Goal: Communication & Community: Answer question/provide support

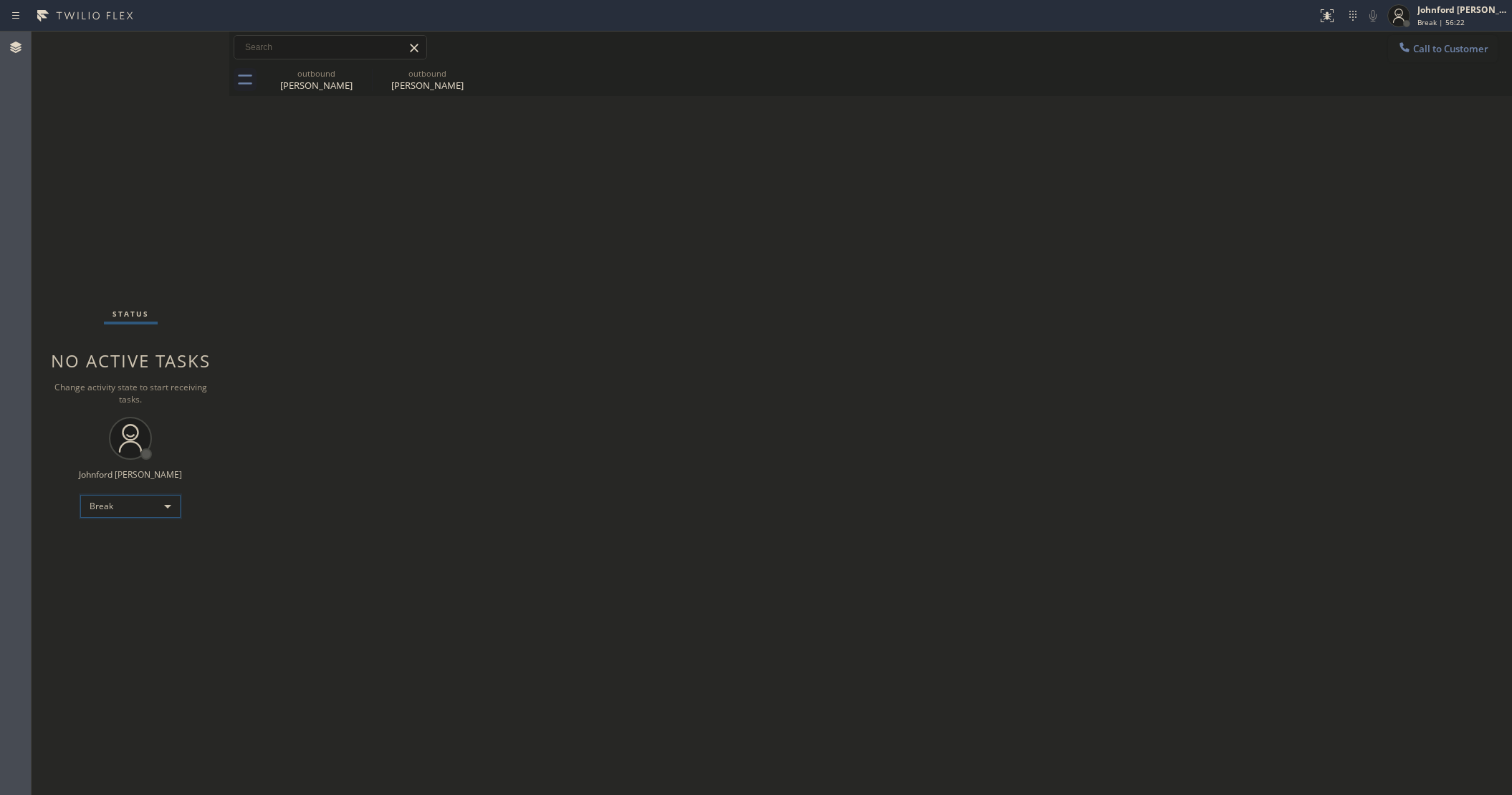
click at [136, 503] on div "Break" at bounding box center [130, 505] width 100 height 23
click at [113, 559] on li "Unavailable" at bounding box center [129, 560] width 97 height 17
click at [1506, 489] on div "Back to Dashboard Change Sender ID Customers Technicians Select a contact Outbo…" at bounding box center [869, 413] width 1282 height 763
click at [882, 396] on div "Back to Dashboard Change Sender ID Customers Technicians Select a contact Outbo…" at bounding box center [869, 413] width 1282 height 763
click at [205, 73] on div "Status No active tasks Change activity state to start receiving tasks. [PERSON_…" at bounding box center [131, 413] width 198 height 763
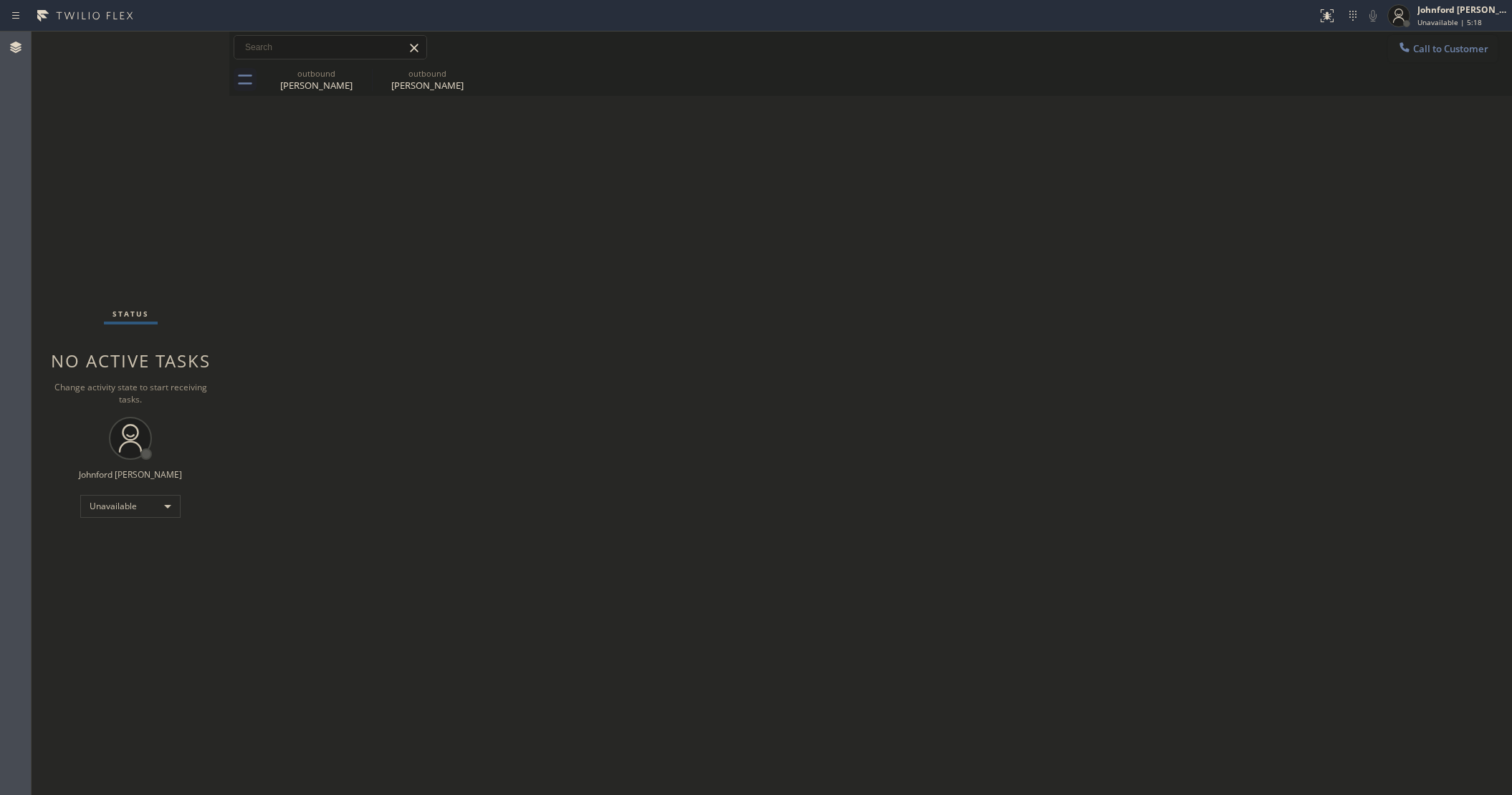
click at [1240, 395] on div "Back to Dashboard Change Sender ID Customers Technicians Select a contact Outbo…" at bounding box center [869, 413] width 1282 height 763
click at [1431, 44] on span "Call to Customer" at bounding box center [1450, 48] width 75 height 13
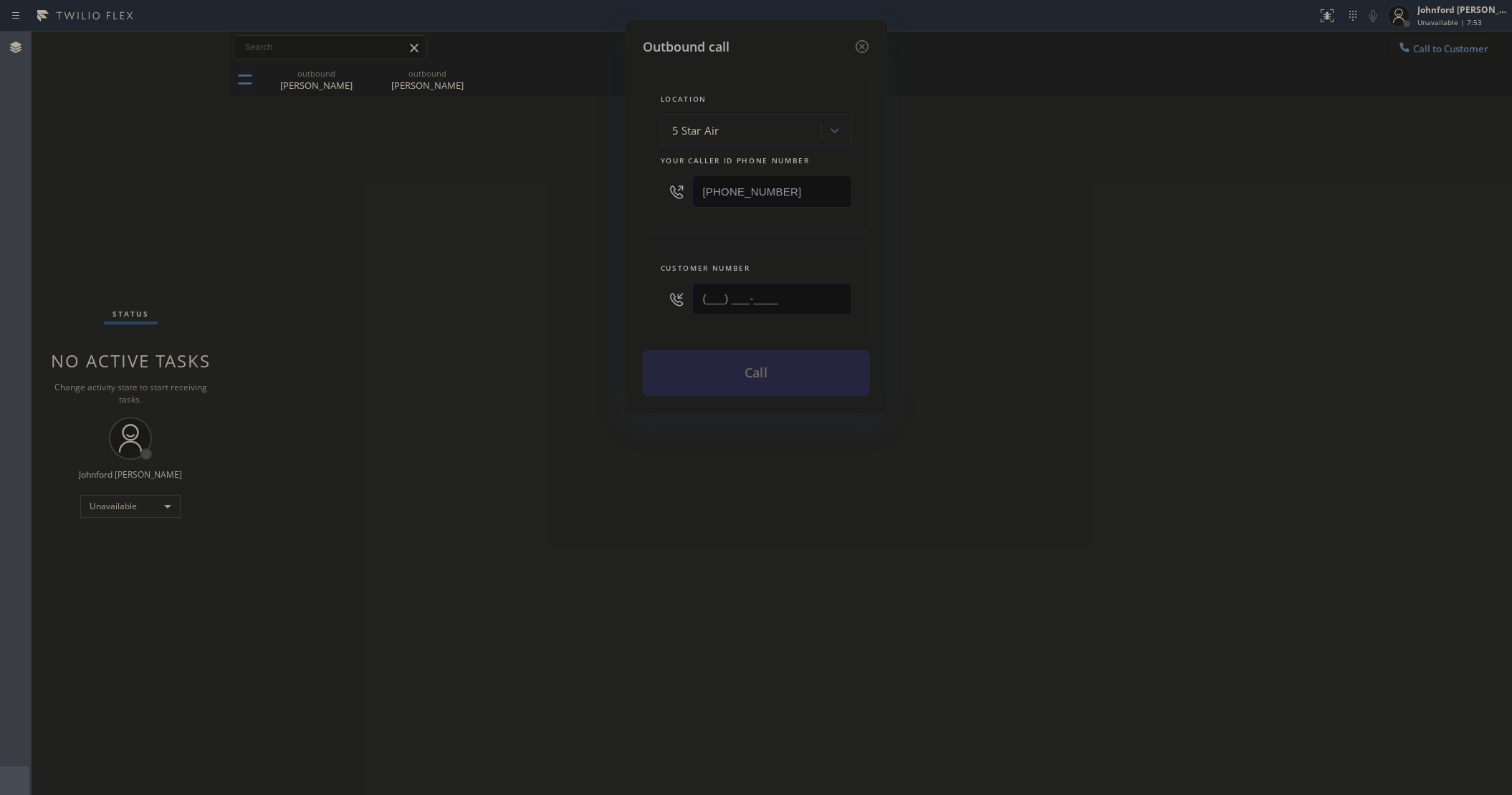
drag, startPoint x: 803, startPoint y: 303, endPoint x: 572, endPoint y: 287, distance: 231.6
click at [572, 287] on div "Outbound call Location 5 Star Air Your caller id phone number (800) 686-5038 Cu…" at bounding box center [756, 398] width 1512 height 795
paste input "818) 800-1884"
type input "(818) 800-1884"
click at [518, 285] on div "Outbound call Location 5 Star Air Your caller id phone number (800) 686-5038 Cu…" at bounding box center [756, 398] width 1512 height 795
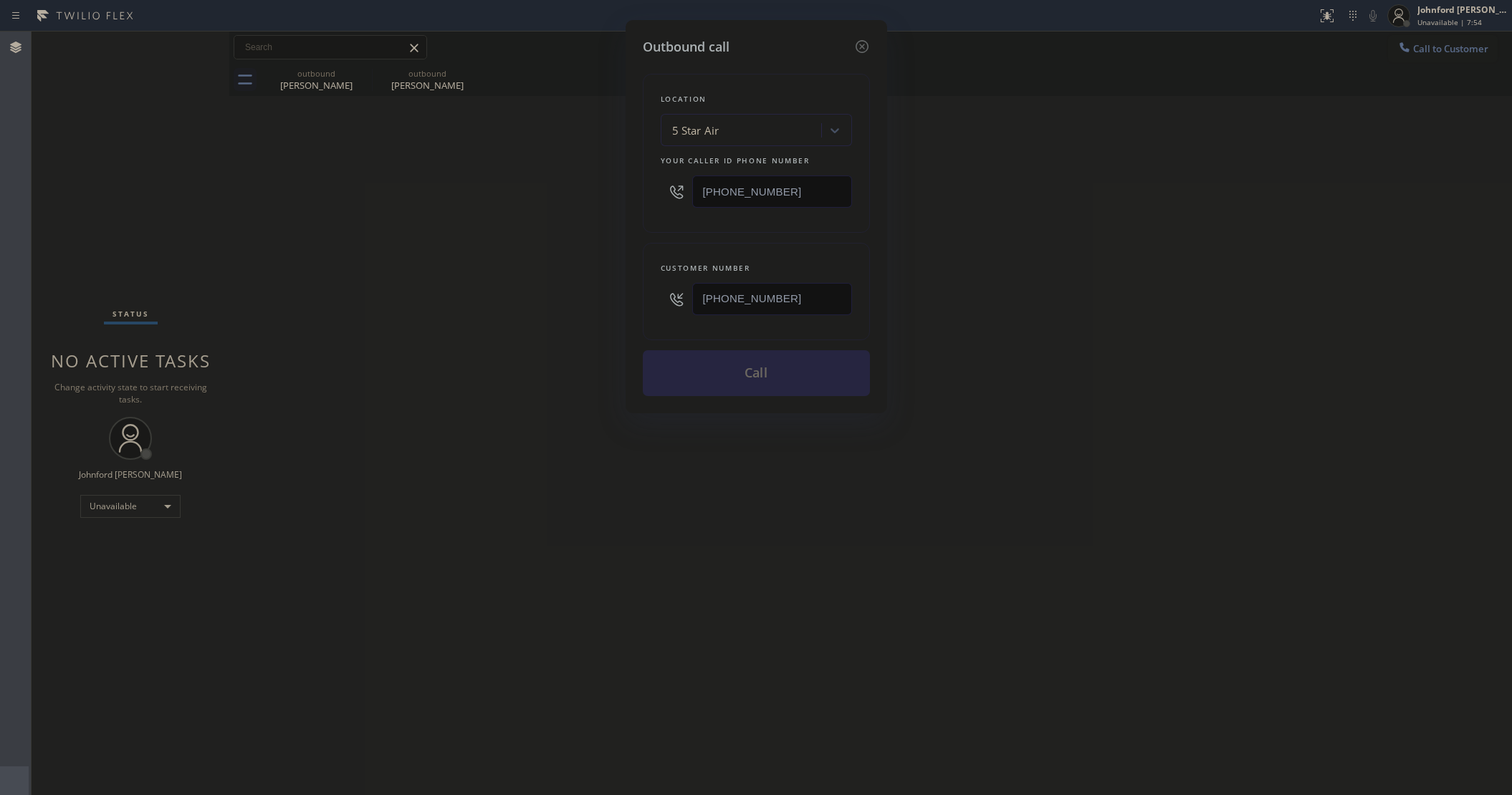
click at [1223, 278] on div "Outbound call Location 5 Star Air Your caller id phone number (800) 686-5038 Cu…" at bounding box center [756, 398] width 1512 height 795
click at [659, 194] on div "Location 5 Star Air Your caller id phone number (800) 686-5038" at bounding box center [756, 153] width 227 height 159
paste input "18) 600-0345"
type input "(818) 600-0345"
drag, startPoint x: 619, startPoint y: 206, endPoint x: 595, endPoint y: 273, distance: 71.2
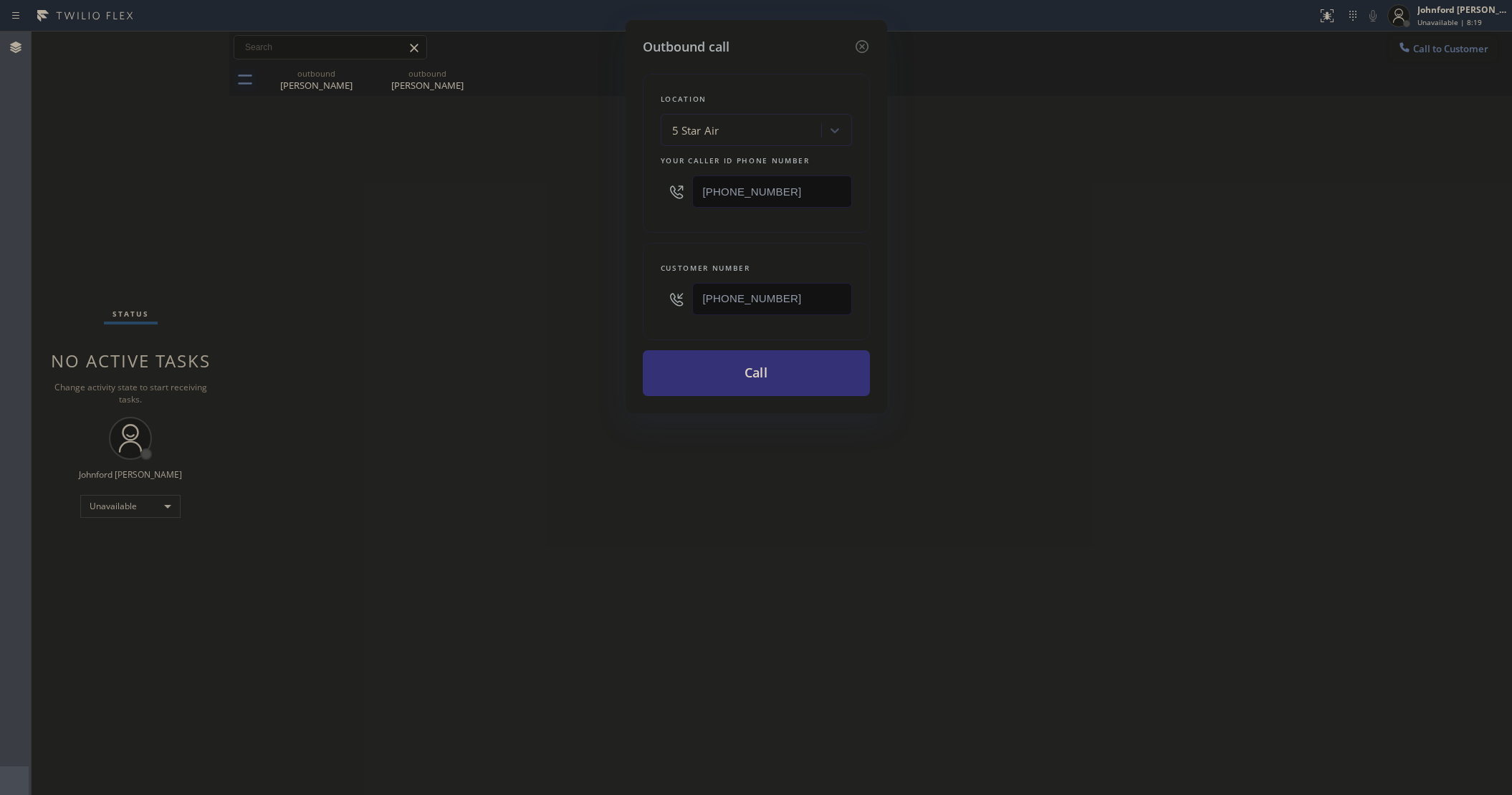
click at [614, 206] on div "Outbound call Location 5 Star Air Your caller id phone number (818) 600-0345 Cu…" at bounding box center [756, 398] width 1512 height 795
click at [861, 44] on icon at bounding box center [861, 46] width 17 height 17
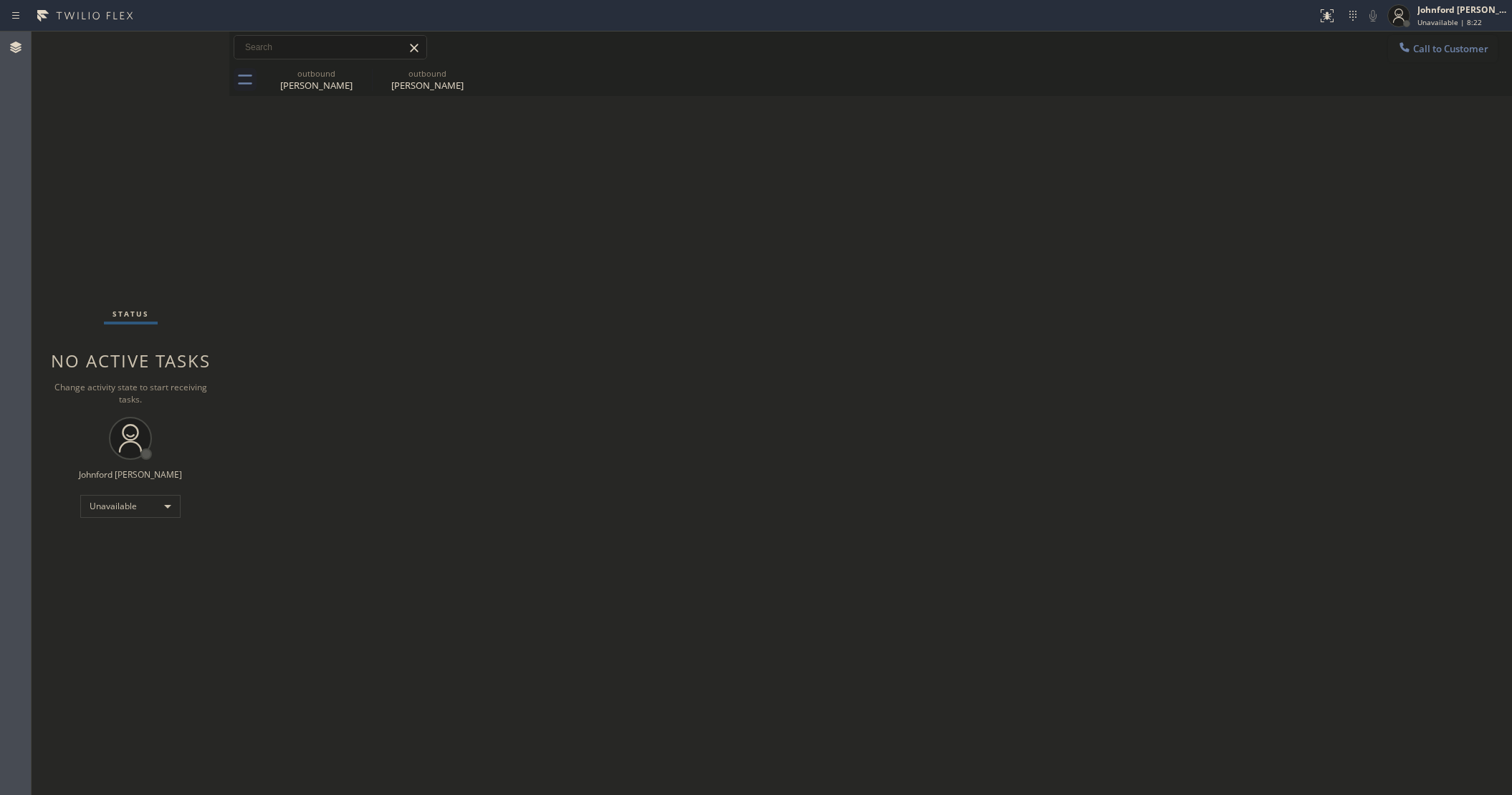
drag, startPoint x: 1259, startPoint y: 253, endPoint x: 1356, endPoint y: 166, distance: 130.3
click at [1275, 248] on div "Back to Dashboard Change Sender ID Customers Technicians Select a contact Outbo…" at bounding box center [869, 413] width 1282 height 763
click at [1419, 45] on span "Call to Customer" at bounding box center [1450, 48] width 75 height 13
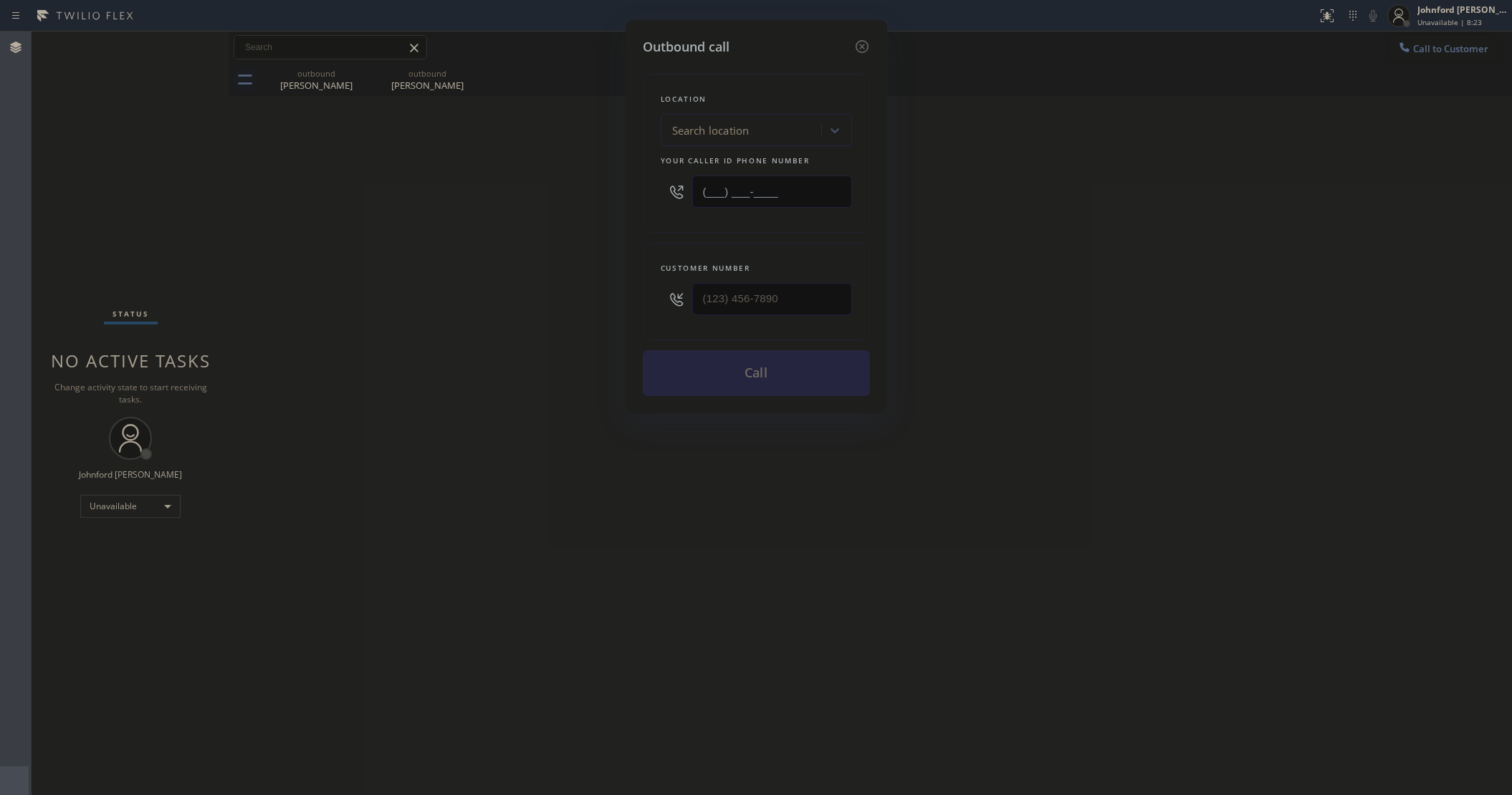
drag, startPoint x: 799, startPoint y: 199, endPoint x: 718, endPoint y: 191, distance: 81.4
click at [718, 191] on input "(___) ___-____" at bounding box center [771, 192] width 160 height 32
paste input "8) 186-0003"
type input "(__8) 186-0003"
click at [871, 44] on div "Outbound call Location Search location Your caller id phone number (__8) 186-00…" at bounding box center [756, 217] width 262 height 394
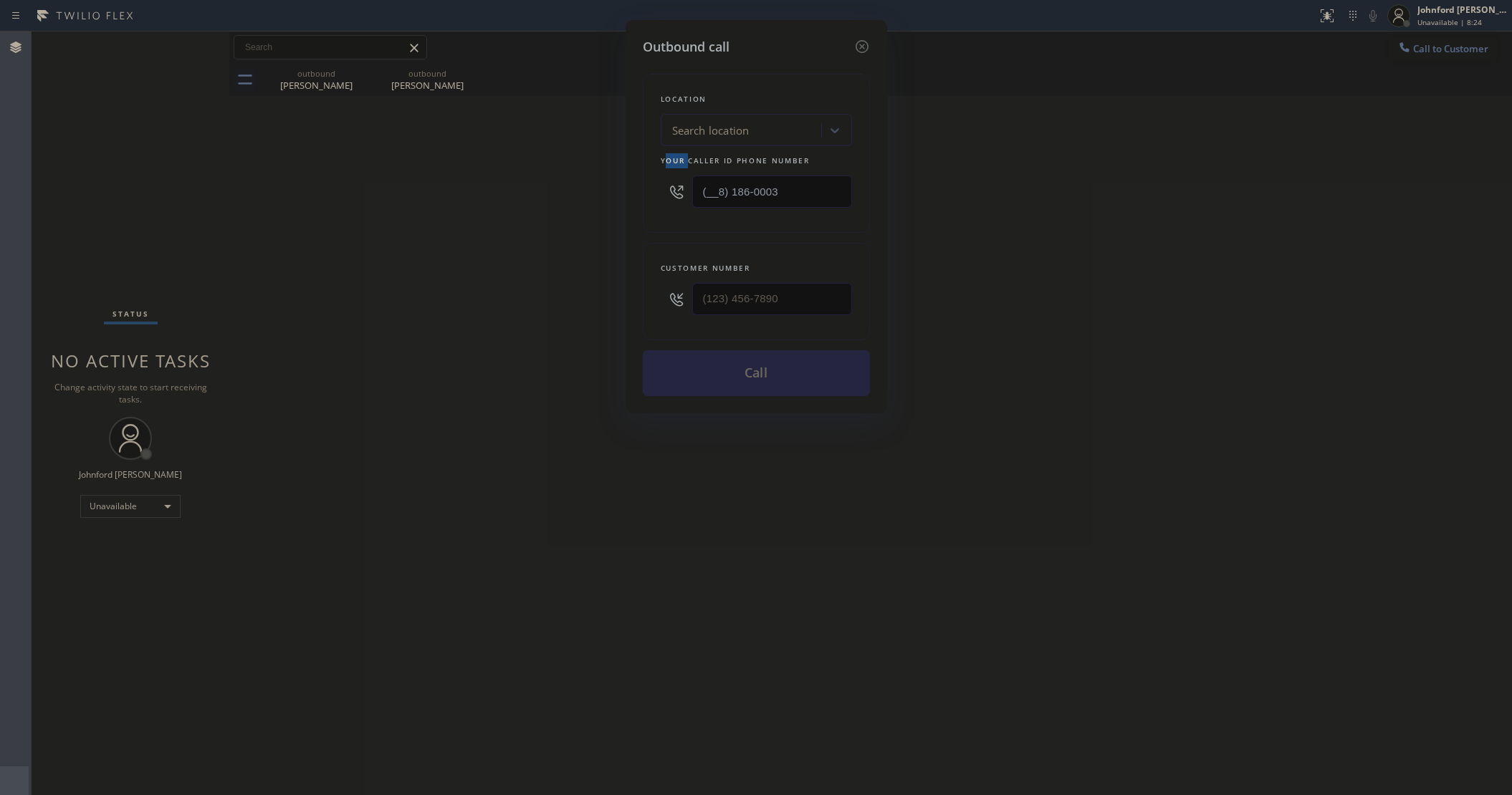
click at [663, 153] on div "Location Search location Your caller id phone number (__8) 186-0003" at bounding box center [756, 153] width 227 height 159
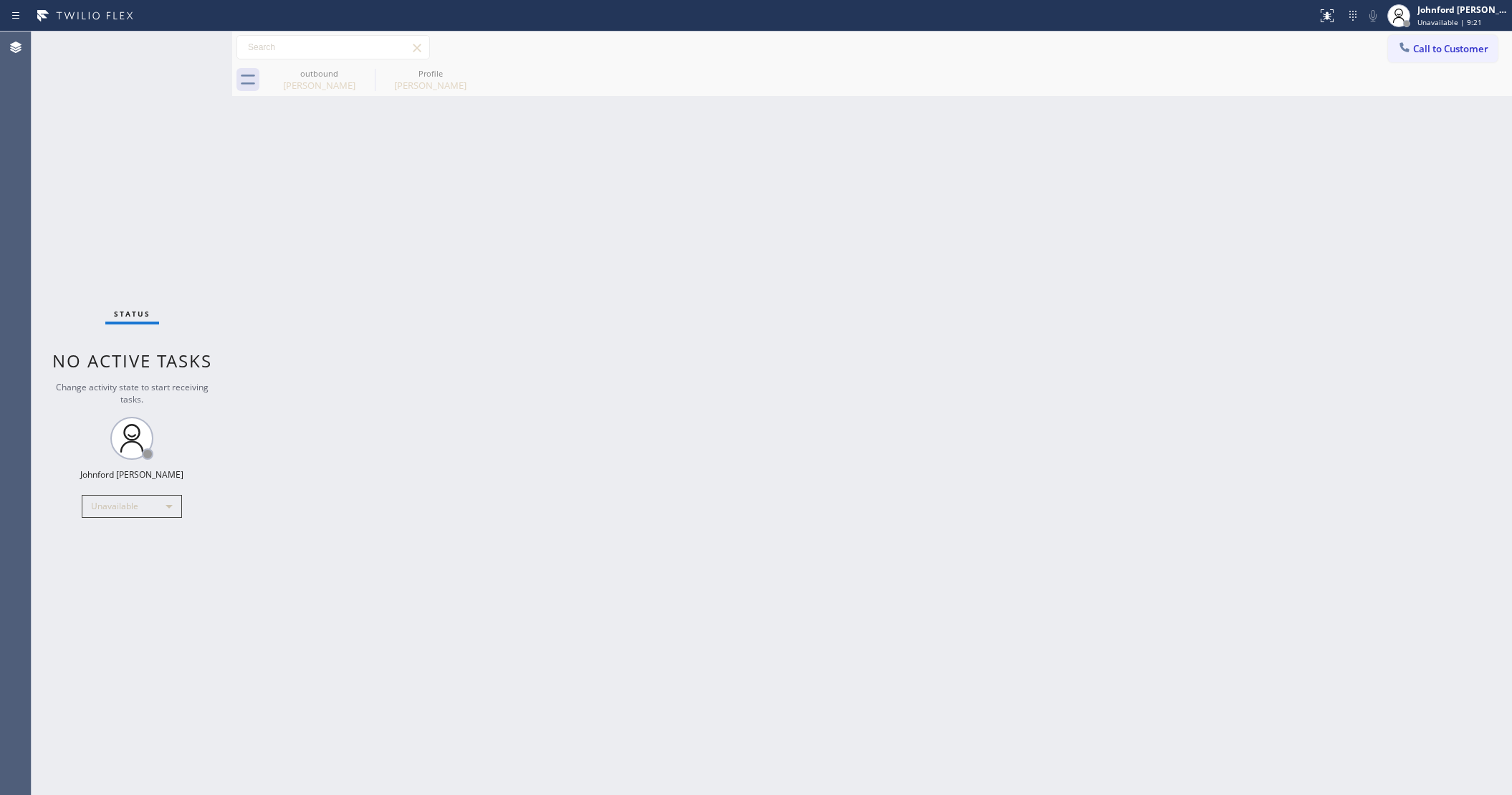
click at [1418, 39] on button "Call to Customer" at bounding box center [1443, 48] width 110 height 27
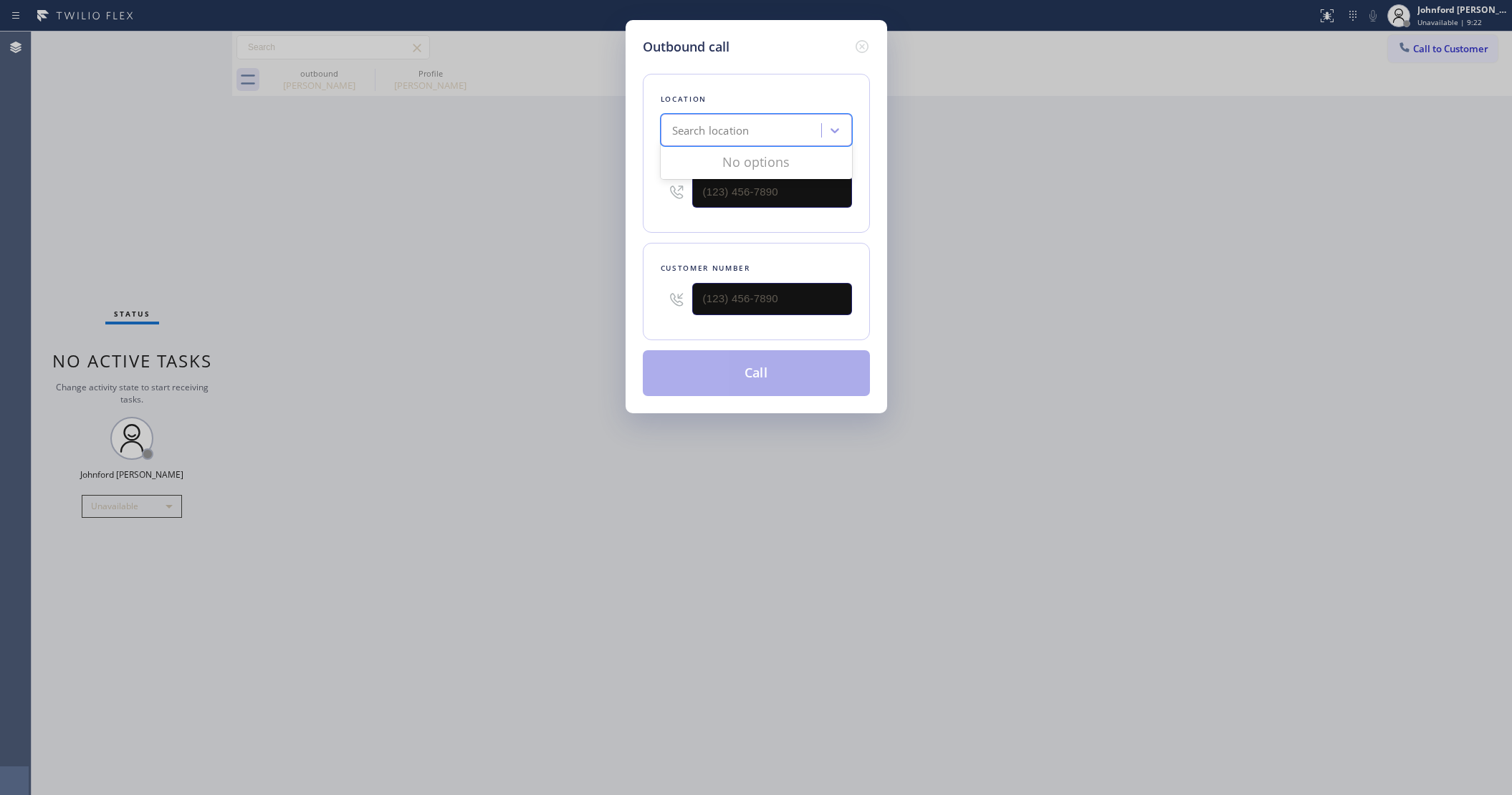
click at [762, 127] on div "Search location" at bounding box center [743, 130] width 156 height 25
paste input "Airway Duct Cleaning Panorama City"
type input "Airway Duct Cleaning Panorama City"
click at [732, 158] on div "Airway Duct Cleaning Panorama City" at bounding box center [756, 168] width 191 height 40
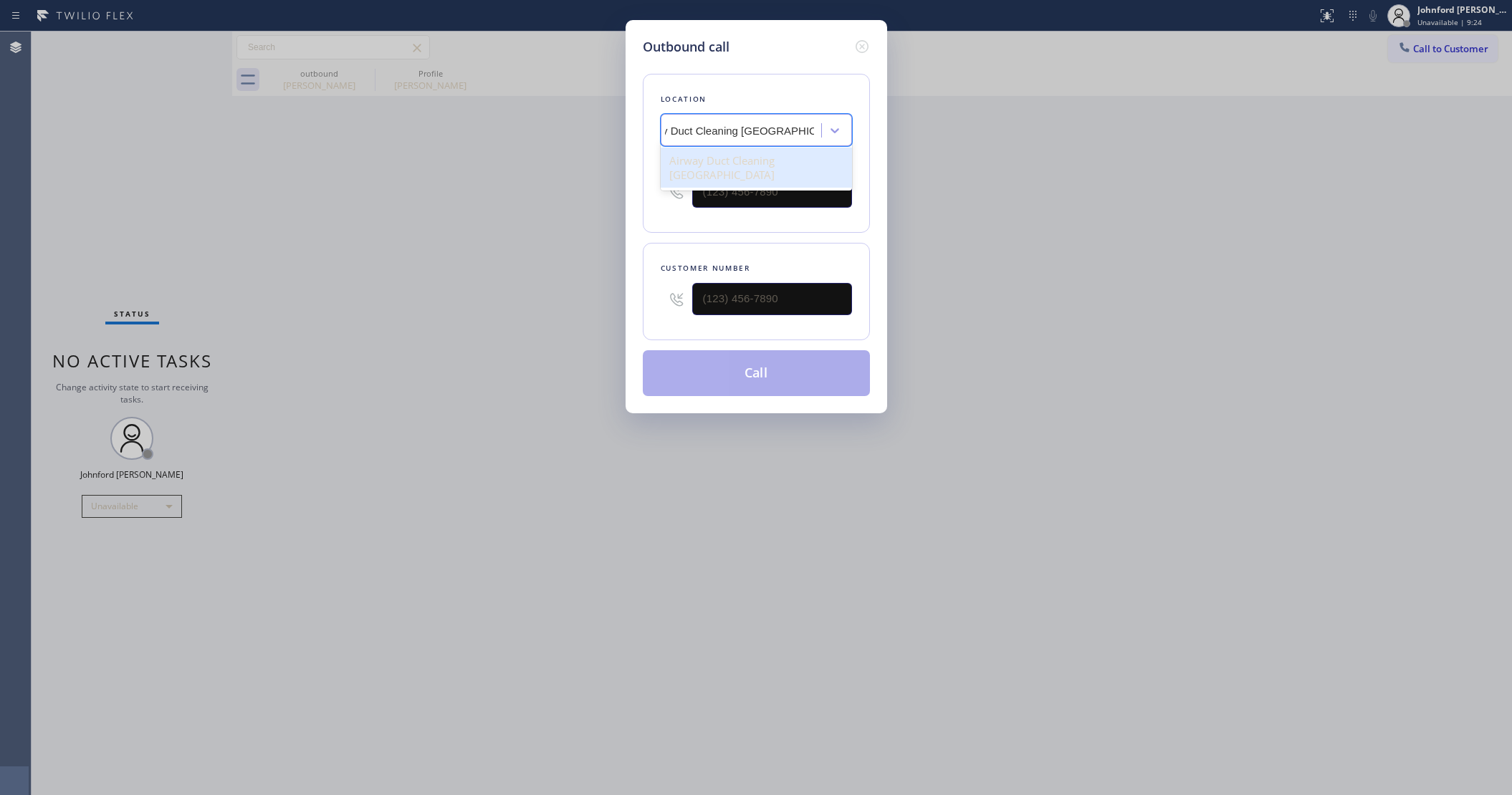
type input "(818) 600-0345"
drag, startPoint x: 761, startPoint y: 283, endPoint x: 609, endPoint y: 285, distance: 152.0
click at [609, 285] on div "Outbound call Location Airway Duct Cleaning Panorama City Your caller id phone …" at bounding box center [756, 398] width 1512 height 795
paste input "818) 800-1884"
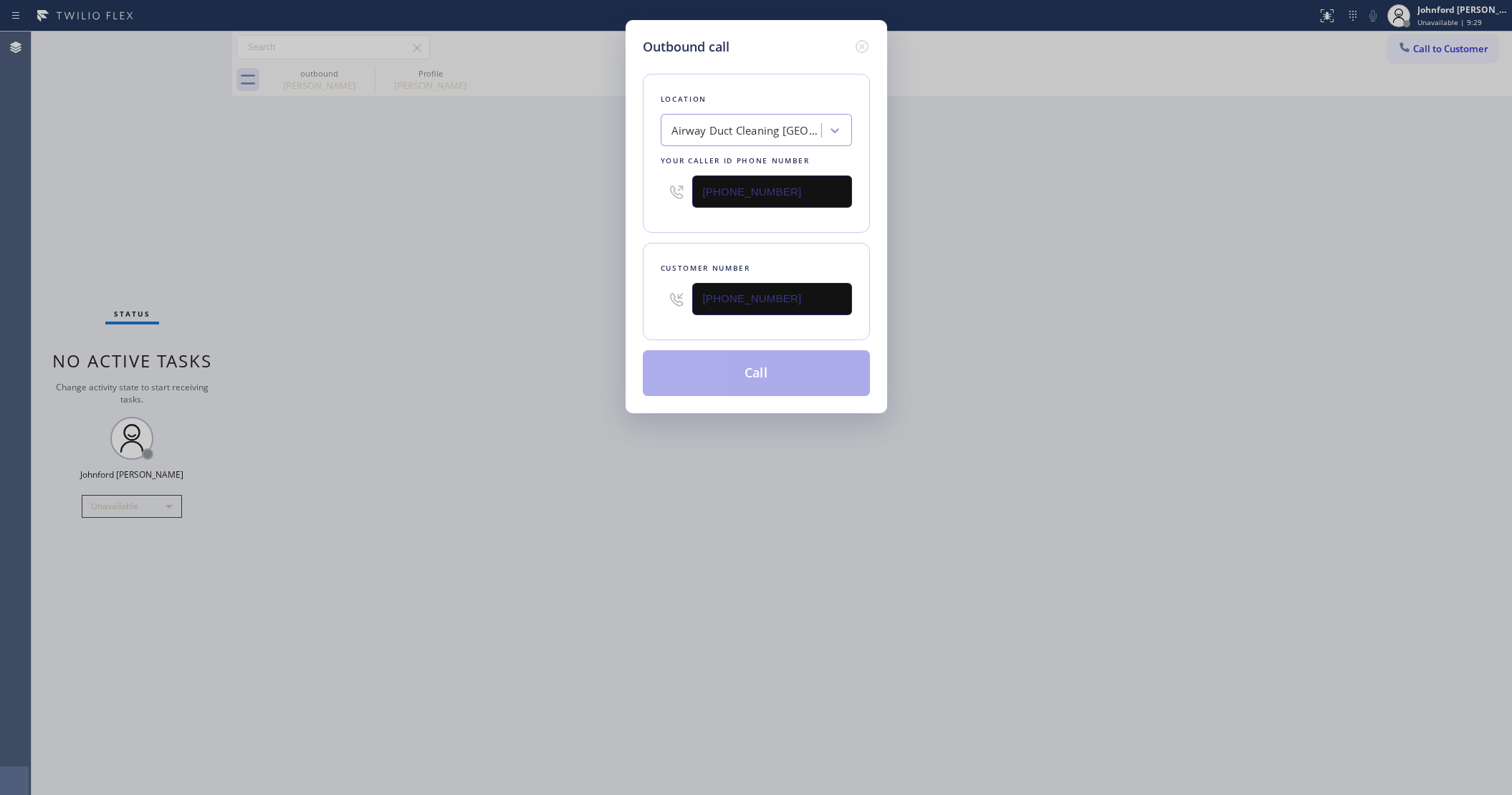
type input "(818) 800-1884"
click at [505, 285] on div "Outbound call Location Airway Duct Cleaning Panorama City Your caller id phone …" at bounding box center [756, 398] width 1512 height 795
click at [751, 363] on button "Call" at bounding box center [756, 374] width 227 height 46
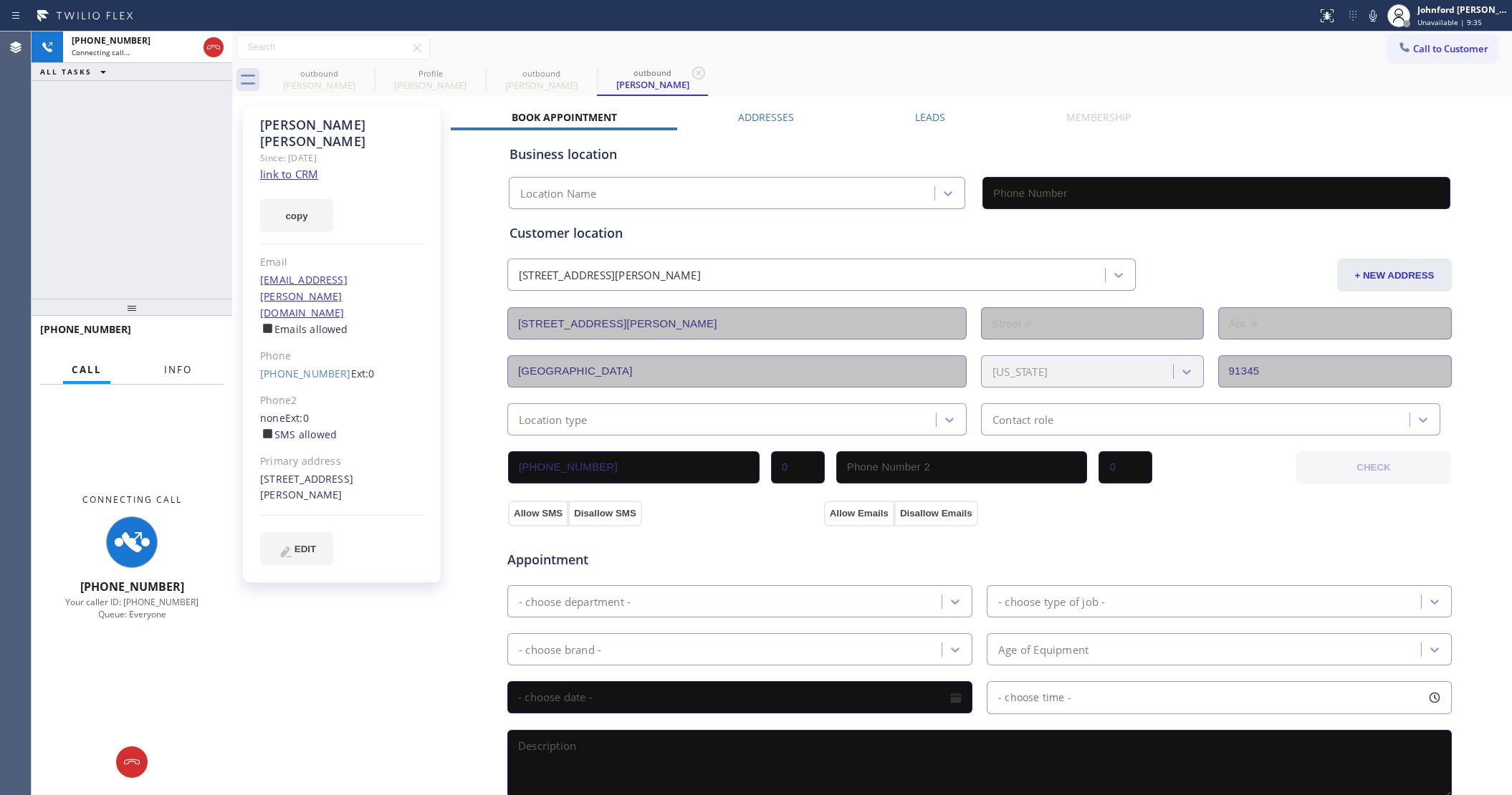
click at [166, 368] on span "Info" at bounding box center [178, 369] width 28 height 13
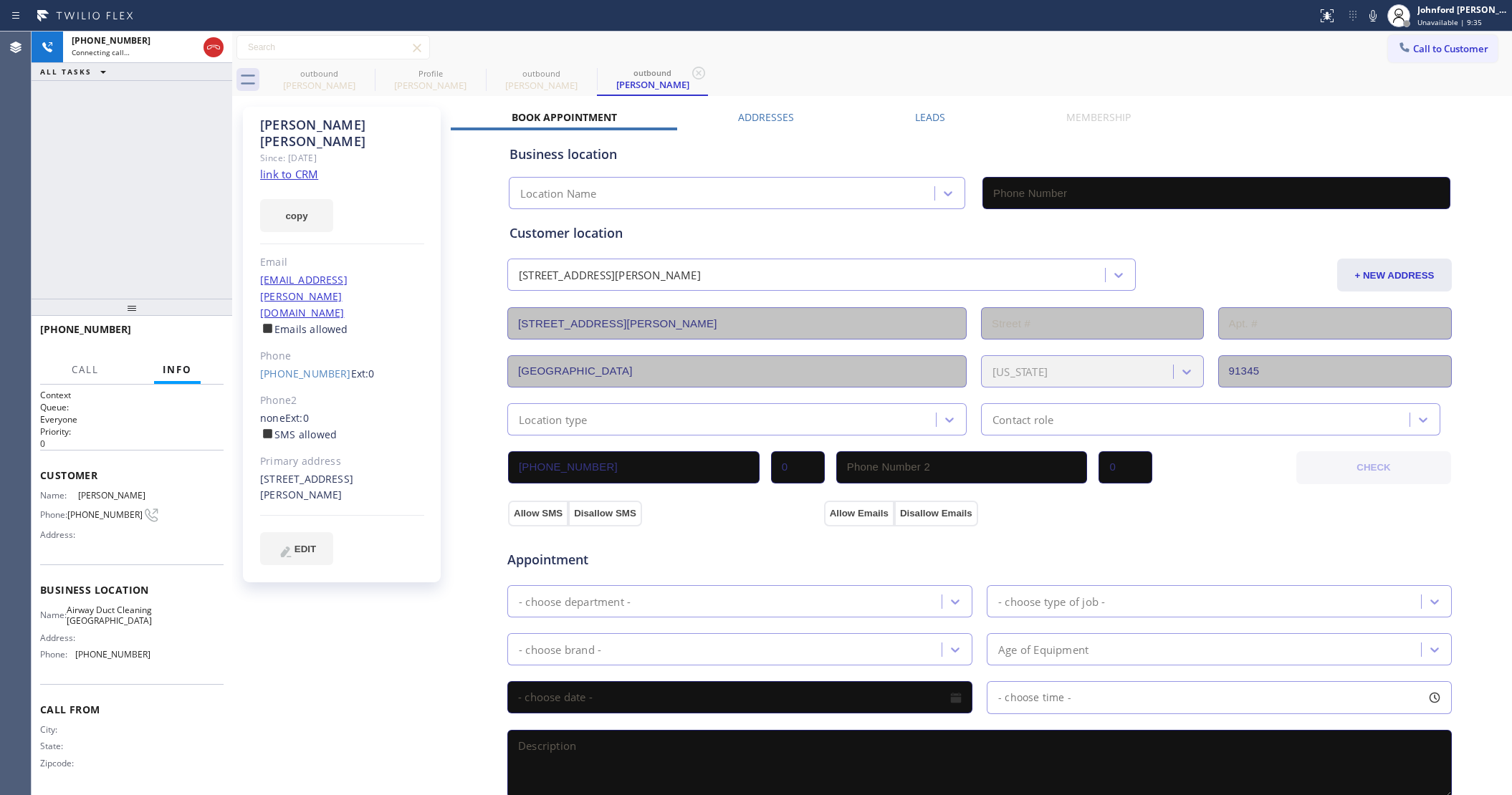
type input "(818) 600-0345"
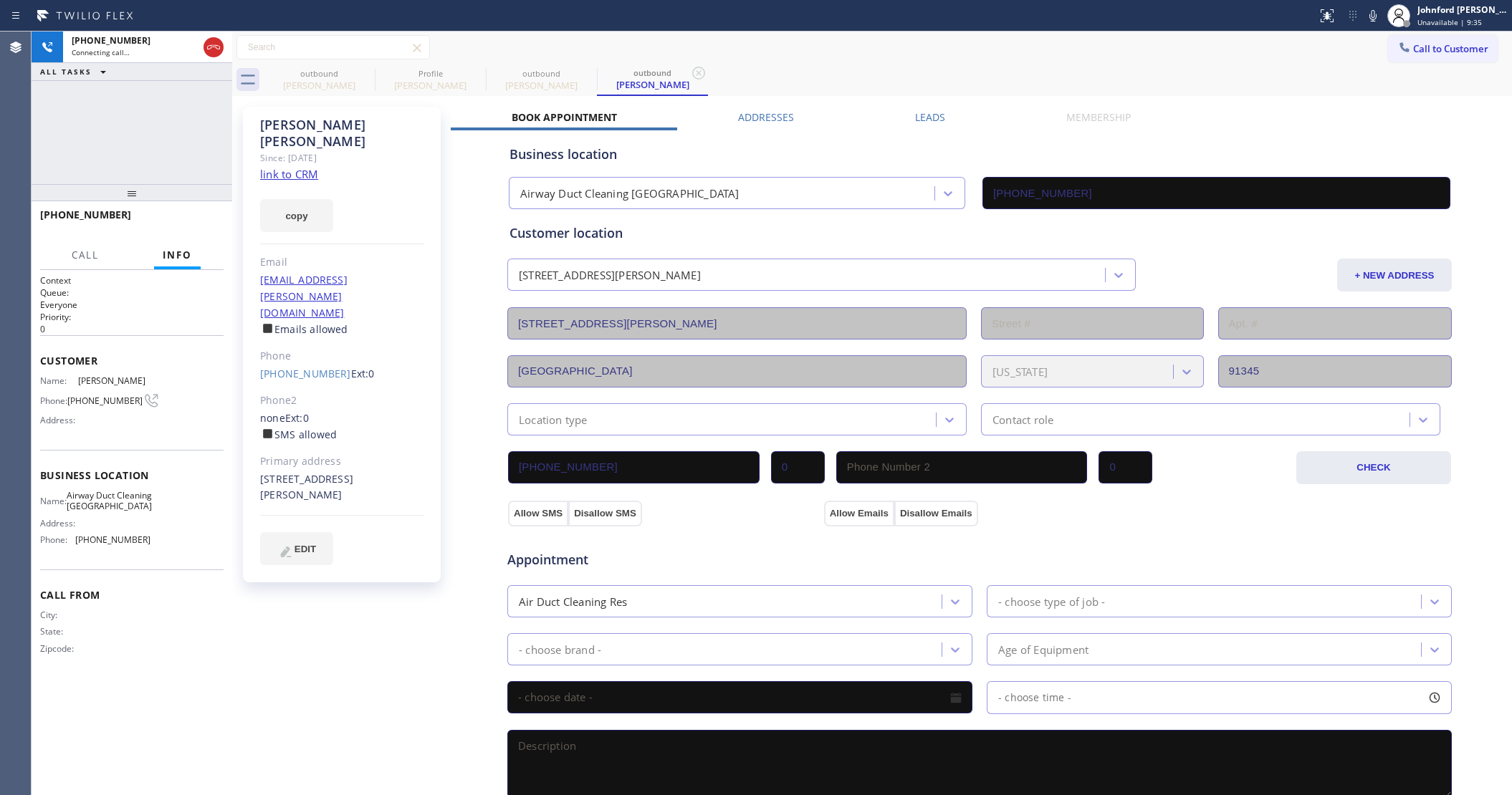
drag, startPoint x: 134, startPoint y: 300, endPoint x: 143, endPoint y: 130, distance: 170.2
click at [143, 130] on div "+18188001884 Connecting call… ALL TASKS ALL TASKS ACTIVE TASKS TASKS IN WRAP UP…" at bounding box center [132, 413] width 201 height 763
click at [1370, 15] on icon at bounding box center [1372, 15] width 7 height 11
click at [1370, 15] on icon at bounding box center [1372, 15] width 17 height 17
click at [1373, 18] on icon at bounding box center [1372, 15] width 17 height 17
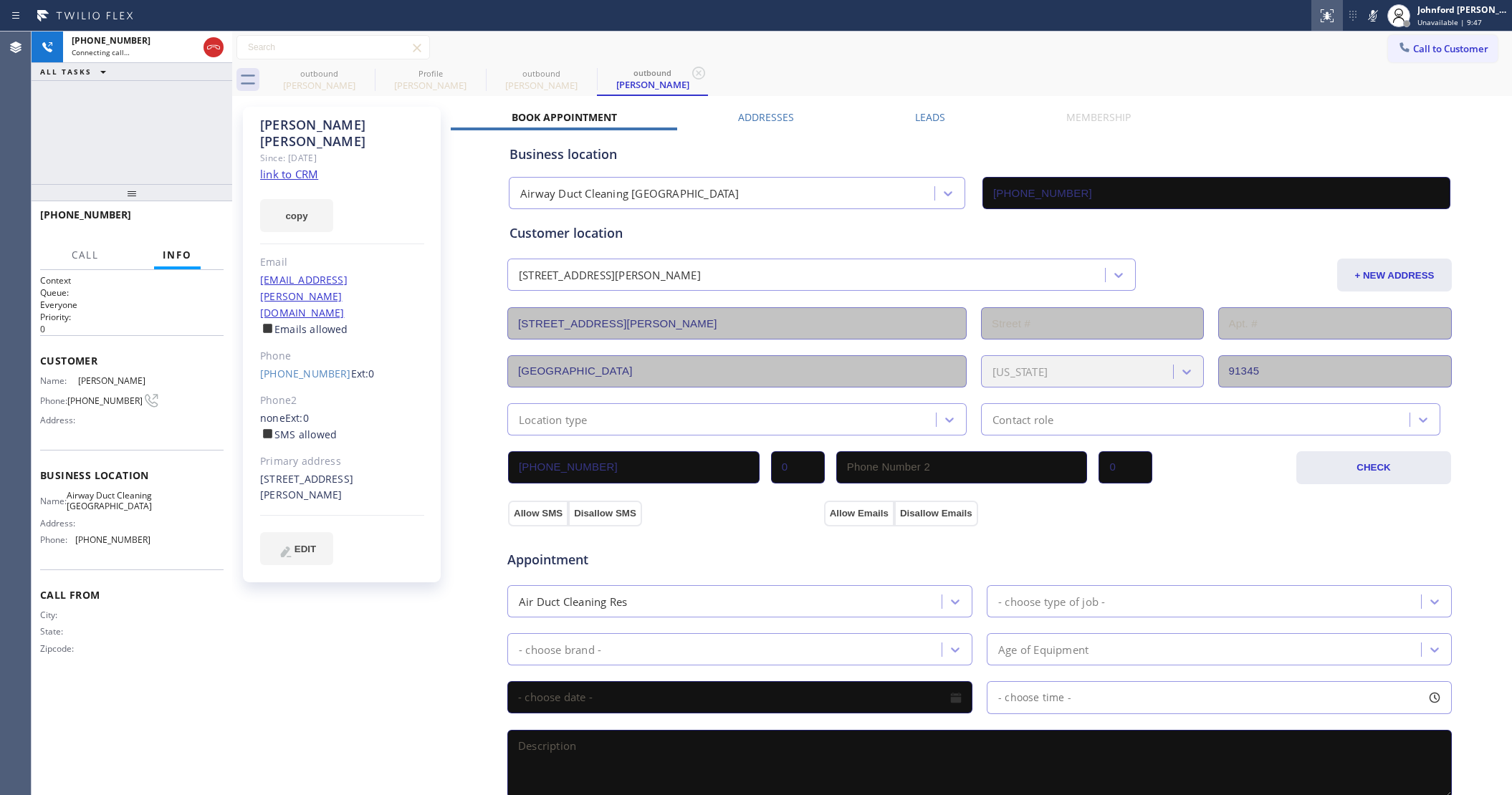
drag, startPoint x: 1370, startPoint y: 16, endPoint x: 1332, endPoint y: 12, distance: 38.2
click at [1370, 16] on icon at bounding box center [1372, 15] width 17 height 17
click at [194, 159] on div "+18188001884 Connecting call… ALL TASKS ALL TASKS ACTIVE TASKS TASKS IN WRAP UP" at bounding box center [132, 108] width 201 height 153
click at [1157, 103] on div "Norma Johnson Since: 20 may 2020 link to CRM copy Email lj.norman@gmail.com Ema…" at bounding box center [871, 578] width 1272 height 957
click at [210, 122] on div "+18188001884 Live | 00:00 ALL TASKS ALL TASKS ACTIVE TASKS TASKS IN WRAP UP" at bounding box center [132, 108] width 201 height 153
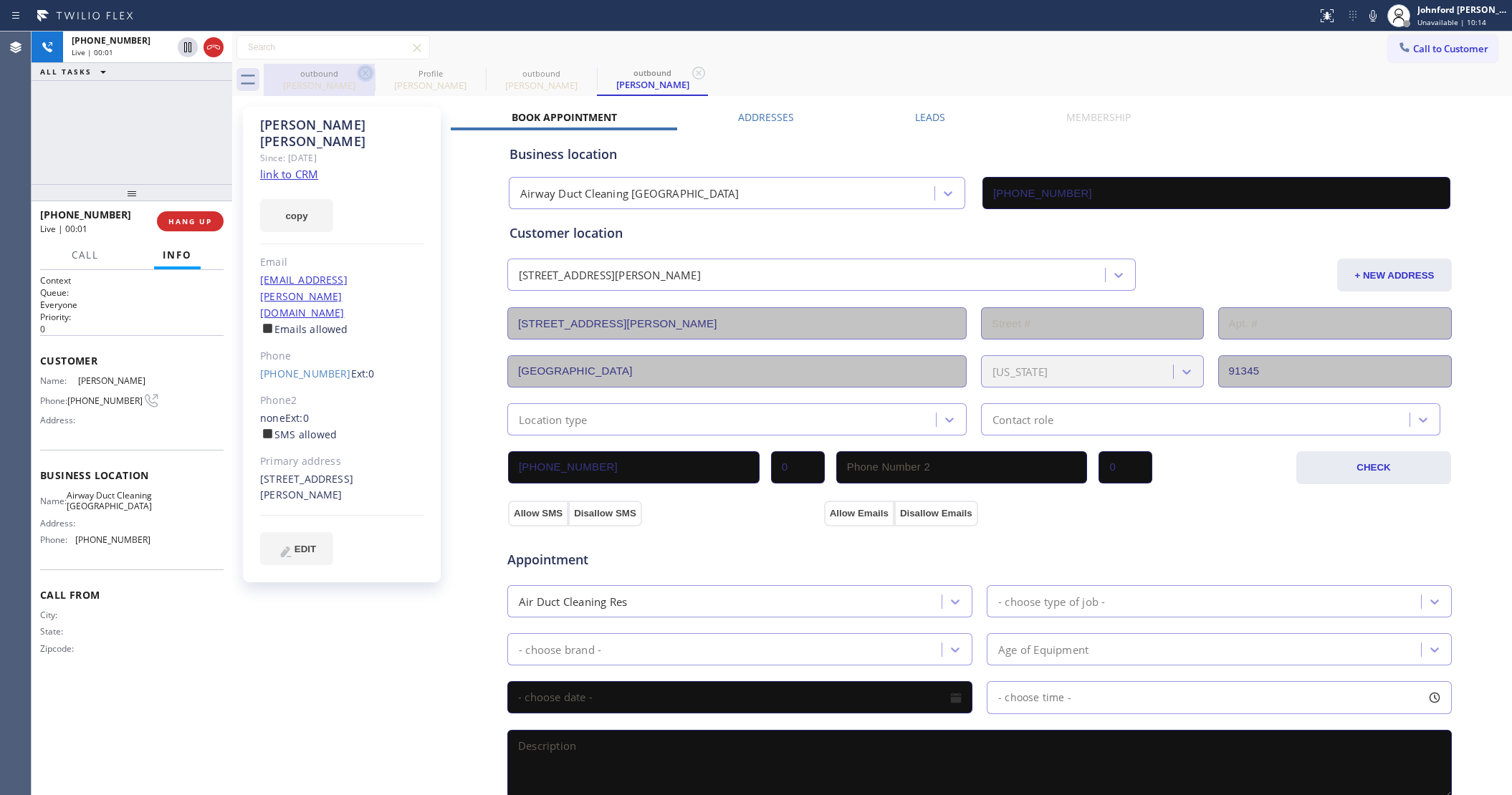
click at [368, 76] on icon at bounding box center [365, 73] width 17 height 17
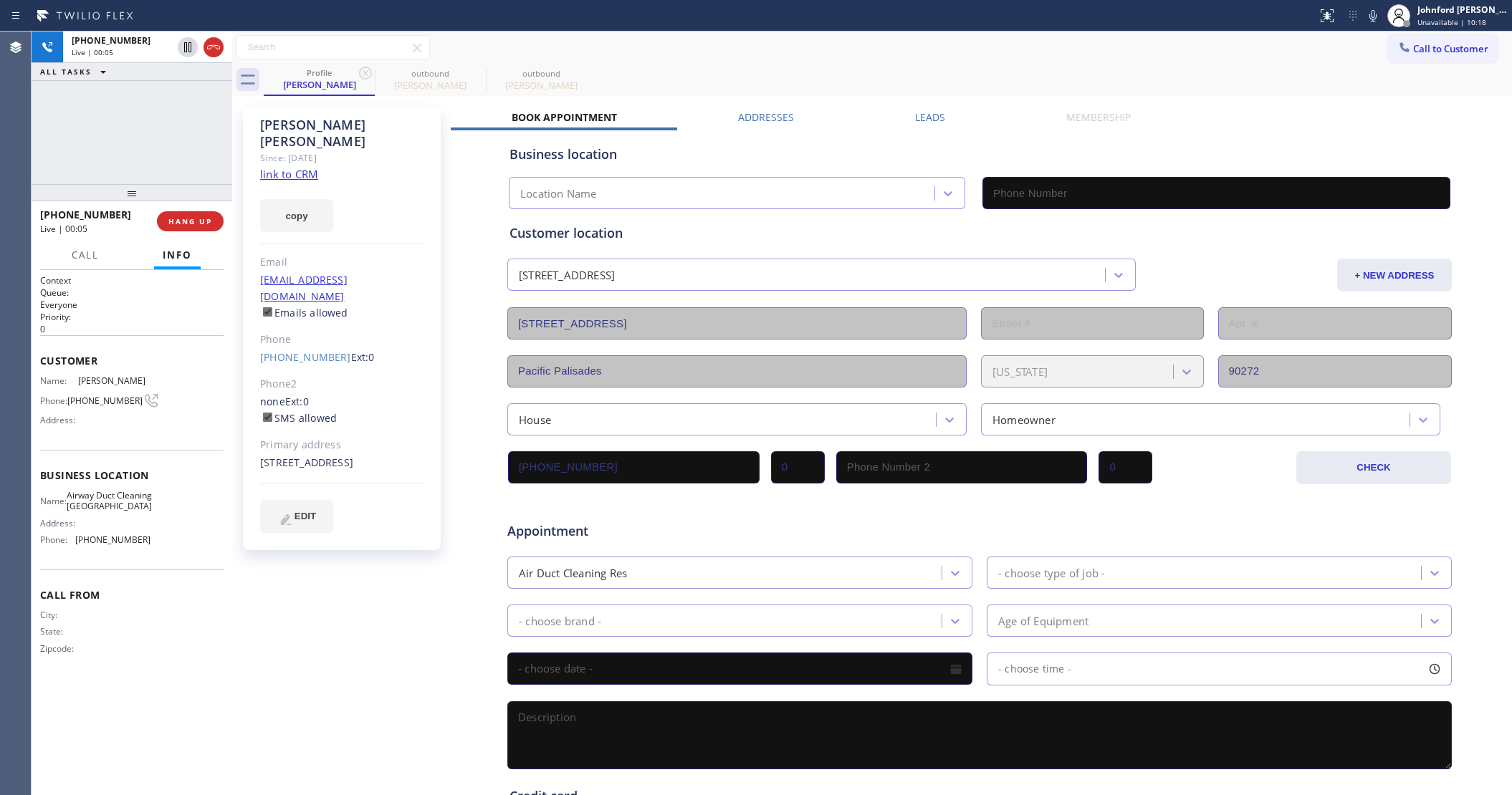
click at [1119, 59] on div "Call to Customer Outbound call Location Airway Duct Cleaning Panorama City Your…" at bounding box center [871, 47] width 1279 height 25
click at [219, 219] on button "HANG UP" at bounding box center [190, 221] width 67 height 20
click at [179, 138] on div "ALL TASKS ALL TASKS ACTIVE TASKS TASKS IN WRAP UP +18188001884 Wrap up | 00:02" at bounding box center [132, 108] width 201 height 153
click at [305, 351] on link "(310) 459-1459" at bounding box center [305, 358] width 91 height 14
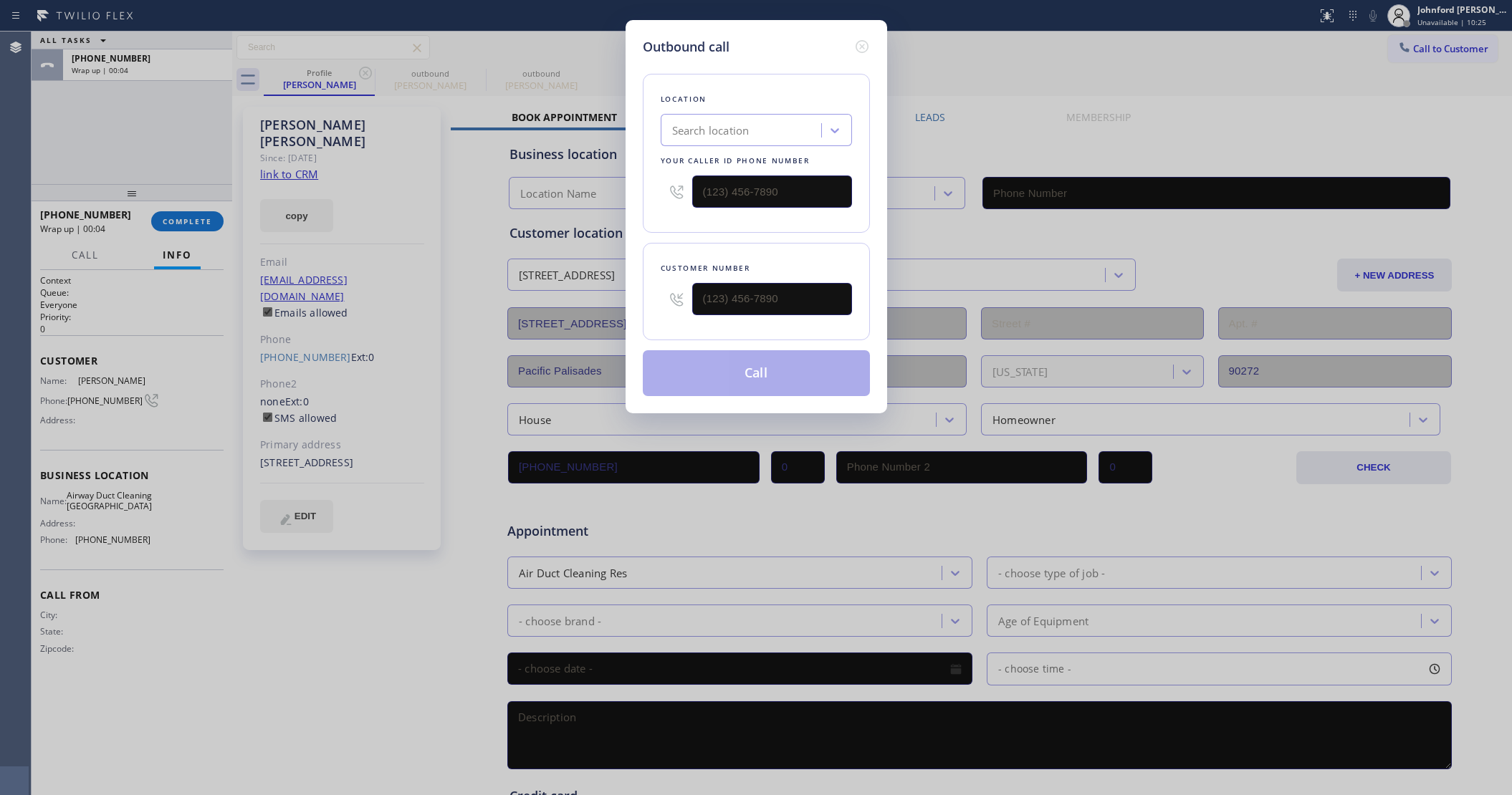
type input "(310) 459-1459"
click at [756, 126] on div "Search location" at bounding box center [743, 130] width 156 height 25
paste input "(818) 800-1884"
type input "(818) 800-1884"
click at [860, 47] on icon at bounding box center [860, 46] width 13 height 13
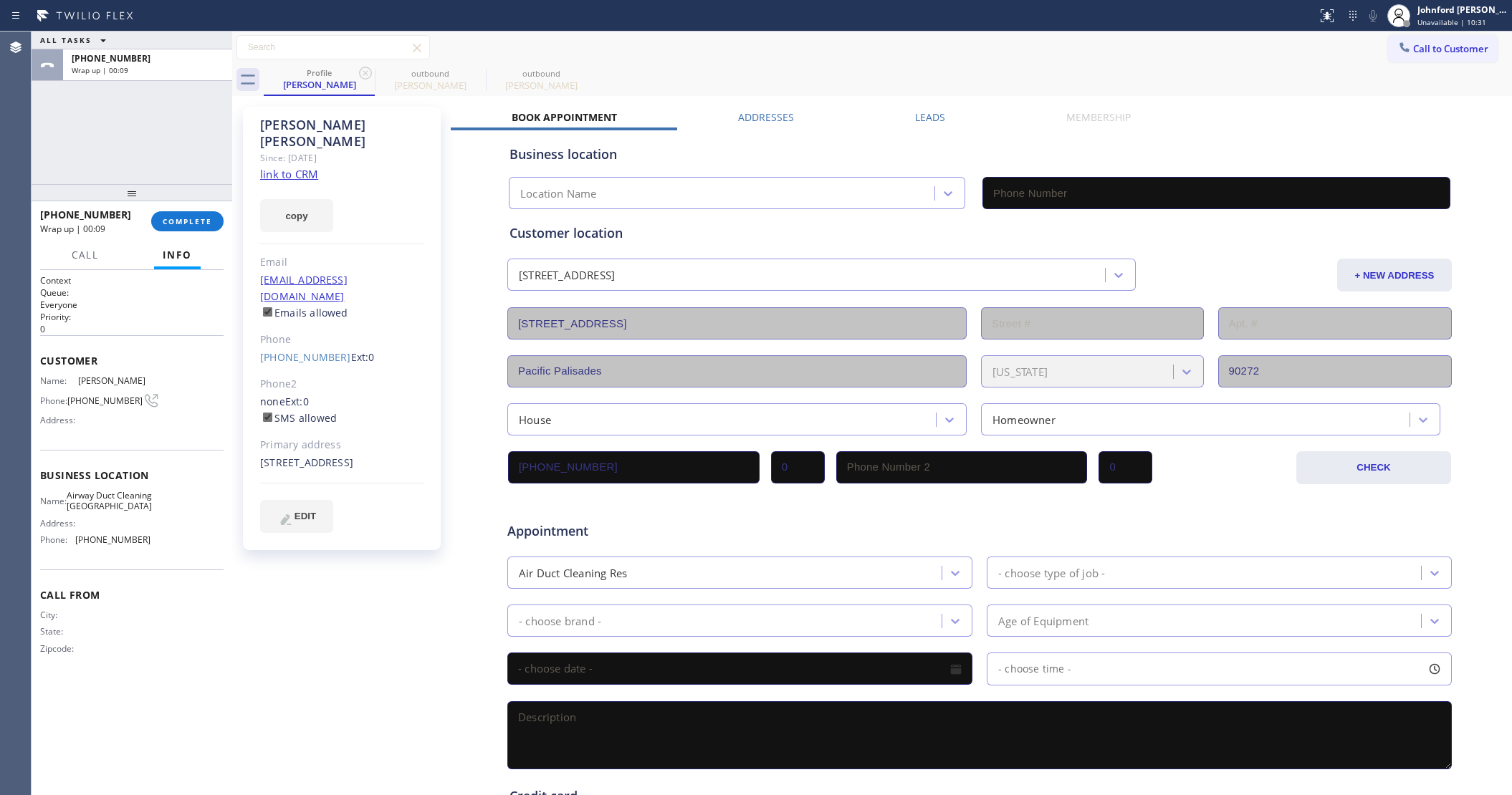
type input "(310) 459-1459"
click at [115, 542] on span "(818) 600-0345" at bounding box center [112, 539] width 75 height 11
copy span "(818) 600-0345"
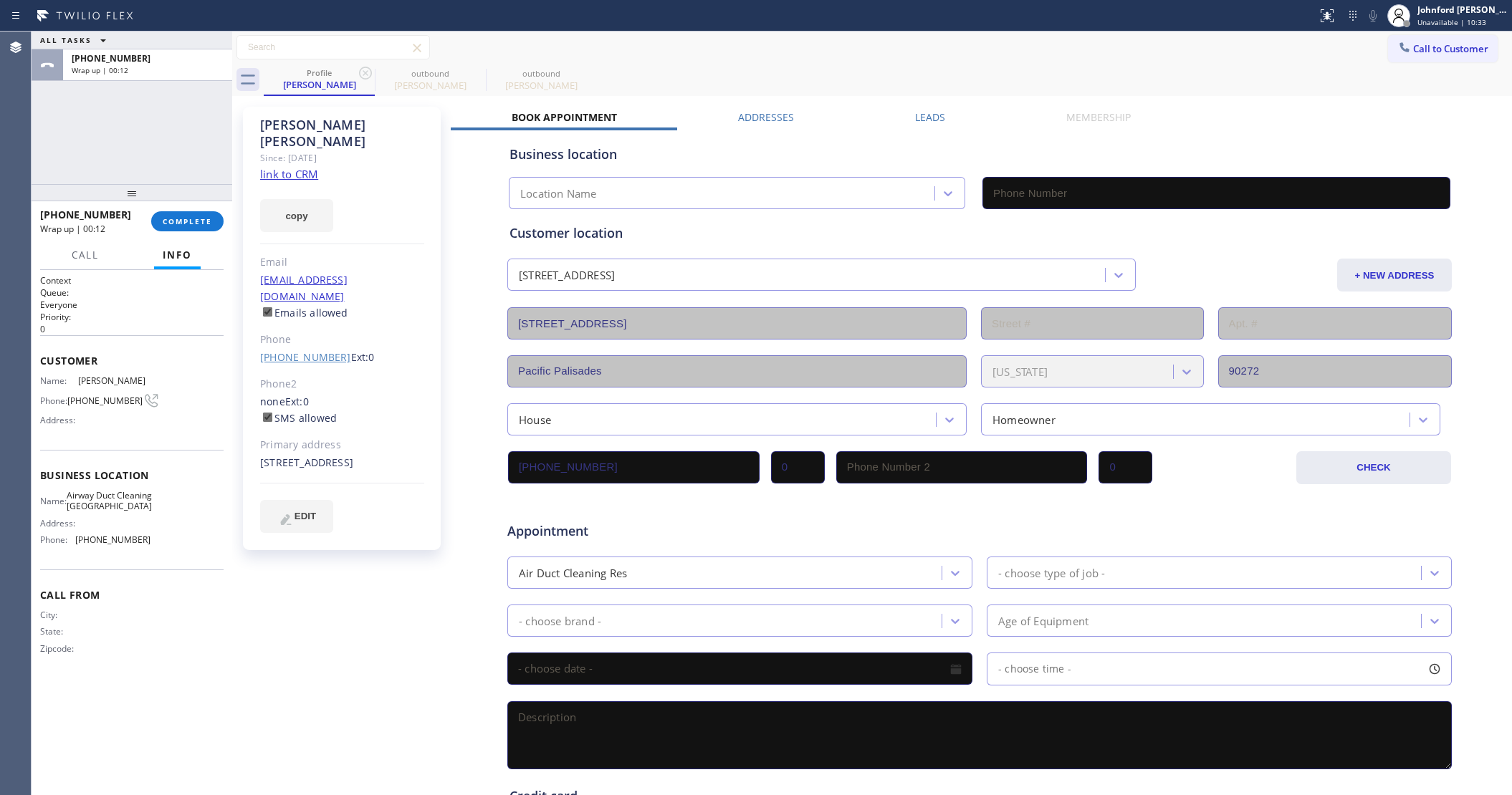
click at [315, 351] on link "(310) 459-1459" at bounding box center [305, 358] width 91 height 14
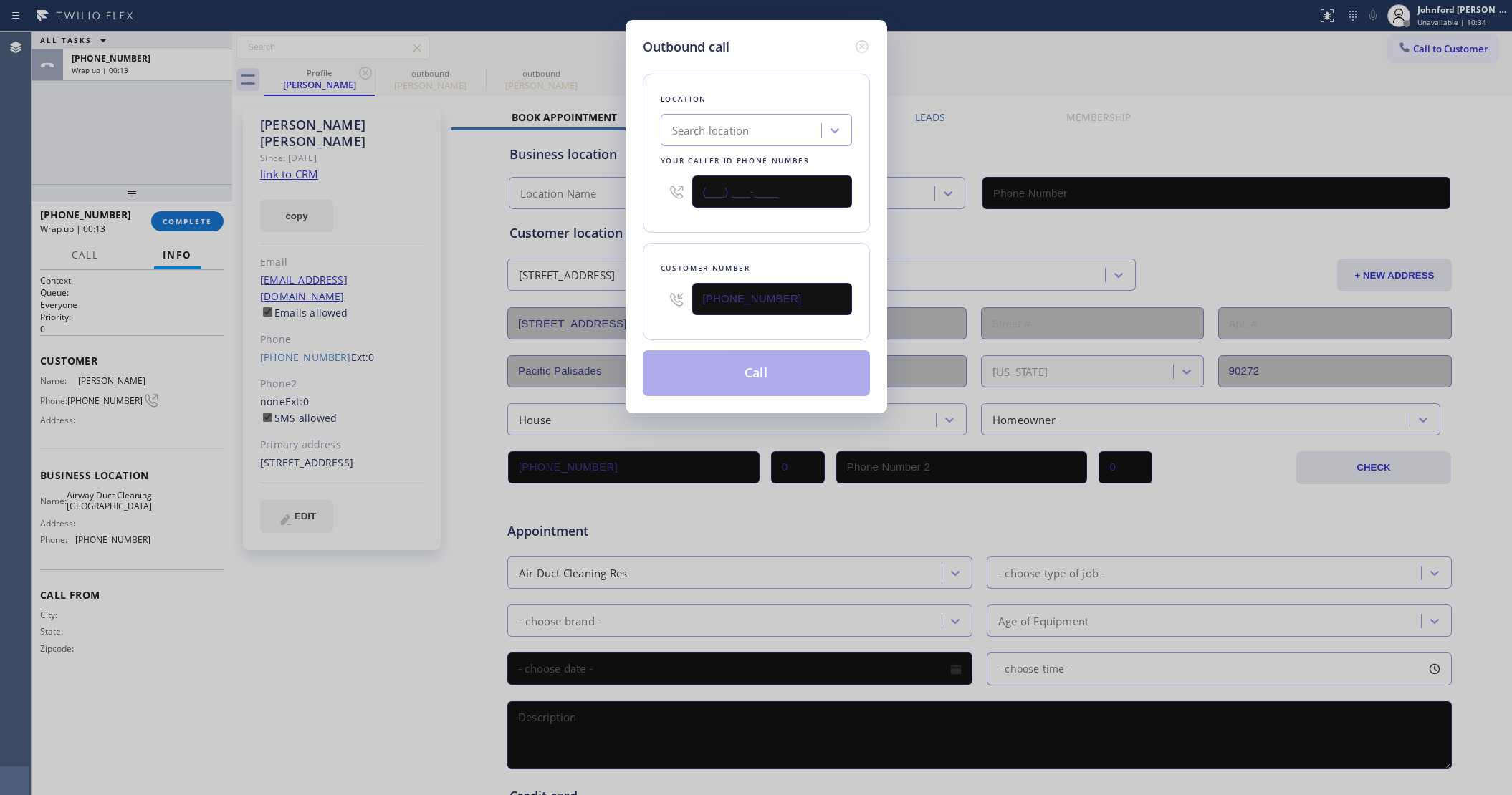
drag, startPoint x: 723, startPoint y: 177, endPoint x: 578, endPoint y: 177, distance: 145.0
click at [578, 177] on div "Outbound call Location Search location Your caller id phone number (___) ___-__…" at bounding box center [756, 398] width 1512 height 795
paste input "818) 600-0345"
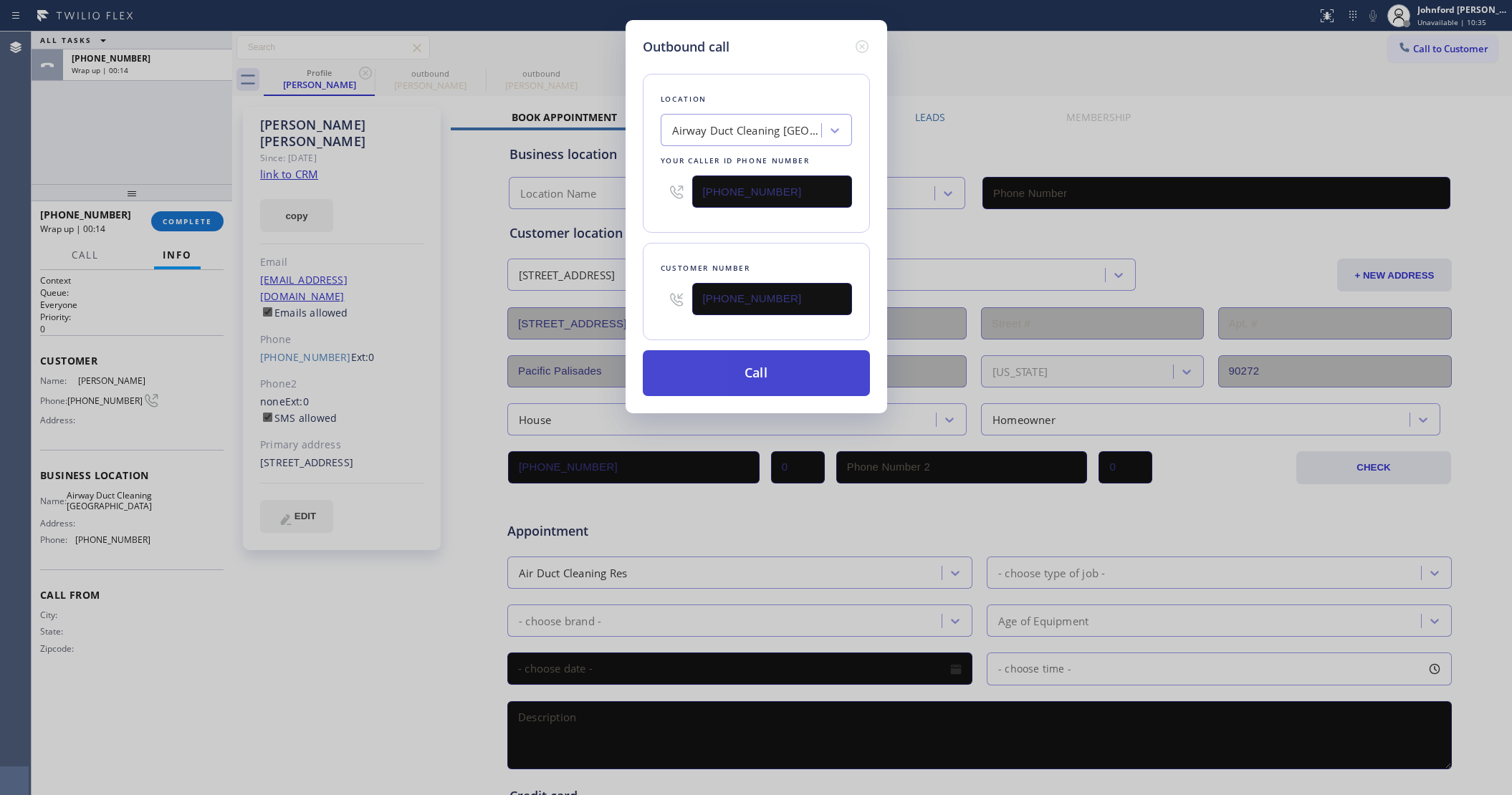
type input "(818) 600-0345"
click at [705, 353] on button "Call" at bounding box center [756, 374] width 227 height 46
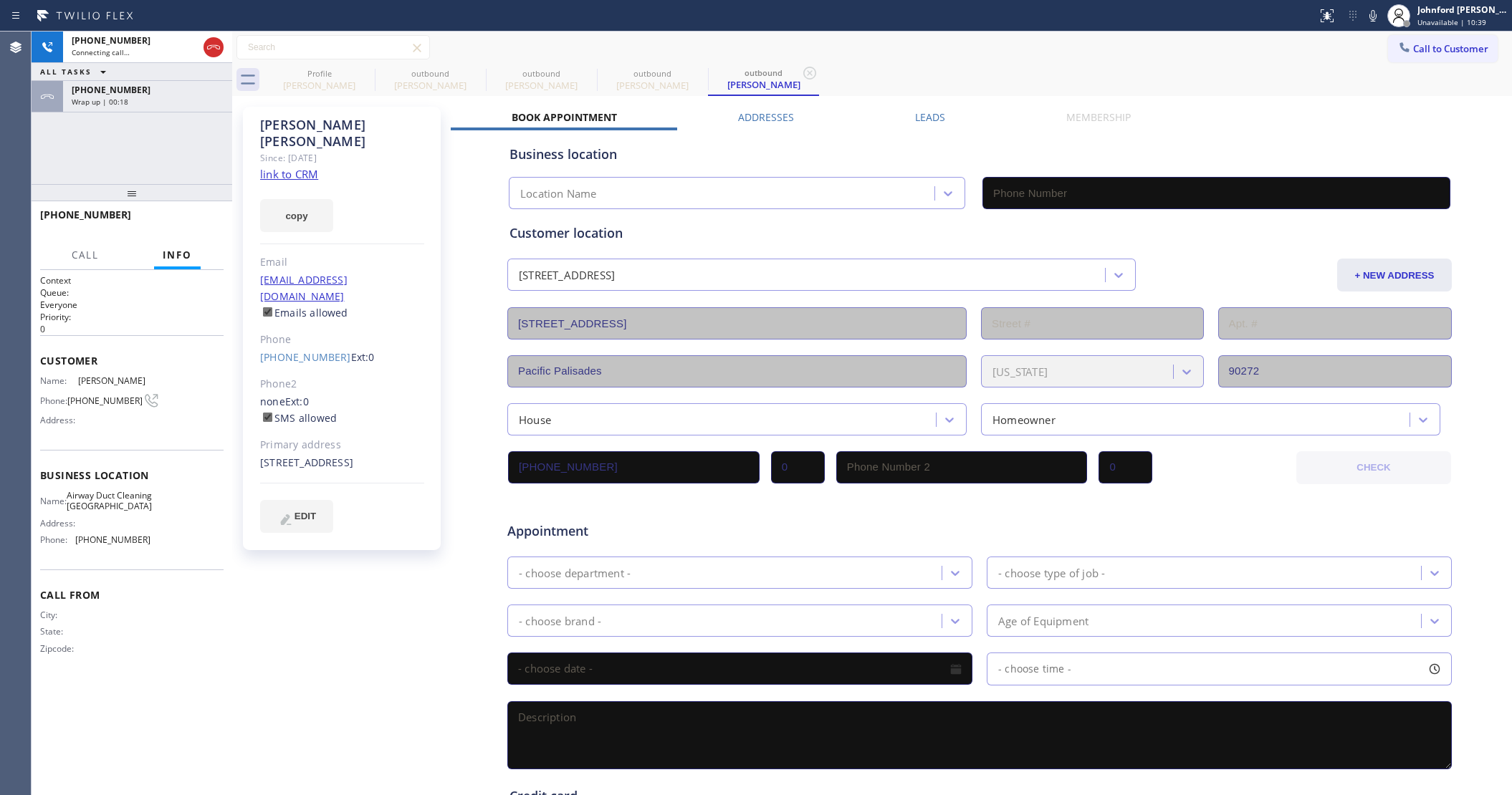
type input "(818) 600-0345"
drag, startPoint x: 371, startPoint y: 74, endPoint x: 362, endPoint y: 158, distance: 84.5
click at [0, 0] on icon at bounding box center [0, 0] width 0 height 0
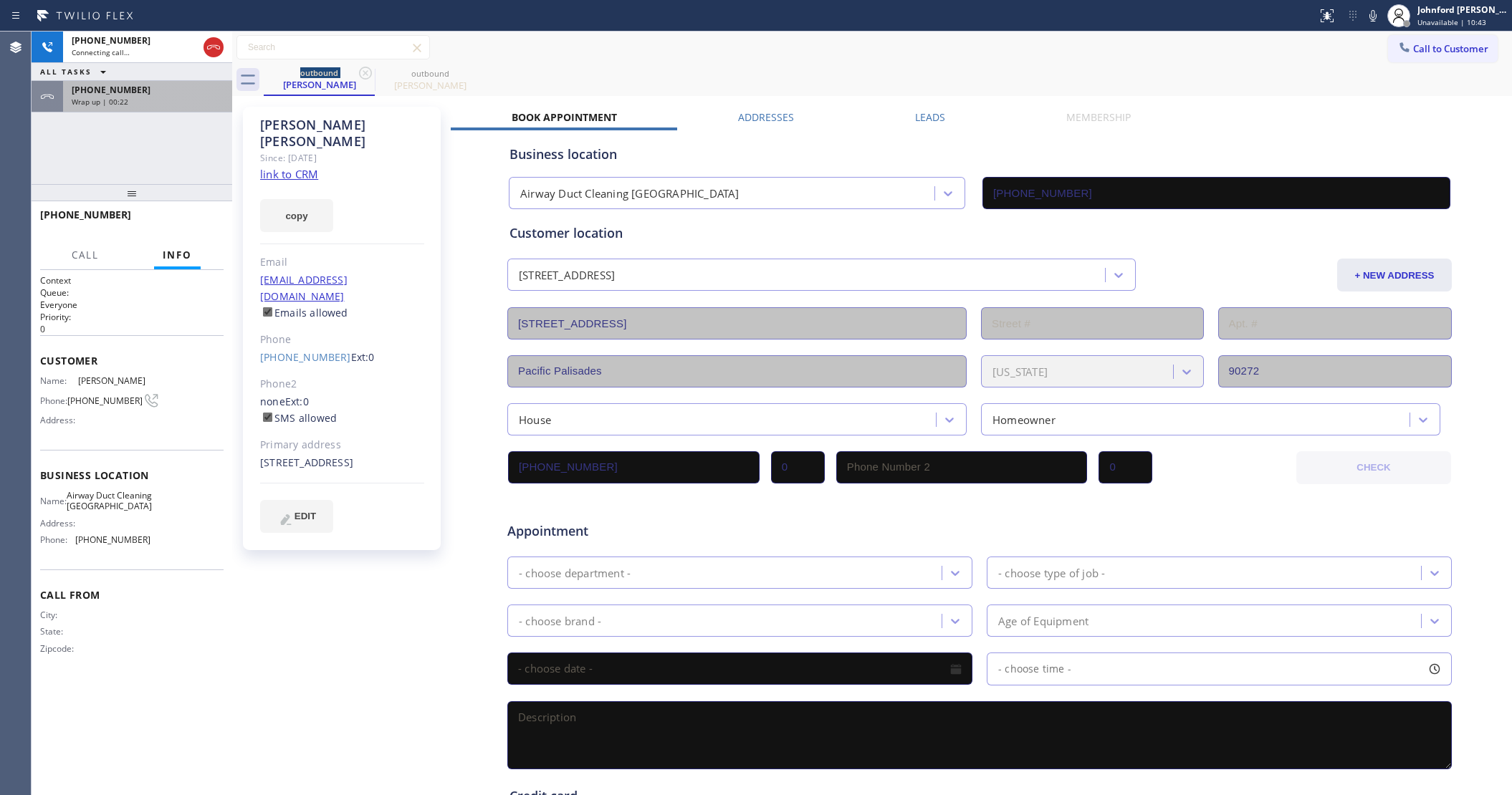
click at [149, 100] on div "Wrap up | 00:22" at bounding box center [148, 102] width 152 height 10
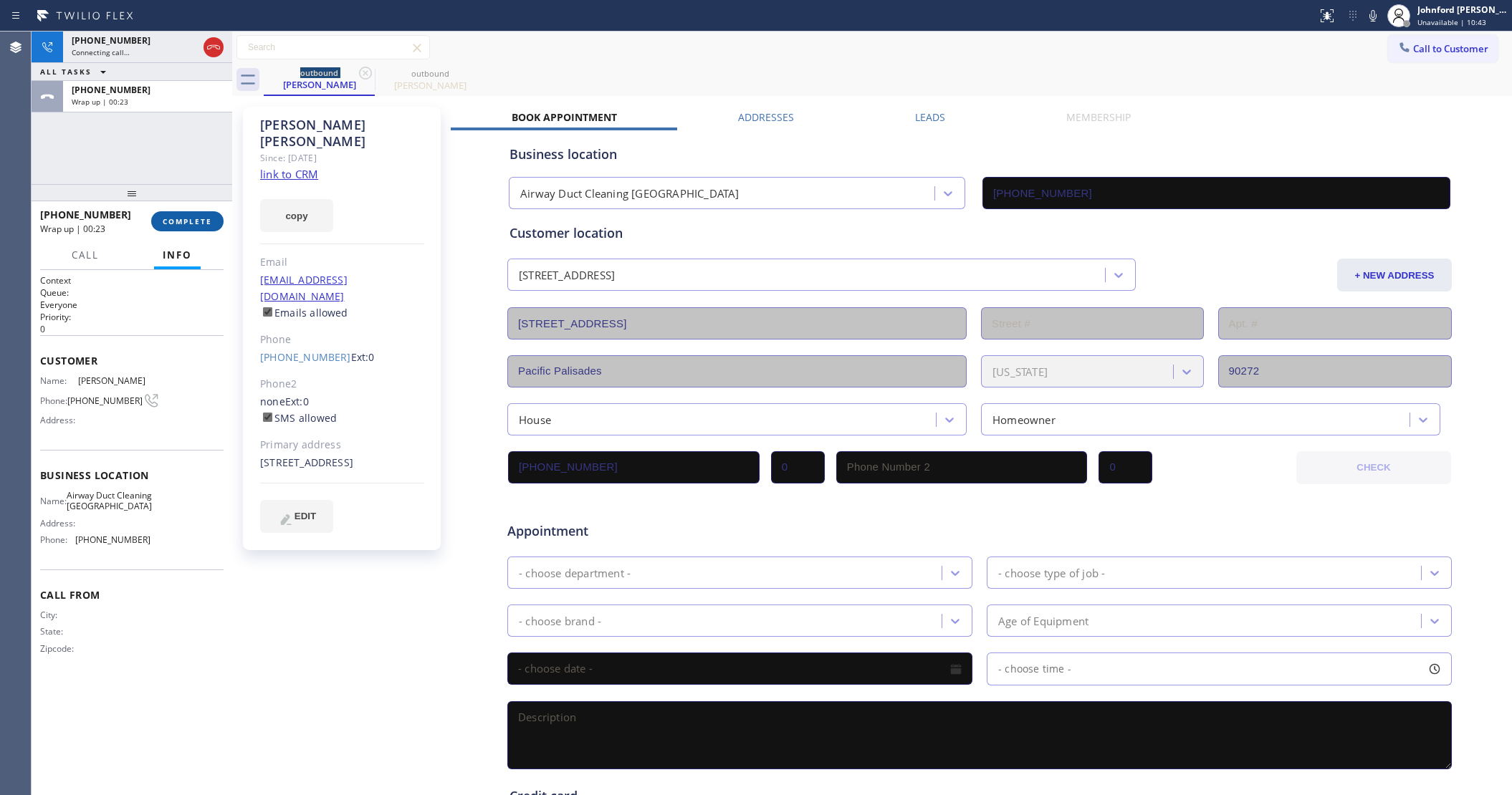
click at [186, 224] on span "COMPLETE" at bounding box center [187, 221] width 49 height 10
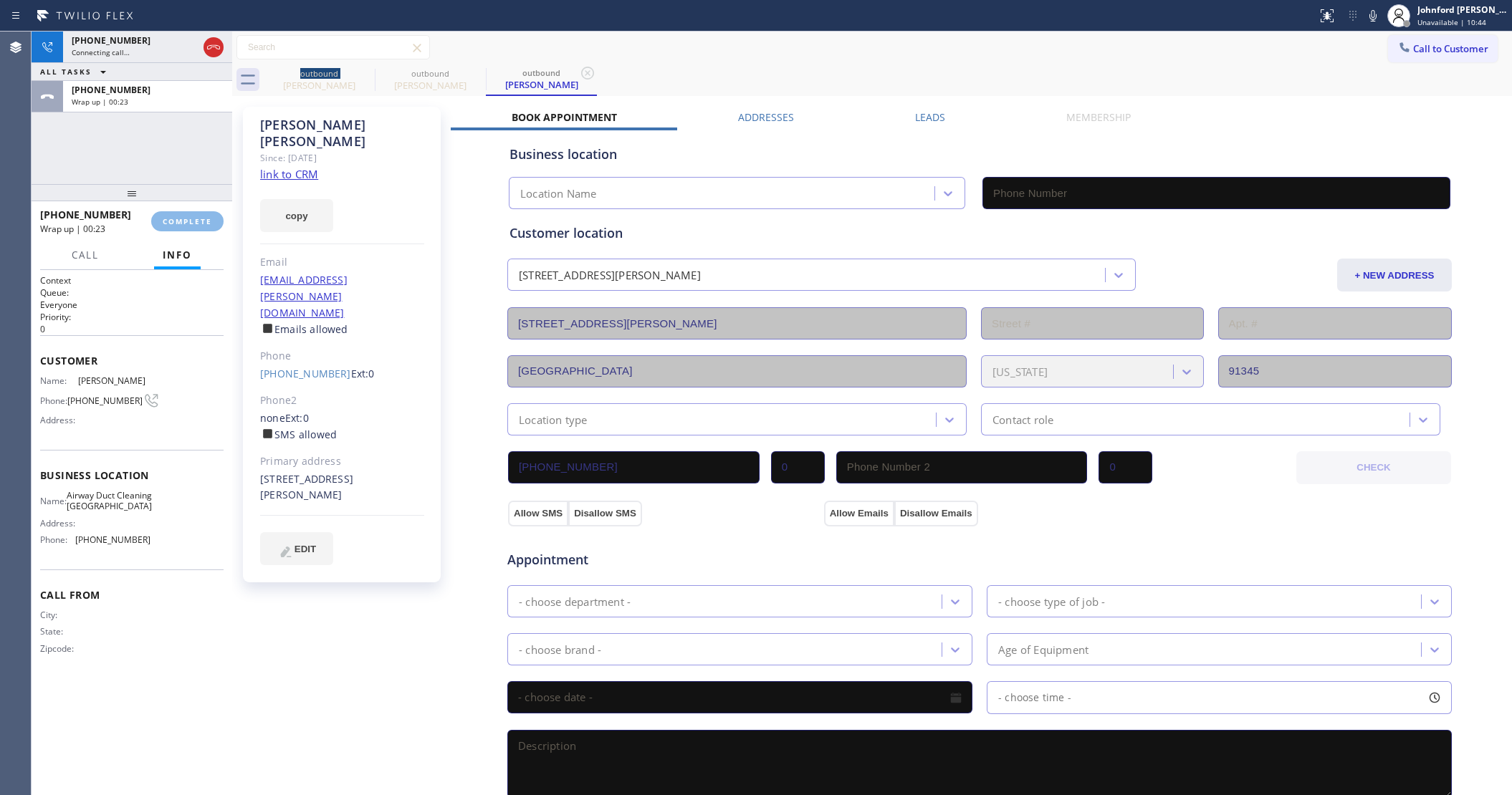
type input "(818) 600-0345"
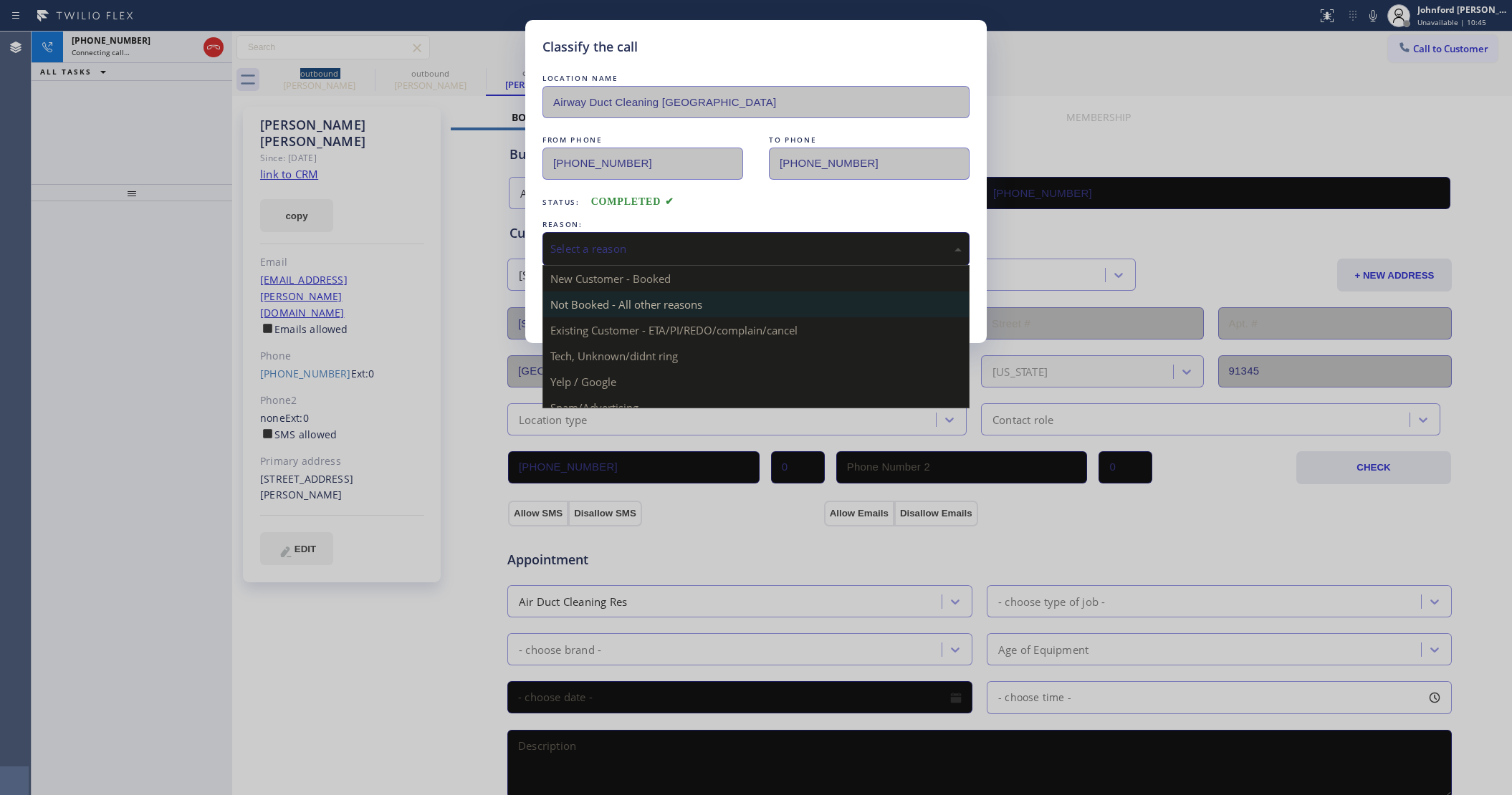
drag, startPoint x: 600, startPoint y: 235, endPoint x: 750, endPoint y: 301, distance: 163.9
click at [604, 234] on div "Select a reason" at bounding box center [756, 249] width 427 height 34
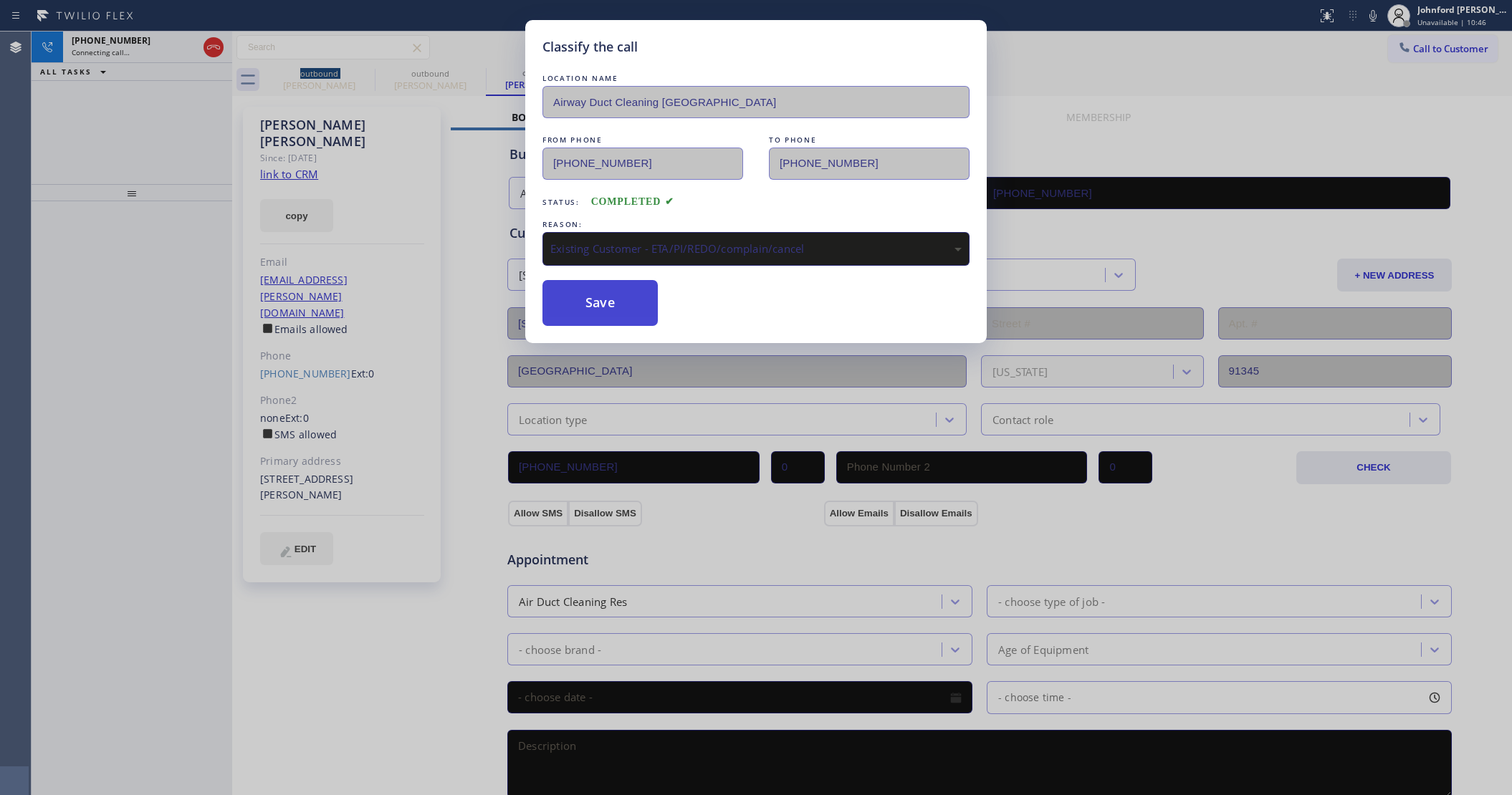
click at [621, 302] on button "Save" at bounding box center [600, 303] width 115 height 46
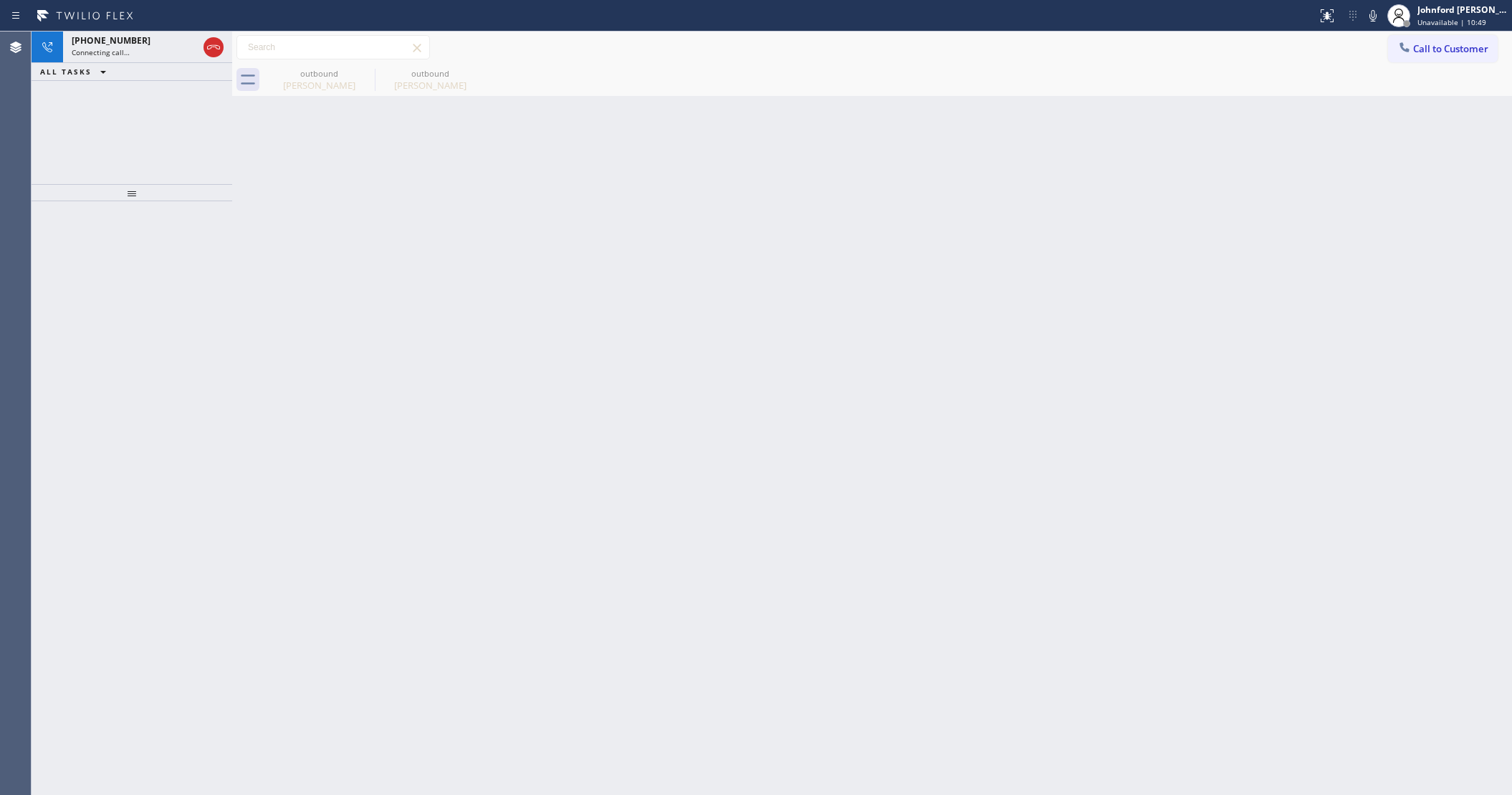
click at [188, 318] on div at bounding box center [132, 497] width 201 height 593
click at [138, 55] on div "Connecting call…" at bounding box center [135, 52] width 126 height 10
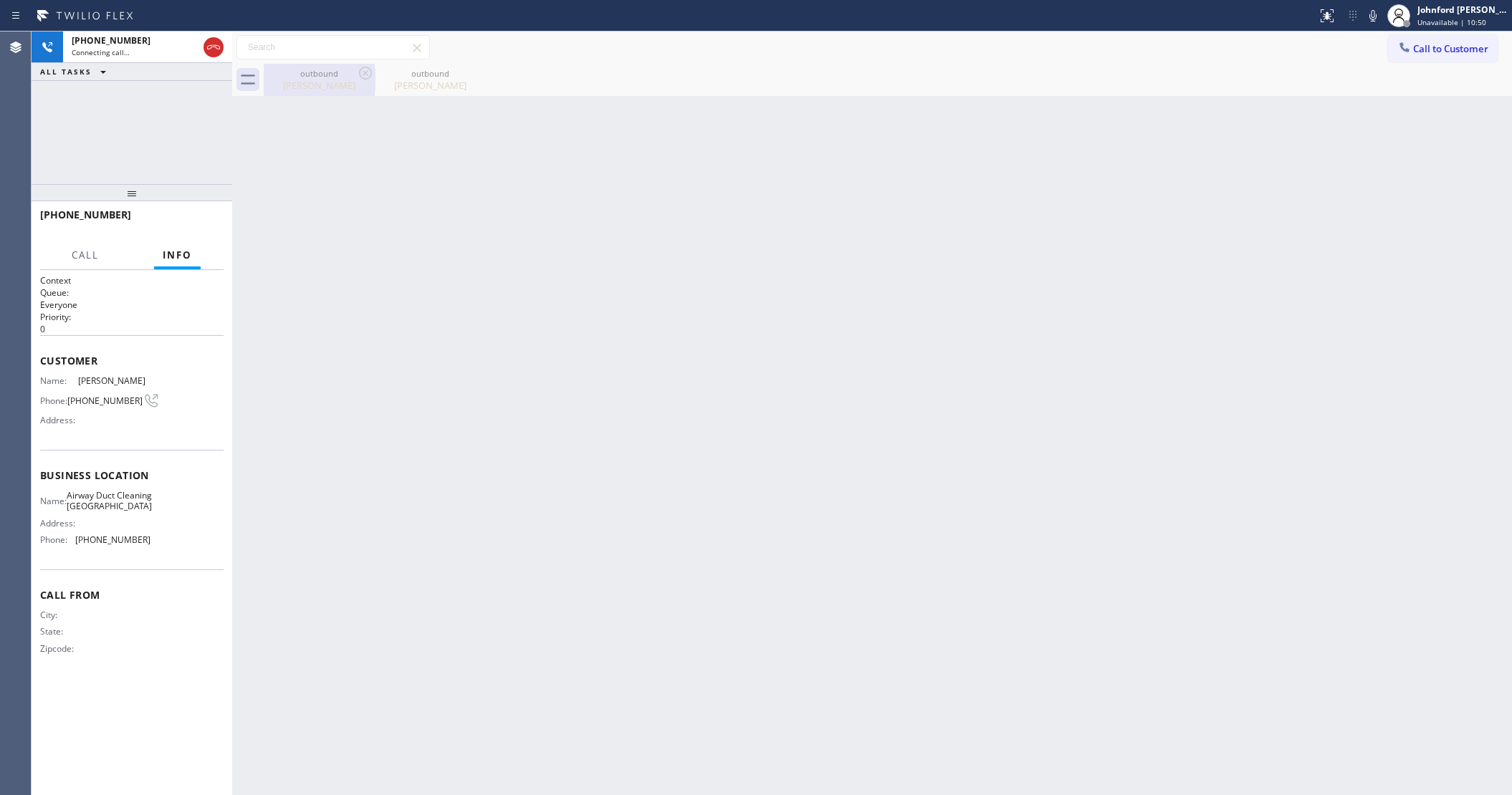
click at [334, 80] on div "Laura Gianni" at bounding box center [319, 85] width 108 height 13
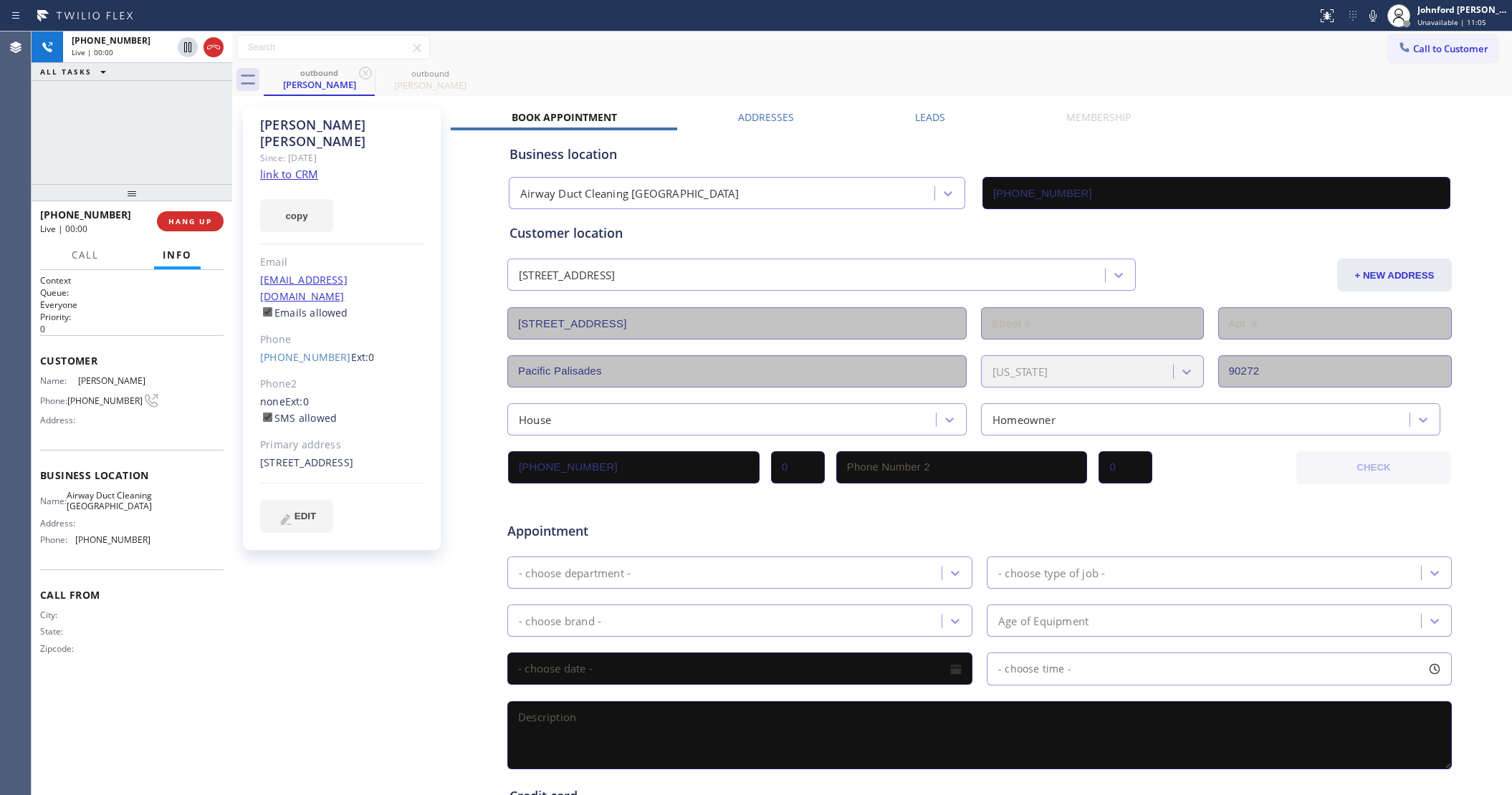
click at [1173, 65] on div "outbound Laura Gianni outbound Laura Gianni" at bounding box center [887, 80] width 1248 height 32
click at [206, 216] on span "HANG UP" at bounding box center [190, 221] width 44 height 10
click at [208, 211] on button "COMPLETE" at bounding box center [187, 221] width 72 height 20
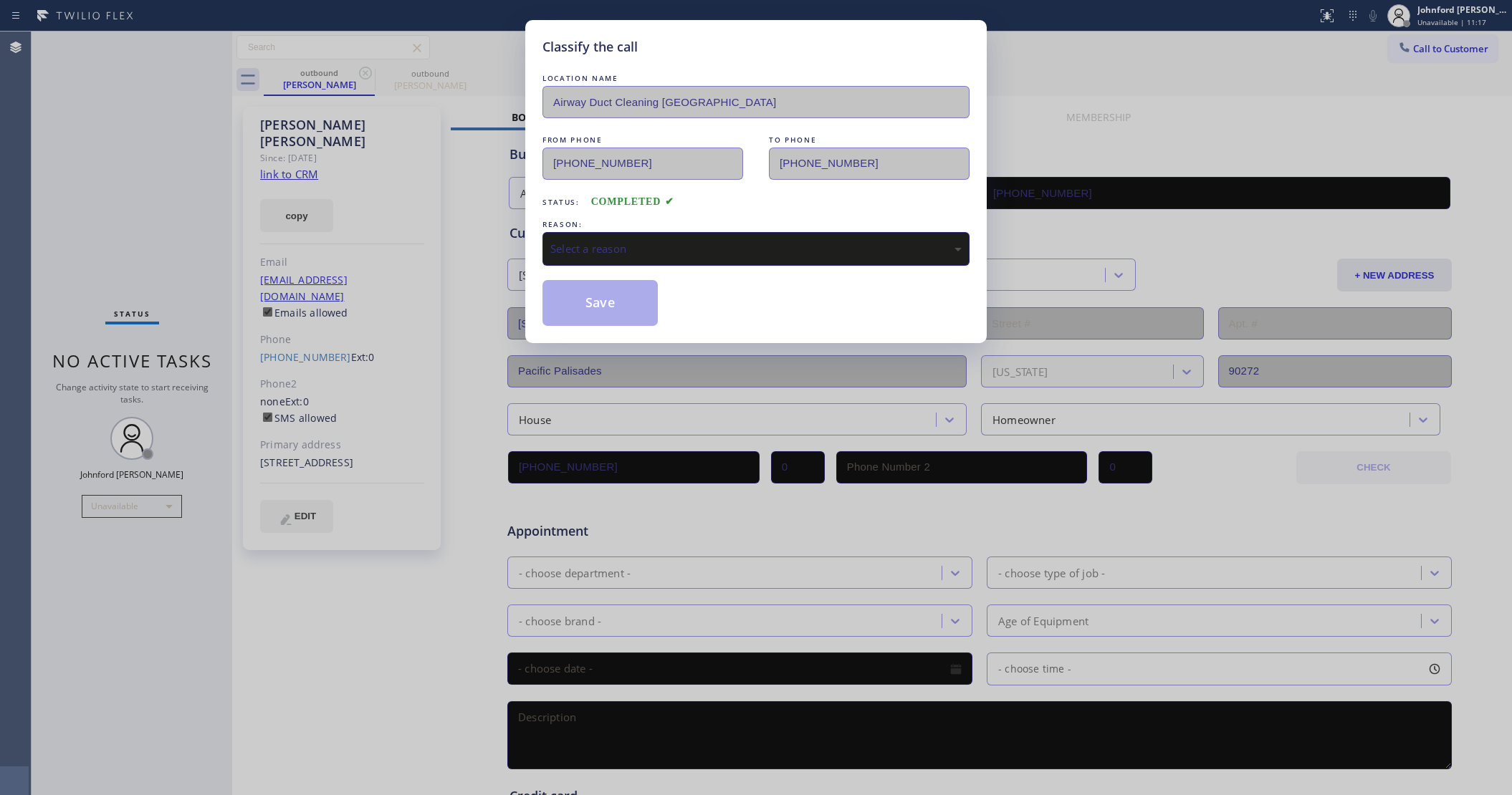
click at [599, 241] on div "Select a reason" at bounding box center [756, 249] width 411 height 16
click at [633, 245] on div "Not Booked - All other reasons" at bounding box center [756, 249] width 411 height 16
click at [621, 313] on button "Save" at bounding box center [600, 303] width 115 height 46
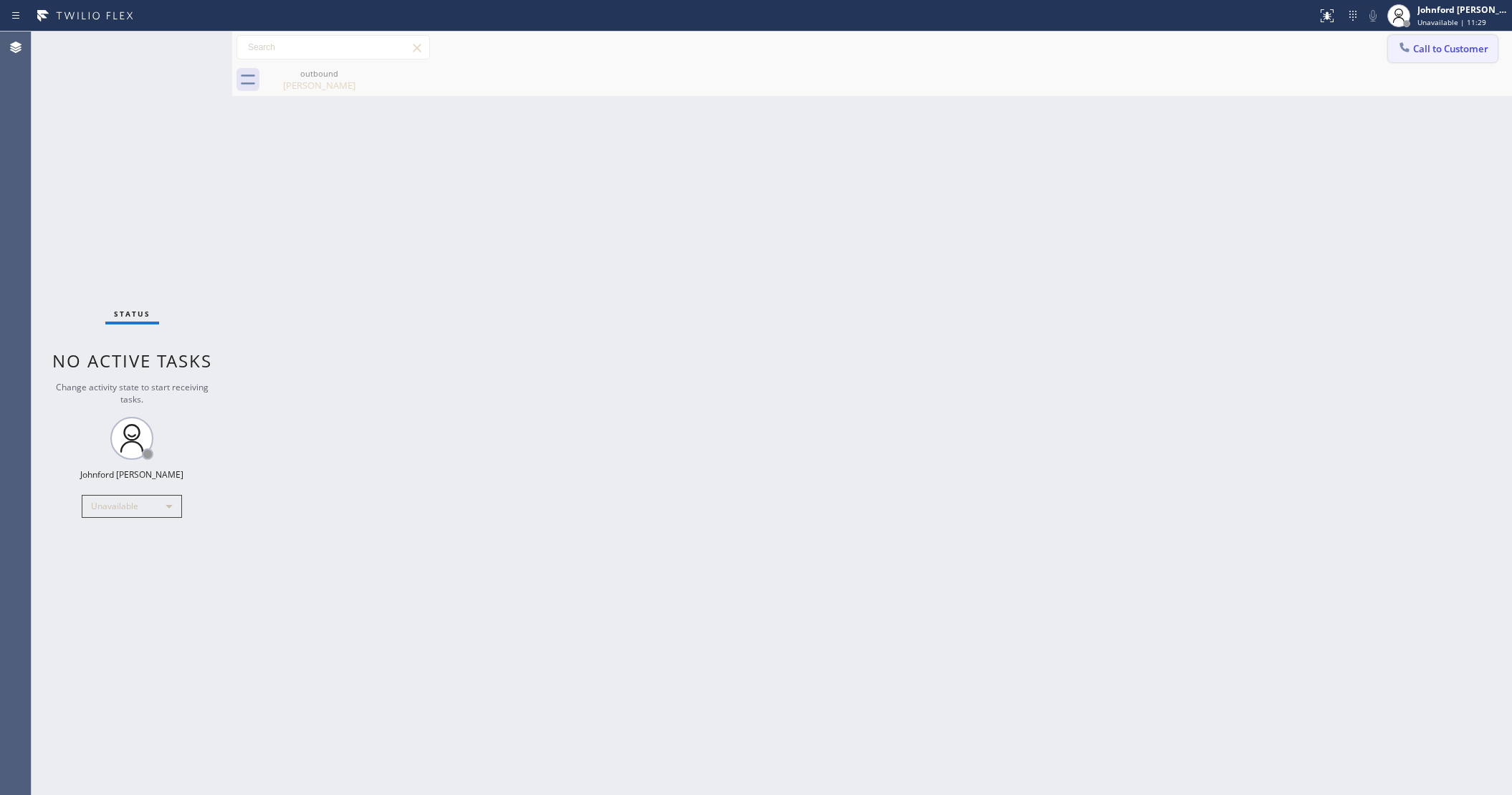
click at [1400, 41] on icon at bounding box center [1404, 47] width 14 height 14
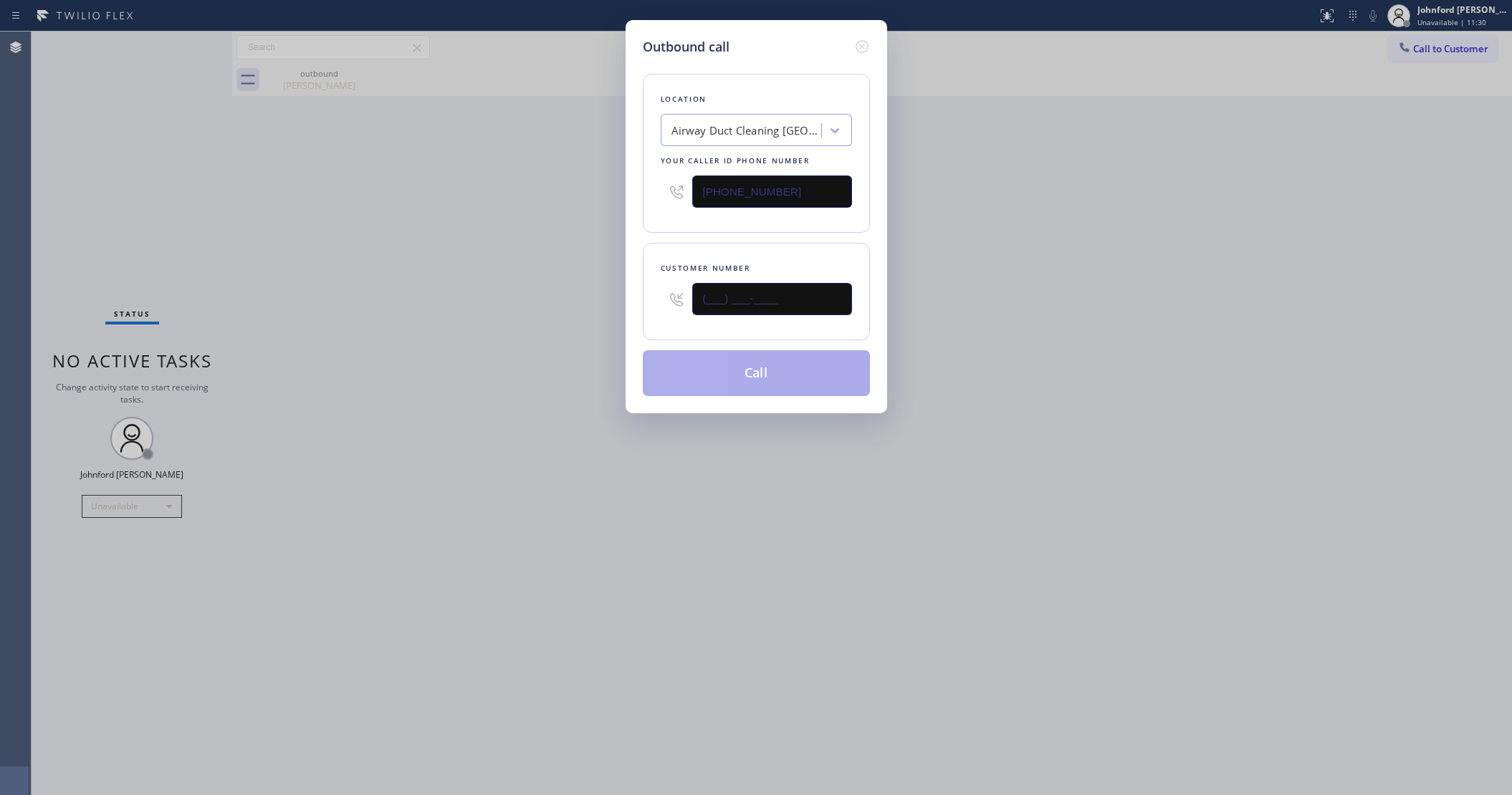
drag, startPoint x: 784, startPoint y: 300, endPoint x: 520, endPoint y: 280, distance: 264.8
click at [545, 280] on div "Outbound call Location Airway Duct Cleaning Panorama City Your caller id phone …" at bounding box center [756, 398] width 1512 height 795
paste input "310) 839-4785"
type input "(310) 839-4785"
click at [1280, 274] on div "Outbound call Location Airway Duct Cleaning Panorama City Your caller id phone …" at bounding box center [756, 398] width 1512 height 795
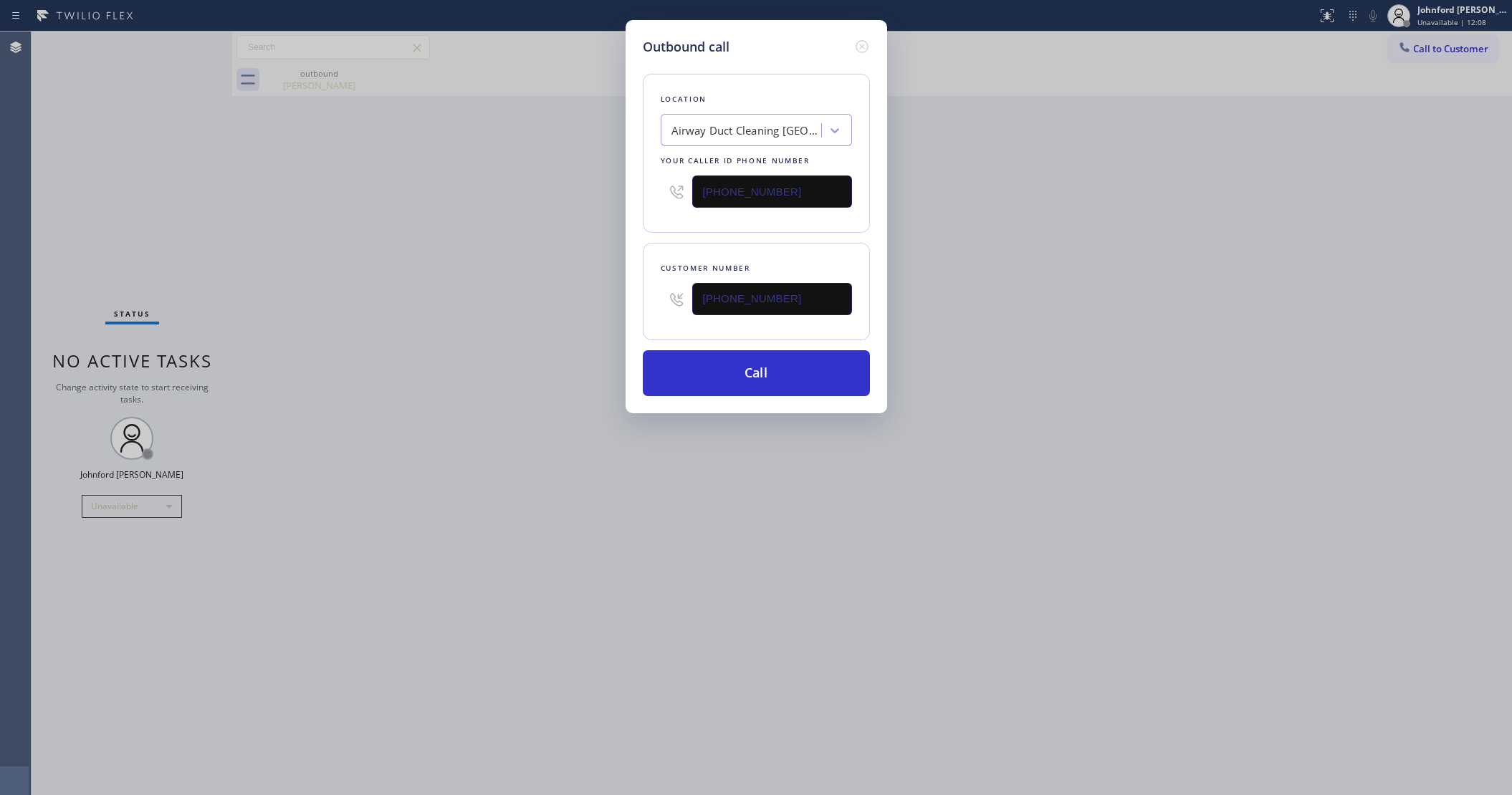
drag, startPoint x: 708, startPoint y: 176, endPoint x: 614, endPoint y: 176, distance: 94.0
click at [637, 176] on div "Outbound call Location Airway Duct Cleaning Panorama City Your caller id phone …" at bounding box center [756, 217] width 262 height 394
paste input "310) 299-766"
click at [559, 178] on div "Outbound call Location Airway Duct Cleaning Panorama City Your caller id phone …" at bounding box center [756, 398] width 1512 height 795
click at [775, 375] on button "Call" at bounding box center [756, 374] width 227 height 46
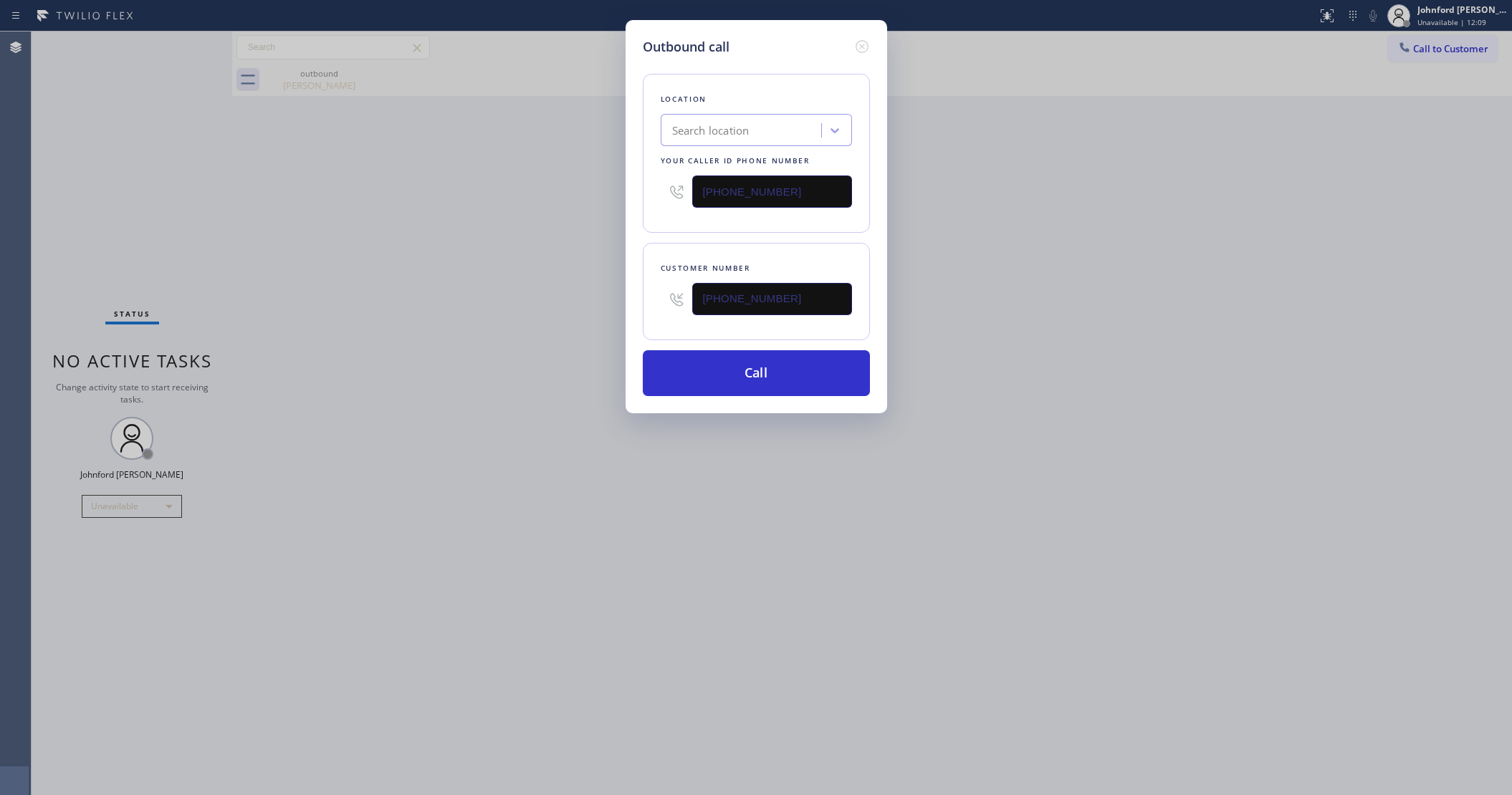
type input "(818) 600-0345"
click at [983, 339] on div "Outbound call Location Search location Your caller id phone number (818) 600-03…" at bounding box center [756, 398] width 1512 height 795
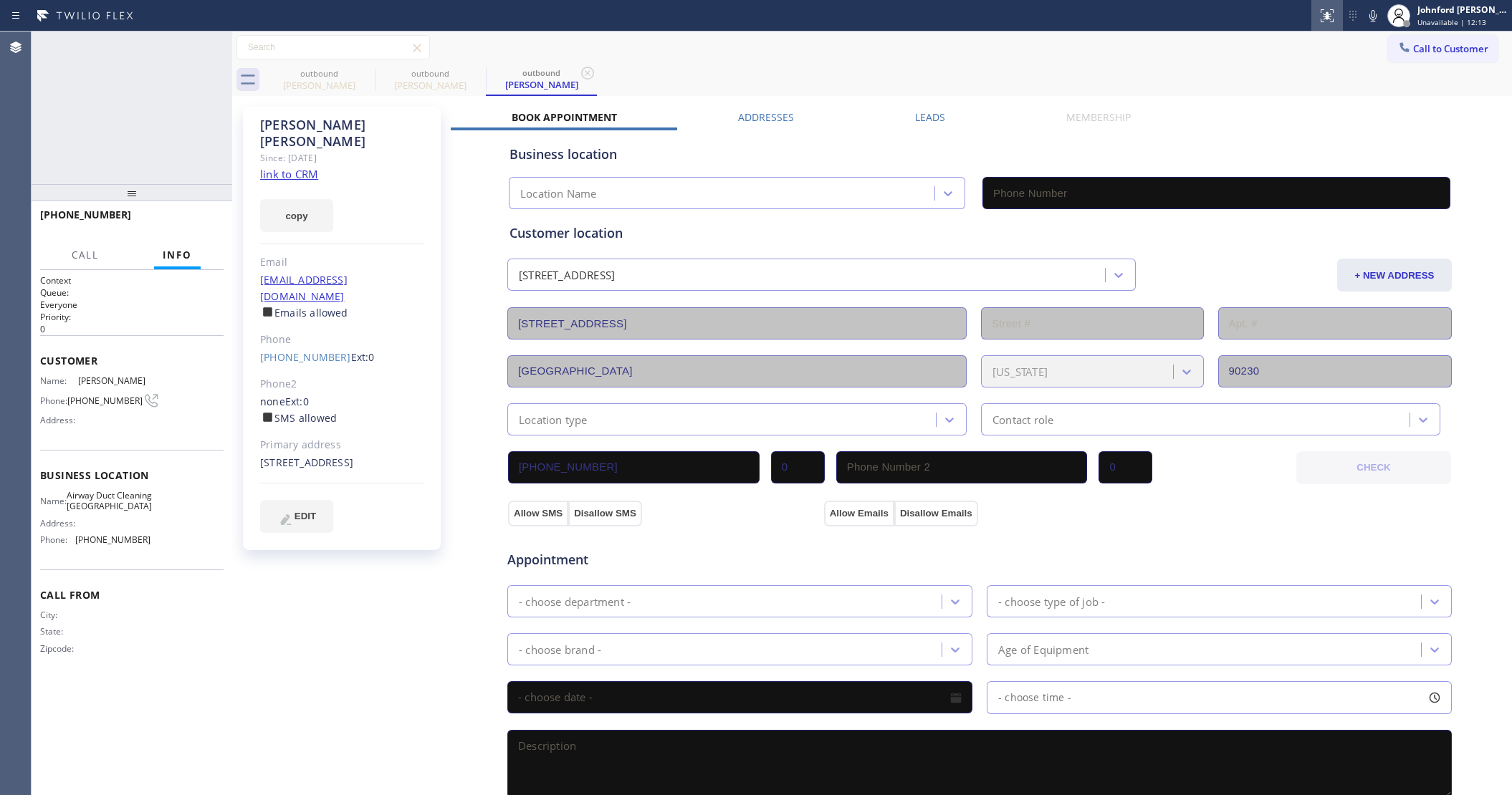
type input "(818) 600-0345"
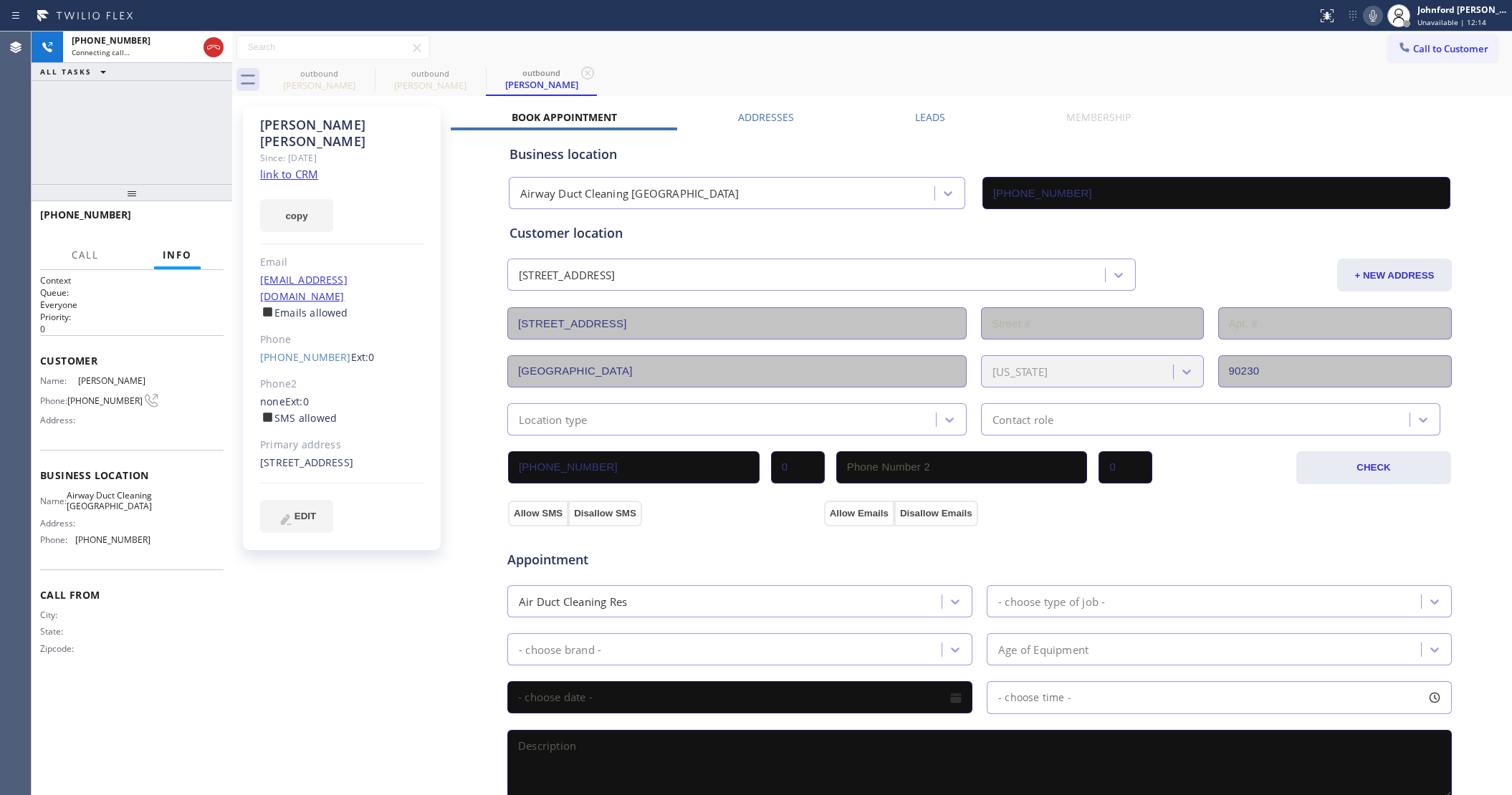
click at [1368, 16] on icon at bounding box center [1372, 15] width 17 height 17
click at [361, 73] on icon at bounding box center [365, 73] width 17 height 17
click at [1376, 18] on icon at bounding box center [1372, 15] width 17 height 17
click at [161, 123] on div "+13108394785 Connecting call… ALL TASKS ALL TASKS ACTIVE TASKS TASKS IN WRAP UP" at bounding box center [132, 108] width 201 height 153
click at [1365, 9] on icon at bounding box center [1372, 15] width 17 height 17
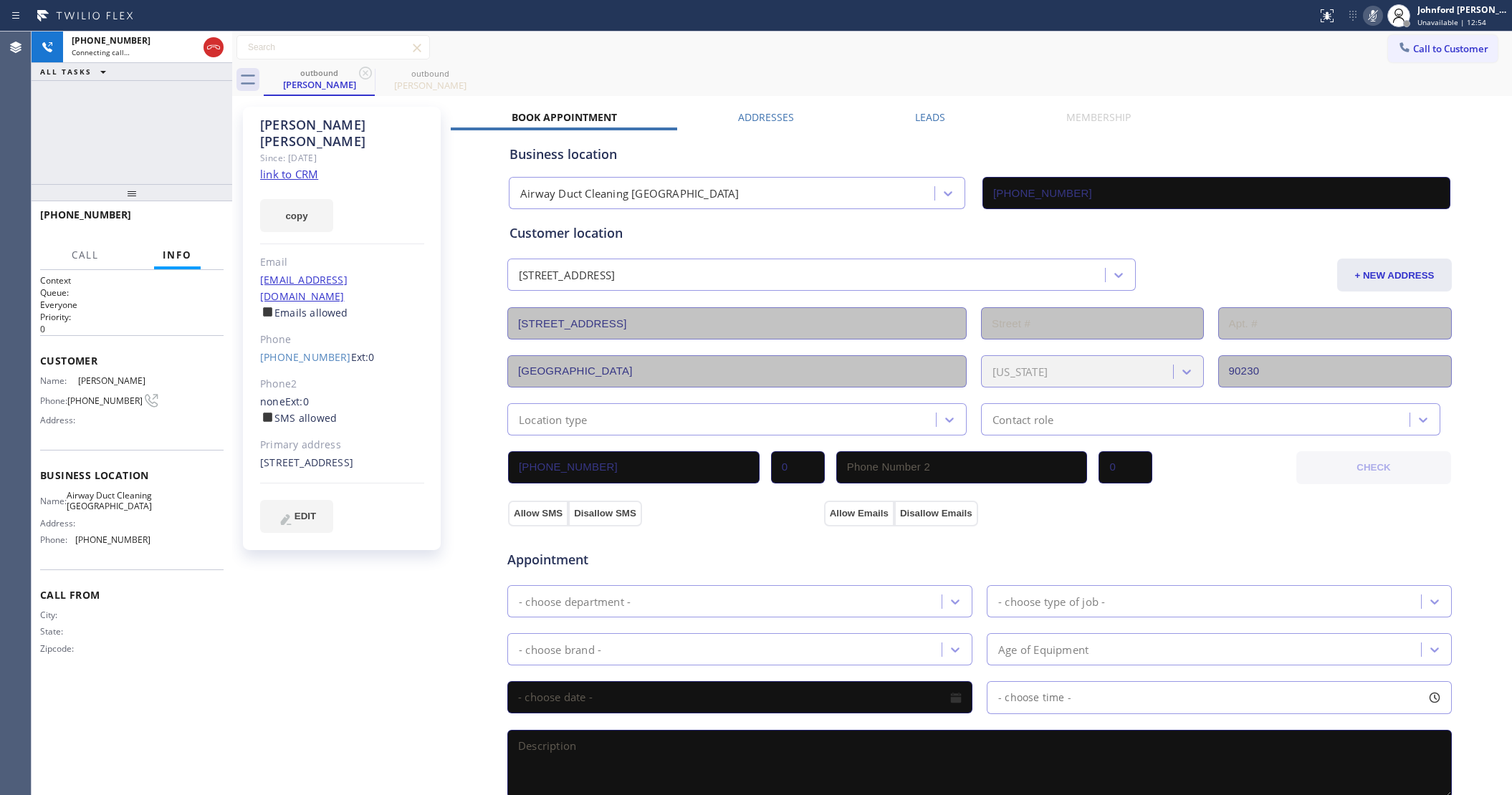
click at [163, 120] on div "+13108394785 Connecting call… ALL TASKS ALL TASKS ACTIVE TASKS TASKS IN WRAP UP" at bounding box center [132, 108] width 201 height 153
click at [111, 142] on div "+13108394785 Connecting call… ALL TASKS ALL TASKS ACTIVE TASKS TASKS IN WRAP UP" at bounding box center [132, 108] width 201 height 153
click at [140, 34] on div "+13108394785" at bounding box center [135, 40] width 126 height 12
click at [215, 50] on icon at bounding box center [213, 47] width 17 height 17
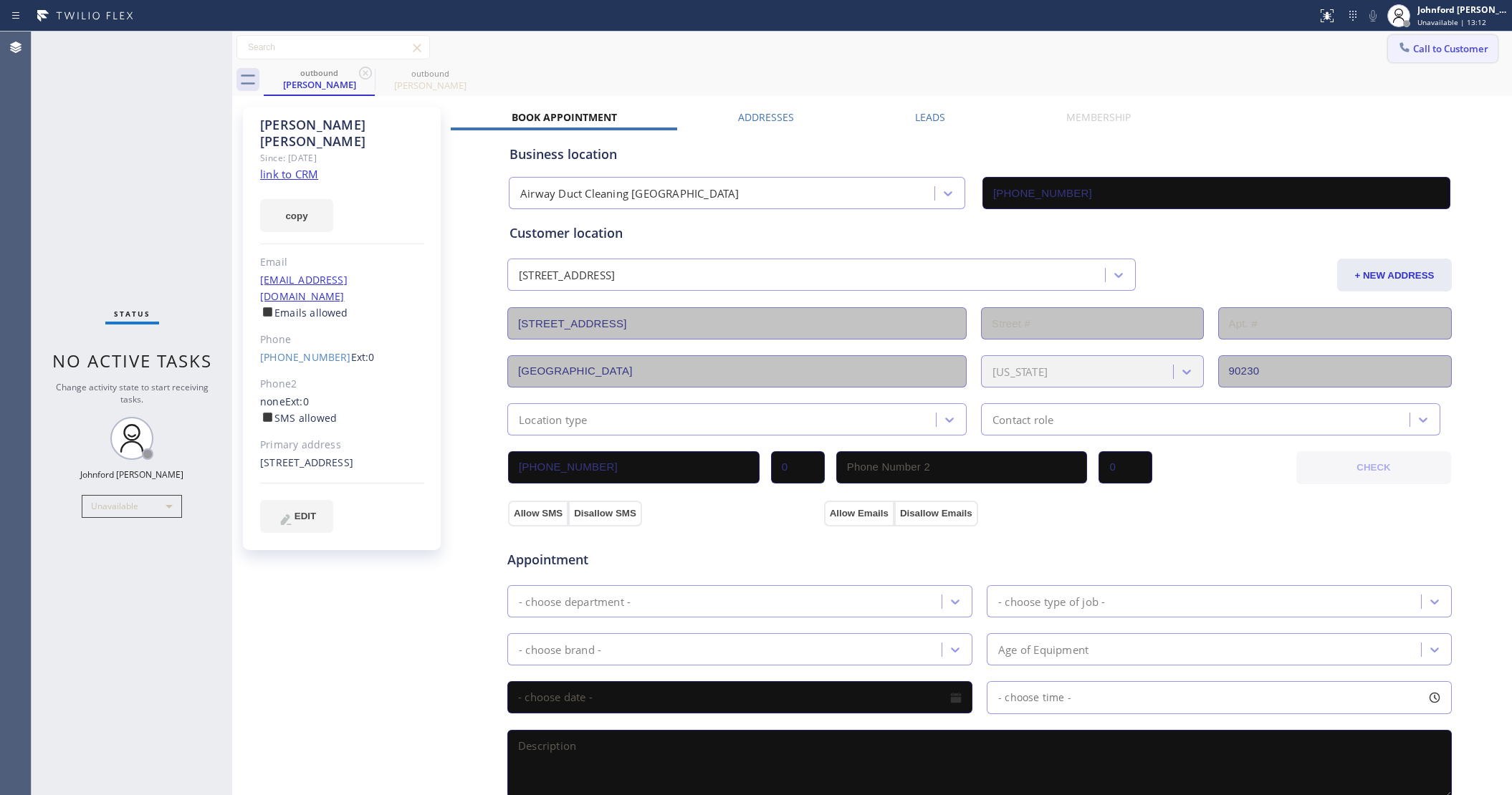
click at [1426, 57] on button "Call to Customer" at bounding box center [1443, 48] width 110 height 27
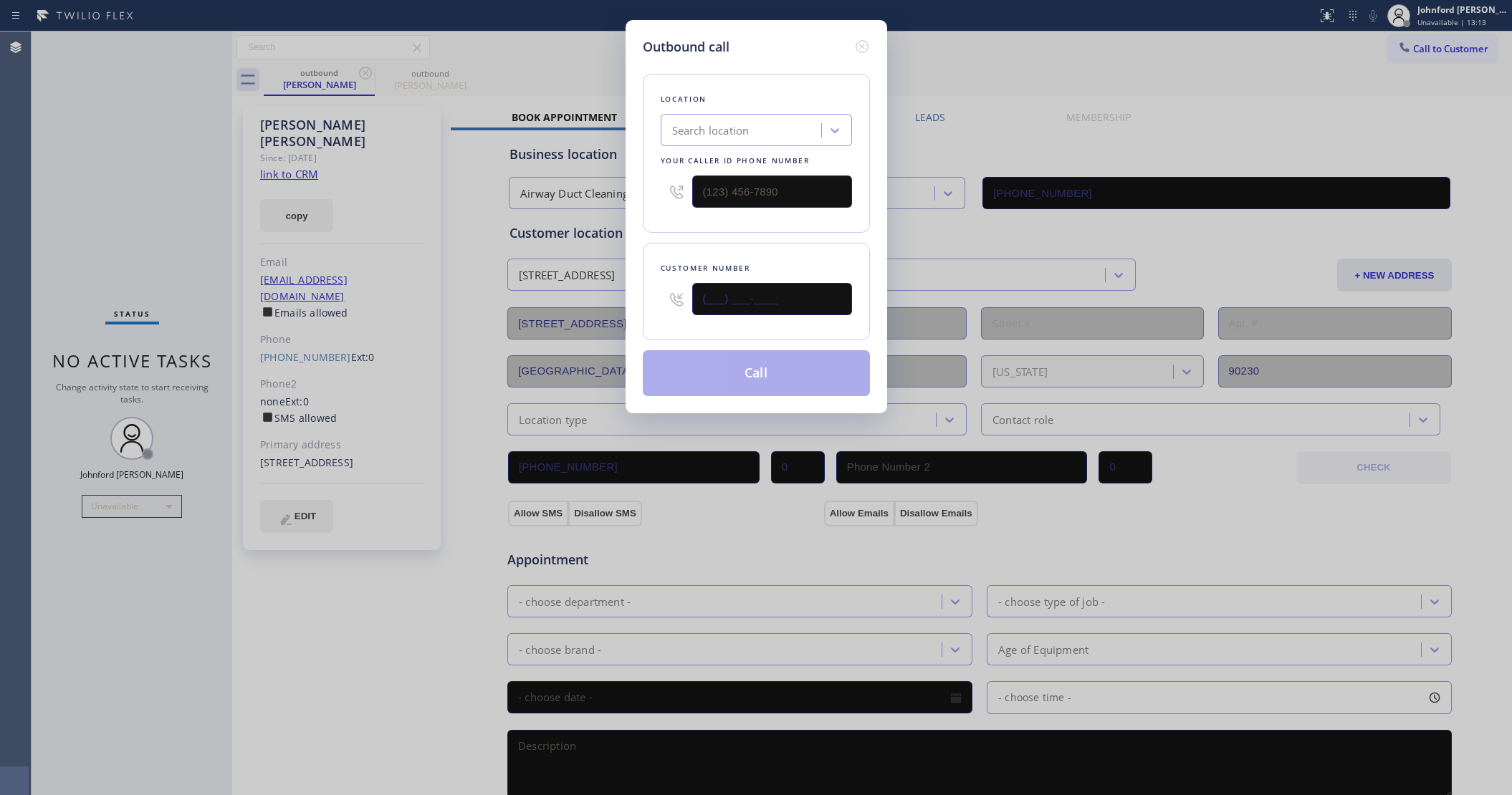
drag, startPoint x: 753, startPoint y: 303, endPoint x: 649, endPoint y: 296, distance: 104.2
click at [649, 296] on div "Customer number (___) ___-____" at bounding box center [756, 291] width 227 height 97
paste input "818) 646-2737"
type input "(818) 646-2737"
click at [764, 118] on div "Search location" at bounding box center [743, 130] width 156 height 25
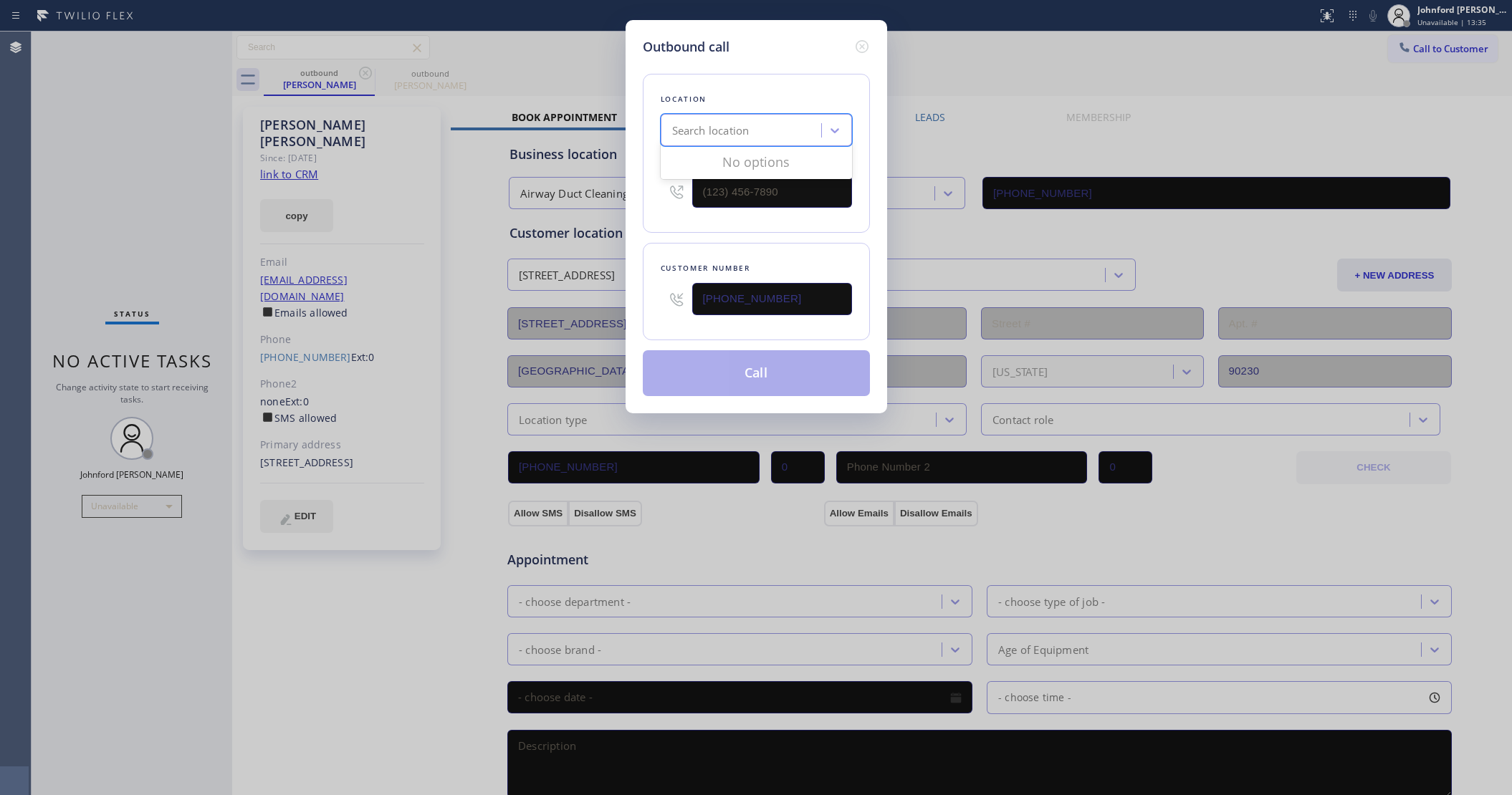
paste input "Fair Air Duct Cleaning Van Nuys"
type input "Fair Air Duct Cleaning Van Nuys"
click at [743, 152] on div "Fair Air Duct Cleaning Van Nuys" at bounding box center [756, 161] width 191 height 26
type input "(818) 938-1170"
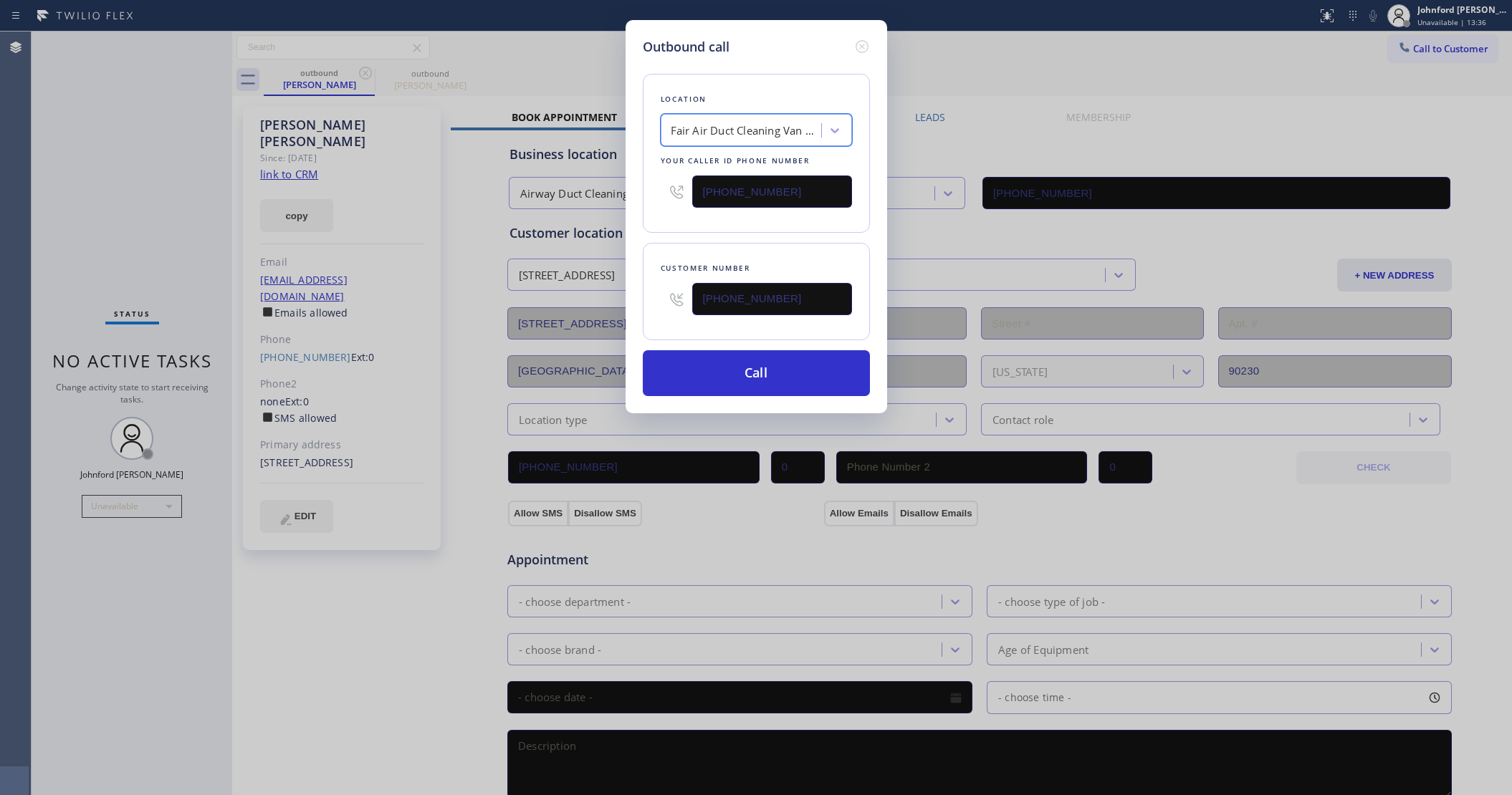
scroll to position [0, 1]
click at [743, 367] on button "Call" at bounding box center [756, 374] width 227 height 46
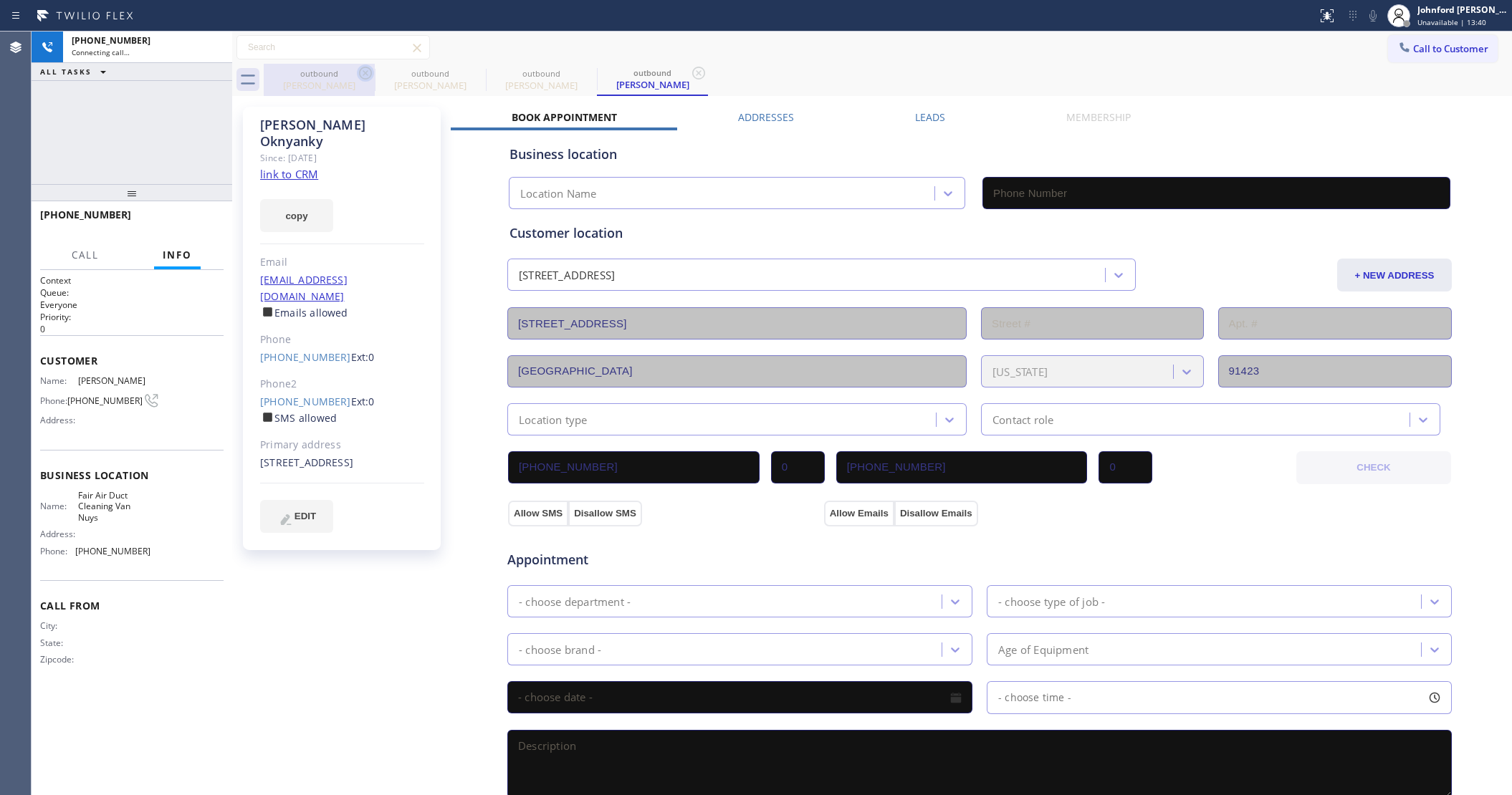
click at [364, 74] on icon at bounding box center [365, 73] width 13 height 13
click at [0, 0] on icon at bounding box center [0, 0] width 0 height 0
type input "(818) 938-1170"
click at [791, 61] on div "Call to Customer Outbound call Location Fair Air Duct Cleaning Van Nuys Your ca…" at bounding box center [871, 48] width 1279 height 32
click at [1368, 15] on icon at bounding box center [1372, 15] width 17 height 17
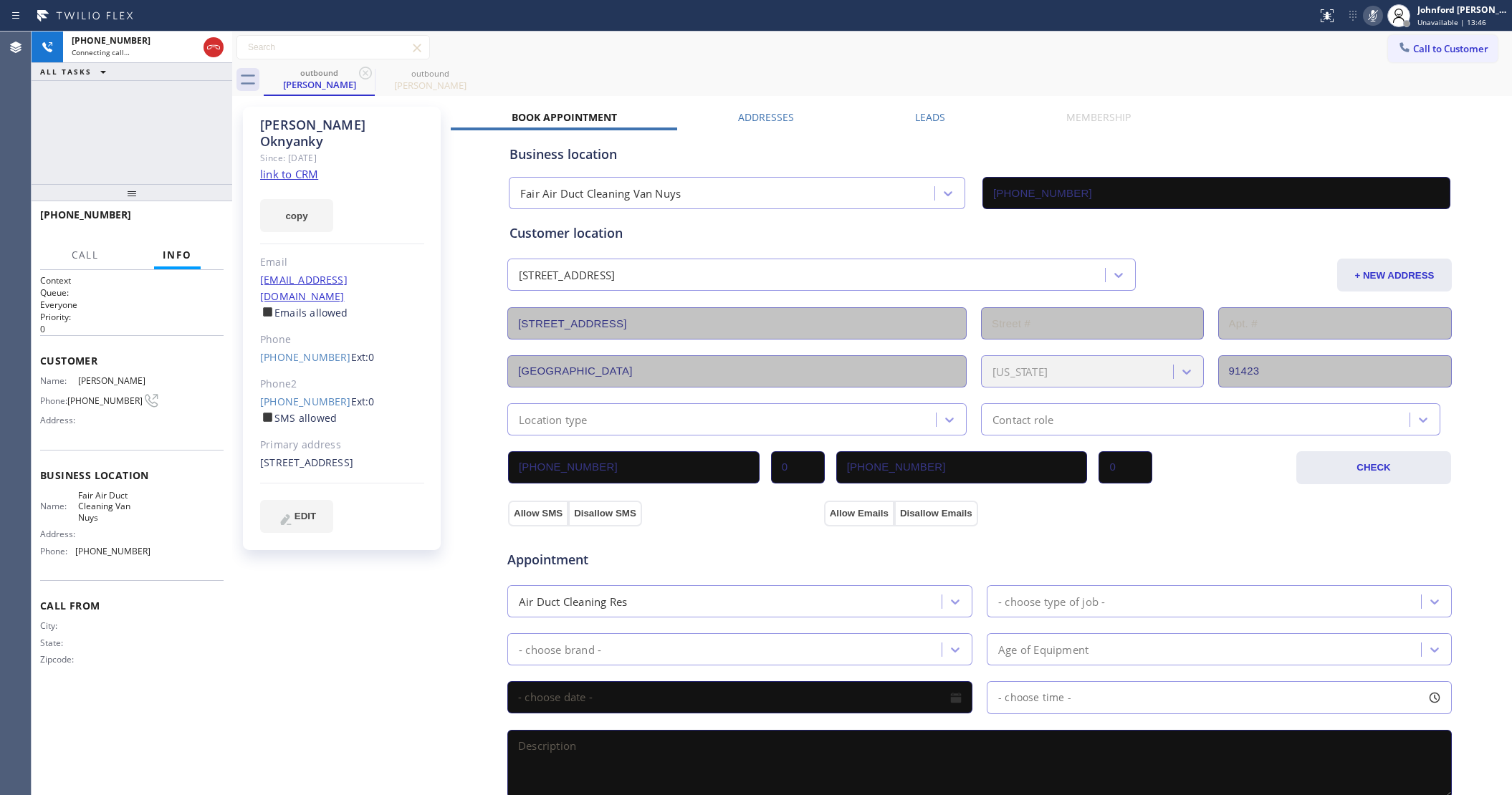
click at [1368, 15] on icon at bounding box center [1372, 15] width 17 height 17
click at [126, 151] on div "+18186462737 Connecting call… ALL TASKS ALL TASKS ACTIVE TASKS TASKS IN WRAP UP" at bounding box center [132, 108] width 201 height 153
click at [178, 221] on span "HANG UP" at bounding box center [190, 221] width 44 height 10
click at [296, 395] on link "(818) 414-0554" at bounding box center [305, 401] width 91 height 14
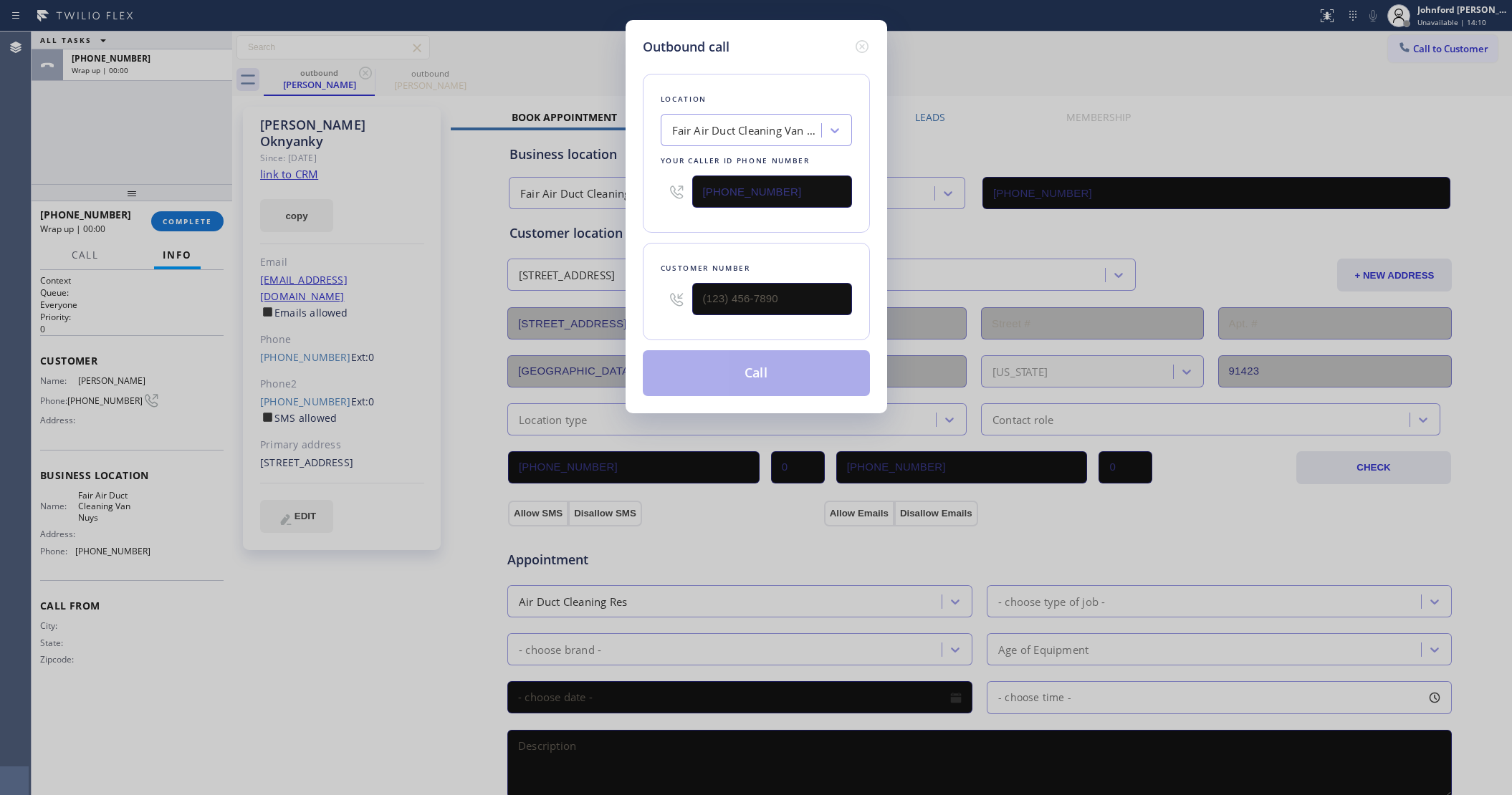
type input "(818) 414-0554"
click at [726, 359] on button "Call" at bounding box center [756, 374] width 227 height 46
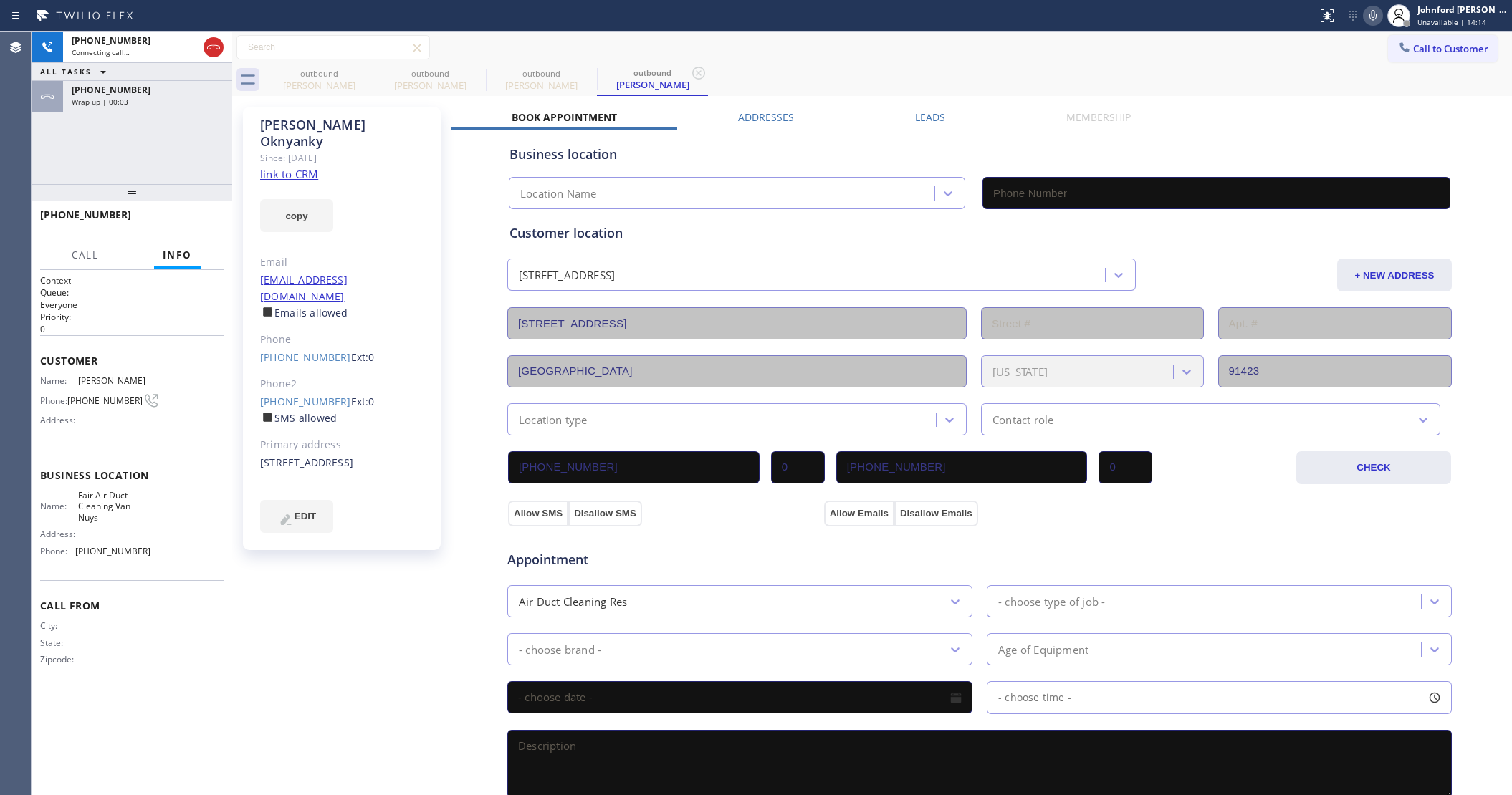
type input "(818) 938-1170"
click at [884, 57] on div "Call to Customer Outbound call Location Fair Air Duct Cleaning Van Nuys Your ca…" at bounding box center [871, 47] width 1279 height 25
click at [360, 80] on icon at bounding box center [365, 73] width 17 height 17
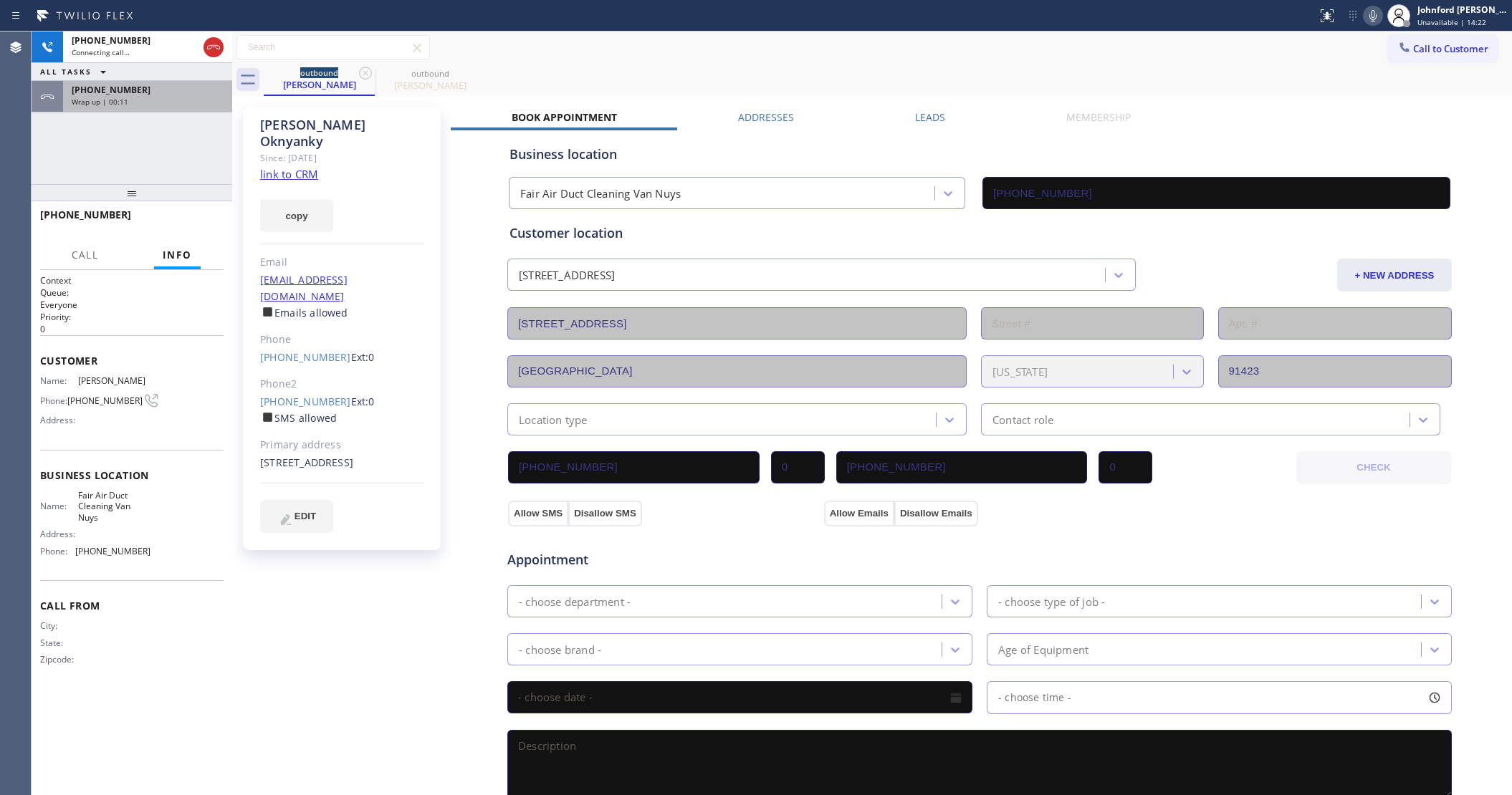
click at [177, 102] on div "Wrap up | 00:11" at bounding box center [148, 102] width 152 height 10
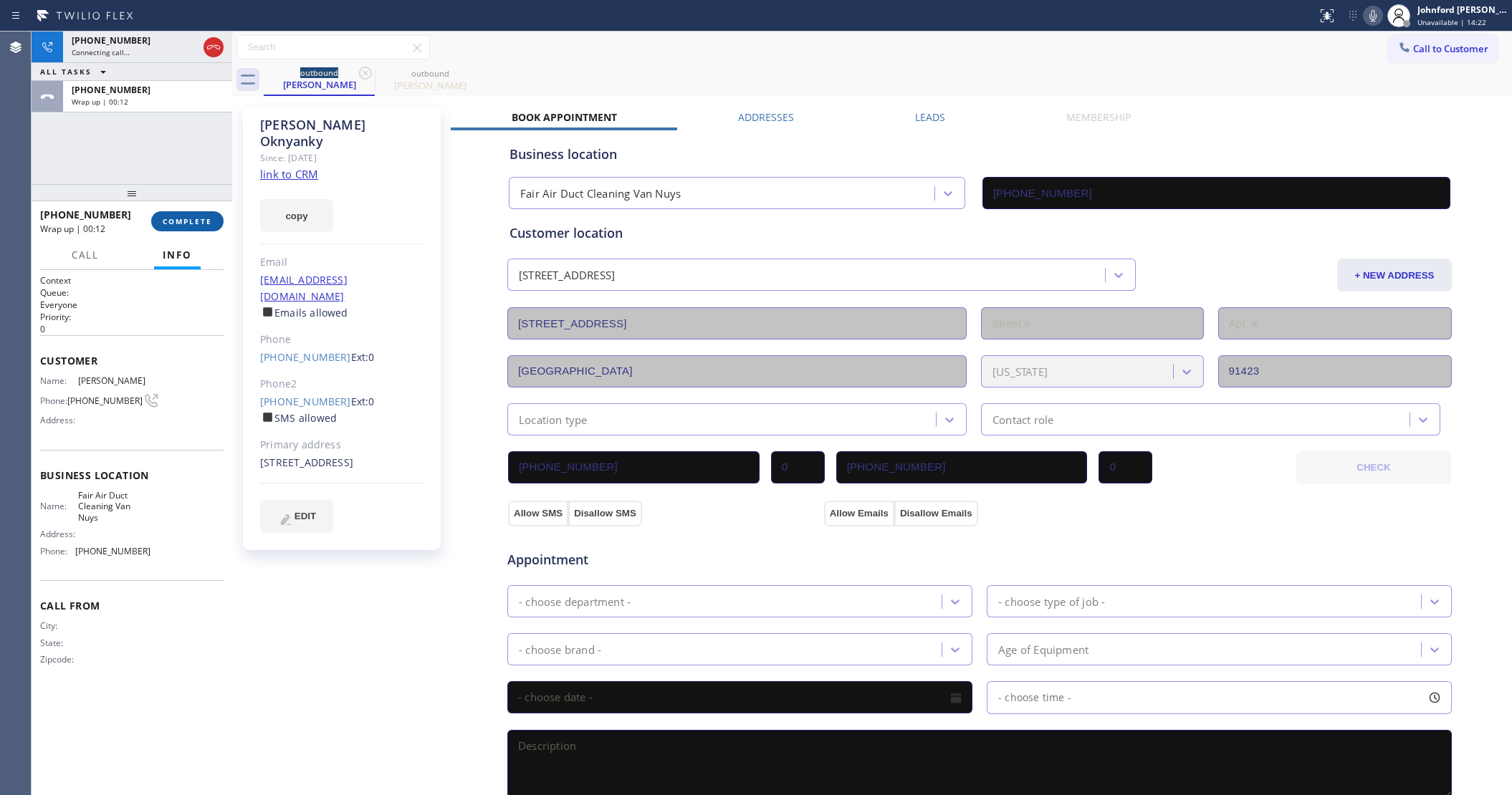
click at [188, 212] on button "COMPLETE" at bounding box center [187, 221] width 72 height 20
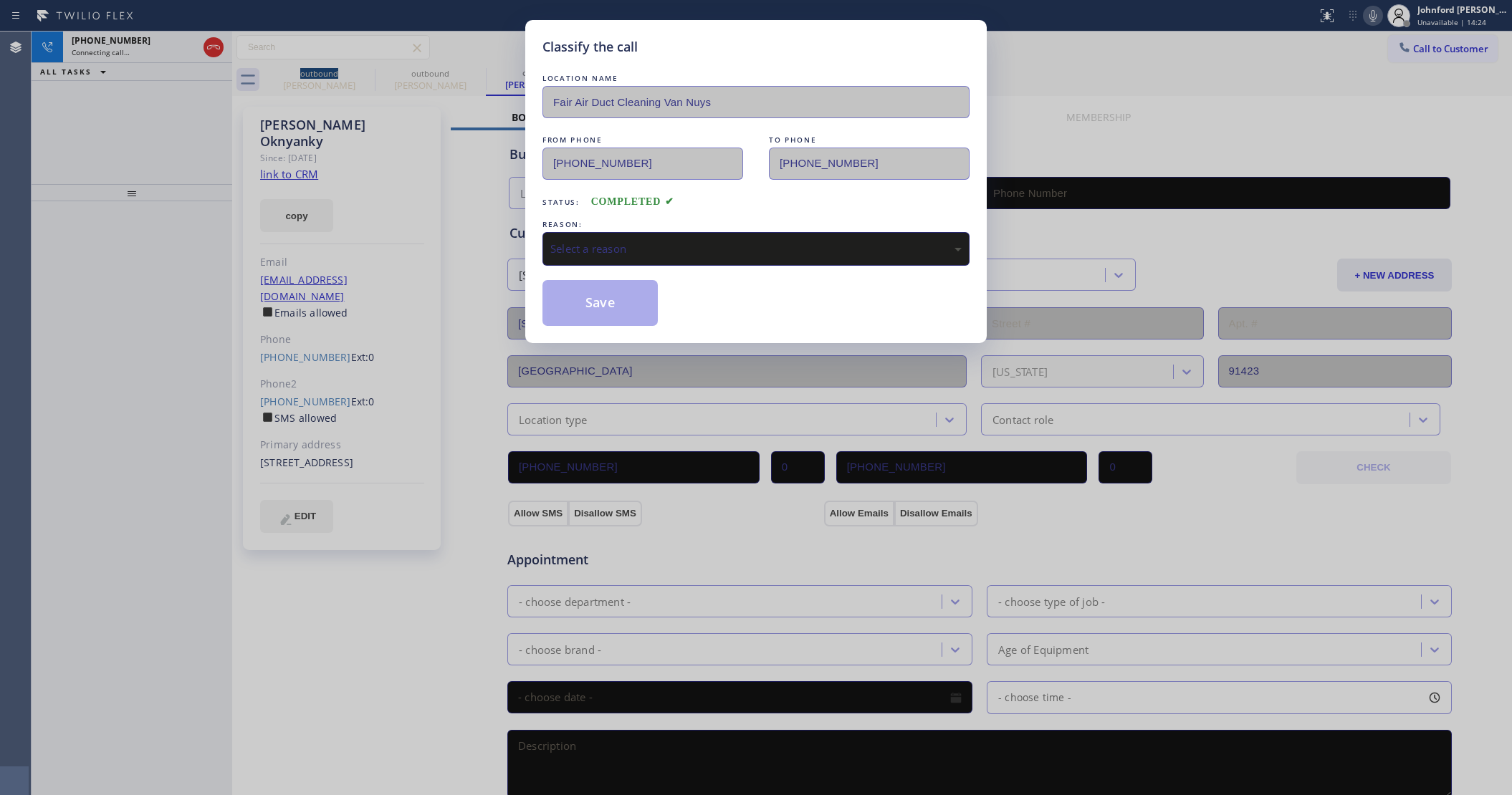
type input "(818) 938-1170"
click at [644, 256] on div "Select a reason" at bounding box center [756, 249] width 427 height 34
click at [584, 282] on button "Save" at bounding box center [600, 303] width 115 height 46
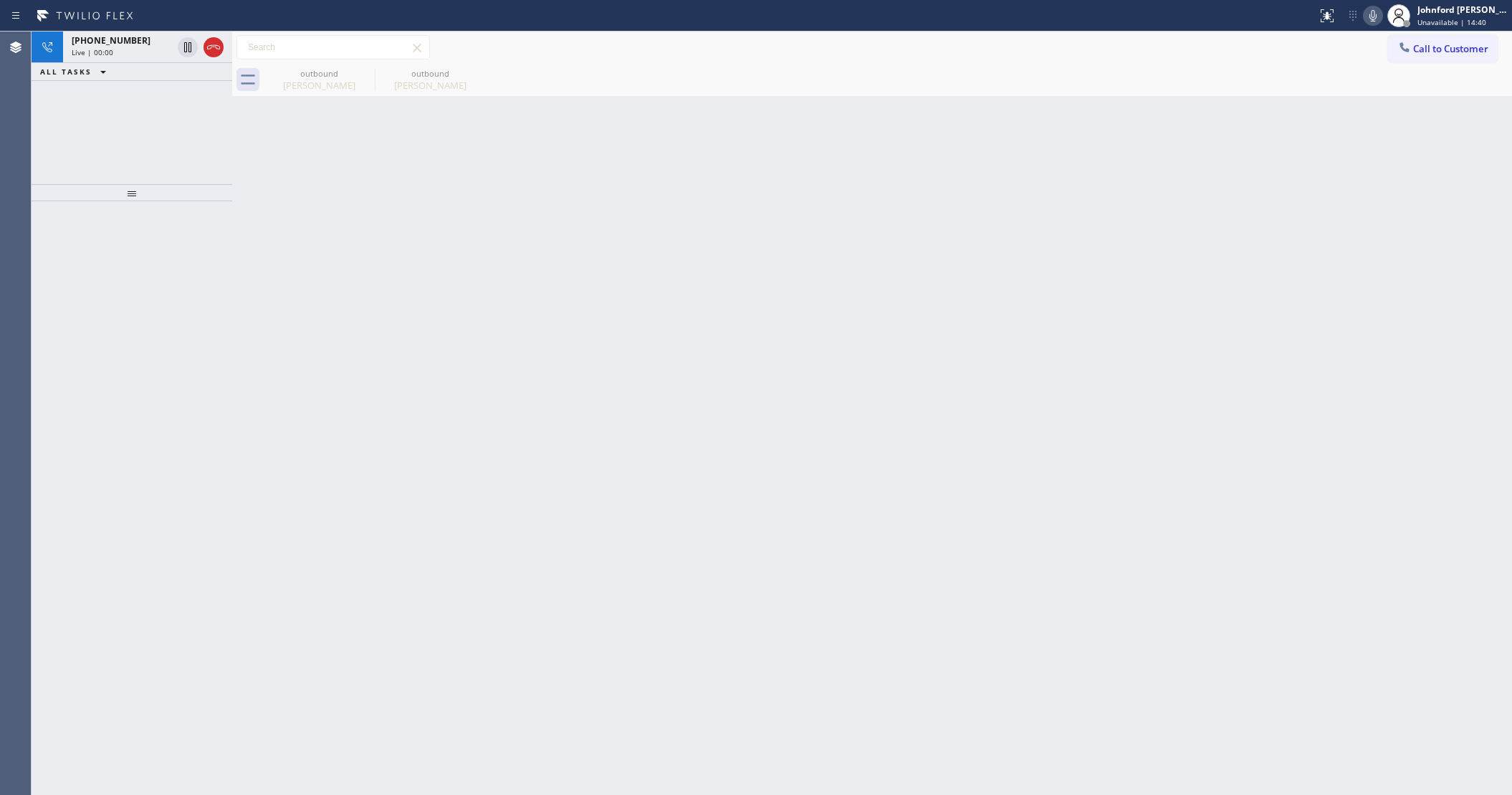
click at [196, 124] on div "+18184140554 Live | 00:00 ALL TASKS ALL TASKS ACTIVE TASKS TASKS IN WRAP UP" at bounding box center [132, 108] width 201 height 153
click at [1225, 346] on div "Back to Dashboard Change Sender ID Customers Technicians Select a contact Outbo…" at bounding box center [871, 413] width 1279 height 763
click at [206, 44] on icon at bounding box center [213, 47] width 17 height 17
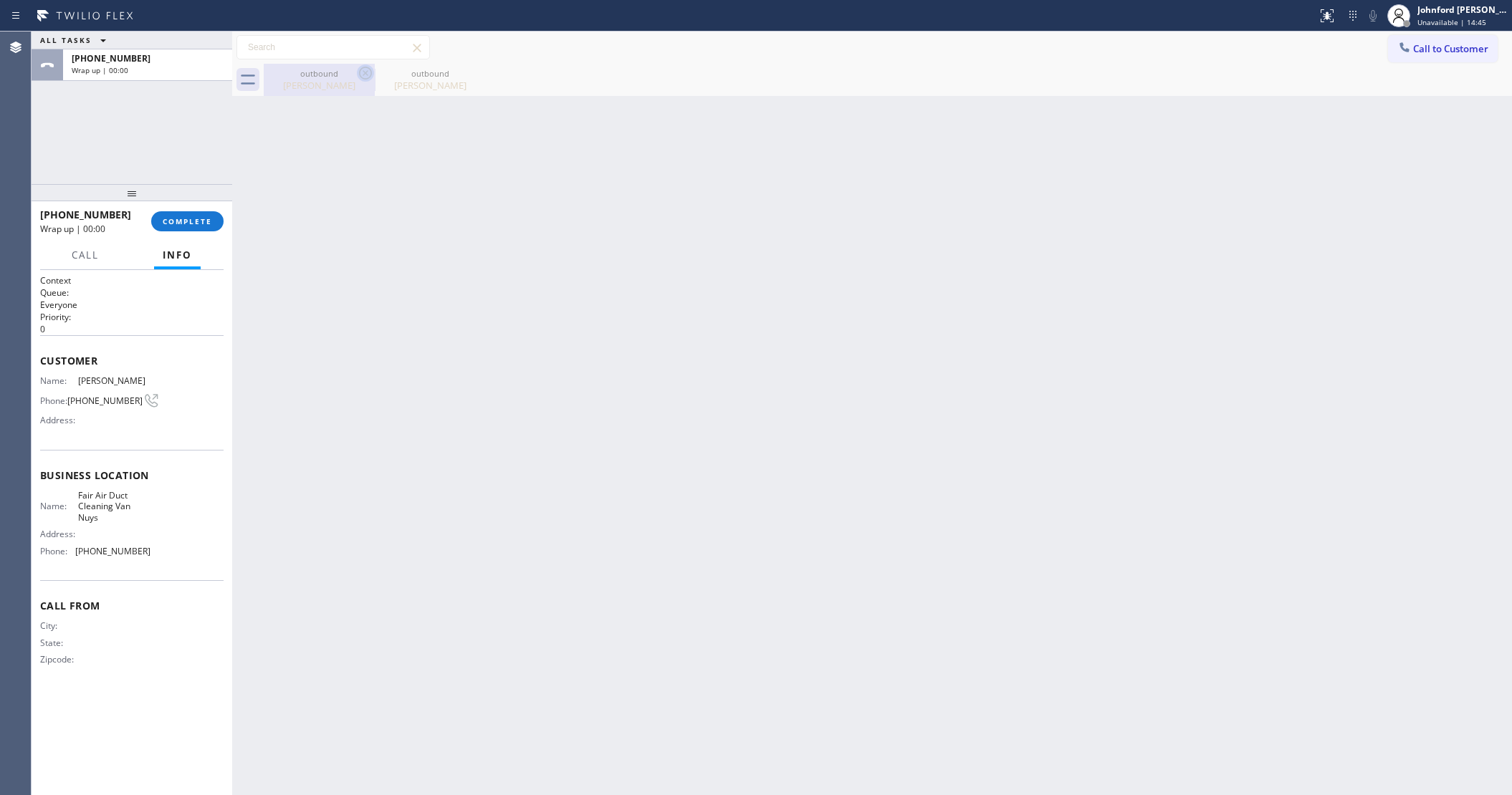
click at [366, 72] on icon at bounding box center [365, 73] width 13 height 13
click at [0, 0] on icon at bounding box center [0, 0] width 0 height 0
click at [192, 216] on span "COMPLETE" at bounding box center [187, 221] width 49 height 10
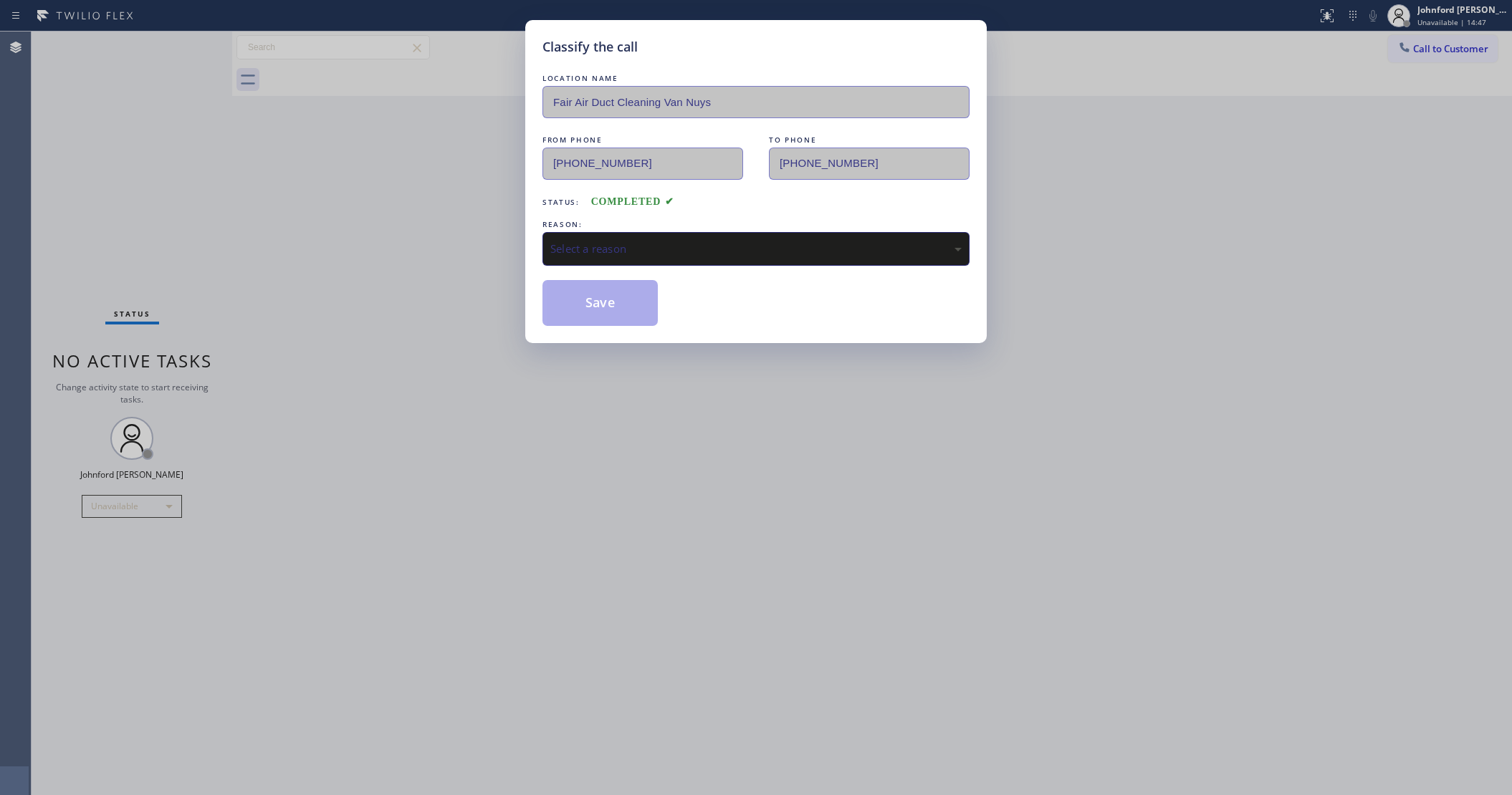
click at [646, 245] on div "Select a reason" at bounding box center [756, 249] width 411 height 16
click at [621, 302] on button "Save" at bounding box center [600, 303] width 115 height 46
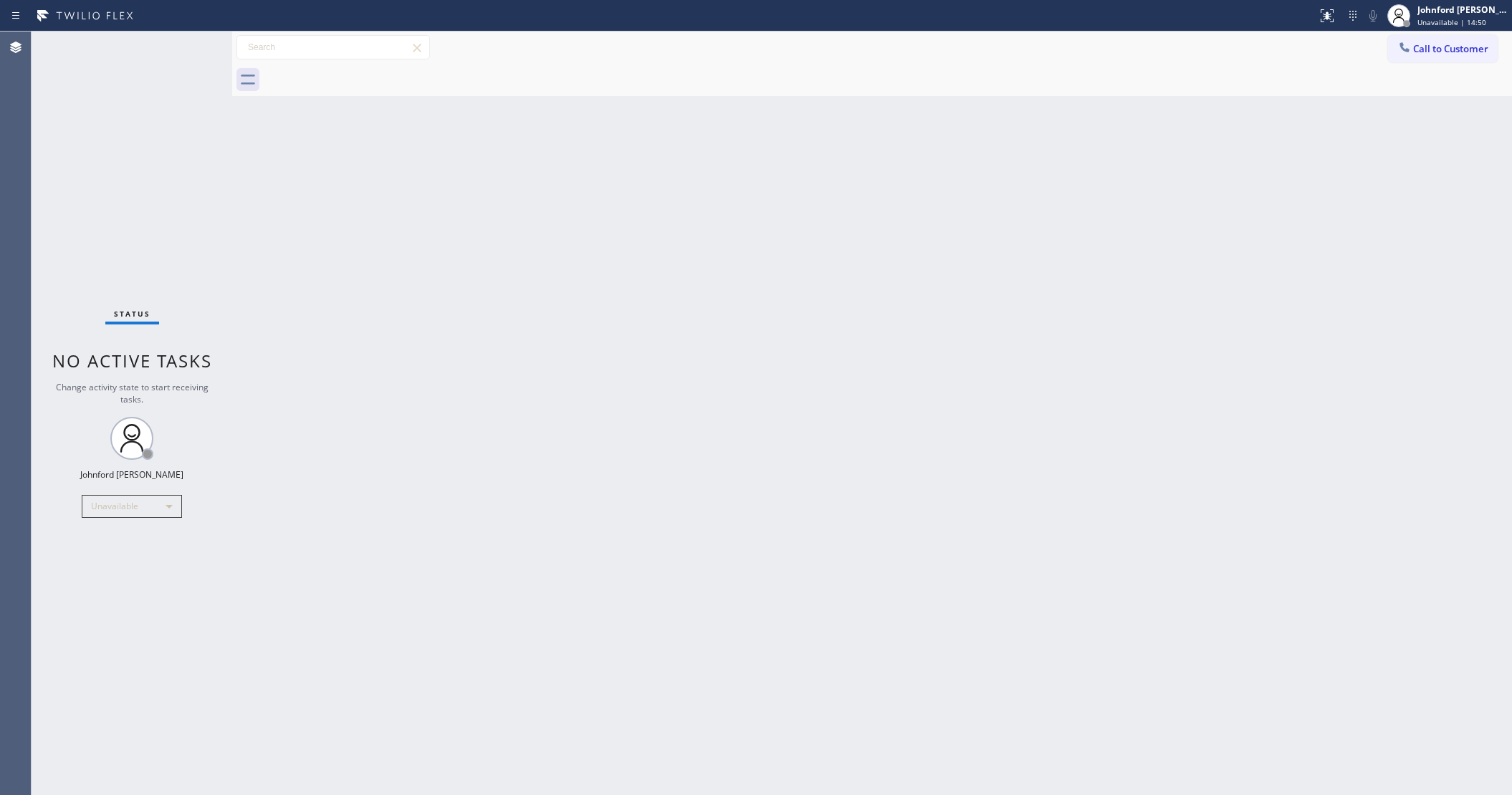
click at [1157, 281] on div "Back to Dashboard Change Sender ID Customers Technicians Select a contact Outbo…" at bounding box center [871, 413] width 1279 height 763
click at [1437, 59] on button "Call to Customer" at bounding box center [1443, 48] width 110 height 27
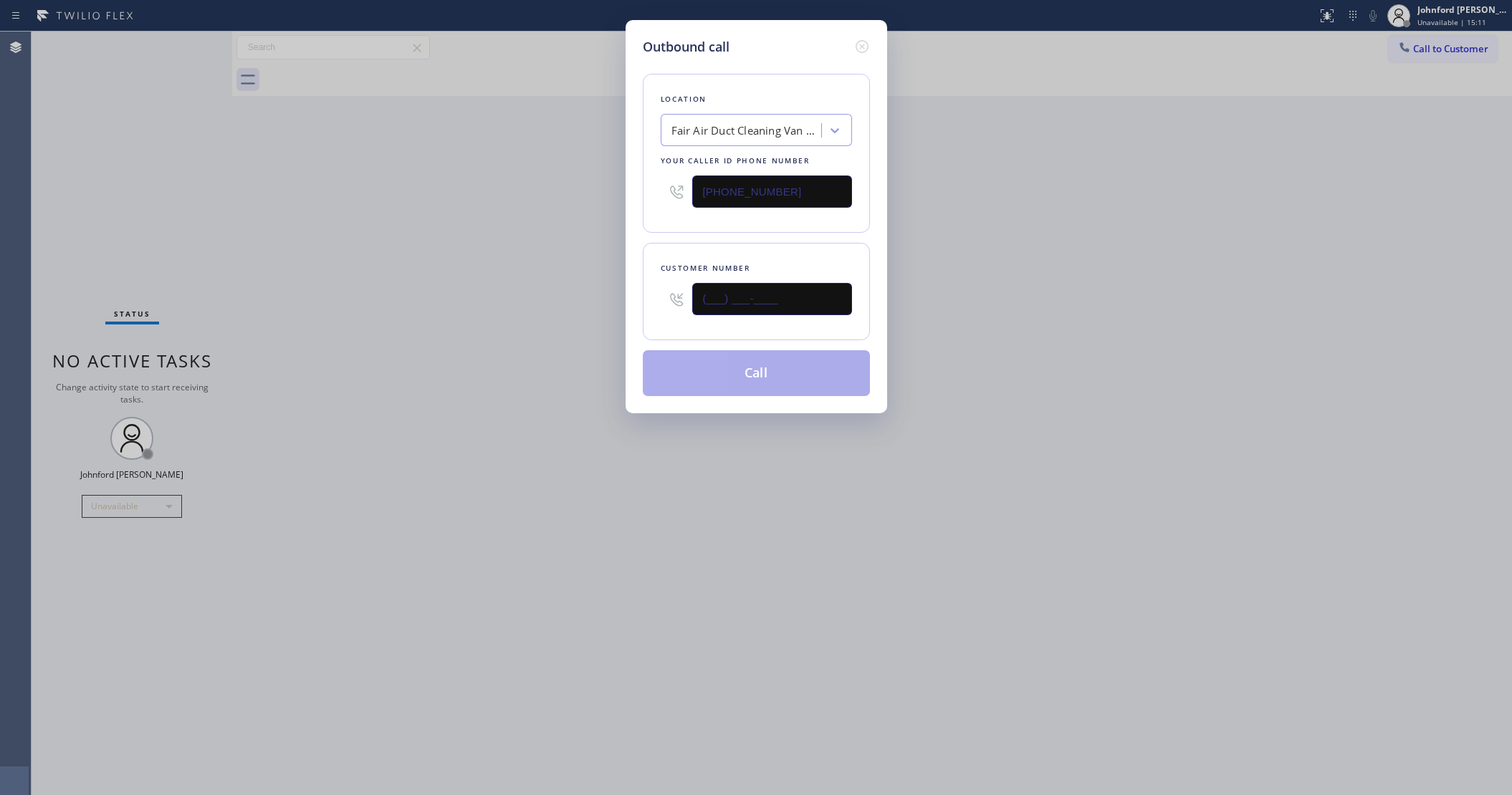
drag, startPoint x: 775, startPoint y: 303, endPoint x: 593, endPoint y: 310, distance: 182.1
click at [628, 303] on div "Outbound call Location Fair Air Duct Cleaning Van Nuys Your caller id phone num…" at bounding box center [756, 217] width 262 height 394
paste input "818) 644-1393"
type input "(818) 644-1393"
click at [553, 310] on div "Outbound call Location Fair Air Duct Cleaning Van Nuys Your caller id phone num…" at bounding box center [756, 398] width 1512 height 795
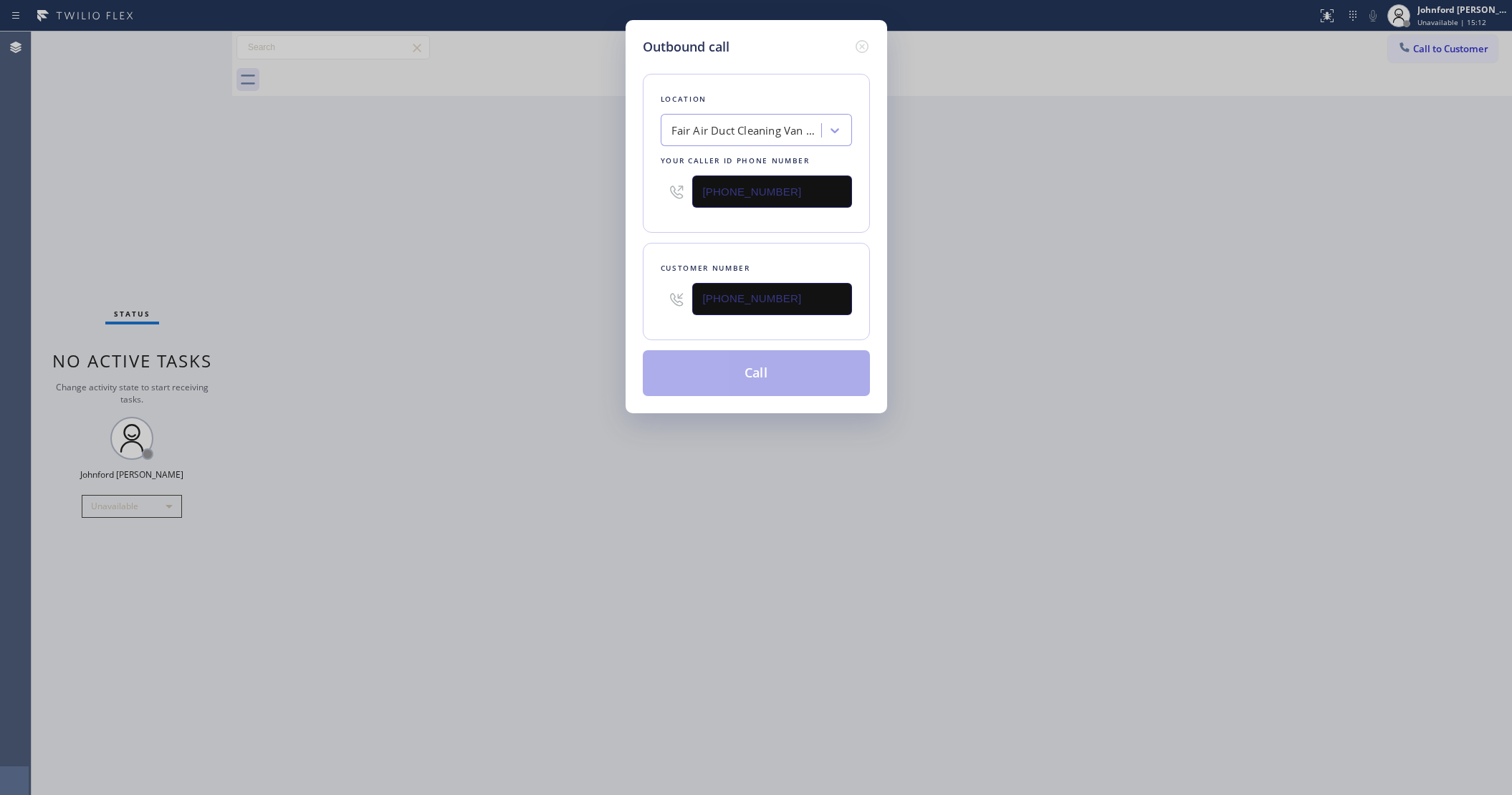
click at [1018, 285] on div "Outbound call Location Fair Air Duct Cleaning Van Nuys Your caller id phone num…" at bounding box center [756, 398] width 1512 height 795
drag, startPoint x: 757, startPoint y: 171, endPoint x: 581, endPoint y: 177, distance: 176.1
click at [585, 177] on div "Outbound call Location Fair Air Duct Cleaning Van Nuys Your caller id phone num…" at bounding box center [756, 398] width 1512 height 795
click at [950, 206] on div "Outbound call Location Fair Air Duct Cleaning Van Nuys Your caller id phone num…" at bounding box center [756, 398] width 1512 height 795
drag, startPoint x: 772, startPoint y: 190, endPoint x: 629, endPoint y: 191, distance: 143.0
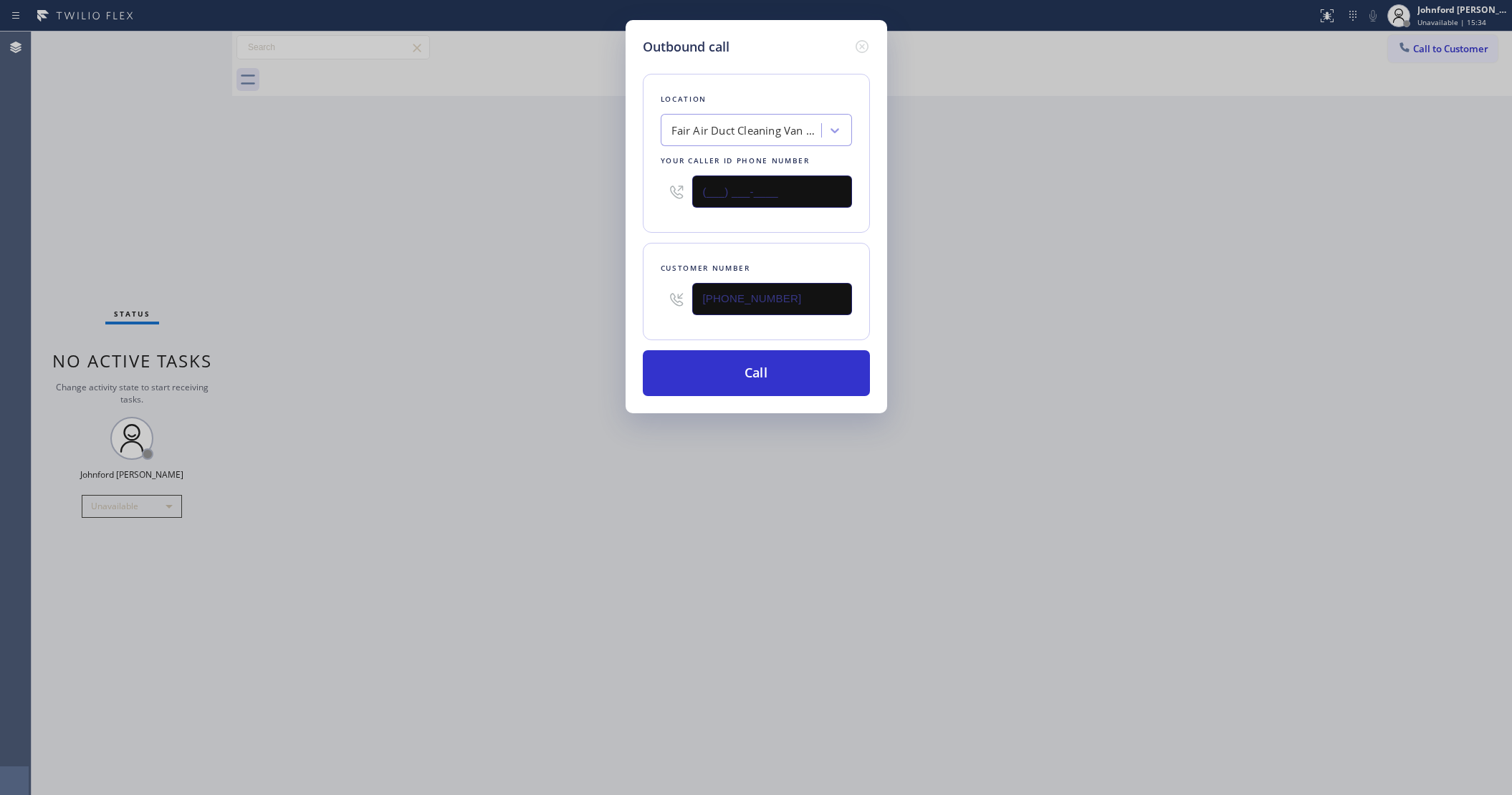
click at [632, 191] on div "Outbound call Location Fair Air Duct Cleaning Van Nuys Your caller id phone num…" at bounding box center [756, 217] width 262 height 394
paste input "800) 568-8664"
type input "(800) 568-8664"
click at [588, 199] on div "Outbound call Location Search location Your caller id phone number (800) 568-86…" at bounding box center [756, 398] width 1512 height 795
click at [1093, 280] on div "Outbound call Location Electricians Service Team Your caller id phone number (8…" at bounding box center [756, 398] width 1512 height 795
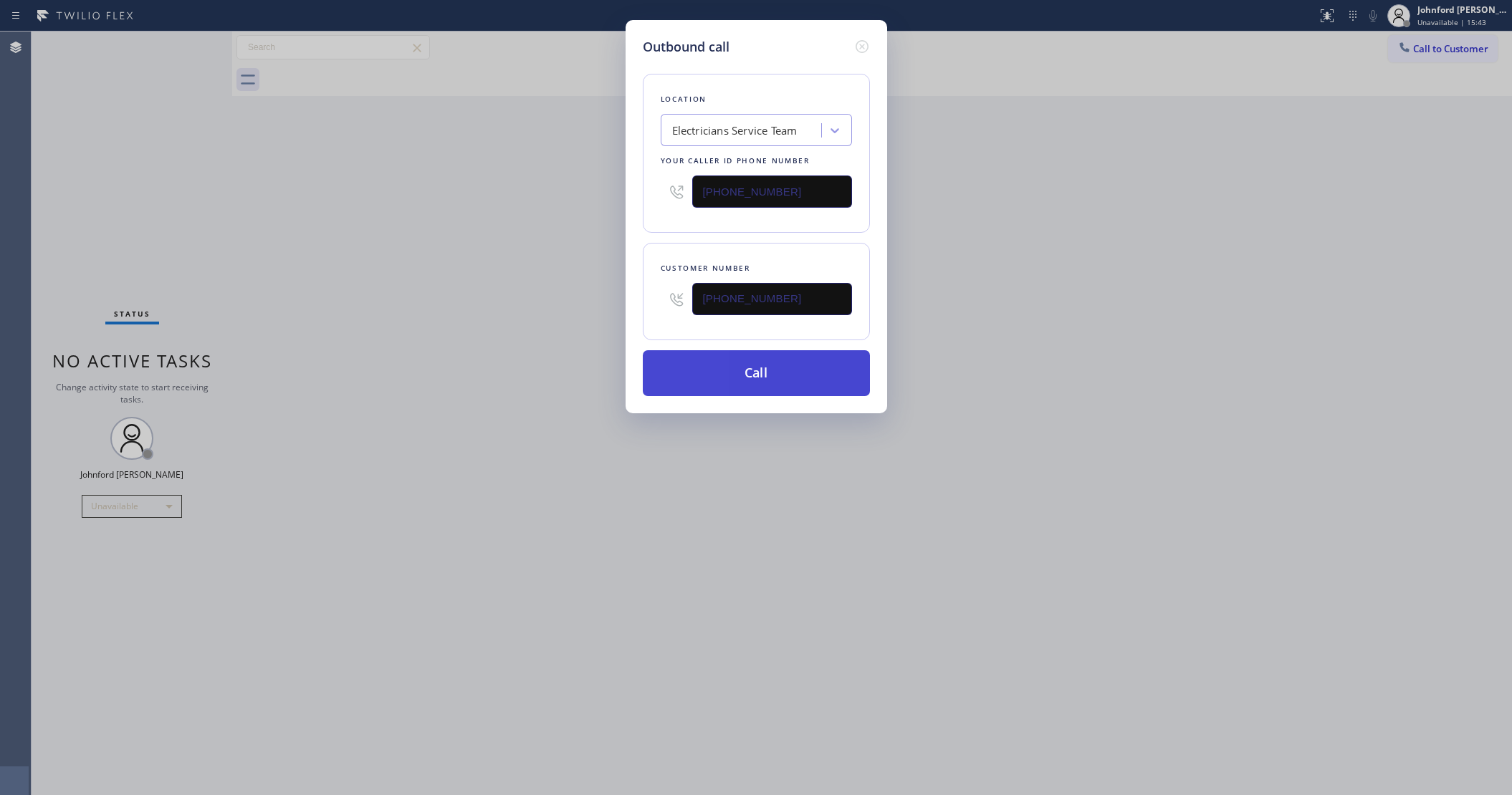
click at [733, 355] on button "Call" at bounding box center [756, 374] width 227 height 46
click at [1079, 186] on div "Outbound call Location Electricians Service Team Your caller id phone number (8…" at bounding box center [756, 398] width 1512 height 795
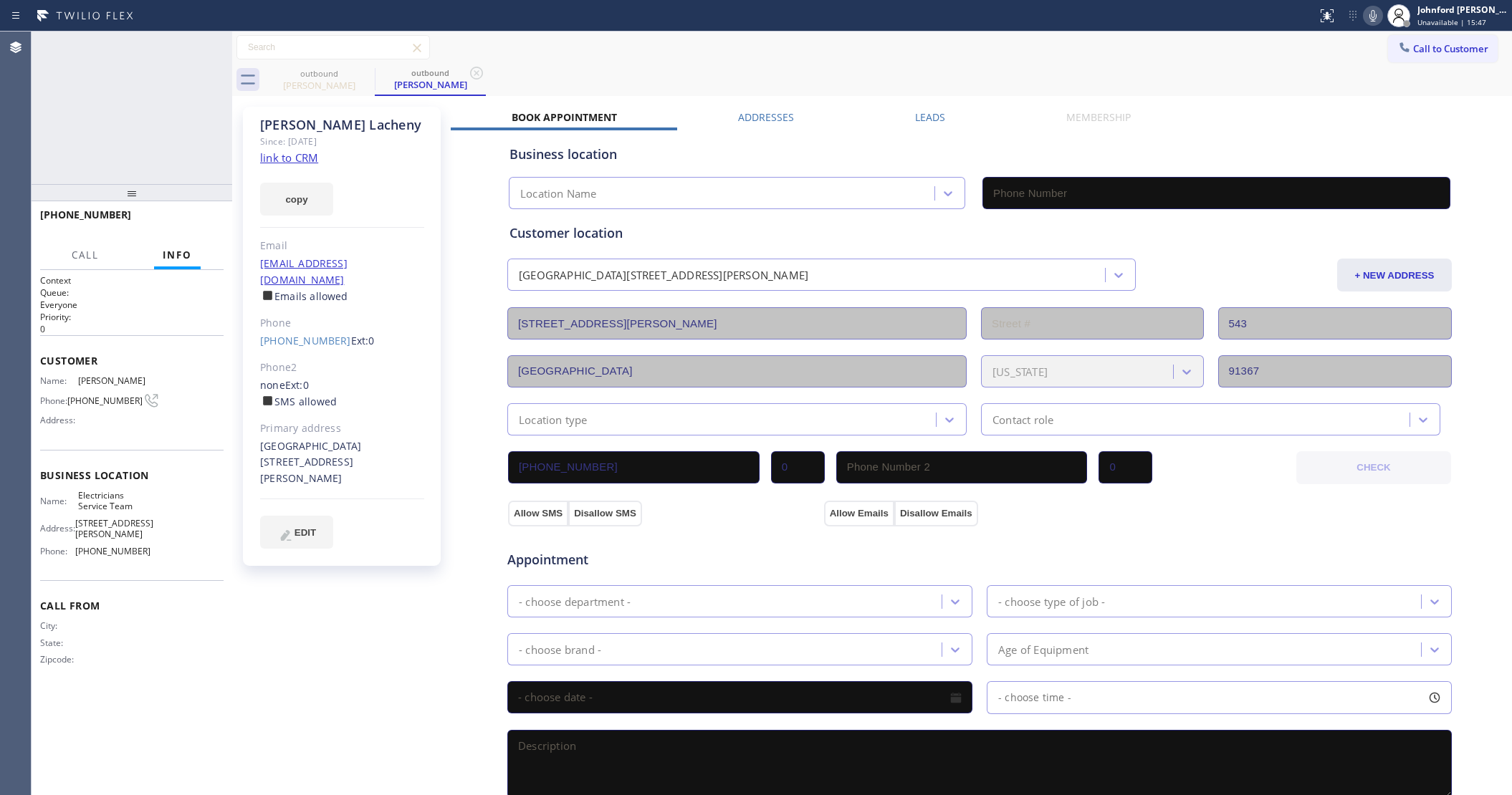
type input "(800) 568-8664"
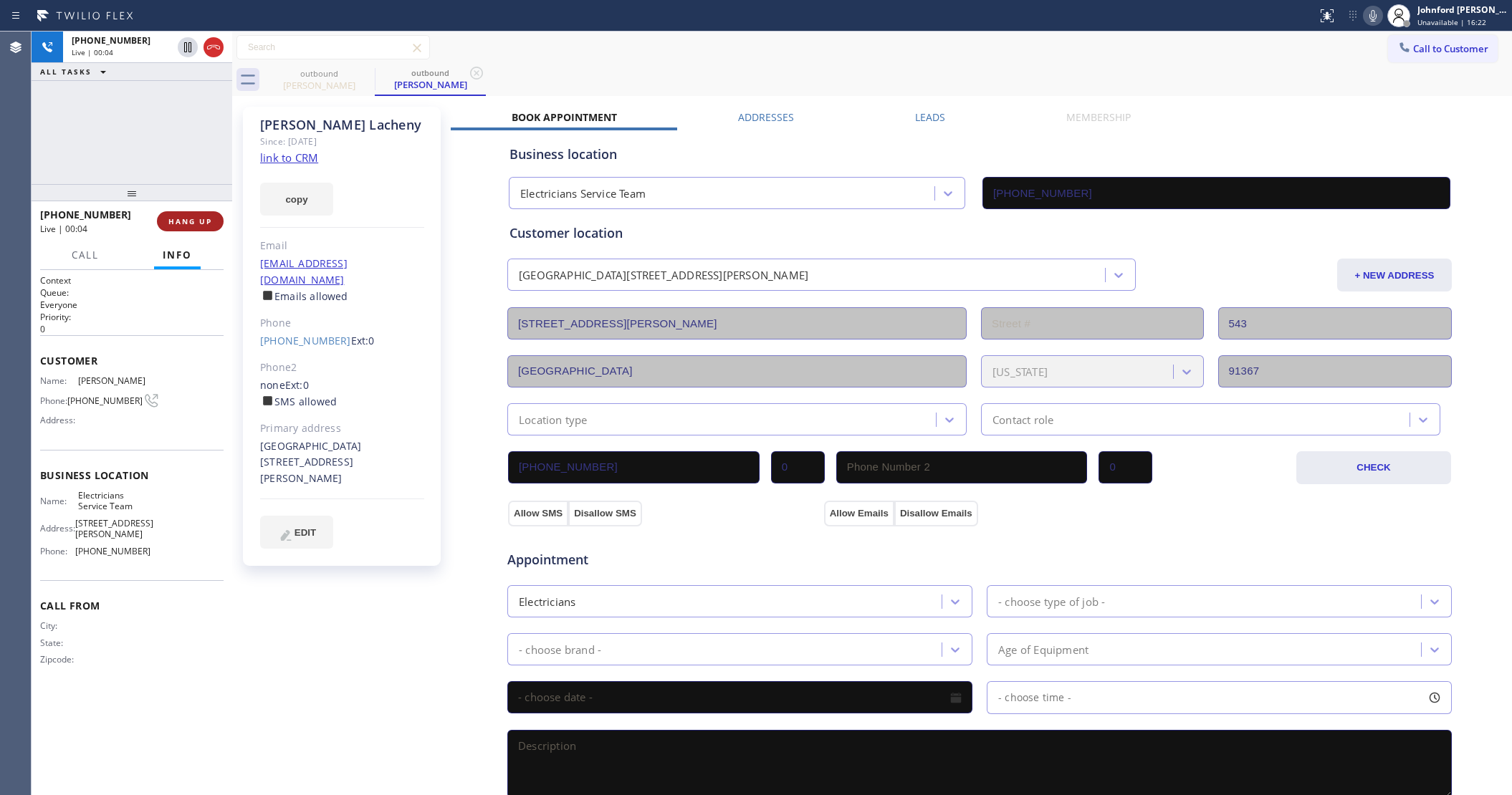
click at [170, 214] on button "HANG UP" at bounding box center [190, 221] width 67 height 20
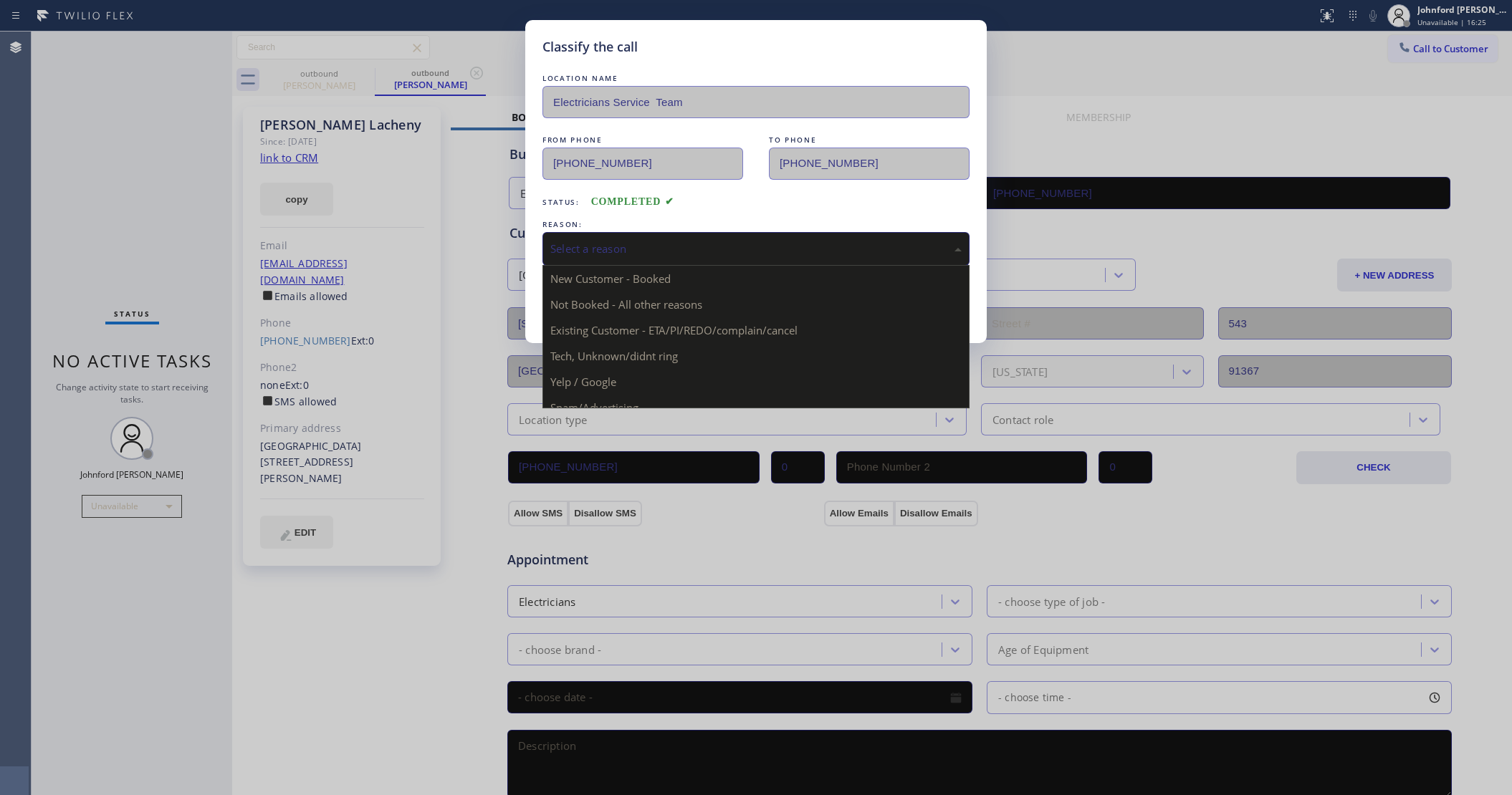
drag, startPoint x: 627, startPoint y: 249, endPoint x: 724, endPoint y: 299, distance: 109.1
click at [629, 249] on div "Select a reason" at bounding box center [756, 249] width 411 height 16
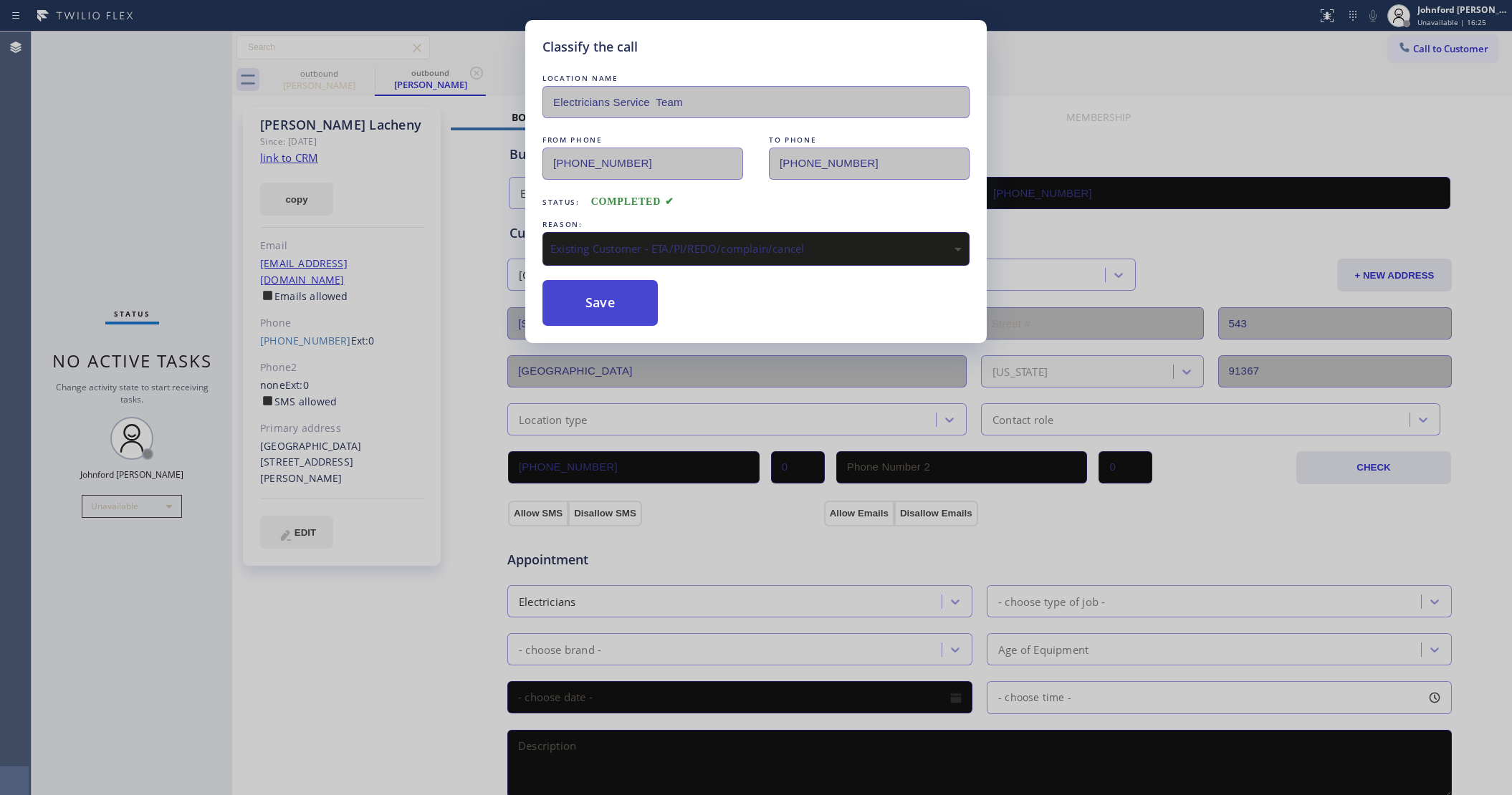
click at [594, 291] on button "Save" at bounding box center [600, 303] width 115 height 46
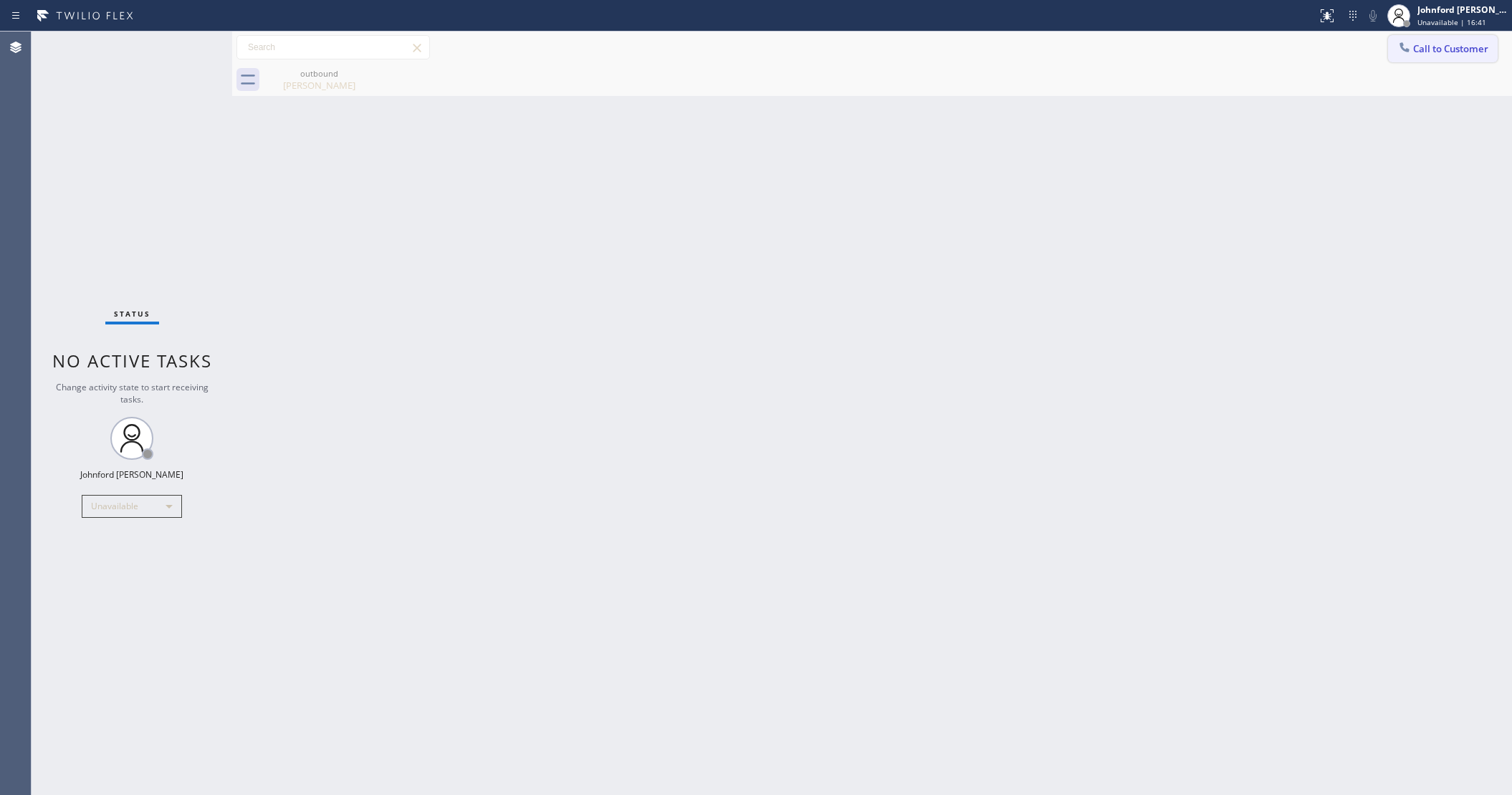
drag, startPoint x: 1405, startPoint y: 38, endPoint x: 1023, endPoint y: 313, distance: 470.7
click at [1408, 41] on button "Call to Customer" at bounding box center [1443, 48] width 110 height 27
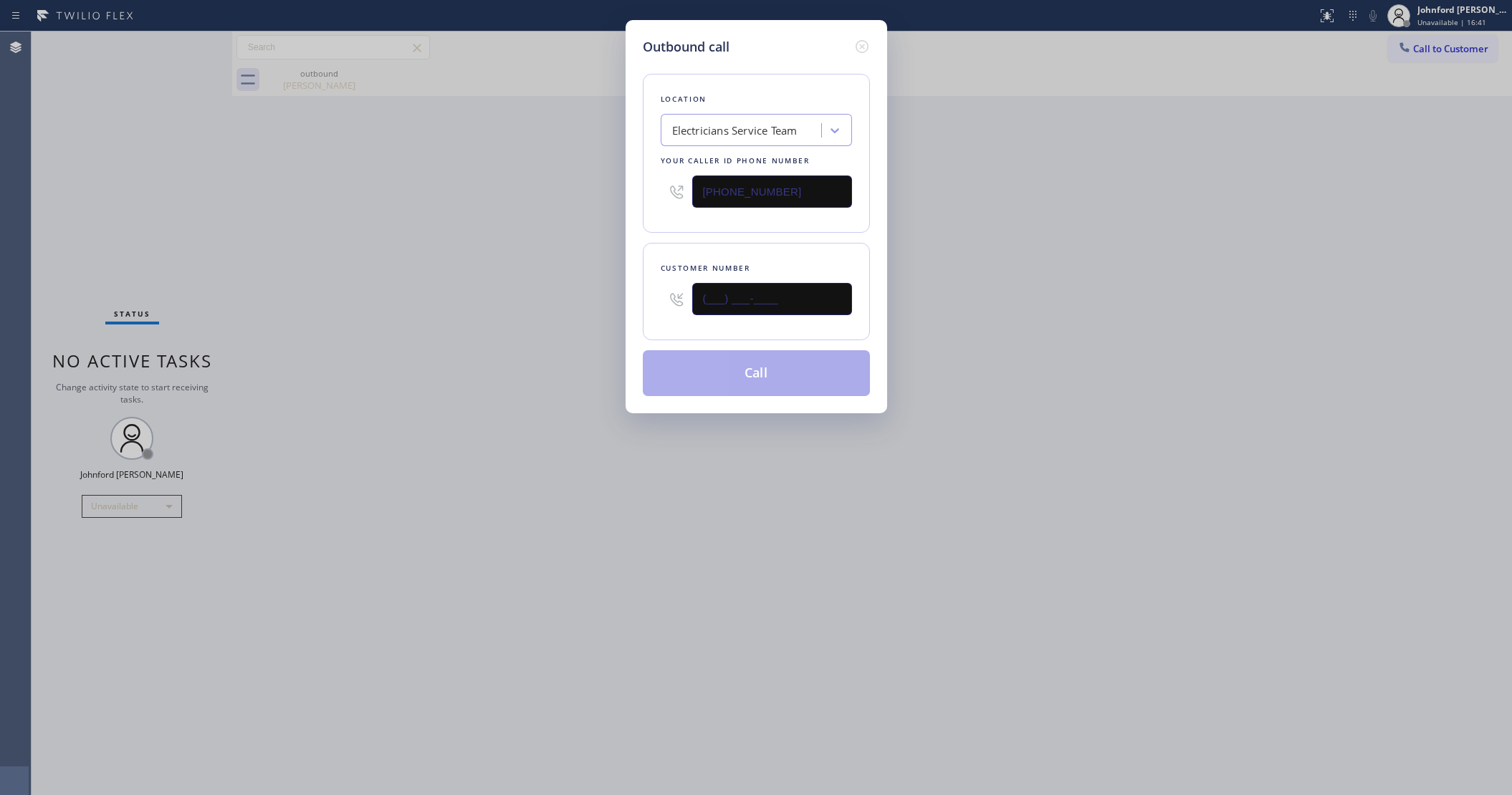
drag, startPoint x: 810, startPoint y: 295, endPoint x: 581, endPoint y: 287, distance: 229.1
click at [599, 287] on div "Outbound call Location Electricians Service Team Your caller id phone number (8…" at bounding box center [756, 398] width 1512 height 795
paste input "310) 500-7064"
type input "(310) 500-7064"
click at [492, 302] on div "Outbound call Location Electricians Service Team Your caller id phone number (8…" at bounding box center [756, 398] width 1512 height 795
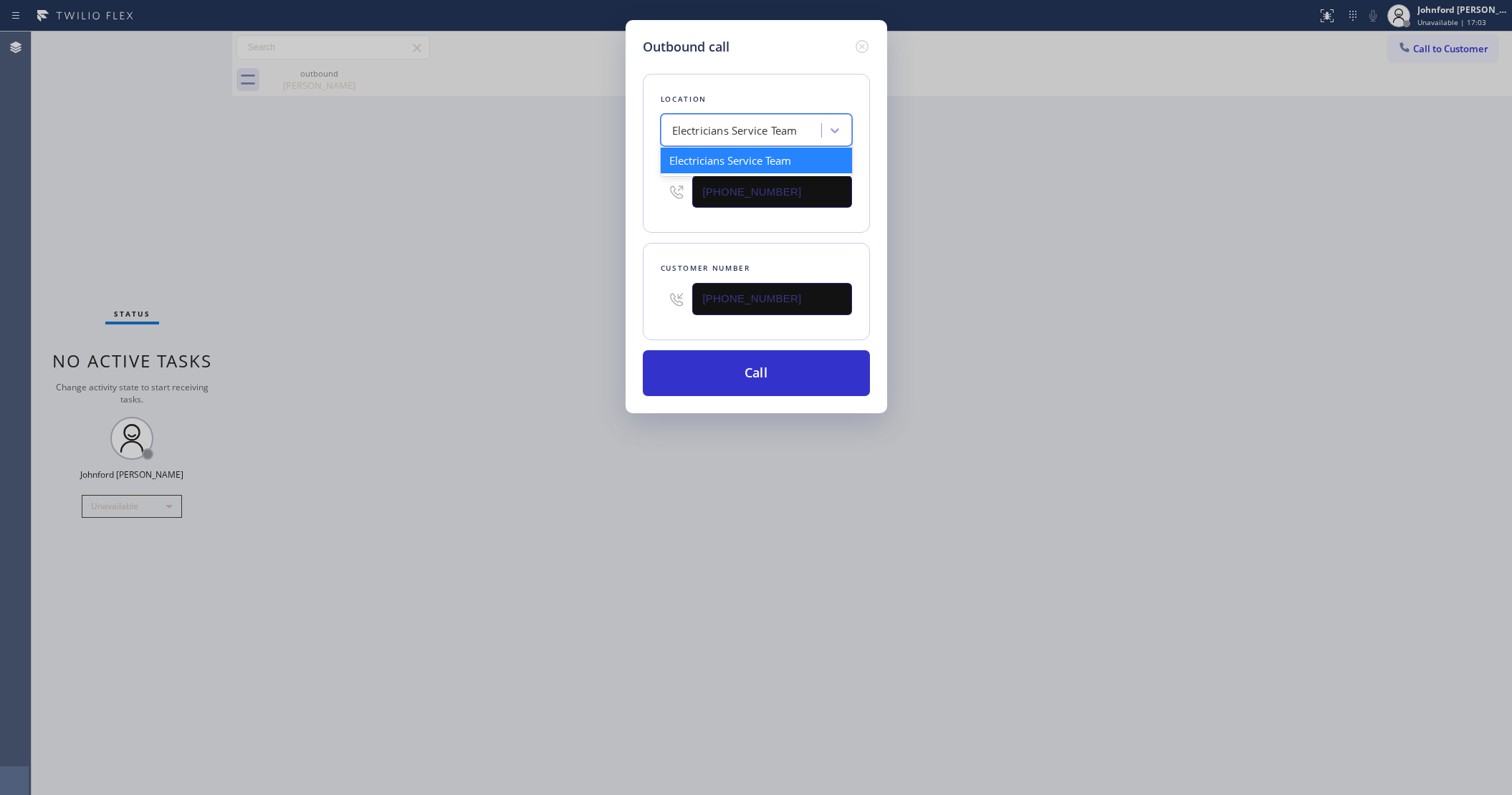
click at [781, 138] on div "Electricians Service Team" at bounding box center [756, 130] width 191 height 32
paste input "Air Duct Cleaning Los Angeles"
type input "Air Duct Cleaning Los Angeles"
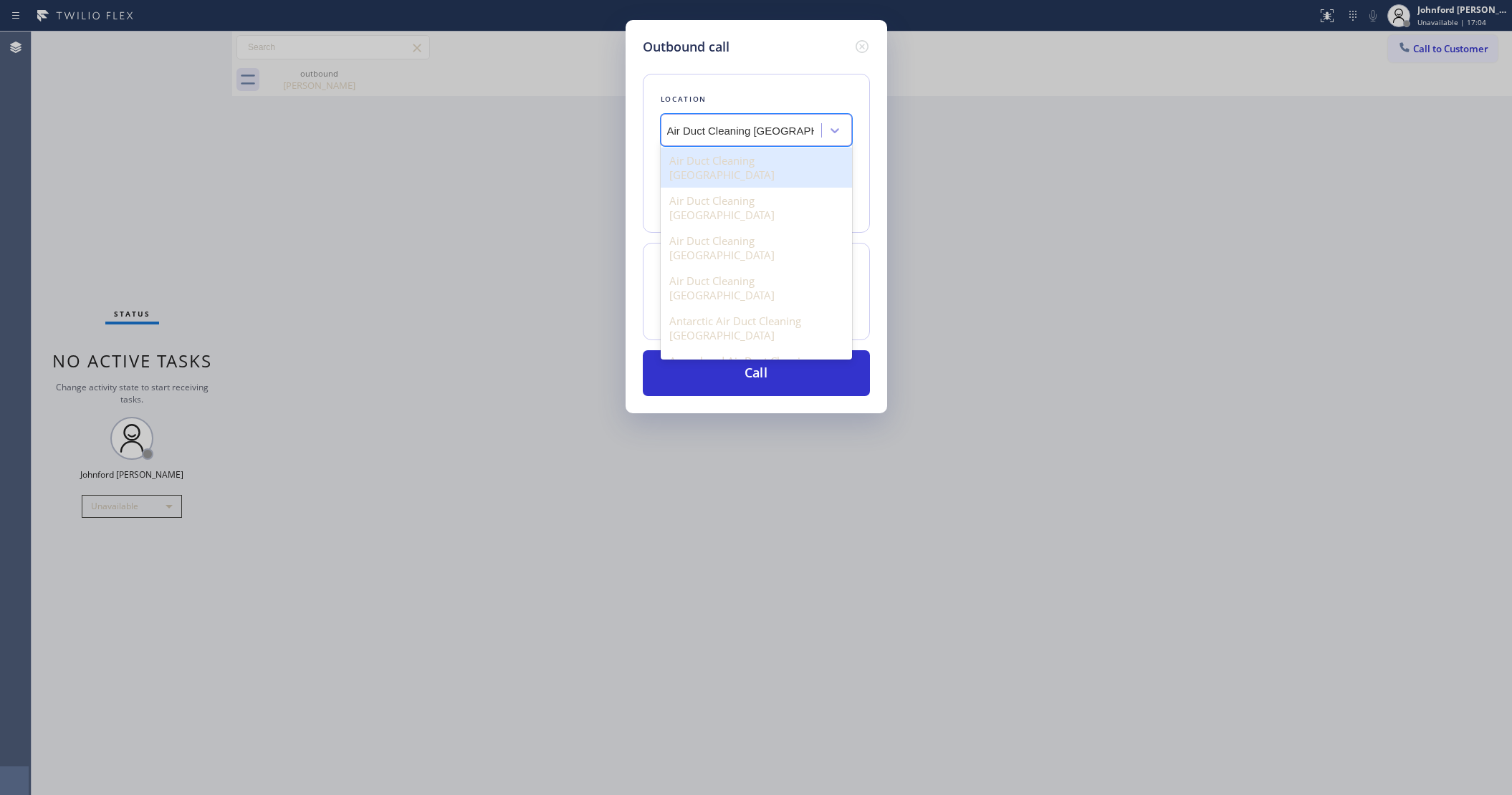
scroll to position [0, 5]
click at [747, 153] on div "Air Duct Cleaning Los Angeles" at bounding box center [756, 168] width 191 height 40
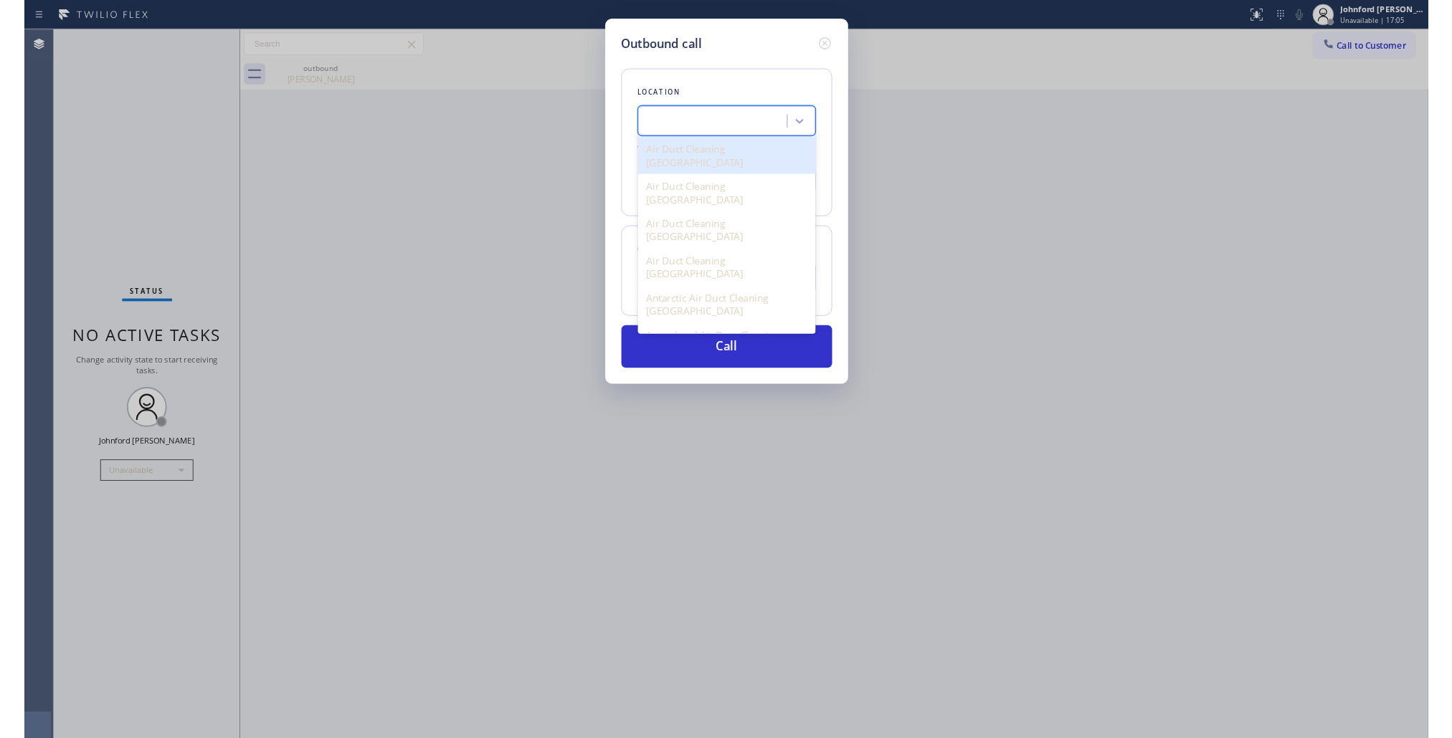
scroll to position [0, 1]
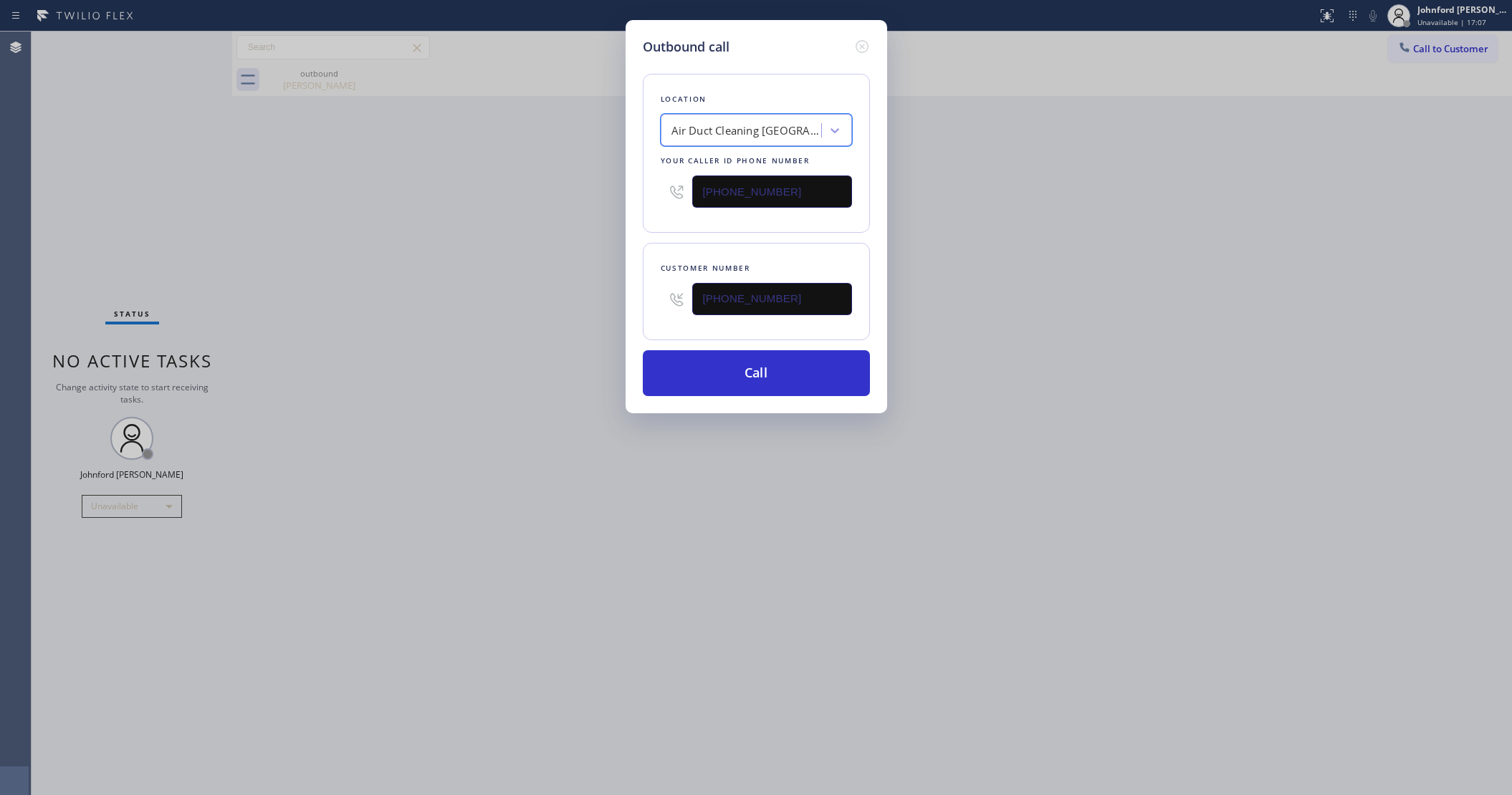
click at [757, 129] on div "Air Duct Cleaning Los Angeles" at bounding box center [747, 131] width 151 height 16
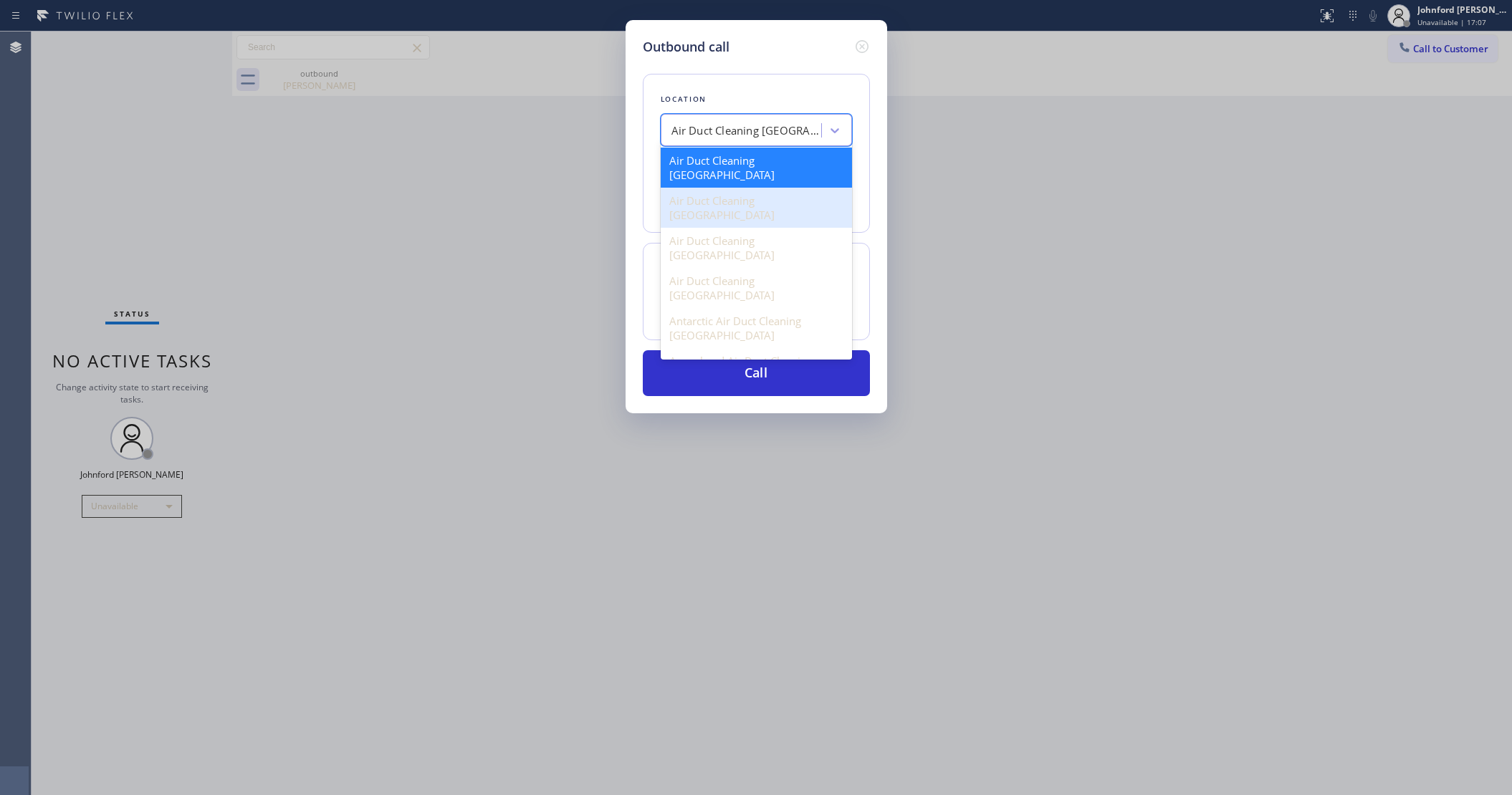
click at [746, 188] on div "Air Duct Cleaning Los Angeles" at bounding box center [756, 208] width 191 height 40
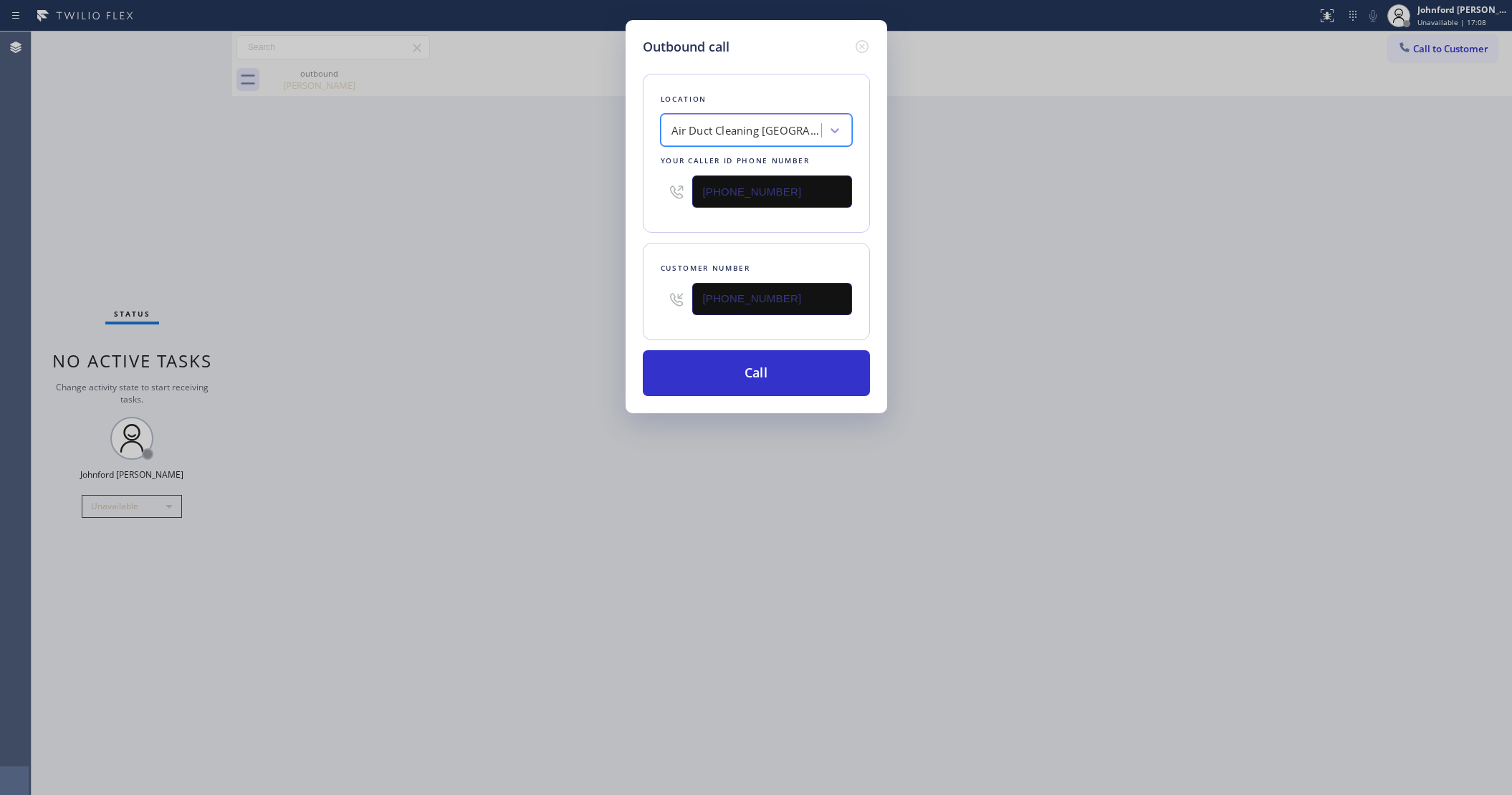
click at [763, 123] on div "Air Duct Cleaning Los Angeles" at bounding box center [747, 131] width 151 height 16
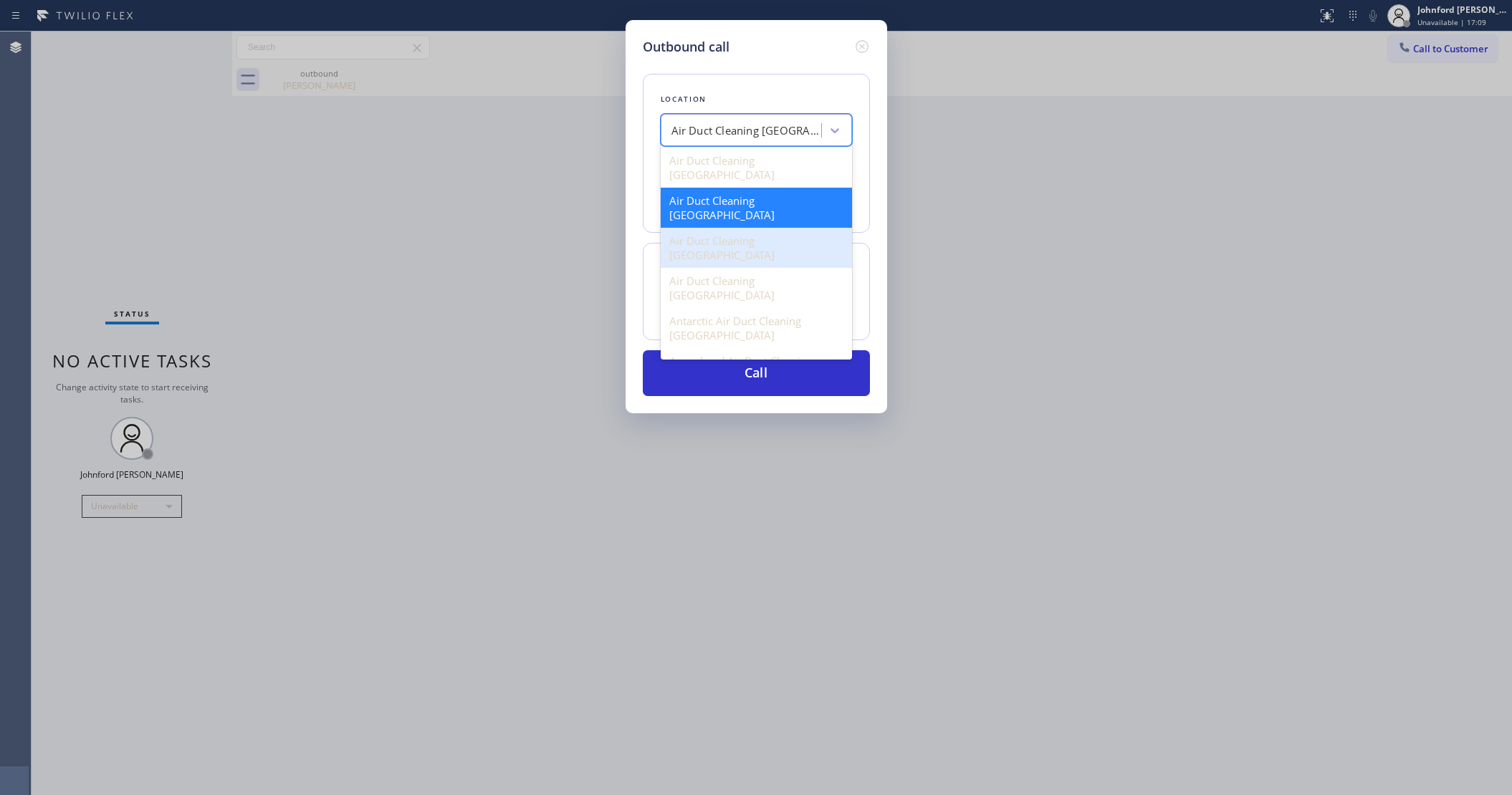
click at [737, 228] on div "Air Duct Cleaning Los Angeles" at bounding box center [756, 248] width 191 height 40
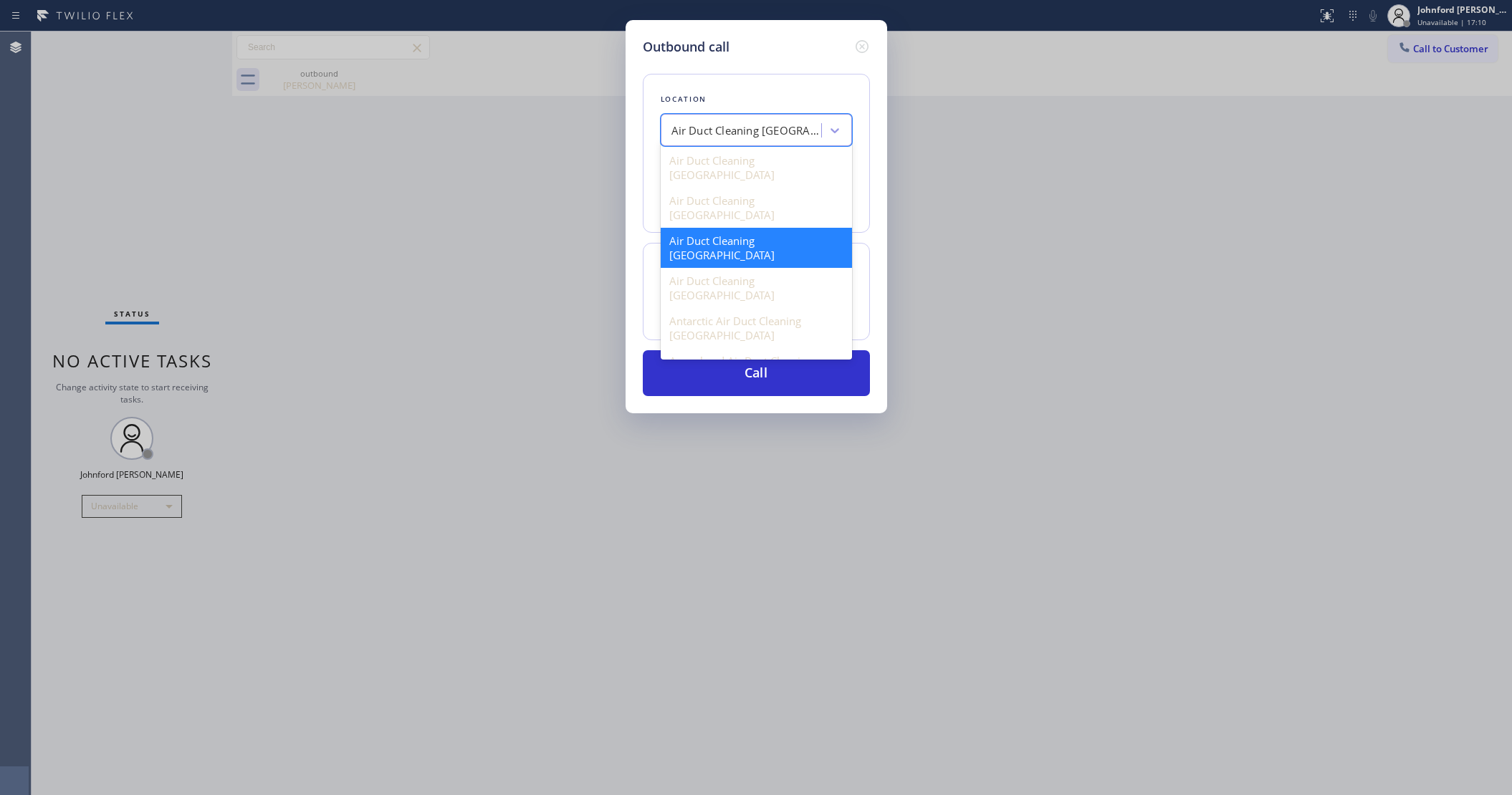
click at [775, 125] on div "Air Duct Cleaning Los Angeles" at bounding box center [747, 131] width 151 height 16
click at [771, 268] on div "Air Duct Cleaning Los Angeles" at bounding box center [756, 288] width 191 height 40
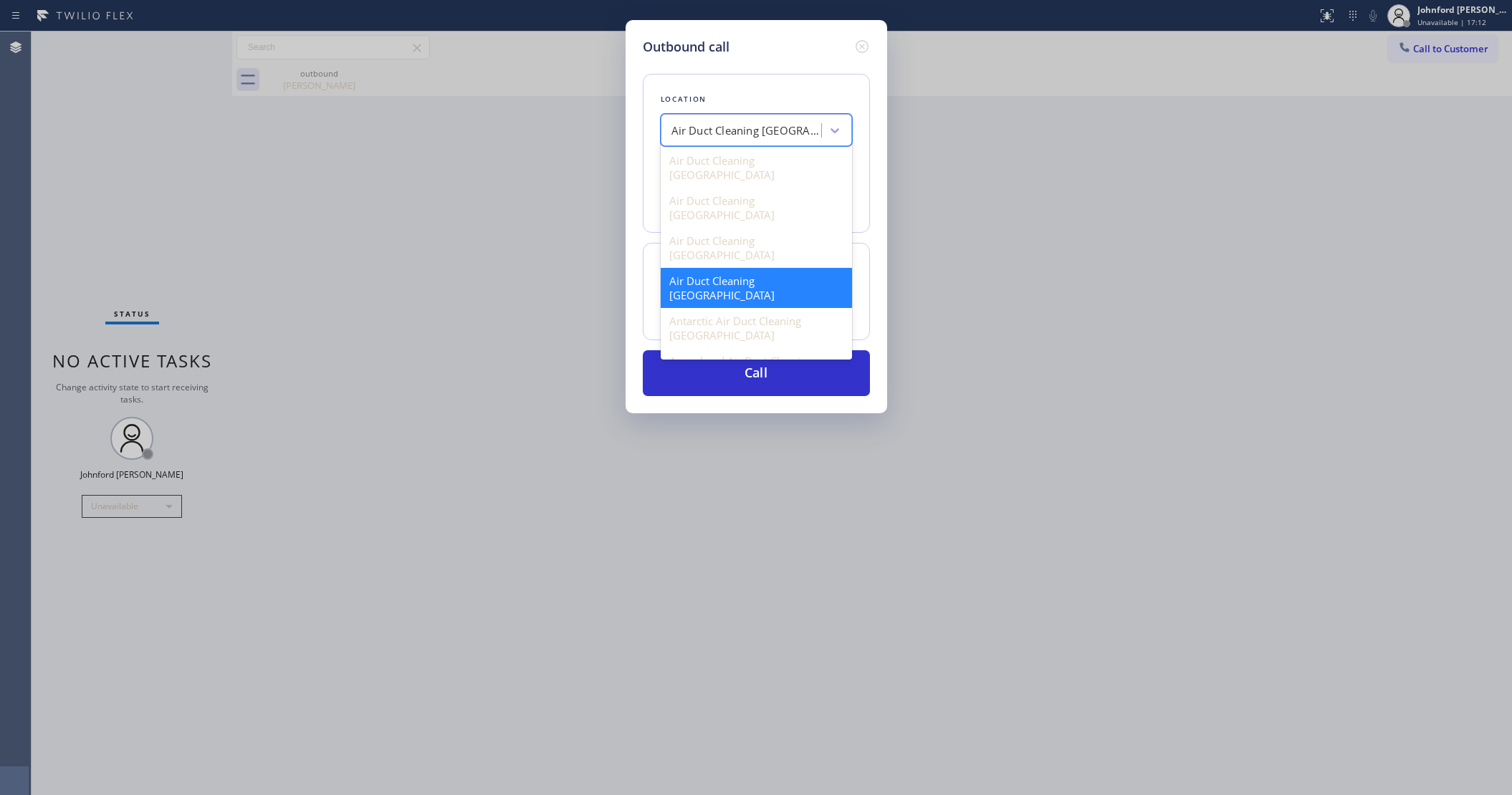
click at [763, 128] on div "Air Duct Cleaning Los Angeles" at bounding box center [747, 131] width 151 height 16
click at [740, 188] on div "Air Duct Cleaning Los Angeles" at bounding box center [756, 208] width 191 height 40
type input "(323) 922-5515"
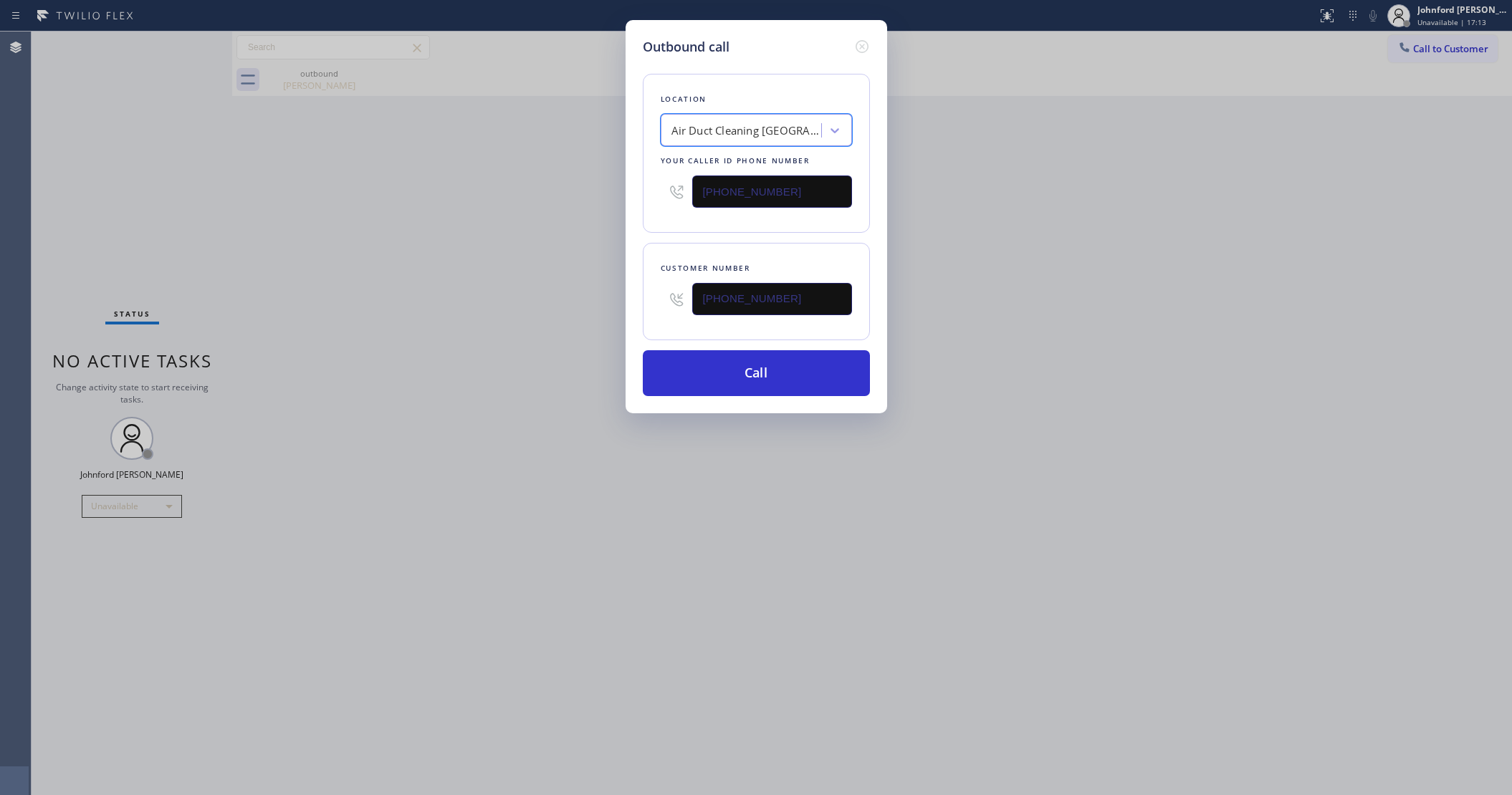
click at [1053, 272] on div "Outbound call Location option Air Duct Cleaning Los Angeles, selected. 16 resul…" at bounding box center [756, 398] width 1512 height 795
click at [824, 362] on button "Call" at bounding box center [756, 374] width 227 height 46
drag, startPoint x: 1067, startPoint y: 359, endPoint x: 1097, endPoint y: 295, distance: 70.7
click at [1075, 349] on div "Outbound call Location Air Duct Cleaning Los Angeles Your caller id phone numbe…" at bounding box center [756, 398] width 1512 height 795
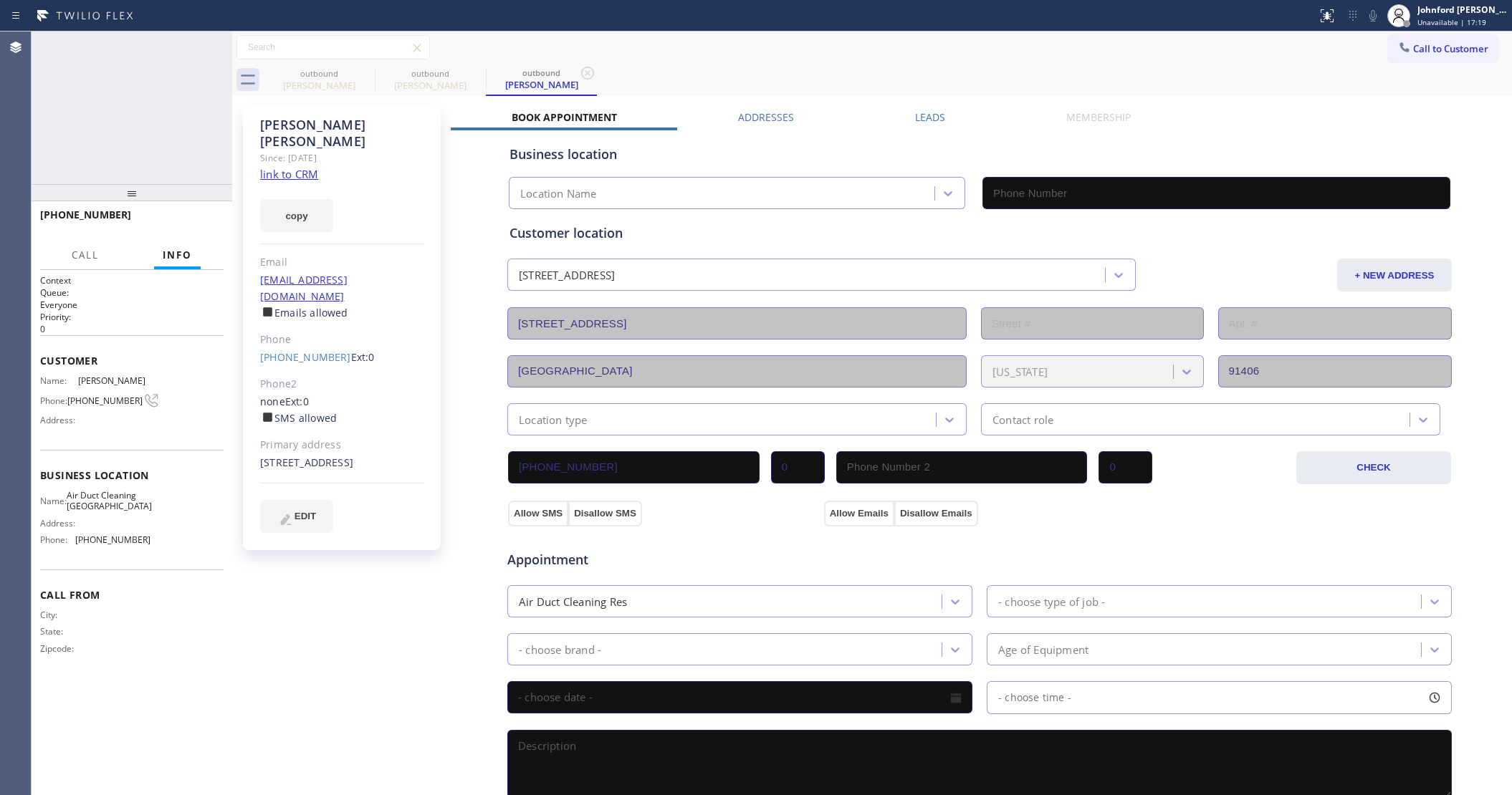
type input "(323) 922-5515"
click at [1372, 13] on icon at bounding box center [1372, 15] width 17 height 17
click at [1372, 13] on icon at bounding box center [1372, 15] width 7 height 11
click at [363, 72] on icon at bounding box center [365, 73] width 17 height 17
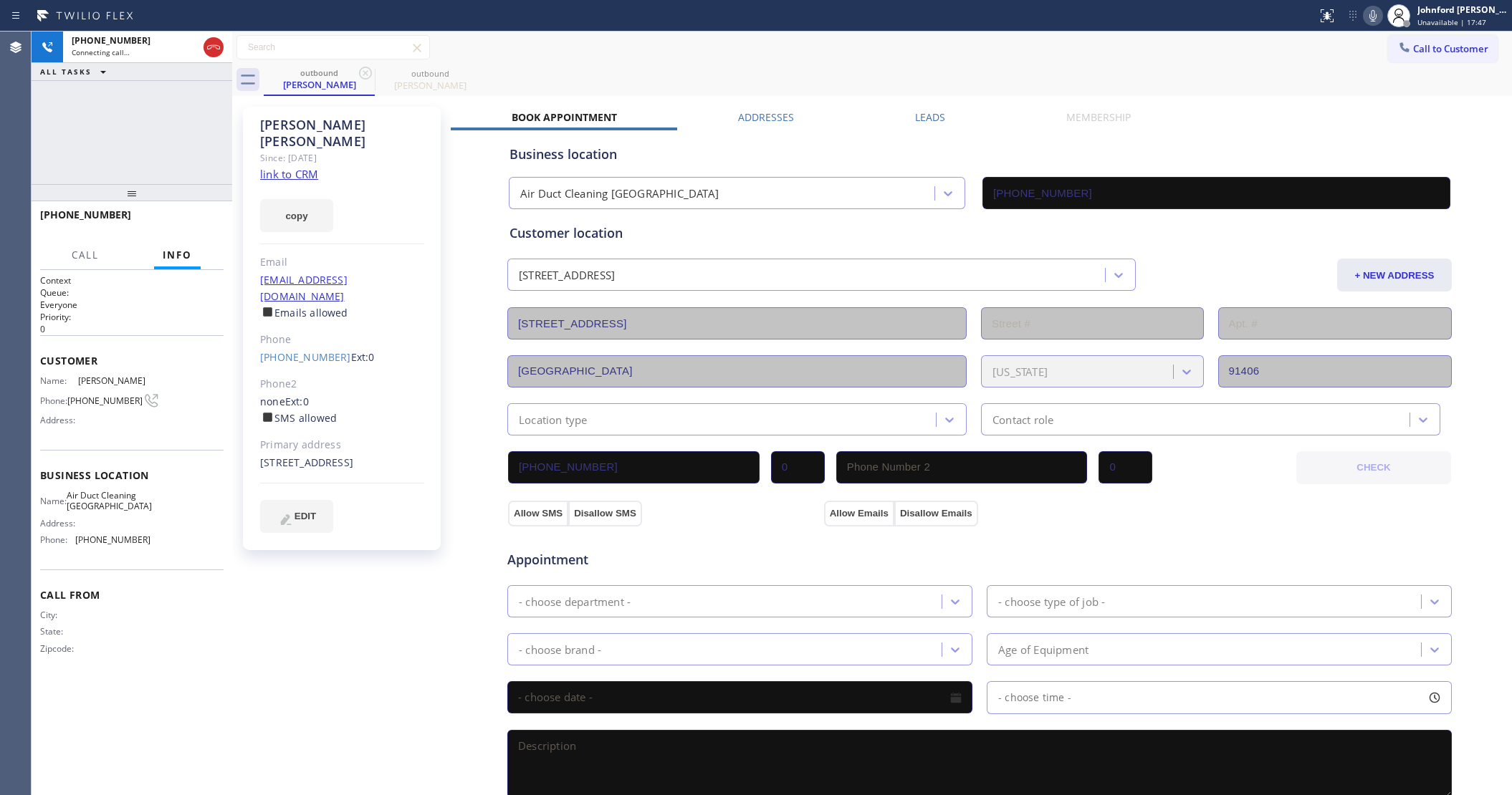
click at [191, 108] on div "+13105007064 Connecting call… ALL TASKS ALL TASKS ACTIVE TASKS TASKS IN WRAP UP" at bounding box center [132, 108] width 201 height 153
click at [145, 52] on div "Connecting call…" at bounding box center [135, 52] width 126 height 10
click at [140, 143] on div "+13105007064 Live | 00:09 ALL TASKS ALL TASKS ACTIVE TASKS TASKS IN WRAP UP" at bounding box center [132, 108] width 201 height 153
click at [172, 212] on button "HANG UP" at bounding box center [190, 221] width 67 height 20
click at [266, 351] on link "(310) 500-7064" at bounding box center [305, 358] width 91 height 14
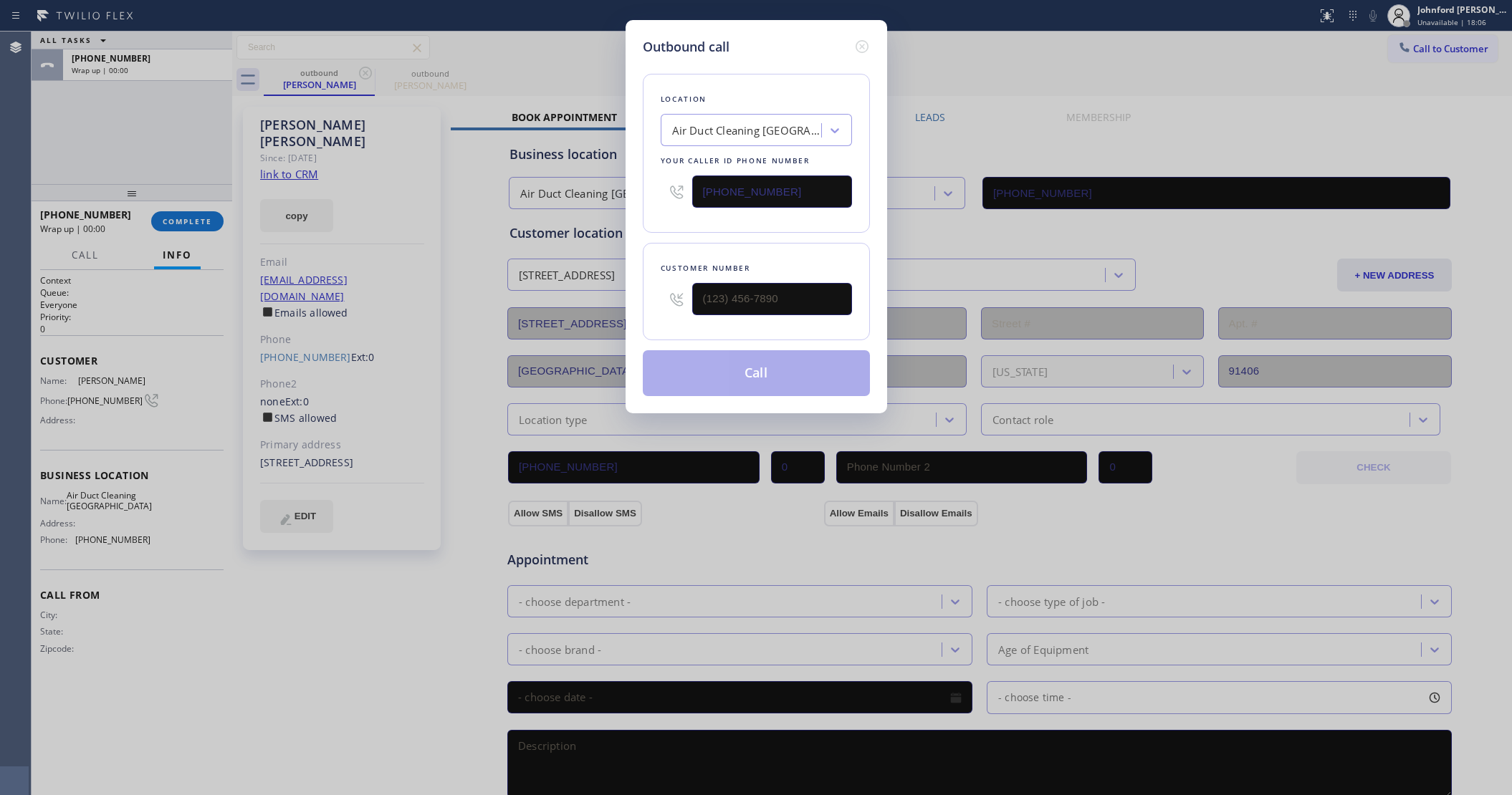
type input "(310) 500-7064"
click at [718, 364] on button "Call" at bounding box center [756, 374] width 227 height 46
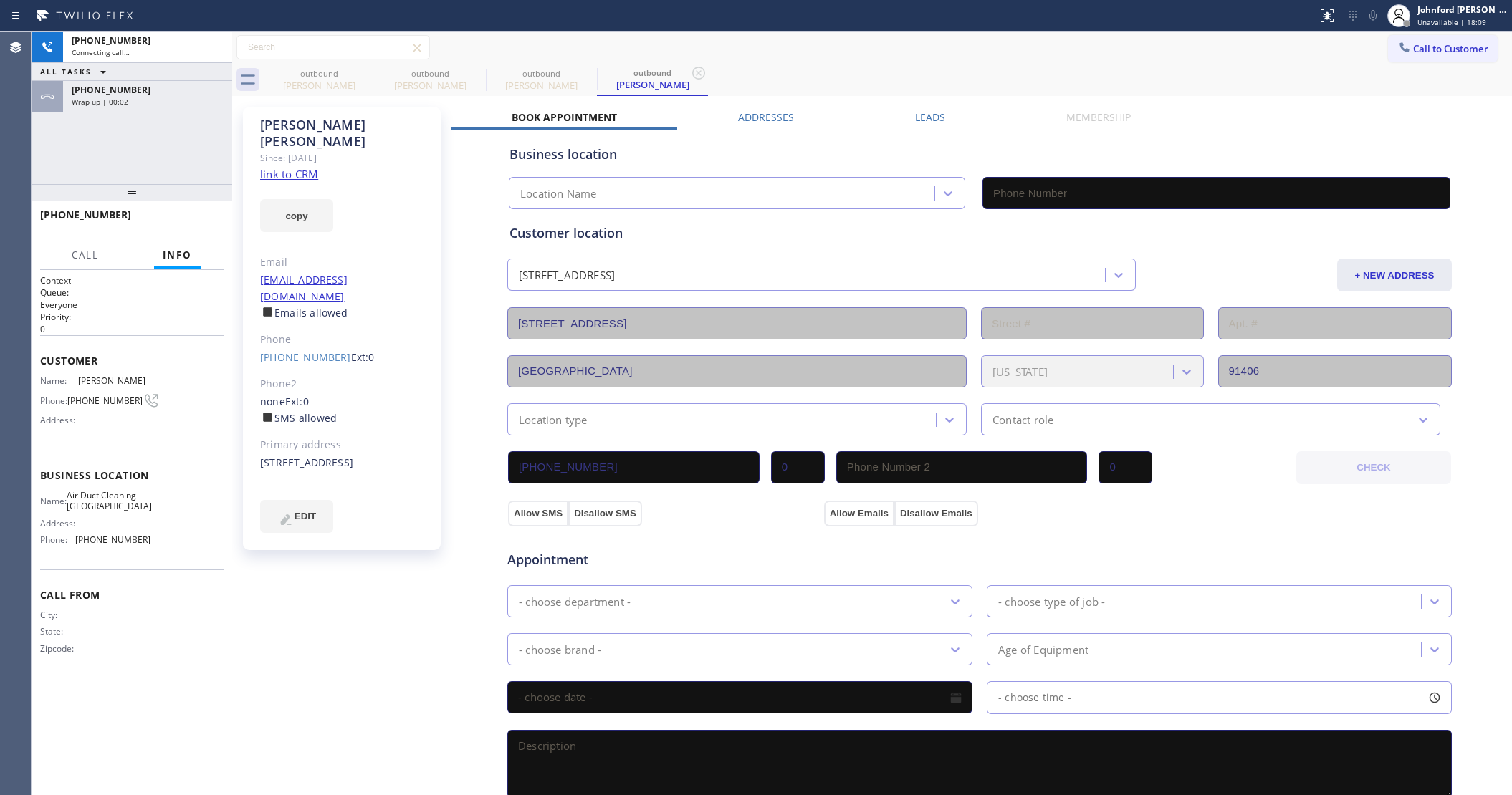
type input "(323) 922-5515"
drag, startPoint x: 203, startPoint y: 100, endPoint x: 216, endPoint y: 167, distance: 68.2
click at [203, 100] on div "Wrap up | 00:02" at bounding box center [148, 102] width 152 height 10
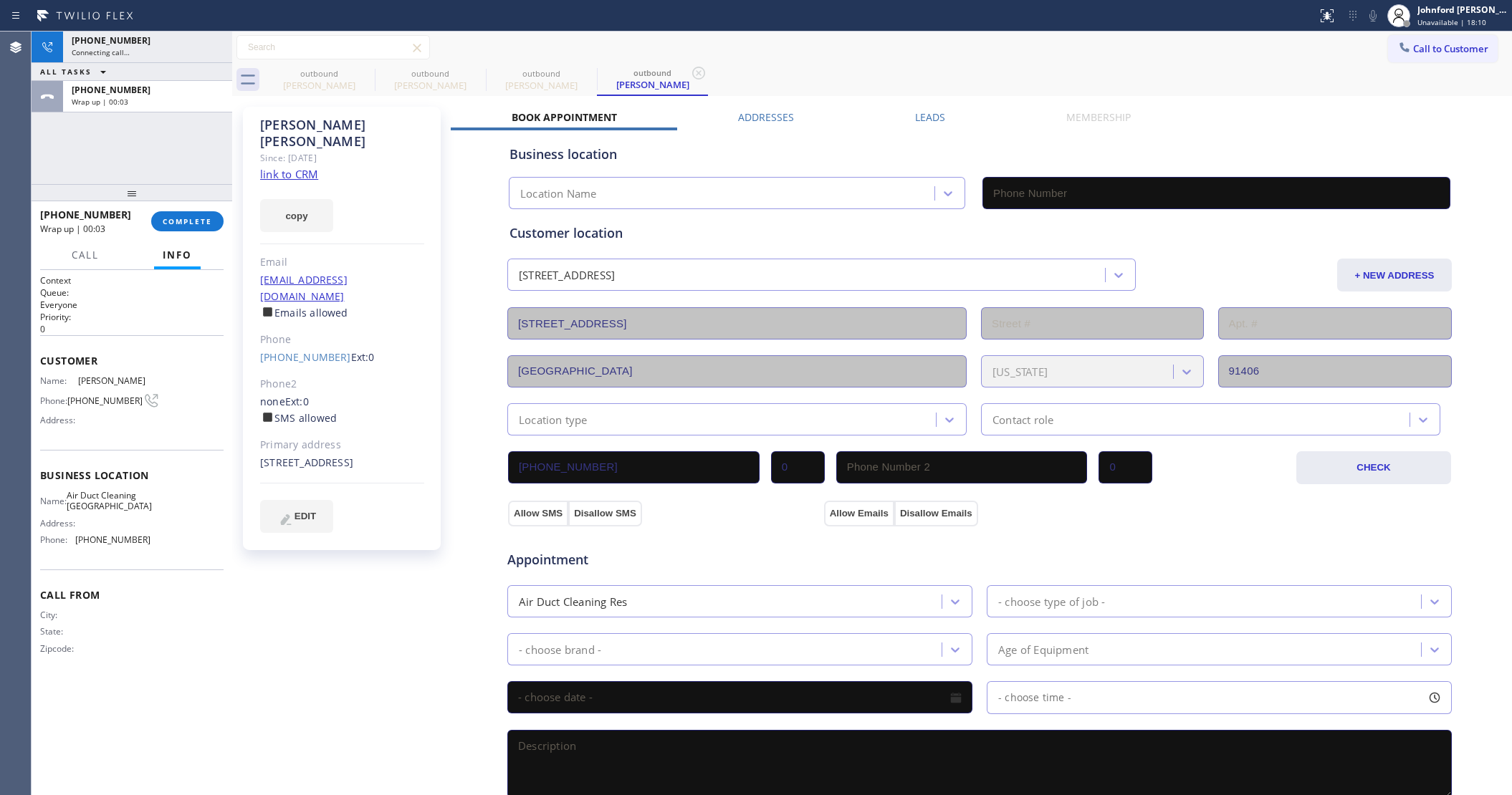
type input "(323) 922-5515"
click at [209, 211] on button "COMPLETE" at bounding box center [187, 221] width 72 height 20
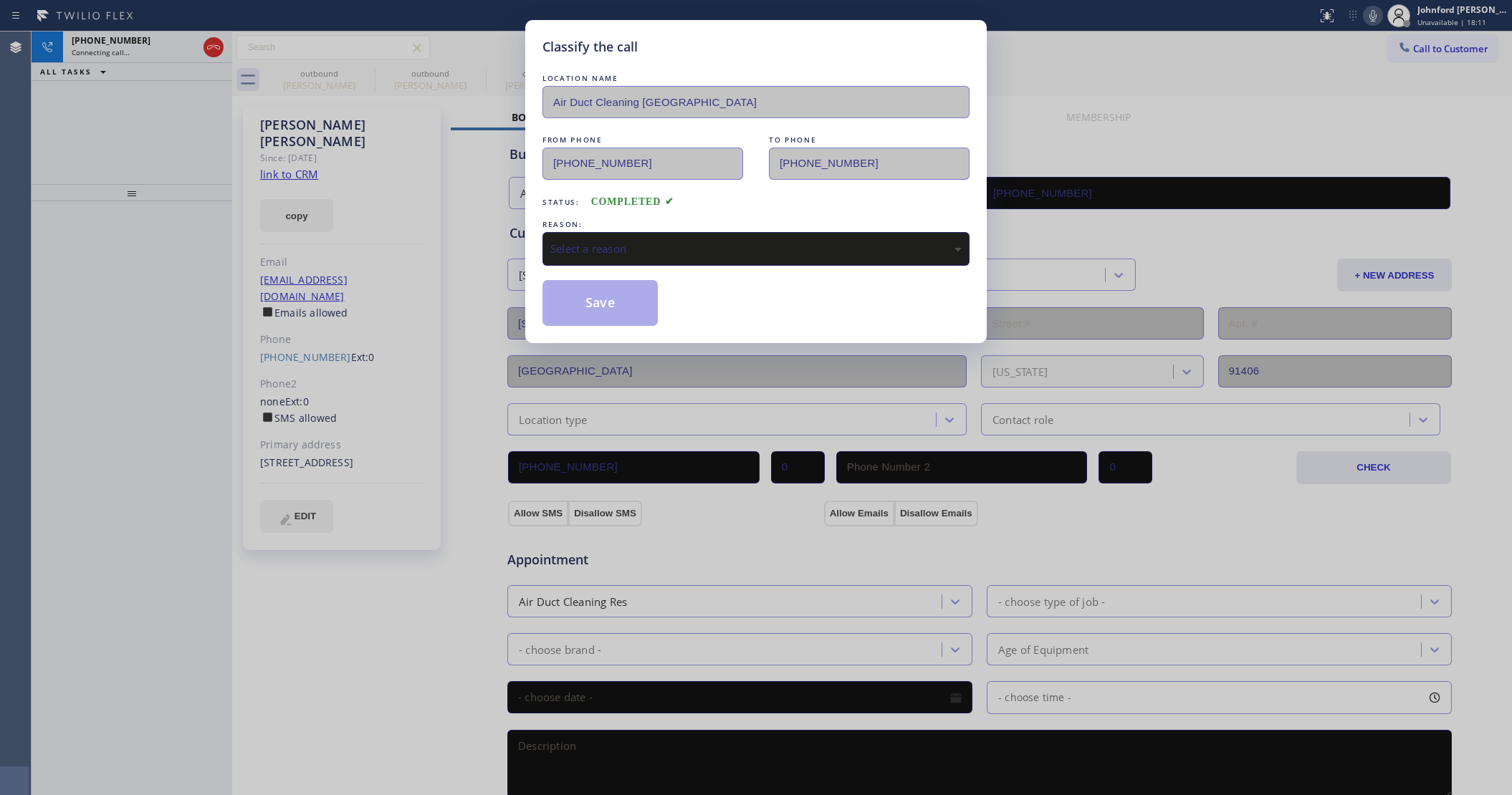
click at [674, 244] on div "Select a reason" at bounding box center [756, 249] width 411 height 16
click at [644, 317] on button "Save" at bounding box center [600, 303] width 115 height 46
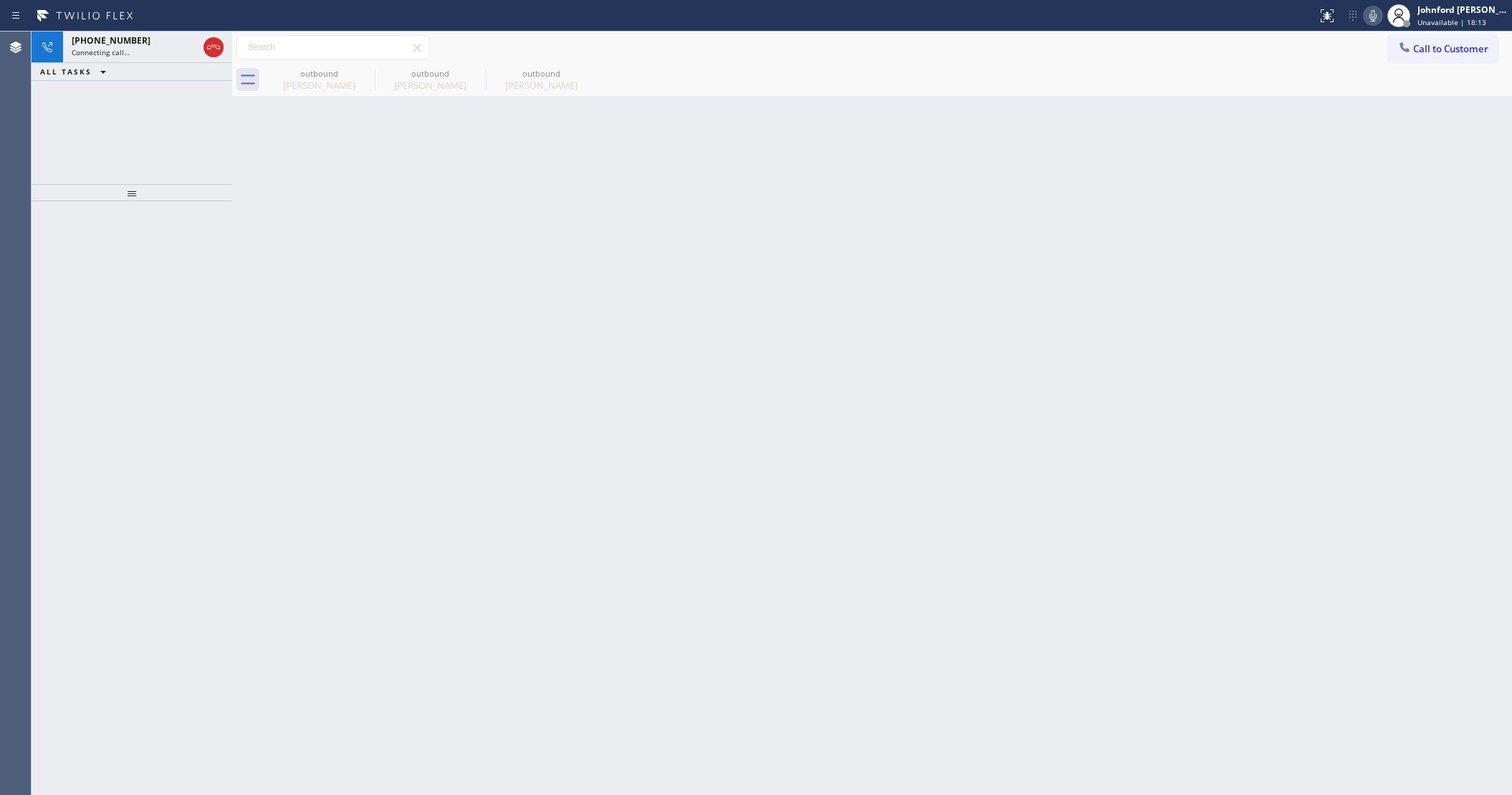
click at [0, 0] on icon at bounding box center [0, 0] width 0 height 0
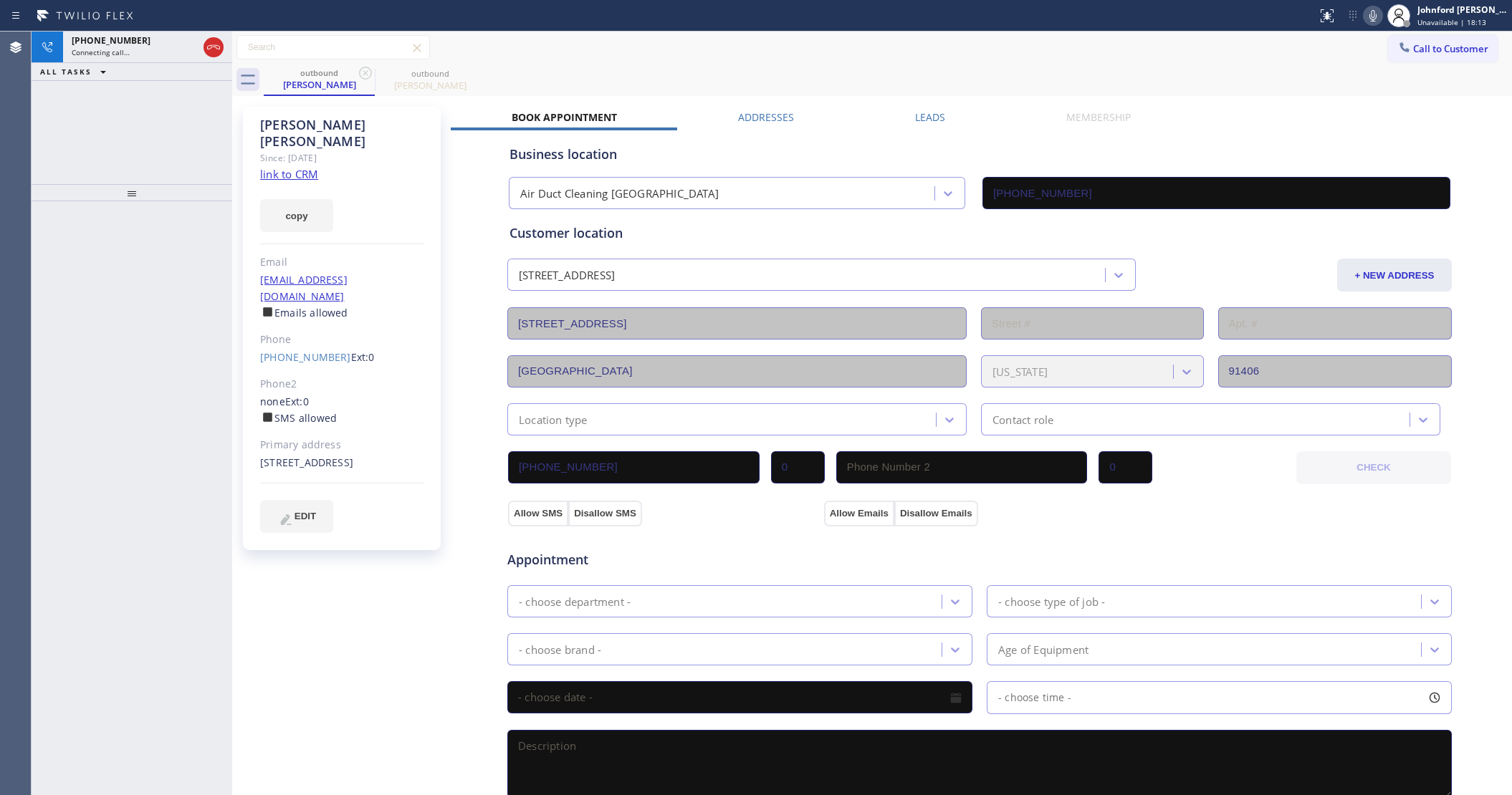
click at [836, 68] on div "outbound Matt Samadian outbound Matt Samadian" at bounding box center [887, 80] width 1248 height 32
drag, startPoint x: 219, startPoint y: 52, endPoint x: 262, endPoint y: 55, distance: 43.1
click at [219, 49] on icon at bounding box center [213, 47] width 17 height 17
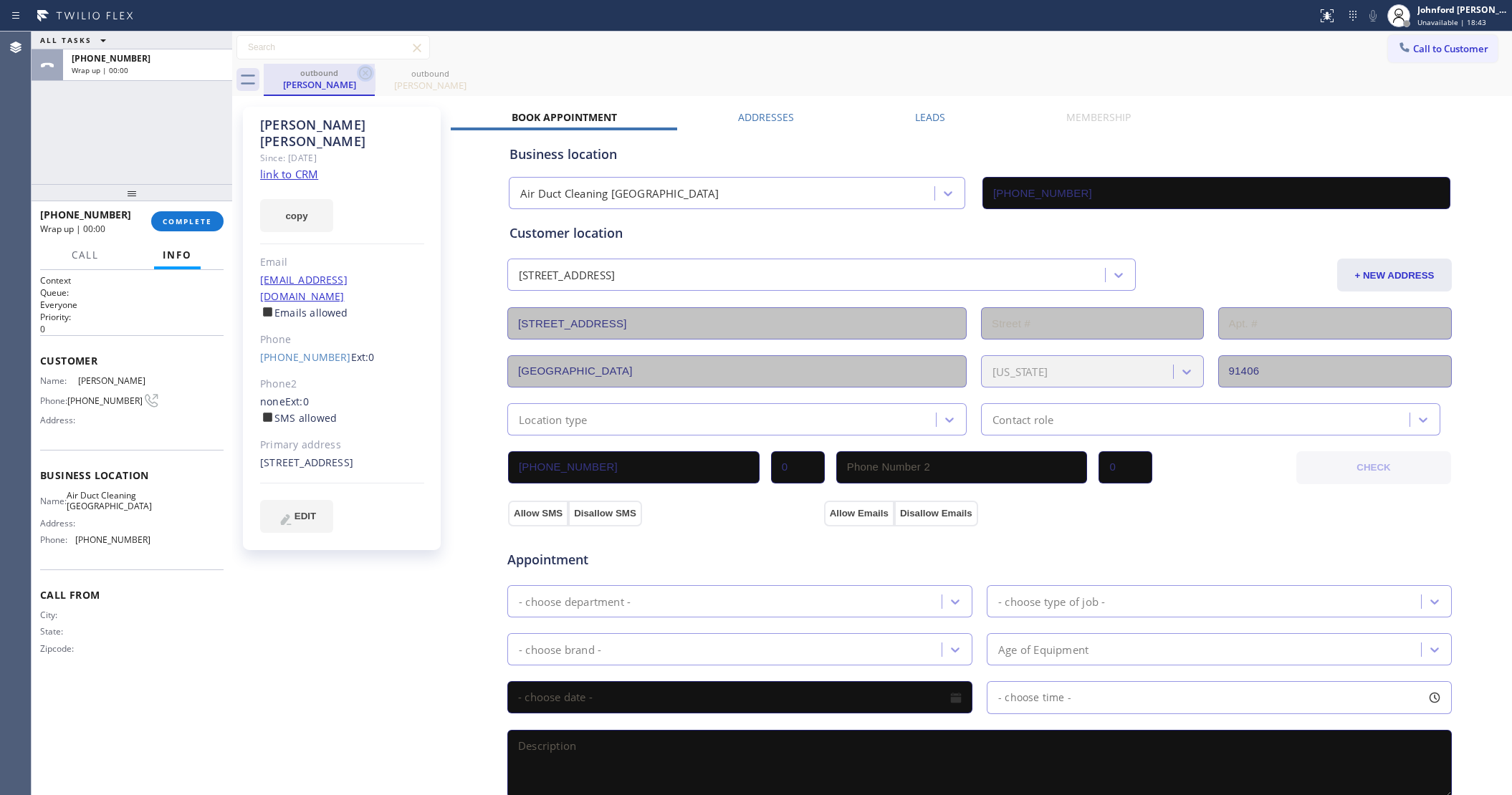
click at [373, 74] on icon at bounding box center [365, 73] width 17 height 17
click at [0, 0] on icon at bounding box center [0, 0] width 0 height 0
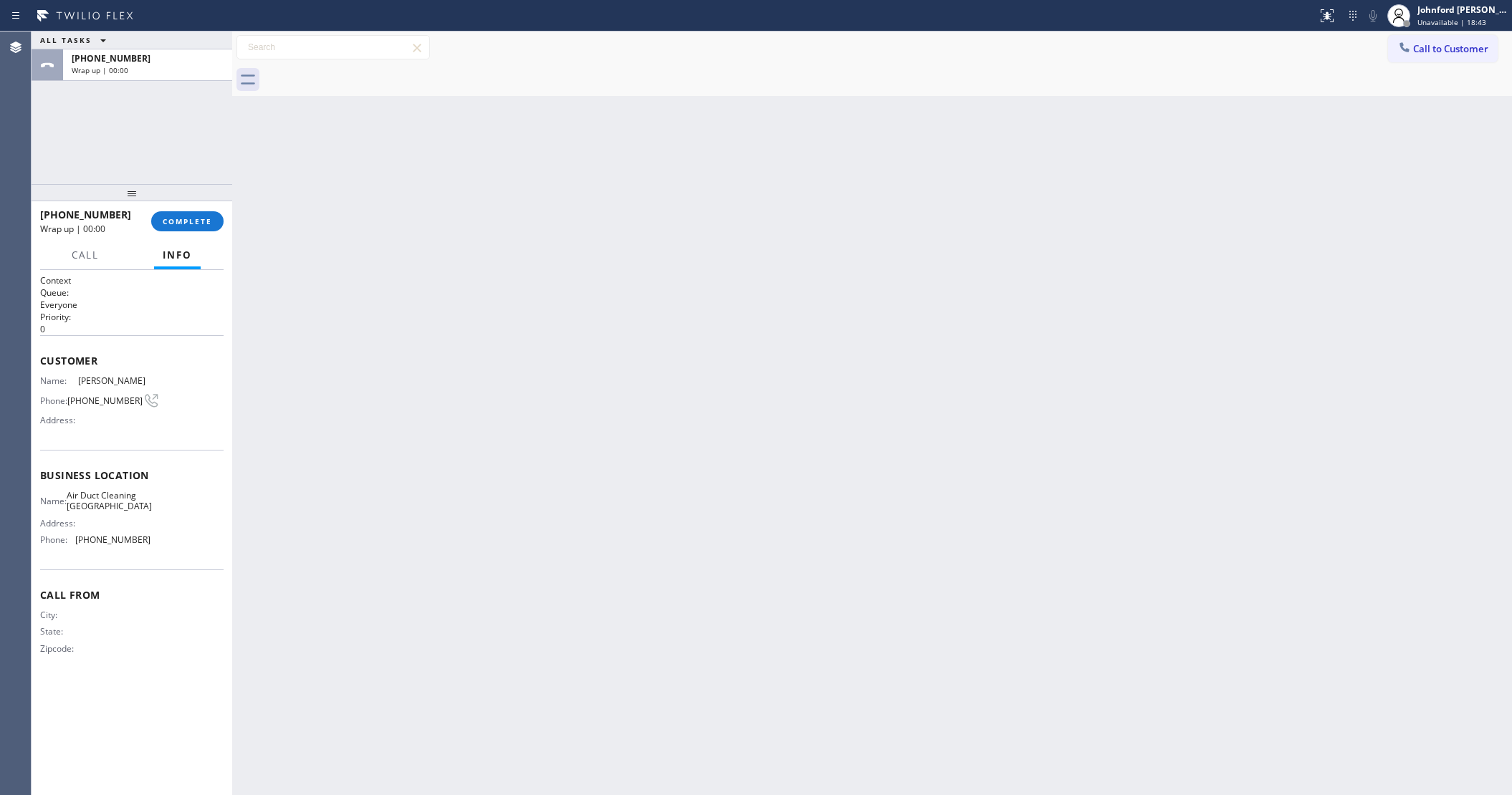
click at [373, 74] on div at bounding box center [887, 80] width 1248 height 32
click at [199, 222] on span "COMPLETE" at bounding box center [187, 221] width 49 height 10
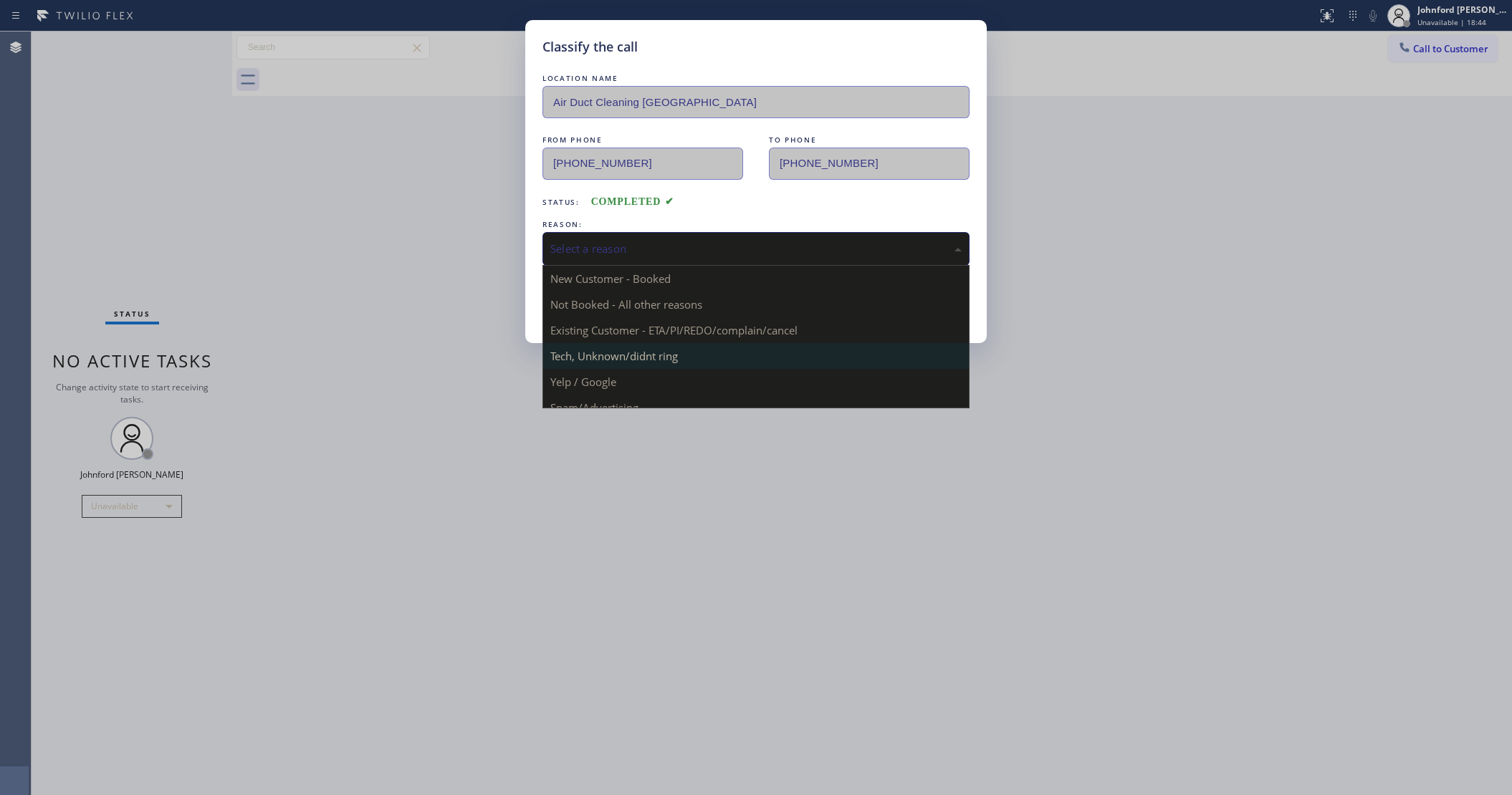
drag, startPoint x: 614, startPoint y: 229, endPoint x: 946, endPoint y: 357, distance: 355.8
click at [627, 232] on div "Select a reason" at bounding box center [756, 249] width 427 height 34
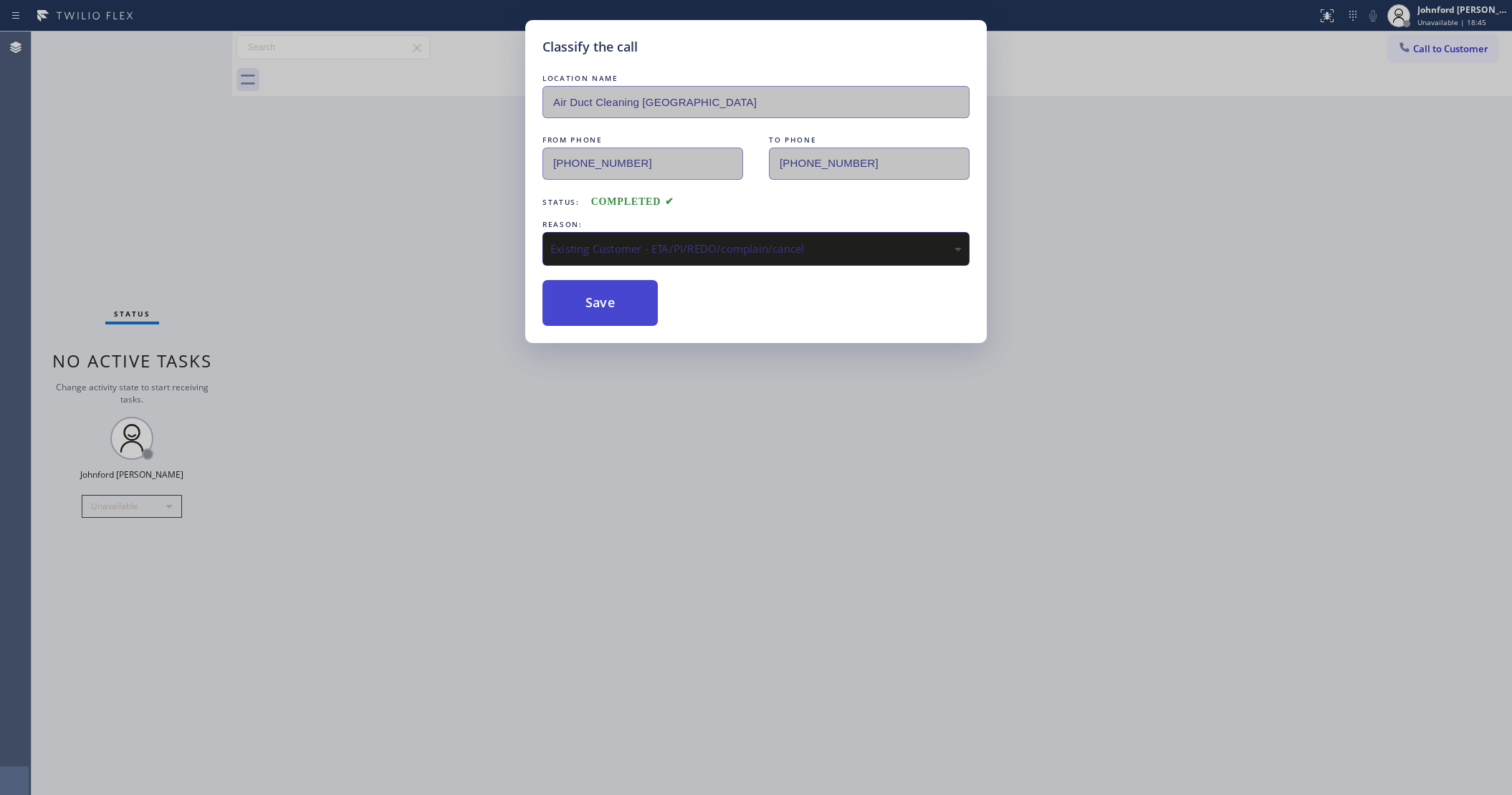
click at [619, 302] on button "Save" at bounding box center [600, 303] width 115 height 46
click at [1067, 289] on div "Classify the call LOCATION NAME Air Duct Cleaning Los Angeles FROM PHONE (323) …" at bounding box center [756, 398] width 1512 height 795
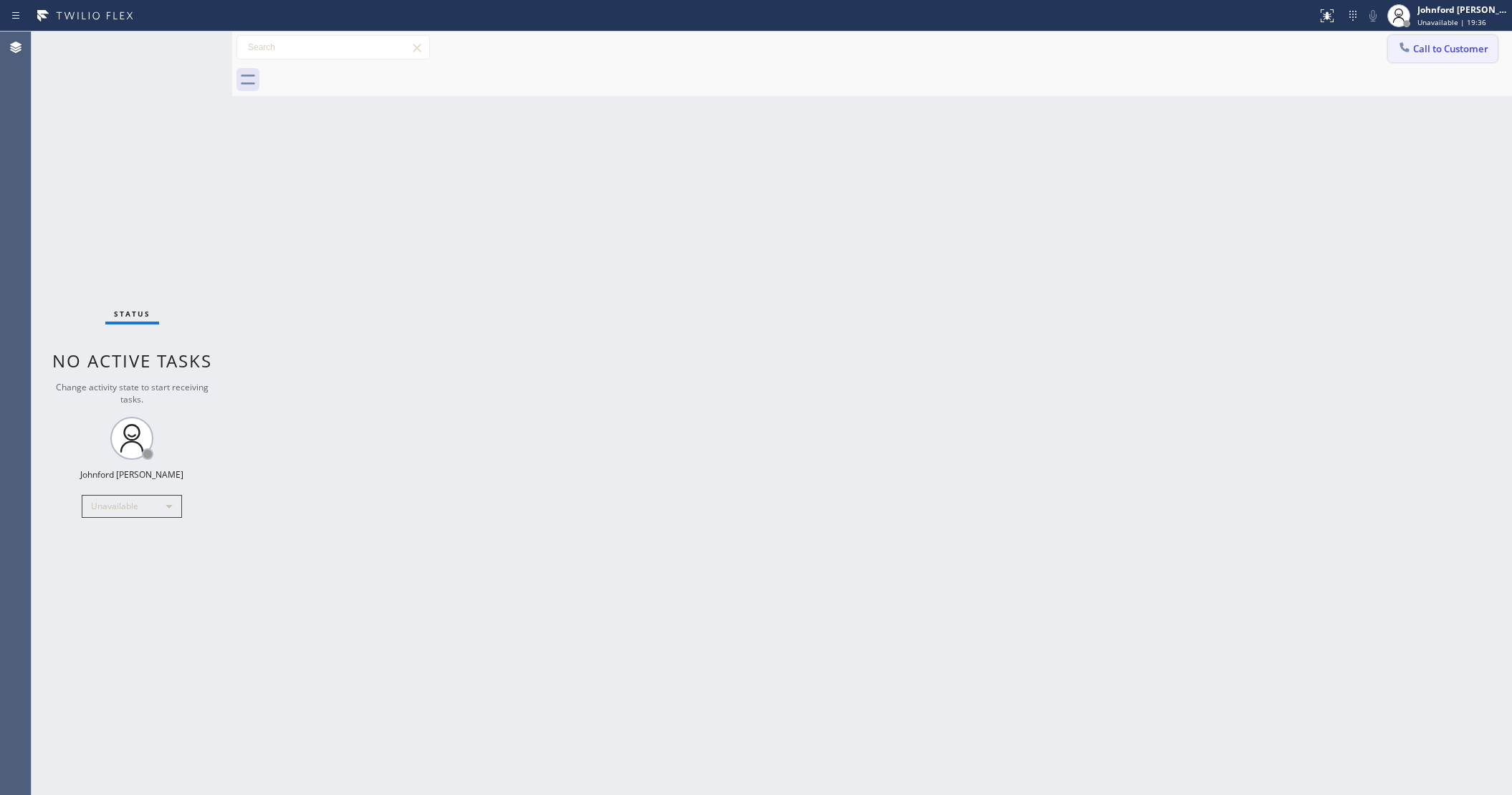
click at [1441, 49] on span "Call to Customer" at bounding box center [1450, 48] width 75 height 13
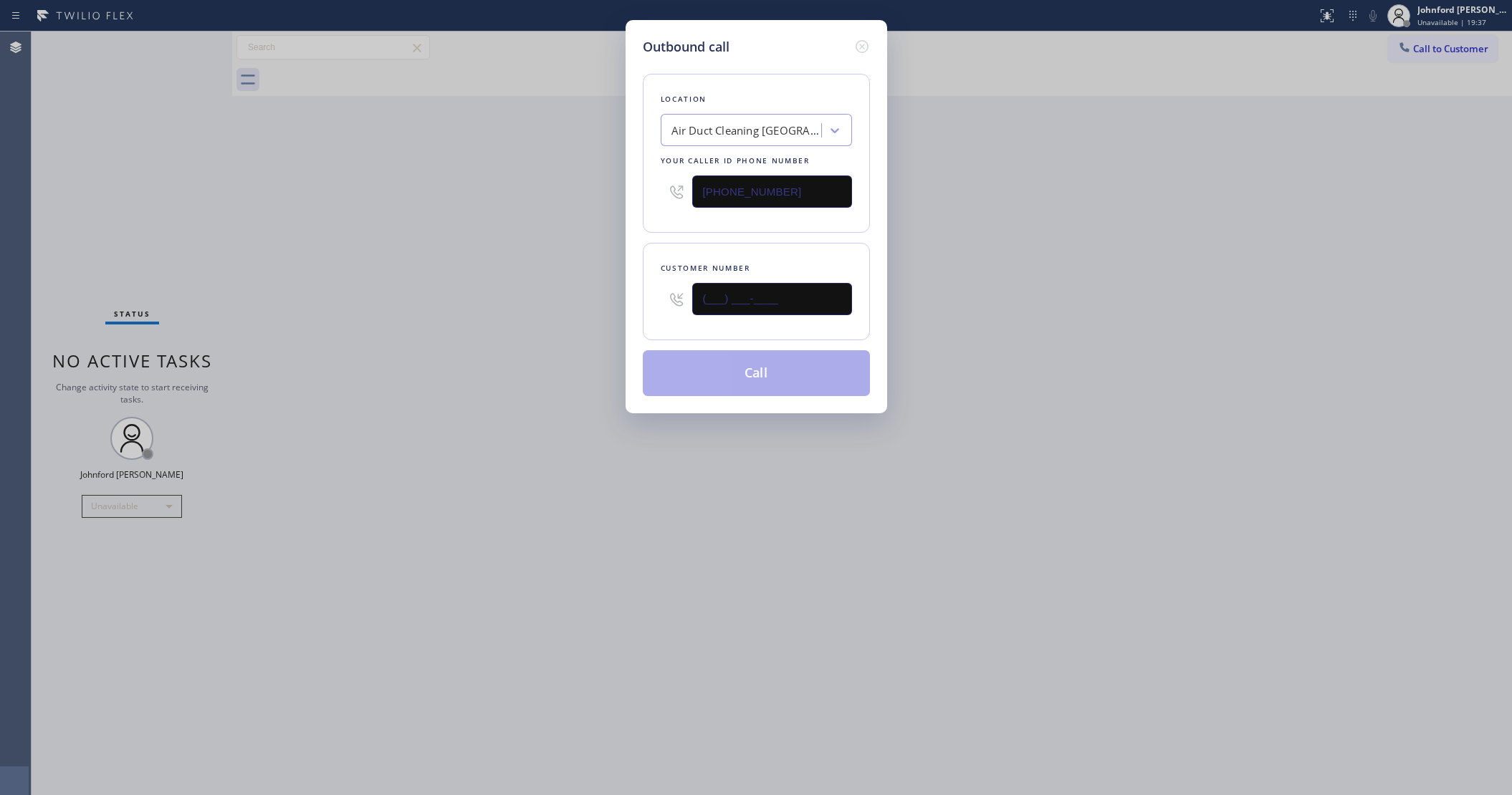
drag, startPoint x: 750, startPoint y: 292, endPoint x: 546, endPoint y: 301, distance: 204.2
click at [546, 301] on div "Outbound call Location Air Duct Cleaning Los Angeles Your caller id phone numbe…" at bounding box center [756, 398] width 1512 height 795
paste input "415) 533-3362"
type input "(415) 533-3362"
click at [487, 308] on div "Outbound call Location Air Duct Cleaning Los Angeles Your caller id phone numbe…" at bounding box center [756, 398] width 1512 height 795
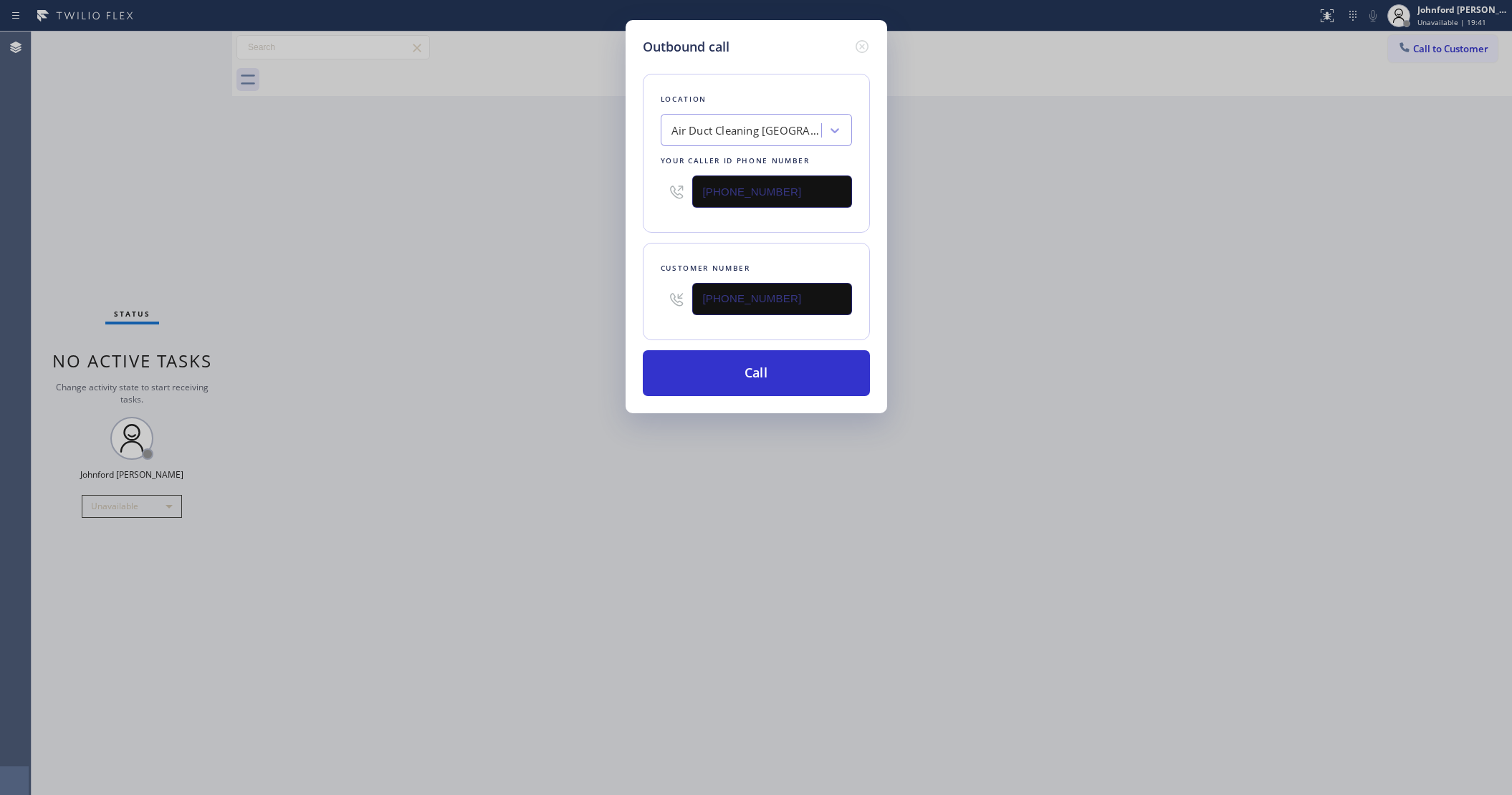
drag, startPoint x: 735, startPoint y: 194, endPoint x: 563, endPoint y: 210, distance: 172.7
click at [571, 205] on div "Outbound call Location Air Duct Cleaning Los Angeles Your caller id phone numbe…" at bounding box center [756, 398] width 1512 height 795
paste input "800) 686-5038"
type input "(800) 686-5038"
click at [561, 212] on div "Outbound call Location Air Duct Cleaning Los Angeles Your caller id phone numbe…" at bounding box center [756, 398] width 1512 height 795
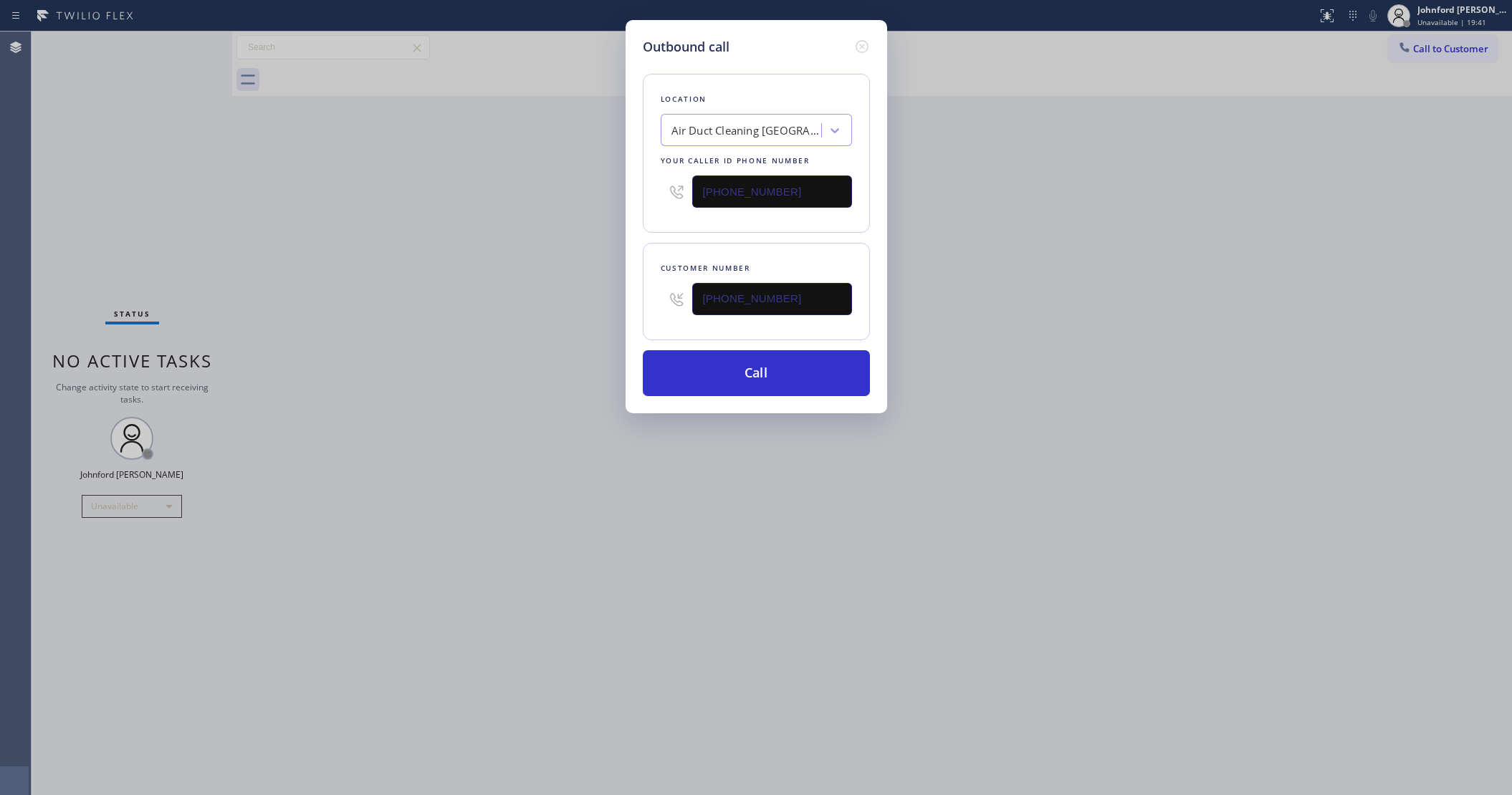
click at [1049, 244] on div "Outbound call Location Air Duct Cleaning Los Angeles Your caller id phone numbe…" at bounding box center [756, 398] width 1512 height 795
drag, startPoint x: 843, startPoint y: 285, endPoint x: 667, endPoint y: 298, distance: 176.5
click at [667, 298] on div "(415) 533-3362" at bounding box center [756, 299] width 191 height 47
paste input "818) 383-9379"
click at [595, 299] on div "Outbound call Location 5 Star Air Your caller id phone number (800) 686-5038 Cu…" at bounding box center [756, 398] width 1512 height 795
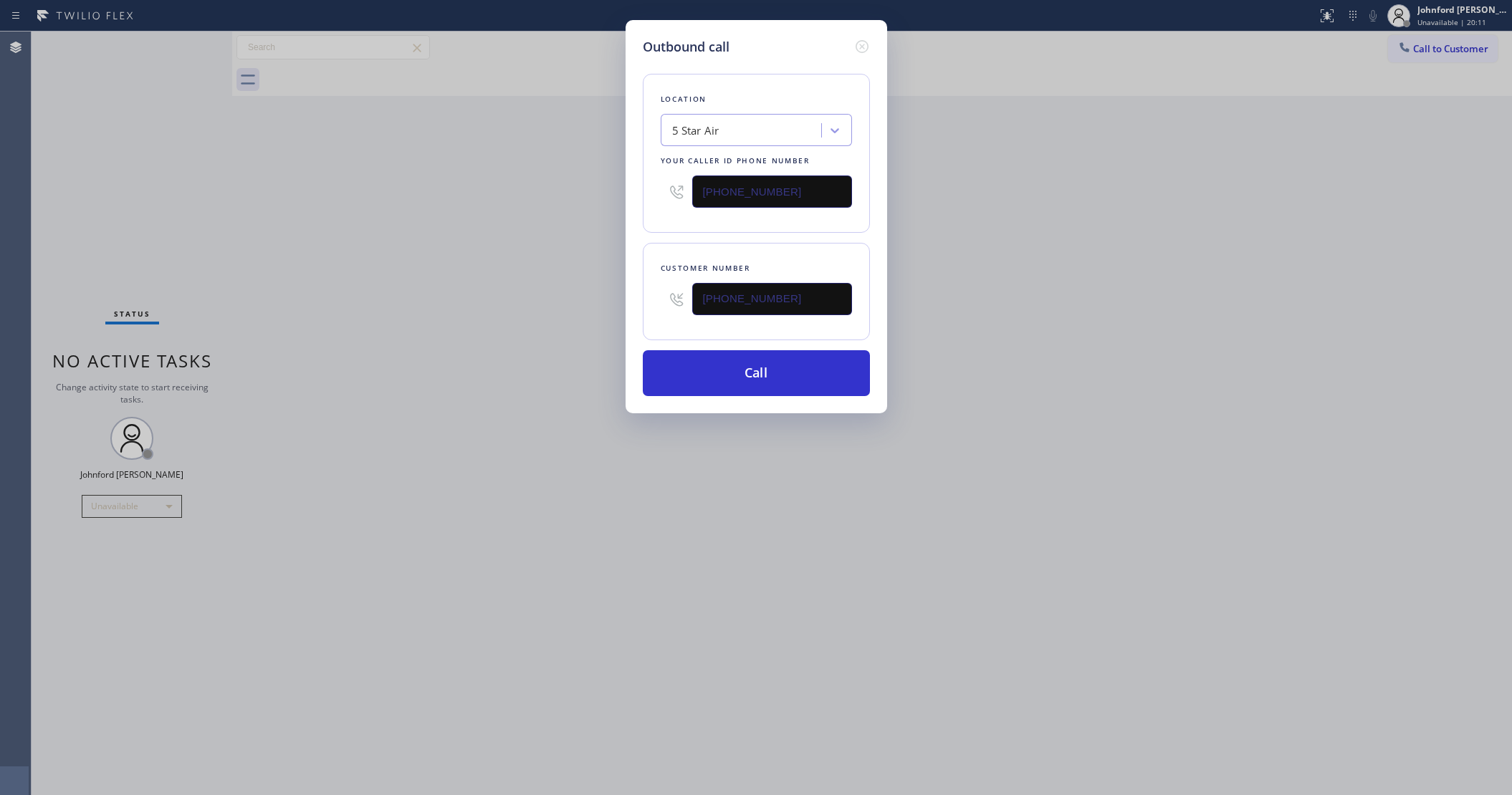
drag, startPoint x: 1017, startPoint y: 344, endPoint x: 1028, endPoint y: 119, distance: 225.3
click at [1018, 344] on div "Outbound call Location 5 Star Air Your caller id phone number (800) 686-5038 Cu…" at bounding box center [756, 398] width 1512 height 795
drag, startPoint x: 681, startPoint y: 294, endPoint x: 570, endPoint y: 294, distance: 111.0
click at [572, 294] on div "Outbound call Location 5 Star Air Your caller id phone number (800) 686-5038 Cu…" at bounding box center [756, 398] width 1512 height 795
paste input "562) 652-8176"
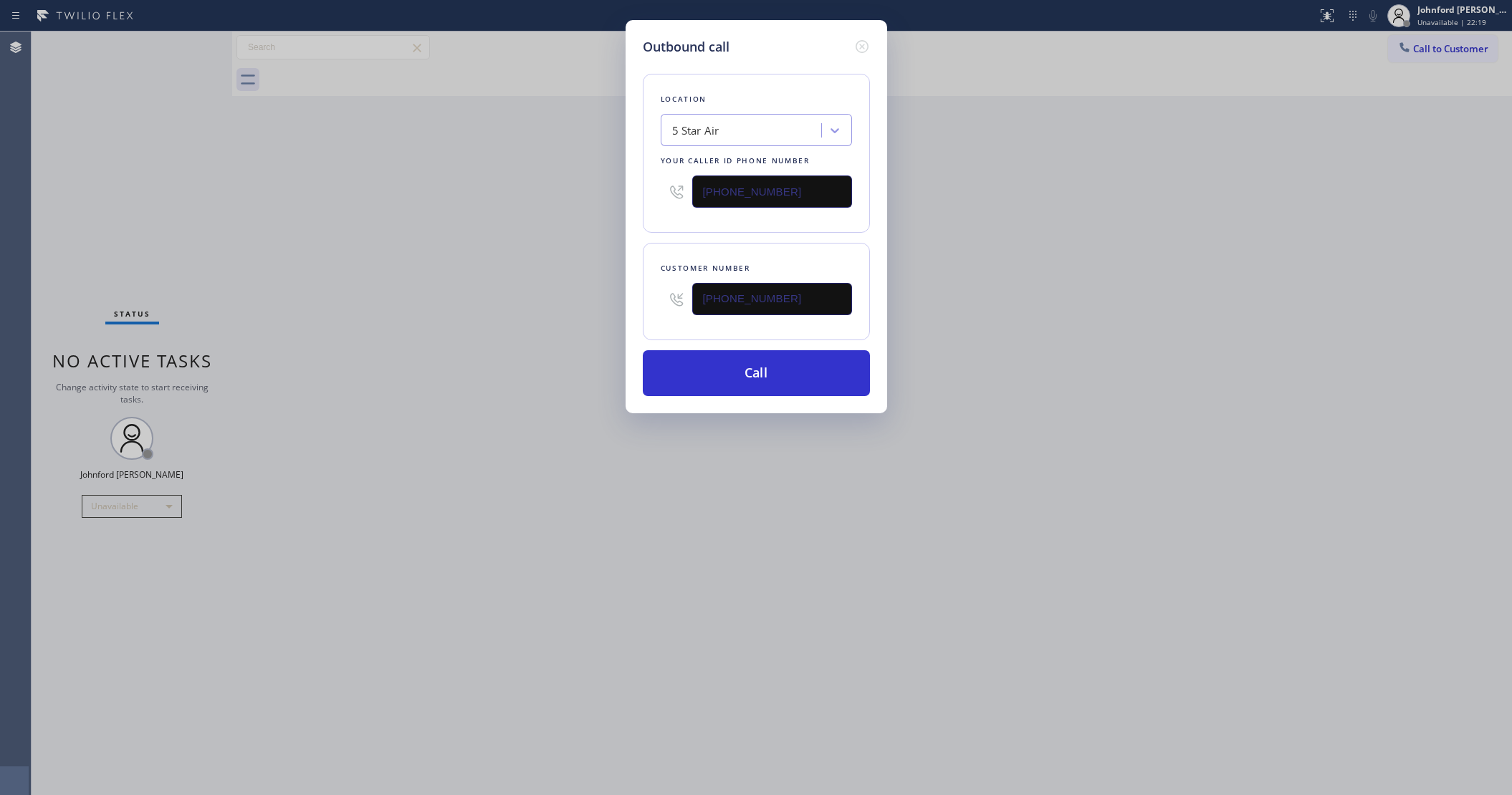
type input "(562) 652-8176"
click at [474, 294] on div "Outbound call Location 5 Star Air Your caller id phone number (800) 686-5038 Cu…" at bounding box center [756, 398] width 1512 height 795
click at [1244, 330] on div "Outbound call Location 5 Star Air Your caller id phone number (800) 686-5038 Cu…" at bounding box center [756, 398] width 1512 height 795
drag, startPoint x: 788, startPoint y: 181, endPoint x: 696, endPoint y: 181, distance: 92.0
click at [696, 181] on input "(800) 686-5038" at bounding box center [771, 192] width 160 height 32
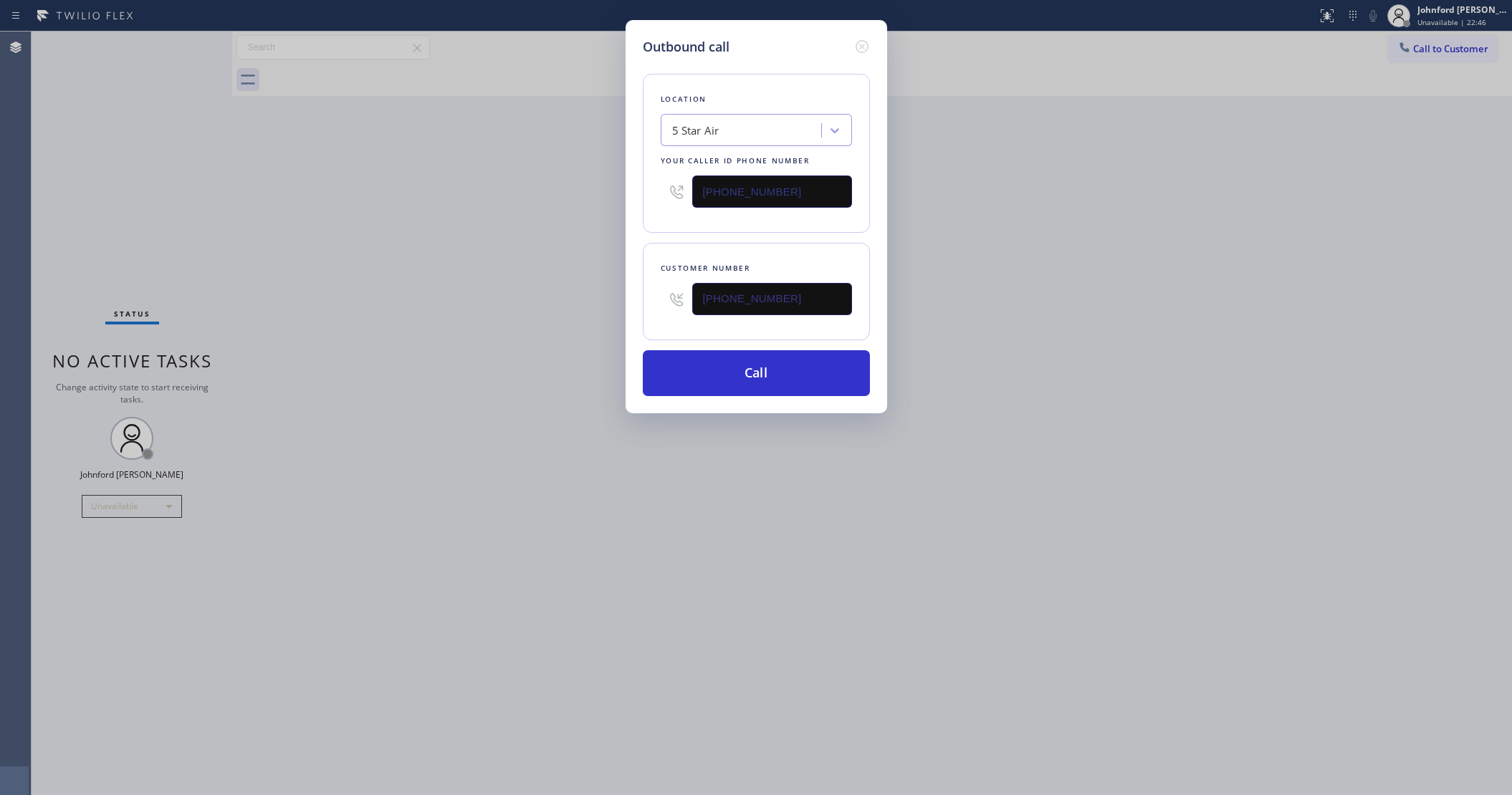
click at [725, 129] on div "5 Star Air" at bounding box center [743, 130] width 156 height 25
paste input "(562) 524-1155"
type input "(562) 524-1155"
drag, startPoint x: 784, startPoint y: 184, endPoint x: 651, endPoint y: 180, distance: 133.1
click at [651, 180] on div "Location 5 Star Air Your caller id phone number (800) 686-5038" at bounding box center [756, 153] width 227 height 159
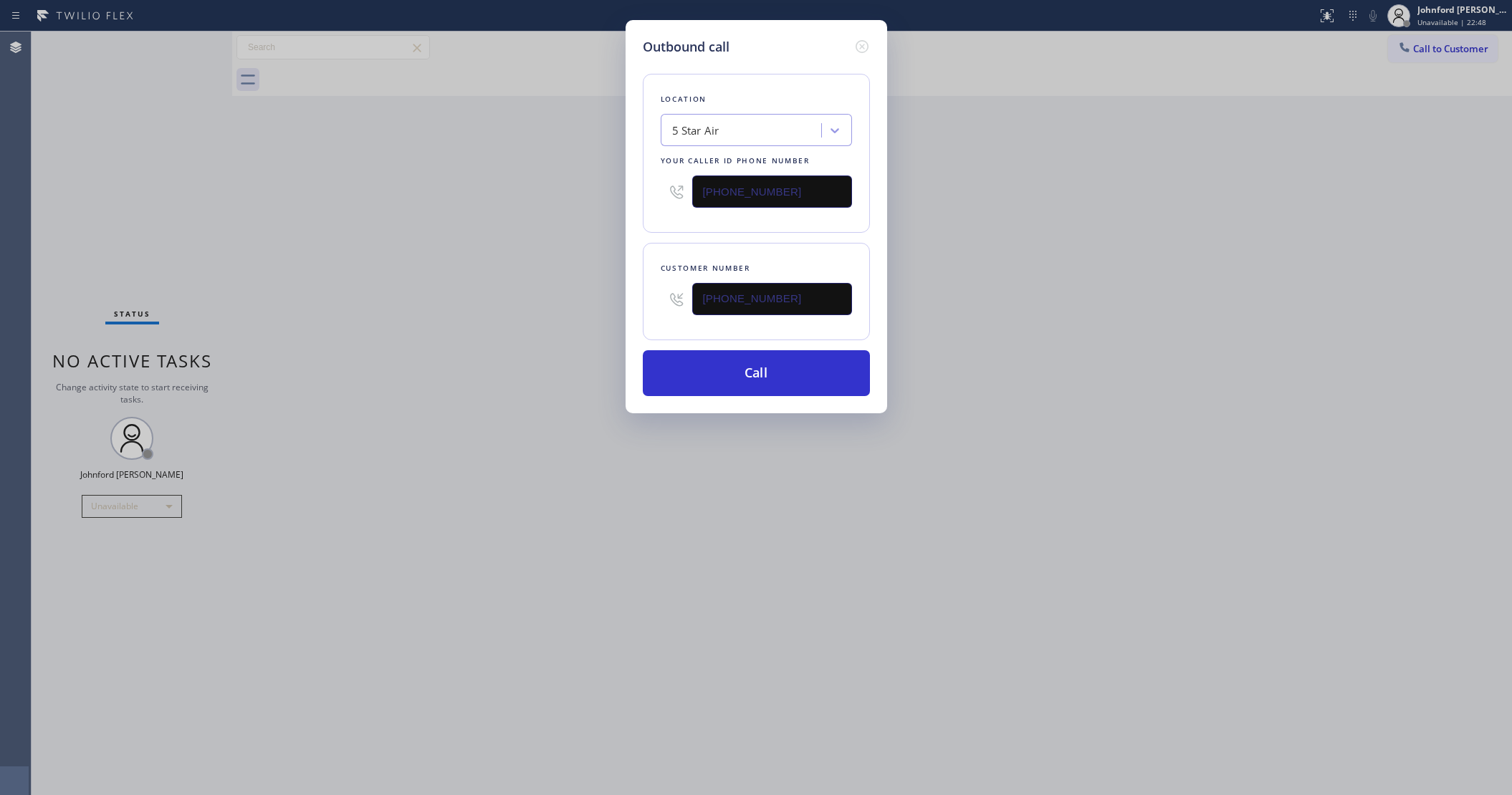
paste input "562) 524-1155"
type input "(562) 524-1155"
click at [575, 245] on div "Outbound call Location Clean Duct Co La Habra Your caller id phone number (562)…" at bounding box center [756, 398] width 1512 height 795
click at [757, 378] on button "Call" at bounding box center [756, 374] width 227 height 46
drag, startPoint x: 1114, startPoint y: 334, endPoint x: 1122, endPoint y: 317, distance: 18.8
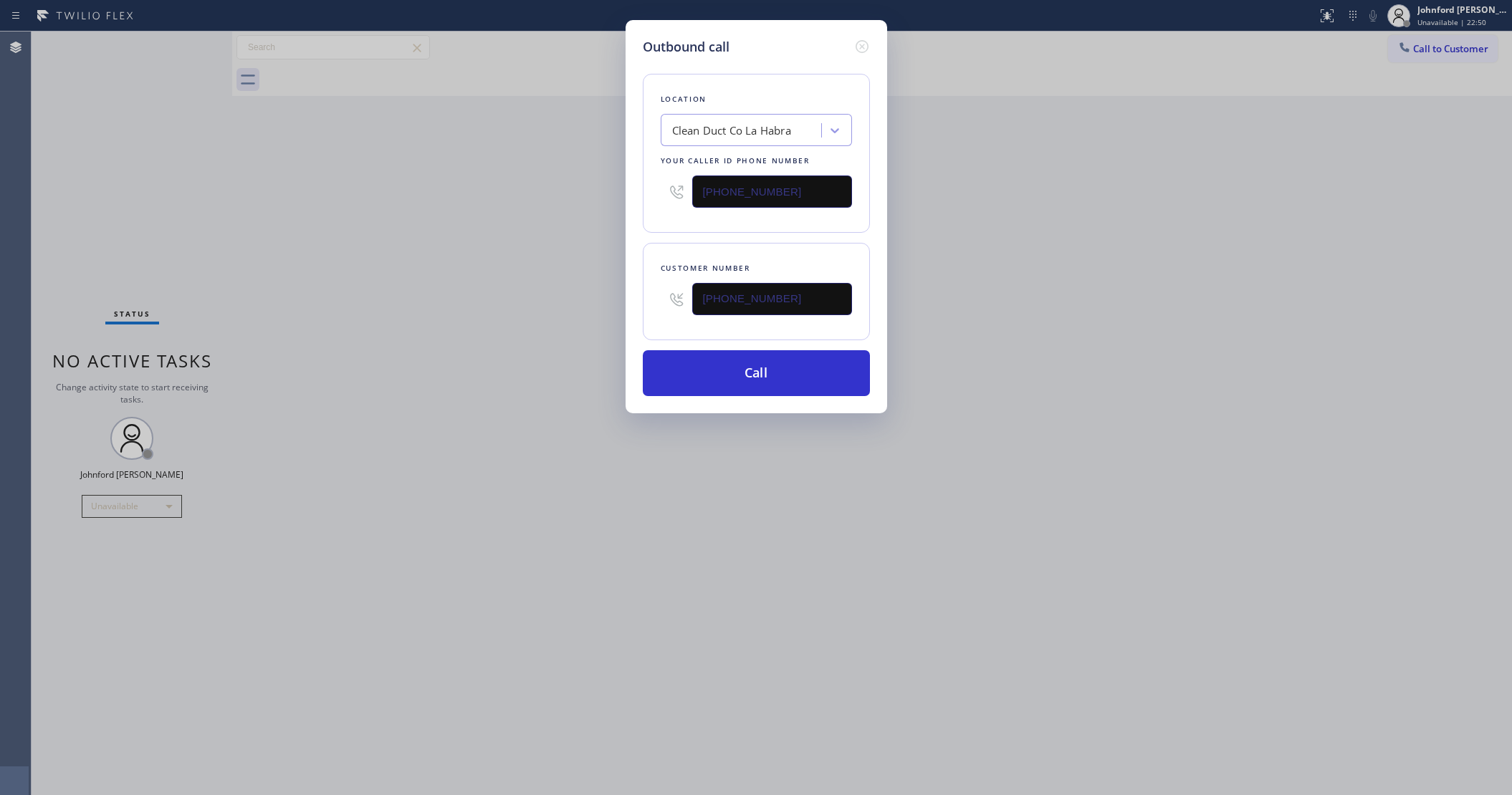
click at [1117, 328] on div "Outbound call Location Clean Duct Co La Habra Your caller id phone number (562)…" at bounding box center [756, 398] width 1512 height 795
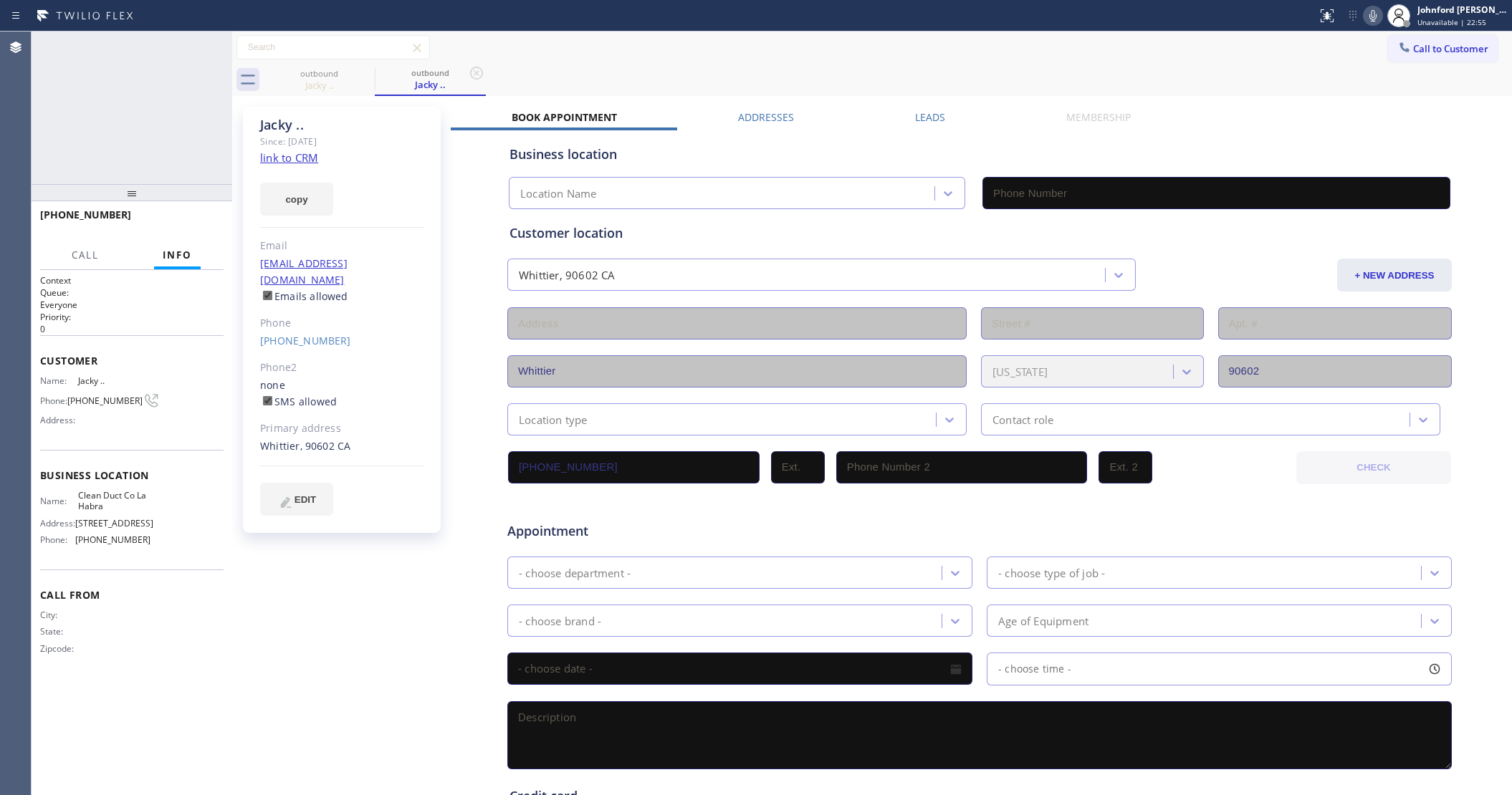
type input "(562) 524-1155"
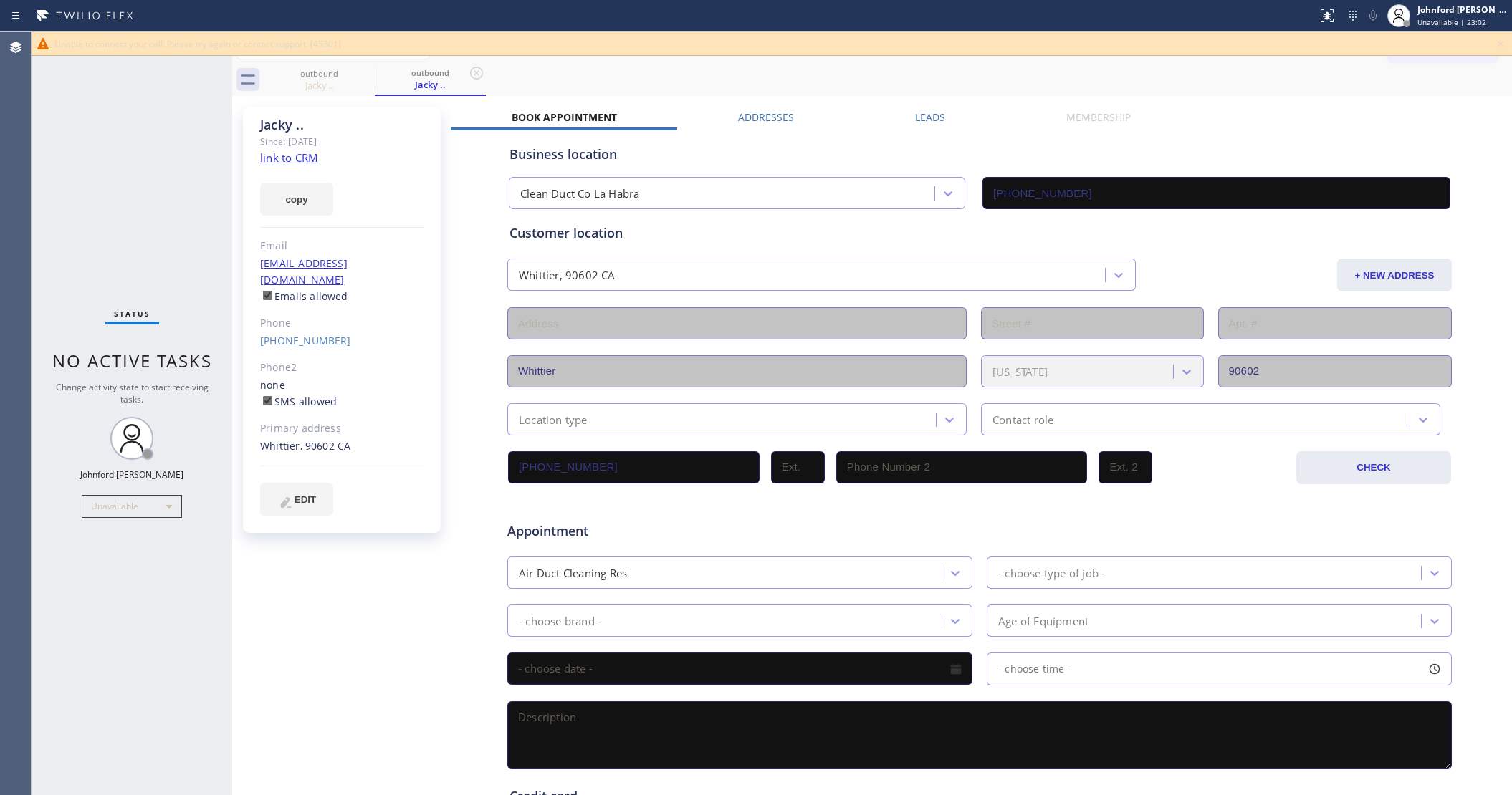
click at [306, 333] on div "(562) 652-8176" at bounding box center [342, 341] width 164 height 16
click at [303, 334] on link "(562) 652-8176" at bounding box center [305, 341] width 91 height 14
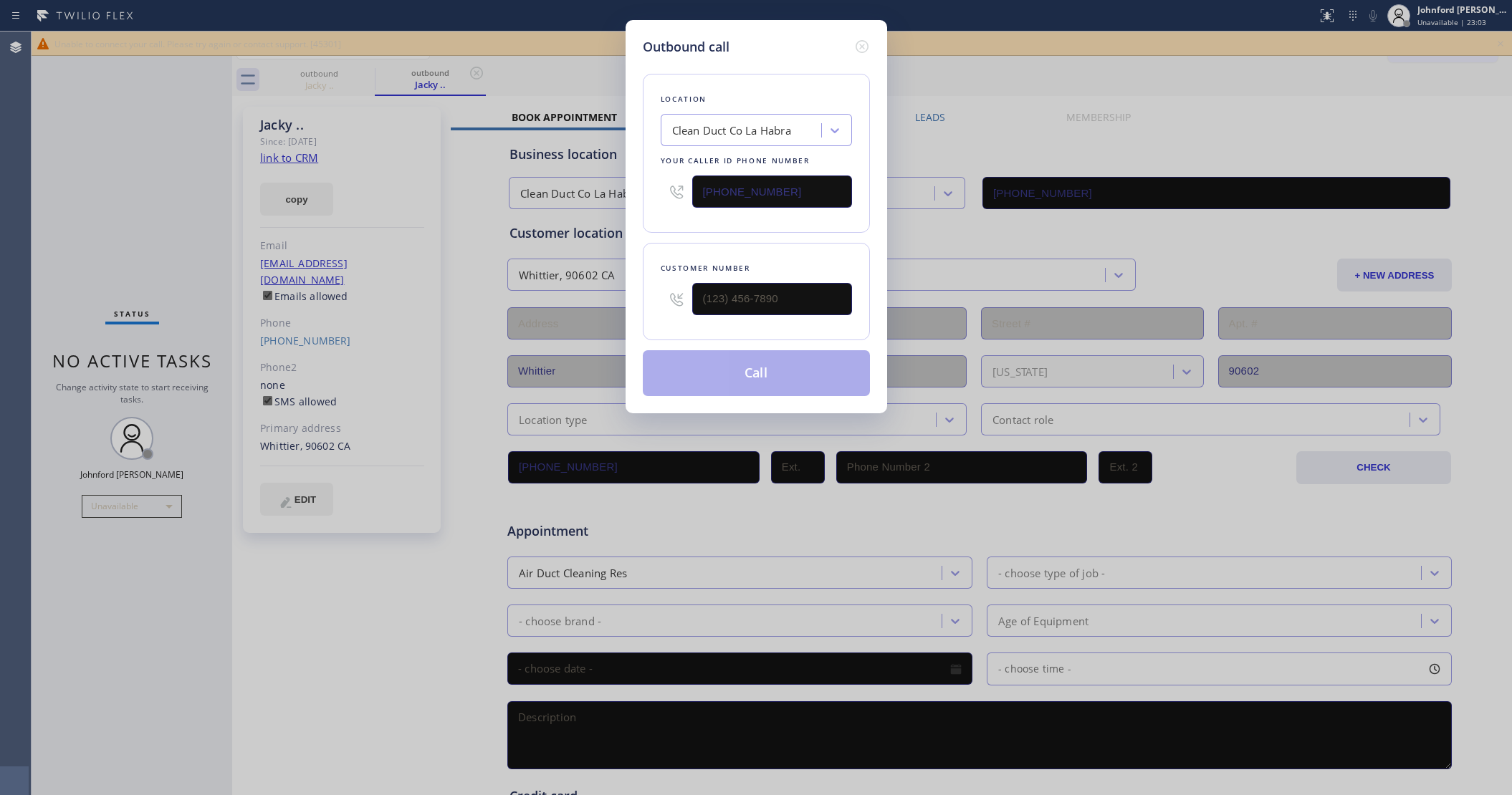
type input "(562) 652-8176"
drag, startPoint x: 795, startPoint y: 184, endPoint x: 642, endPoint y: 221, distance: 157.4
click at [639, 194] on div "Outbound call Location Clean Duct Co La Habra Your caller id phone number (562)…" at bounding box center [756, 217] width 262 height 394
paste input "800) 686-5038"
type input "(800) 686-5038"
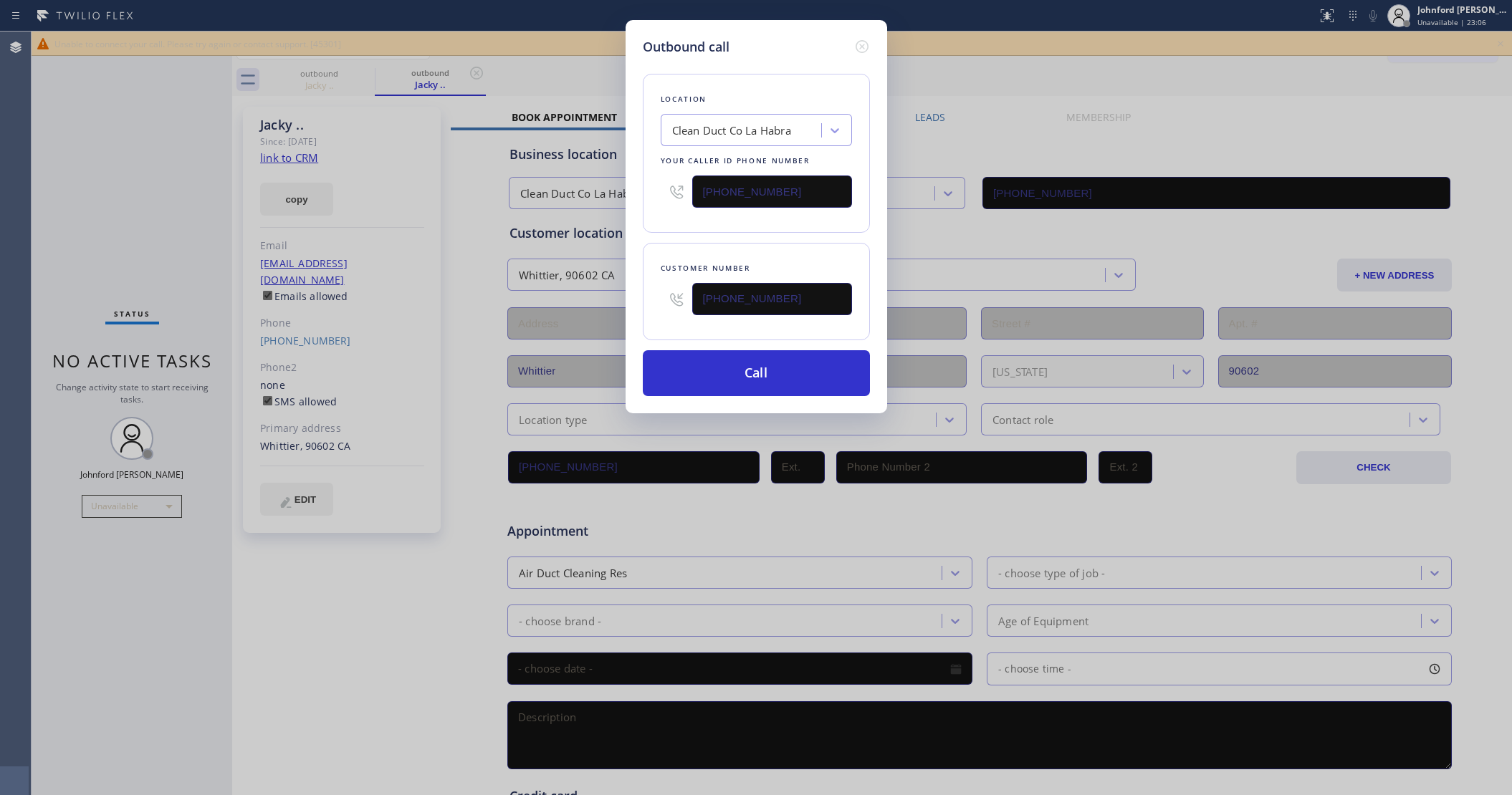
click at [659, 237] on div "Location Clean Duct Co La Habra Your caller id phone number (800) 686-5038 Cust…" at bounding box center [756, 227] width 227 height 340
click at [701, 368] on button "Call" at bounding box center [756, 374] width 227 height 46
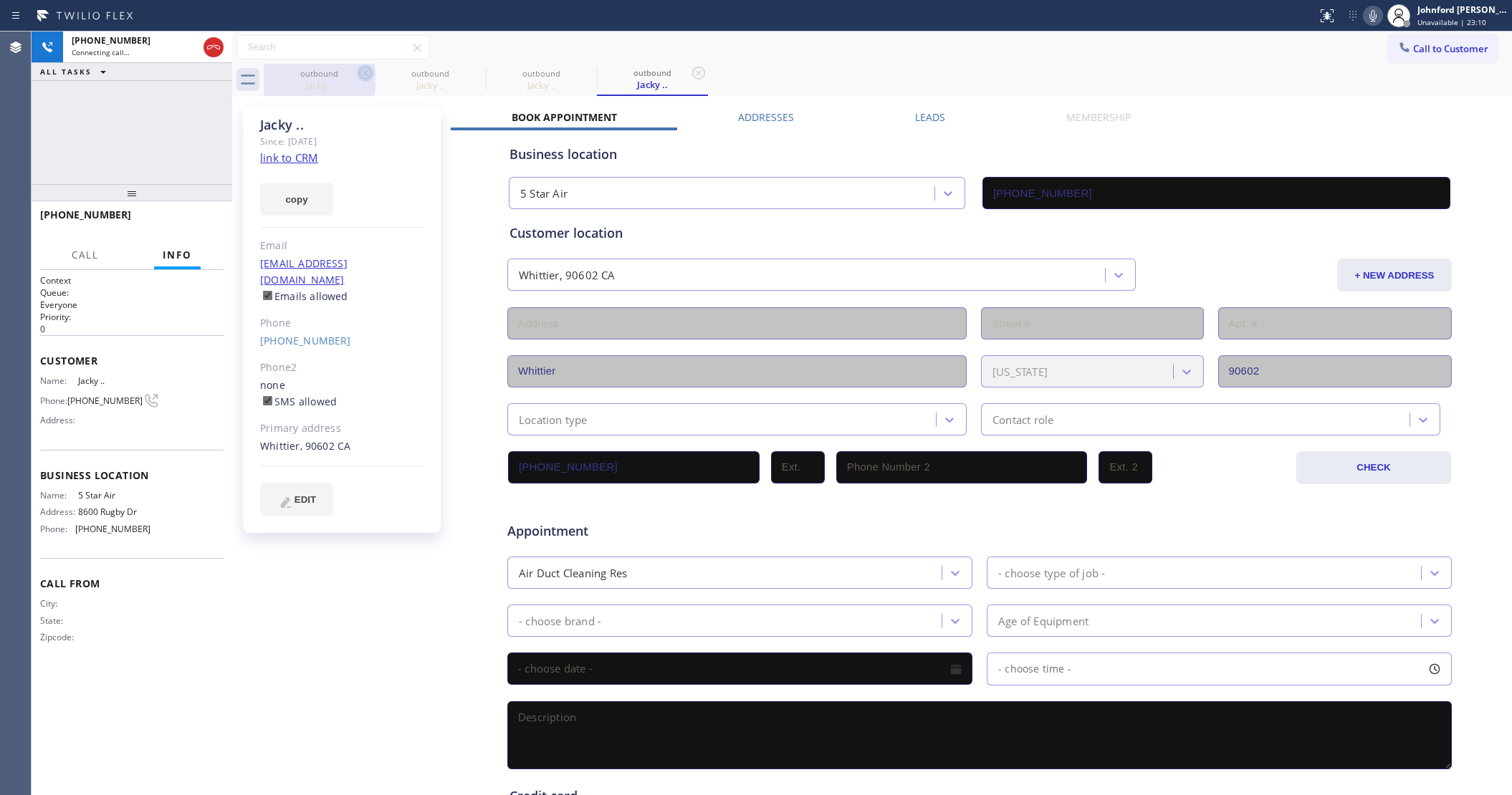
click at [366, 79] on icon at bounding box center [365, 73] width 13 height 13
click at [0, 0] on icon at bounding box center [0, 0] width 0 height 0
type input "(800) 686-5038"
click at [879, 120] on div "Leads" at bounding box center [928, 120] width 151 height 20
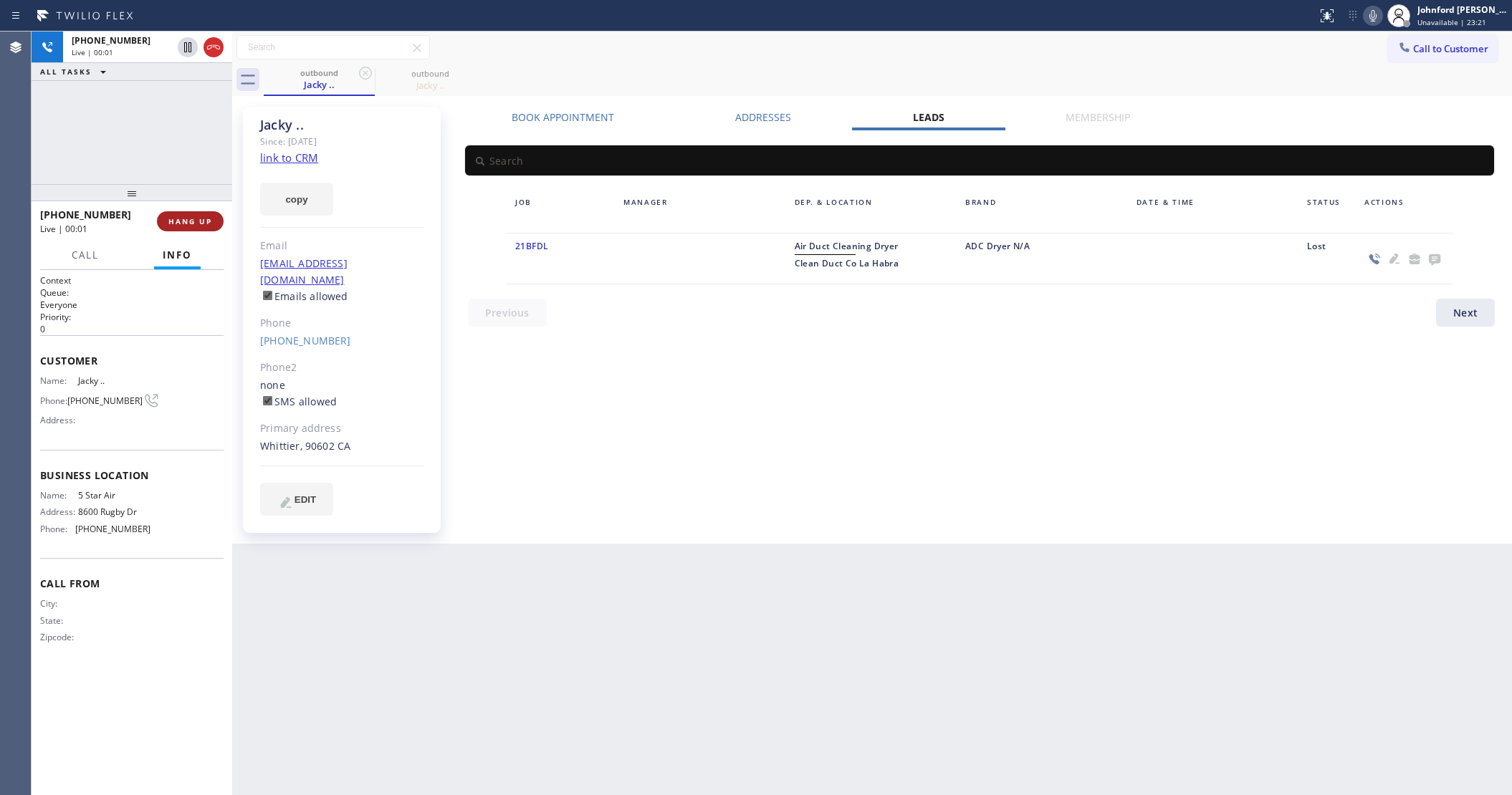
click at [202, 221] on span "HANG UP" at bounding box center [190, 221] width 44 height 10
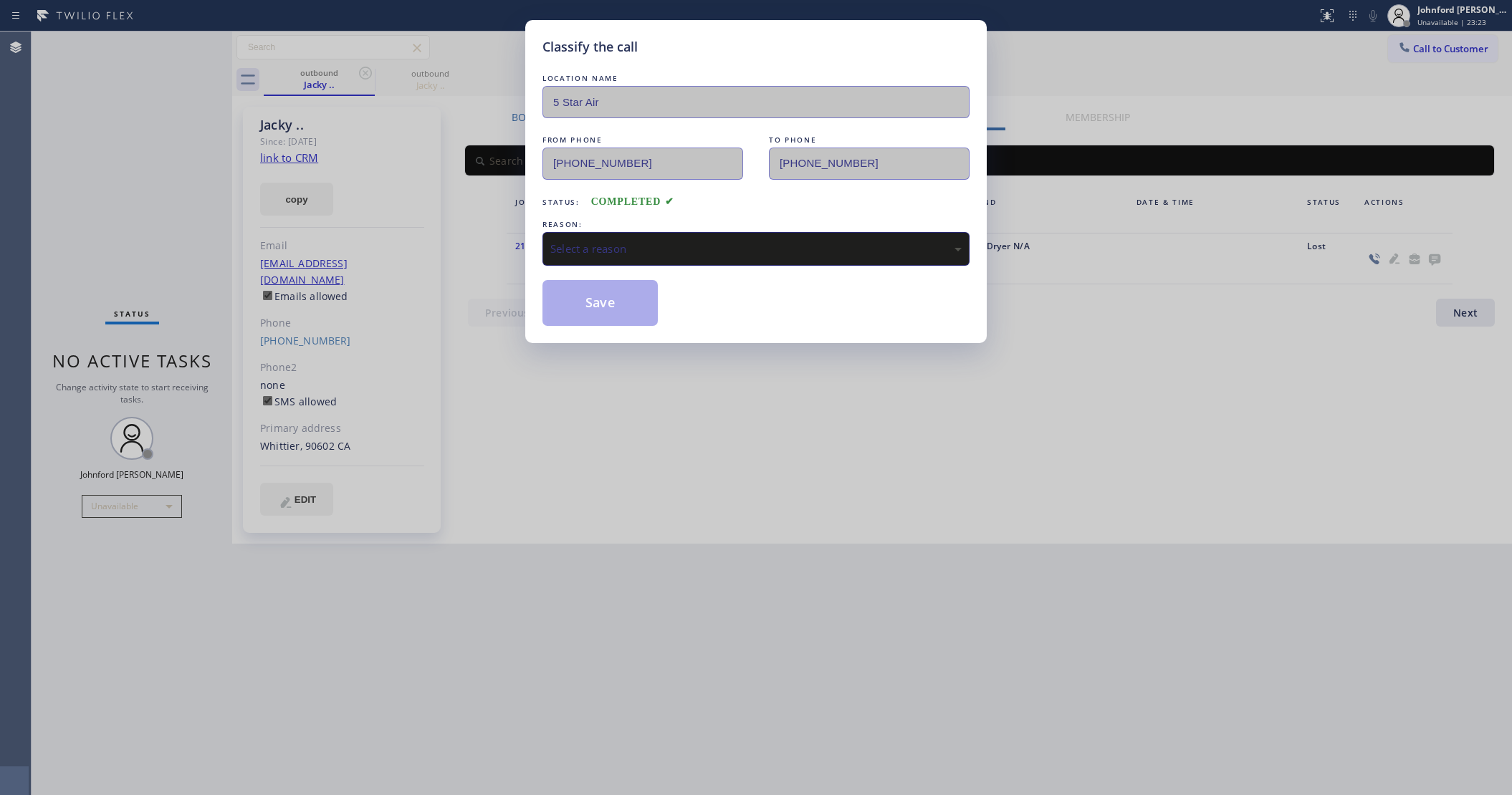
click at [775, 232] on div "Select a reason" at bounding box center [756, 249] width 427 height 34
click at [621, 315] on button "Save" at bounding box center [600, 303] width 115 height 46
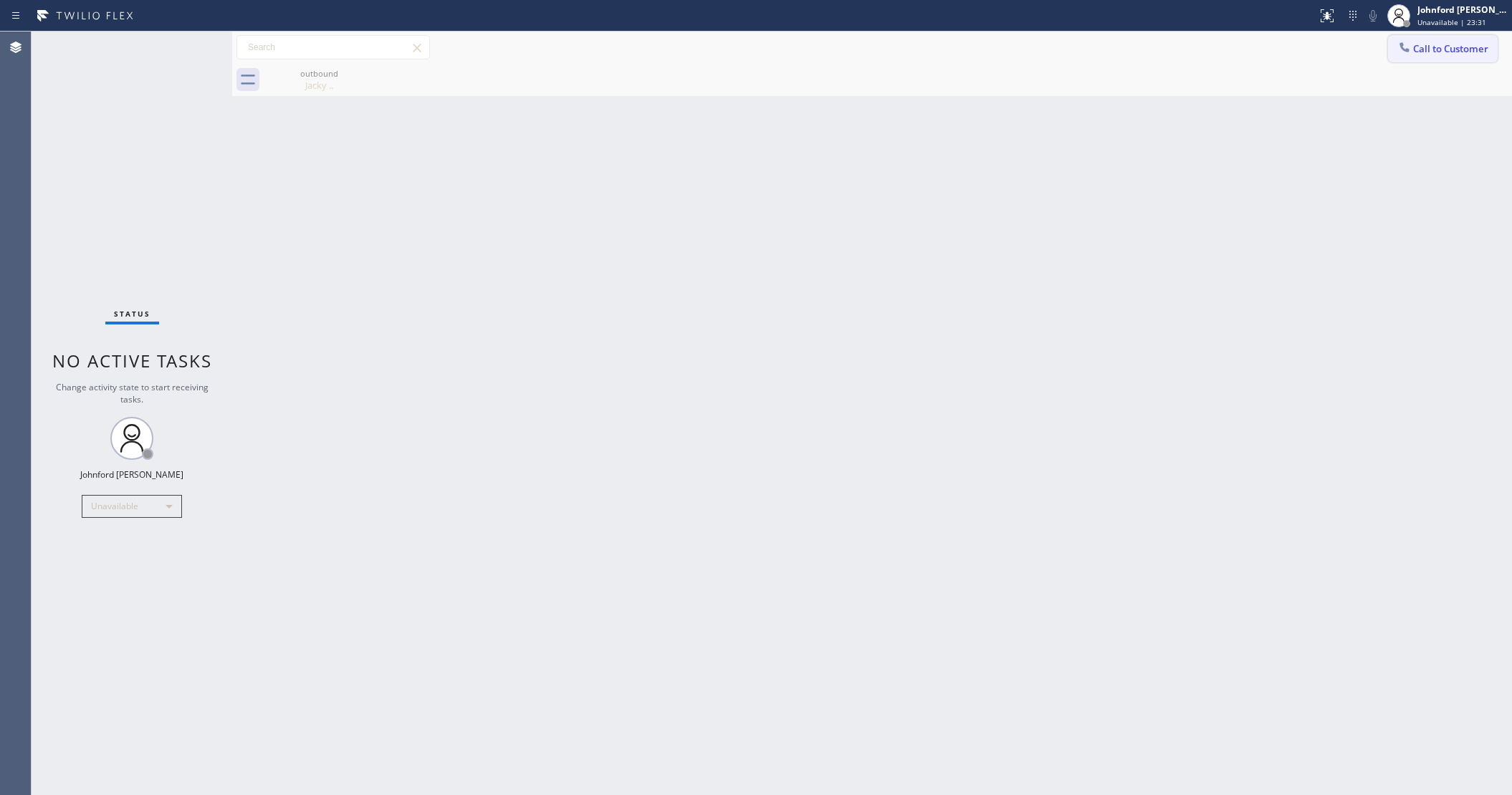
click at [1412, 54] on div at bounding box center [1403, 48] width 17 height 17
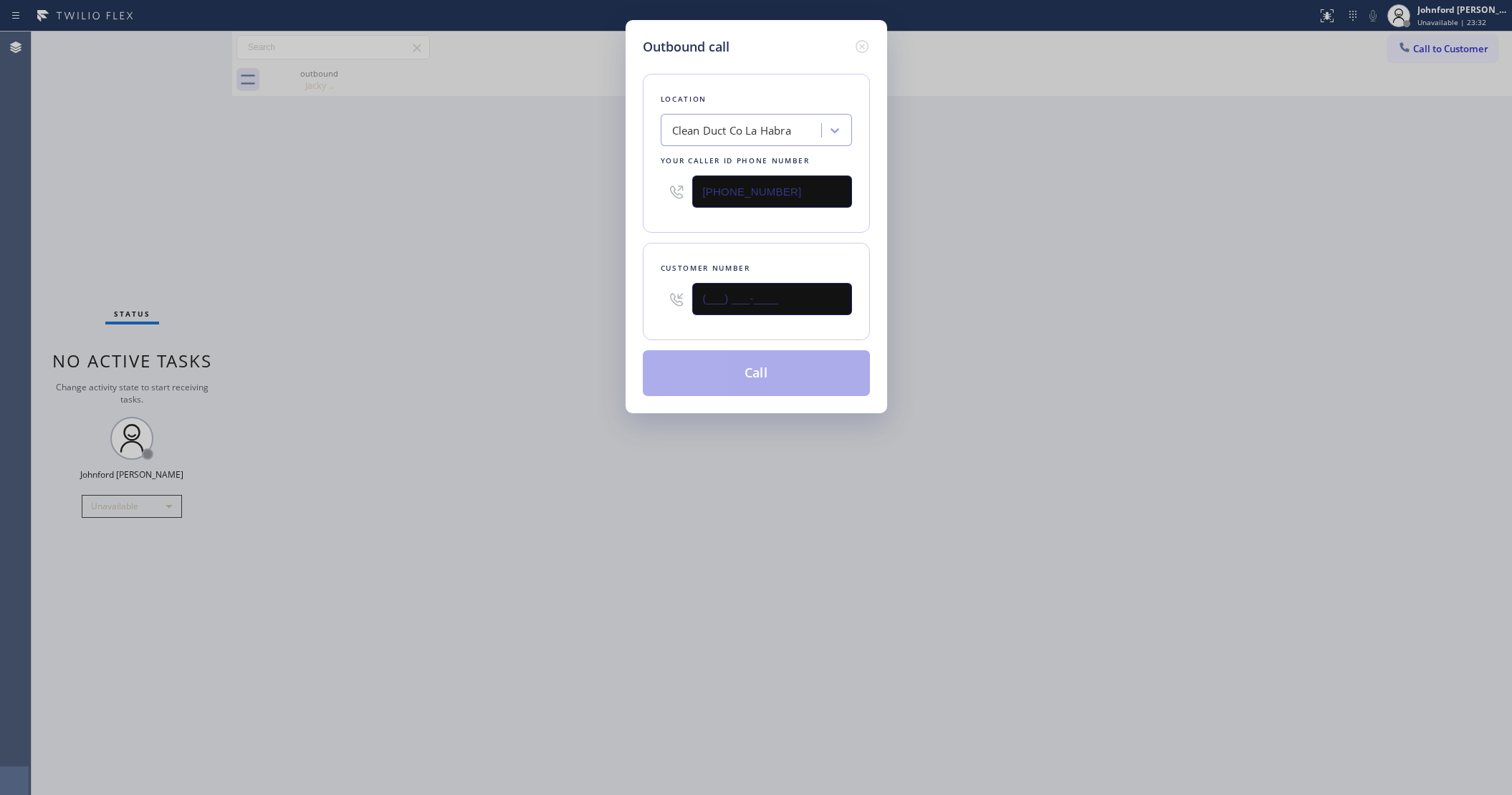
drag, startPoint x: 782, startPoint y: 296, endPoint x: 578, endPoint y: 299, distance: 204.0
click at [584, 299] on div "Outbound call Location Clean Duct Co La Habra Your caller id phone number (562)…" at bounding box center [756, 398] width 1512 height 795
paste input "510) 378-3767"
type input "(510) 378-3767"
click at [571, 301] on div "Outbound call Location Clean Duct Co La Habra Your caller id phone number (562)…" at bounding box center [756, 398] width 1512 height 795
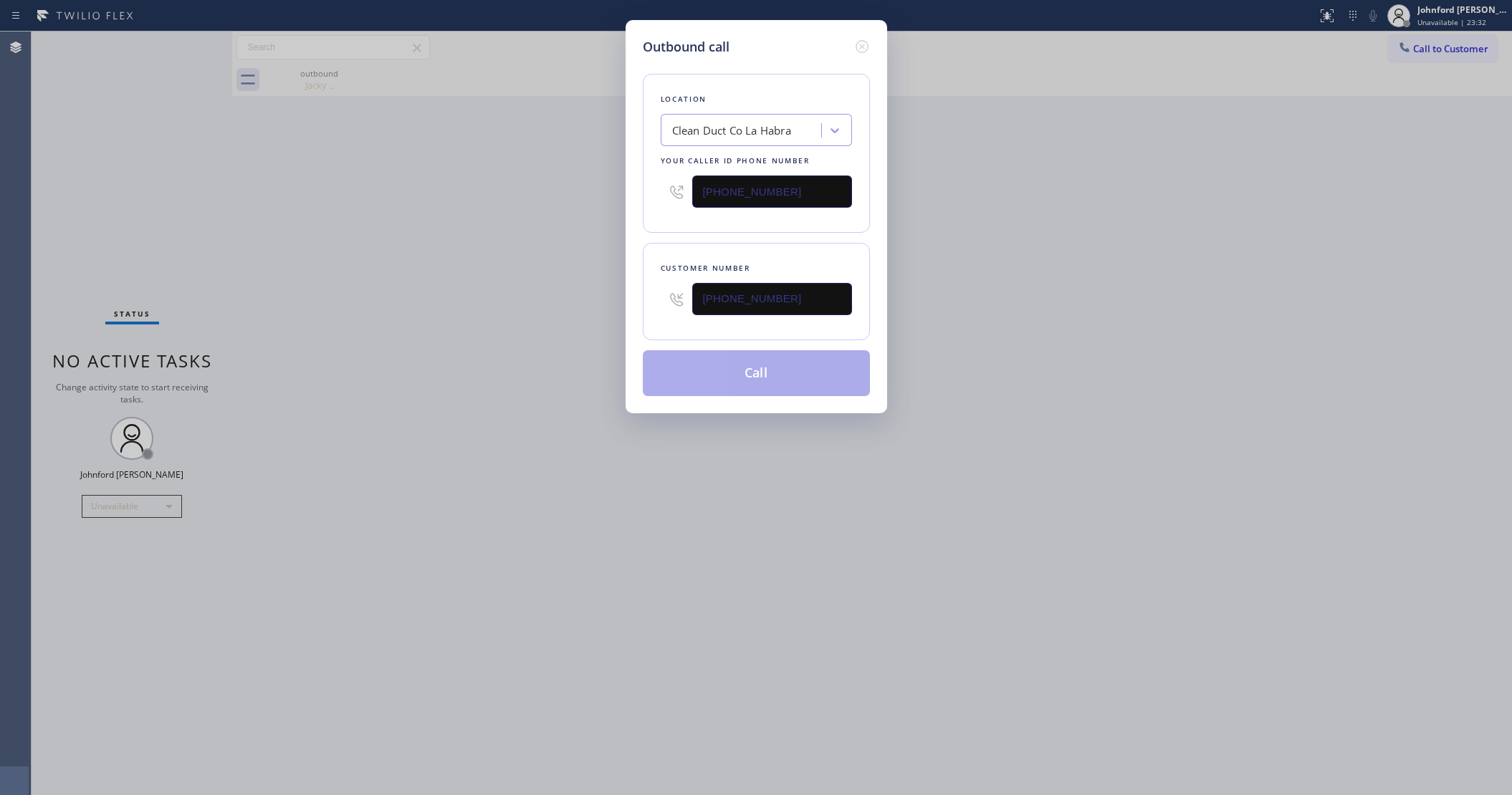
click at [1008, 259] on div "Outbound call Location Clean Duct Co La Habra Your caller id phone number (562)…" at bounding box center [756, 398] width 1512 height 795
drag, startPoint x: 642, startPoint y: 194, endPoint x: 559, endPoint y: 209, distance: 84.3
click at [602, 199] on div "Outbound call Location Clean Duct Co La Habra Your caller id phone number (562)…" at bounding box center [756, 398] width 1512 height 795
paste input "800) 686-5038"
type input "(800) 686-5038"
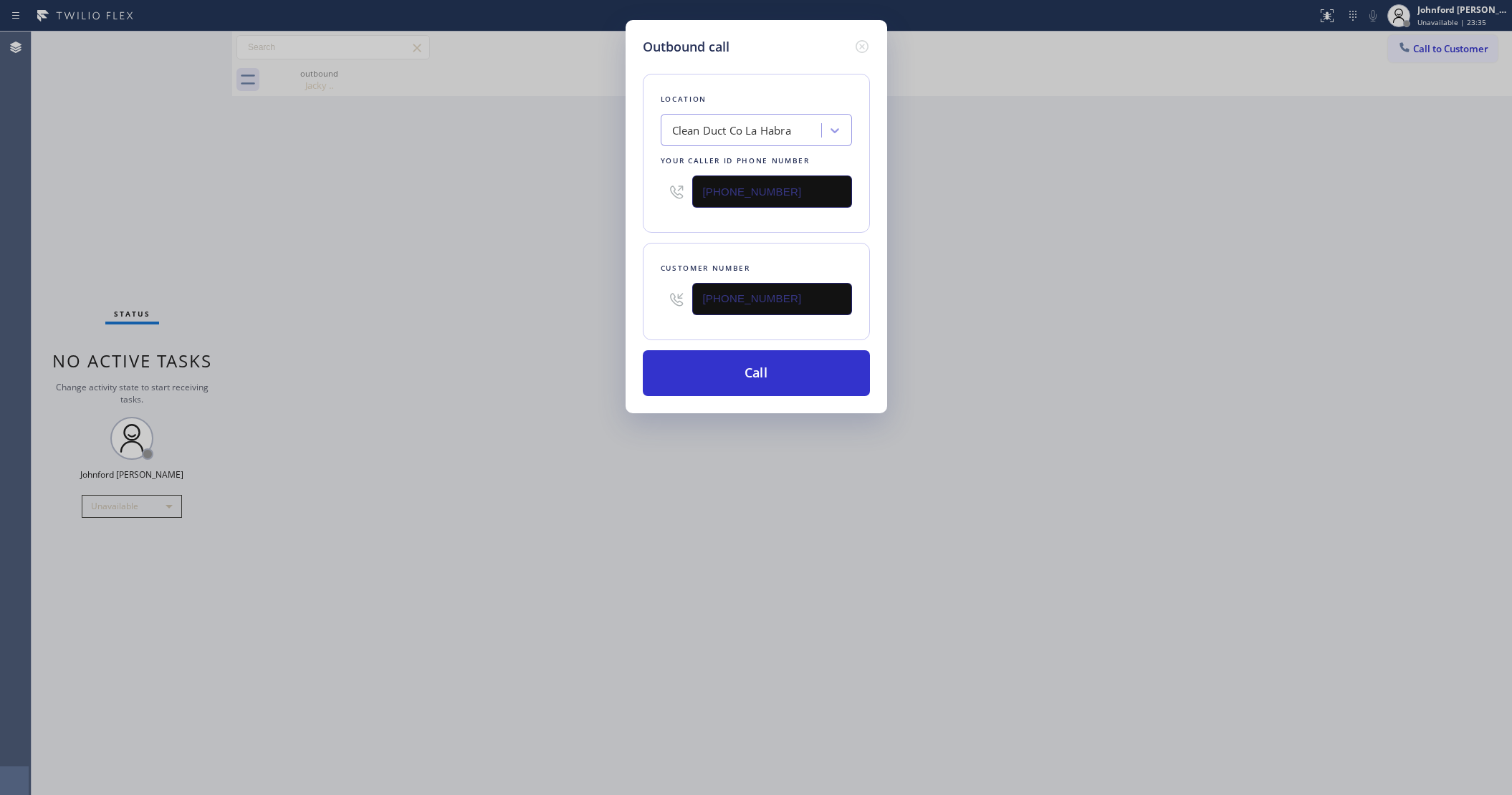
click at [559, 209] on div "Outbound call Location Clean Duct Co La Habra Your caller id phone number (800)…" at bounding box center [756, 398] width 1512 height 795
click at [748, 367] on button "Call" at bounding box center [756, 374] width 227 height 46
drag, startPoint x: 1053, startPoint y: 377, endPoint x: 1147, endPoint y: 79, distance: 312.5
click at [1063, 374] on div "Outbound call Location 5 Star Air Your caller id phone number (800) 686-5038 Cu…" at bounding box center [756, 398] width 1512 height 795
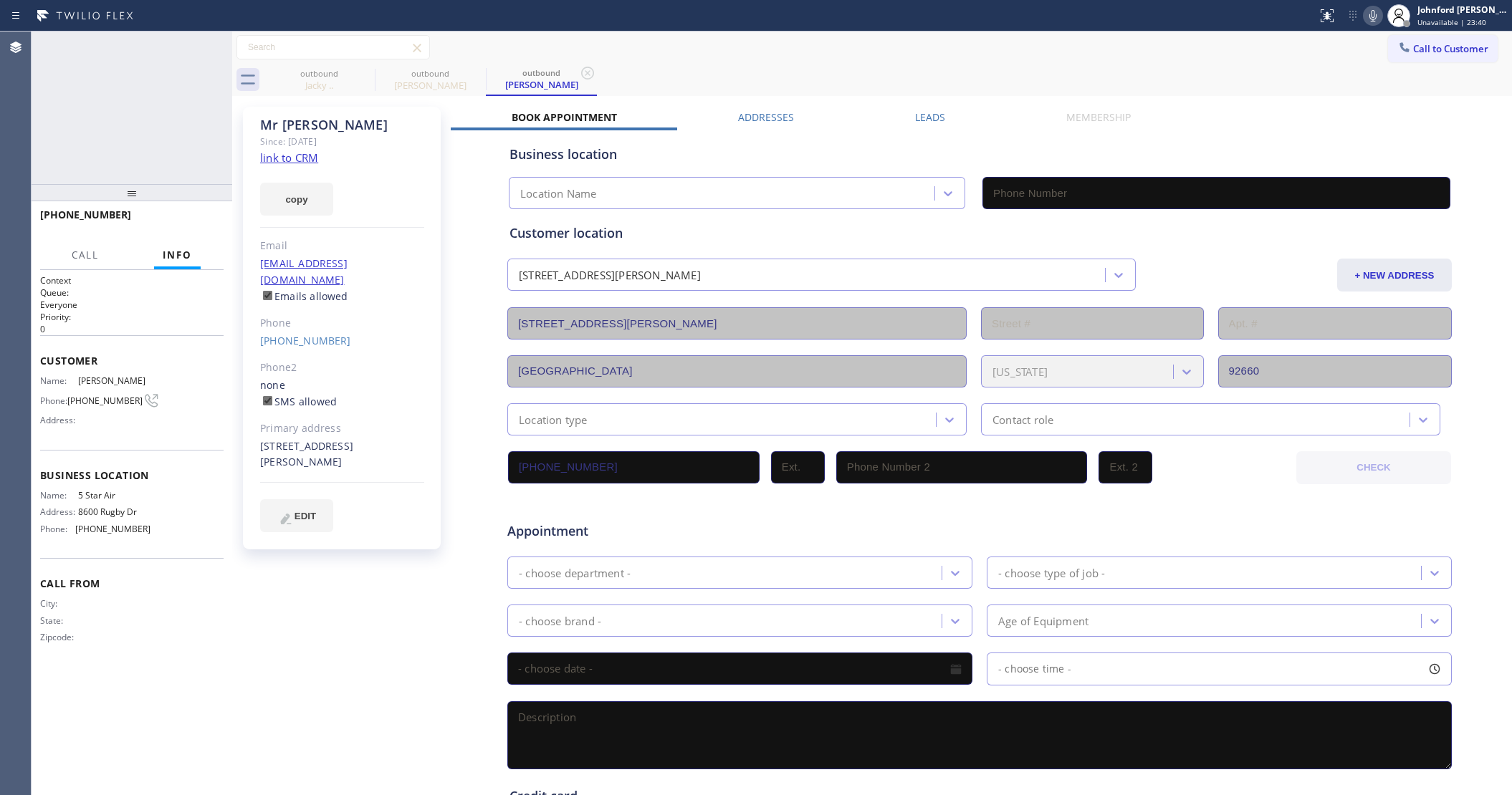
type input "(800) 686-5038"
click at [1364, 15] on icon at bounding box center [1372, 15] width 17 height 17
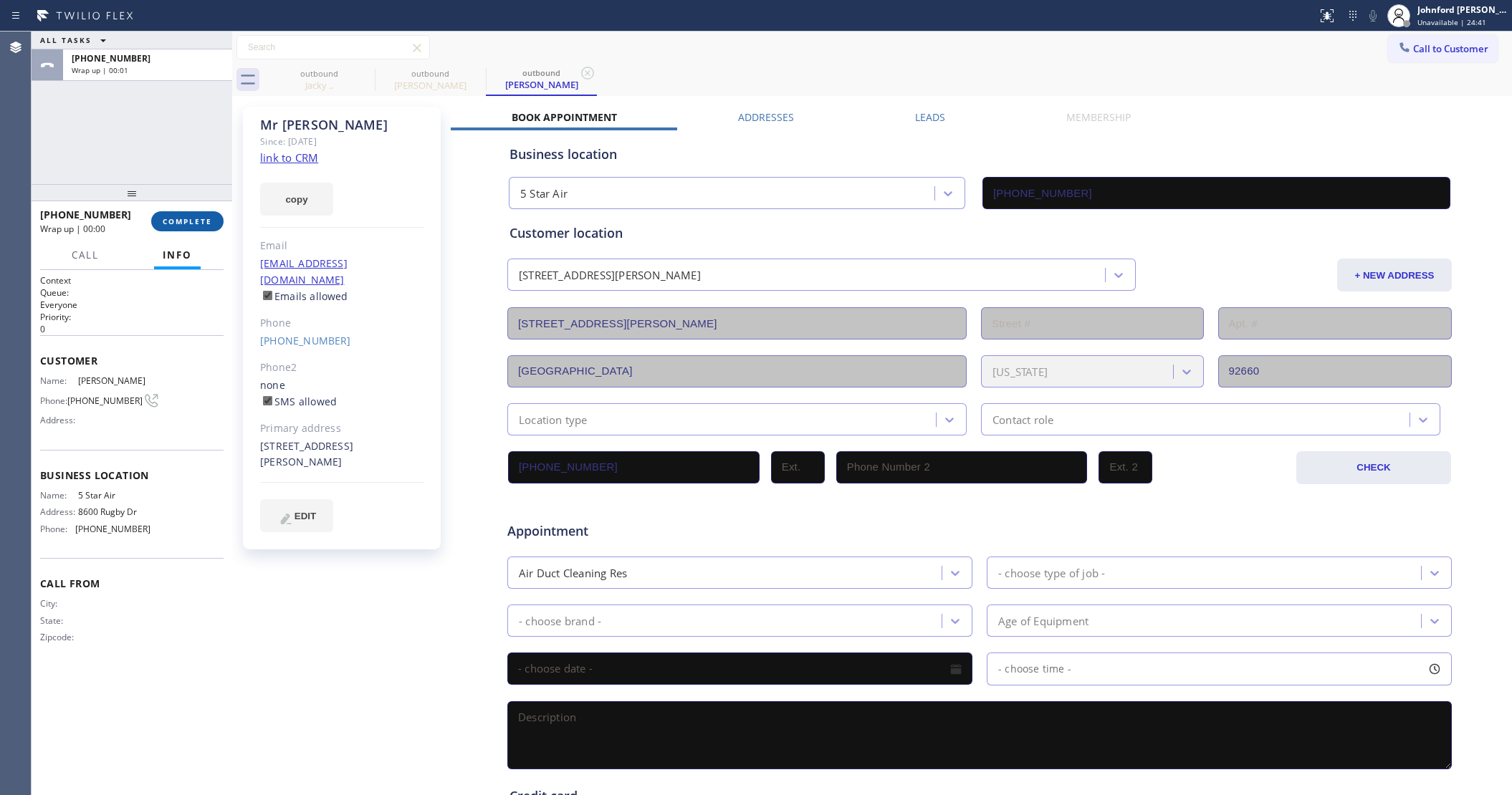
click at [173, 227] on button "COMPLETE" at bounding box center [187, 221] width 72 height 20
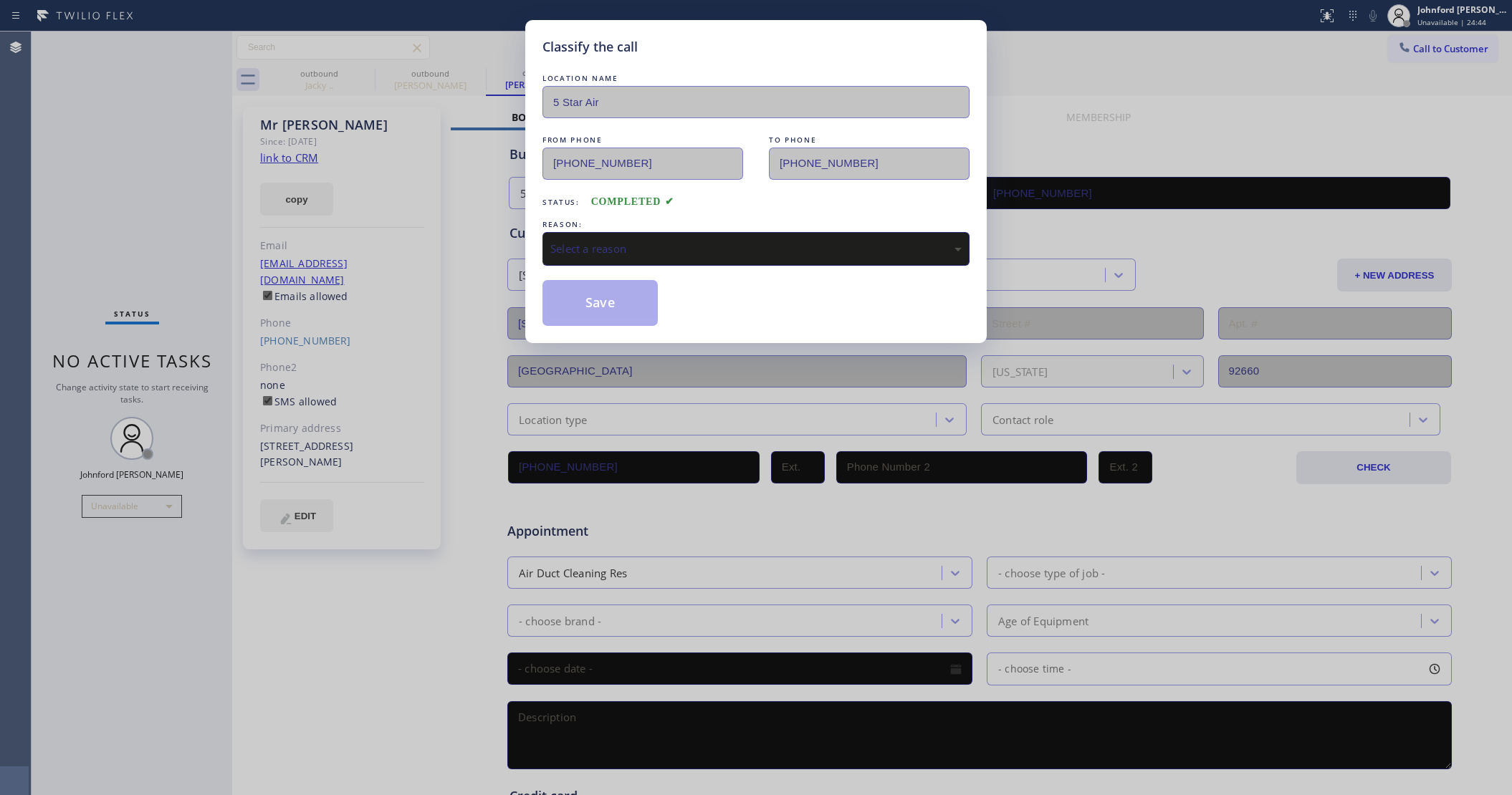
click at [625, 251] on div "Select a reason" at bounding box center [756, 249] width 411 height 16
click at [615, 316] on button "Save" at bounding box center [600, 303] width 115 height 46
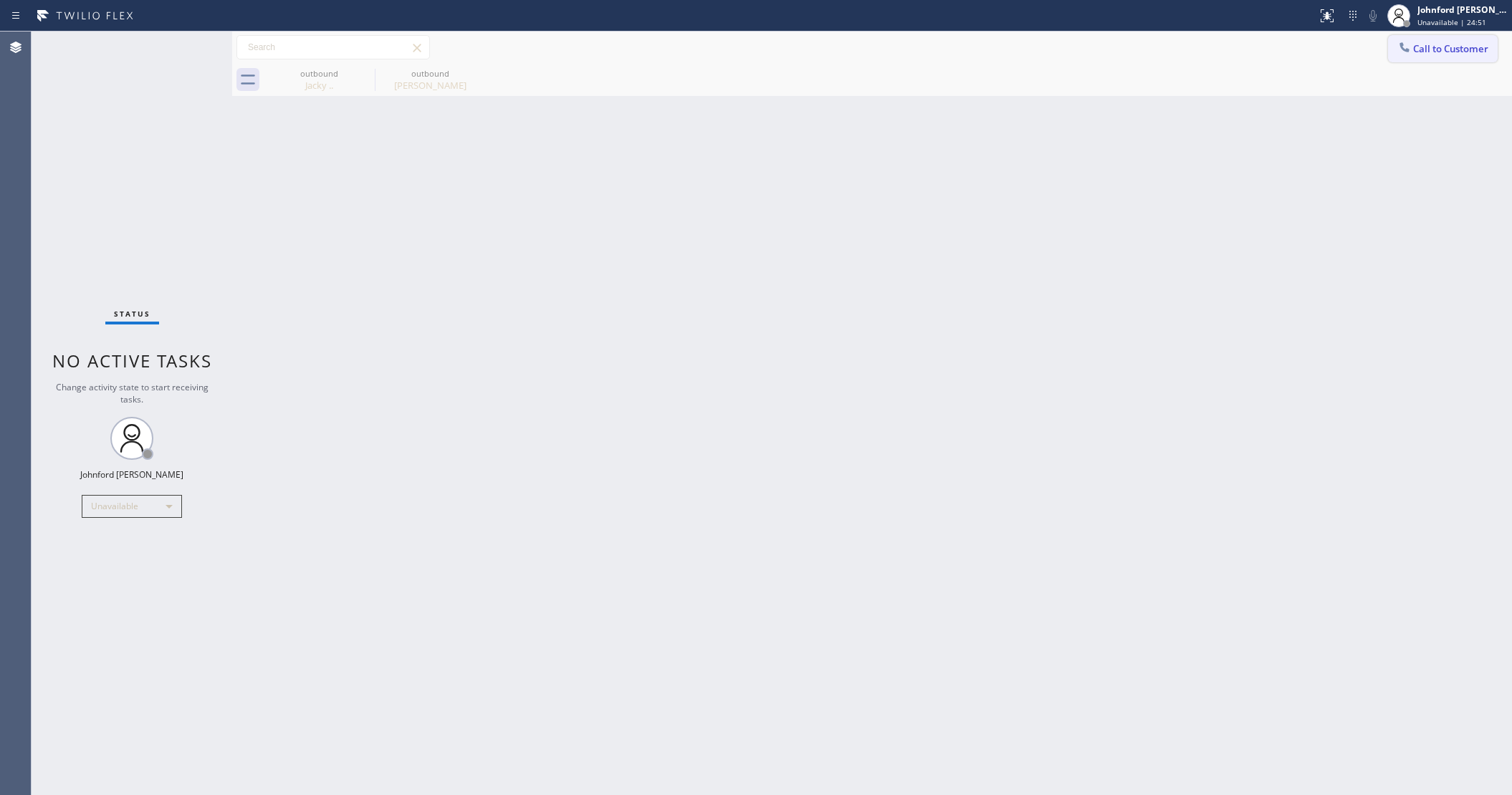
drag, startPoint x: 1375, startPoint y: 77, endPoint x: 1418, endPoint y: 52, distance: 49.7
click at [1383, 74] on div "outbound Jacky .. outbound Mr James" at bounding box center [887, 80] width 1248 height 32
click at [1422, 51] on span "Call to Customer" at bounding box center [1450, 48] width 75 height 13
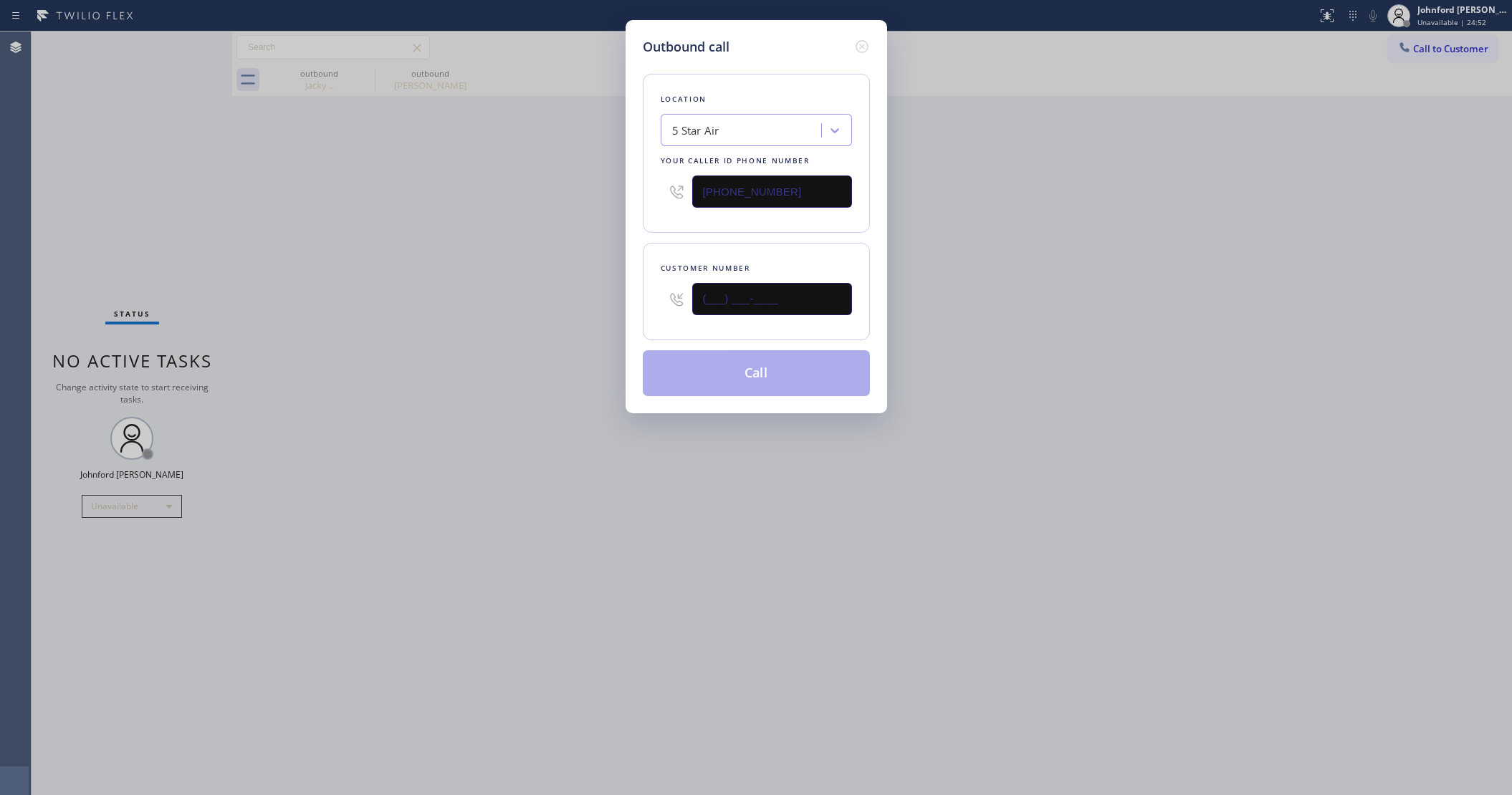
drag, startPoint x: 824, startPoint y: 294, endPoint x: 616, endPoint y: 310, distance: 208.6
click at [658, 303] on div "Customer number (___) ___-____" at bounding box center [756, 291] width 227 height 97
paste input "562) 633-9418"
type input "(562) 633-9418"
click at [533, 321] on div "Outbound call Location 5 Star Air Your caller id phone number (800) 686-5038 Cu…" at bounding box center [756, 398] width 1512 height 795
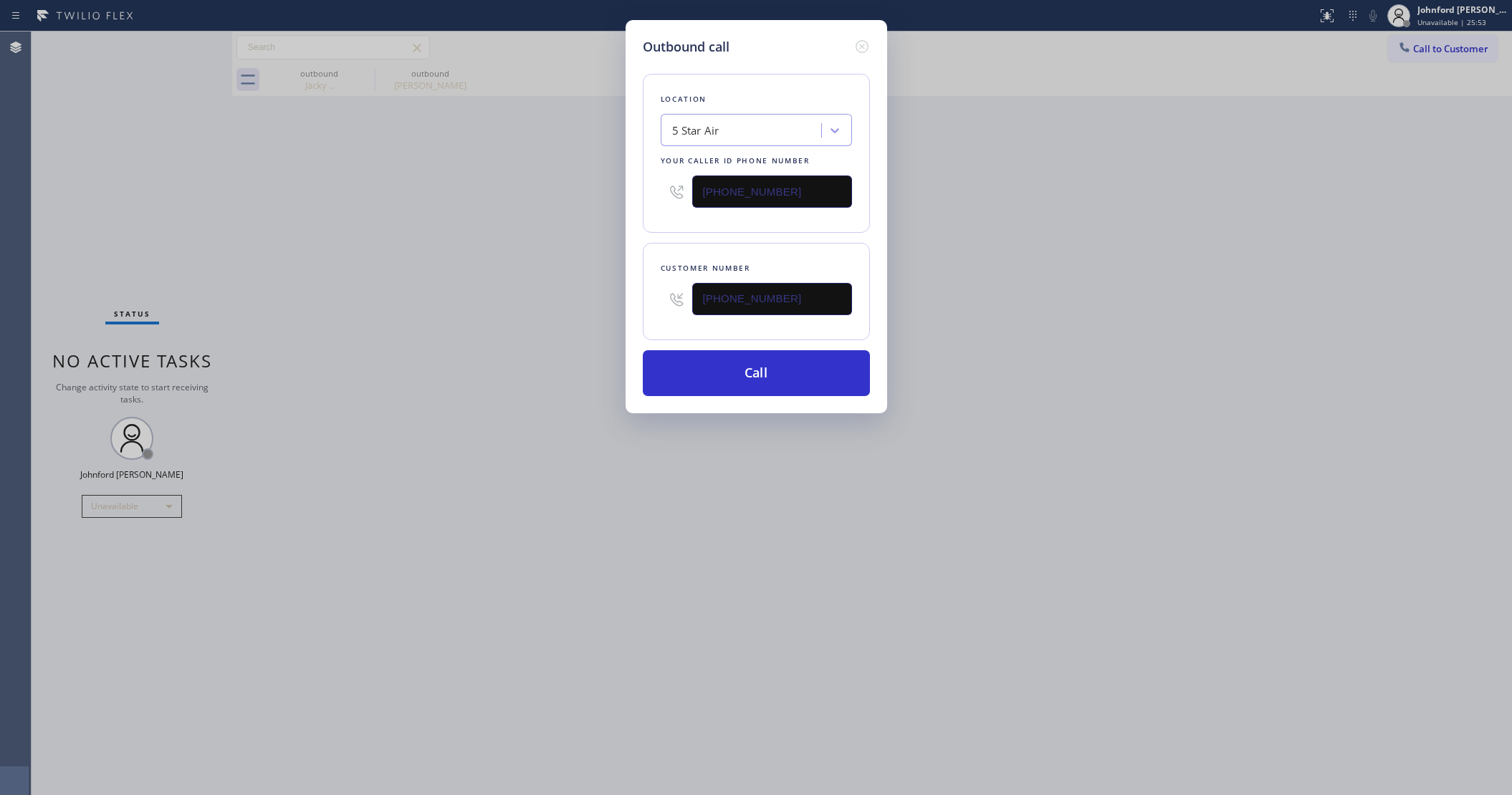
click at [1101, 353] on div "Outbound call Location 5 Star Air Your caller id phone number (800) 686-5038 Cu…" at bounding box center [756, 398] width 1512 height 795
click at [1096, 419] on div "Outbound call Location 5 Star Air Your caller id phone number (800) 686-5038 Cu…" at bounding box center [756, 398] width 1512 height 795
click at [791, 378] on button "Call" at bounding box center [756, 374] width 227 height 46
click at [1087, 356] on div "Outbound call Location 5 Star Air Your caller id phone number (800) 686-5038 Cu…" at bounding box center [756, 398] width 1512 height 795
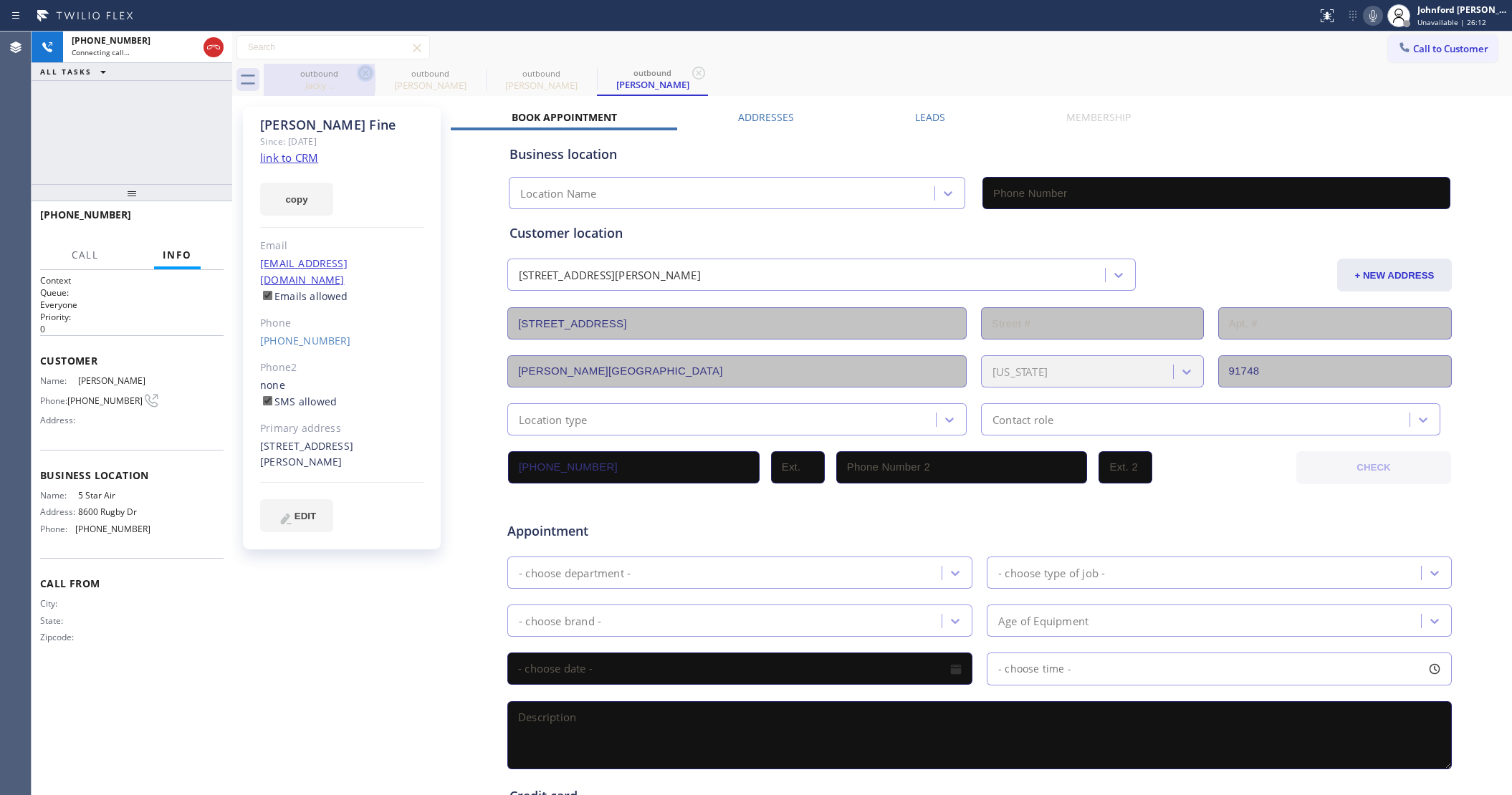
click at [358, 72] on icon at bounding box center [365, 73] width 17 height 17
click at [0, 0] on icon at bounding box center [0, 0] width 0 height 0
drag, startPoint x: 705, startPoint y: 72, endPoint x: 800, endPoint y: 66, distance: 95.2
click at [707, 72] on div "outbound John Fine" at bounding box center [887, 80] width 1248 height 32
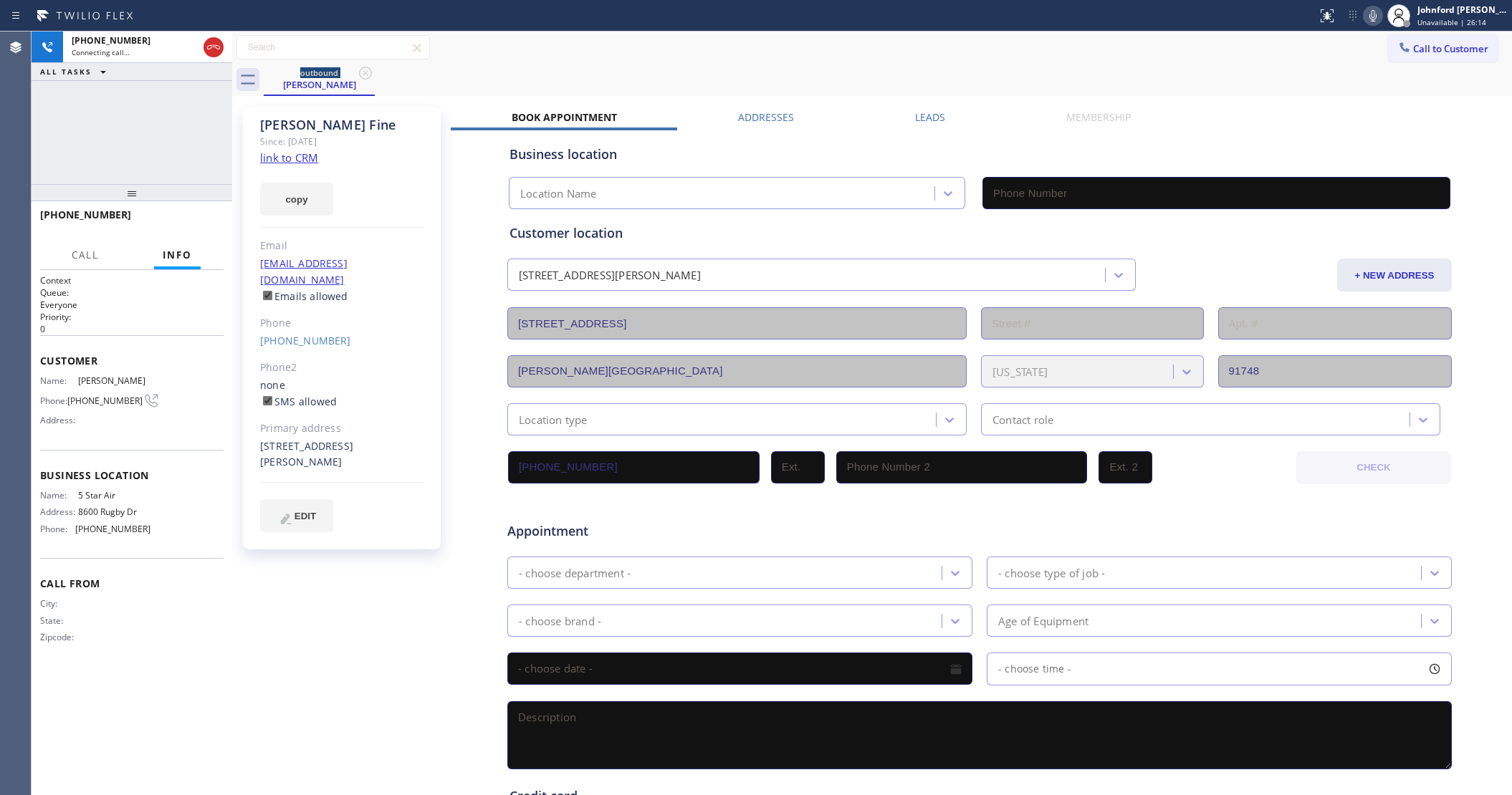
type input "(800) 686-5038"
click at [156, 216] on div "+15626339418 Live | 00:48" at bounding box center [98, 221] width 117 height 37
click at [169, 221] on span "HANG UP" at bounding box center [190, 221] width 44 height 10
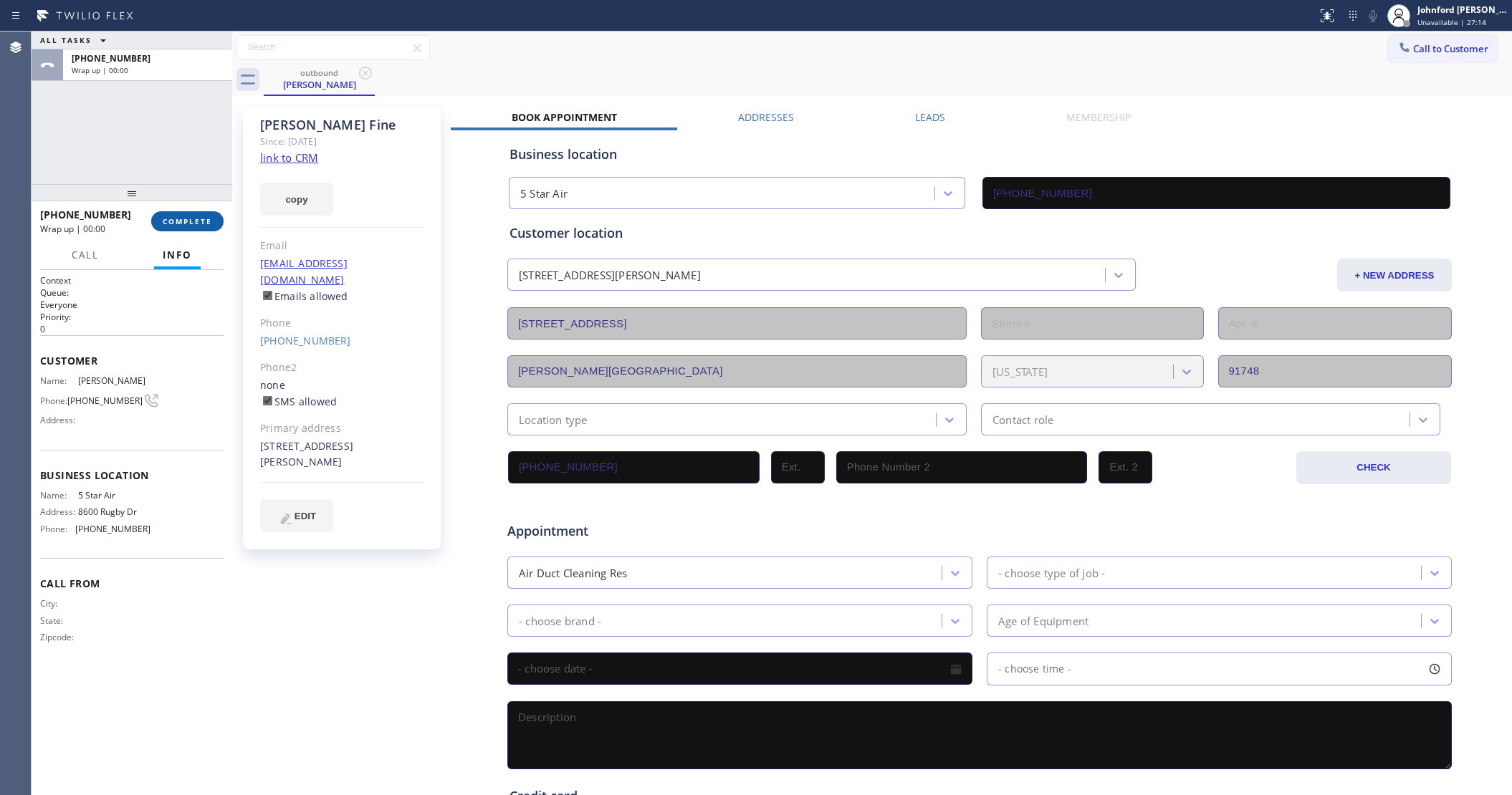
click at [197, 222] on span "COMPLETE" at bounding box center [187, 221] width 49 height 10
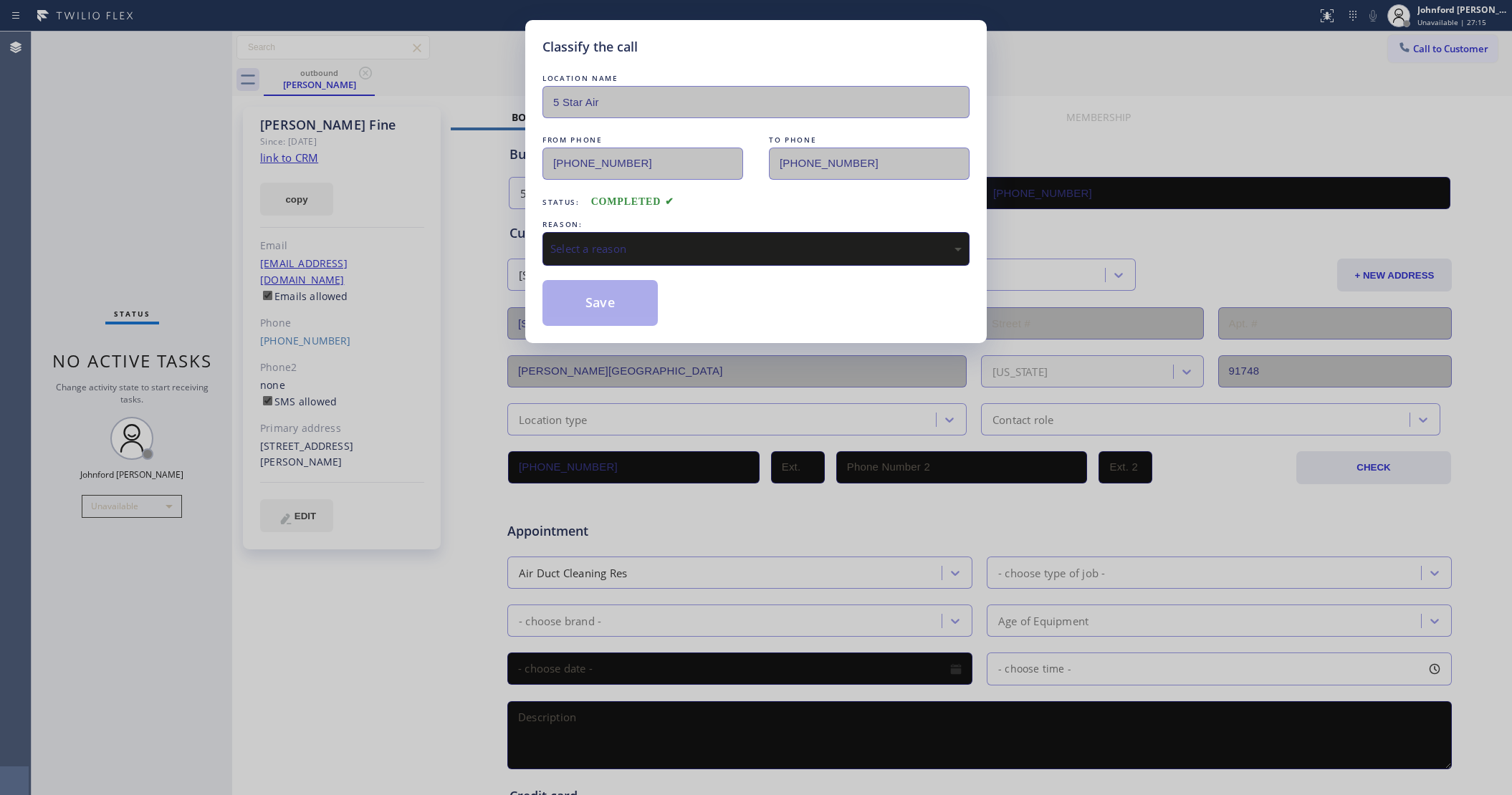
click at [621, 241] on div "Select a reason" at bounding box center [756, 249] width 411 height 16
click at [610, 305] on button "Save" at bounding box center [600, 303] width 115 height 46
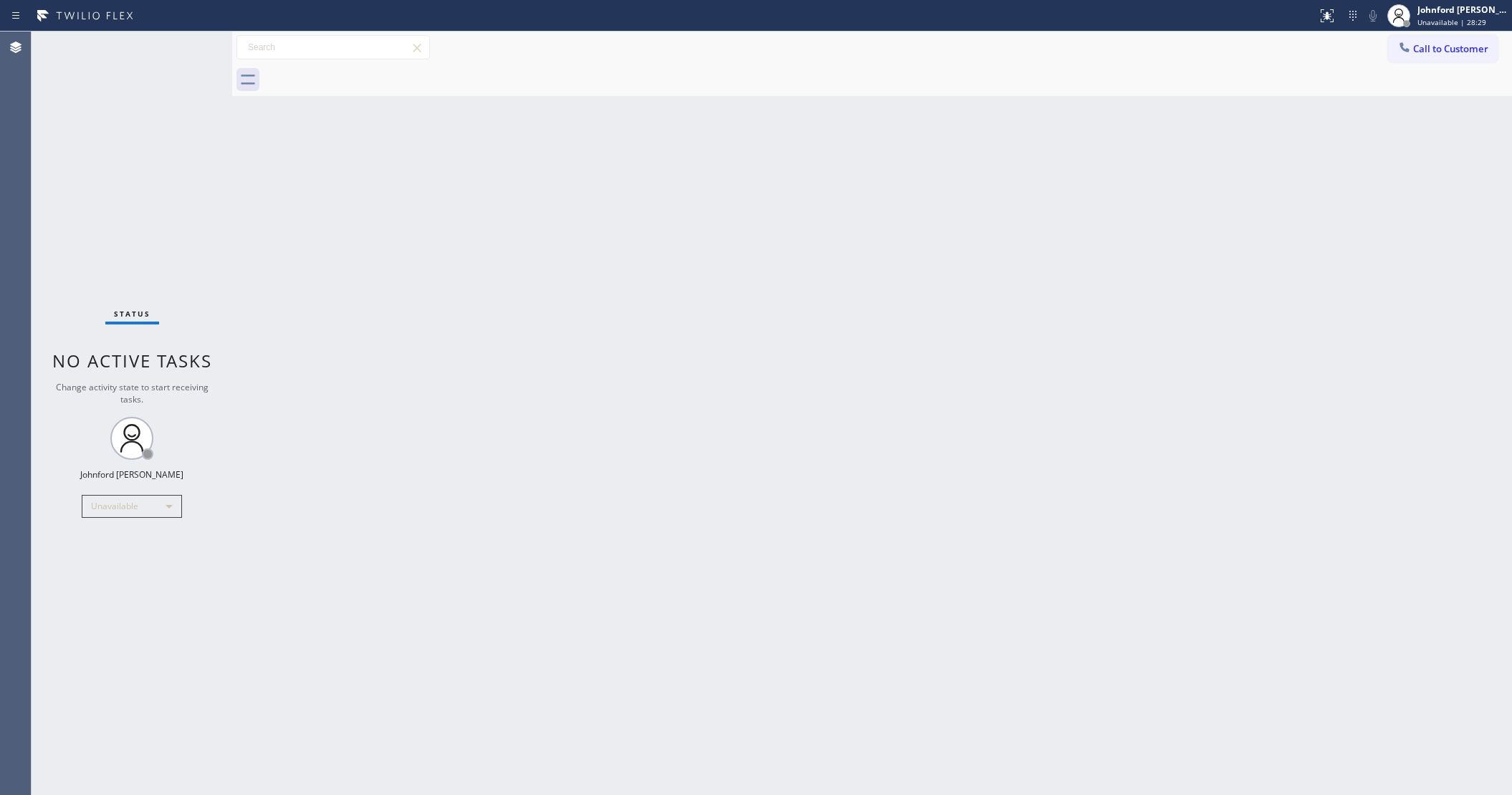
click at [1259, 644] on div "Back to Dashboard Change Sender ID Customers Technicians Select a contact Outbo…" at bounding box center [871, 413] width 1279 height 763
click at [1175, 369] on div "Back to Dashboard Change Sender ID Customers Technicians Select a contact Outbo…" at bounding box center [871, 413] width 1279 height 763
click at [1444, 47] on span "Call to Customer" at bounding box center [1450, 48] width 75 height 13
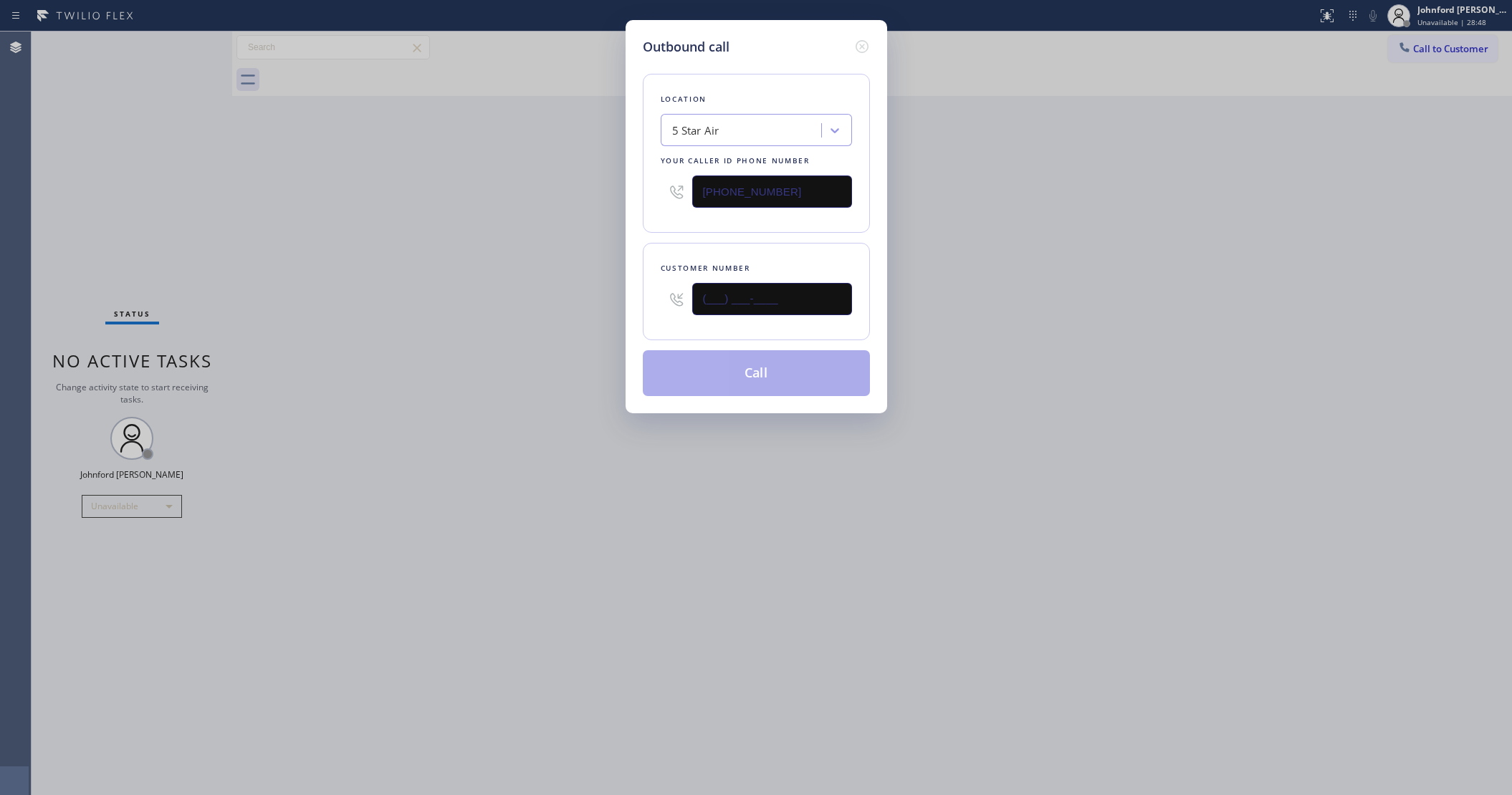
drag, startPoint x: 767, startPoint y: 298, endPoint x: 656, endPoint y: 292, distance: 111.2
click at [656, 292] on div "Customer number (___) ___-____" at bounding box center [756, 291] width 227 height 97
paste input "310) 866-8016"
type input "(310) 866-8016"
click at [500, 310] on div "Outbound call Location 5 Star Air Your caller id phone number (800) 686-5038 Cu…" at bounding box center [756, 398] width 1512 height 795
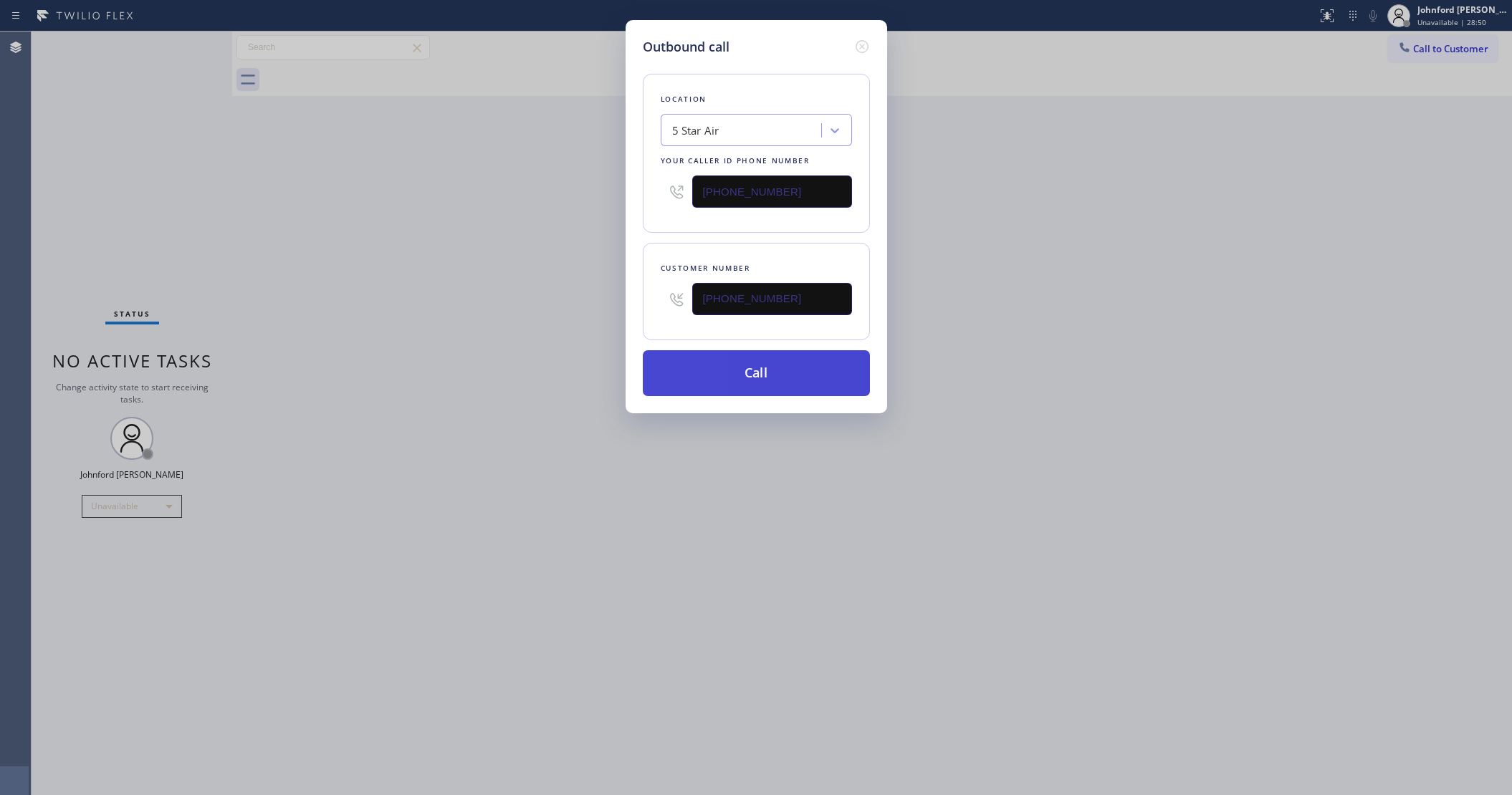
click at [753, 374] on button "Call" at bounding box center [756, 374] width 227 height 46
click at [1258, 230] on div "Outbound call Location 5 Star Air Your caller id phone number (800) 686-5038 Cu…" at bounding box center [756, 398] width 1512 height 795
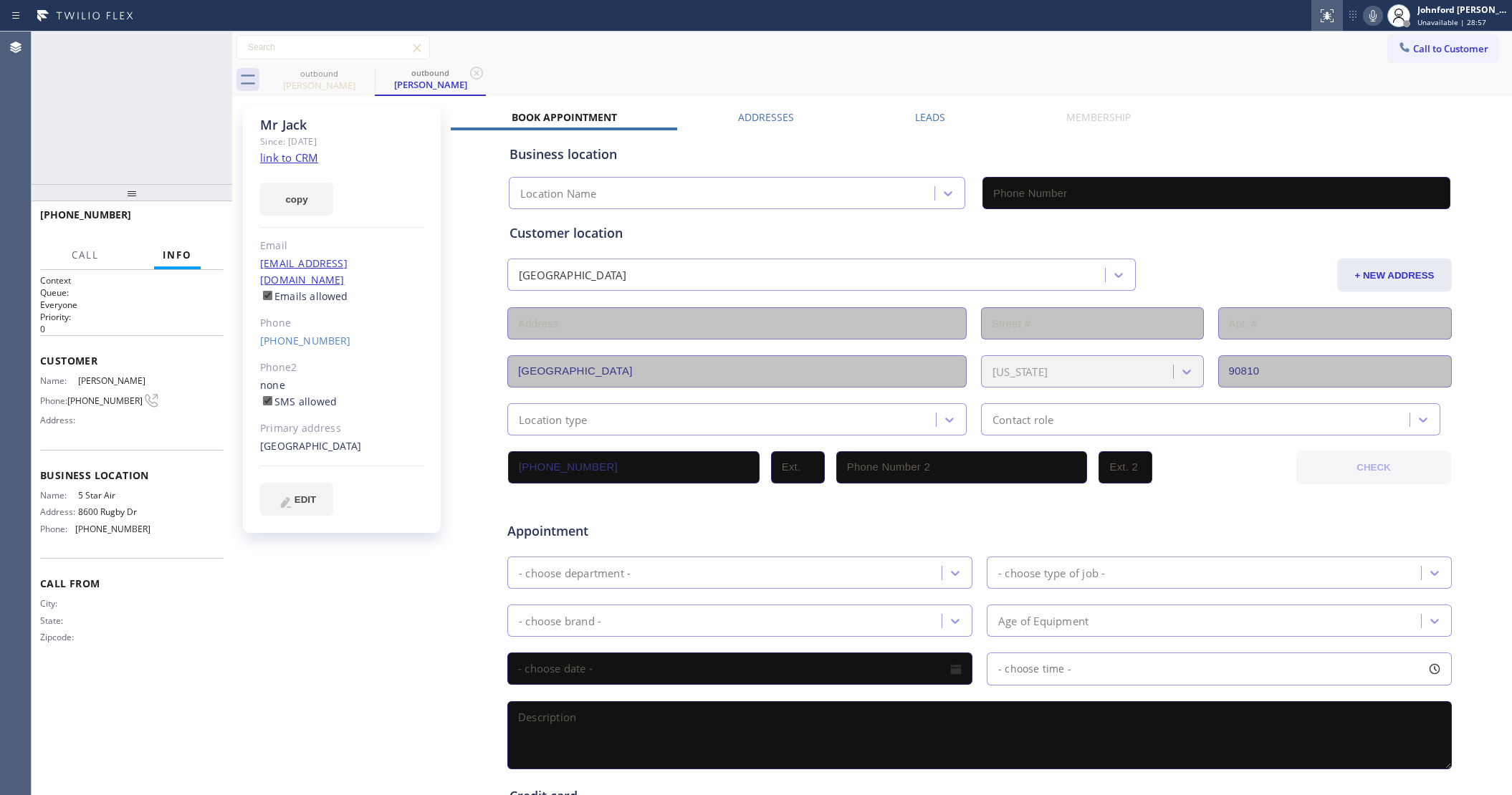
type input "(800) 686-5038"
click at [1366, 16] on icon at bounding box center [1372, 15] width 17 height 17
click at [210, 45] on icon at bounding box center [213, 47] width 13 height 4
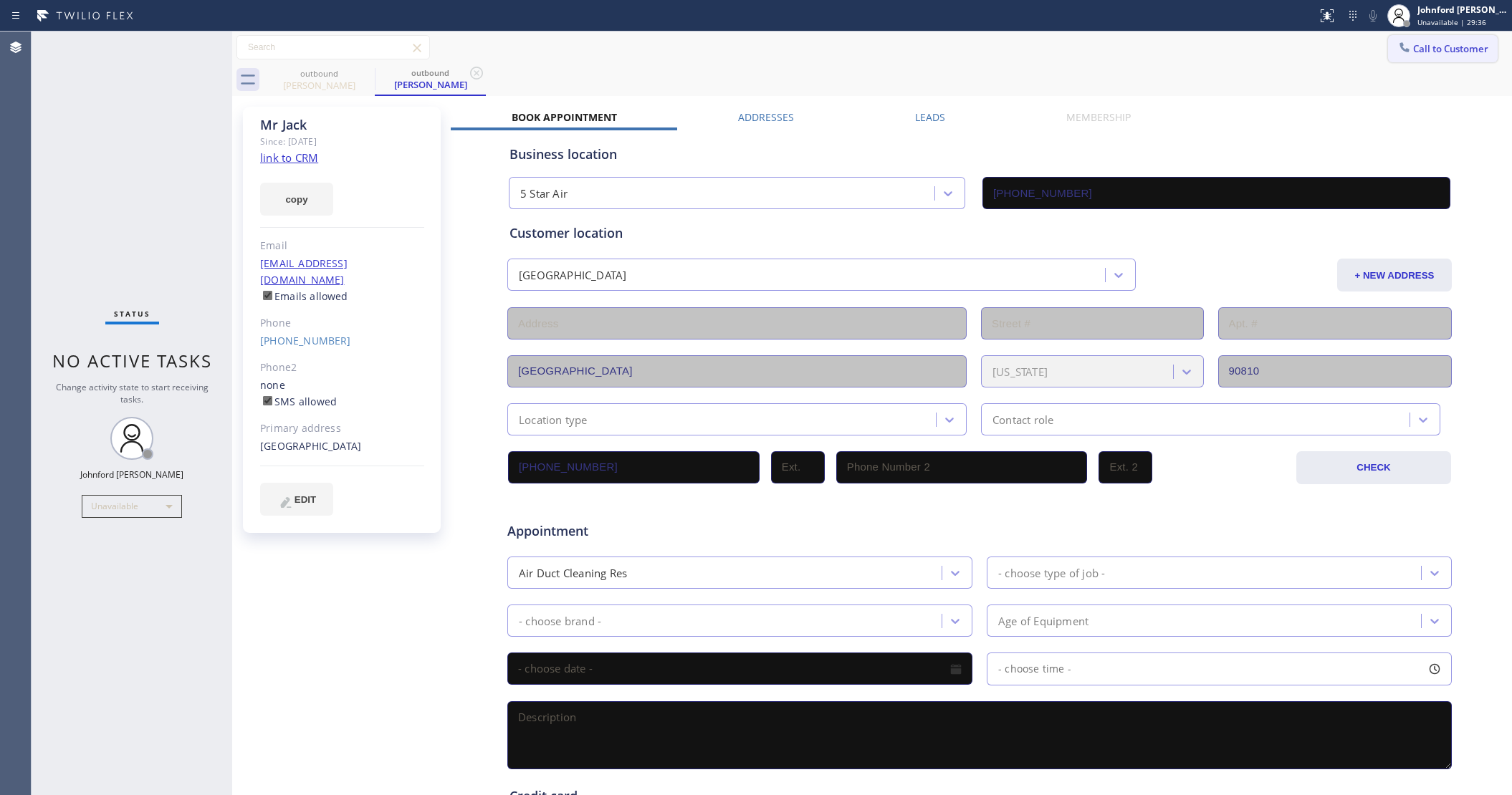
click at [1428, 45] on span "Call to Customer" at bounding box center [1450, 48] width 75 height 13
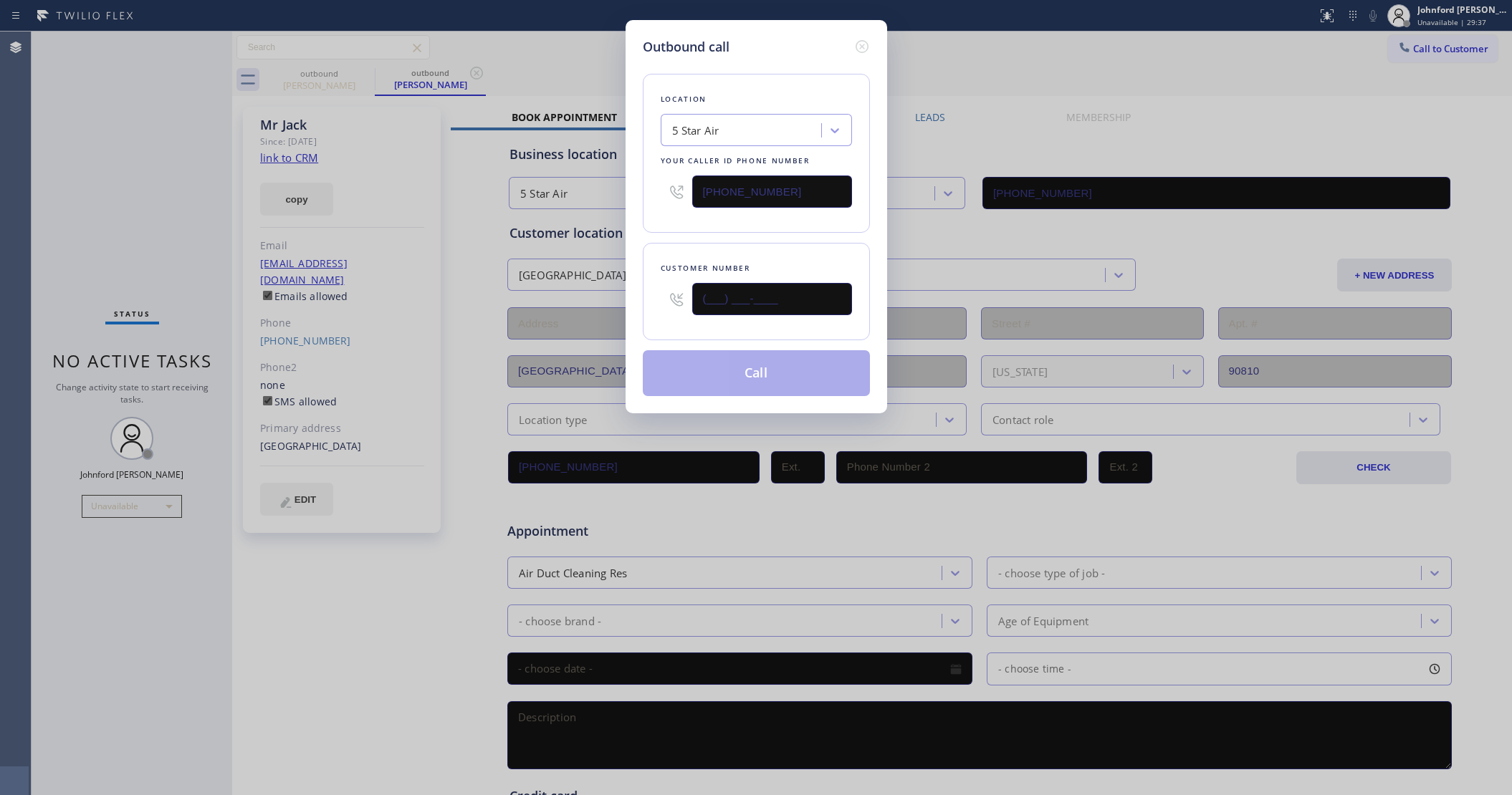
drag, startPoint x: 814, startPoint y: 306, endPoint x: 665, endPoint y: 295, distance: 149.4
click at [665, 295] on div "(___) ___-____" at bounding box center [756, 299] width 191 height 47
paste input "562) 328-8809"
type input "(562) 328-8809"
drag, startPoint x: 732, startPoint y: 378, endPoint x: 1096, endPoint y: 147, distance: 431.1
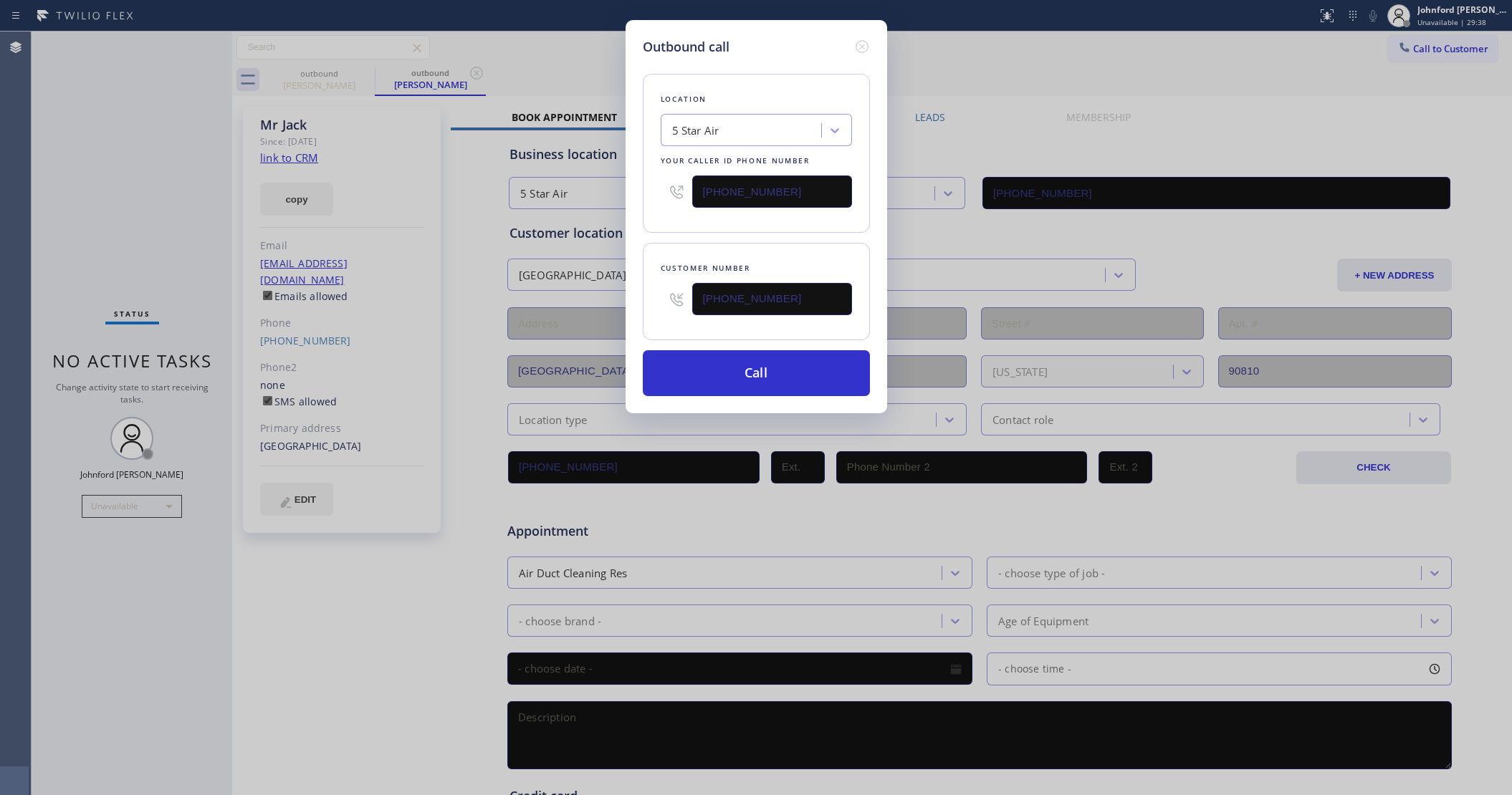
click at [755, 376] on button "Call" at bounding box center [756, 374] width 227 height 46
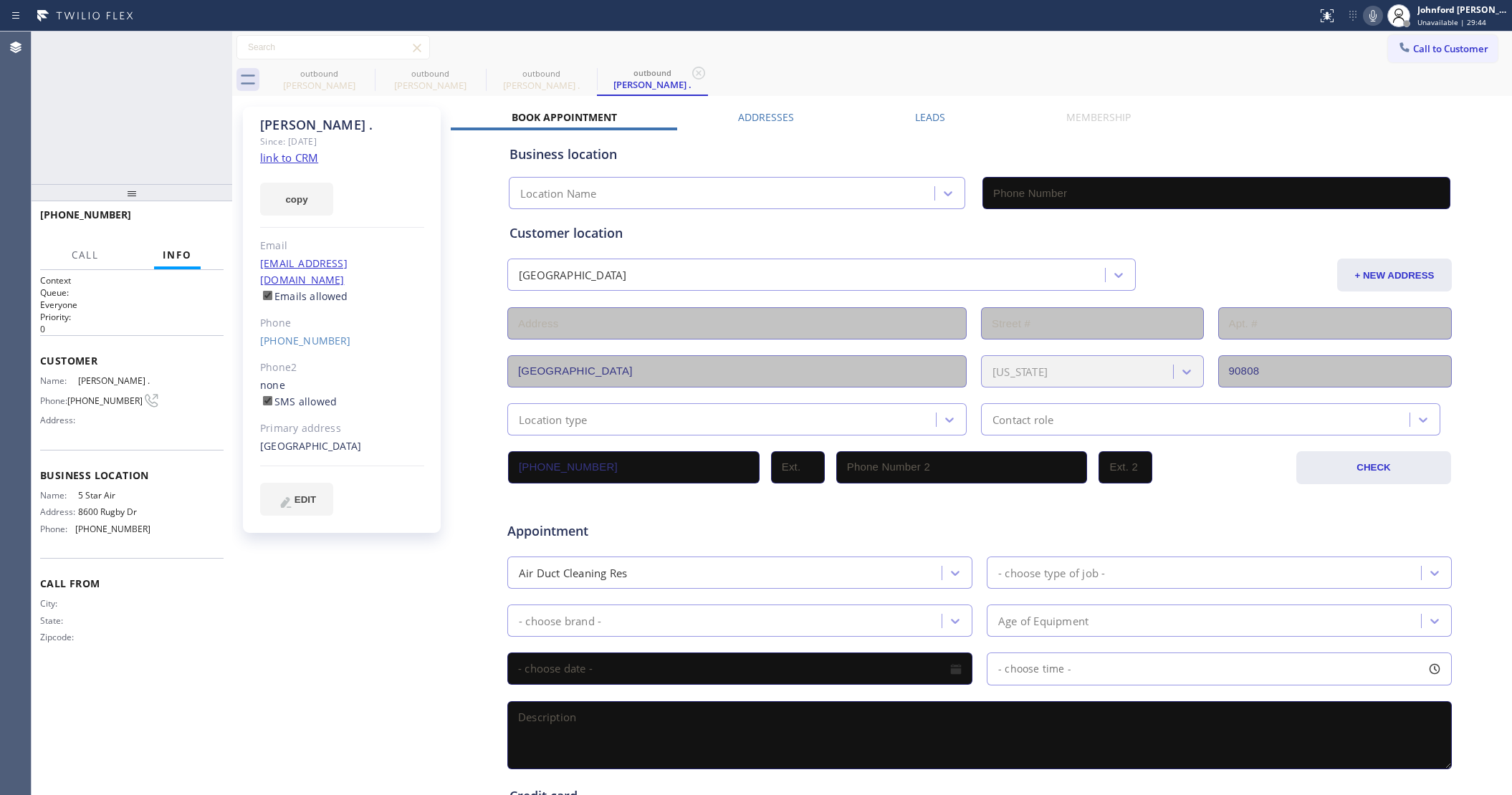
type input "(800) 686-5038"
click at [223, 40] on div at bounding box center [214, 47] width 20 height 17
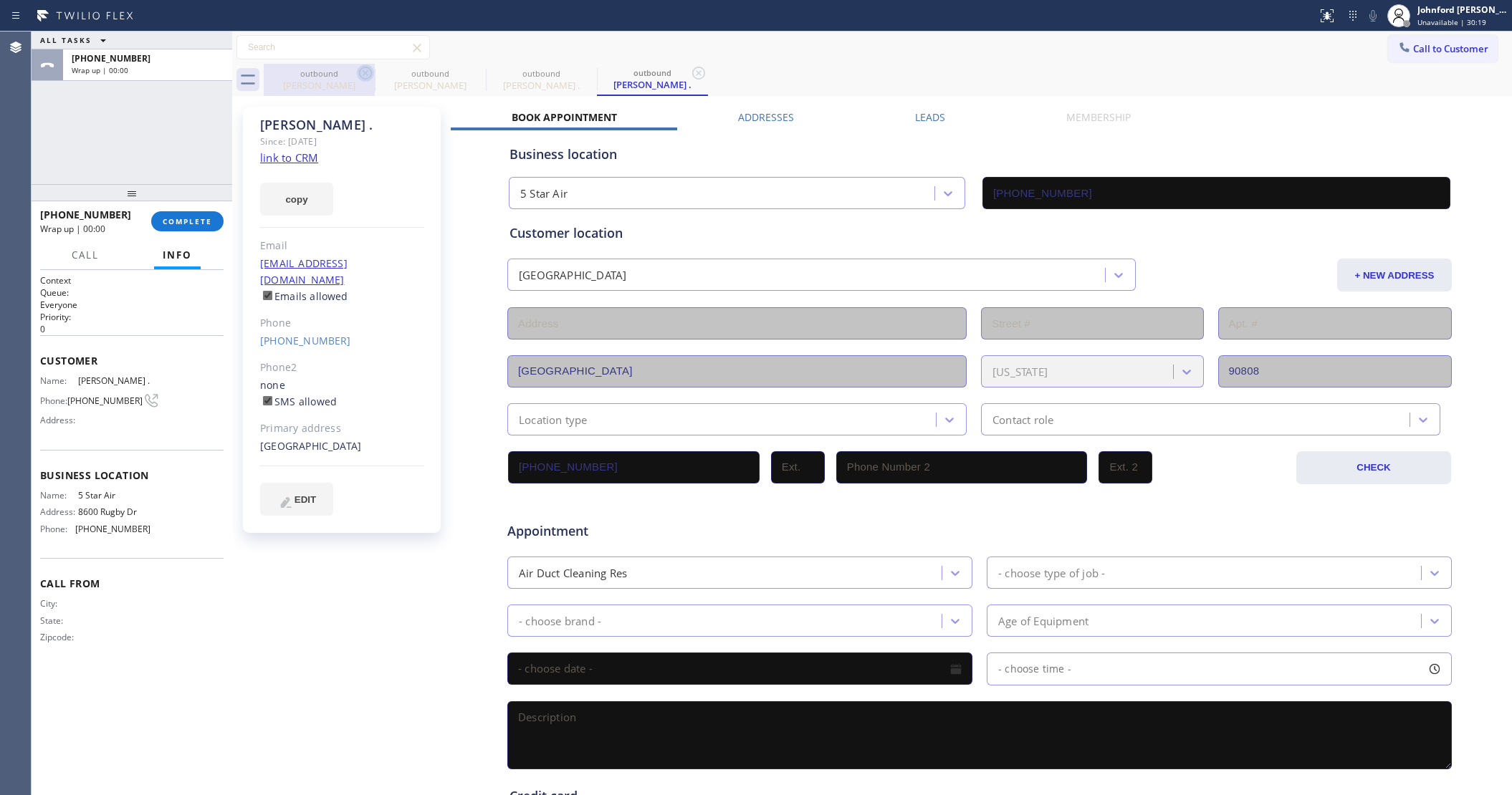
click at [361, 73] on icon at bounding box center [365, 73] width 17 height 17
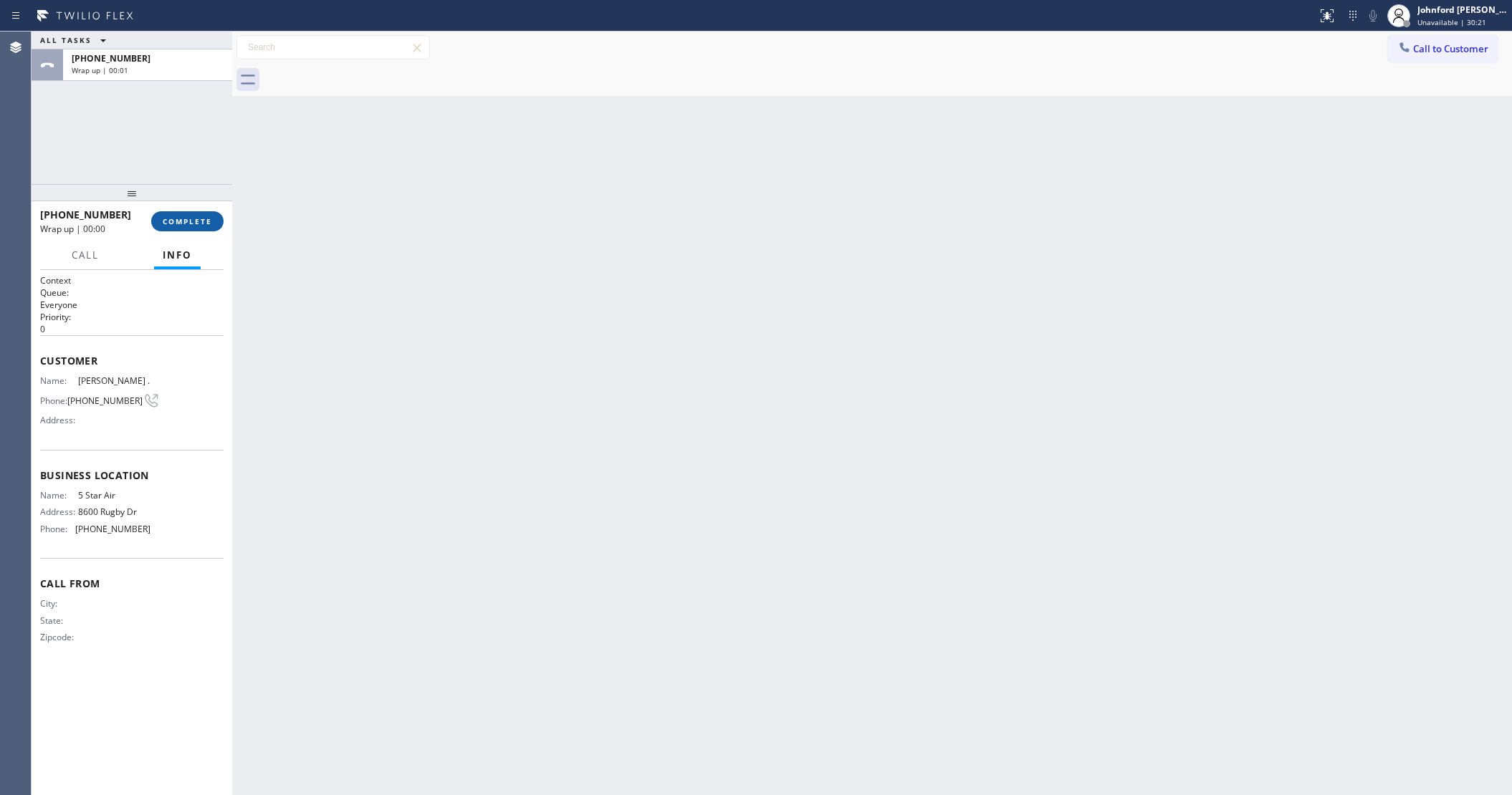
click at [183, 224] on span "COMPLETE" at bounding box center [187, 221] width 49 height 10
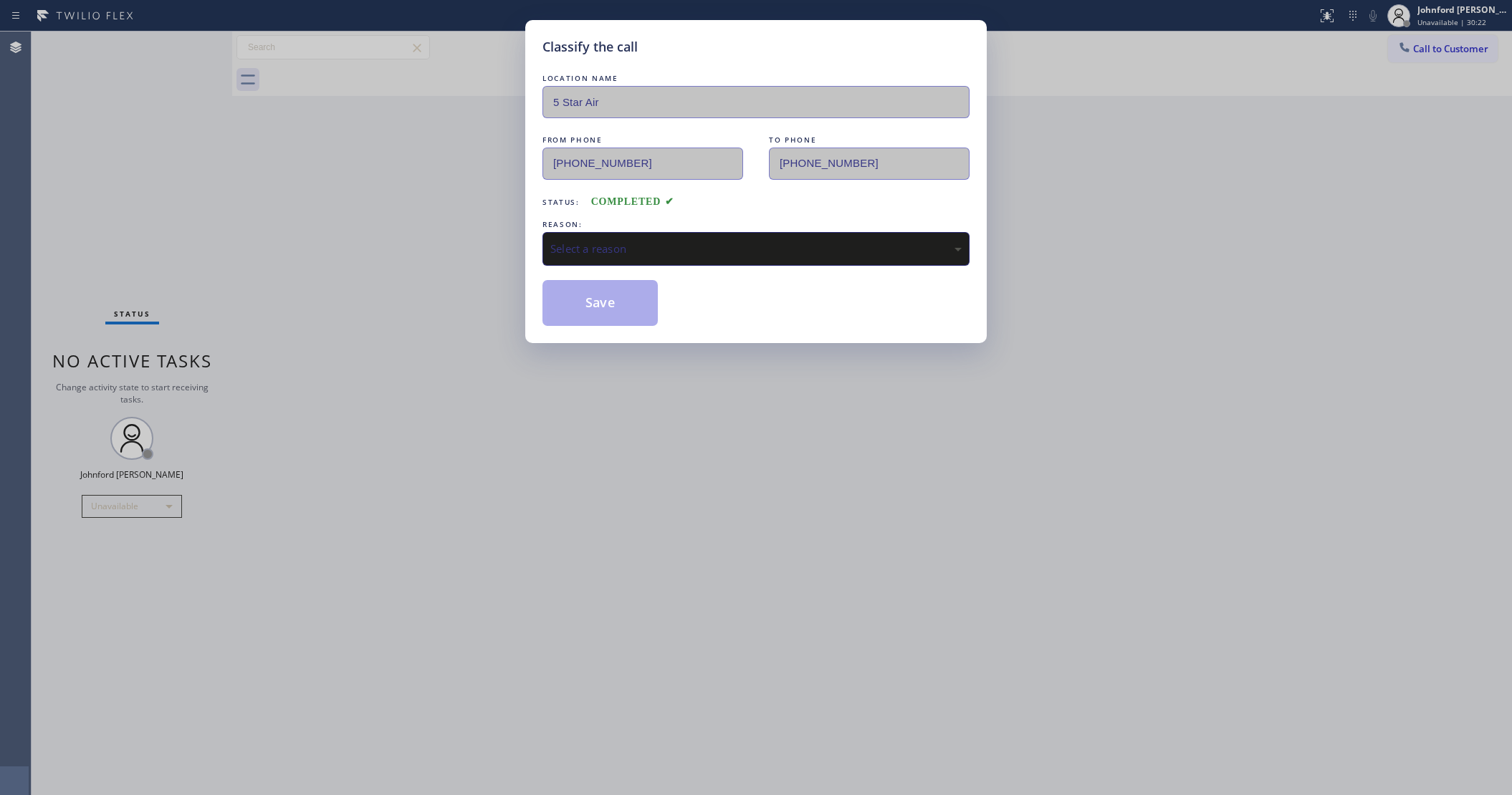
click at [656, 258] on div "Select a reason" at bounding box center [756, 249] width 427 height 34
click at [645, 328] on div "Classify the call LOCATION NAME 5 Star Air FROM PHONE (800) 686-5038 TO PHONE (…" at bounding box center [756, 181] width 462 height 323
click at [639, 319] on button "Save" at bounding box center [600, 303] width 115 height 46
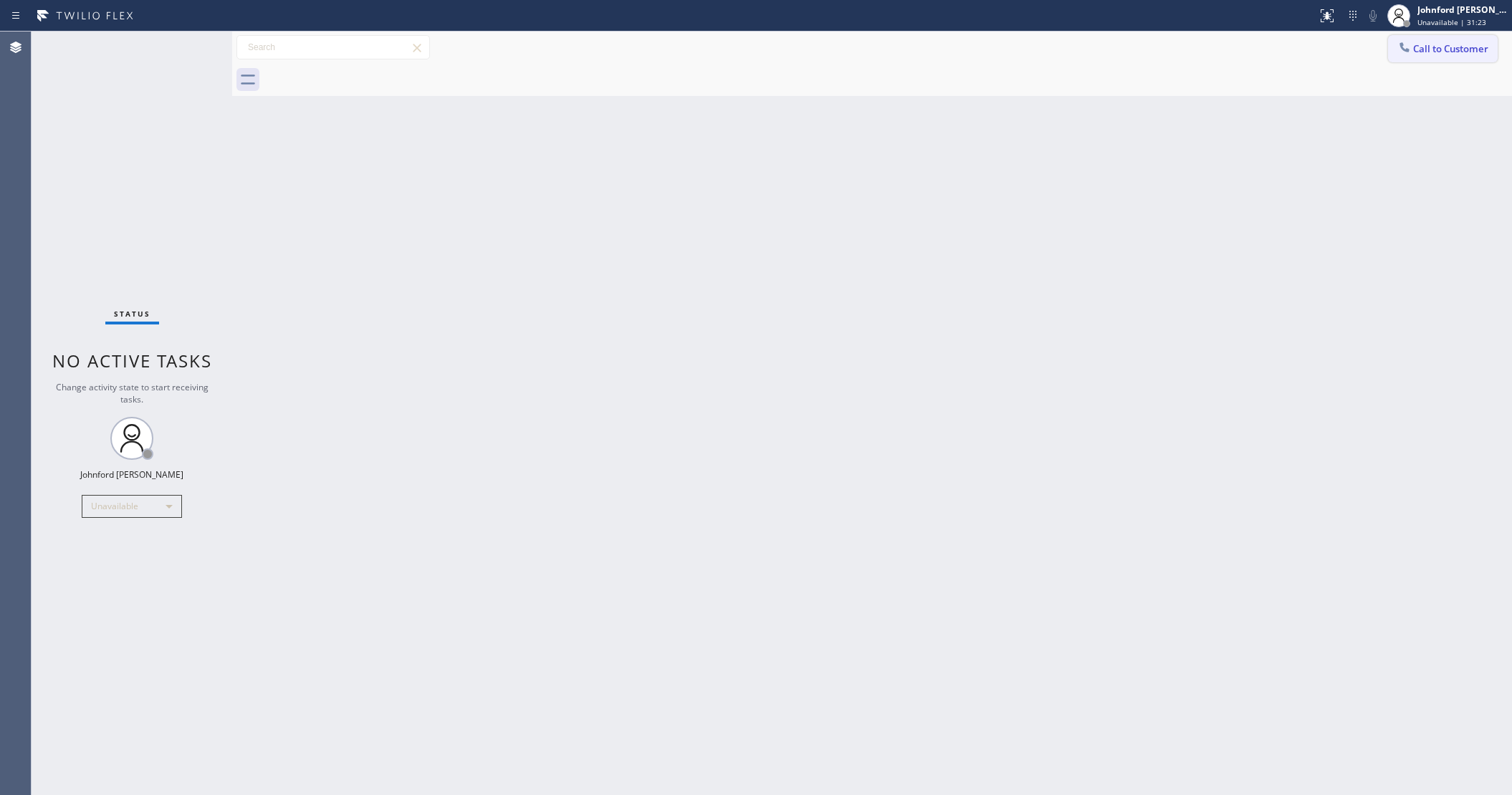
click at [1415, 58] on button "Call to Customer" at bounding box center [1443, 48] width 110 height 27
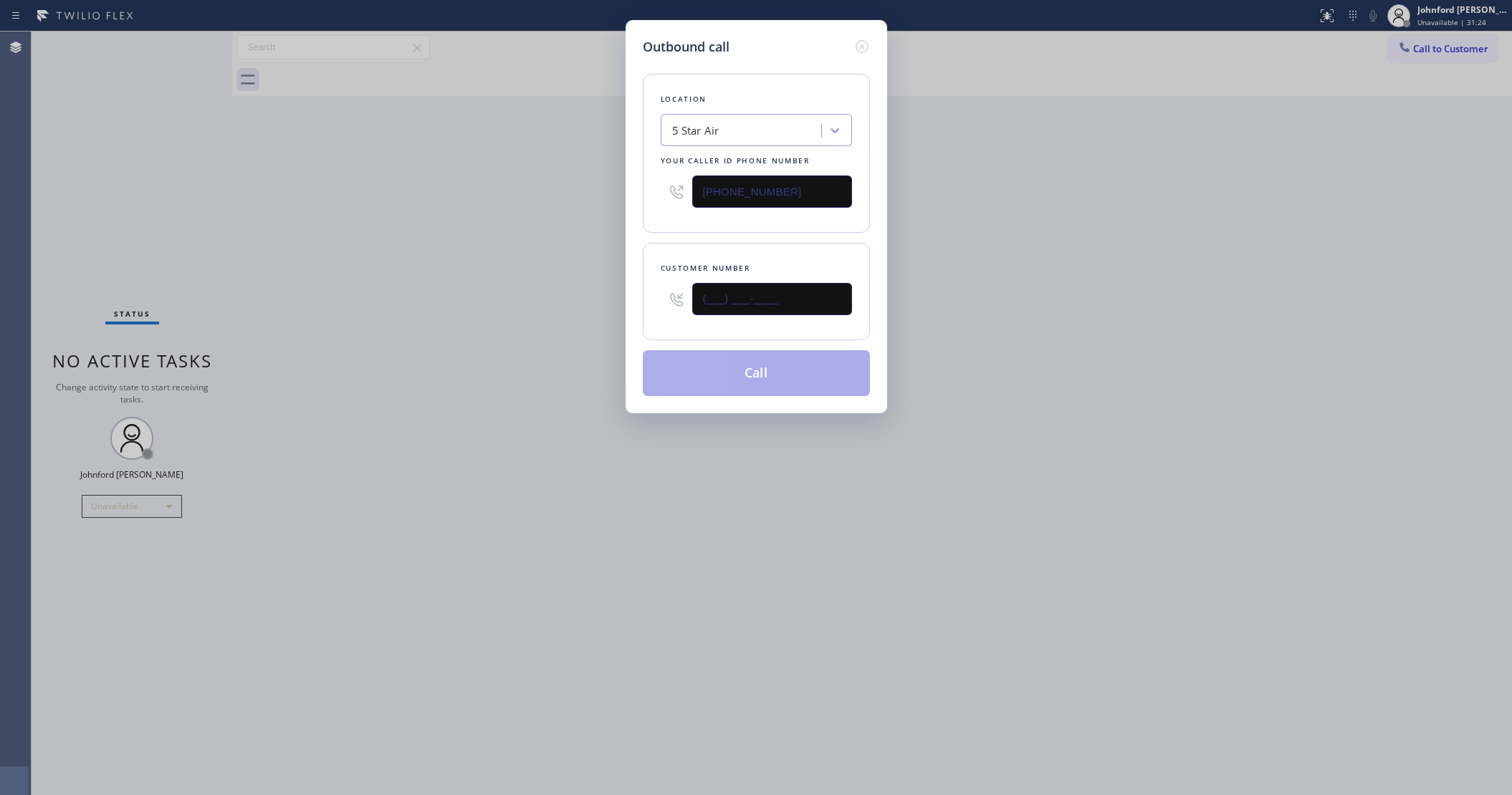
drag, startPoint x: 686, startPoint y: 288, endPoint x: 521, endPoint y: 289, distance: 165.0
click at [546, 288] on div "Outbound call Location 5 Star Air Your caller id phone number (800) 686-5038 Cu…" at bounding box center [756, 398] width 1512 height 795
paste input "926) 83"
drag, startPoint x: 753, startPoint y: 280, endPoint x: 573, endPoint y: 309, distance: 182.3
click at [597, 305] on div "Outbound call Location 5 Star Air Your caller id phone number (800) 686-5038 Cu…" at bounding box center [756, 398] width 1512 height 795
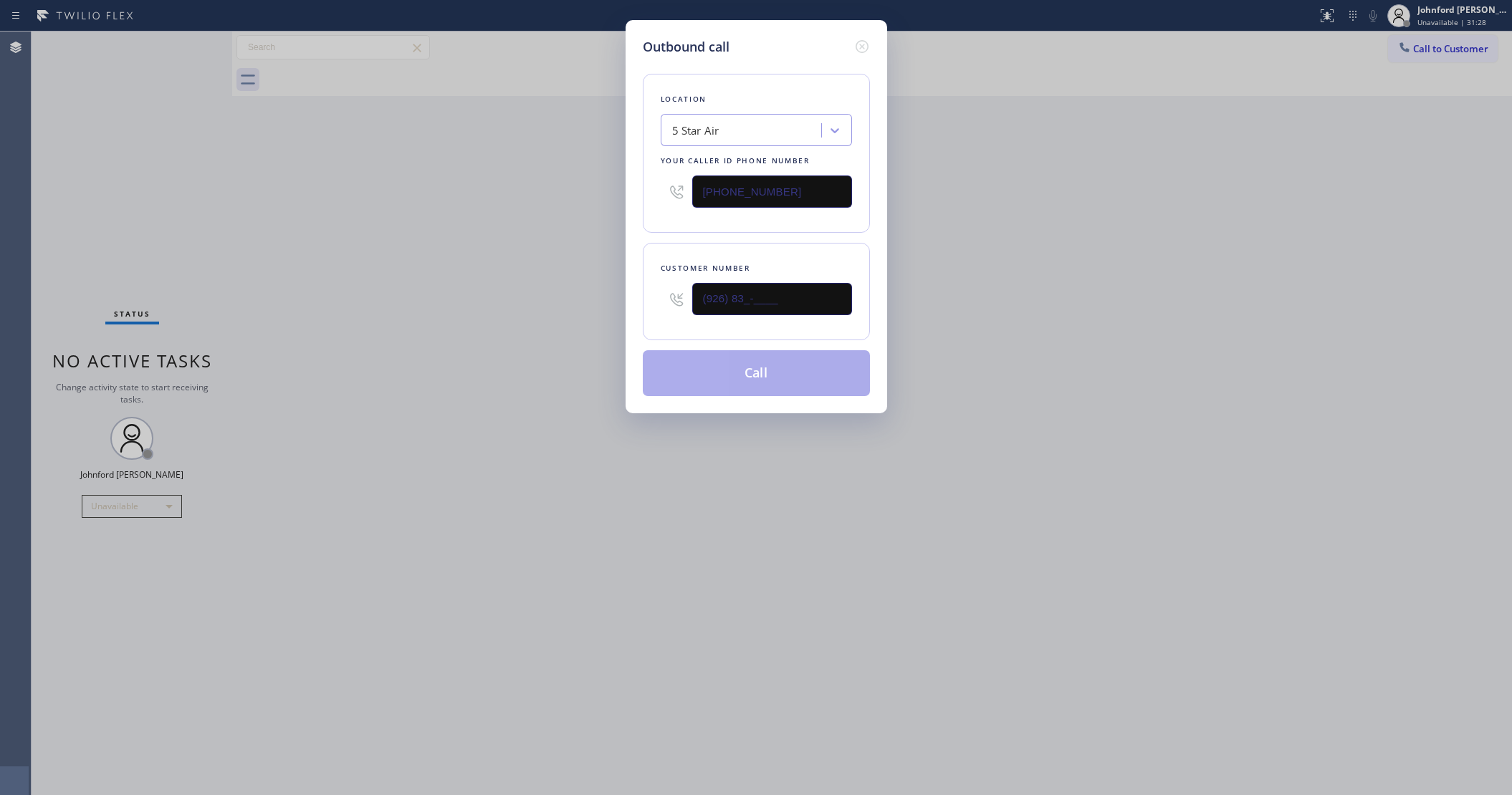
paste input "657) 230-0083"
type input "(657) 230-0083"
click at [581, 361] on div "Outbound call Location 5 Star Air Your caller id phone number (800) 686-5038 Cu…" at bounding box center [756, 398] width 1512 height 795
click at [755, 363] on button "Call" at bounding box center [756, 374] width 227 height 46
drag, startPoint x: 1079, startPoint y: 363, endPoint x: 1212, endPoint y: 123, distance: 274.4
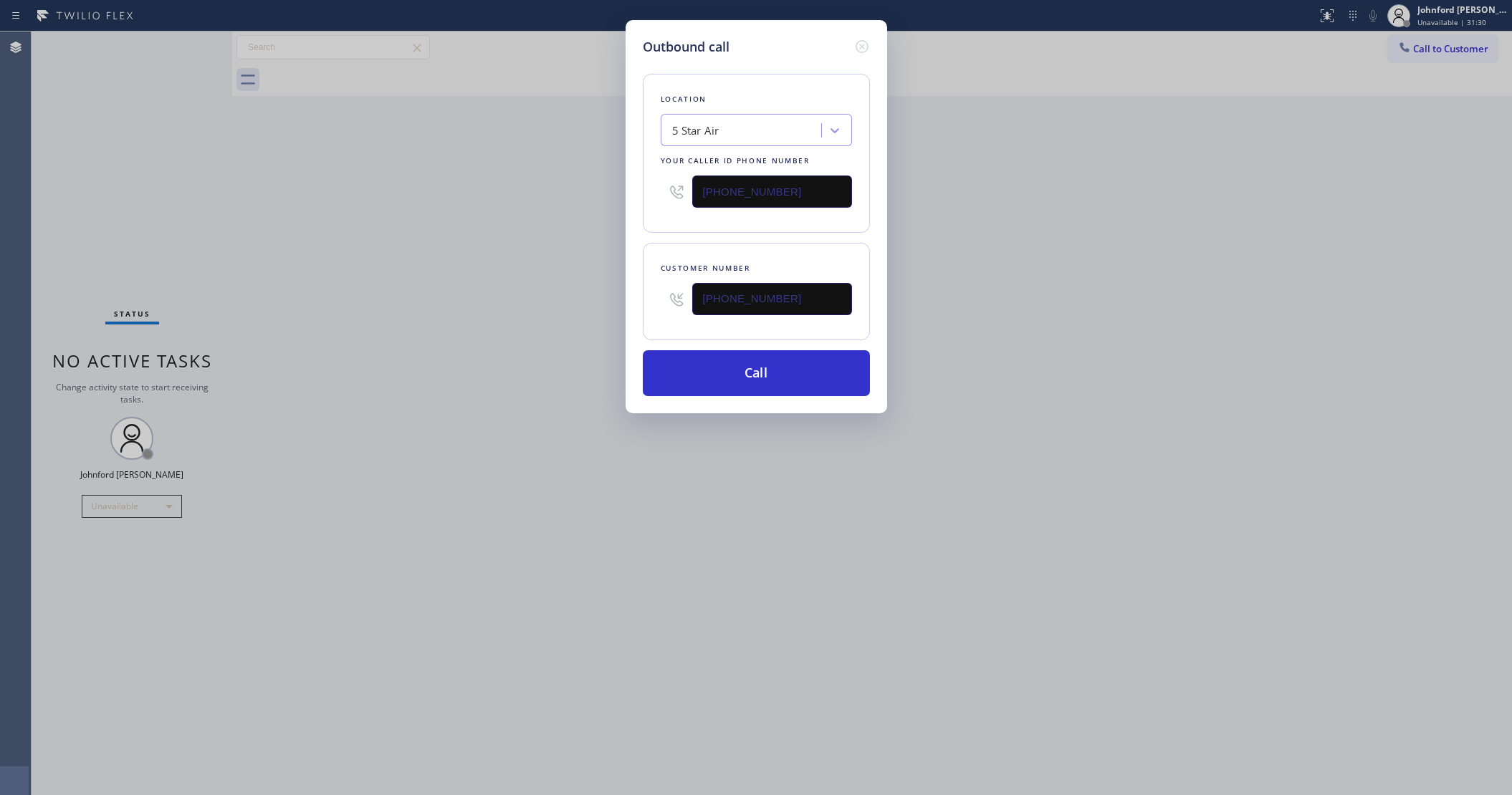
click at [1104, 344] on div "Outbound call Location 5 Star Air Your caller id phone number (800) 686-5038 Cu…" at bounding box center [756, 398] width 1512 height 795
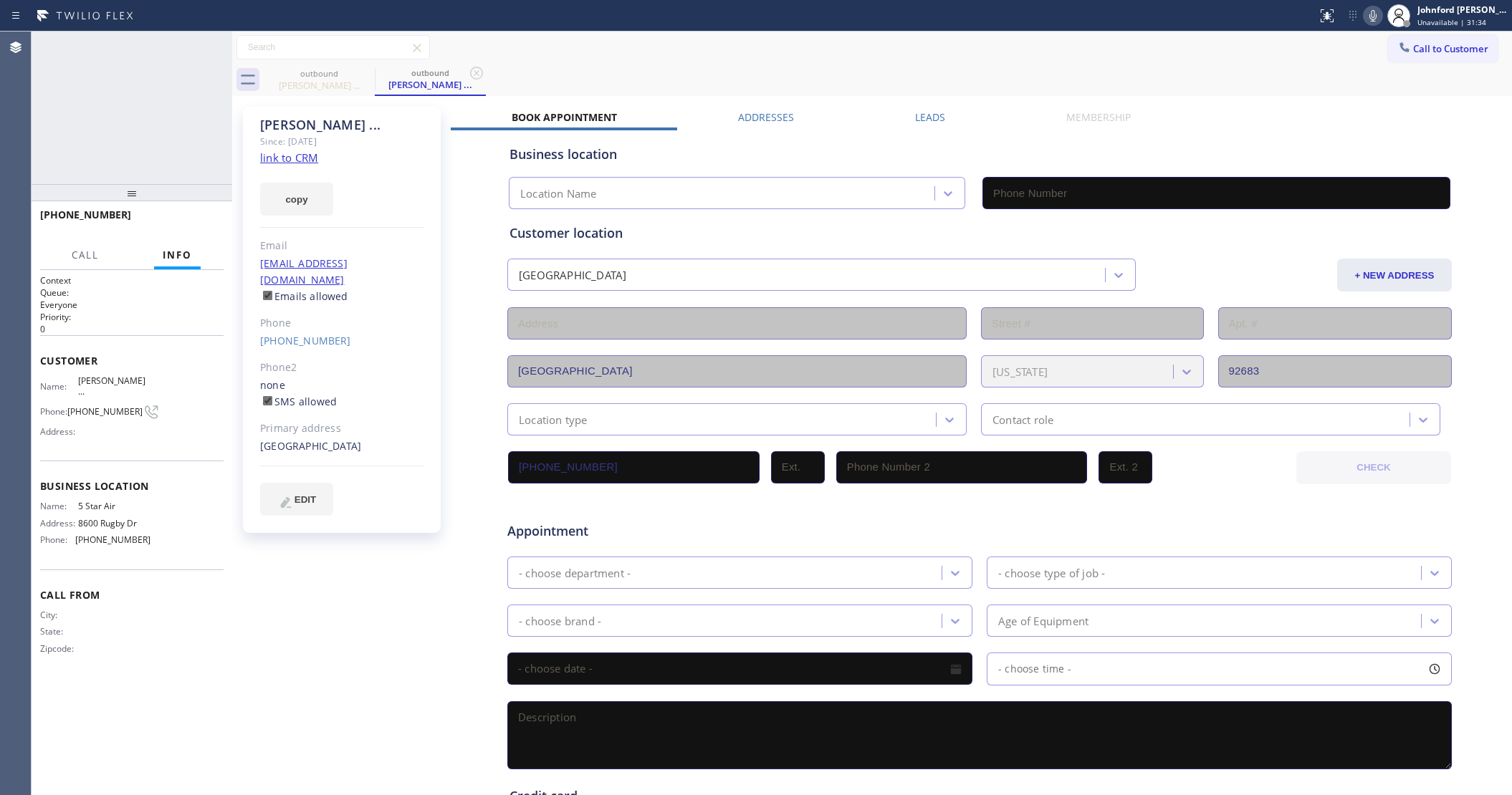
type input "(800) 686-5038"
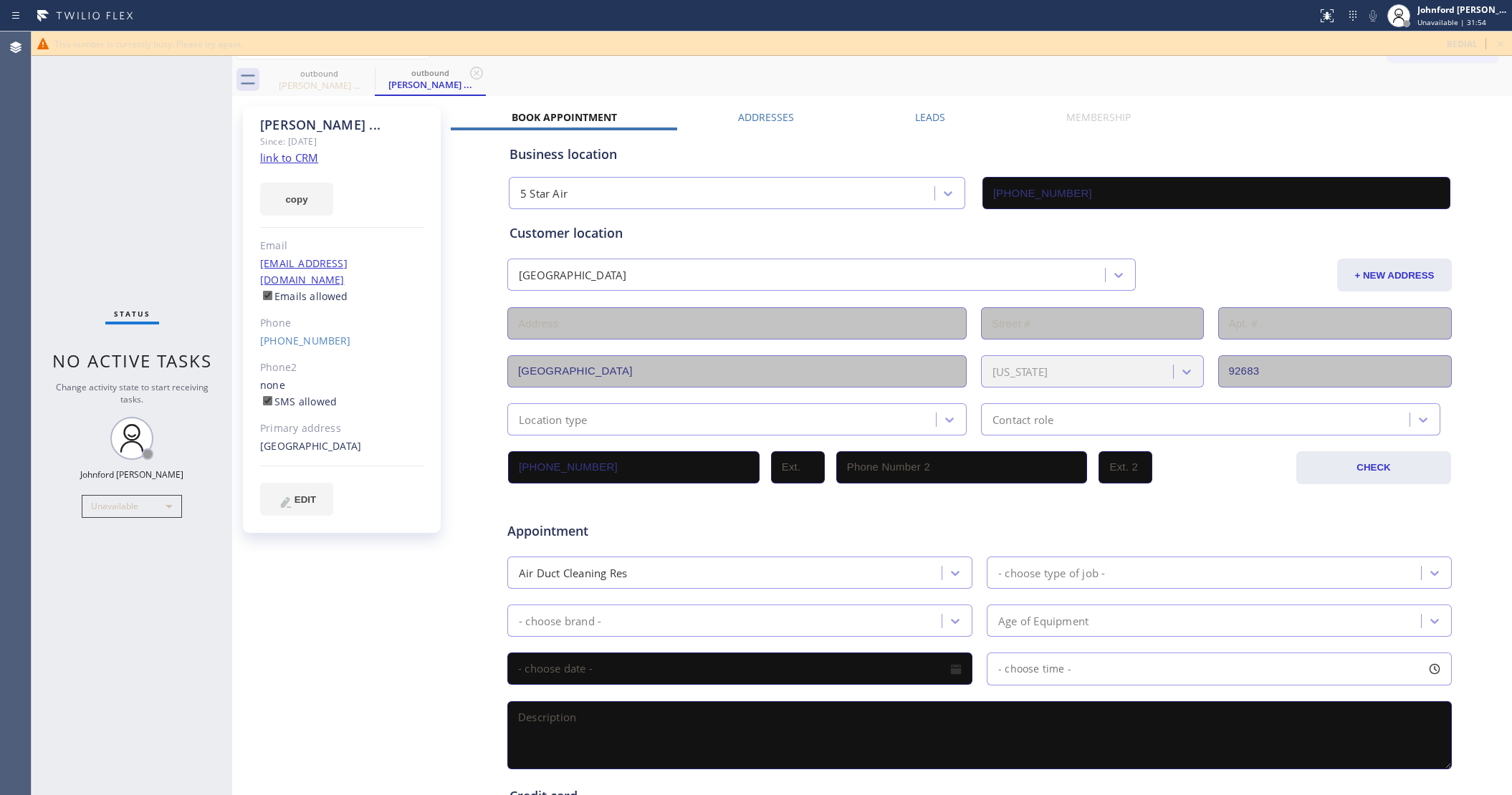
click at [1501, 43] on icon at bounding box center [1499, 43] width 17 height 17
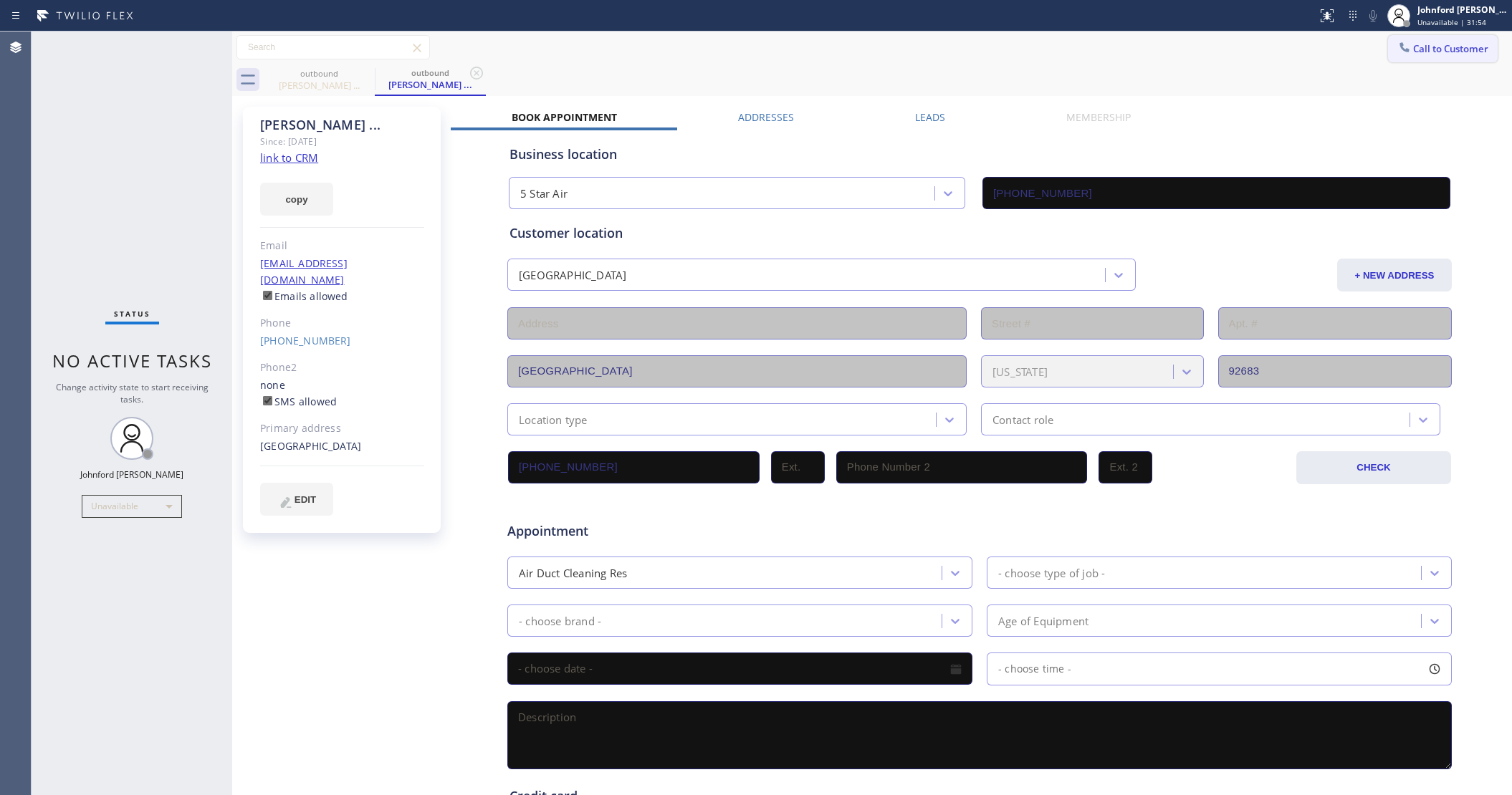
click at [1456, 40] on button "Call to Customer" at bounding box center [1443, 48] width 110 height 27
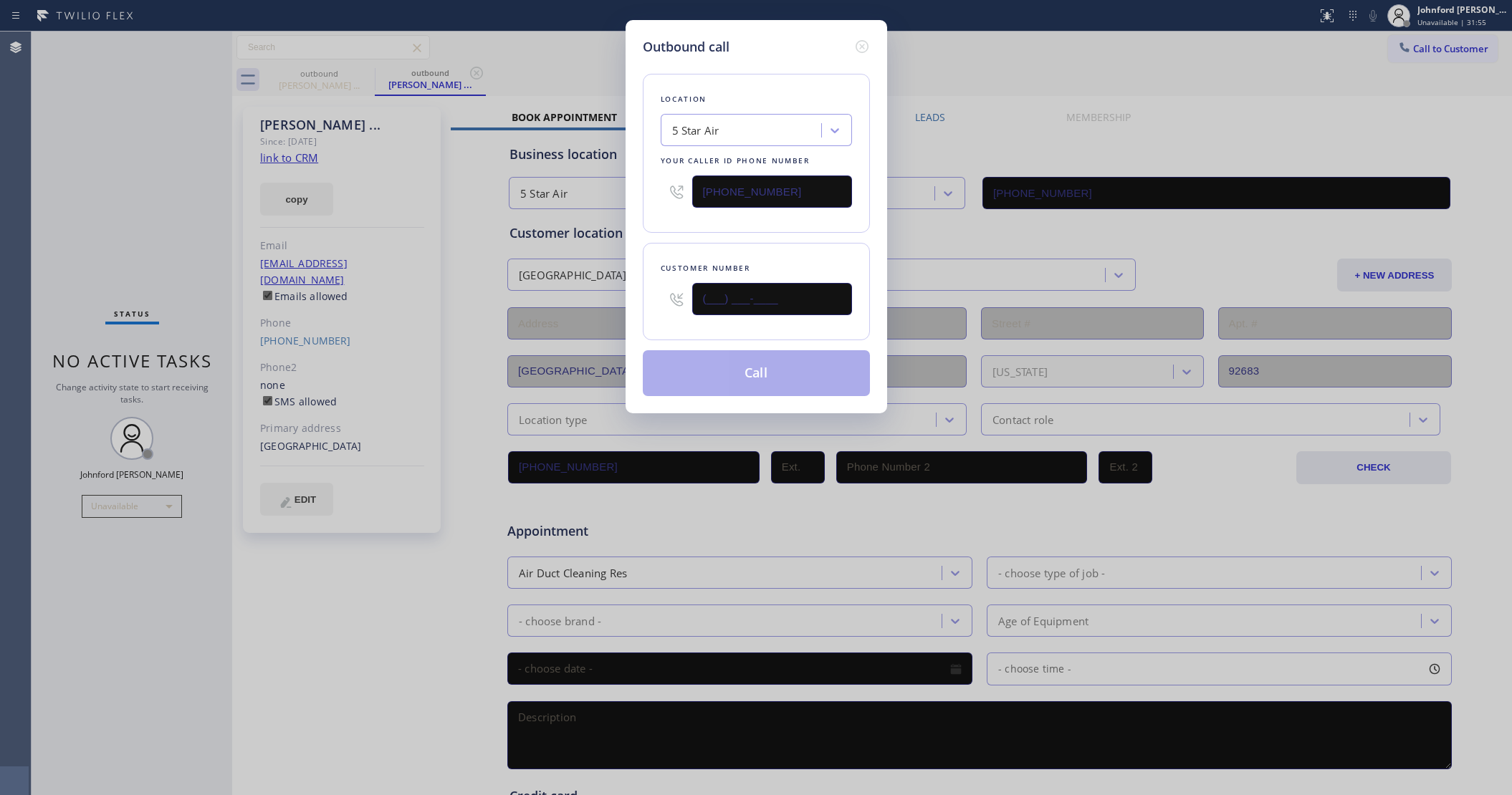
drag, startPoint x: 802, startPoint y: 292, endPoint x: 591, endPoint y: 299, distance: 211.1
click at [589, 299] on div "Outbound call Location 5 Star Air Your caller id phone number (800) 686-5038 Cu…" at bounding box center [756, 398] width 1512 height 795
paste input "562) 587-0653"
click at [1419, 58] on div "Outbound call Location 5 Star Air Your caller id phone number (800) 686-5038 Cu…" at bounding box center [756, 398] width 1512 height 795
drag, startPoint x: 742, startPoint y: 278, endPoint x: 627, endPoint y: 264, distance: 115.8
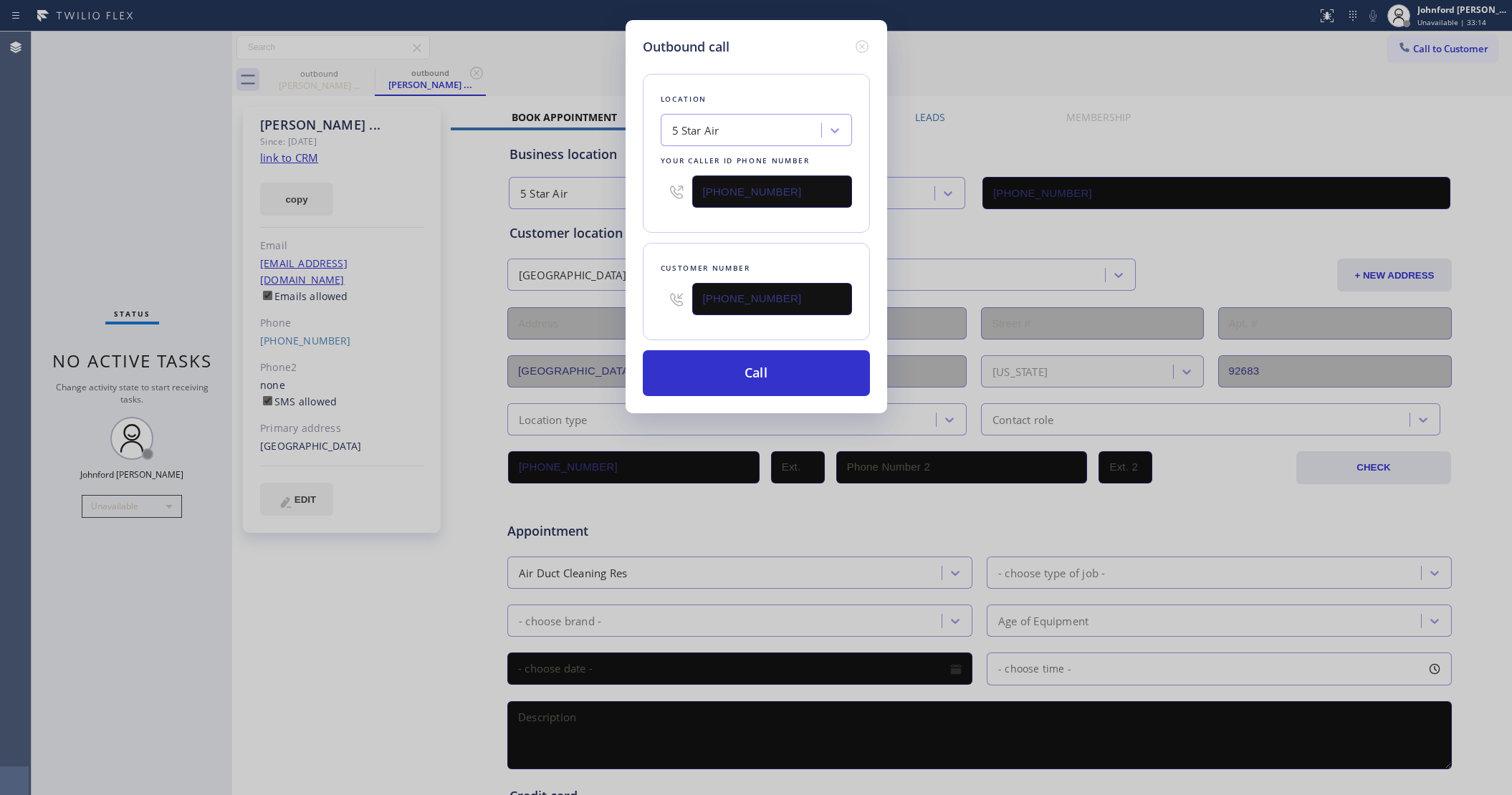
click at [609, 283] on div "Outbound call Location 5 Star Air Your caller id phone number (800) 686-5038 Cu…" at bounding box center [756, 398] width 1512 height 795
paste input "text"
type input "(562) 587-0653"
click at [649, 220] on div "Location 5 Star Air Your caller id phone number (800) 686-5038" at bounding box center [756, 153] width 227 height 159
click at [722, 364] on button "Call" at bounding box center [756, 374] width 227 height 46
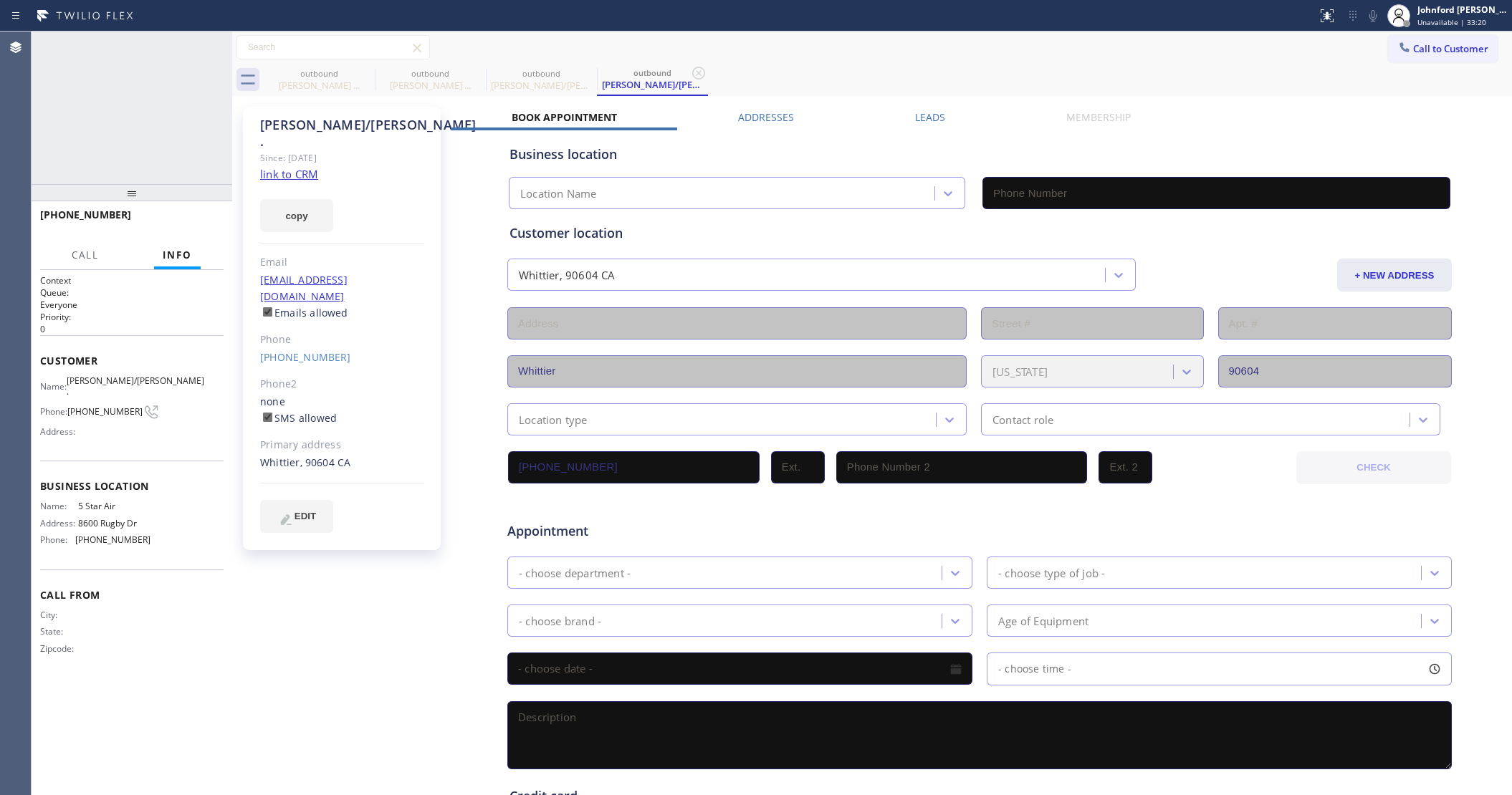
type input "(800) 686-5038"
click at [1375, 20] on icon at bounding box center [1372, 15] width 17 height 17
click at [1370, 16] on icon at bounding box center [1372, 15] width 17 height 17
click at [212, 40] on icon at bounding box center [213, 47] width 17 height 17
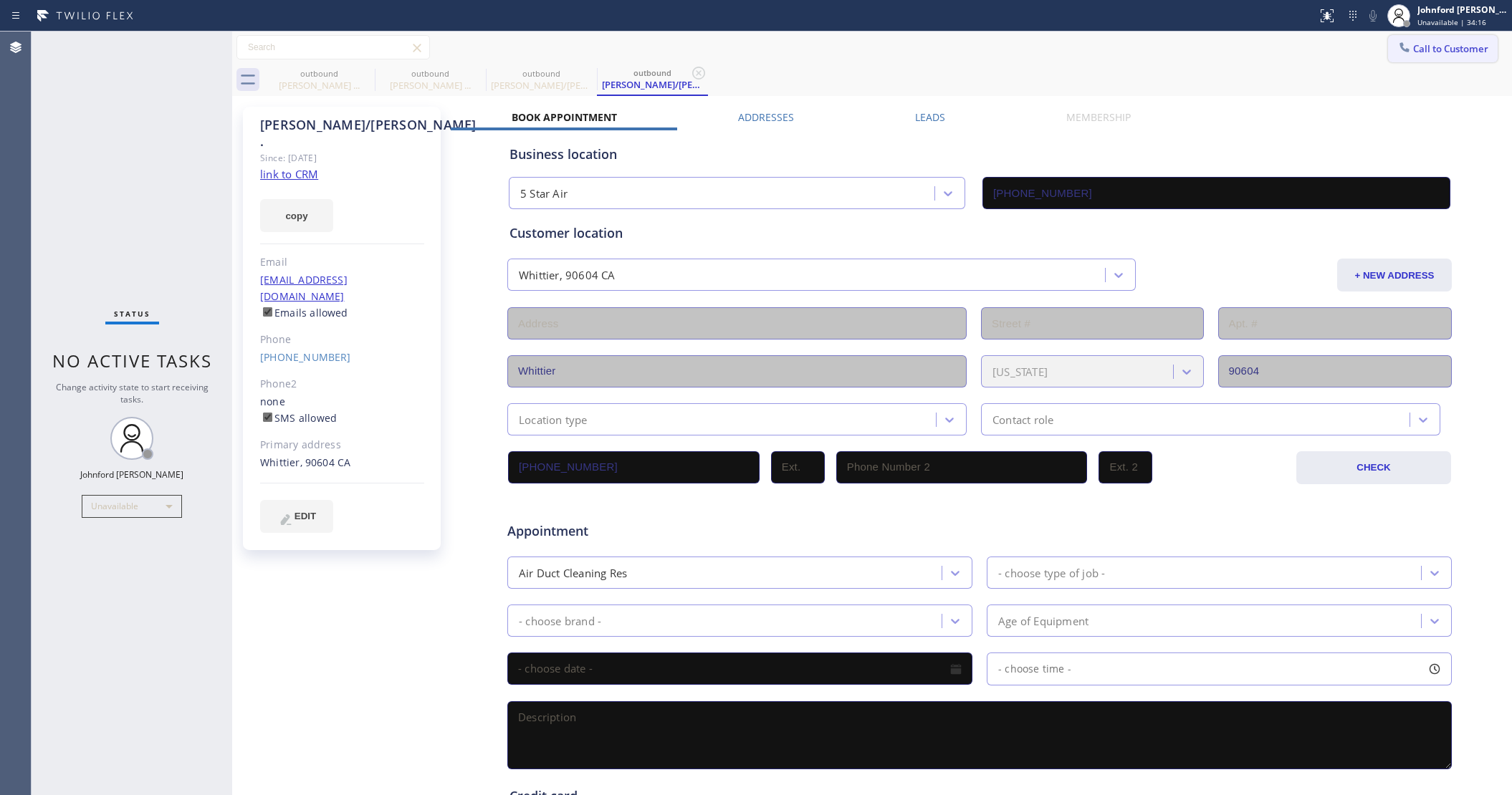
click at [1408, 40] on button "Call to Customer" at bounding box center [1443, 48] width 110 height 27
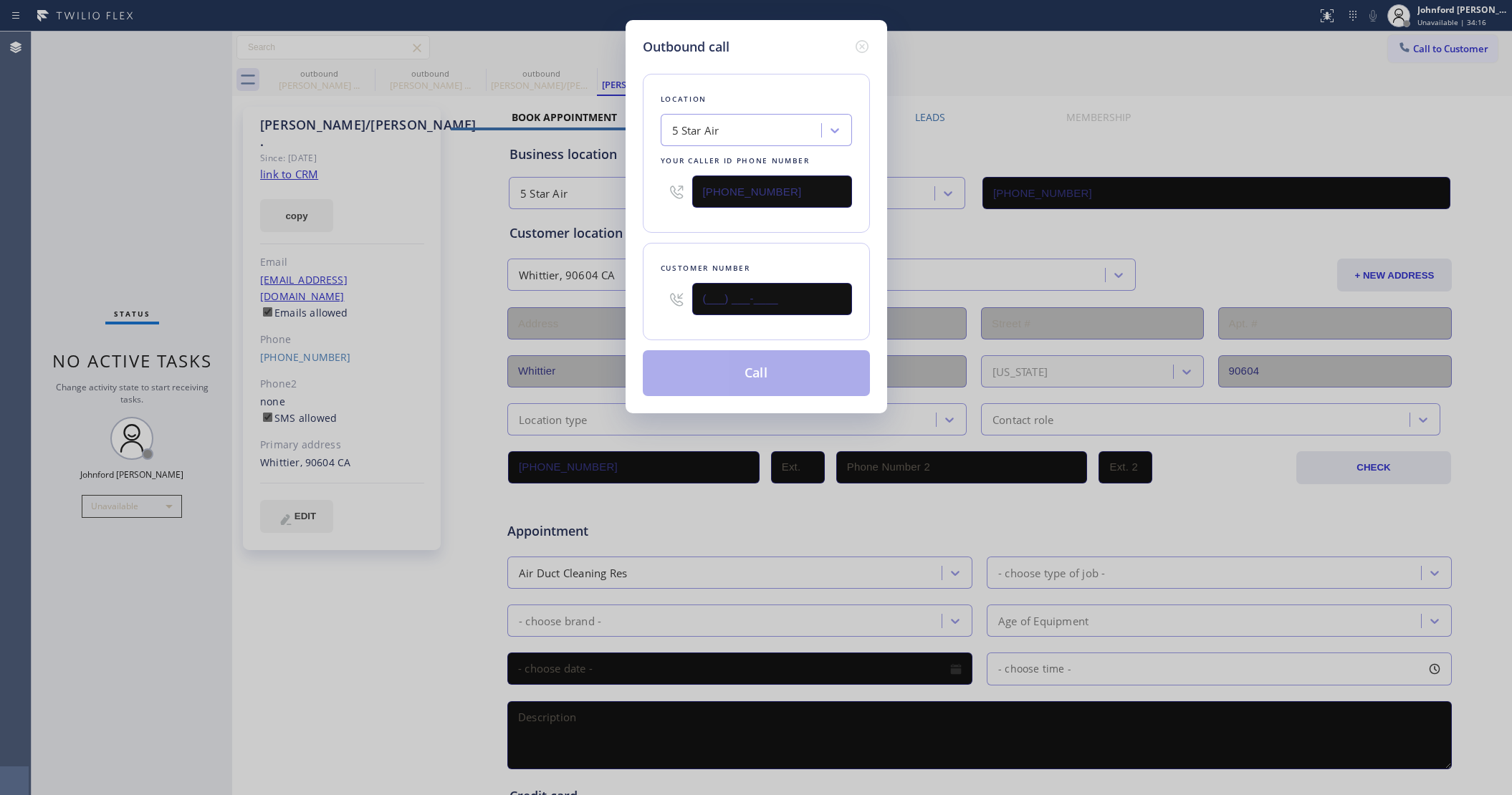
drag, startPoint x: 770, startPoint y: 307, endPoint x: 635, endPoint y: 313, distance: 135.1
click at [635, 313] on div "Outbound call Location 5 Star Air Your caller id phone number (800) 686-5038 Cu…" at bounding box center [756, 217] width 262 height 394
paste input "323) 683-8836"
type input "(323) 683-8836"
click at [755, 243] on div "Customer number (323) 683-8836" at bounding box center [756, 291] width 227 height 97
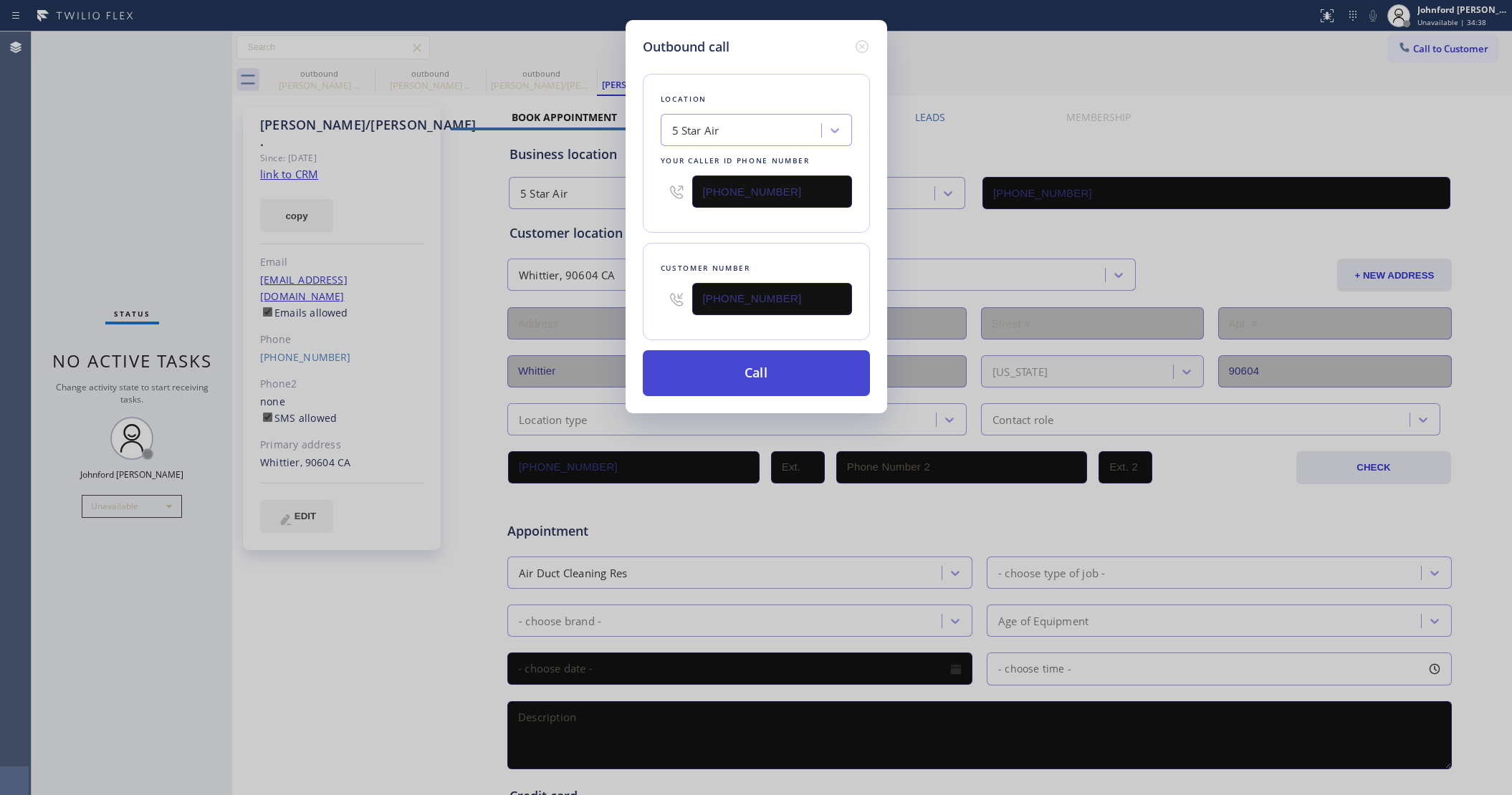
click at [788, 366] on button "Call" at bounding box center [756, 374] width 227 height 46
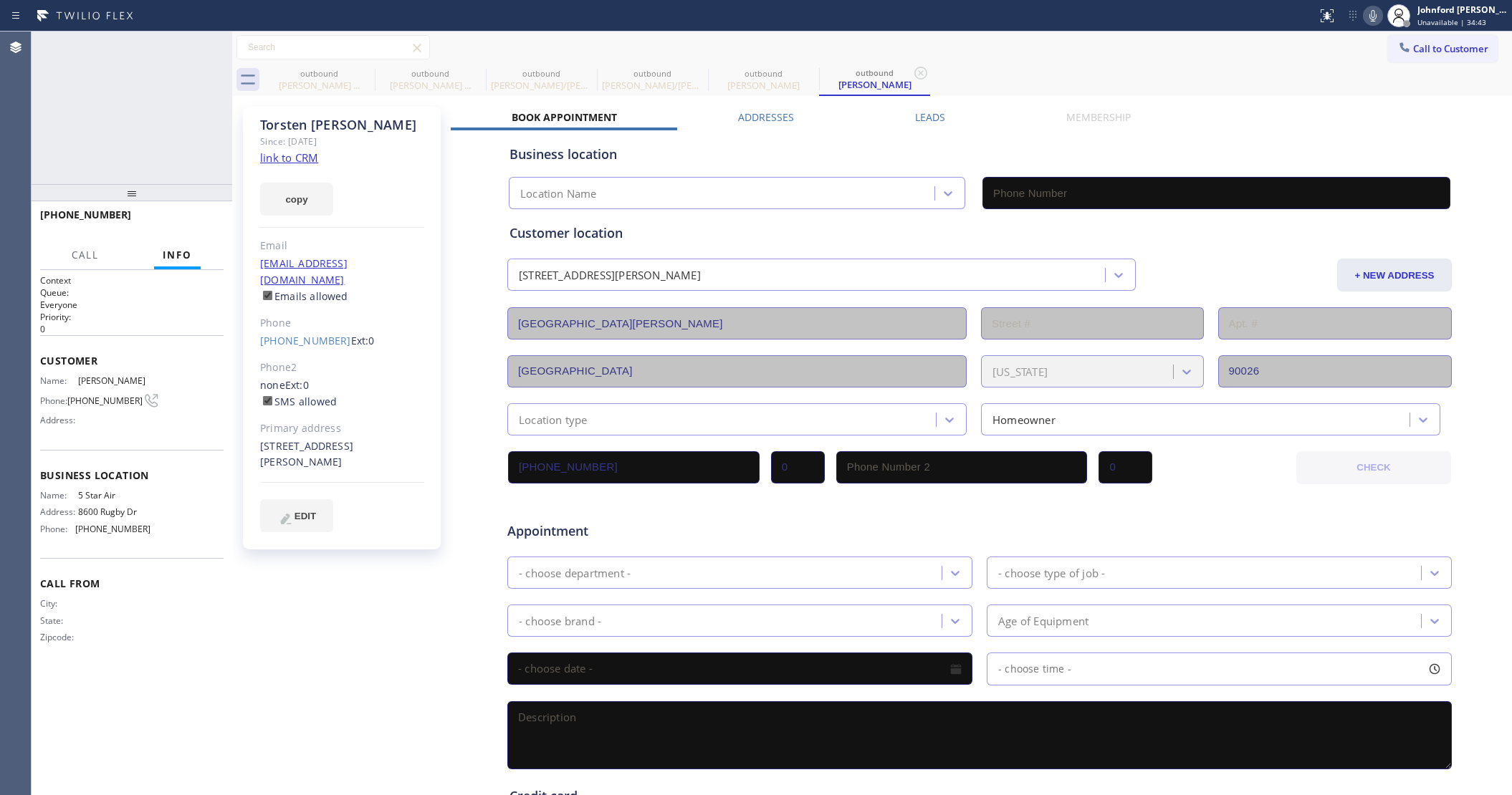
type input "(800) 686-5038"
click at [1374, 14] on icon at bounding box center [1372, 15] width 17 height 17
click at [359, 75] on icon at bounding box center [365, 73] width 17 height 17
click at [0, 0] on icon at bounding box center [0, 0] width 0 height 0
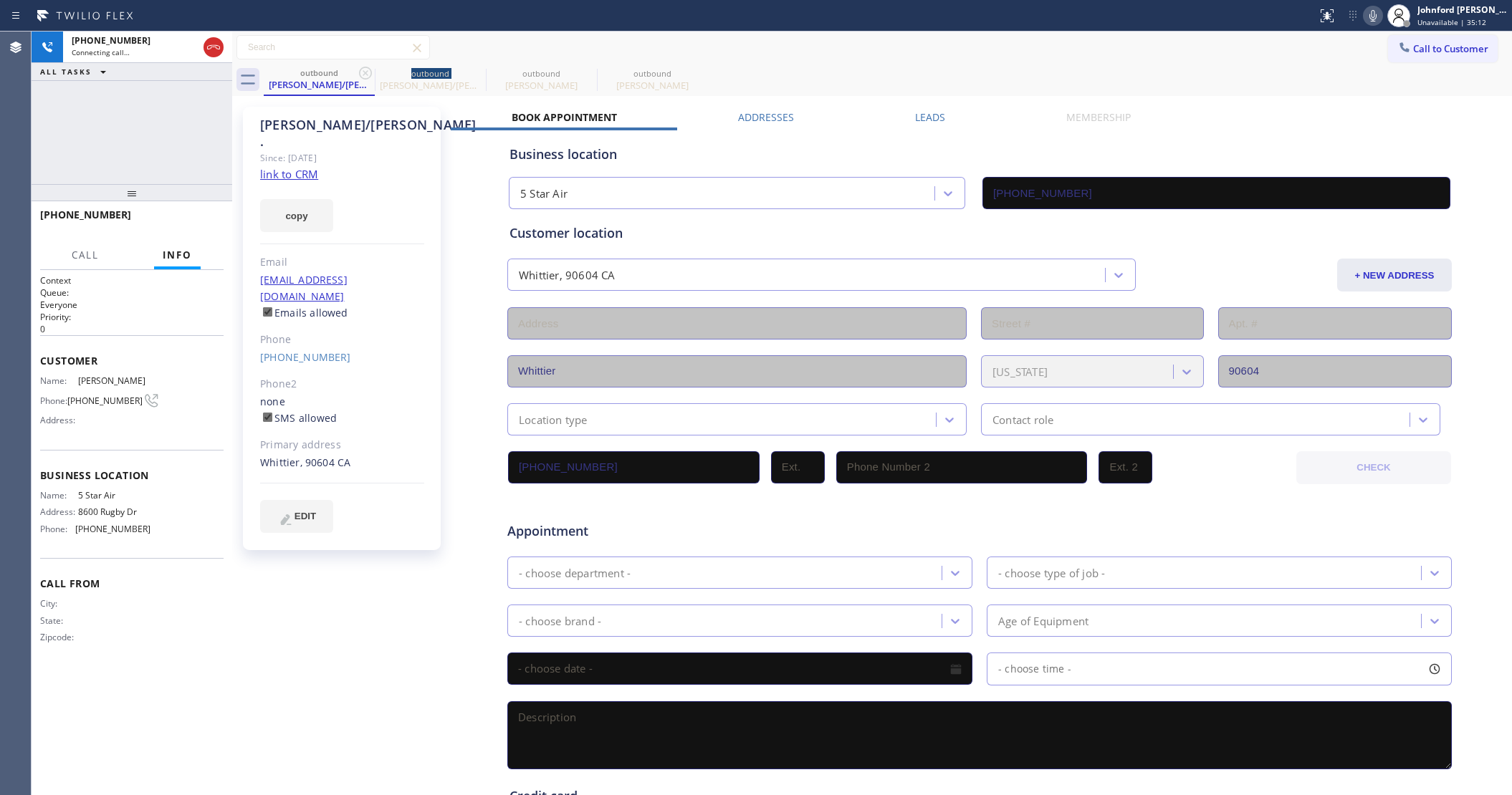
click at [359, 75] on icon at bounding box center [365, 73] width 17 height 17
click at [0, 0] on icon at bounding box center [0, 0] width 0 height 0
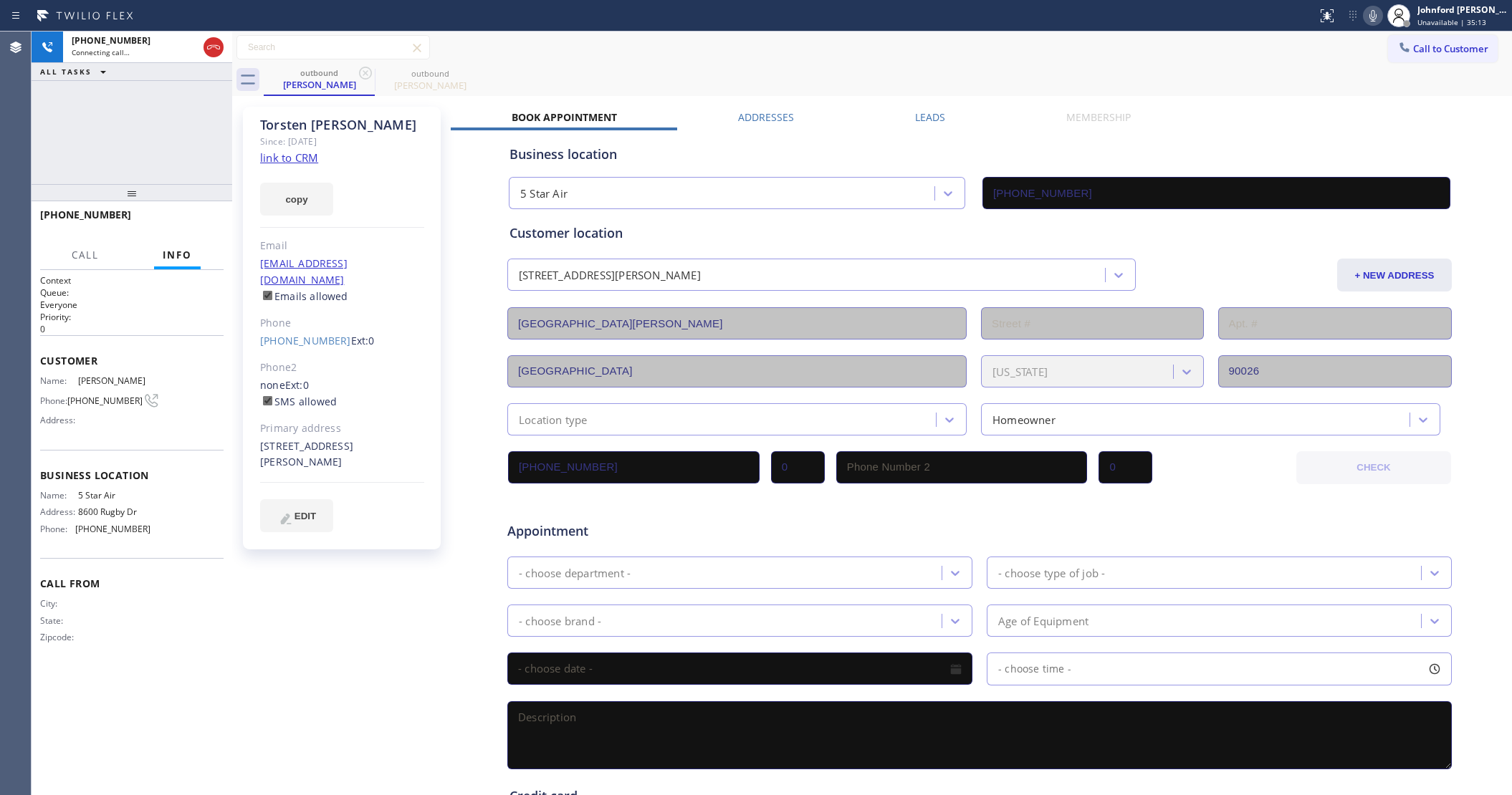
click at [195, 133] on div "+13236838836 Connecting call… ALL TASKS ALL TASKS ACTIVE TASKS TASKS IN WRAP UP" at bounding box center [132, 108] width 201 height 153
click at [191, 217] on span "HANG UP" at bounding box center [190, 221] width 44 height 10
click at [219, 219] on button "COMPLETE" at bounding box center [187, 221] width 72 height 20
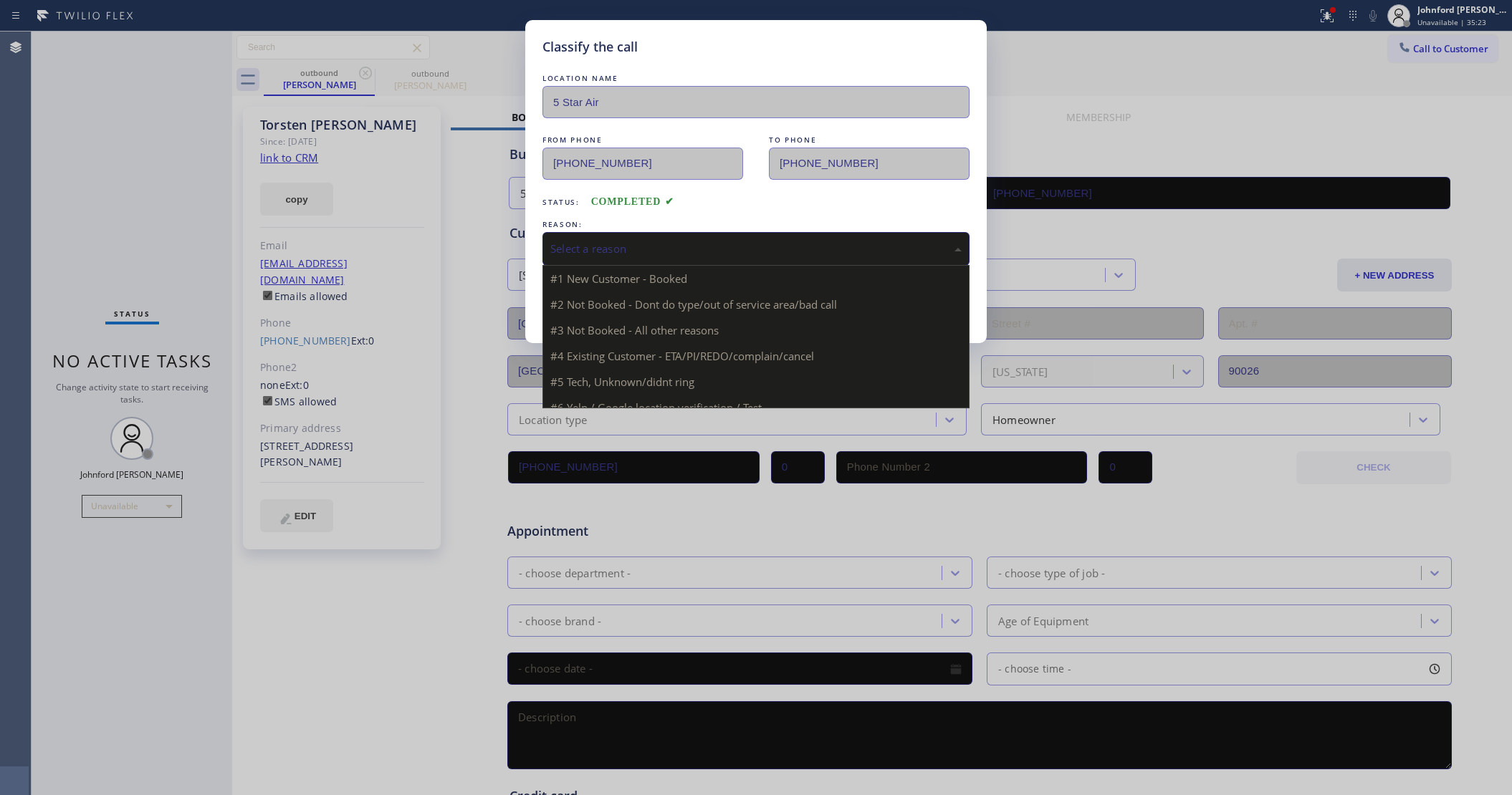
click at [628, 244] on div "Select a reason" at bounding box center [756, 249] width 411 height 16
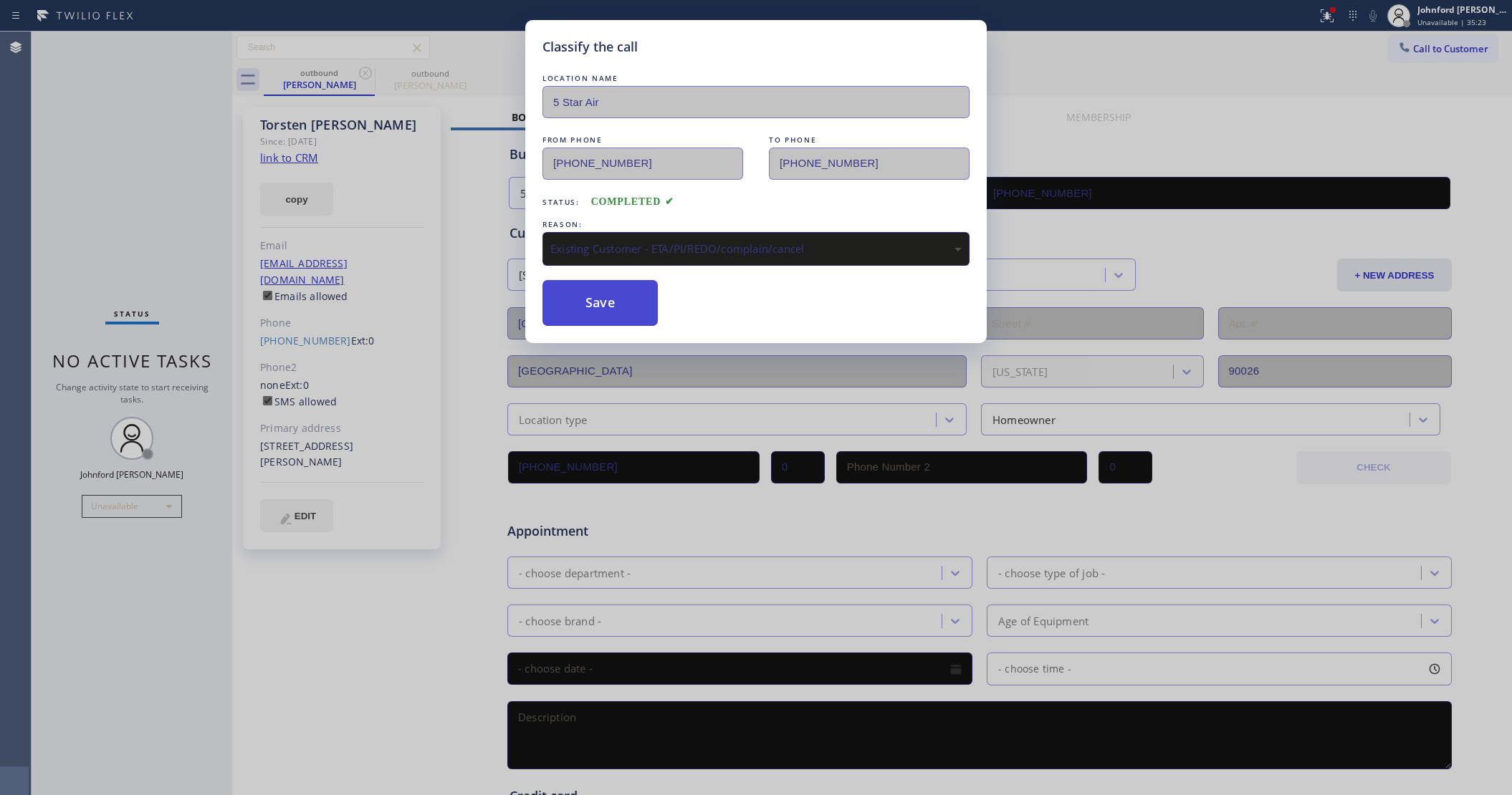
click at [613, 303] on button "Save" at bounding box center [600, 303] width 115 height 46
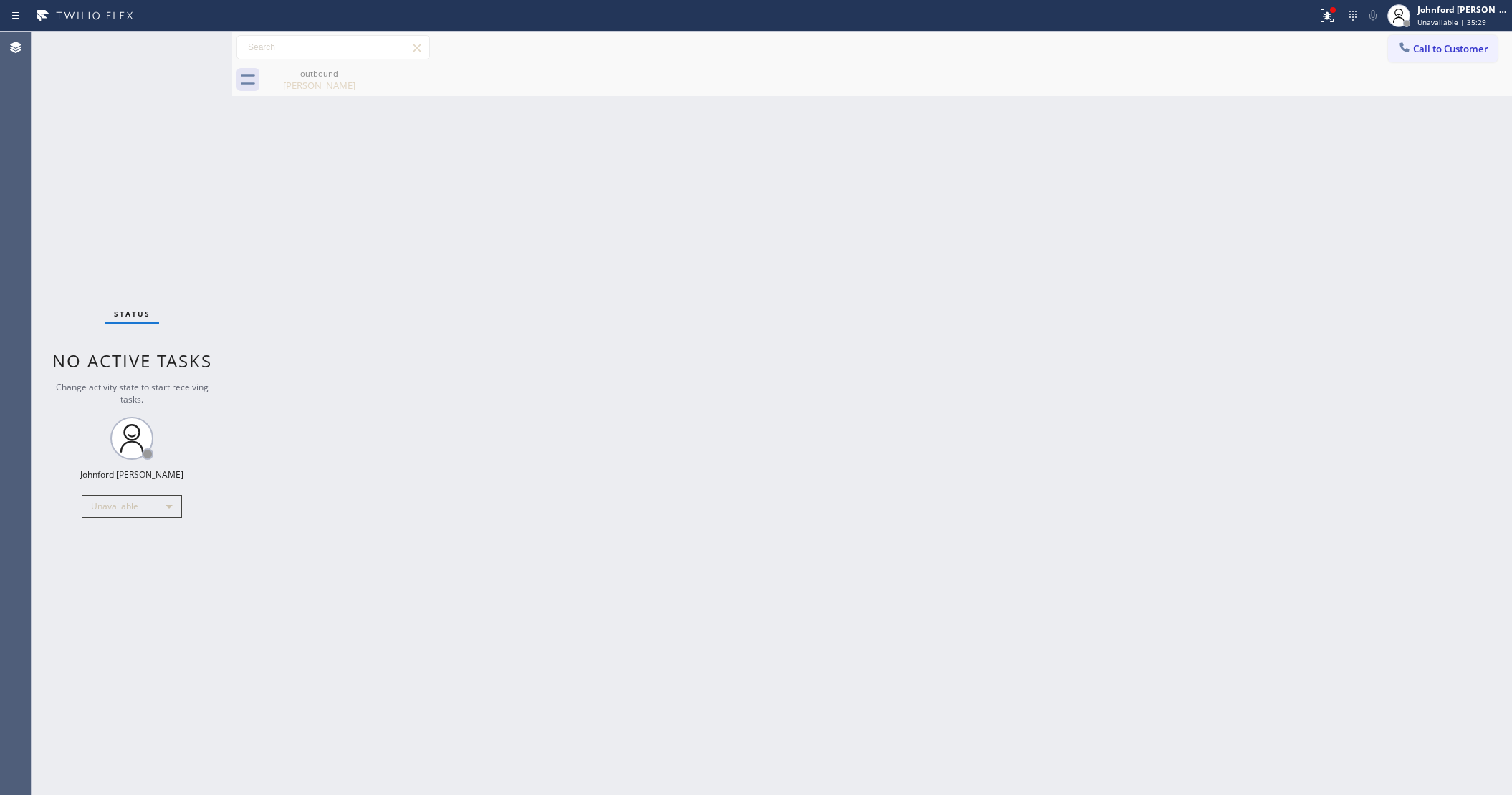
click at [1413, 47] on span "Call to Customer" at bounding box center [1450, 48] width 75 height 13
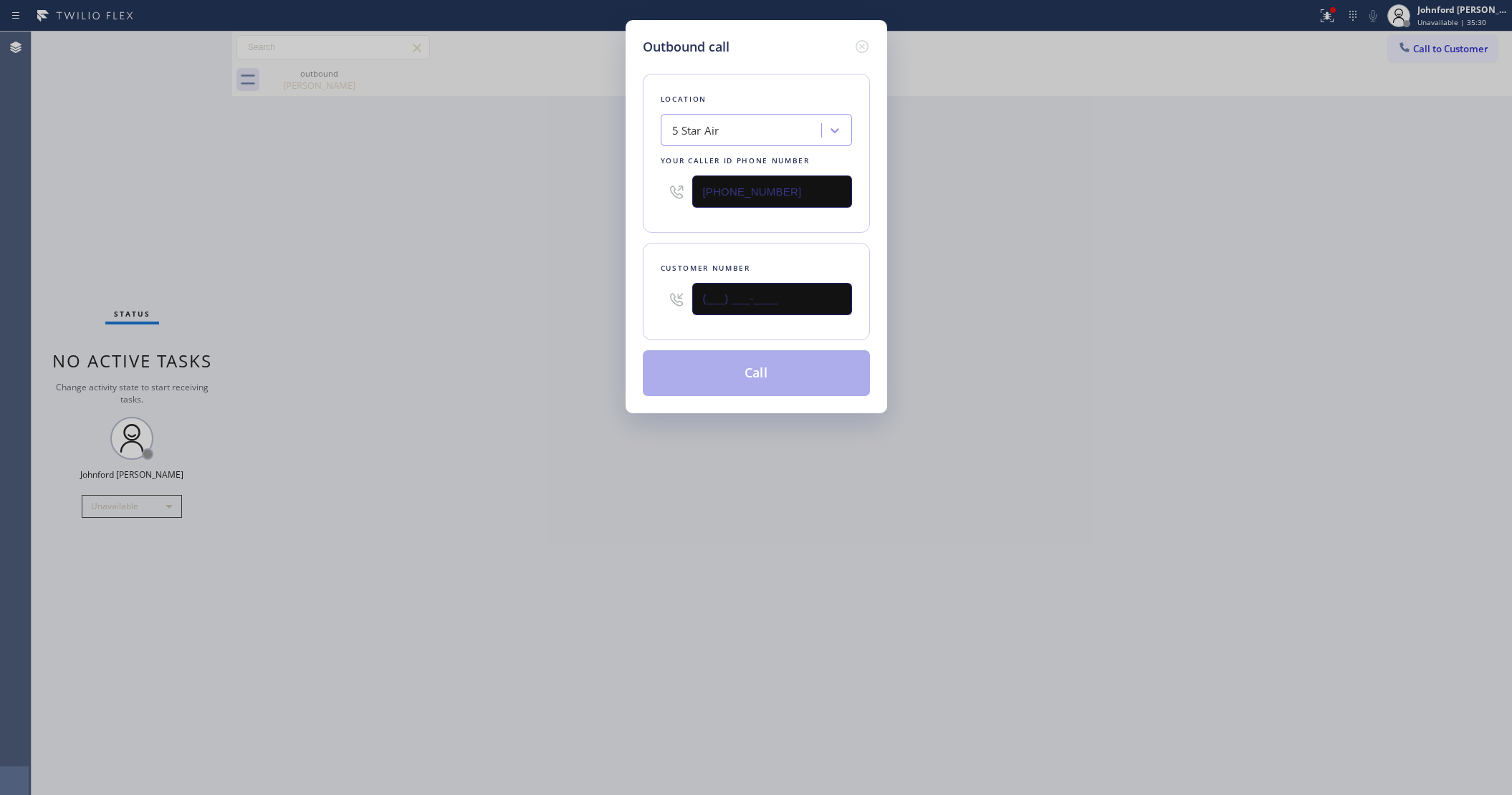
drag, startPoint x: 746, startPoint y: 306, endPoint x: 586, endPoint y: 309, distance: 160.0
click at [589, 309] on div "Outbound call Location 5 Star Air Your caller id phone number (800) 686-5038 Cu…" at bounding box center [756, 398] width 1512 height 795
paste input "818) 419-4517"
type input "(818) 419-4517"
click at [500, 330] on div "Outbound call Location 5 Star Air Your caller id phone number (800) 686-5038 Cu…" at bounding box center [756, 398] width 1512 height 795
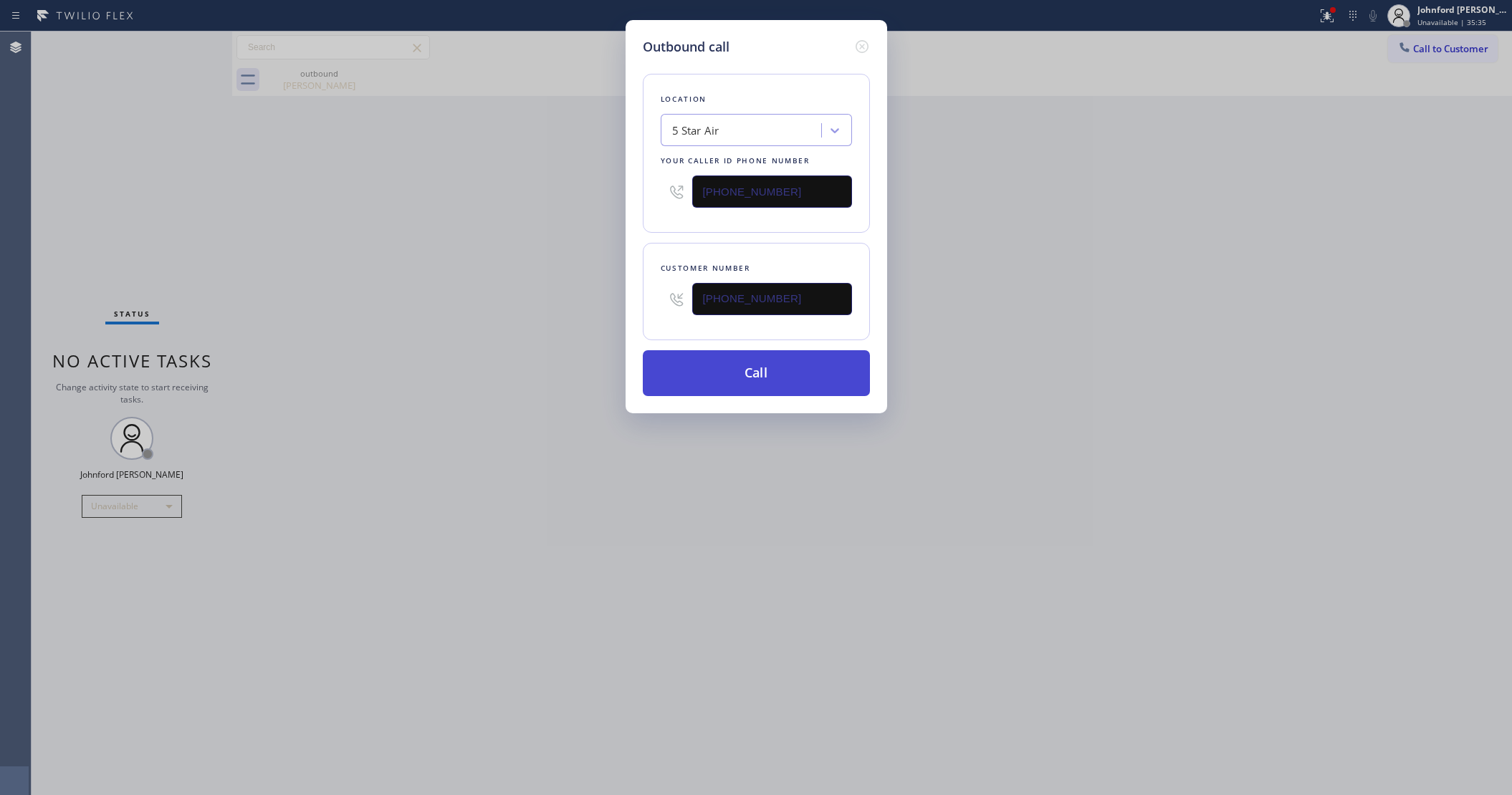
click at [860, 366] on button "Call" at bounding box center [756, 374] width 227 height 46
drag, startPoint x: 1089, startPoint y: 205, endPoint x: 1139, endPoint y: 32, distance: 180.1
click at [1104, 187] on div "Outbound call Location 5 Star Air Your caller id phone number (800) 686-5038 Cu…" at bounding box center [756, 398] width 1512 height 795
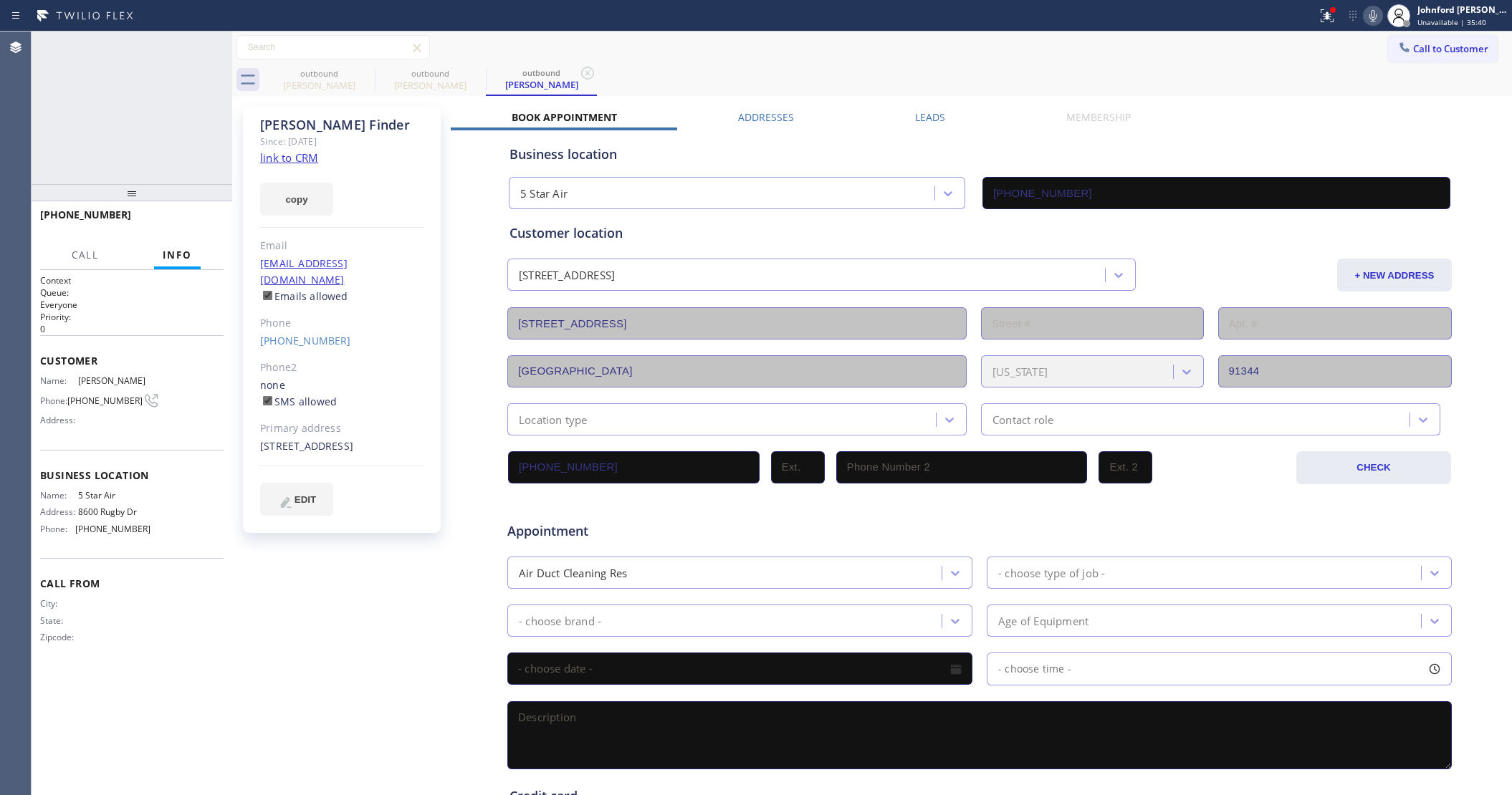
type input "(800) 686-5038"
click at [1370, 11] on icon at bounding box center [1372, 15] width 17 height 17
click at [184, 227] on button "COMPLETE" at bounding box center [187, 221] width 72 height 20
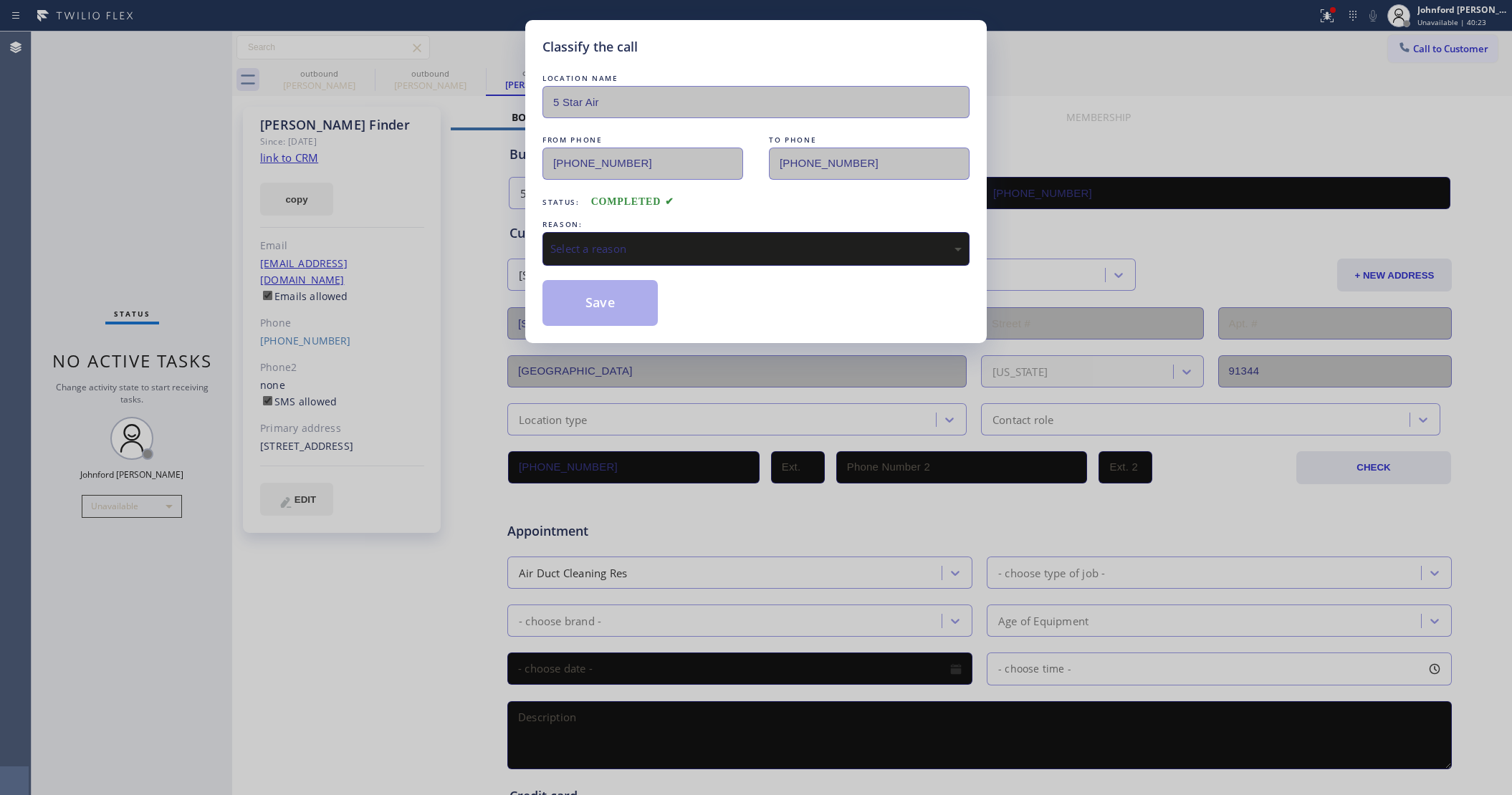
click at [621, 244] on div "Select a reason" at bounding box center [756, 249] width 411 height 16
click at [607, 313] on button "Save" at bounding box center [600, 303] width 115 height 46
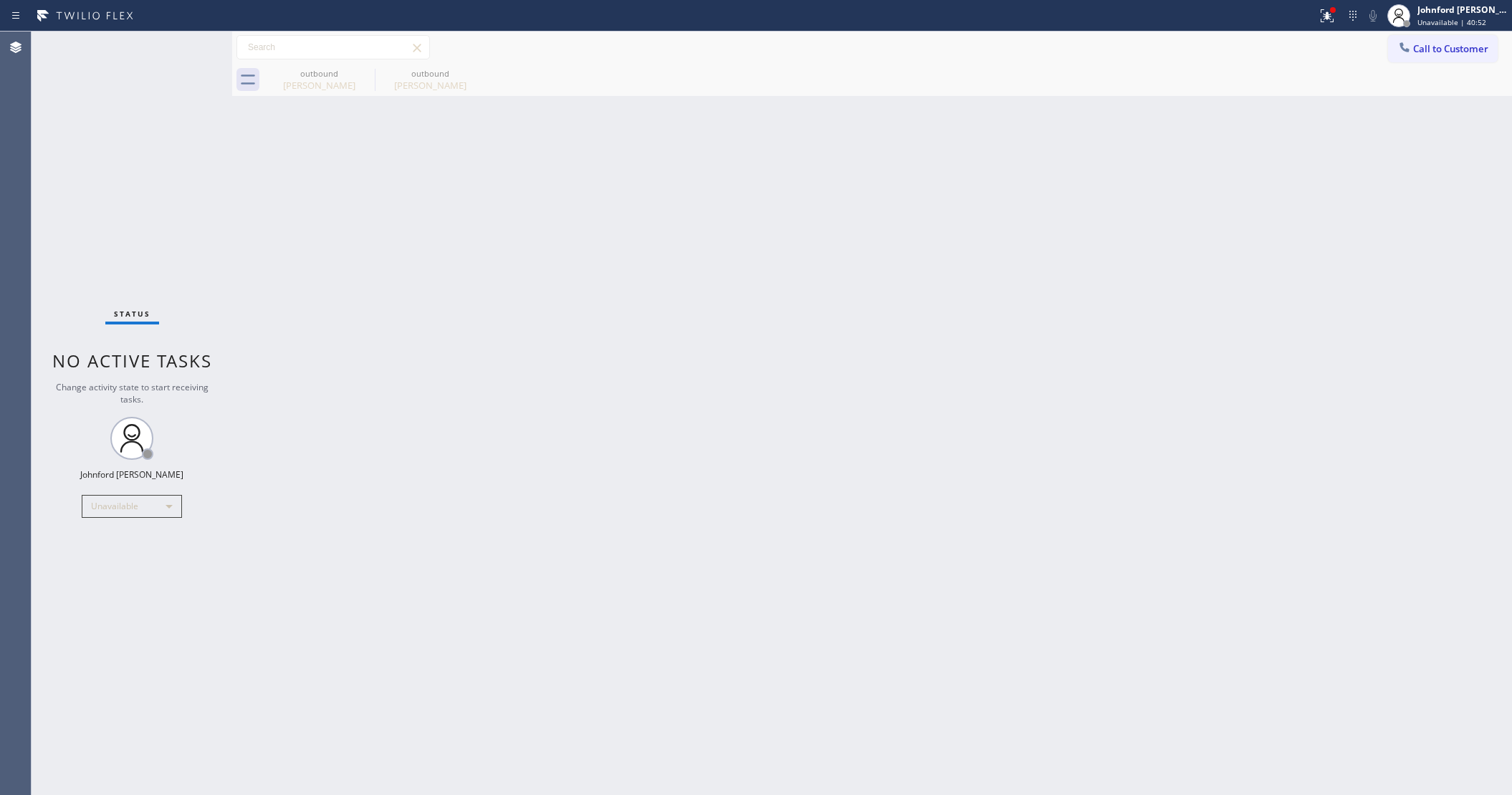
click at [1119, 446] on div "Back to Dashboard Change Sender ID Customers Technicians Select a contact Outbo…" at bounding box center [871, 413] width 1279 height 763
click at [1437, 56] on button "Call to Customer" at bounding box center [1443, 48] width 110 height 27
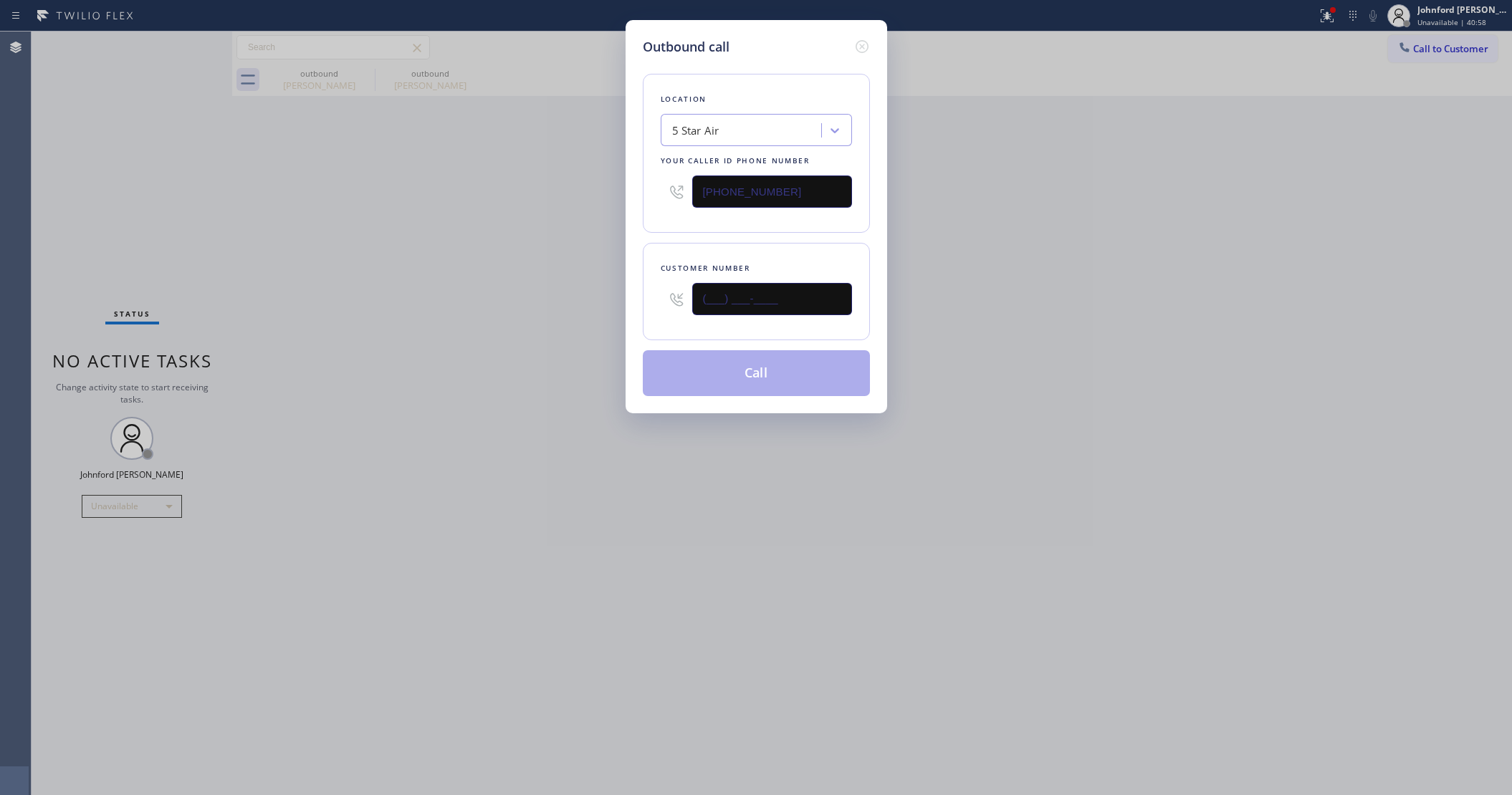
drag, startPoint x: 715, startPoint y: 316, endPoint x: 518, endPoint y: 320, distance: 197.0
click at [597, 316] on div "Outbound call Location 5 Star Air Your caller id phone number (800) 686-5038 Cu…" at bounding box center [756, 398] width 1512 height 795
paste input "562) 440-3622"
type input "(562) 440-3622"
click at [404, 328] on div "Outbound call Location 5 Star Air Your caller id phone number (800) 686-5038 Cu…" at bounding box center [756, 398] width 1512 height 795
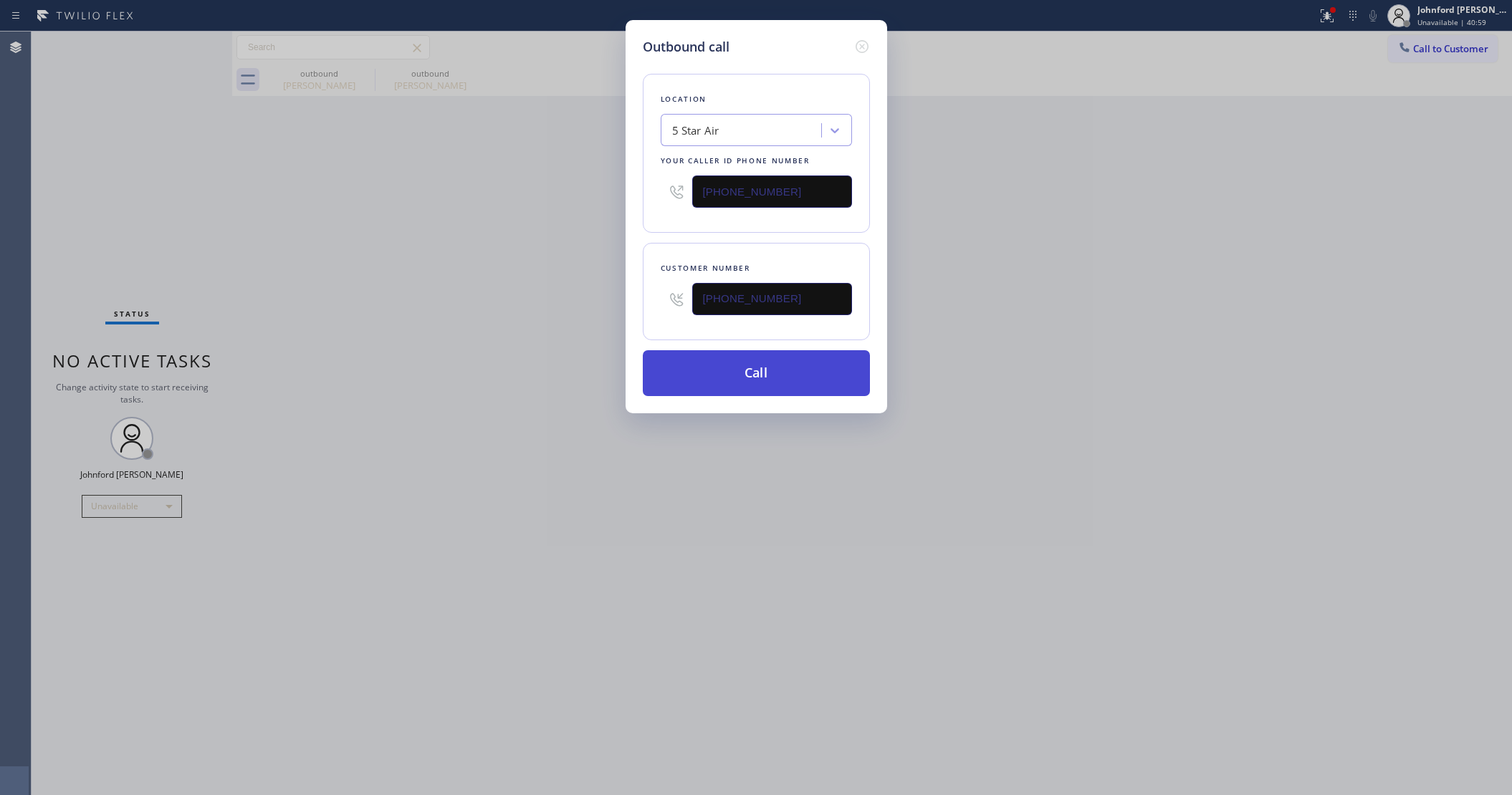
click at [700, 362] on button "Call" at bounding box center [756, 374] width 227 height 46
drag, startPoint x: 1137, startPoint y: 269, endPoint x: 1215, endPoint y: 105, distance: 181.6
click at [1170, 249] on div "Outbound call Location 5 Star Air Your caller id phone number (800) 686-5038 Cu…" at bounding box center [756, 398] width 1512 height 795
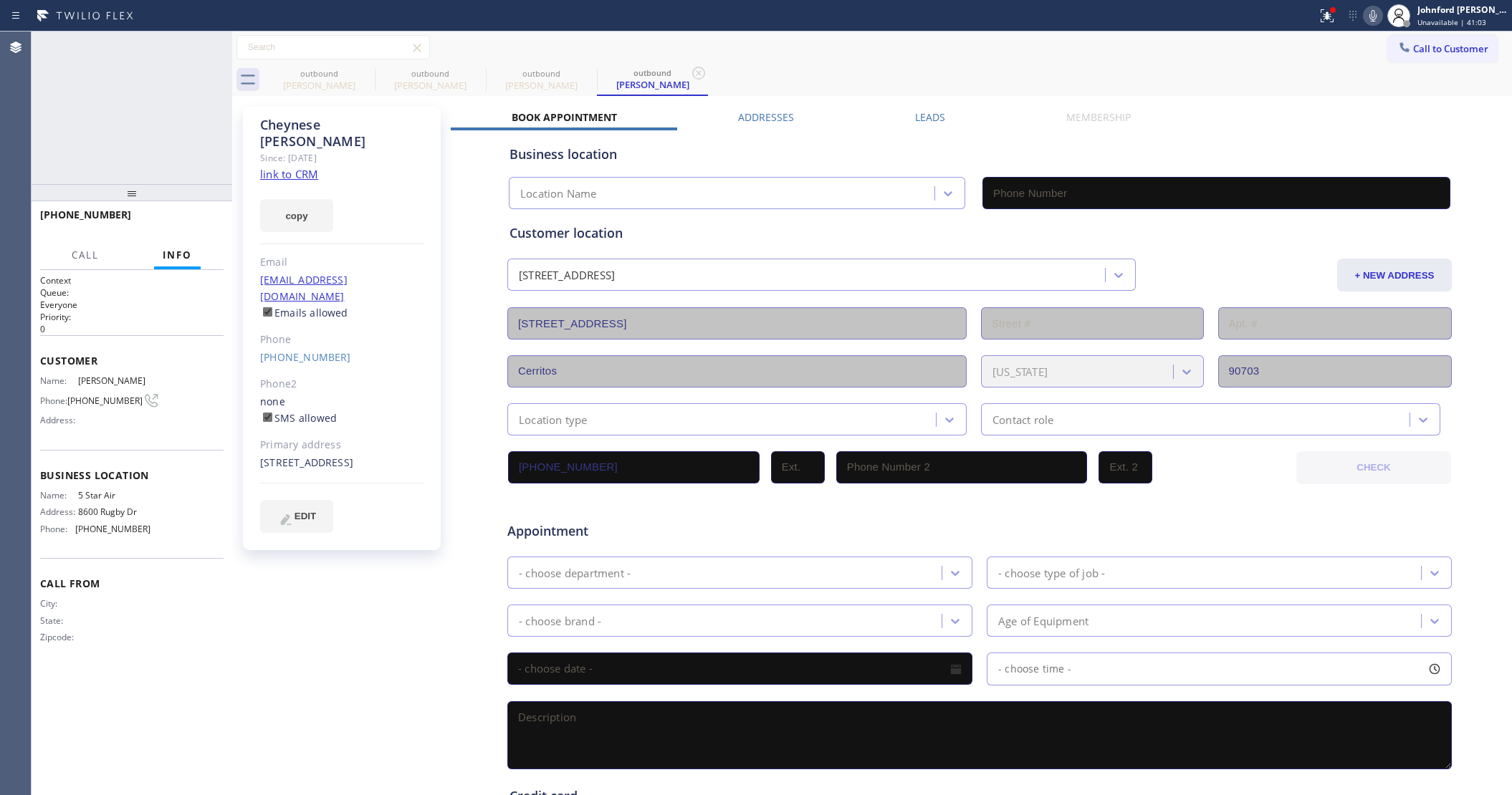
type input "(800) 686-5038"
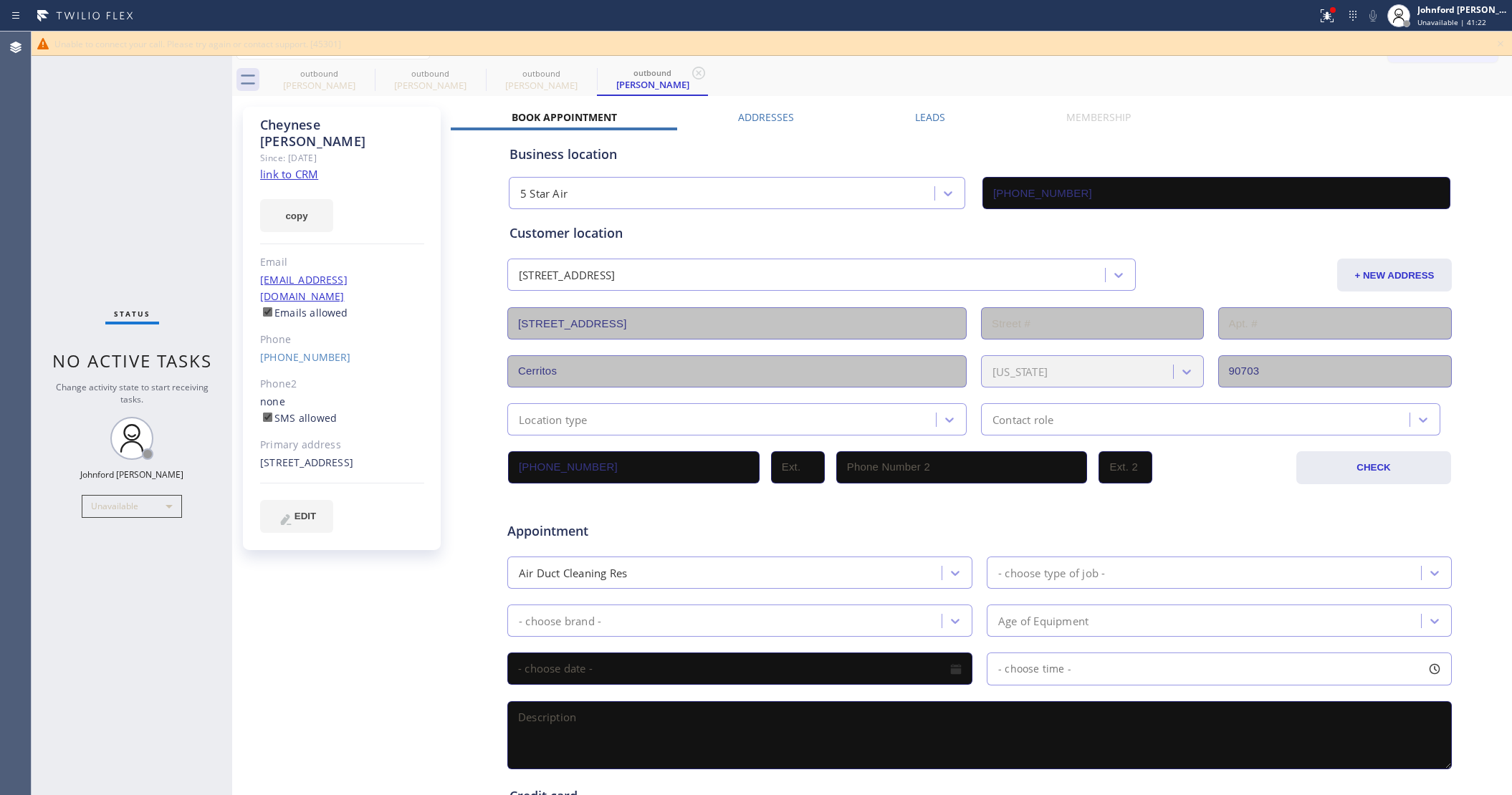
click at [309, 350] on div "(562) 440-3622" at bounding box center [342, 358] width 164 height 16
click at [305, 351] on link "(562) 440-3622" at bounding box center [305, 358] width 91 height 14
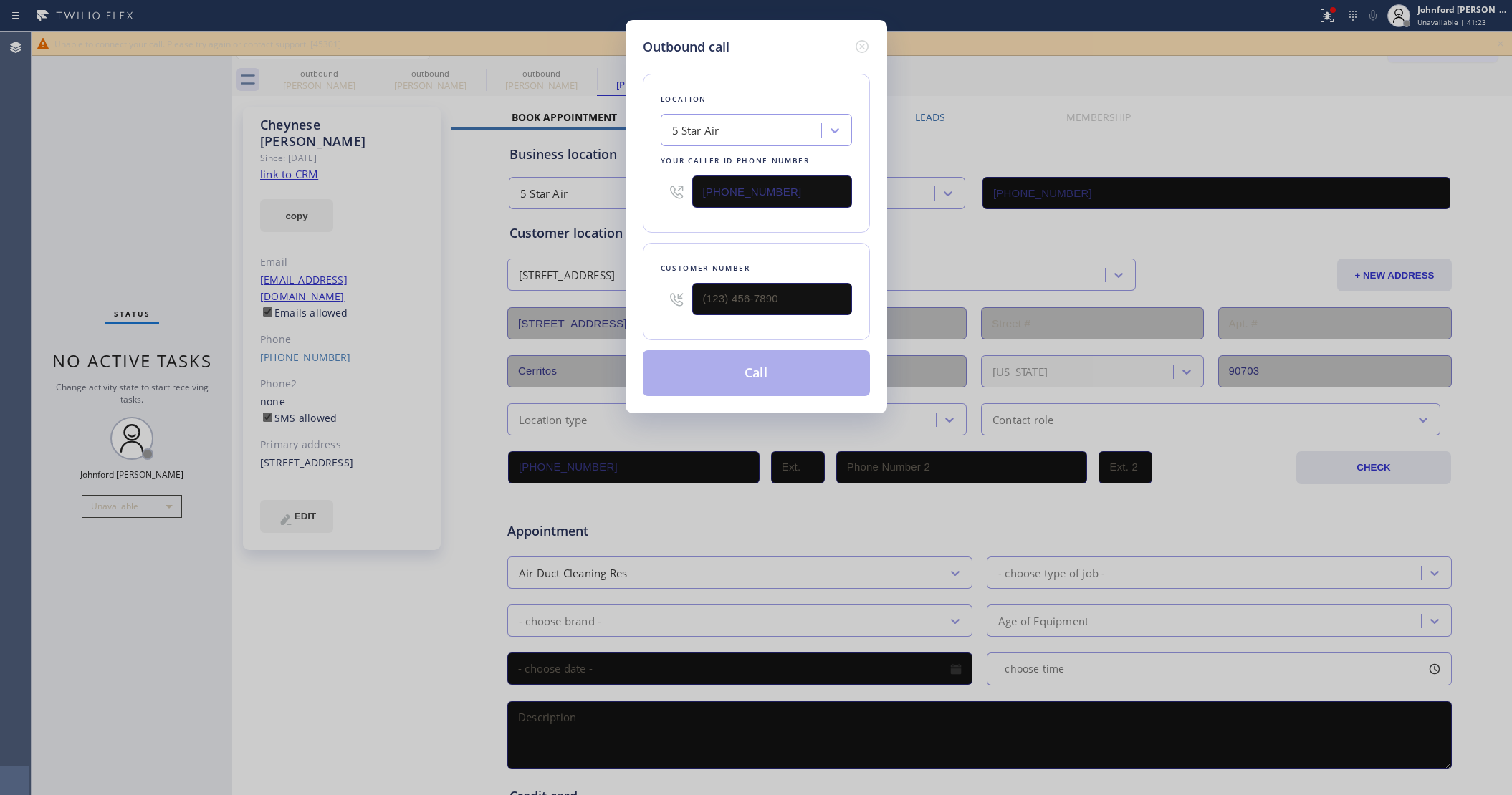
type input "(562) 440-3622"
drag, startPoint x: 800, startPoint y: 189, endPoint x: 657, endPoint y: 198, distance: 143.3
click at [657, 198] on div "Location 5 Star Air Your caller id phone number (800) 686-5038" at bounding box center [756, 153] width 227 height 159
paste input "58) 800-3094"
type input "(858) 800-3094"
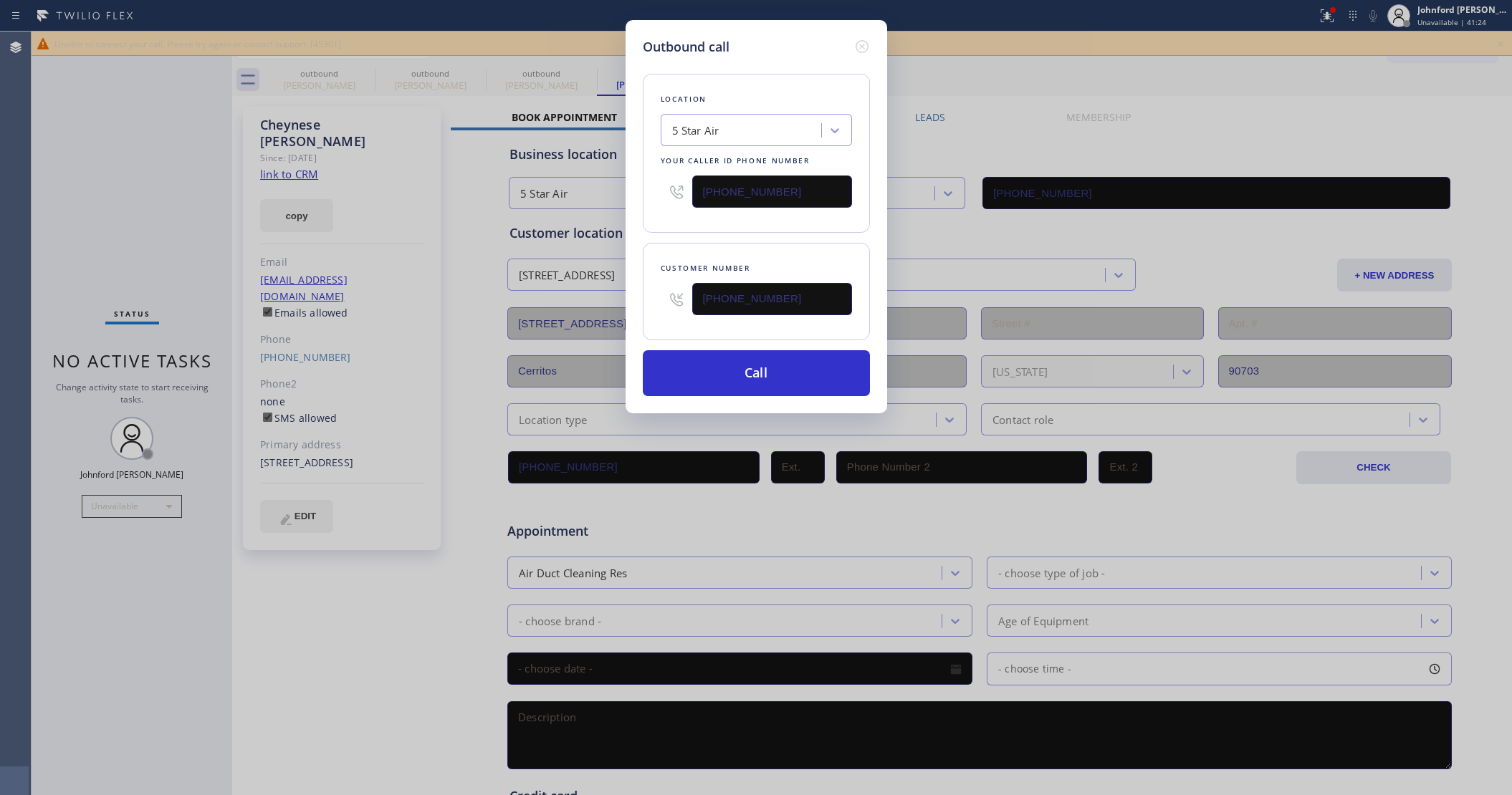
click at [750, 233] on div "Location 5 Star Air Your caller id phone number (858) 800-3094 Customer number …" at bounding box center [756, 227] width 227 height 340
click at [761, 373] on button "Call" at bounding box center [756, 374] width 227 height 46
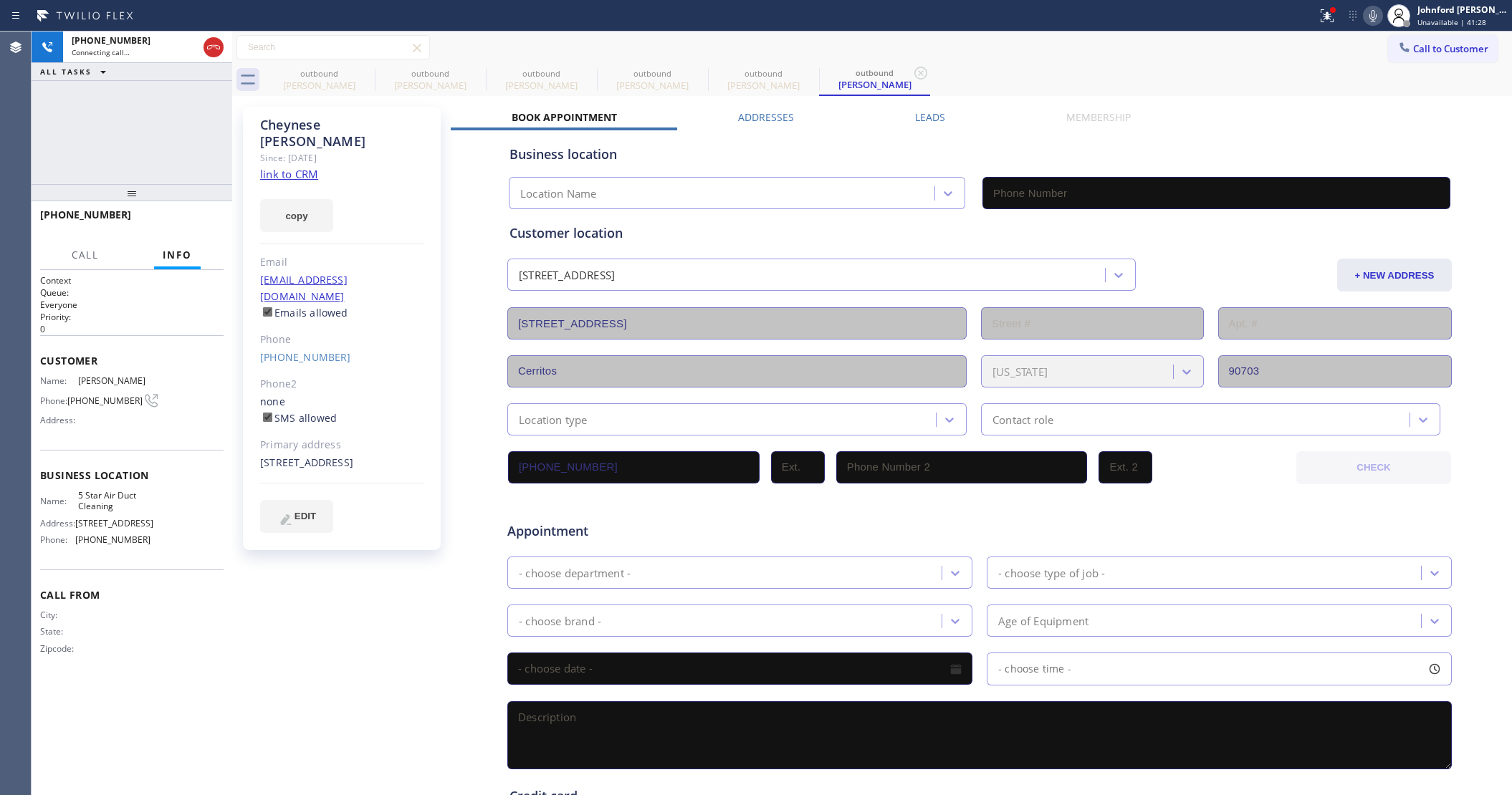
type input "(858) 800-3094"
click at [1377, 16] on icon at bounding box center [1372, 15] width 17 height 17
click at [1322, 16] on icon at bounding box center [1326, 13] width 9 height 5
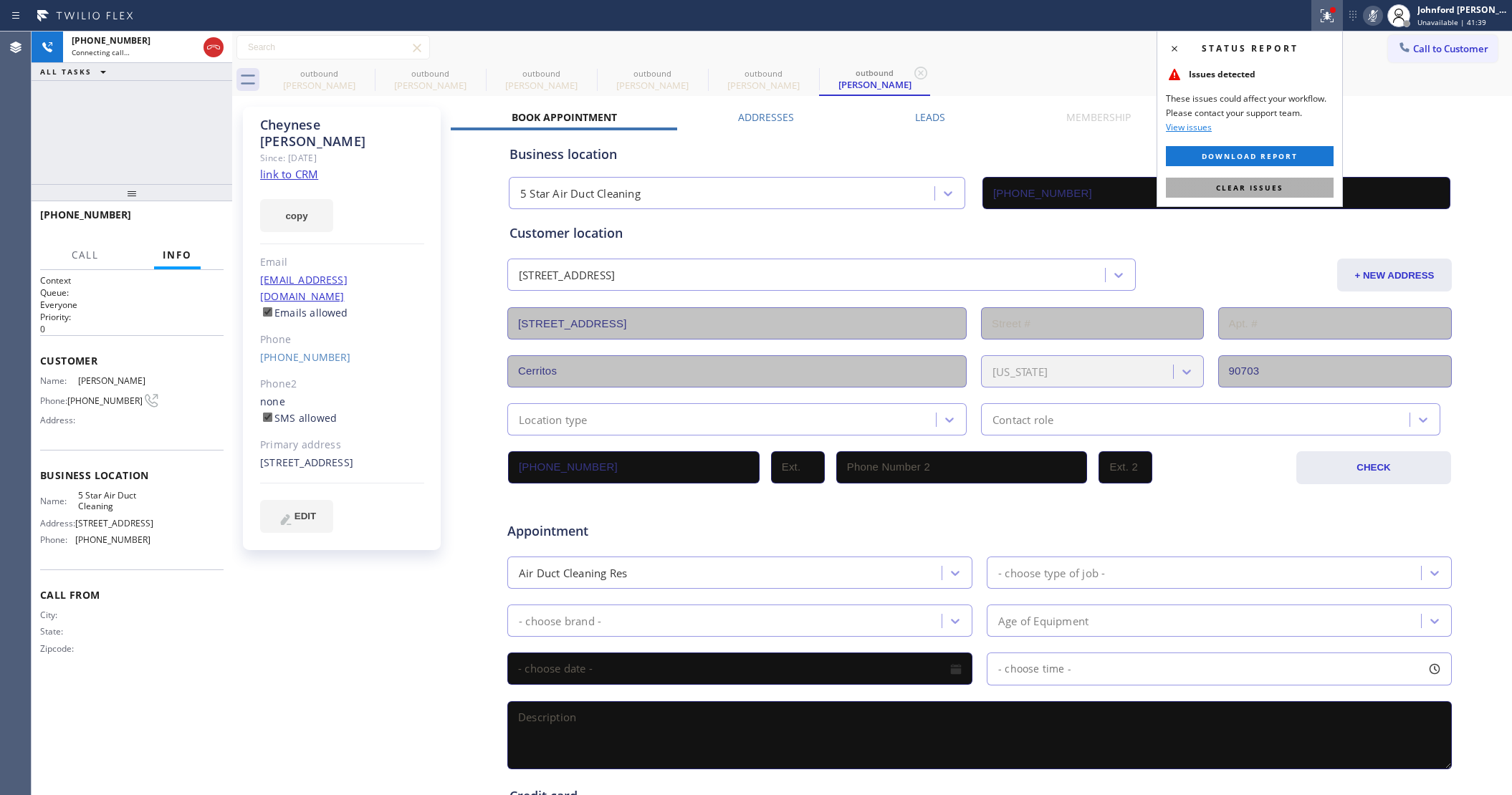
click at [1279, 179] on button "Clear issues" at bounding box center [1249, 188] width 168 height 20
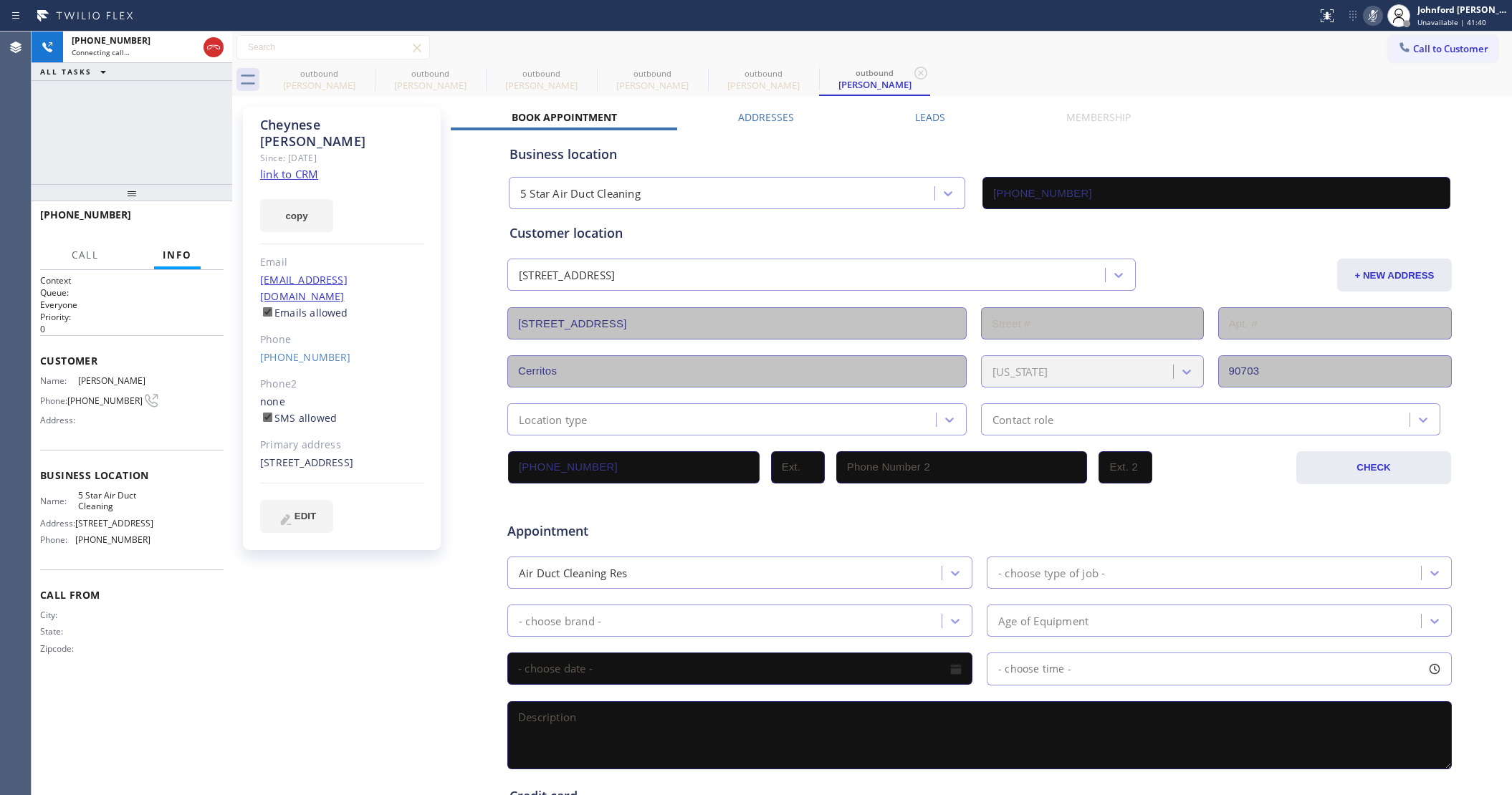
click at [1370, 19] on icon at bounding box center [1372, 15] width 17 height 17
click at [375, 75] on div at bounding box center [375, 80] width 1 height 23
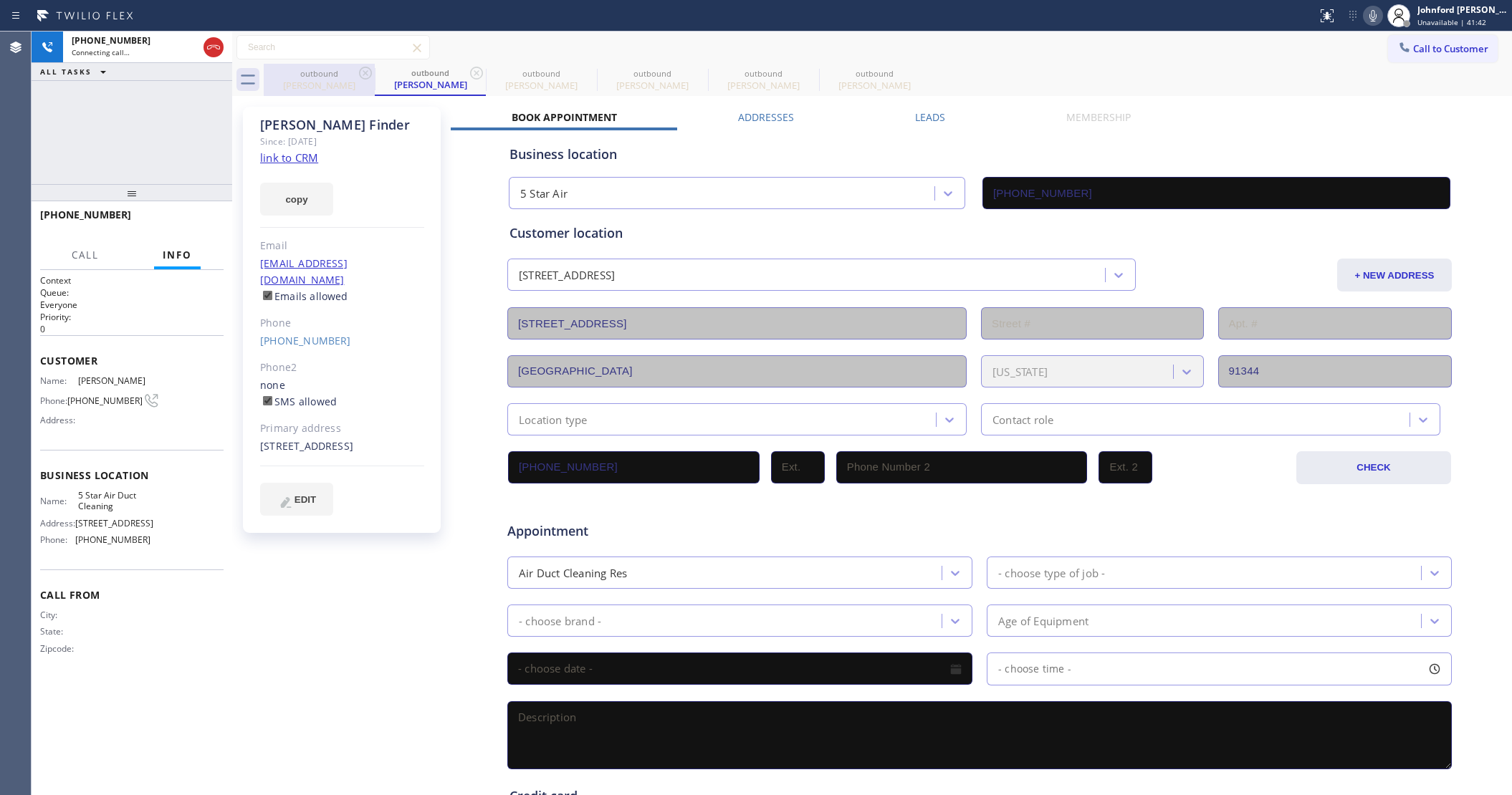
click at [368, 72] on icon at bounding box center [365, 73] width 17 height 17
click at [375, 72] on div "outbound Elizabeth Finder" at bounding box center [430, 80] width 111 height 32
click at [468, 72] on icon at bounding box center [476, 73] width 17 height 17
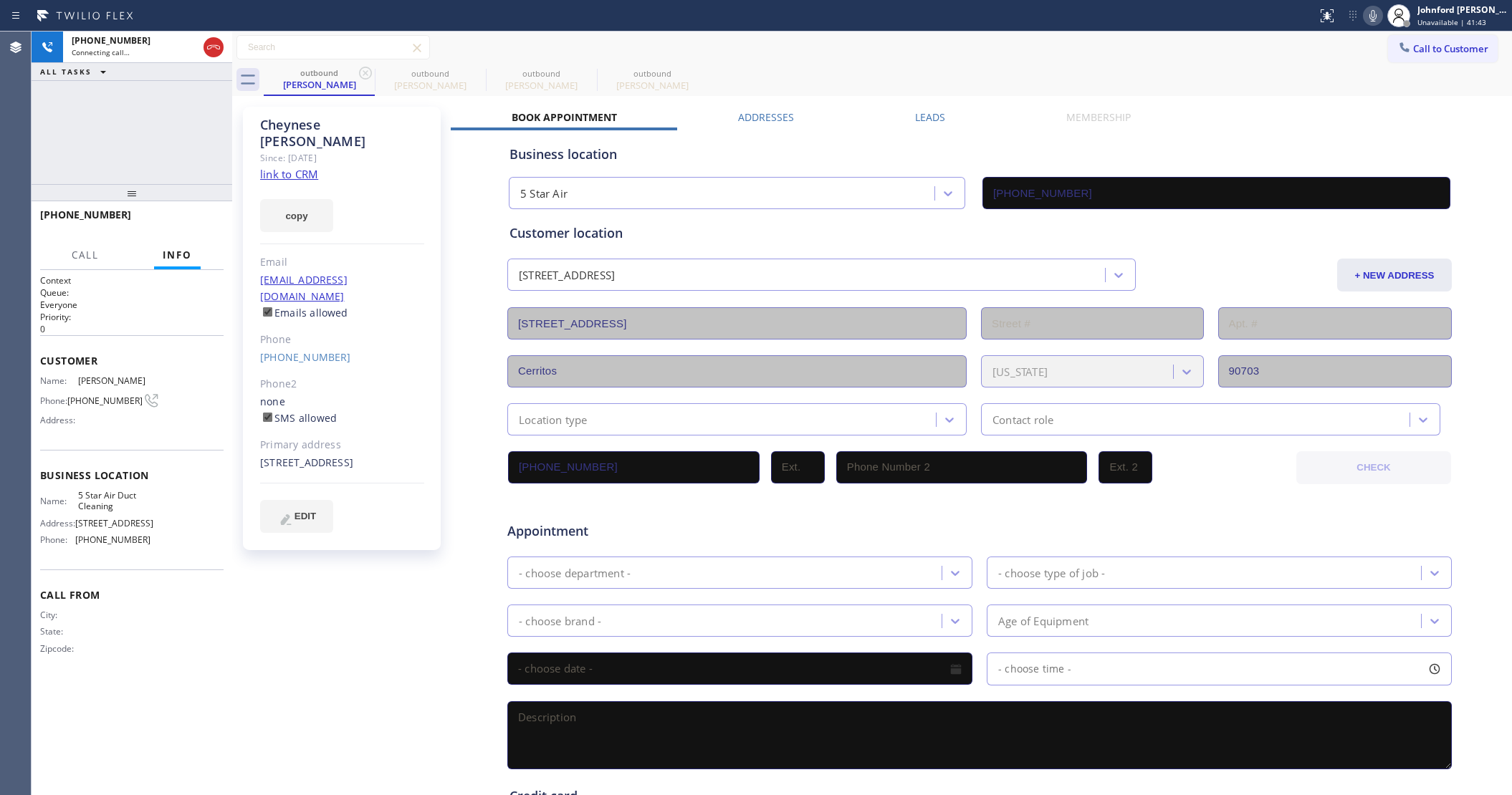
click at [368, 72] on icon at bounding box center [365, 73] width 17 height 17
click at [0, 0] on icon at bounding box center [0, 0] width 0 height 0
type input "(858) 800-3094"
click at [181, 87] on div "+15624403622 Connecting call… ALL TASKS ALL TASKS ACTIVE TASKS TASKS IN WRAP UP" at bounding box center [132, 108] width 201 height 153
click at [189, 214] on button "HANG UP" at bounding box center [190, 221] width 67 height 20
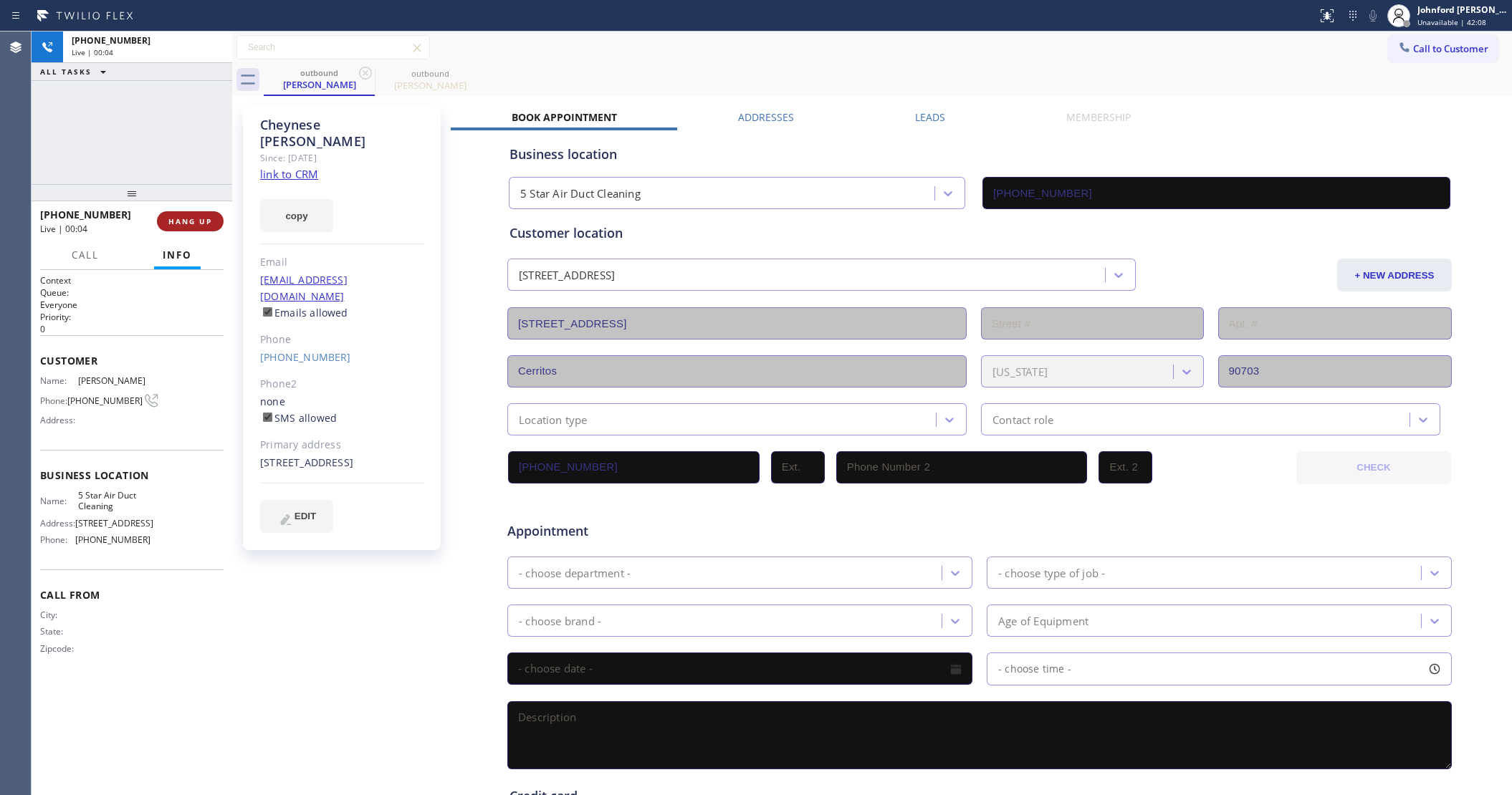
click at [189, 214] on button "HANG UP" at bounding box center [190, 221] width 67 height 20
click at [194, 216] on span "COMPLETE" at bounding box center [187, 221] width 49 height 10
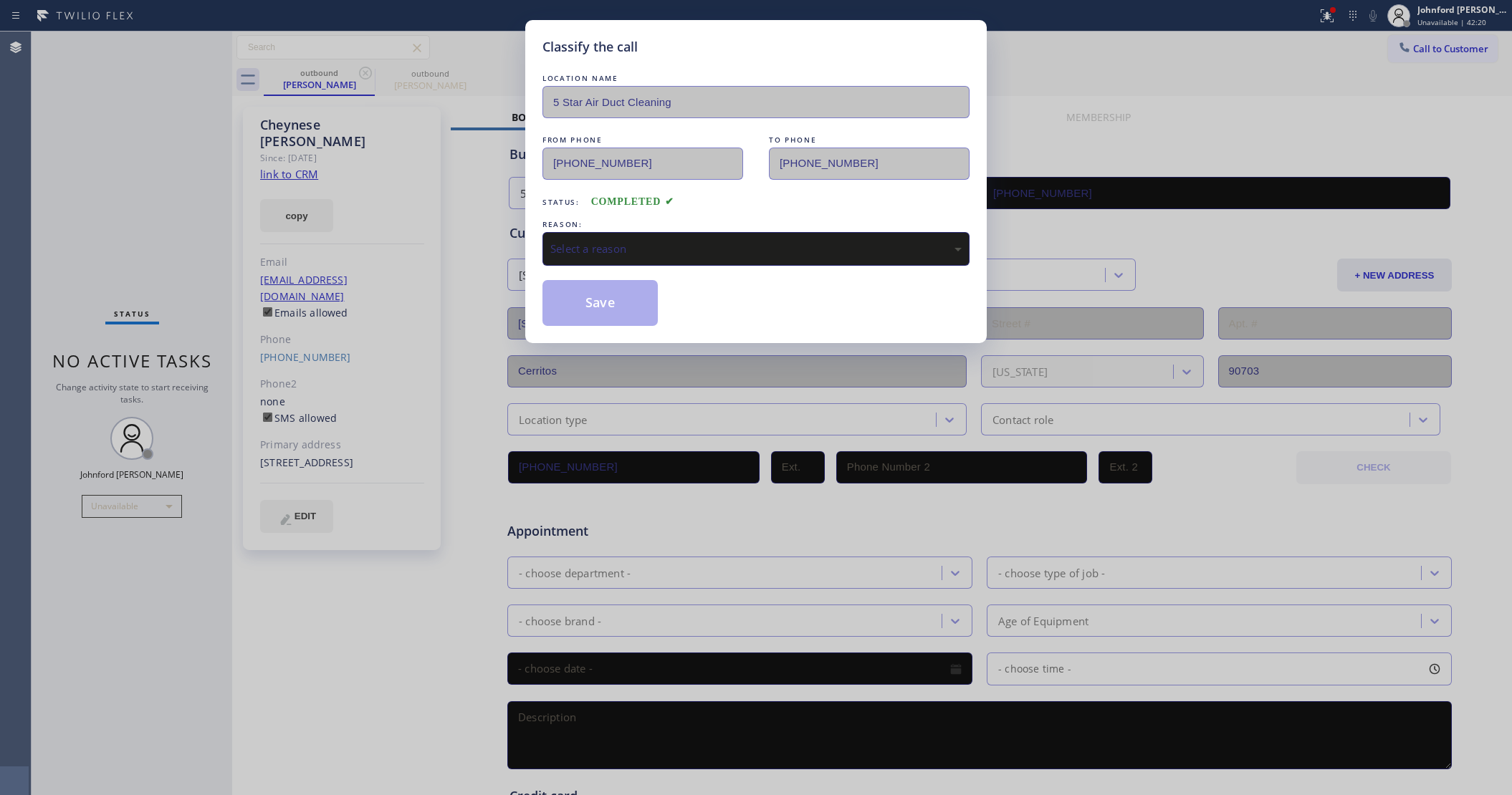
click at [646, 245] on div "Select a reason" at bounding box center [756, 249] width 411 height 16
click at [611, 310] on button "Save" at bounding box center [600, 303] width 115 height 46
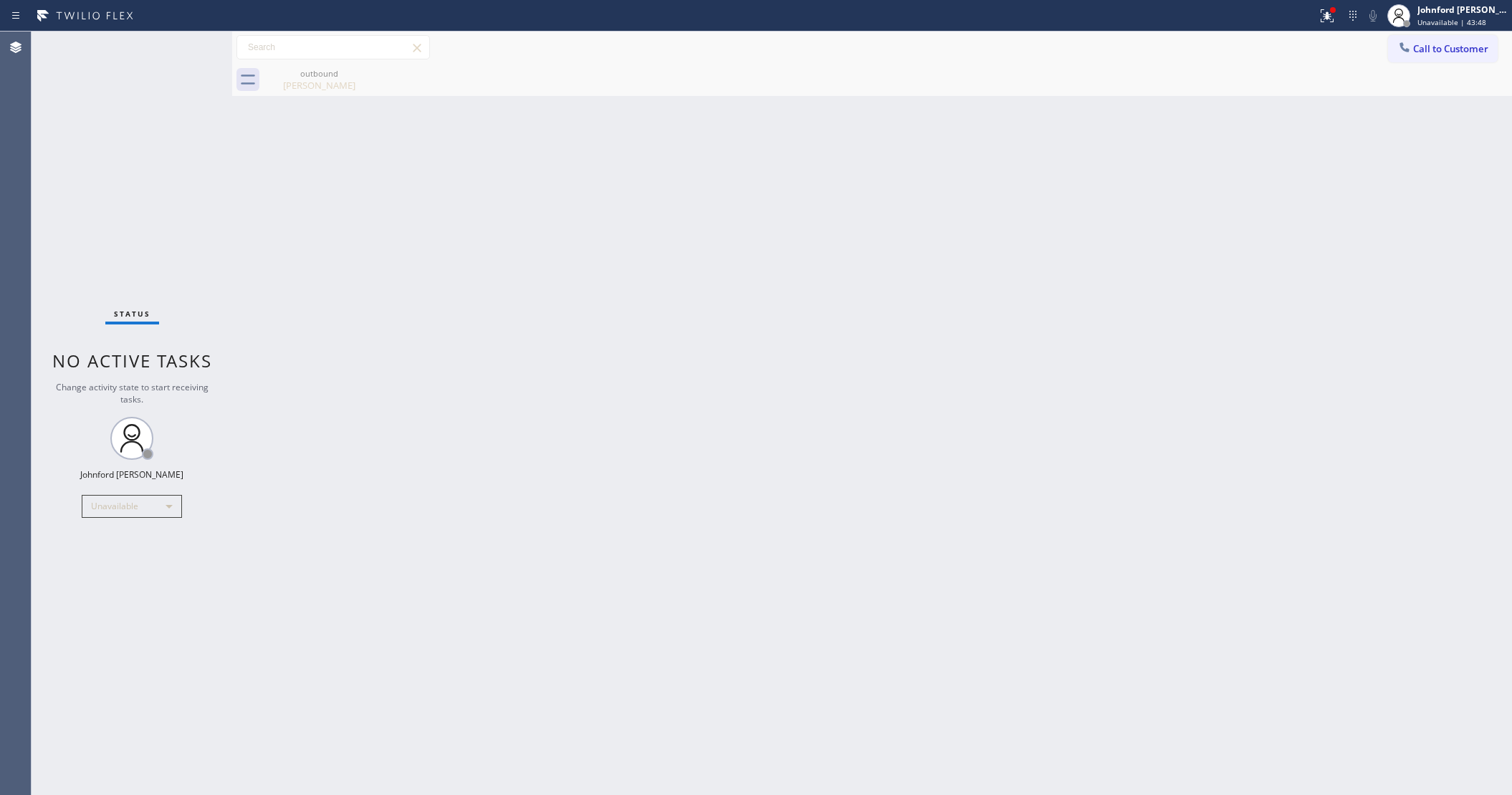
click at [1384, 43] on div "Call to Customer Outbound call Location 5 Star Air Your caller id phone number …" at bounding box center [871, 47] width 1279 height 25
click at [1405, 43] on icon at bounding box center [1404, 47] width 14 height 14
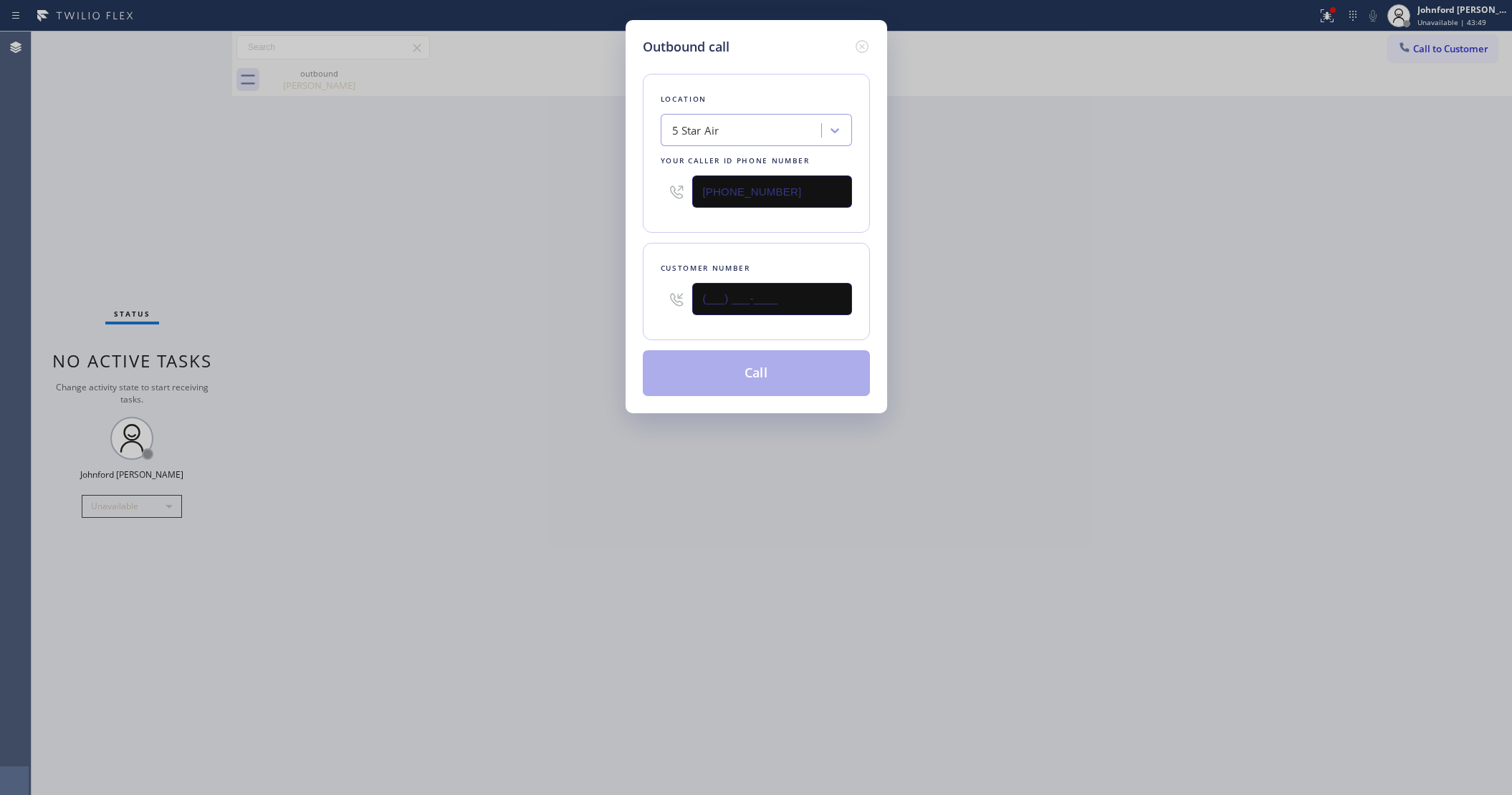
drag, startPoint x: 682, startPoint y: 295, endPoint x: 610, endPoint y: 300, distance: 72.2
click at [621, 298] on div "Outbound call Location 5 Star Air Your caller id phone number (800) 686-5038 Cu…" at bounding box center [756, 398] width 1512 height 795
paste input "714) 484-4642"
type input "(714) 484-4642"
click at [533, 309] on div "Outbound call Location 5 Star Air Your caller id phone number (800) 686-5038 Cu…" at bounding box center [756, 398] width 1512 height 795
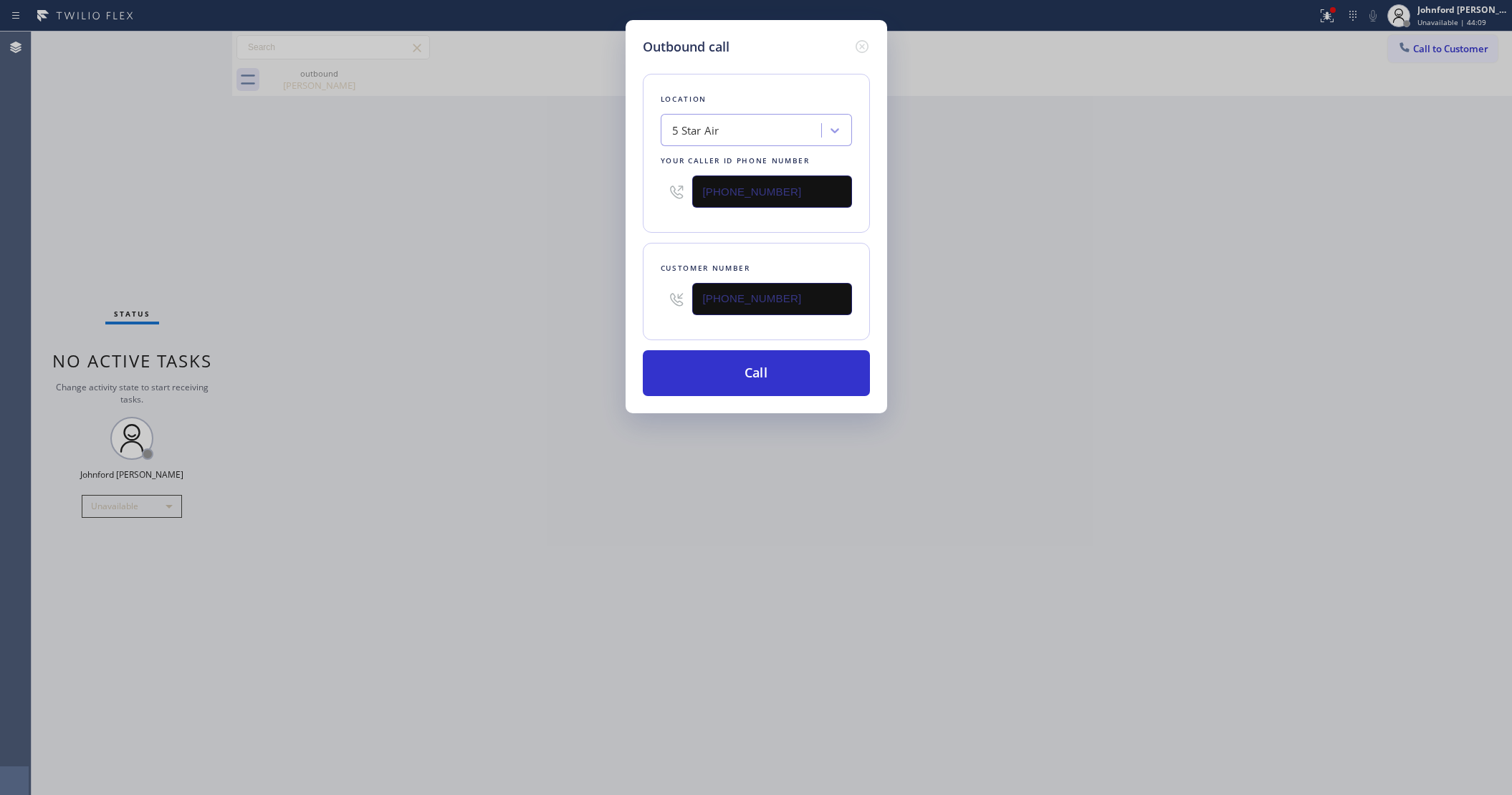
drag, startPoint x: 712, startPoint y: 191, endPoint x: 615, endPoint y: 208, distance: 98.5
click at [626, 202] on div "Outbound call Location 5 Star Air Your caller id phone number (800) 686-5038 Cu…" at bounding box center [756, 217] width 262 height 394
paste input "58) 800-3094"
type input "(858) 800-3094"
click at [543, 227] on div "Outbound call Location 5 Star Air Your caller id phone number (858) 800-3094 Cu…" at bounding box center [756, 398] width 1512 height 795
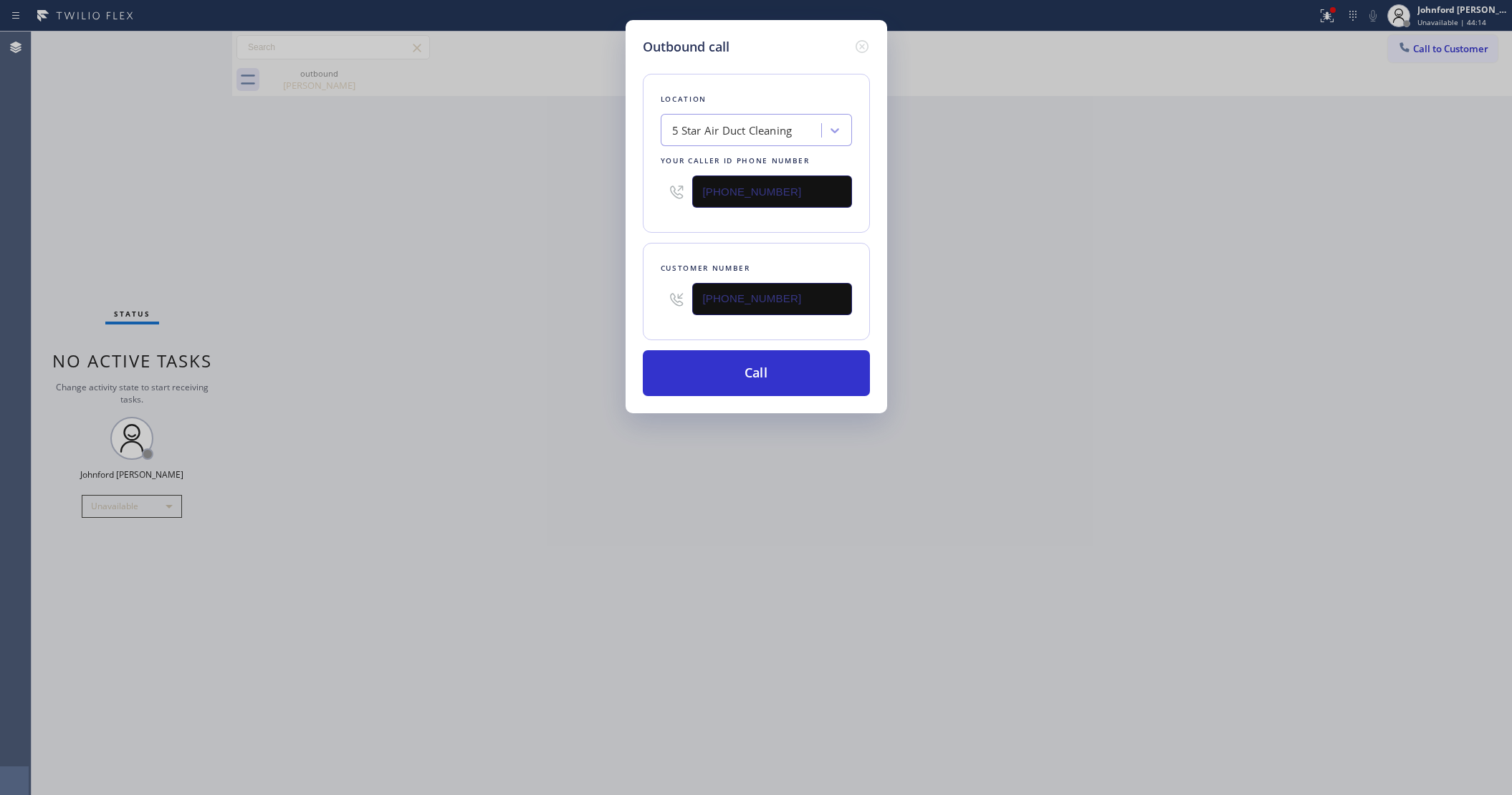
click at [792, 399] on div "Outbound call Location 5 Star Air Duct Cleaning Your caller id phone number (85…" at bounding box center [756, 217] width 262 height 394
click at [799, 385] on button "Call" at bounding box center [756, 374] width 227 height 46
drag, startPoint x: 1124, startPoint y: 325, endPoint x: 1141, endPoint y: 88, distance: 237.6
click at [1132, 297] on div "Outbound call Location 5 Star Air Duct Cleaning Your caller id phone number (85…" at bounding box center [756, 398] width 1512 height 795
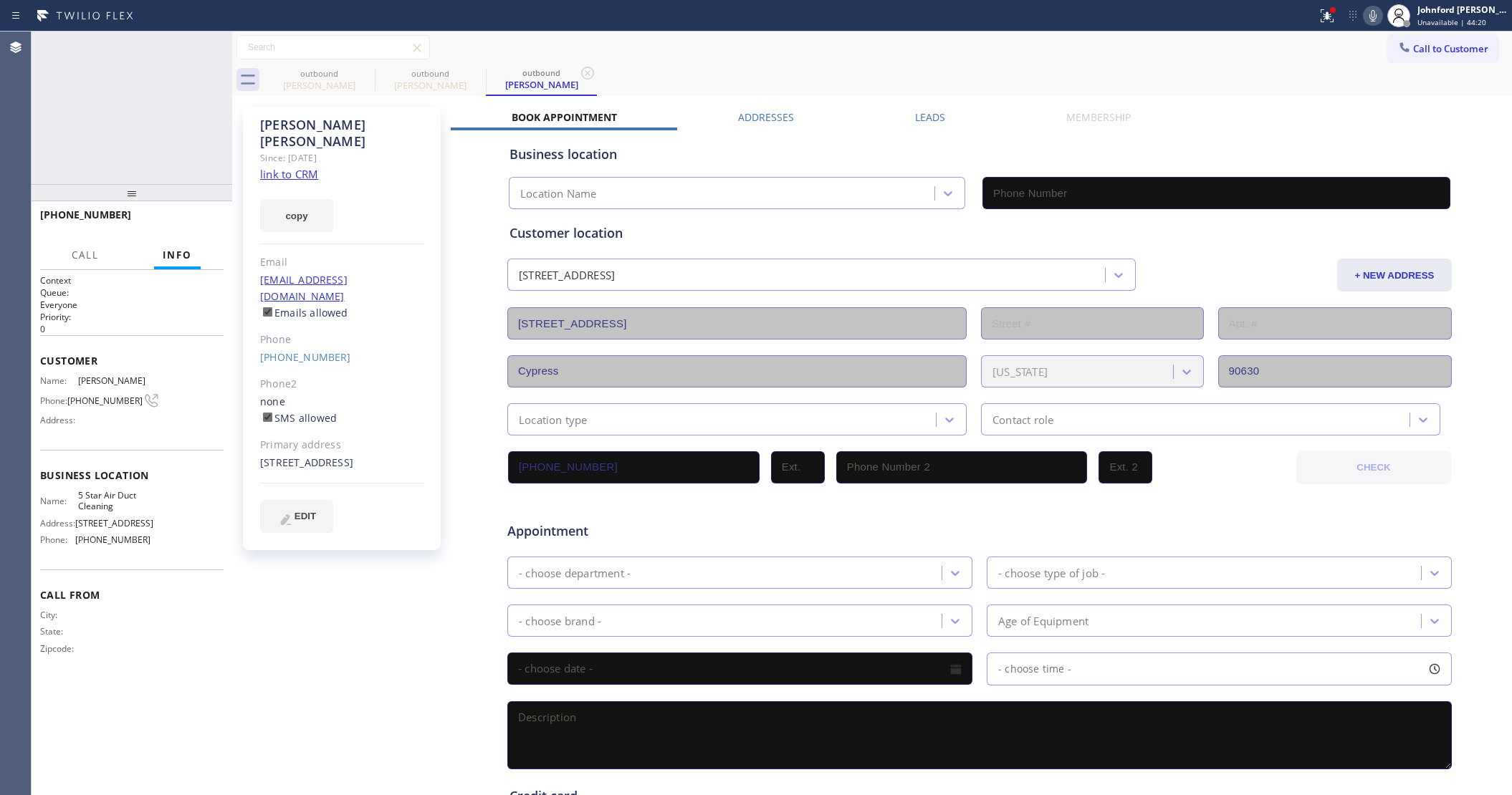
type input "(858) 800-3094"
click at [194, 224] on span "HANG UP" at bounding box center [190, 221] width 44 height 10
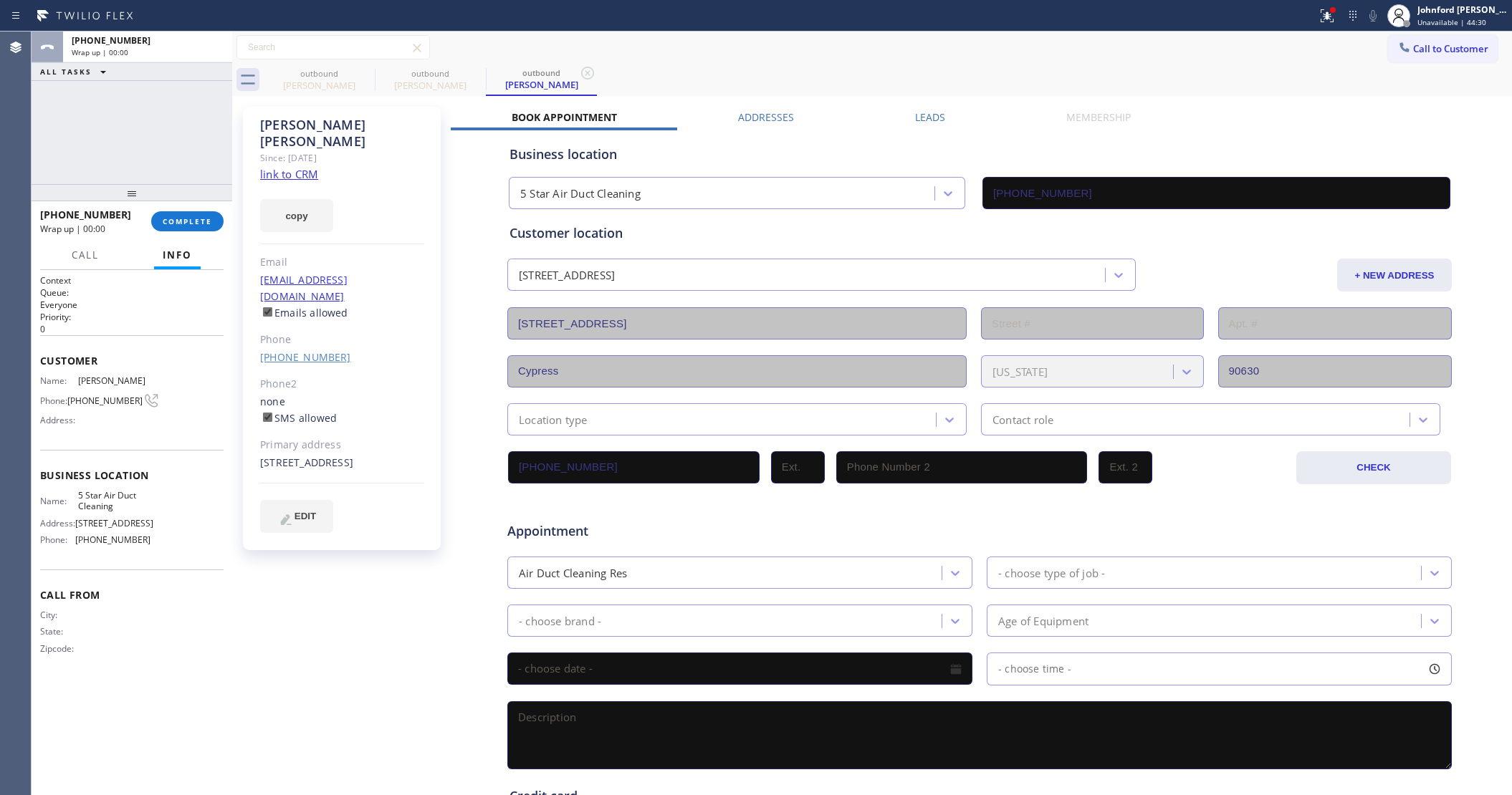
click at [313, 351] on link "(714) 484-4642" at bounding box center [305, 358] width 91 height 14
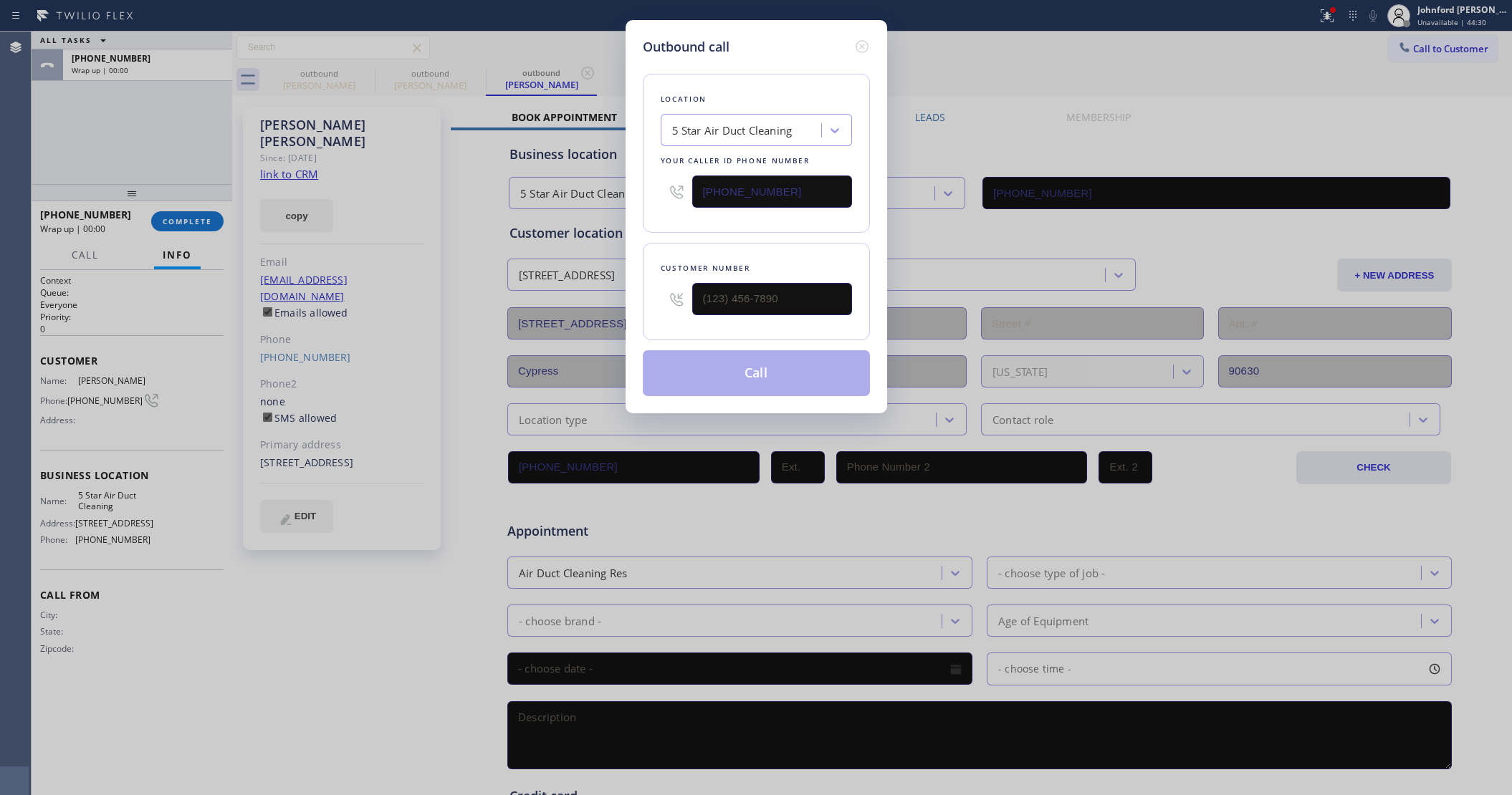
type input "(714) 484-4642"
click at [813, 361] on button "Call" at bounding box center [756, 374] width 227 height 46
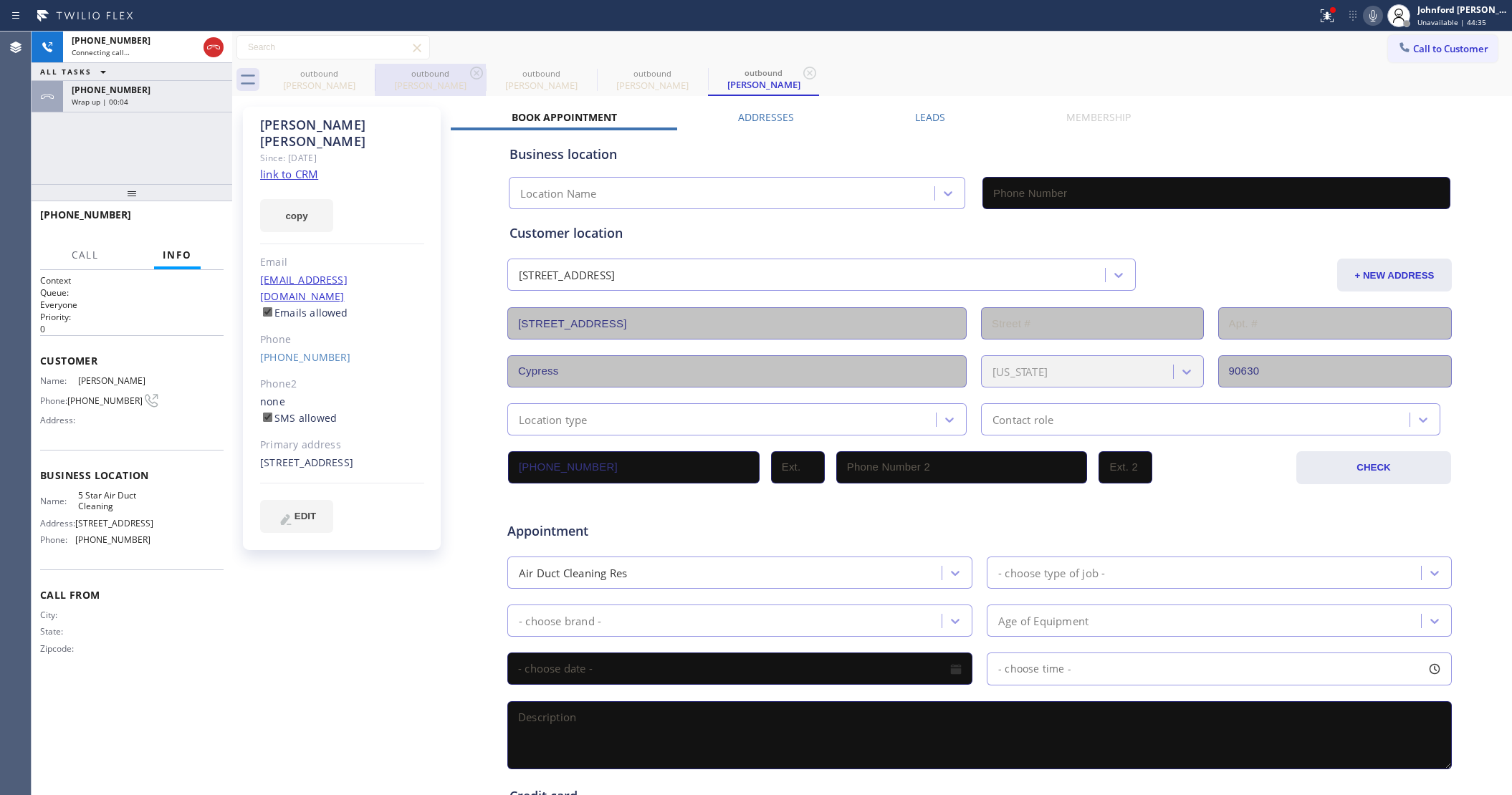
type input "(858) 800-3094"
click at [375, 75] on div at bounding box center [375, 80] width 1 height 23
click at [352, 69] on div "outbound" at bounding box center [319, 73] width 108 height 11
click at [359, 70] on icon at bounding box center [365, 73] width 17 height 17
click at [468, 70] on icon at bounding box center [476, 73] width 17 height 17
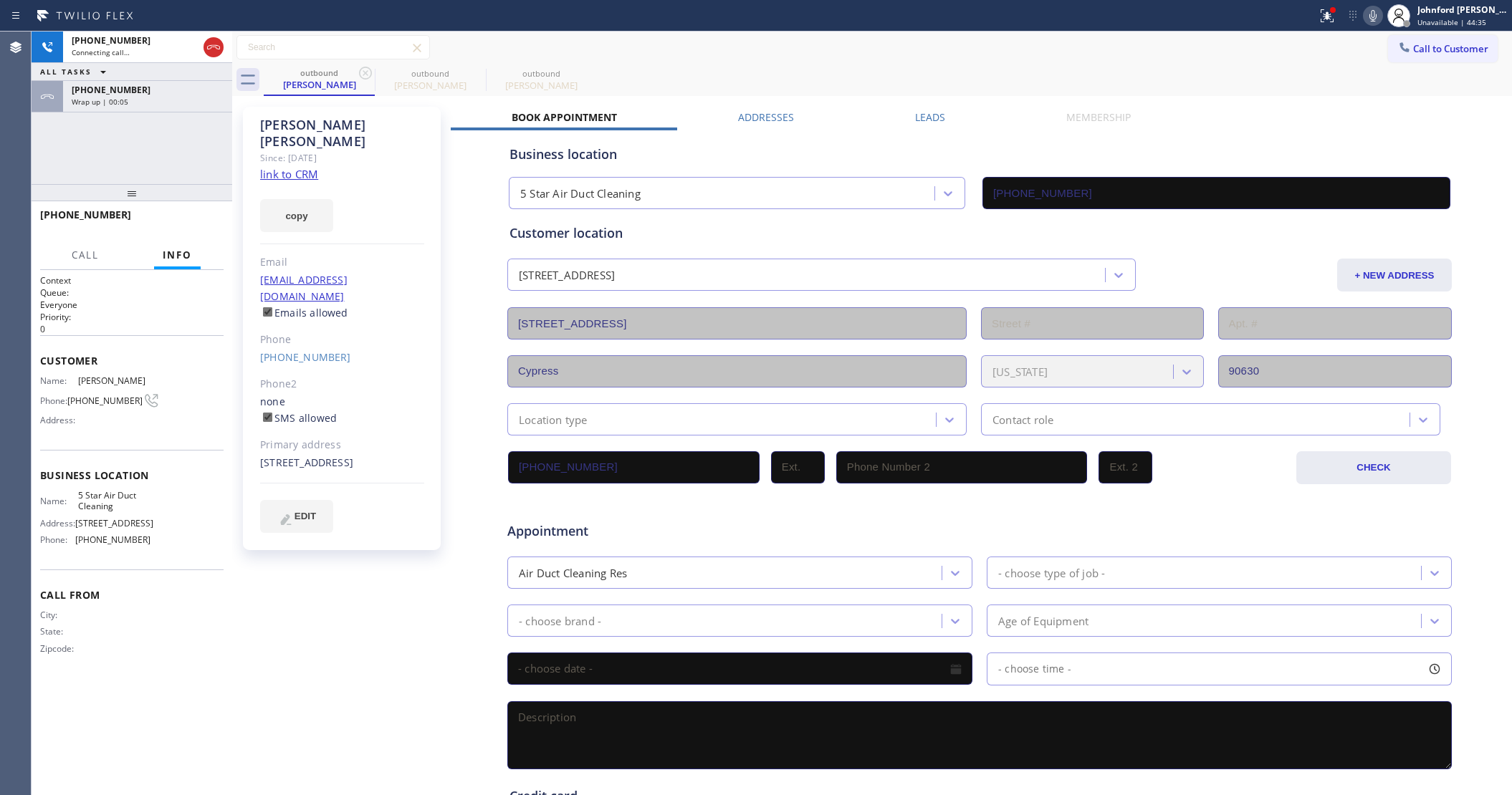
click at [359, 70] on icon at bounding box center [365, 73] width 17 height 17
click at [209, 103] on div "Wrap up | 00:06" at bounding box center [148, 102] width 152 height 10
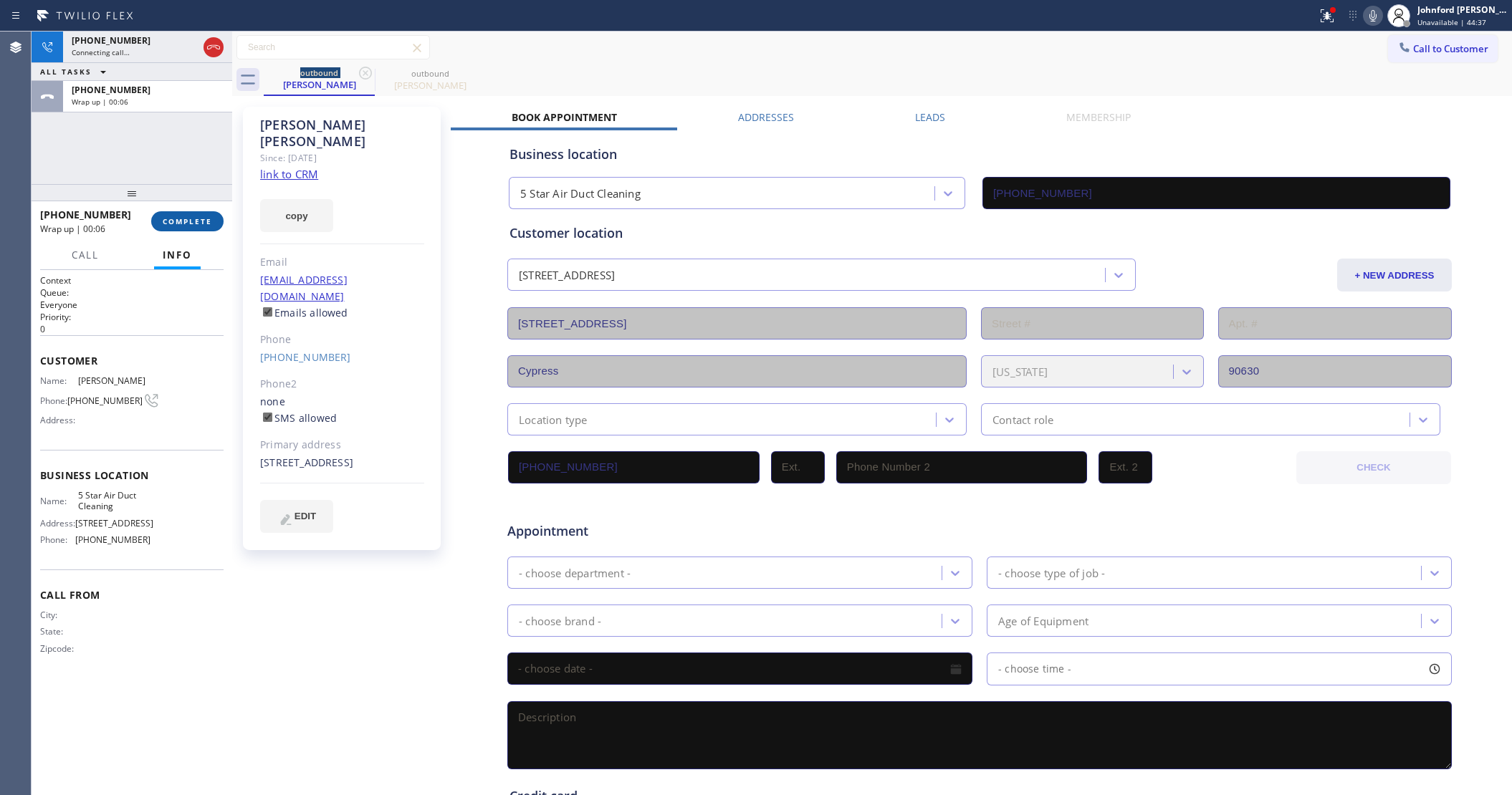
click at [209, 222] on span "COMPLETE" at bounding box center [187, 221] width 49 height 10
type input "(858) 800-3094"
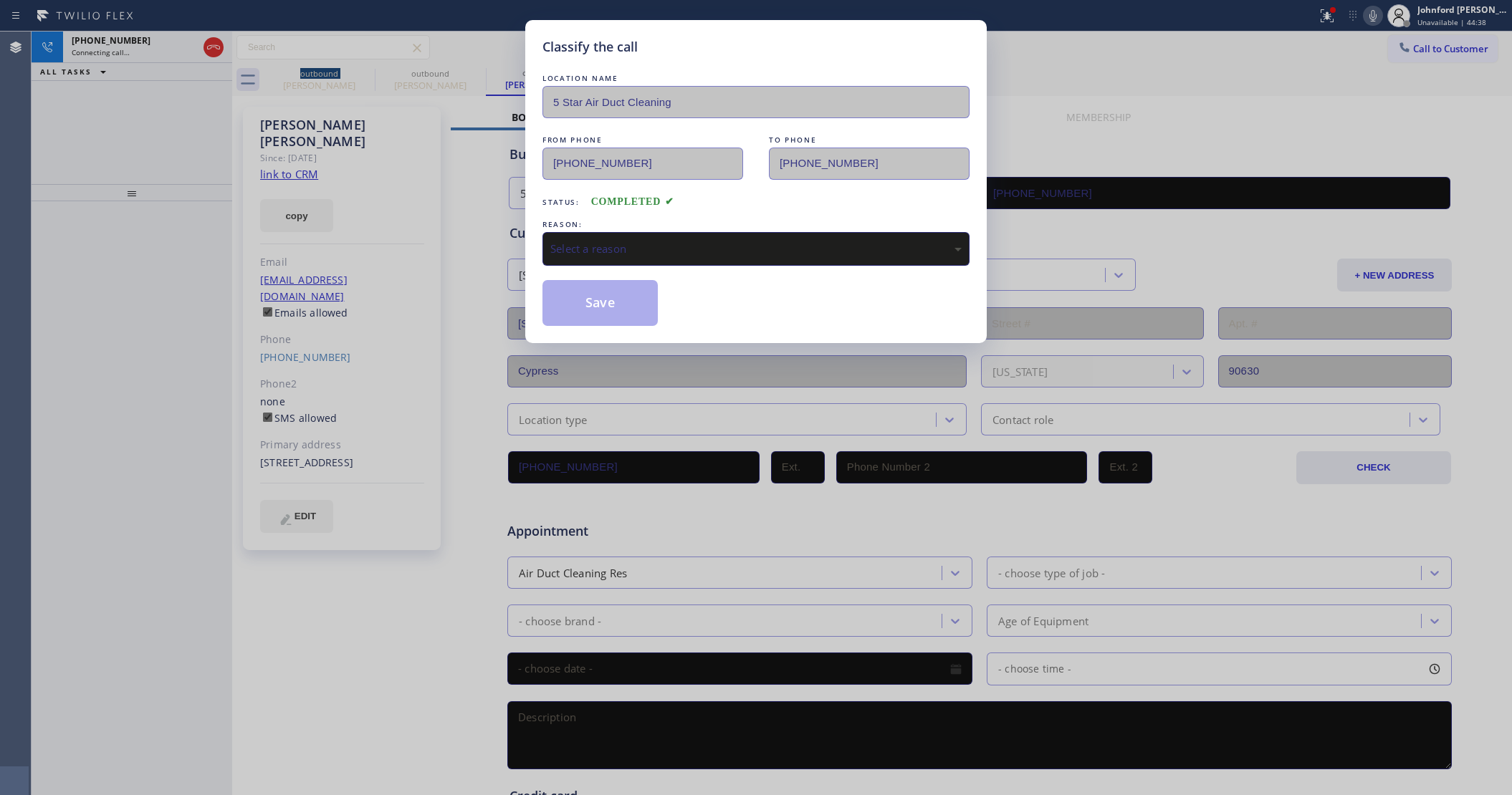
click at [685, 241] on div "Select a reason" at bounding box center [756, 249] width 411 height 16
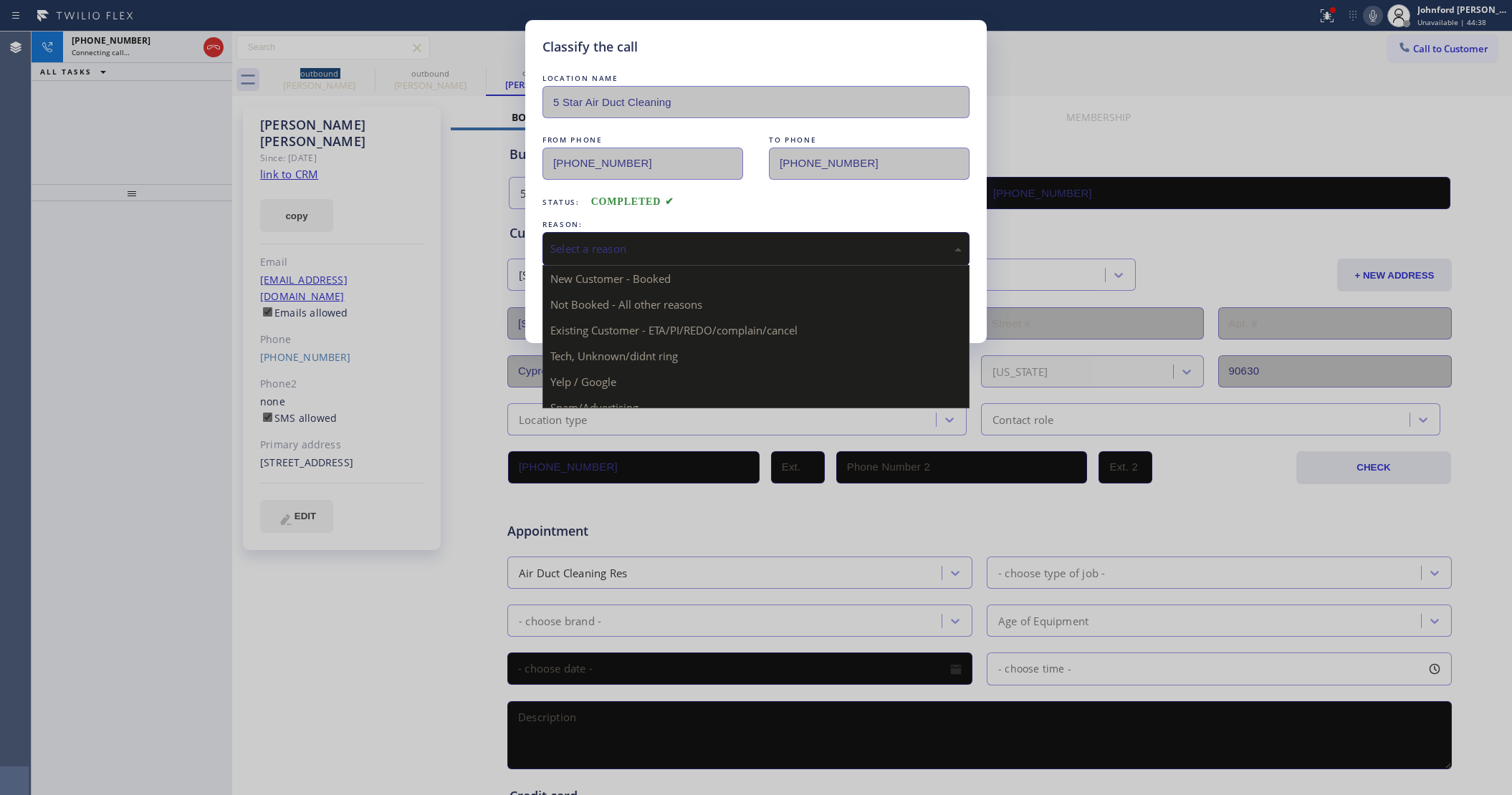
drag, startPoint x: 642, startPoint y: 339, endPoint x: 632, endPoint y: 327, distance: 15.6
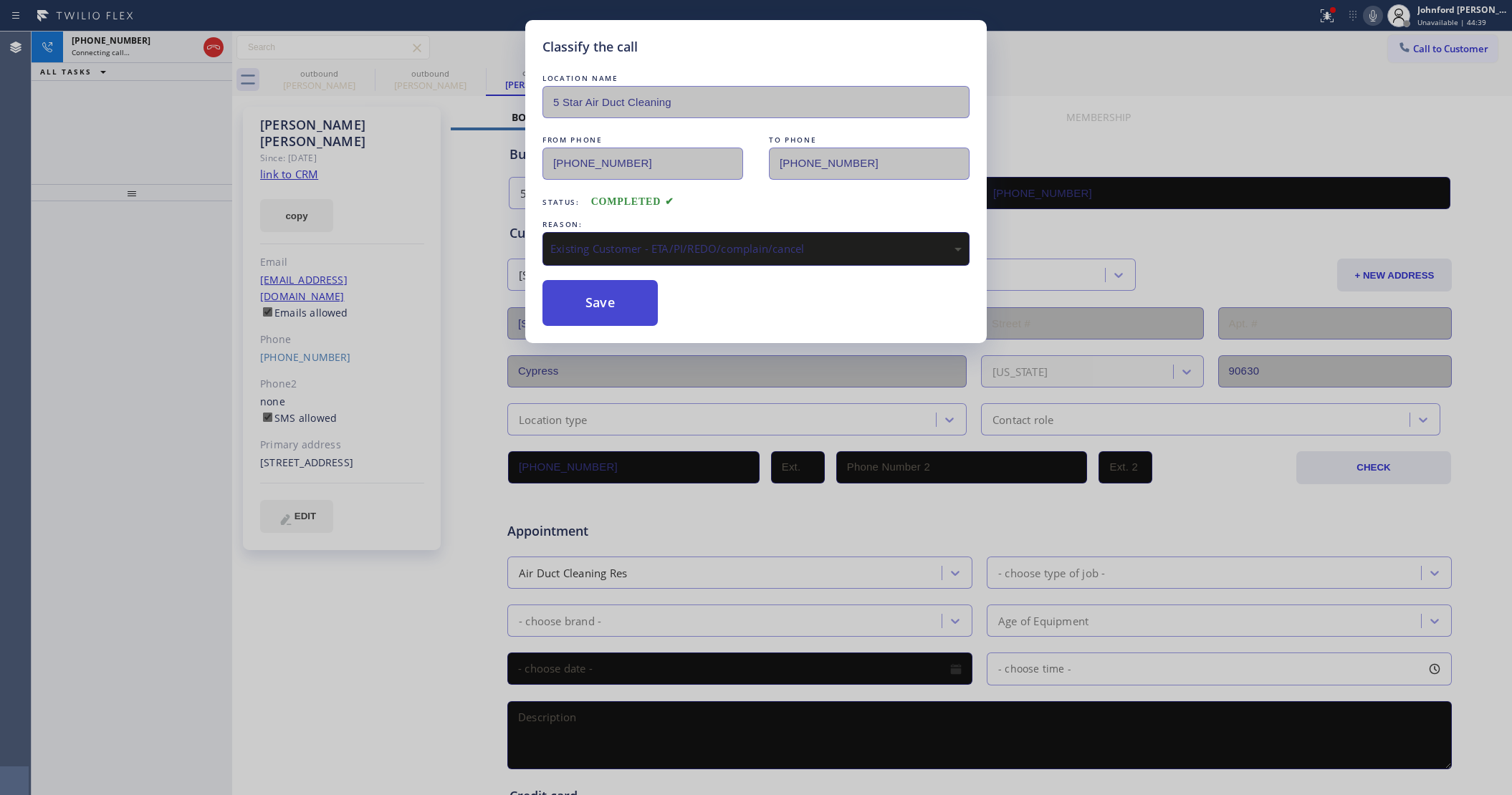
click at [616, 313] on button "Save" at bounding box center [600, 303] width 115 height 46
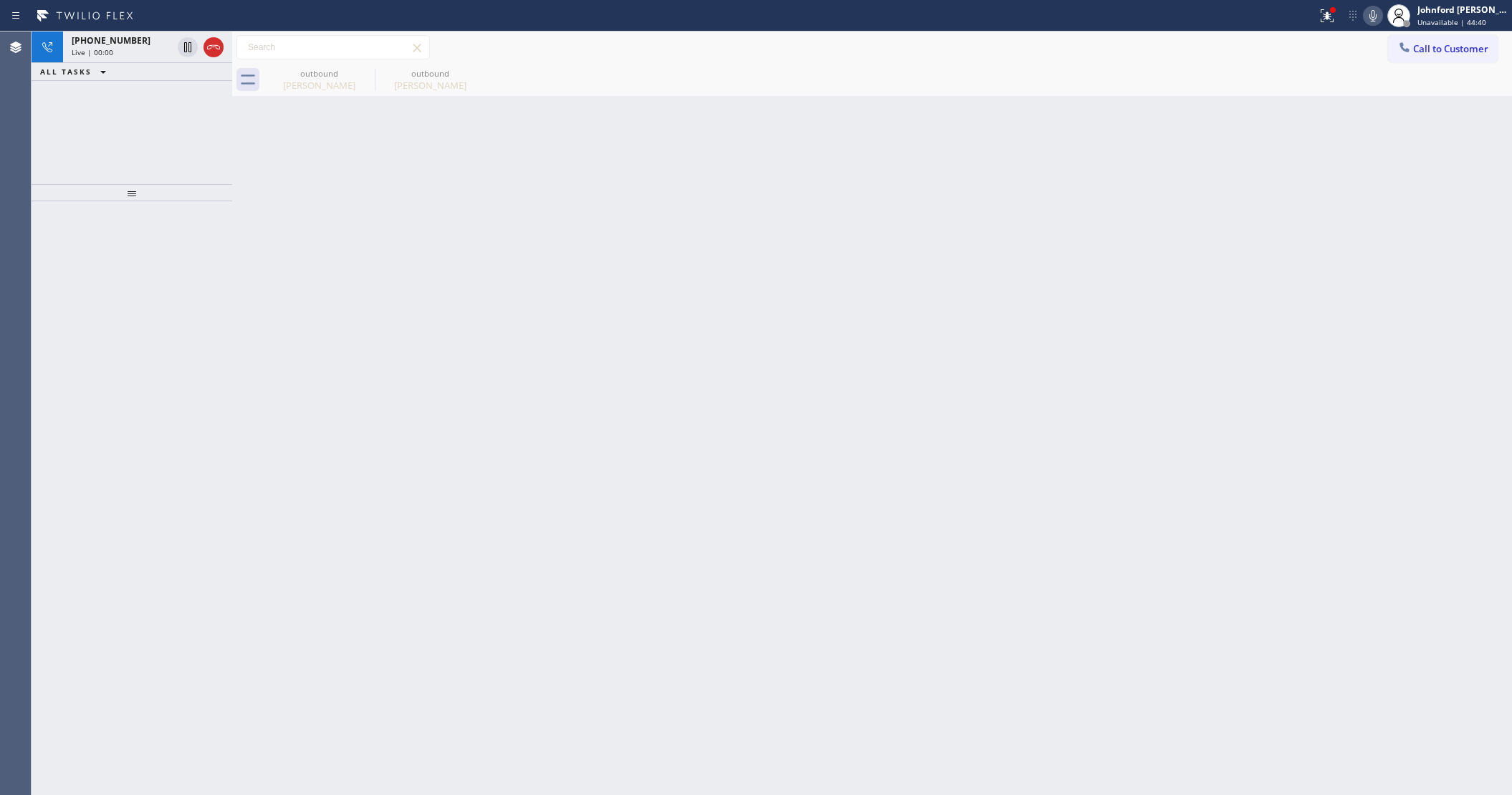
click at [171, 49] on div "Live | 00:00" at bounding box center [122, 52] width 100 height 10
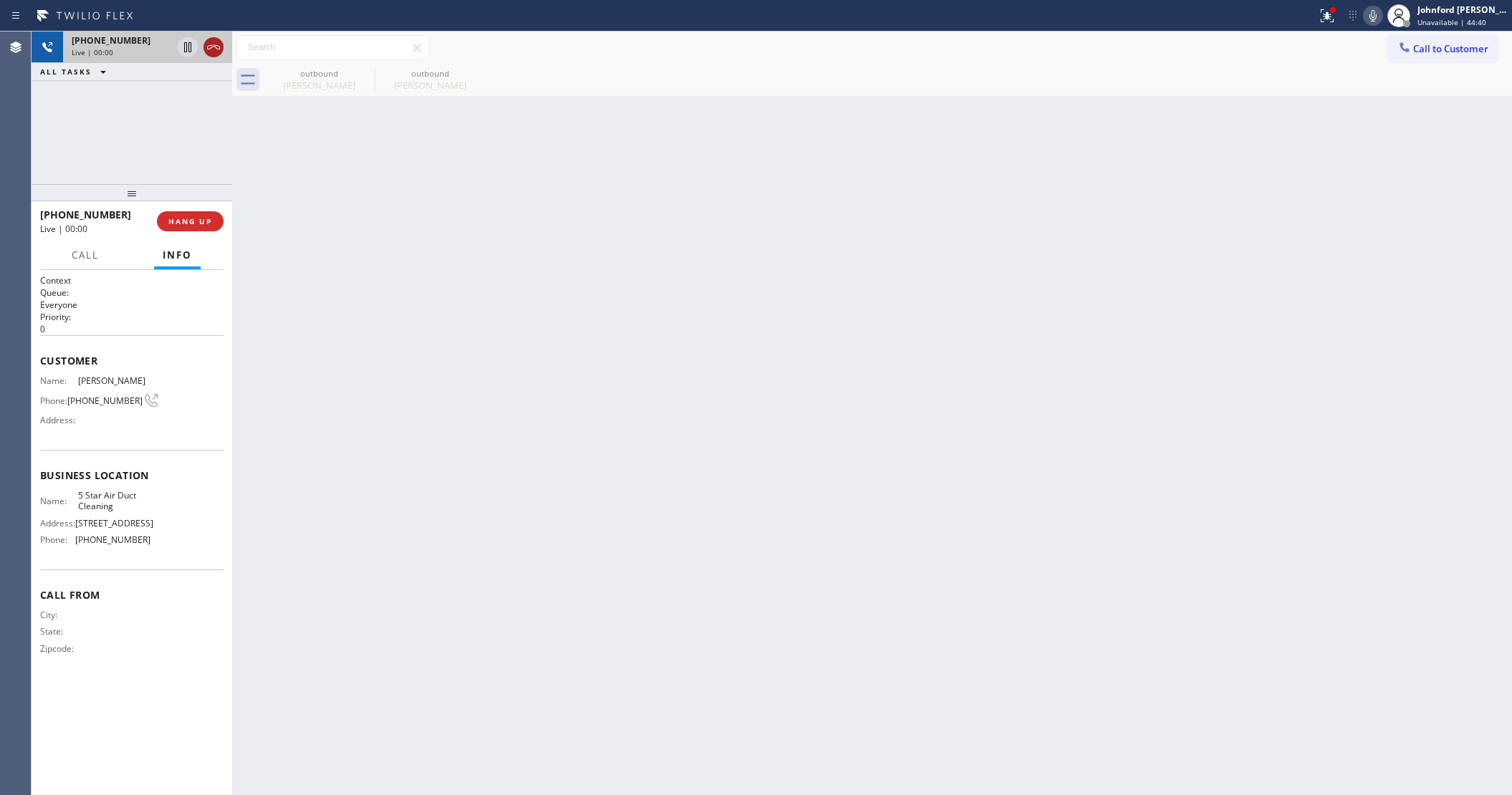
click at [217, 52] on icon at bounding box center [213, 47] width 17 height 17
click at [367, 73] on icon at bounding box center [365, 73] width 17 height 17
click at [468, 73] on icon at bounding box center [476, 73] width 17 height 17
click at [367, 73] on div at bounding box center [887, 80] width 1248 height 32
click at [201, 214] on button "COMPLETE" at bounding box center [187, 221] width 72 height 20
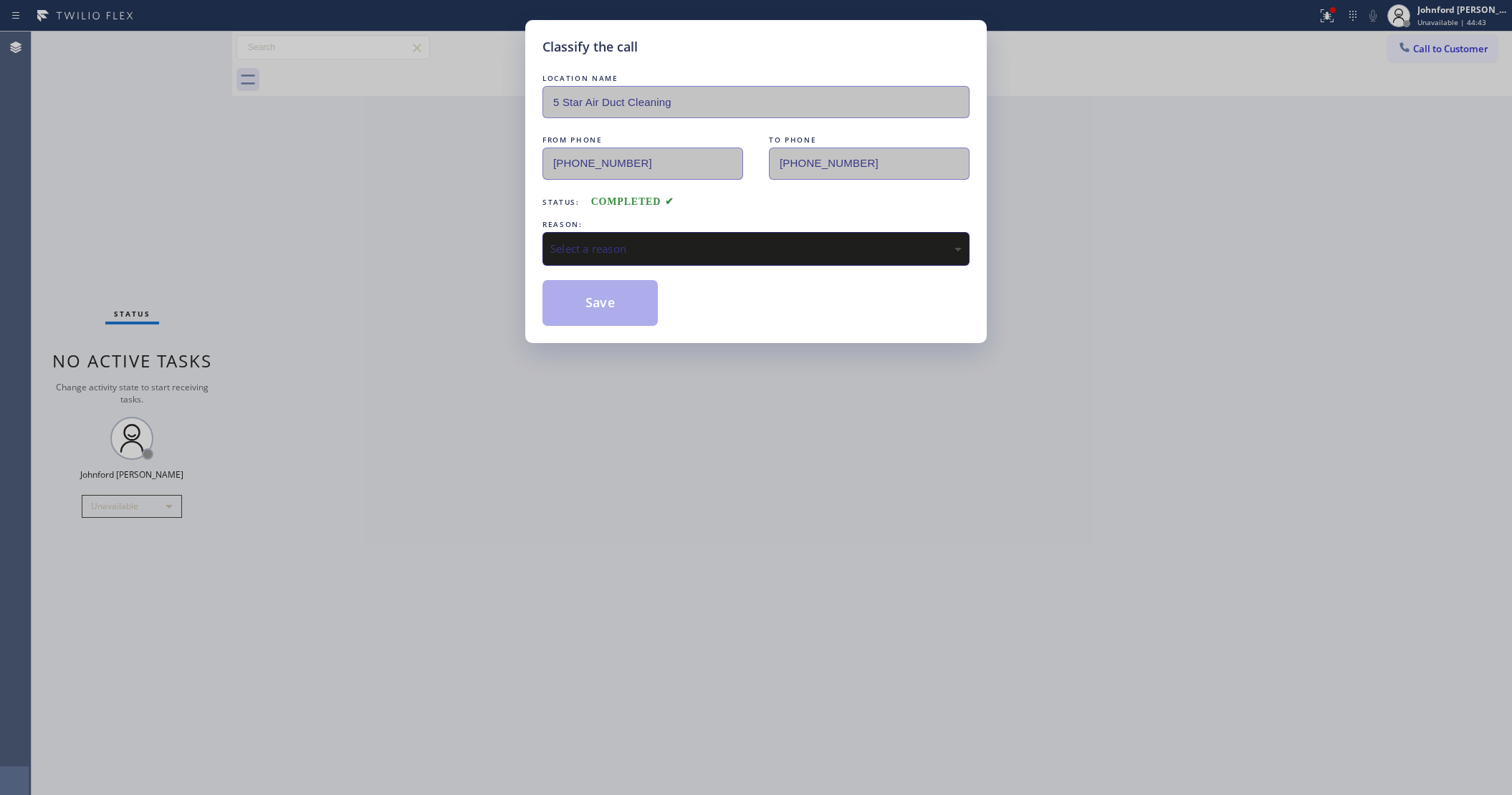
drag, startPoint x: 690, startPoint y: 234, endPoint x: 798, endPoint y: 242, distance: 108.3
click at [708, 232] on div "Select a reason" at bounding box center [756, 249] width 427 height 34
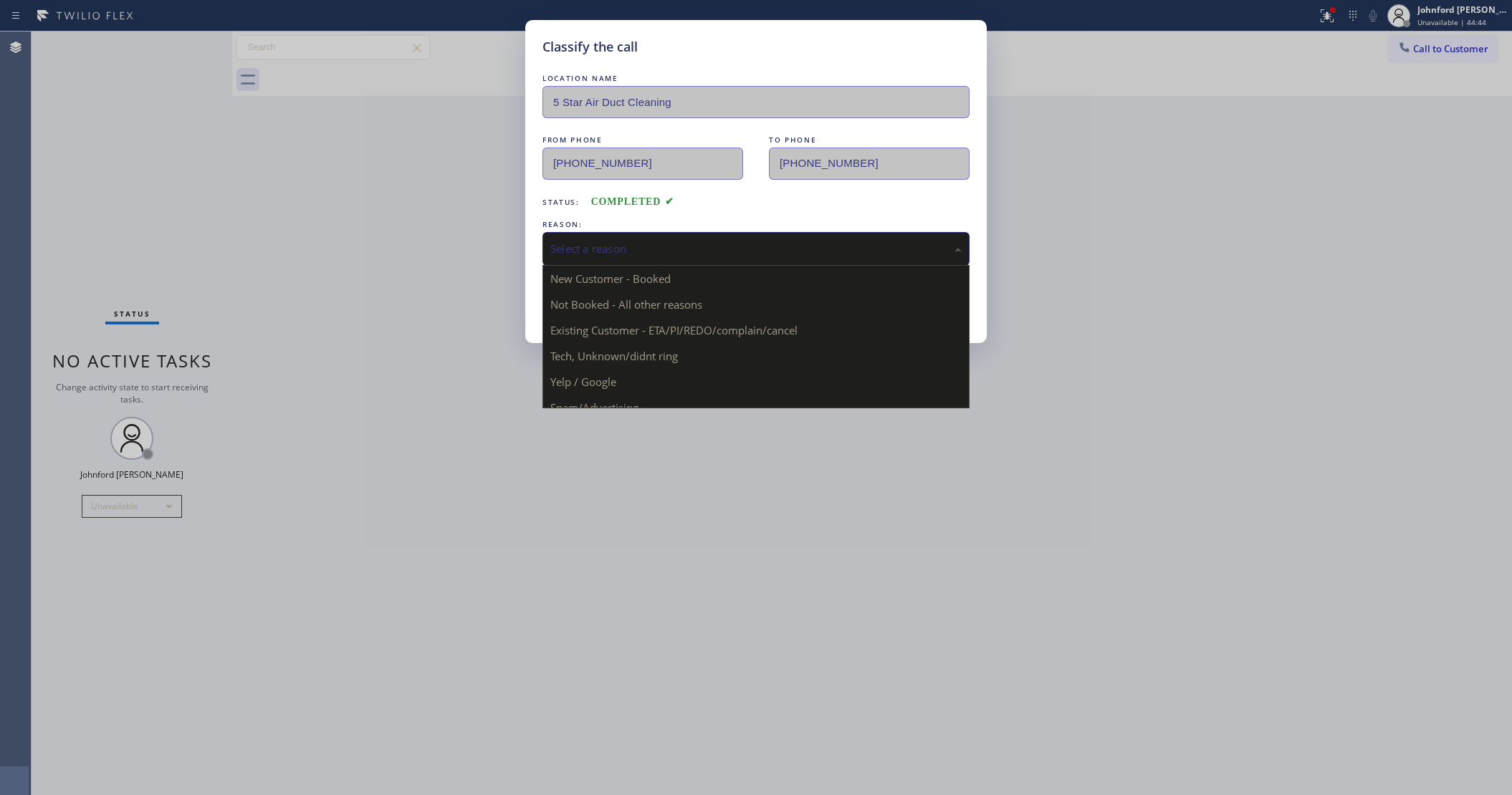
drag, startPoint x: 697, startPoint y: 334, endPoint x: 591, endPoint y: 291, distance: 114.4
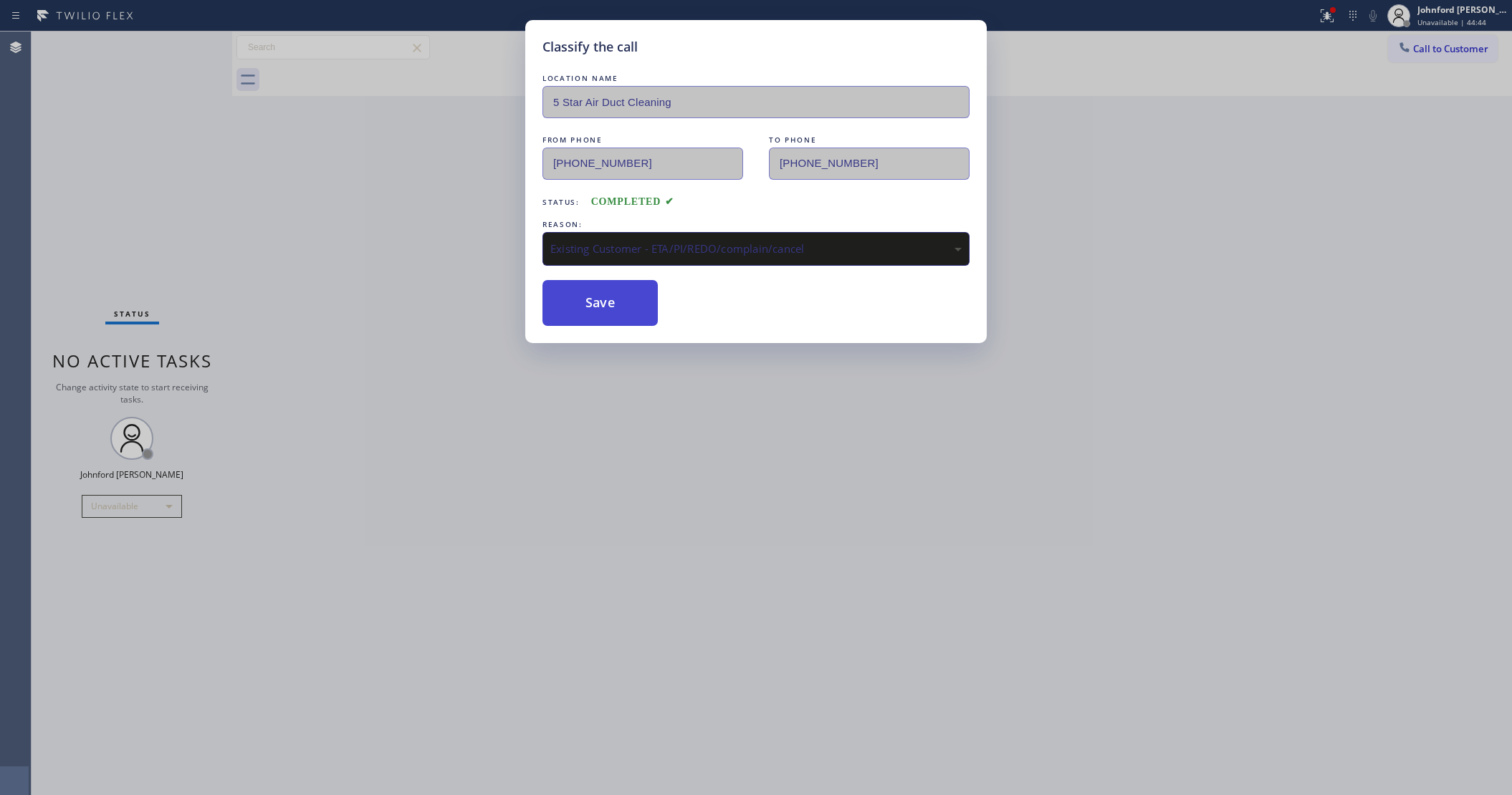
click at [591, 291] on button "Save" at bounding box center [600, 303] width 115 height 46
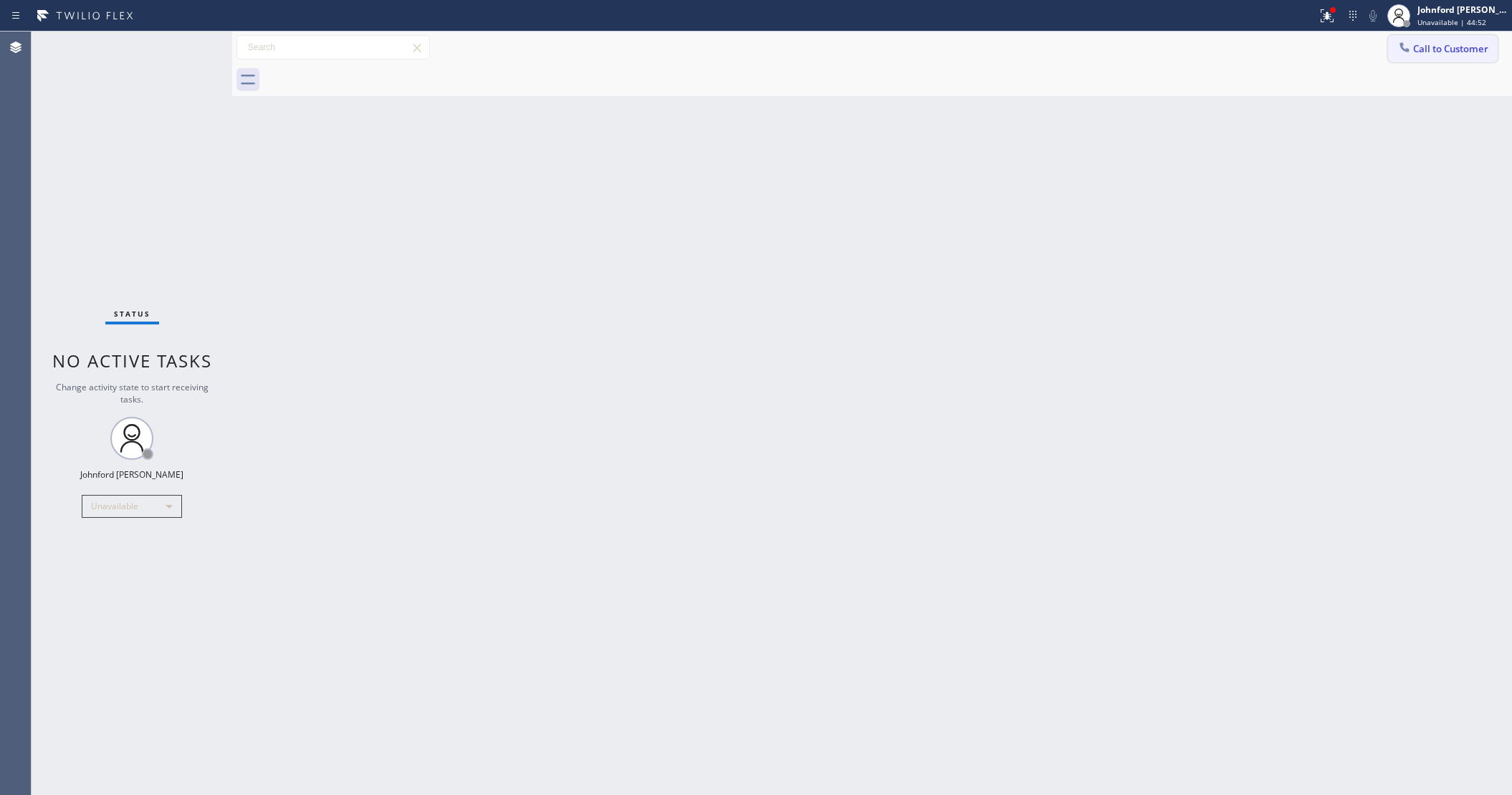
click at [1436, 59] on button "Call to Customer" at bounding box center [1443, 48] width 110 height 27
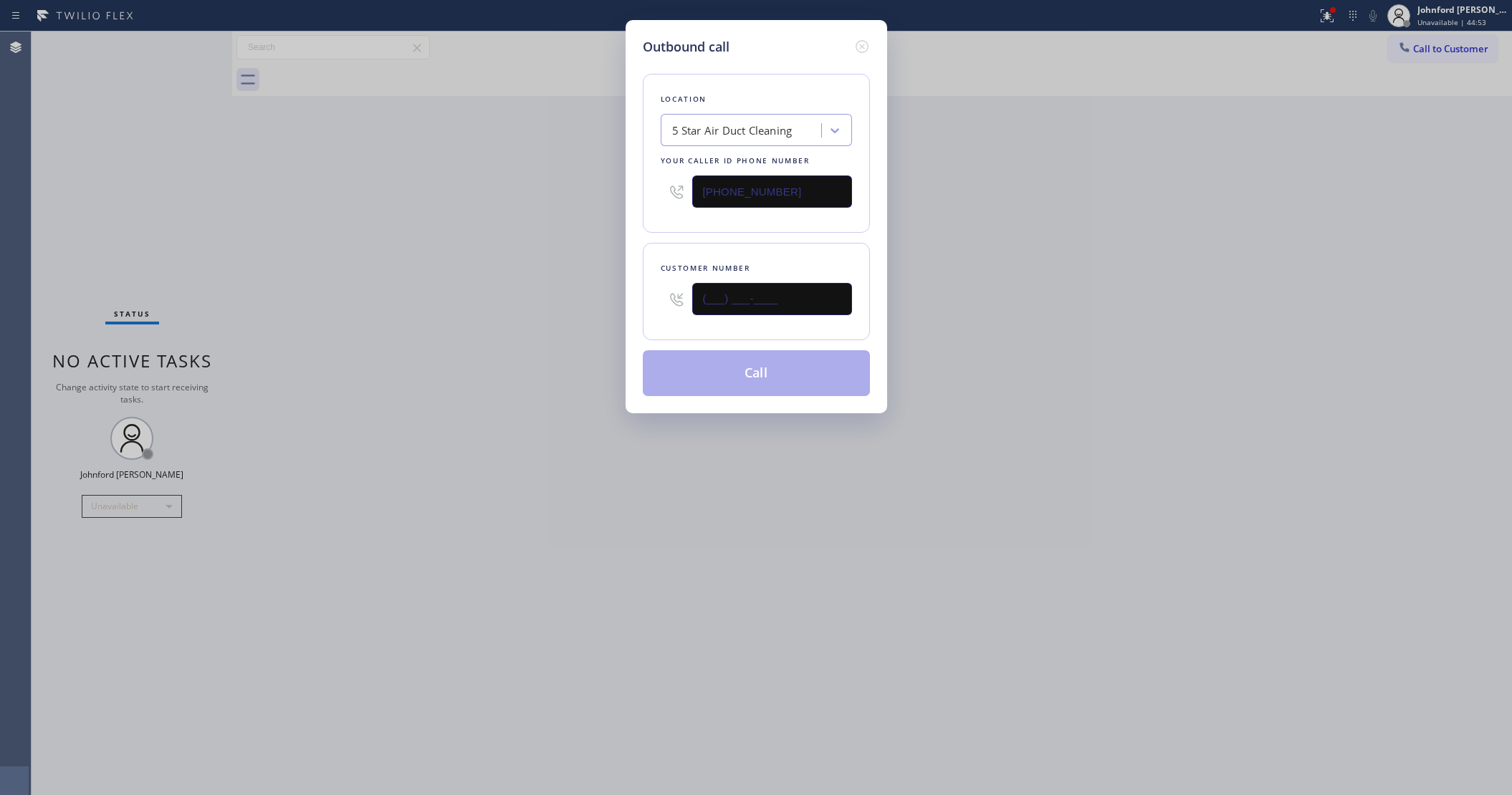
drag, startPoint x: 663, startPoint y: 292, endPoint x: 591, endPoint y: 303, distance: 72.8
click at [614, 292] on div "Outbound call Location 5 Star Air Duct Cleaning Your caller id phone number (85…" at bounding box center [756, 398] width 1512 height 795
paste input "562) 652-4944"
click at [589, 303] on div "Outbound call Location 5 Star Air Duct Cleaning Your caller id phone number (85…" at bounding box center [756, 398] width 1512 height 795
click at [1090, 314] on div "Outbound call Location 5 Star Air Duct Cleaning Your caller id phone number (85…" at bounding box center [756, 398] width 1512 height 795
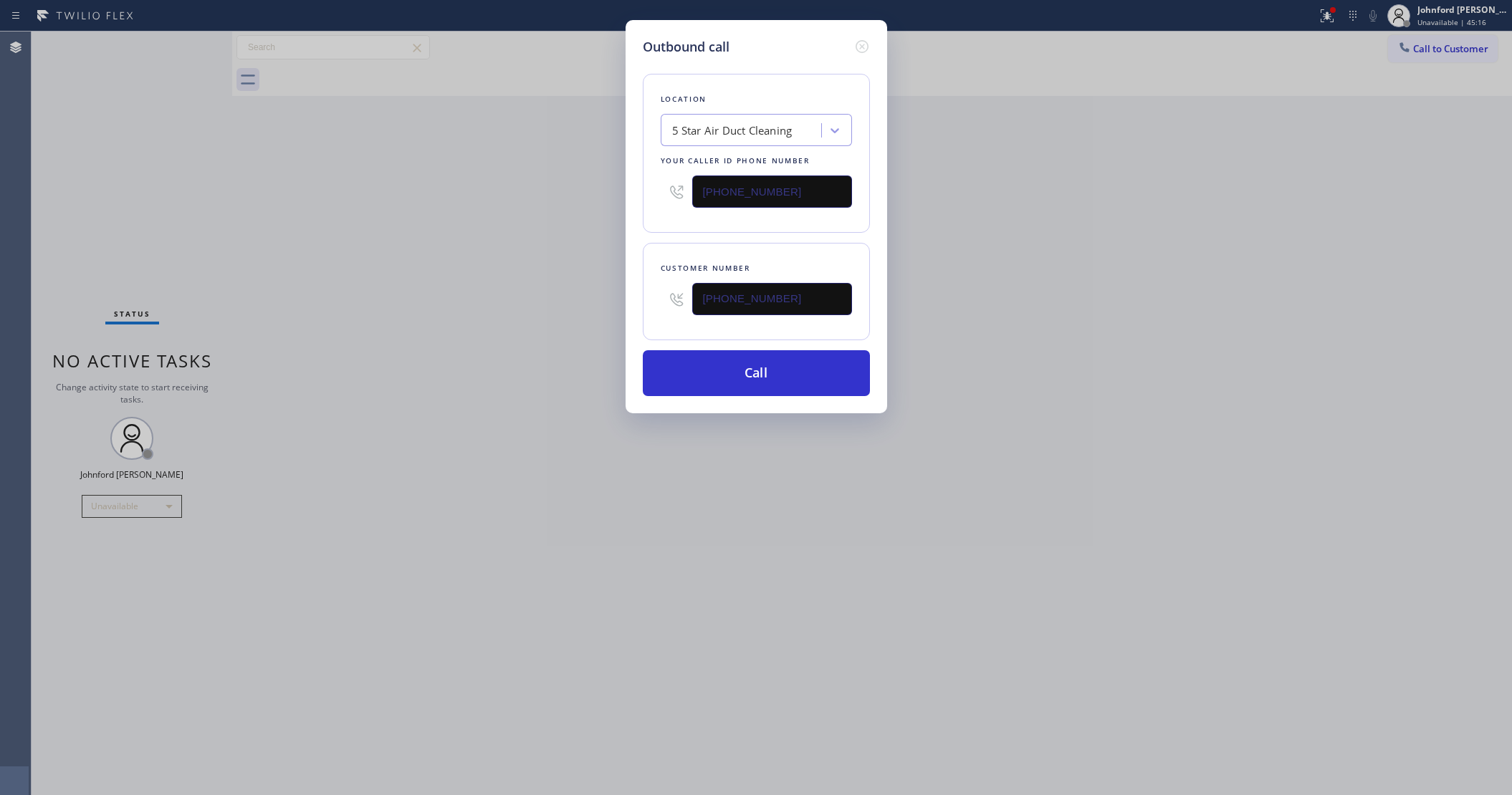
drag, startPoint x: 786, startPoint y: 313, endPoint x: 737, endPoint y: 299, distance: 51.0
click at [642, 305] on div "Outbound call Location 5 Star Air Duct Cleaning Your caller id phone number (85…" at bounding box center [756, 217] width 262 height 394
click at [788, 299] on input "(562) 652-4944" at bounding box center [771, 299] width 160 height 32
paste input "310) 963-7468"
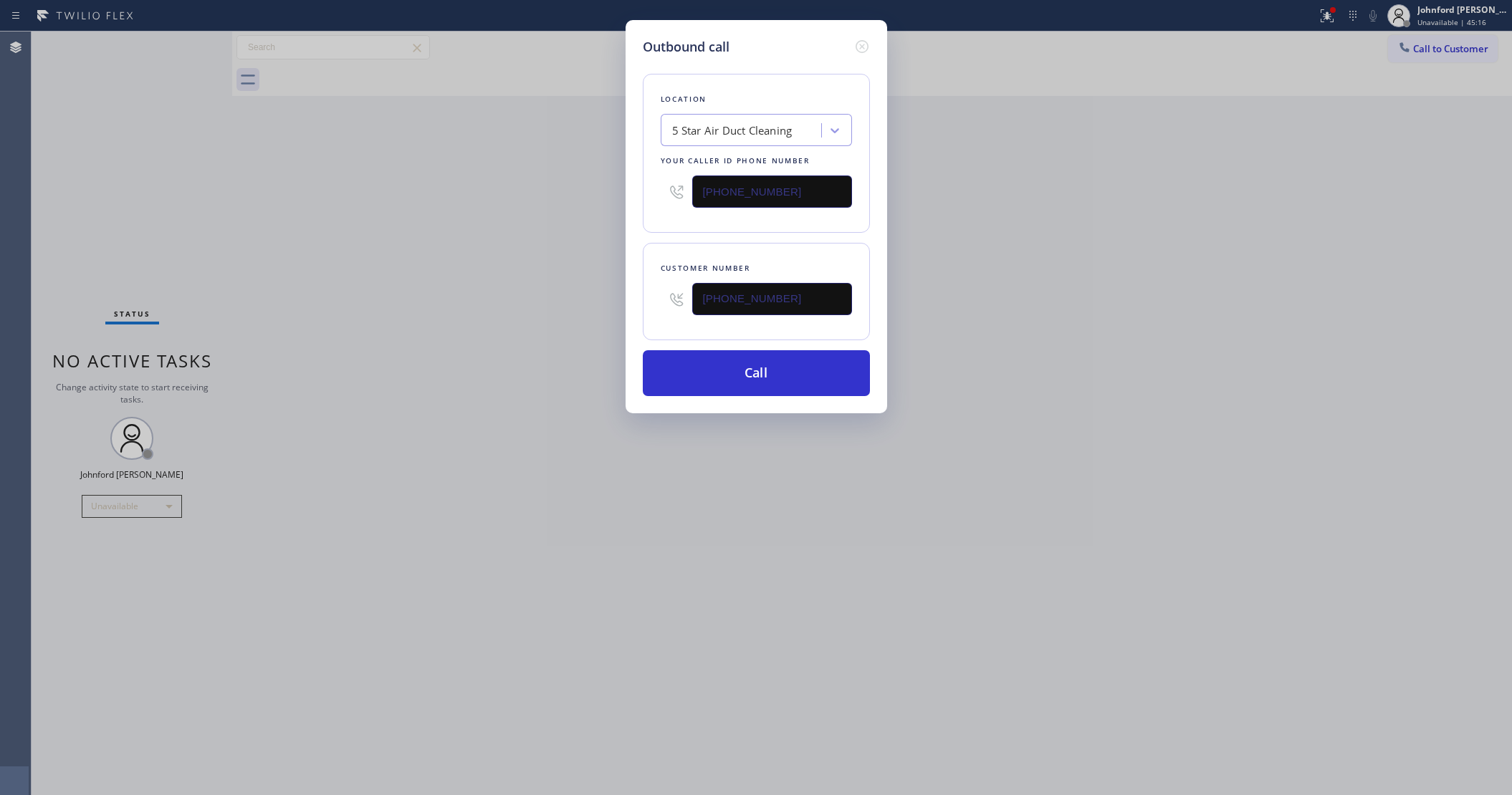
click at [788, 299] on input "(562) 652-4944" at bounding box center [771, 299] width 160 height 32
click at [999, 280] on div "Outbound call Location 5 Star Air Duct Cleaning Your caller id phone number (85…" at bounding box center [756, 398] width 1512 height 795
click at [1423, 51] on div "Outbound call Location 5 Star Air Duct Cleaning Your caller id phone number (85…" at bounding box center [756, 398] width 1512 height 795
drag, startPoint x: 764, startPoint y: 294, endPoint x: 609, endPoint y: 299, distance: 155.1
click at [626, 294] on div "Outbound call Location 5 Star Air Duct Cleaning Your caller id phone number (85…" at bounding box center [756, 217] width 262 height 394
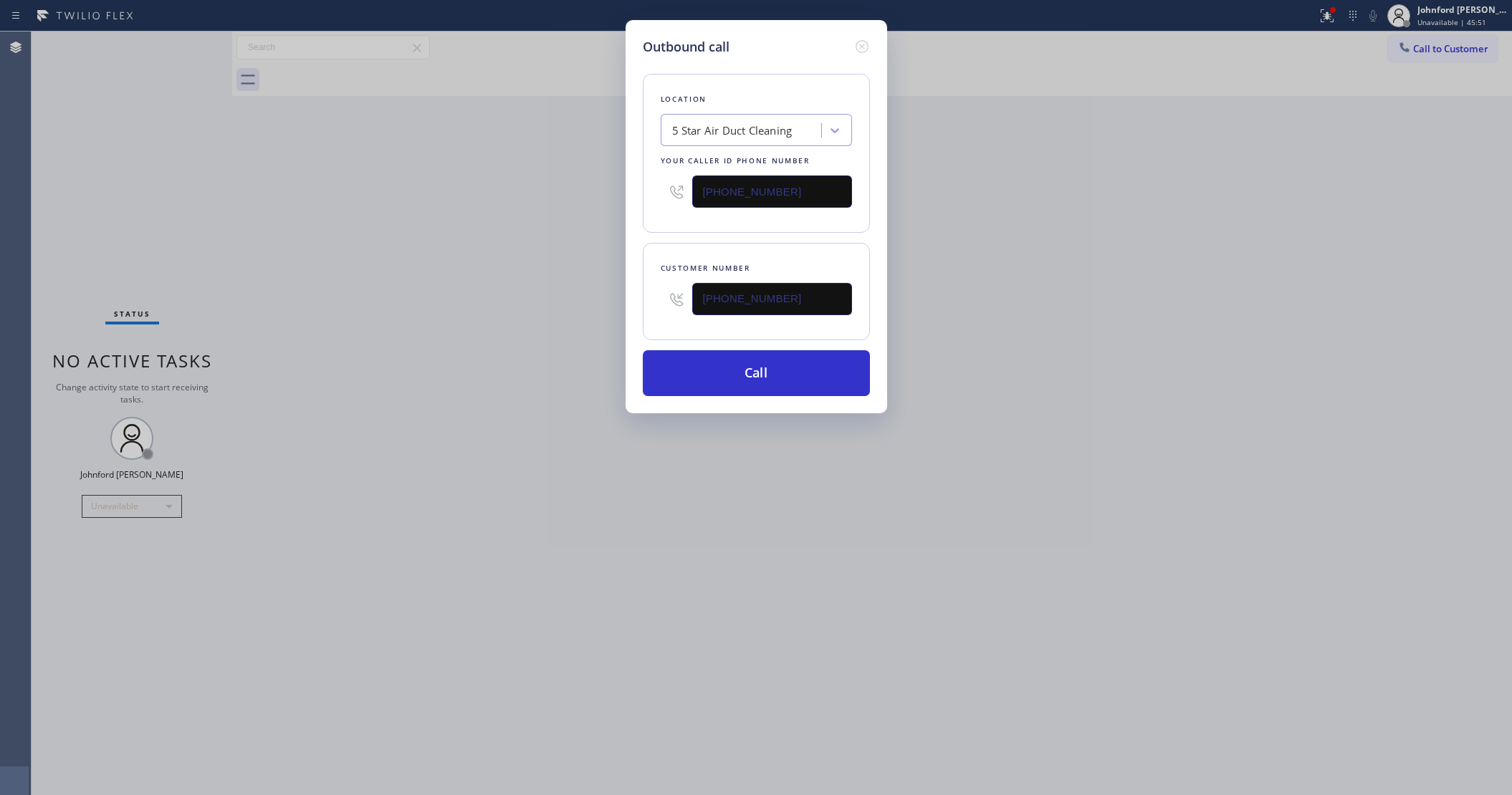
paste input "283-3877"
type input "(310) 283-3877"
click at [572, 302] on div "Outbound call Location 5 Star Air Duct Cleaning Your caller id phone number (85…" at bounding box center [756, 398] width 1512 height 795
click at [747, 359] on button "Call" at bounding box center [756, 374] width 227 height 46
click at [1008, 285] on div "Outbound call Location 5 Star Air Duct Cleaning Your caller id phone number (85…" at bounding box center [756, 398] width 1512 height 795
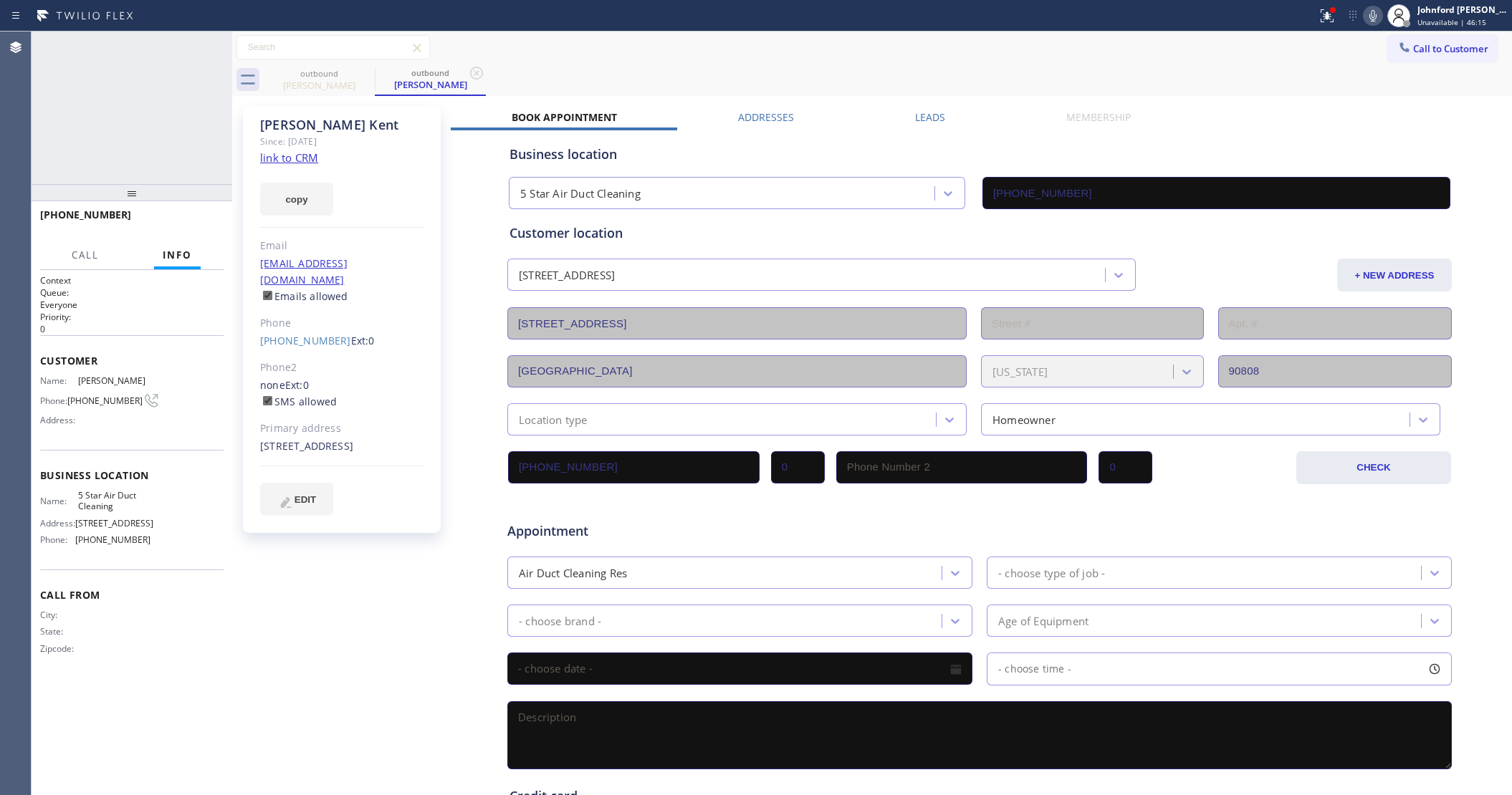
type input "(858) 800-3094"
click at [202, 222] on span "HANG UP" at bounding box center [190, 221] width 44 height 10
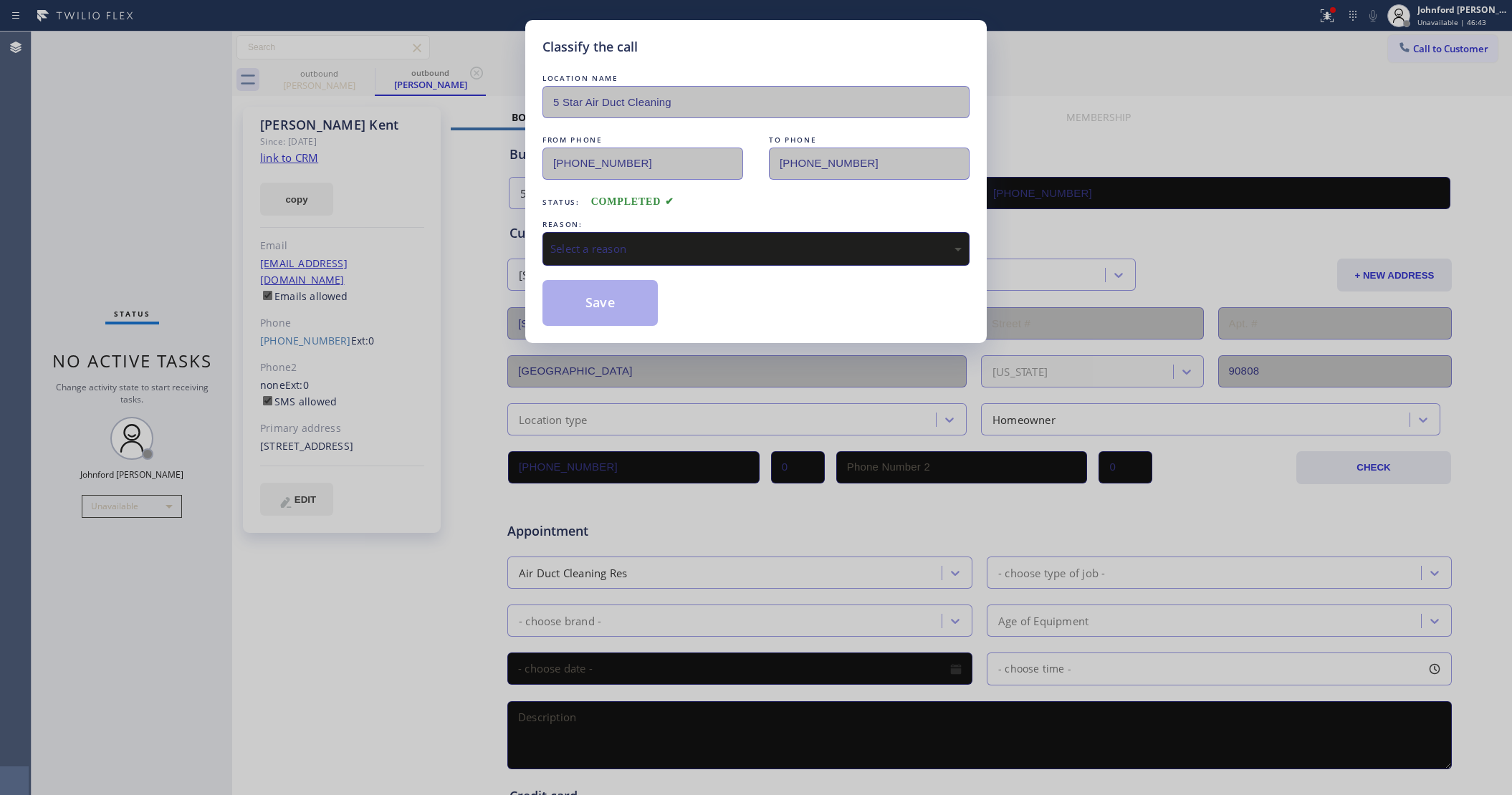
click at [636, 244] on div "Select a reason" at bounding box center [756, 249] width 411 height 16
click at [596, 305] on button "Save" at bounding box center [600, 303] width 115 height 46
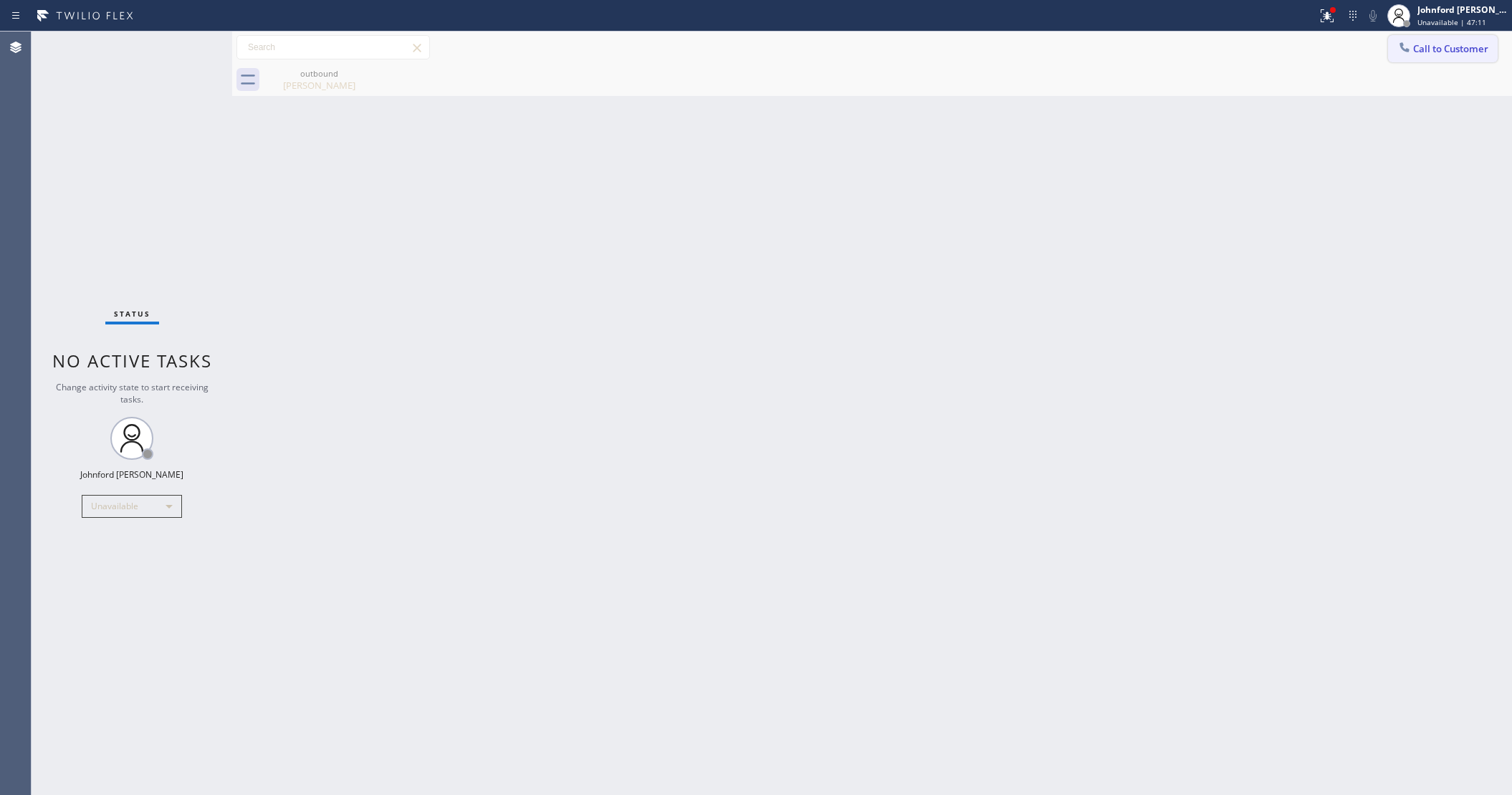
drag, startPoint x: 1419, startPoint y: 48, endPoint x: 1331, endPoint y: 90, distance: 97.5
click at [1419, 49] on span "Call to Customer" at bounding box center [1450, 48] width 75 height 13
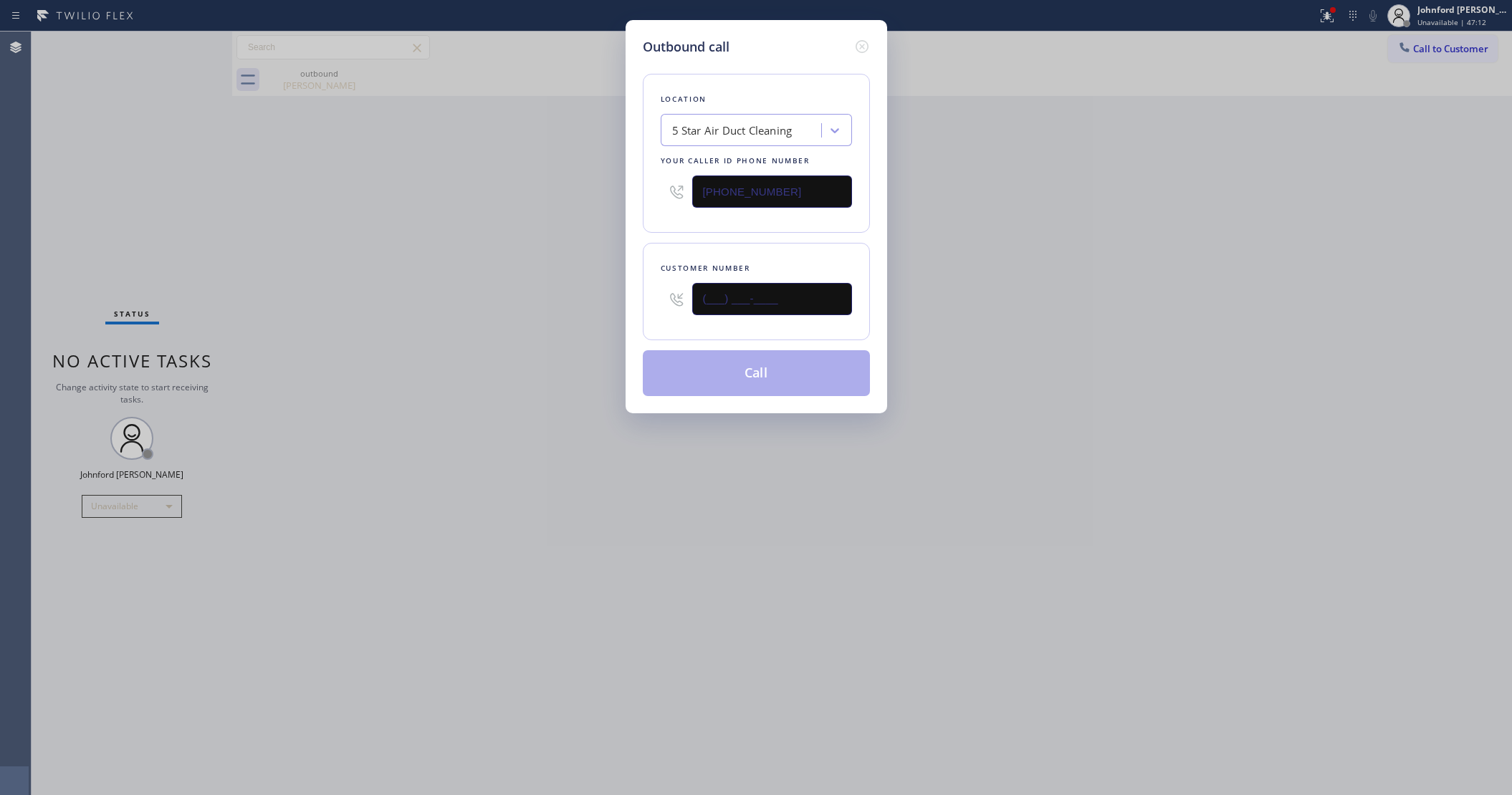
drag, startPoint x: 708, startPoint y: 295, endPoint x: 586, endPoint y: 299, distance: 122.1
click at [604, 294] on div "Outbound call Location 5 Star Air Duct Cleaning Your caller id phone number (85…" at bounding box center [756, 398] width 1512 height 795
paste input "310) 990-8556"
click at [520, 300] on div "Outbound call Location 5 Star Air Duct Cleaning Your caller id phone number (85…" at bounding box center [756, 398] width 1512 height 795
click at [1171, 277] on div "Outbound call Location 5 Star Air Duct Cleaning Your caller id phone number (85…" at bounding box center [756, 398] width 1512 height 795
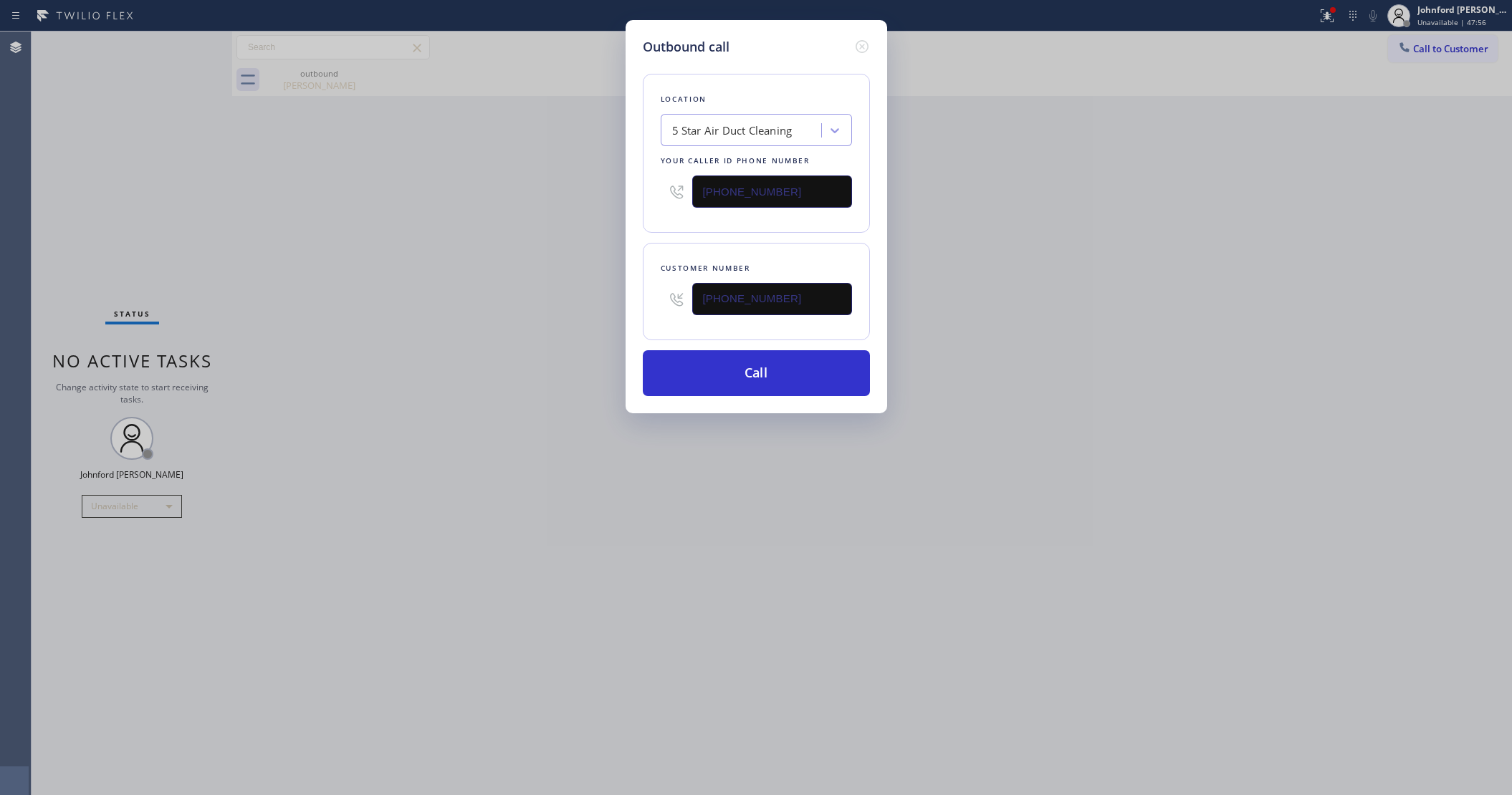
drag, startPoint x: 808, startPoint y: 287, endPoint x: 600, endPoint y: 303, distance: 208.6
click at [619, 302] on div "Outbound call Location 5 Star Air Duct Cleaning Your caller id phone number (85…" at bounding box center [756, 398] width 1512 height 795
paste input "text"
type input "(310) 990-8556"
click at [566, 307] on div "Outbound call Location 5 Star Air Duct Cleaning Your caller id phone number (85…" at bounding box center [756, 398] width 1512 height 795
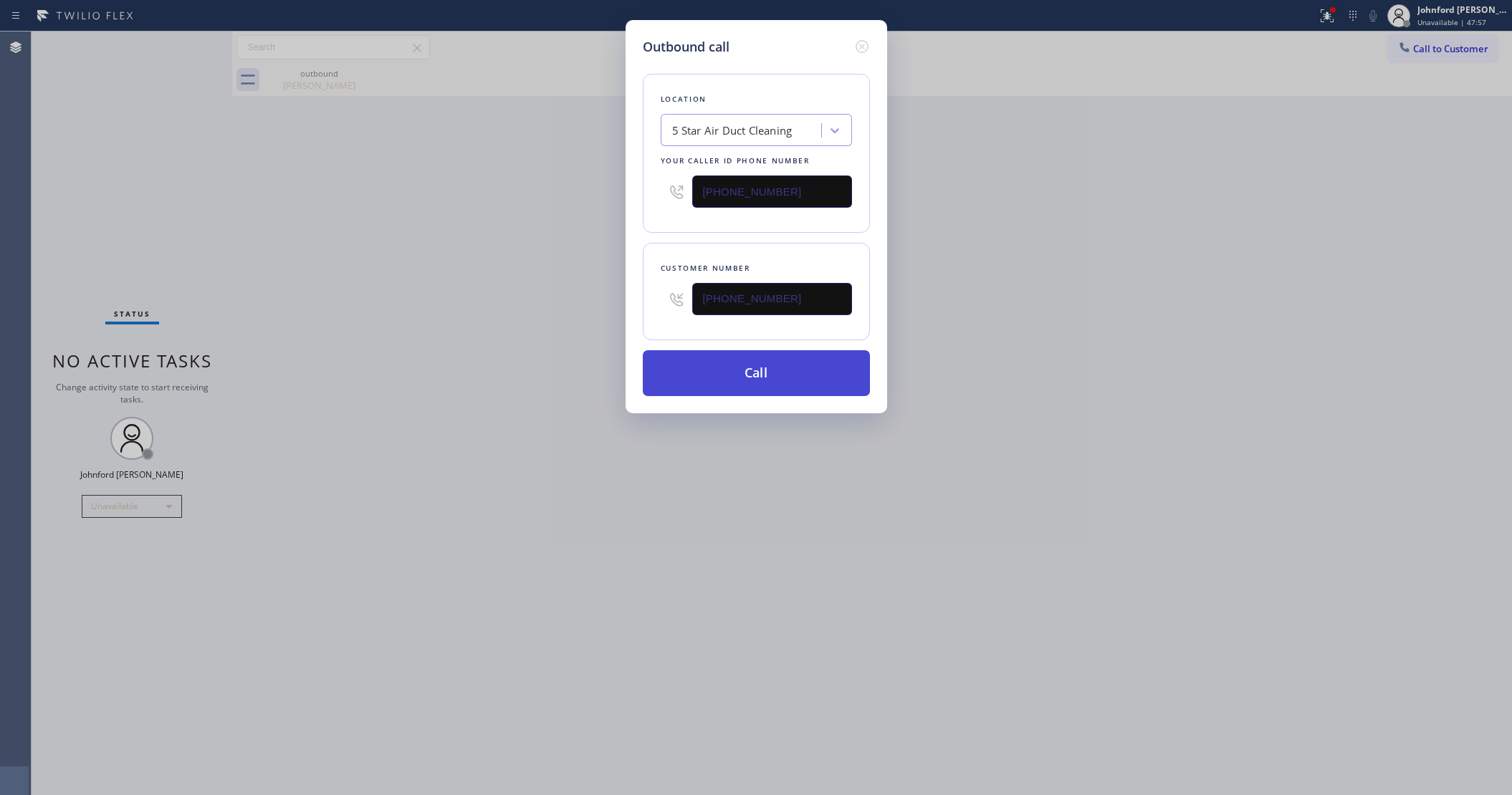
click at [755, 373] on button "Call" at bounding box center [756, 374] width 227 height 46
drag, startPoint x: 1008, startPoint y: 373, endPoint x: 1133, endPoint y: 194, distance: 218.3
click at [1040, 350] on div "Outbound call Location 5 Star Air Duct Cleaning Your caller id phone number (85…" at bounding box center [756, 398] width 1512 height 795
click at [740, 381] on button "Call" at bounding box center [756, 374] width 227 height 46
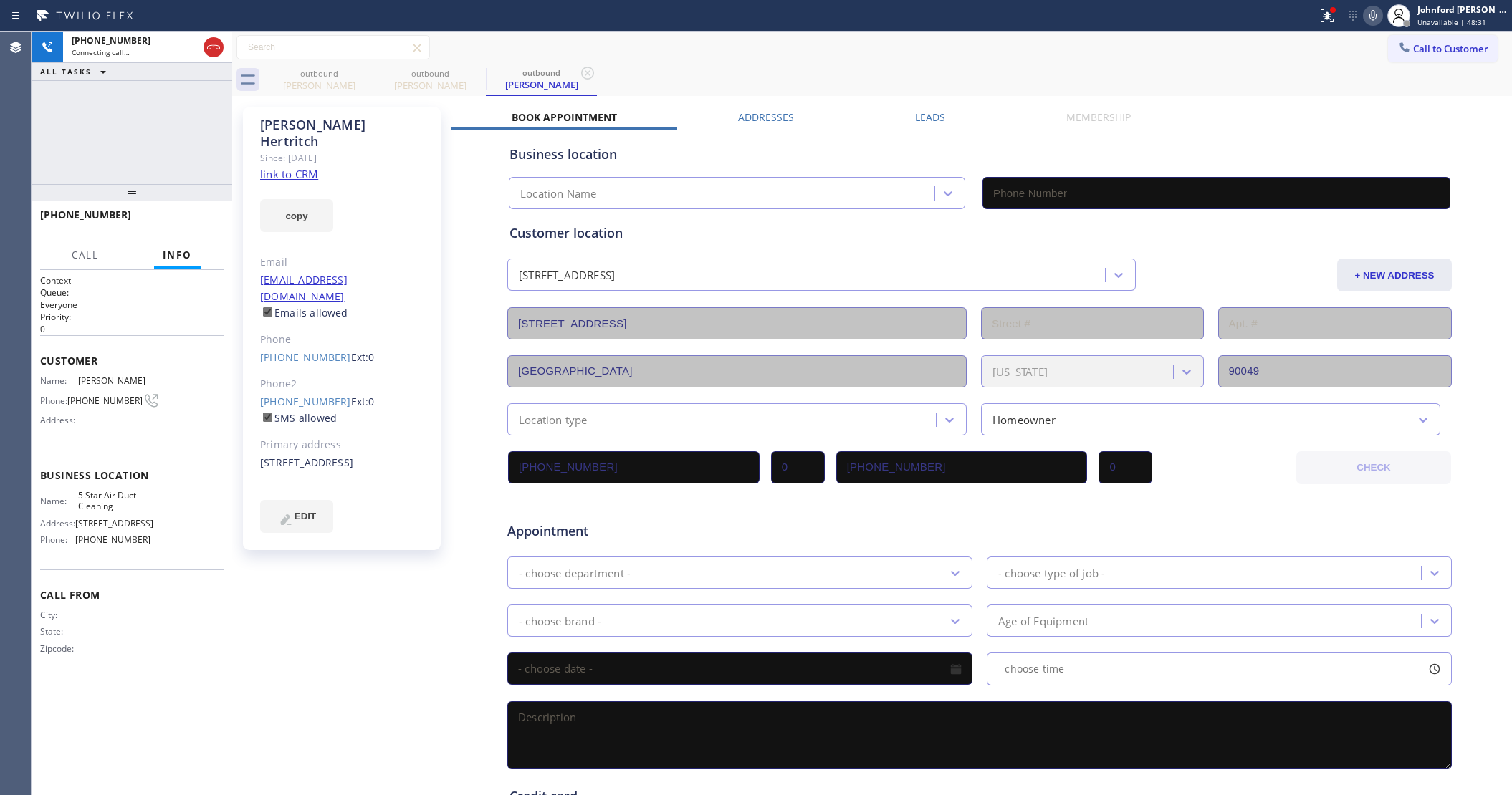
type input "(858) 800-3094"
click at [216, 47] on icon at bounding box center [213, 47] width 17 height 17
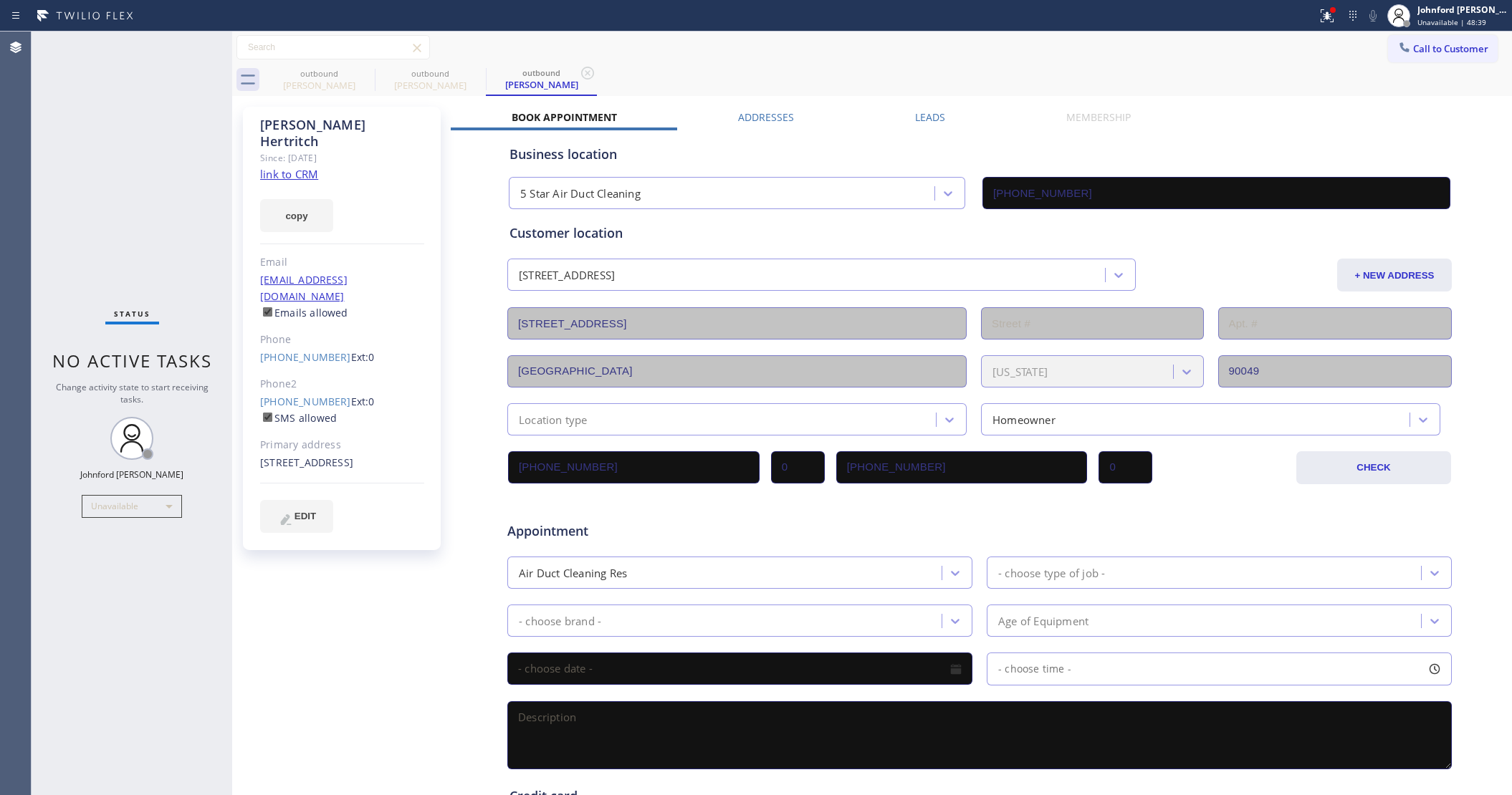
drag, startPoint x: 1433, startPoint y: 58, endPoint x: 1429, endPoint y: 48, distance: 10.8
click at [1433, 56] on button "Call to Customer" at bounding box center [1443, 48] width 110 height 27
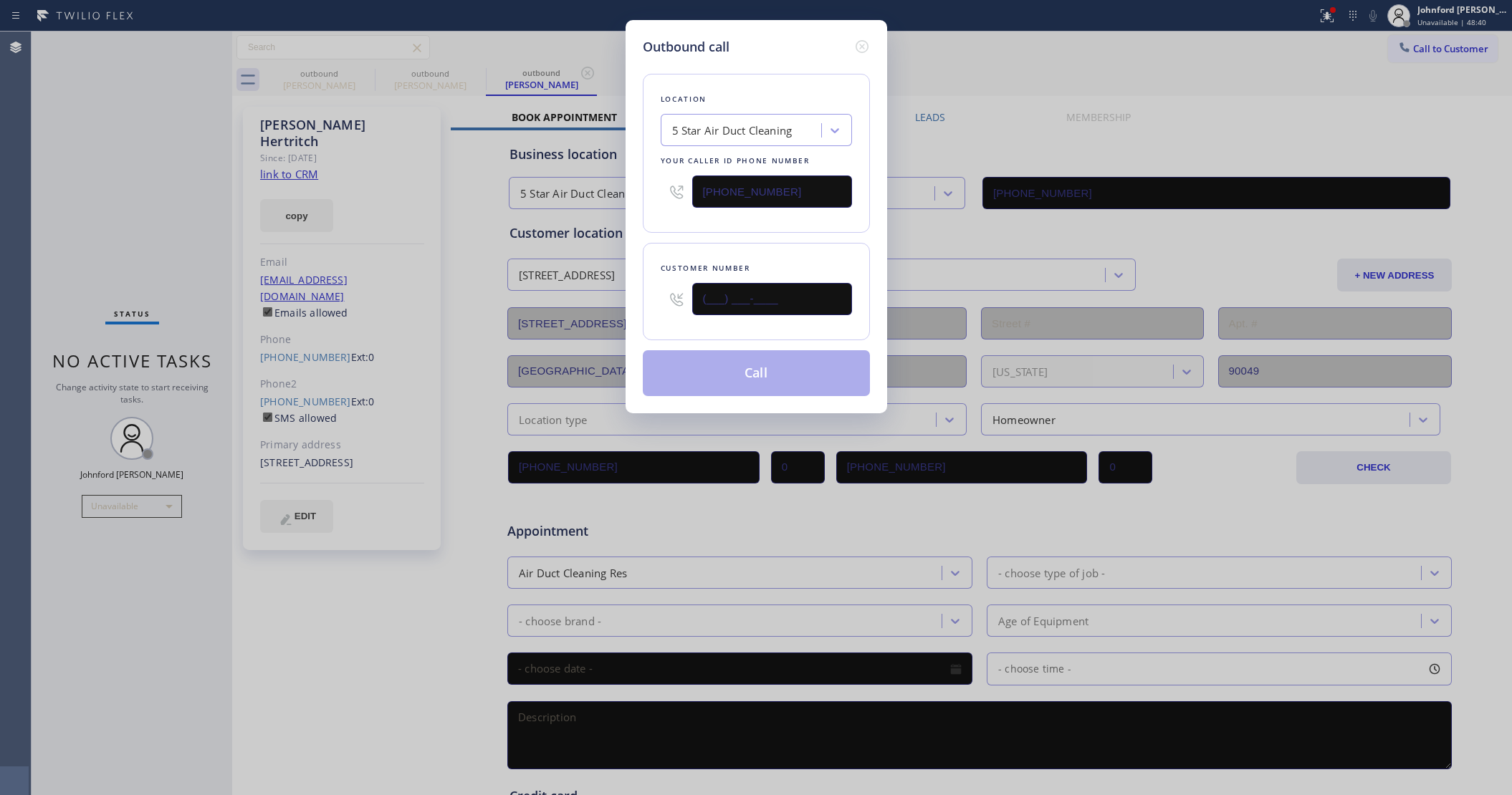
drag, startPoint x: 725, startPoint y: 288, endPoint x: 647, endPoint y: 288, distance: 78.0
click at [647, 288] on div "Customer number (___) ___-____" at bounding box center [756, 291] width 227 height 97
paste input "213) 361-7038"
type input "(213) 361-7038"
click at [703, 203] on input "(858) 800-3094" at bounding box center [771, 192] width 160 height 32
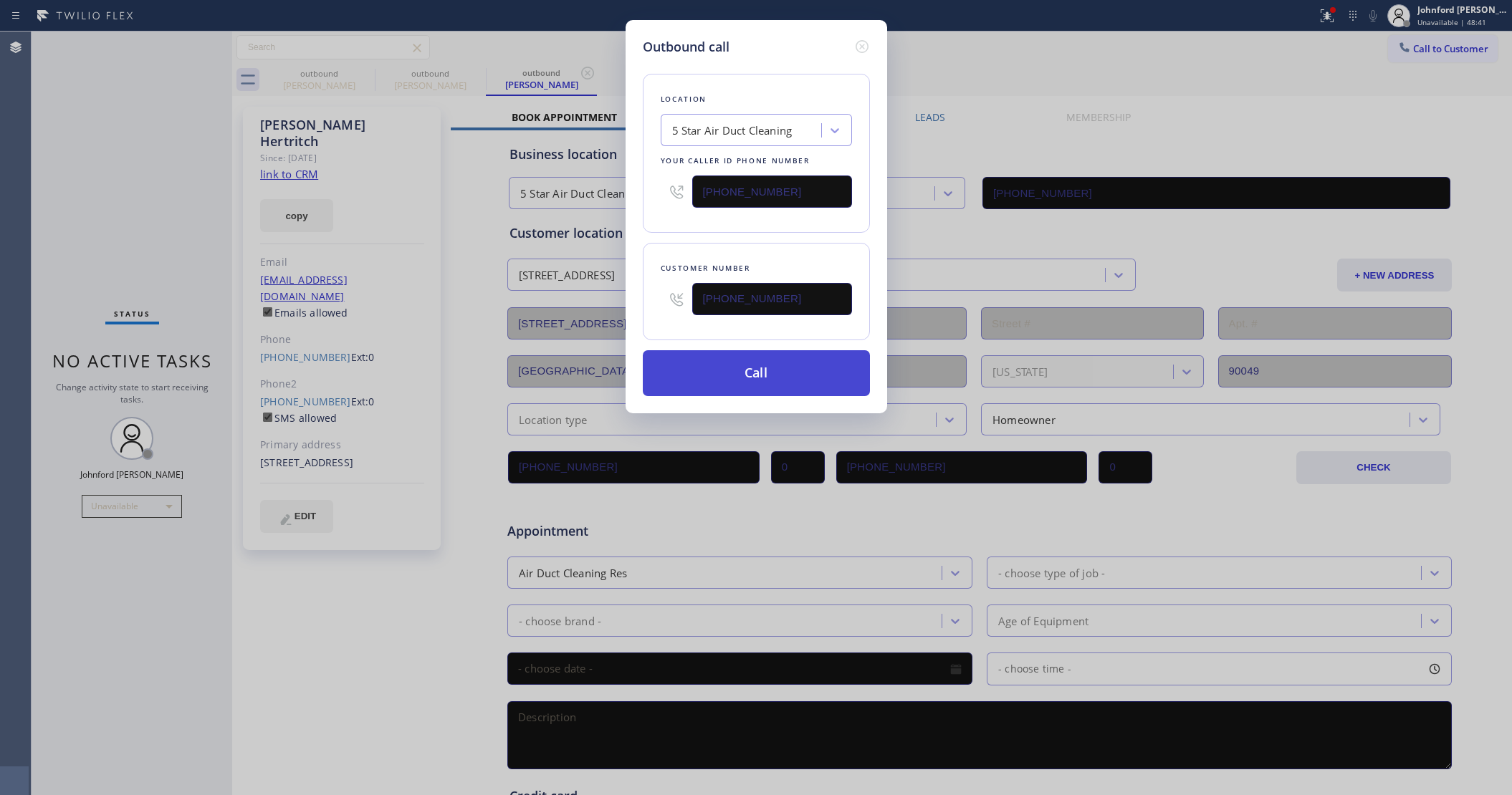
click at [753, 359] on button "Call" at bounding box center [756, 374] width 227 height 46
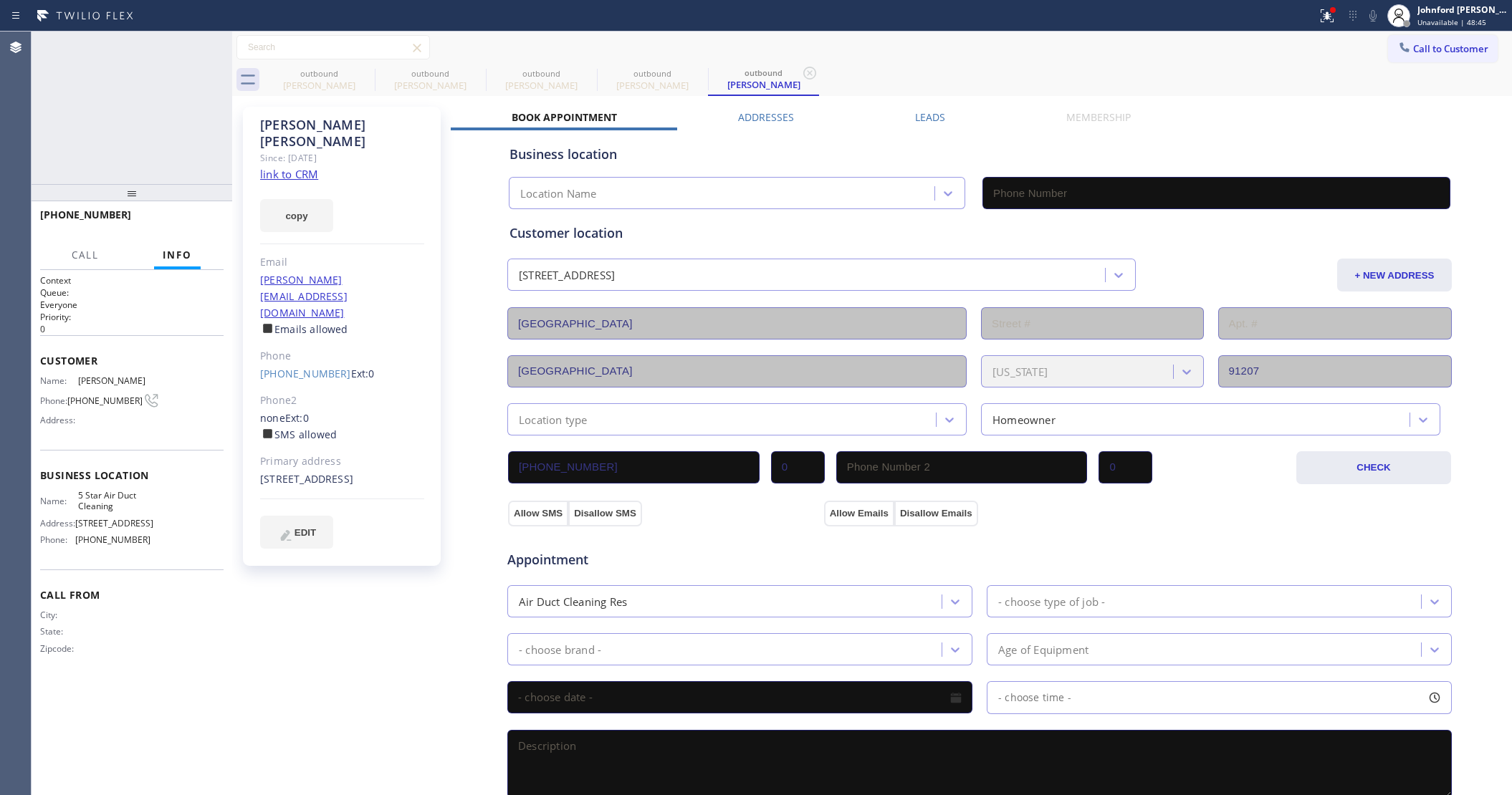
type input "(858) 800-3094"
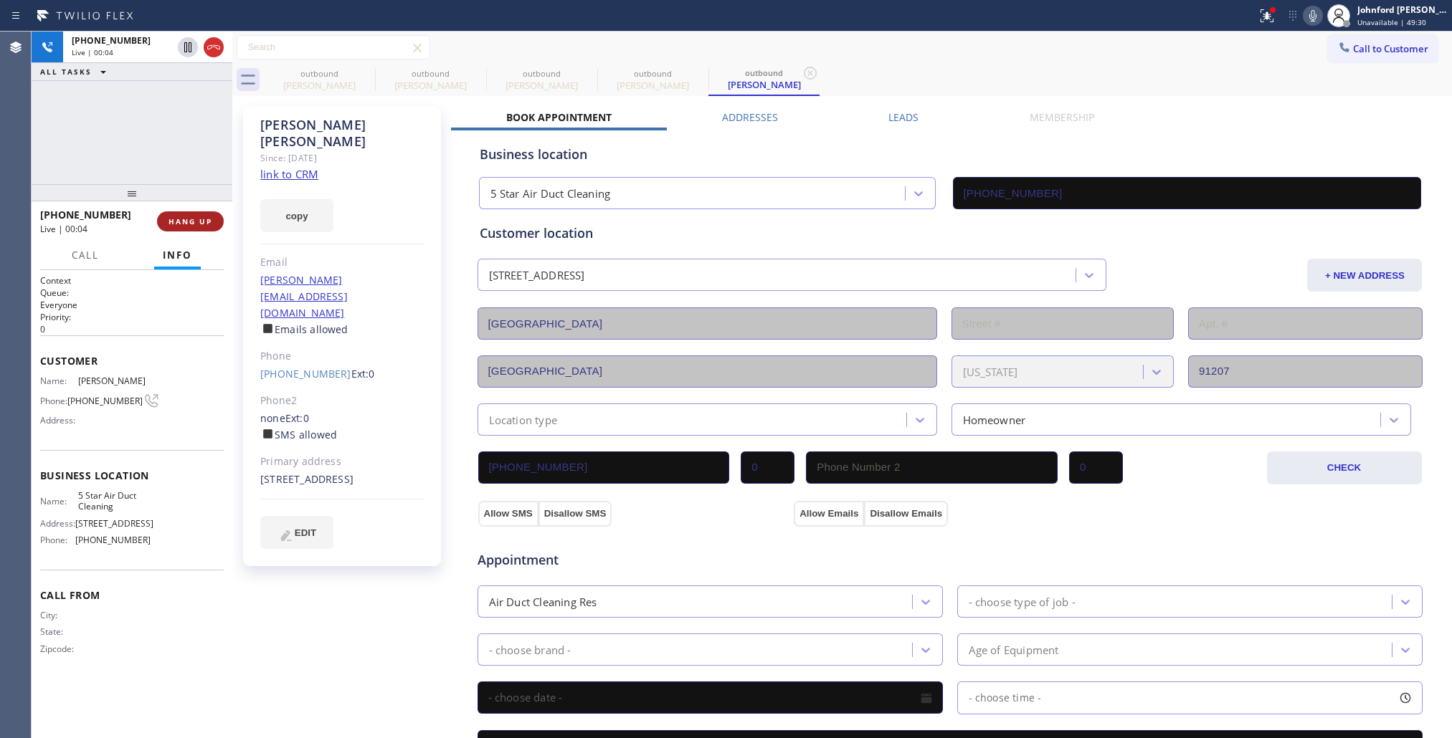
click at [204, 227] on button "HANG UP" at bounding box center [190, 221] width 67 height 20
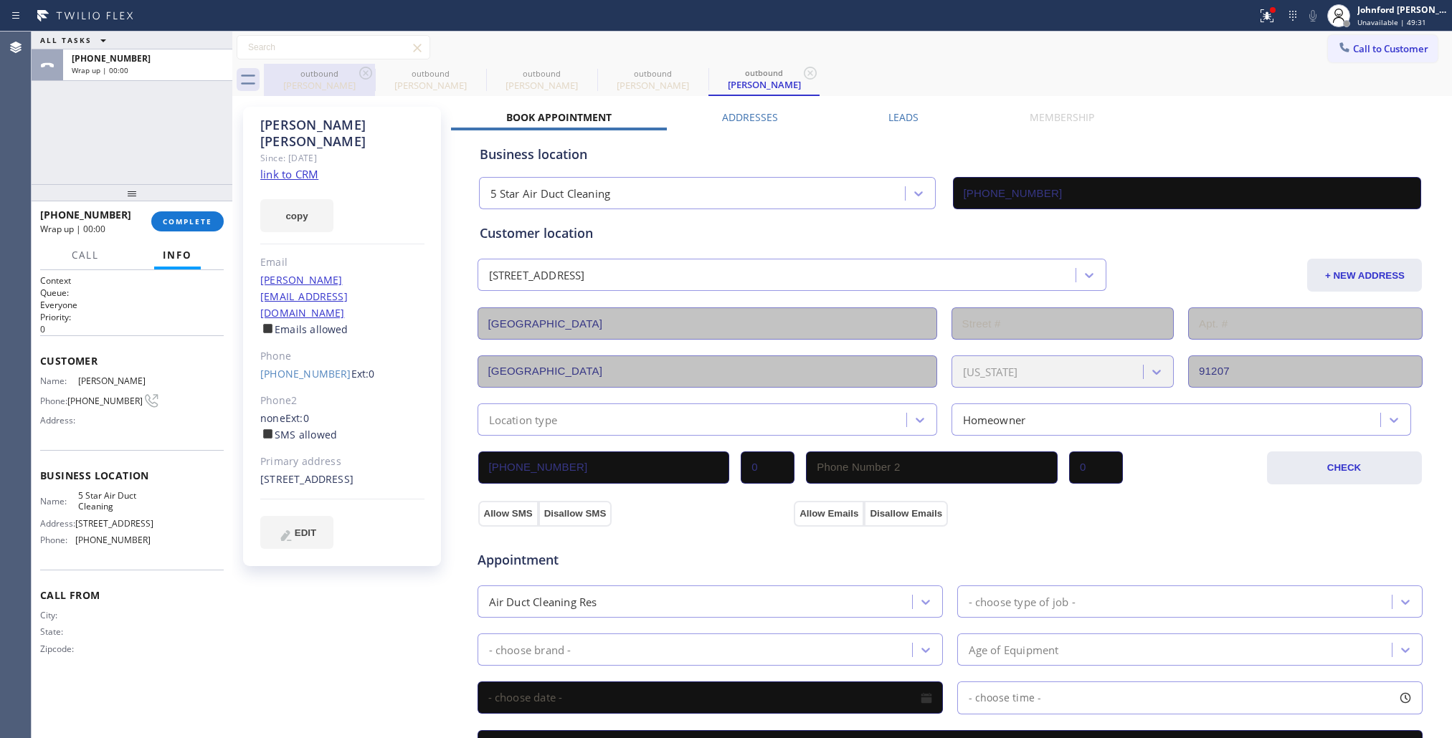
click at [352, 70] on div "outbound" at bounding box center [319, 73] width 108 height 11
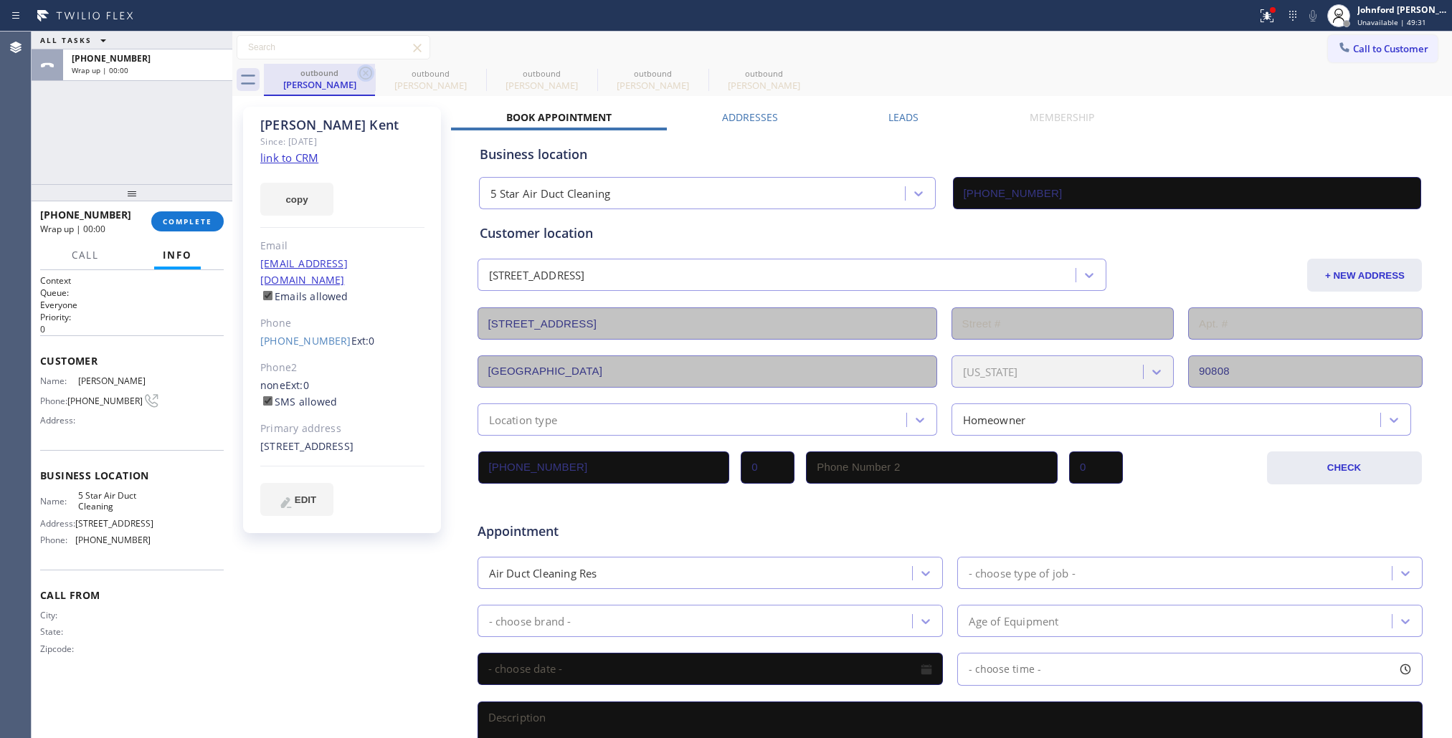
click at [359, 70] on icon at bounding box center [365, 73] width 17 height 17
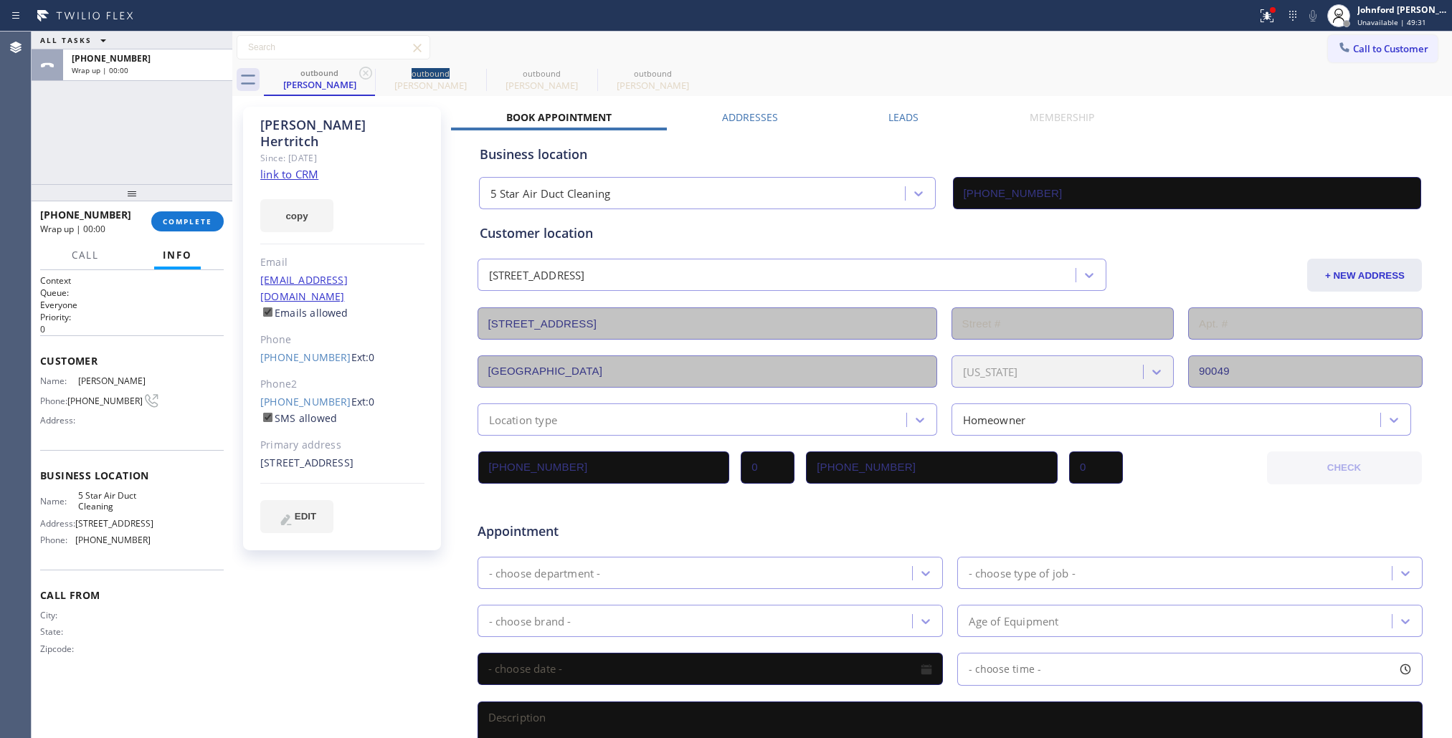
click at [359, 70] on icon at bounding box center [365, 73] width 17 height 17
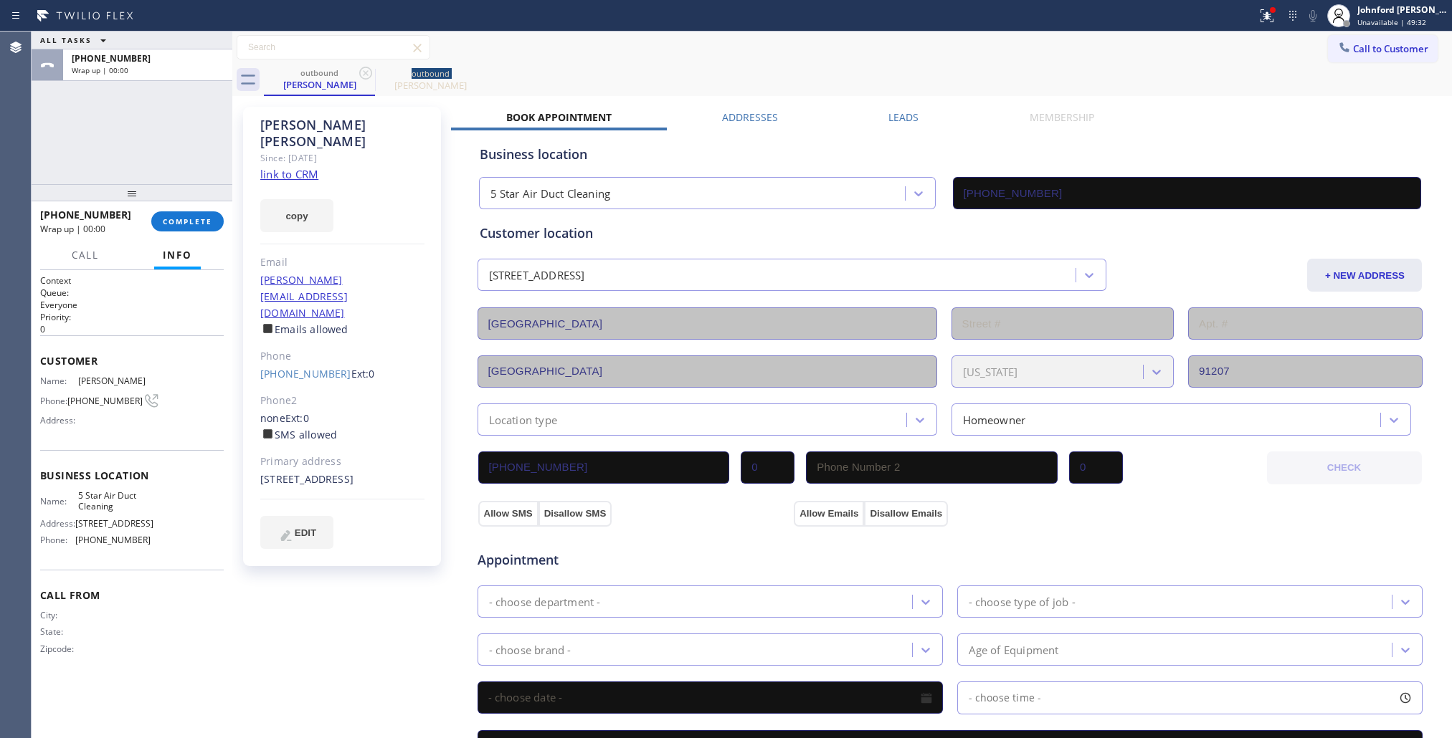
click at [359, 70] on icon at bounding box center [365, 73] width 17 height 17
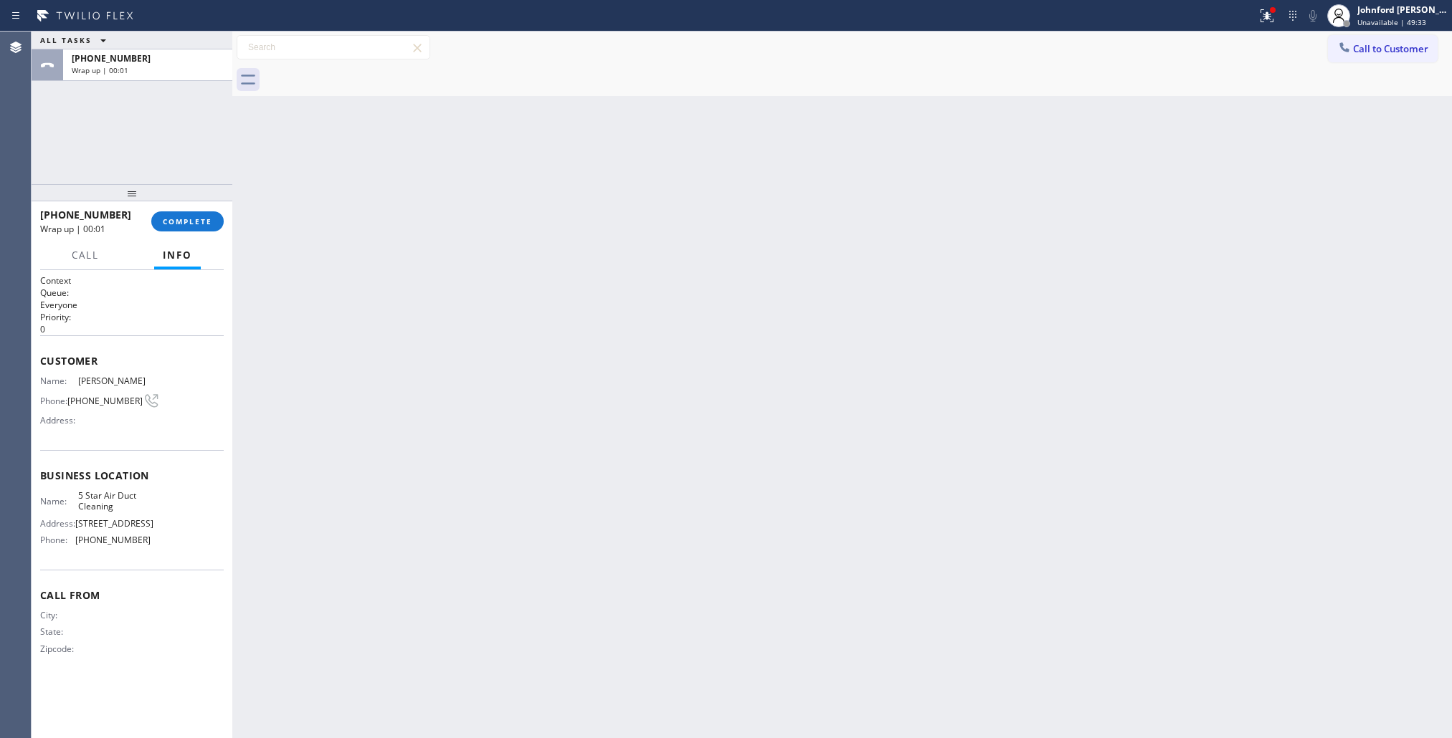
click at [359, 70] on div at bounding box center [858, 80] width 1188 height 32
click at [183, 205] on div "+12133617038 Wrap up | 00:03 COMPLETE" at bounding box center [132, 221] width 184 height 37
click at [183, 212] on div "+12133617038 Wrap up | 00:03 COMPLETE" at bounding box center [132, 221] width 184 height 37
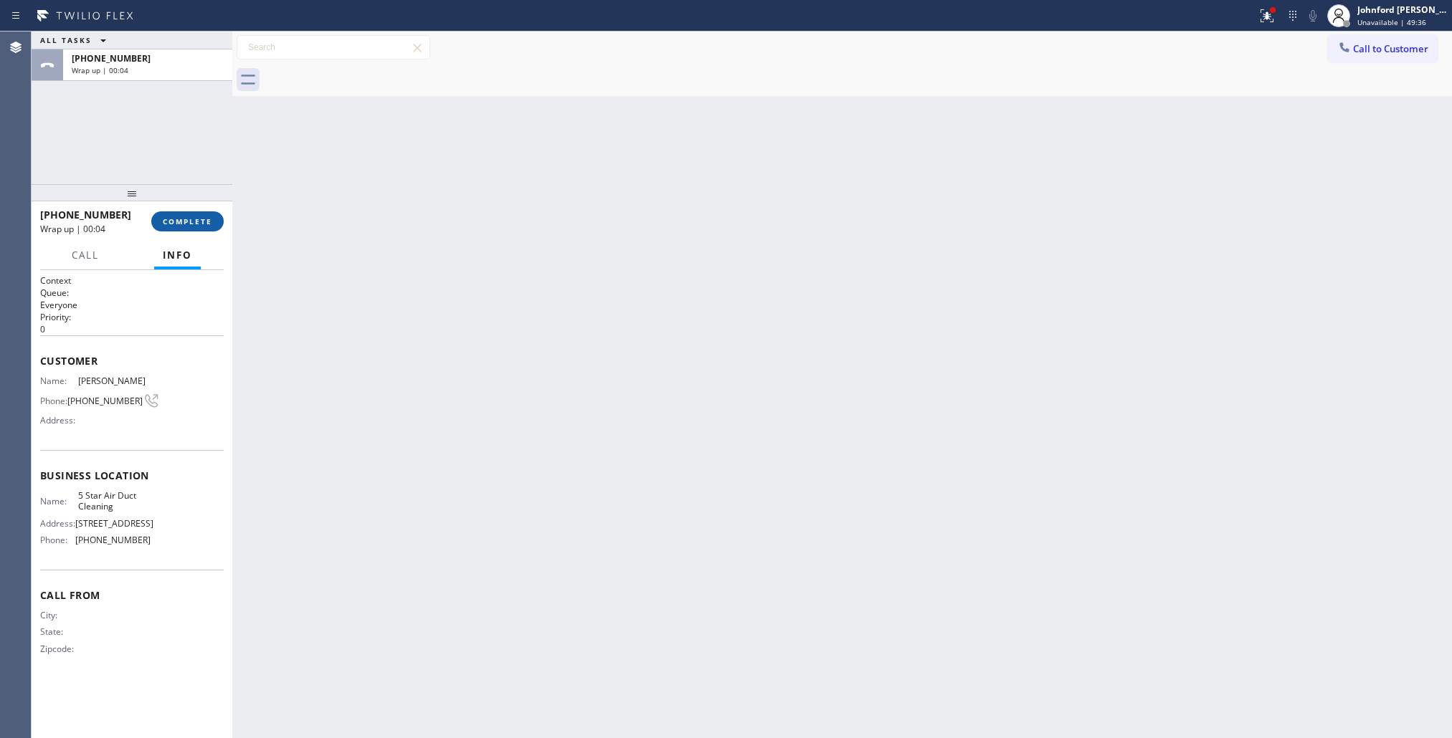
click at [183, 212] on button "COMPLETE" at bounding box center [187, 221] width 72 height 20
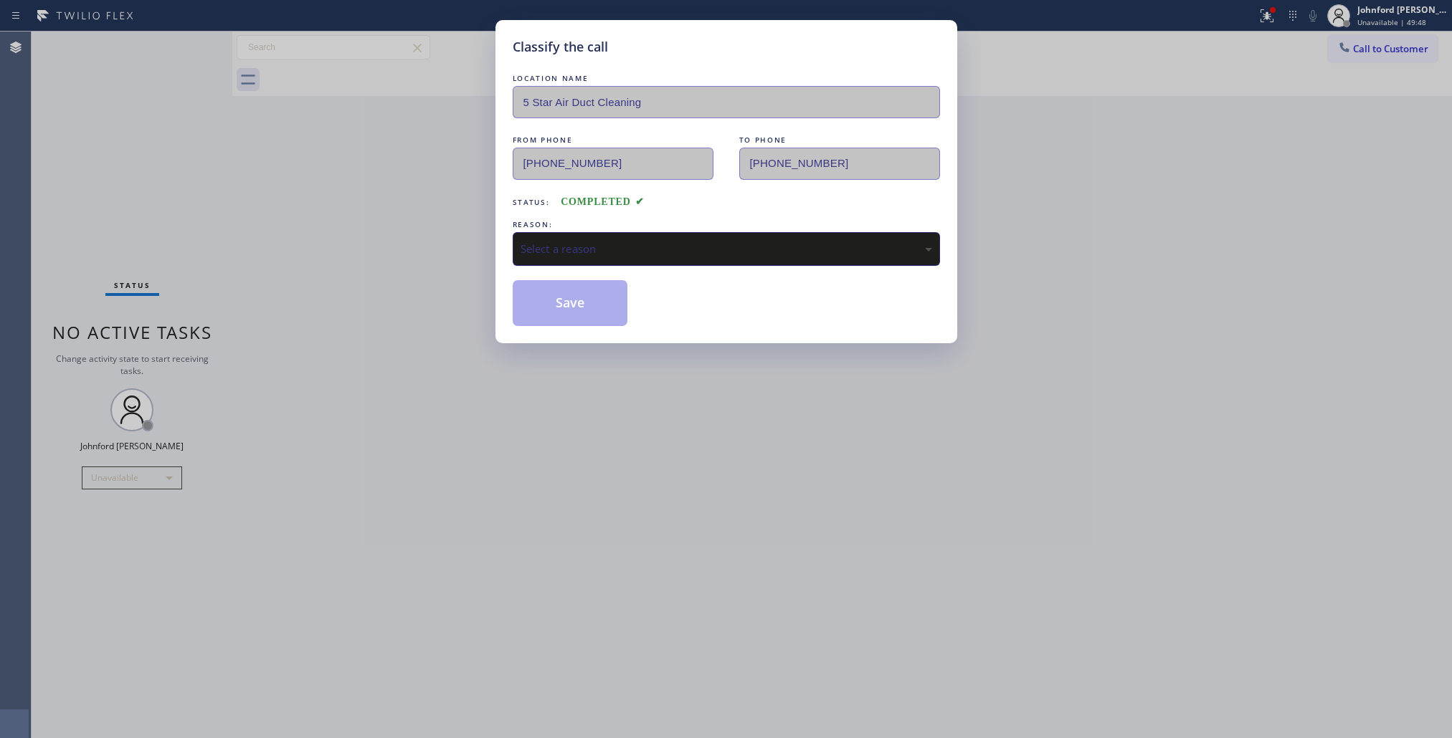
click at [547, 241] on div "Select a reason" at bounding box center [725, 249] width 411 height 16
click at [557, 308] on button "Save" at bounding box center [570, 303] width 115 height 46
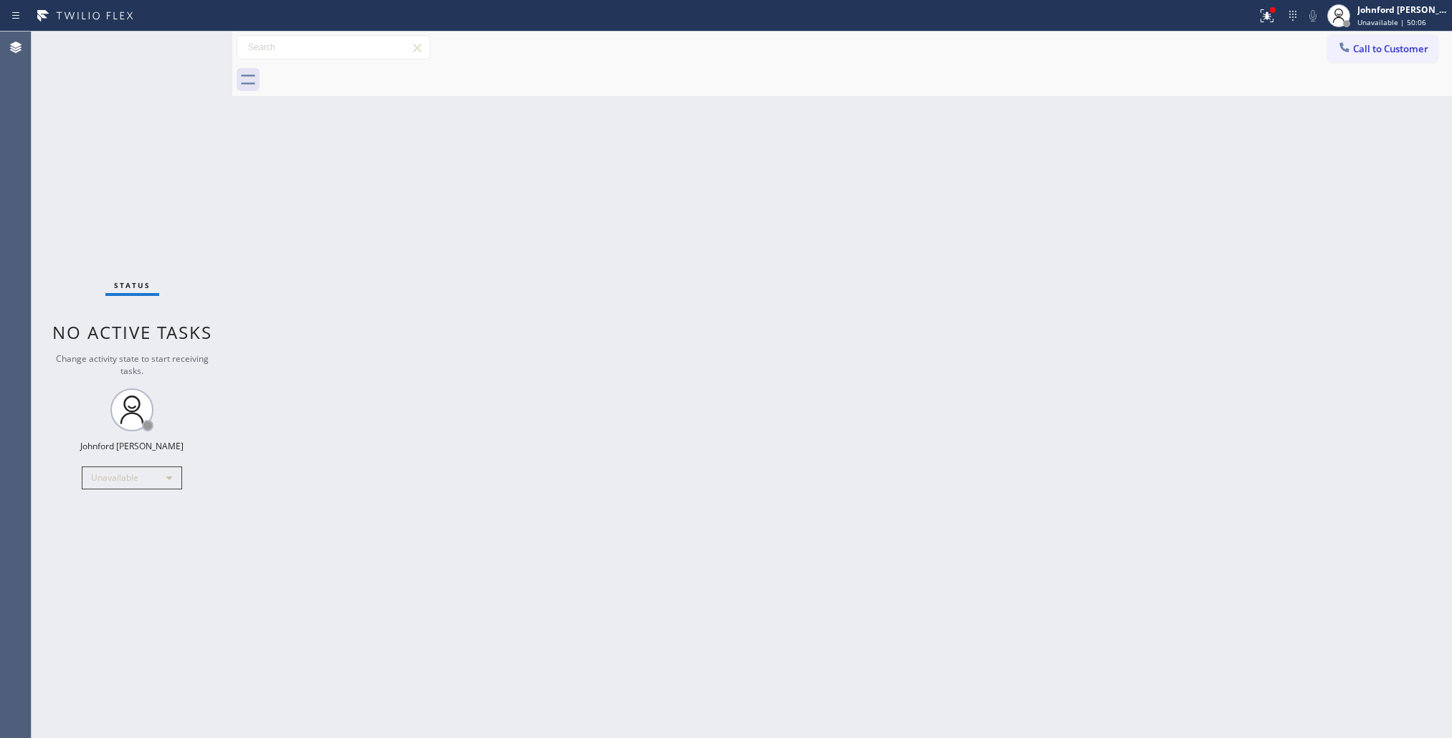
click at [989, 219] on div "Back to Dashboard Change Sender ID Customers Technicians Select a contact Outbo…" at bounding box center [841, 385] width 1219 height 707
click at [1399, 57] on button "Call to Customer" at bounding box center [1383, 48] width 110 height 27
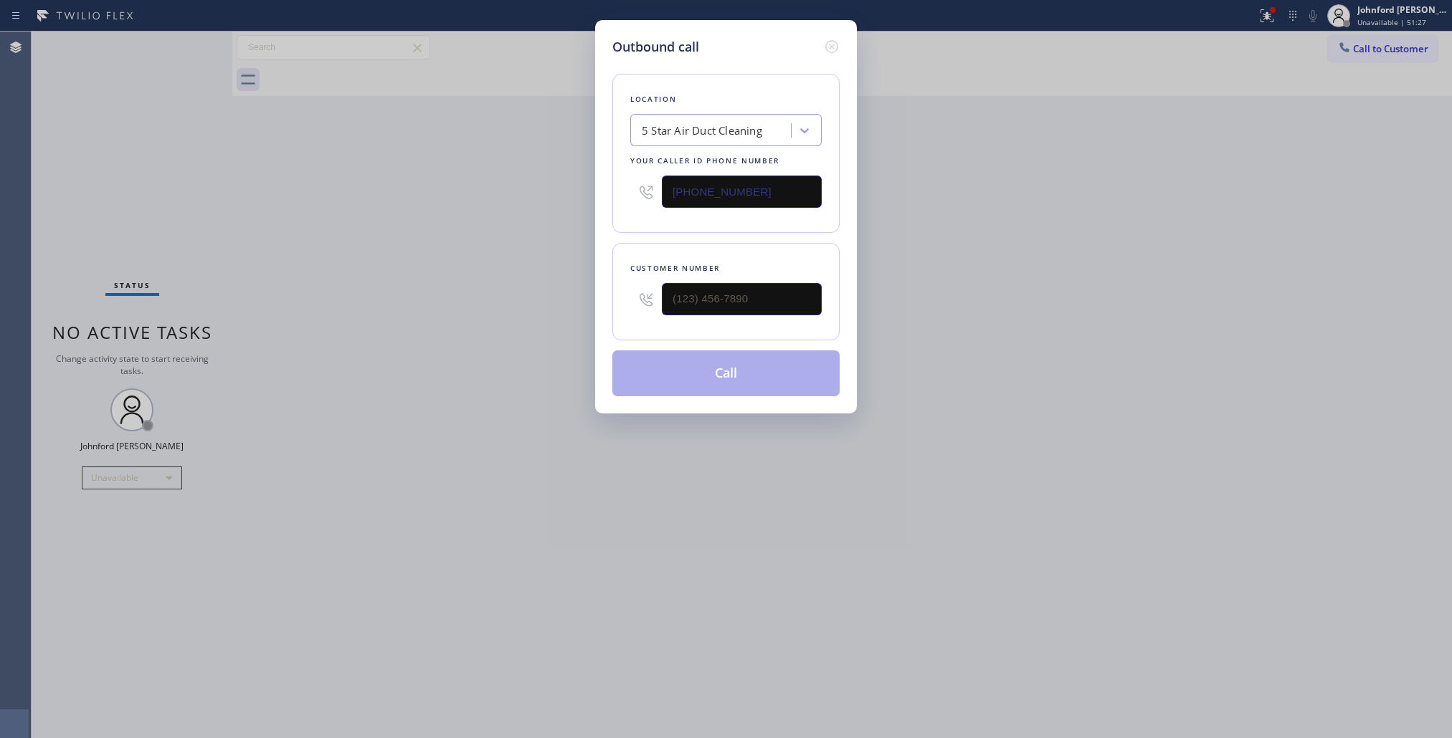
drag, startPoint x: 736, startPoint y: 294, endPoint x: 679, endPoint y: 303, distance: 58.0
click at [679, 303] on div at bounding box center [742, 299] width 160 height 47
drag, startPoint x: 746, startPoint y: 297, endPoint x: 545, endPoint y: 306, distance: 200.9
click at [545, 306] on div "Outbound call Location 5 Star Air Duct Cleaning Your caller id phone number (85…" at bounding box center [726, 369] width 1452 height 738
paste input "626) 893-2484"
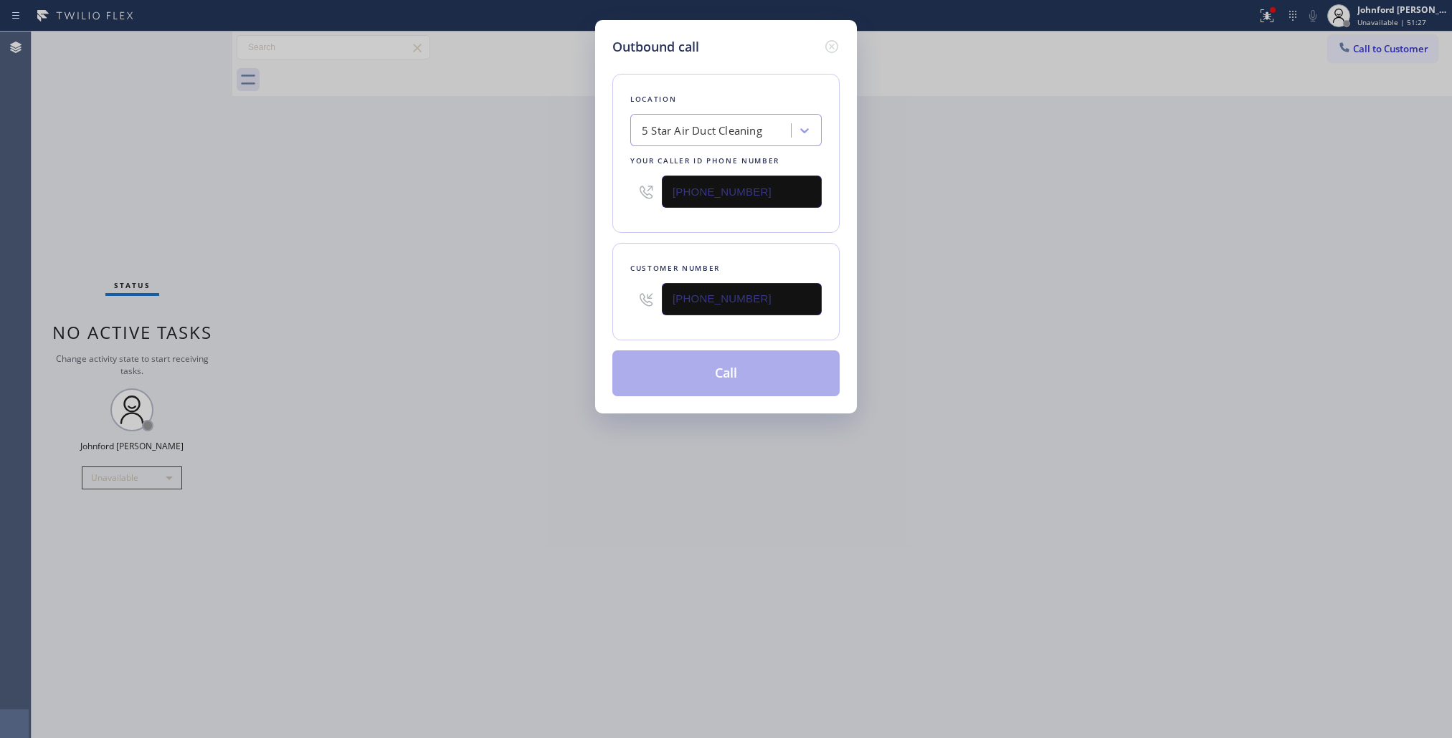
type input "(626) 893-2484"
click at [545, 306] on div "Outbound call Location 5 Star Air Duct Cleaning Your caller id phone number (85…" at bounding box center [726, 369] width 1452 height 738
drag, startPoint x: 968, startPoint y: 235, endPoint x: 1000, endPoint y: 188, distance: 57.3
click at [971, 232] on div "Outbound call Location 5 Star Air Duct Cleaning Your caller id phone number (85…" at bounding box center [726, 369] width 1452 height 738
click at [743, 381] on button "Call" at bounding box center [725, 374] width 227 height 46
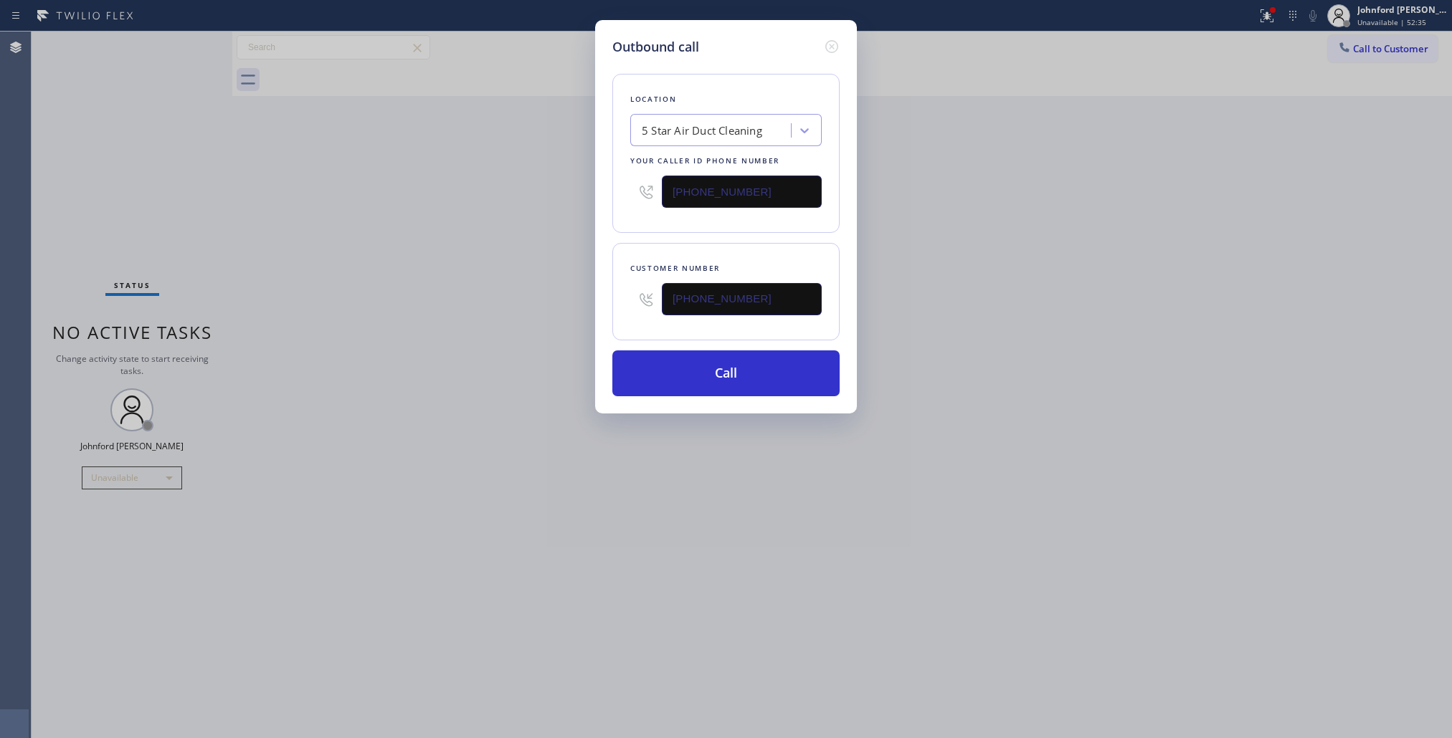
drag, startPoint x: 1100, startPoint y: 196, endPoint x: 1138, endPoint y: 4, distance: 195.0
click at [1123, 161] on div "Outbound call Location 5 Star Air Duct Cleaning Your caller id phone number (85…" at bounding box center [726, 369] width 1452 height 738
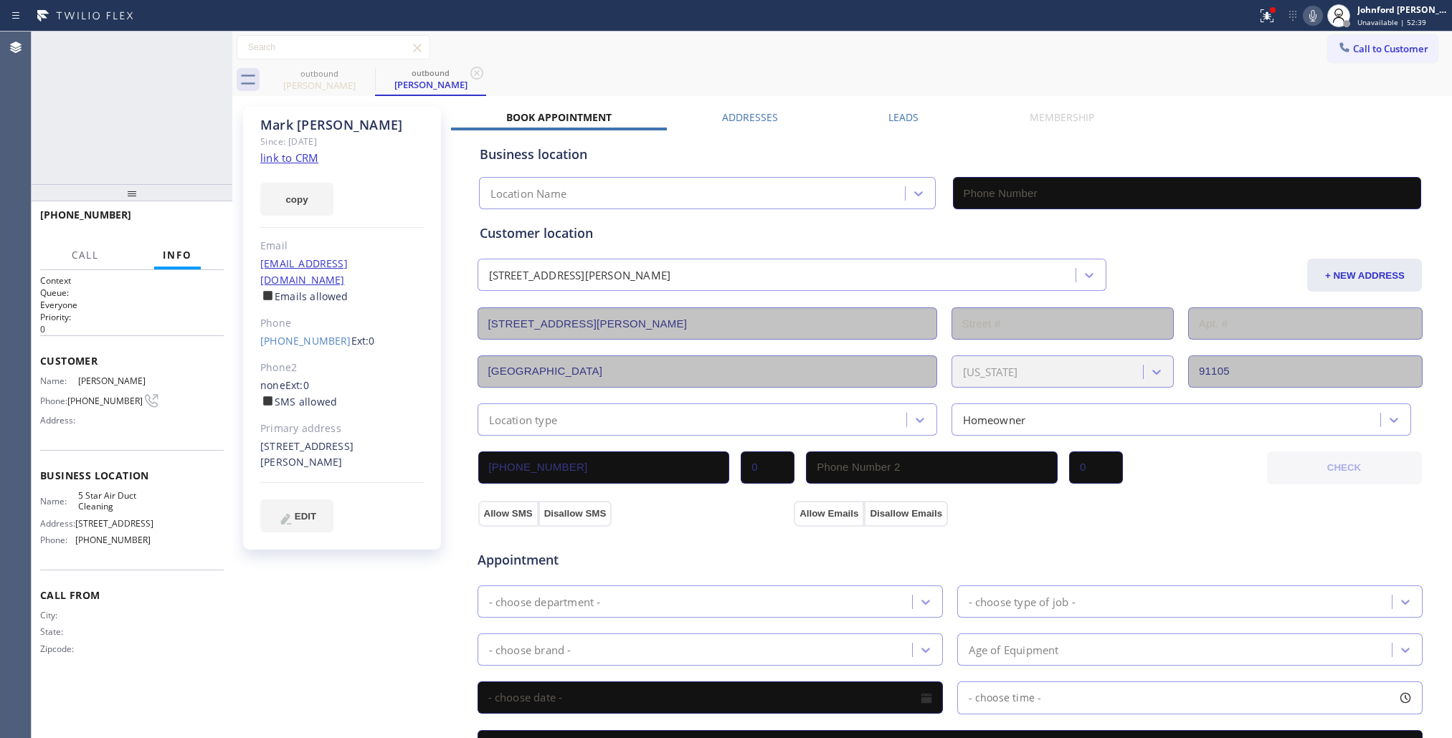
type input "(858) 800-3094"
click at [1312, 13] on icon at bounding box center [1312, 15] width 17 height 17
click at [1312, 13] on icon at bounding box center [1312, 15] width 7 height 11
click at [936, 98] on div "Mark Moreno Since: 20 may 2020 link to CRM copy Email morenomc@msn.com Emails a…" at bounding box center [841, 578] width 1219 height 965
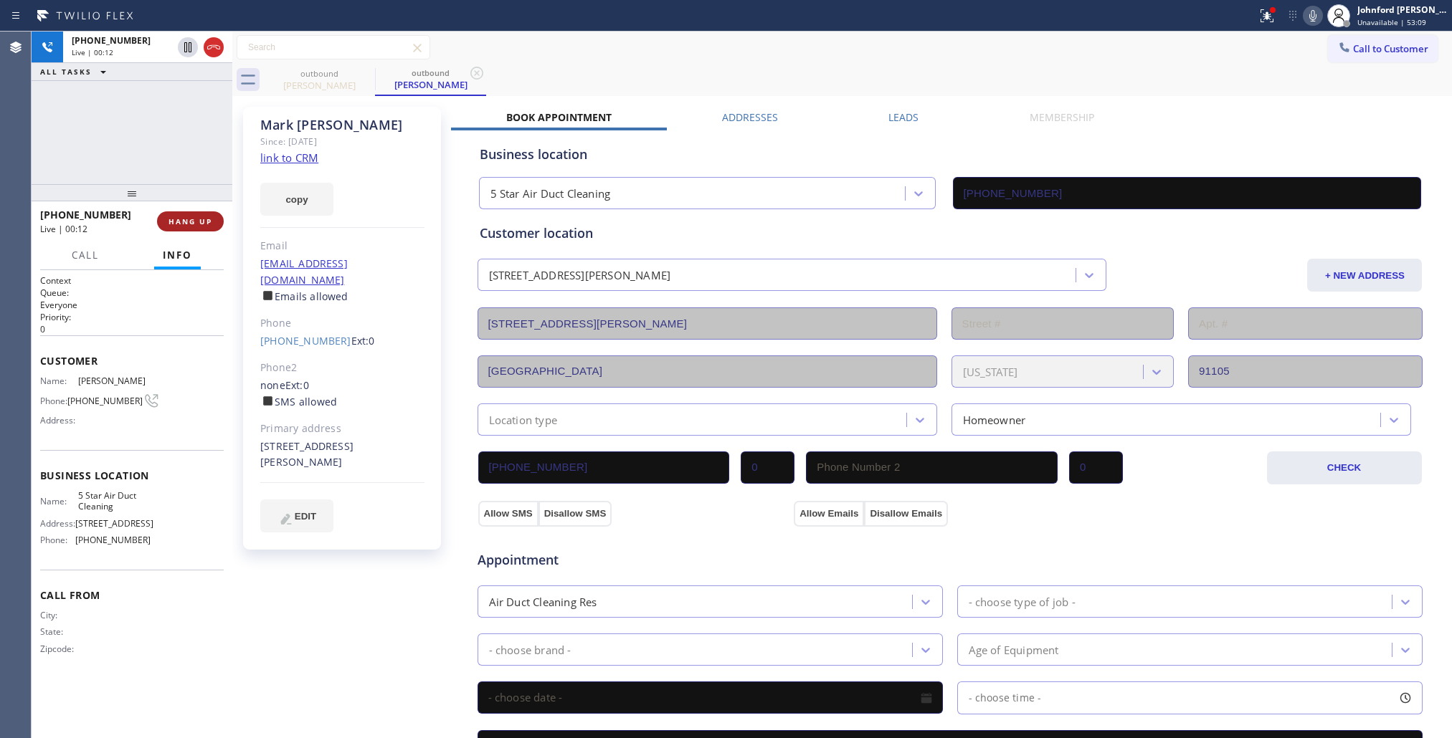
click at [208, 226] on button "HANG UP" at bounding box center [190, 221] width 67 height 20
click at [202, 222] on span "HANG UP" at bounding box center [190, 221] width 44 height 10
click at [202, 222] on span "COMPLETE" at bounding box center [187, 221] width 49 height 10
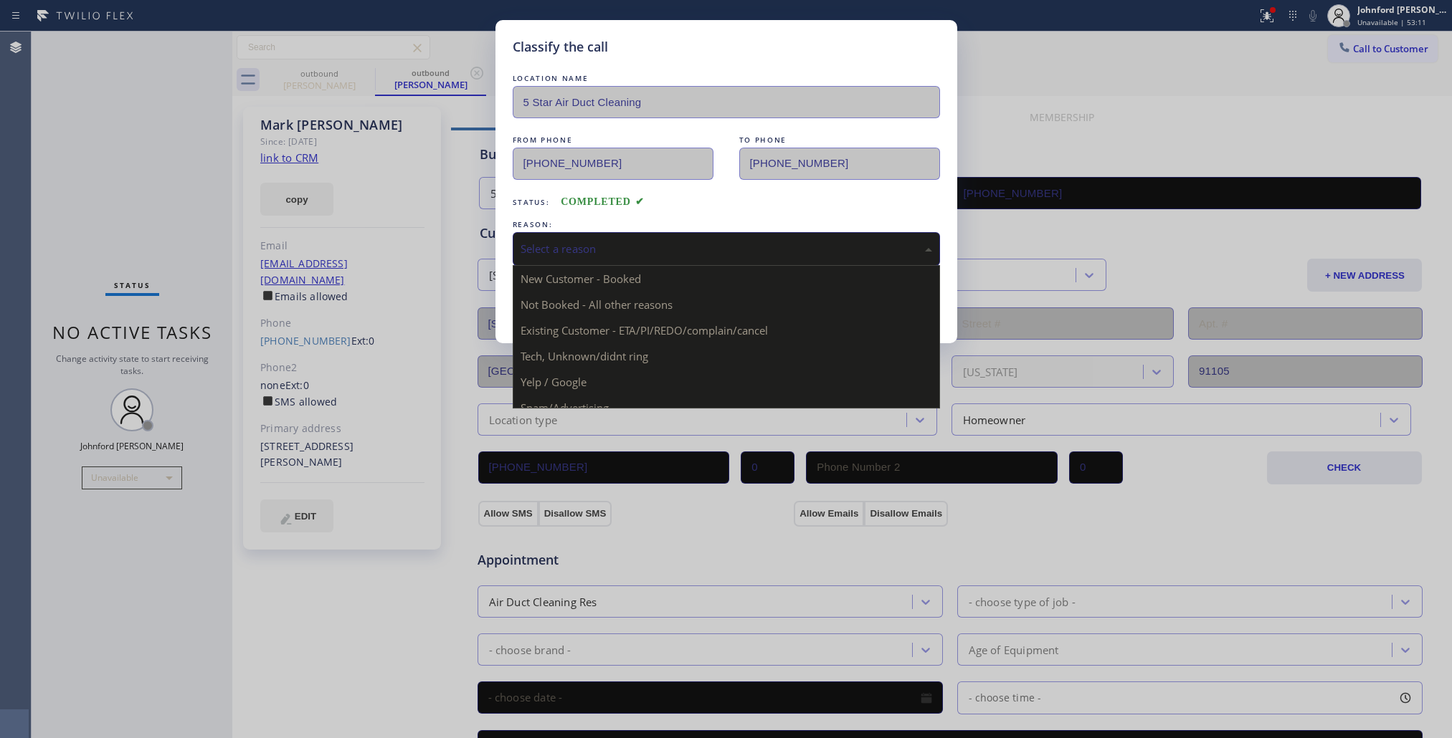
click at [607, 242] on div "Select a reason" at bounding box center [725, 249] width 411 height 16
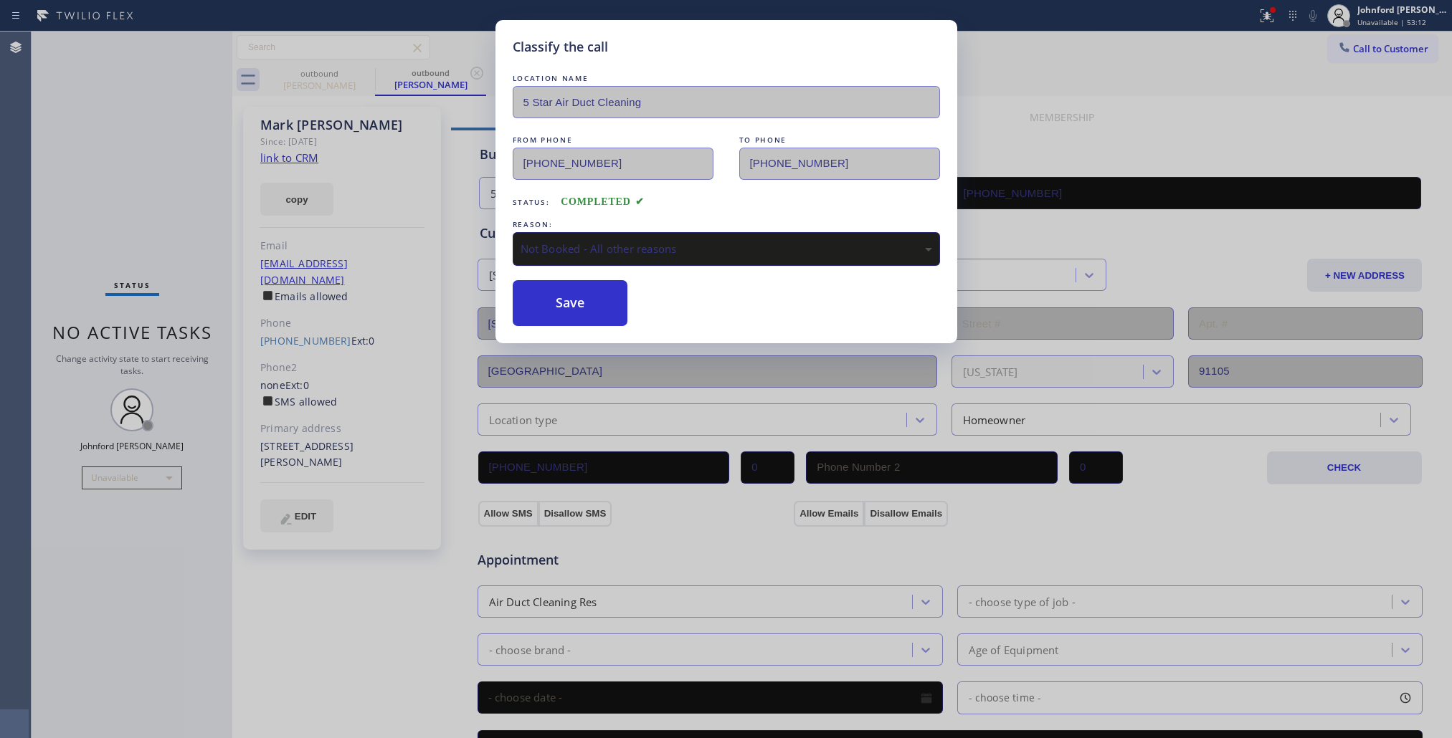
click at [615, 244] on div "Not Booked - All other reasons" at bounding box center [725, 249] width 411 height 16
drag, startPoint x: 584, startPoint y: 306, endPoint x: 826, endPoint y: 88, distance: 325.3
click at [582, 305] on button "Save" at bounding box center [570, 303] width 115 height 46
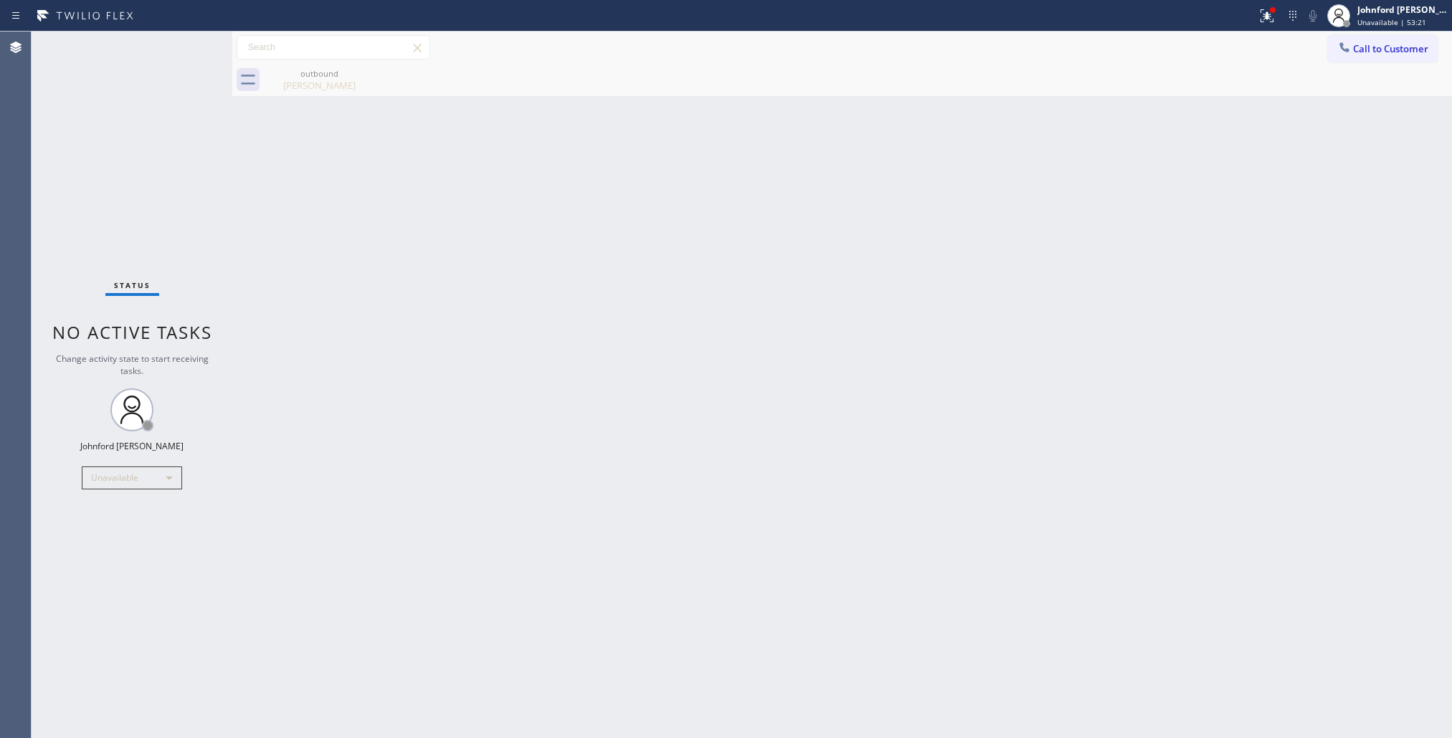
drag, startPoint x: 1356, startPoint y: 44, endPoint x: 1014, endPoint y: 176, distance: 366.5
click at [1353, 44] on span "Call to Customer" at bounding box center [1390, 48] width 75 height 13
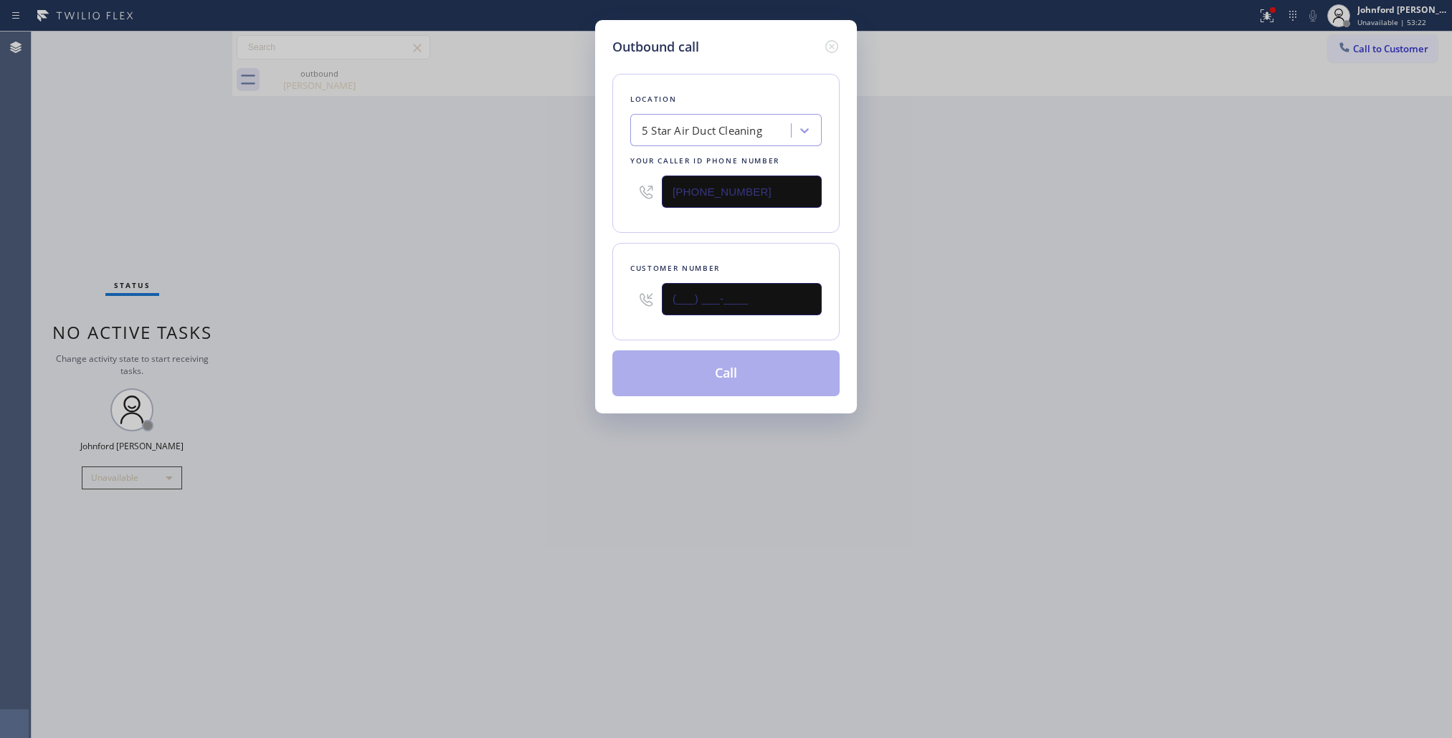
drag, startPoint x: 761, startPoint y: 305, endPoint x: 561, endPoint y: 305, distance: 200.0
click at [589, 305] on div "Outbound call Location 5 Star Air Duct Cleaning Your caller id phone number (85…" at bounding box center [726, 369] width 1452 height 738
paste input "714) 818-1169"
type input "(714) 818-1169"
click at [527, 301] on div "Outbound call Location 5 Star Air Duct Cleaning Your caller id phone number (85…" at bounding box center [726, 369] width 1452 height 738
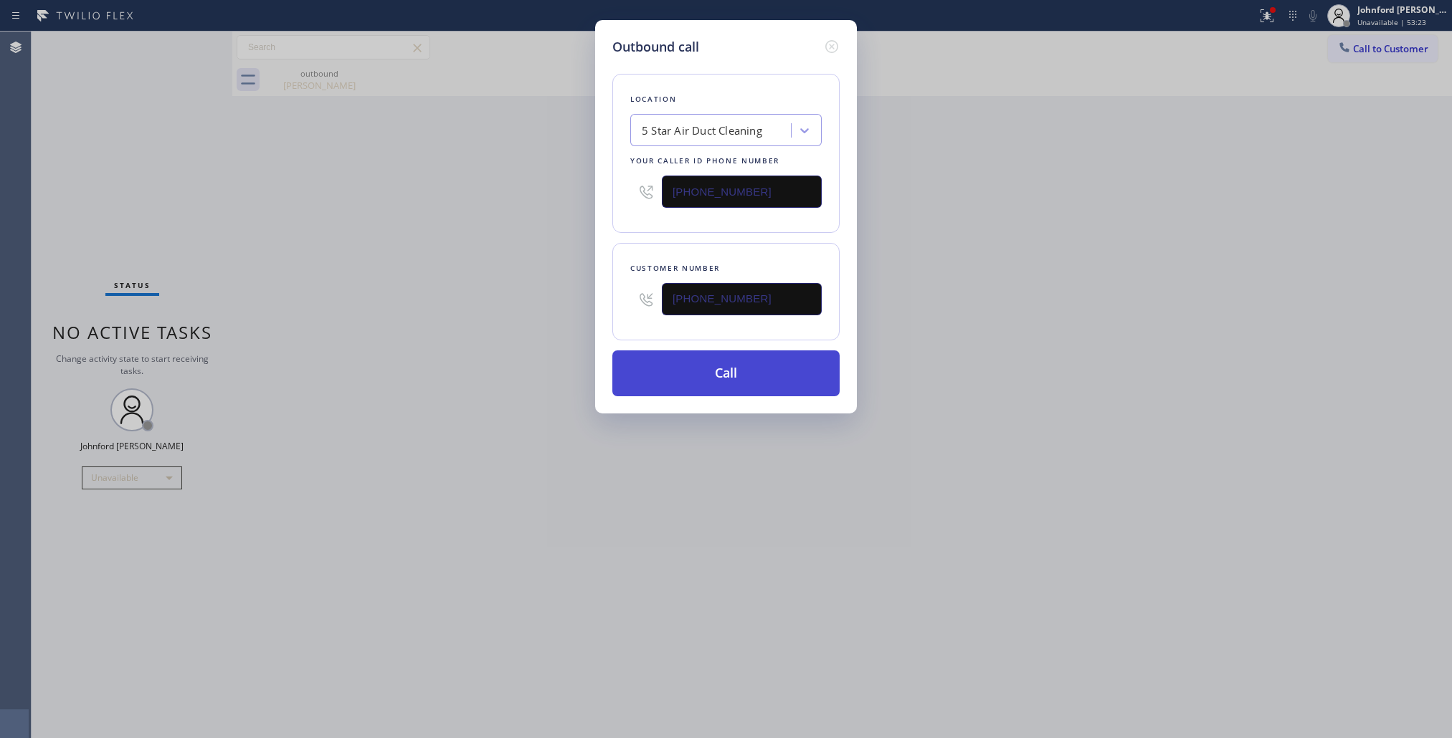
click at [706, 363] on button "Call" at bounding box center [725, 374] width 227 height 46
drag, startPoint x: 1179, startPoint y: 276, endPoint x: 1205, endPoint y: 29, distance: 248.6
click at [1199, 251] on div "Outbound call Location 5 Star Air Duct Cleaning Your caller id phone number (85…" at bounding box center [726, 369] width 1452 height 738
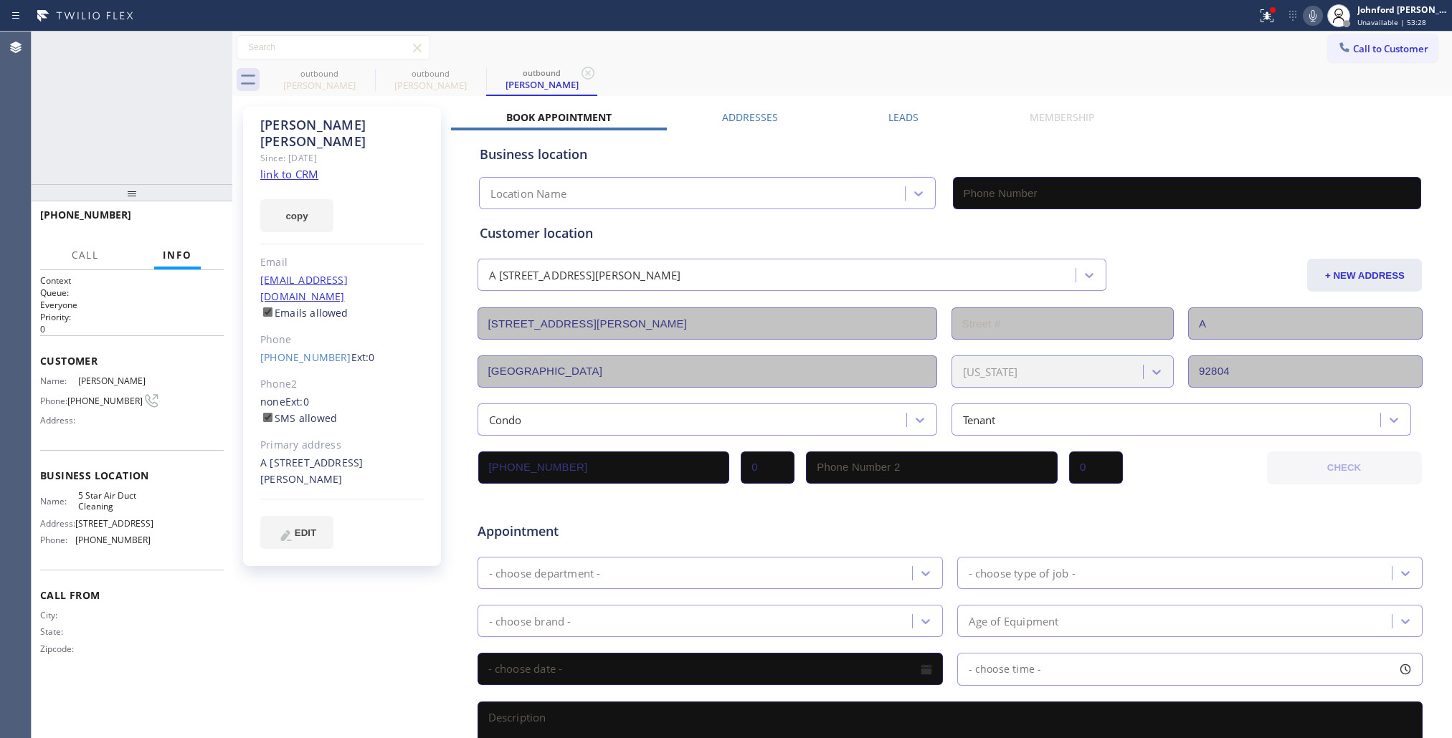
type input "(858) 800-3094"
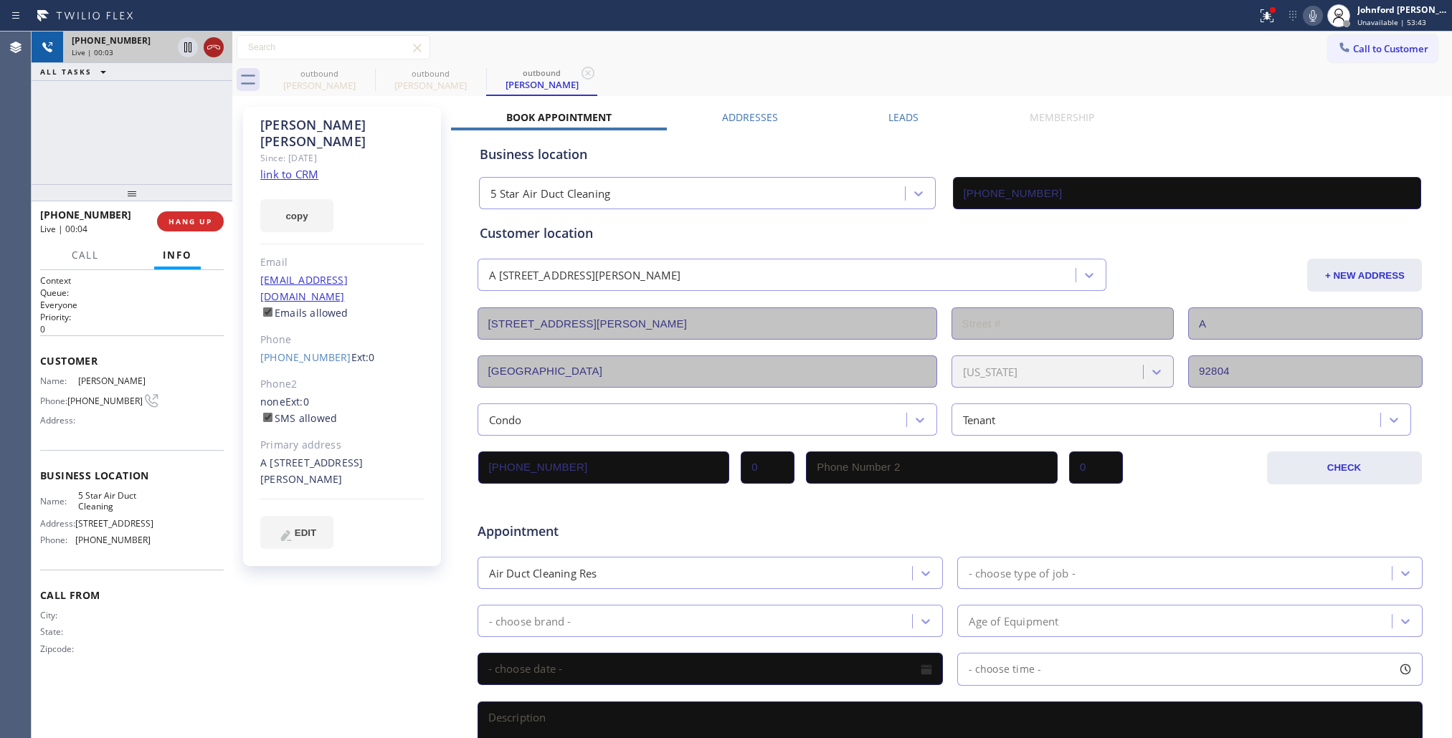
click at [216, 47] on icon at bounding box center [213, 47] width 17 height 17
click at [366, 66] on icon at bounding box center [365, 73] width 17 height 17
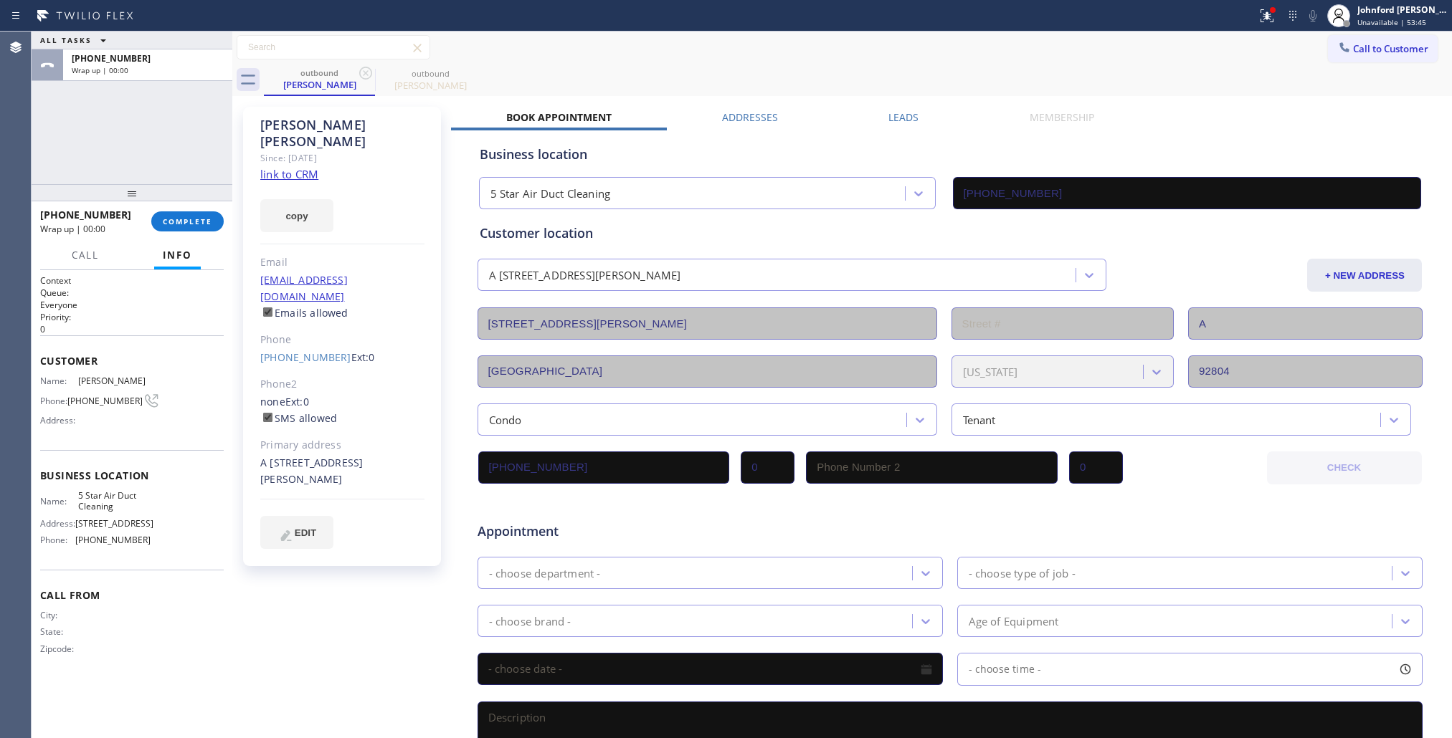
click at [366, 66] on icon at bounding box center [365, 73] width 17 height 17
click at [0, 0] on icon at bounding box center [0, 0] width 0 height 0
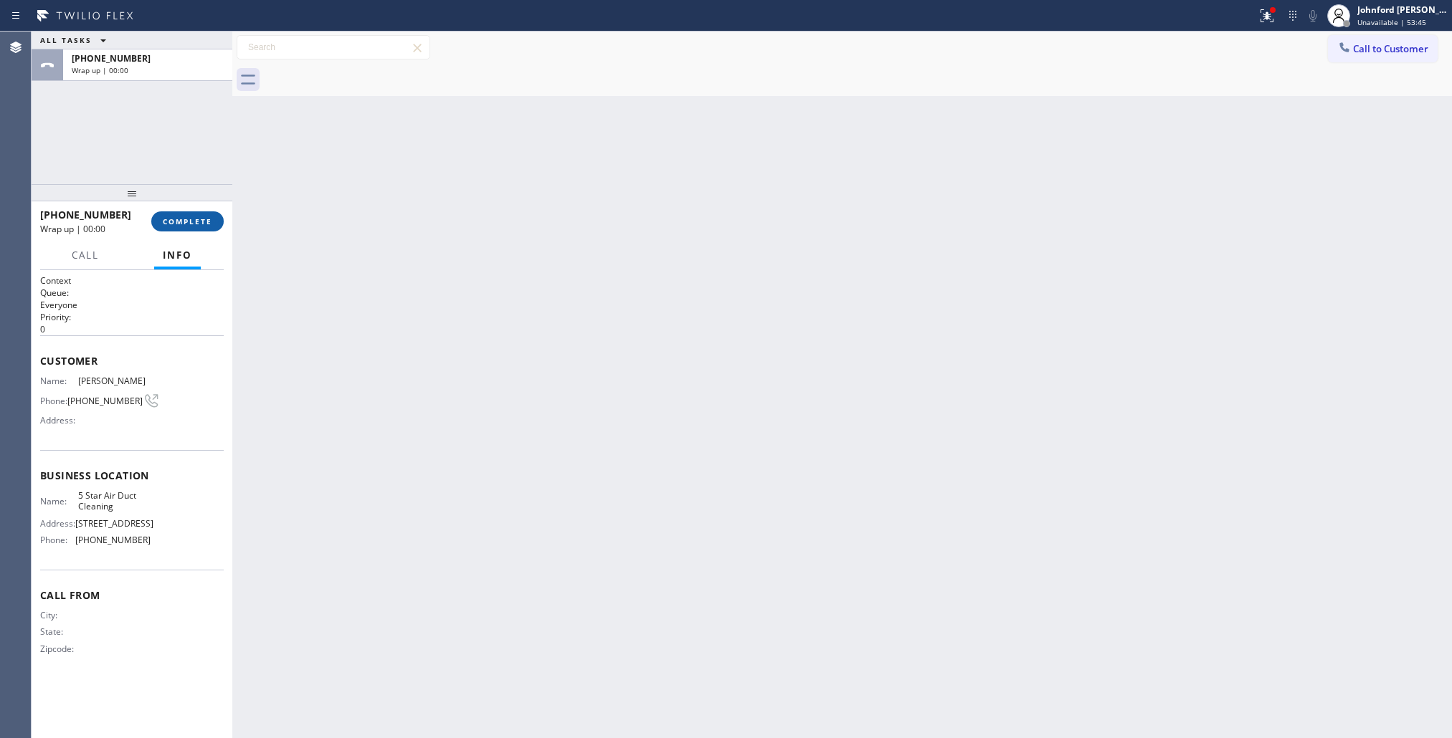
click at [170, 226] on span "COMPLETE" at bounding box center [187, 221] width 49 height 10
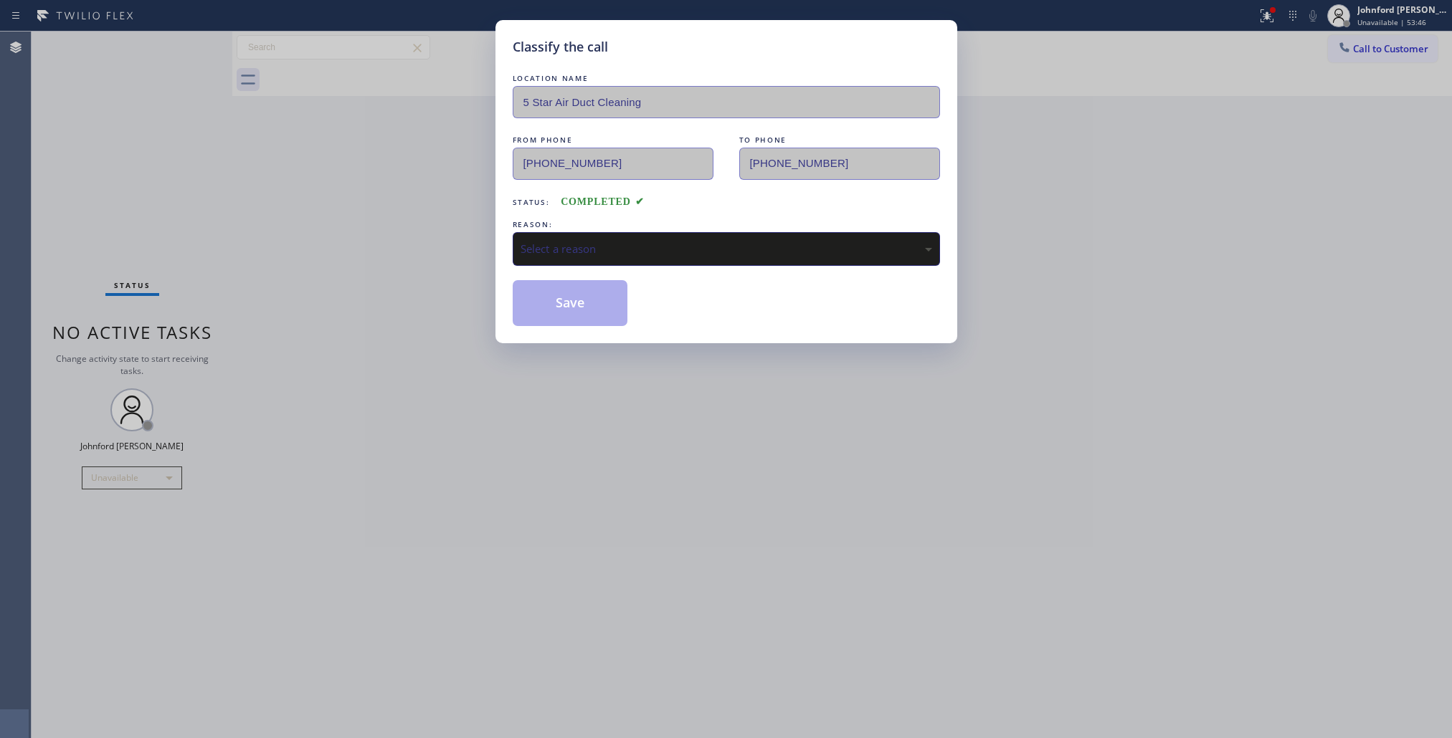
click at [632, 222] on div "REASON:" at bounding box center [726, 224] width 427 height 15
click at [679, 249] on div "Select a reason" at bounding box center [725, 249] width 411 height 16
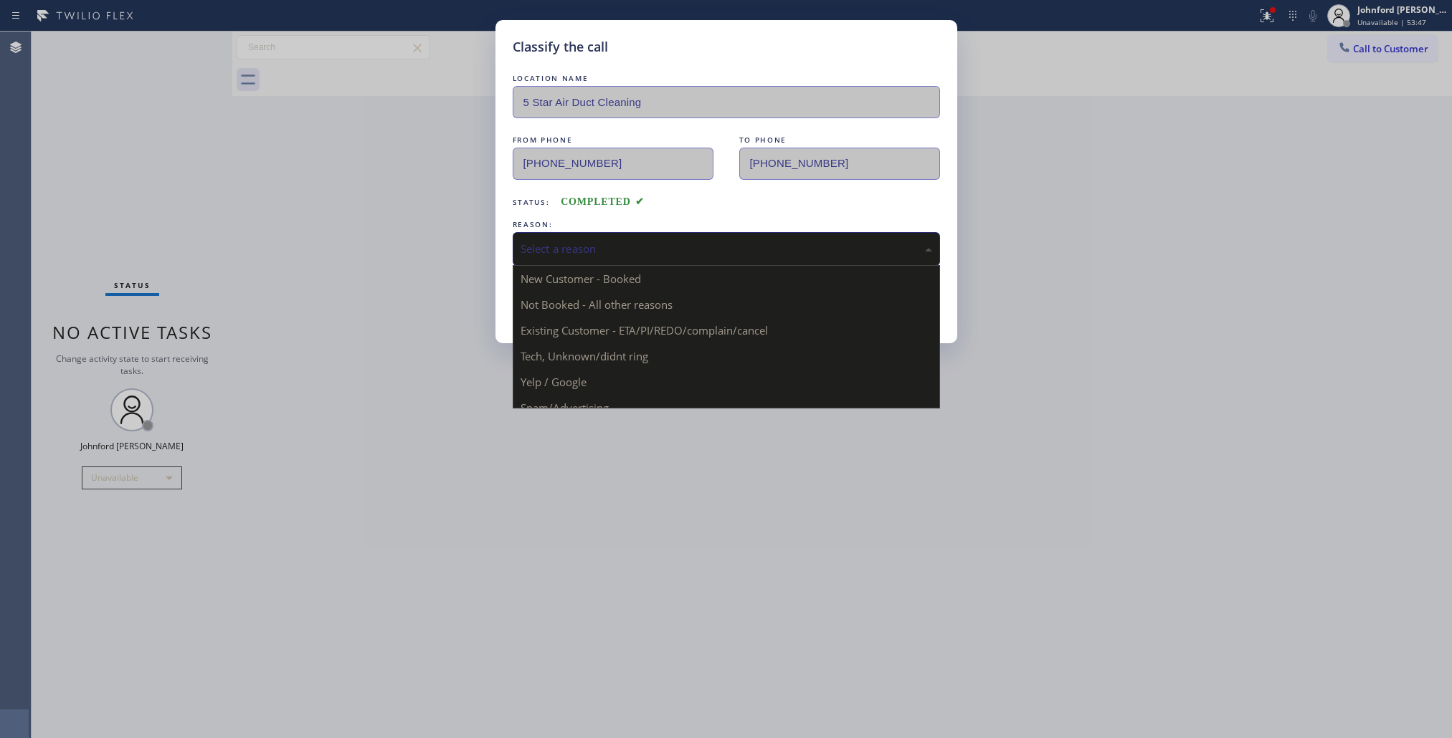
drag, startPoint x: 659, startPoint y: 337, endPoint x: 606, endPoint y: 313, distance: 58.7
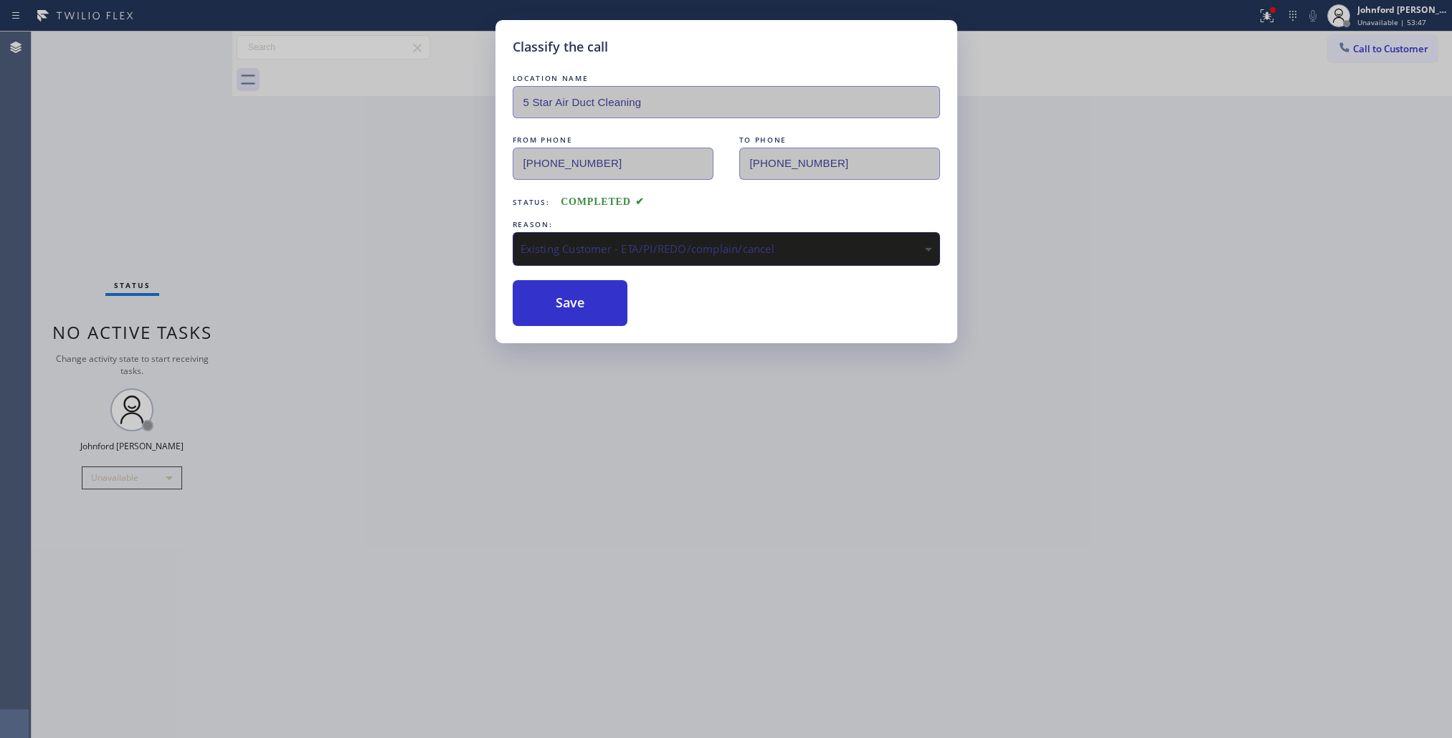
drag, startPoint x: 600, startPoint y: 310, endPoint x: 994, endPoint y: 67, distance: 463.5
click at [602, 306] on button "Save" at bounding box center [570, 303] width 115 height 46
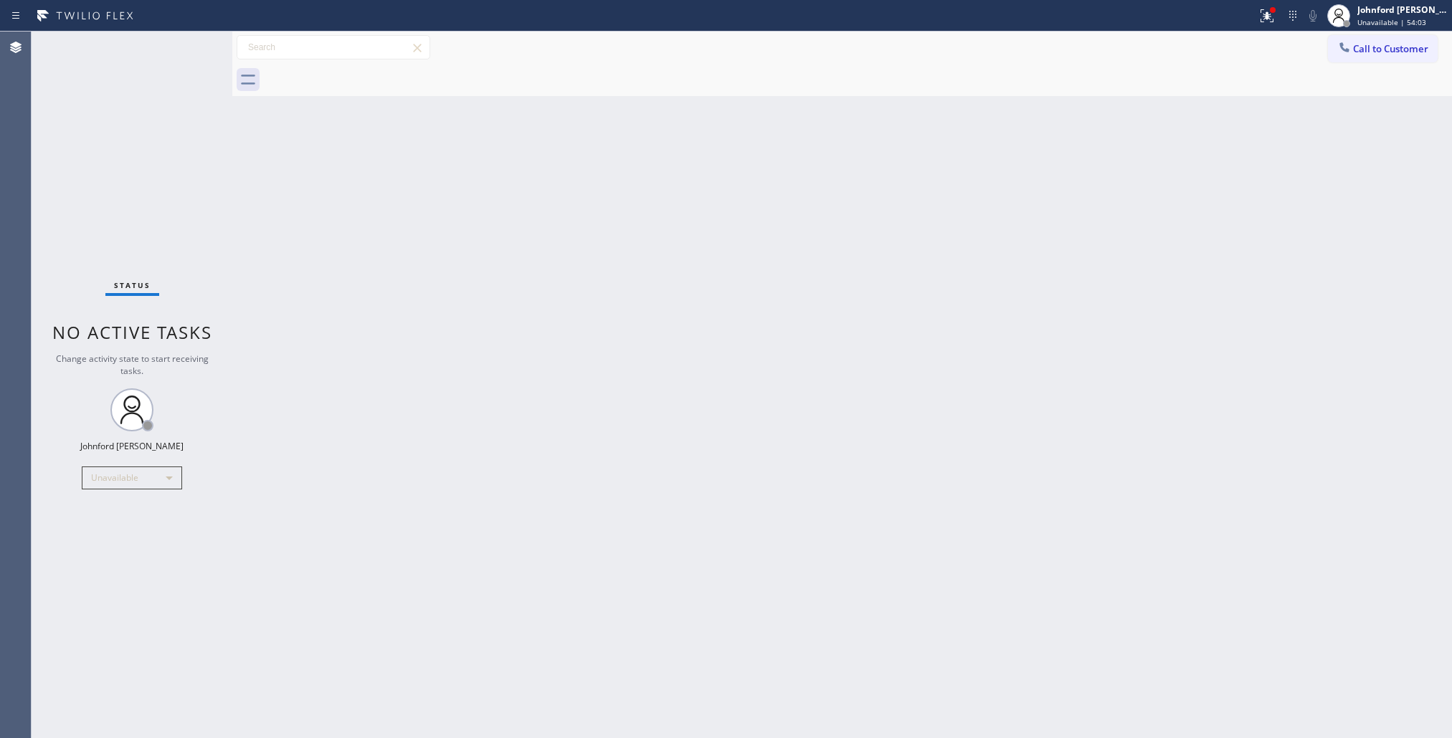
click at [1080, 274] on div "Back to Dashboard Change Sender ID Customers Technicians Select a contact Outbo…" at bounding box center [841, 385] width 1219 height 707
click at [1076, 345] on div "Back to Dashboard Change Sender ID Customers Technicians Select a contact Outbo…" at bounding box center [841, 385] width 1219 height 707
drag, startPoint x: 1355, startPoint y: 44, endPoint x: 963, endPoint y: 179, distance: 414.6
click at [1339, 45] on button "Call to Customer" at bounding box center [1383, 48] width 110 height 27
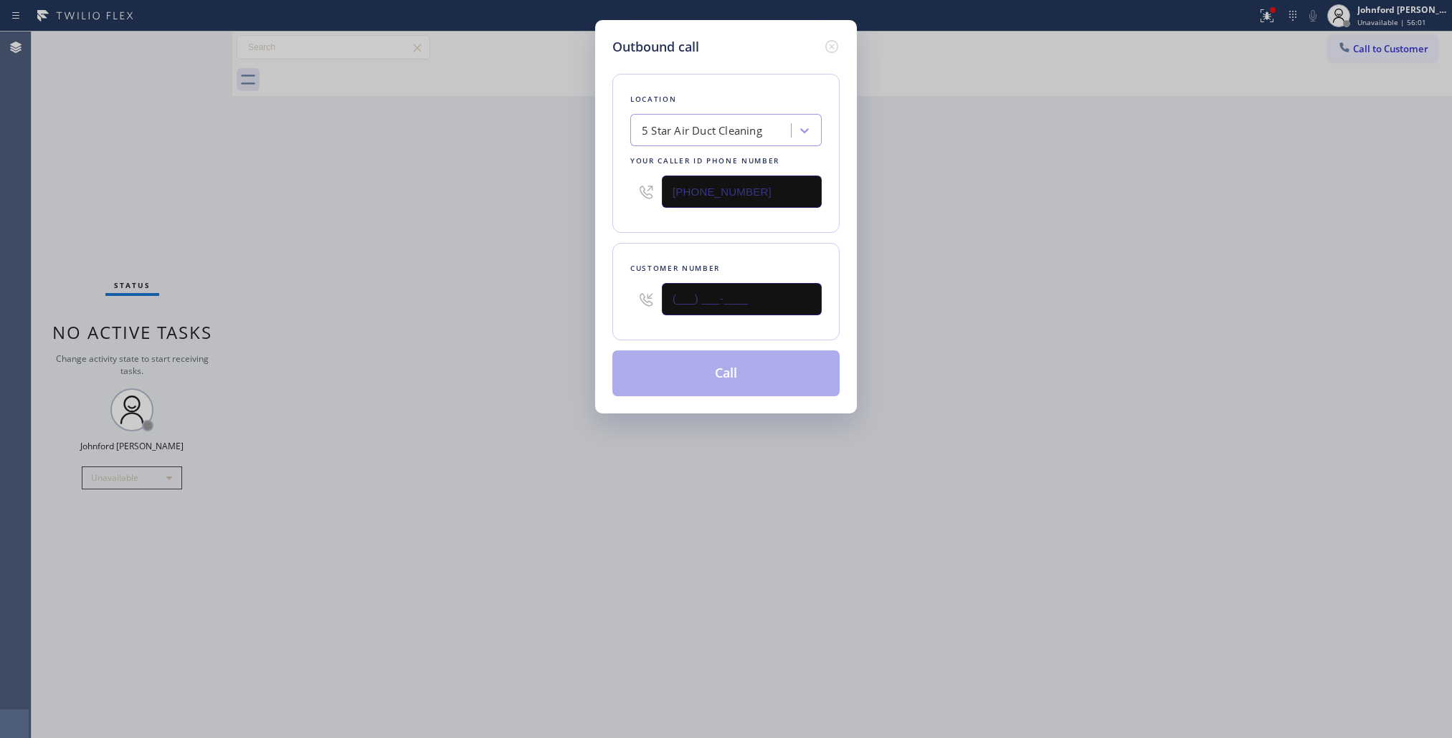
drag, startPoint x: 639, startPoint y: 320, endPoint x: 549, endPoint y: 323, distance: 89.6
click at [559, 323] on div "Outbound call Location 5 Star Air Duct Cleaning Your caller id phone number (85…" at bounding box center [726, 369] width 1452 height 738
paste input "949) 690-7293"
click at [1021, 249] on div "Outbound call Location 5 Star Air Duct Cleaning Your caller id phone number (85…" at bounding box center [726, 369] width 1452 height 738
drag, startPoint x: 696, startPoint y: 296, endPoint x: 563, endPoint y: 298, distance: 132.6
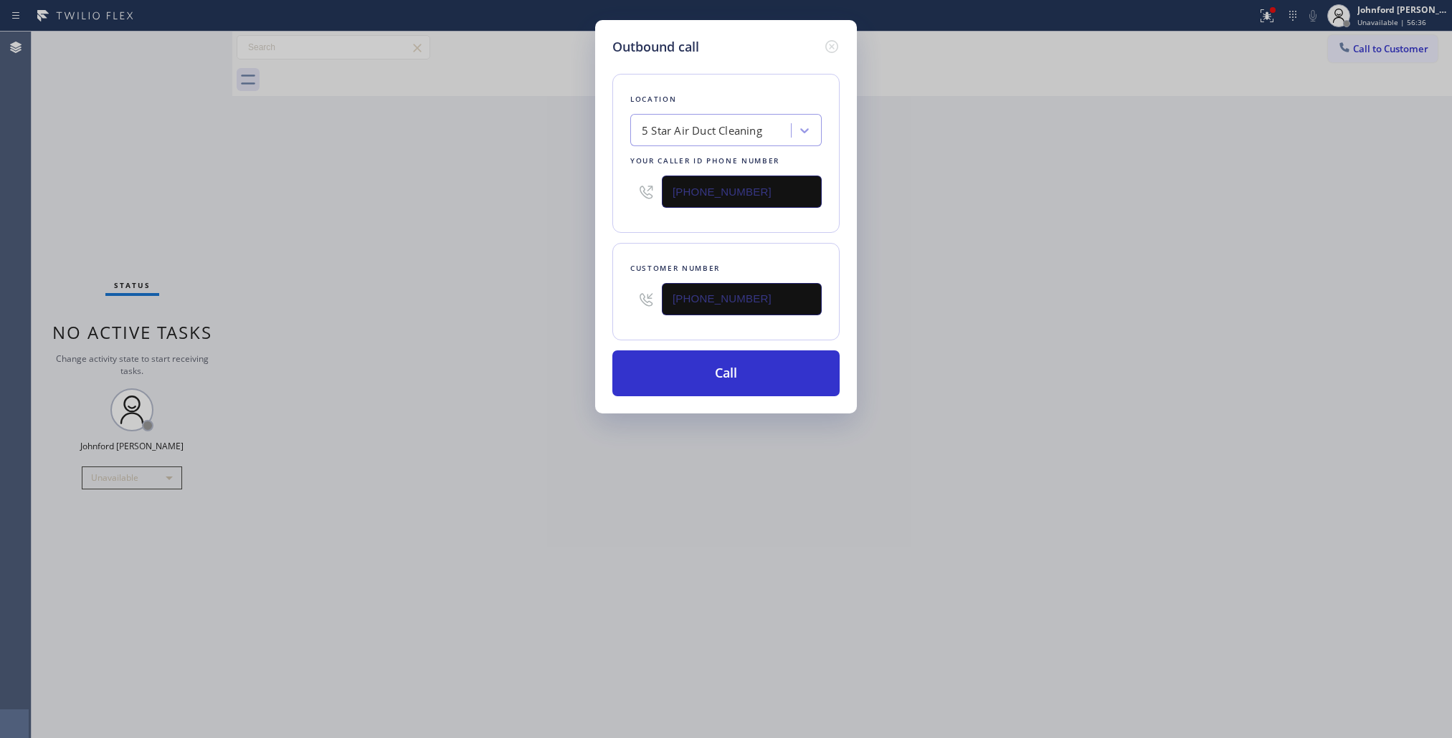
click at [581, 296] on div "Outbound call Location 5 Star Air Duct Cleaning Your caller id phone number (85…" at bounding box center [726, 369] width 1452 height 738
paste input "text"
type input "(949) 690-7293"
click at [539, 305] on div "Outbound call Location 5 Star Air Duct Cleaning Your caller id phone number (85…" at bounding box center [726, 369] width 1452 height 738
click at [695, 366] on button "Call" at bounding box center [725, 374] width 227 height 46
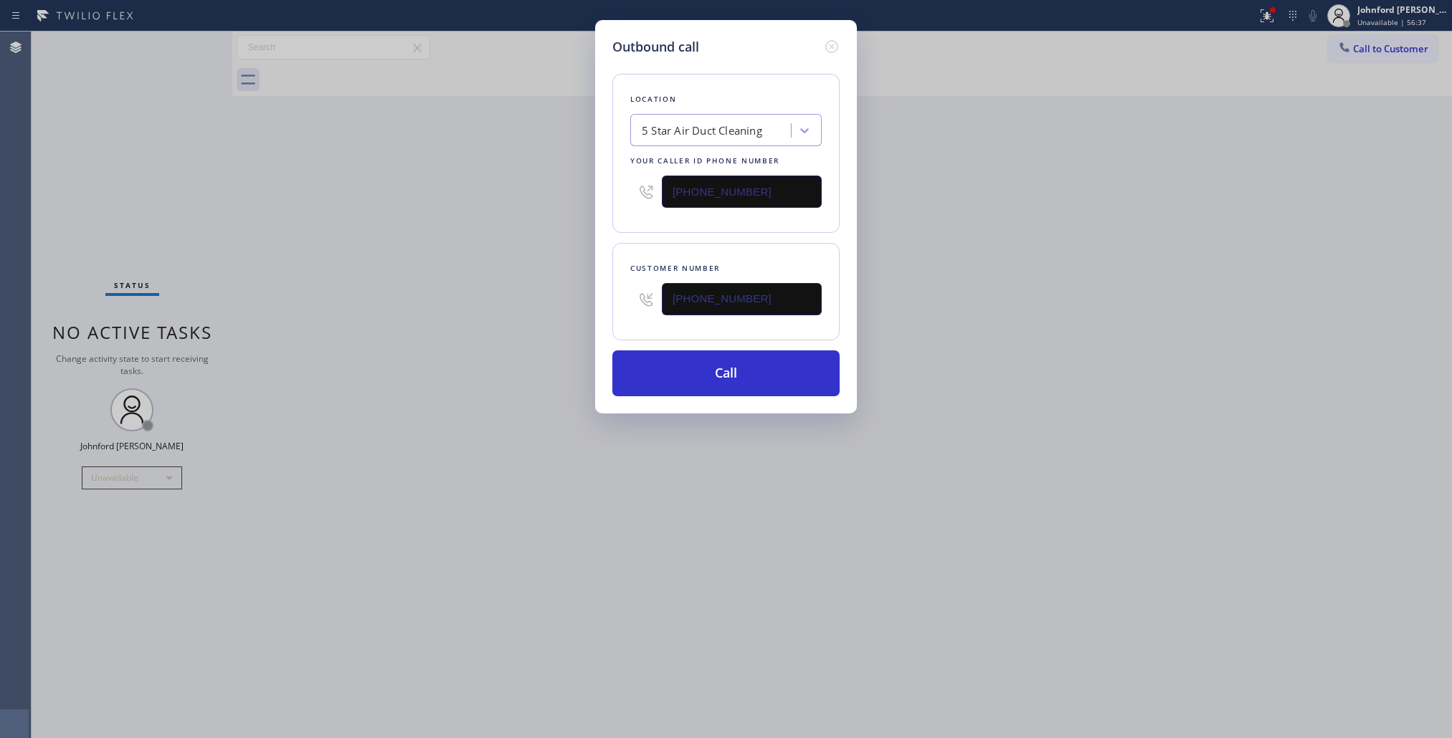
drag, startPoint x: 1128, startPoint y: 310, endPoint x: 1140, endPoint y: 67, distance: 244.1
click at [1161, 282] on div "Outbound call Location 5 Star Air Duct Cleaning Your caller id phone number (85…" at bounding box center [726, 369] width 1452 height 738
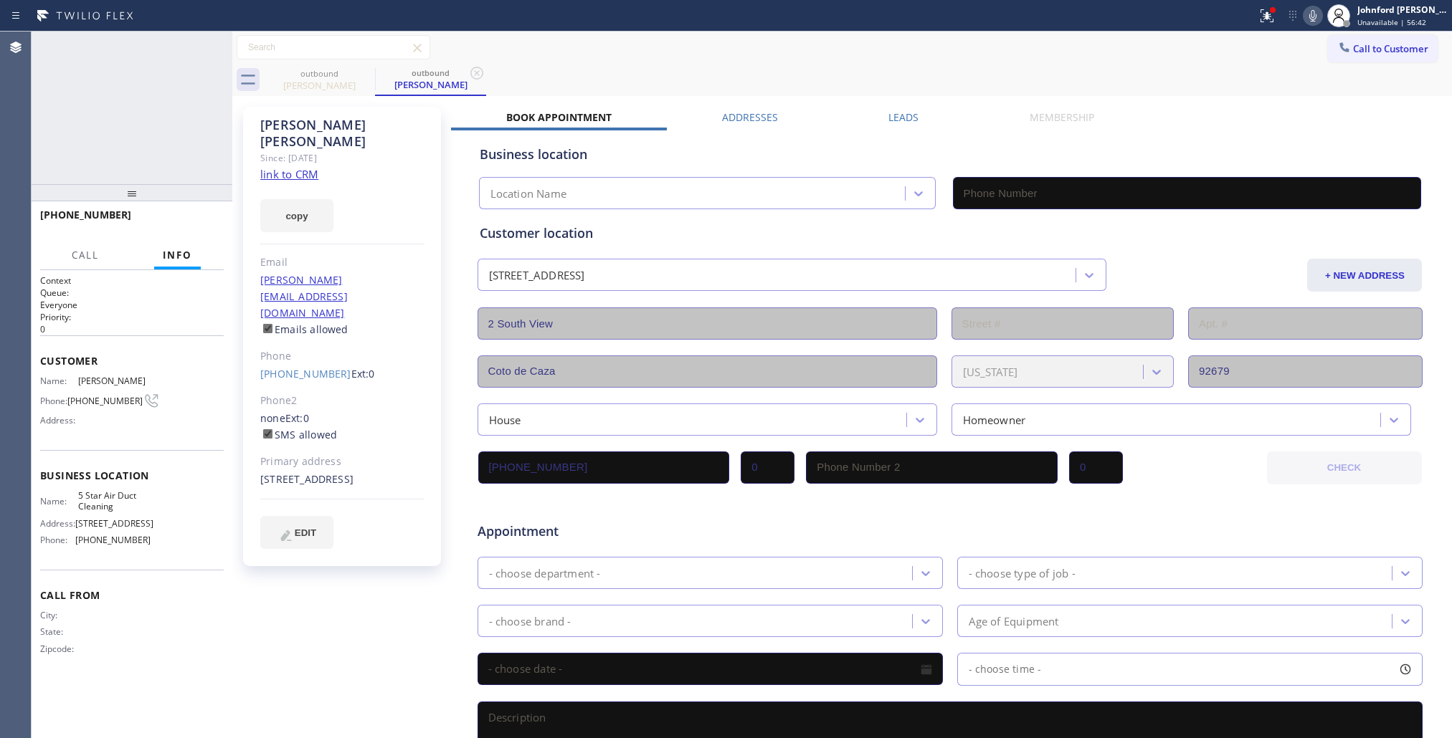
type input "(858) 800-3094"
click at [1307, 7] on icon at bounding box center [1312, 15] width 17 height 17
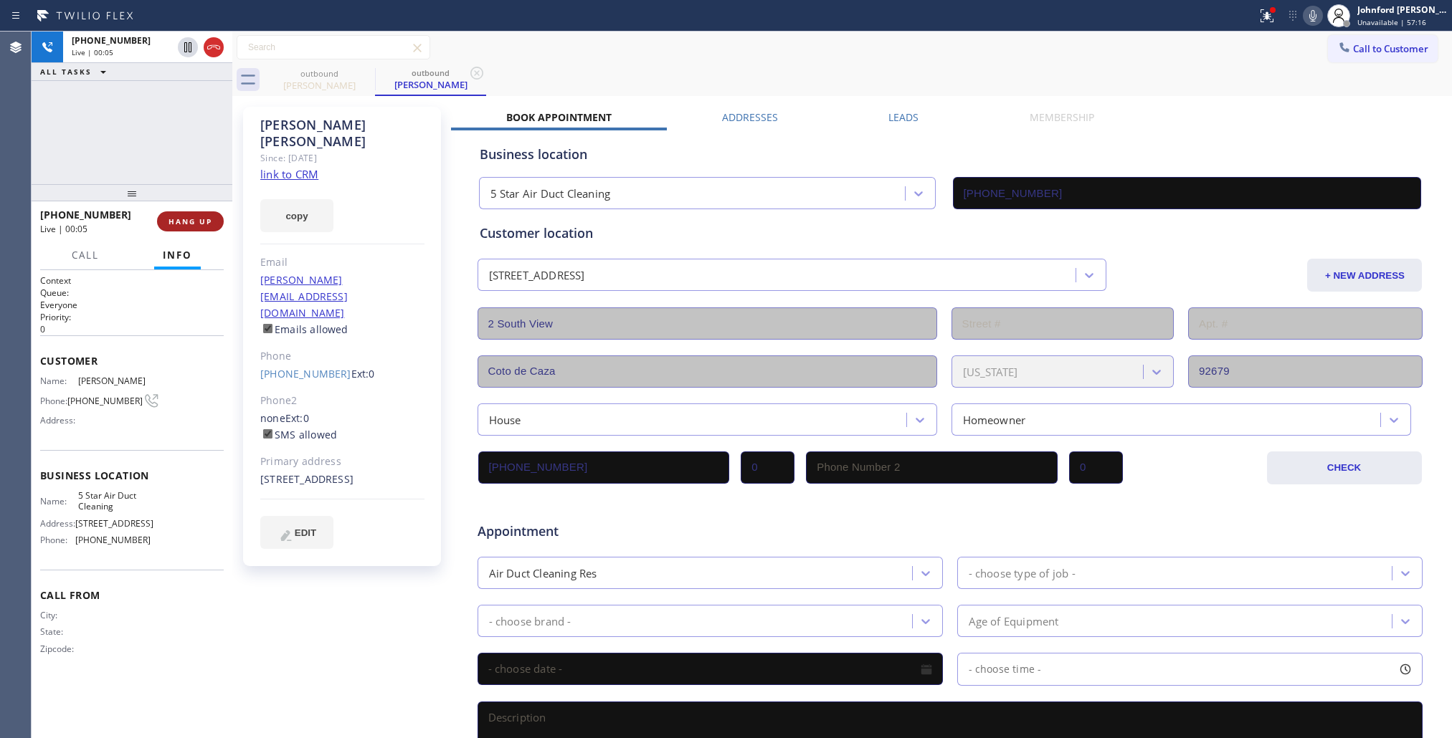
click at [196, 224] on span "HANG UP" at bounding box center [190, 221] width 44 height 10
drag, startPoint x: 151, startPoint y: 231, endPoint x: 166, endPoint y: 232, distance: 15.1
click at [151, 232] on div "+19496907293 Wrap up | 00:00" at bounding box center [95, 221] width 111 height 37
click at [181, 226] on span "COMPLETE" at bounding box center [187, 221] width 49 height 10
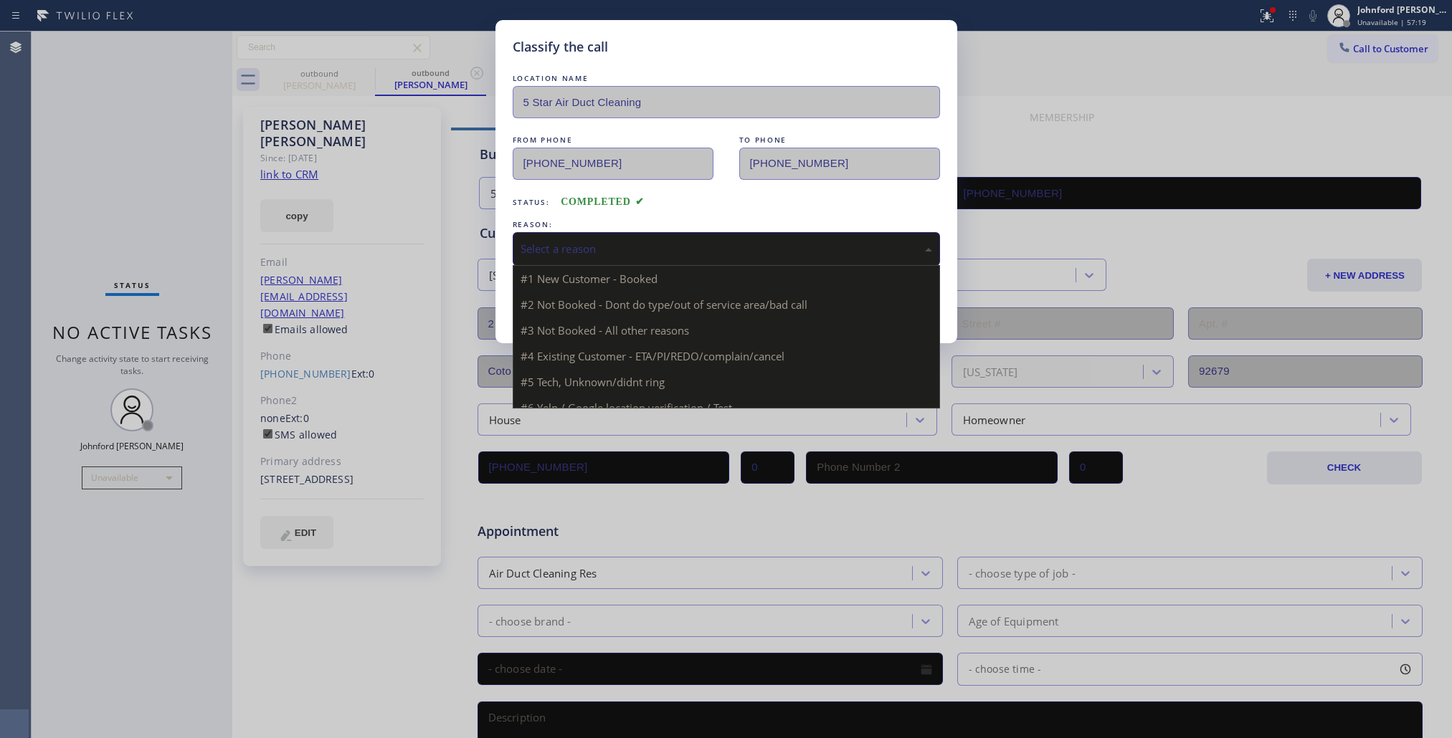
click at [603, 252] on div "Select a reason" at bounding box center [725, 249] width 411 height 16
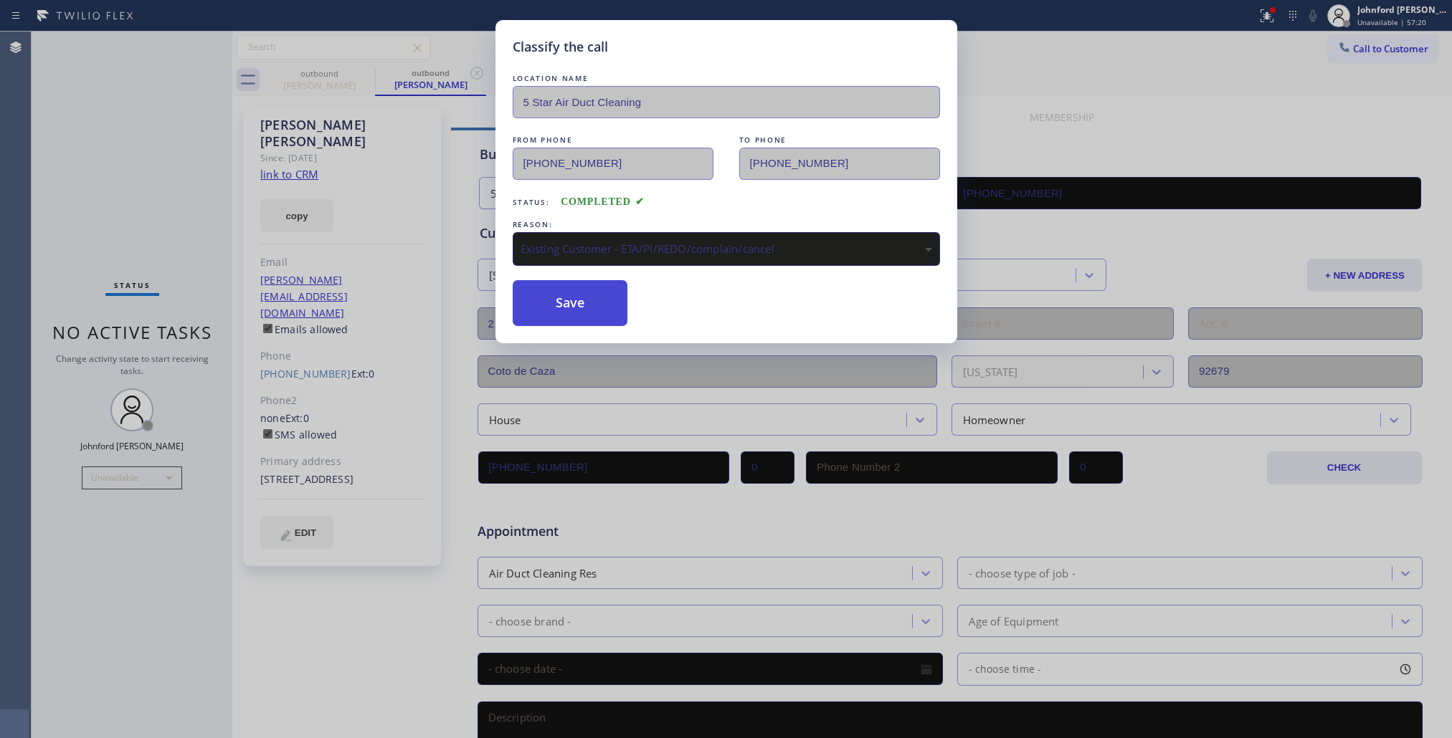
click at [586, 310] on button "Save" at bounding box center [570, 303] width 115 height 46
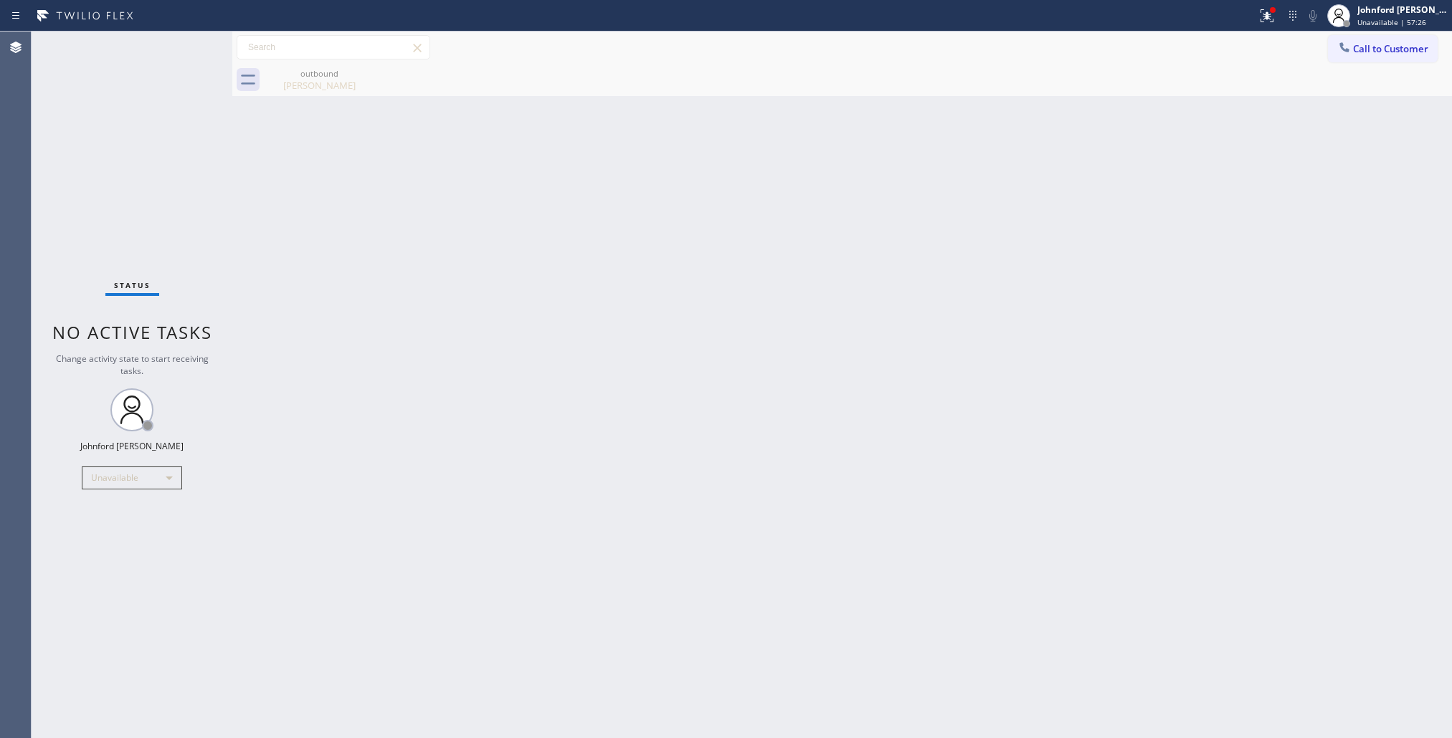
drag, startPoint x: 1356, startPoint y: 52, endPoint x: 1345, endPoint y: 58, distance: 12.2
click at [1356, 54] on button "Call to Customer" at bounding box center [1383, 48] width 110 height 27
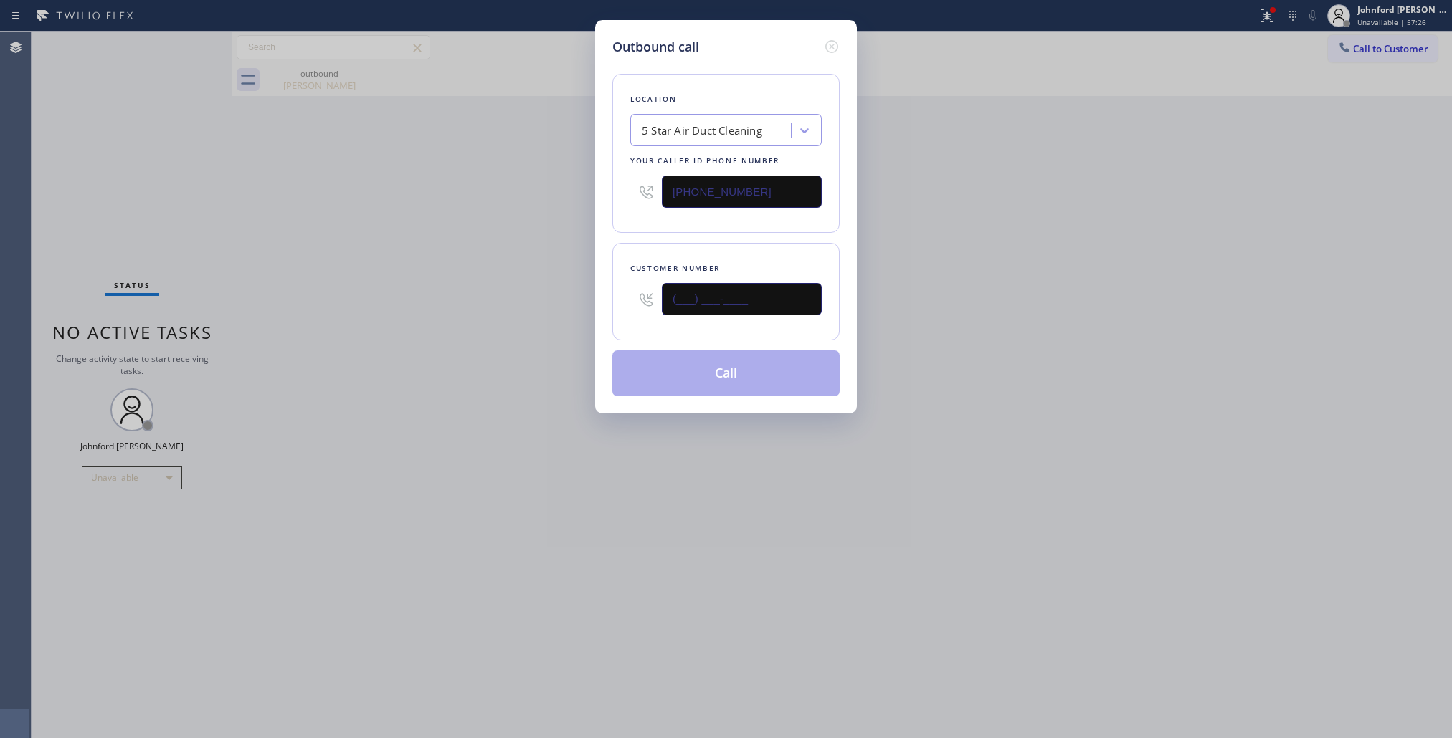
drag, startPoint x: 726, startPoint y: 298, endPoint x: 518, endPoint y: 296, distance: 207.9
click at [524, 296] on div "Outbound call Location 5 Star Air Duct Cleaning Your caller id phone number (85…" at bounding box center [726, 369] width 1452 height 738
paste input "310) 927-0377"
type input "(310) 927-0377"
click at [502, 292] on div "Outbound call Location 5 Star Air Duct Cleaning Your caller id phone number (85…" at bounding box center [726, 369] width 1452 height 738
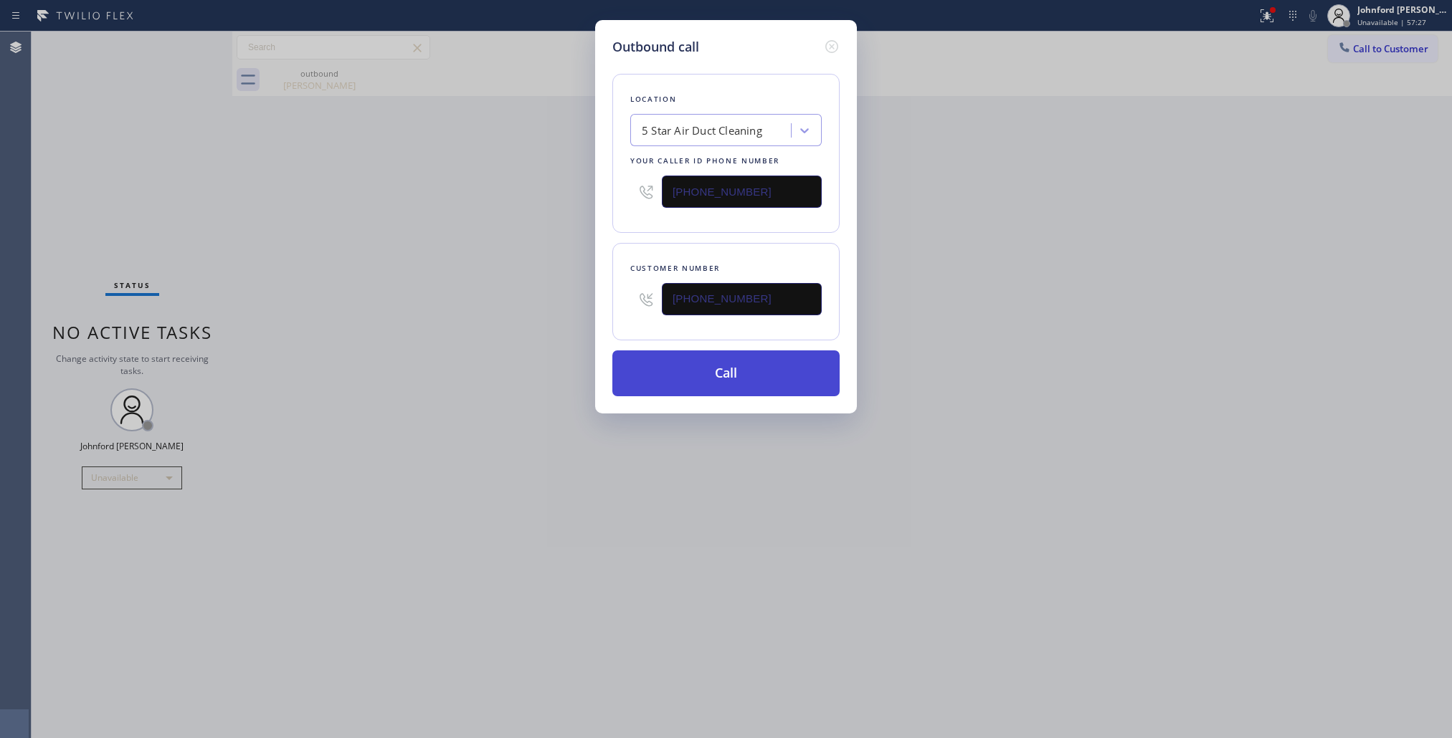
click at [665, 368] on button "Call" at bounding box center [725, 374] width 227 height 46
drag, startPoint x: 1070, startPoint y: 258, endPoint x: 1168, endPoint y: 56, distance: 225.1
click at [1112, 227] on div "Outbound call Location 5 Star Air Duct Cleaning Your caller id phone number (85…" at bounding box center [726, 369] width 1452 height 738
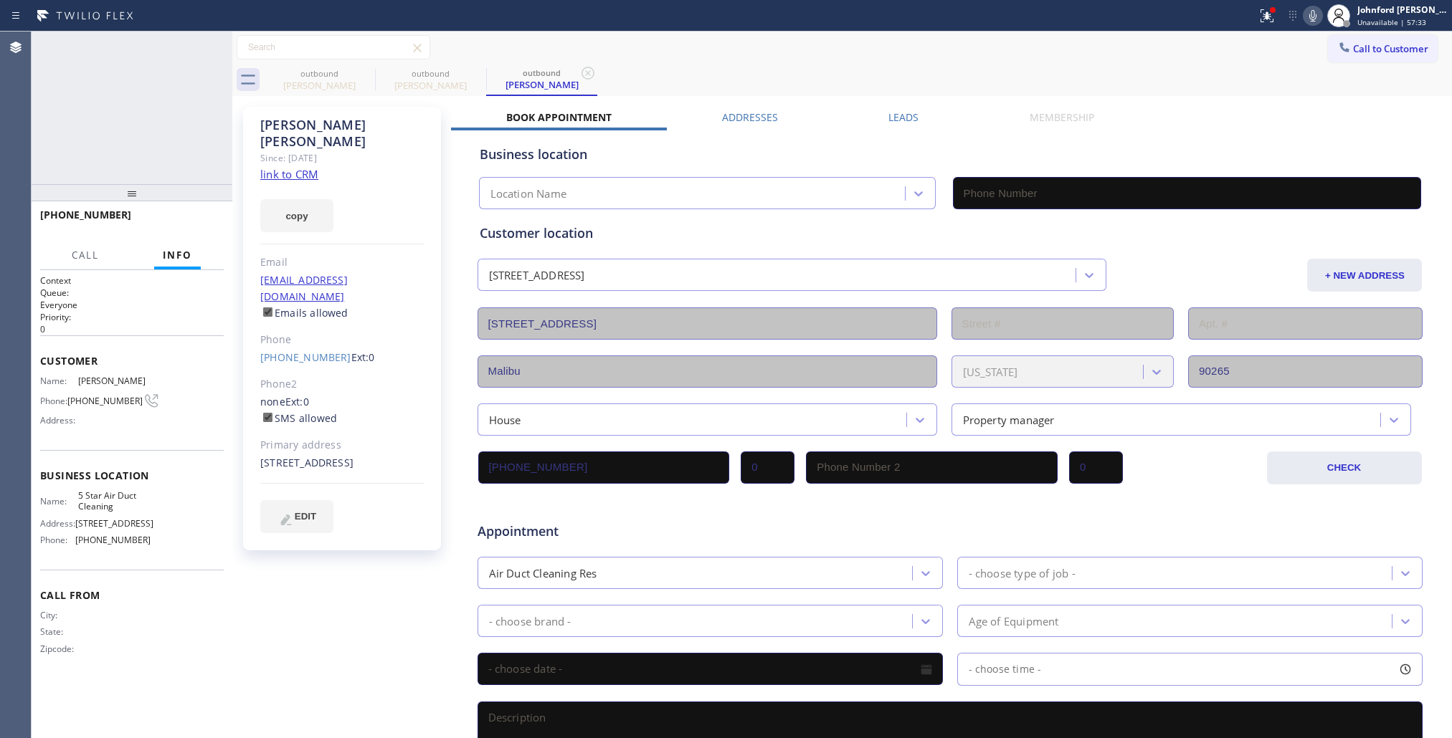
type input "(858) 800-3094"
click at [201, 210] on div "+13109270377 Live | 00:04 HANG UP" at bounding box center [132, 221] width 184 height 37
click at [194, 216] on span "HANG UP" at bounding box center [190, 221] width 44 height 10
click at [1038, 55] on div "Call to Customer Outbound call Location 5 Star Air Duct Cleaning Your caller id…" at bounding box center [841, 47] width 1219 height 25
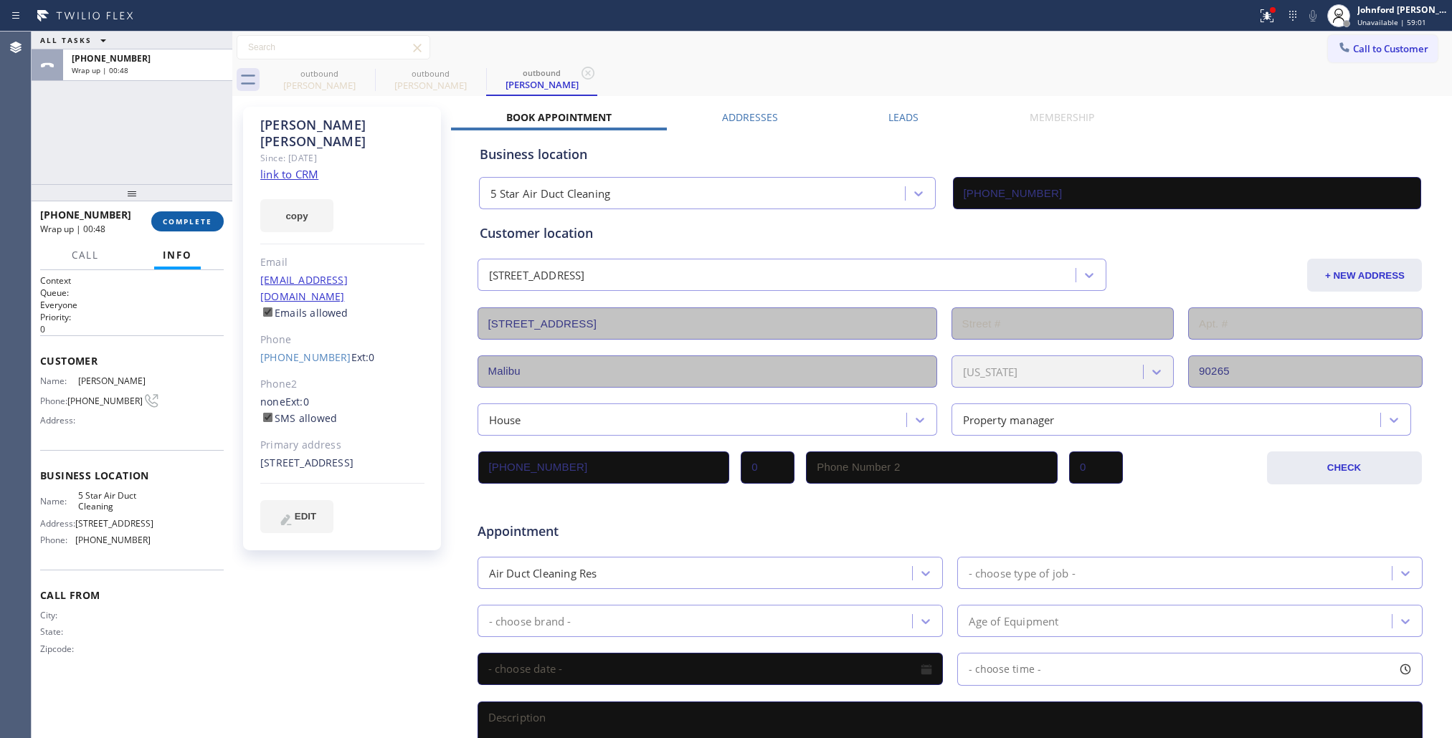
click at [190, 220] on span "COMPLETE" at bounding box center [187, 221] width 49 height 10
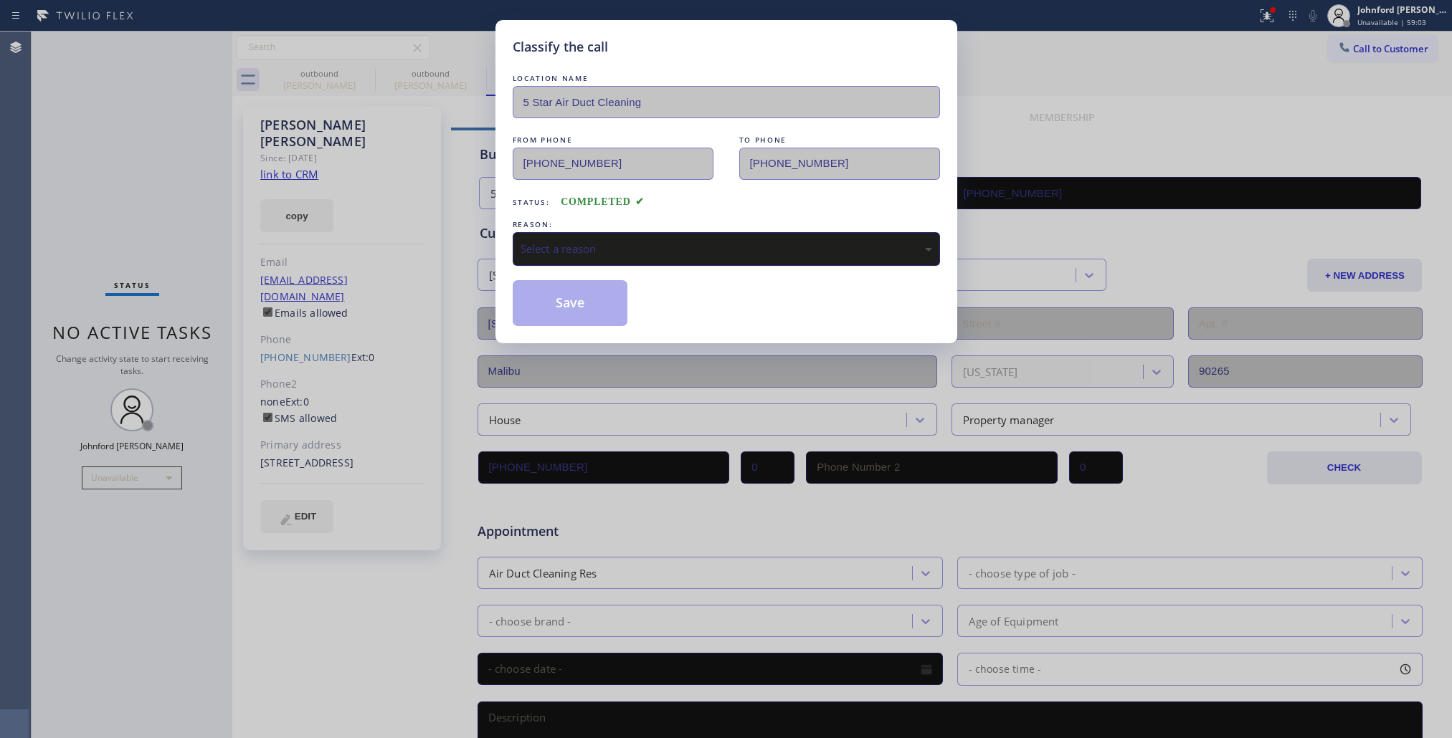
click at [595, 248] on div "Select a reason" at bounding box center [725, 249] width 411 height 16
click at [546, 296] on button "Save" at bounding box center [570, 303] width 115 height 46
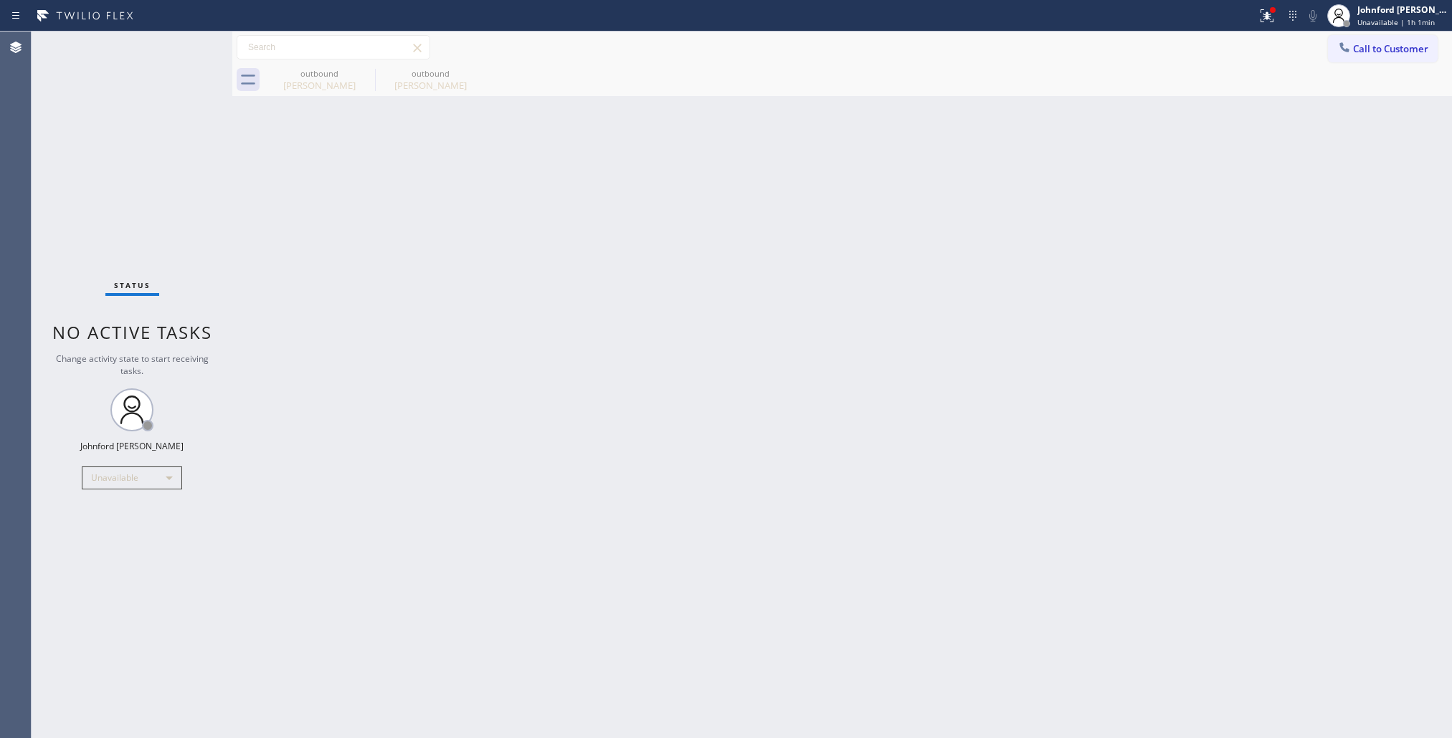
click at [1111, 242] on div "Back to Dashboard Change Sender ID Customers Technicians Select a contact Outbo…" at bounding box center [841, 385] width 1219 height 707
click at [1369, 51] on span "Call to Customer" at bounding box center [1390, 48] width 75 height 13
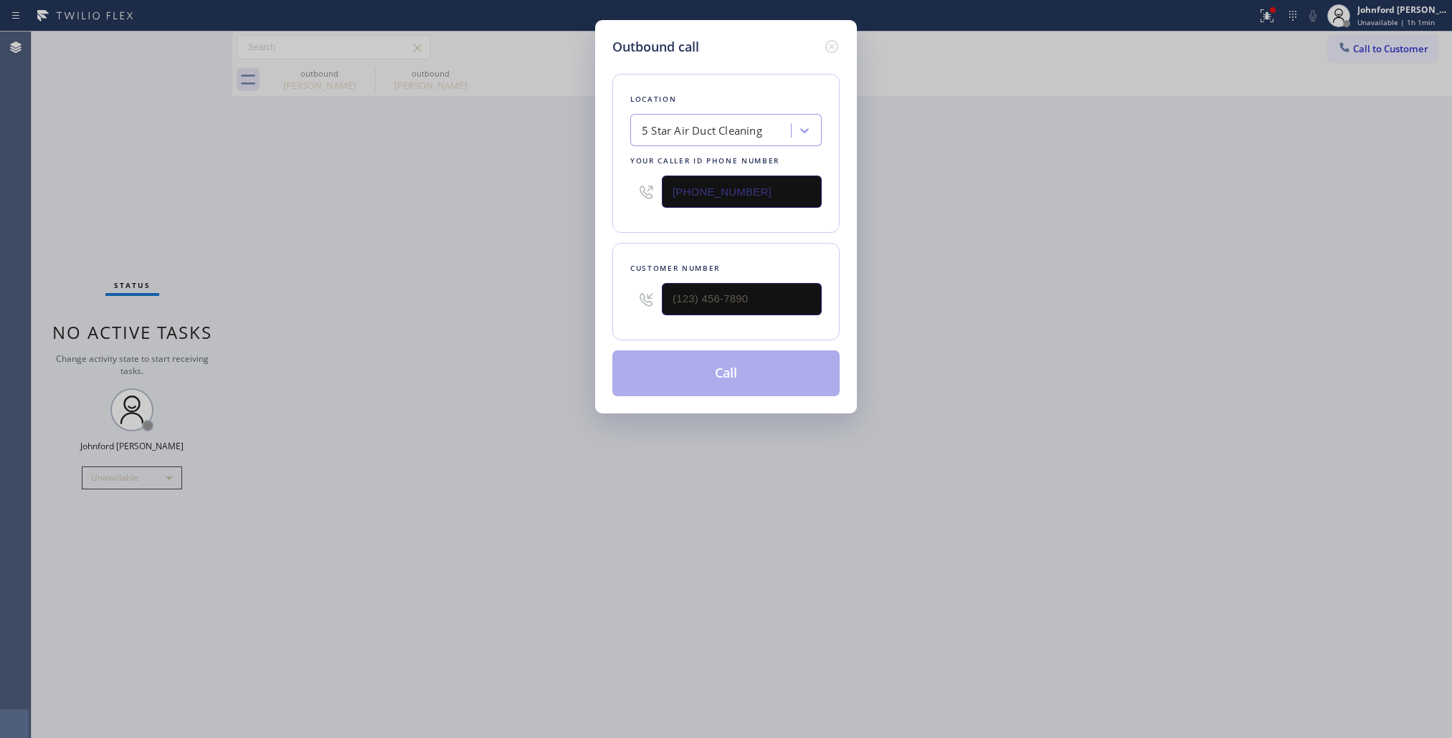
drag, startPoint x: 746, startPoint y: 198, endPoint x: 653, endPoint y: 198, distance: 93.2
click at [653, 198] on div "(858) 800-3094" at bounding box center [725, 191] width 191 height 47
paste input "909) 245-9241"
type input "(909) 245-9241"
drag, startPoint x: 760, startPoint y: 287, endPoint x: 558, endPoint y: 316, distance: 204.3
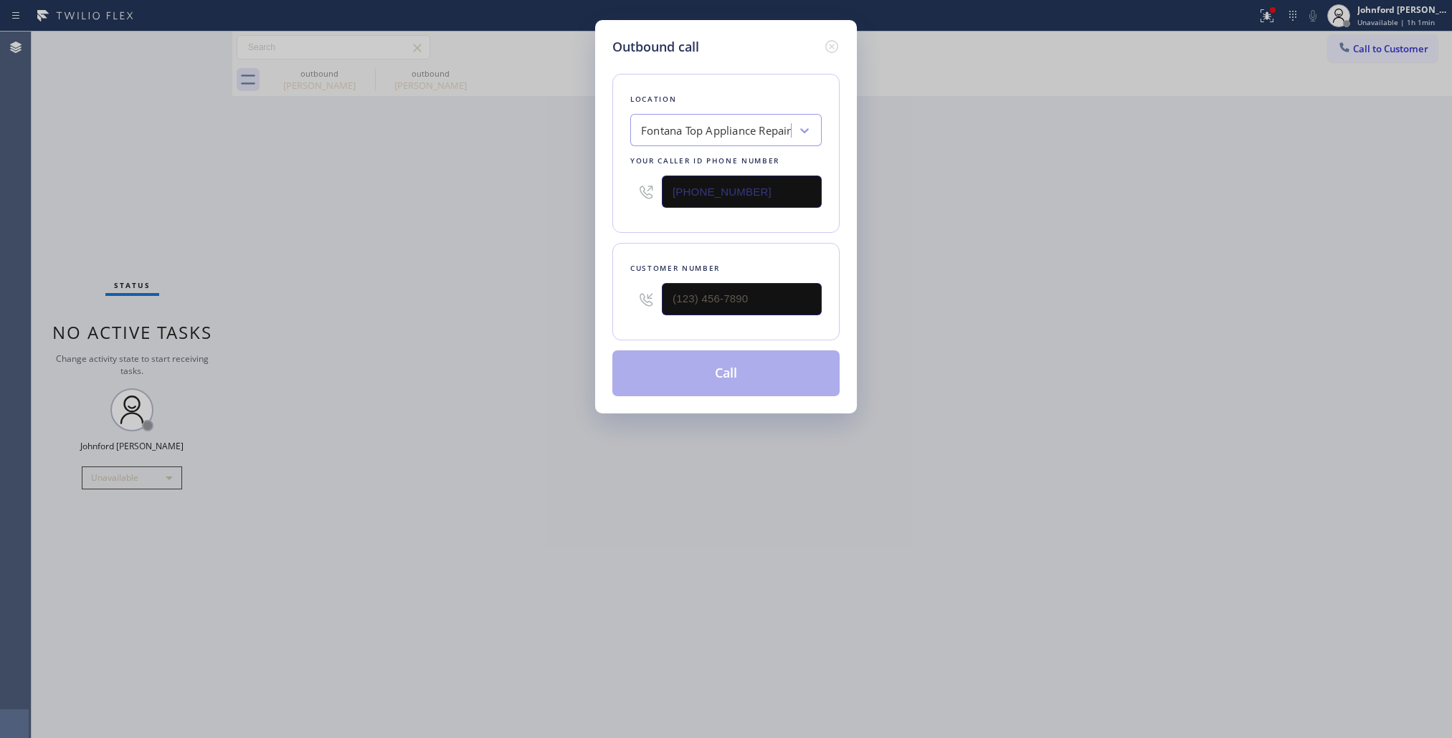
click at [602, 316] on div "Outbound call Location Fontana Top Appliance Repair Your caller id phone number…" at bounding box center [726, 217] width 262 height 394
click at [728, 285] on input "(___) ___-____" at bounding box center [742, 299] width 160 height 32
paste input "909) 952-8874"
type input "(909) 952-8874"
click at [557, 289] on div "Outbound call Location Fontana Top Appliance Repair Your caller id phone number…" at bounding box center [726, 369] width 1452 height 738
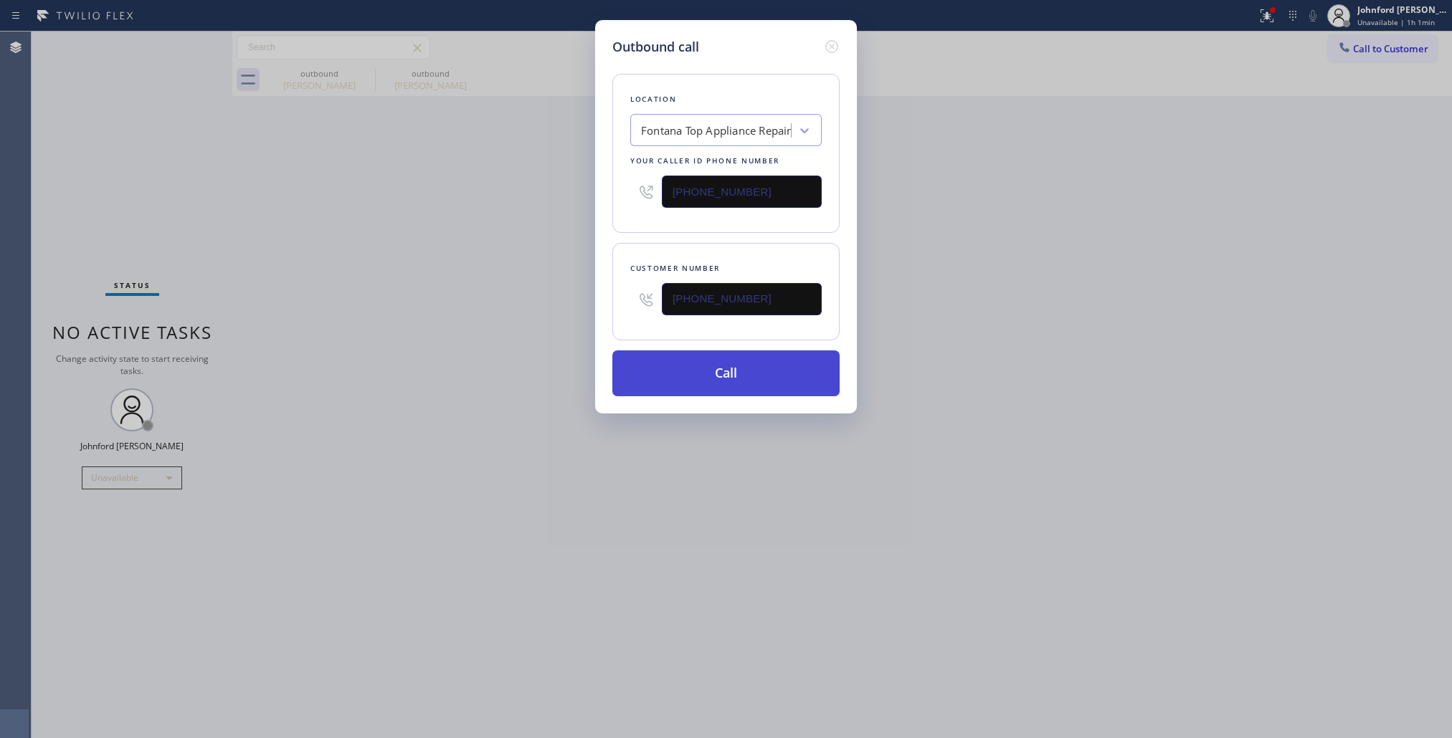
click at [718, 376] on button "Call" at bounding box center [725, 374] width 227 height 46
drag, startPoint x: 1249, startPoint y: 300, endPoint x: 1280, endPoint y: 198, distance: 106.6
click at [1278, 262] on div "Outbound call Location Fontana Top Appliance Repair Your caller id phone number…" at bounding box center [726, 369] width 1452 height 738
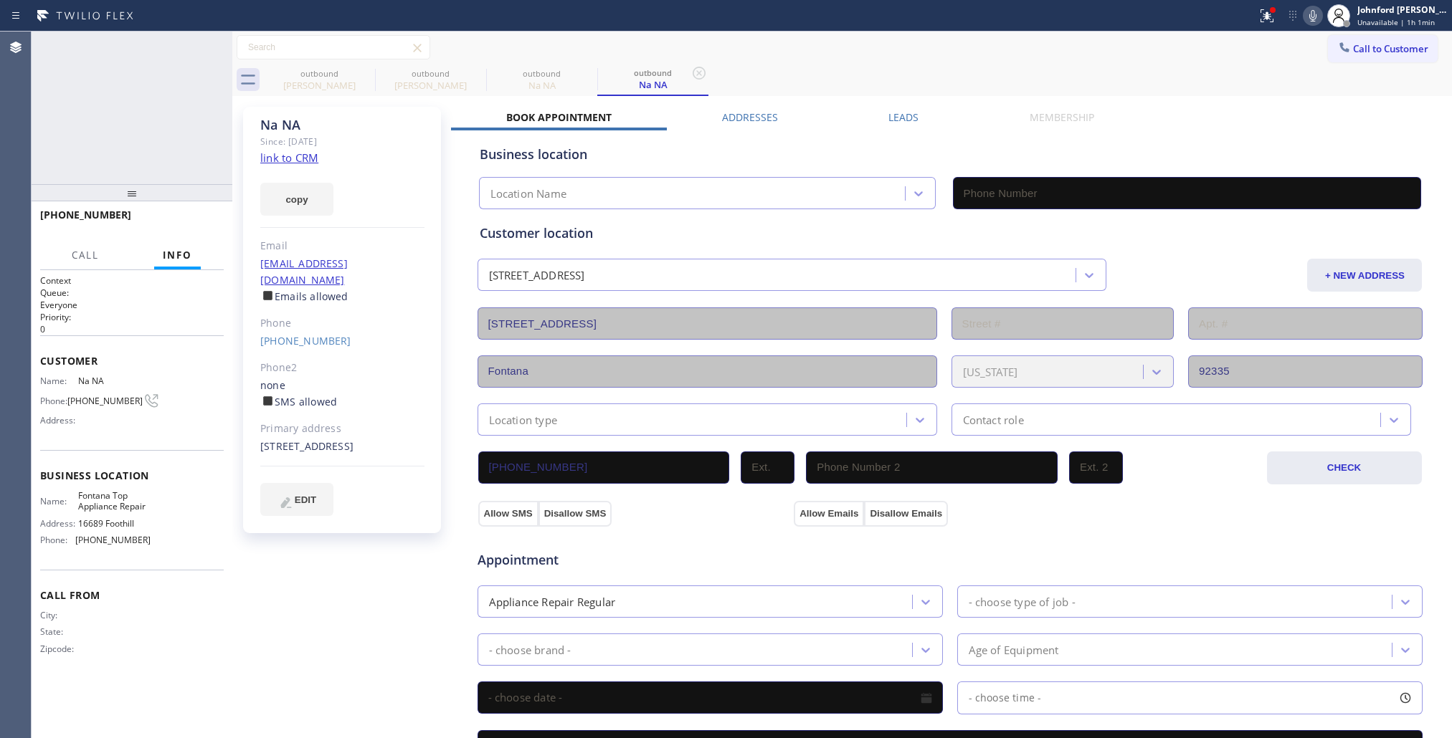
type input "(909) 245-9241"
click at [1313, 20] on icon at bounding box center [1312, 15] width 7 height 11
click at [1257, 18] on div at bounding box center [1267, 15] width 32 height 17
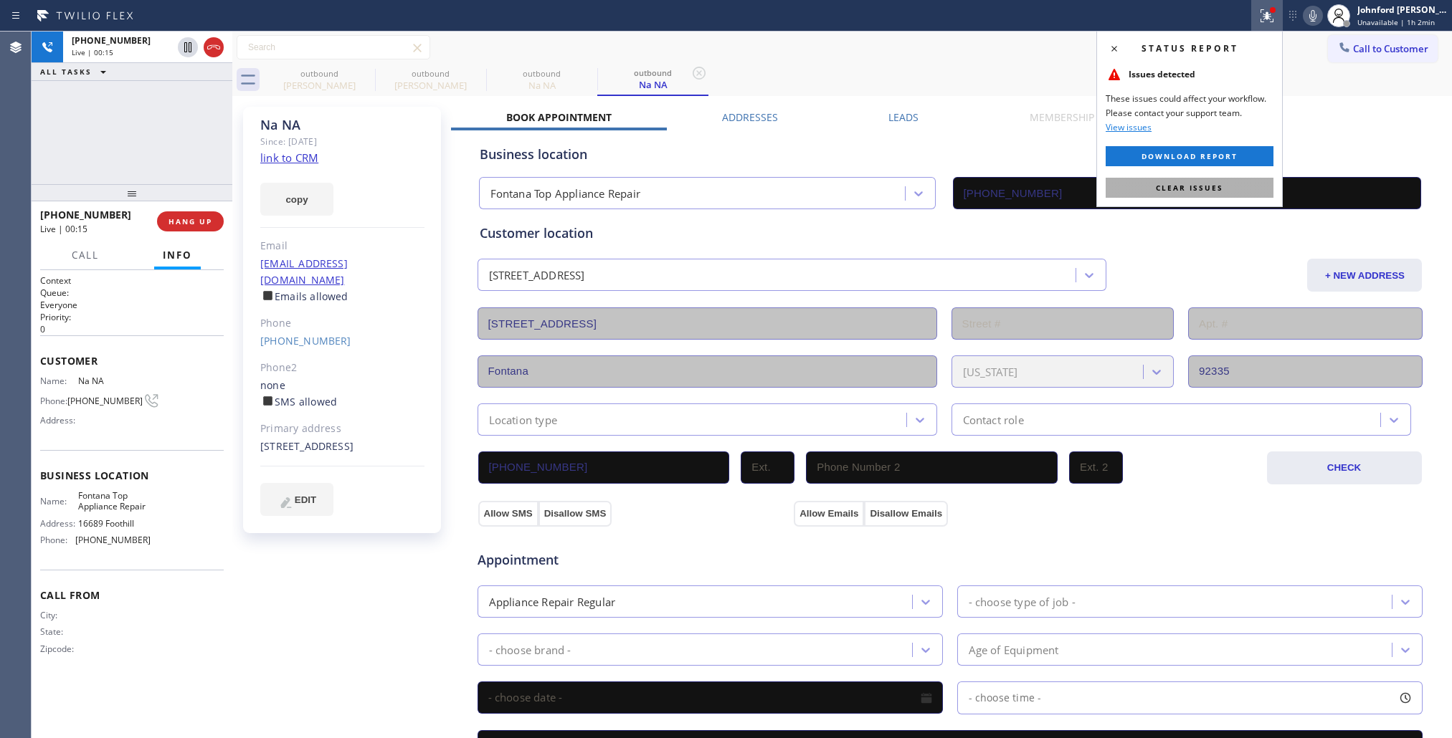
click at [1153, 185] on button "Clear issues" at bounding box center [1189, 188] width 168 height 20
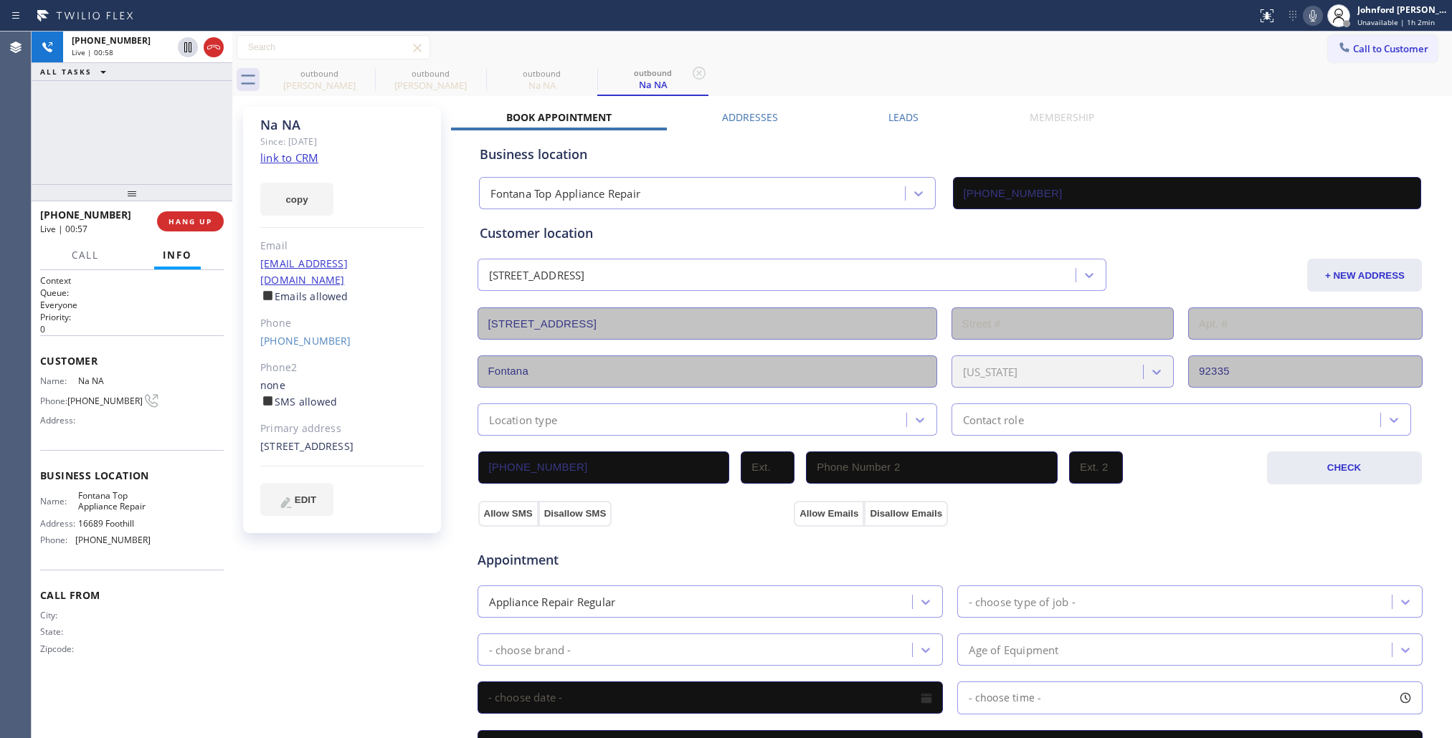
click at [84, 123] on div "+19099528874 Live | 00:58 ALL TASKS ALL TASKS ACTIVE TASKS TASKS IN WRAP UP" at bounding box center [132, 108] width 201 height 153
click at [1299, 5] on div "Status report No issues detected If you experience an issue, please download th…" at bounding box center [1351, 16] width 201 height 32
click at [1308, 18] on icon at bounding box center [1312, 15] width 17 height 17
click at [1168, 66] on div "outbound Diane Emanuel outbound Tyler Maples outbound Na NA outbound Na NA" at bounding box center [858, 80] width 1188 height 32
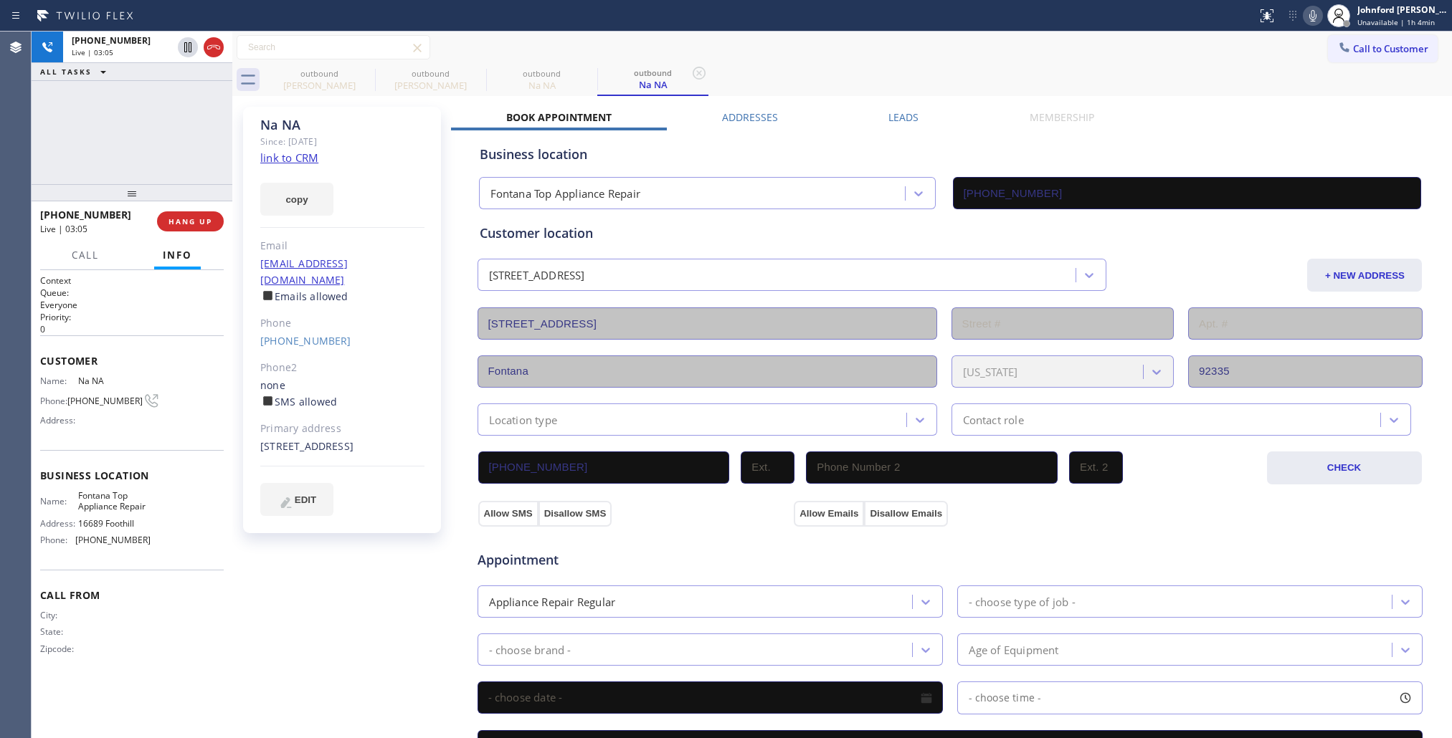
click at [1316, 22] on icon at bounding box center [1312, 15] width 17 height 17
drag, startPoint x: 328, startPoint y: 446, endPoint x: 257, endPoint y: 432, distance: 73.1
click at [257, 432] on div "Na NA Since: 20 may 2020 link to CRM copy Email NO@GMAIL.COM Emails allowed Pho…" at bounding box center [342, 320] width 198 height 427
copy div "16756 Foothill Blvd Fontana, 92335 CA"
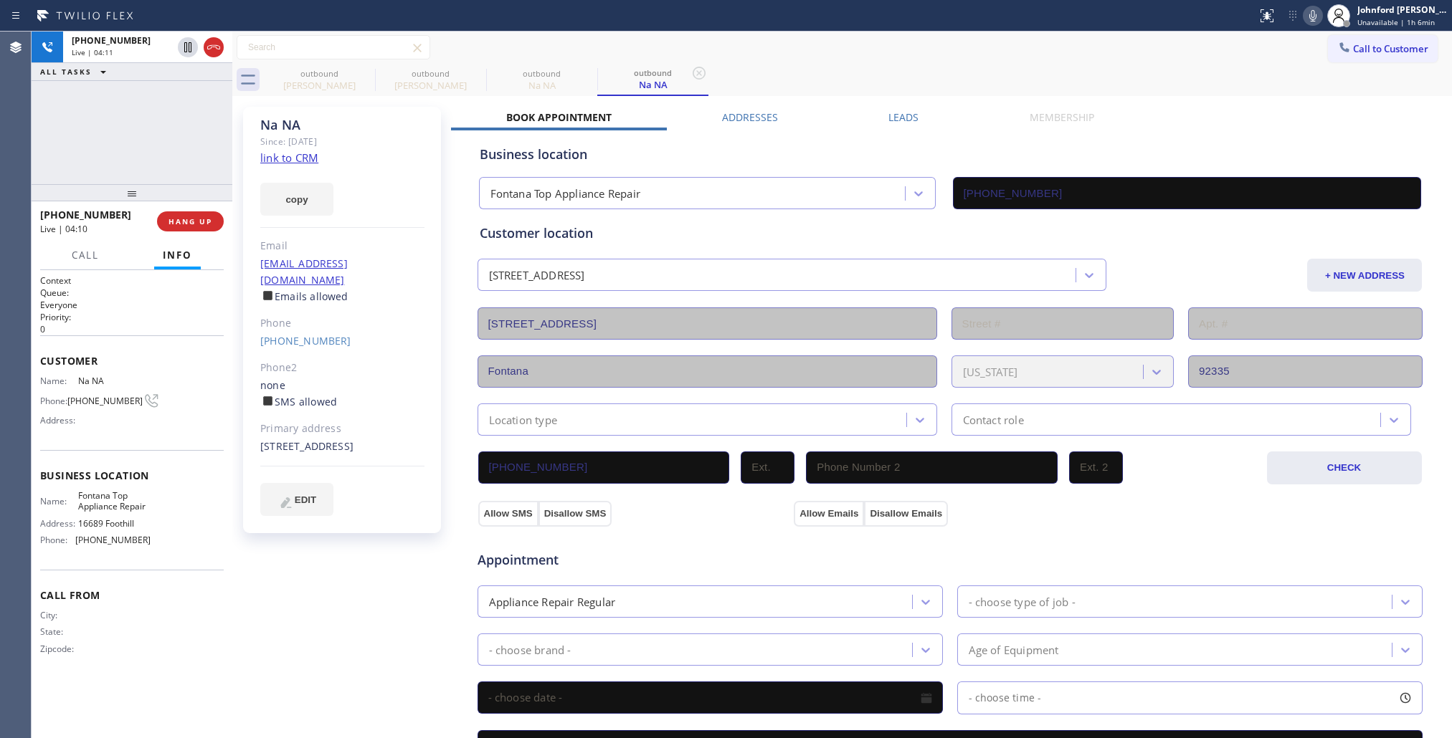
drag, startPoint x: 827, startPoint y: 77, endPoint x: 979, endPoint y: 14, distance: 164.9
click at [827, 76] on div "outbound Diane Emanuel outbound Tyler Maples outbound Na NA outbound Na NA" at bounding box center [858, 80] width 1188 height 32
click at [1302, 16] on div at bounding box center [1312, 15] width 20 height 17
click at [1307, 18] on icon at bounding box center [1312, 15] width 17 height 17
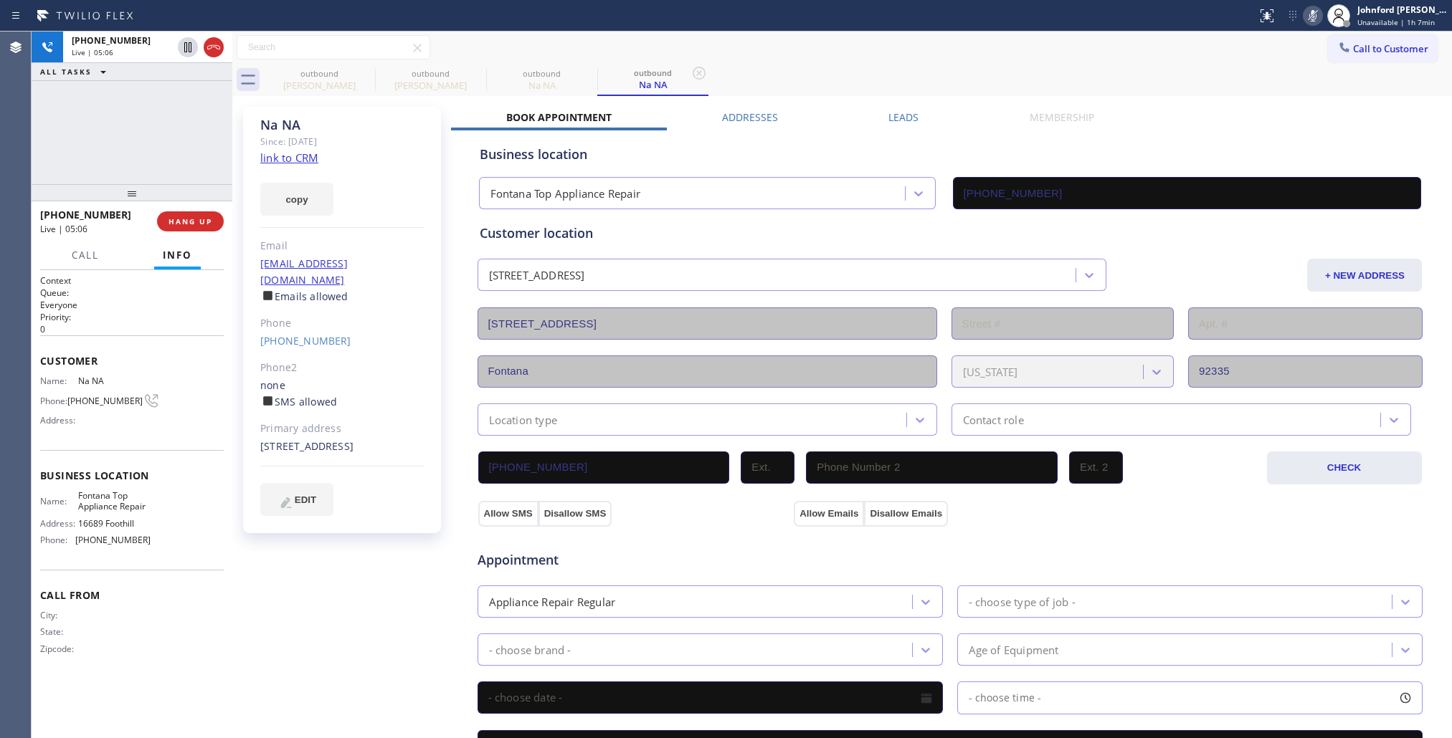
click at [1307, 18] on icon at bounding box center [1312, 15] width 17 height 17
click at [199, 224] on span "COMPLETE" at bounding box center [187, 221] width 49 height 10
click at [439, 256] on div "Na NA Since: 20 may 2020 link to CRM copy Email NO@GMAIL.COM Emails allowed Pho…" at bounding box center [342, 320] width 198 height 427
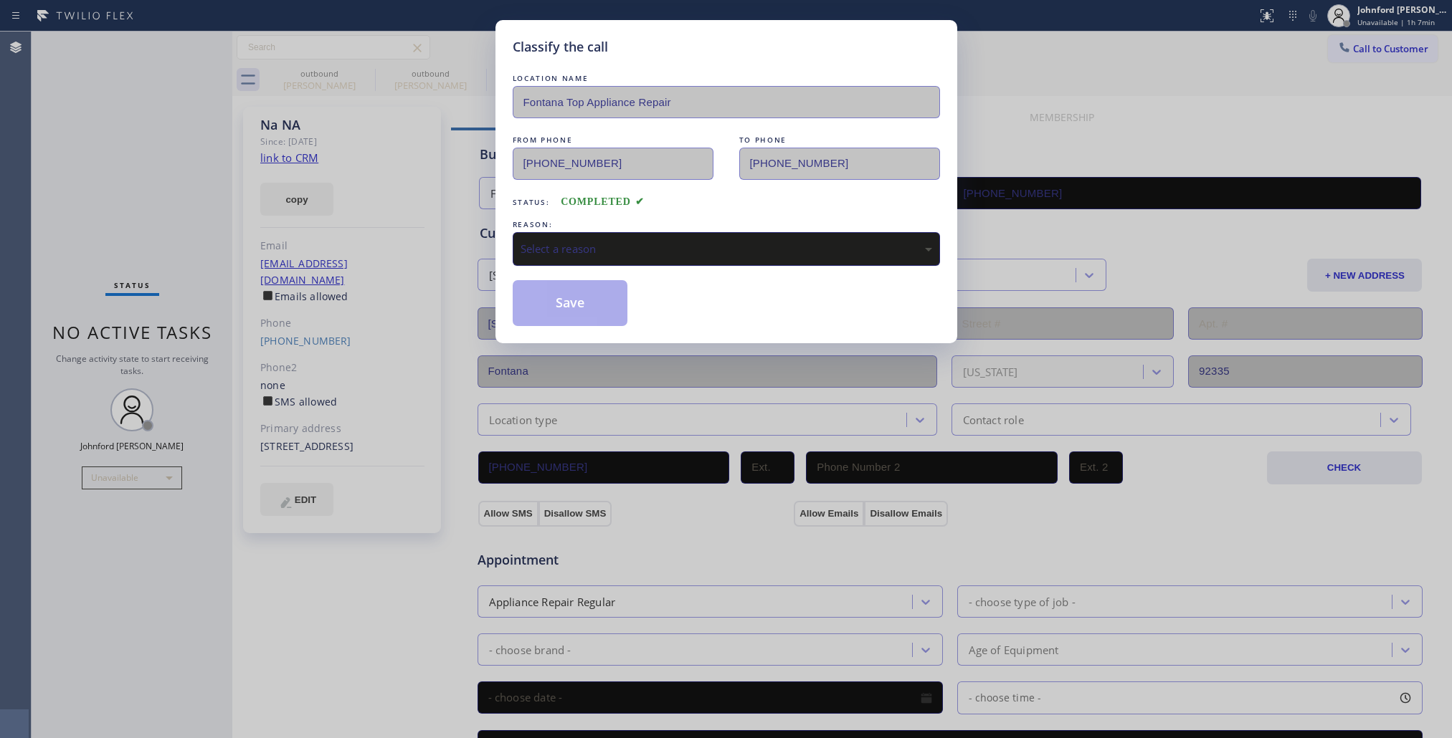
click at [547, 267] on div "LOCATION NAME Fontana Top Appliance Repair FROM PHONE (909) 245-9241 TO PHONE (…" at bounding box center [726, 198] width 427 height 255
click at [572, 257] on div "Select a reason" at bounding box center [726, 249] width 427 height 34
click at [556, 292] on button "Save" at bounding box center [570, 303] width 115 height 46
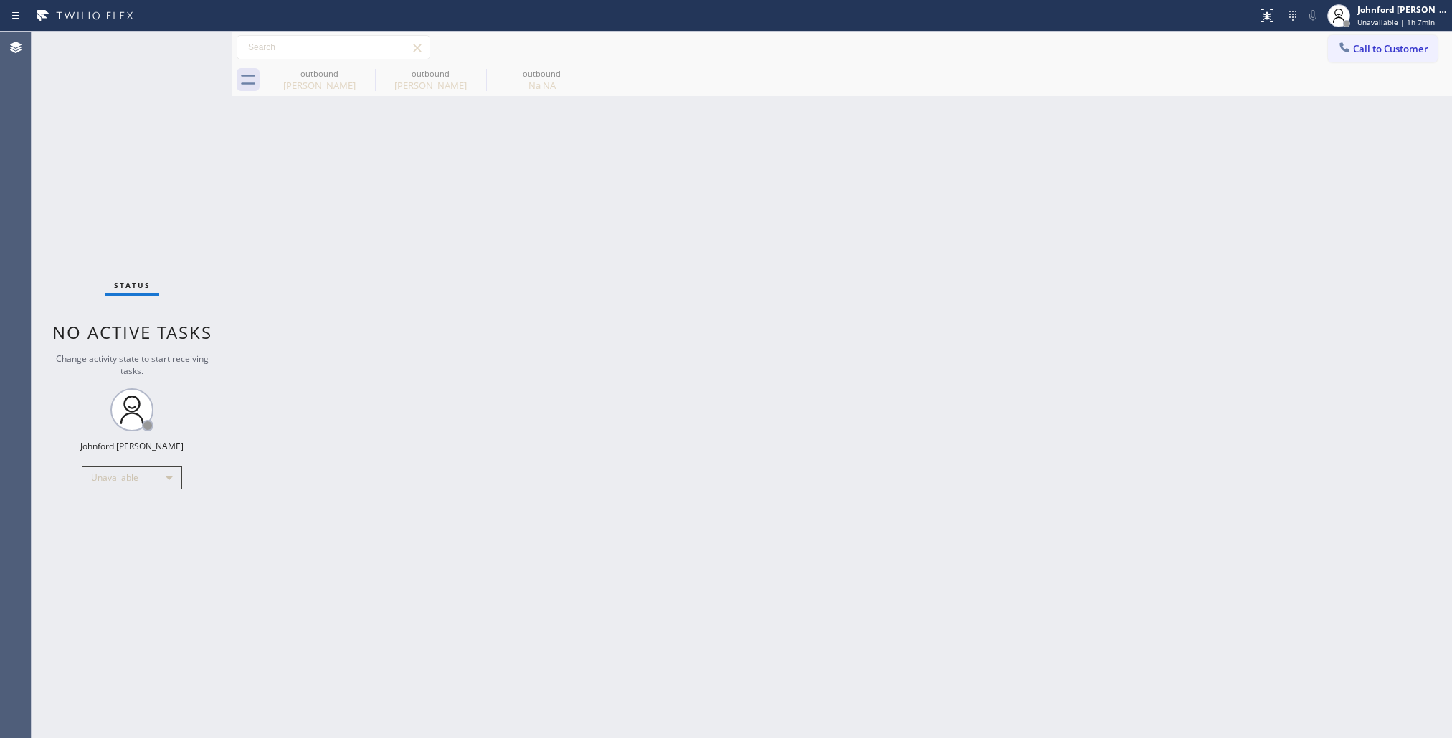
drag, startPoint x: 656, startPoint y: 361, endPoint x: 561, endPoint y: 224, distance: 165.8
click at [656, 360] on div "Back to Dashboard Change Sender ID Customers Technicians Select a contact Outbo…" at bounding box center [841, 385] width 1219 height 707
click at [340, 81] on div "Diane Emanuel" at bounding box center [319, 85] width 108 height 13
type input "(858) 800-3094"
click at [0, 0] on icon at bounding box center [0, 0] width 0 height 0
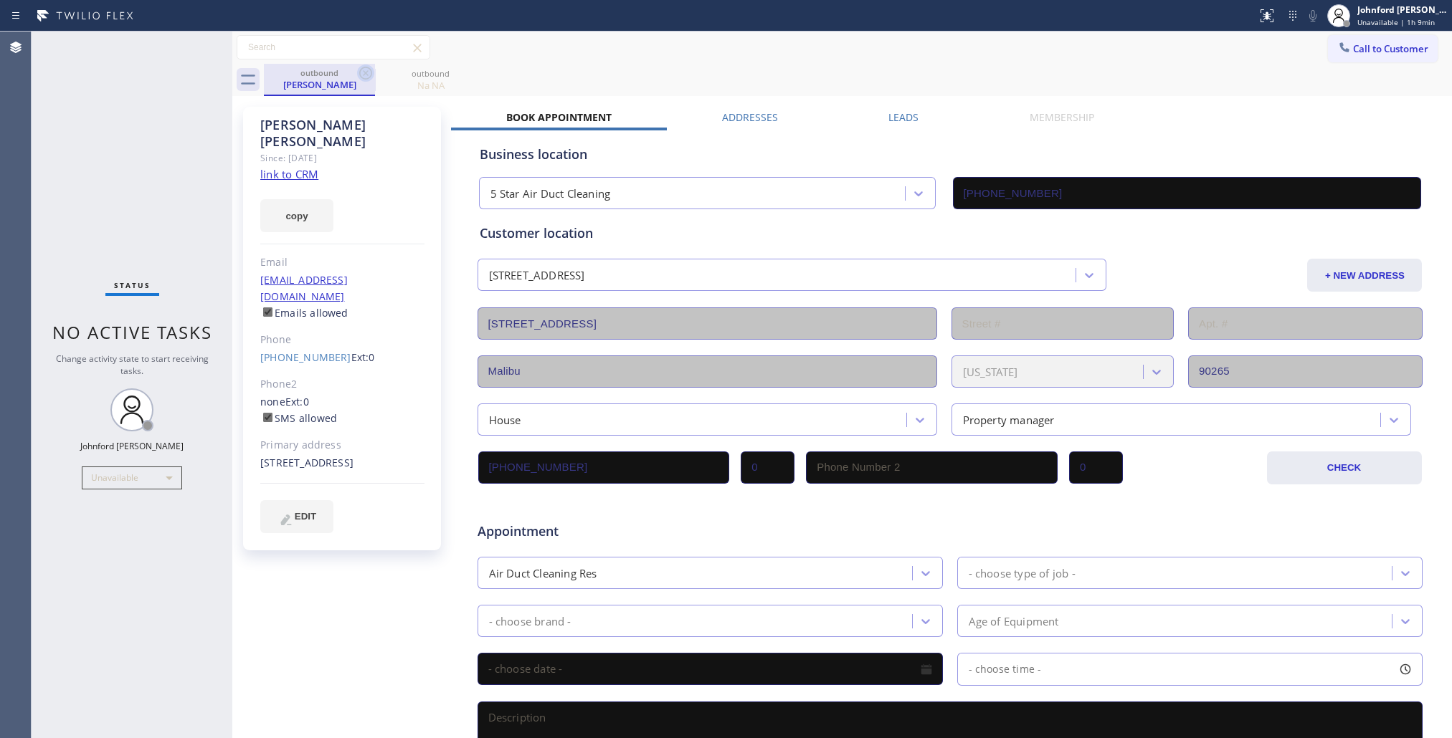
click at [360, 74] on icon at bounding box center [365, 73] width 13 height 13
type input "(909) 245-9241"
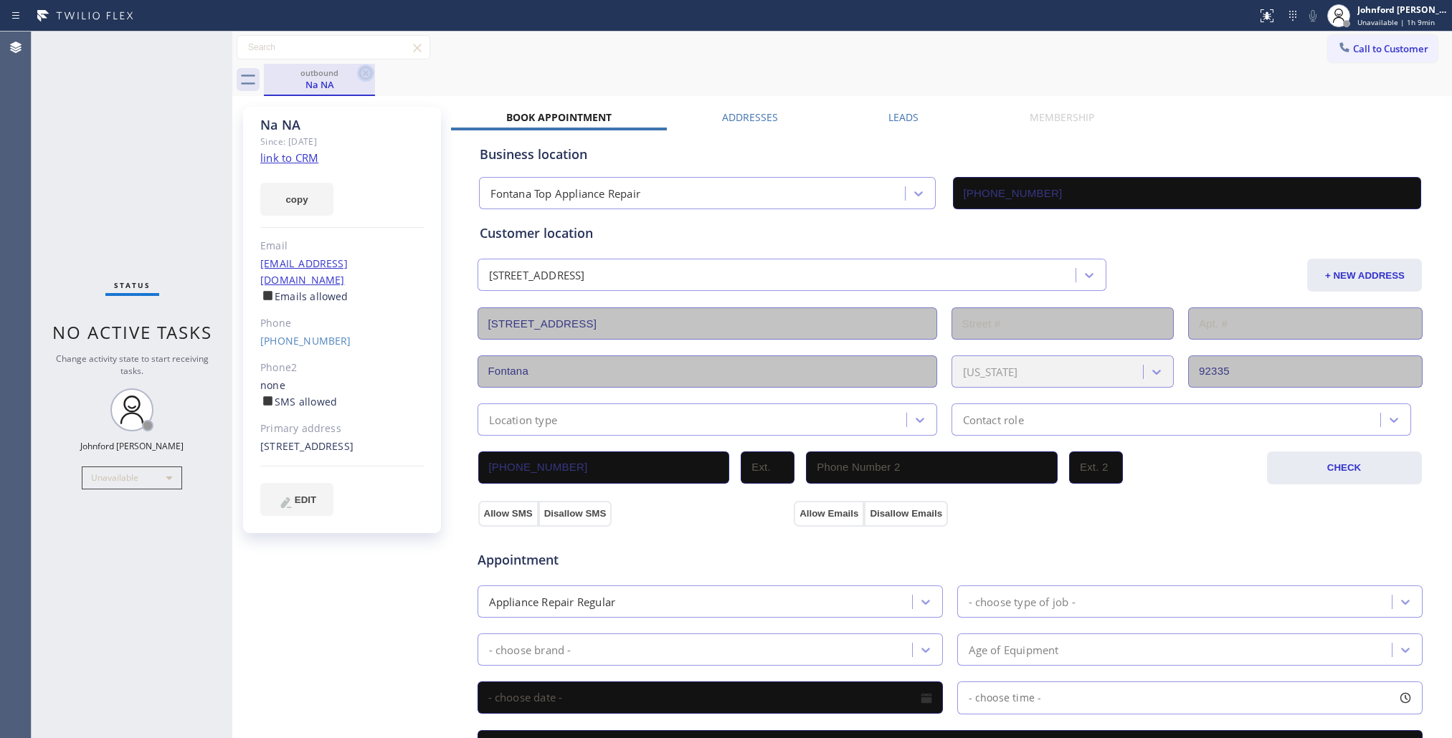
click at [371, 70] on icon at bounding box center [365, 73] width 17 height 17
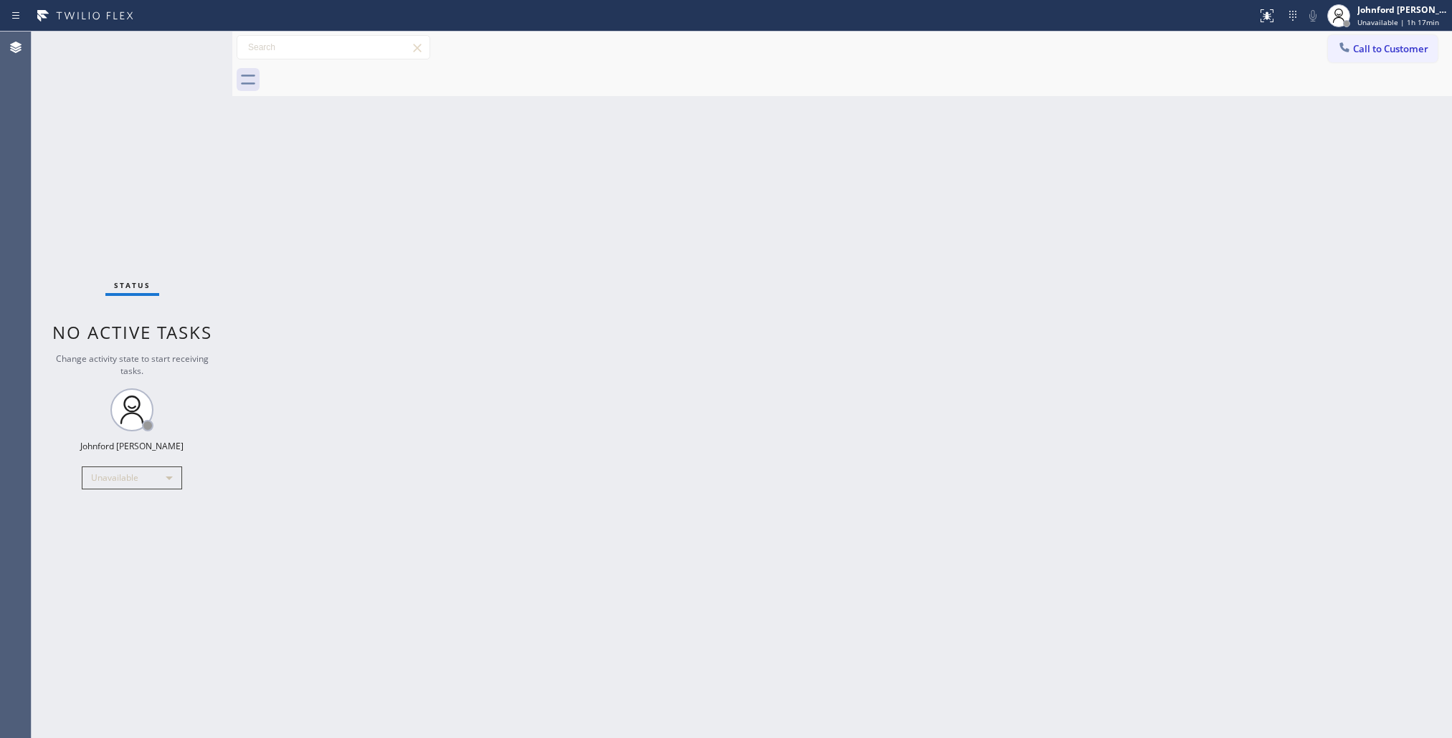
click at [84, 131] on div "Status No active tasks Change activity state to start receiving tasks. [PERSON_…" at bounding box center [132, 385] width 201 height 707
click at [1380, 43] on button "Call to Customer" at bounding box center [1383, 48] width 110 height 27
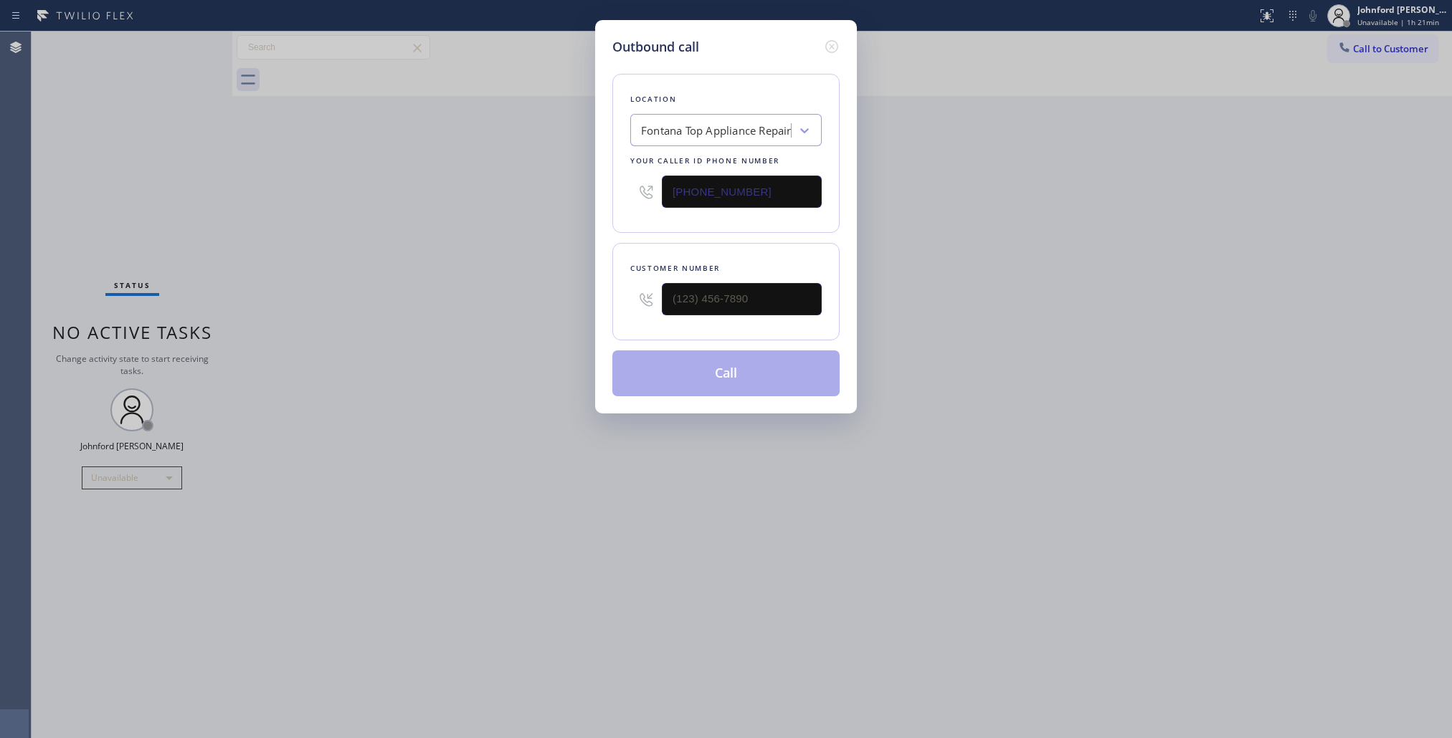
drag, startPoint x: 656, startPoint y: 202, endPoint x: 614, endPoint y: 202, distance: 41.6
click at [614, 202] on div "Location Fontana Top Appliance Repair Your caller id phone number (909) 245-9241" at bounding box center [725, 153] width 227 height 159
paste input "415) 727-8840"
type input "[PHONE_NUMBER]"
drag, startPoint x: 757, startPoint y: 272, endPoint x: 592, endPoint y: 287, distance: 165.5
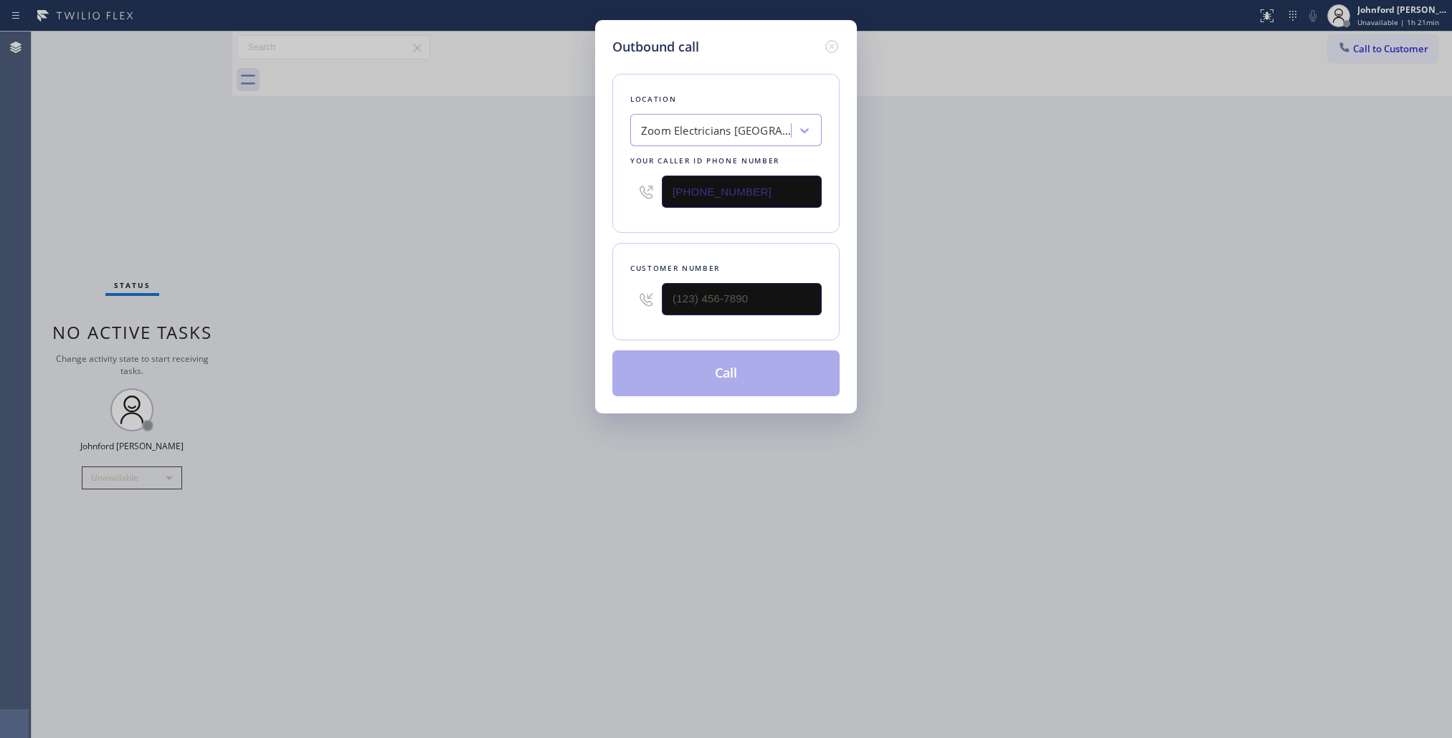
click at [592, 287] on div "Outbound call Location Zoom Electricians [GEOGRAPHIC_DATA] Your caller id phone…" at bounding box center [726, 369] width 1452 height 738
click at [671, 288] on input "(___) ___-____" at bounding box center [742, 299] width 160 height 32
paste input "925) 918-2544"
type input "[PHONE_NUMBER]"
click at [504, 292] on div "Outbound call Location Zoom Electricians [GEOGRAPHIC_DATA] Your caller id phone…" at bounding box center [726, 369] width 1452 height 738
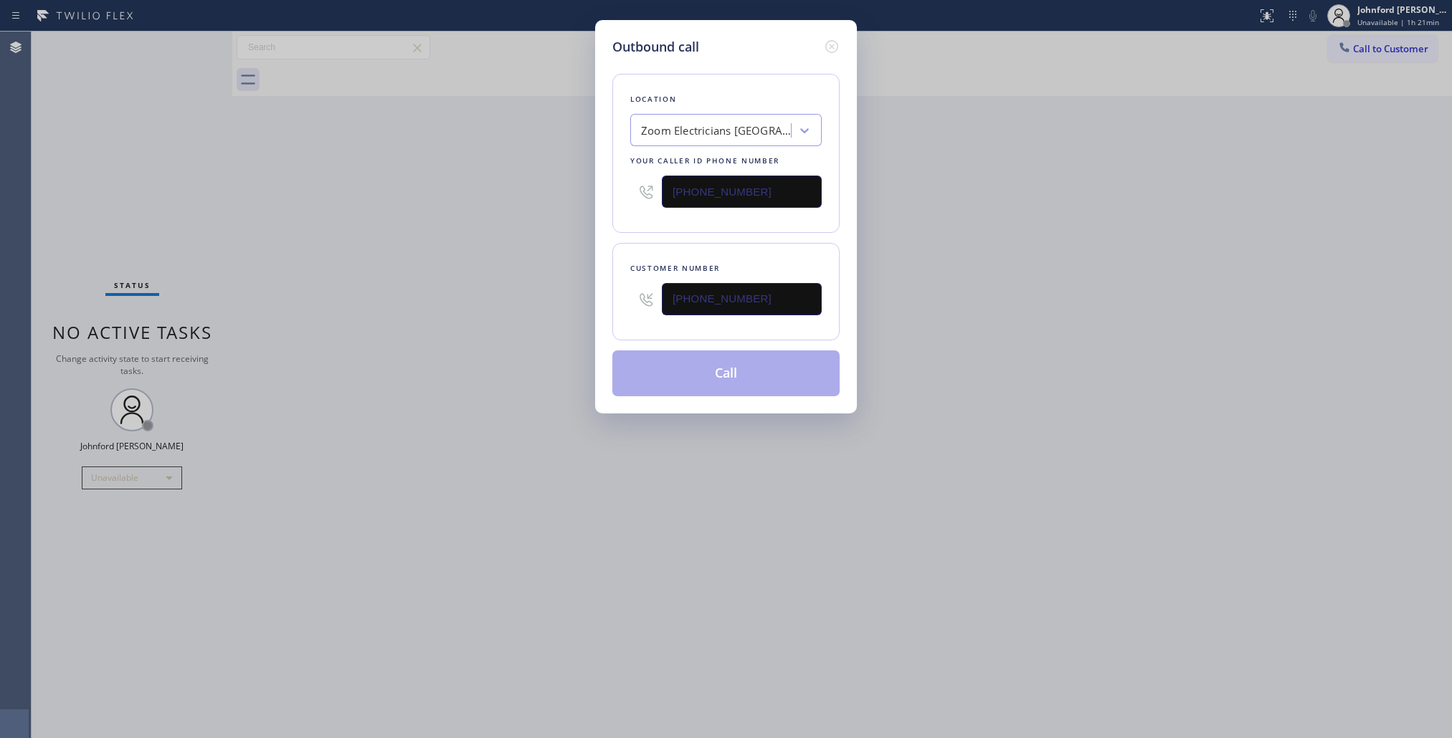
click at [1068, 357] on div "Outbound call Location Zoom Electricians [GEOGRAPHIC_DATA] Your caller id phone…" at bounding box center [726, 369] width 1452 height 738
click at [789, 371] on button "Call" at bounding box center [725, 374] width 227 height 46
click at [1025, 272] on div "Outbound call Location Zoom Electricians [GEOGRAPHIC_DATA] Your caller id phone…" at bounding box center [726, 369] width 1452 height 738
click at [695, 381] on button "Call" at bounding box center [725, 374] width 227 height 46
click at [1019, 341] on div "Outbound call Location Zoom Electricians [GEOGRAPHIC_DATA] Your caller id phone…" at bounding box center [726, 369] width 1452 height 738
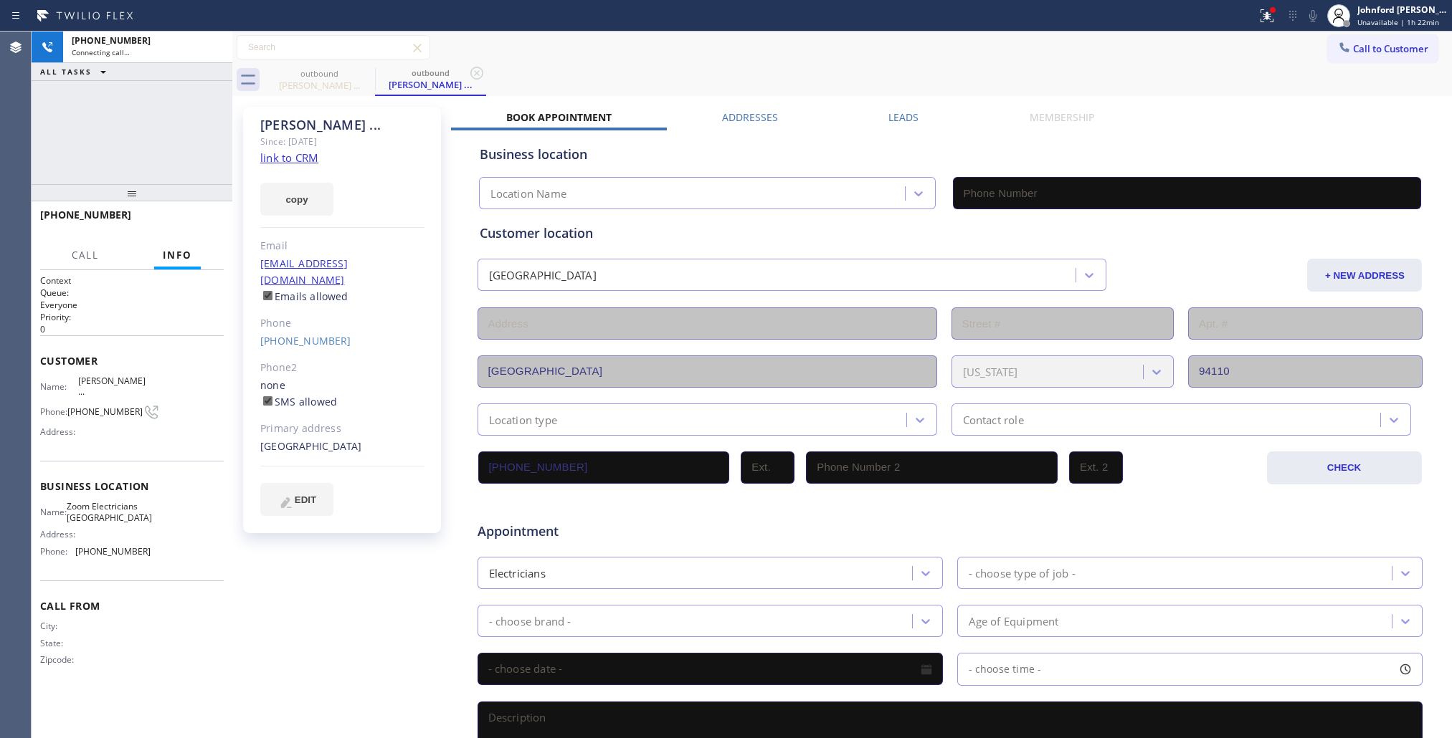
type input "[PHONE_NUMBER]"
click at [93, 156] on div "[PHONE_NUMBER] Live | 00:00 ALL TASKS ALL TASKS ACTIVE TASKS TASKS IN WRAP UP" at bounding box center [132, 108] width 201 height 153
click at [1280, 16] on div at bounding box center [1267, 15] width 32 height 17
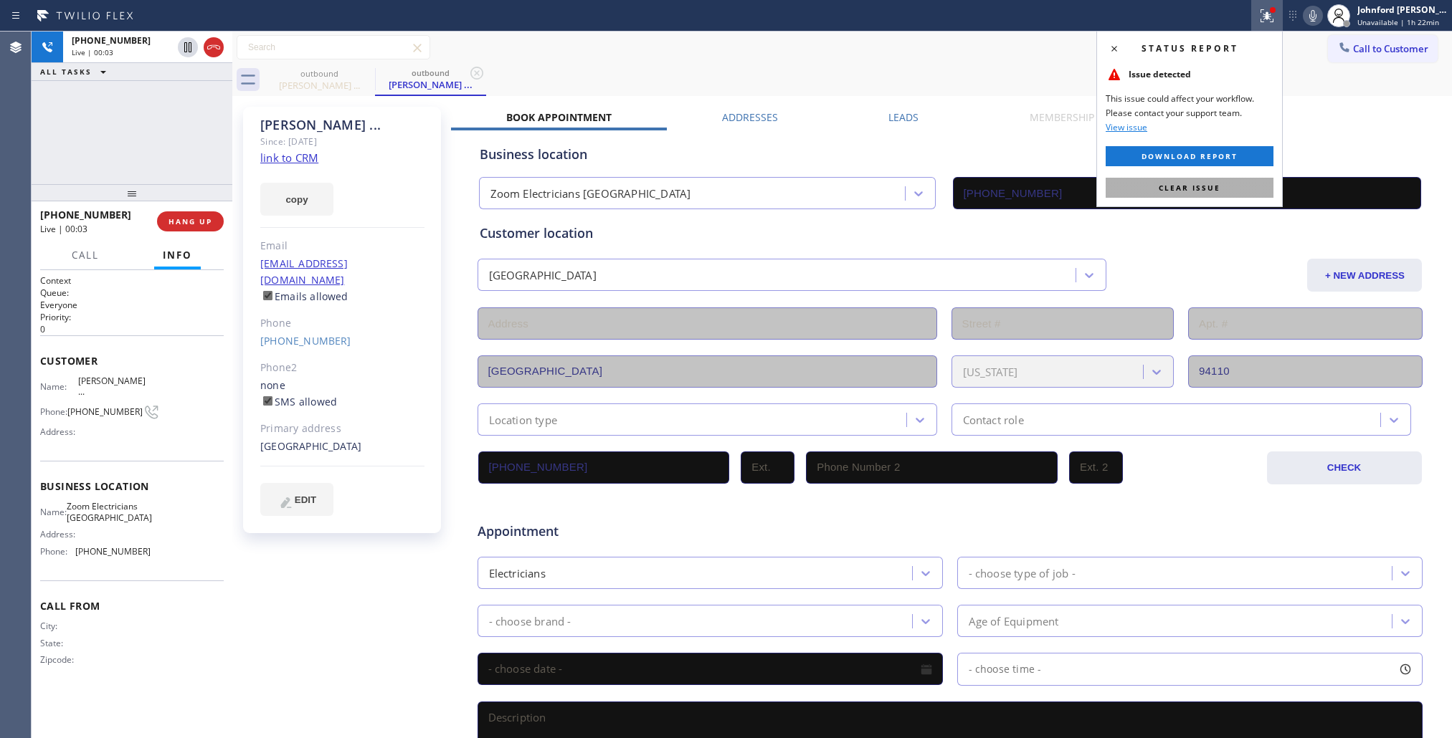
click at [1151, 183] on button "Clear issue" at bounding box center [1189, 188] width 168 height 20
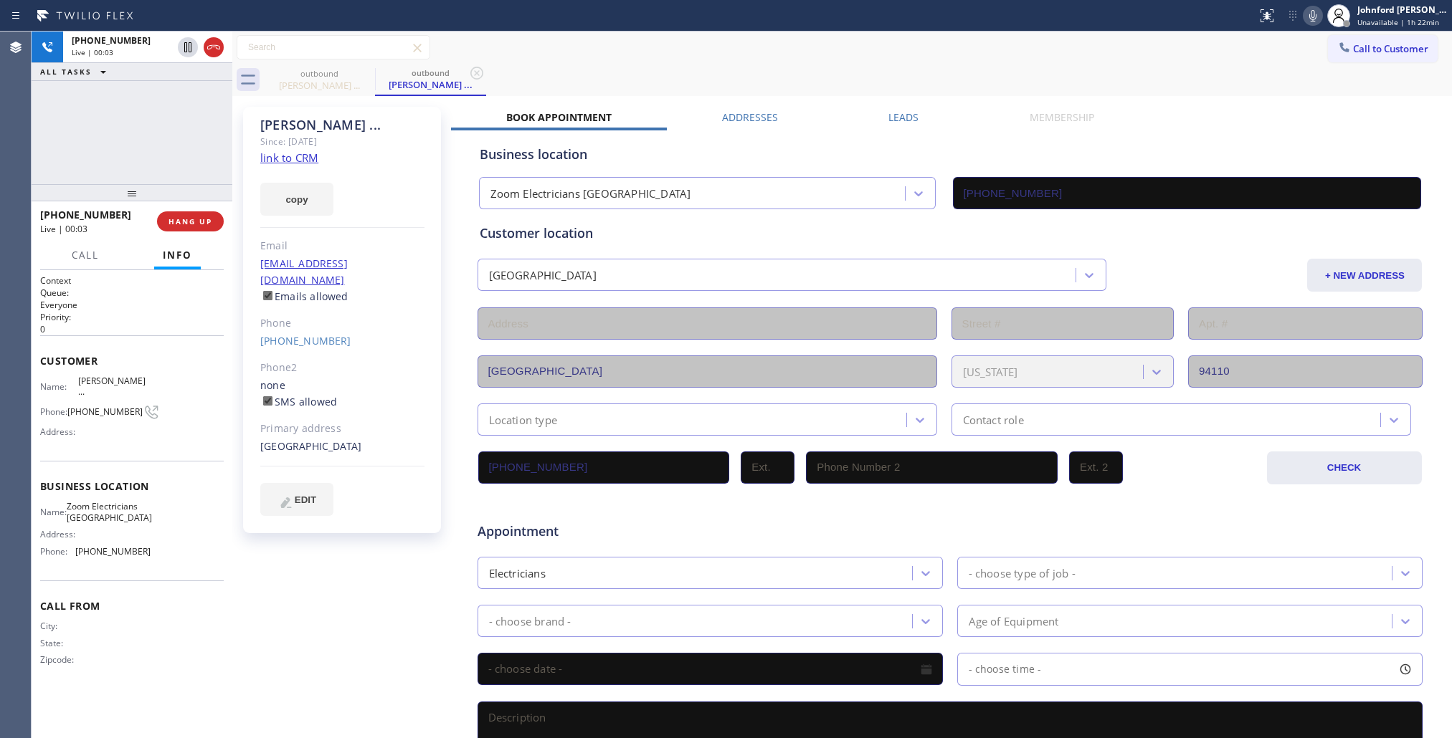
click at [1080, 81] on div "outbound Charvi ... outbound Charvi ..." at bounding box center [858, 80] width 1188 height 32
click at [1036, 72] on div "outbound Charvi ... outbound Charvi ..." at bounding box center [858, 80] width 1188 height 32
click at [746, 56] on div "Call to Customer Outbound call Location Zoom Electricians [GEOGRAPHIC_DATA] You…" at bounding box center [841, 47] width 1219 height 25
click at [973, 55] on div "Call to Customer Outbound call Location Zoom Electricians [GEOGRAPHIC_DATA] You…" at bounding box center [841, 47] width 1219 height 25
click at [1162, 67] on div "outbound Charvi ... outbound Charvi ..." at bounding box center [858, 80] width 1188 height 32
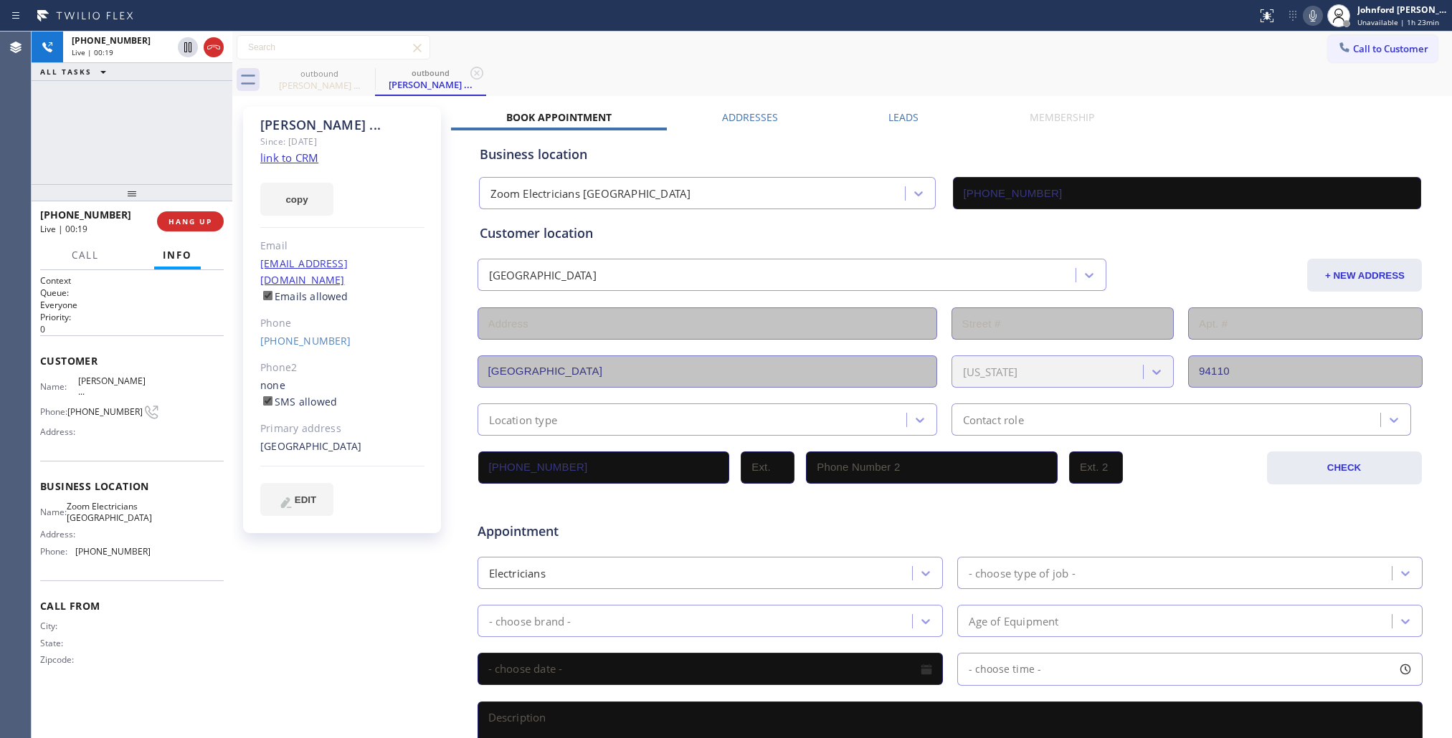
click at [1314, 16] on icon at bounding box center [1312, 15] width 17 height 17
click at [1140, 96] on div "Charvi ... Since: 20 may 2020 link to CRM copy Email no@gmail.com Emails allowe…" at bounding box center [841, 564] width 1219 height 936
click at [1309, 11] on icon at bounding box center [1312, 15] width 17 height 17
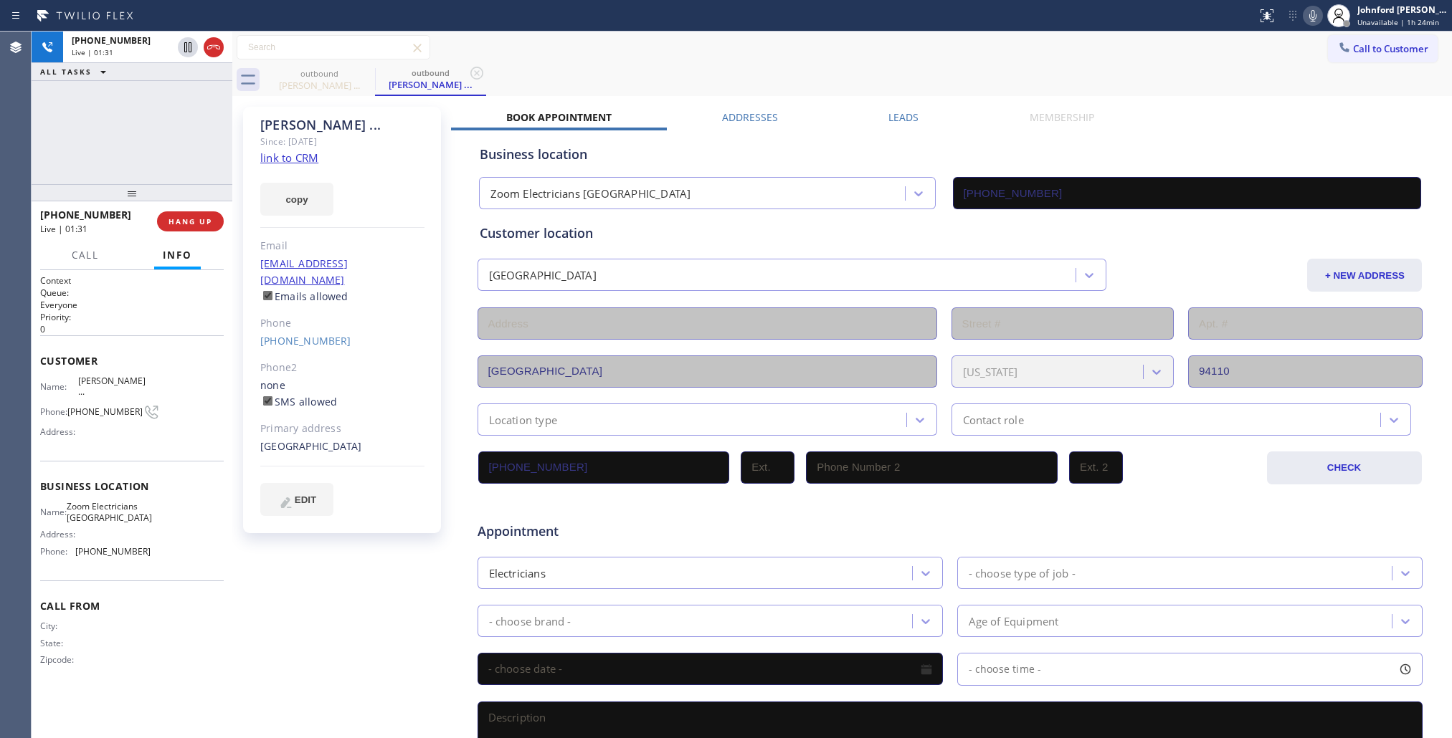
click at [983, 120] on div "Membership" at bounding box center [1061, 120] width 175 height 20
click at [1315, 16] on icon at bounding box center [1312, 15] width 7 height 11
click at [80, 136] on div "+19259182544 Live | 02:22 ALL TASKS ALL TASKS ACTIVE TASKS TASKS IN WRAP UP" at bounding box center [132, 108] width 201 height 153
drag, startPoint x: 334, startPoint y: 122, endPoint x: 295, endPoint y: 122, distance: 39.4
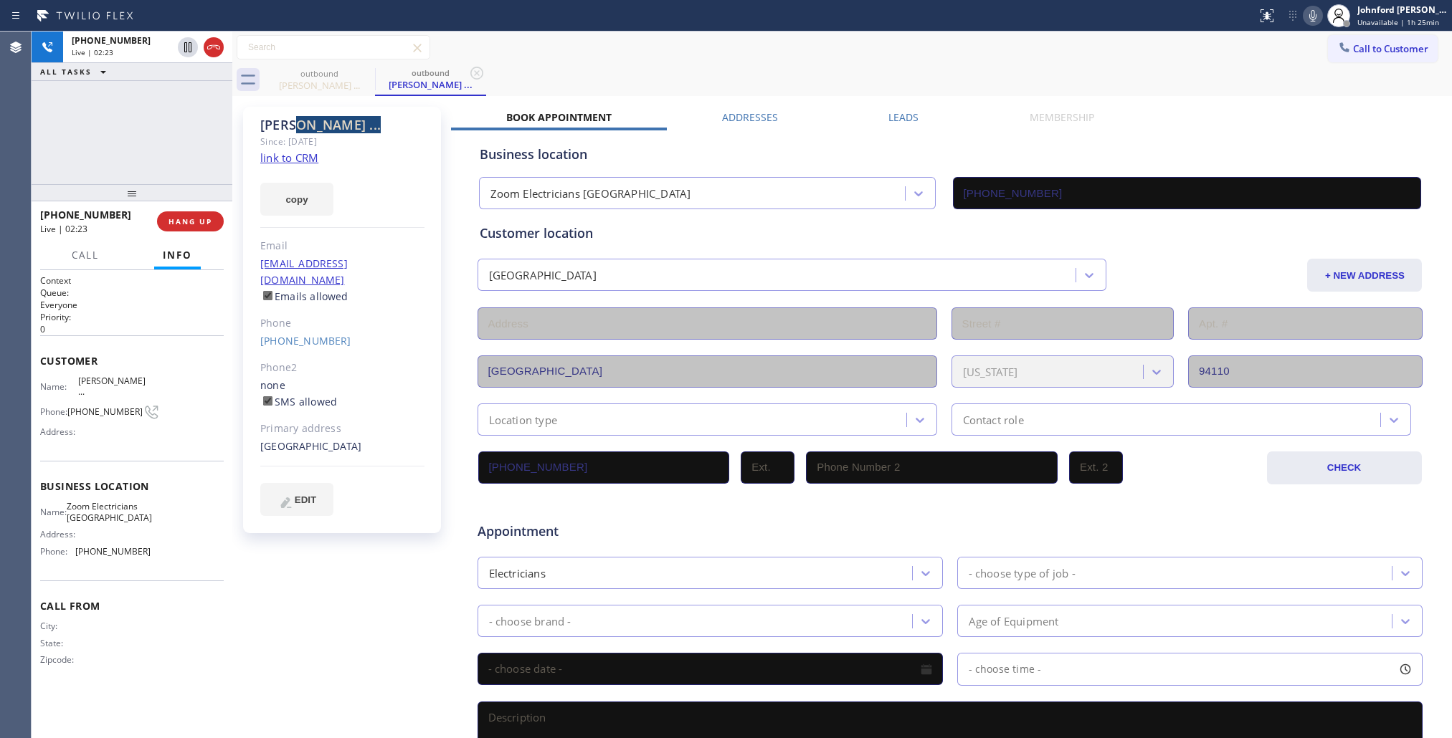
click at [295, 122] on div "Charvi ..." at bounding box center [342, 125] width 164 height 16
drag, startPoint x: 259, startPoint y: 119, endPoint x: 297, endPoint y: 123, distance: 38.9
click at [297, 123] on div "Charvi ... Since: 20 may 2020 link to CRM copy Email no@gmail.com Emails allowe…" at bounding box center [342, 320] width 198 height 427
copy div "Charv"
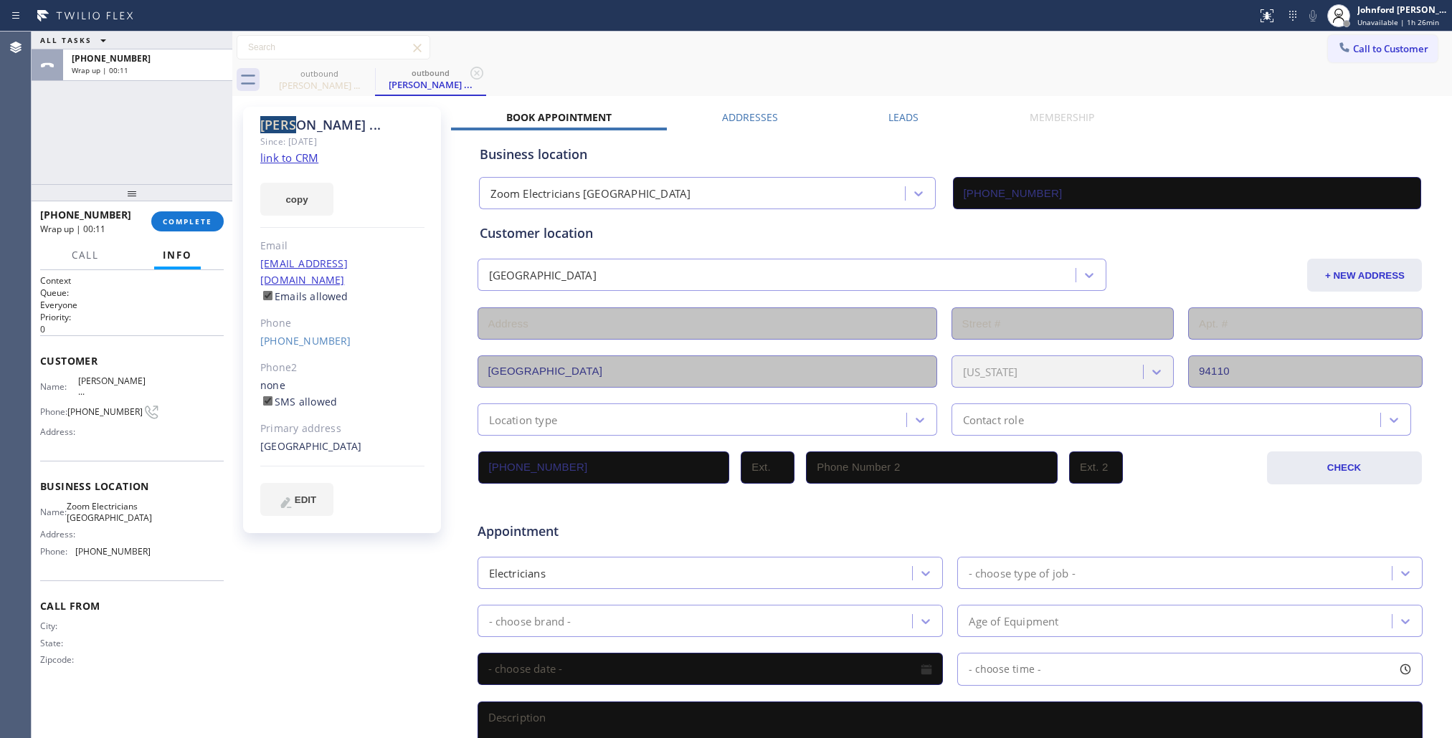
click at [877, 68] on div "outbound Charvi ... outbound Charvi ..." at bounding box center [858, 80] width 1188 height 32
click at [201, 219] on span "COMPLETE" at bounding box center [187, 221] width 49 height 10
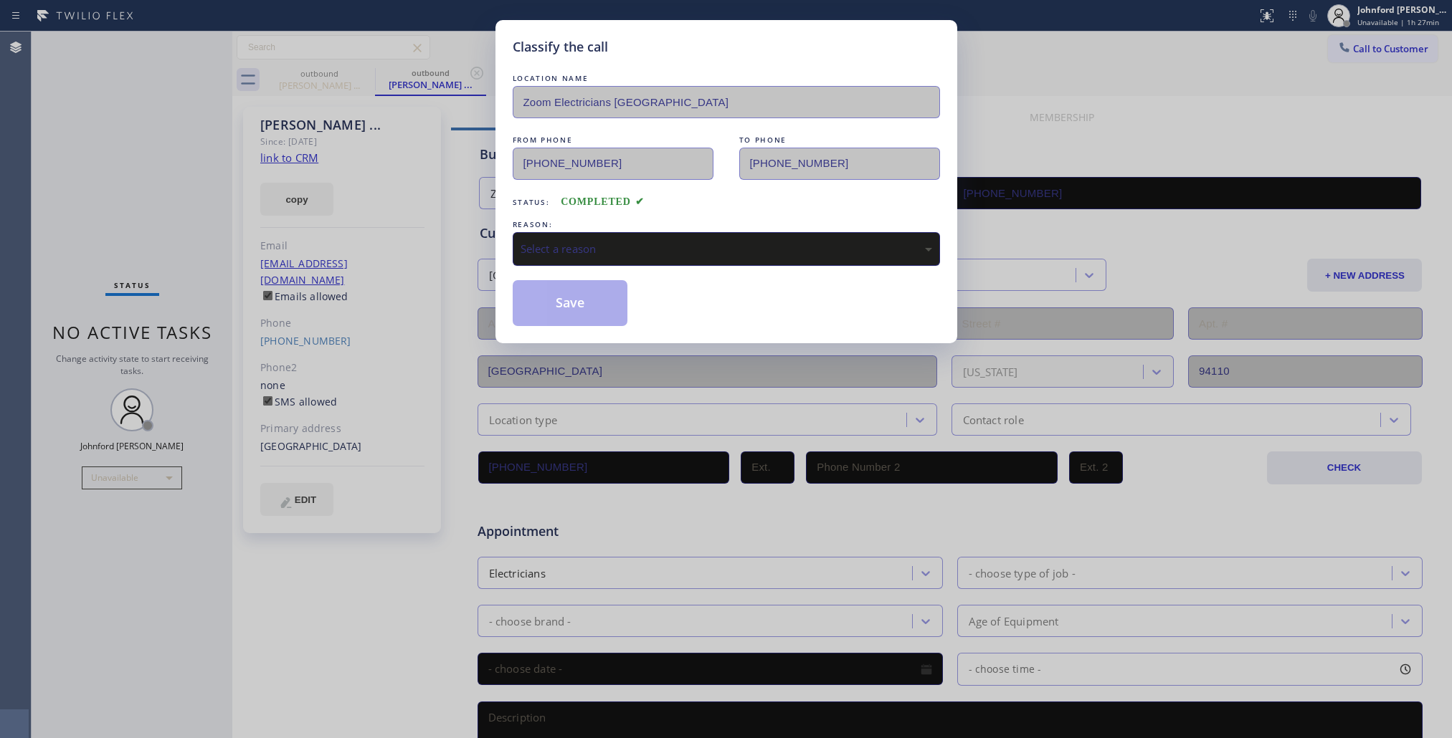
click at [567, 254] on div "Select a reason" at bounding box center [726, 249] width 427 height 34
drag, startPoint x: 585, startPoint y: 327, endPoint x: 563, endPoint y: 295, distance: 38.6
click at [563, 295] on button "Save" at bounding box center [570, 303] width 115 height 46
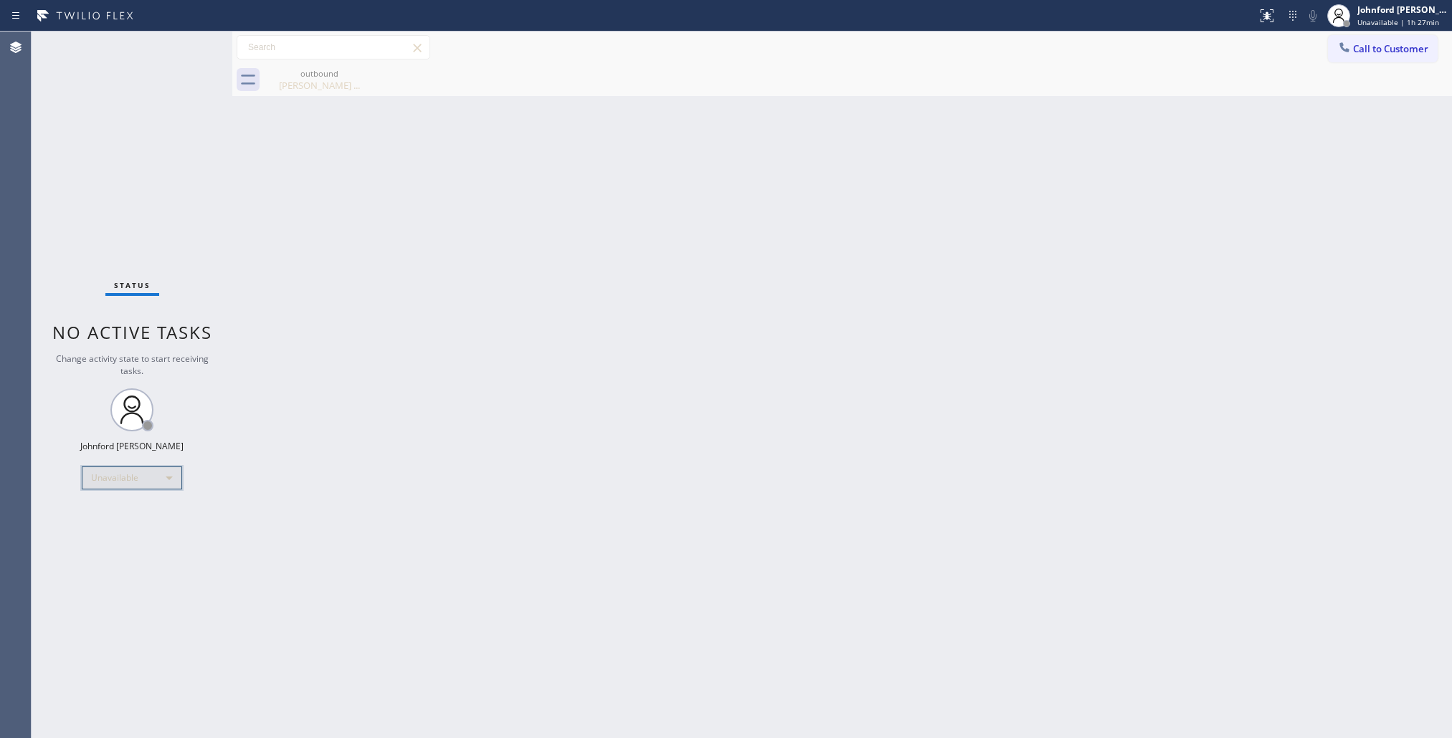
click at [130, 475] on div "Unavailable" at bounding box center [132, 478] width 100 height 23
click at [123, 508] on li "Available" at bounding box center [130, 515] width 97 height 17
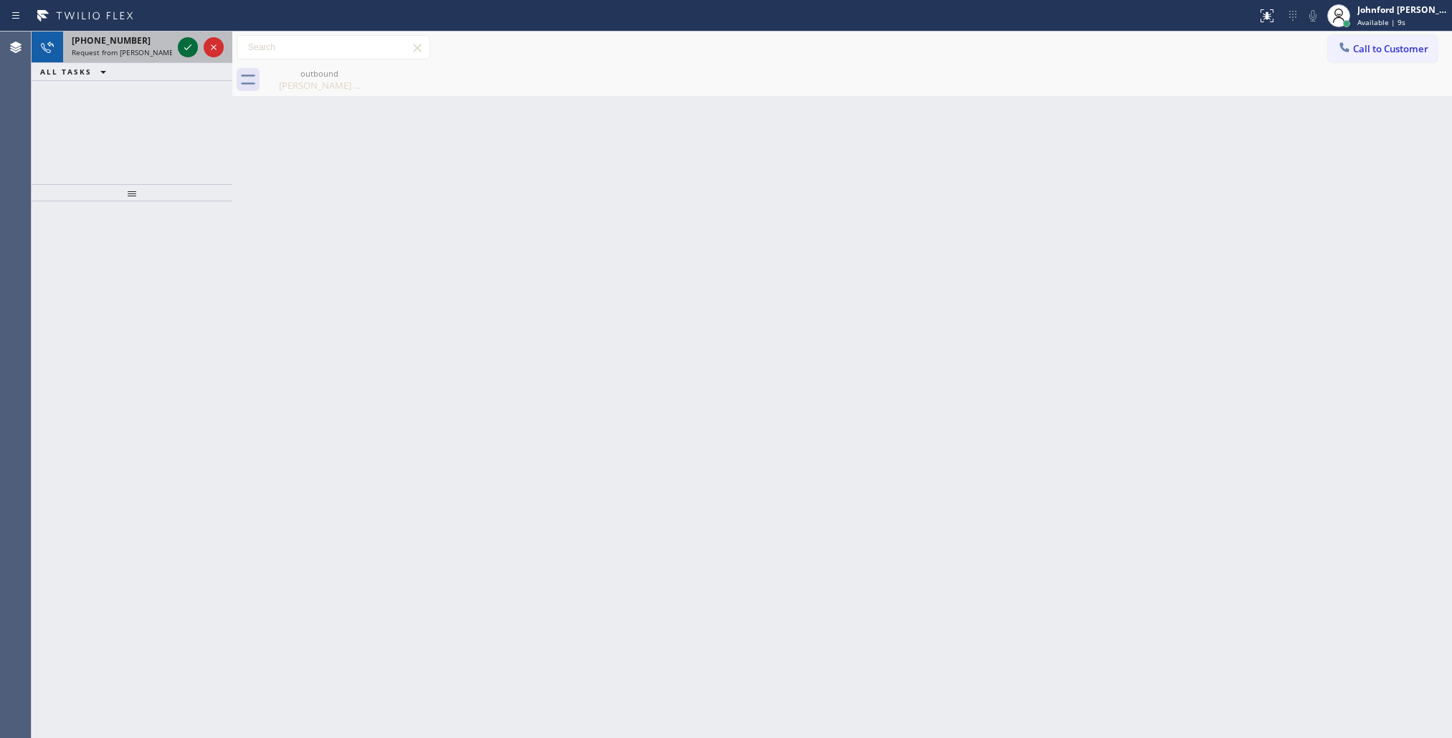
click at [194, 45] on icon at bounding box center [187, 47] width 17 height 17
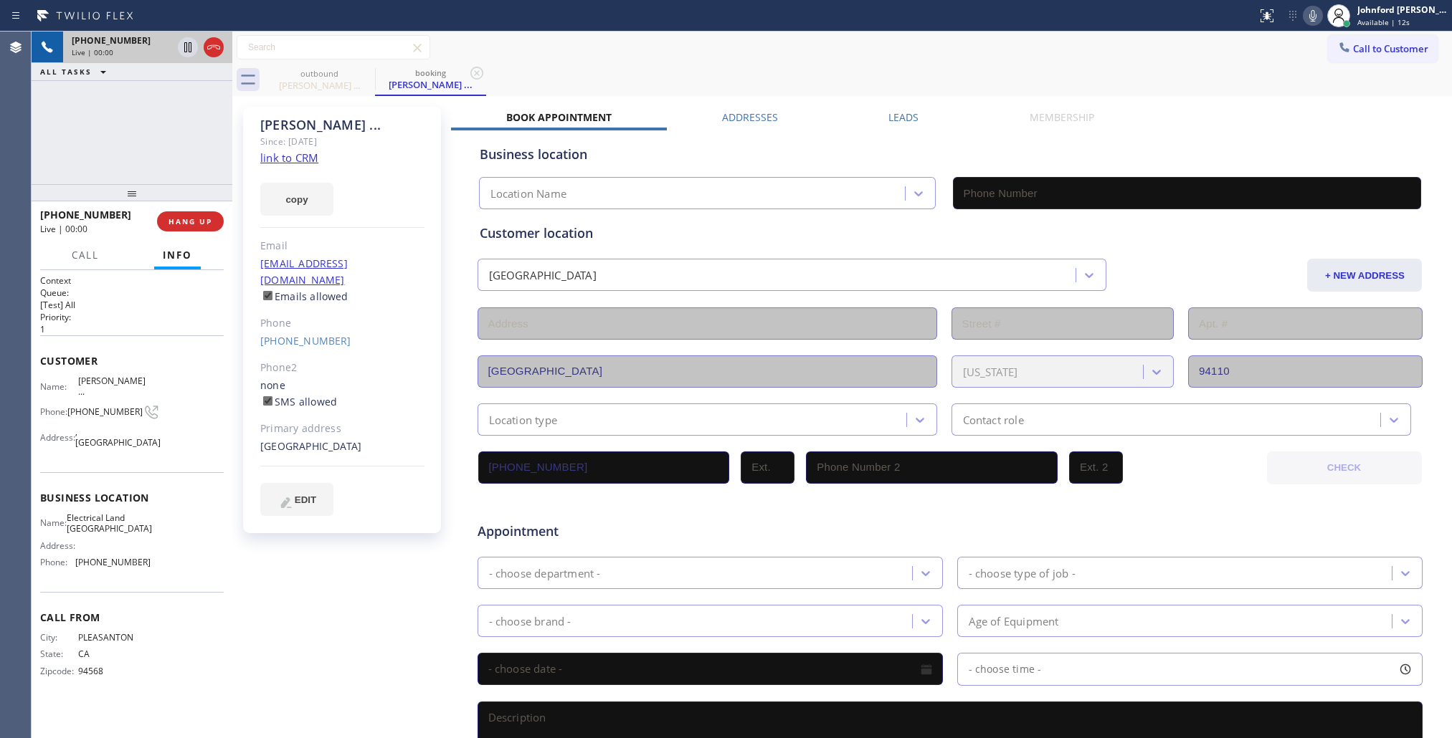
type input "(415) 727-4640"
click at [894, 58] on div "Call to Customer Outbound call Location Zoom Electricians [GEOGRAPHIC_DATA] You…" at bounding box center [841, 47] width 1219 height 25
click at [1310, 13] on icon at bounding box center [1312, 15] width 7 height 11
click at [1315, 16] on icon at bounding box center [1312, 15] width 7 height 11
click at [198, 215] on button "HANG UP" at bounding box center [190, 221] width 67 height 20
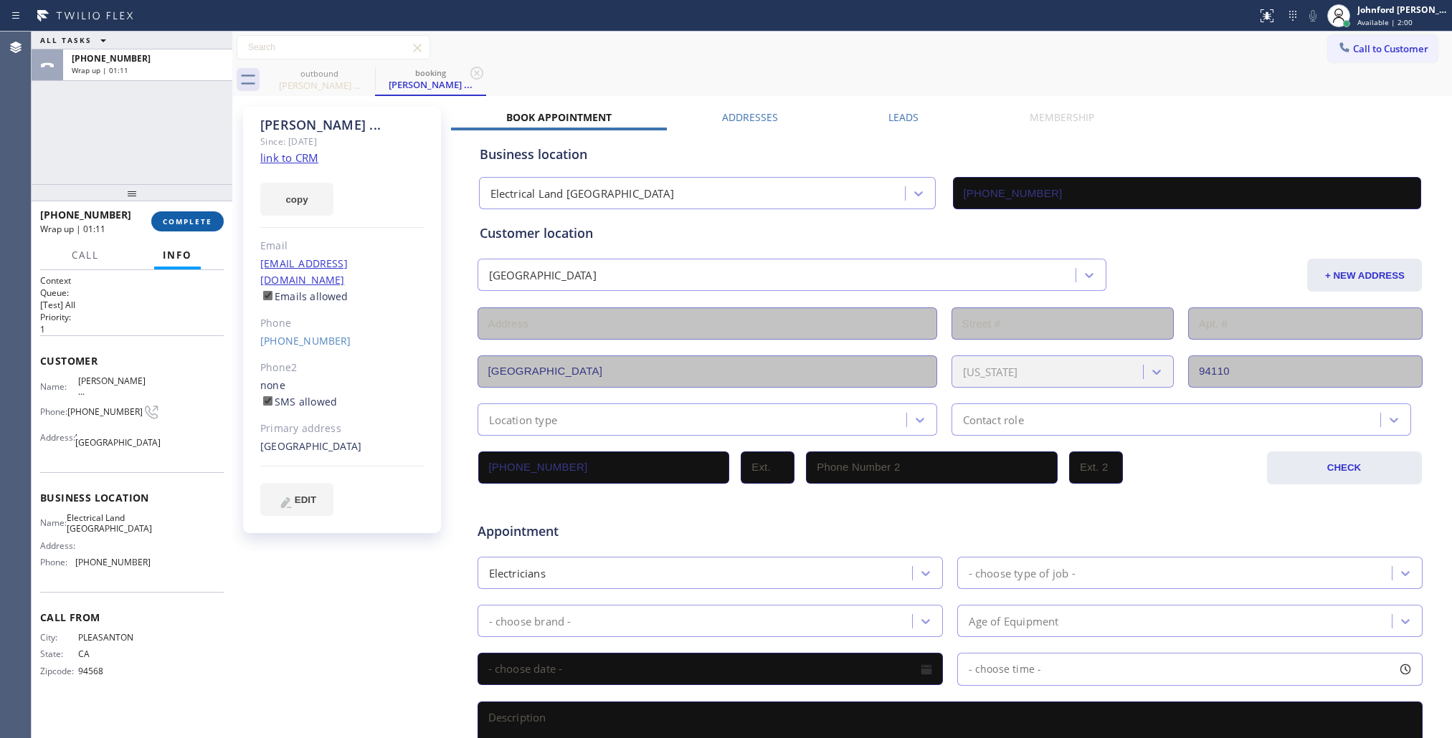
click at [169, 216] on span "COMPLETE" at bounding box center [187, 221] width 49 height 10
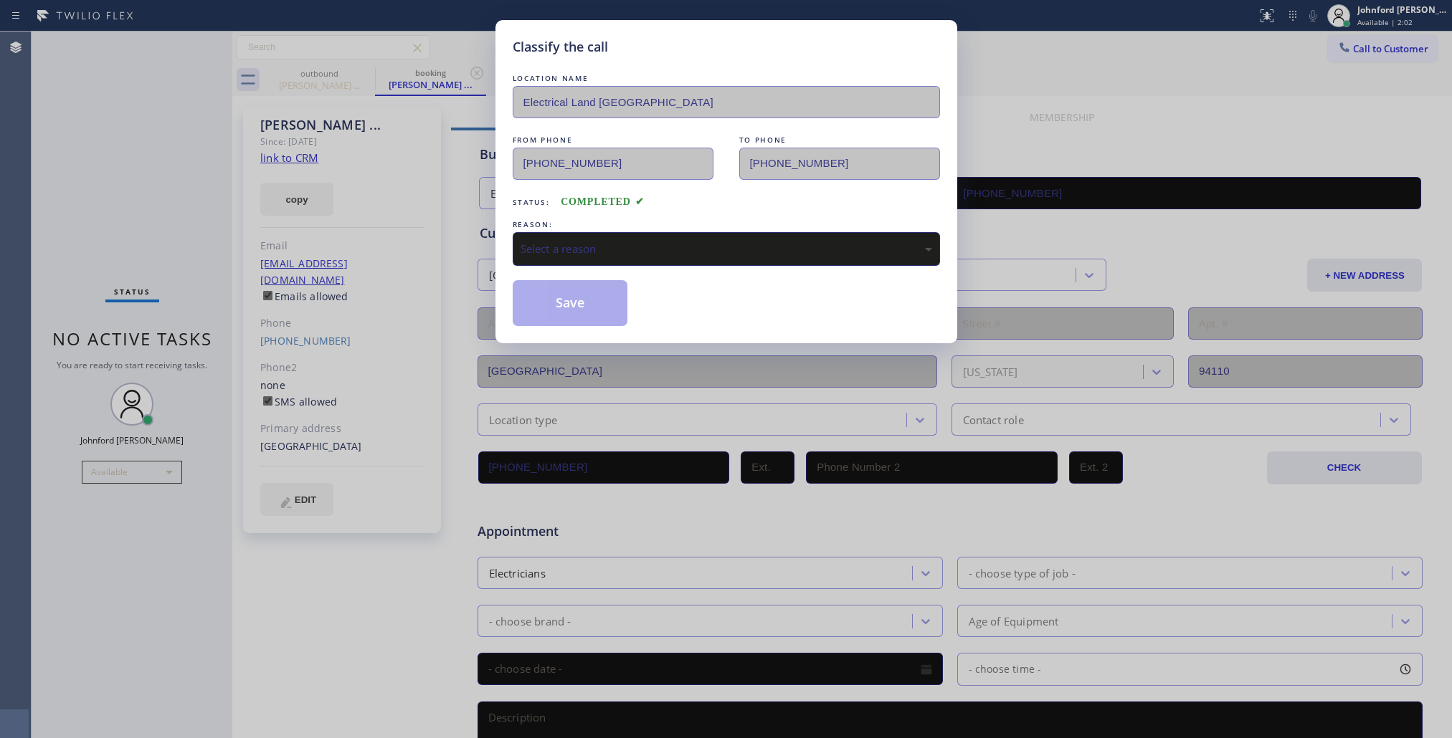
click at [670, 247] on div "Select a reason" at bounding box center [725, 249] width 411 height 16
click at [586, 280] on button "Save" at bounding box center [570, 303] width 115 height 46
type input "[PHONE_NUMBER]"
click at [589, 297] on button "Save" at bounding box center [570, 303] width 115 height 46
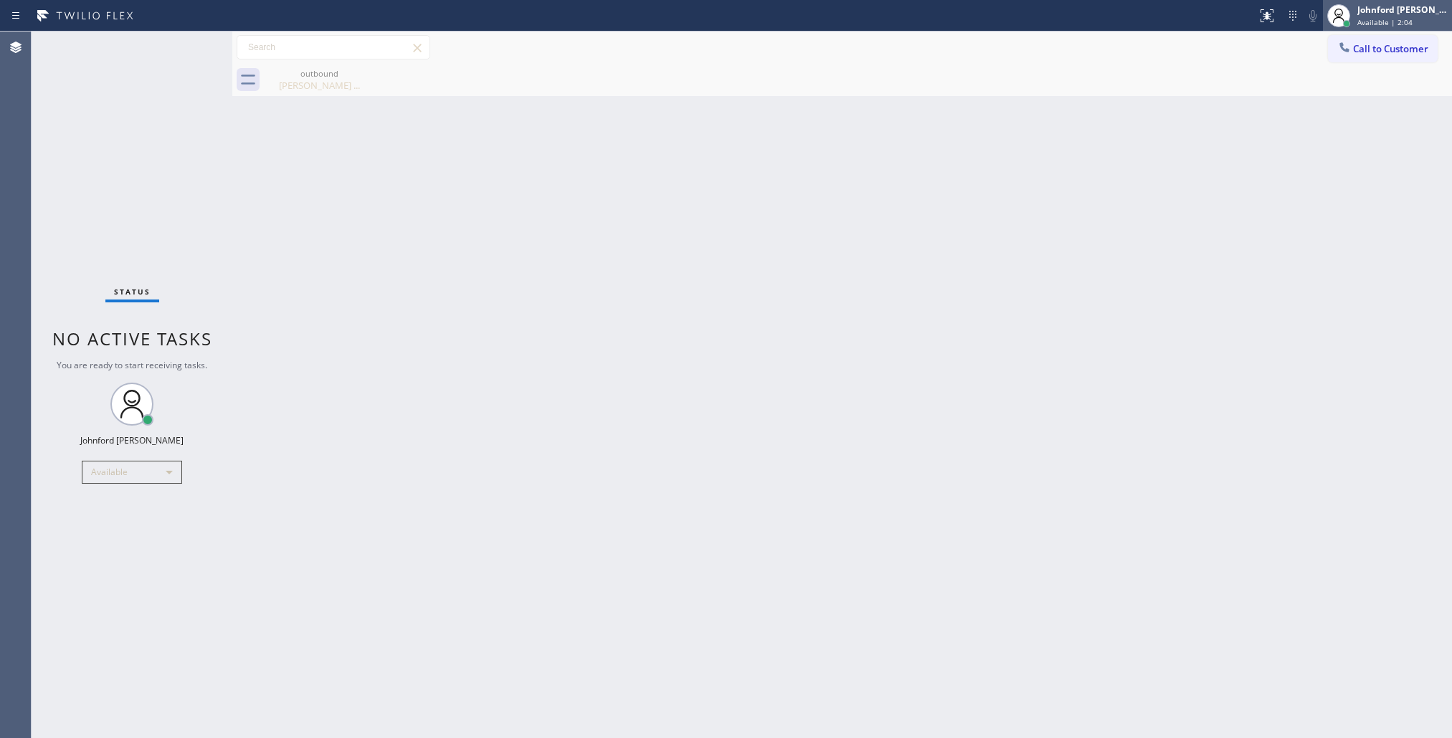
click at [1366, 20] on span "Available | 2:04" at bounding box center [1384, 22] width 55 height 10
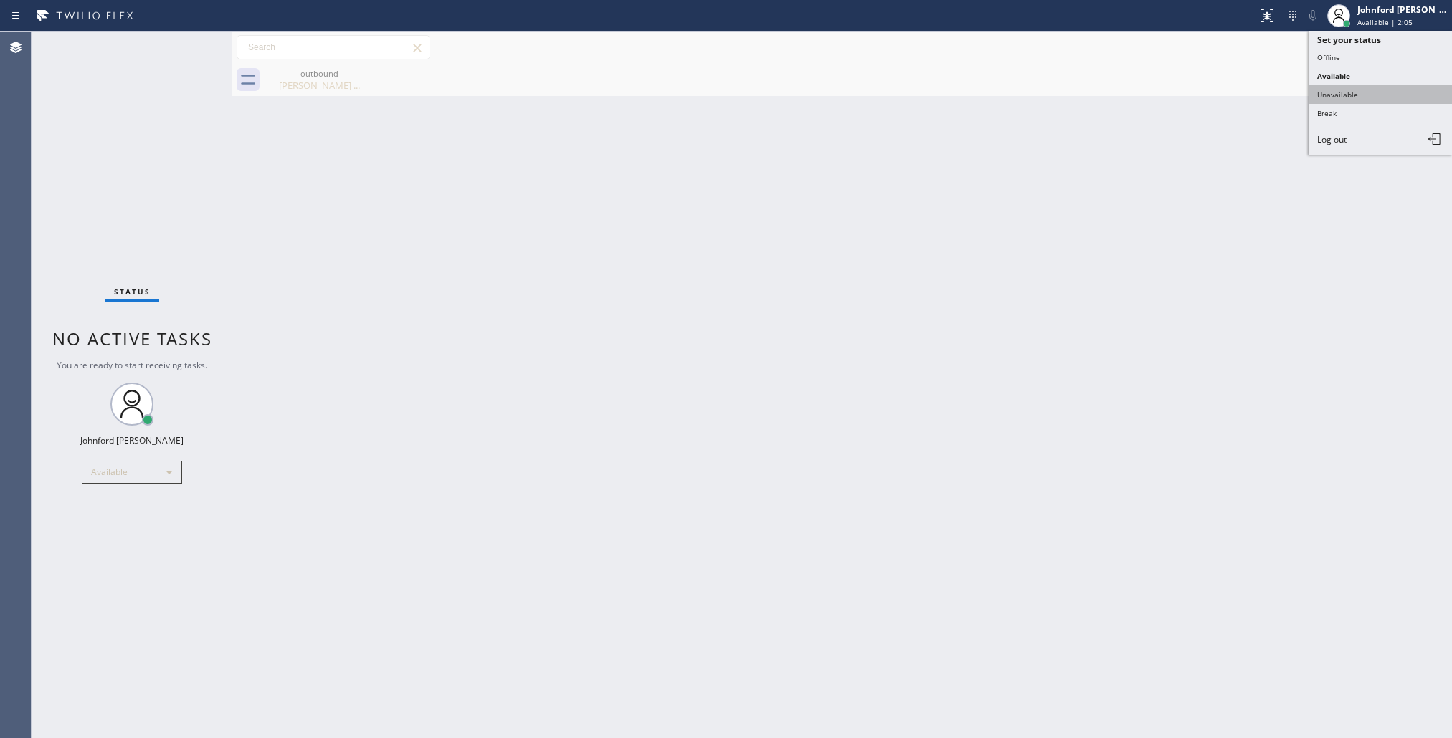
drag, startPoint x: 1331, startPoint y: 95, endPoint x: 1115, endPoint y: 119, distance: 217.1
click at [1330, 97] on button "Unavailable" at bounding box center [1379, 94] width 143 height 19
drag, startPoint x: 1102, startPoint y: 125, endPoint x: 1080, endPoint y: 11, distance: 116.8
click at [1100, 125] on div "Back to Dashboard Change Sender ID Customers Technicians Select a contact Outbo…" at bounding box center [841, 385] width 1219 height 707
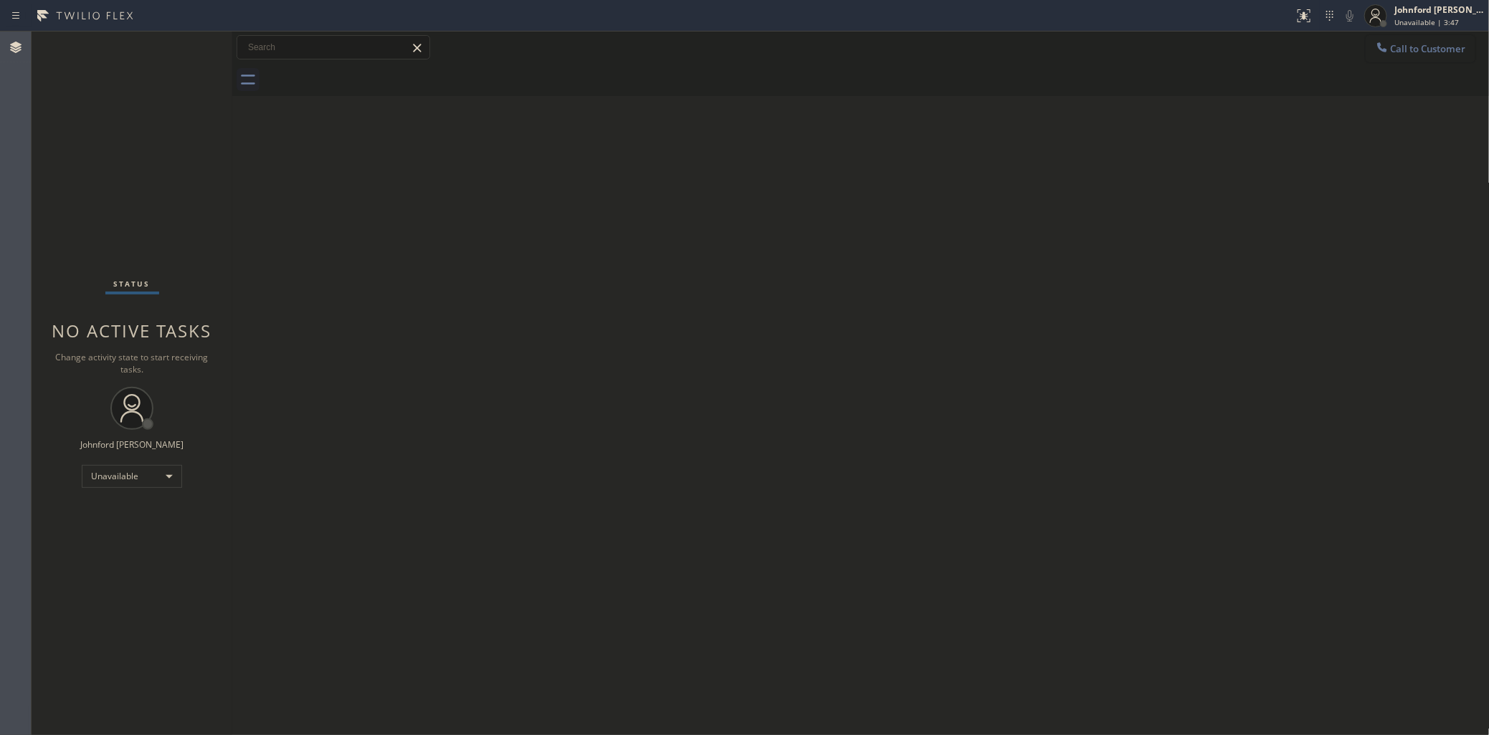
click at [404, 47] on span "Call to Customer" at bounding box center [1428, 48] width 75 height 13
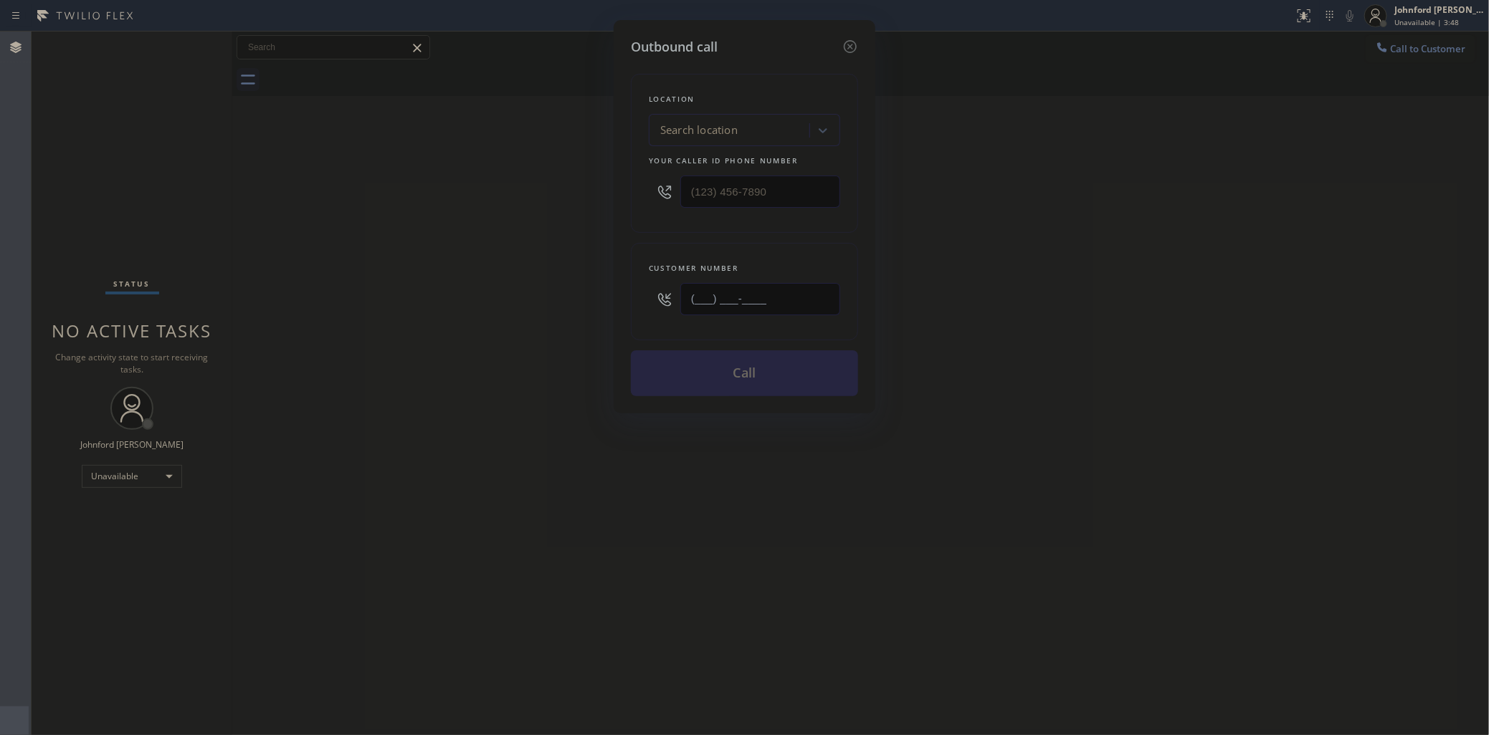
drag, startPoint x: 783, startPoint y: 300, endPoint x: 614, endPoint y: 300, distance: 168.5
click at [404, 300] on div "Outbound call Location Search location Your caller id phone number Customer num…" at bounding box center [745, 217] width 262 height 394
paste input "925) 918-2544"
type input "[PHONE_NUMBER]"
drag, startPoint x: 681, startPoint y: 183, endPoint x: 528, endPoint y: 183, distance: 152.7
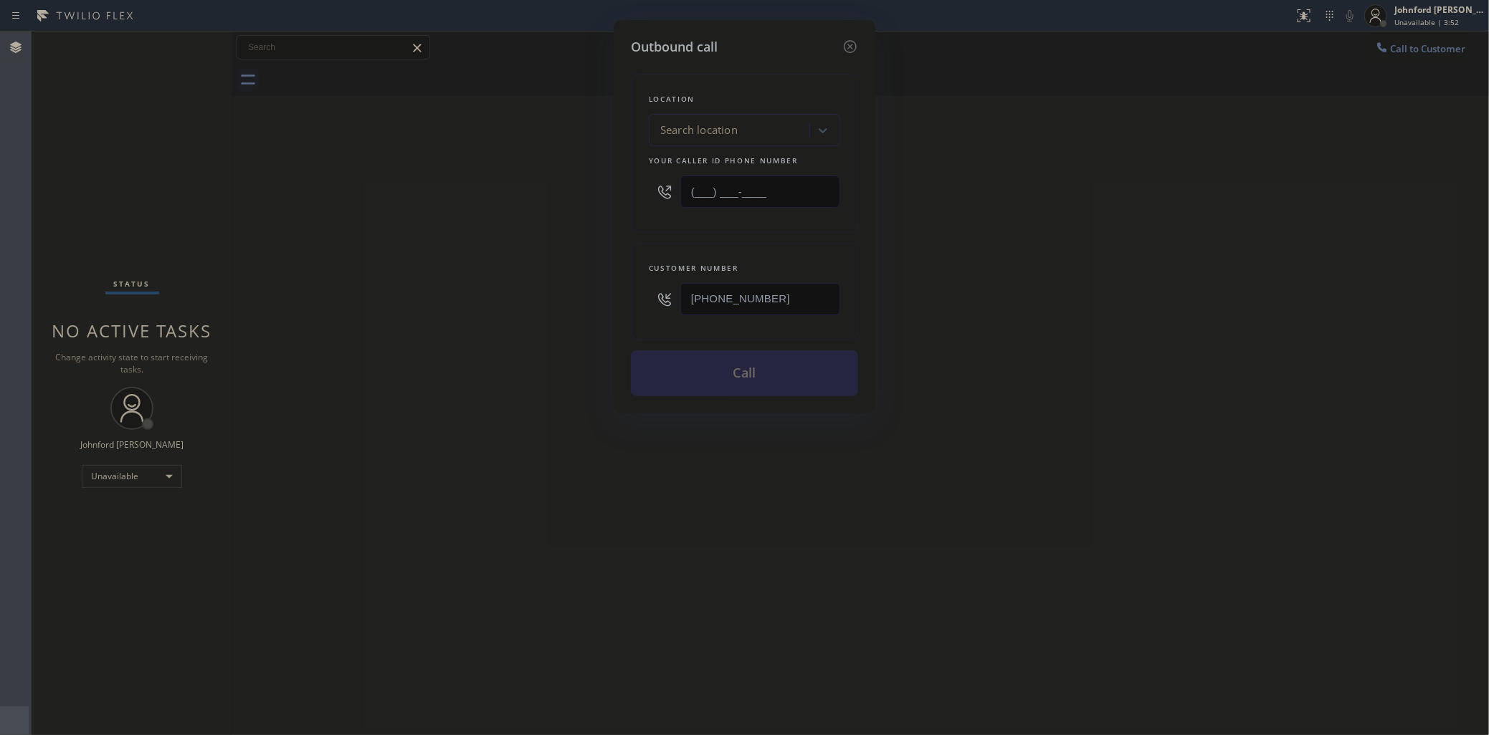
click at [404, 183] on div "Outbound call Location Search location Your caller id phone number (___) ___-__…" at bounding box center [744, 367] width 1489 height 735
paste input "415) 727-8840"
type input "[PHONE_NUMBER]"
click at [404, 183] on div "Outbound call Location Search location Your caller id phone number (415) 727-88…" at bounding box center [744, 367] width 1489 height 735
click at [404, 43] on icon at bounding box center [850, 46] width 13 height 13
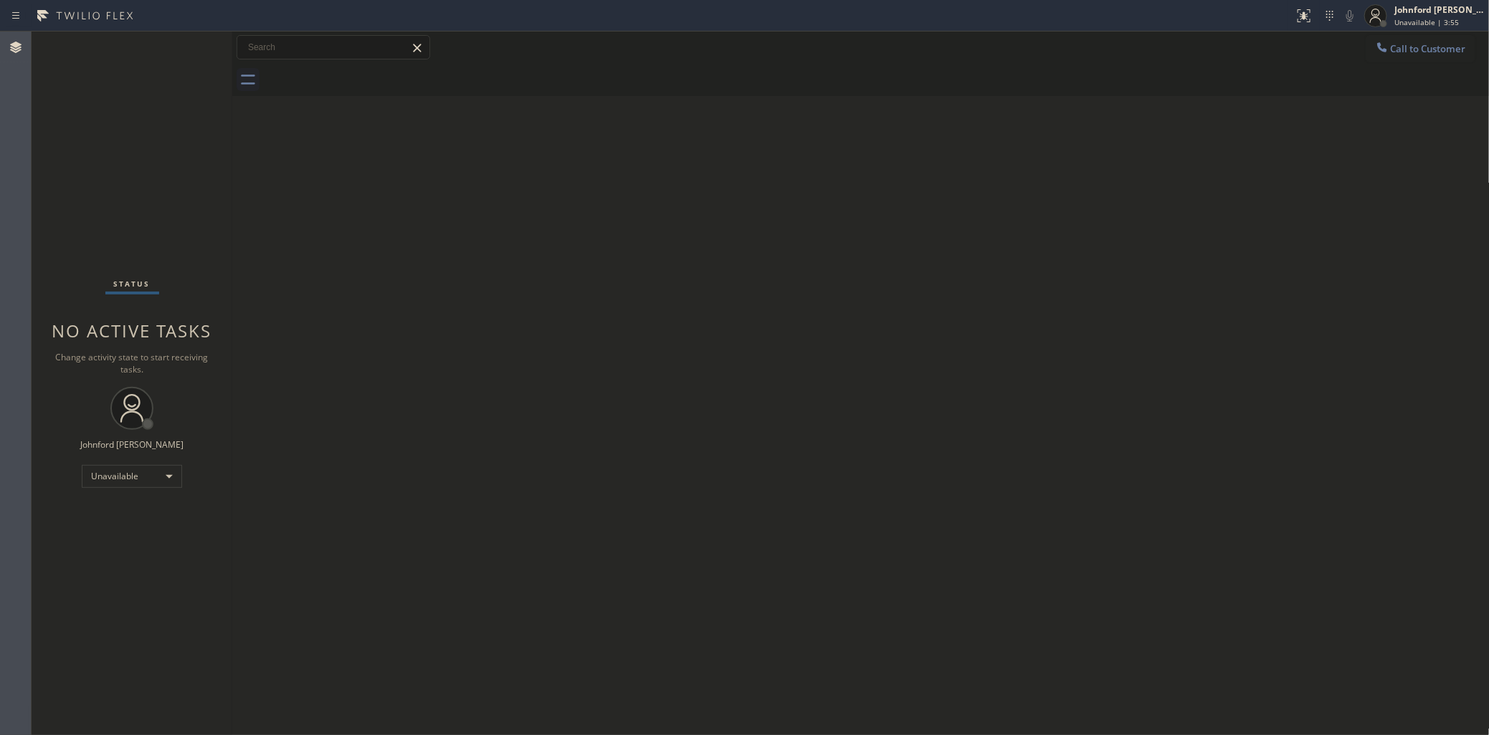
click at [263, 215] on div "Back to Dashboard Change Sender ID Customers Technicians Select a contact Outbo…" at bounding box center [860, 384] width 1257 height 704
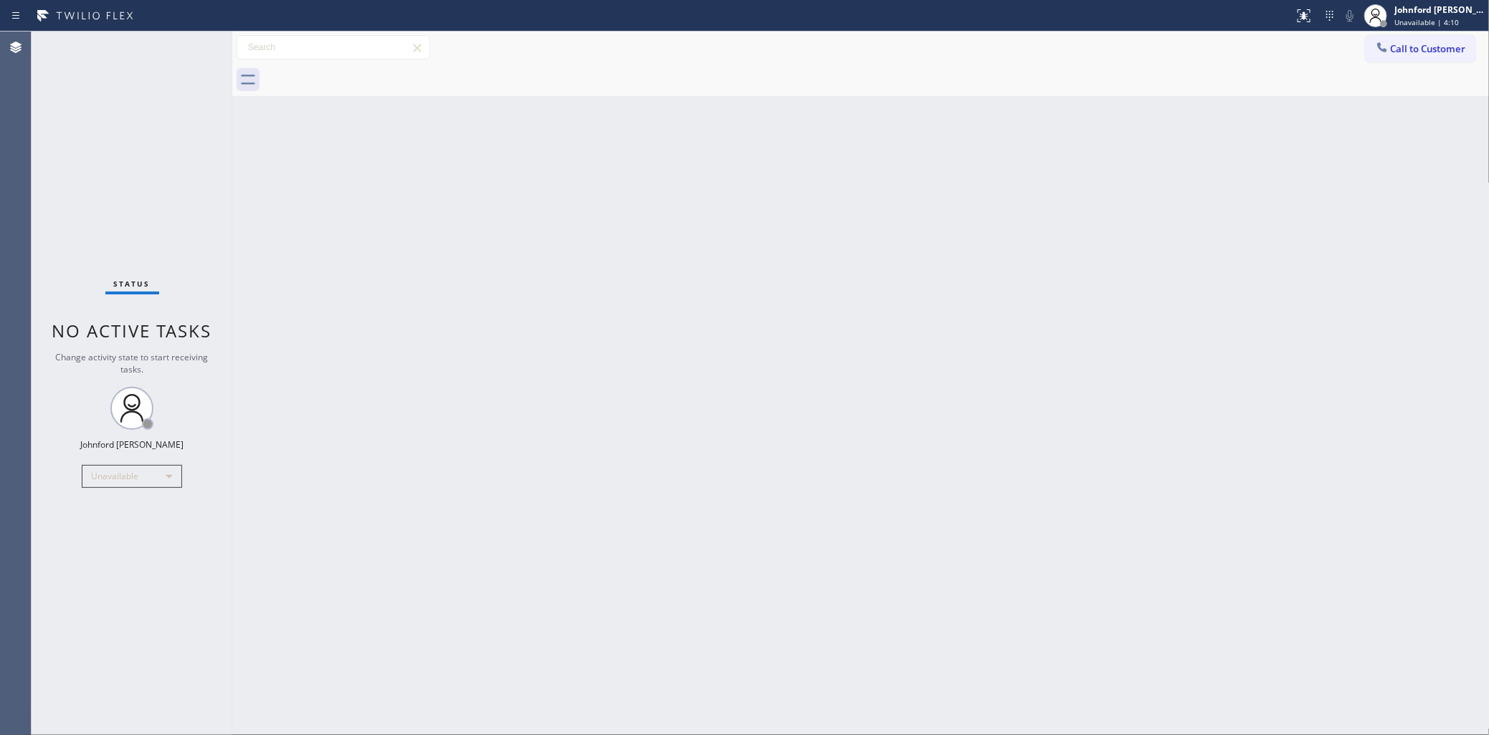
click at [1101, 320] on div "Back to Dashboard Change Sender ID Customers Technicians Select a contact Outbo…" at bounding box center [860, 384] width 1257 height 704
click at [1431, 47] on span "Call to Customer" at bounding box center [1428, 48] width 75 height 13
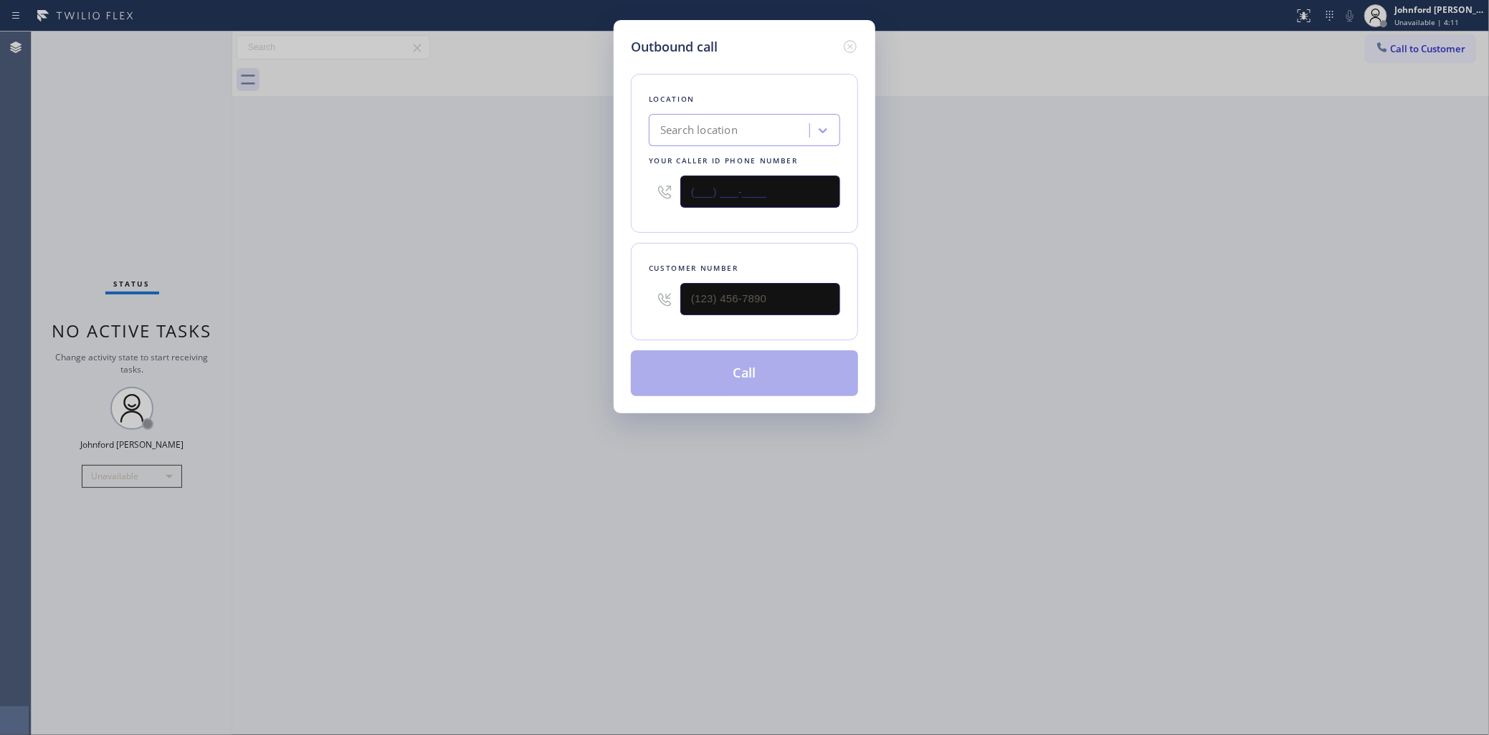
click at [586, 181] on div "Outbound call Location Search location Your caller id phone number (___) ___-__…" at bounding box center [744, 367] width 1489 height 735
paste input "415) 727-8840"
type input "[PHONE_NUMBER]"
drag, startPoint x: 747, startPoint y: 296, endPoint x: 504, endPoint y: 299, distance: 243.0
click at [511, 296] on div "Outbound call Location Zoom Electricians [GEOGRAPHIC_DATA] Your caller id phone…" at bounding box center [744, 367] width 1489 height 735
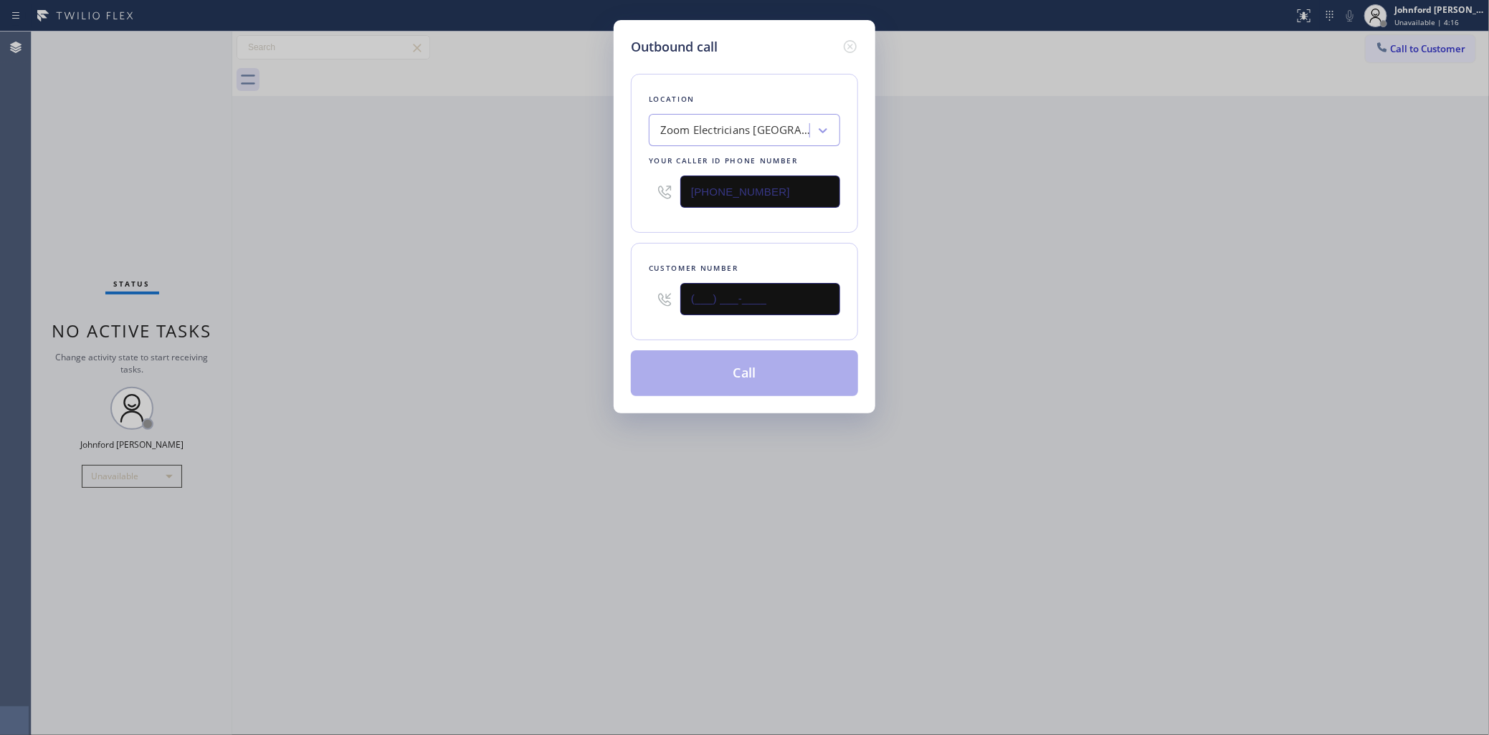
paste input "925) 918-2544"
type input "[PHONE_NUMBER]"
click at [504, 299] on div "Outbound call Location Zoom Electricians [GEOGRAPHIC_DATA] Your caller id phone…" at bounding box center [744, 367] width 1489 height 735
click at [756, 380] on button "Call" at bounding box center [744, 374] width 227 height 46
click at [746, 511] on div "Outbound call Location Zoom Electricians [GEOGRAPHIC_DATA] Your caller id phone…" at bounding box center [744, 367] width 1489 height 735
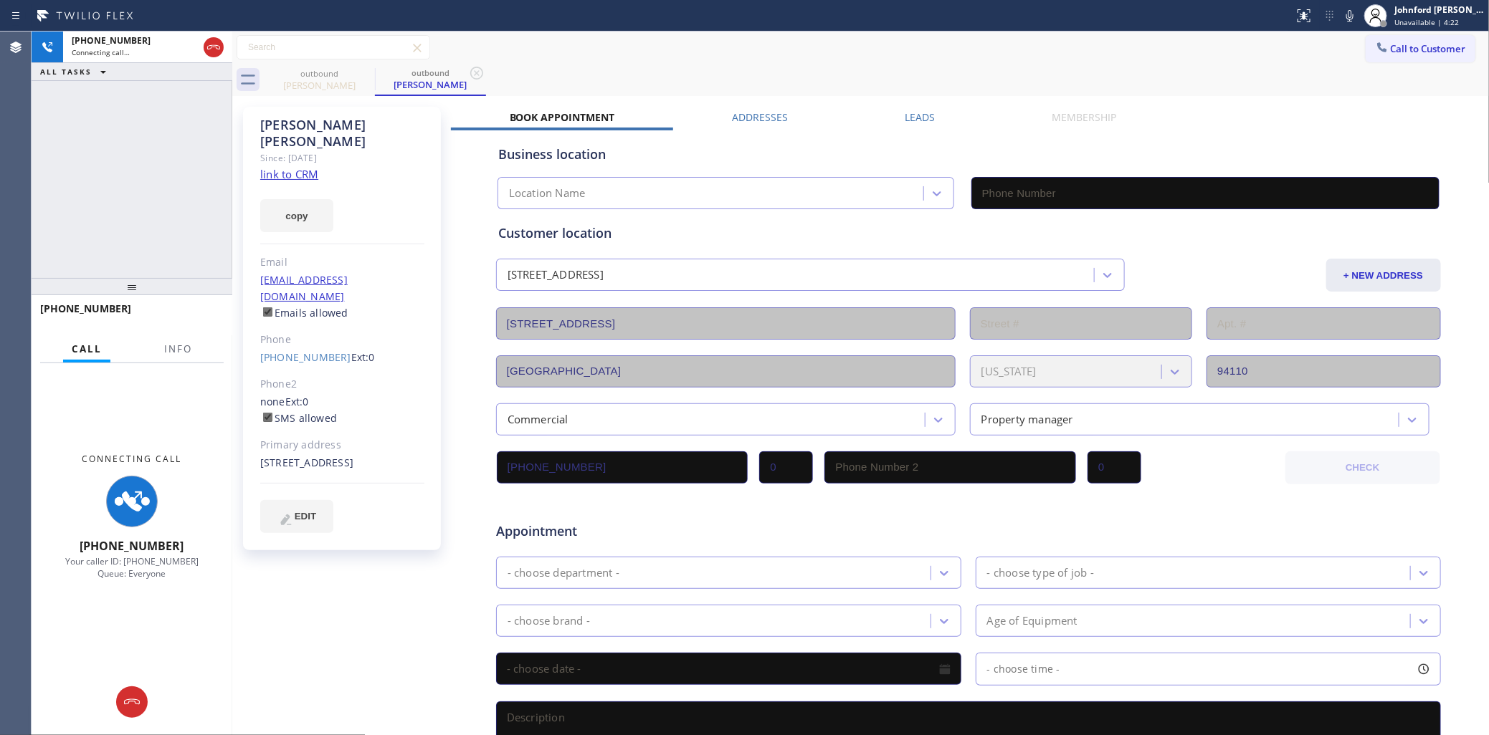
type input "[PHONE_NUMBER]"
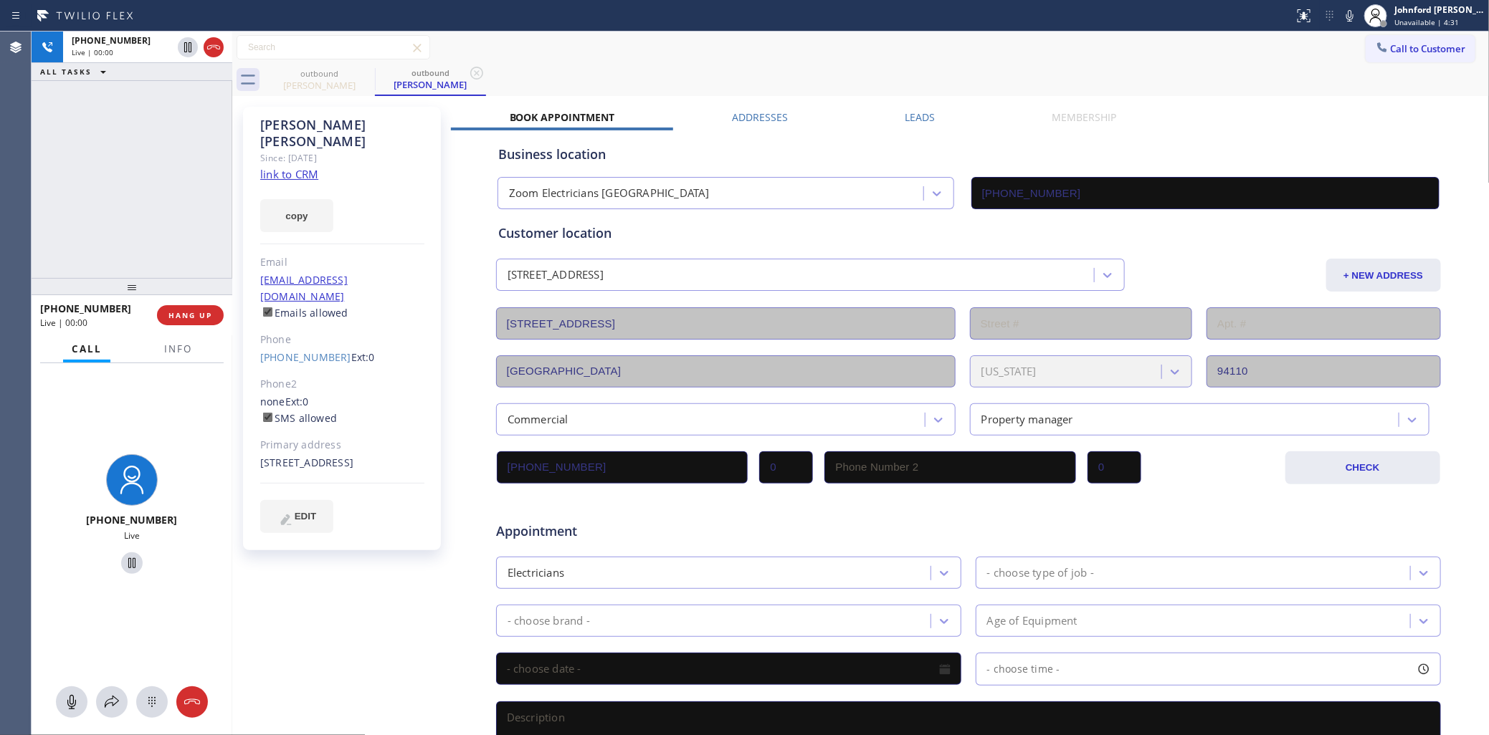
click at [144, 195] on div "[PHONE_NUMBER] Live | 00:00 ALL TASKS ALL TASKS ACTIVE TASKS TASKS IN WRAP UP" at bounding box center [132, 155] width 201 height 247
click at [1348, 16] on icon at bounding box center [1349, 15] width 7 height 11
click at [1348, 16] on rect at bounding box center [1350, 14] width 10 height 10
click at [166, 352] on button "Info" at bounding box center [178, 349] width 45 height 28
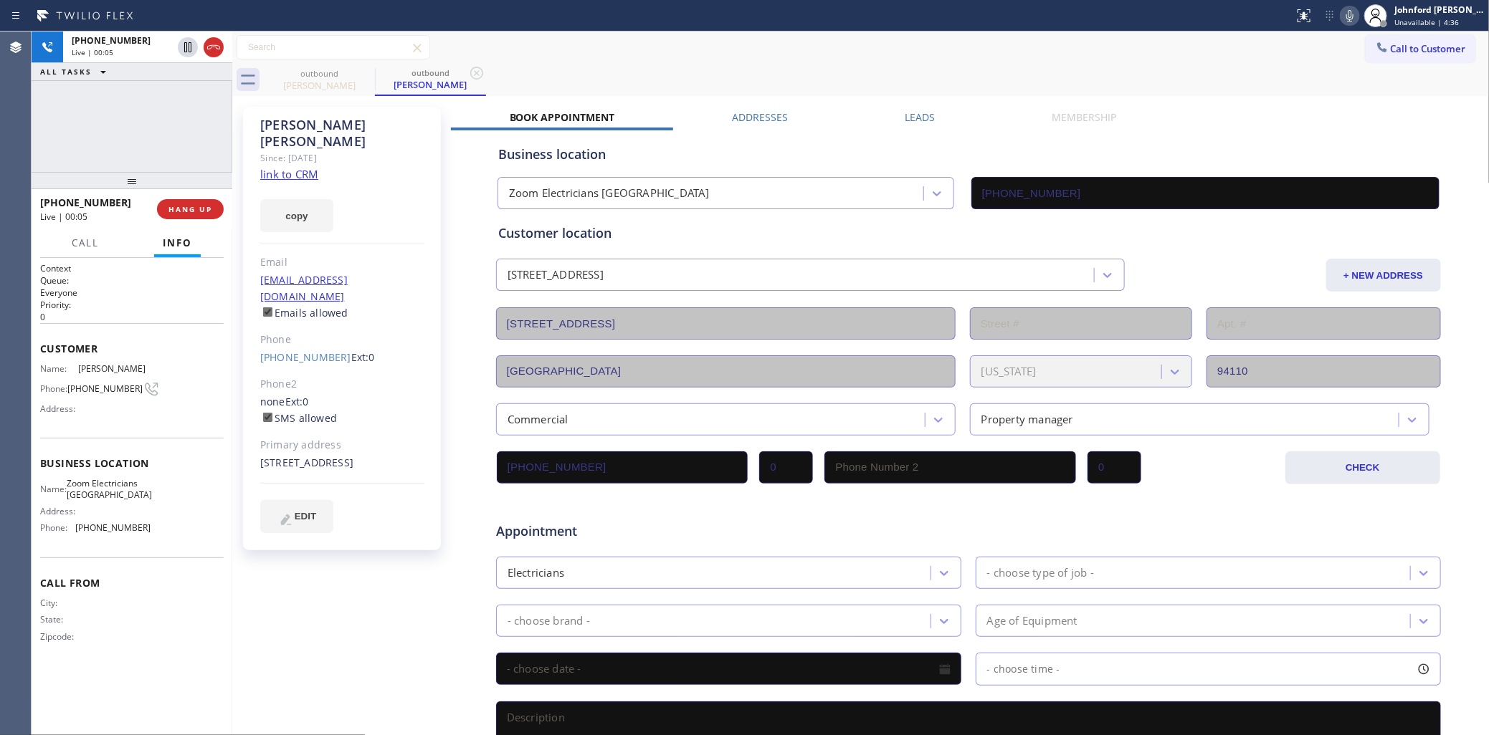
drag, startPoint x: 141, startPoint y: 291, endPoint x: 184, endPoint y: 113, distance: 182.7
click at [184, 113] on div "[PHONE_NUMBER] Live | 00:05 ALL TASKS ALL TASKS ACTIVE TASKS TASKS IN WRAP UP […" at bounding box center [132, 384] width 201 height 704
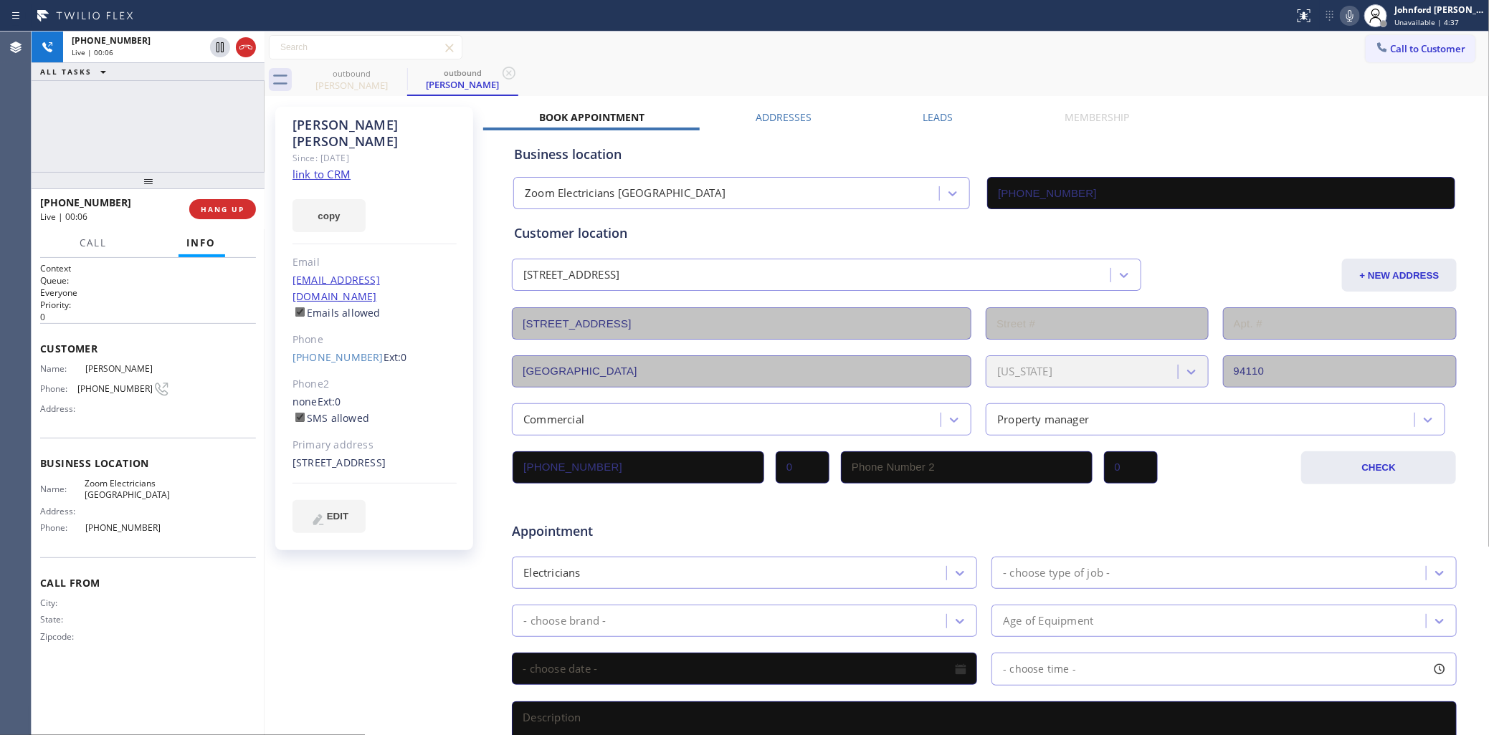
drag, startPoint x: 233, startPoint y: 113, endPoint x: 280, endPoint y: 113, distance: 46.6
click at [265, 113] on div at bounding box center [265, 384] width 0 height 704
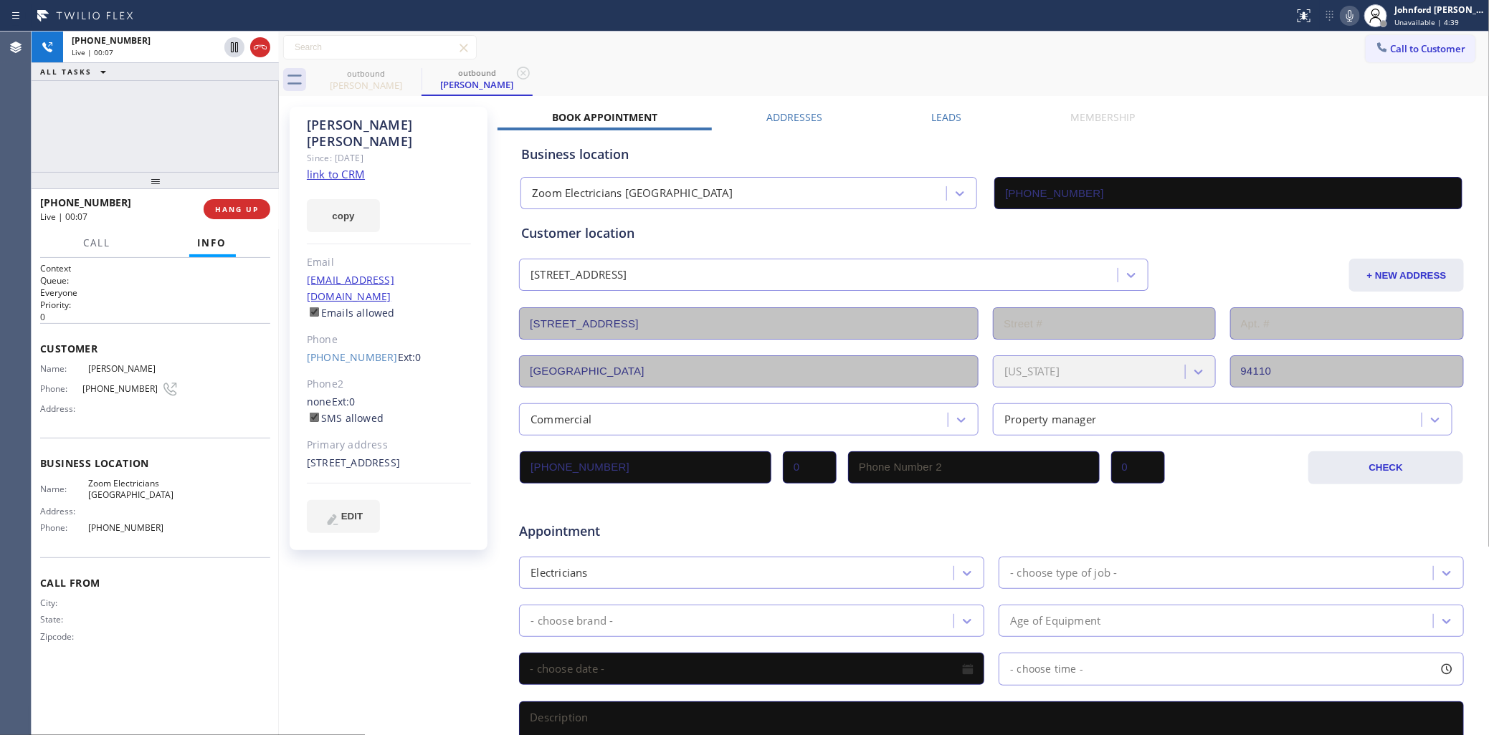
click at [424, 465] on div "[PERSON_NAME] Since: [DATE] link to CRM copy Email [EMAIL_ADDRESS][DOMAIN_NAME]…" at bounding box center [389, 329] width 198 height 444
click at [1345, 20] on icon at bounding box center [1349, 15] width 17 height 17
click at [1284, 42] on div "Call to Customer Outbound call Location Zoom Electricians [GEOGRAPHIC_DATA] You…" at bounding box center [884, 47] width 1211 height 25
click at [251, 213] on span "HANG UP" at bounding box center [237, 209] width 44 height 10
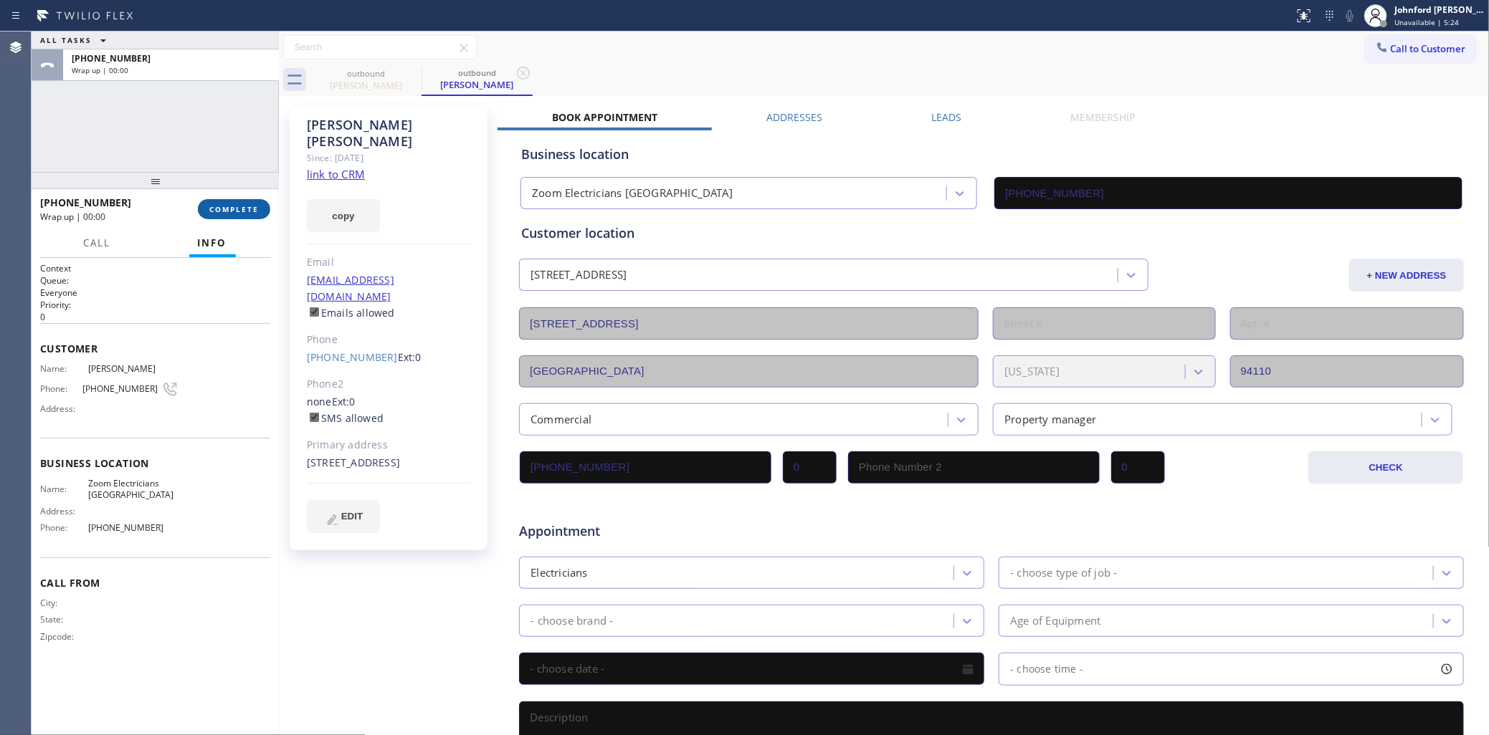
click at [251, 213] on span "COMPLETE" at bounding box center [233, 209] width 49 height 10
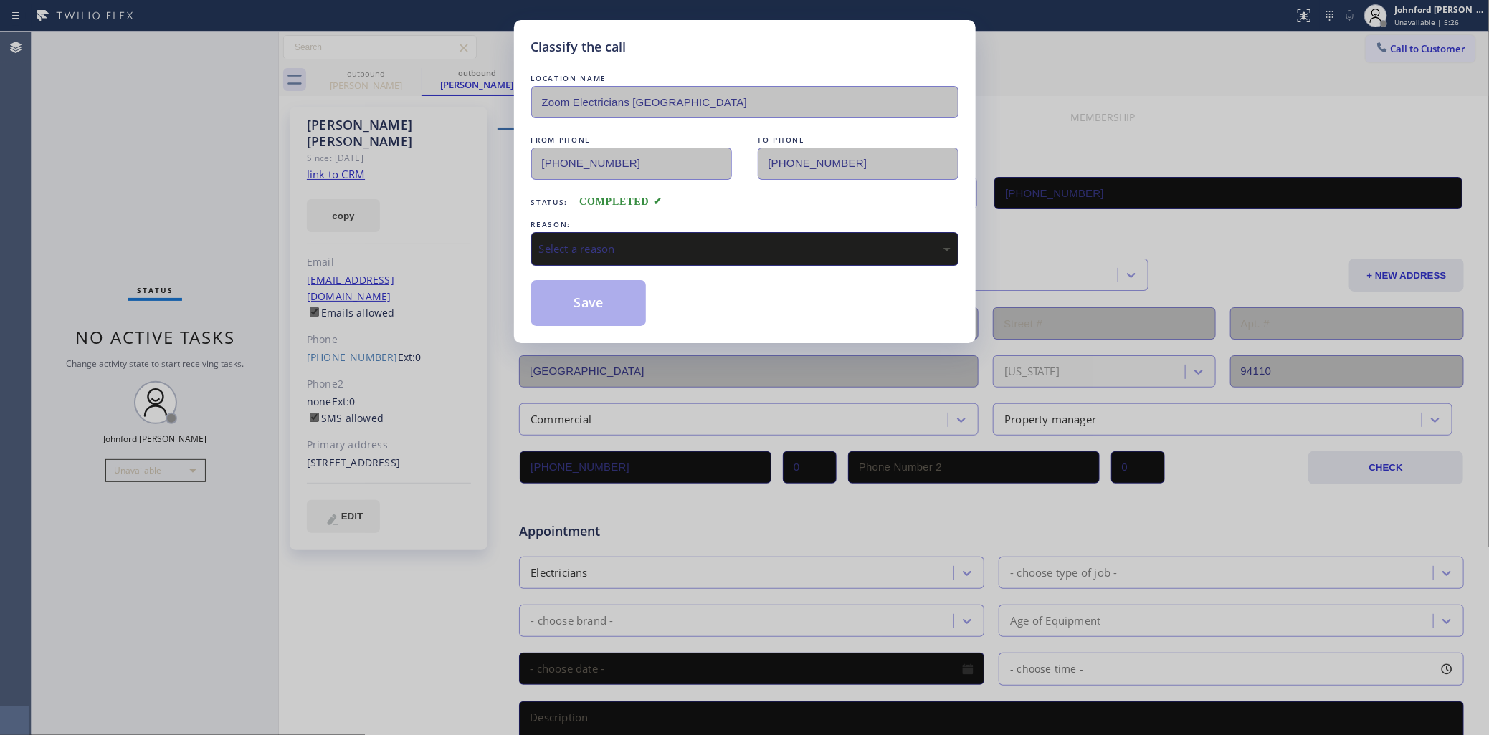
click at [579, 235] on div "Select a reason" at bounding box center [744, 249] width 427 height 34
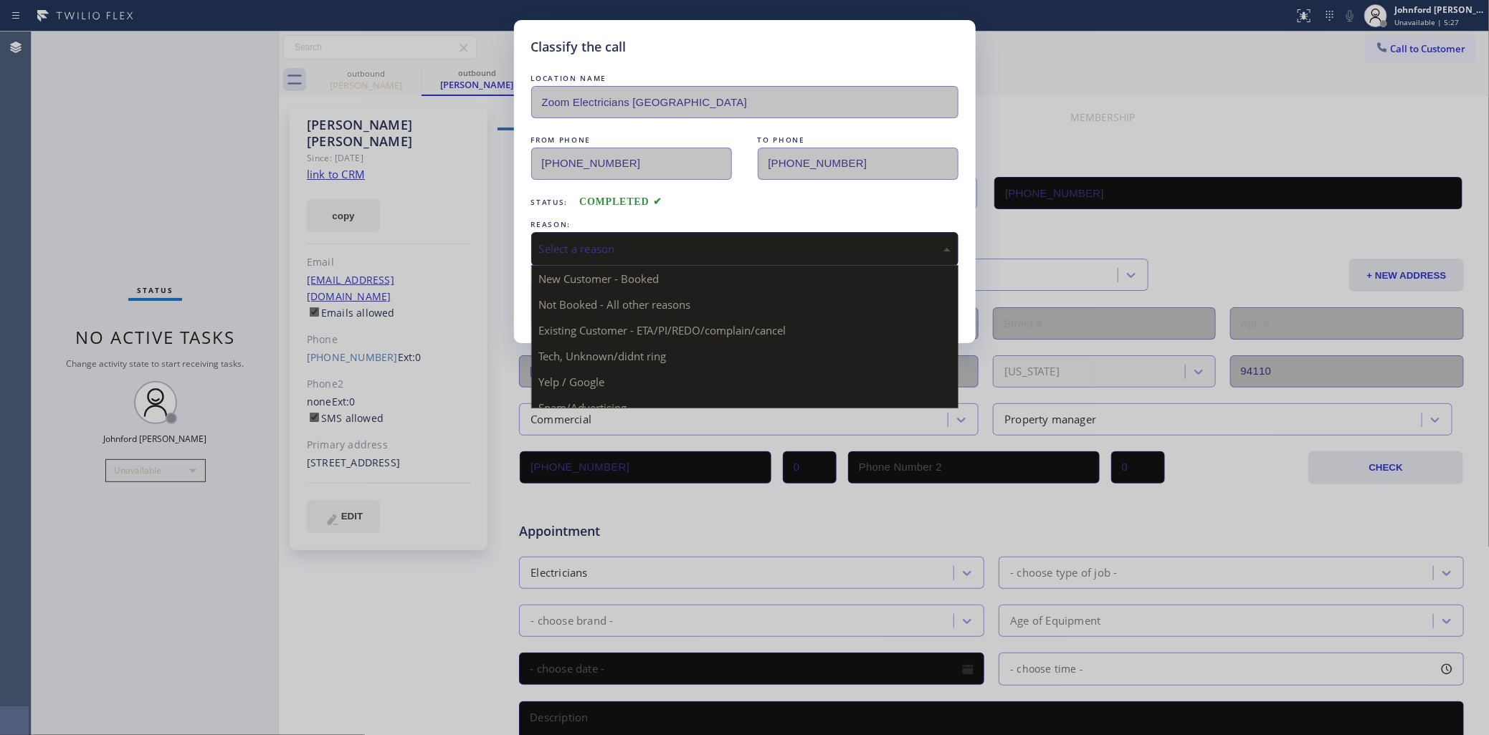
drag, startPoint x: 620, startPoint y: 323, endPoint x: 600, endPoint y: 310, distance: 24.3
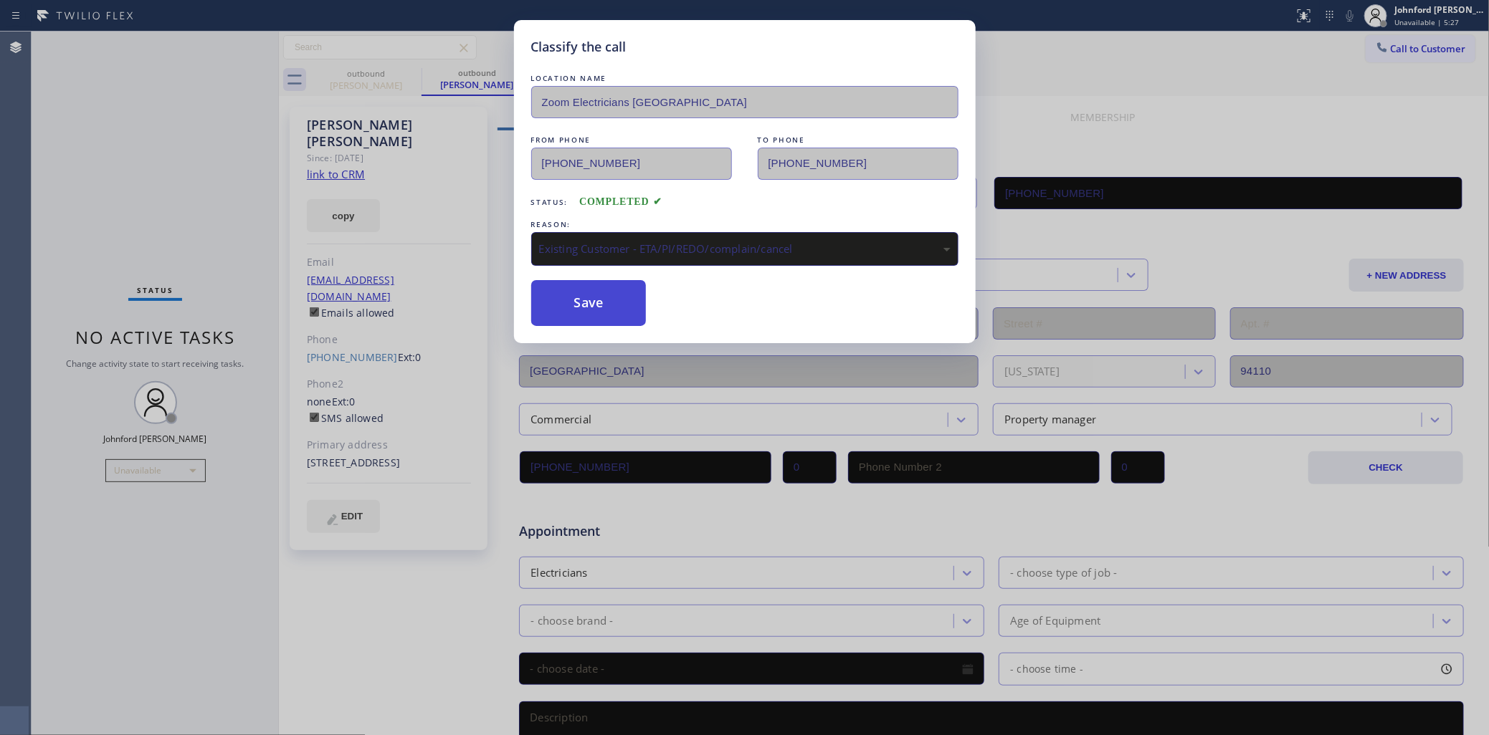
click at [600, 310] on button "Save" at bounding box center [588, 303] width 115 height 46
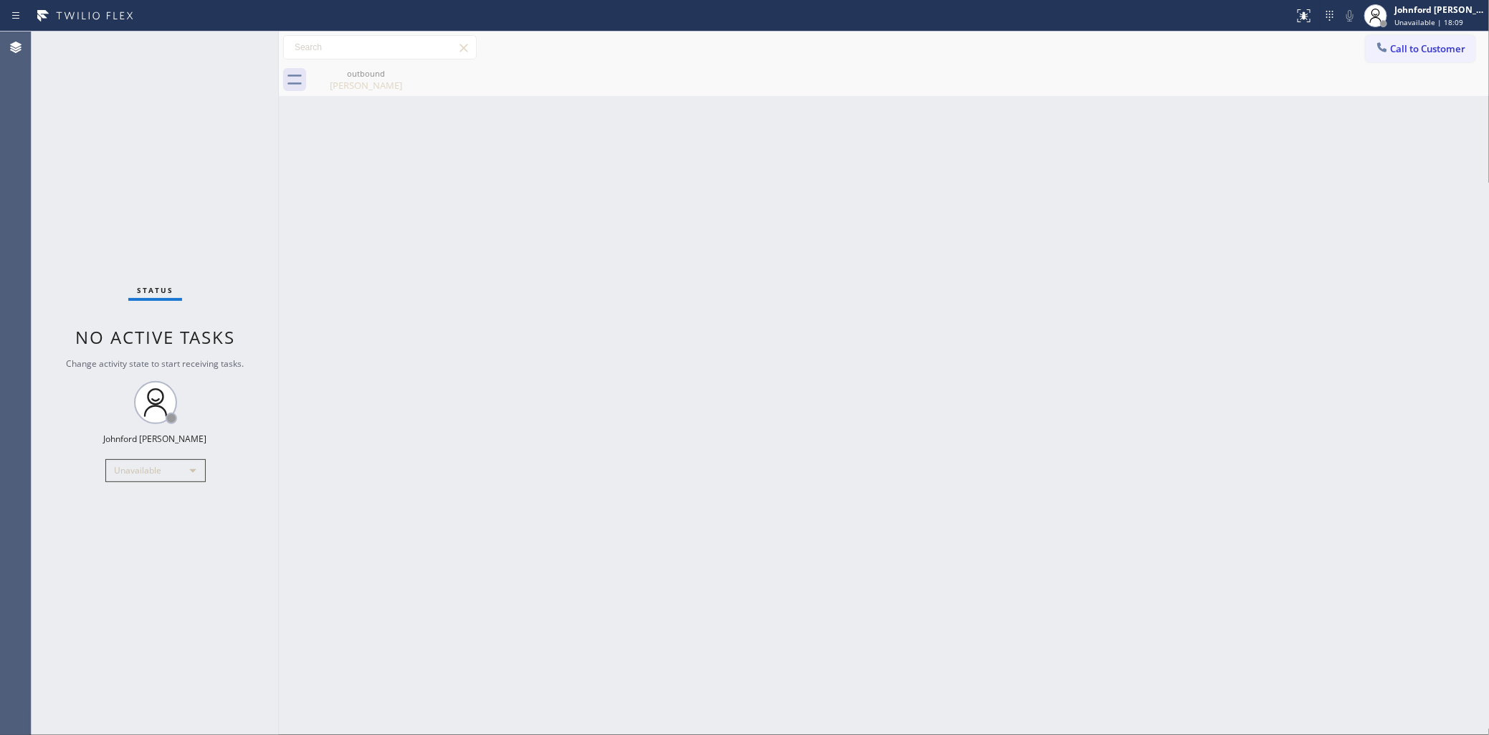
drag, startPoint x: 1405, startPoint y: 34, endPoint x: 1381, endPoint y: 65, distance: 38.9
click at [1406, 36] on button "Call to Customer" at bounding box center [1421, 48] width 110 height 27
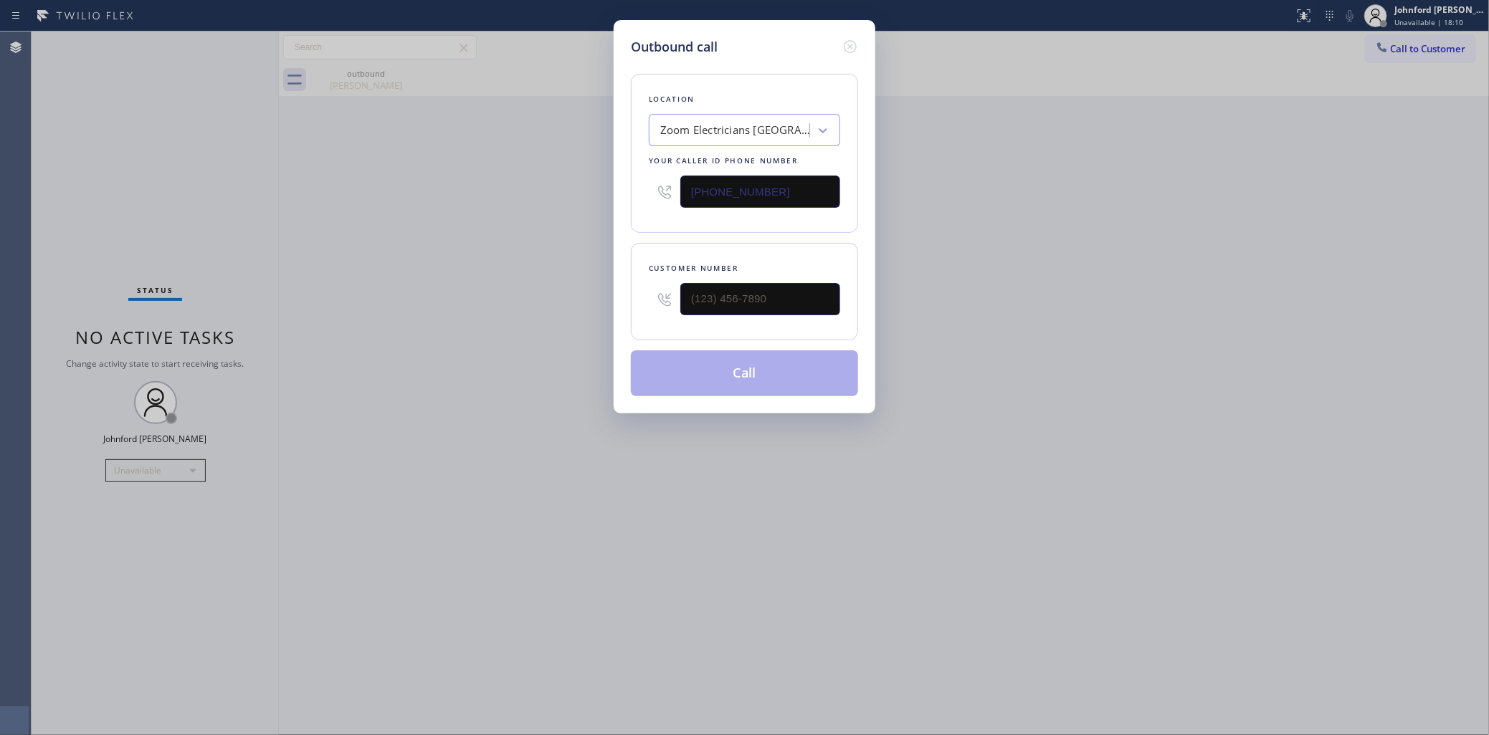
drag, startPoint x: 781, startPoint y: 176, endPoint x: 785, endPoint y: 198, distance: 22.5
click at [596, 178] on div "Outbound call Location Zoom Electricians [GEOGRAPHIC_DATA] Your caller id phone…" at bounding box center [744, 367] width 1489 height 735
paste input "5722"
type input "[PHONE_NUMBER]"
drag, startPoint x: 1140, startPoint y: 257, endPoint x: 1143, endPoint y: 102, distance: 154.9
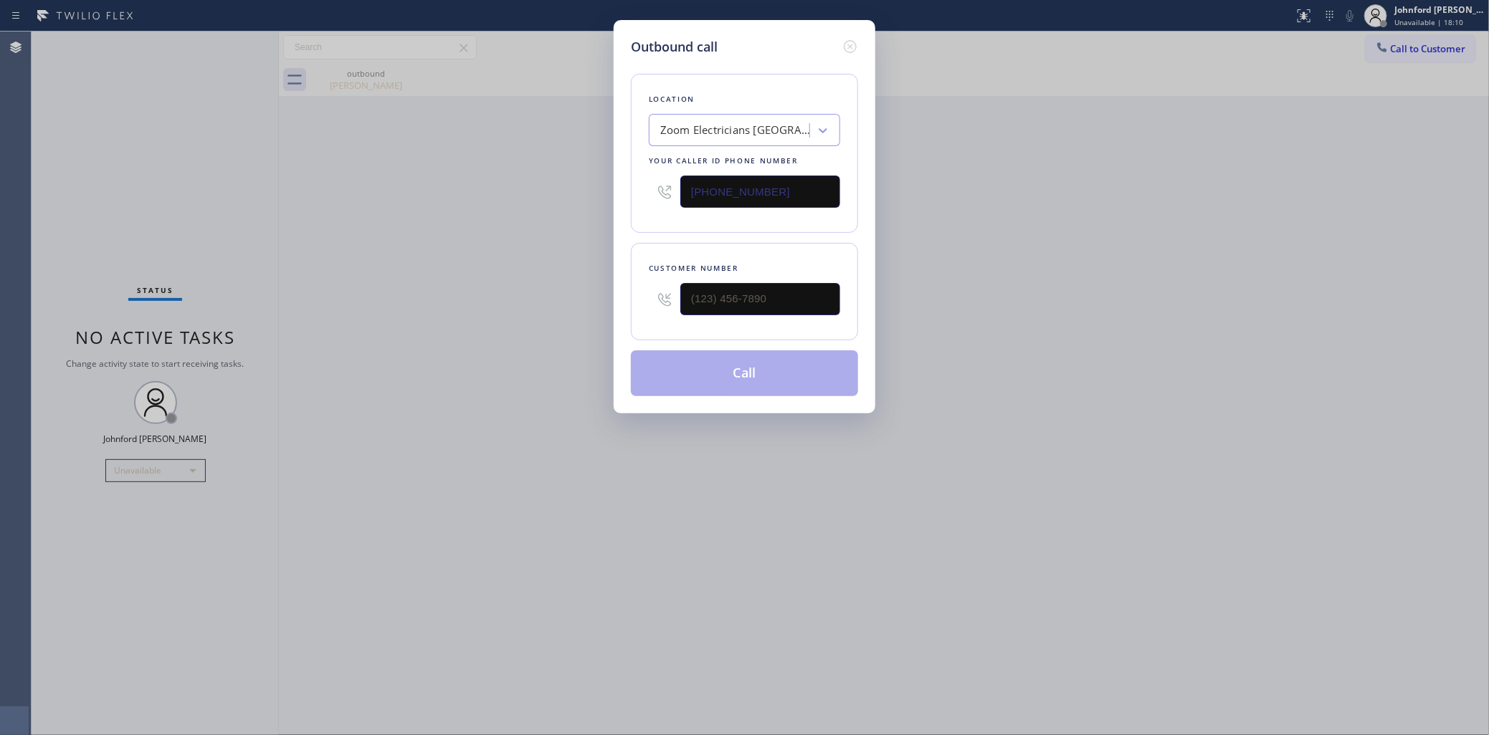
click at [1144, 246] on div "Outbound call Location Zoom Electricians [GEOGRAPHIC_DATA] Your caller id phone…" at bounding box center [744, 367] width 1489 height 735
drag, startPoint x: 779, startPoint y: 295, endPoint x: 631, endPoint y: 306, distance: 148.8
click at [642, 306] on div "Customer number (___) ___-____" at bounding box center [744, 291] width 227 height 97
paste input "415) 595-9497"
type input "[PHONE_NUMBER]"
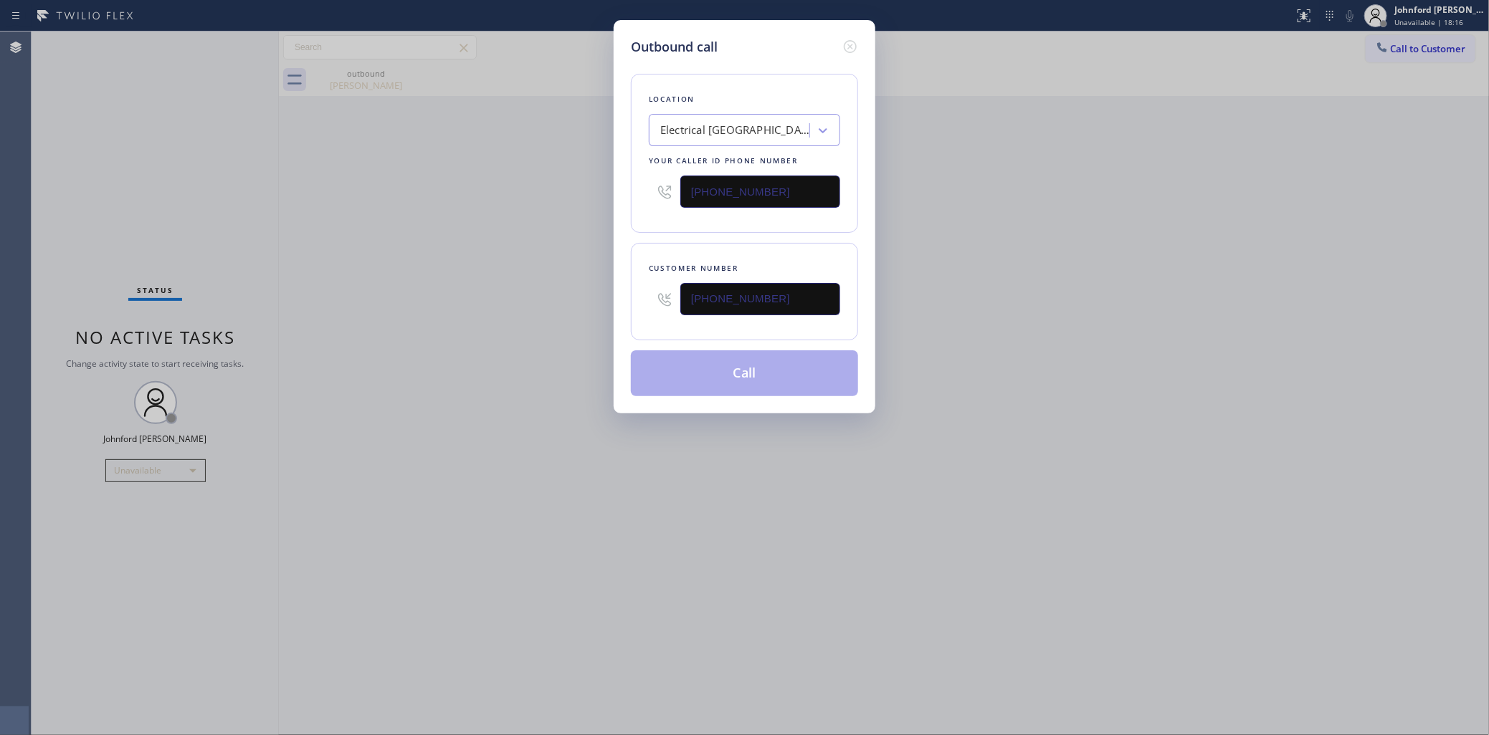
click at [485, 307] on div "Outbound call Location Electrical [GEOGRAPHIC_DATA] Your caller id phone number…" at bounding box center [744, 367] width 1489 height 735
click at [714, 382] on button "Call" at bounding box center [744, 374] width 227 height 46
drag, startPoint x: 1122, startPoint y: 391, endPoint x: 1221, endPoint y: 163, distance: 249.1
click at [1165, 366] on div "Outbound call Location Electrical [GEOGRAPHIC_DATA] Your caller id phone number…" at bounding box center [744, 367] width 1489 height 735
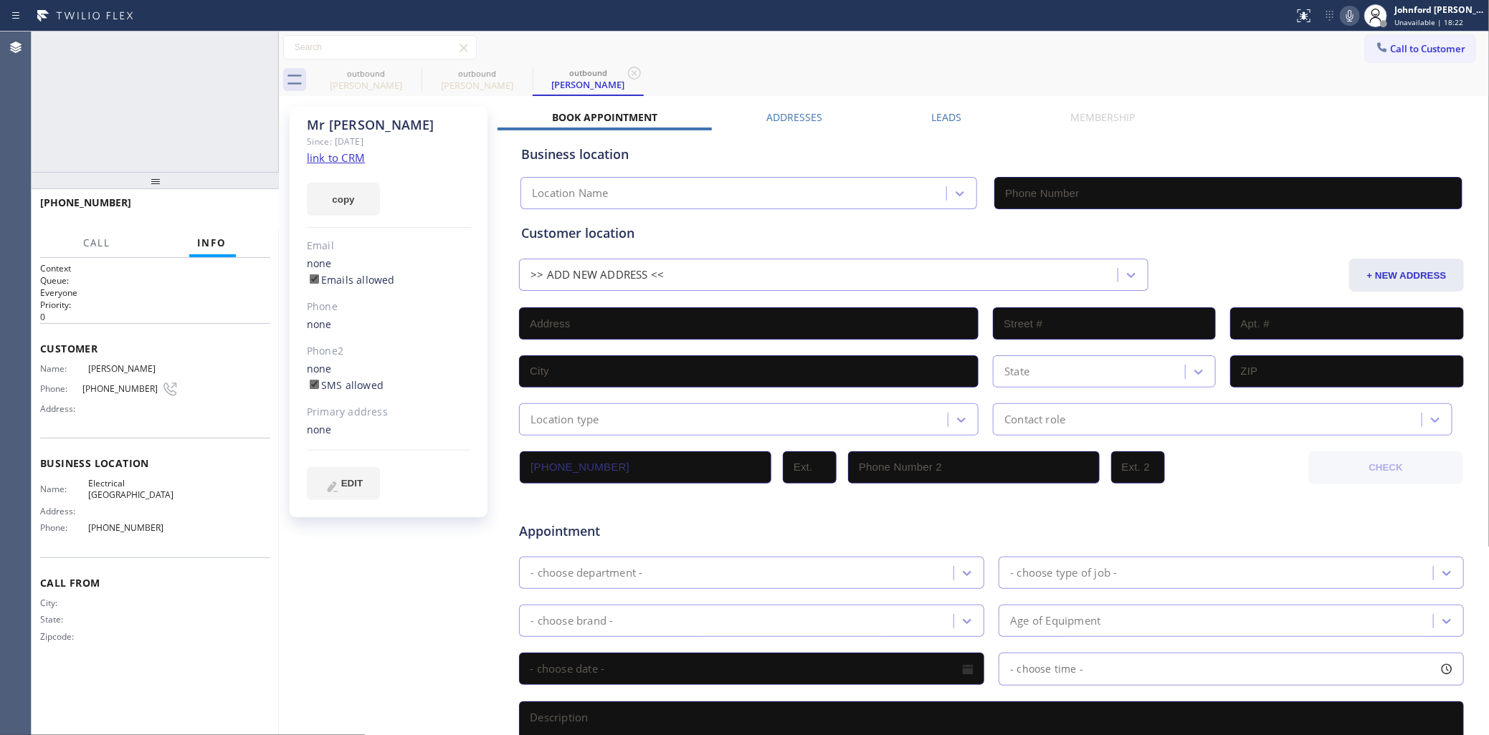
type input "[PHONE_NUMBER]"
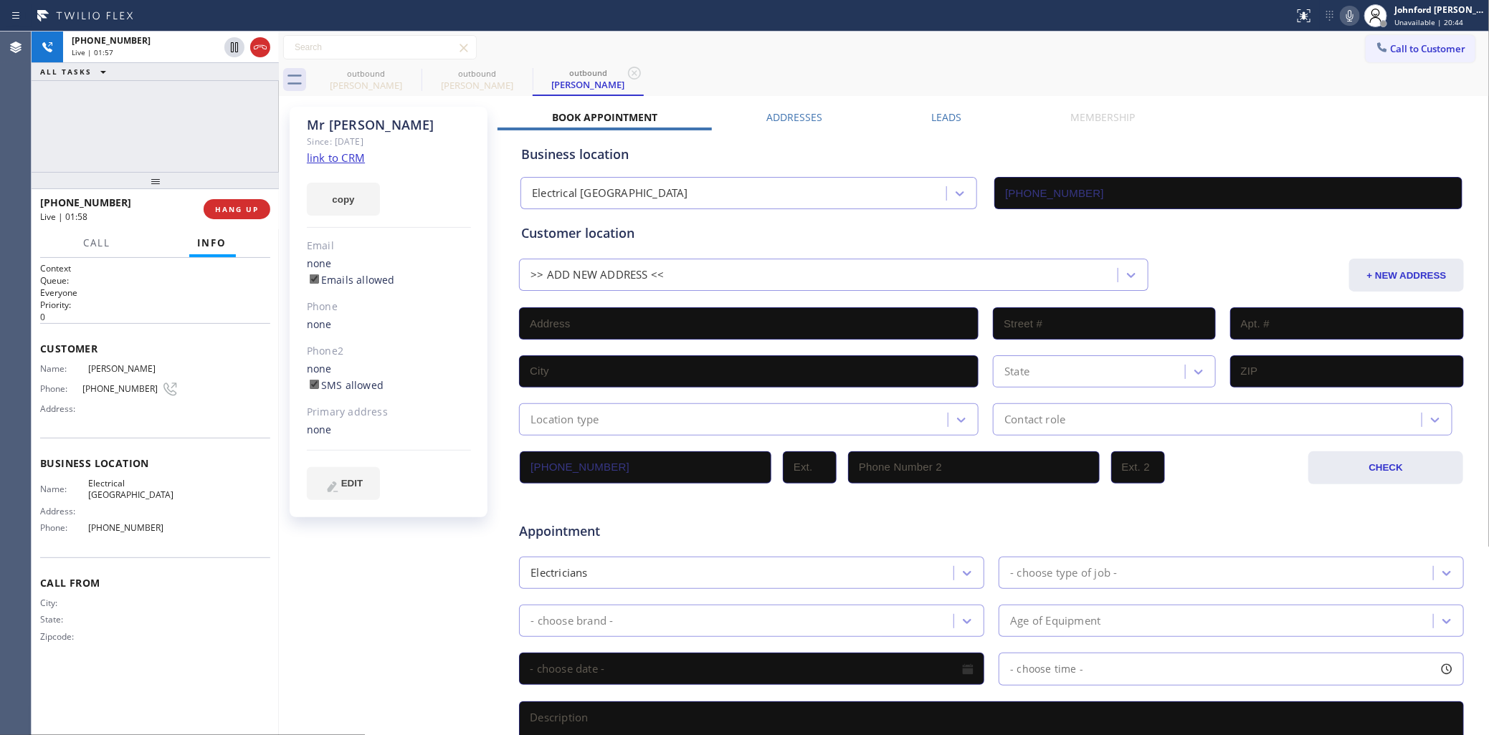
click at [1348, 14] on icon at bounding box center [1349, 15] width 17 height 17
click at [1015, 62] on div "Call to Customer Outbound call Location Electrical Land [GEOGRAPHIC_DATA] Your …" at bounding box center [884, 48] width 1211 height 32
drag, startPoint x: 144, startPoint y: 384, endPoint x: 72, endPoint y: 396, distance: 72.8
click at [72, 396] on div "Name: [PERSON_NAME] Phone: [PHONE_NUMBER] Address:" at bounding box center [109, 391] width 138 height 57
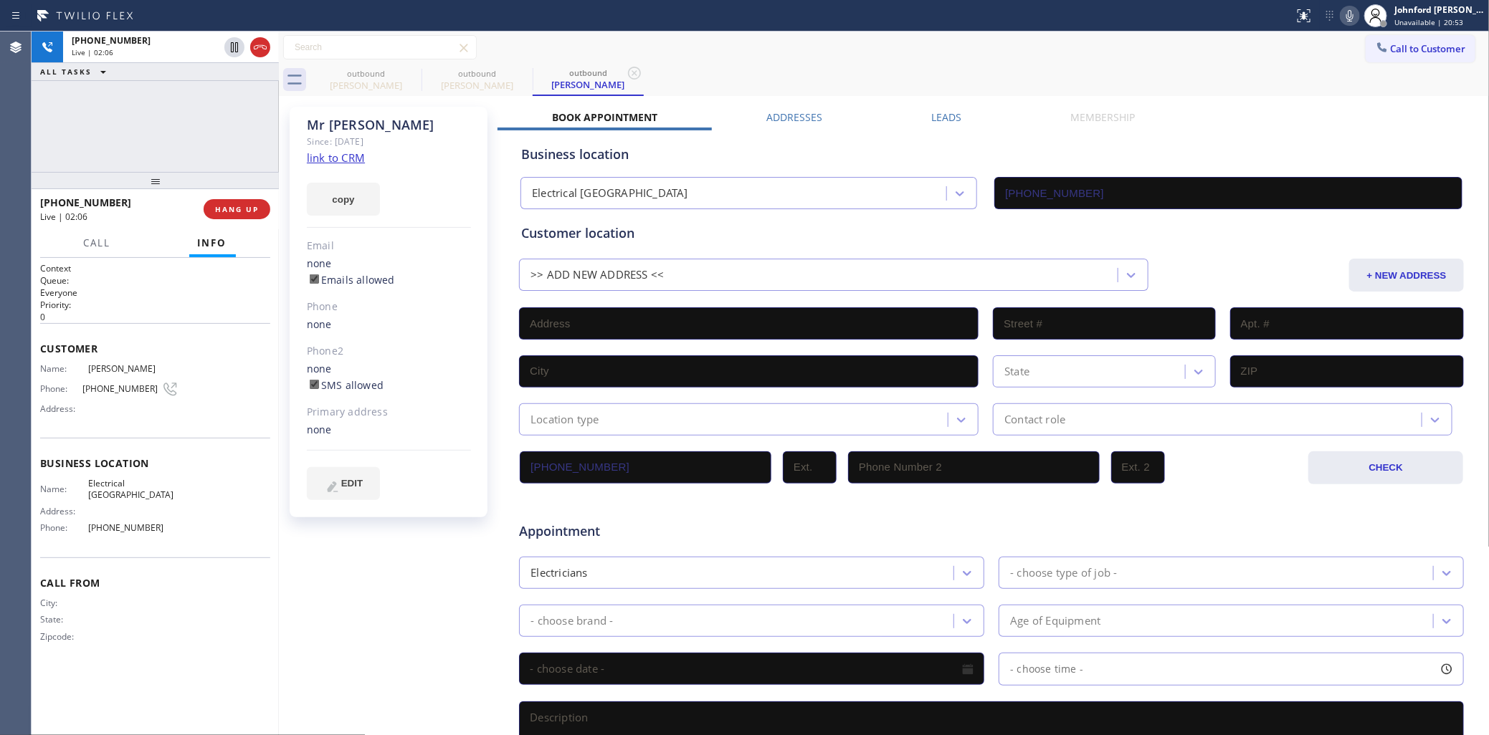
click at [169, 129] on div "[PHONE_NUMBER] Live | 02:06 ALL TASKS ALL TASKS ACTIVE TASKS TASKS IN WRAP UP" at bounding box center [155, 102] width 247 height 140
click at [1348, 13] on icon at bounding box center [1349, 15] width 7 height 11
click at [1349, 11] on icon at bounding box center [1349, 15] width 7 height 11
click at [245, 213] on span "HANG UP" at bounding box center [237, 209] width 44 height 10
click at [245, 213] on span "COMPLETE" at bounding box center [233, 209] width 49 height 10
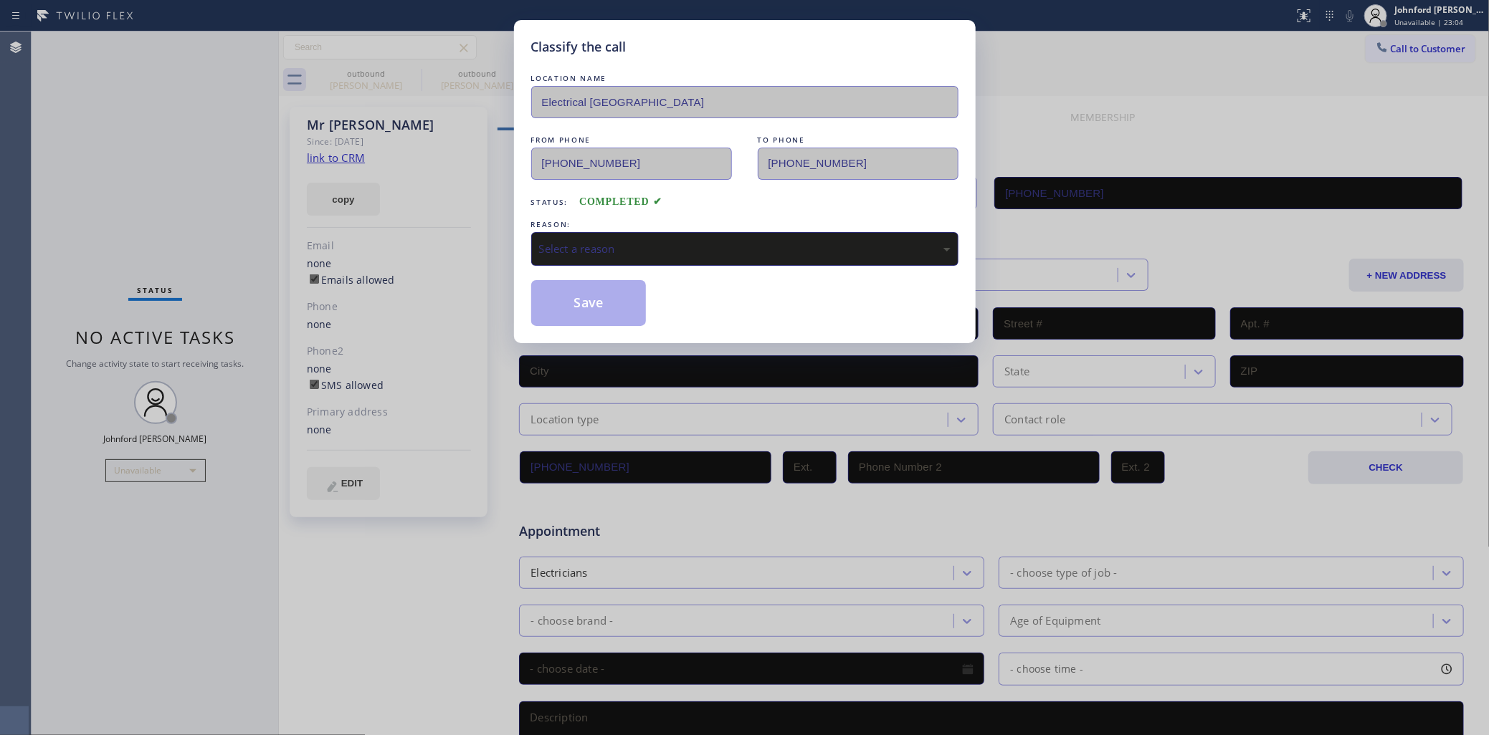
click at [578, 241] on div "Select a reason" at bounding box center [744, 249] width 411 height 16
click at [583, 285] on button "Save" at bounding box center [588, 303] width 115 height 46
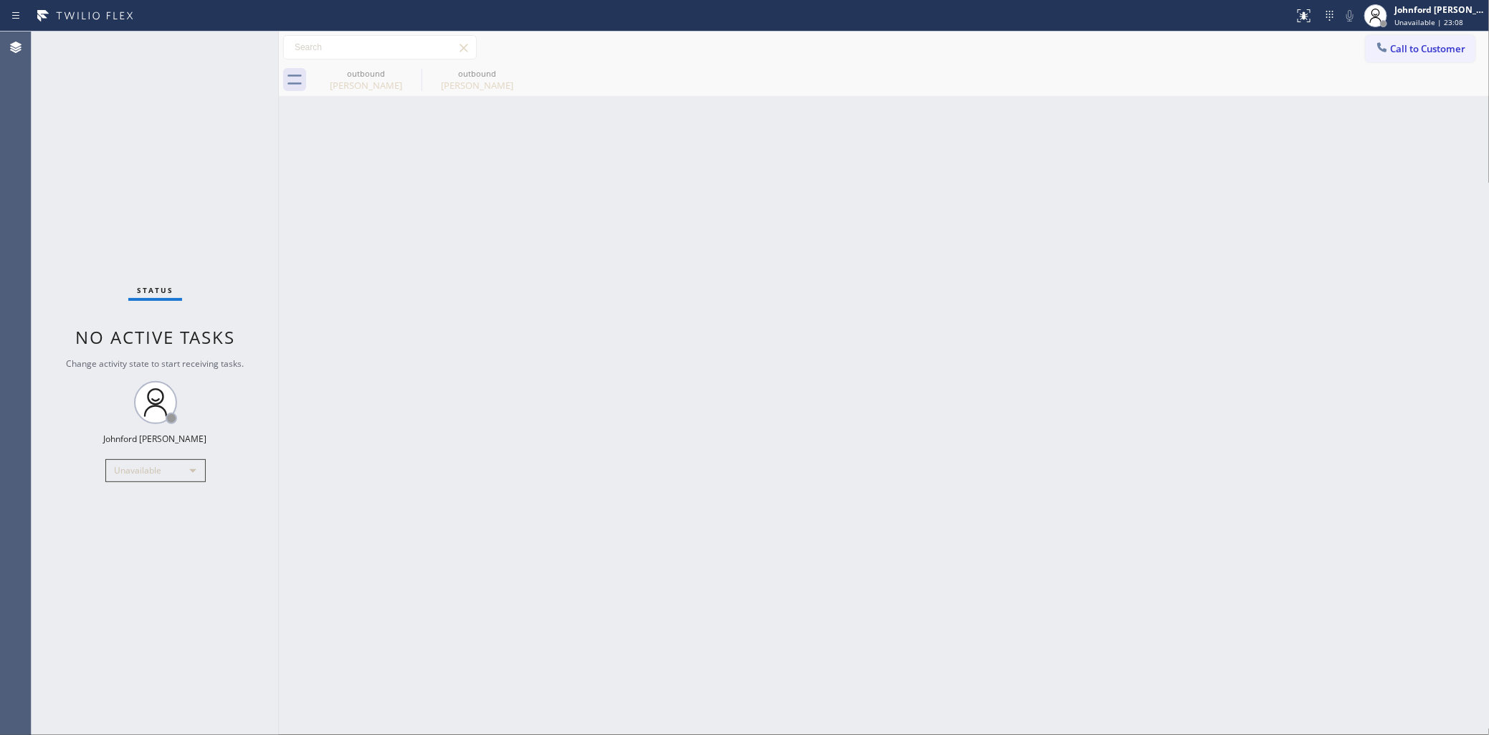
click at [1077, 198] on div "Back to Dashboard Change Sender ID Customers Technicians Select a contact Outbo…" at bounding box center [884, 384] width 1211 height 704
click at [412, 87] on div "[PERSON_NAME]" at bounding box center [366, 85] width 108 height 13
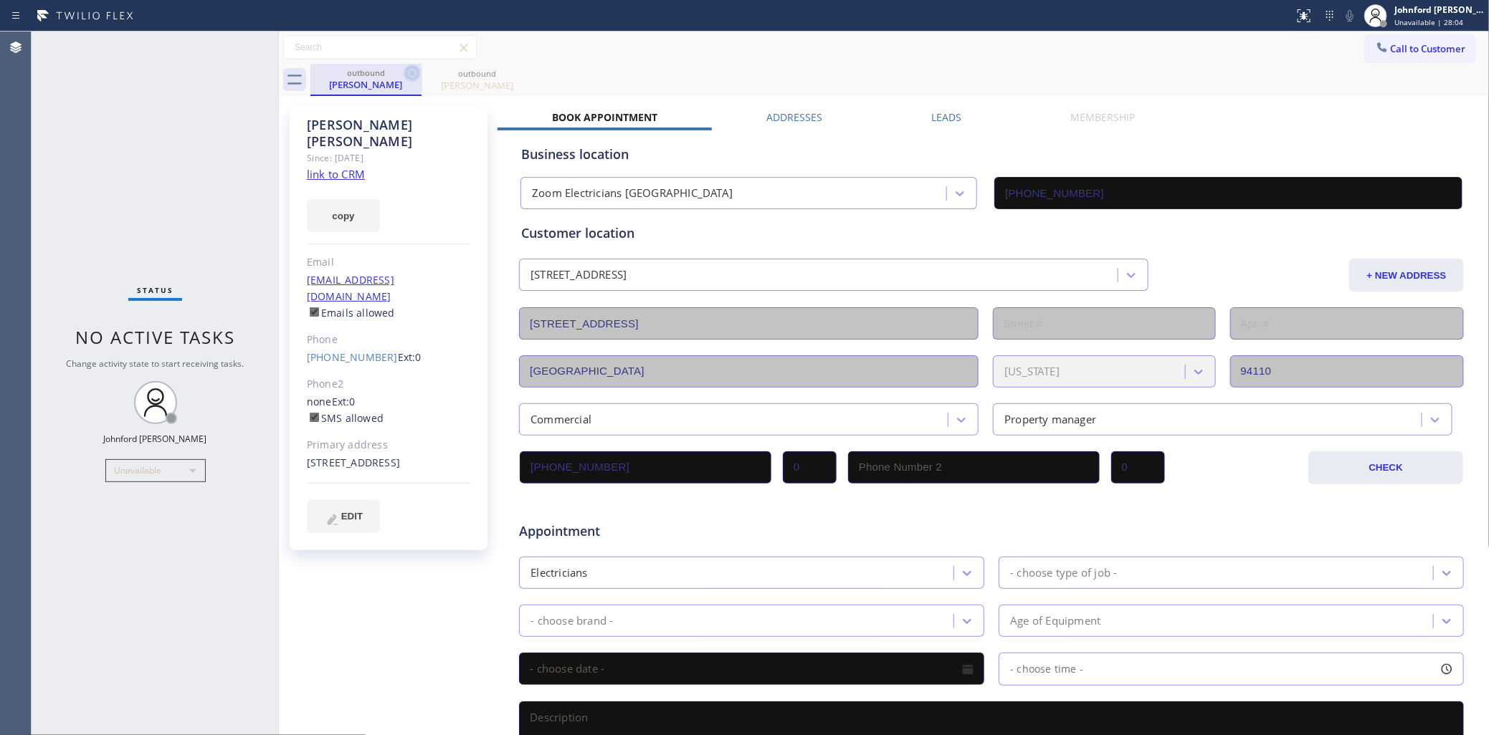
click at [412, 72] on icon at bounding box center [412, 73] width 13 height 13
type input "[PHONE_NUMBER]"
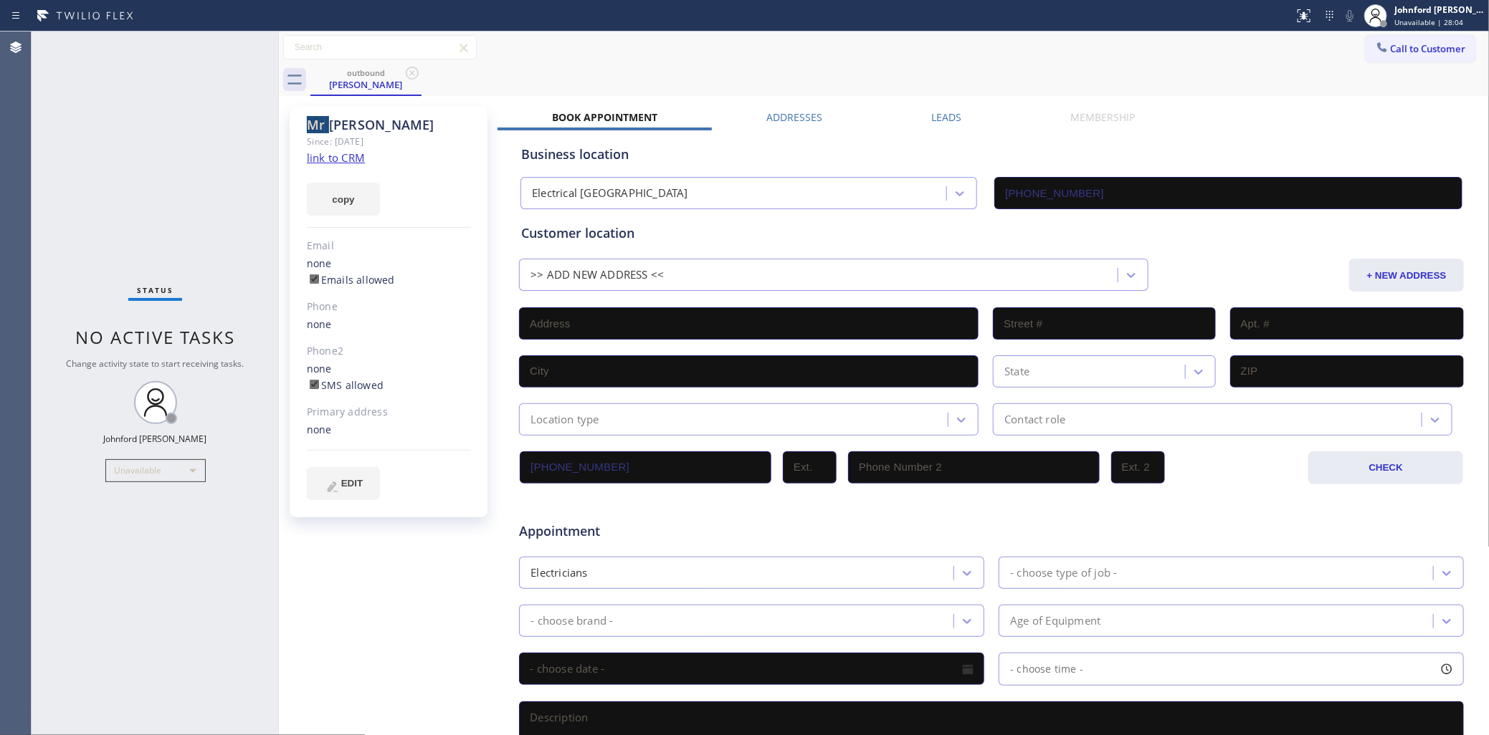
click at [412, 72] on icon at bounding box center [412, 73] width 13 height 13
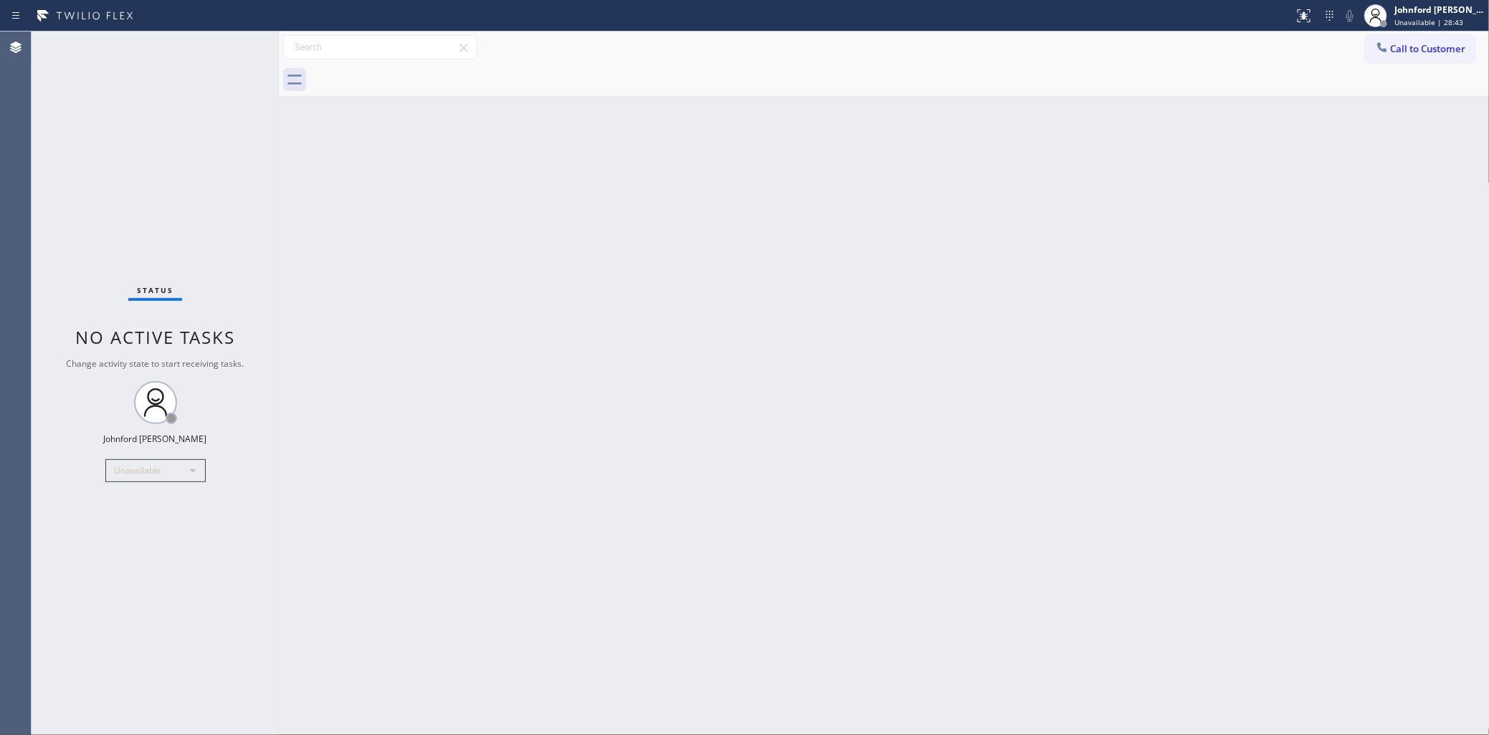
click at [366, 328] on div "Back to Dashboard Change Sender ID Customers Technicians Select a contact Outbo…" at bounding box center [884, 384] width 1211 height 704
click at [560, 94] on div at bounding box center [899, 80] width 1179 height 32
click at [1158, 278] on div "Back to Dashboard Change Sender ID Customers Technicians Select a contact Outbo…" at bounding box center [884, 384] width 1211 height 704
click at [1166, 298] on div "Back to Dashboard Change Sender ID Customers Technicians Select a contact Outbo…" at bounding box center [884, 384] width 1211 height 704
drag, startPoint x: 116, startPoint y: 158, endPoint x: 133, endPoint y: 74, distance: 86.3
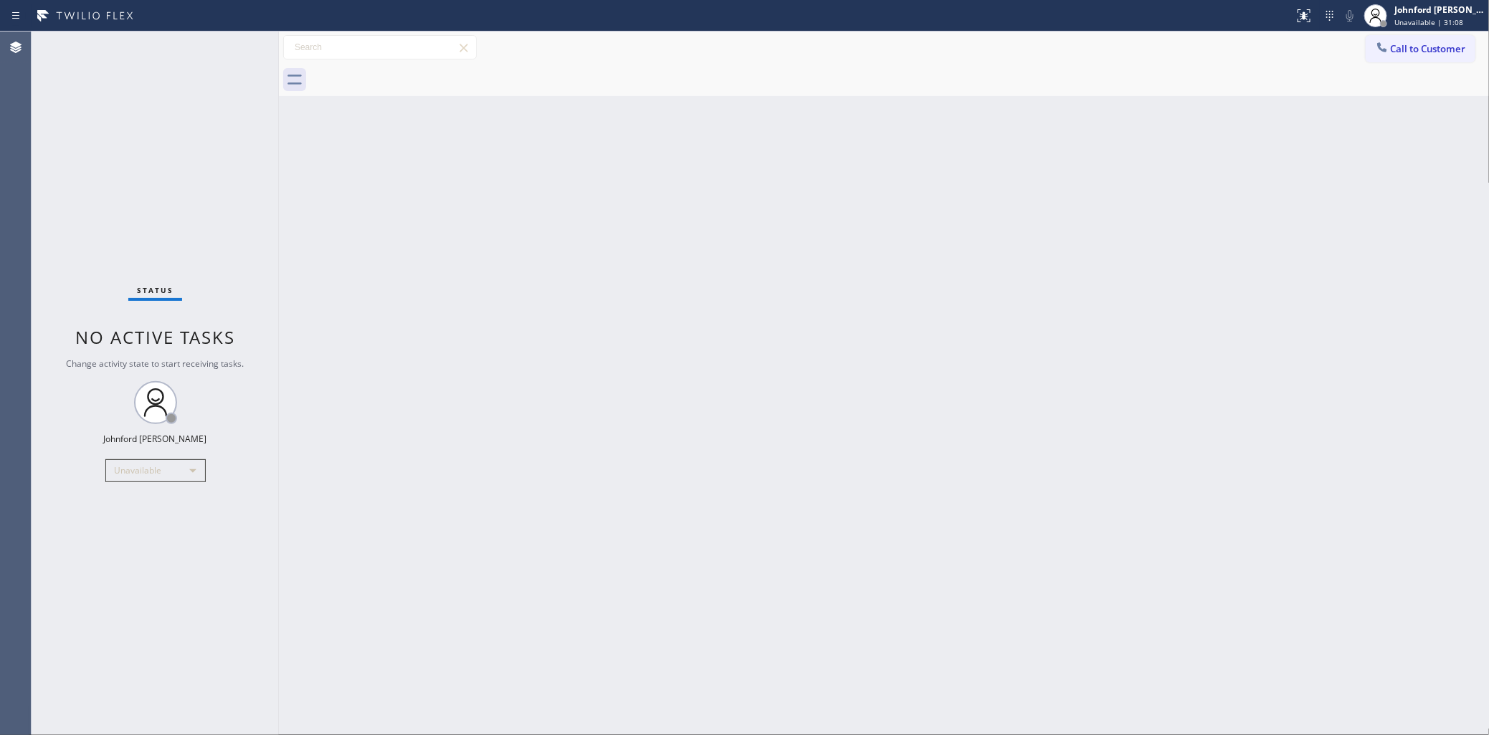
click at [115, 158] on div "Status No active tasks Change activity state to start receiving tasks. [PERSON_…" at bounding box center [155, 384] width 247 height 704
click at [708, 330] on div "Back to Dashboard Change Sender ID Customers Technicians Select a contact Outbo…" at bounding box center [884, 384] width 1211 height 704
click at [1441, 64] on div at bounding box center [899, 80] width 1179 height 32
click at [1387, 54] on div at bounding box center [1381, 48] width 17 height 17
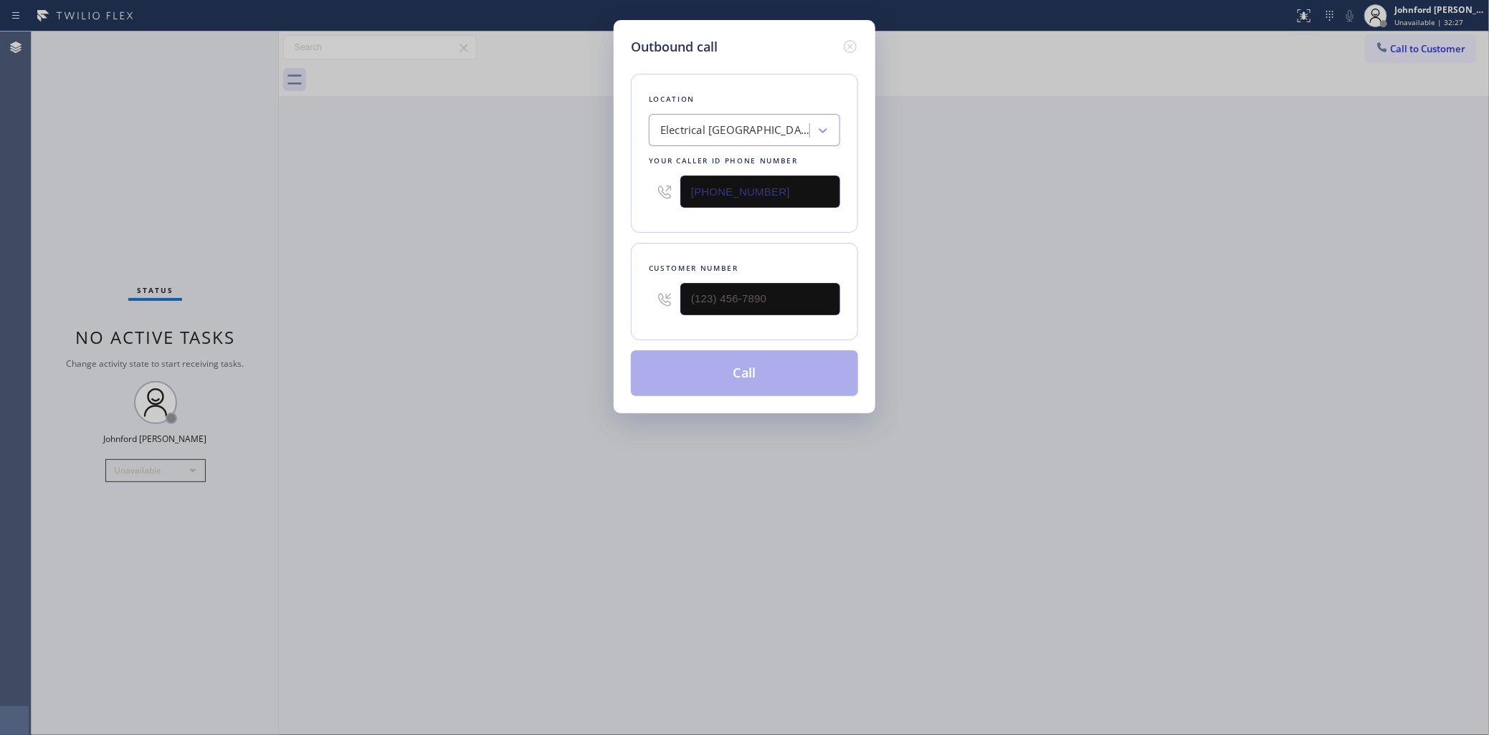
drag, startPoint x: 834, startPoint y: 298, endPoint x: 675, endPoint y: 297, distance: 159.1
click at [676, 297] on div "Customer number" at bounding box center [744, 291] width 227 height 97
drag, startPoint x: 778, startPoint y: 181, endPoint x: 528, endPoint y: 191, distance: 249.7
click at [535, 190] on div "Outbound call Location Electrical [GEOGRAPHIC_DATA] Your caller id phone number…" at bounding box center [744, 367] width 1489 height 735
paste input "619) 485-6573"
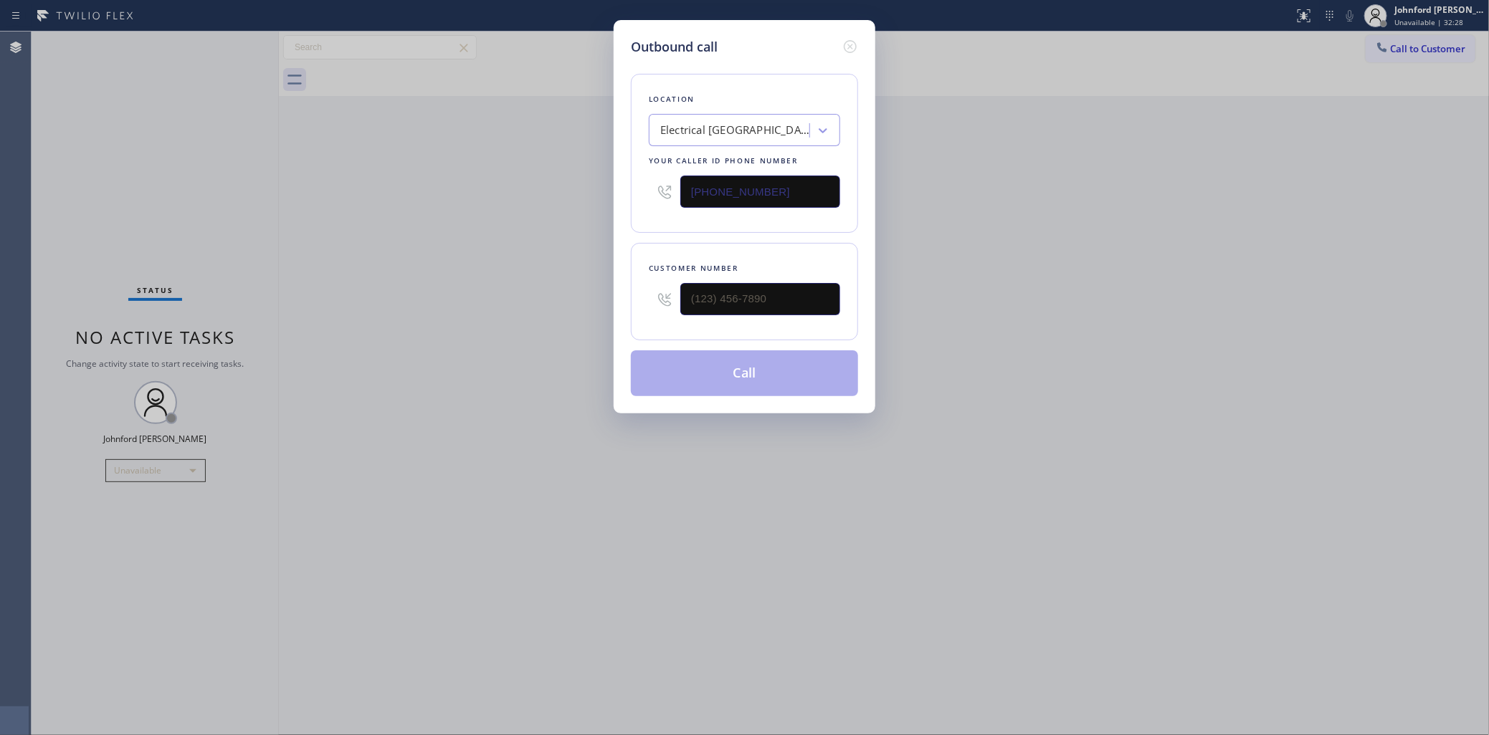
type input "[PHONE_NUMBER]"
drag, startPoint x: 475, startPoint y: 230, endPoint x: 52, endPoint y: 428, distance: 466.9
click at [470, 234] on div "Outbound call Location Electrical Land [GEOGRAPHIC_DATA] Your caller id phone n…" at bounding box center [744, 367] width 1489 height 735
drag, startPoint x: 704, startPoint y: 300, endPoint x: 570, endPoint y: 300, distance: 134.0
click at [654, 300] on div "(___) ___-____" at bounding box center [744, 299] width 191 height 47
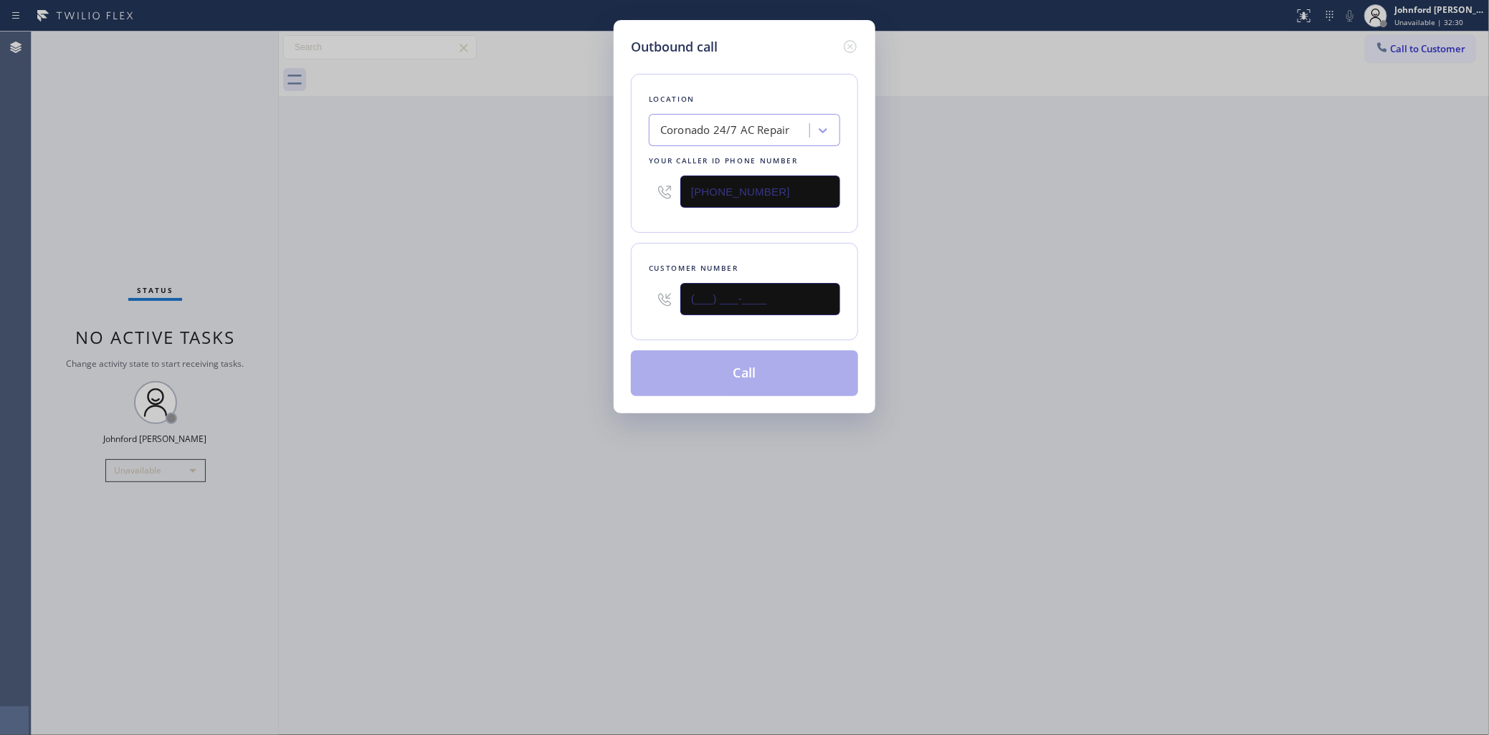
paste input "646) 937-0370"
type input "[PHONE_NUMBER]"
drag, startPoint x: 530, startPoint y: 305, endPoint x: 719, endPoint y: 370, distance: 199.3
click at [572, 323] on div "Outbound call Location Coronado 24/7 AC Repair Your caller id phone number [PHO…" at bounding box center [744, 367] width 1489 height 735
click at [1083, 335] on div "Outbound call Location Coronado 24/7 AC Repair Your caller id phone number [PHO…" at bounding box center [744, 367] width 1489 height 735
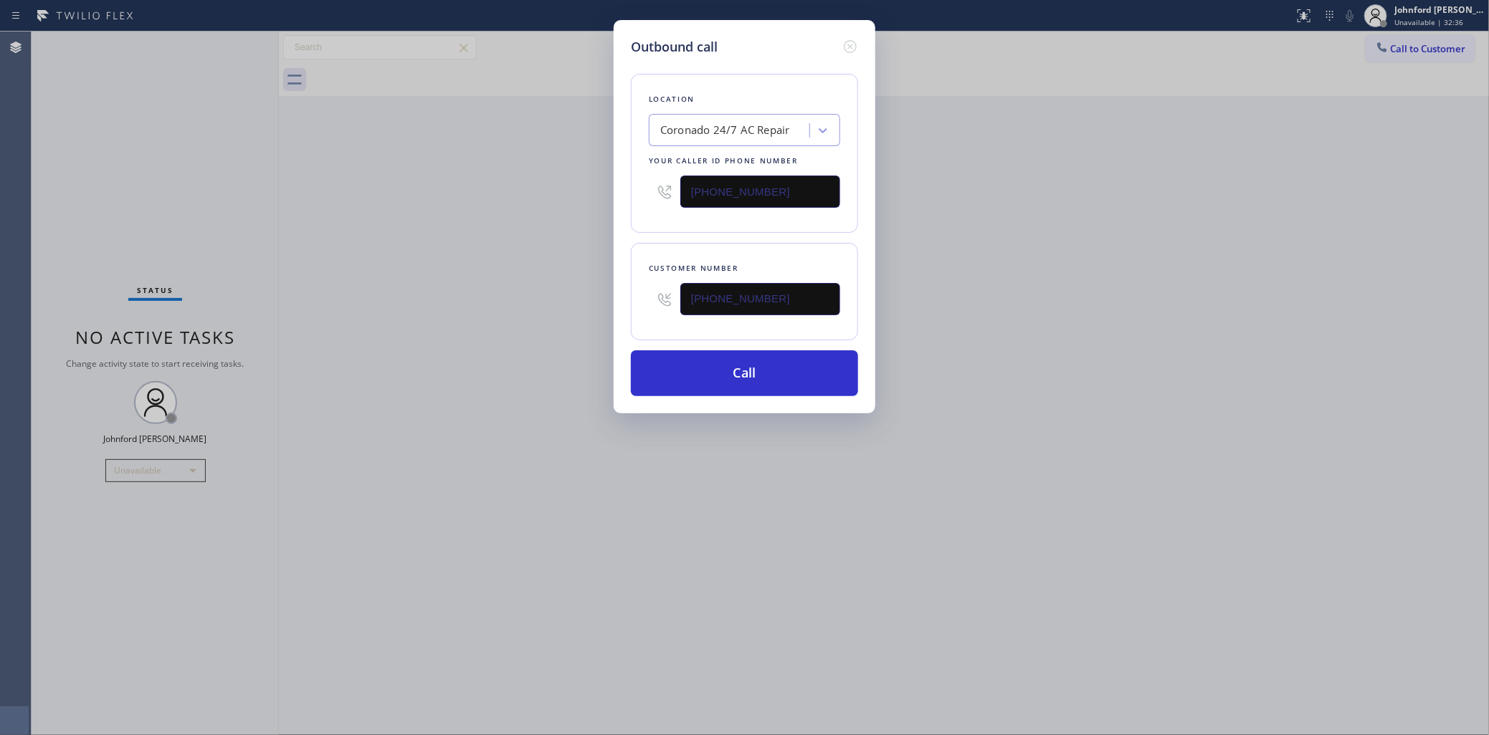
click at [1126, 353] on div "Outbound call Location Coronado 24/7 AC Repair Your caller id phone number [PHO…" at bounding box center [744, 367] width 1489 height 735
click at [791, 351] on button "Call" at bounding box center [744, 374] width 227 height 46
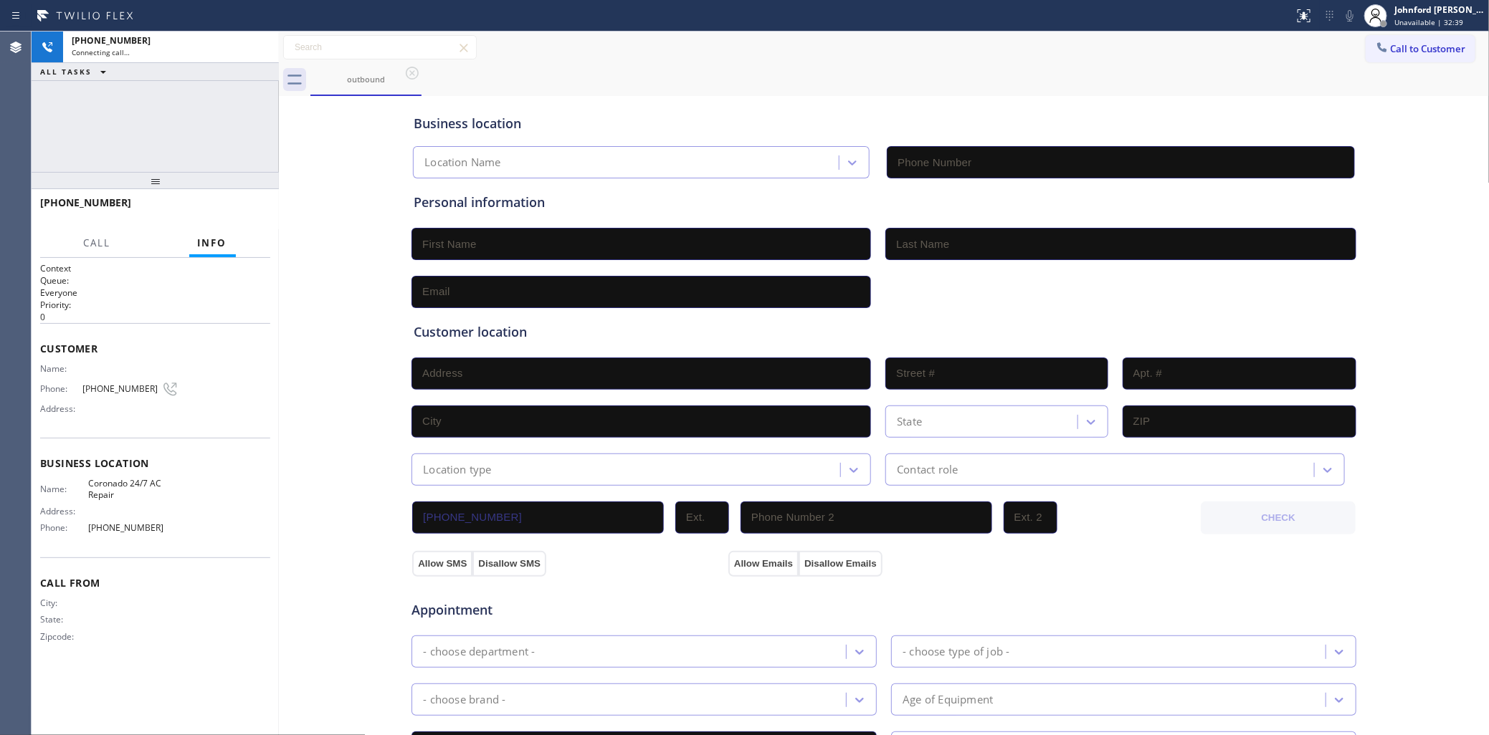
type input "[PHONE_NUMBER]"
drag, startPoint x: 109, startPoint y: 146, endPoint x: 188, endPoint y: 192, distance: 91.6
click at [109, 146] on div "[PHONE_NUMBER] Connecting call… ALL TASKS ALL TASKS ACTIVE TASKS TASKS IN WRAP …" at bounding box center [155, 102] width 247 height 140
click at [262, 44] on icon at bounding box center [260, 47] width 17 height 17
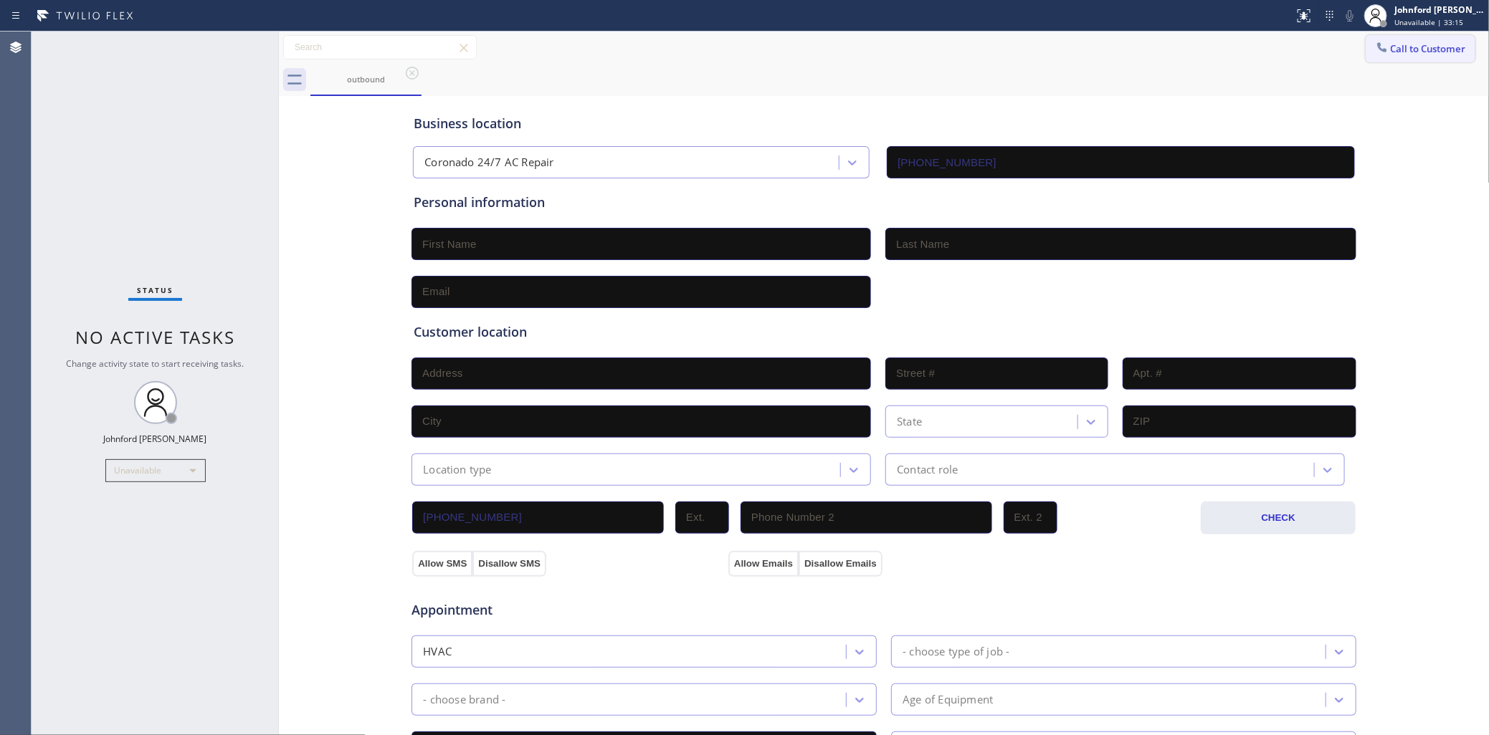
click at [1387, 59] on button "Call to Customer" at bounding box center [1421, 48] width 110 height 27
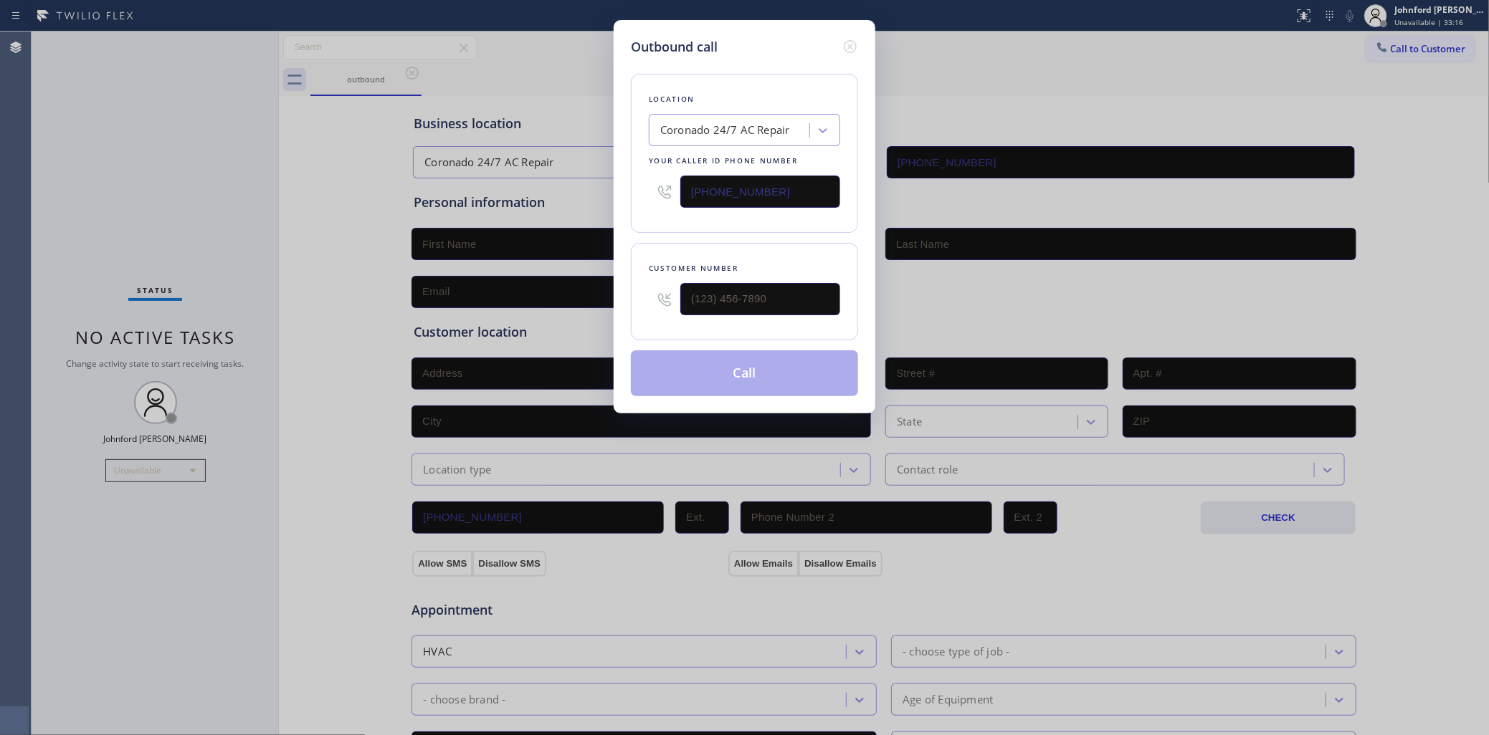
drag, startPoint x: 779, startPoint y: 184, endPoint x: 547, endPoint y: 183, distance: 232.3
click at [568, 183] on div "Outbound call Location Coronado 24/7 AC Repair Your caller id phone number [PHO…" at bounding box center [744, 367] width 1489 height 735
paste input "858) 757-7725"
type input "[PHONE_NUMBER]"
drag, startPoint x: 654, startPoint y: 298, endPoint x: 619, endPoint y: 267, distance: 47.7
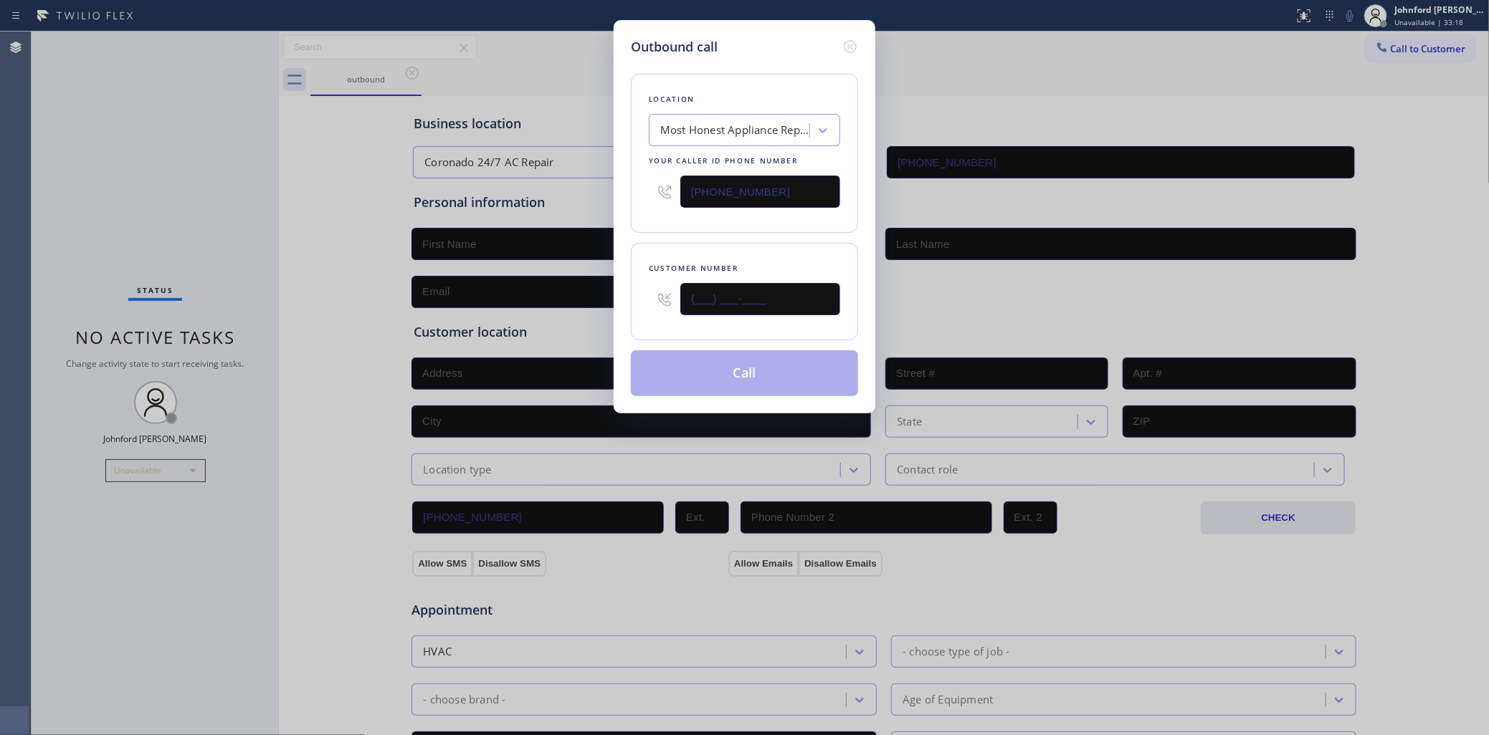
click at [621, 294] on div "Outbound call Location Most Honest Appliance Repair Del Mar Your caller id phon…" at bounding box center [745, 217] width 262 height 394
paste input "858) 398-3679"
type input "[PHONE_NUMBER]"
click at [637, 243] on div "Customer number [PHONE_NUMBER]" at bounding box center [744, 291] width 227 height 97
click at [747, 385] on button "Call" at bounding box center [744, 374] width 227 height 46
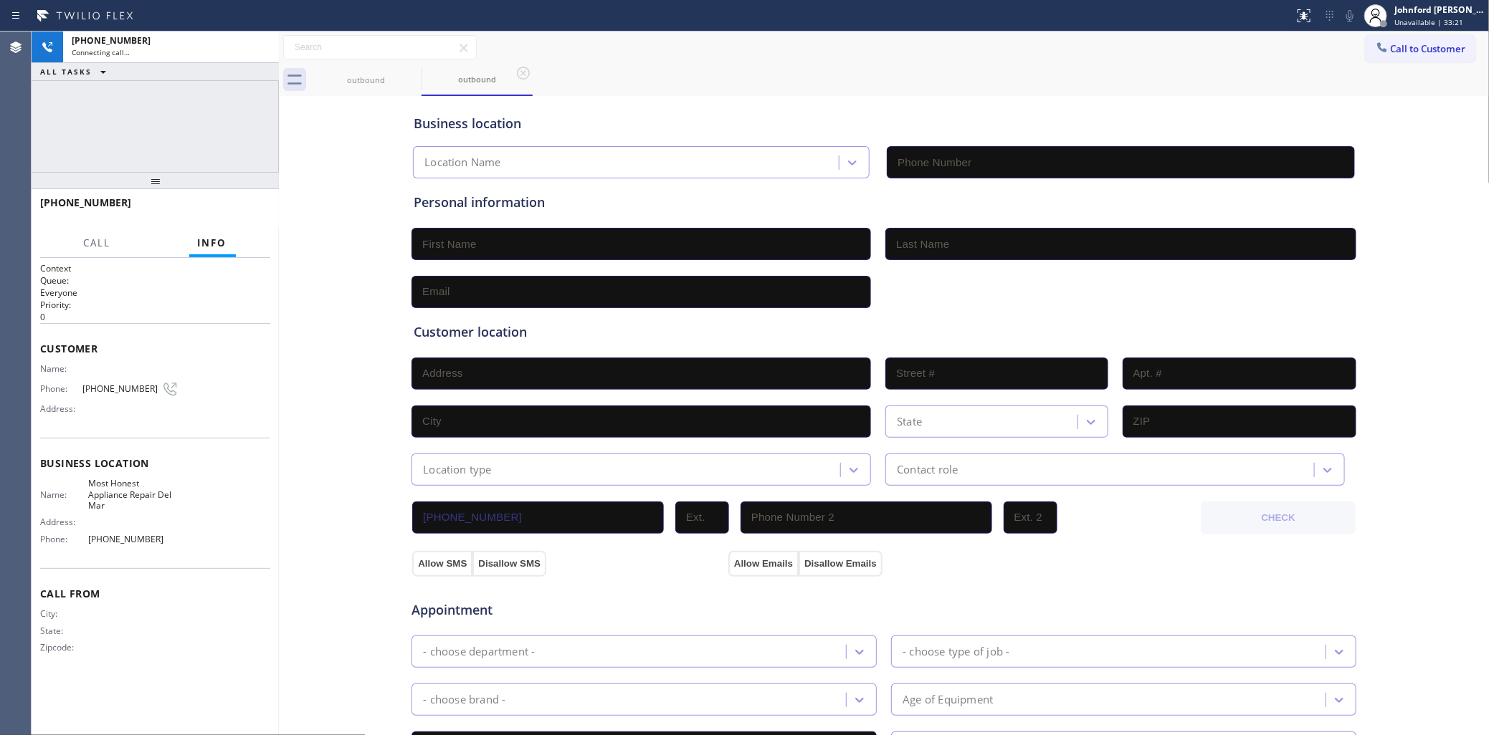
type input "[PHONE_NUMBER]"
click at [90, 384] on span "[PHONE_NUMBER]" at bounding box center [121, 389] width 79 height 11
copy div "[PHONE_NUMBER]"
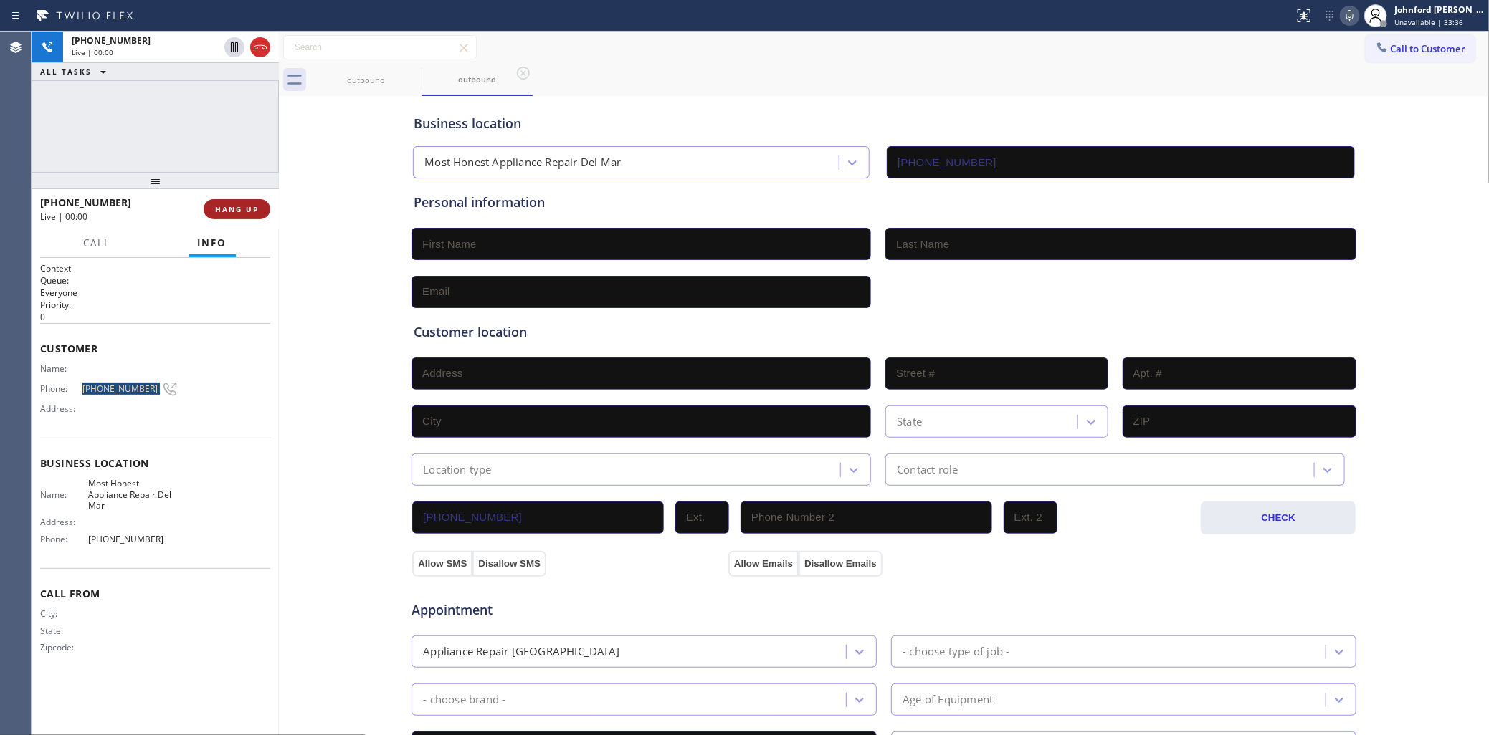
click at [222, 212] on span "HANG UP" at bounding box center [237, 209] width 44 height 10
click at [1375, 52] on icon at bounding box center [1382, 47] width 14 height 14
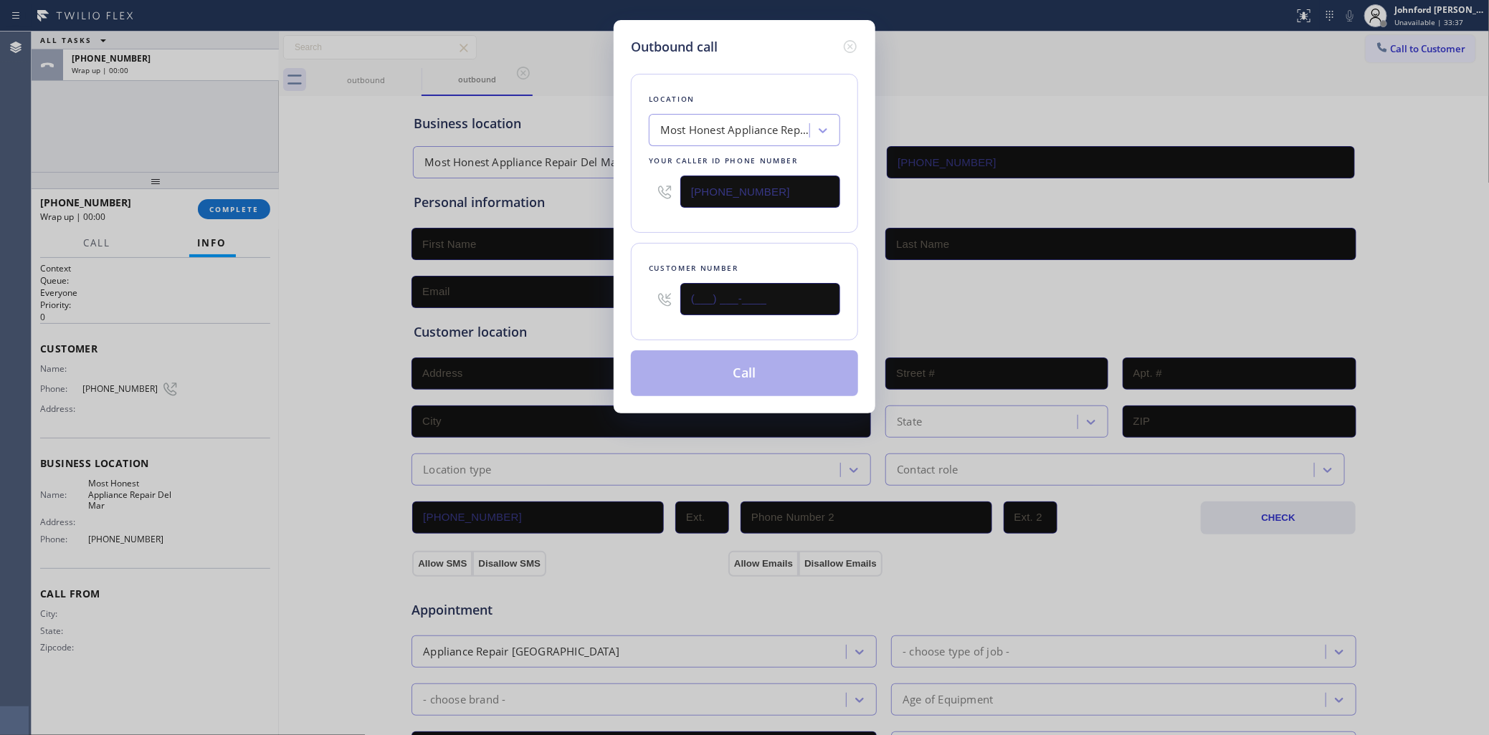
drag, startPoint x: 748, startPoint y: 308, endPoint x: 622, endPoint y: 300, distance: 125.7
click at [675, 313] on div "(___) ___-____" at bounding box center [744, 299] width 191 height 47
paste input "858) 398-3679"
type input "[PHONE_NUMBER]"
click at [710, 213] on div "Location Most Honest Appliance Repair Del Mar Your caller id phone number [PHON…" at bounding box center [744, 153] width 227 height 159
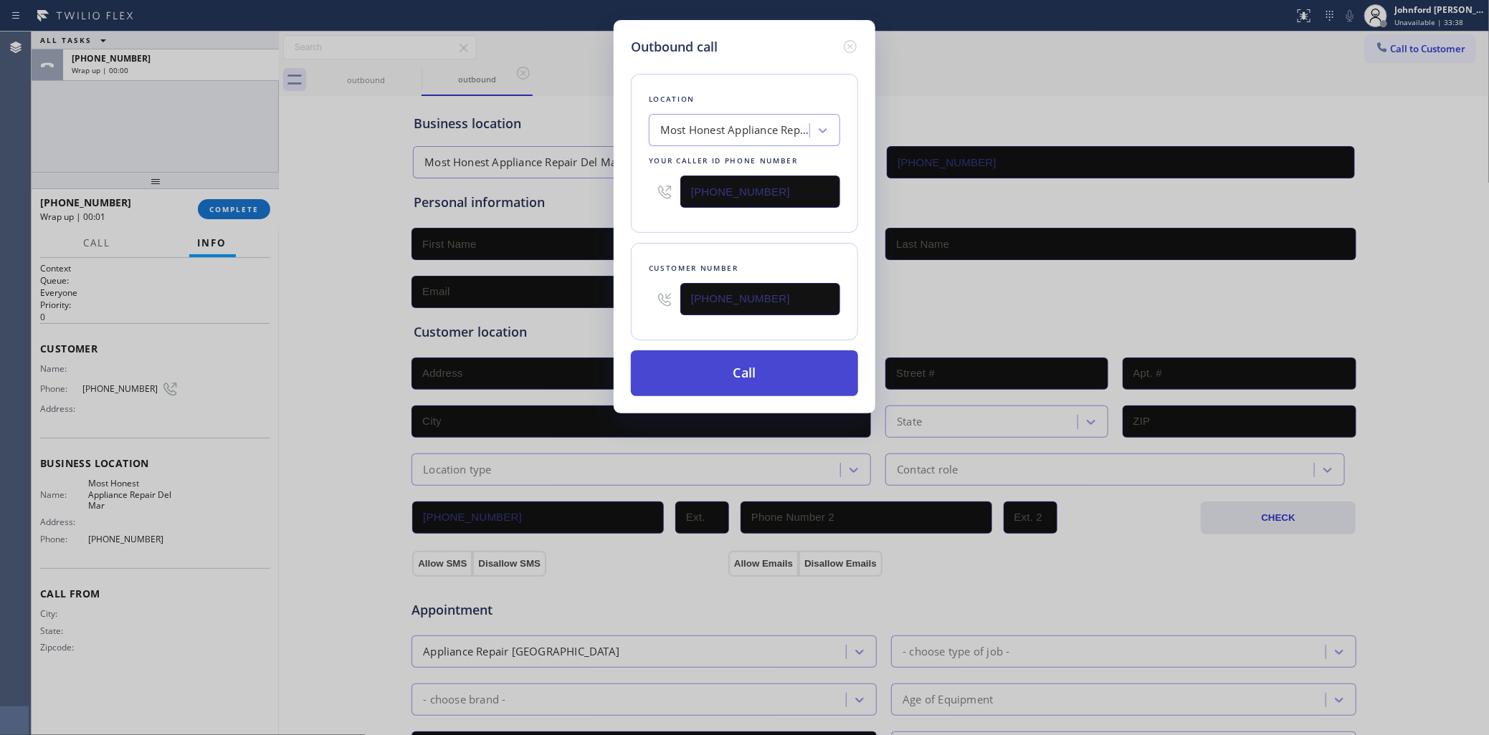
click at [702, 351] on button "Call" at bounding box center [744, 374] width 227 height 46
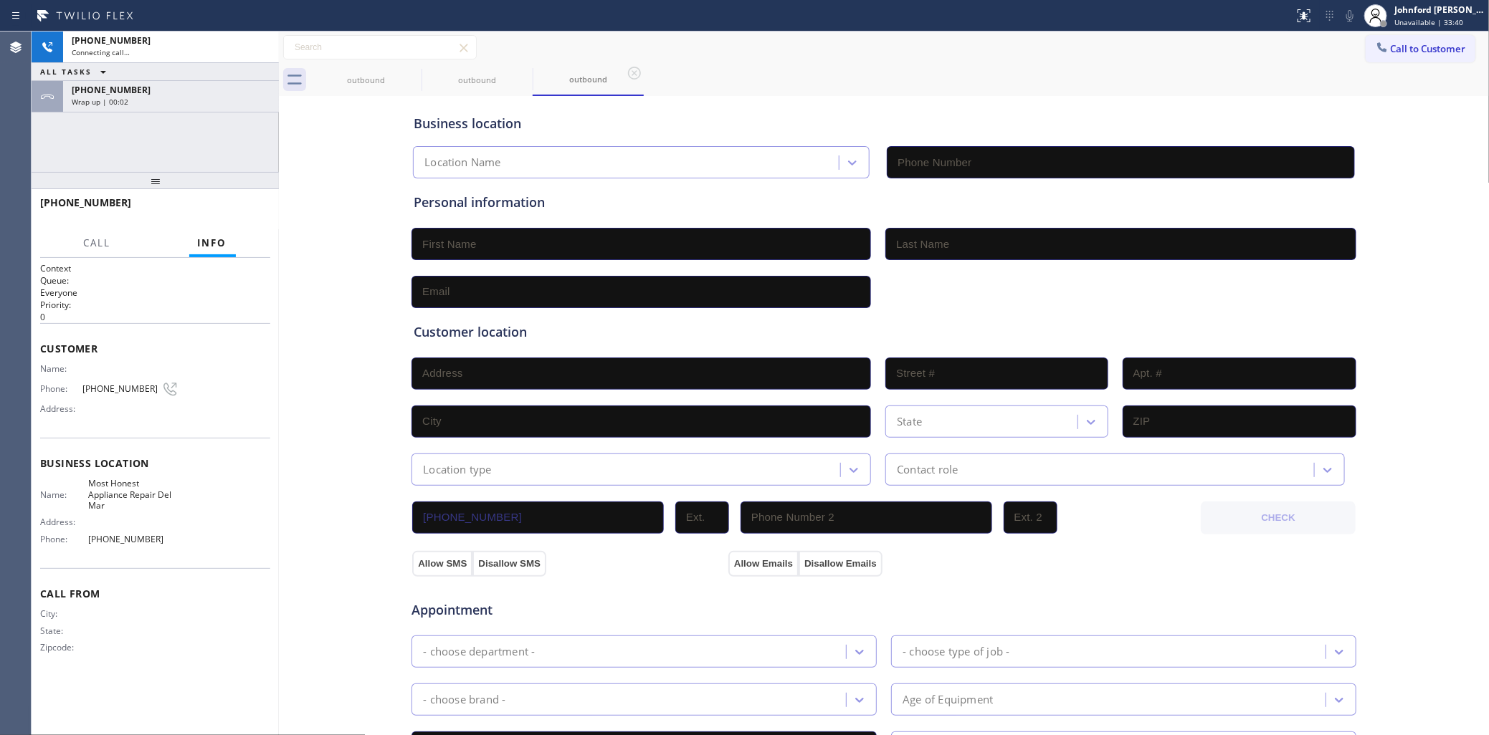
type input "[PHONE_NUMBER]"
click at [220, 95] on div "[PHONE_NUMBER]" at bounding box center [171, 90] width 199 height 12
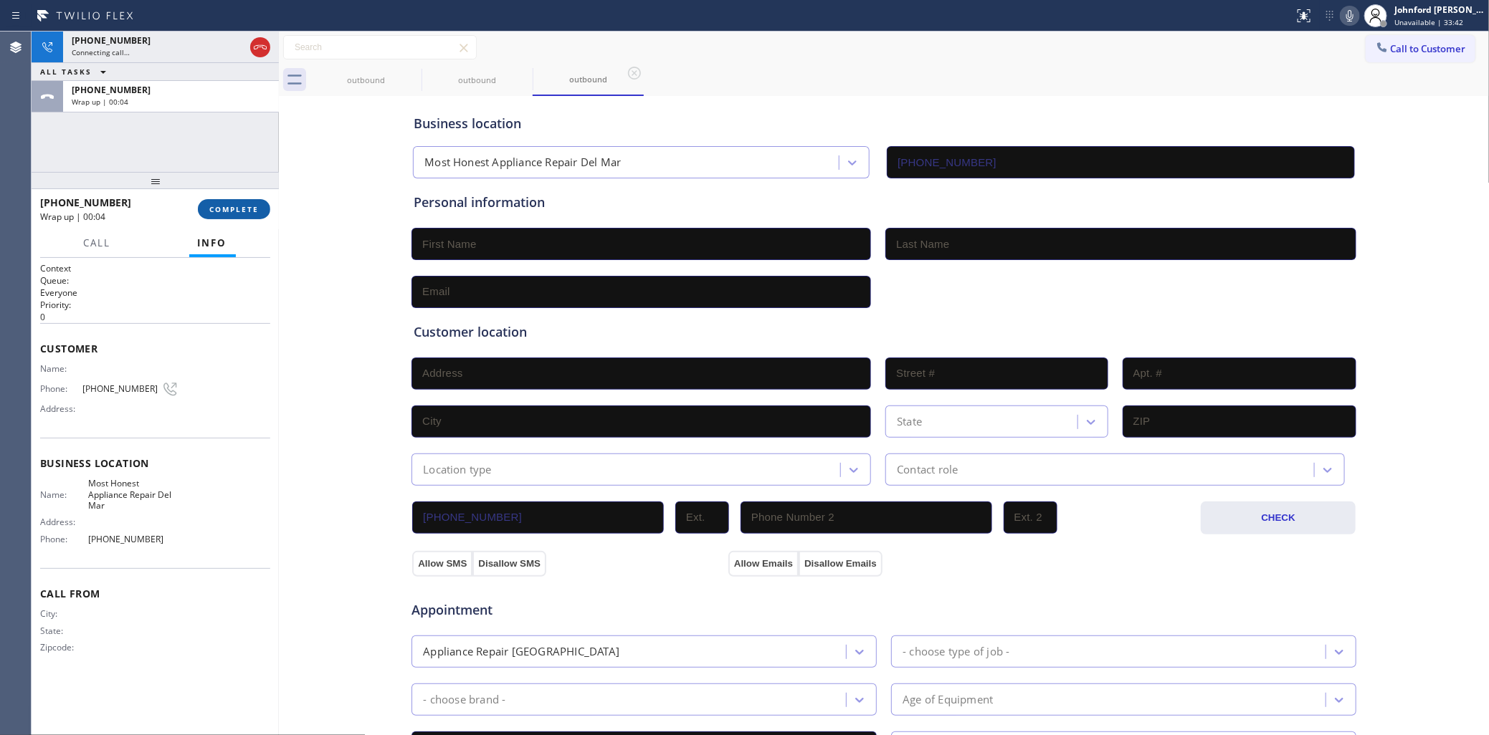
click at [252, 211] on span "COMPLETE" at bounding box center [233, 209] width 49 height 10
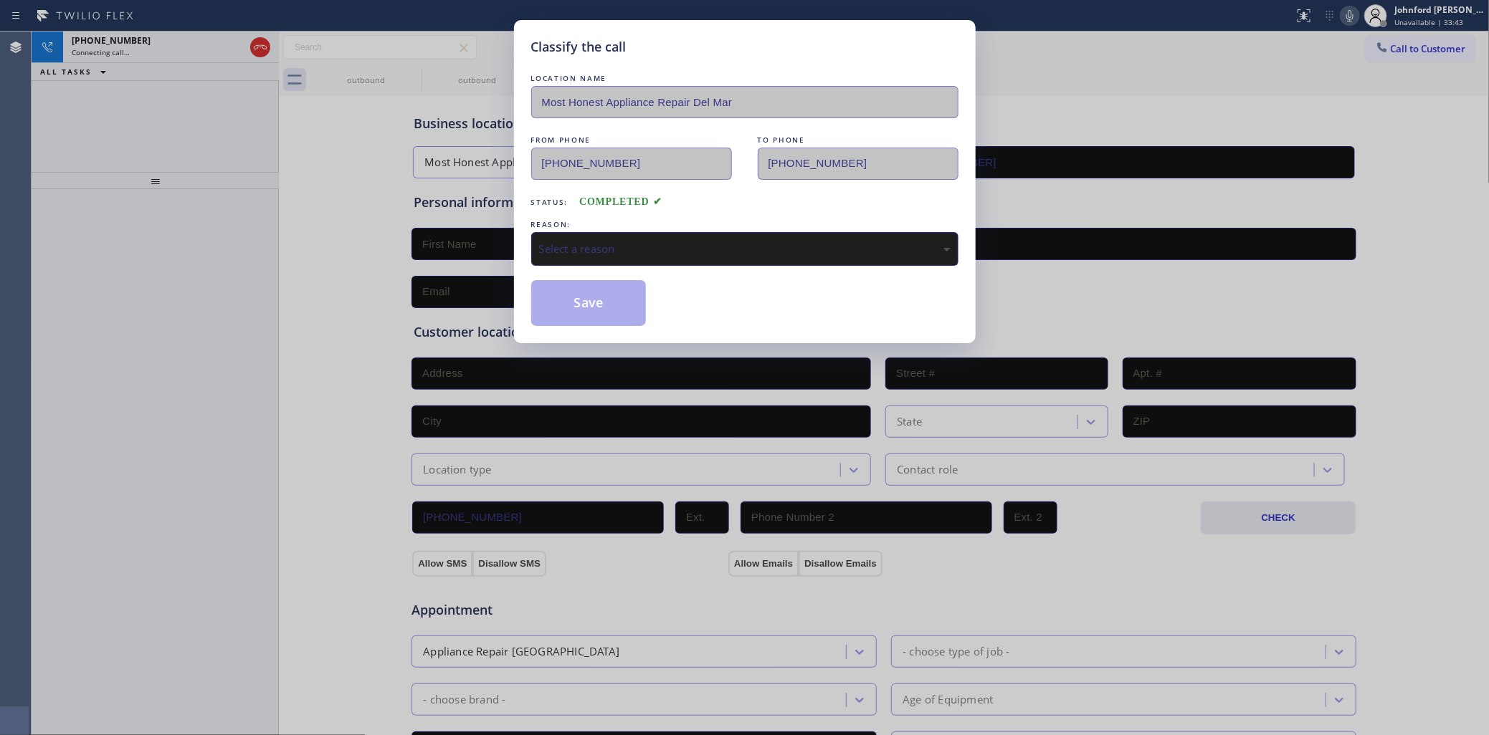
click at [619, 221] on div "REASON:" at bounding box center [744, 224] width 427 height 15
click at [621, 232] on div "Select a reason" at bounding box center [744, 249] width 427 height 34
click at [603, 307] on button "Save" at bounding box center [588, 303] width 115 height 46
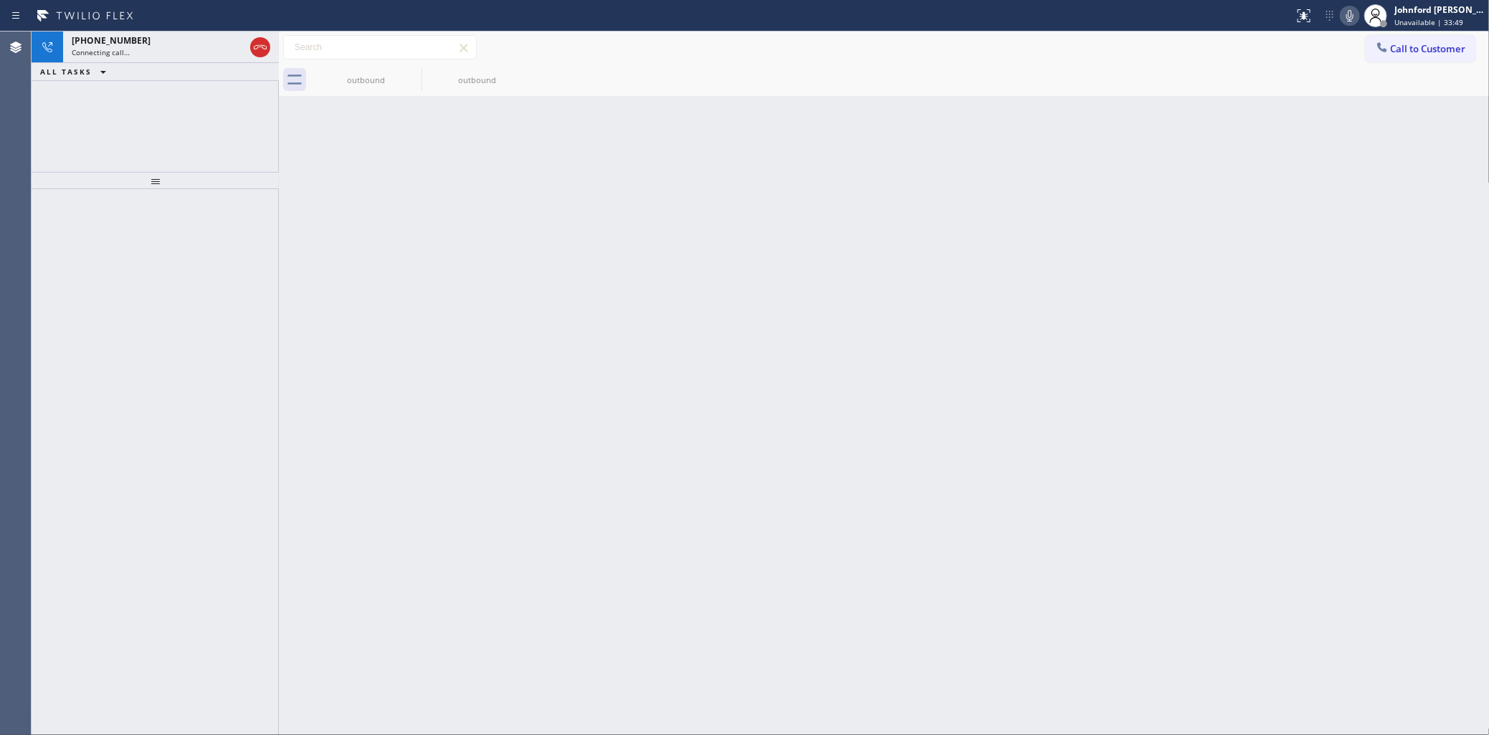
drag, startPoint x: 711, startPoint y: 215, endPoint x: 1036, endPoint y: 151, distance: 331.1
click at [733, 215] on div "Back to Dashboard Change Sender ID Customers Technicians Select a contact Outbo…" at bounding box center [884, 384] width 1211 height 704
click at [1396, 56] on button "Call to Customer" at bounding box center [1421, 48] width 110 height 27
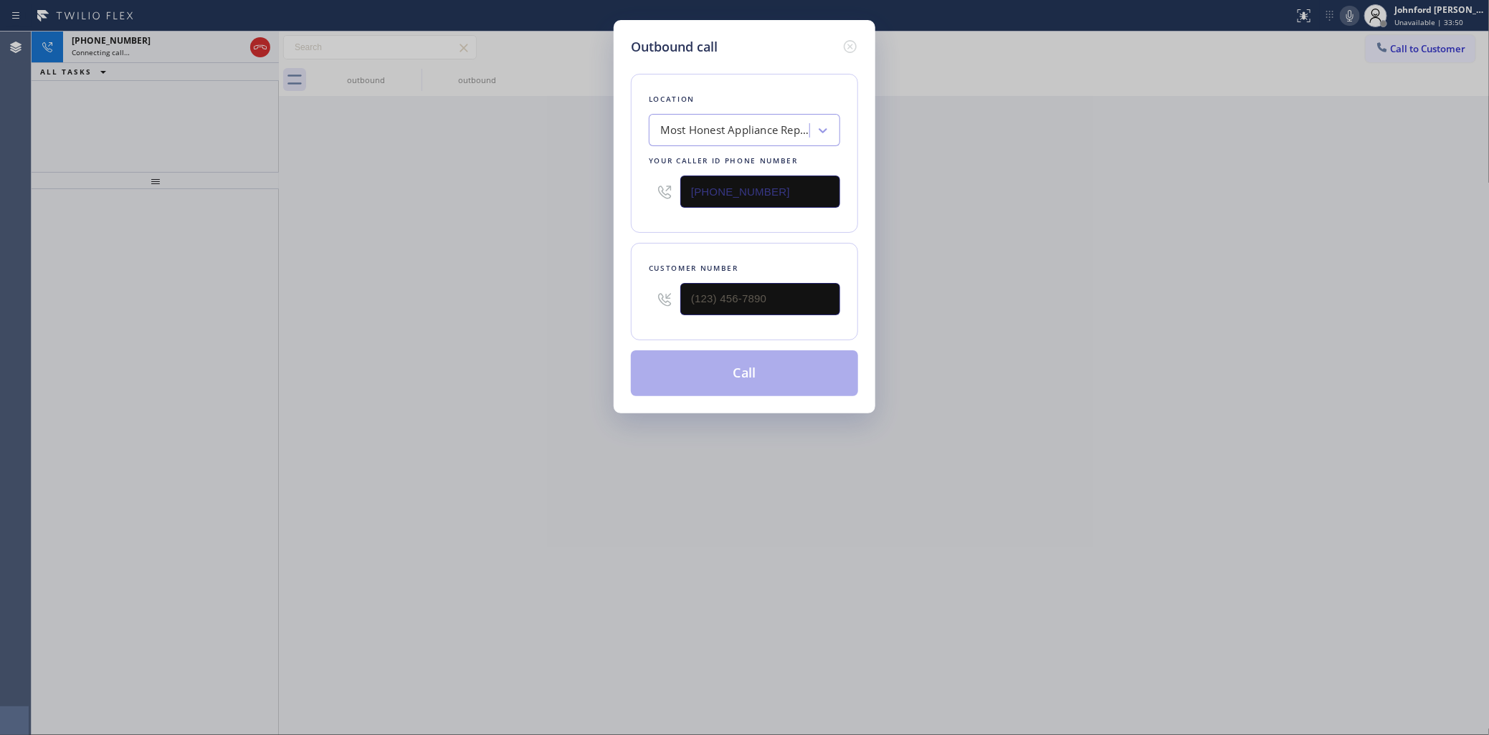
drag, startPoint x: 804, startPoint y: 184, endPoint x: 545, endPoint y: 199, distance: 259.9
click at [559, 196] on div "Outbound call Location Most Honest Appliance Repair Del Mar Your caller id phon…" at bounding box center [744, 367] width 1489 height 735
paste input "760) 548-2888"
type input "[PHONE_NUMBER]"
click at [276, 140] on div "Outbound call Location Spectrum Appliance Repair Vista Your caller id phone num…" at bounding box center [744, 367] width 1489 height 735
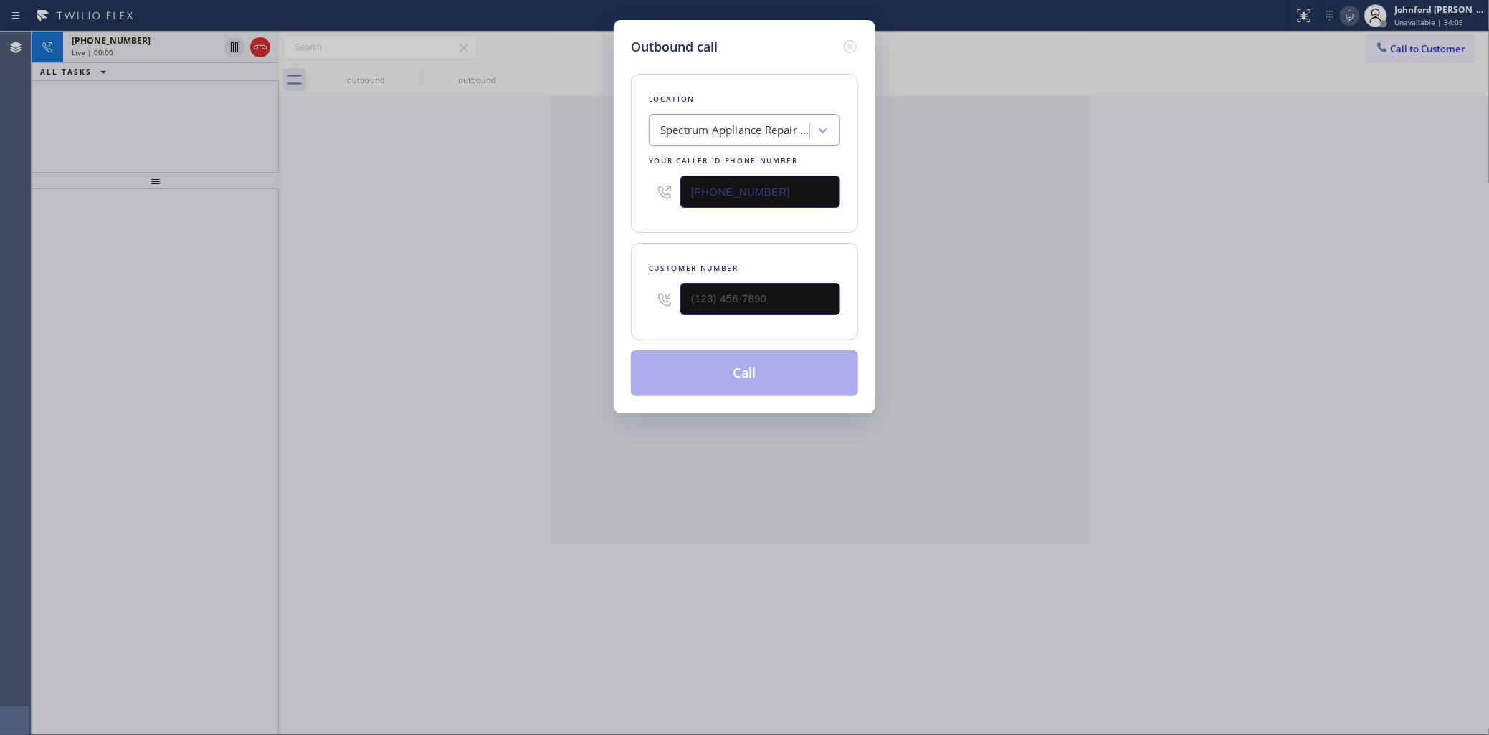
drag, startPoint x: 86, startPoint y: 158, endPoint x: 86, endPoint y: 144, distance: 14.3
click at [86, 149] on div "Outbound call Location Spectrum Appliance Repair Vista Your caller id phone num…" at bounding box center [744, 367] width 1489 height 735
click at [853, 38] on icon at bounding box center [850, 46] width 17 height 17
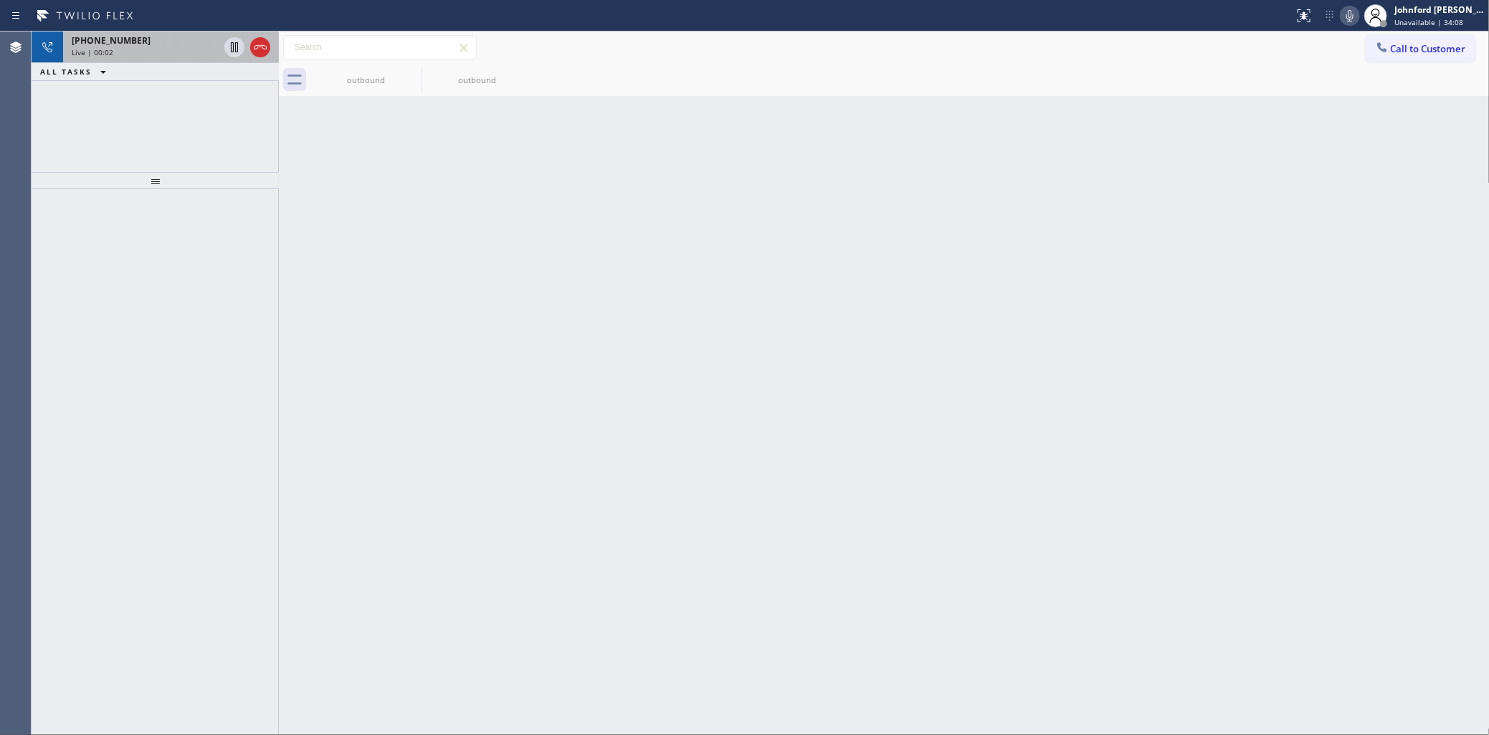
type input "[PHONE_NUMBER]"
click at [249, 48] on div at bounding box center [248, 48] width 52 height 32
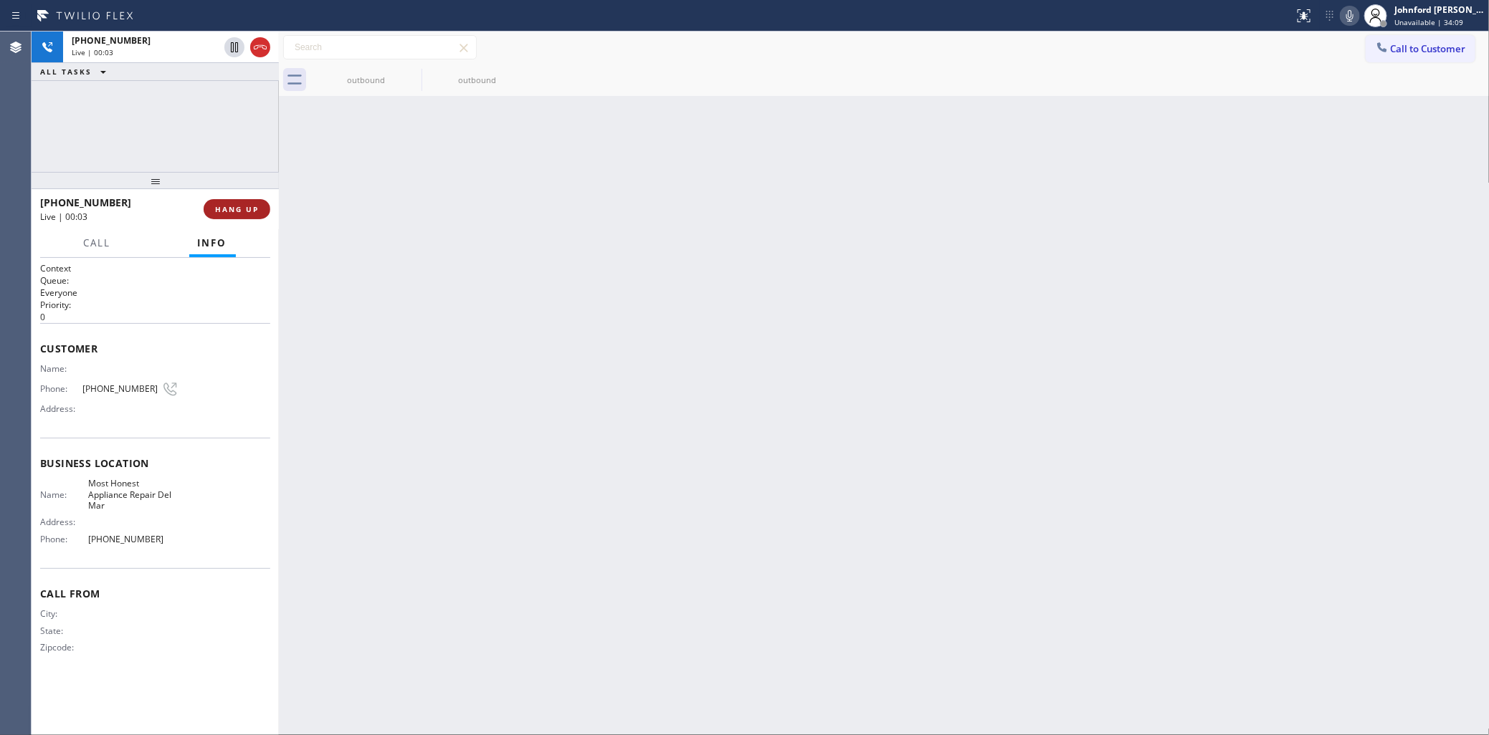
drag, startPoint x: 248, startPoint y: 201, endPoint x: 325, endPoint y: 192, distance: 77.3
click at [246, 202] on button "HANG UP" at bounding box center [237, 209] width 67 height 20
click at [1412, 55] on button "Call to Customer" at bounding box center [1421, 48] width 110 height 27
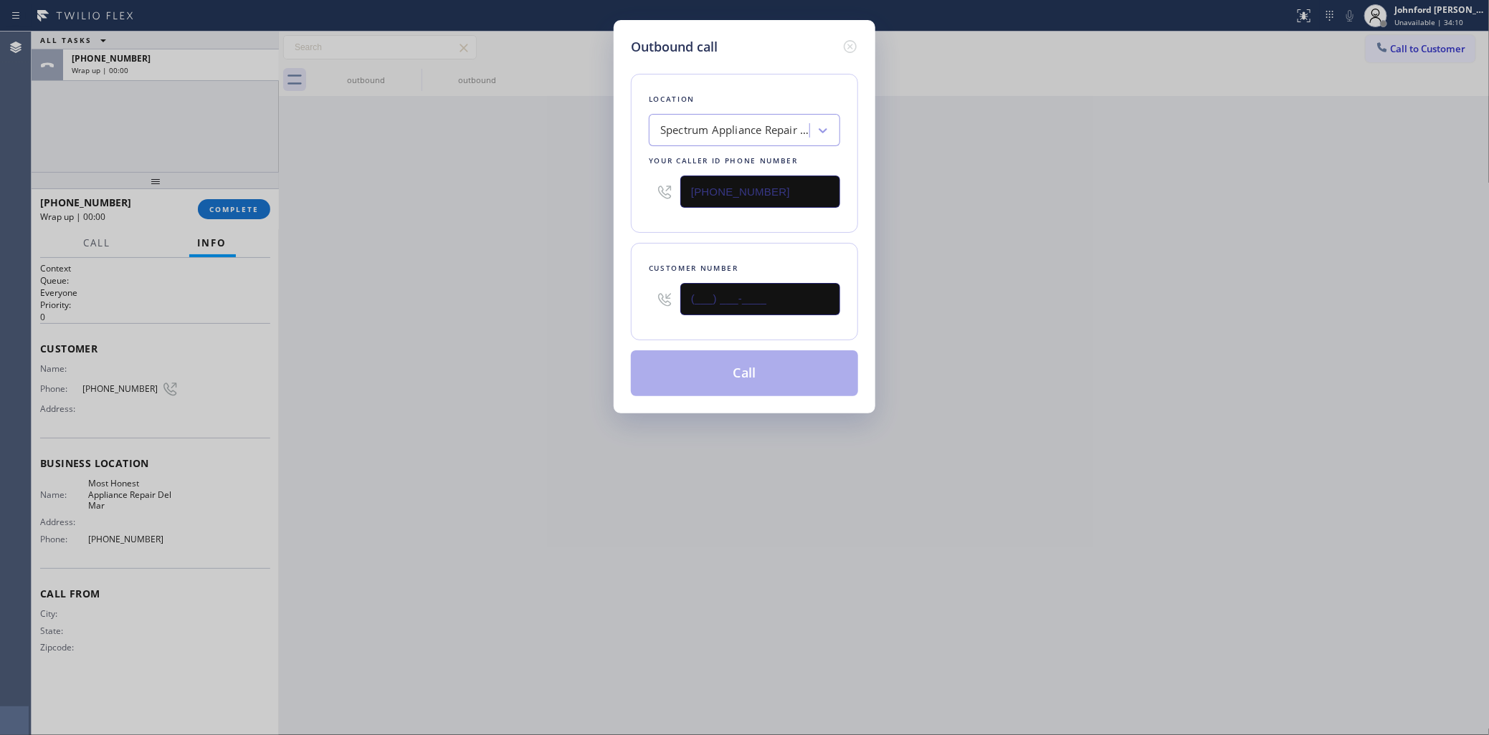
drag, startPoint x: 756, startPoint y: 297, endPoint x: 488, endPoint y: 280, distance: 268.6
click at [561, 285] on div "Outbound call Location Spectrum Appliance Repair Vista Your caller id phone num…" at bounding box center [744, 367] width 1489 height 735
paste input "760) 528-1889"
type input "[PHONE_NUMBER]"
click at [488, 280] on div "Outbound call Location Spectrum Appliance Repair Vista Your caller id phone num…" at bounding box center [744, 367] width 1489 height 735
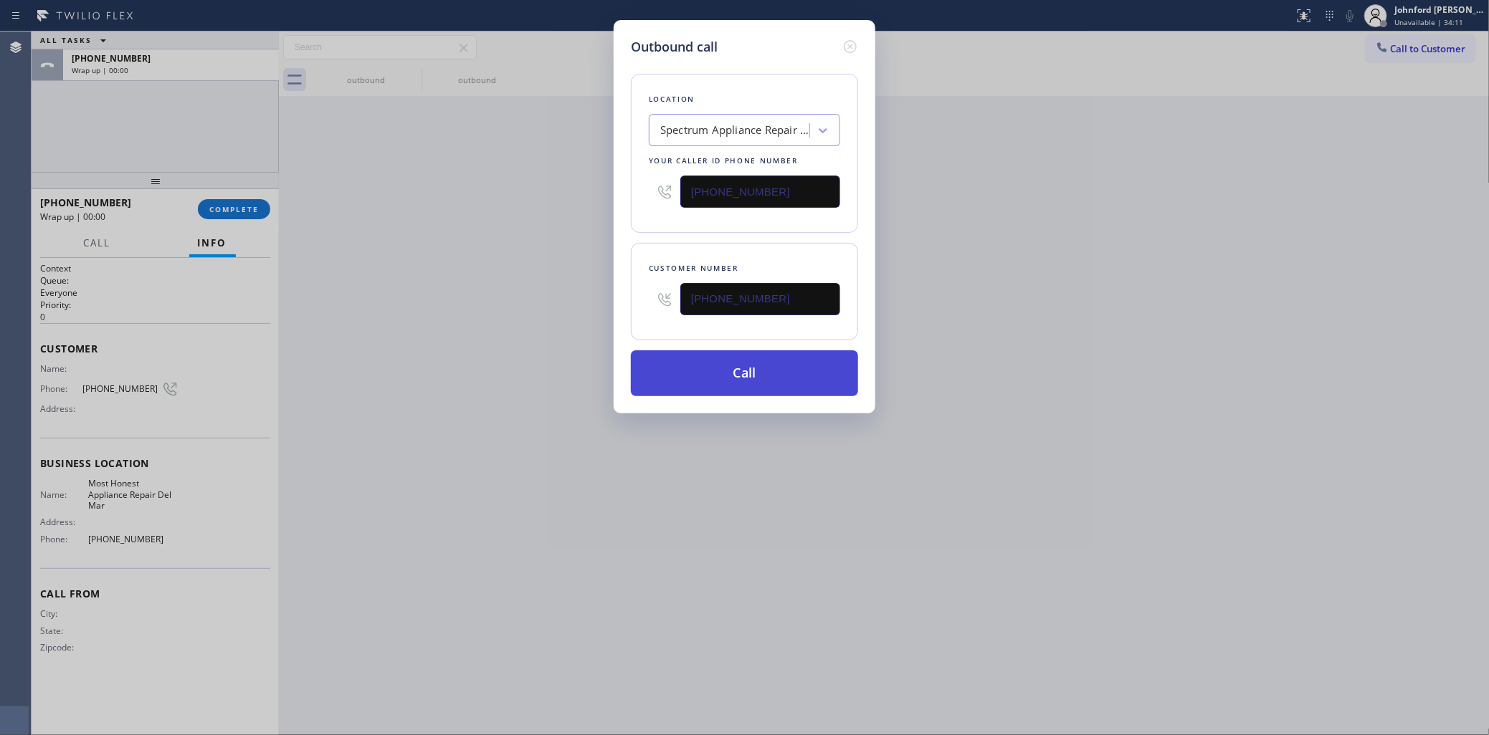
click at [780, 381] on button "Call" at bounding box center [744, 374] width 227 height 46
drag, startPoint x: 1015, startPoint y: 326, endPoint x: 1123, endPoint y: 137, distance: 217.7
click at [1062, 287] on div "Outbound call Location Spectrum Appliance Repair Vista Your caller id phone num…" at bounding box center [744, 367] width 1489 height 735
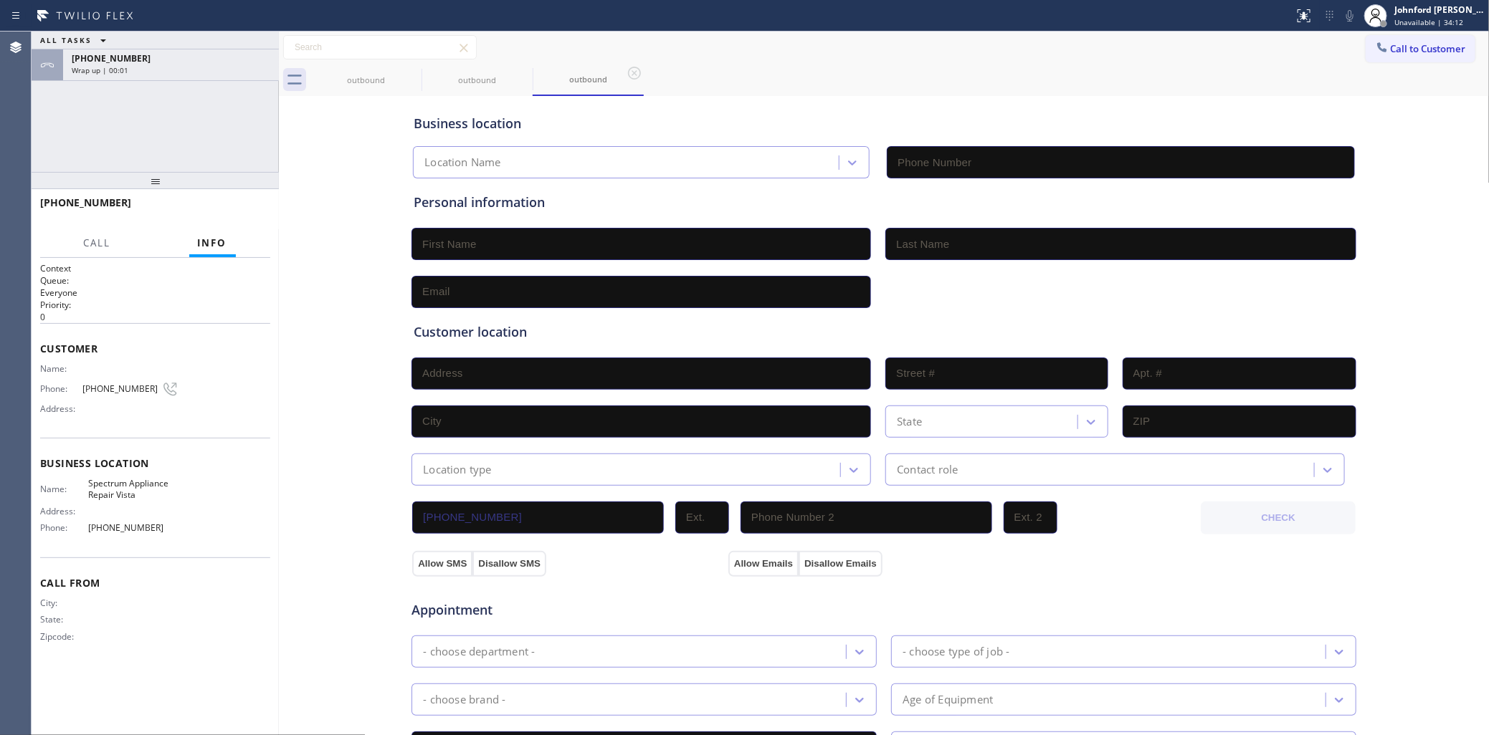
type input "[PHONE_NUMBER]"
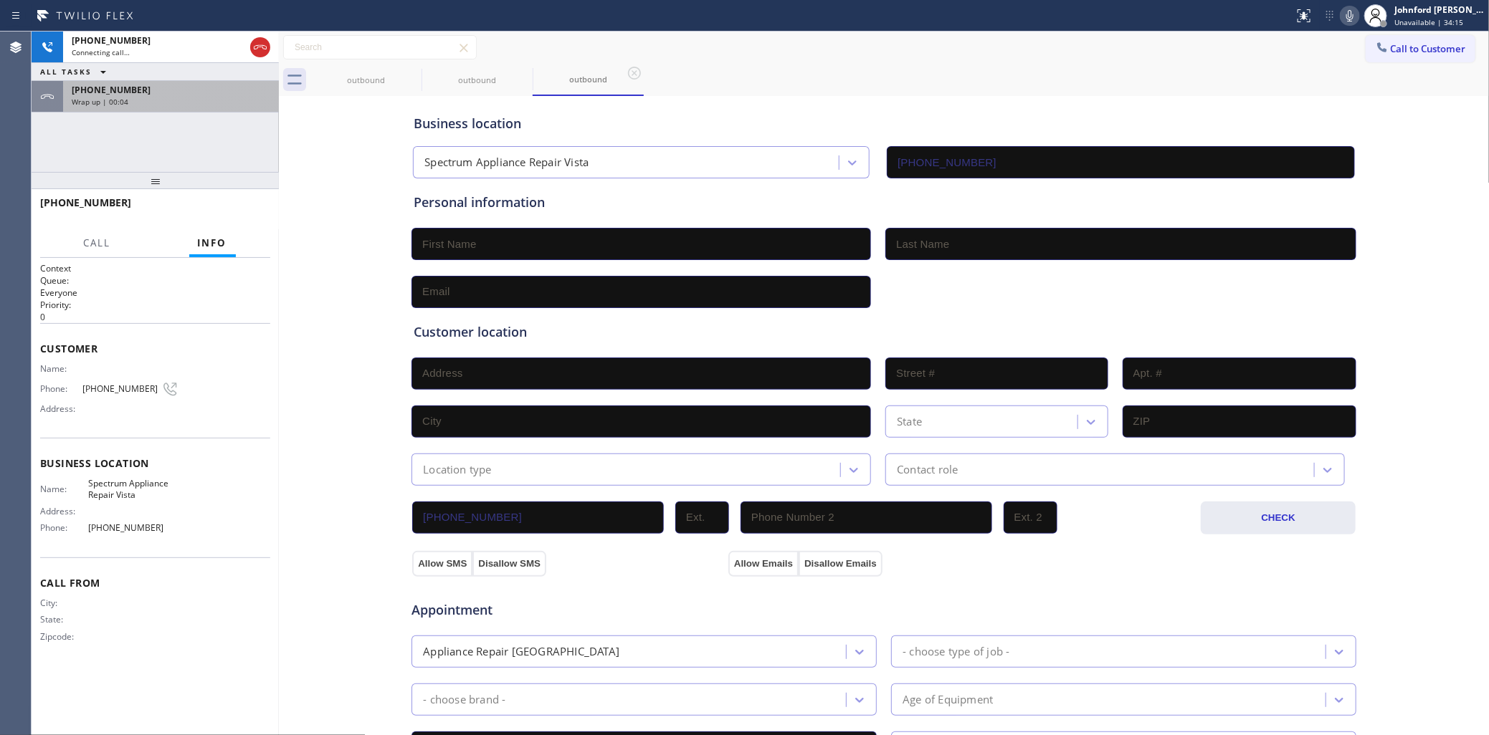
click at [173, 110] on div "[PHONE_NUMBER] Wrap up | 00:04" at bounding box center [168, 97] width 210 height 32
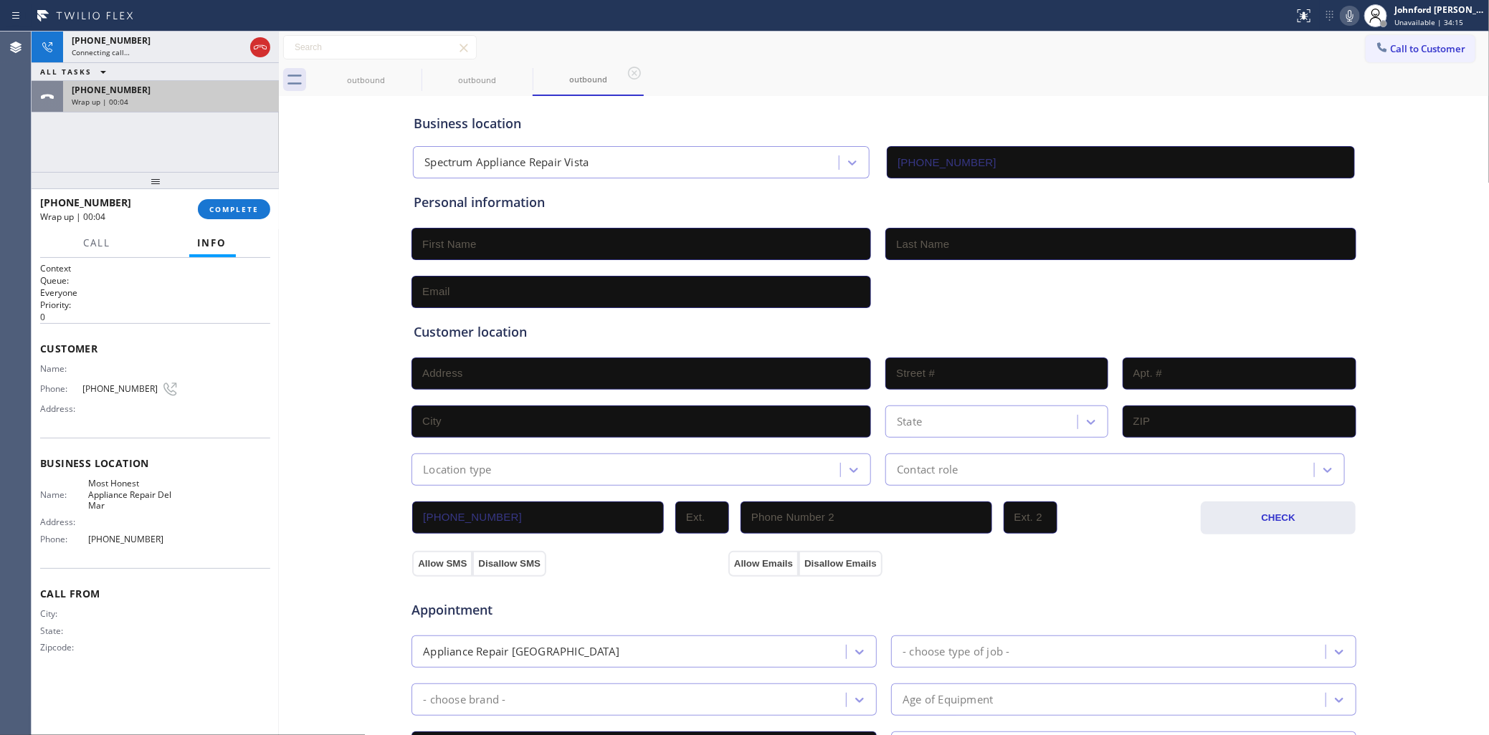
click at [173, 105] on div "Wrap up | 00:04" at bounding box center [171, 102] width 199 height 10
click at [206, 189] on div at bounding box center [155, 180] width 247 height 17
click at [226, 199] on button "COMPLETE" at bounding box center [234, 209] width 72 height 20
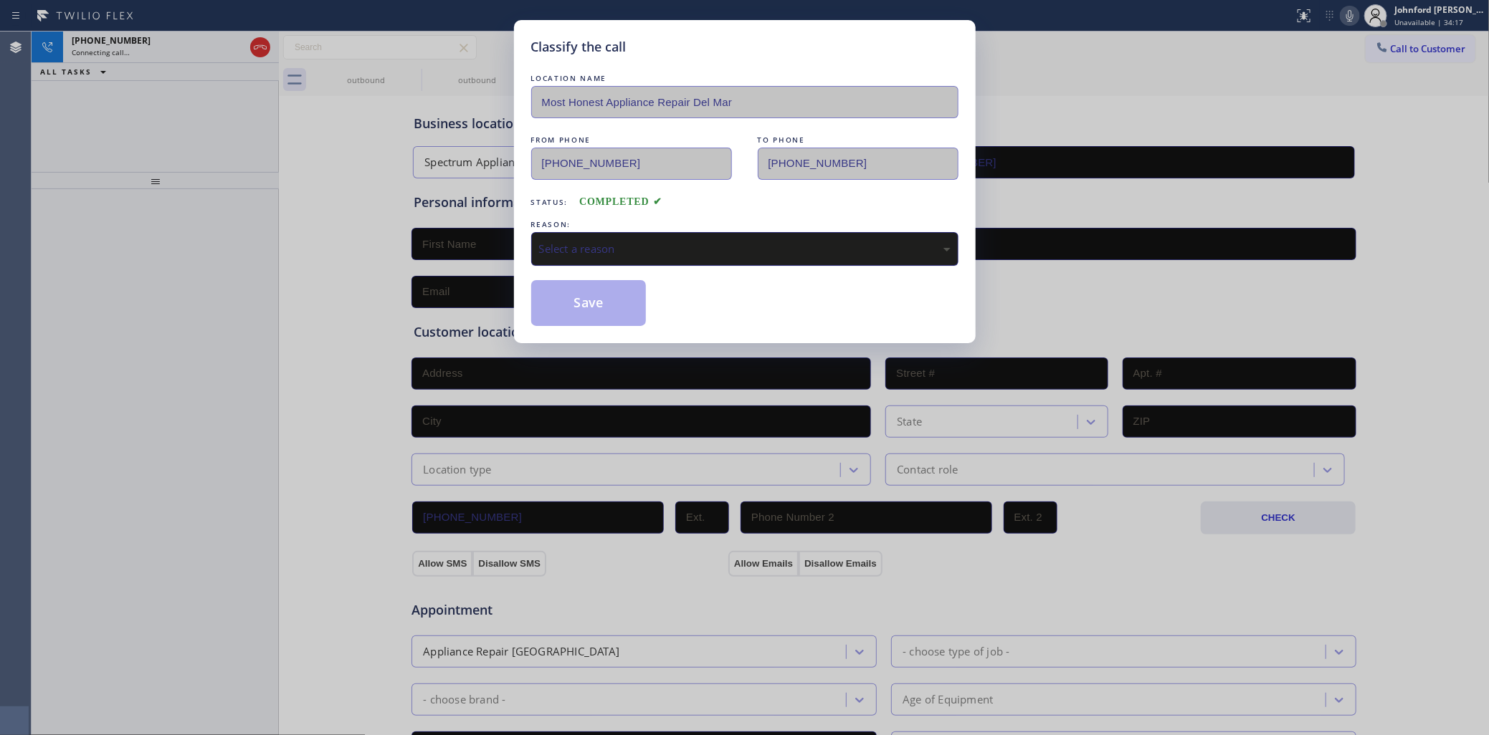
click at [613, 233] on div "Select a reason" at bounding box center [744, 249] width 427 height 34
click at [604, 292] on button "Save" at bounding box center [588, 303] width 115 height 46
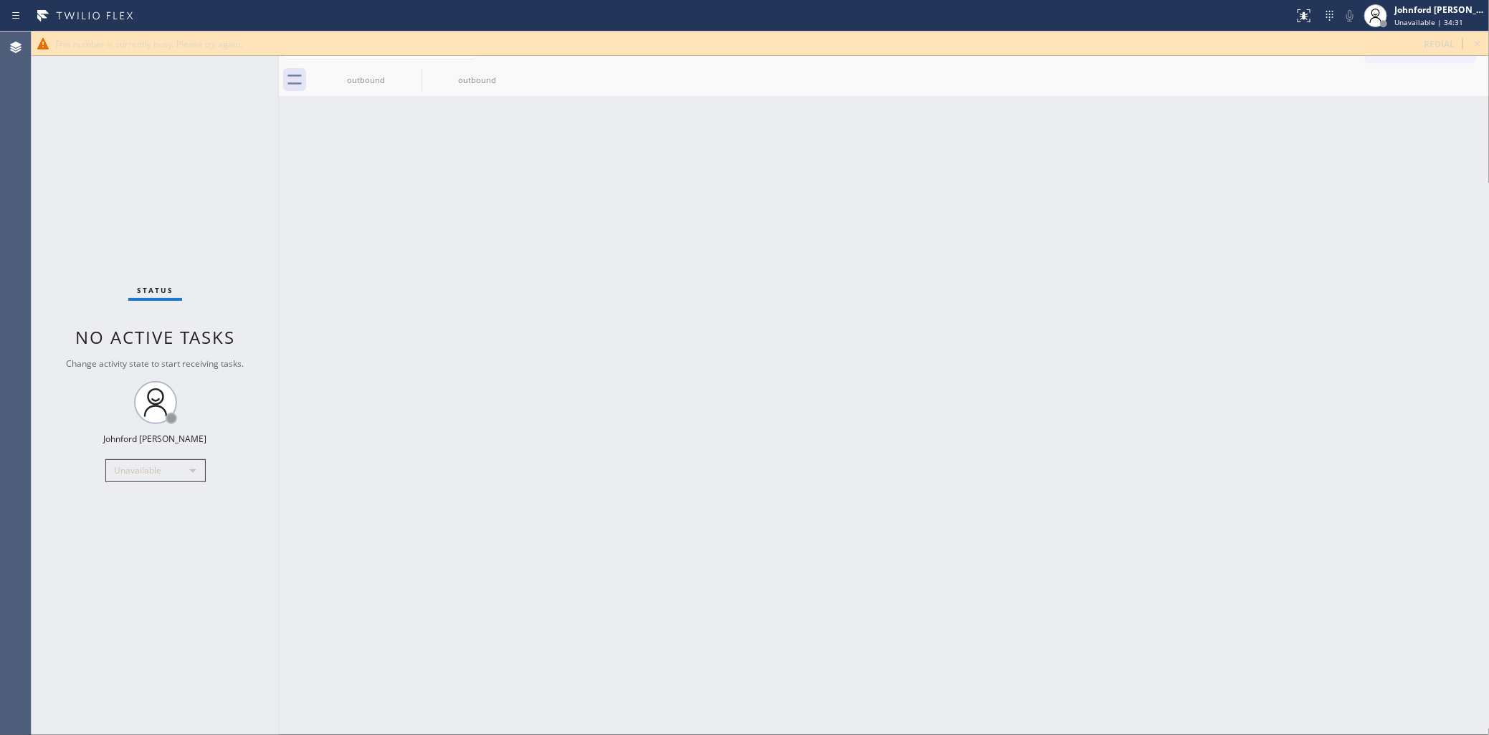
click at [1480, 47] on icon at bounding box center [1477, 43] width 17 height 17
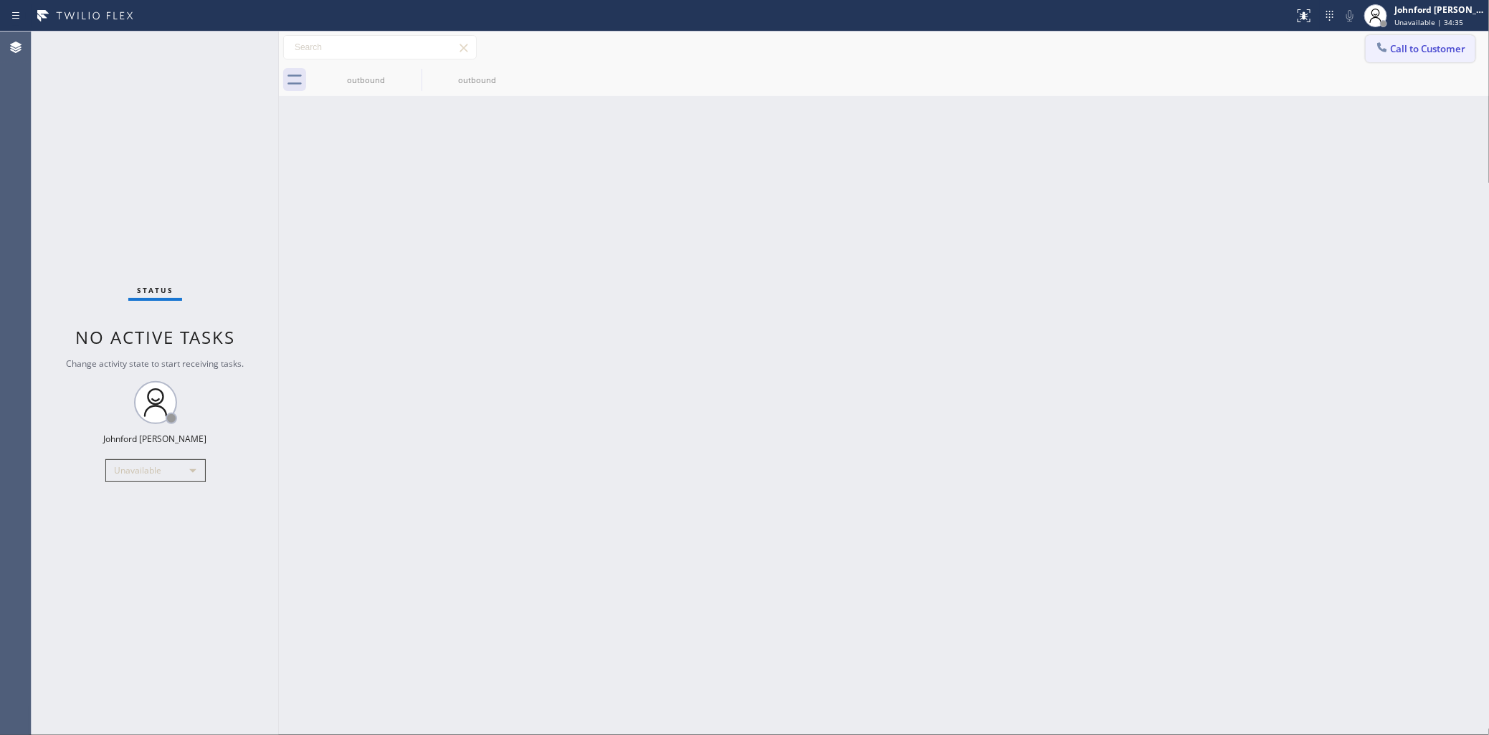
click at [1420, 62] on button "Call to Customer" at bounding box center [1421, 48] width 110 height 27
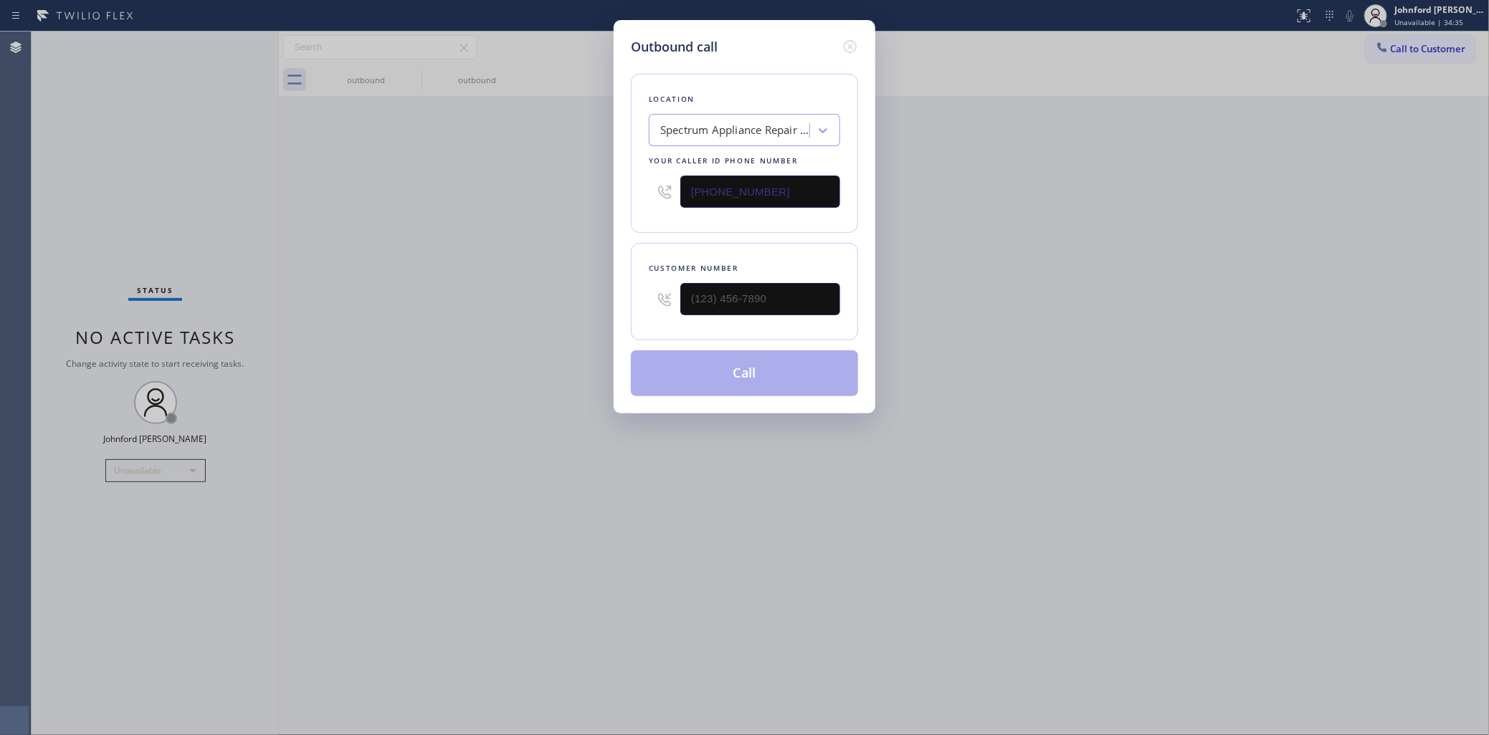
drag, startPoint x: 786, startPoint y: 195, endPoint x: 475, endPoint y: 195, distance: 311.1
click at [543, 195] on div "Outbound call Location Spectrum Appliance Repair Vista Your caller id phone num…" at bounding box center [744, 367] width 1489 height 735
paste input "626) 768-954"
type input "[PHONE_NUMBER]"
paste input "520) 530-7121"
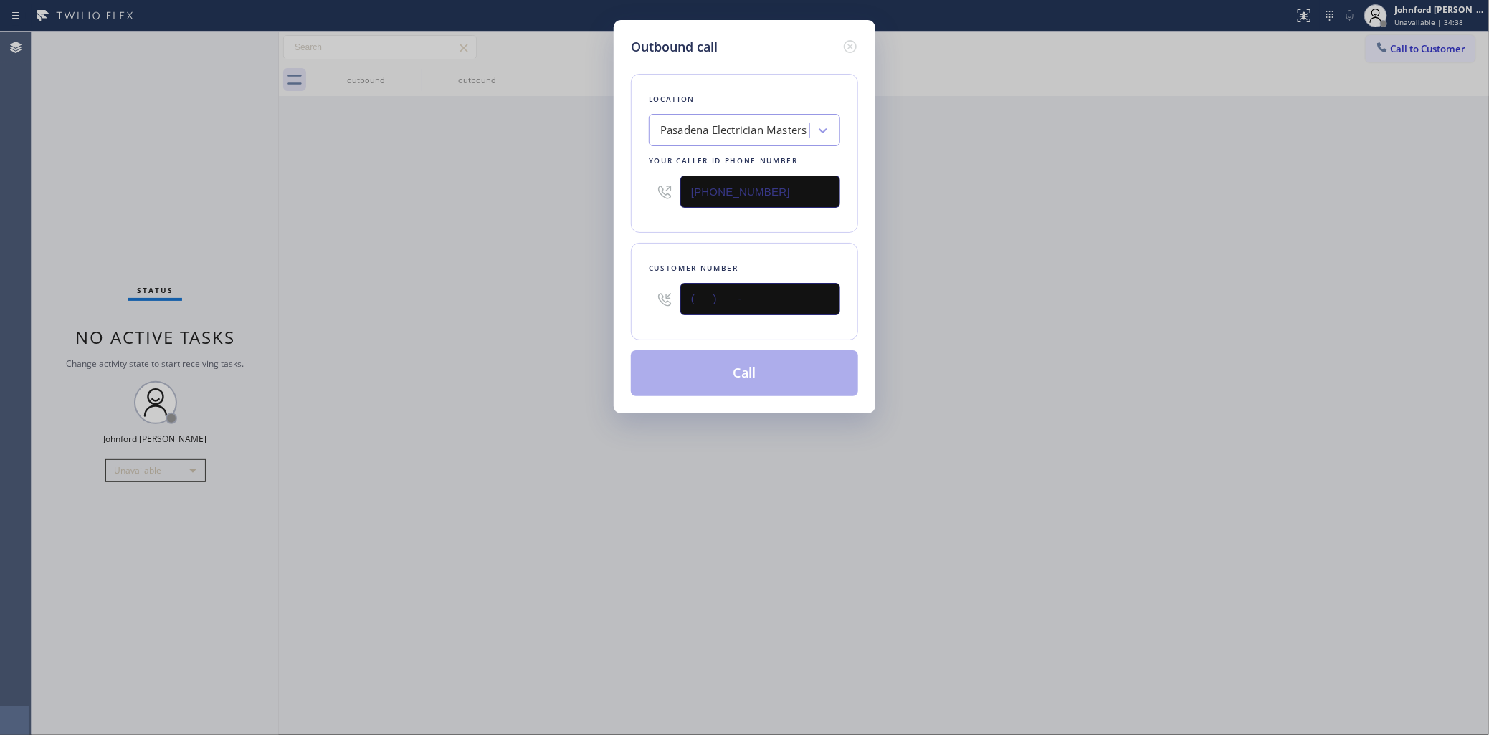
drag, startPoint x: 618, startPoint y: 292, endPoint x: 525, endPoint y: 292, distance: 92.5
click at [590, 292] on div "Outbound call Location [GEOGRAPHIC_DATA] Electrician Masters Your caller id pho…" at bounding box center [744, 367] width 1489 height 735
type input "[PHONE_NUMBER]"
drag, startPoint x: 503, startPoint y: 297, endPoint x: 715, endPoint y: 363, distance: 221.5
click at [540, 312] on div "Outbound call Location [GEOGRAPHIC_DATA] Electrician Masters Your caller id pho…" at bounding box center [744, 367] width 1489 height 735
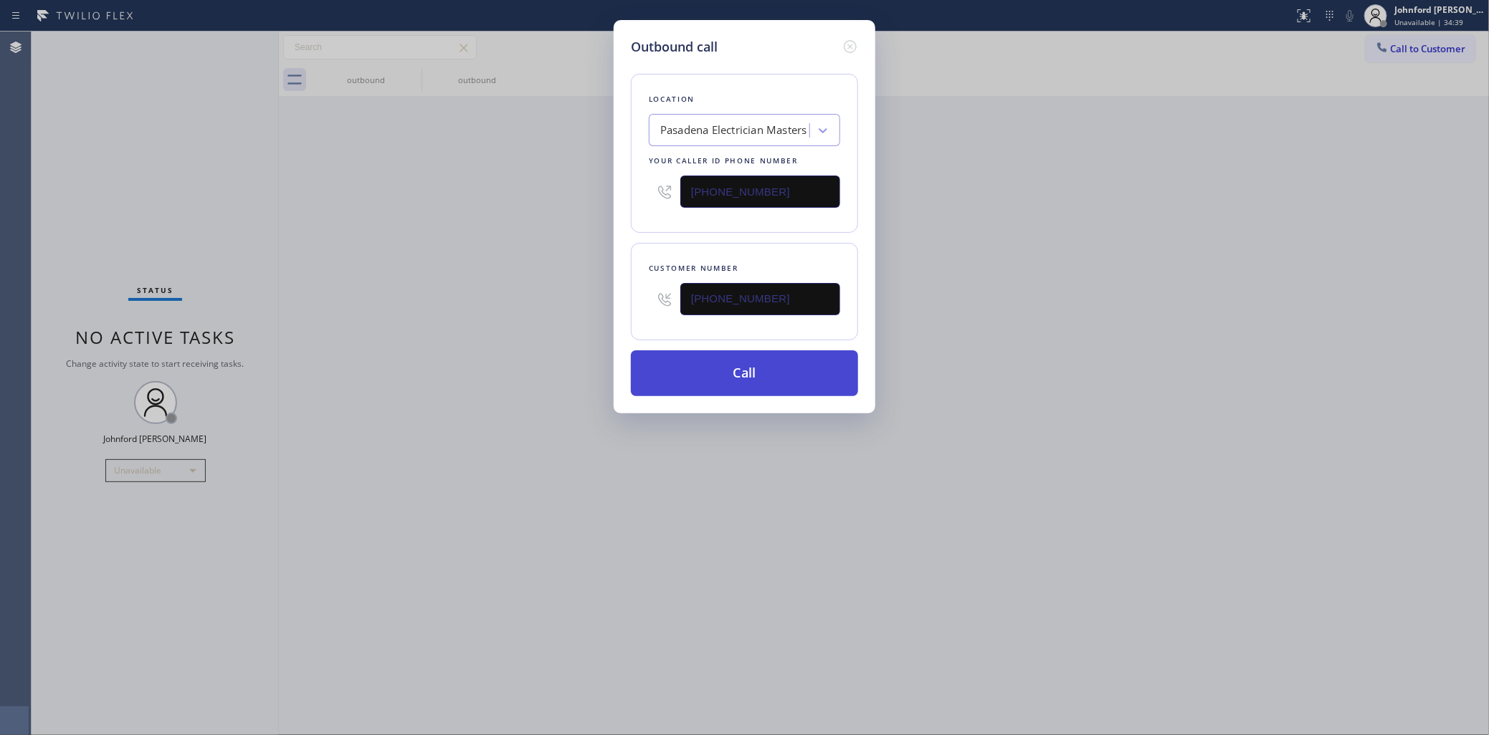
click at [715, 363] on button "Call" at bounding box center [744, 374] width 227 height 46
drag, startPoint x: 1065, startPoint y: 309, endPoint x: 1128, endPoint y: 19, distance: 296.9
click at [1079, 292] on div "Outbound call Location [GEOGRAPHIC_DATA] Electrician Masters Your caller id pho…" at bounding box center [744, 367] width 1489 height 735
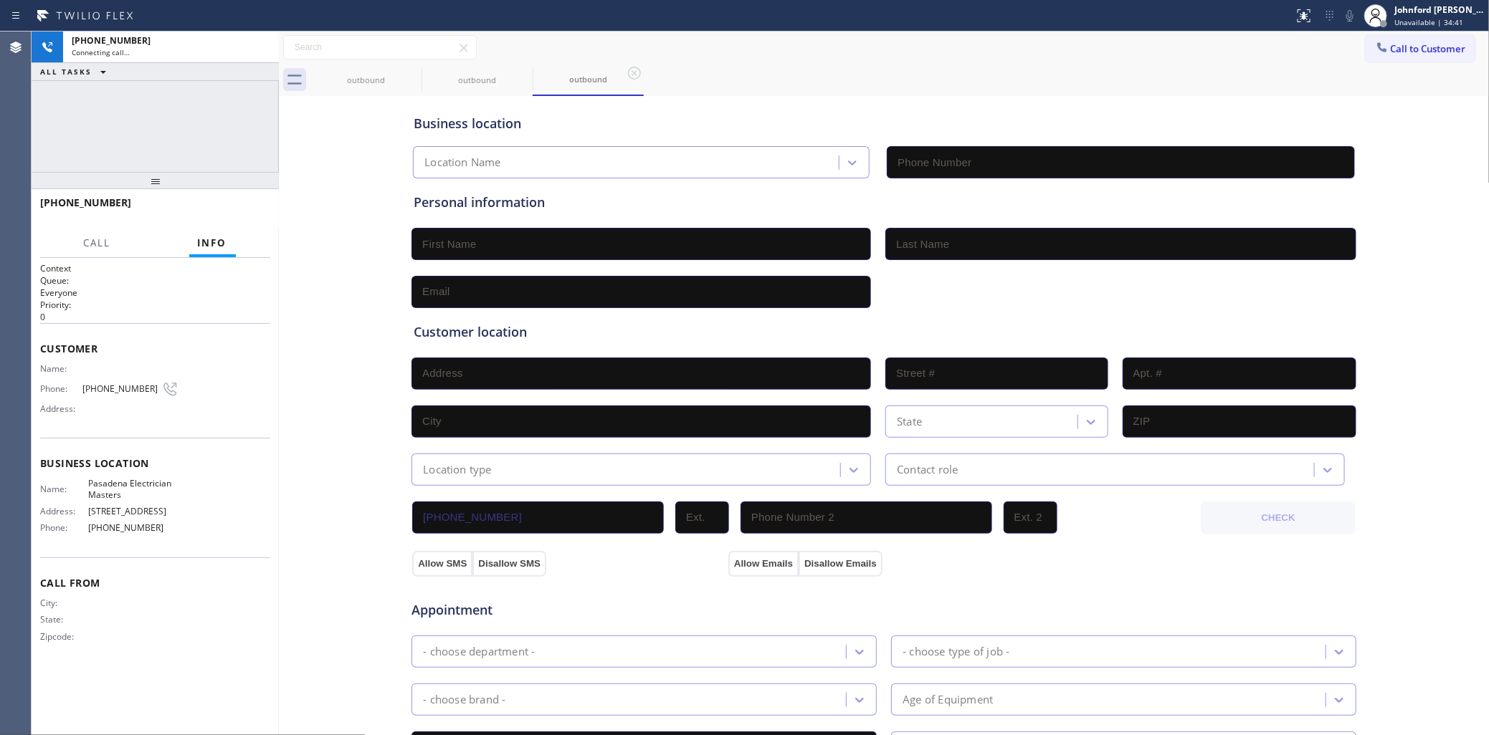
type input "[PHONE_NUMBER]"
click at [411, 72] on icon at bounding box center [412, 73] width 13 height 13
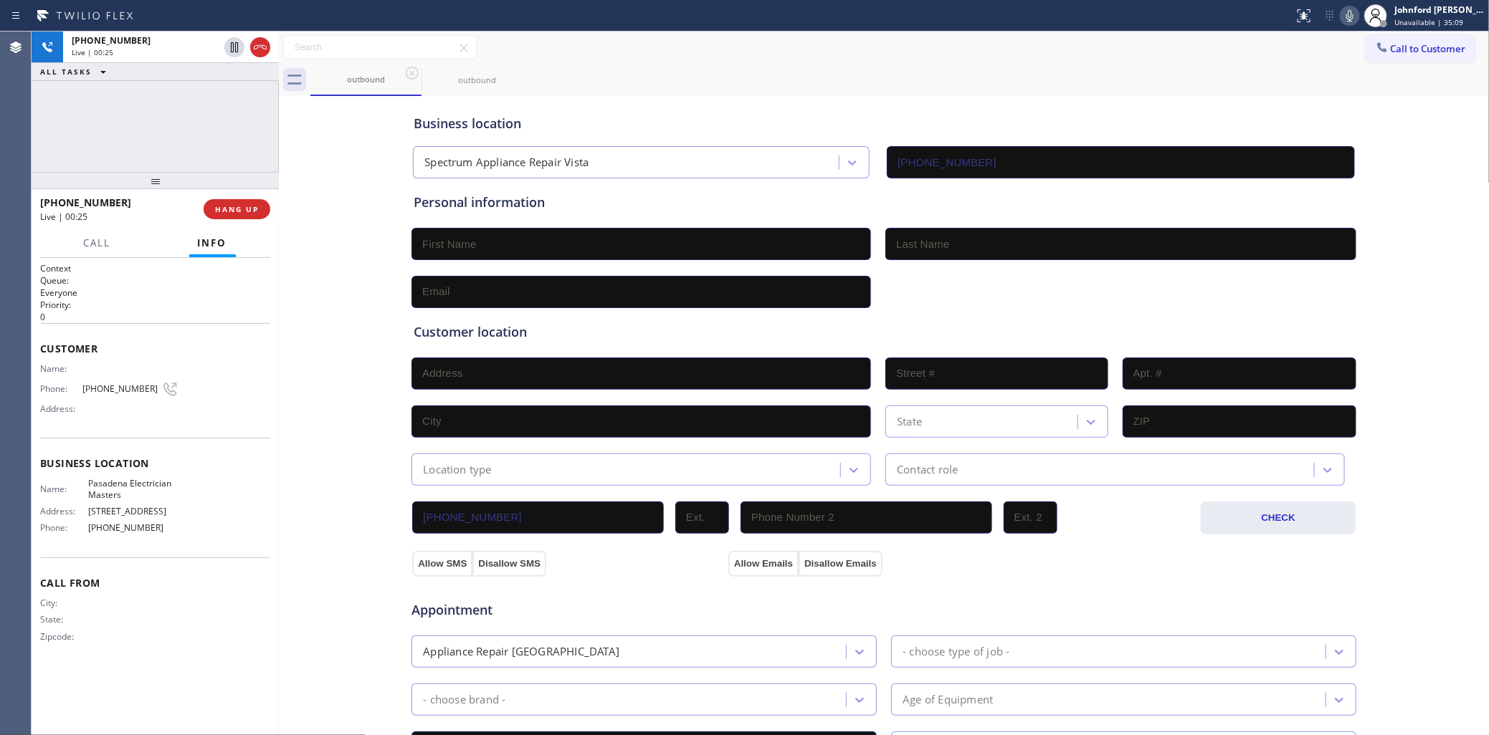
click at [109, 384] on span "[PHONE_NUMBER]" at bounding box center [121, 389] width 79 height 11
copy div "[PHONE_NUMBER]"
click at [241, 214] on span "HANG UP" at bounding box center [237, 209] width 44 height 10
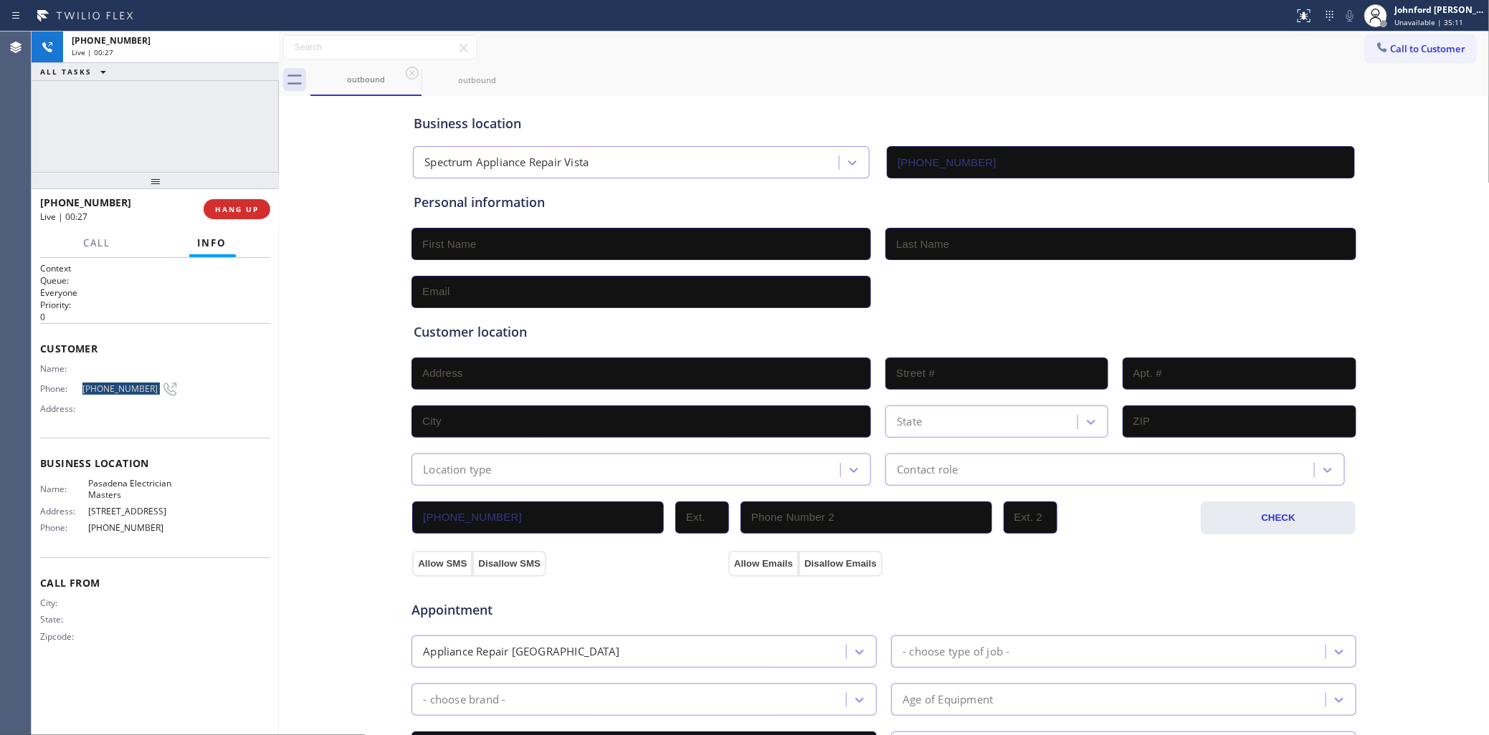
click at [1373, 45] on div at bounding box center [1381, 48] width 17 height 17
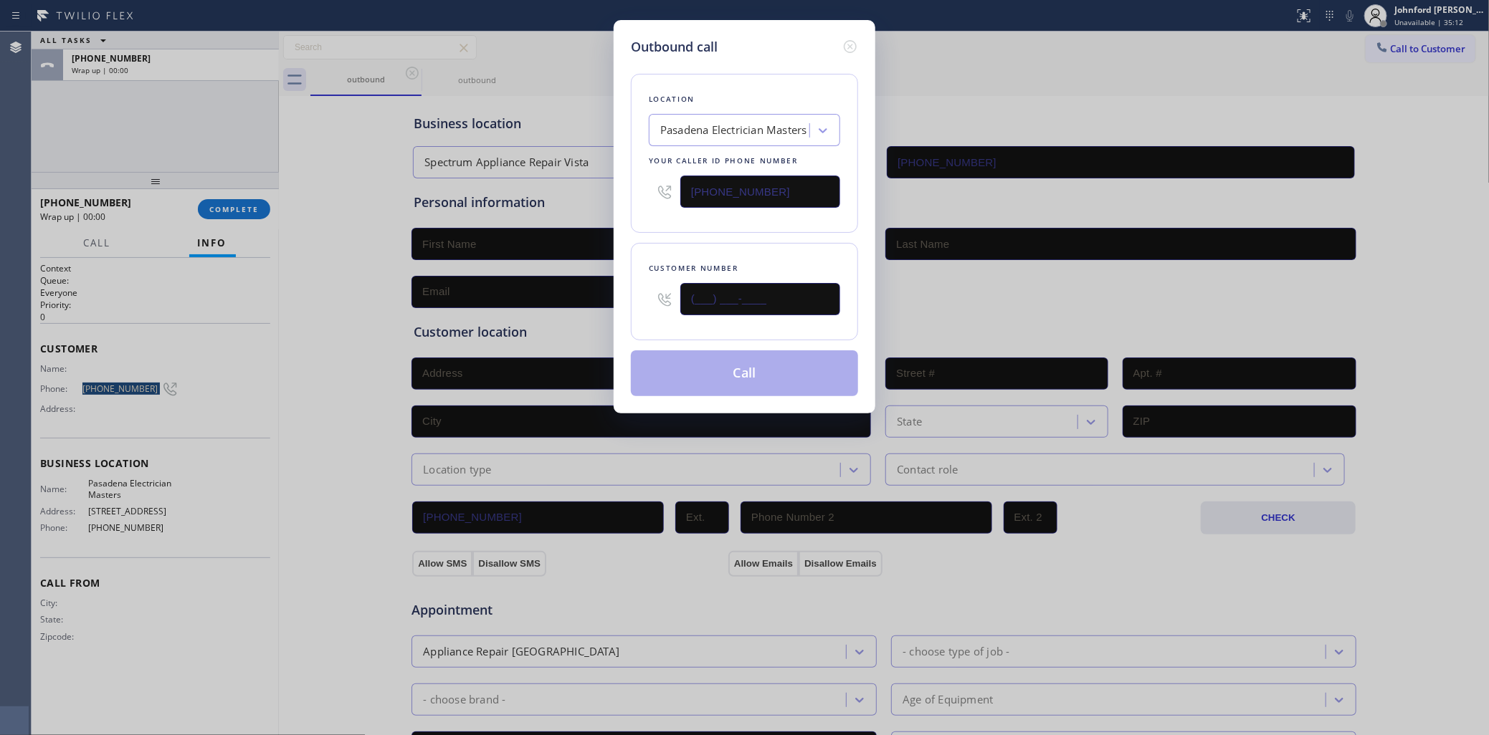
click at [597, 299] on div "Outbound call Location [GEOGRAPHIC_DATA] Electrician Masters Your caller id pho…" at bounding box center [744, 367] width 1489 height 735
paste input "520) 530-7121"
type input "[PHONE_NUMBER]"
click at [708, 219] on div "Location [GEOGRAPHIC_DATA] Electrician Masters Your caller id phone number [PHO…" at bounding box center [744, 153] width 227 height 159
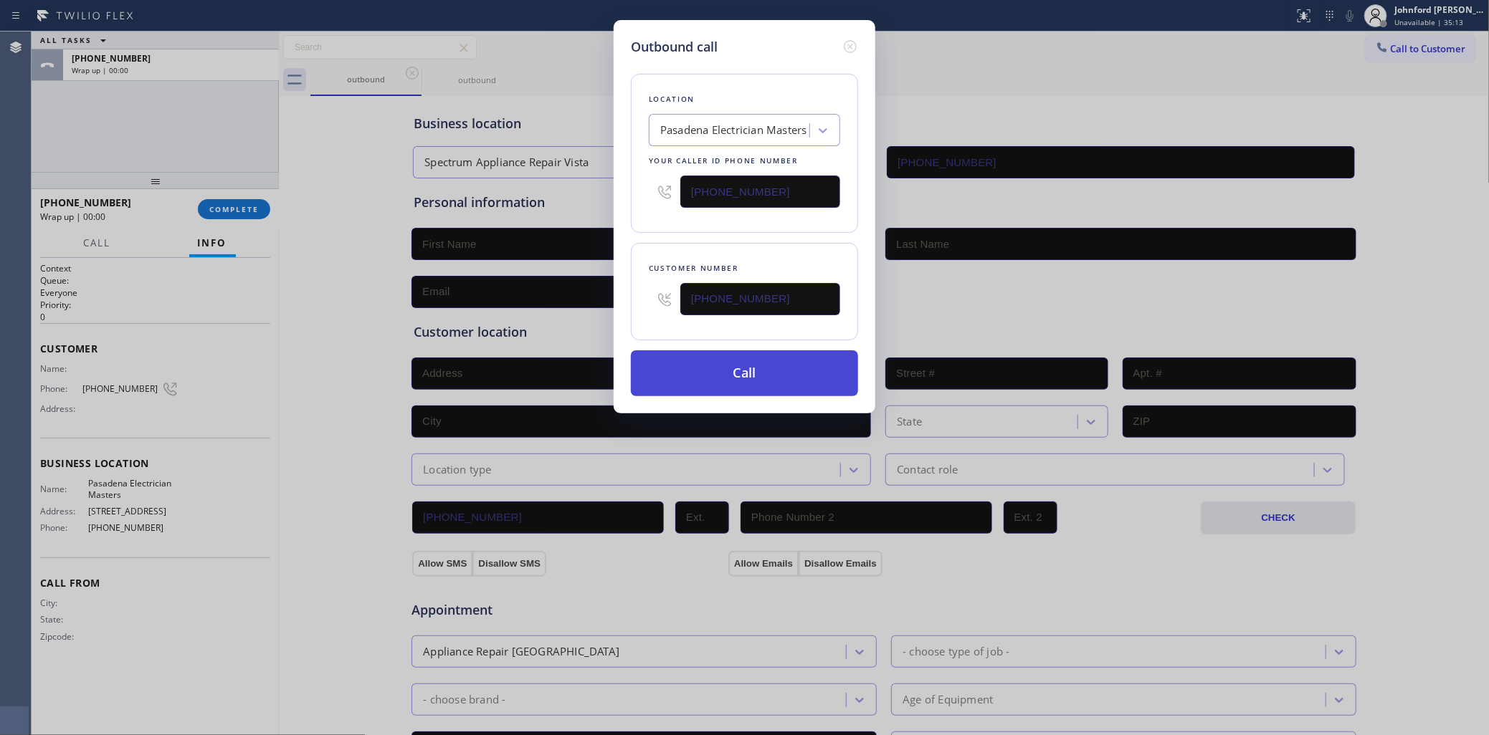
click at [715, 369] on button "Call" at bounding box center [744, 374] width 227 height 46
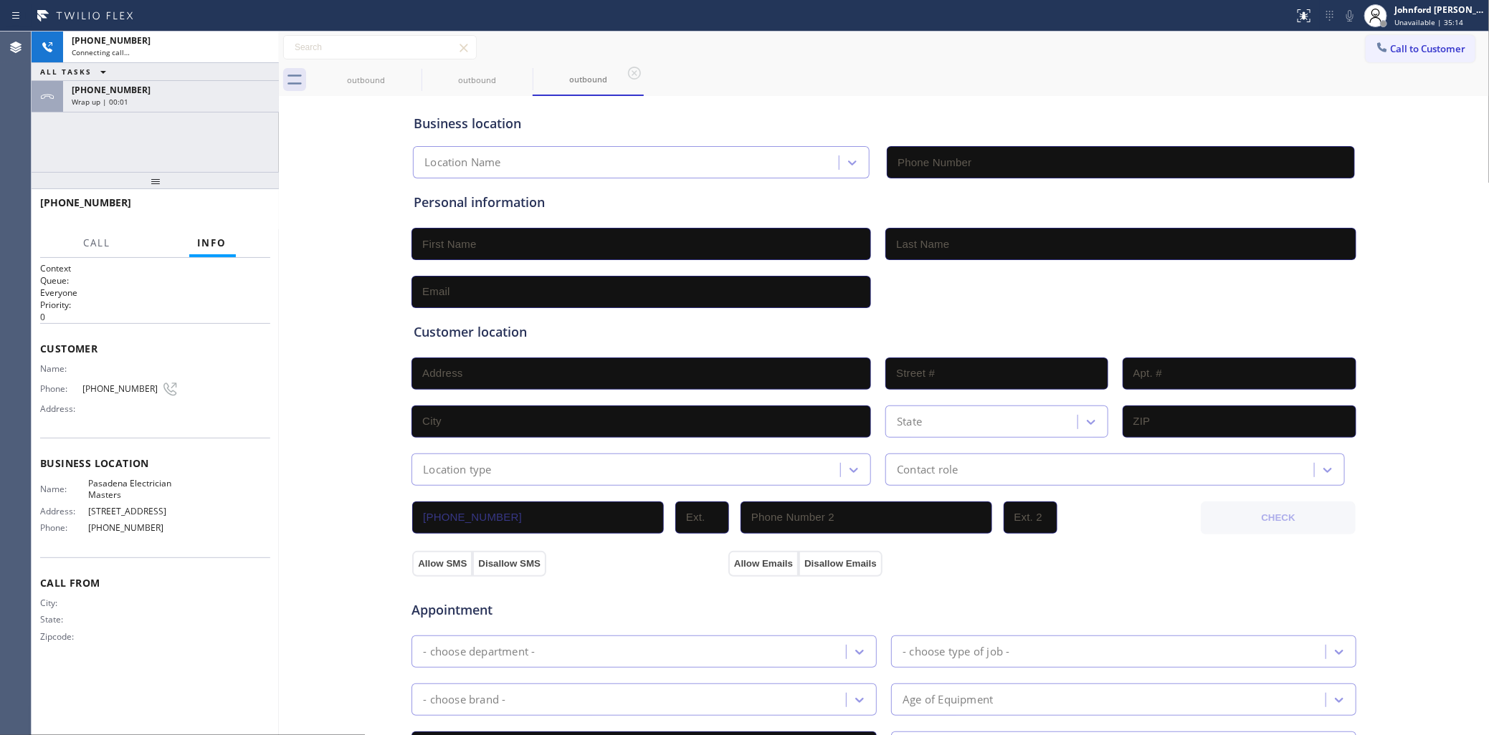
type input "[PHONE_NUMBER]"
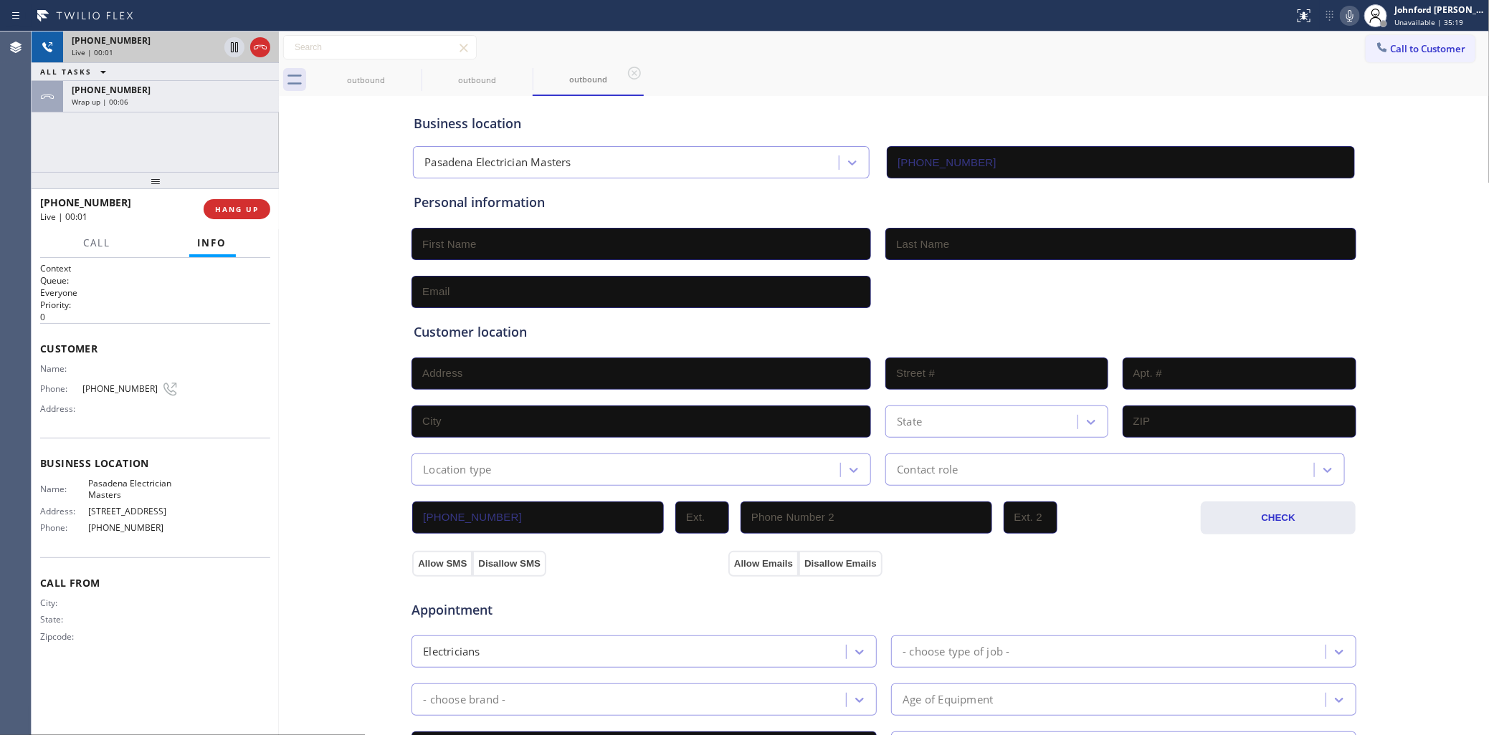
drag, startPoint x: 259, startPoint y: 52, endPoint x: 274, endPoint y: 37, distance: 21.3
click at [259, 52] on icon at bounding box center [260, 47] width 17 height 17
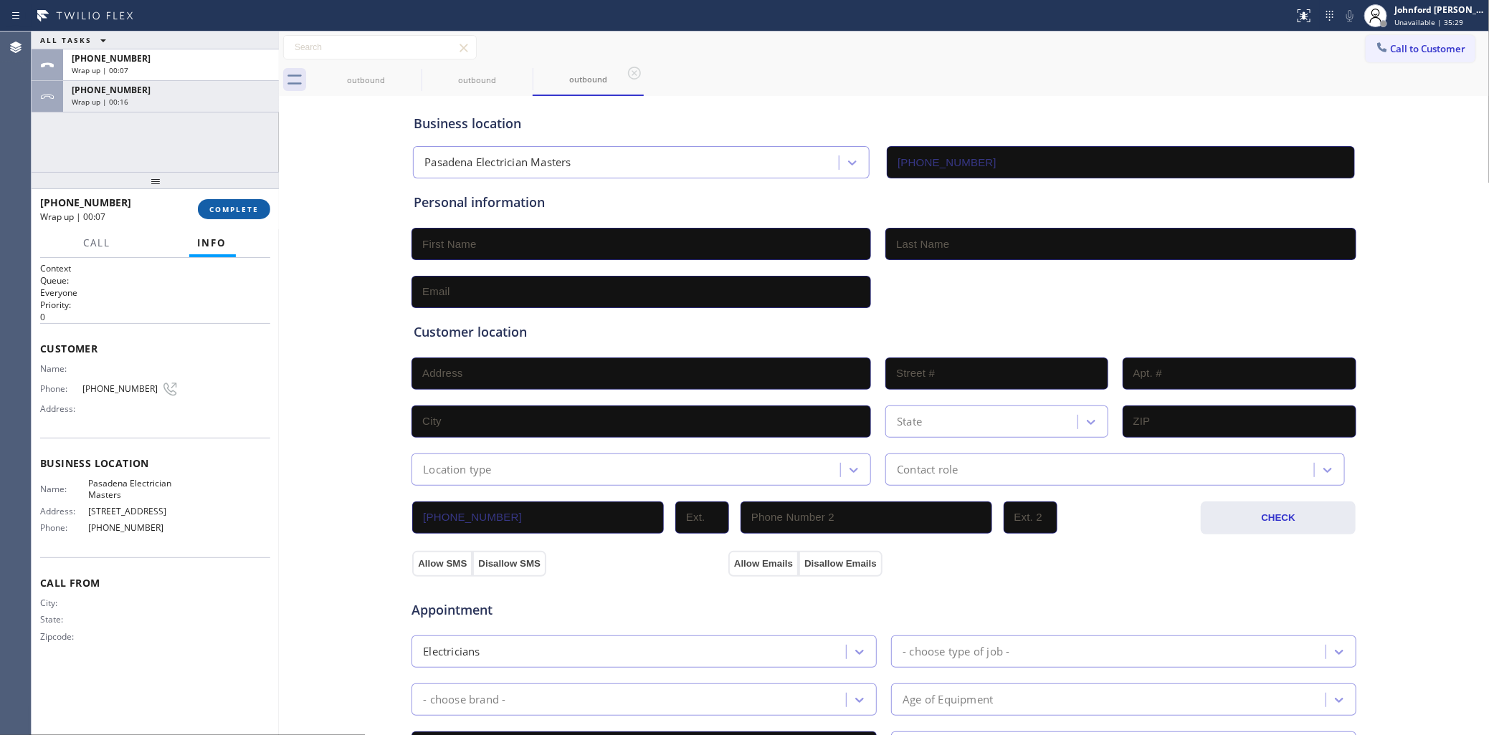
click at [237, 199] on button "COMPLETE" at bounding box center [234, 209] width 72 height 20
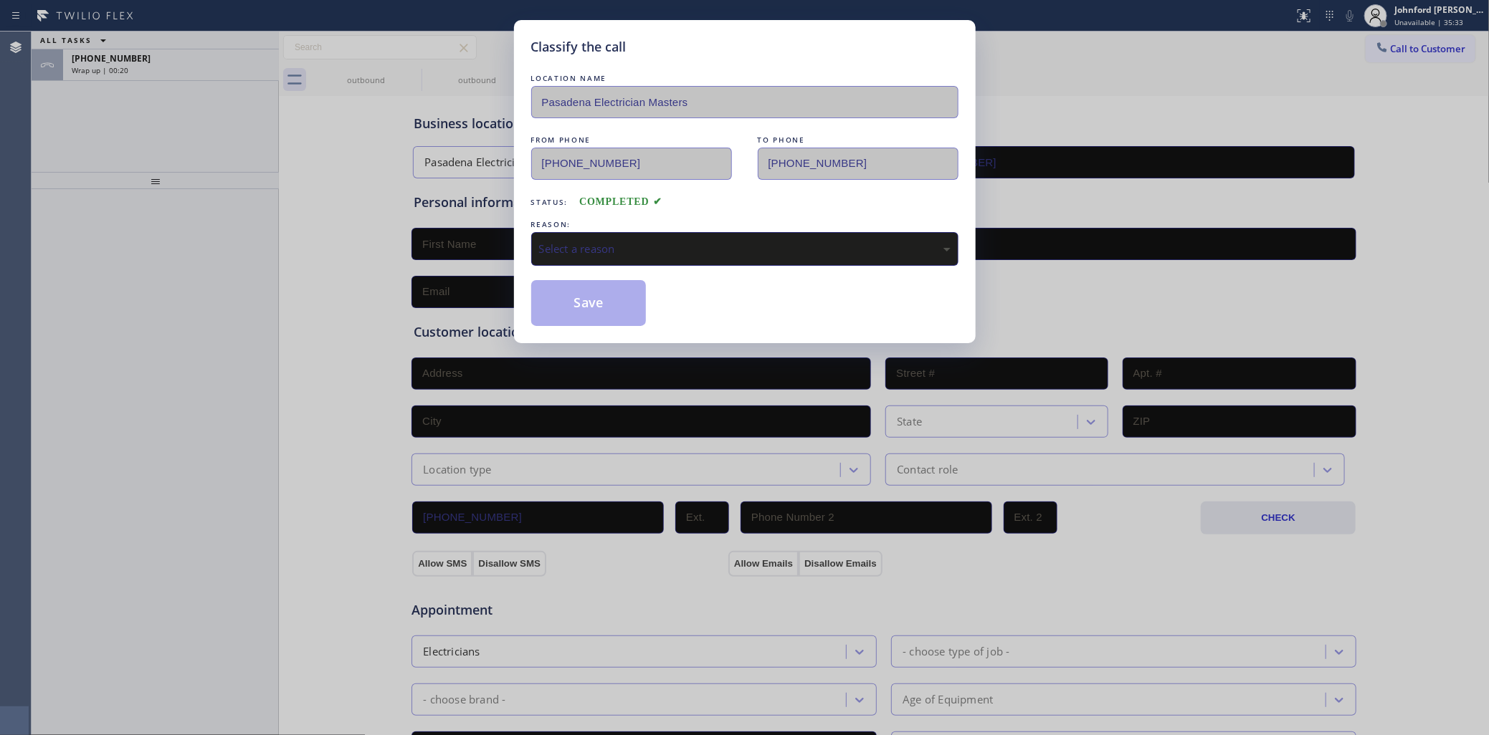
click at [166, 70] on div "Classify the call LOCATION NAME Pasadena Electrician Masters FROM PHONE [PHONE_…" at bounding box center [744, 367] width 1489 height 735
click at [559, 233] on div "Select a reason" at bounding box center [744, 249] width 427 height 34
click at [578, 305] on button "Save" at bounding box center [588, 303] width 115 height 46
click at [209, 63] on div "Classify the call LOCATION NAME Pasadena Electrician Masters FROM PHONE [PHONE_…" at bounding box center [744, 367] width 1489 height 735
click at [209, 63] on div "[PHONE_NUMBER]" at bounding box center [171, 58] width 199 height 12
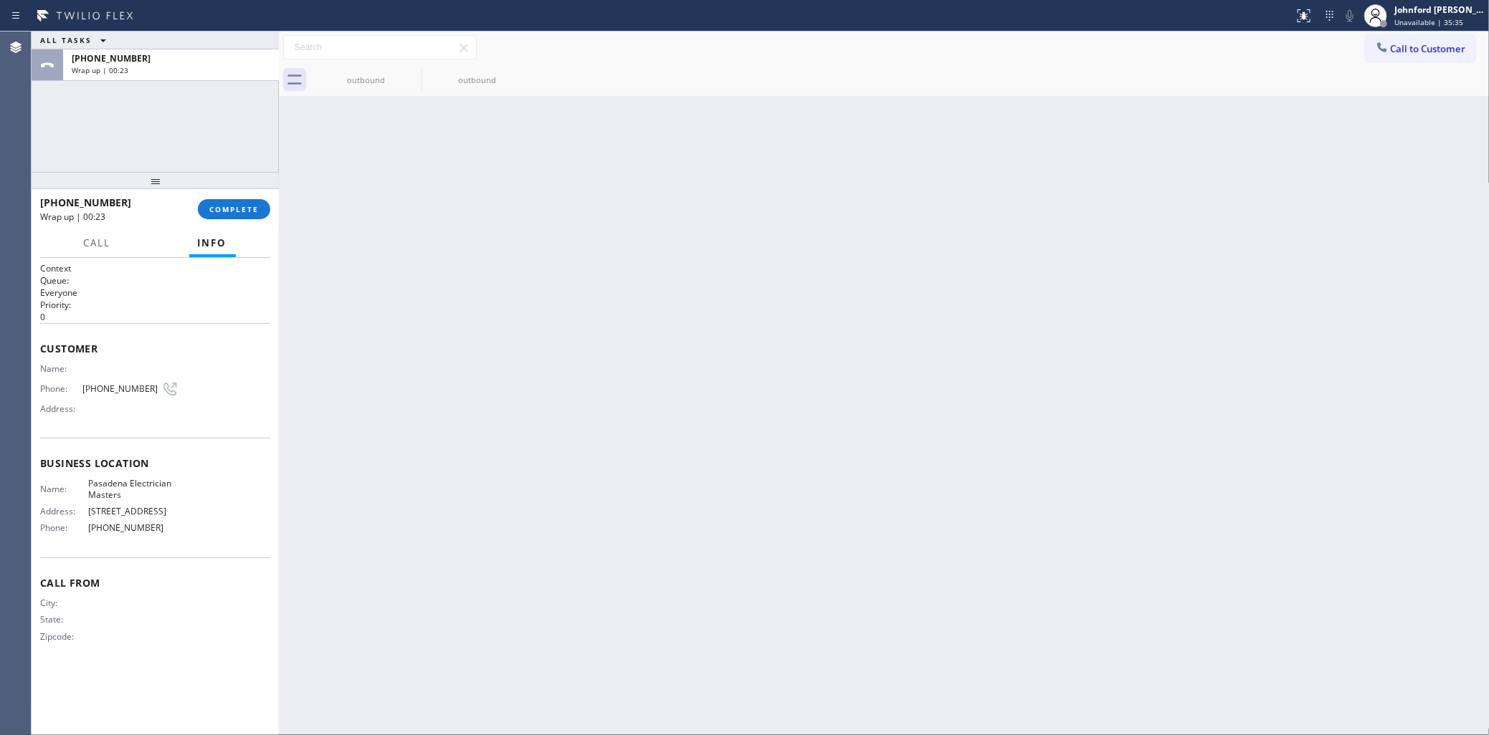
click at [209, 63] on div "[PHONE_NUMBER]" at bounding box center [171, 58] width 199 height 12
click at [230, 203] on button "COMPLETE" at bounding box center [234, 209] width 72 height 20
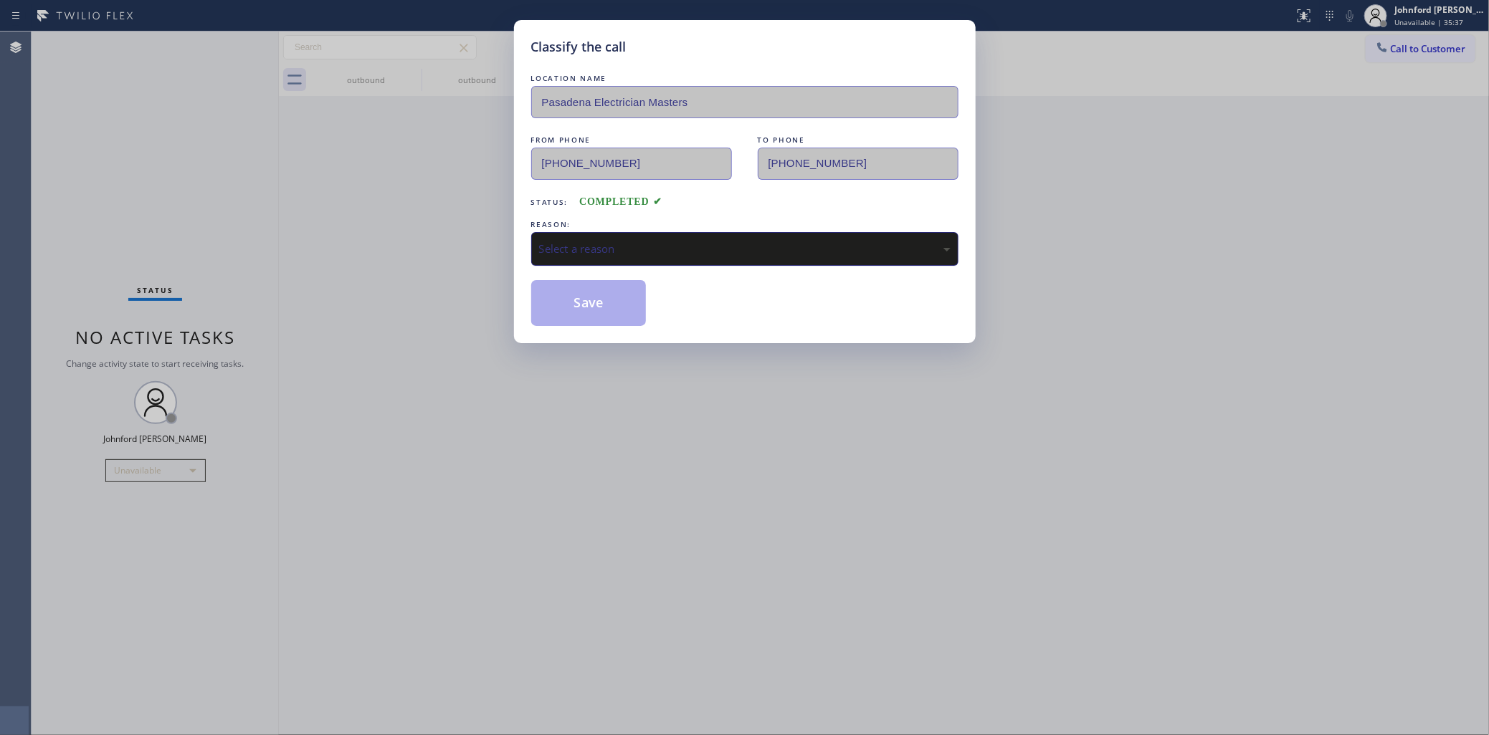
click at [639, 235] on div "Select a reason" at bounding box center [744, 249] width 427 height 34
click at [600, 287] on button "Save" at bounding box center [588, 303] width 115 height 46
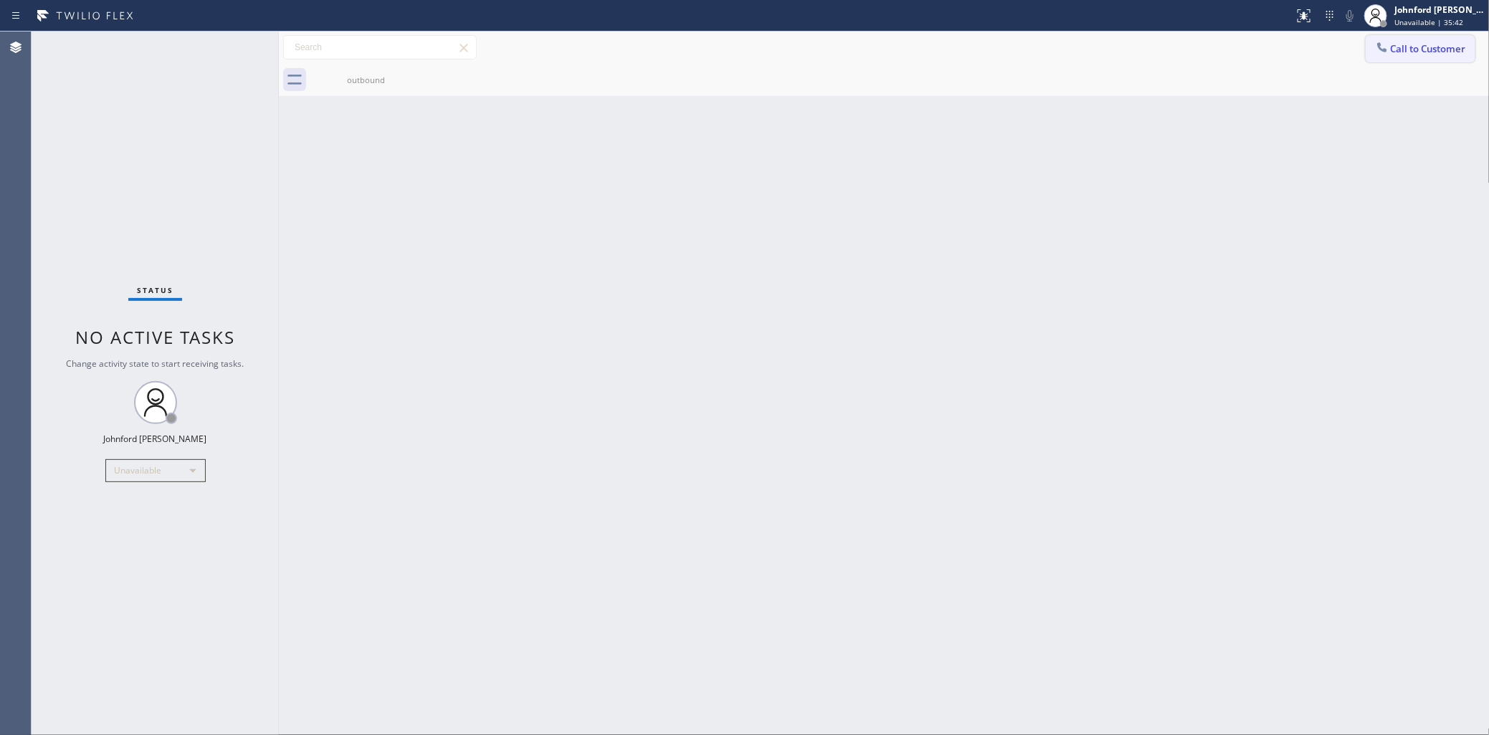
click at [1436, 51] on span "Call to Customer" at bounding box center [1428, 48] width 75 height 13
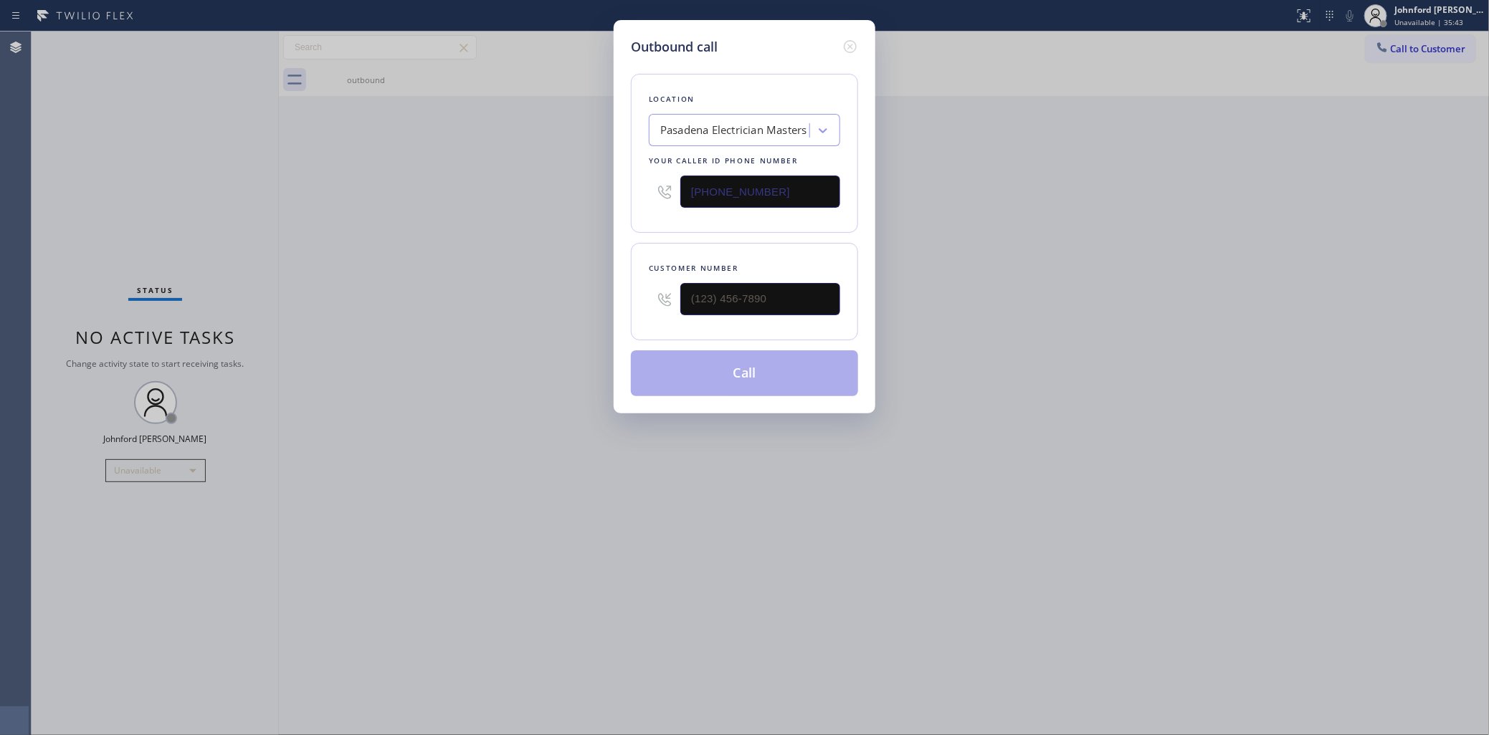
drag, startPoint x: 758, startPoint y: 205, endPoint x: 767, endPoint y: 201, distance: 10.0
click at [767, 201] on div "[PHONE_NUMBER]" at bounding box center [744, 191] width 191 height 47
drag, startPoint x: 771, startPoint y: 194, endPoint x: 525, endPoint y: 215, distance: 246.8
click at [564, 206] on div "Outbound call Location [GEOGRAPHIC_DATA] Electrician Masters Your caller id pho…" at bounding box center [744, 367] width 1489 height 735
paste input "855) 920-083"
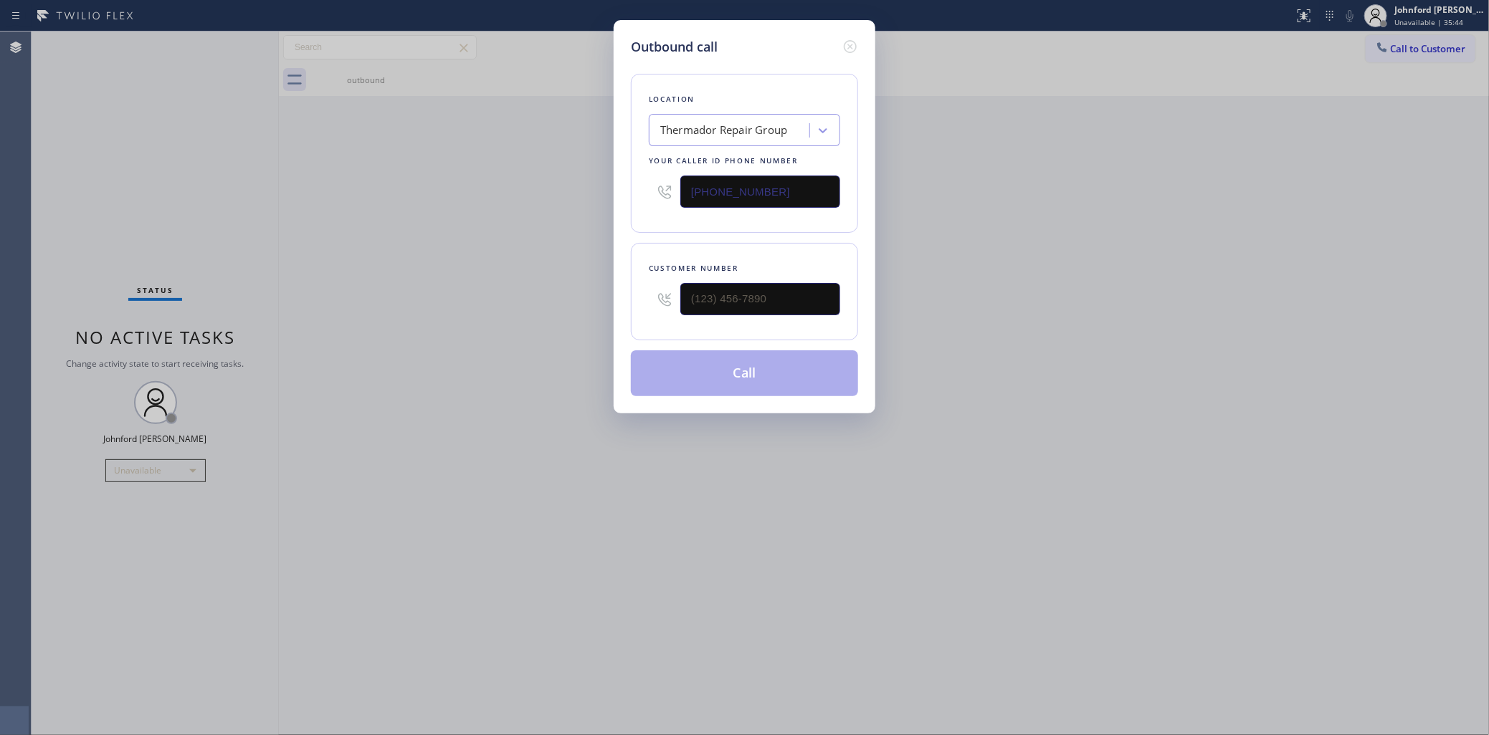
type input "[PHONE_NUMBER]"
drag, startPoint x: 800, startPoint y: 281, endPoint x: 606, endPoint y: 292, distance: 194.6
click at [610, 292] on div "Outbound call Location Thermador Repair Group Your caller id phone number [PHON…" at bounding box center [744, 367] width 1489 height 735
paste input "507) 209-3726"
type input "[PHONE_NUMBER]"
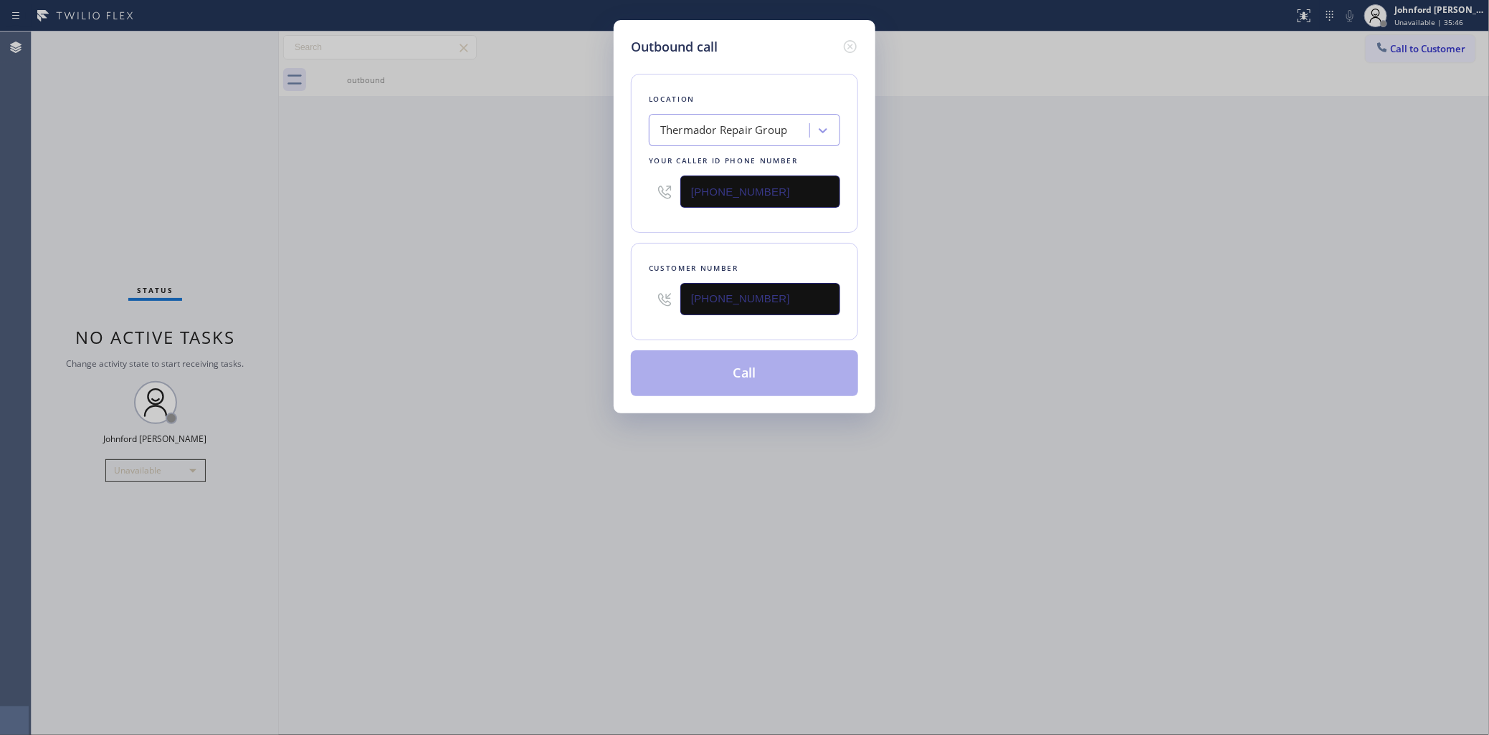
drag, startPoint x: 578, startPoint y: 300, endPoint x: 619, endPoint y: 314, distance: 43.3
click at [607, 310] on div "Outbound call Location Thermador Repair Group Your caller id phone number [PHON…" at bounding box center [744, 367] width 1489 height 735
click at [754, 366] on button "Call" at bounding box center [744, 374] width 227 height 46
drag, startPoint x: 1027, startPoint y: 249, endPoint x: 1070, endPoint y: 9, distance: 244.8
click at [1047, 226] on div "Outbound call Location Thermador Repair Group Your caller id phone number [PHON…" at bounding box center [744, 367] width 1489 height 735
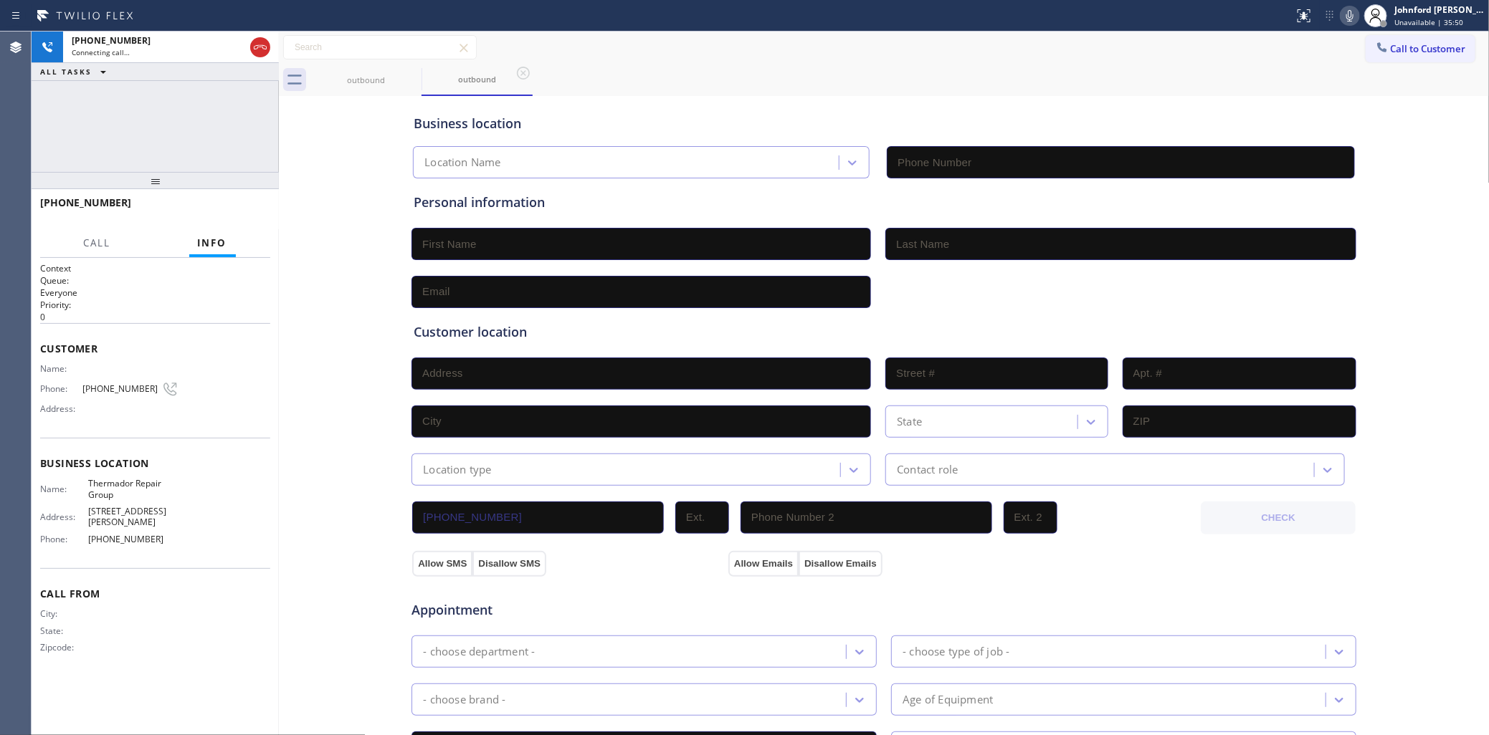
type input "[PHONE_NUMBER]"
click at [211, 124] on div "[PHONE_NUMBER] Live | 00:00 ALL TASKS ALL TASKS ACTIVE TASKS TASKS IN WRAP UP" at bounding box center [155, 102] width 247 height 140
click at [82, 115] on div "[PHONE_NUMBER] Live | 00:02 ALL TASKS ALL TASKS ACTIVE TASKS TASKS IN WRAP UP" at bounding box center [155, 102] width 247 height 140
click at [260, 215] on button "HANG UP" at bounding box center [237, 209] width 67 height 20
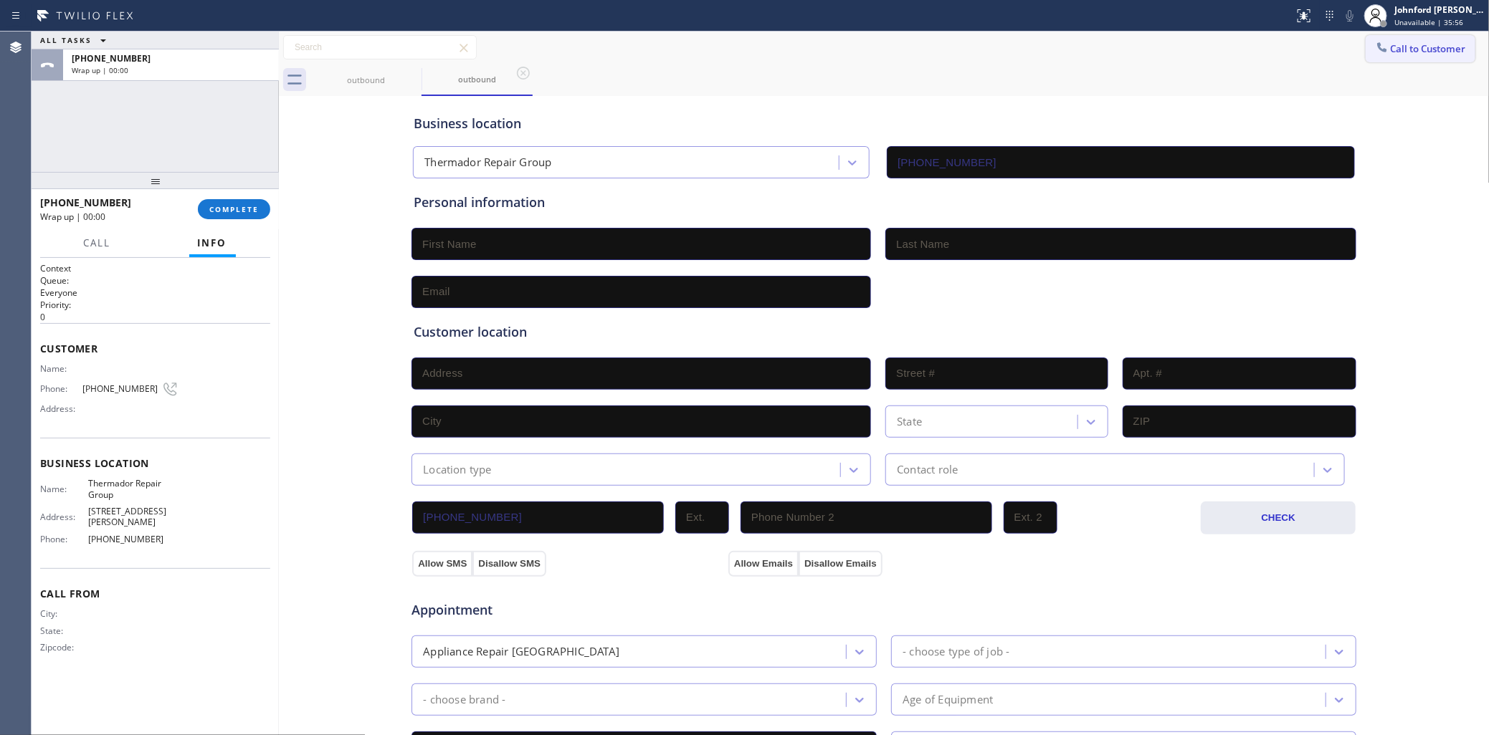
click at [1405, 45] on span "Call to Customer" at bounding box center [1428, 48] width 75 height 13
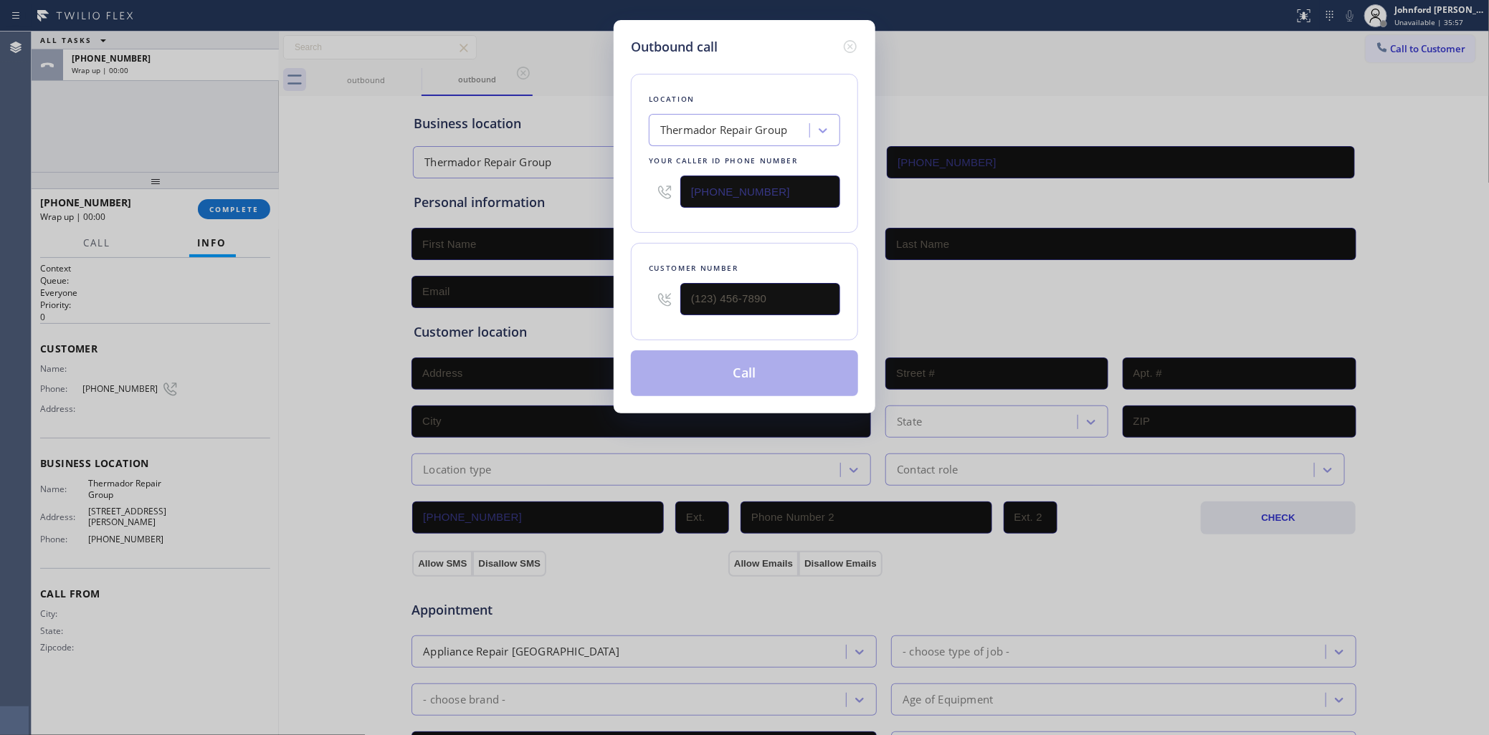
click at [766, 184] on input "[PHONE_NUMBER]" at bounding box center [760, 192] width 160 height 32
drag, startPoint x: 775, startPoint y: 301, endPoint x: 639, endPoint y: 305, distance: 135.5
click at [639, 305] on div "Customer number (___) ___-____" at bounding box center [744, 291] width 227 height 97
paste input "507) 209-3726"
type input "[PHONE_NUMBER]"
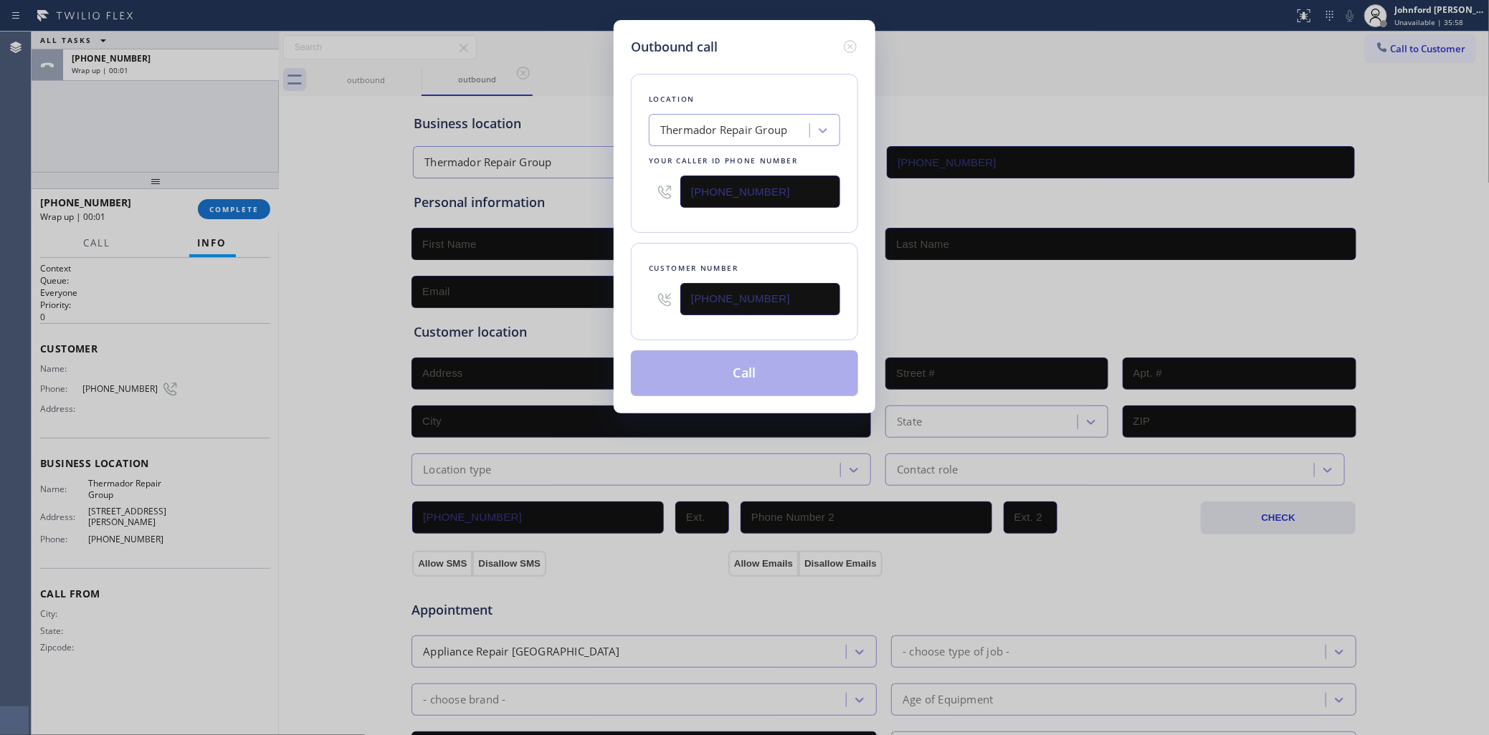
click at [705, 233] on div "Location Thermador Repair Group Your caller id phone number [PHONE_NUMBER] Cust…" at bounding box center [744, 227] width 227 height 340
click at [772, 358] on button "Call" at bounding box center [744, 374] width 227 height 46
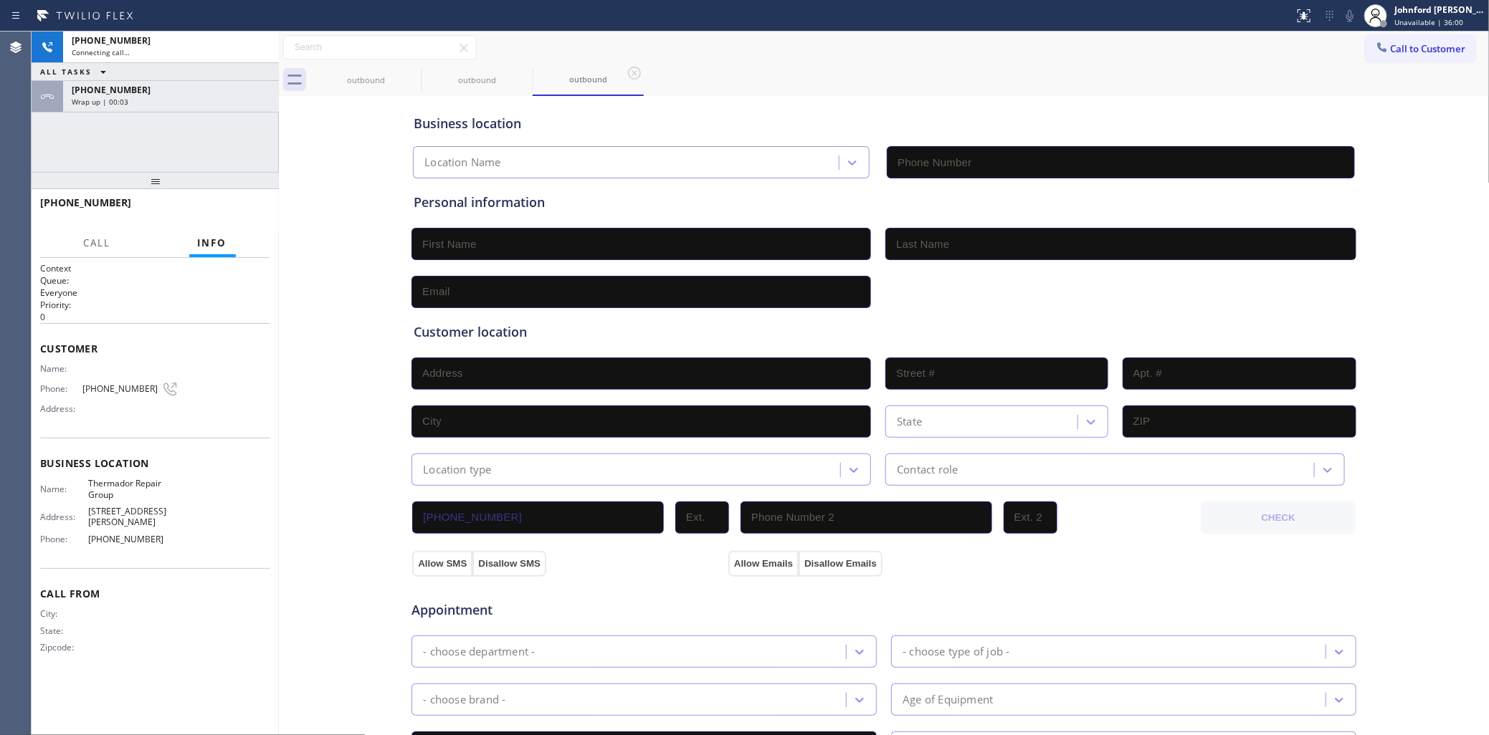
type input "[PHONE_NUMBER]"
drag, startPoint x: 242, startPoint y: 100, endPoint x: 229, endPoint y: 230, distance: 130.3
click at [242, 100] on div "Wrap up | 00:04" at bounding box center [171, 102] width 199 height 10
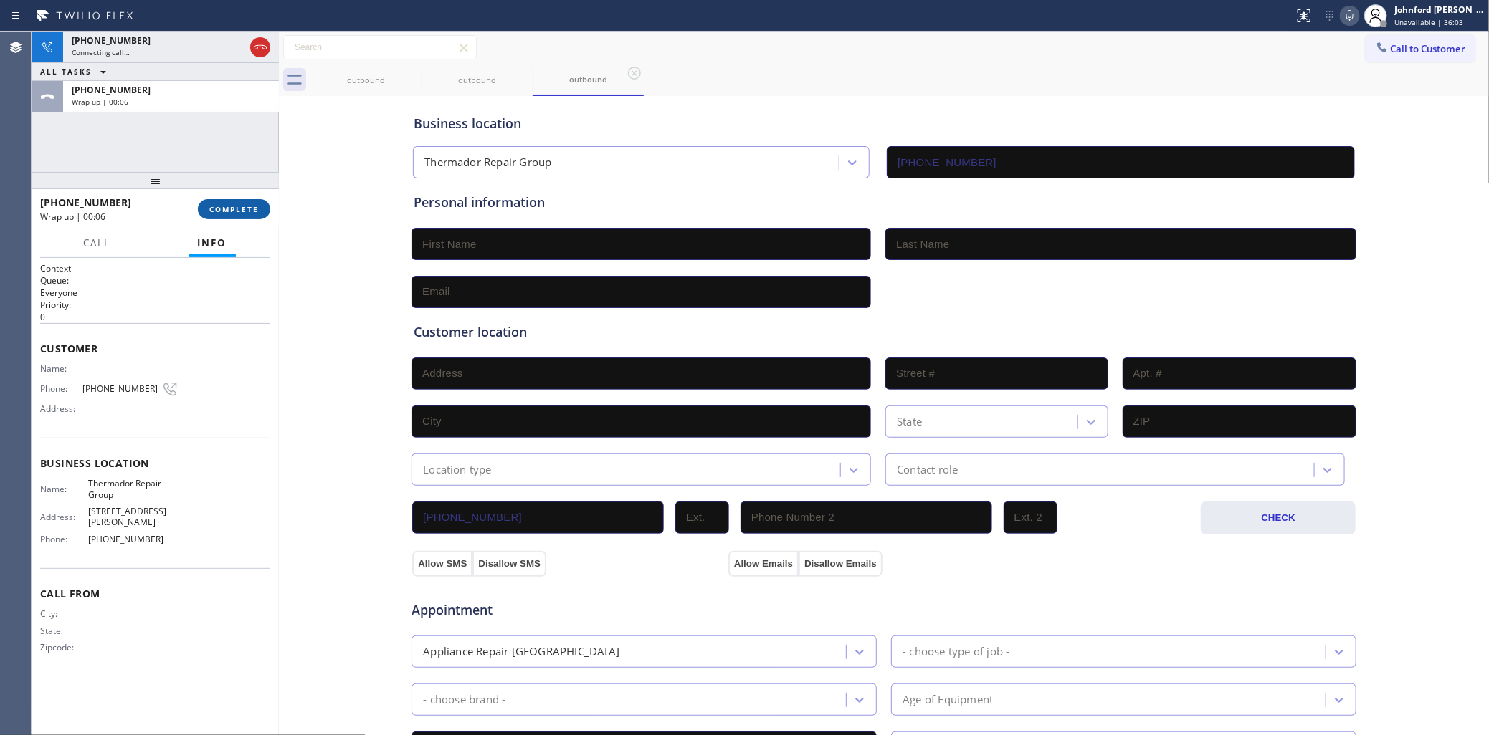
click at [233, 208] on span "COMPLETE" at bounding box center [233, 209] width 49 height 10
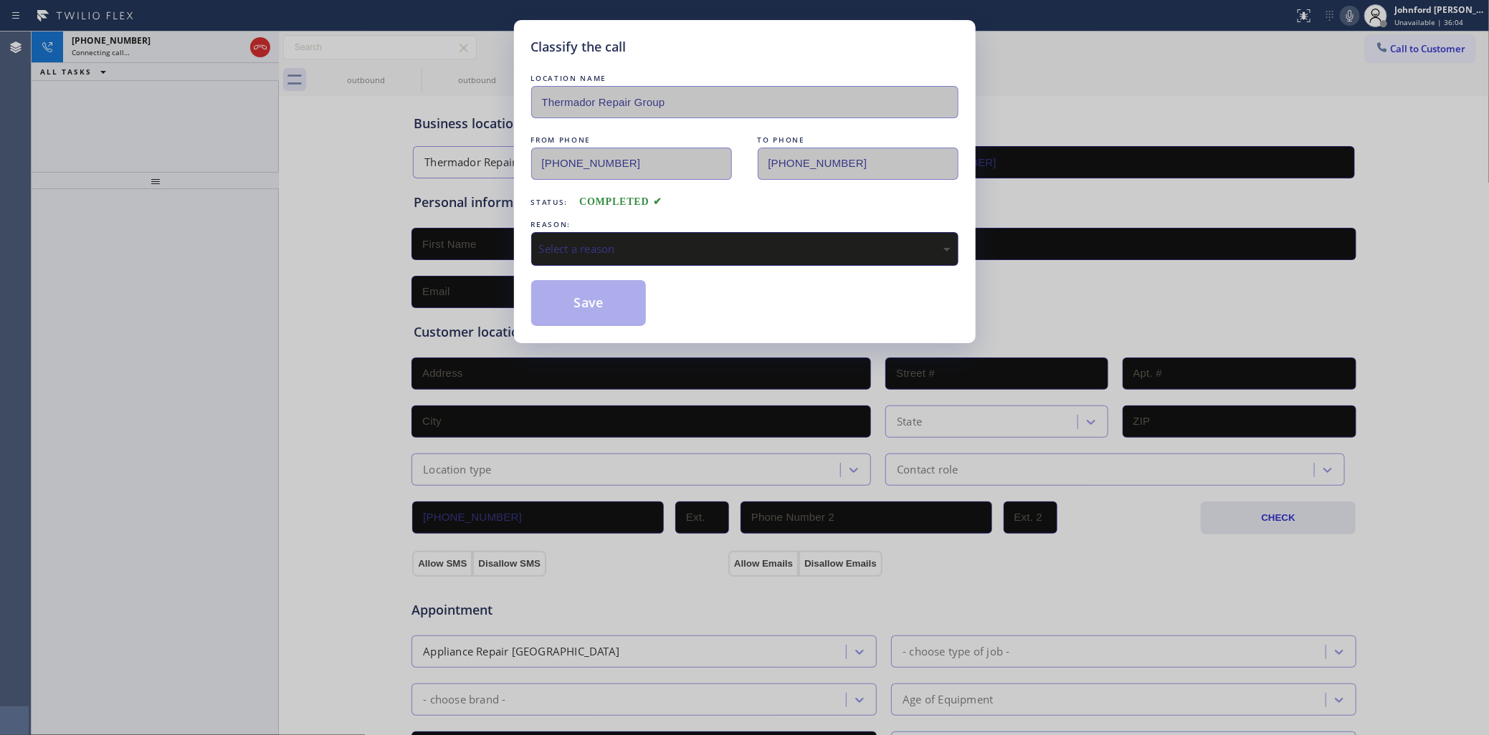
click at [614, 246] on div "Select a reason" at bounding box center [744, 249] width 411 height 16
click at [602, 303] on button "Save" at bounding box center [588, 303] width 115 height 46
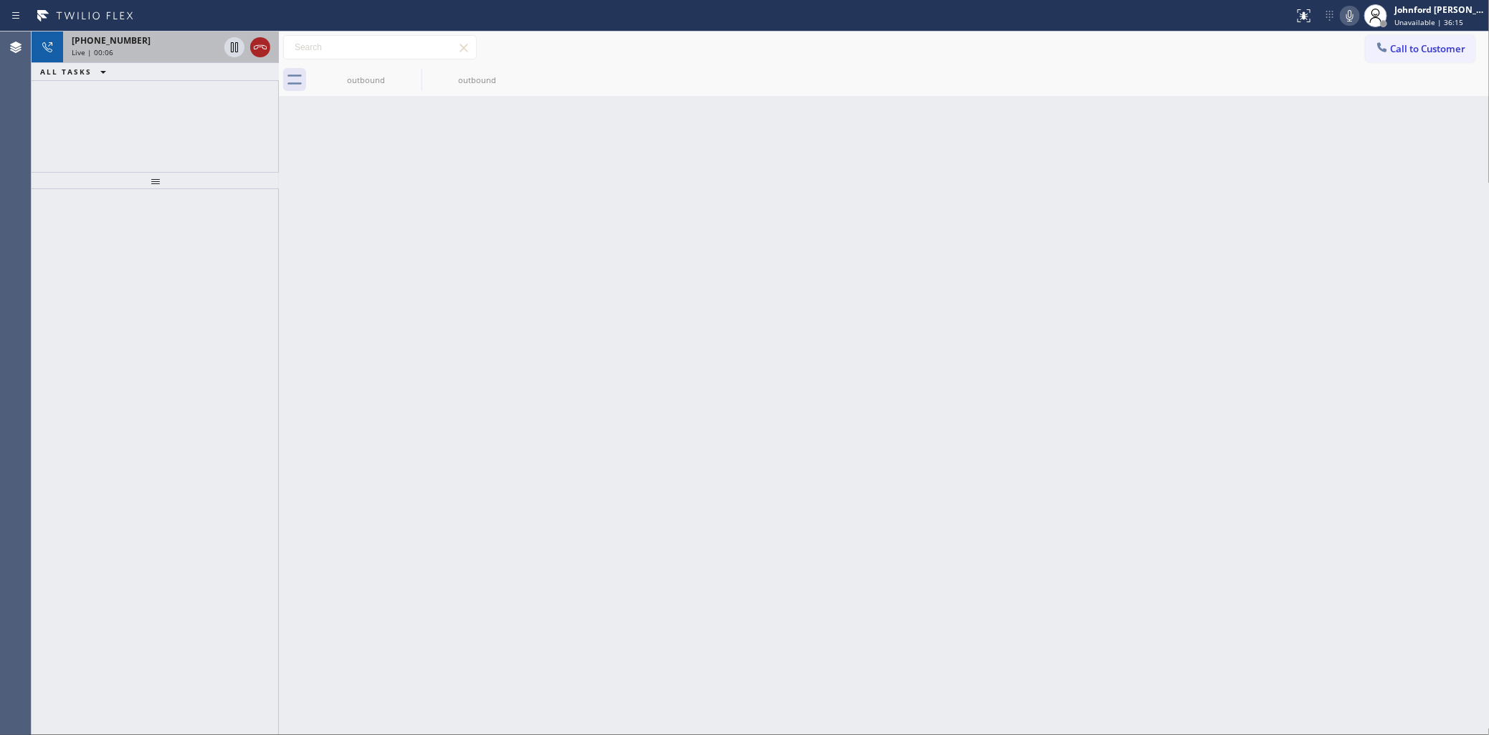
click at [255, 47] on icon at bounding box center [260, 47] width 17 height 17
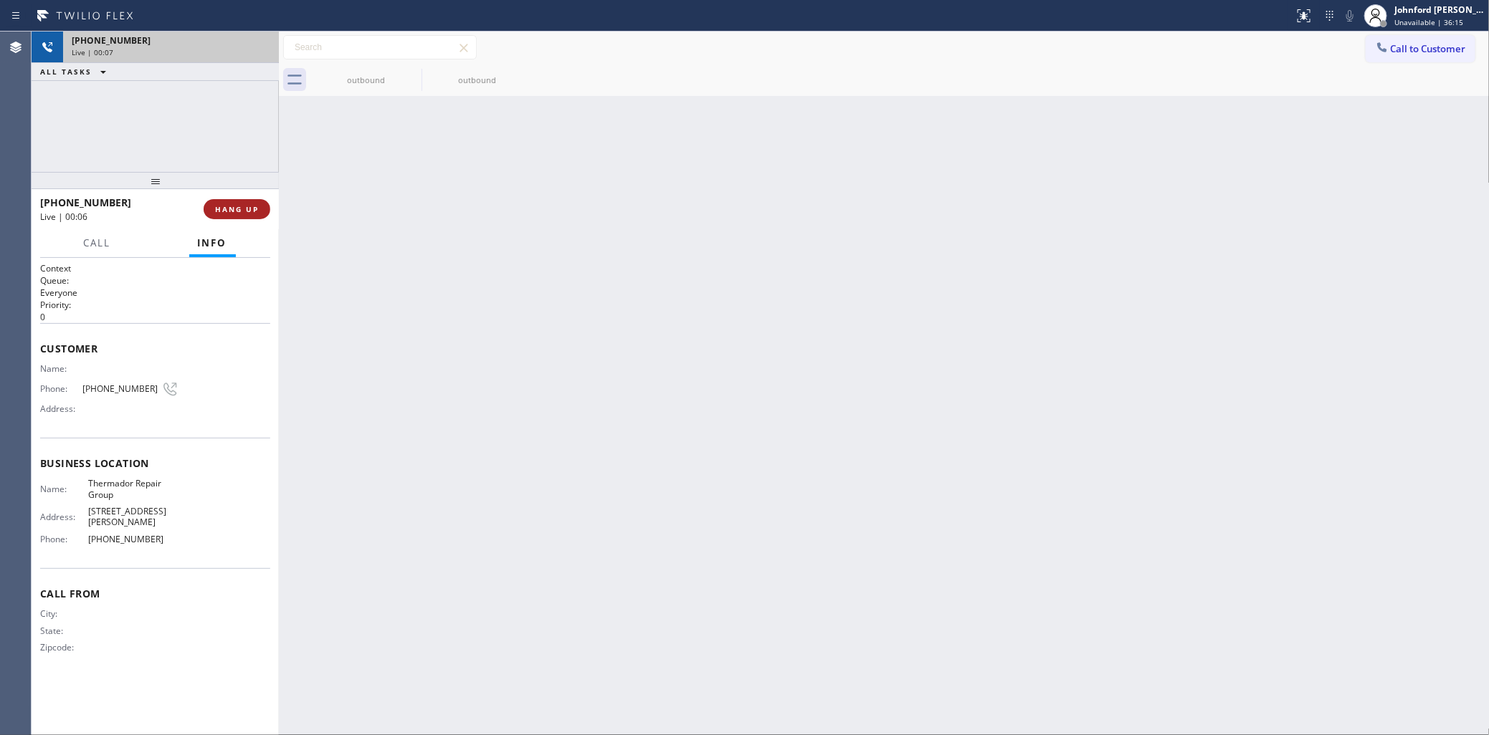
click at [220, 209] on span "HANG UP" at bounding box center [237, 209] width 44 height 10
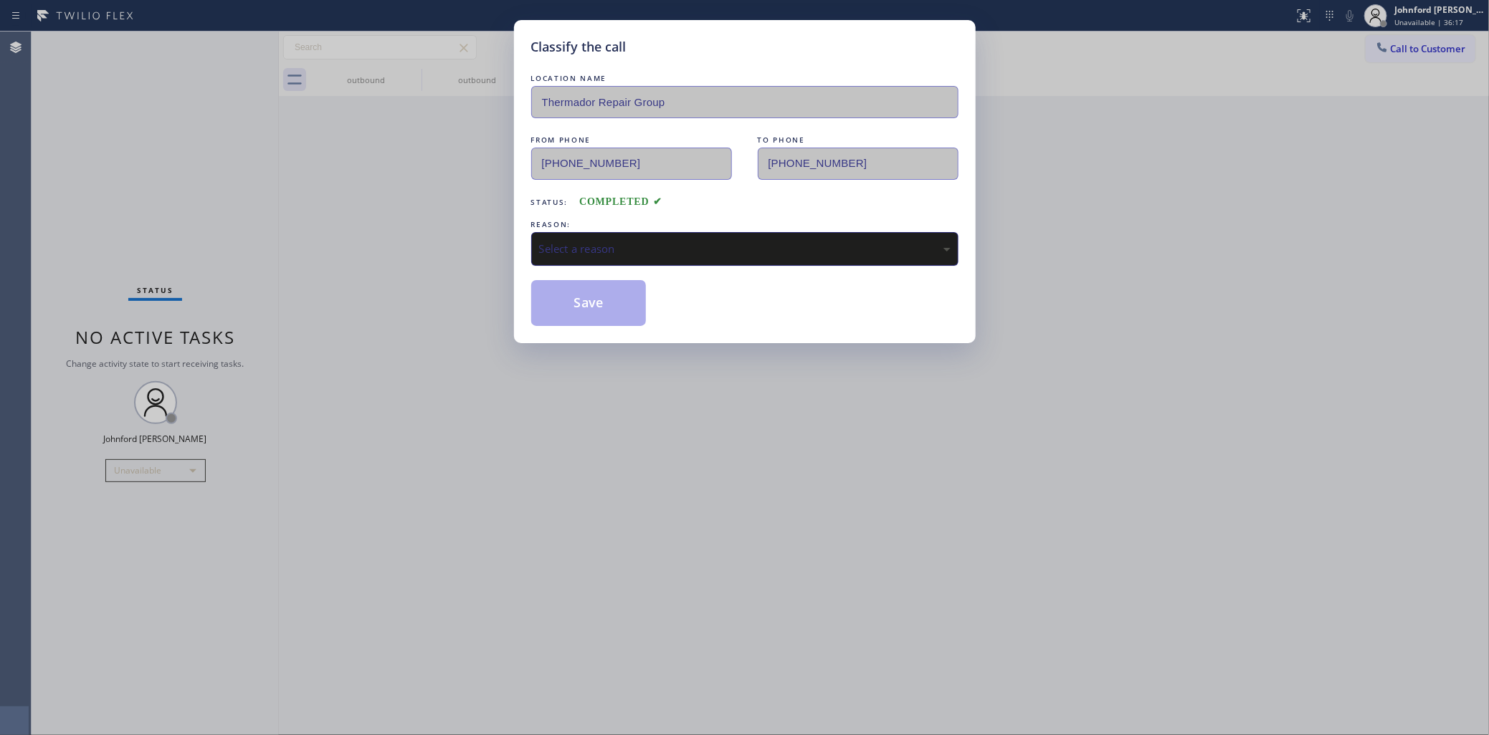
click at [622, 242] on div "Select a reason" at bounding box center [744, 249] width 411 height 16
click at [628, 313] on button "Save" at bounding box center [588, 303] width 115 height 46
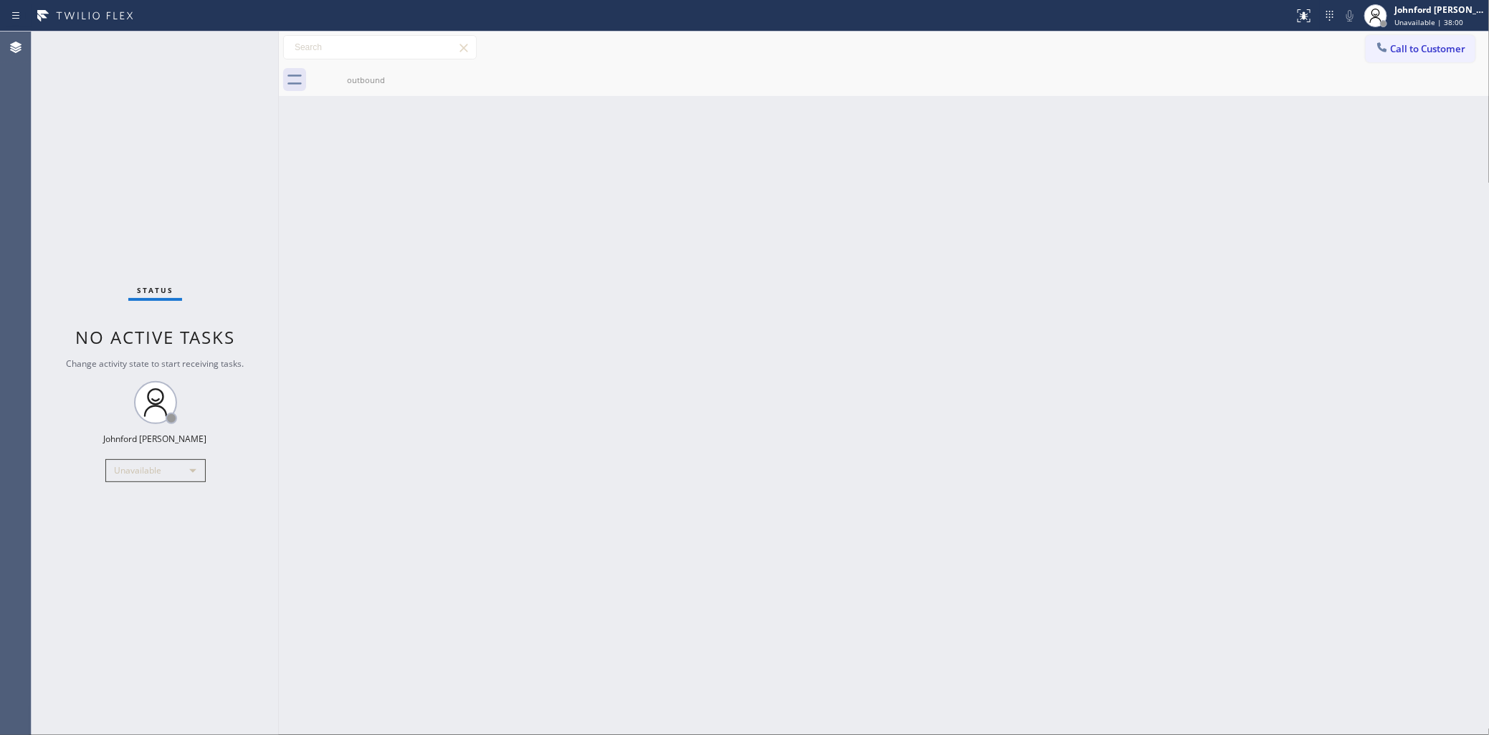
click at [1357, 39] on div "Call to Customer Outbound call Location Thermador Repair Group Your caller id p…" at bounding box center [884, 47] width 1211 height 25
click at [1395, 40] on button "Call to Customer" at bounding box center [1421, 48] width 110 height 27
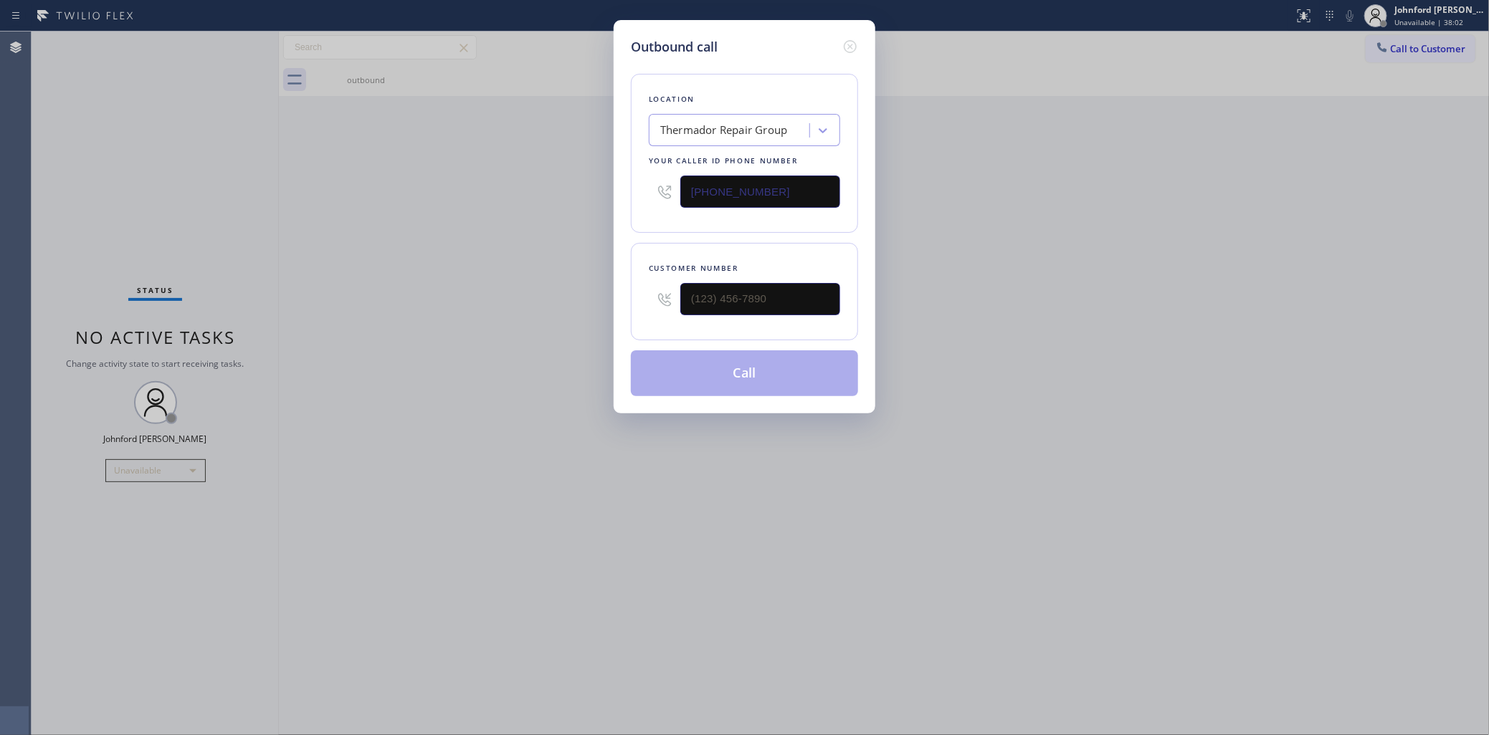
drag, startPoint x: 692, startPoint y: 187, endPoint x: 614, endPoint y: 185, distance: 78.9
click at [620, 185] on div "Outbound call Location Thermador Repair Group Your caller id phone number [PHON…" at bounding box center [745, 217] width 262 height 394
paste input "77) 748-5179"
type input "[PHONE_NUMBER]"
drag, startPoint x: 805, startPoint y: 277, endPoint x: 592, endPoint y: 306, distance: 214.8
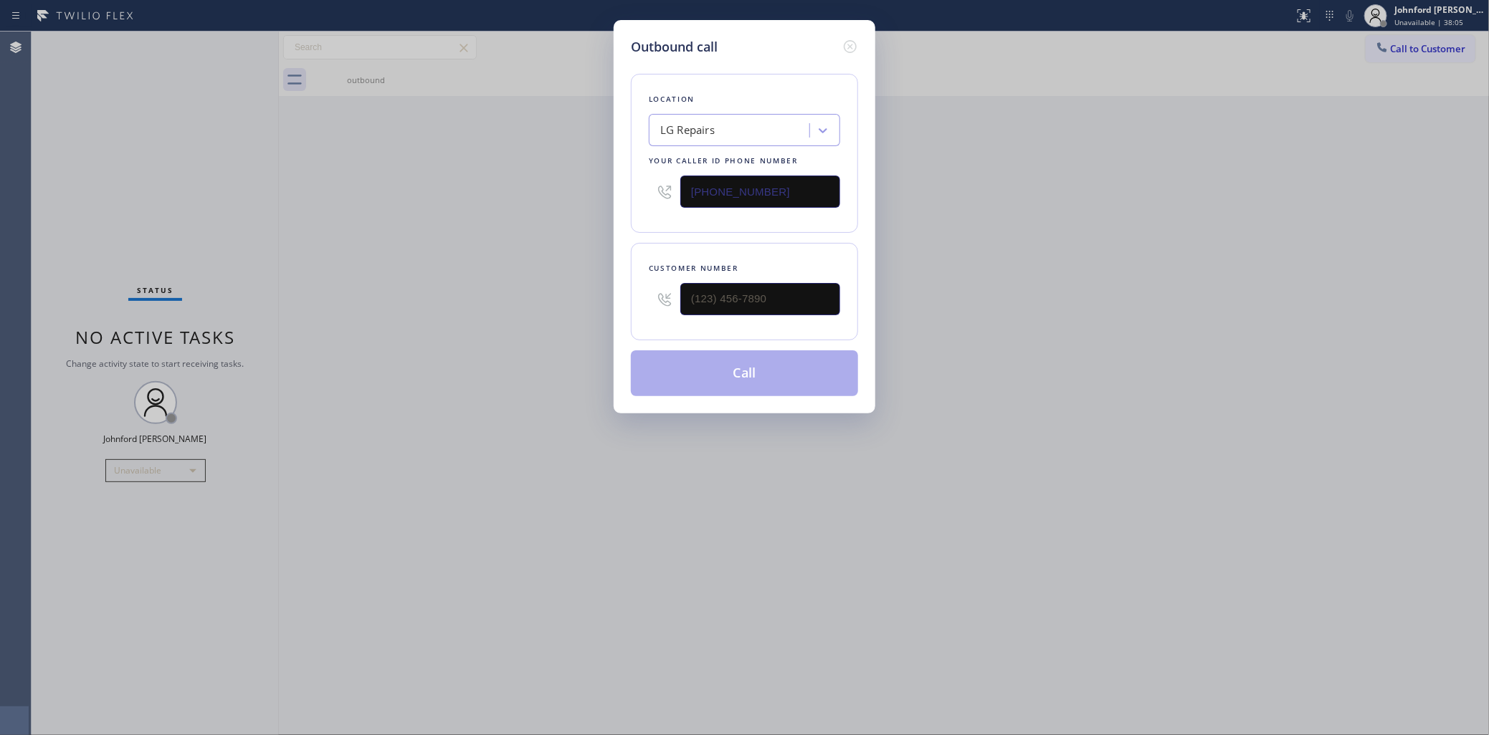
click at [603, 305] on div "Outbound call Location LG Repairs Your caller id phone number [PHONE_NUMBER] Cu…" at bounding box center [744, 367] width 1489 height 735
paste input "626) 705-7833"
drag, startPoint x: 712, startPoint y: 294, endPoint x: 649, endPoint y: 294, distance: 63.1
click at [665, 294] on div "[PHONE_NUMBER]" at bounding box center [744, 299] width 191 height 47
type input "[PHONE_NUMBER]"
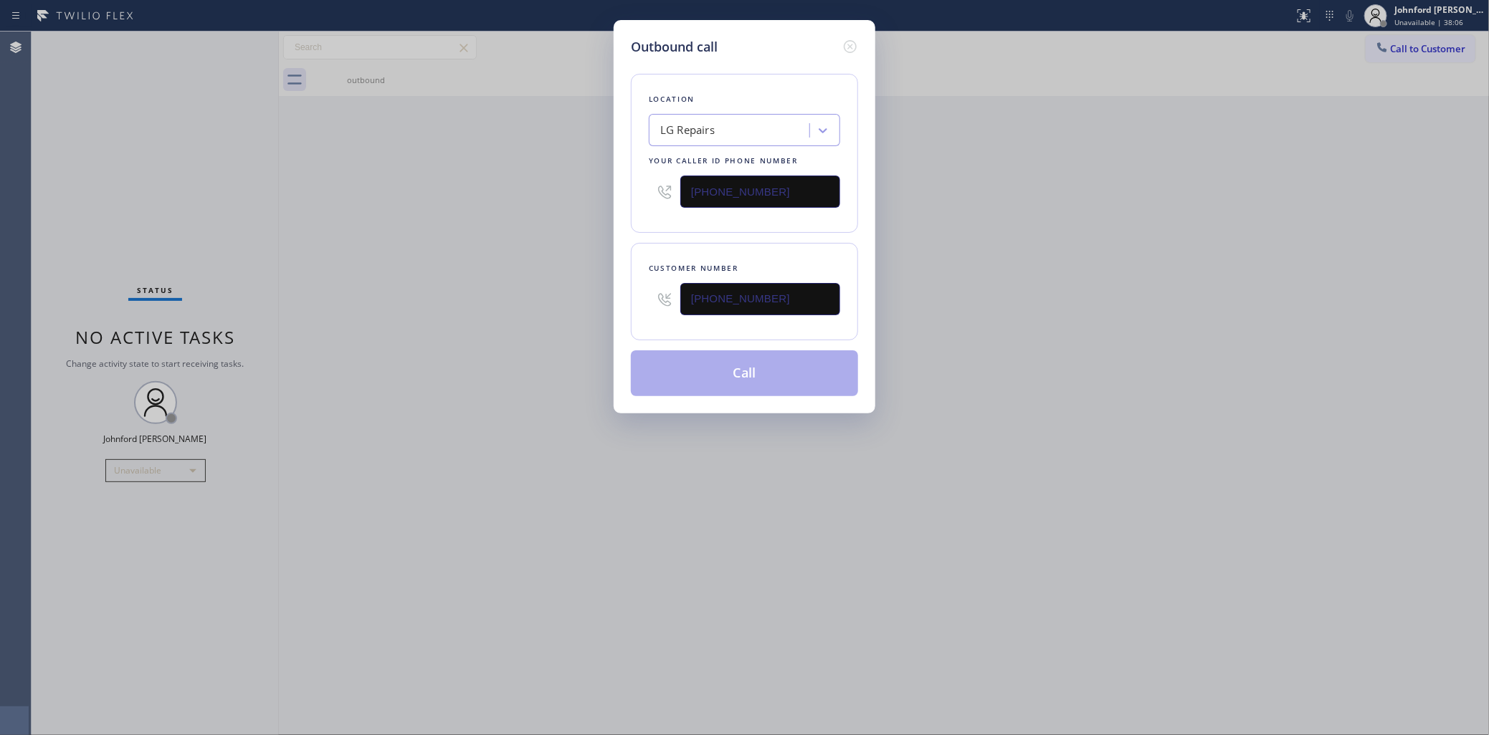
drag, startPoint x: 436, startPoint y: 294, endPoint x: 633, endPoint y: 370, distance: 211.3
click at [442, 294] on div "Outbound call Location LG Repairs Your caller id phone number [PHONE_NUMBER] Cu…" at bounding box center [744, 367] width 1489 height 735
click at [736, 385] on button "Call" at bounding box center [744, 374] width 227 height 46
drag, startPoint x: 1034, startPoint y: 349, endPoint x: 1177, endPoint y: 11, distance: 367.5
click at [1042, 346] on div "Outbound call Location LG Repairs Your caller id phone number [PHONE_NUMBER] Cu…" at bounding box center [744, 367] width 1489 height 735
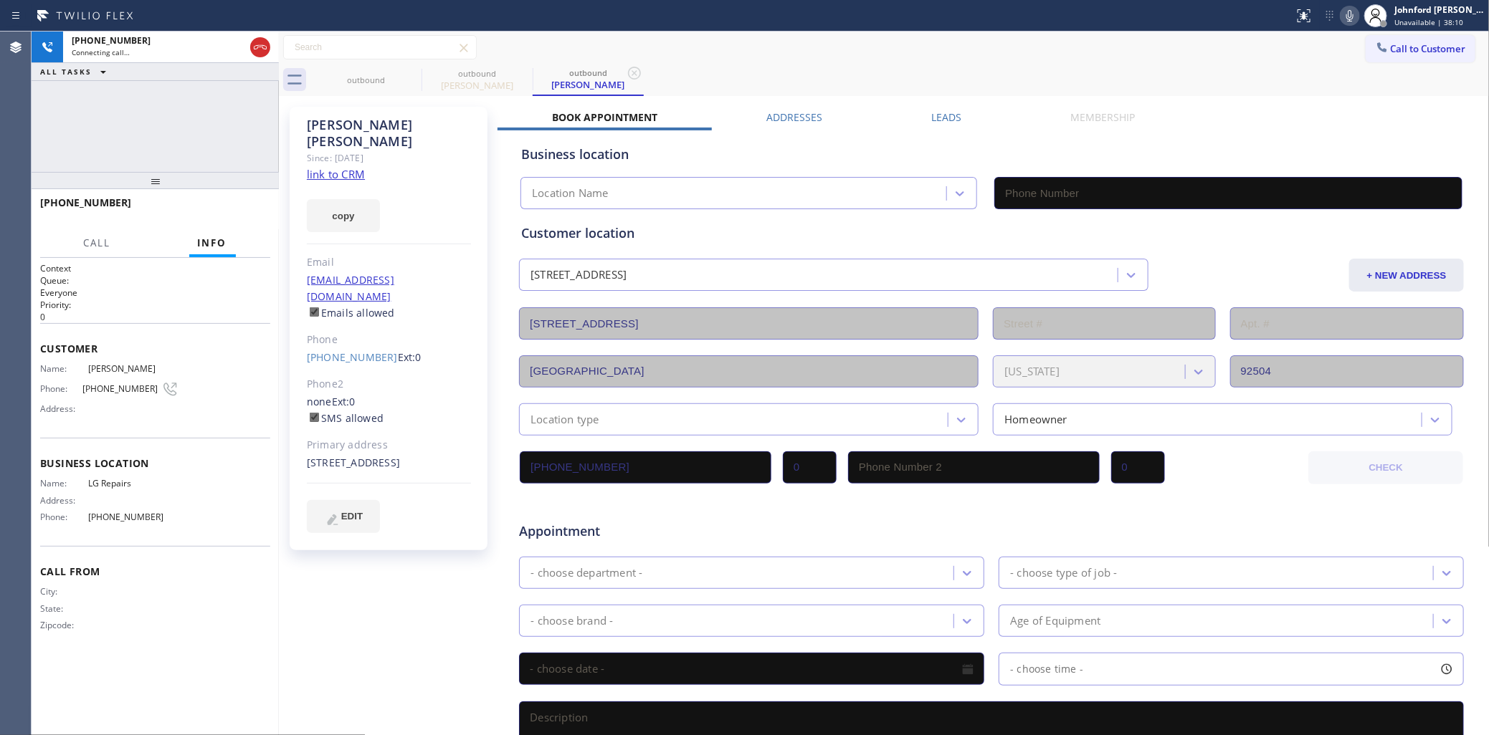
type input "[PHONE_NUMBER]"
click at [424, 77] on div "outbound" at bounding box center [477, 73] width 108 height 11
click at [404, 70] on icon at bounding box center [412, 73] width 17 height 17
drag, startPoint x: 366, startPoint y: 85, endPoint x: 416, endPoint y: 77, distance: 50.1
click at [368, 83] on div "outbound" at bounding box center [366, 80] width 108 height 11
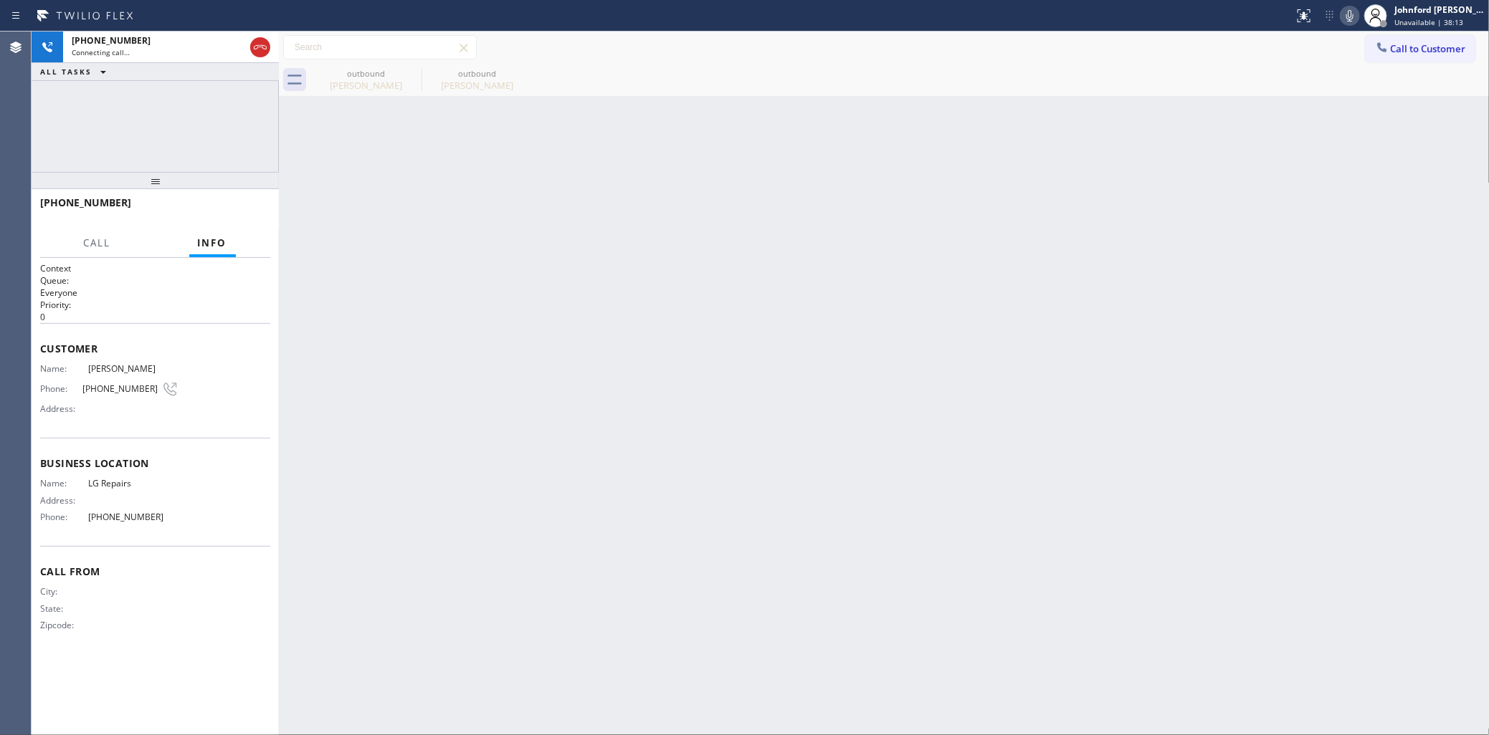
click at [669, 67] on div "outbound [PERSON_NAME] outbound [PERSON_NAME]" at bounding box center [899, 80] width 1179 height 32
click at [1353, 23] on icon at bounding box center [1349, 15] width 17 height 17
drag, startPoint x: 1345, startPoint y: 15, endPoint x: 1273, endPoint y: 2, distance: 72.8
click at [1345, 15] on icon at bounding box center [1349, 15] width 17 height 17
click at [235, 210] on span "HANG UP" at bounding box center [237, 209] width 44 height 10
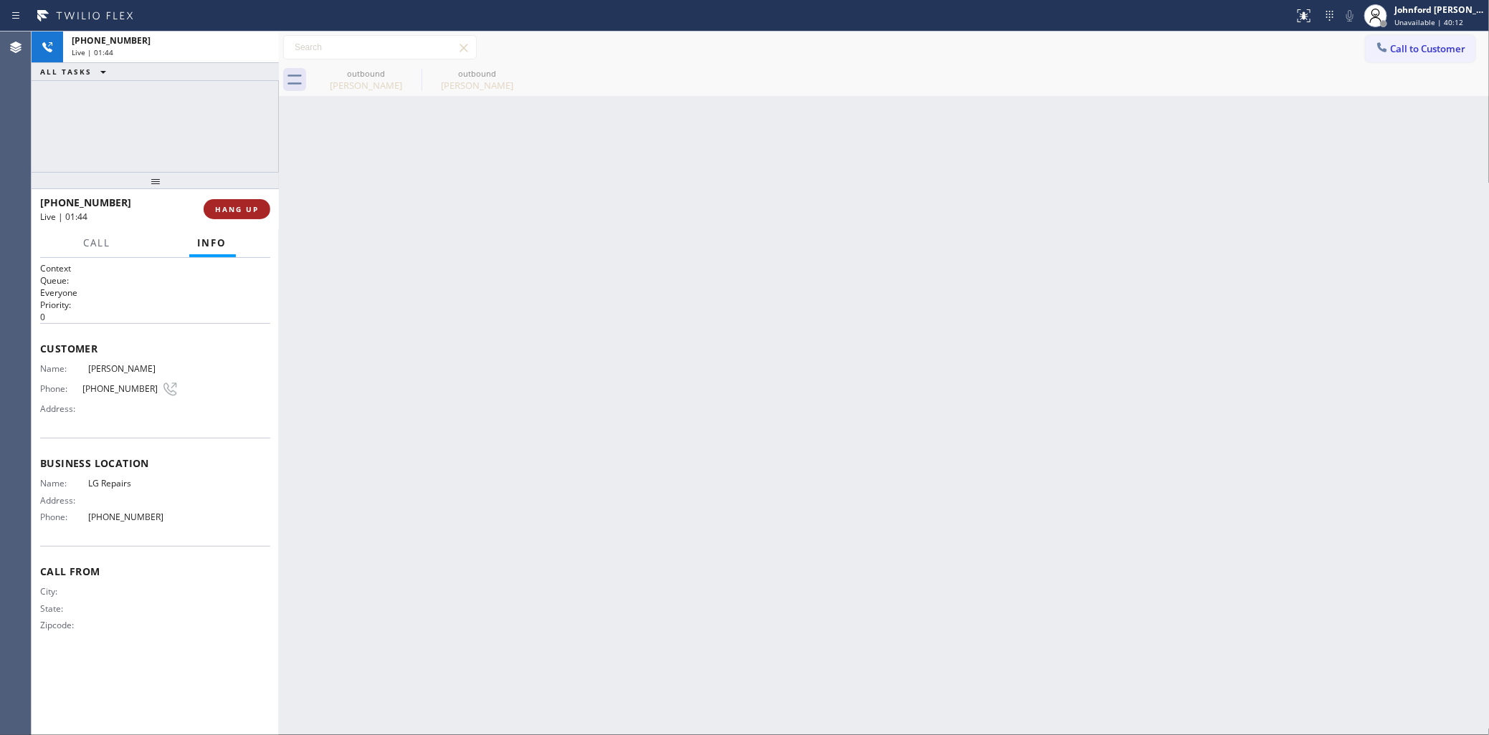
click at [235, 210] on span "HANG UP" at bounding box center [237, 209] width 44 height 10
click at [249, 216] on button "COMPLETE" at bounding box center [234, 209] width 72 height 20
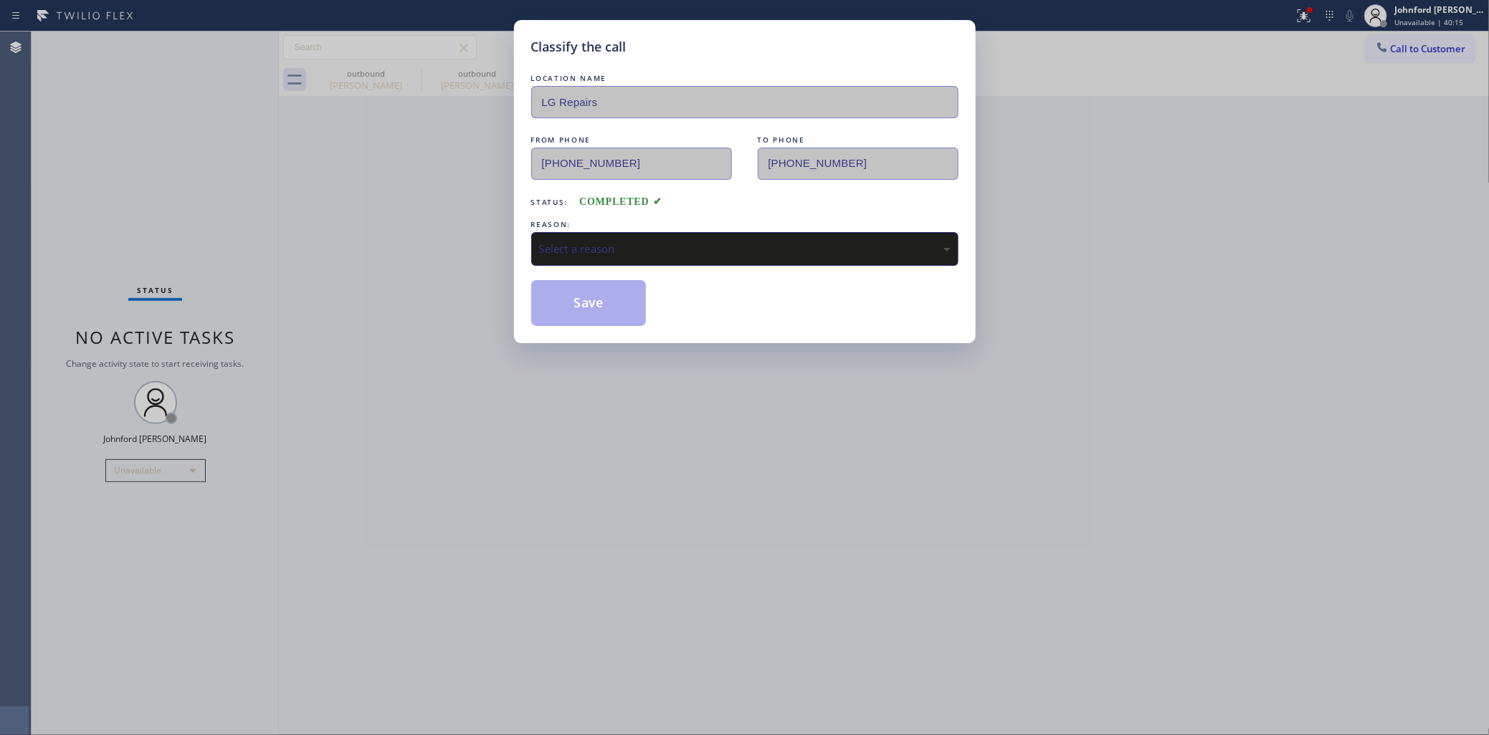
click at [586, 241] on div "Select a reason" at bounding box center [744, 249] width 411 height 16
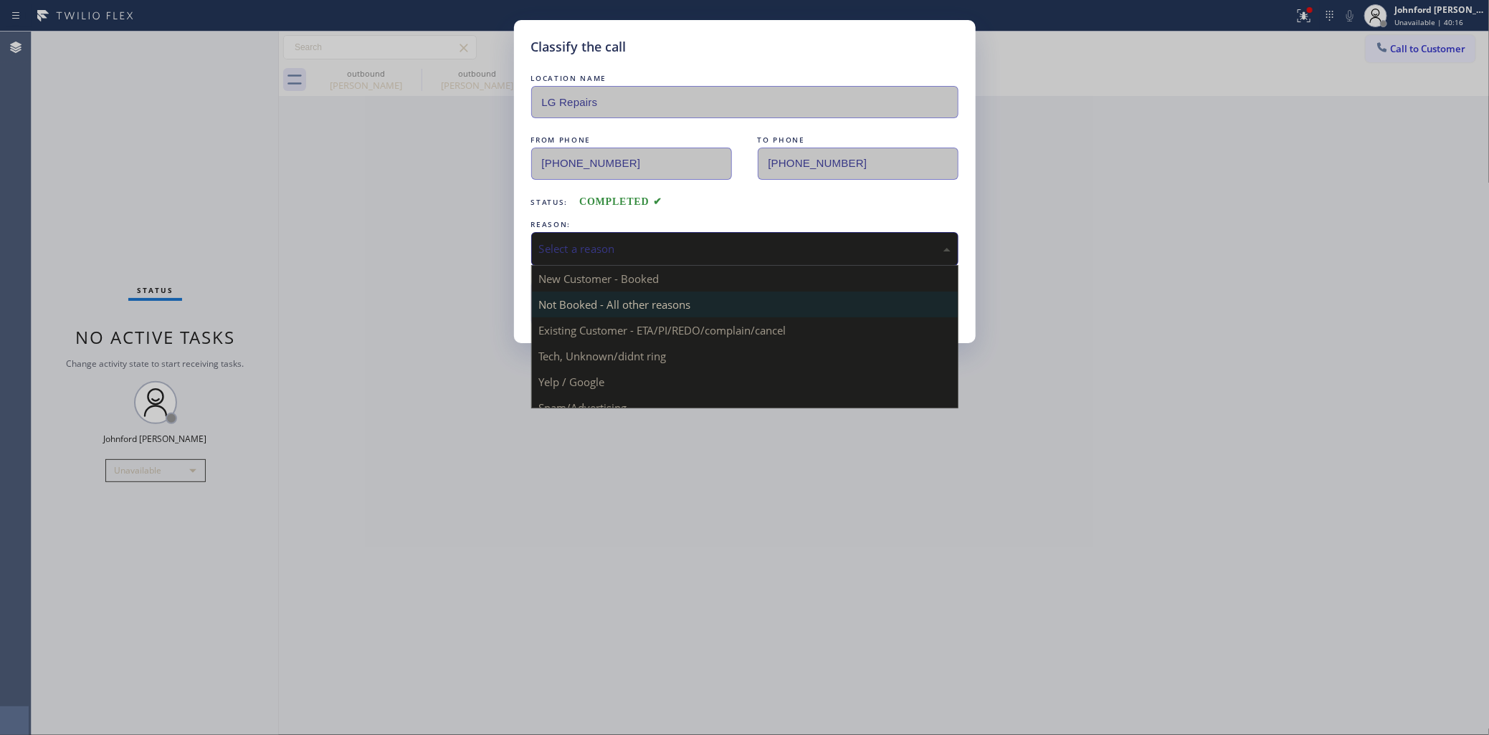
drag, startPoint x: 654, startPoint y: 320, endPoint x: 571, endPoint y: 301, distance: 85.2
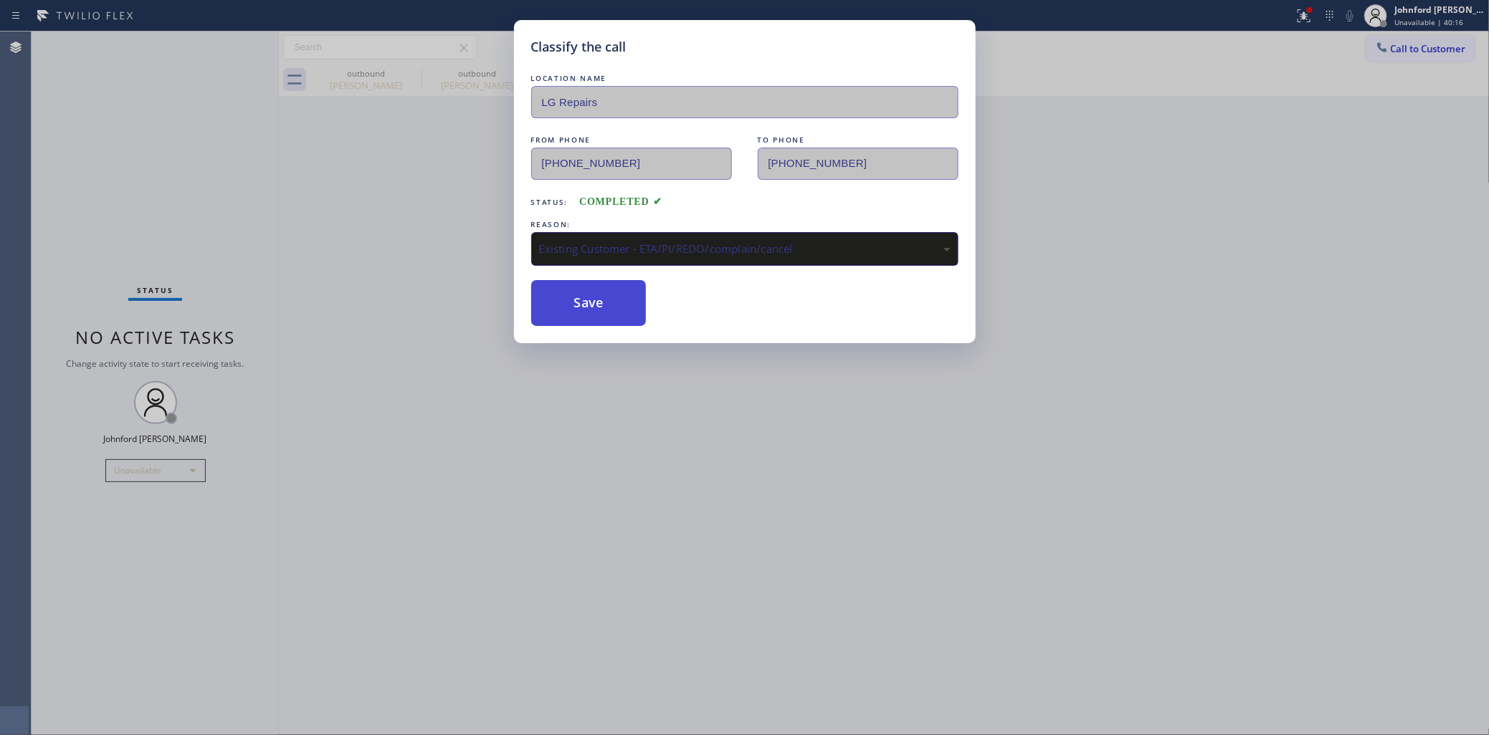
click at [571, 301] on button "Save" at bounding box center [588, 303] width 115 height 46
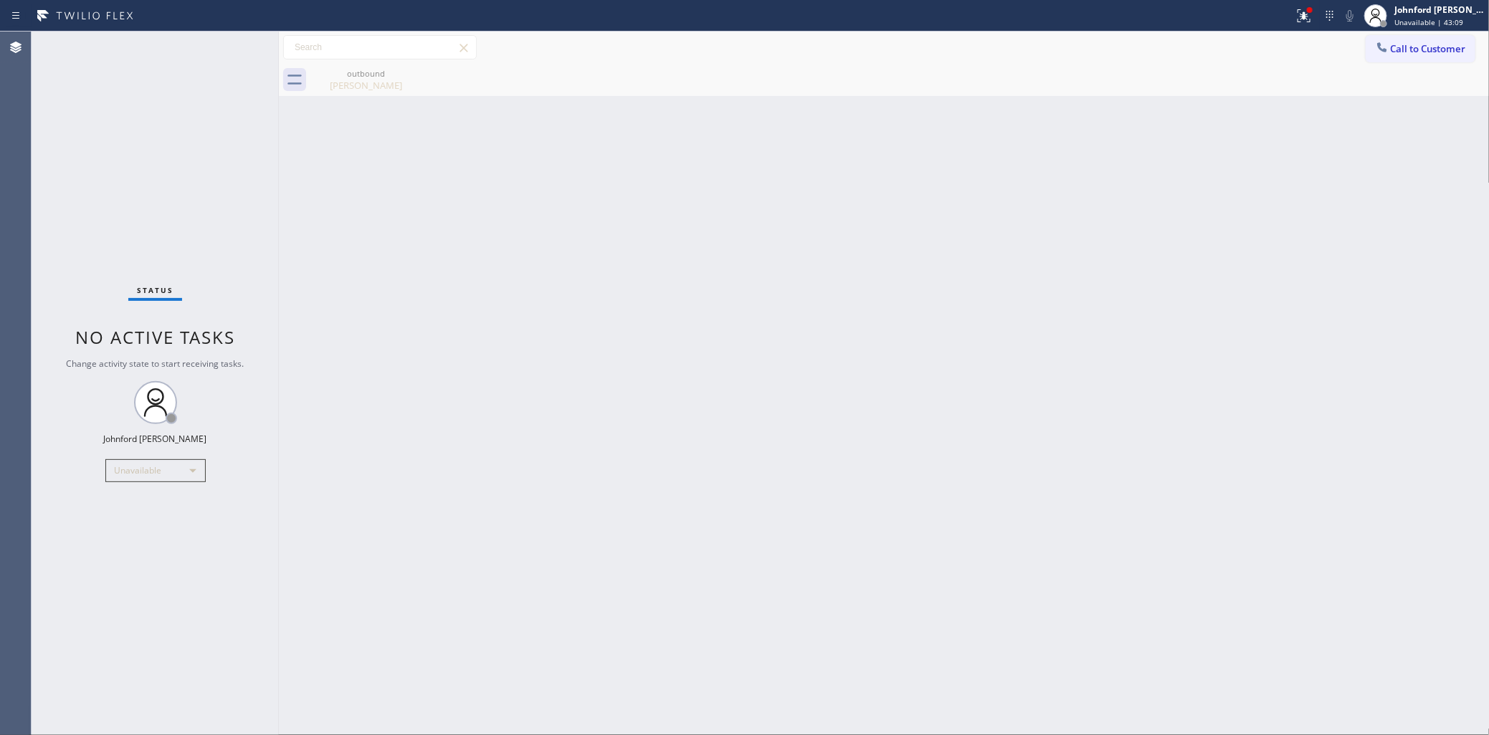
drag, startPoint x: 1133, startPoint y: 302, endPoint x: 1113, endPoint y: 171, distance: 132.7
click at [1133, 302] on div "Back to Dashboard Change Sender ID Customers Technicians Select a contact Outbo…" at bounding box center [884, 384] width 1211 height 704
click at [740, 306] on div "Back to Dashboard Change Sender ID Customers Technicians Select a contact Outbo…" at bounding box center [884, 384] width 1211 height 704
click at [1285, 19] on div at bounding box center [647, 15] width 1282 height 23
click at [1319, 19] on div at bounding box center [1304, 15] width 32 height 17
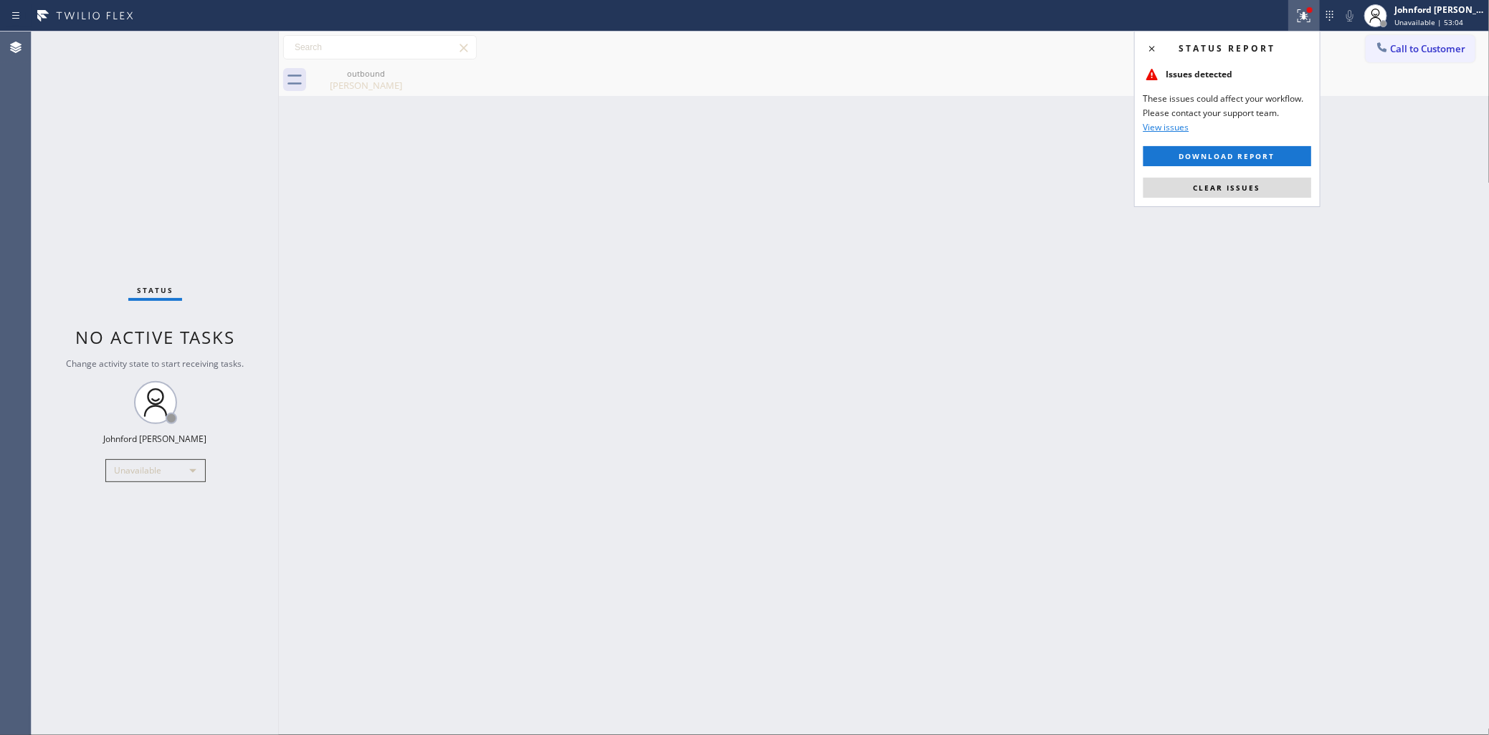
click at [1310, 16] on icon at bounding box center [1303, 15] width 17 height 17
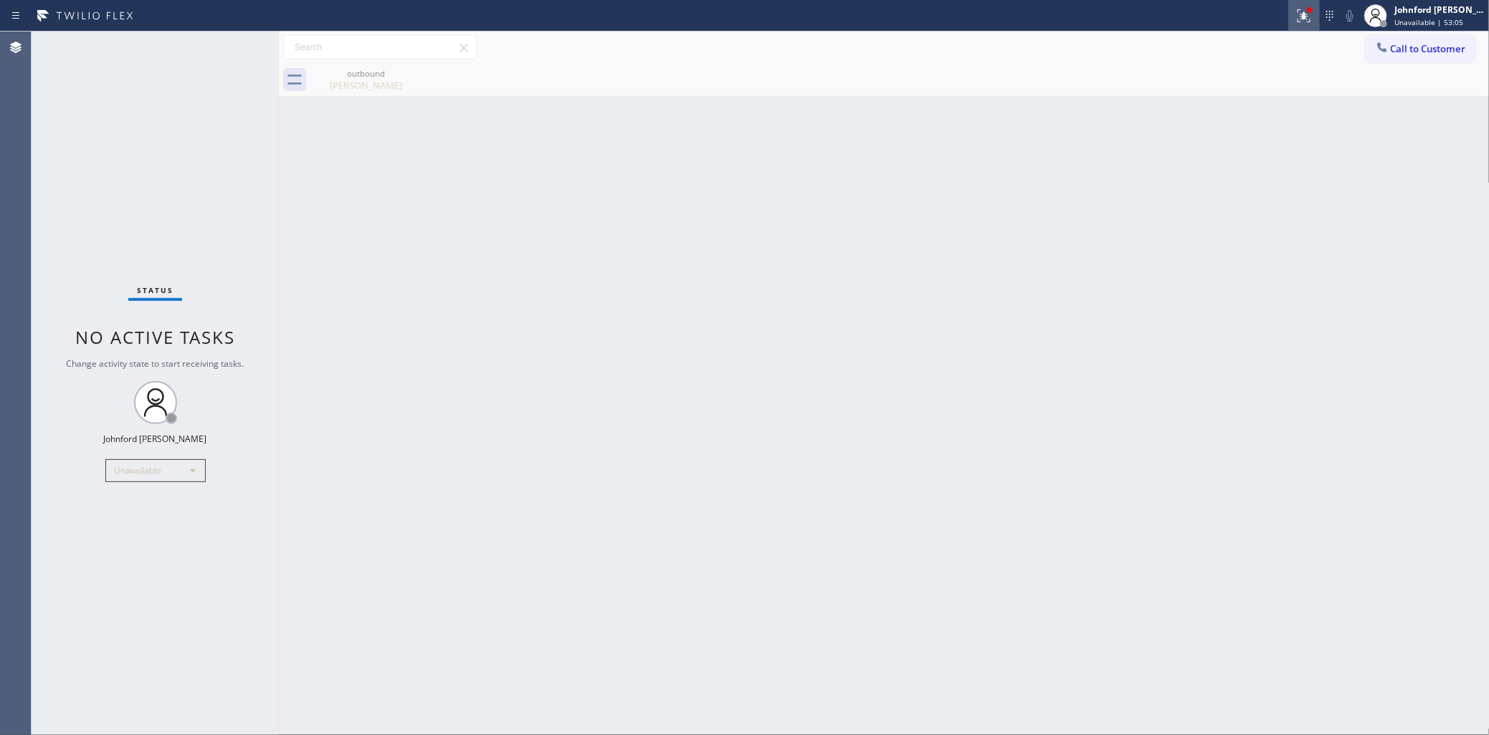
click at [1310, 16] on icon at bounding box center [1303, 15] width 17 height 17
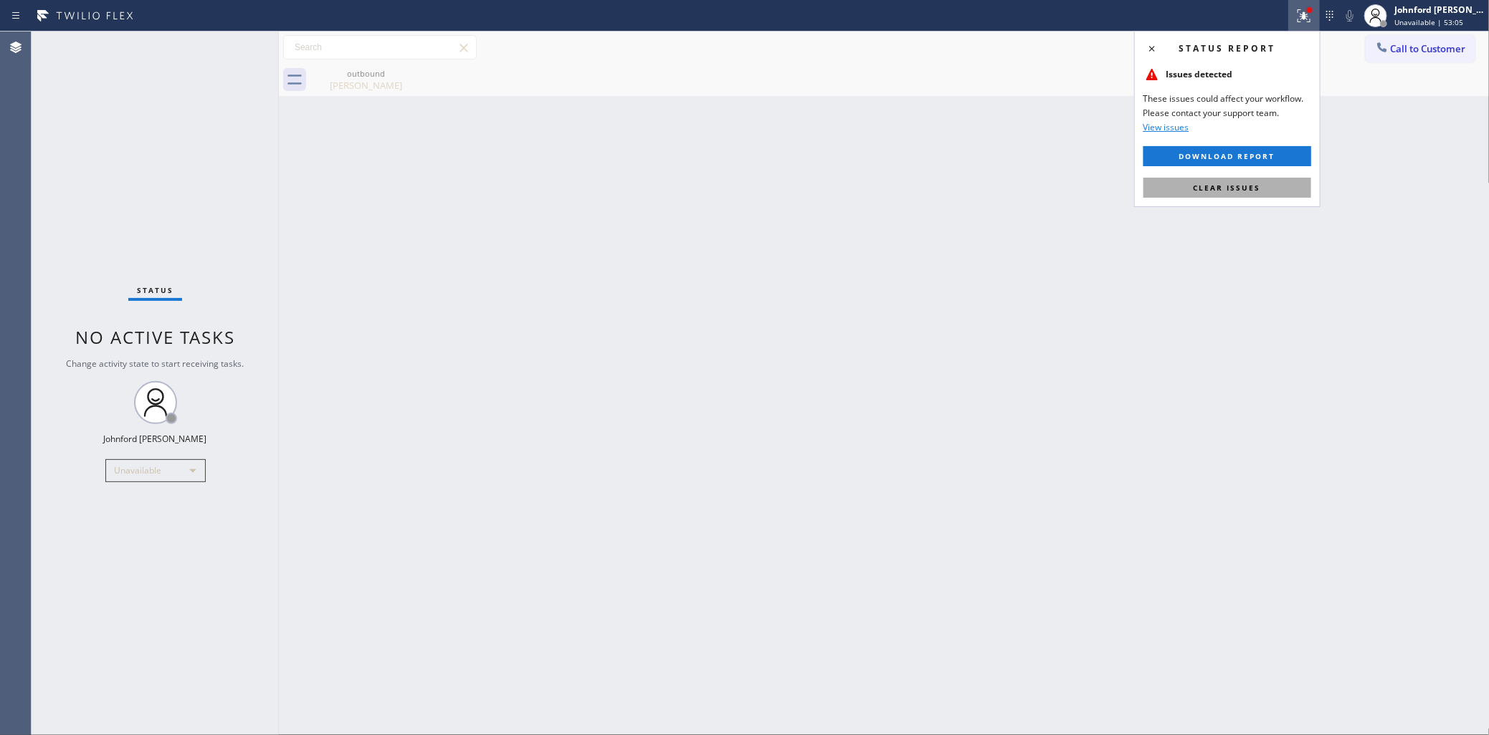
click at [1262, 187] on button "Clear issues" at bounding box center [1227, 188] width 168 height 20
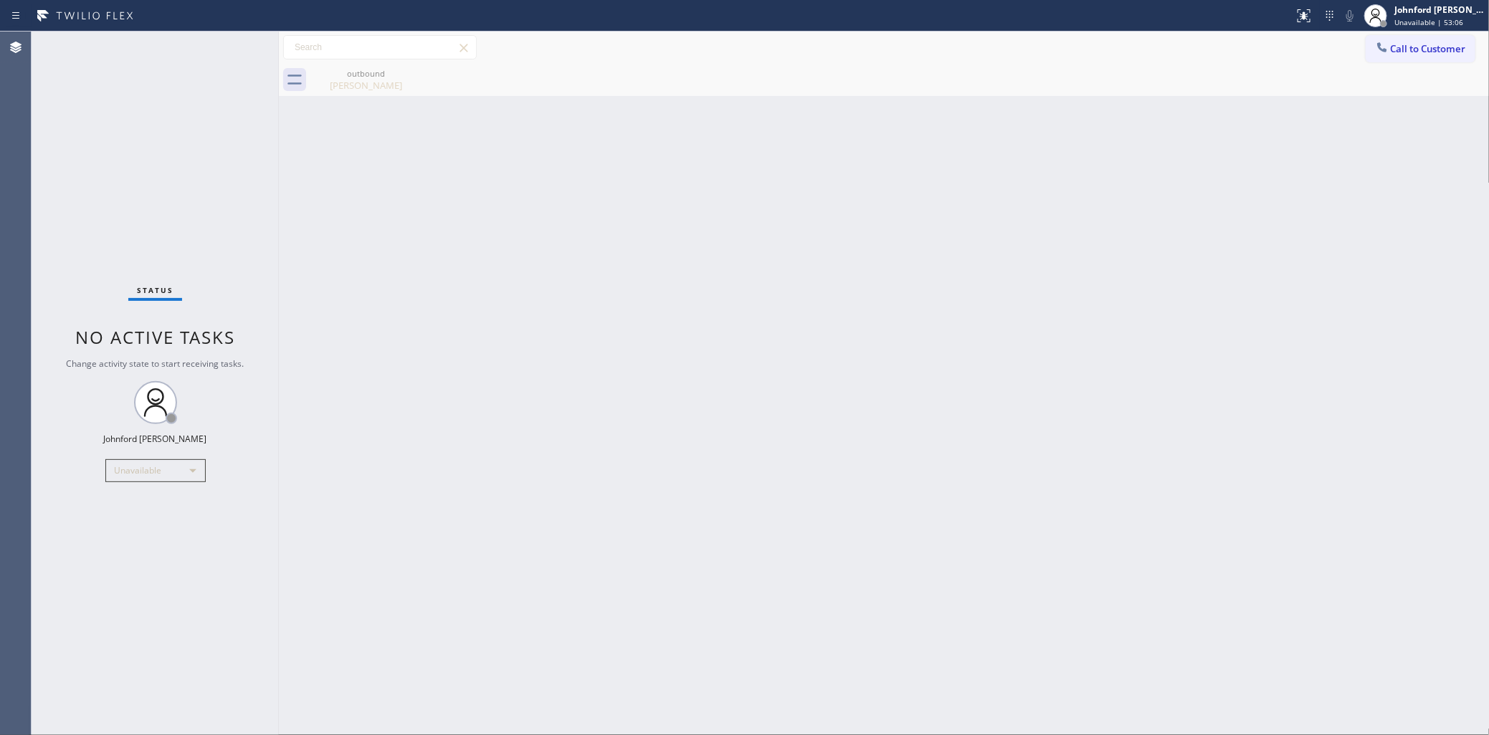
click at [1113, 199] on div "Back to Dashboard Change Sender ID Customers Technicians Select a contact Outbo…" at bounding box center [884, 384] width 1211 height 704
click at [693, 300] on div "Back to Dashboard Change Sender ID Customers Technicians Select a contact Outbo…" at bounding box center [884, 384] width 1211 height 704
click at [108, 123] on div "Status No active tasks Change activity state to start receiving tasks. [PERSON_…" at bounding box center [155, 384] width 247 height 704
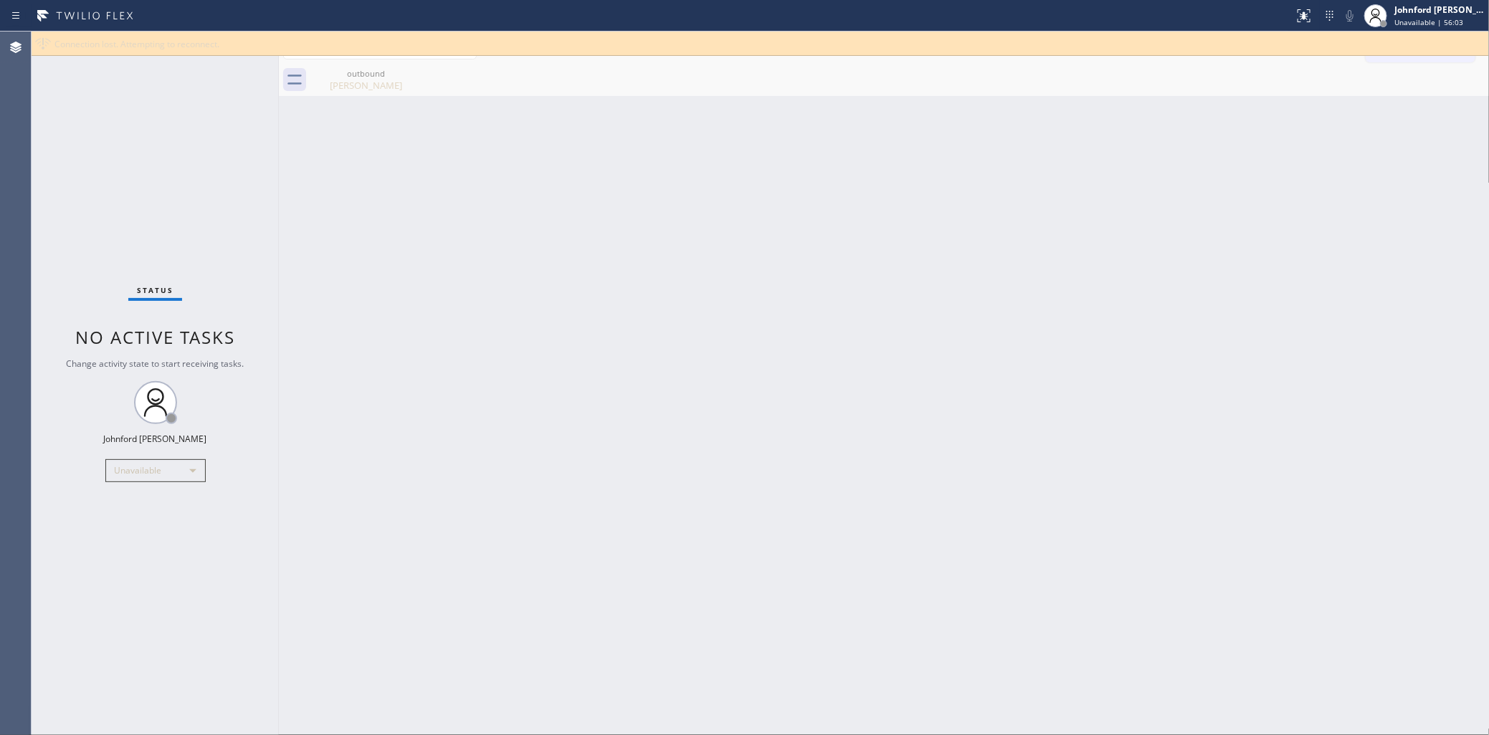
click at [660, 211] on div "Back to Dashboard Change Sender ID Customers Technicians Select a contact Outbo…" at bounding box center [884, 384] width 1211 height 704
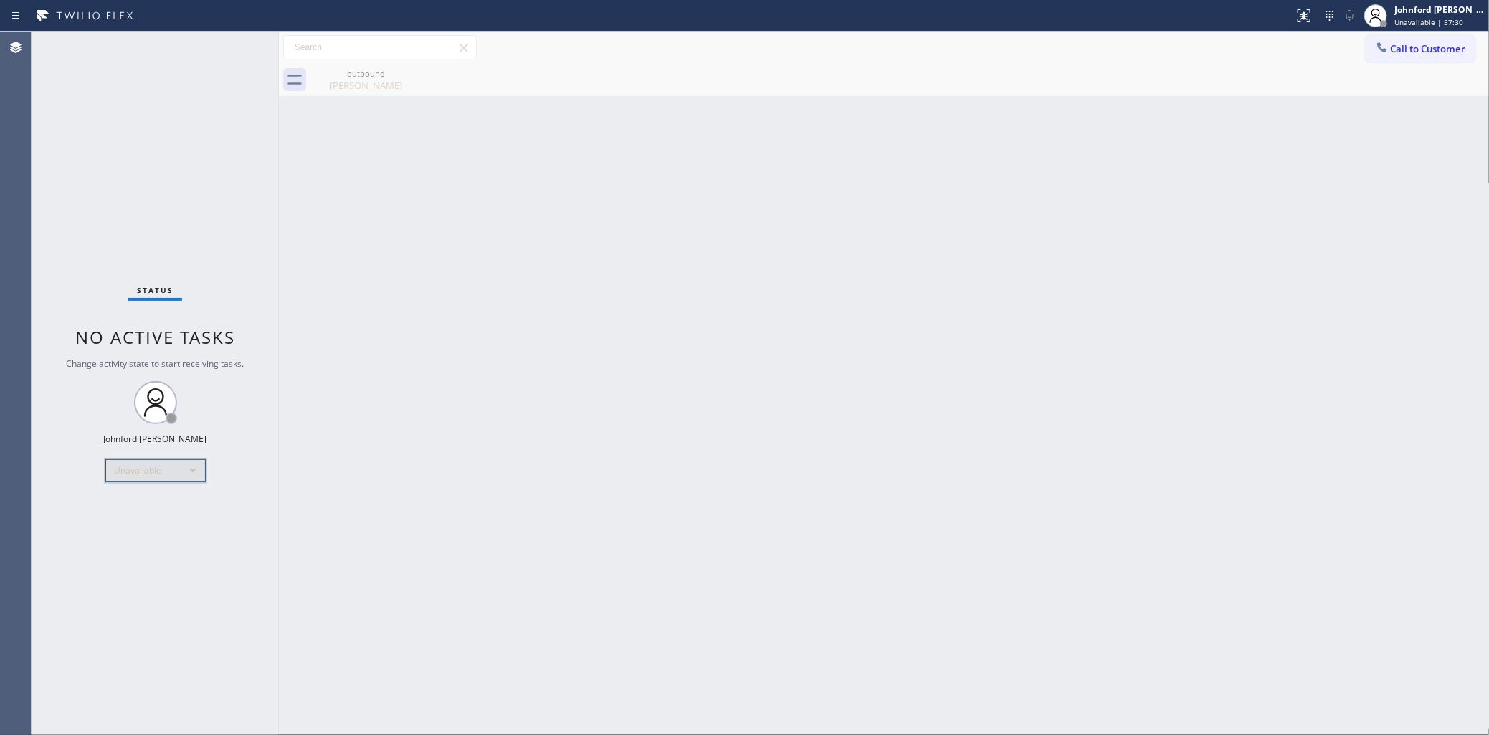
click at [105, 467] on div "Unavailable" at bounding box center [155, 470] width 100 height 23
click at [128, 541] on li "Break" at bounding box center [153, 543] width 97 height 17
click at [539, 489] on div "Back to Dashboard Change Sender ID Customers Technicians Select a contact Outbo…" at bounding box center [884, 384] width 1211 height 704
click at [133, 457] on div "Status No active tasks Change activity state to start receiving tasks. [PERSON_…" at bounding box center [155, 384] width 247 height 704
click at [133, 472] on div "Break" at bounding box center [155, 470] width 100 height 23
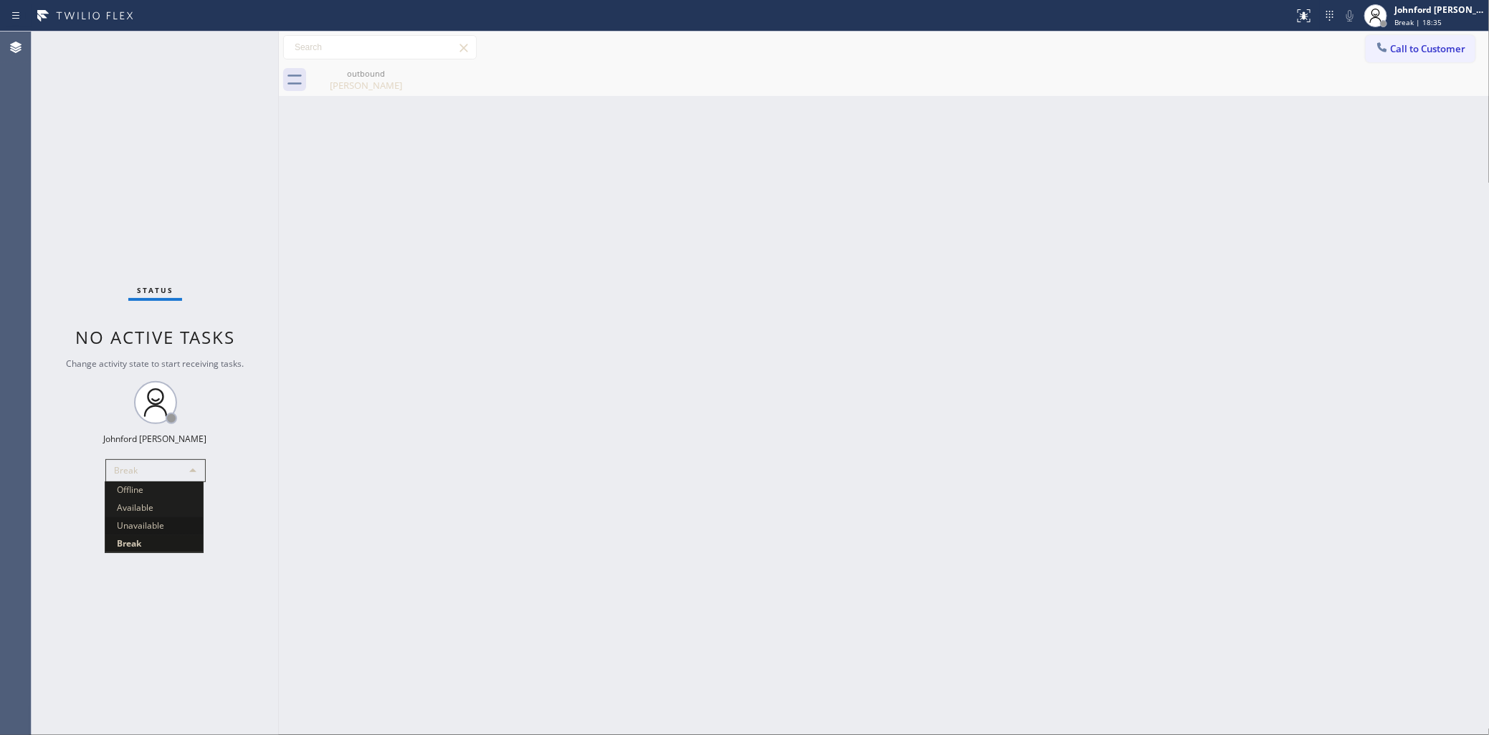
click at [151, 528] on li "Unavailable" at bounding box center [153, 526] width 97 height 17
click at [62, 113] on div "Status No active tasks Change activity state to start receiving tasks. [PERSON_…" at bounding box center [155, 384] width 247 height 704
click at [909, 219] on div "Back to Dashboard Change Sender ID Customers Technicians Select a contact Outbo…" at bounding box center [884, 384] width 1211 height 704
click at [106, 148] on div "Status No active tasks Change activity state to start receiving tasks. [PERSON_…" at bounding box center [155, 384] width 247 height 704
click at [1384, 43] on icon at bounding box center [1382, 47] width 14 height 14
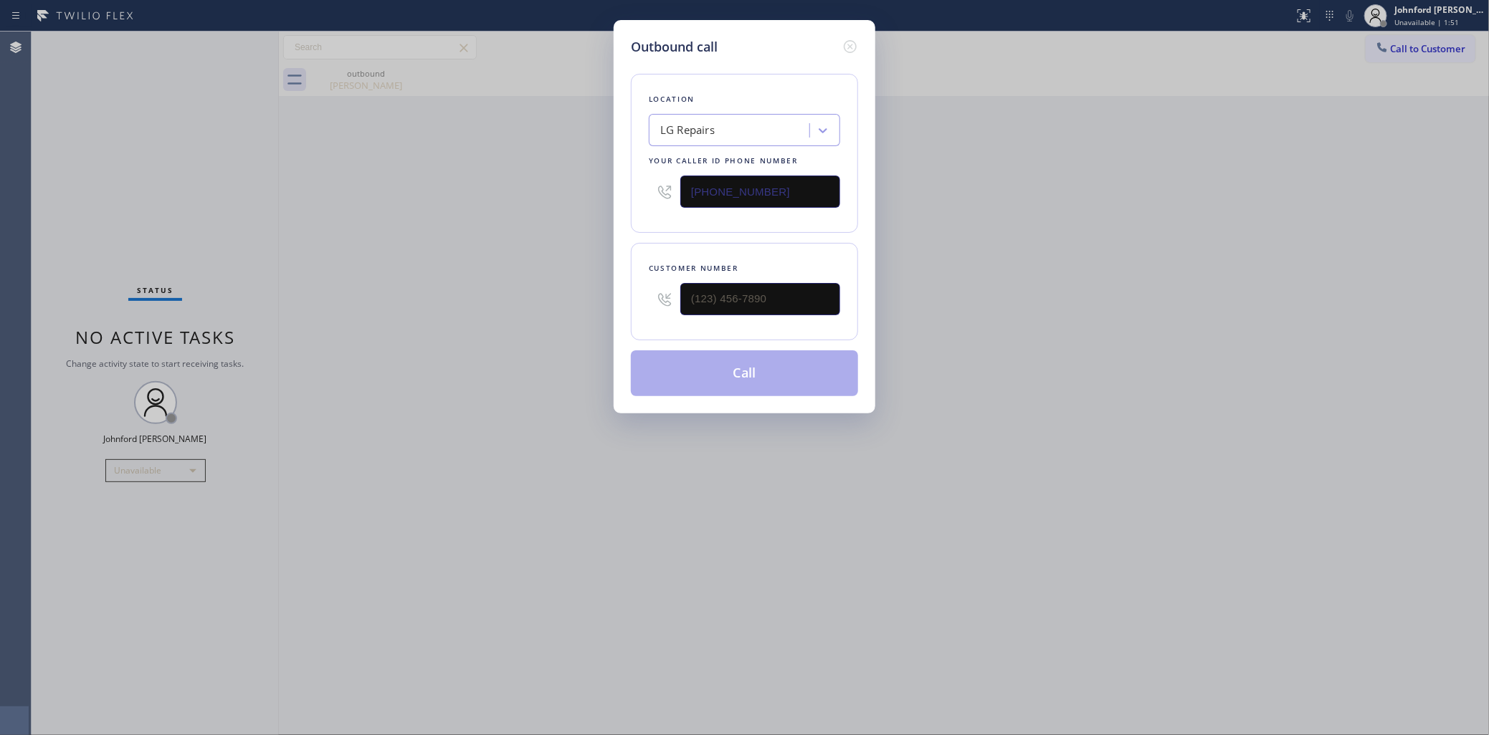
drag, startPoint x: 693, startPoint y: 199, endPoint x: 525, endPoint y: 199, distance: 167.7
click at [618, 199] on div "Outbound call Location LG Repairs Your caller id phone number [PHONE_NUMBER] Cu…" at bounding box center [745, 217] width 262 height 394
paste input "213) 223-7277"
type input "[PHONE_NUMBER]"
drag, startPoint x: 796, startPoint y: 292, endPoint x: 601, endPoint y: 316, distance: 196.5
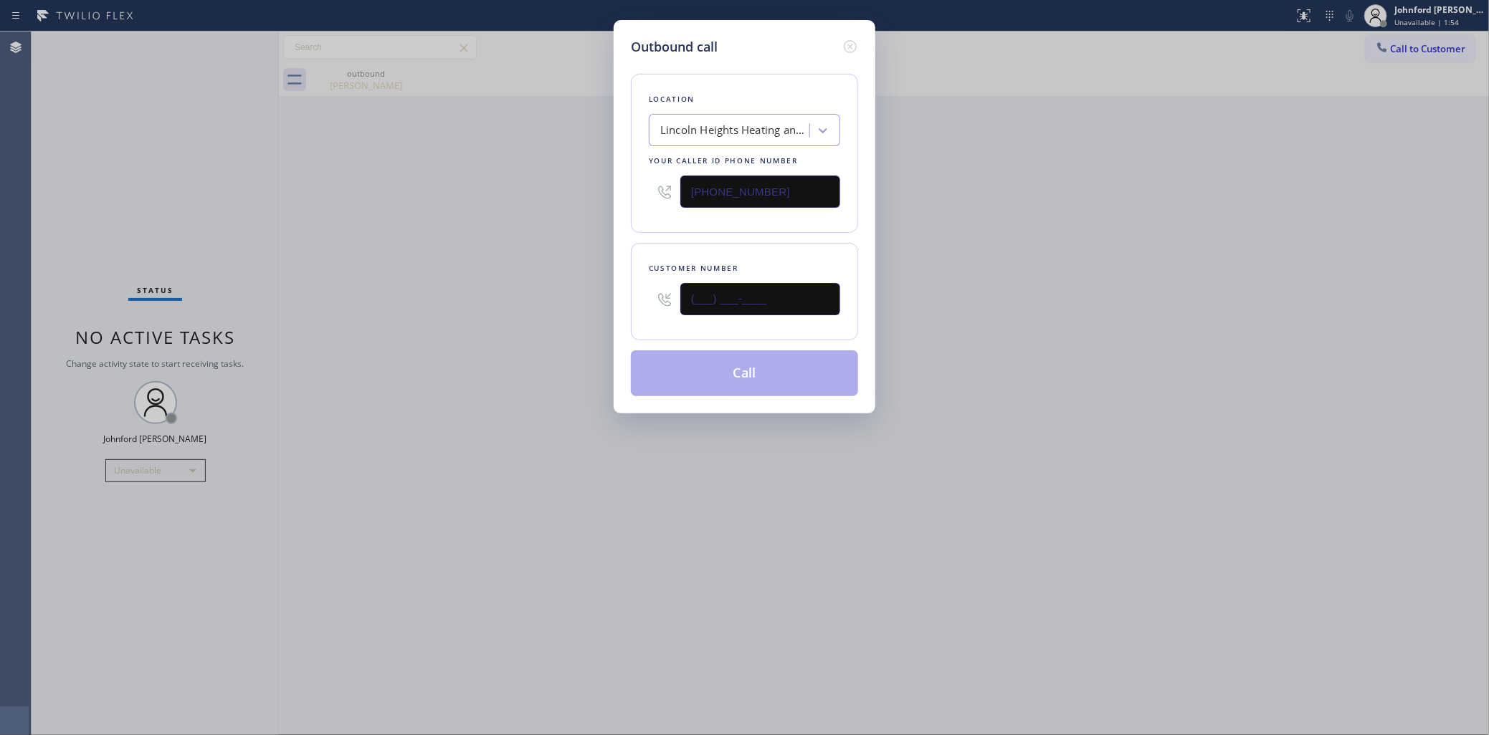
click at [625, 313] on div "Outbound call Location [GEOGRAPHIC_DATA] Heating and Air Your caller id phone n…" at bounding box center [745, 217] width 262 height 394
paste input "213) 832-3965"
type input "[PHONE_NUMBER]"
click at [594, 316] on div "Outbound call Location [GEOGRAPHIC_DATA] Heating and Air Your caller id phone n…" at bounding box center [744, 367] width 1489 height 735
click at [726, 360] on button "Call" at bounding box center [744, 374] width 227 height 46
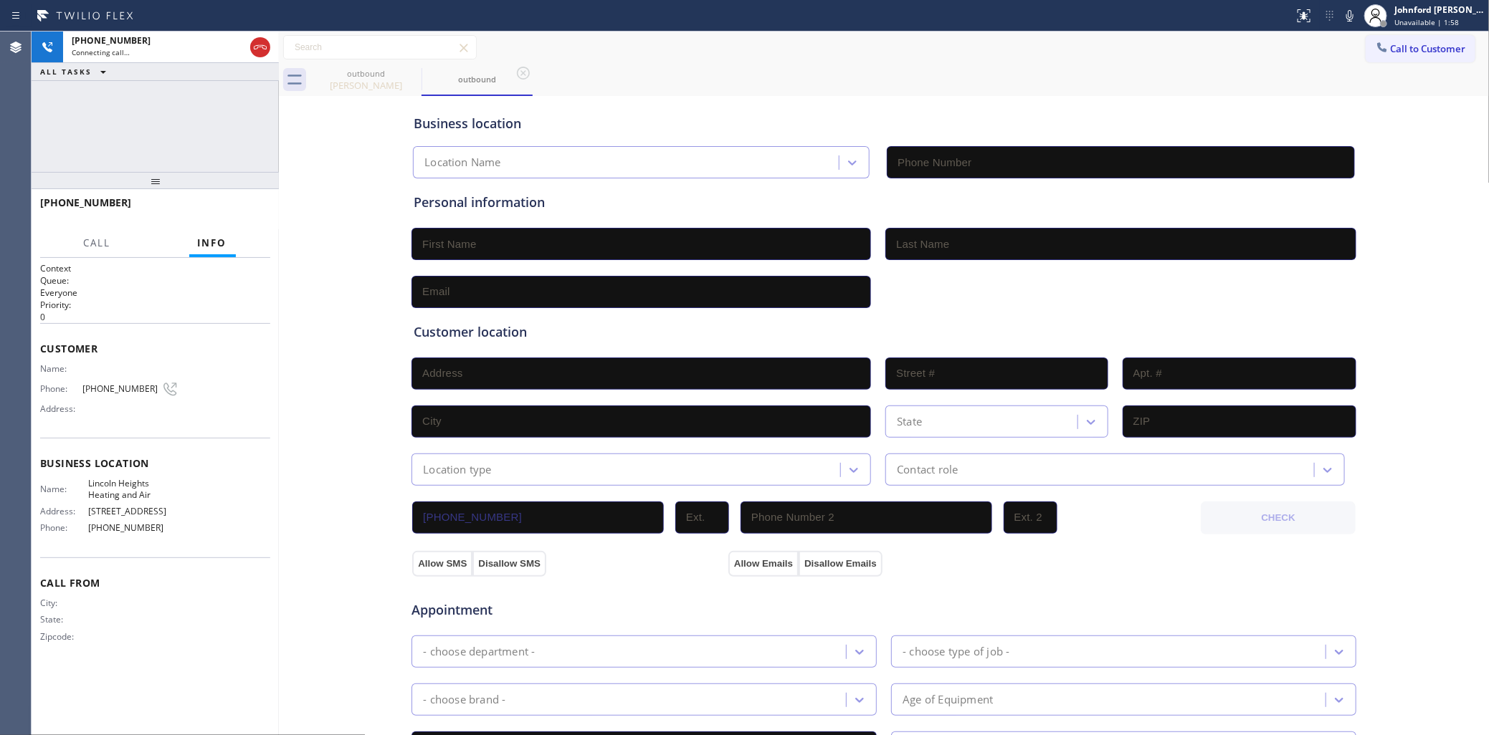
type input "[PHONE_NUMBER]"
click at [213, 119] on div "[PHONE_NUMBER] Connecting call… ALL TASKS ALL TASKS ACTIVE TASKS TASKS IN WRAP …" at bounding box center [155, 102] width 247 height 140
click at [405, 70] on icon at bounding box center [412, 73] width 17 height 17
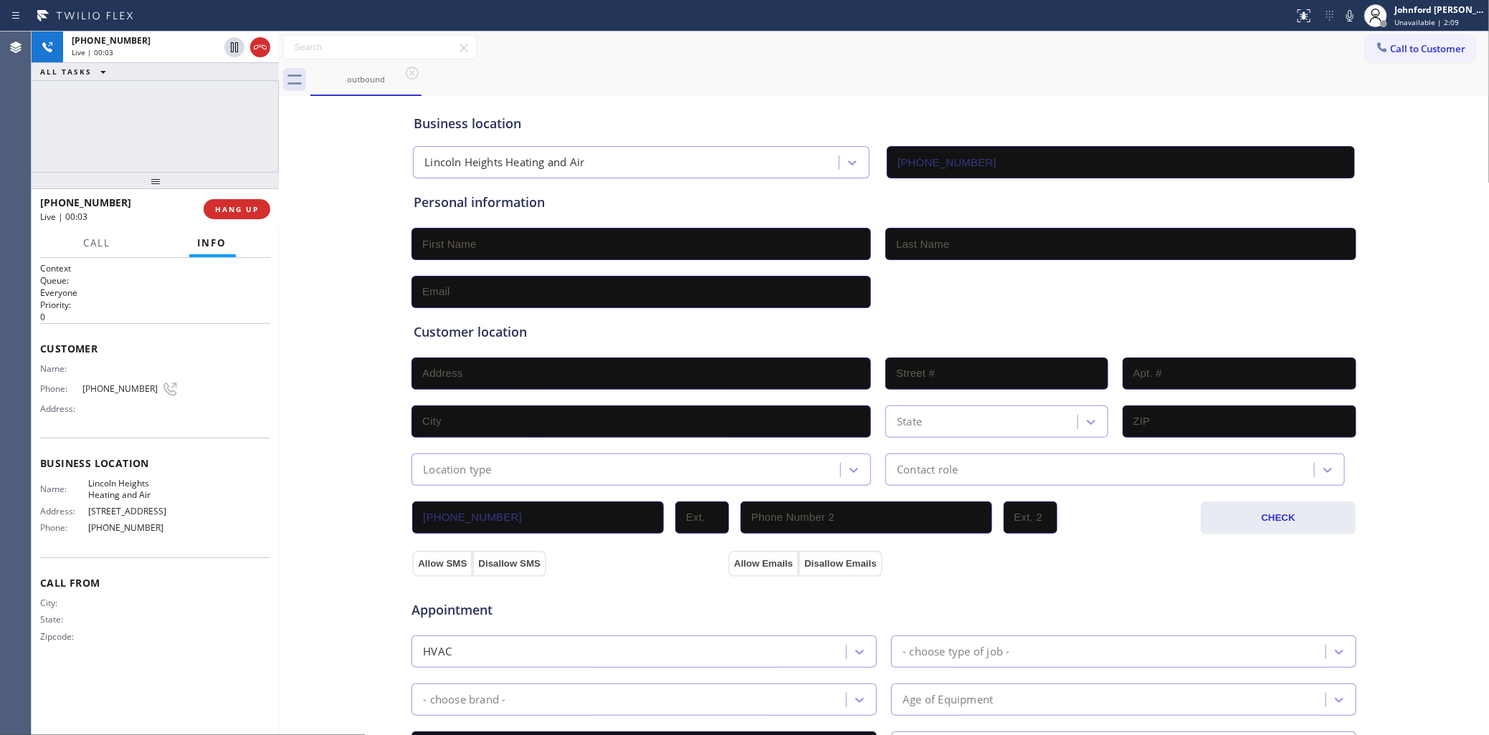
click at [233, 201] on button "HANG UP" at bounding box center [237, 209] width 67 height 20
click at [1391, 49] on span "Call to Customer" at bounding box center [1428, 48] width 75 height 13
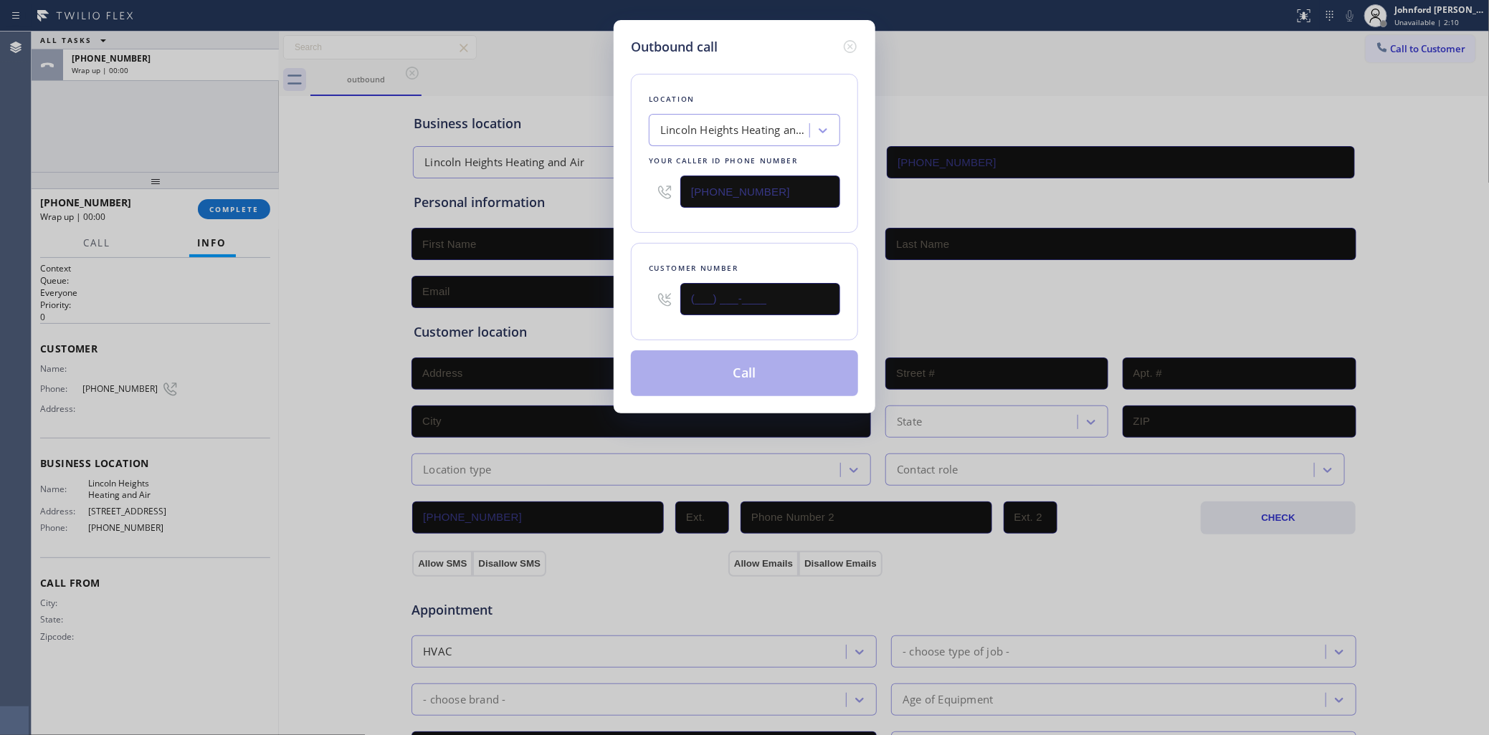
drag, startPoint x: 799, startPoint y: 306, endPoint x: 644, endPoint y: 305, distance: 155.6
click at [644, 305] on div "Customer number (___) ___-____" at bounding box center [744, 291] width 227 height 97
paste input "213) 832-3965"
type input "[PHONE_NUMBER]"
click at [710, 215] on div "Location [GEOGRAPHIC_DATA] Heating and Air Your caller id phone number [PHONE_N…" at bounding box center [744, 153] width 227 height 159
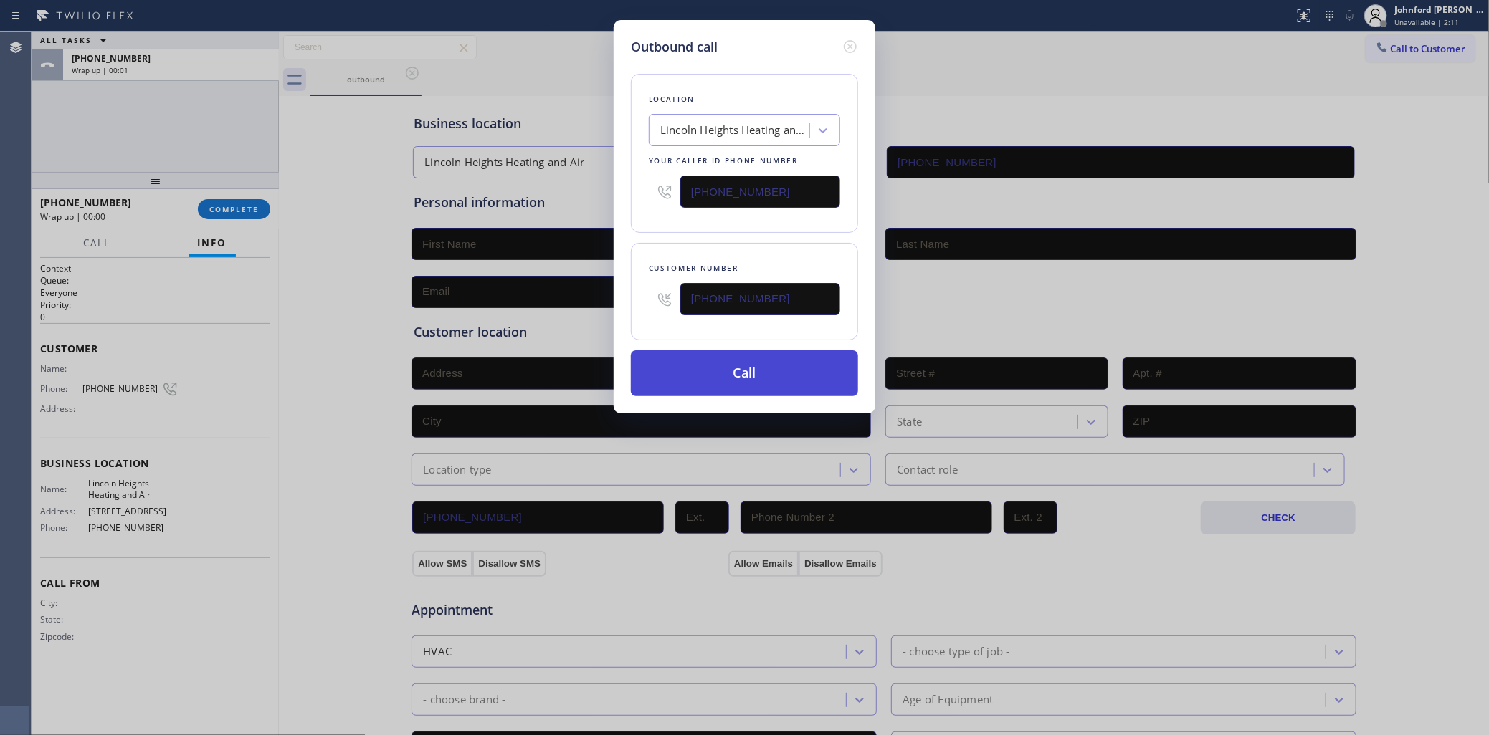
click at [718, 366] on button "Call" at bounding box center [744, 374] width 227 height 46
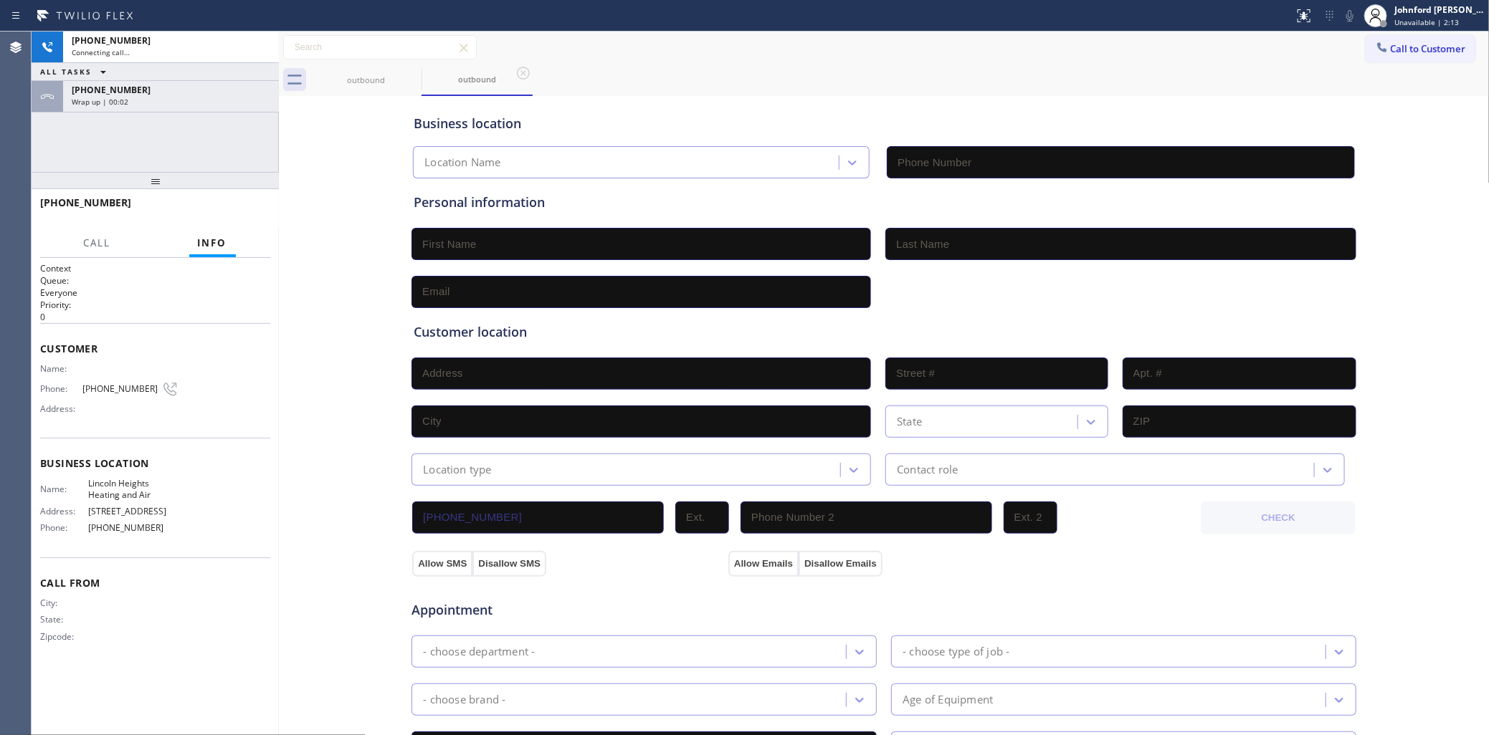
type input "[PHONE_NUMBER]"
click at [158, 119] on div "[PHONE_NUMBER] Connecting call… ALL TASKS ALL TASKS ACTIVE TASKS TASKS IN WRAP …" at bounding box center [155, 102] width 247 height 140
click at [162, 108] on div "[PHONE_NUMBER] Wrap up | 00:03" at bounding box center [168, 97] width 210 height 32
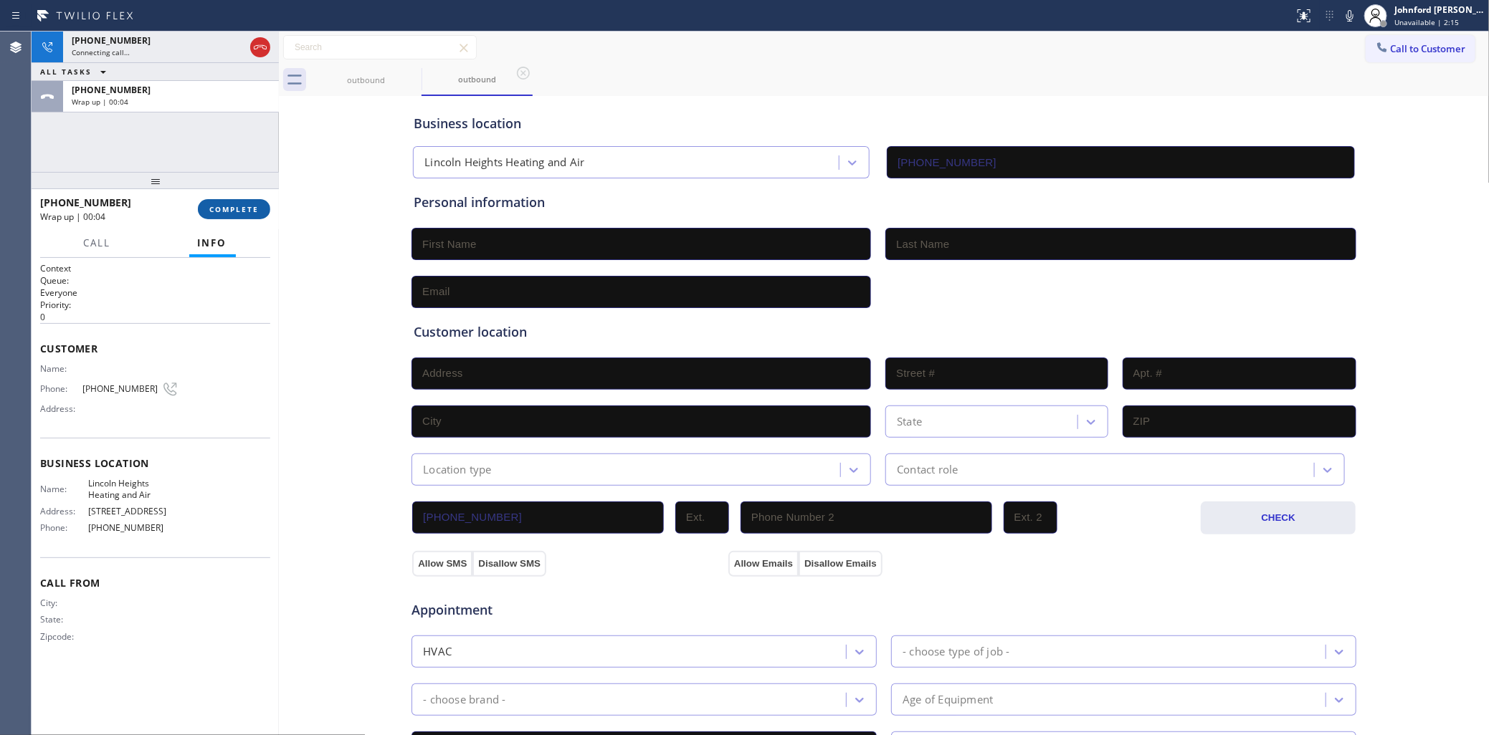
click at [219, 202] on button "COMPLETE" at bounding box center [234, 209] width 72 height 20
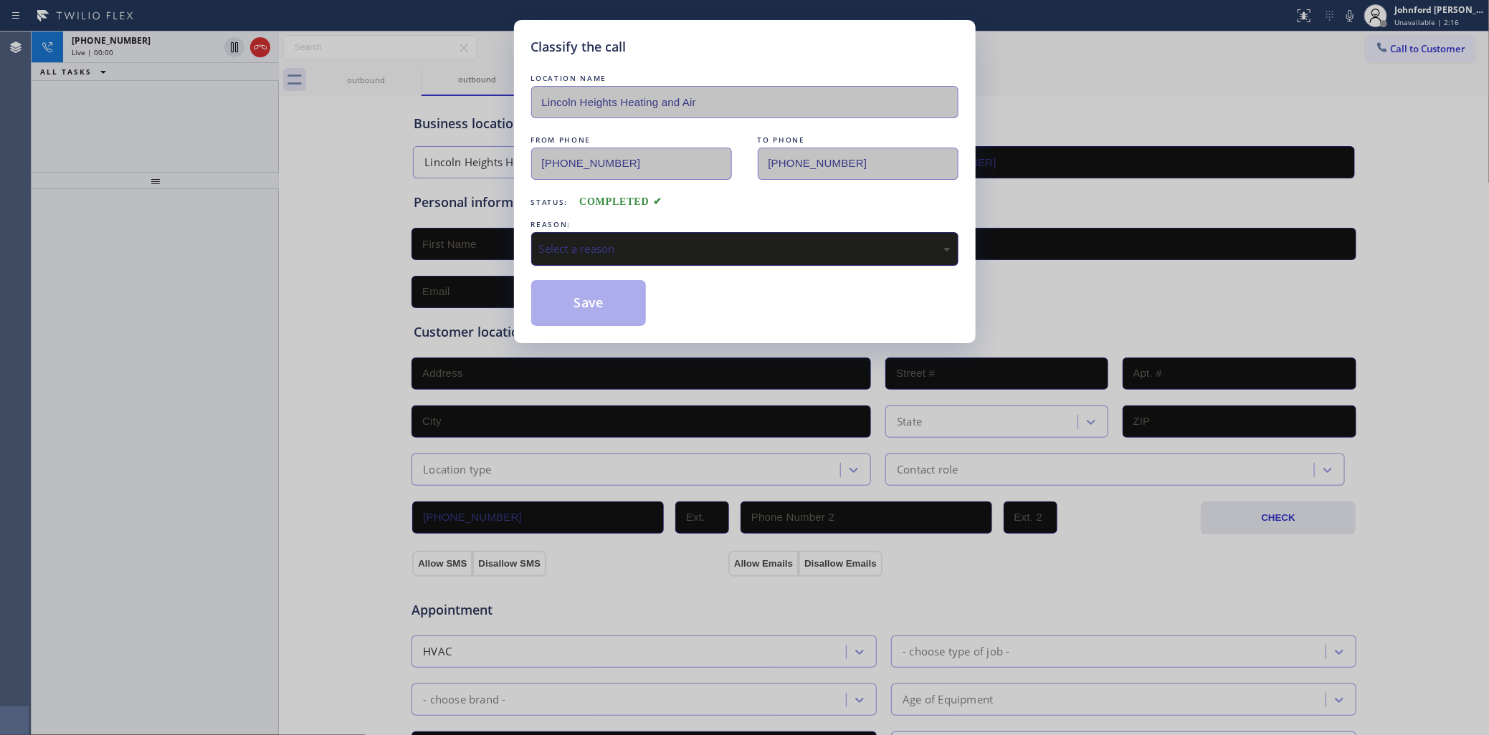
click at [592, 232] on div "Select a reason" at bounding box center [744, 249] width 427 height 34
click at [586, 303] on button "Save" at bounding box center [588, 303] width 115 height 46
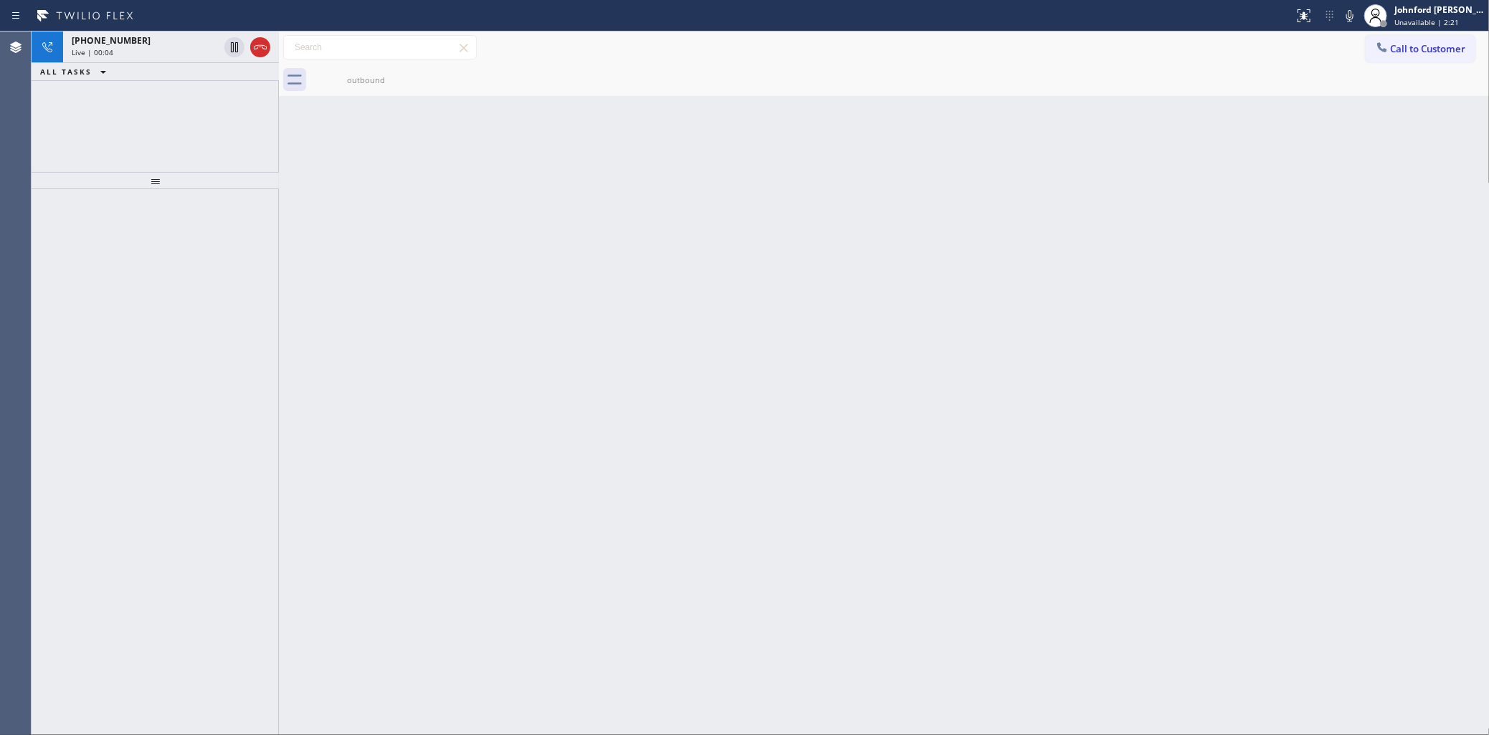
click at [95, 148] on div "[PHONE_NUMBER] Live | 00:04 ALL TASKS ALL TASKS ACTIVE TASKS TASKS IN WRAP UP" at bounding box center [155, 102] width 247 height 140
click at [257, 51] on icon at bounding box center [260, 47] width 17 height 17
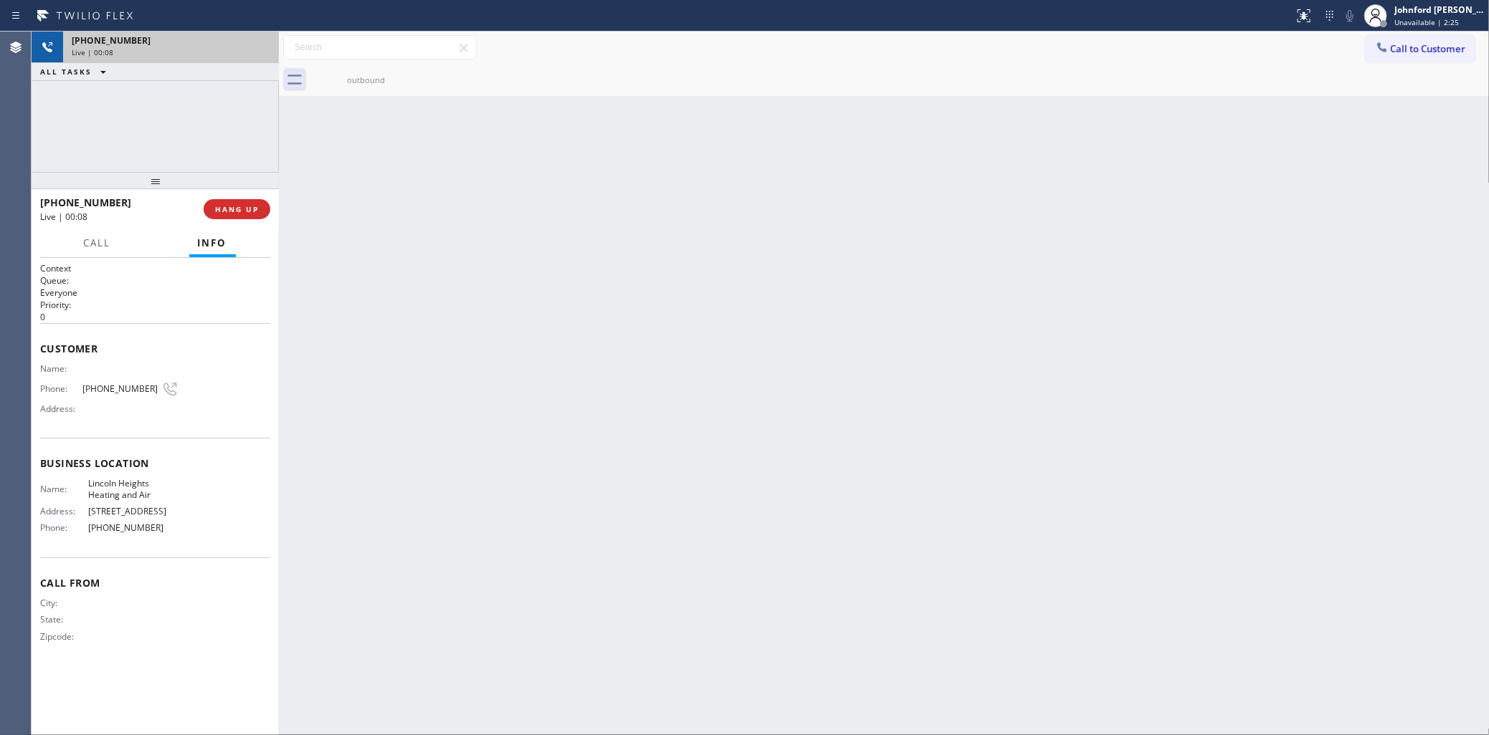
click at [220, 223] on div "[PHONE_NUMBER] Live | 00:08 HANG UP" at bounding box center [155, 209] width 230 height 37
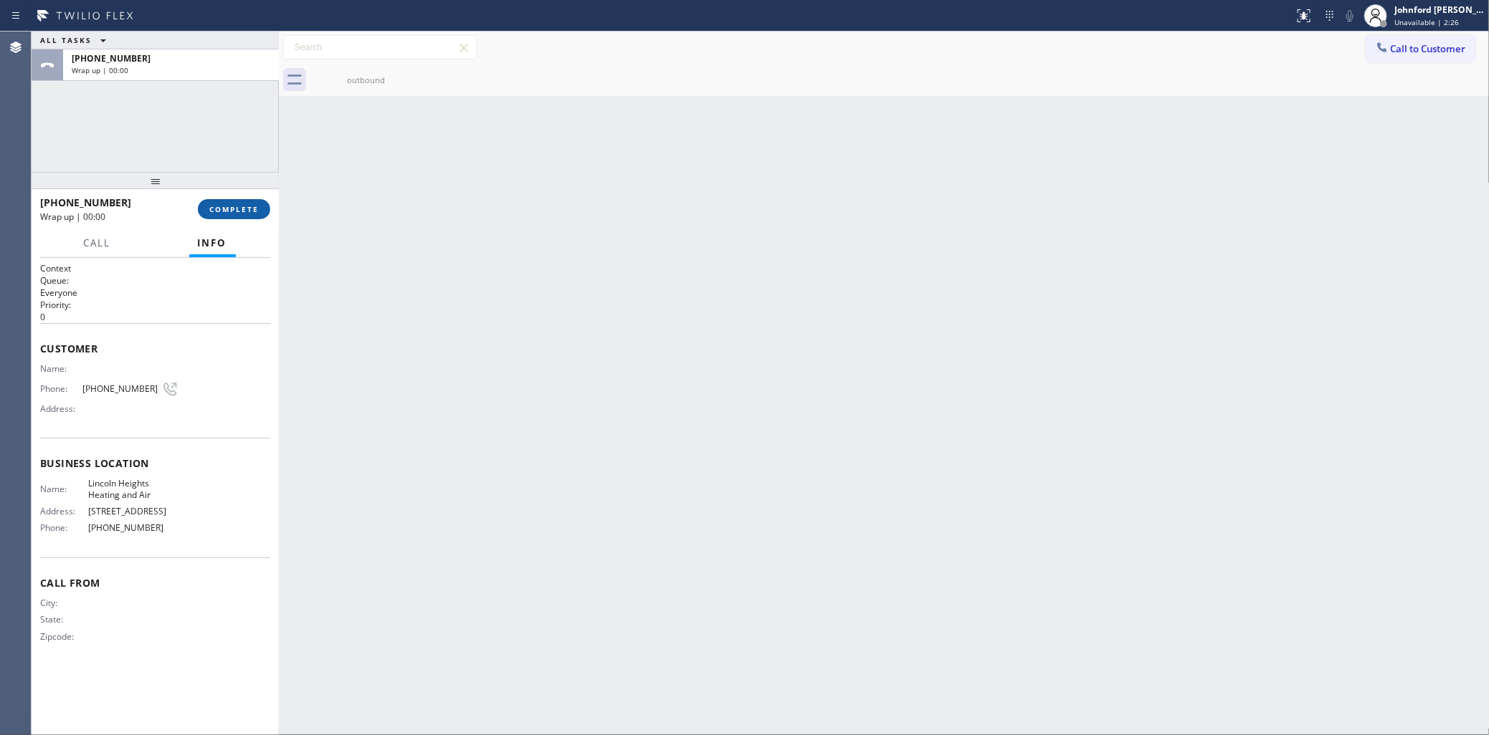
click at [220, 214] on span "COMPLETE" at bounding box center [233, 209] width 49 height 10
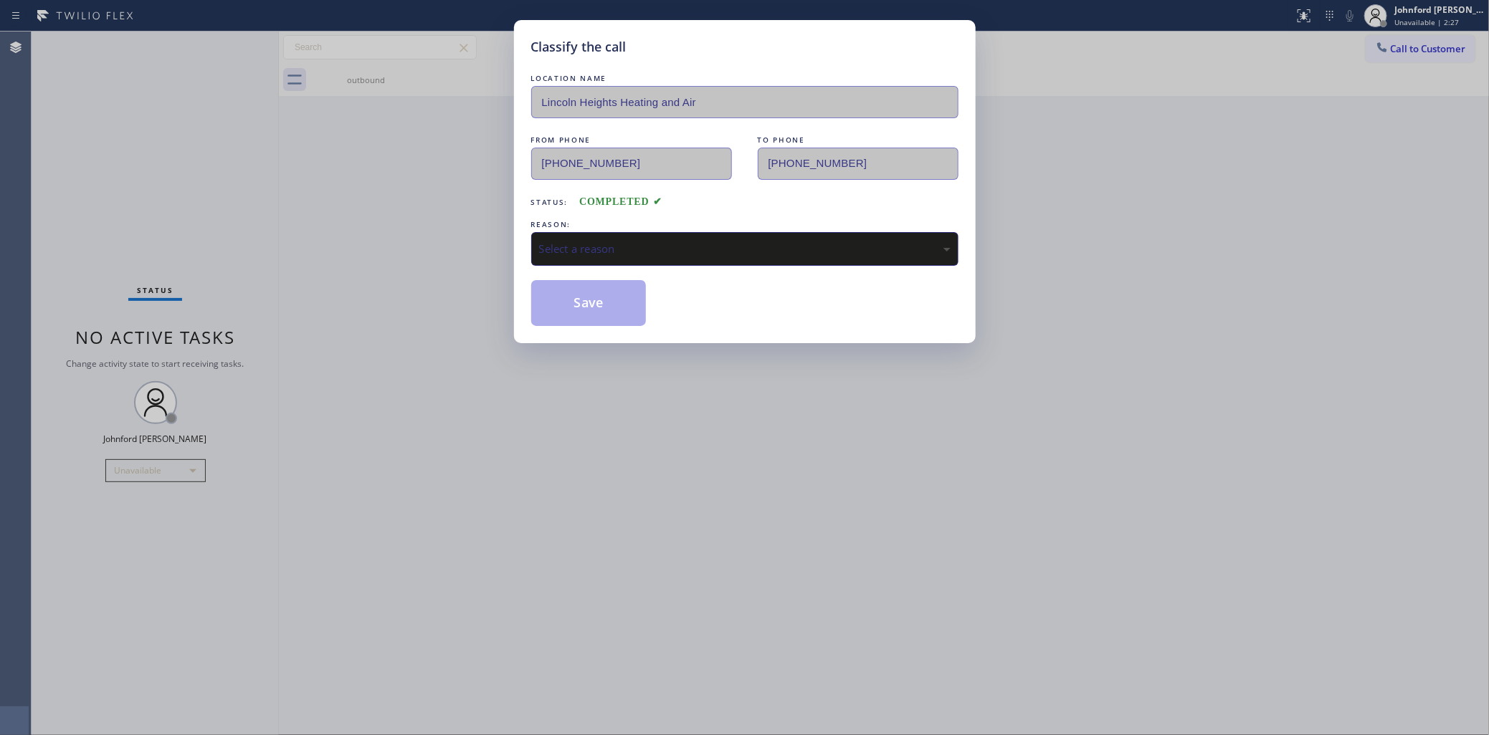
click at [595, 226] on div "REASON:" at bounding box center [744, 224] width 427 height 15
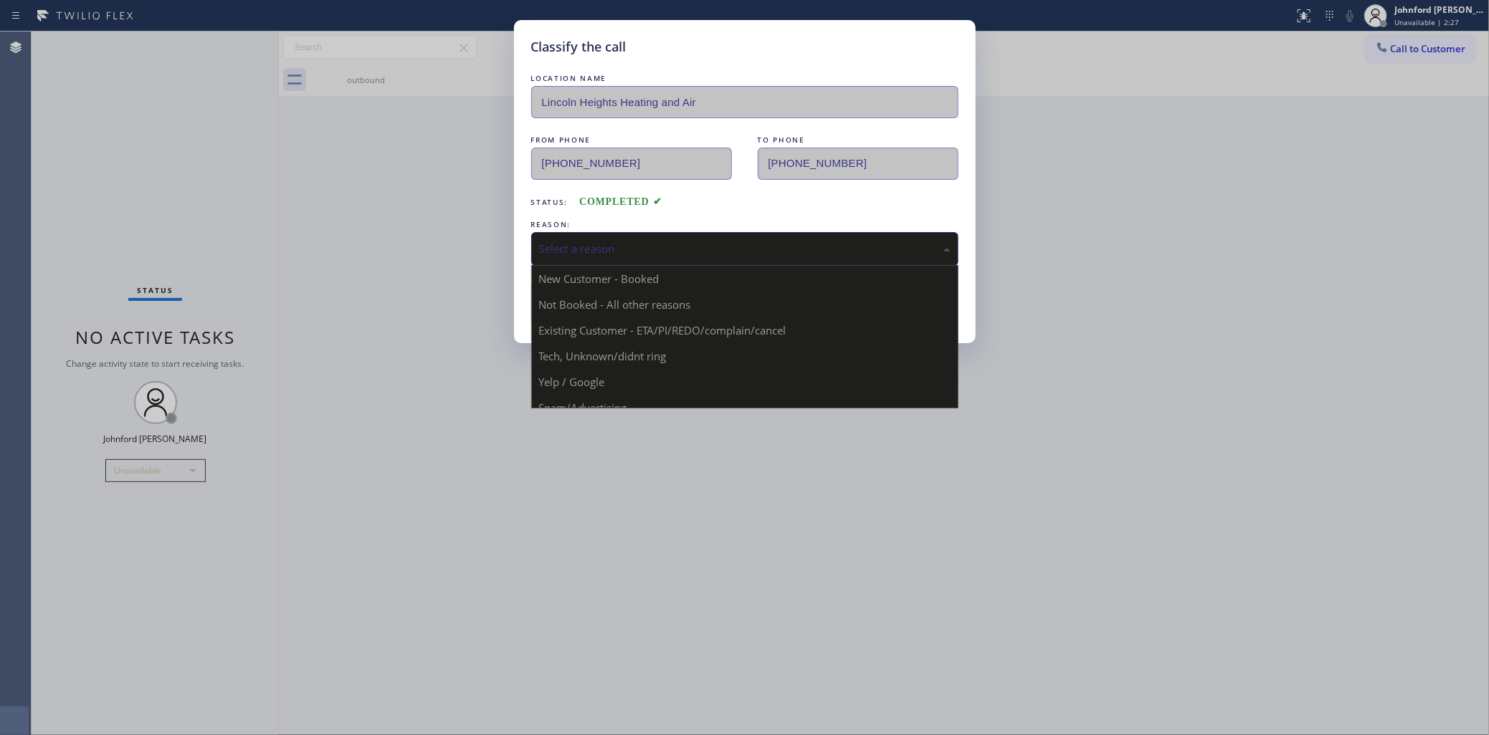
click at [649, 259] on div "Select a reason" at bounding box center [744, 249] width 427 height 34
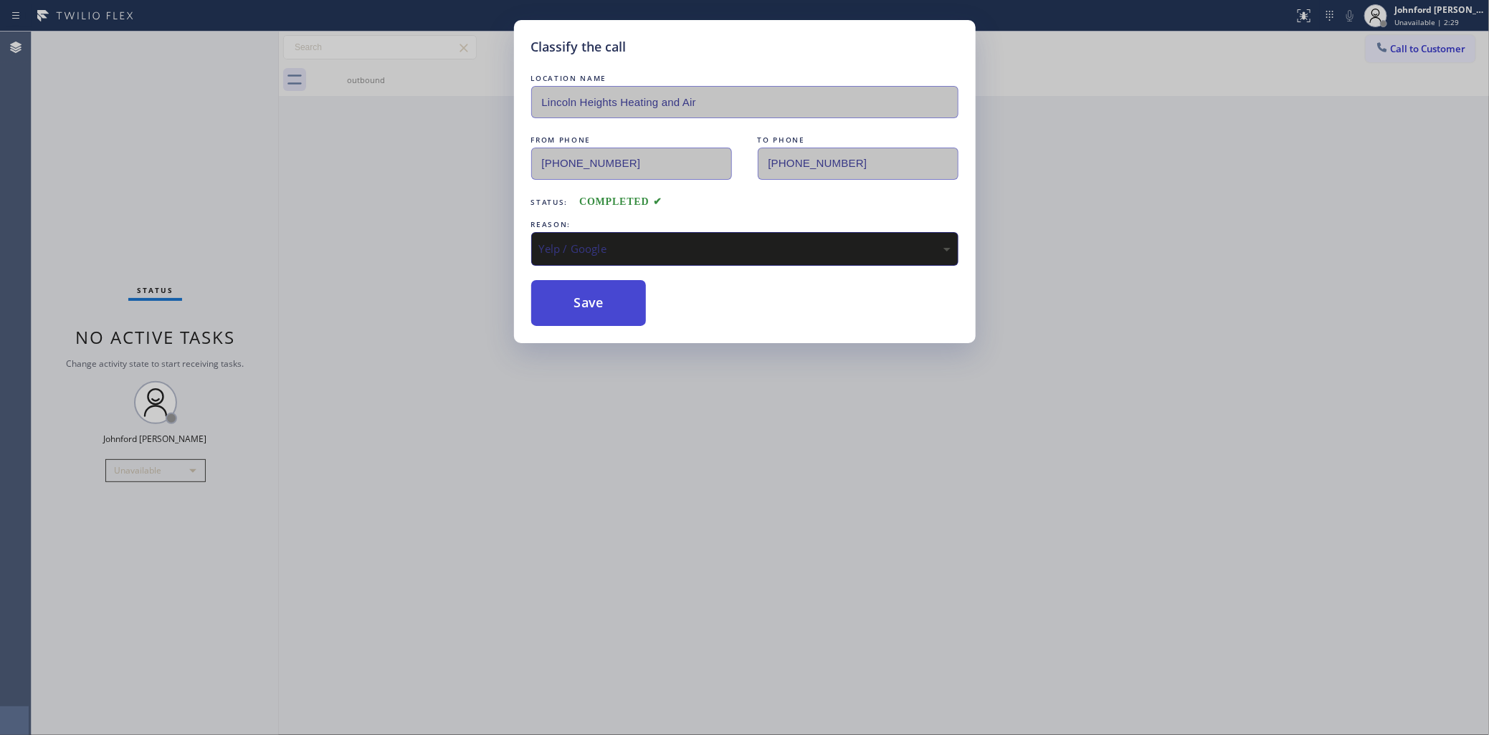
click at [572, 301] on button "Save" at bounding box center [588, 303] width 115 height 46
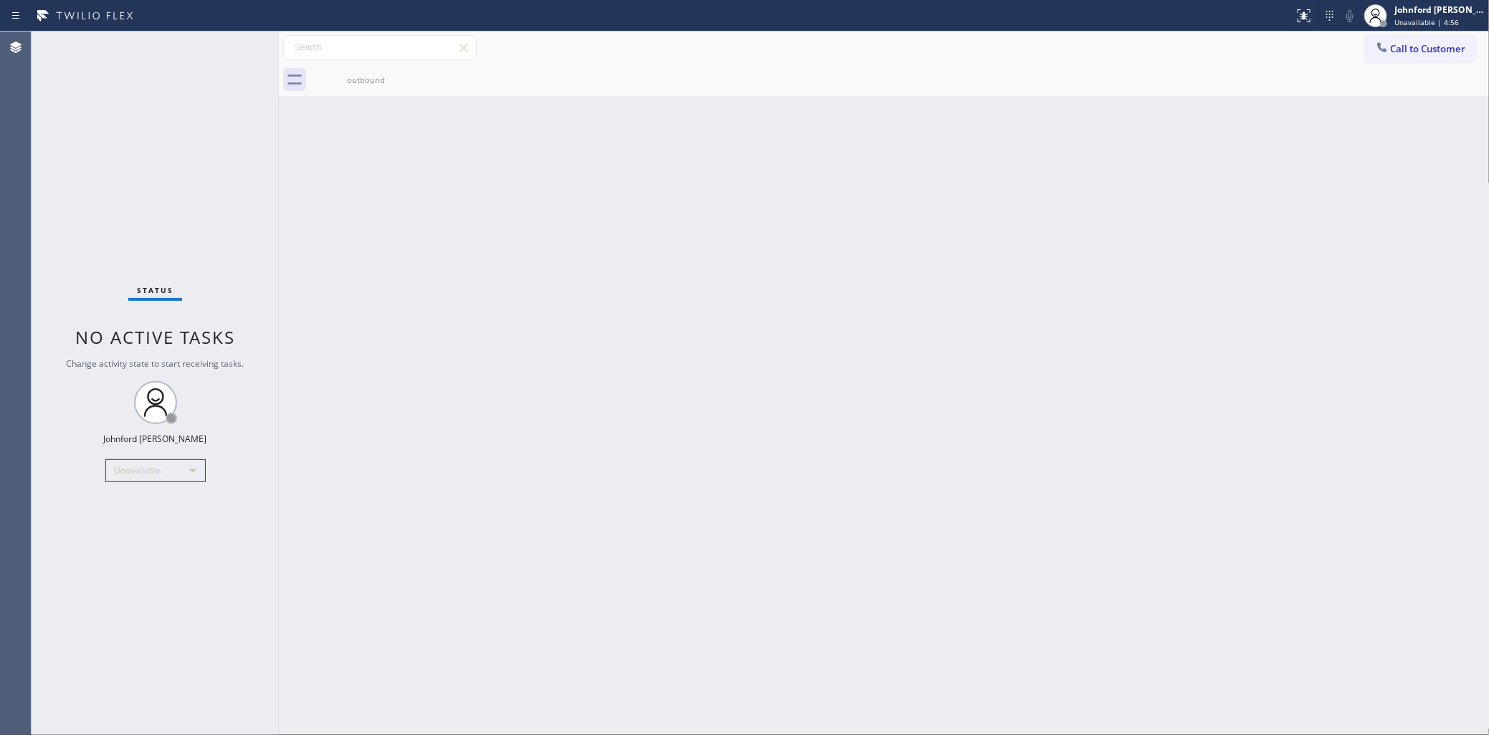
click at [1134, 237] on div "Back to Dashboard Change Sender ID Customers Technicians Select a contact Outbo…" at bounding box center [884, 384] width 1211 height 704
click at [95, 575] on div "Status No active tasks Change activity state to start receiving tasks. [PERSON_…" at bounding box center [155, 384] width 247 height 704
click at [1367, 37] on button "Call to Customer" at bounding box center [1421, 48] width 110 height 27
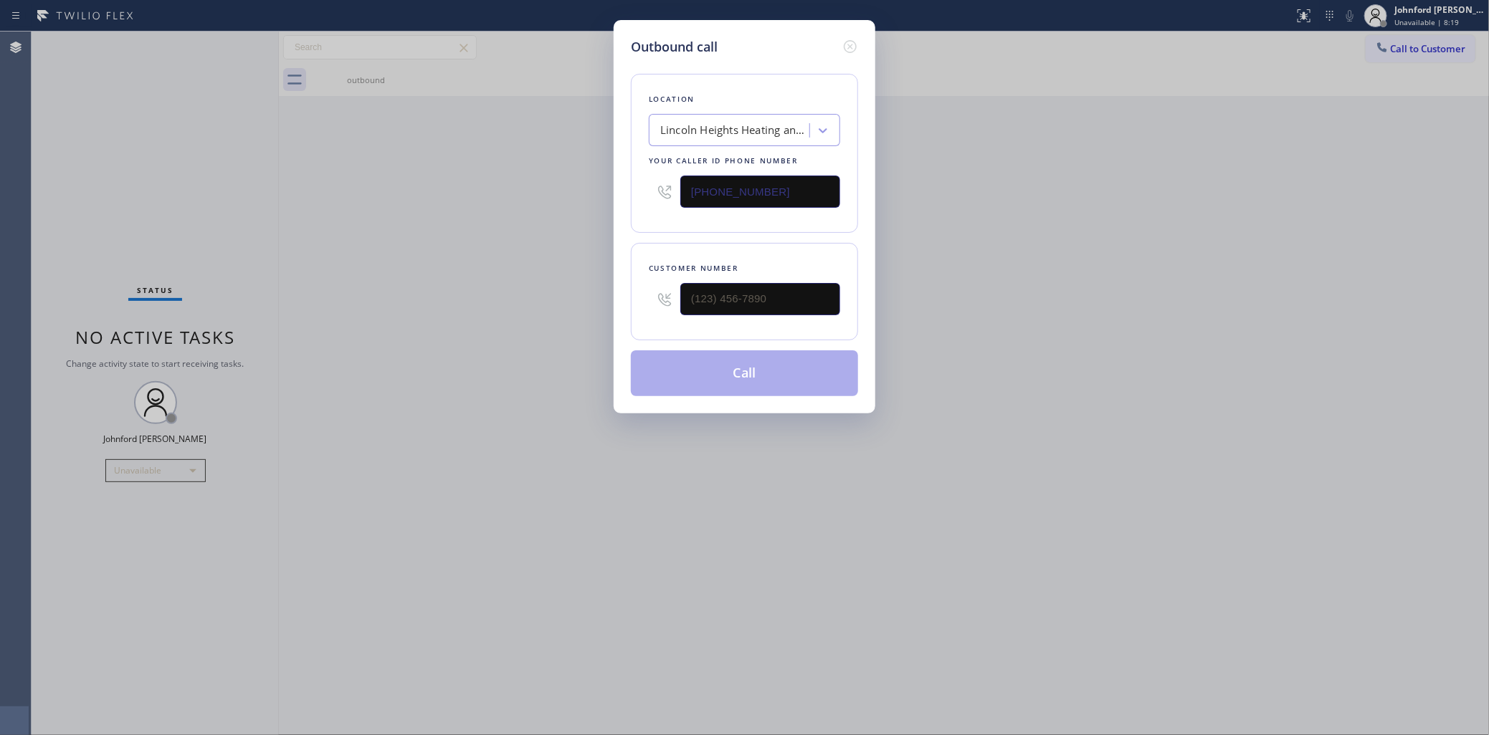
drag, startPoint x: 754, startPoint y: 202, endPoint x: 611, endPoint y: 202, distance: 143.4
click at [649, 202] on div "[PHONE_NUMBER]" at bounding box center [744, 191] width 191 height 47
paste input "410) 291-1358"
type input "[PHONE_NUMBER]"
drag, startPoint x: 1181, startPoint y: 223, endPoint x: 905, endPoint y: 259, distance: 277.7
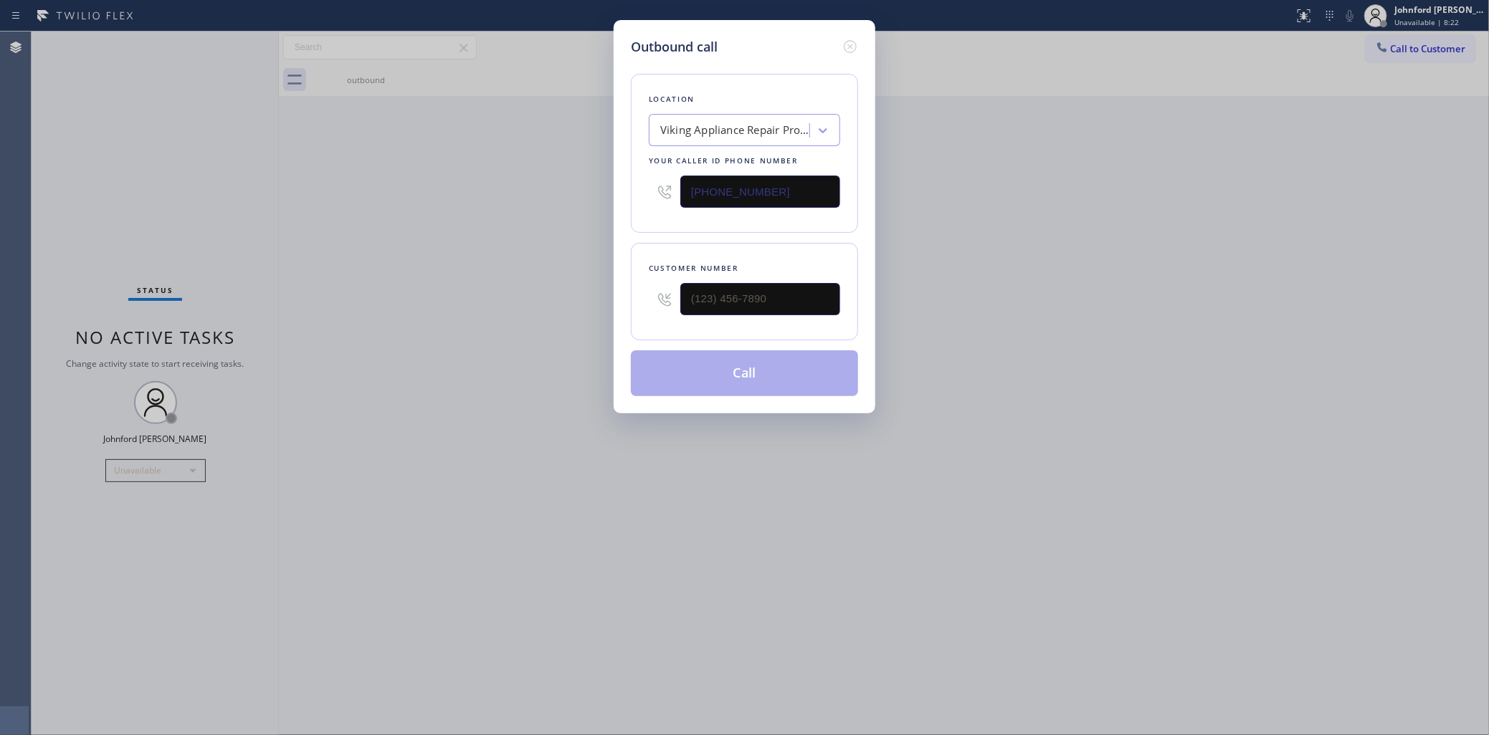
click at [1177, 223] on div "Outbound call Location Viking Appliance Repair Pros [PERSON_NAME][GEOGRAPHIC_DA…" at bounding box center [744, 367] width 1489 height 735
drag, startPoint x: 827, startPoint y: 277, endPoint x: 771, endPoint y: 298, distance: 59.0
click at [803, 287] on div "Customer number" at bounding box center [744, 291] width 227 height 97
drag, startPoint x: 771, startPoint y: 298, endPoint x: 538, endPoint y: 300, distance: 233.7
click at [545, 300] on div "Outbound call Location Viking Appliance Repair Pros [PERSON_NAME][GEOGRAPHIC_DA…" at bounding box center [744, 367] width 1489 height 735
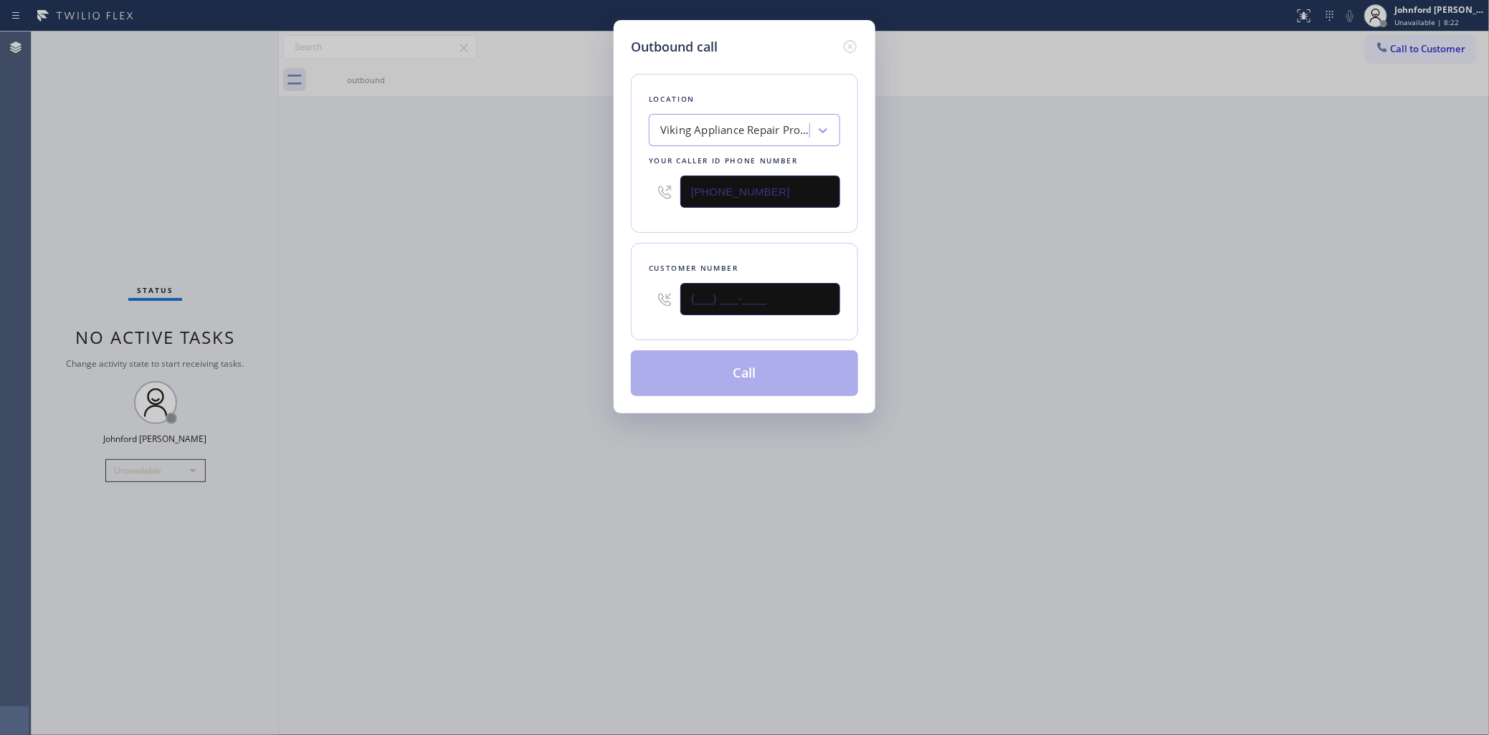
paste input "418) 607-0597"
type input "[PHONE_NUMBER]"
click at [500, 300] on div "Outbound call Location Viking Appliance Repair Pros [PERSON_NAME][GEOGRAPHIC_DA…" at bounding box center [744, 367] width 1489 height 735
click at [763, 391] on button "Call" at bounding box center [744, 374] width 227 height 46
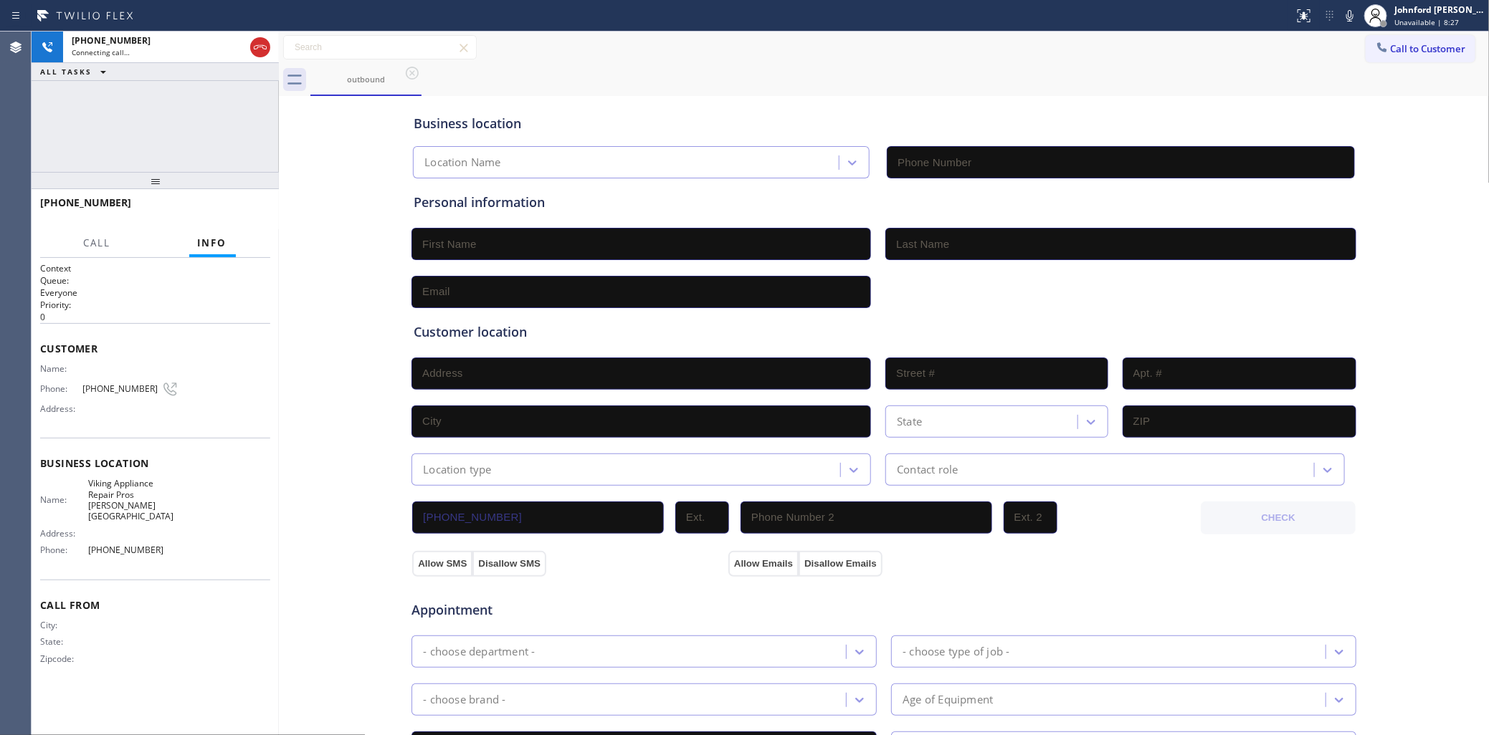
type input "[PHONE_NUMBER]"
click at [153, 158] on div "[PHONE_NUMBER] Connecting call… ALL TASKS ALL TASKS ACTIVE TASKS TASKS IN WRAP …" at bounding box center [155, 102] width 247 height 140
click at [1140, 97] on div "Business location Viking Appliance Repair Pros [PERSON_NAME][GEOGRAPHIC_DATA] […" at bounding box center [884, 136] width 946 height 85
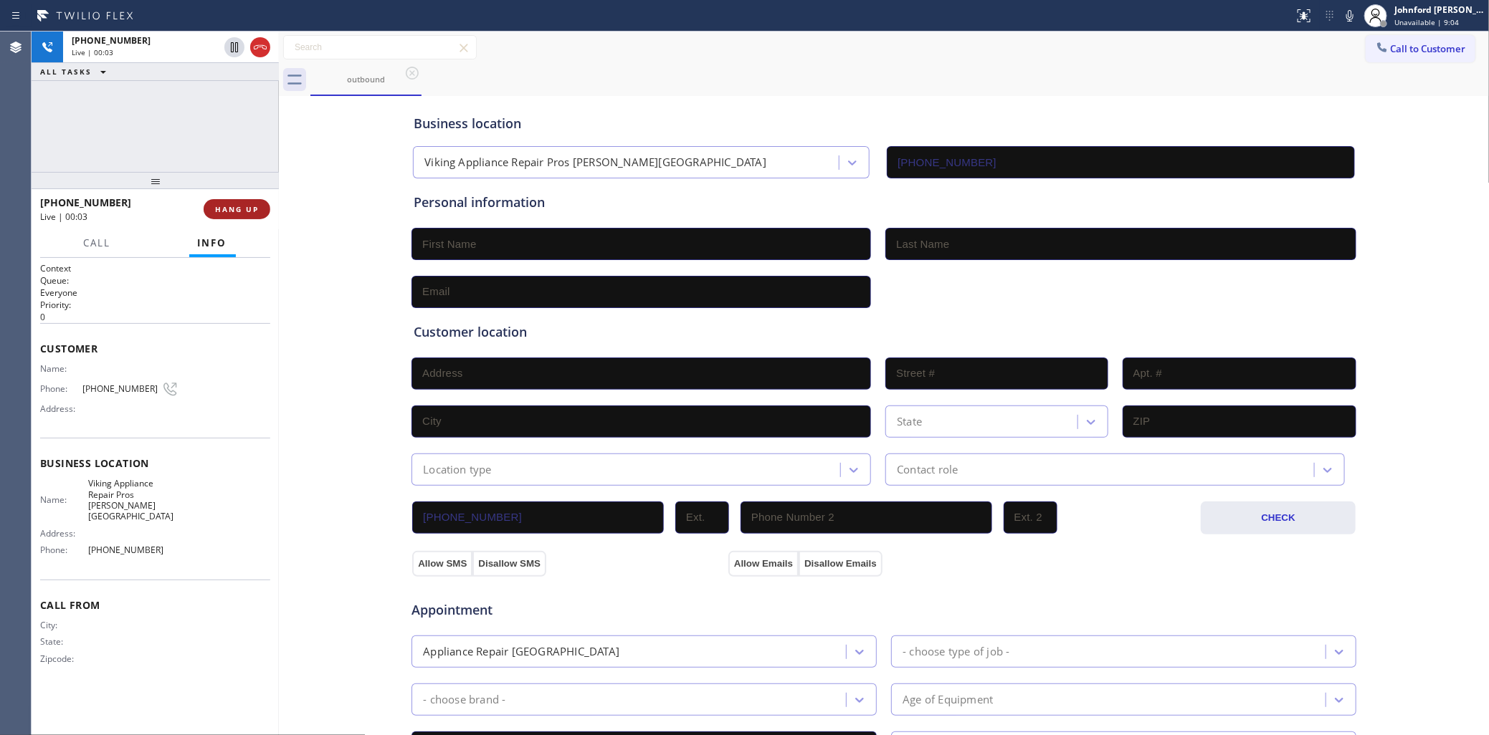
click at [246, 208] on span "HANG UP" at bounding box center [237, 209] width 44 height 10
drag, startPoint x: 246, startPoint y: 208, endPoint x: 239, endPoint y: 206, distance: 7.5
click at [242, 206] on span "HANG UP" at bounding box center [237, 209] width 44 height 10
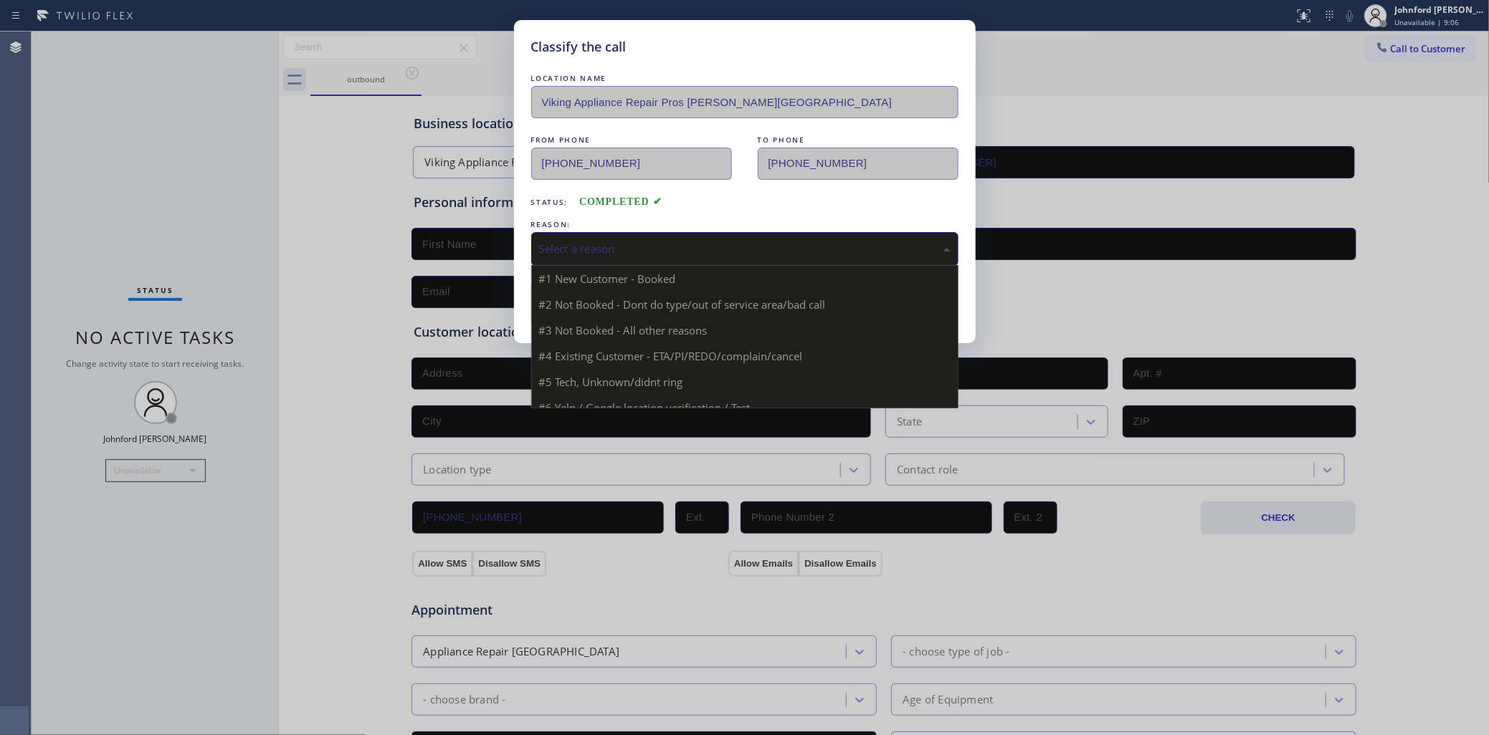
click at [604, 233] on div "Select a reason" at bounding box center [744, 249] width 427 height 34
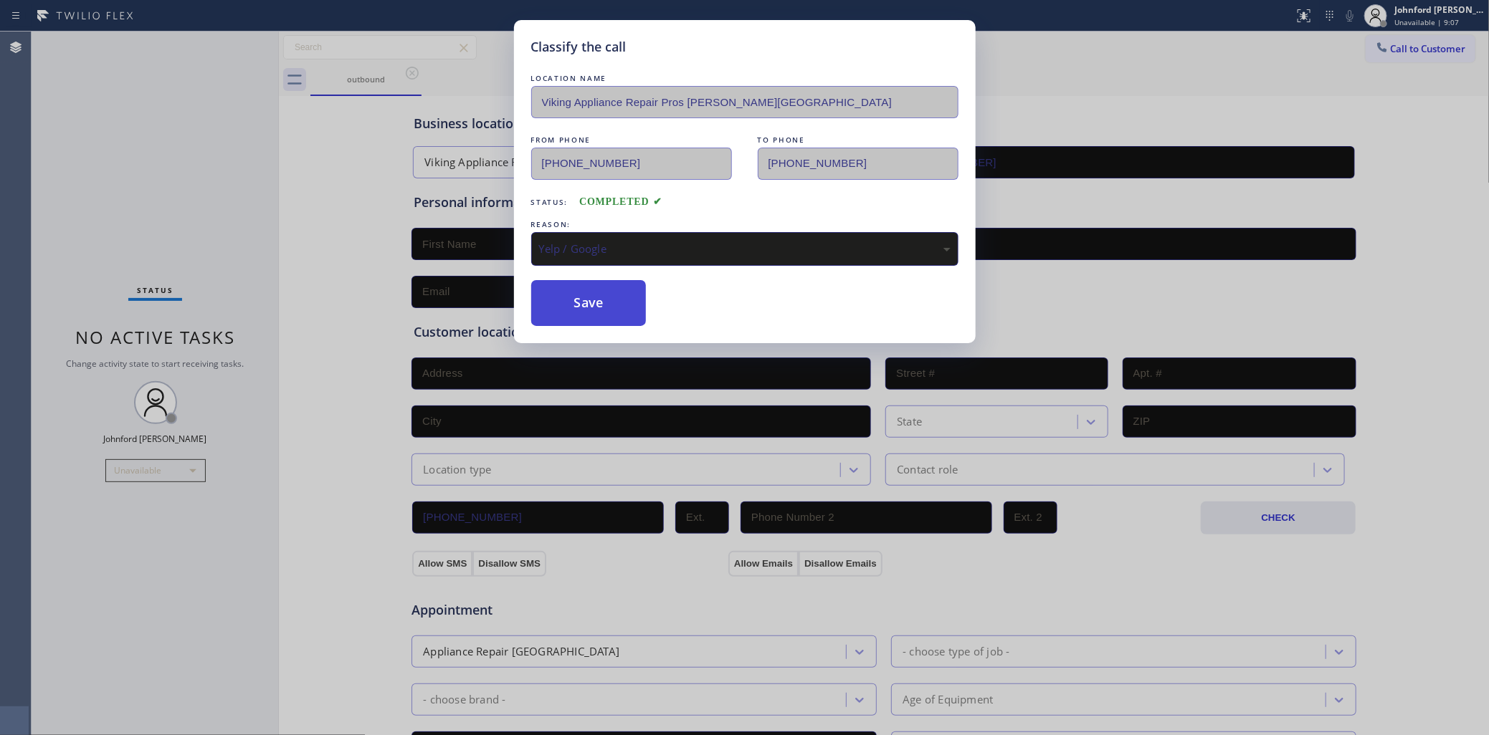
click at [596, 288] on button "Save" at bounding box center [588, 303] width 115 height 46
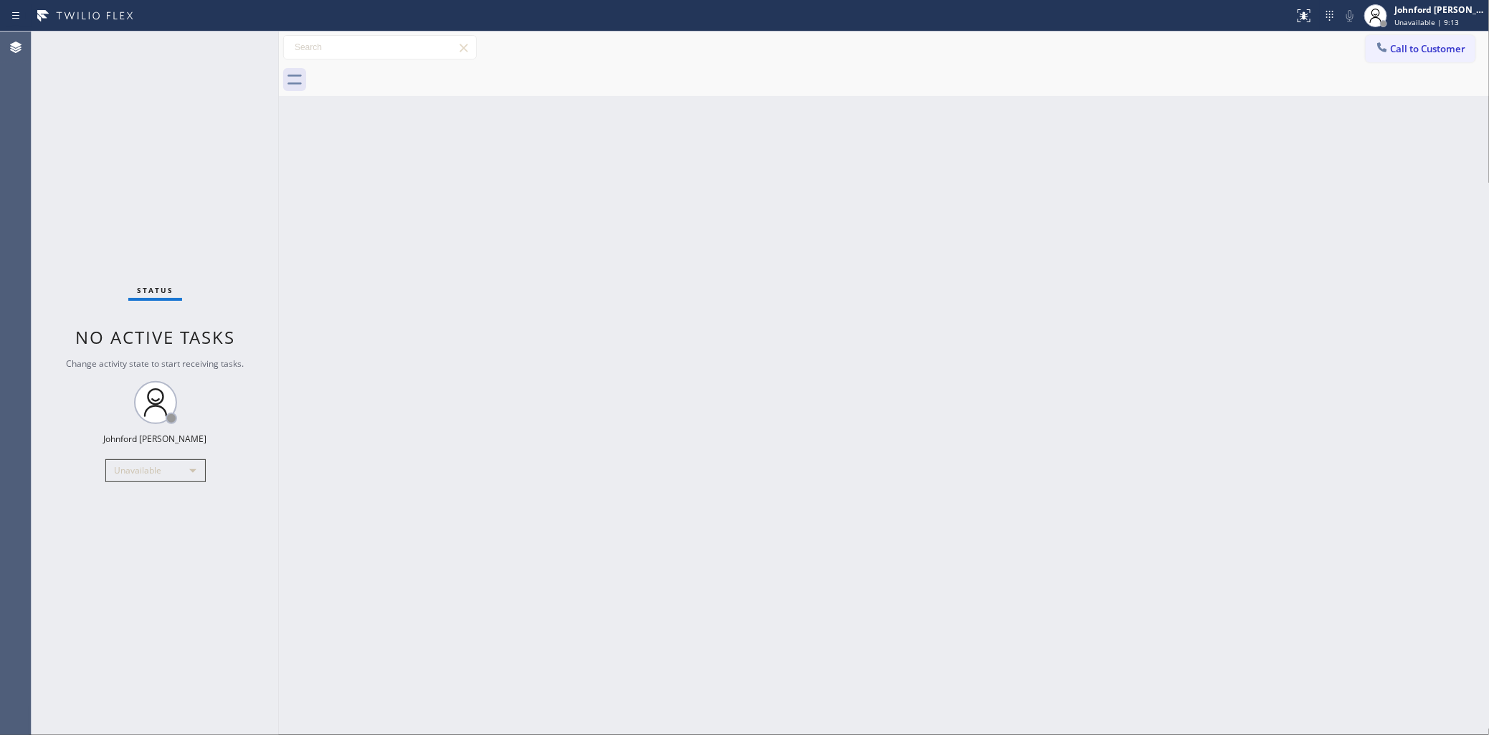
drag, startPoint x: 1389, startPoint y: 41, endPoint x: 1113, endPoint y: 108, distance: 283.9
click at [1389, 41] on div at bounding box center [1381, 48] width 17 height 17
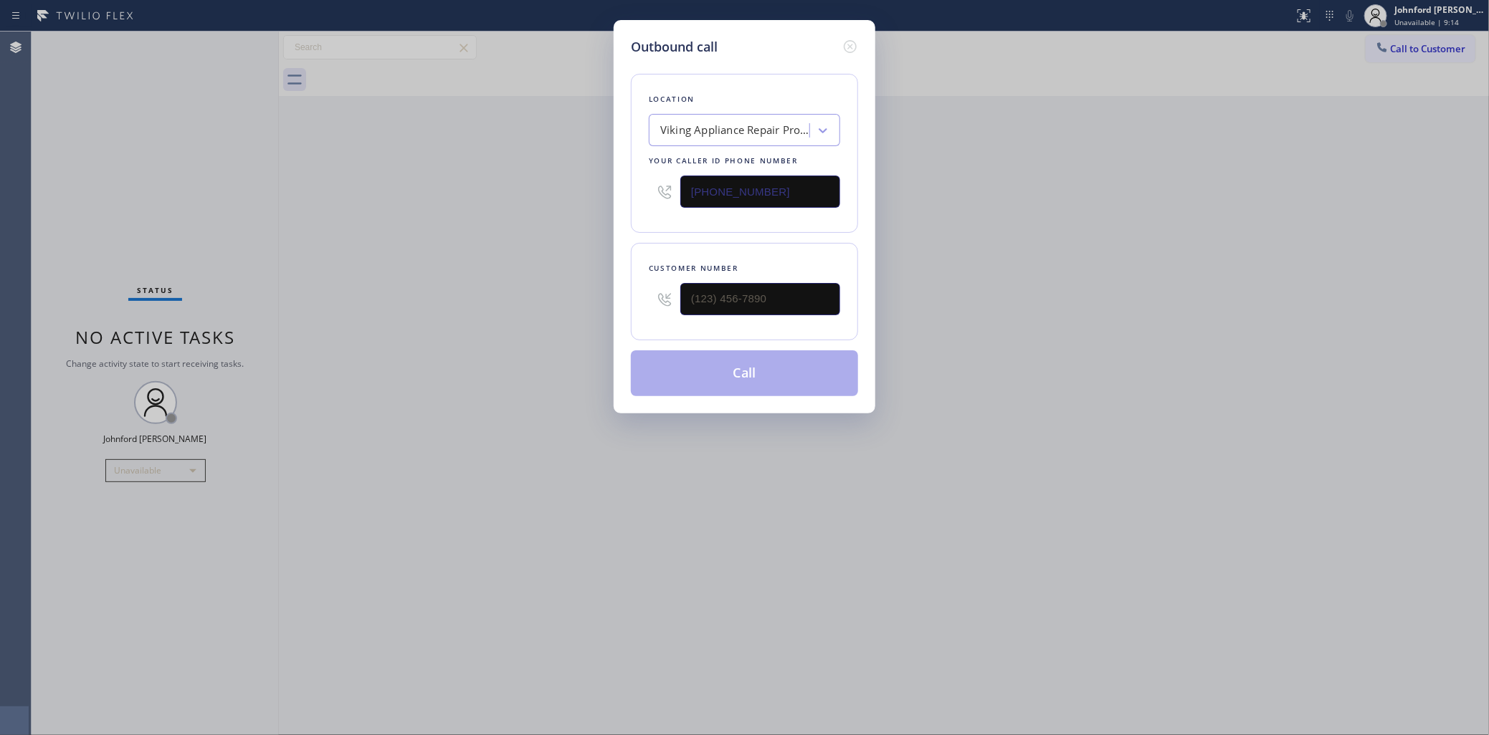
drag, startPoint x: 780, startPoint y: 180, endPoint x: 604, endPoint y: 196, distance: 177.0
click at [606, 195] on div "Outbound call Location Viking Appliance Repair Pros [PERSON_NAME][GEOGRAPHIC_DA…" at bounding box center [744, 367] width 1489 height 735
paste input "347) 284-6179"
type input "[PHONE_NUMBER]"
click at [1116, 242] on div "Outbound call Location Repair Twist of [US_STATE] Your caller id phone number […" at bounding box center [744, 367] width 1489 height 735
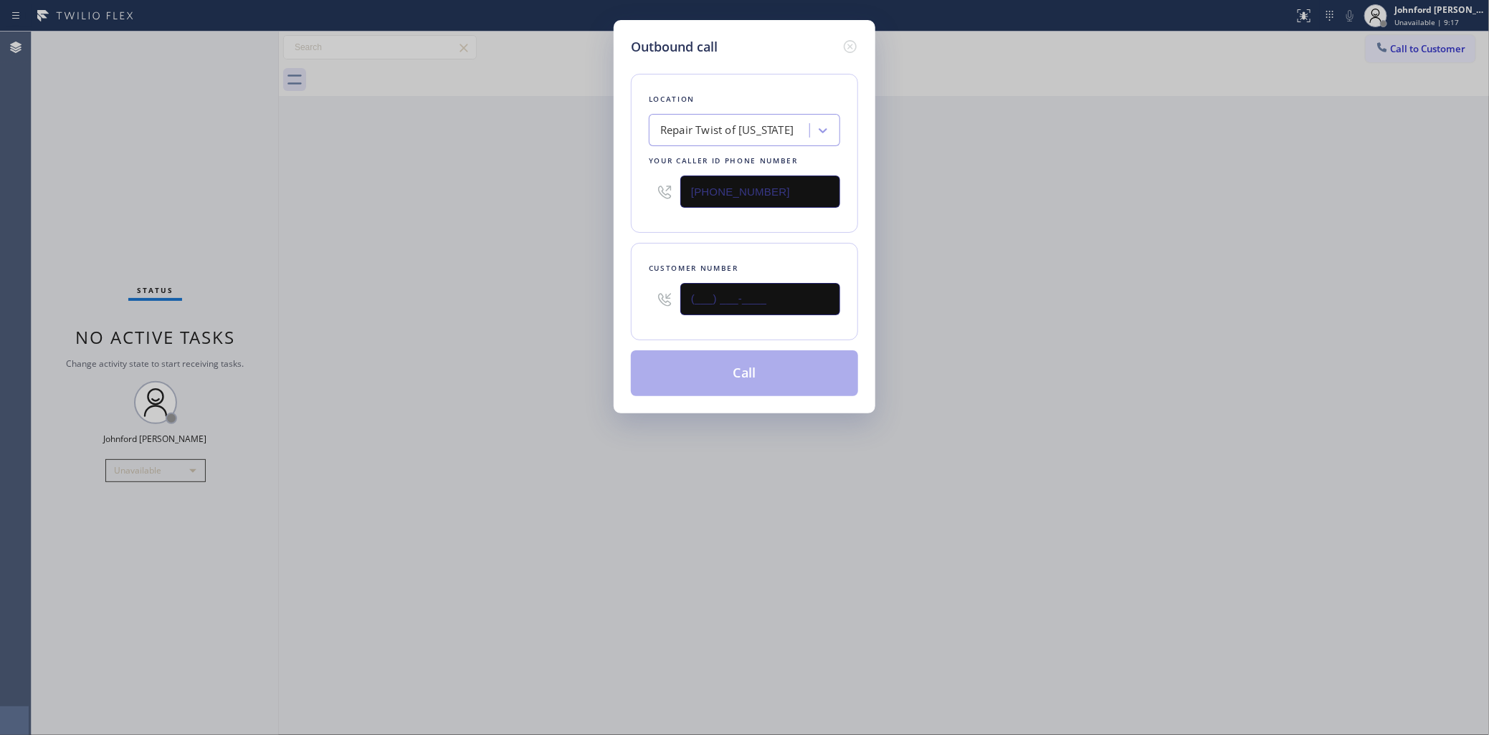
drag, startPoint x: 819, startPoint y: 302, endPoint x: 592, endPoint y: 303, distance: 227.2
click at [611, 305] on div "Outbound call Location Repair Twist of [US_STATE] Your caller id phone number […" at bounding box center [744, 367] width 1489 height 735
paste input "347) 601-6341"
type input "[PHONE_NUMBER]"
drag, startPoint x: 506, startPoint y: 295, endPoint x: 601, endPoint y: 335, distance: 102.8
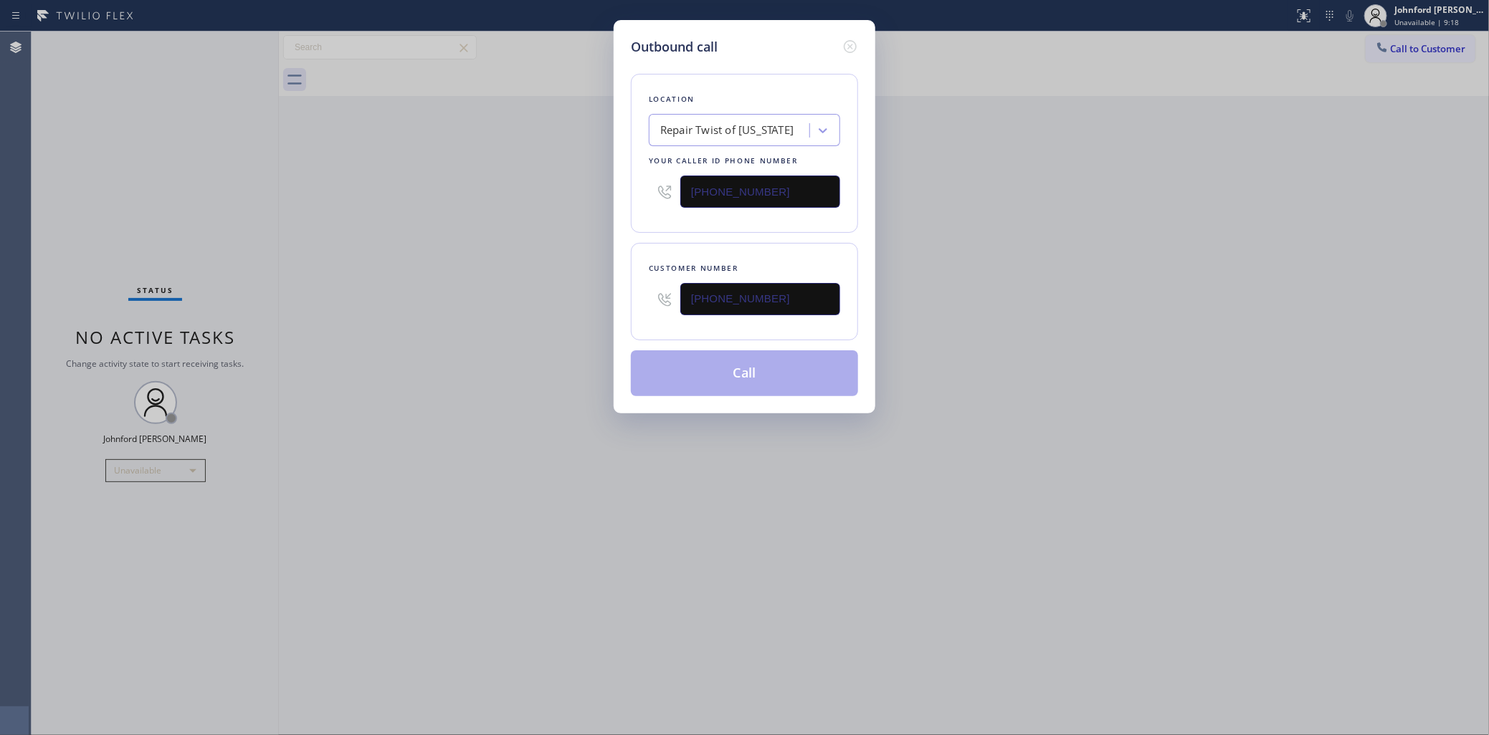
click at [576, 326] on div "Outbound call Location Repair Twist of [US_STATE] Your caller id phone number […" at bounding box center [744, 367] width 1489 height 735
click at [768, 389] on button "Call" at bounding box center [744, 374] width 227 height 46
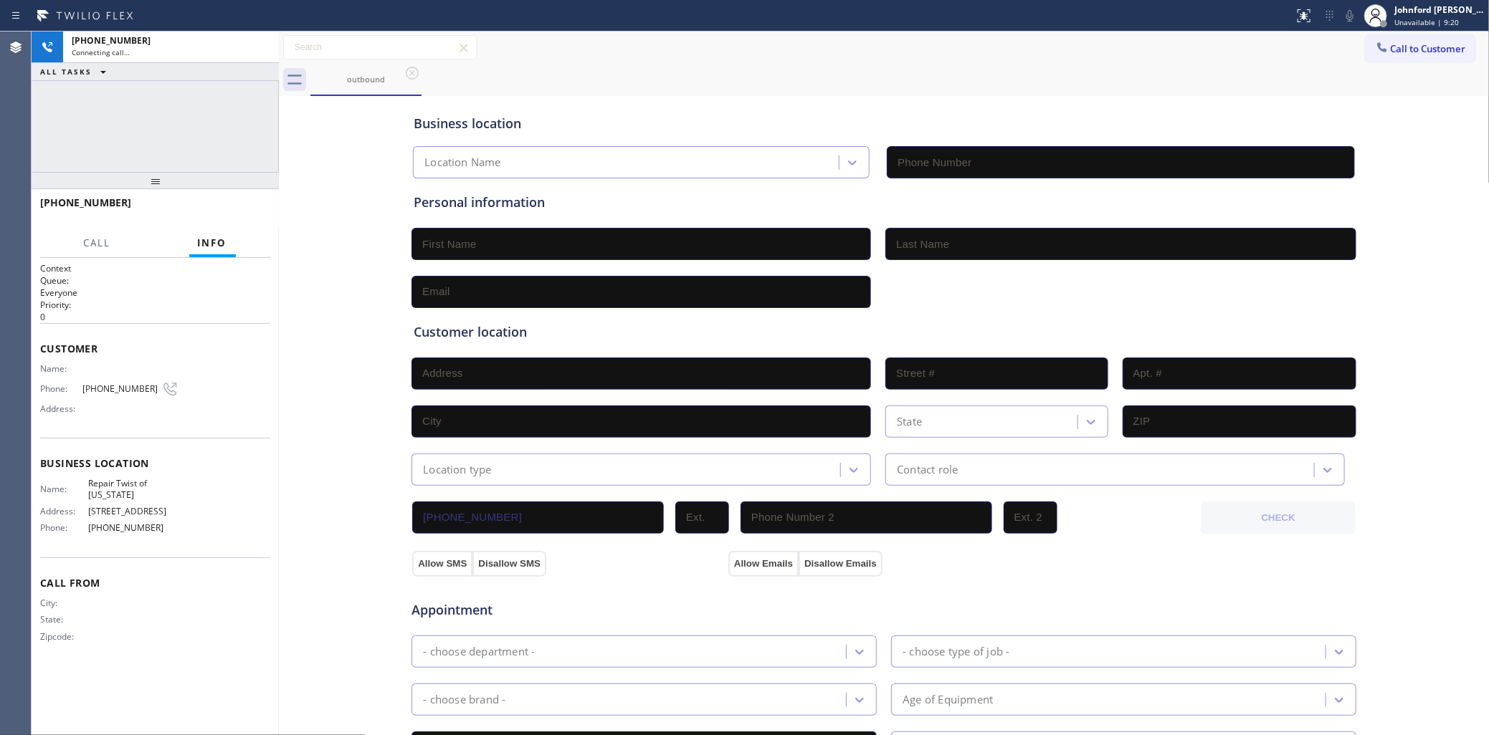
type input "[PHONE_NUMBER]"
click at [583, 76] on div "outbound" at bounding box center [899, 80] width 1179 height 32
drag, startPoint x: 1041, startPoint y: 115, endPoint x: 1074, endPoint y: 115, distance: 33.0
click at [1074, 115] on div "Business location" at bounding box center [884, 123] width 940 height 19
click at [240, 202] on button "HANG UP" at bounding box center [237, 209] width 67 height 20
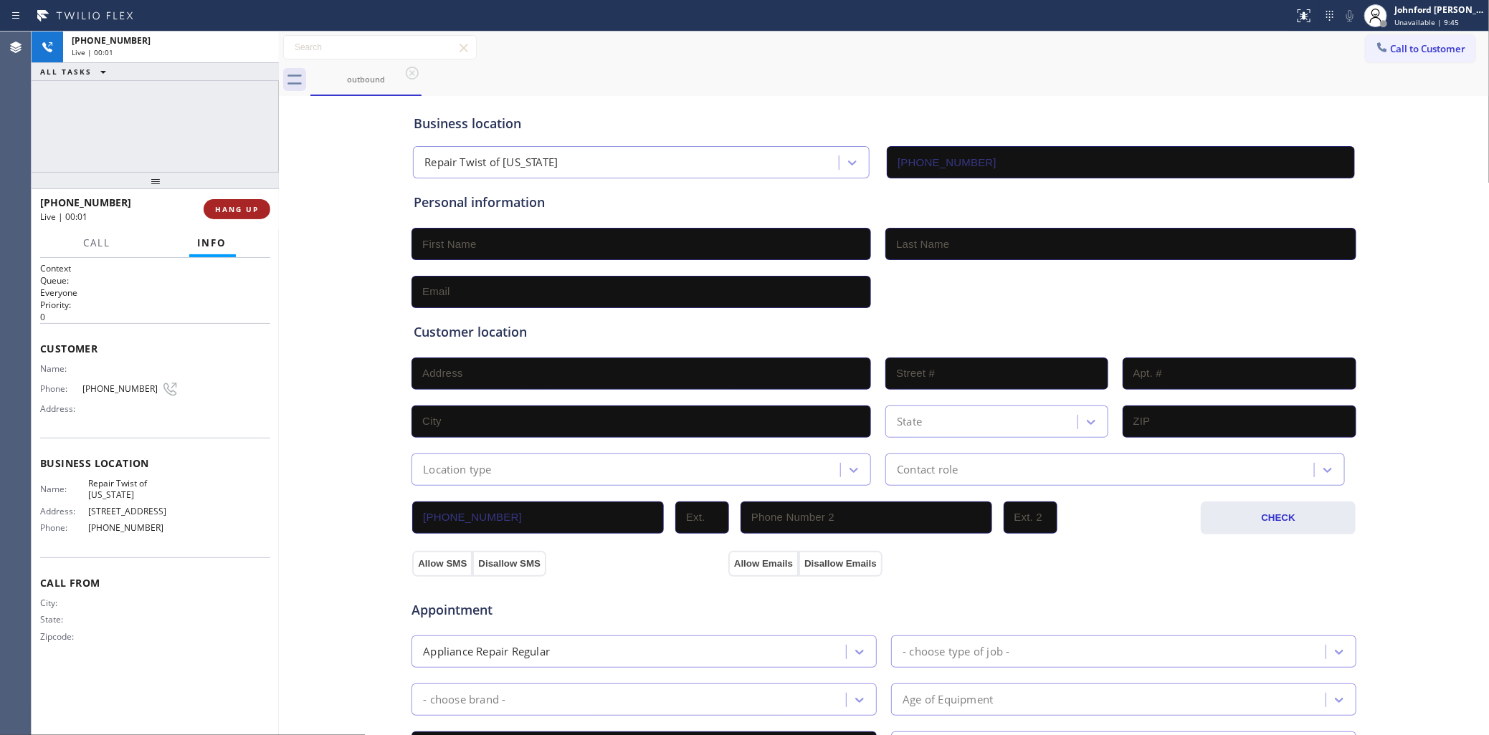
click at [240, 202] on button "HANG UP" at bounding box center [237, 209] width 67 height 20
click at [242, 194] on div "[PHONE_NUMBER] Wrap up | 00:00 COMPLETE" at bounding box center [155, 209] width 230 height 37
click at [237, 201] on button "COMPLETE" at bounding box center [234, 209] width 72 height 20
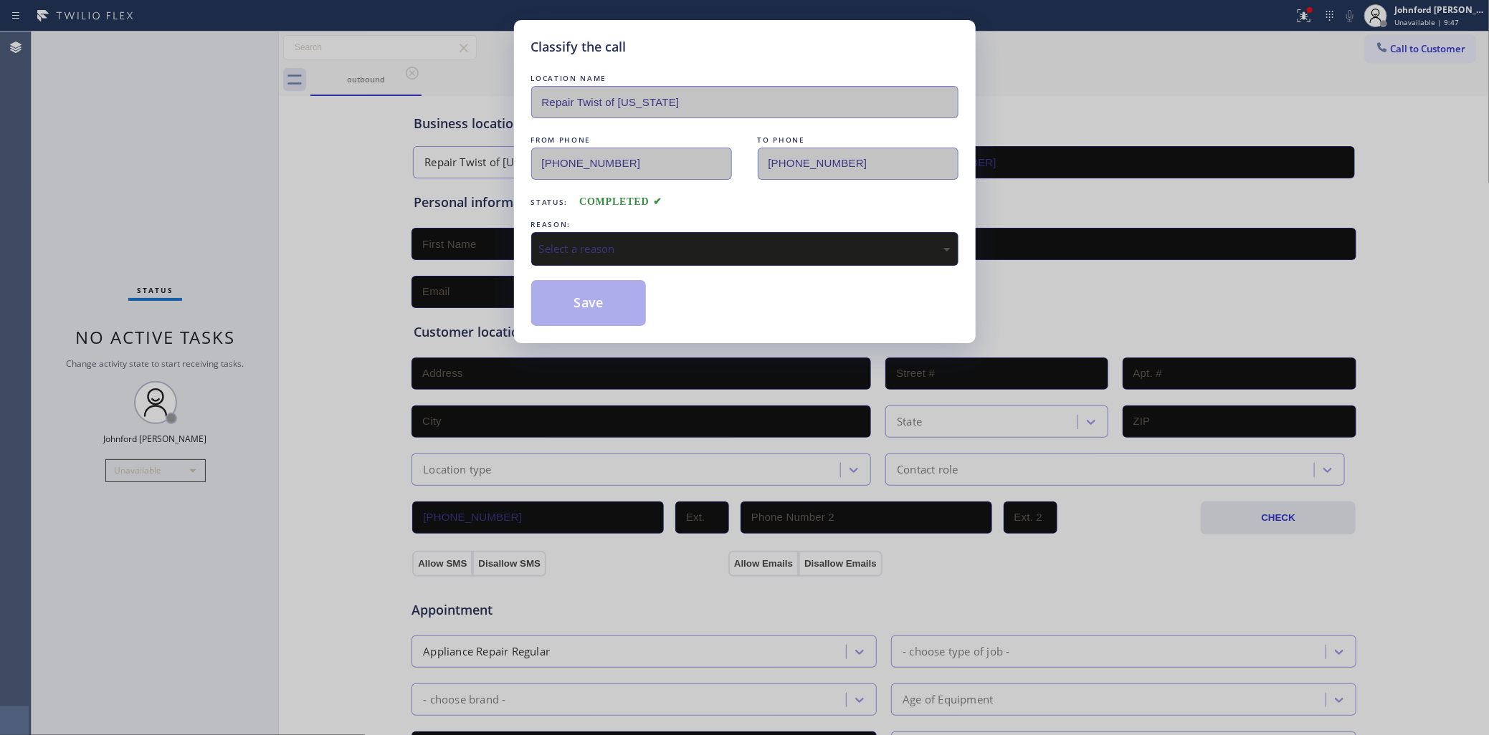
click at [589, 223] on div "REASON:" at bounding box center [744, 224] width 427 height 15
click at [592, 246] on div "Select a reason" at bounding box center [744, 249] width 411 height 16
click at [565, 320] on button "Save" at bounding box center [588, 303] width 115 height 46
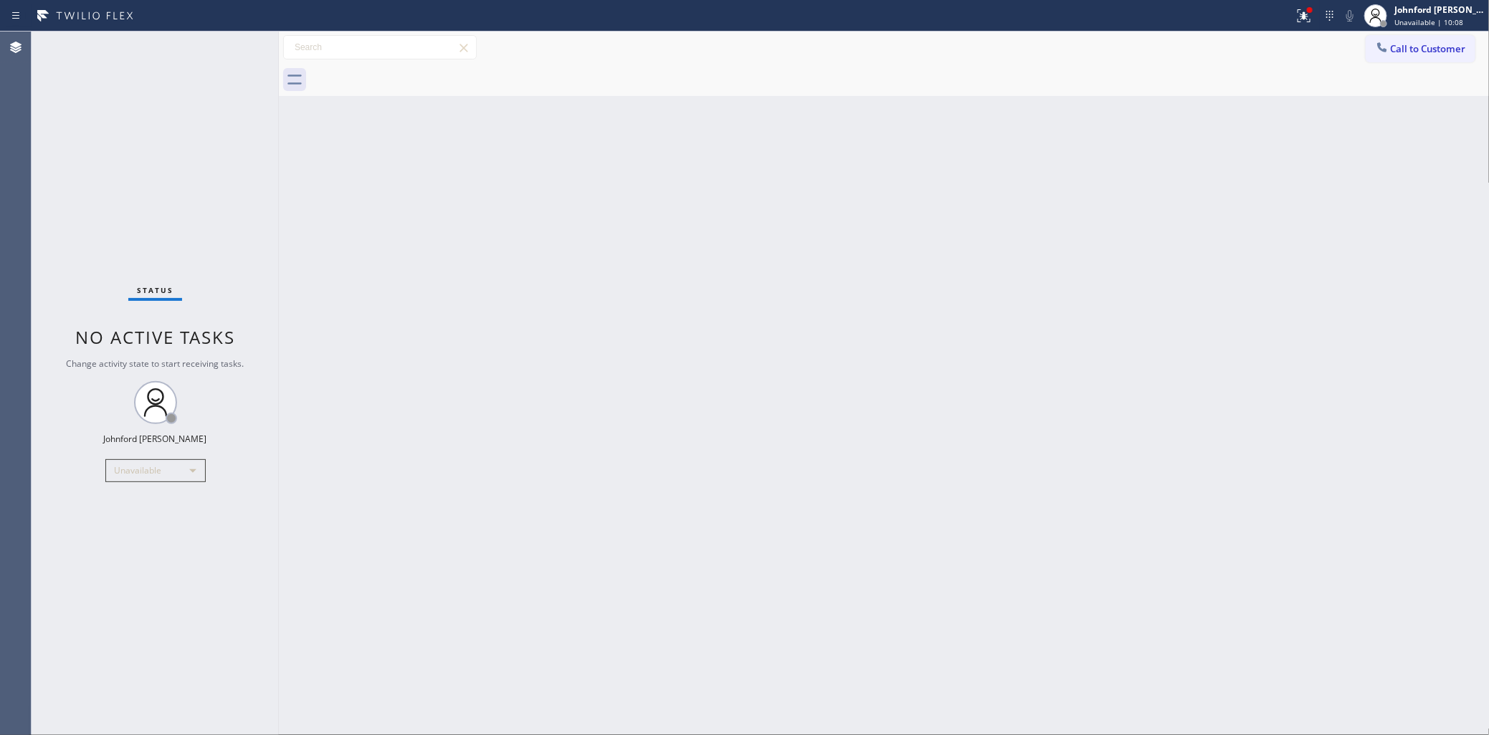
click at [1414, 51] on span "Call to Customer" at bounding box center [1428, 48] width 75 height 13
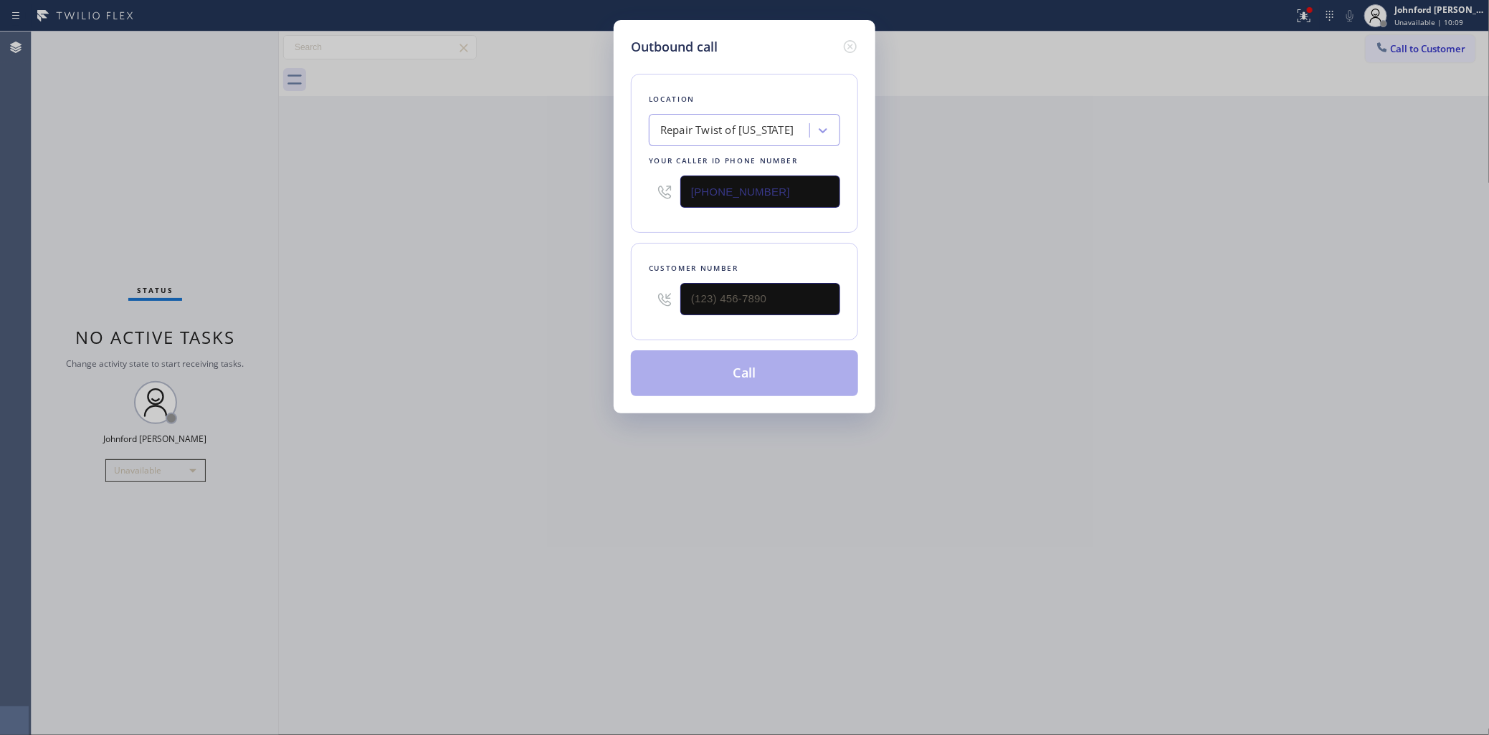
drag, startPoint x: 801, startPoint y: 198, endPoint x: 524, endPoint y: 183, distance: 277.1
click at [524, 183] on div "Outbound call Location Repair Twist of [US_STATE] Your caller id phone number […" at bounding box center [744, 367] width 1489 height 735
paste input "817) 482-5346"
type input "[PHONE_NUMBER]"
click at [1113, 213] on div "Outbound call Location appliance parts center Your caller id phone number [PHON…" at bounding box center [744, 367] width 1489 height 735
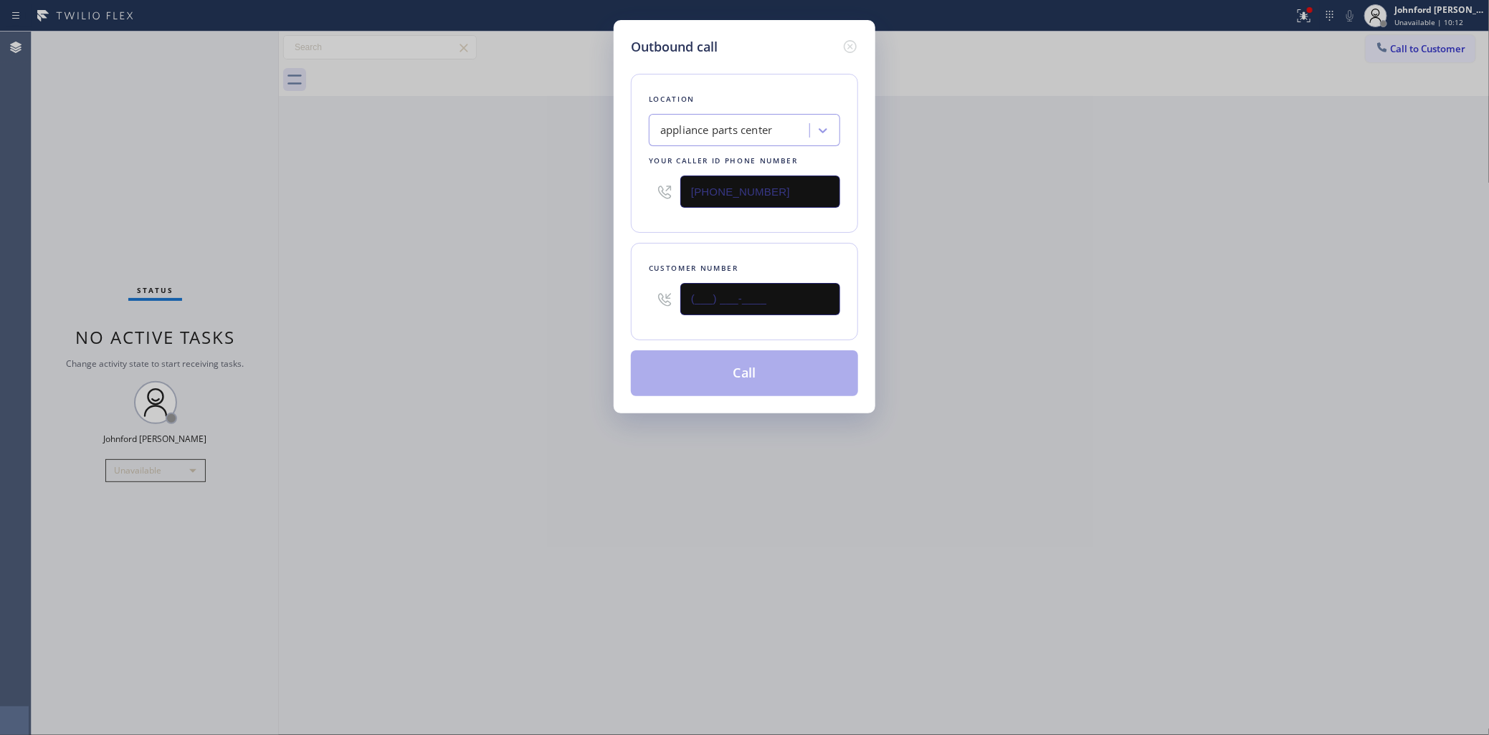
drag, startPoint x: 763, startPoint y: 308, endPoint x: 573, endPoint y: 303, distance: 190.0
click at [574, 303] on div "Outbound call Location appliance parts center Your caller id phone number [PHON…" at bounding box center [744, 367] width 1489 height 735
paste input "566) 541-9670"
type input "[PHONE_NUMBER]"
click at [567, 300] on div "Outbound call Location appliance parts center Your caller id phone number [PHON…" at bounding box center [744, 367] width 1489 height 735
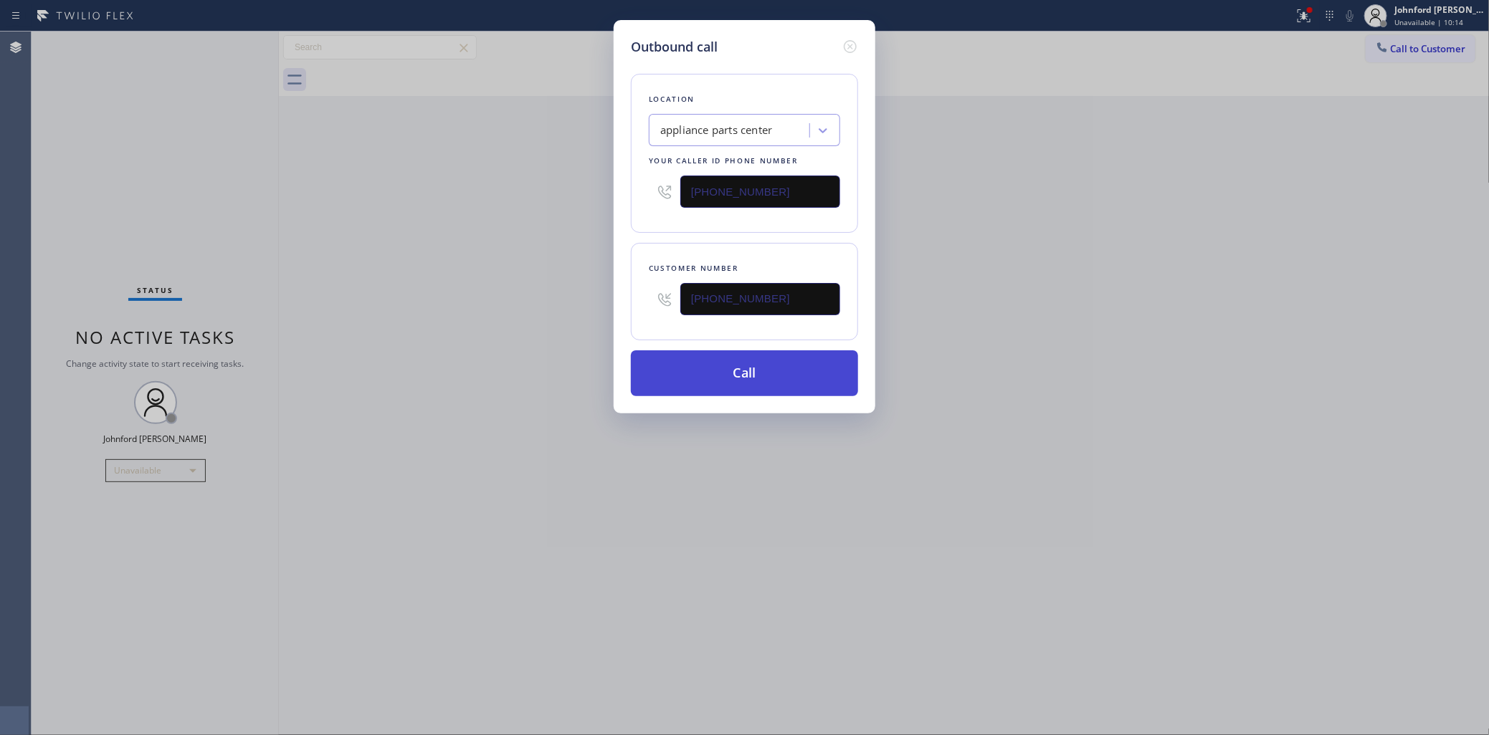
click at [771, 366] on button "Call" at bounding box center [744, 374] width 227 height 46
click at [1144, 331] on div "Outbound call Location appliance parts center Your caller id phone number [PHON…" at bounding box center [744, 367] width 1489 height 735
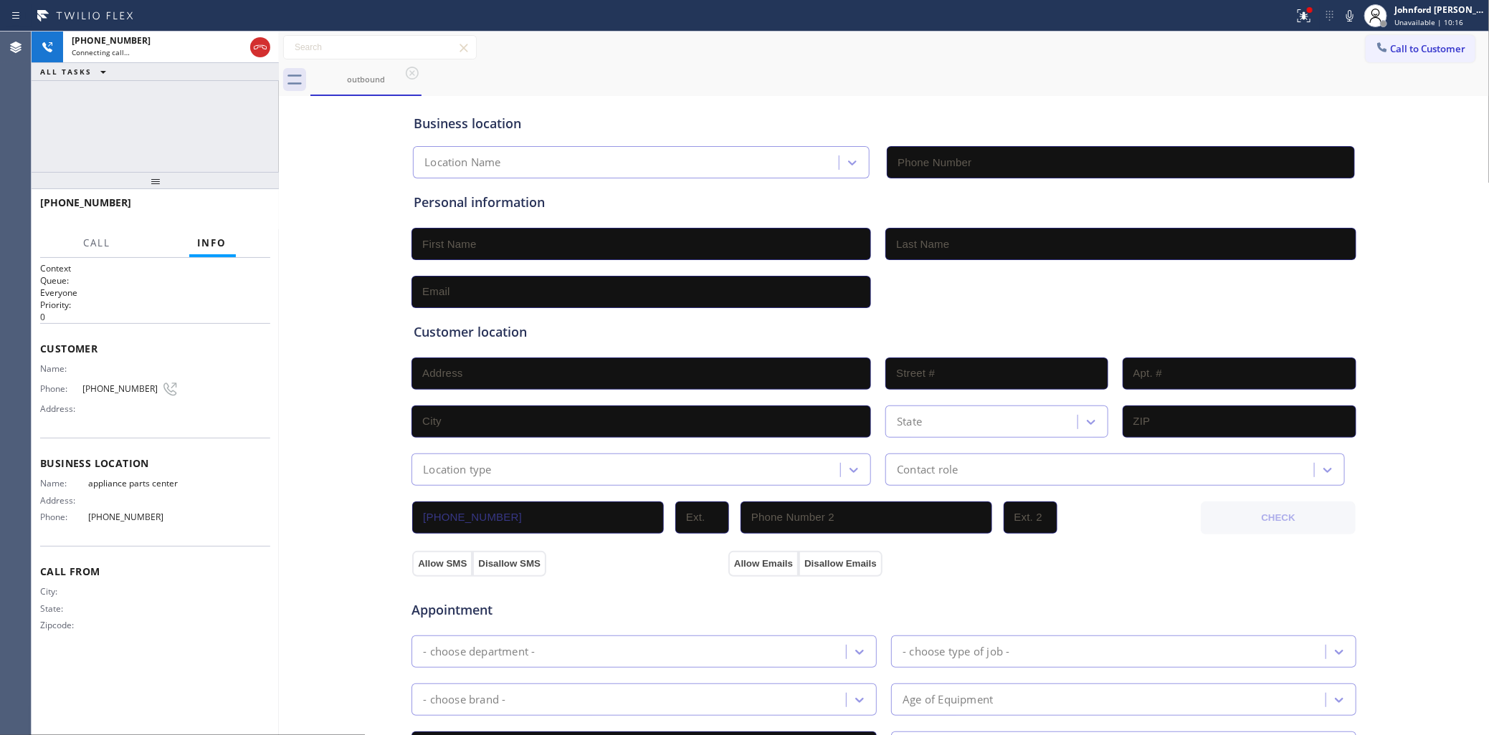
type input "[PHONE_NUMBER]"
click at [1377, 49] on icon at bounding box center [1381, 46] width 9 height 9
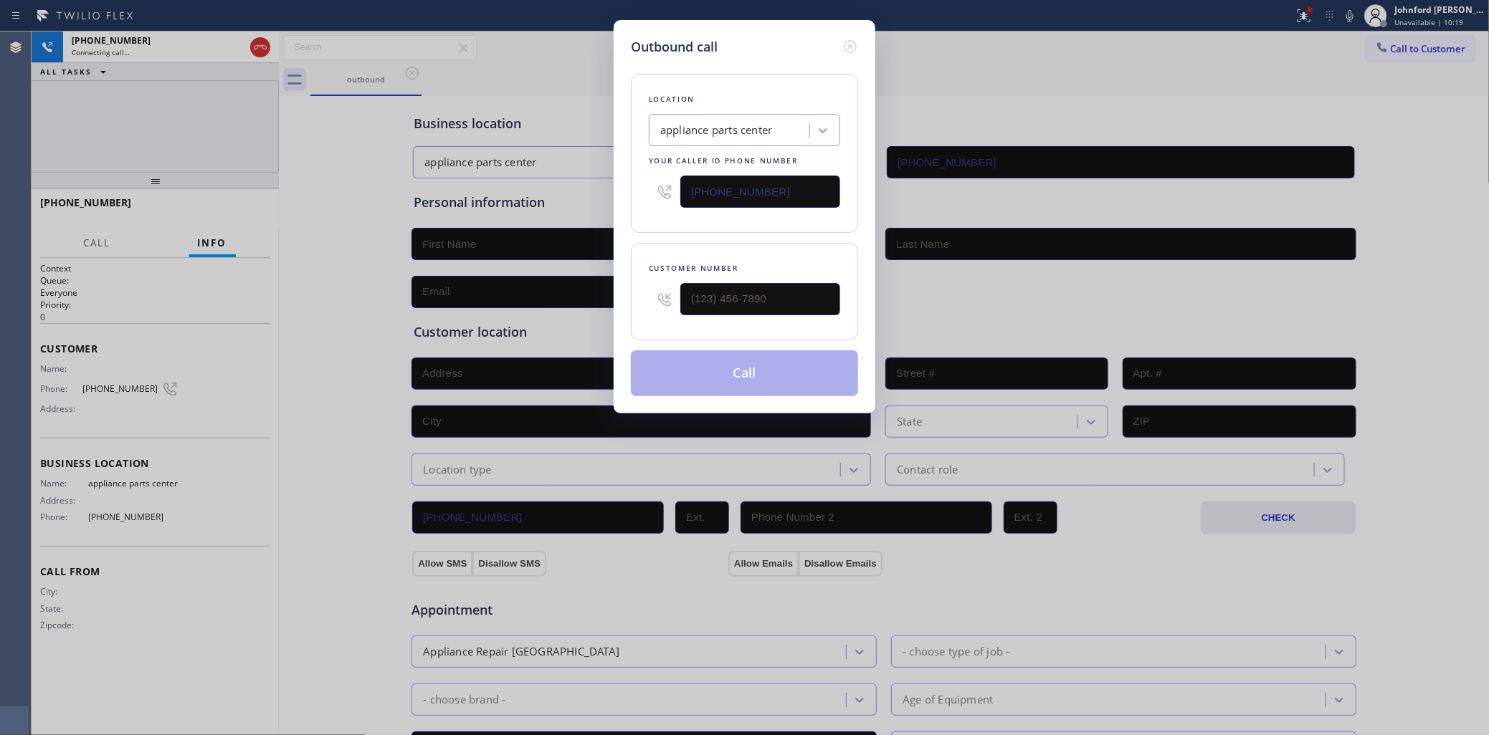
click at [976, 99] on div "Outbound call Location appliance parts center Your caller id phone number [PHON…" at bounding box center [744, 367] width 1489 height 735
click at [844, 40] on icon at bounding box center [850, 46] width 13 height 13
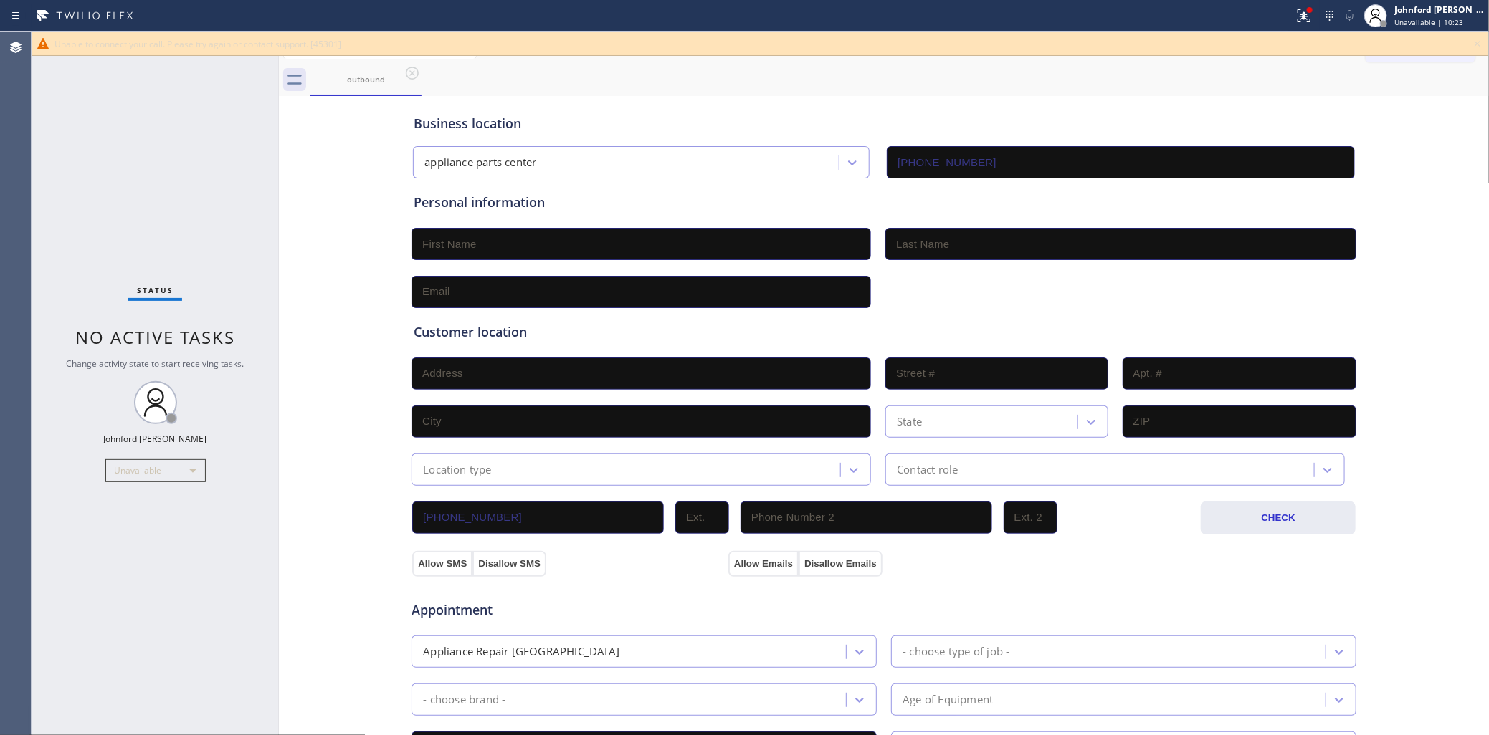
click at [373, 120] on div "Business location appliance parts center [PHONE_NUMBER] Personal information Cu…" at bounding box center [884, 589] width 1204 height 979
click at [1477, 45] on icon at bounding box center [1477, 43] width 17 height 17
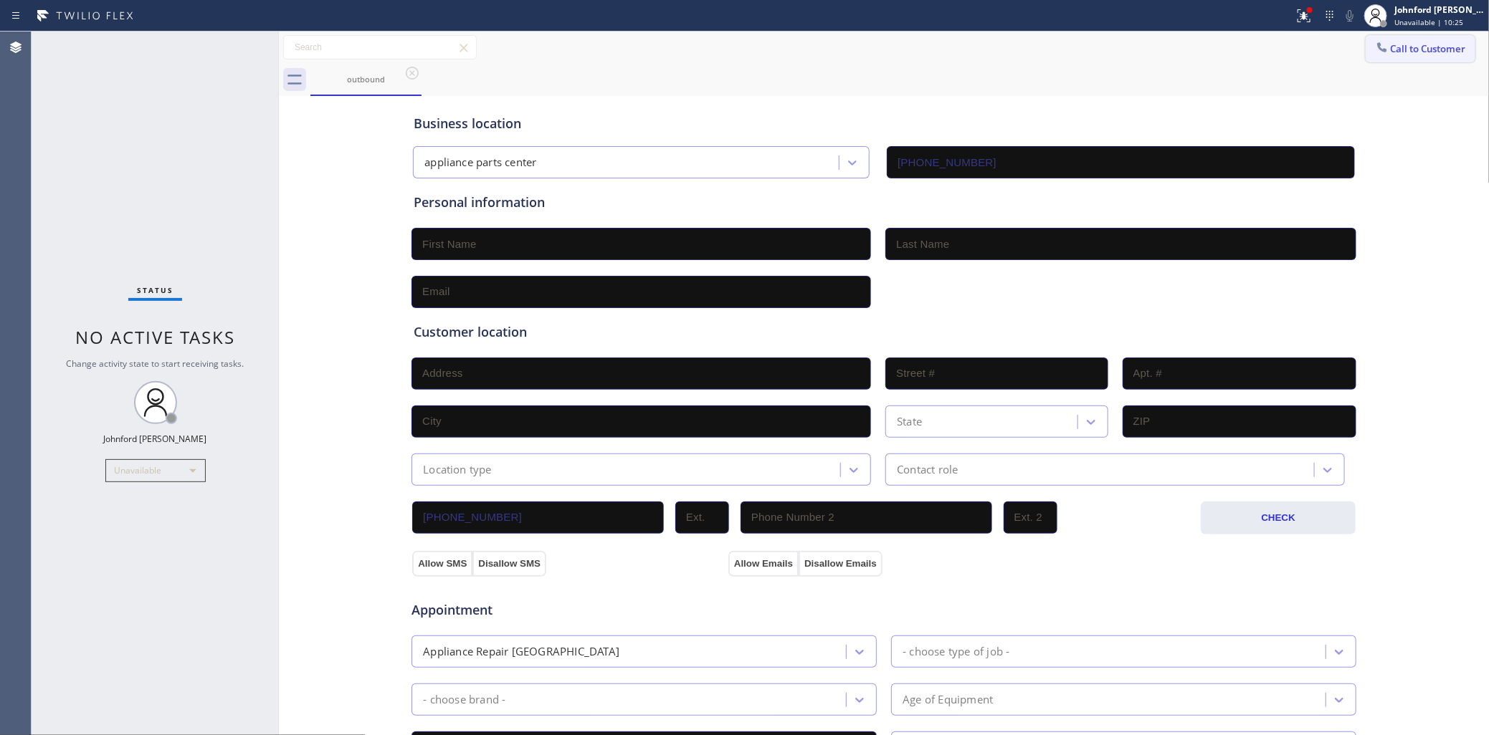
click at [1416, 45] on span "Call to Customer" at bounding box center [1428, 48] width 75 height 13
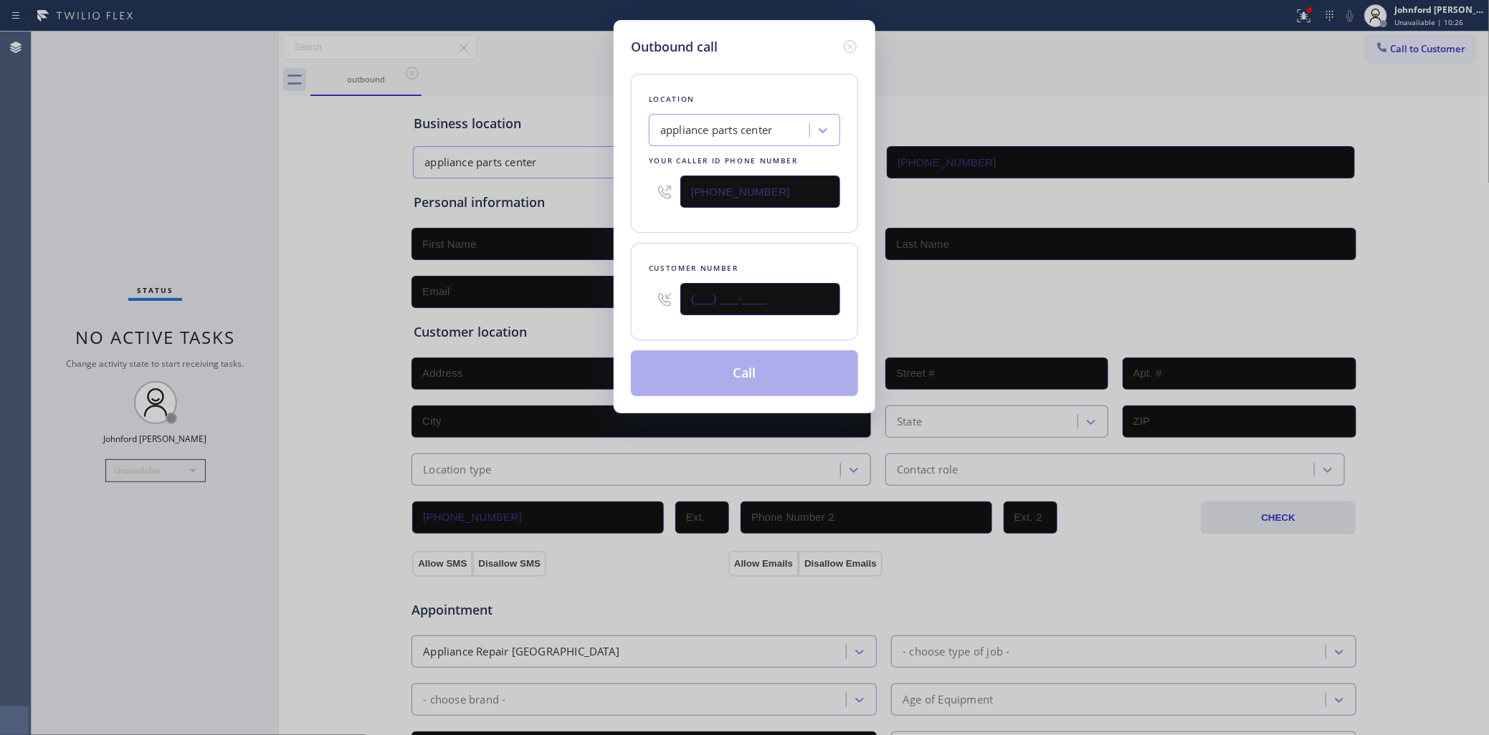
drag, startPoint x: 765, startPoint y: 300, endPoint x: 634, endPoint y: 275, distance: 132.9
click at [635, 275] on div "Customer number (___) ___-____" at bounding box center [744, 291] width 227 height 97
paste input "566) 541-9670"
type input "[PHONE_NUMBER]"
click at [662, 222] on div "Location appliance parts center Your caller id phone number [PHONE_NUMBER]" at bounding box center [744, 153] width 227 height 159
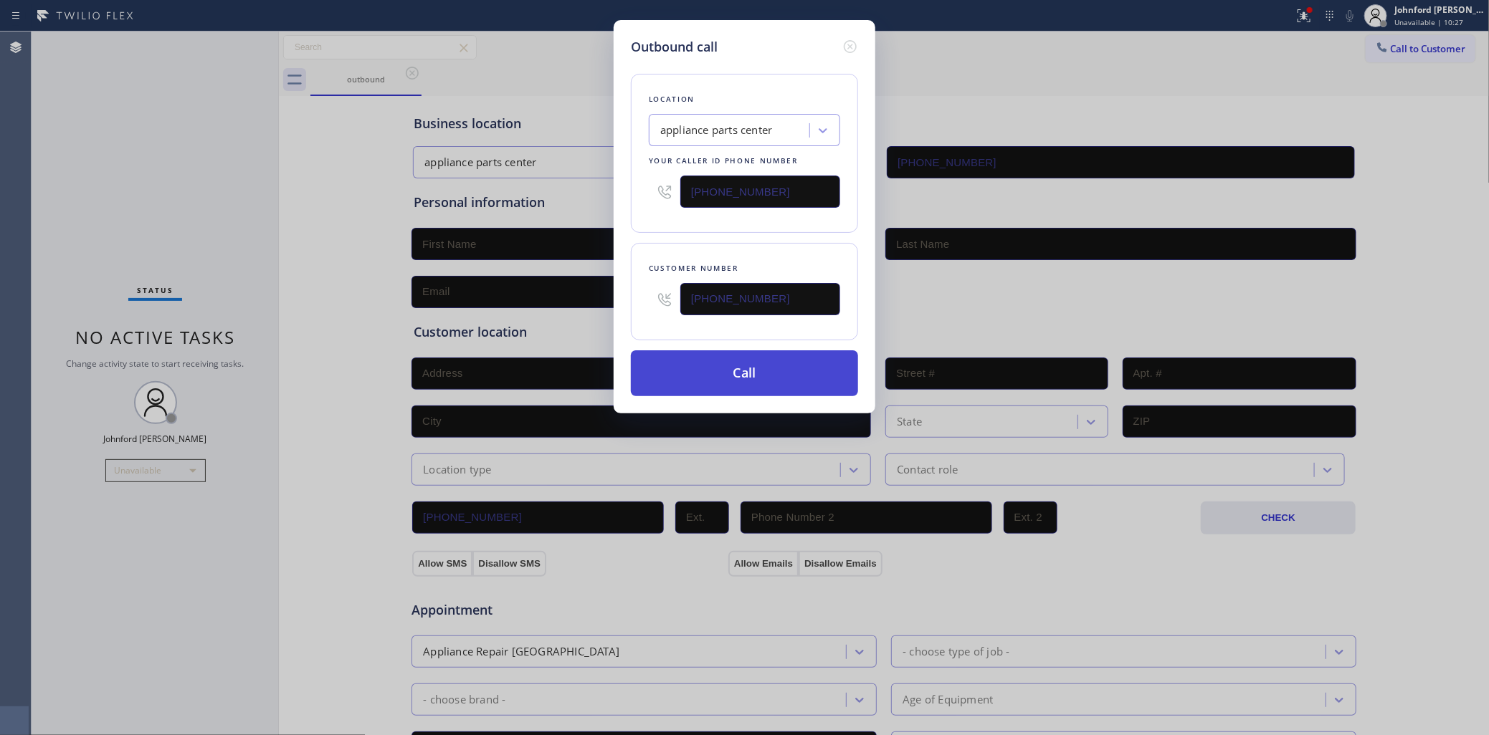
click at [730, 363] on button "Call" at bounding box center [744, 374] width 227 height 46
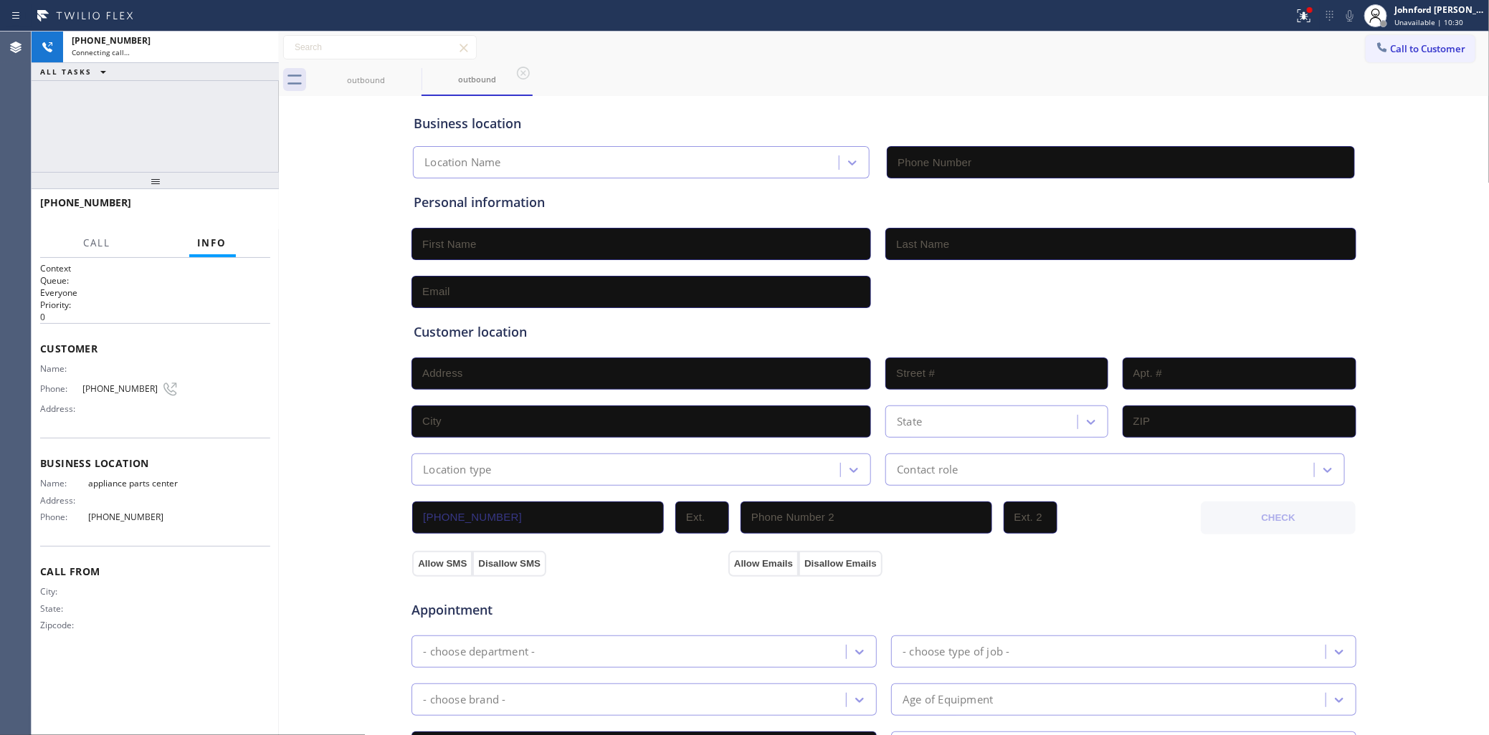
type input "[PHONE_NUMBER]"
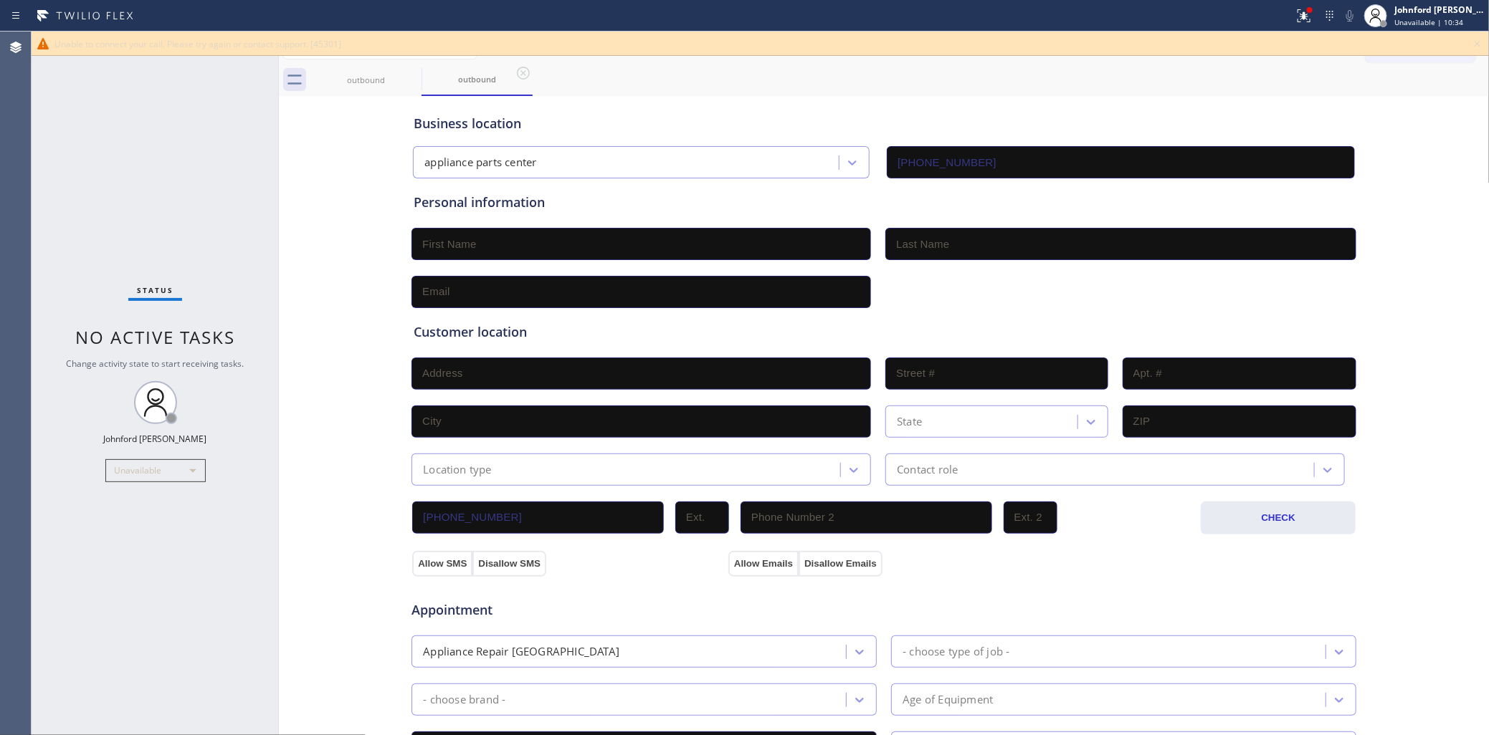
click at [219, 163] on div "Status No active tasks Change activity state to start receiving tasks. [PERSON_…" at bounding box center [155, 384] width 247 height 704
click at [1475, 40] on icon at bounding box center [1477, 43] width 17 height 17
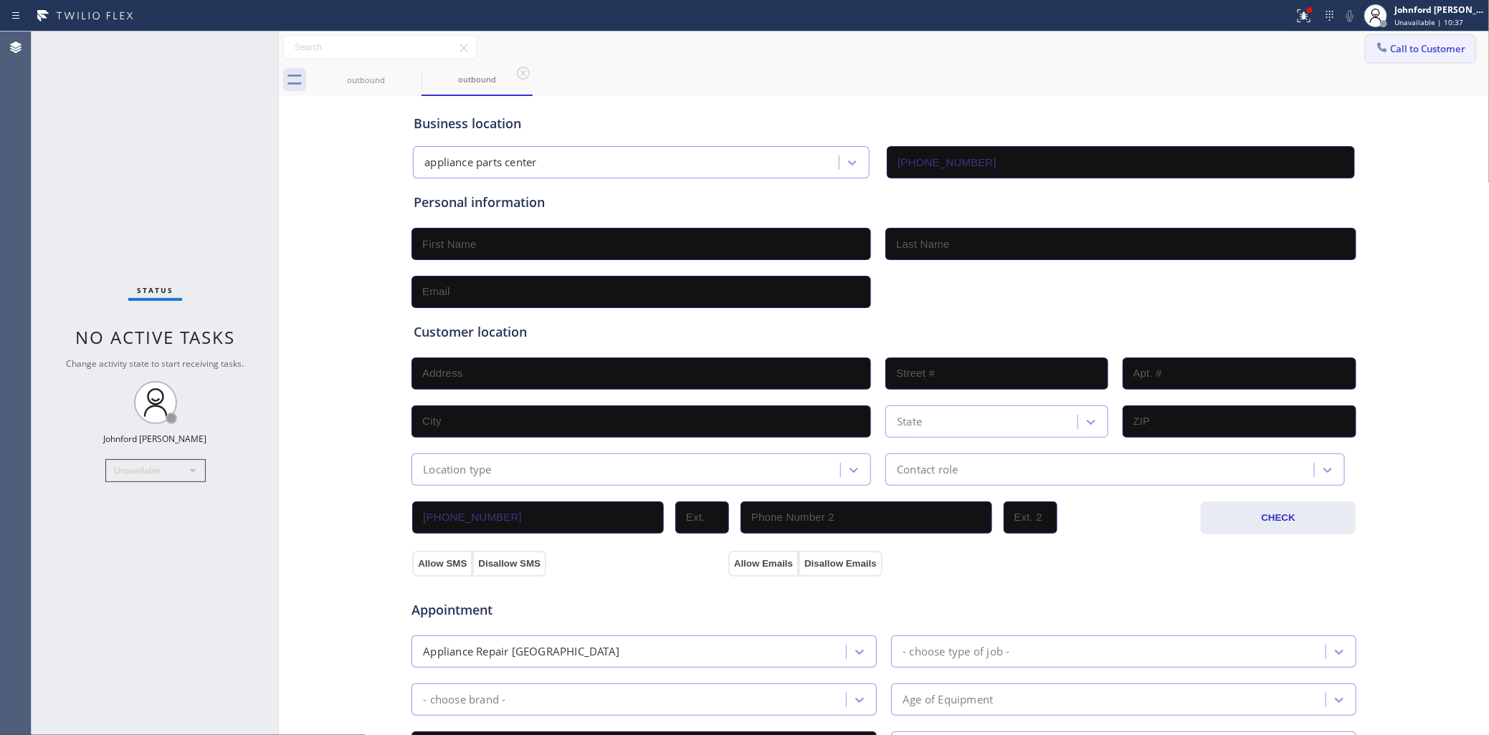
click at [1426, 50] on span "Call to Customer" at bounding box center [1428, 48] width 75 height 13
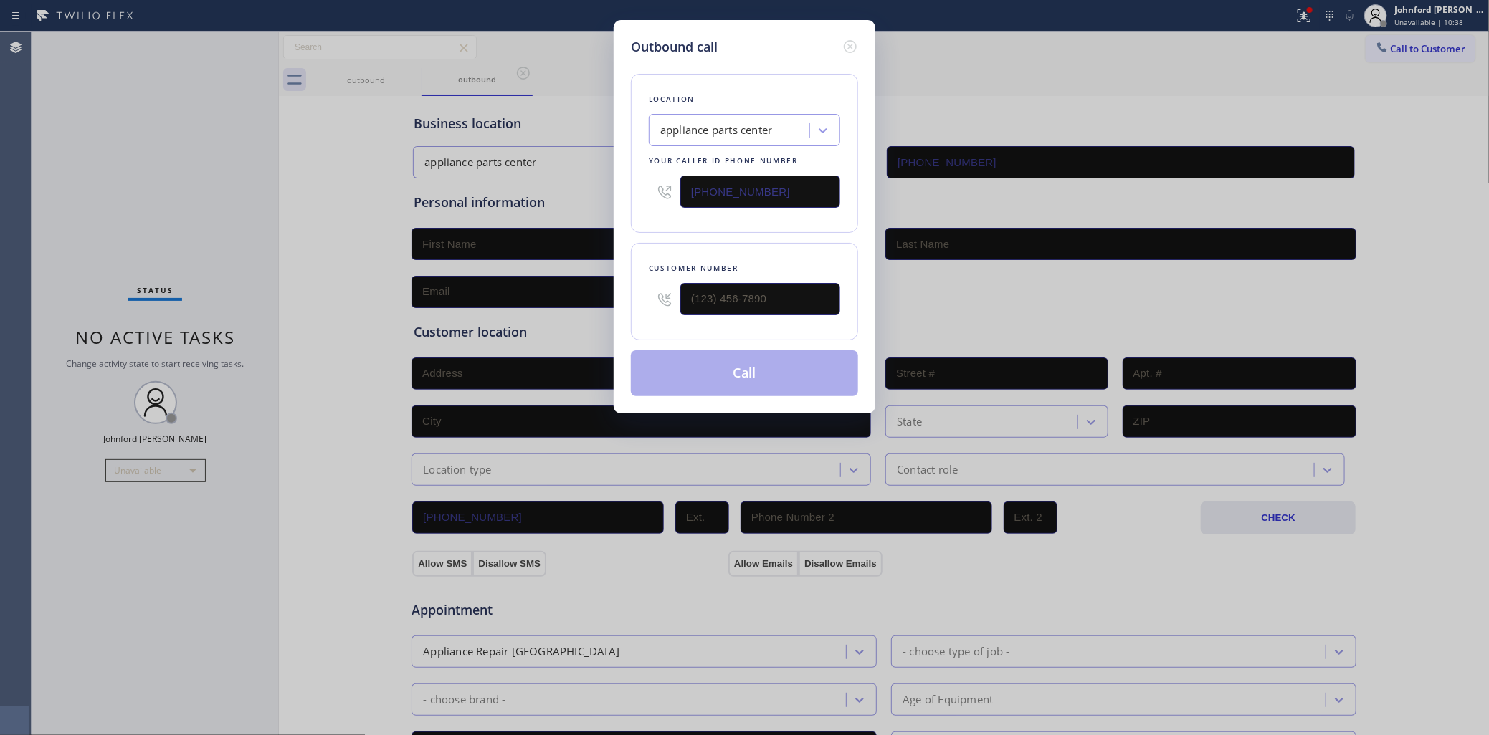
drag, startPoint x: 799, startPoint y: 195, endPoint x: 545, endPoint y: 195, distance: 254.5
click at [573, 195] on div "Outbound call Location appliance parts center Your caller id phone number [PHON…" at bounding box center [744, 367] width 1489 height 735
paste input "3) 670-6212"
type input "[PHONE_NUMBER]"
click at [1147, 48] on div "Outbound call Location Electripex Your caller id phone number [PHONE_NUMBER] Cu…" at bounding box center [744, 367] width 1489 height 735
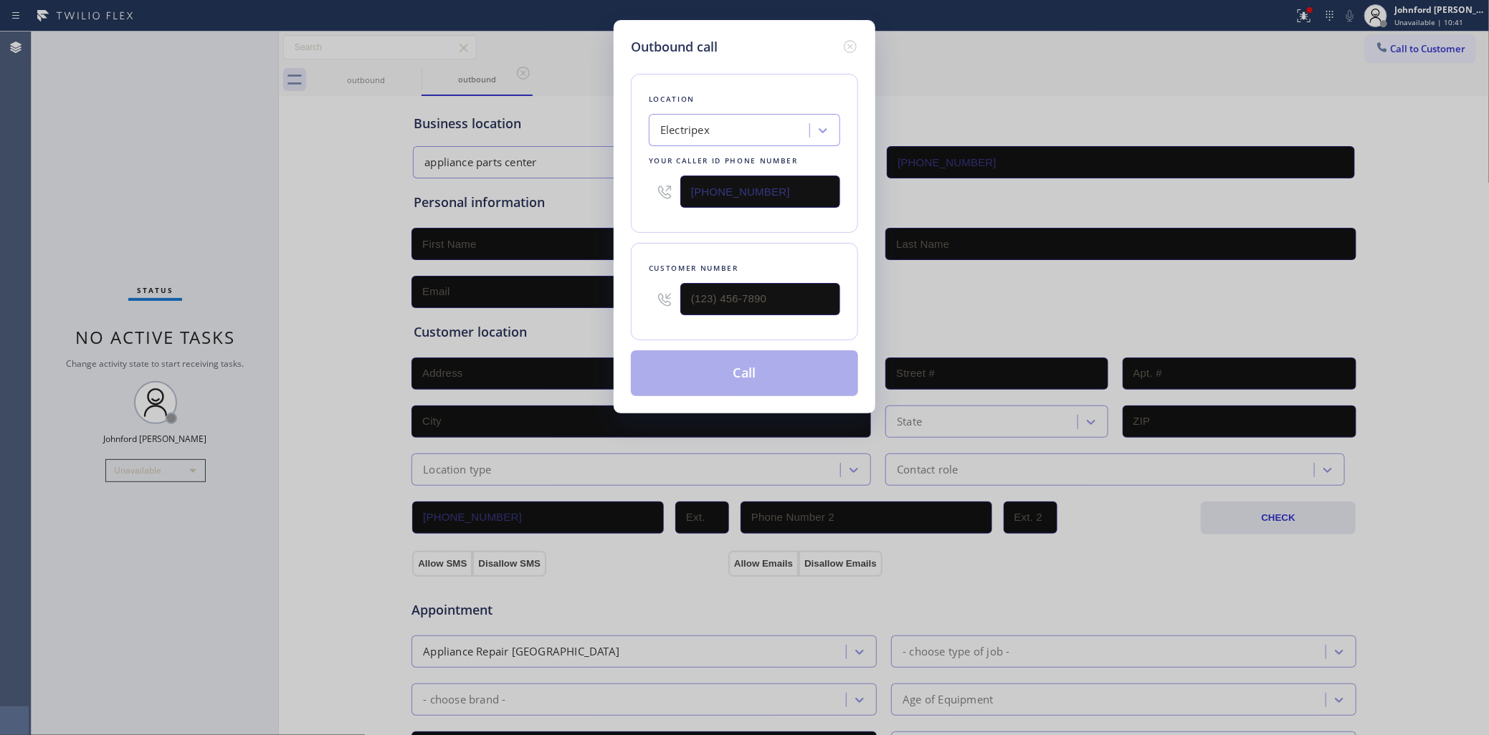
drag, startPoint x: 763, startPoint y: 285, endPoint x: 624, endPoint y: 312, distance: 142.4
click at [624, 312] on div "Outbound call Location Electripex Your caller id phone number [PHONE_NUMBER] Cu…" at bounding box center [745, 217] width 262 height 394
click at [756, 288] on input "(___) ___-____" at bounding box center [760, 299] width 160 height 32
paste input "727) 496-6385"
type input "[PHONE_NUMBER]"
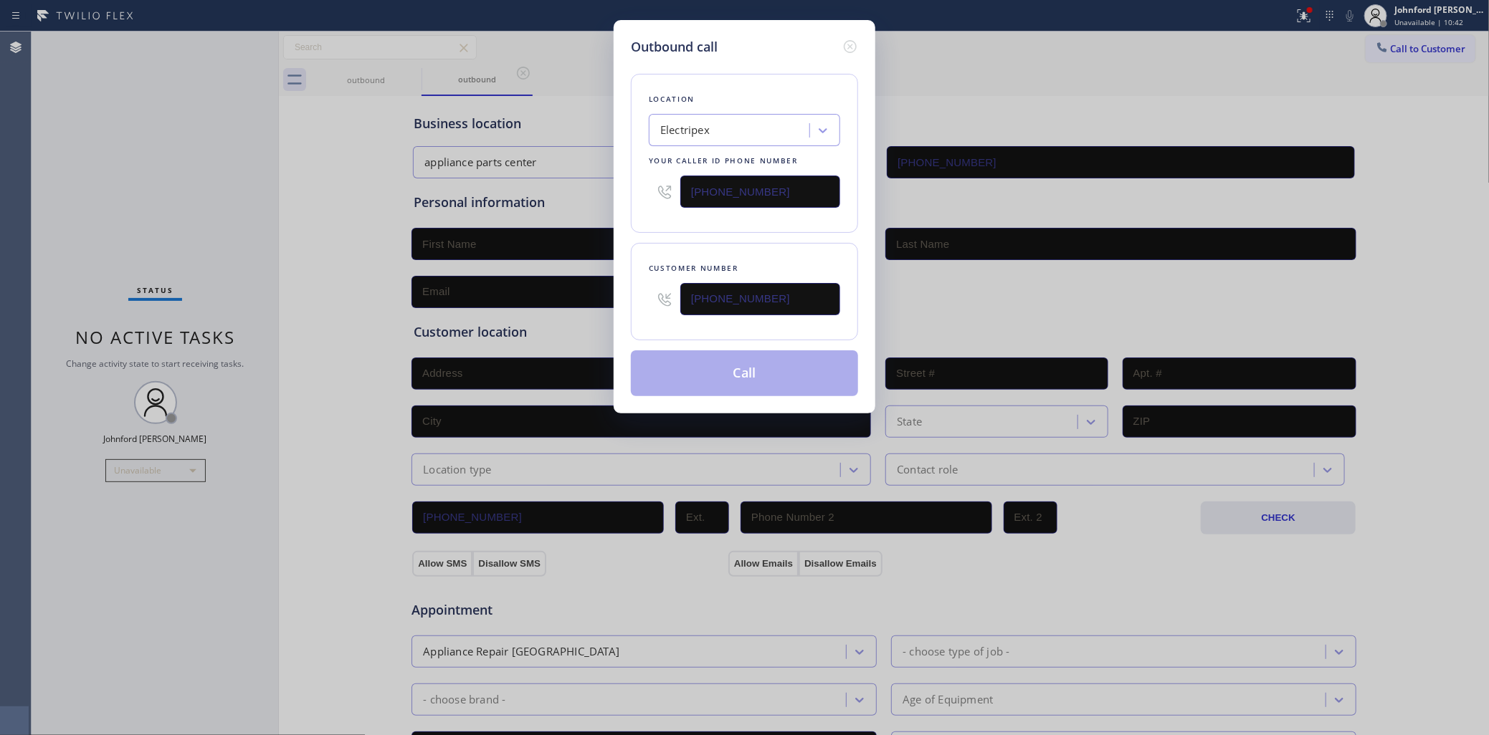
click at [762, 224] on div "Location Electripex Your caller id phone number [PHONE_NUMBER]" at bounding box center [744, 153] width 227 height 159
click at [725, 366] on button "Call" at bounding box center [744, 374] width 227 height 46
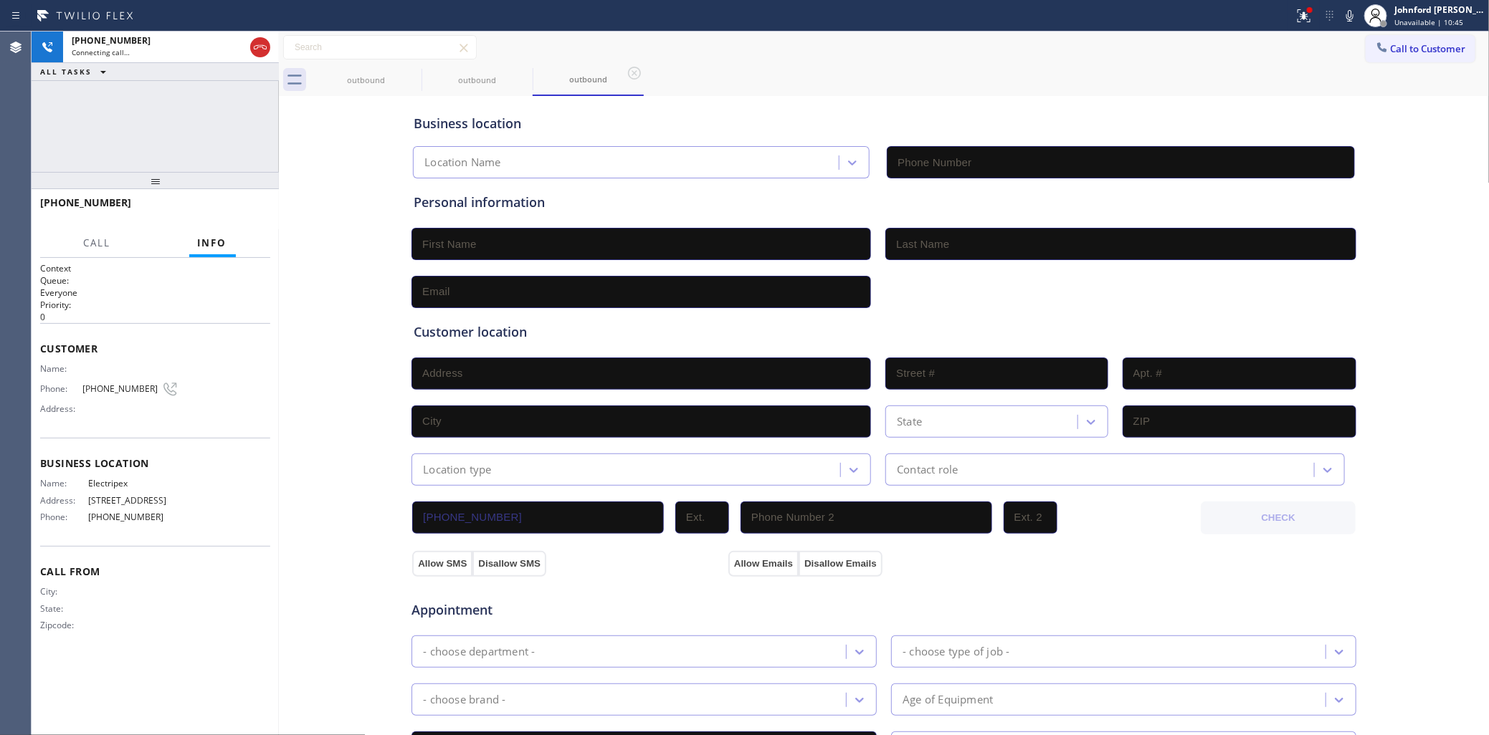
type input "[PHONE_NUMBER]"
click at [405, 79] on icon at bounding box center [412, 73] width 17 height 17
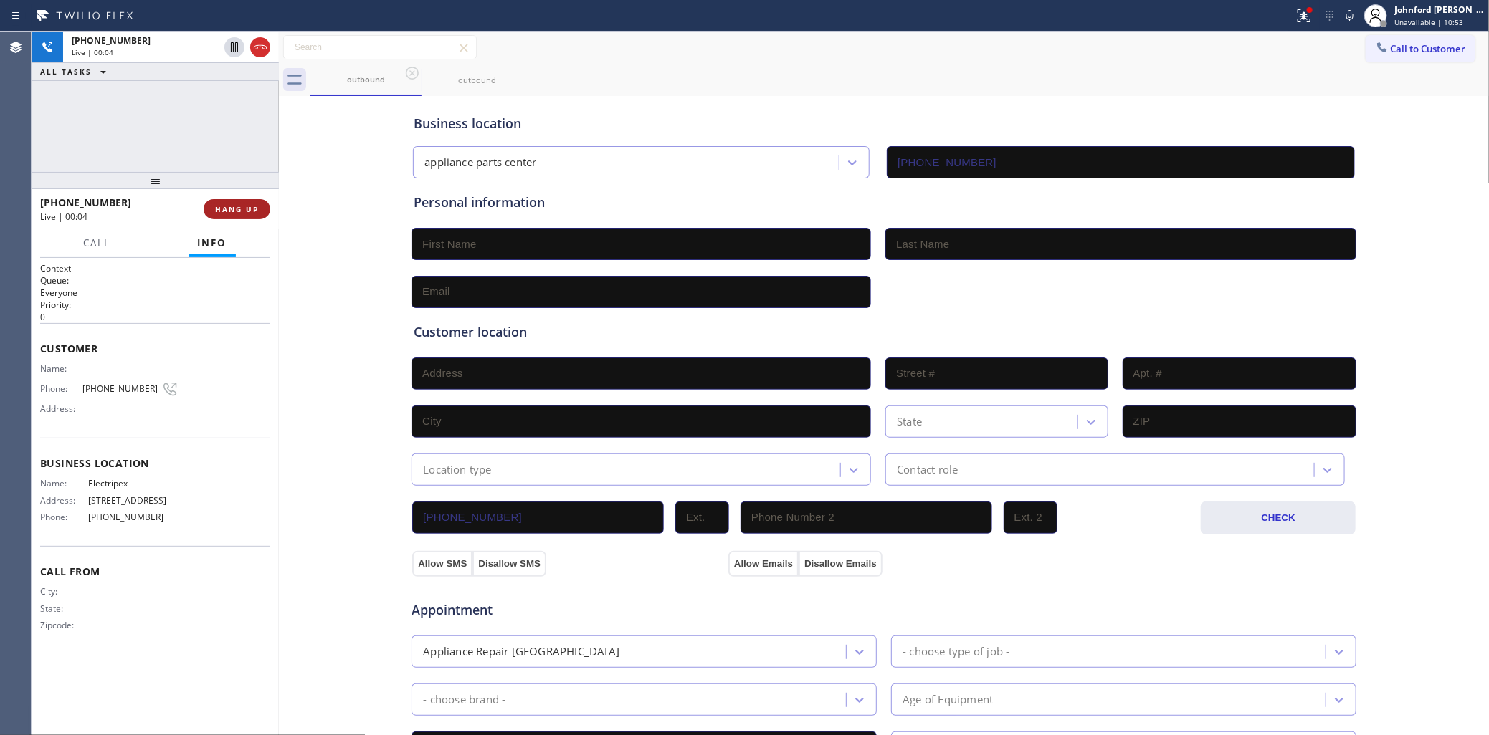
click at [228, 206] on span "HANG UP" at bounding box center [237, 209] width 44 height 10
click at [1375, 44] on icon at bounding box center [1382, 47] width 14 height 14
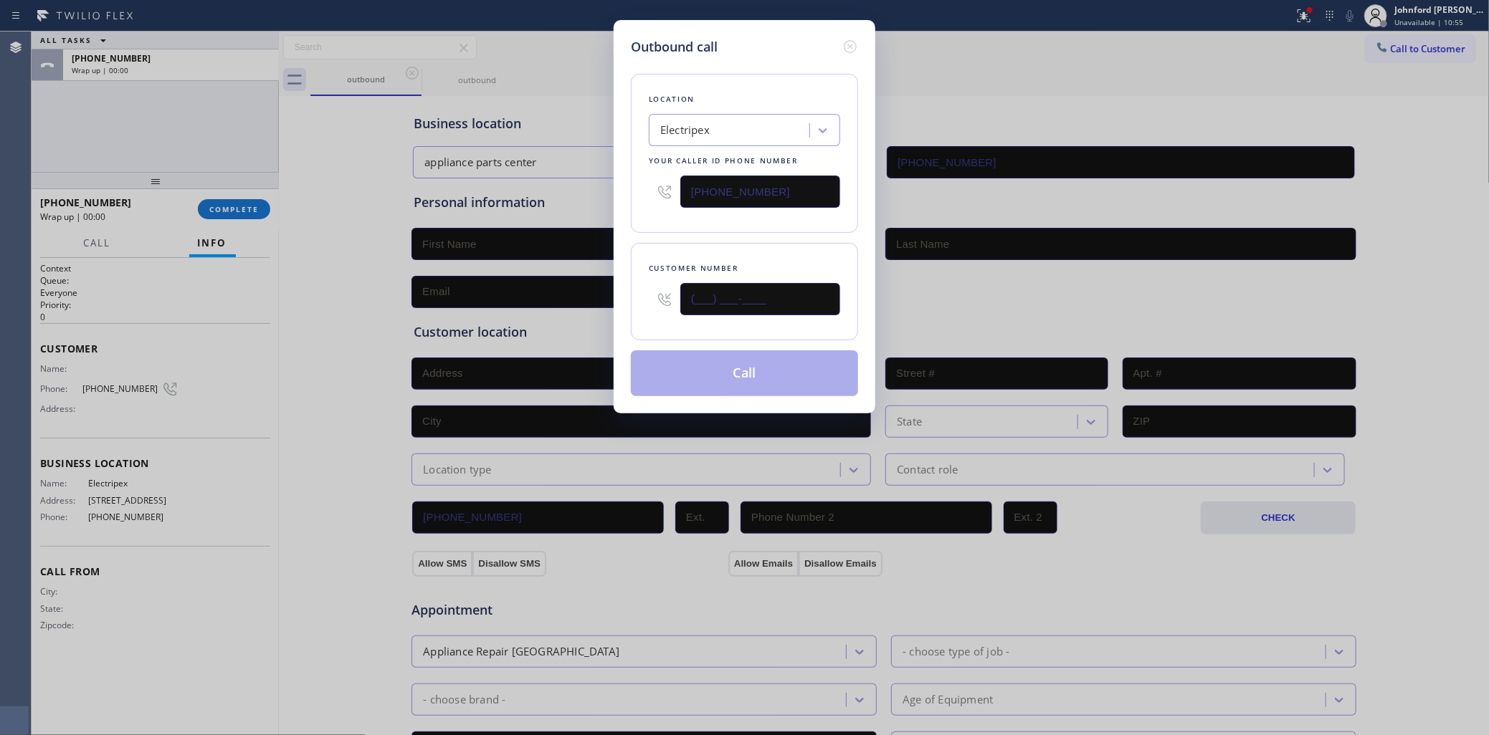
drag, startPoint x: 768, startPoint y: 296, endPoint x: 621, endPoint y: 285, distance: 147.3
click at [628, 288] on div "Outbound call Location Electripex Your caller id phone number [PHONE_NUMBER] Cu…" at bounding box center [745, 217] width 262 height 394
paste input "727) 496-6385"
type input "[PHONE_NUMBER]"
click at [638, 243] on div "Customer number [PHONE_NUMBER]" at bounding box center [744, 291] width 227 height 97
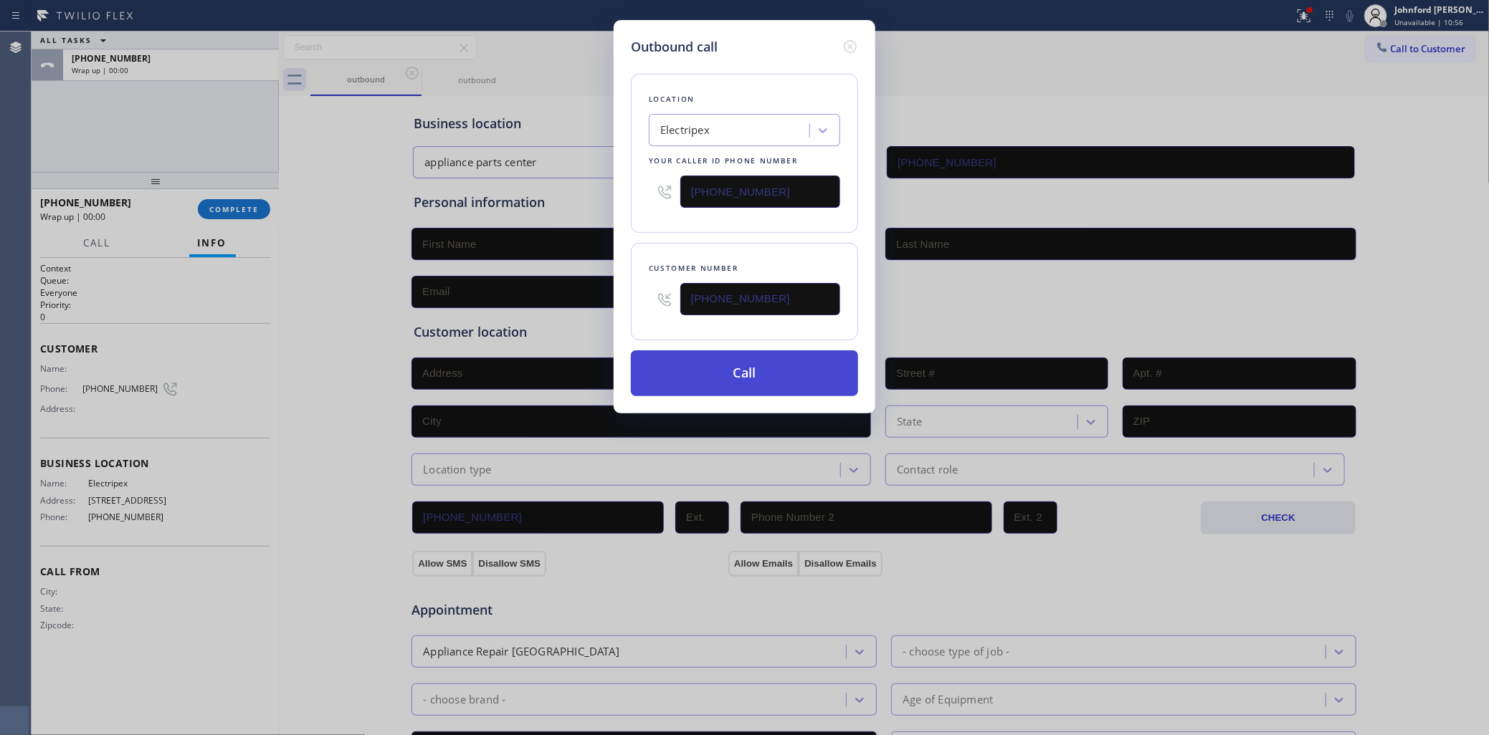
click at [728, 371] on button "Call" at bounding box center [744, 374] width 227 height 46
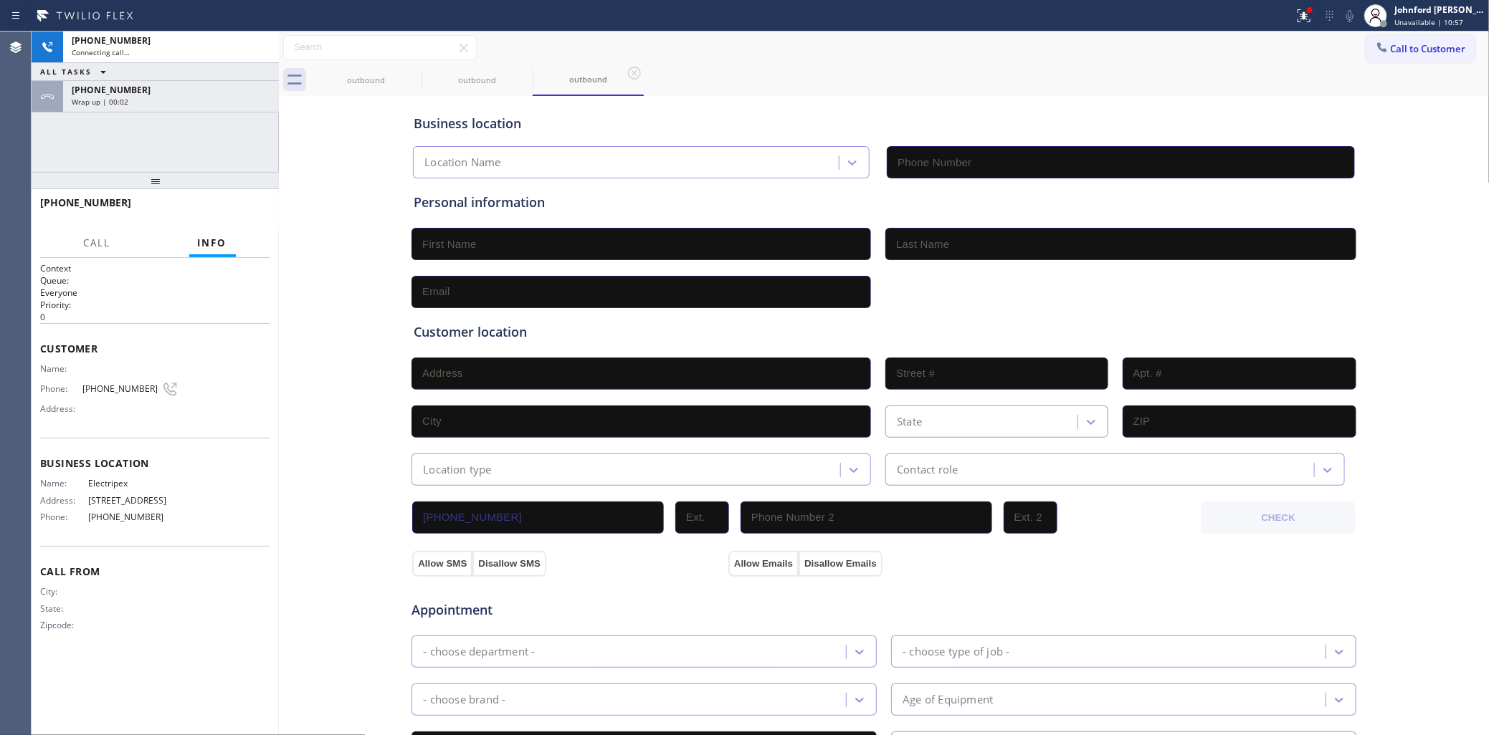
type input "[PHONE_NUMBER]"
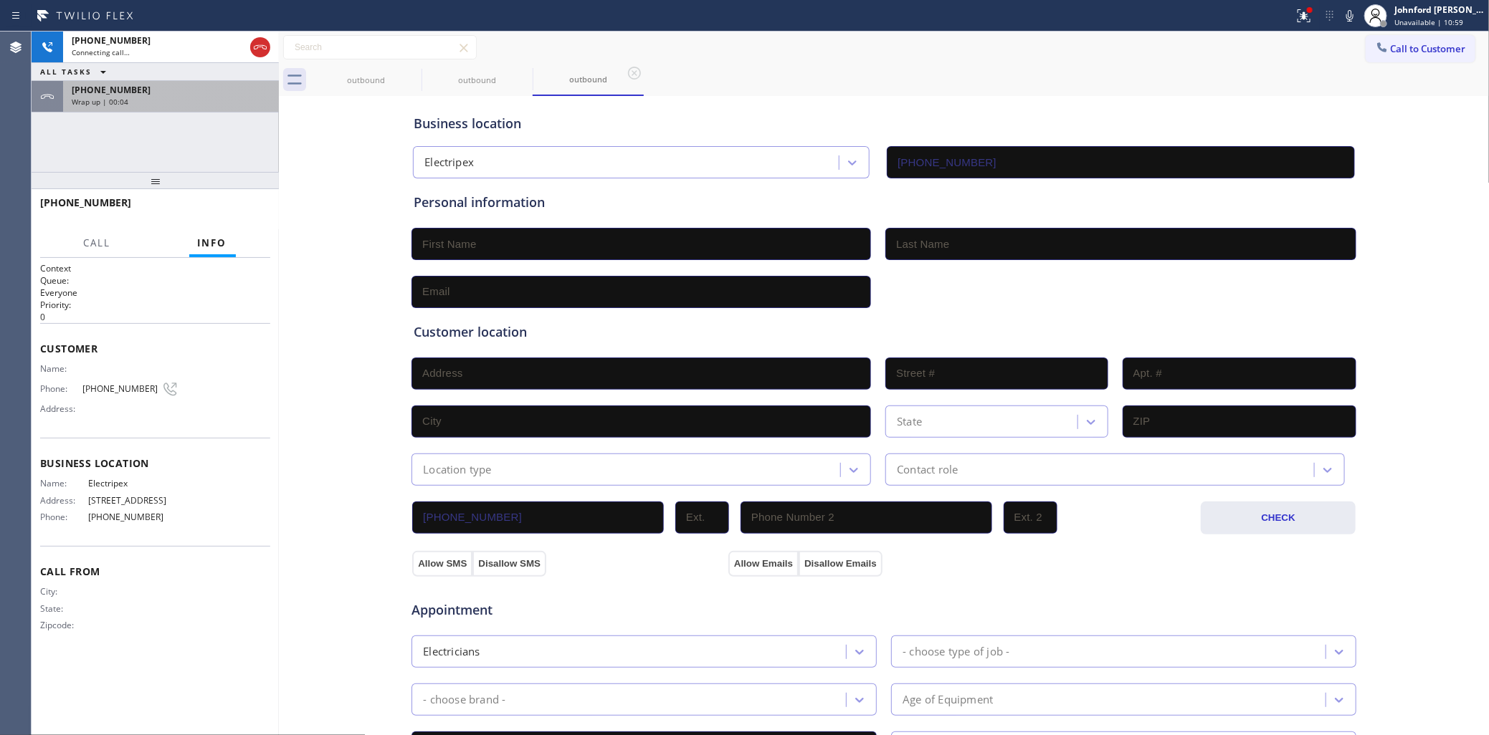
click at [216, 111] on div "[PHONE_NUMBER] Wrap up | 00:04" at bounding box center [168, 97] width 210 height 32
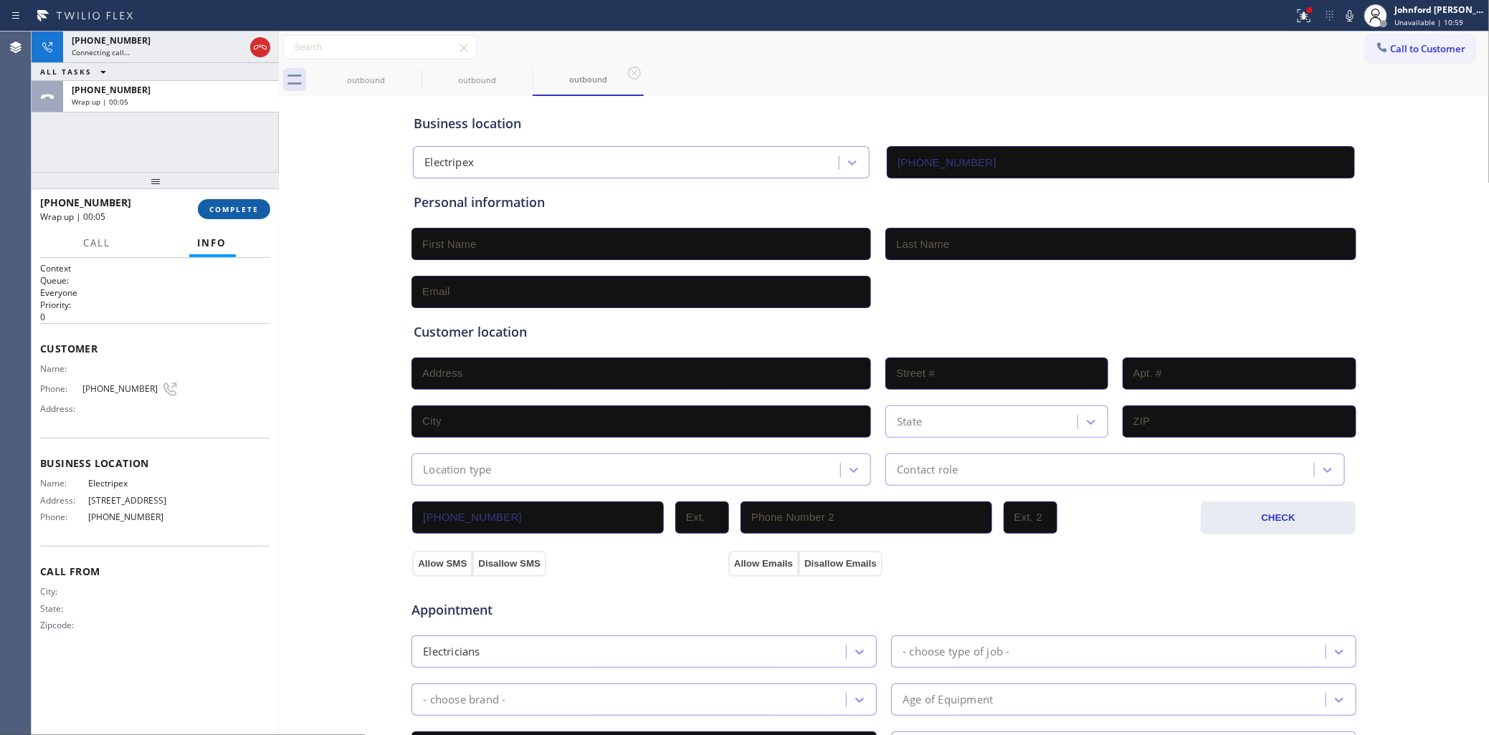
click at [244, 209] on span "COMPLETE" at bounding box center [233, 209] width 49 height 10
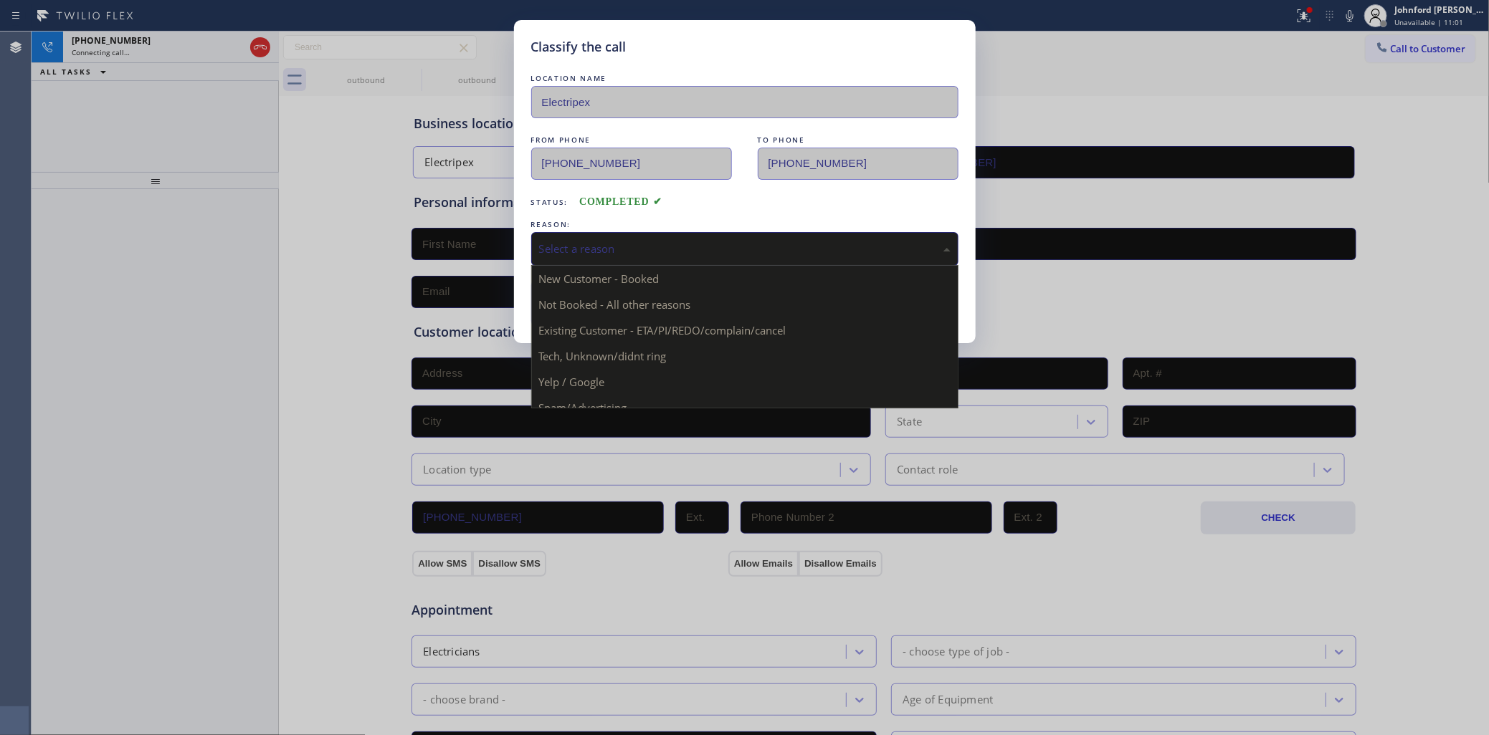
drag, startPoint x: 679, startPoint y: 246, endPoint x: 826, endPoint y: 302, distance: 157.2
click at [679, 242] on div "Select a reason" at bounding box center [744, 249] width 411 height 16
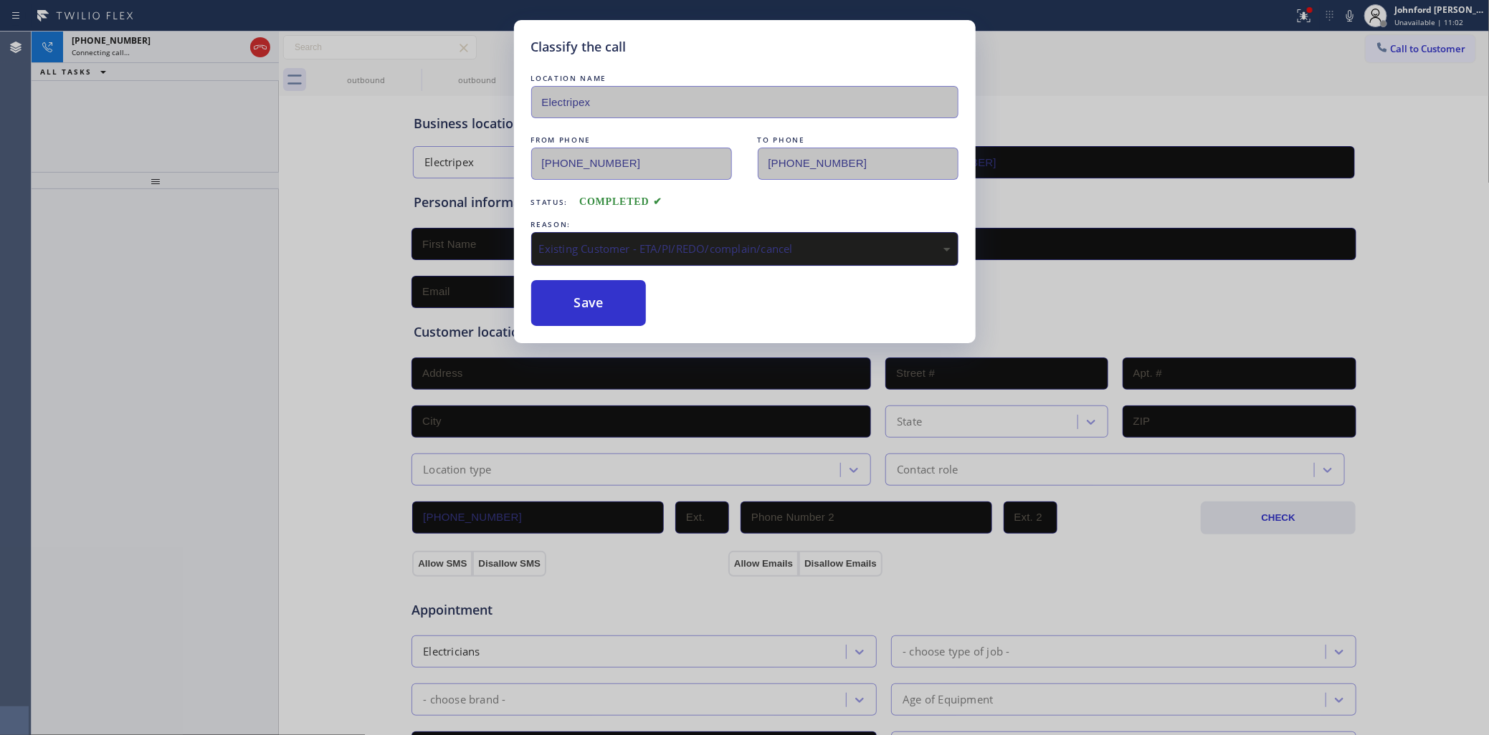
click at [616, 242] on div "Existing Customer - ETA/PI/REDO/complain/cancel" at bounding box center [744, 249] width 411 height 16
click at [589, 331] on div "Classify the call LOCATION NAME Electripex FROM PHONE [PHONE_NUMBER] TO PHONE […" at bounding box center [745, 181] width 462 height 323
click at [589, 315] on button "Save" at bounding box center [588, 303] width 115 height 46
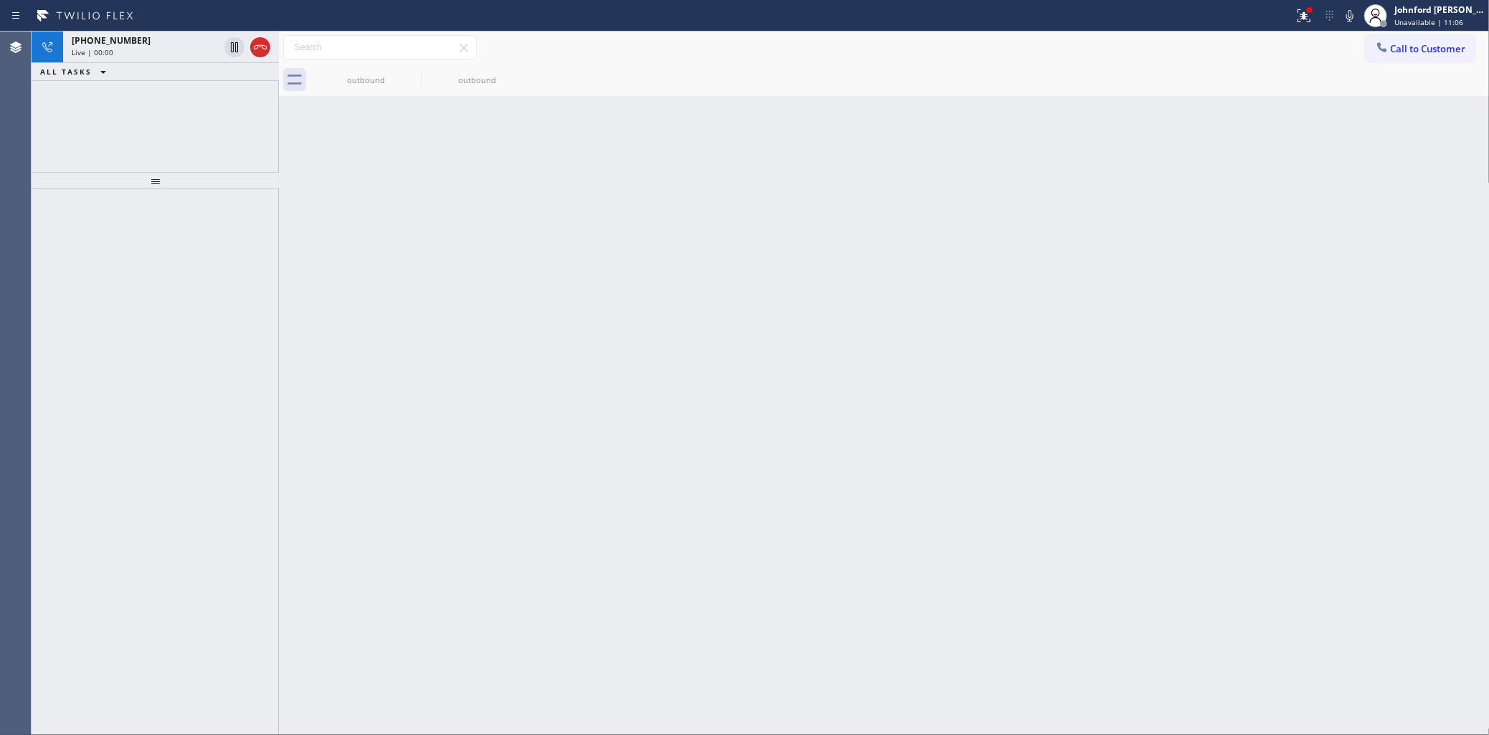
drag, startPoint x: 1391, startPoint y: 49, endPoint x: 1323, endPoint y: 68, distance: 70.8
click at [1391, 49] on span "Call to Customer" at bounding box center [1428, 48] width 75 height 13
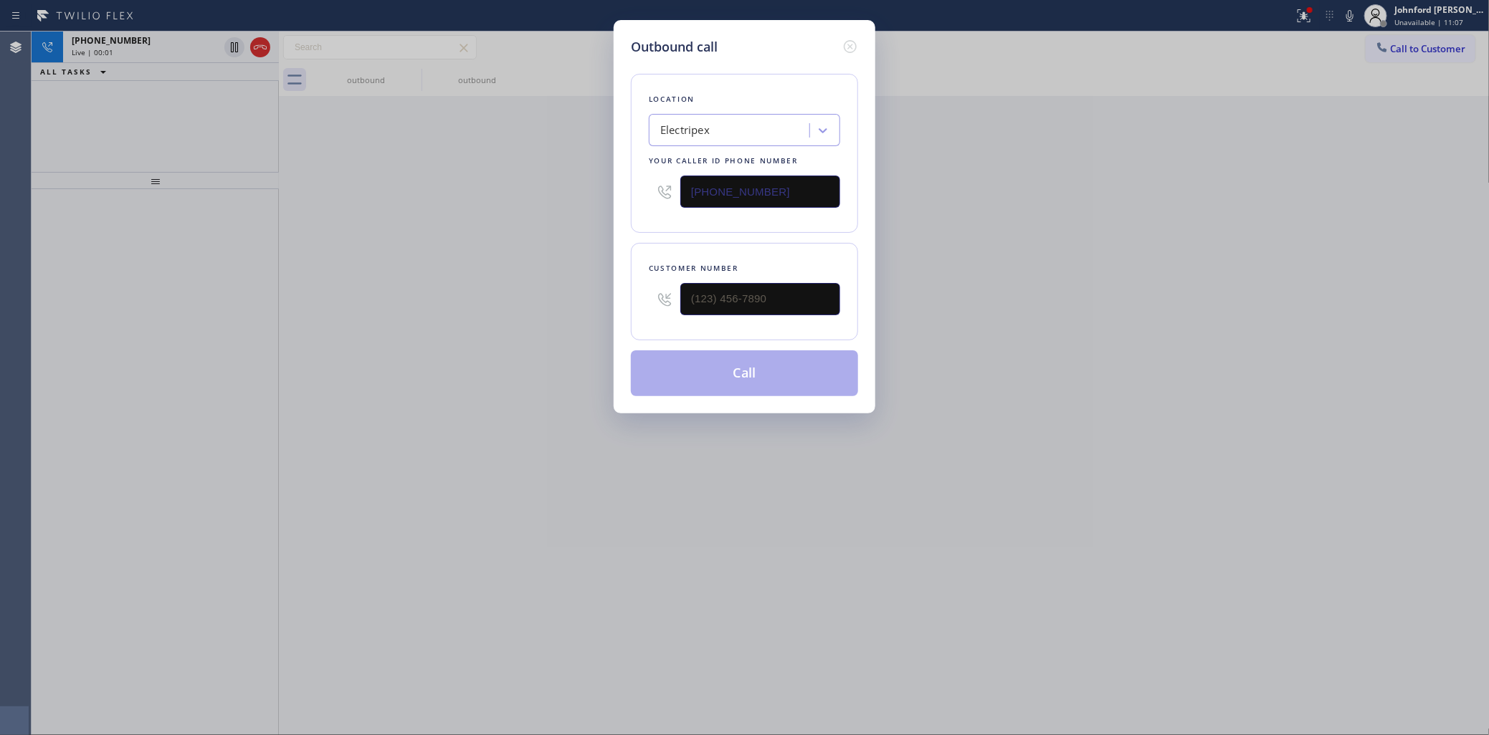
drag, startPoint x: 803, startPoint y: 187, endPoint x: 656, endPoint y: 198, distance: 147.3
click at [656, 198] on div "[PHONE_NUMBER]" at bounding box center [744, 191] width 191 height 47
paste input "646) 783-2716"
type input "[PHONE_NUMBER]"
click at [1001, 194] on div "Outbound call Location [PERSON_NAME] Heating and Cooling Repairs [US_STATE] You…" at bounding box center [744, 367] width 1489 height 735
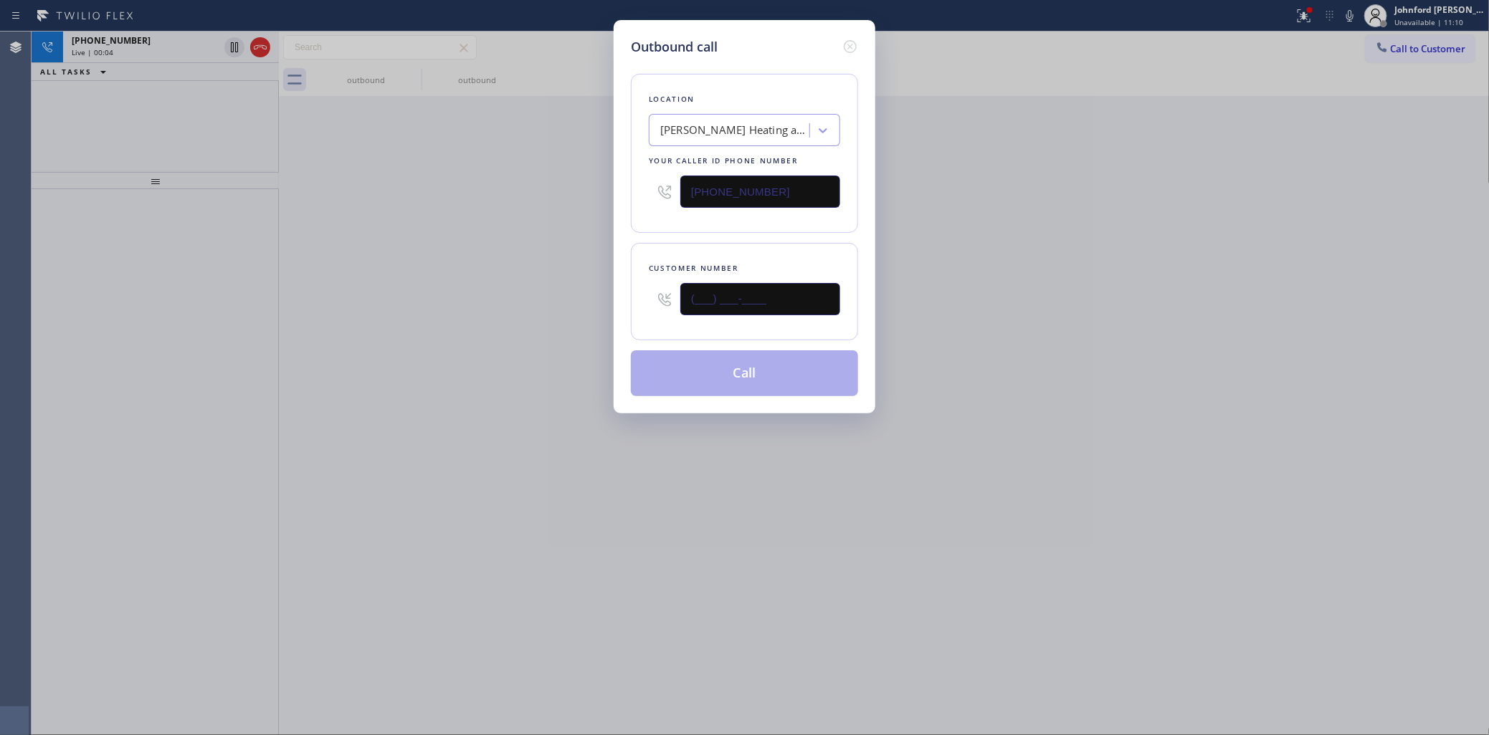
drag, startPoint x: 757, startPoint y: 303, endPoint x: 604, endPoint y: 303, distance: 153.4
click at [617, 303] on div "Outbound call Location [PERSON_NAME] Heating and Cooling Repairs [US_STATE] You…" at bounding box center [745, 217] width 262 height 394
paste input "973) 313-5887"
click at [532, 305] on div "Outbound call Location [PERSON_NAME] Heating and Cooling Repairs [US_STATE] You…" at bounding box center [744, 367] width 1489 height 735
click at [694, 377] on button "Call" at bounding box center [744, 374] width 227 height 46
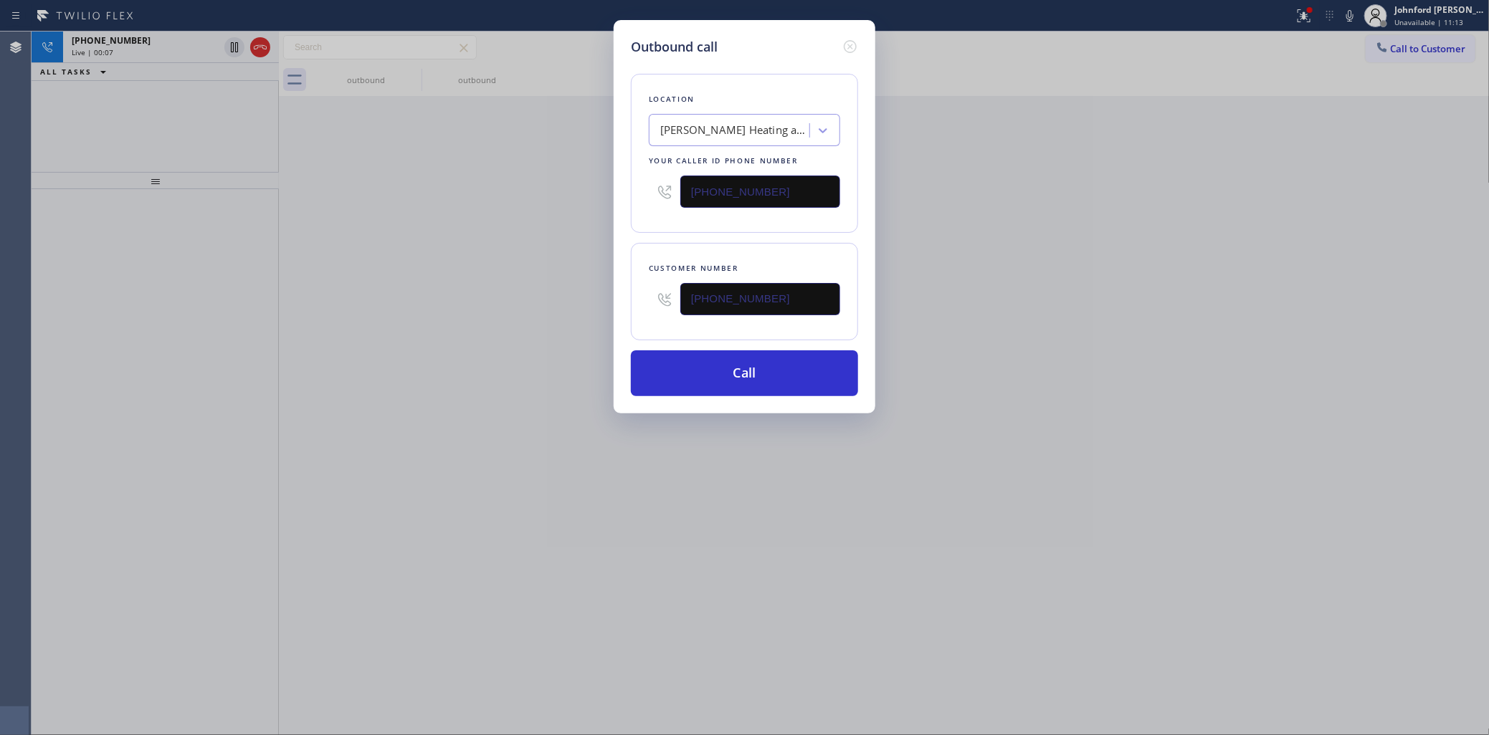
click at [839, 41] on div "Outbound call" at bounding box center [744, 46] width 227 height 19
click at [844, 40] on icon at bounding box center [850, 46] width 13 height 13
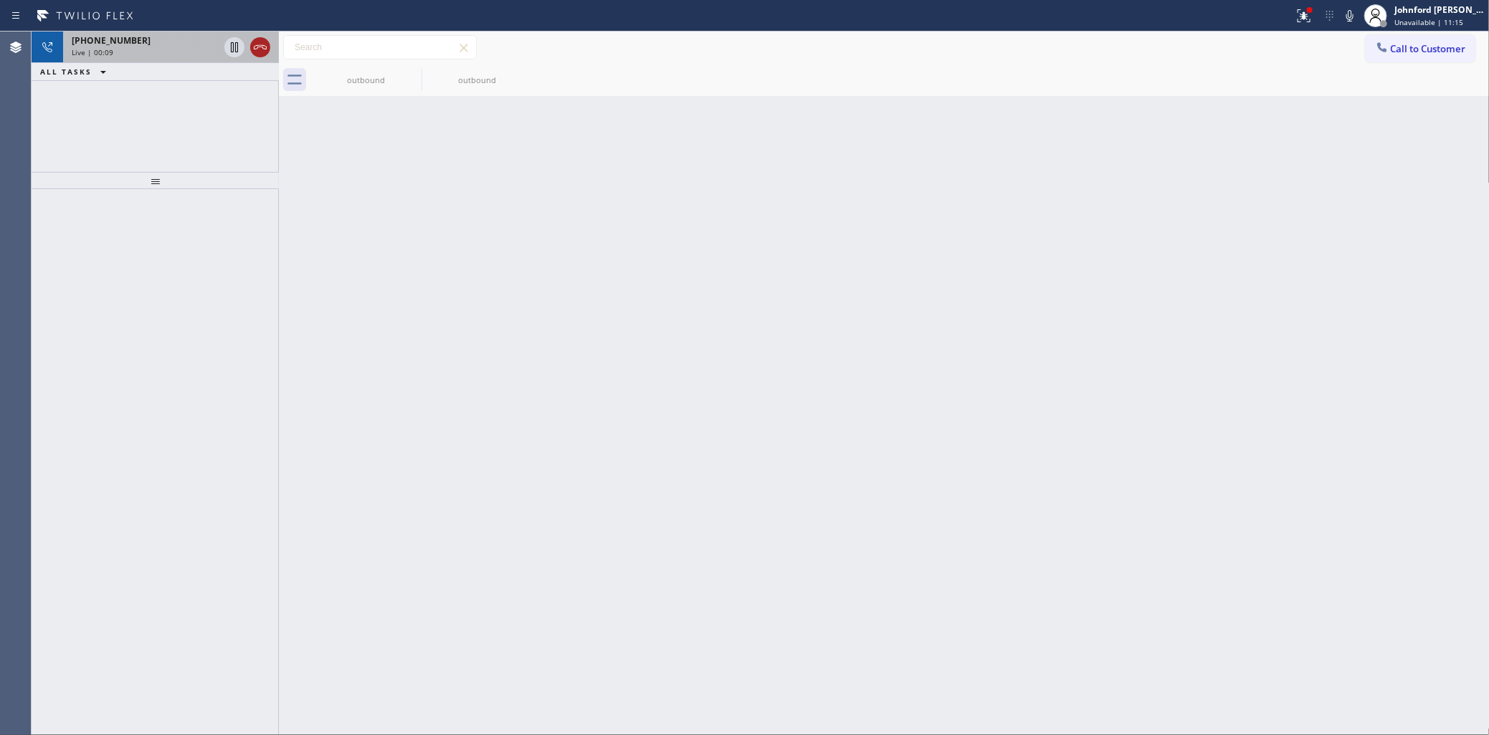
click at [252, 47] on icon at bounding box center [260, 47] width 17 height 17
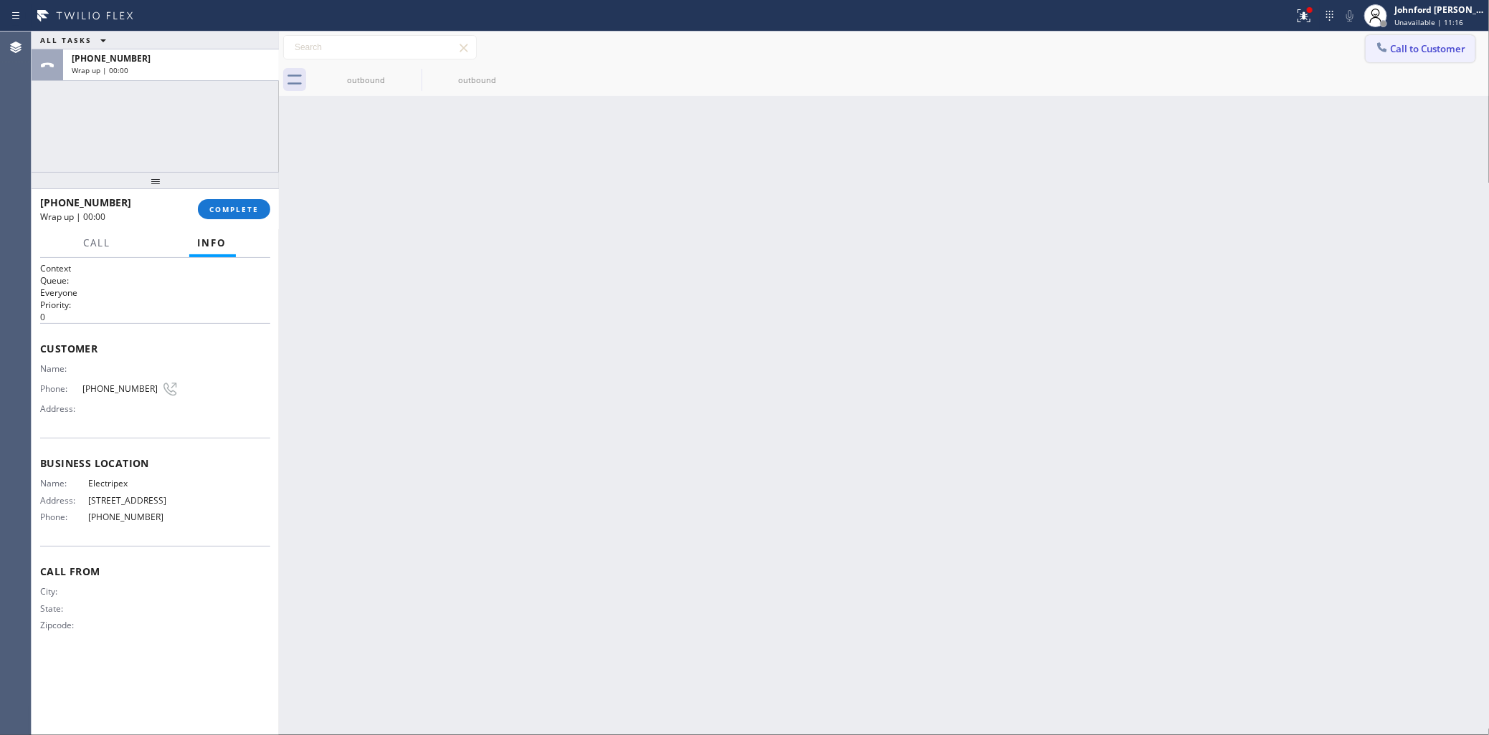
click at [1389, 58] on button "Call to Customer" at bounding box center [1421, 48] width 110 height 27
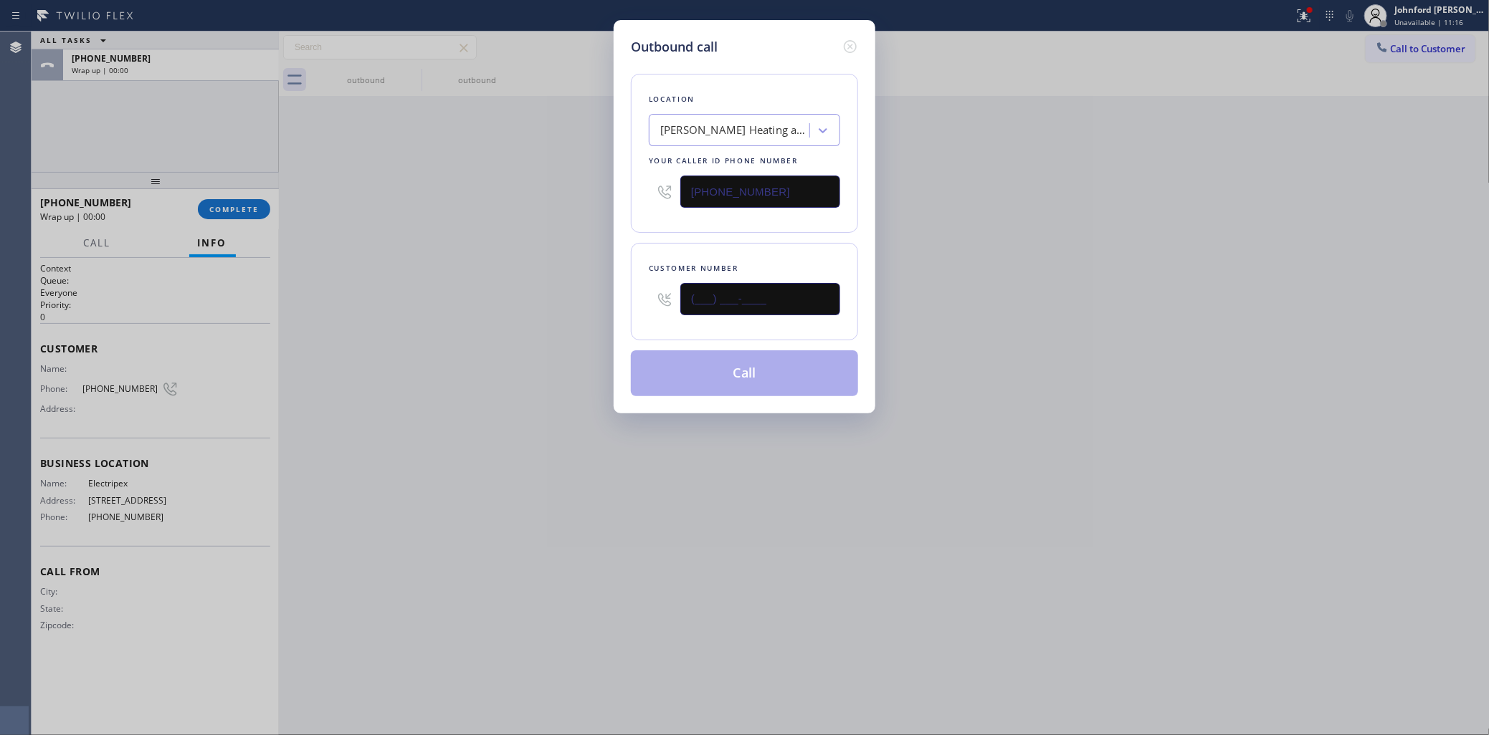
drag, startPoint x: 740, startPoint y: 290, endPoint x: 602, endPoint y: 294, distance: 138.4
click at [603, 294] on div "Outbound call Location [PERSON_NAME] Heating and Cooling Repairs [US_STATE] You…" at bounding box center [744, 367] width 1489 height 735
paste input "973) 313-5887"
type input "[PHONE_NUMBER]"
click at [540, 297] on div "Outbound call Location [PERSON_NAME] Heating and Cooling Repairs [US_STATE] You…" at bounding box center [744, 367] width 1489 height 735
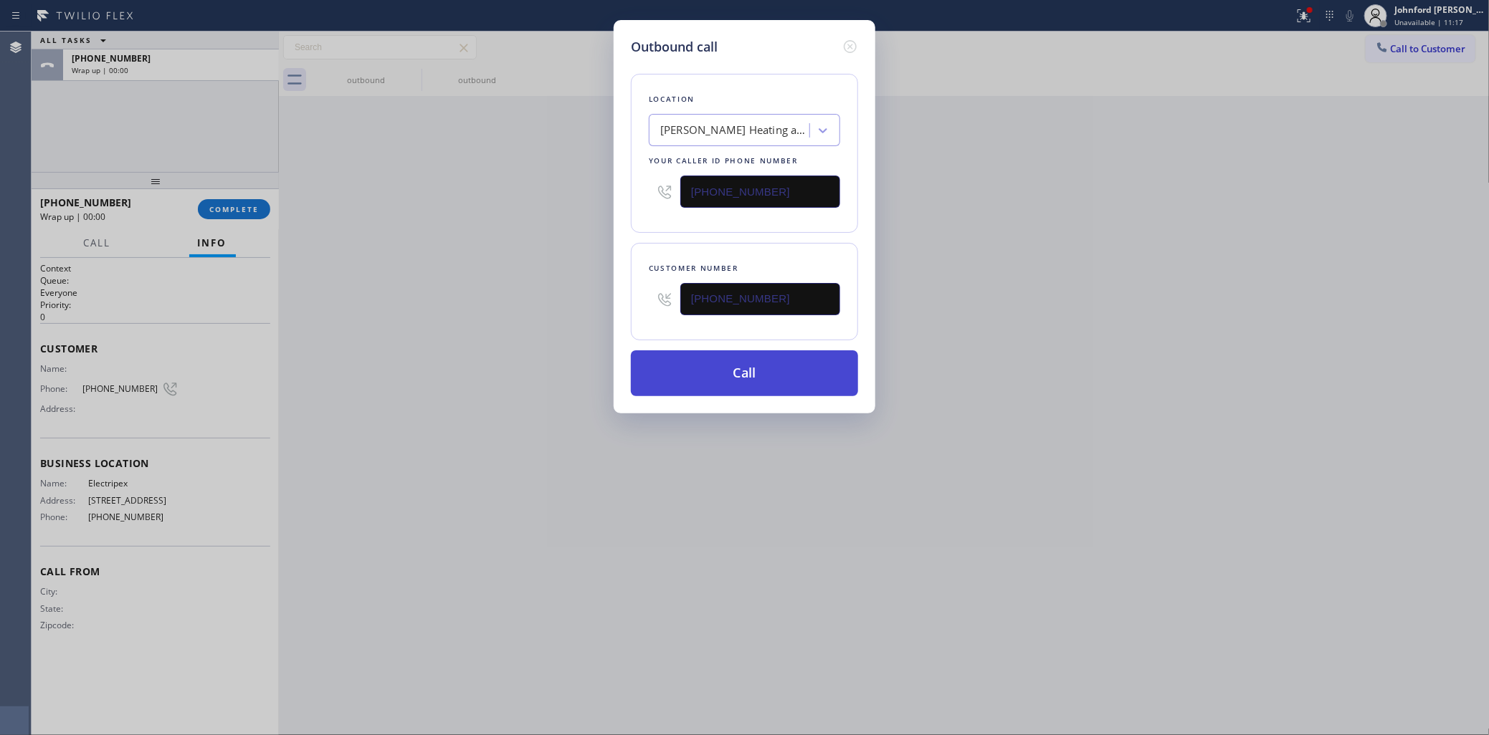
click at [733, 369] on button "Call" at bounding box center [744, 374] width 227 height 46
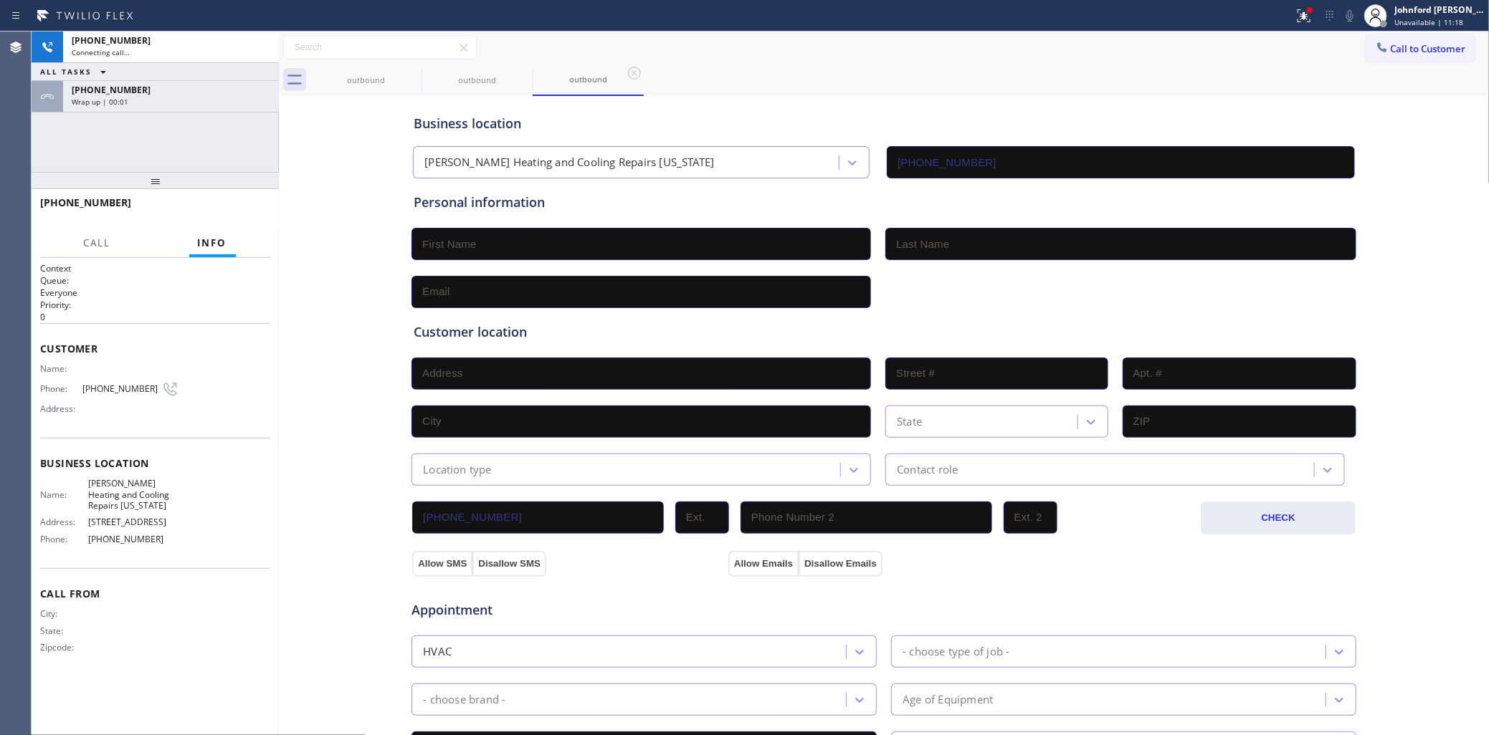
type input "[PHONE_NUMBER]"
click at [216, 105] on div "Wrap up | 00:03" at bounding box center [171, 102] width 199 height 10
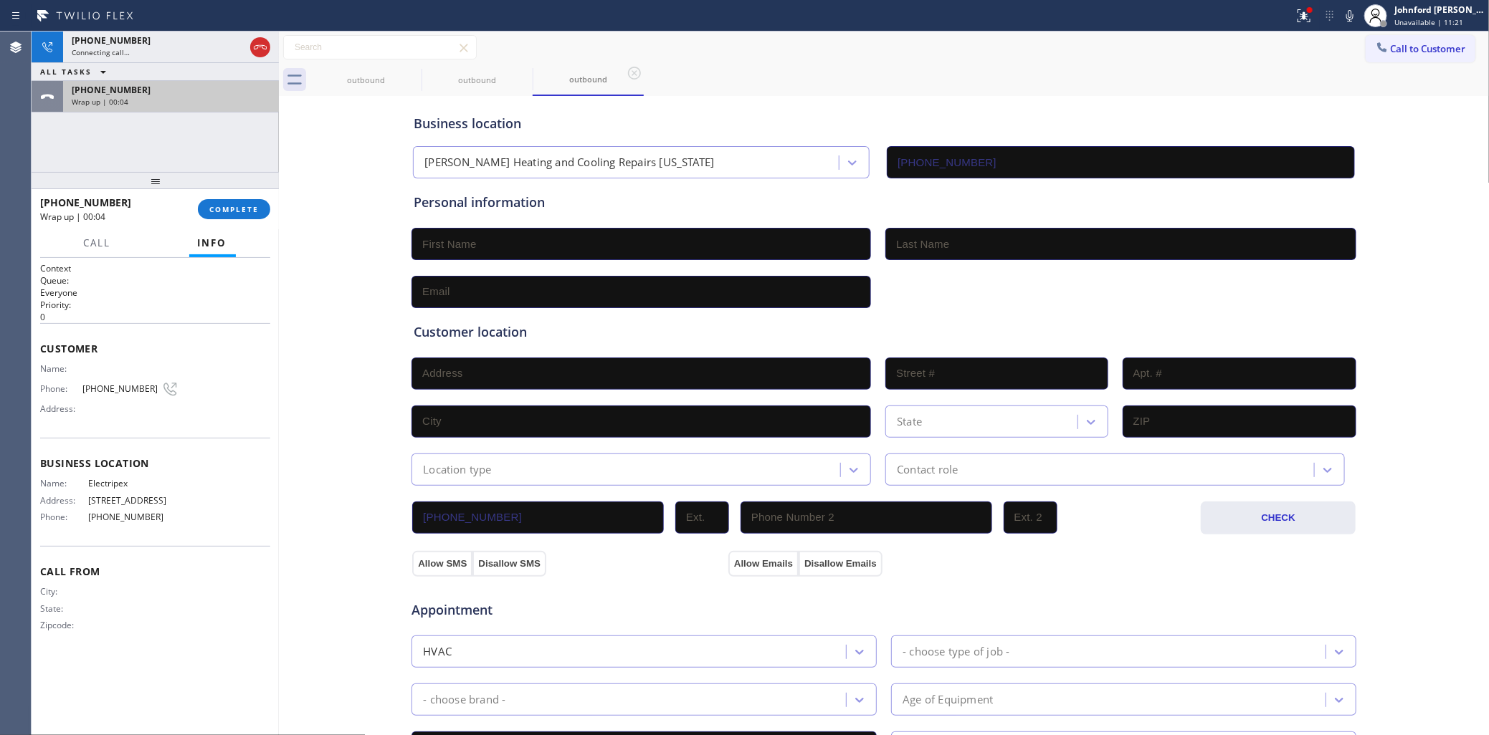
click at [208, 106] on div "[PHONE_NUMBER] Wrap up | 00:04" at bounding box center [168, 97] width 210 height 32
click at [216, 204] on span "COMPLETE" at bounding box center [233, 209] width 49 height 10
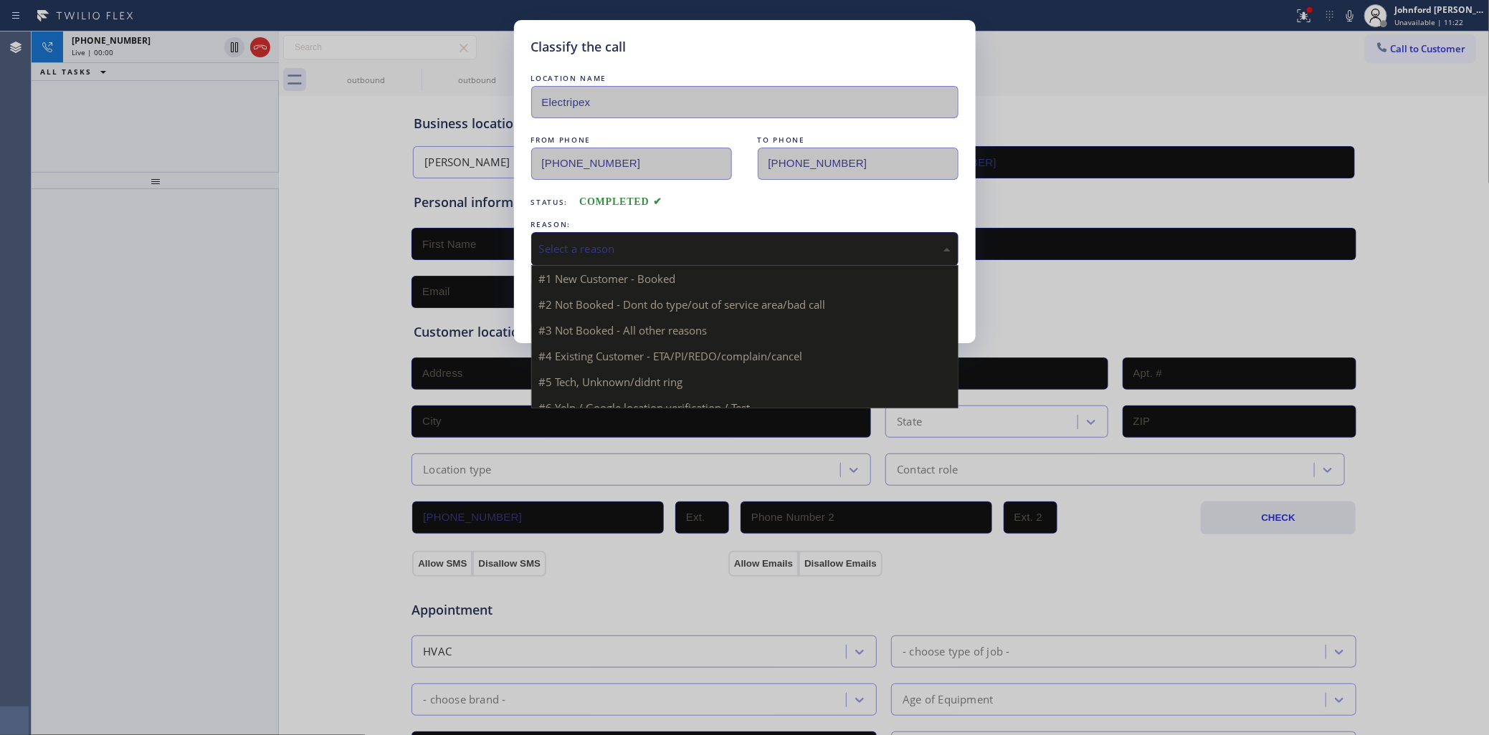
click at [631, 232] on div "Select a reason" at bounding box center [744, 249] width 427 height 34
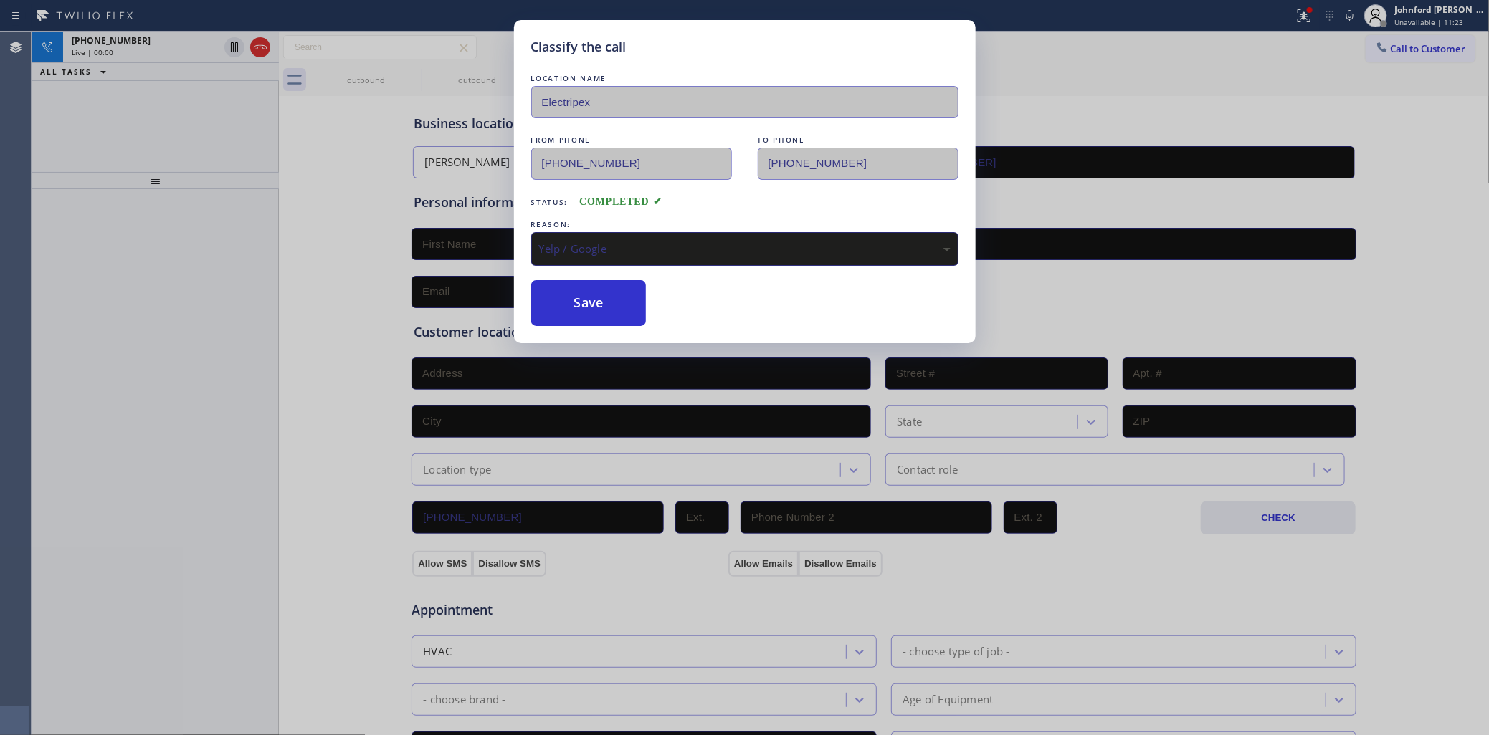
drag, startPoint x: 603, startPoint y: 392, endPoint x: 592, endPoint y: 331, distance: 61.9
click at [589, 300] on button "Save" at bounding box center [588, 303] width 115 height 46
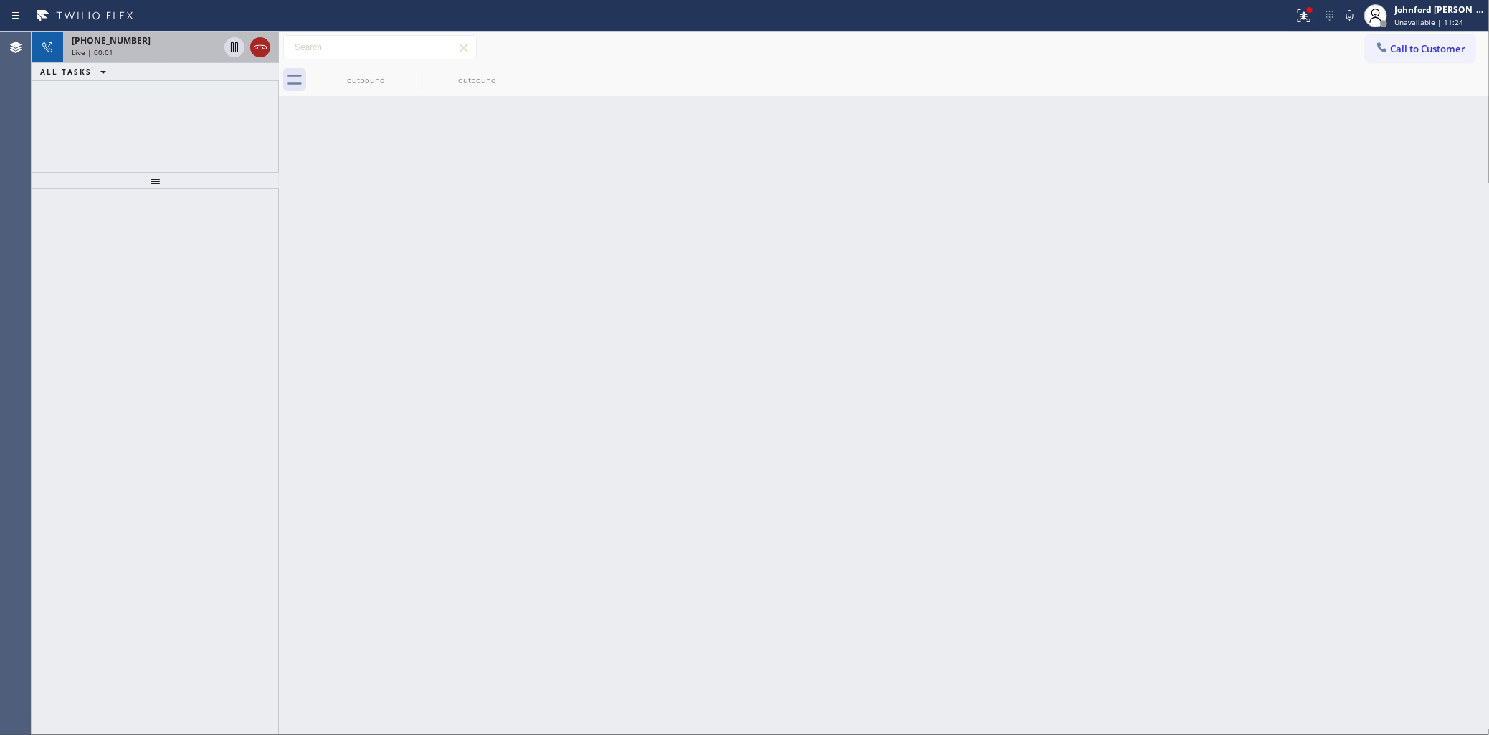
click at [262, 45] on icon at bounding box center [260, 47] width 17 height 17
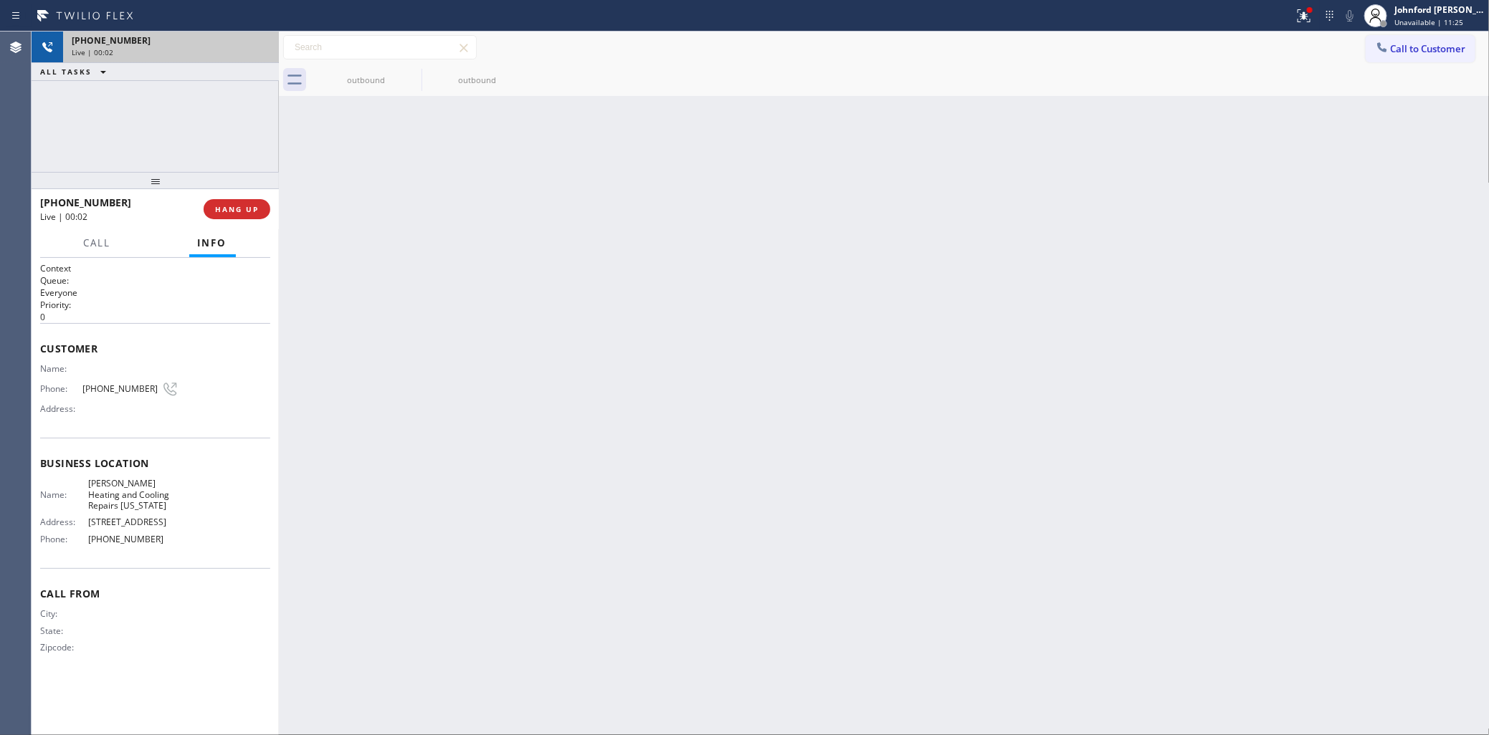
click at [1406, 44] on span "Call to Customer" at bounding box center [1428, 48] width 75 height 13
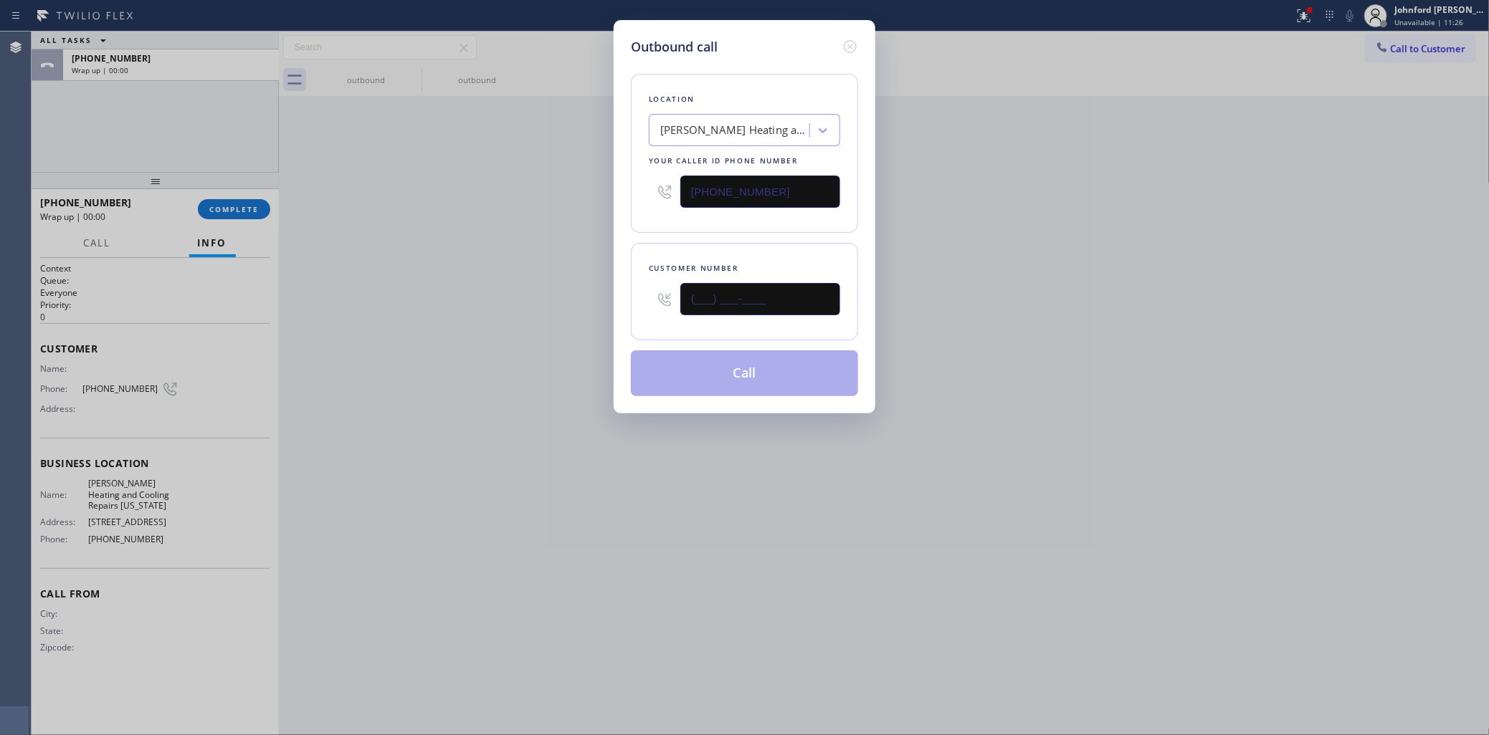
click at [525, 289] on div "Outbound call Location [PERSON_NAME] Heating and Cooling Repairs [US_STATE] You…" at bounding box center [744, 367] width 1489 height 735
paste input "973) 313-5887"
type input "[PHONE_NUMBER]"
click at [471, 287] on div "Outbound call Location [PERSON_NAME] Heating and Cooling Repairs [US_STATE] You…" at bounding box center [744, 367] width 1489 height 735
click at [743, 363] on button "Call" at bounding box center [744, 374] width 227 height 46
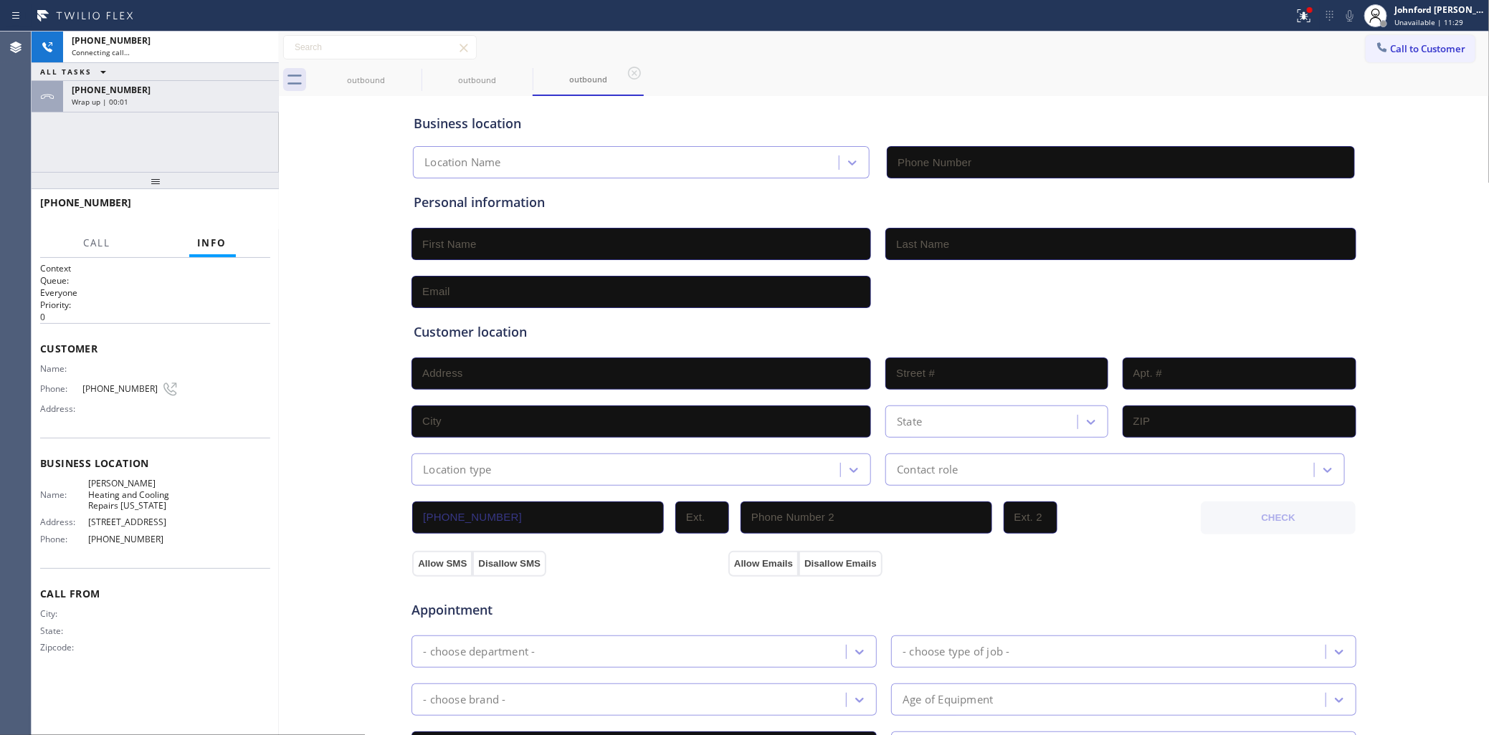
type input "[PHONE_NUMBER]"
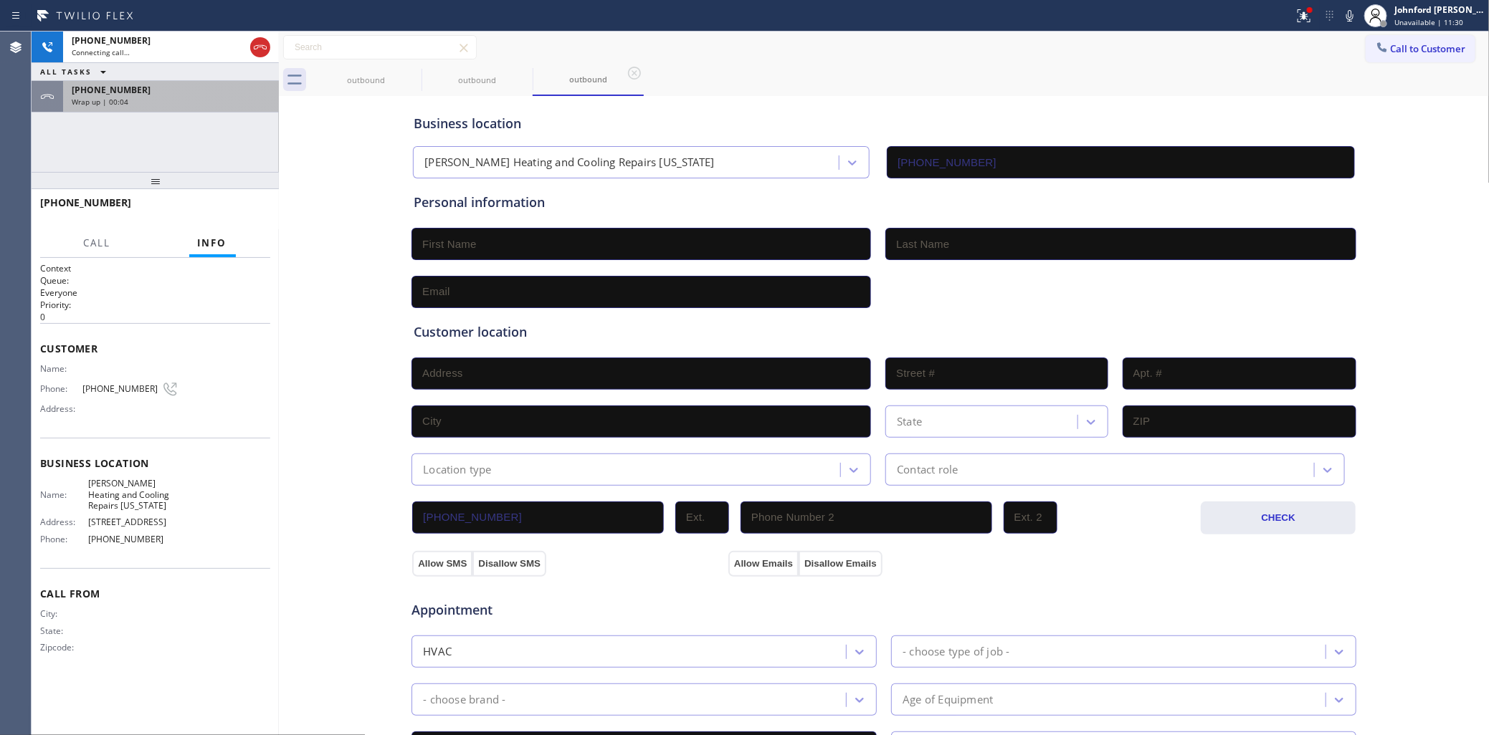
click at [246, 99] on div "Wrap up | 00:04" at bounding box center [171, 102] width 199 height 10
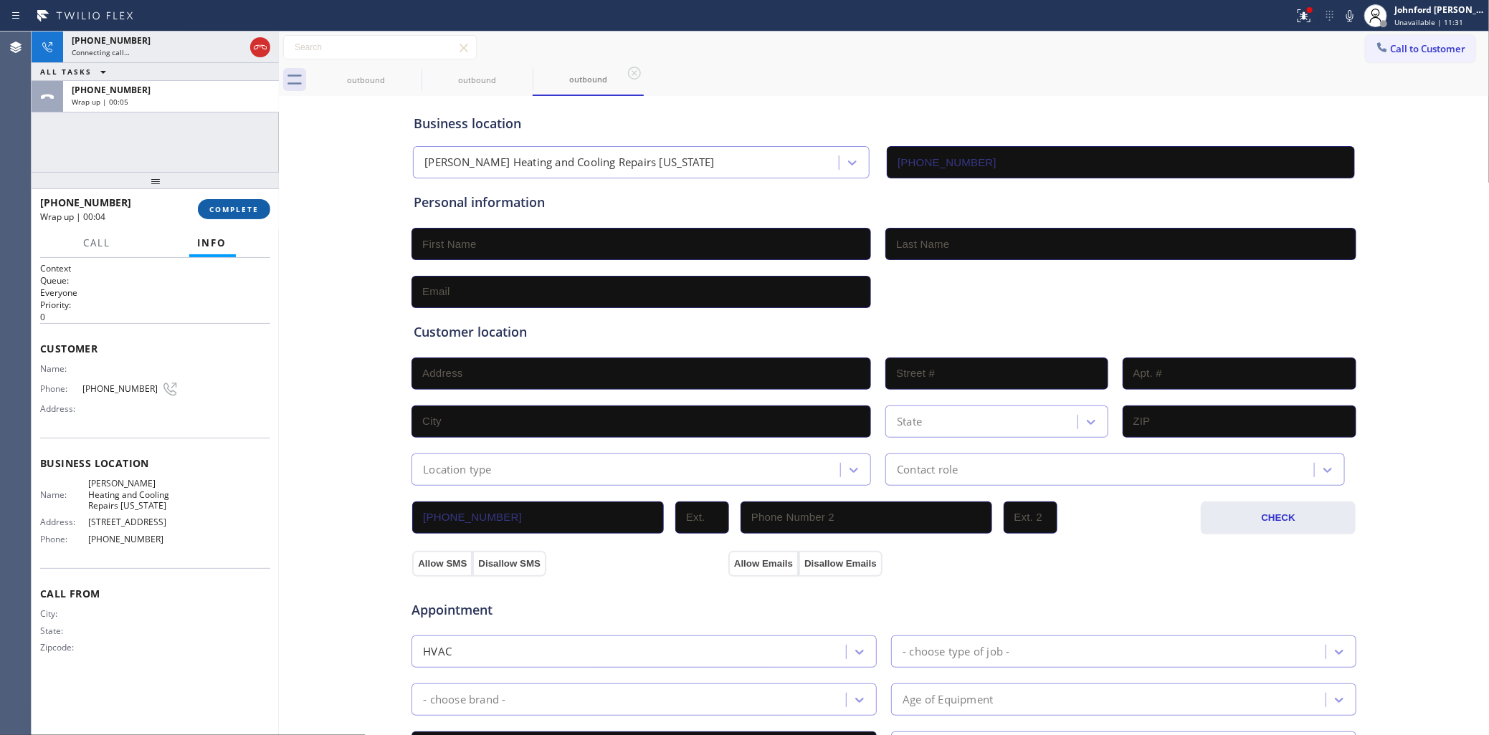
click at [209, 199] on button "COMPLETE" at bounding box center [234, 209] width 72 height 20
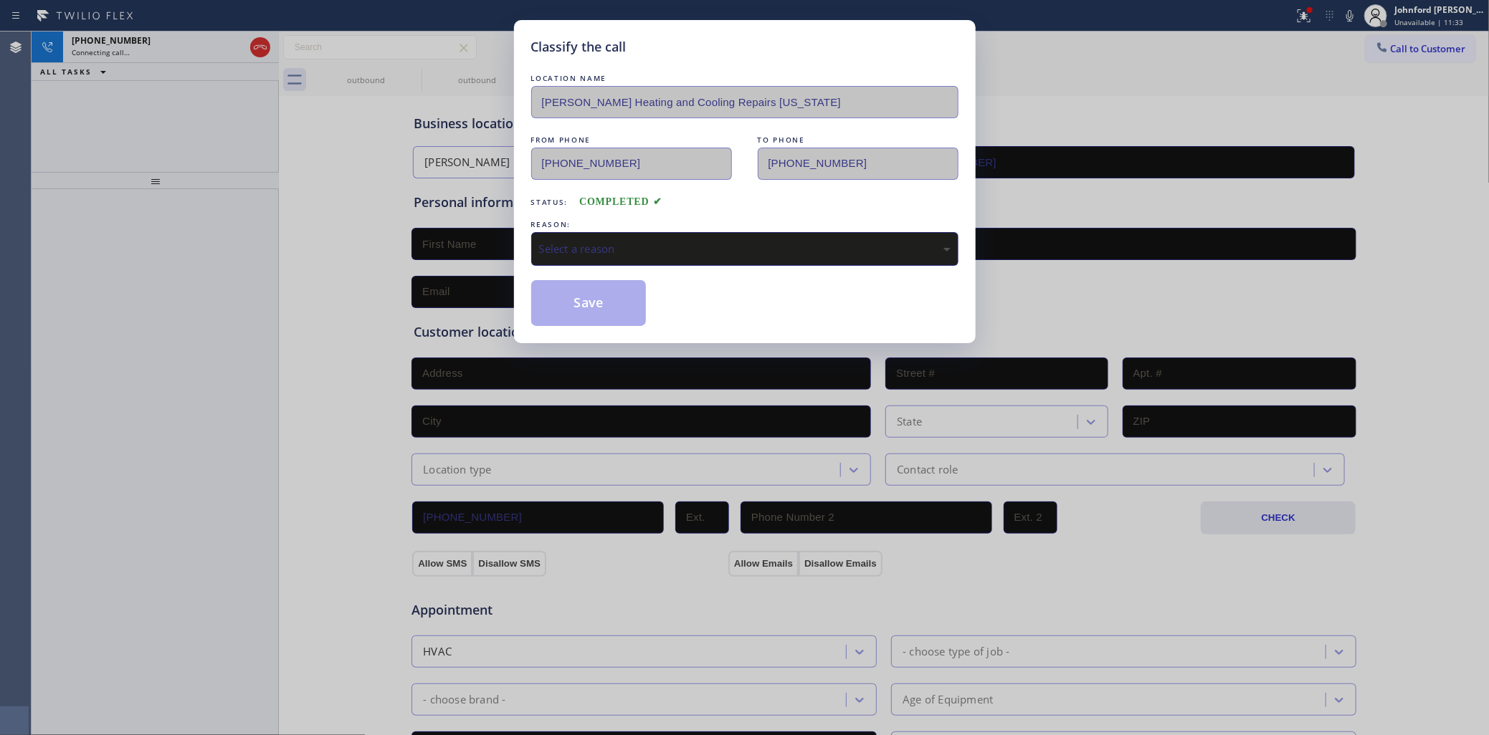
click at [572, 221] on div "REASON:" at bounding box center [744, 224] width 427 height 15
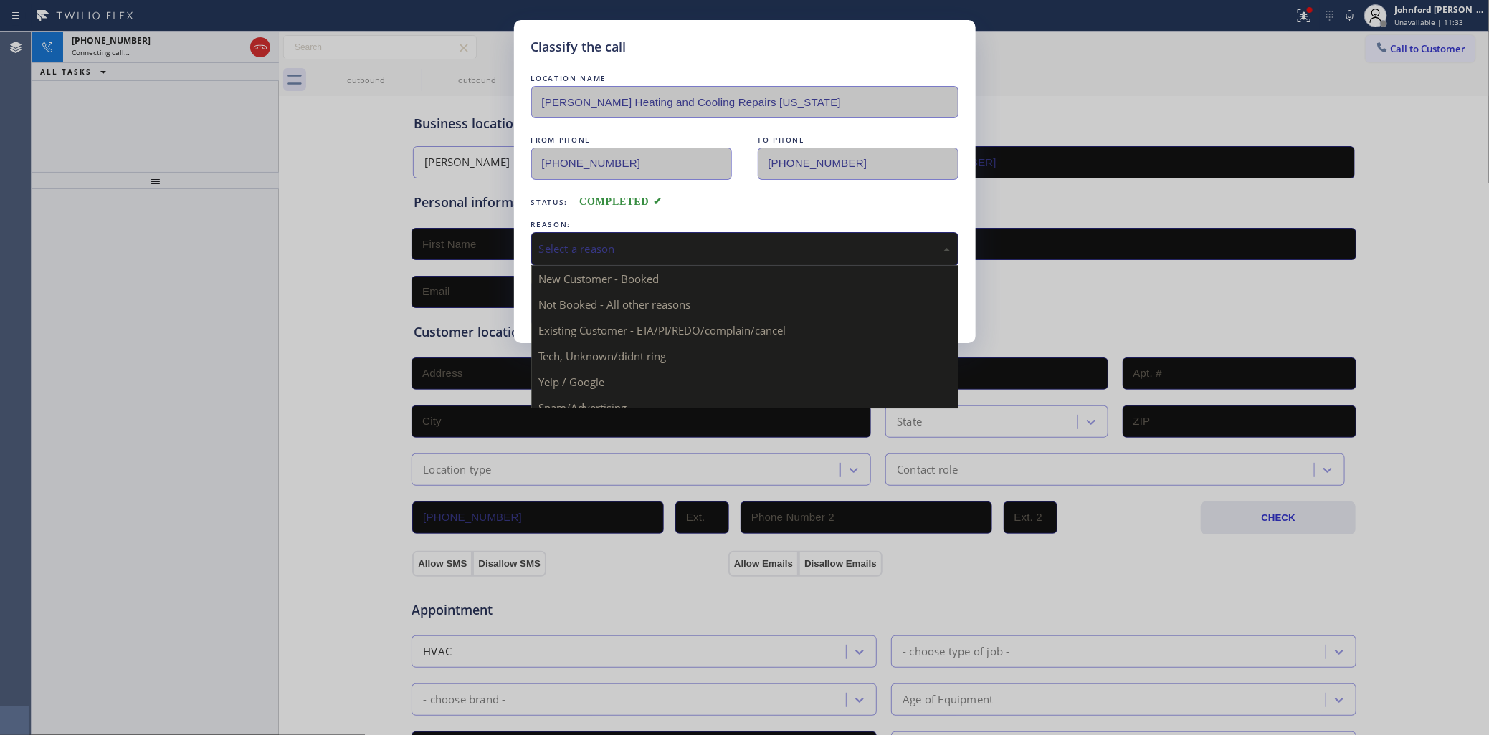
drag, startPoint x: 581, startPoint y: 234, endPoint x: 633, endPoint y: 255, distance: 55.6
click at [582, 235] on div "Select a reason" at bounding box center [744, 249] width 427 height 34
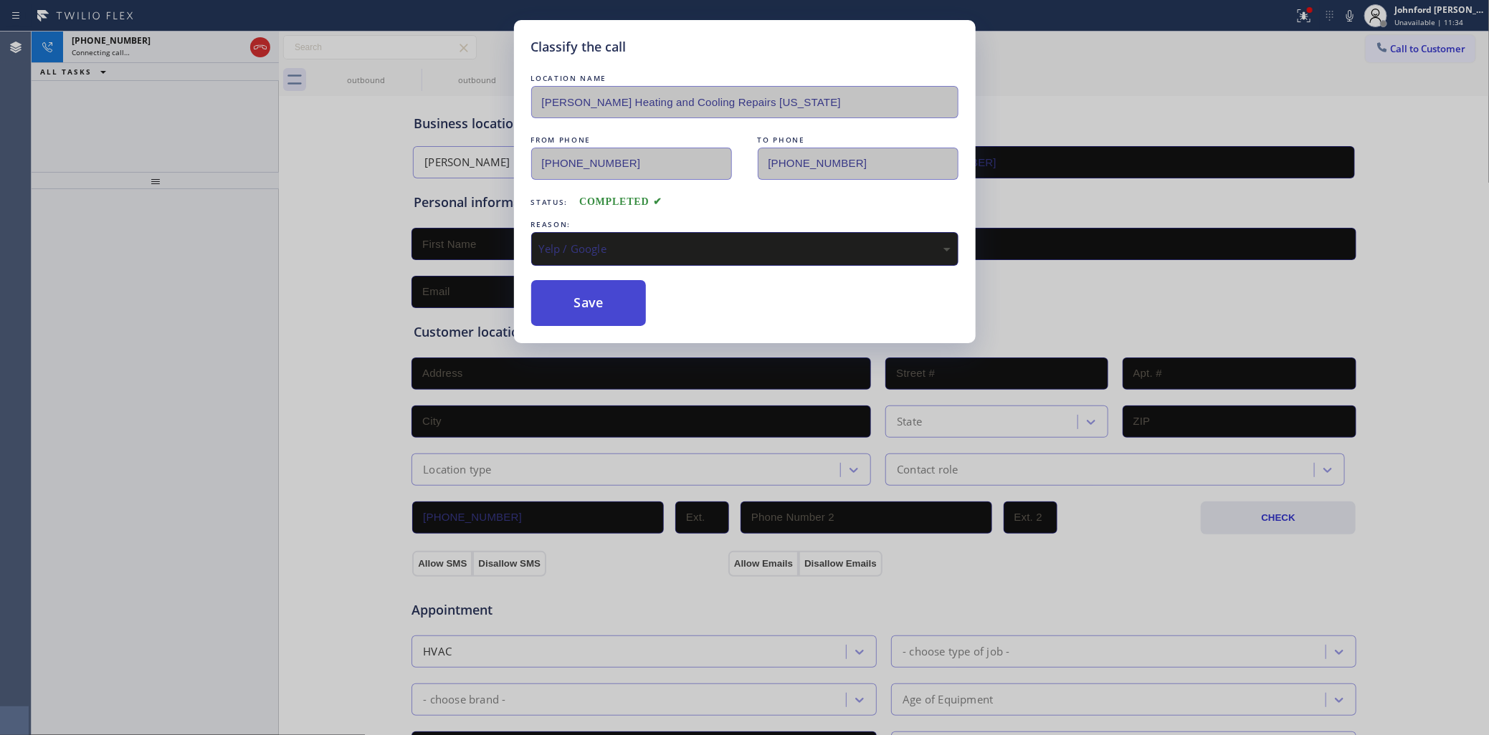
click at [590, 282] on button "Save" at bounding box center [588, 303] width 115 height 46
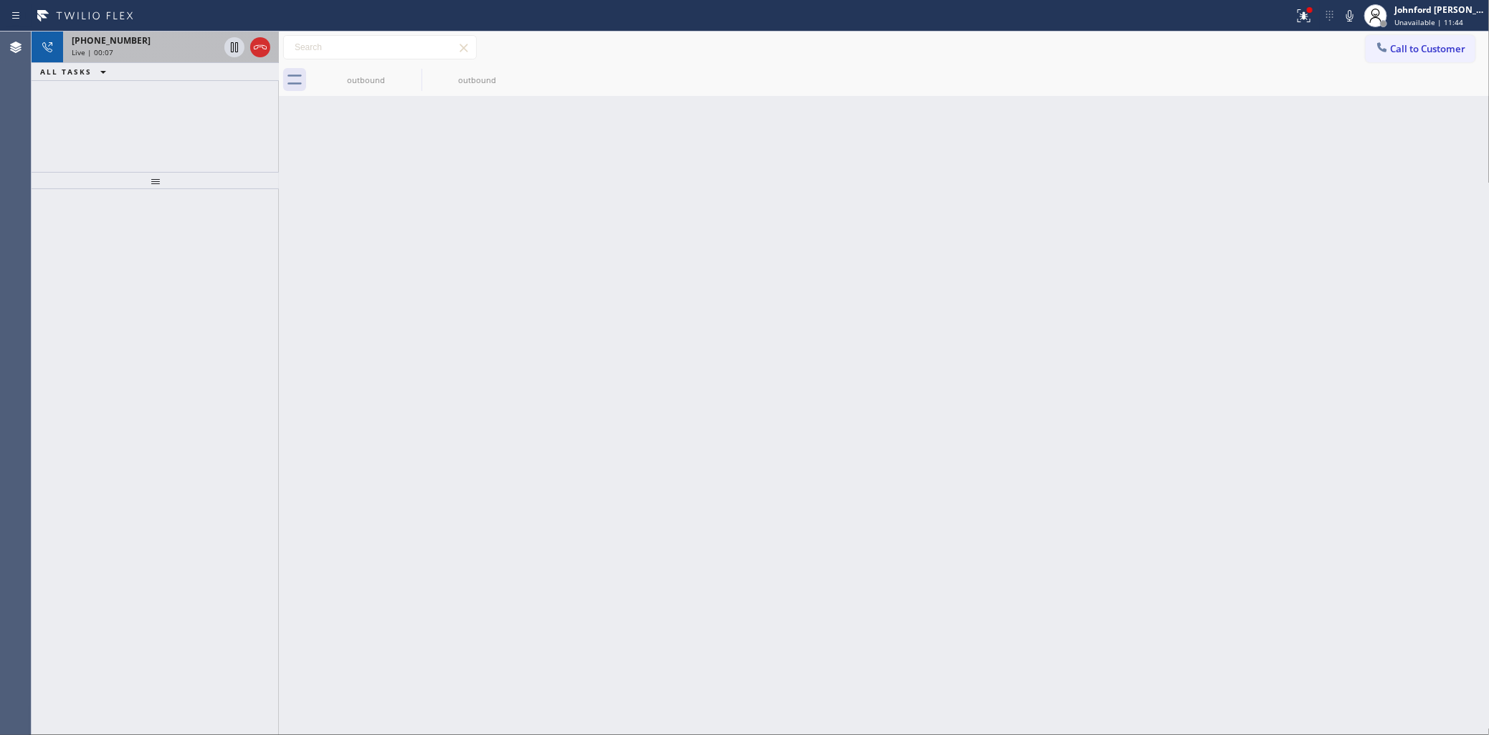
click at [255, 37] on div at bounding box center [248, 48] width 52 height 32
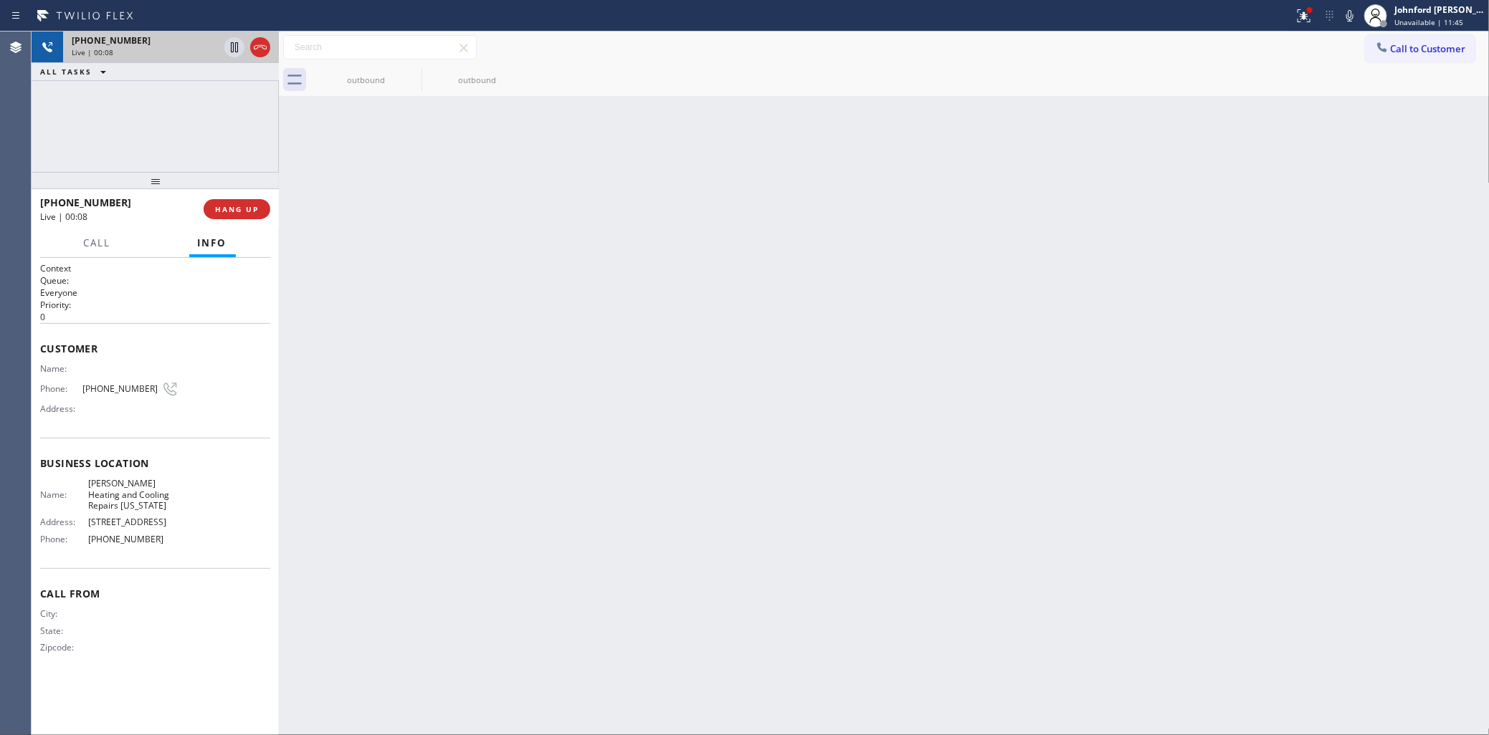
click at [271, 56] on div at bounding box center [248, 48] width 52 height 32
click at [256, 47] on icon at bounding box center [260, 47] width 17 height 17
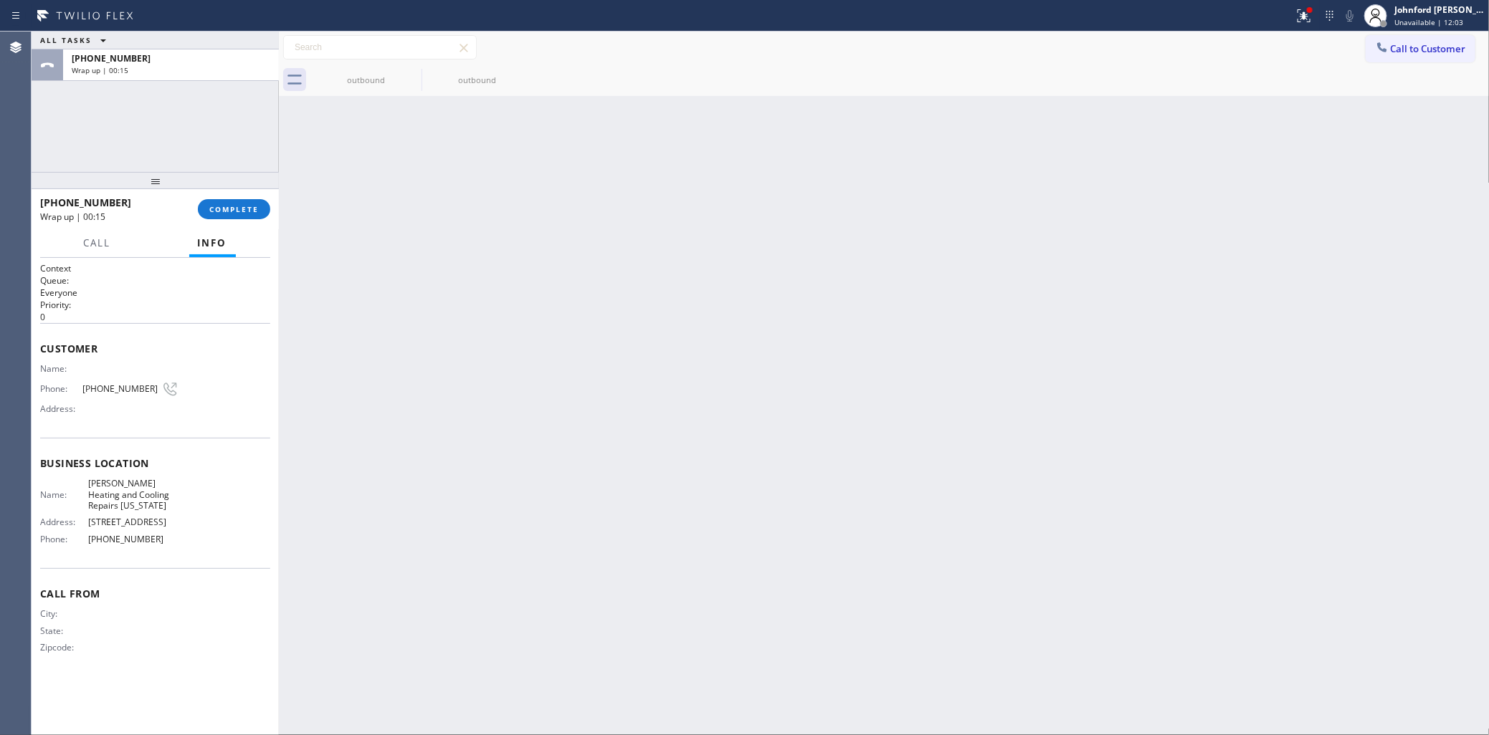
drag, startPoint x: 1275, startPoint y: 189, endPoint x: 1363, endPoint y: 109, distance: 119.3
click at [1287, 176] on div "Back to Dashboard Change Sender ID Customers Technicians Select a contact Outbo…" at bounding box center [884, 384] width 1211 height 704
click at [1403, 50] on span "Call to Customer" at bounding box center [1428, 48] width 75 height 13
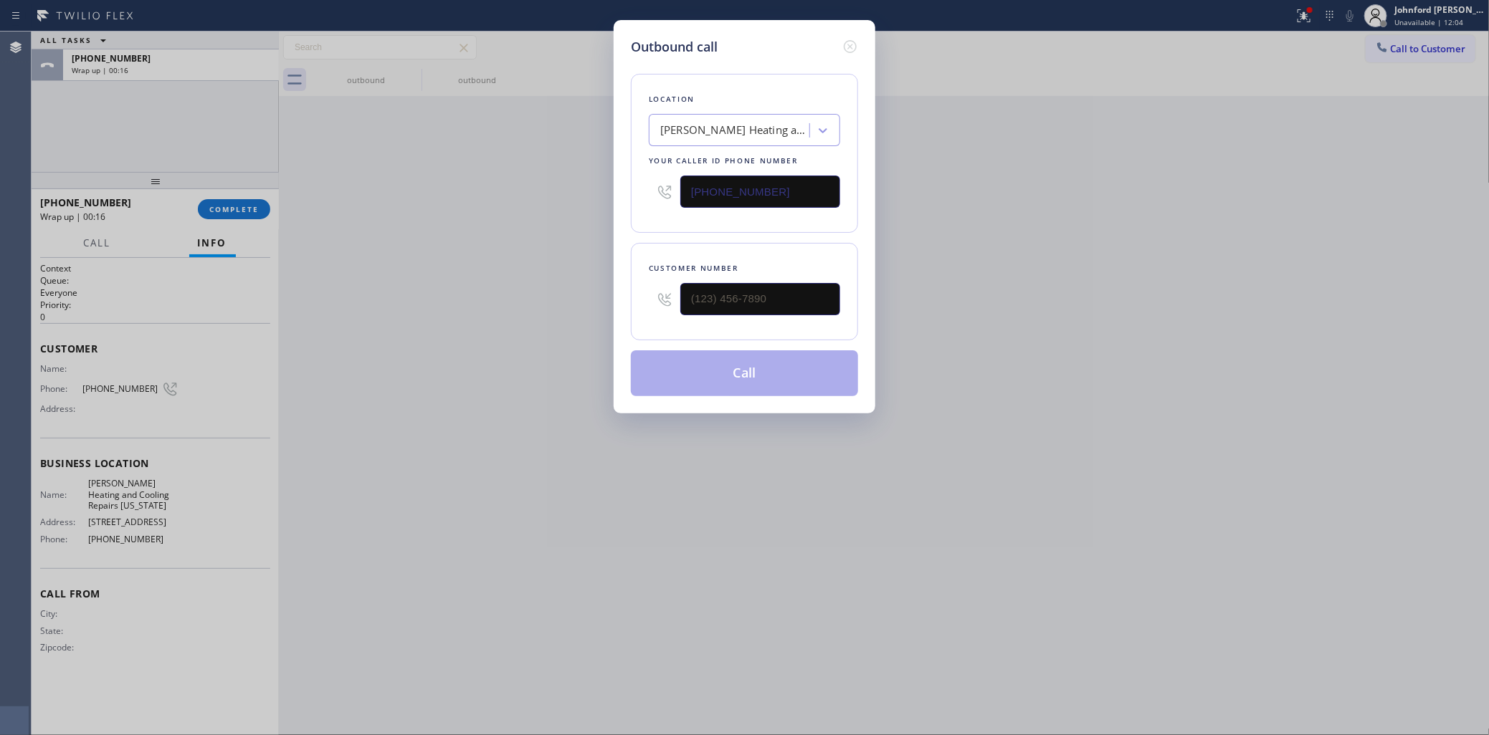
drag, startPoint x: 767, startPoint y: 195, endPoint x: 538, endPoint y: 192, distance: 229.4
click at [538, 192] on div "Outbound call Location [PERSON_NAME] Heating and Cooling Repairs [US_STATE] You…" at bounding box center [744, 367] width 1489 height 735
paste input "720) 636-8623"
type input "[PHONE_NUMBER]"
click at [1185, 303] on div "Outbound call Location [GEOGRAPHIC_DATA] KitchenAid Buit-in Fridge Repair Your …" at bounding box center [744, 367] width 1489 height 735
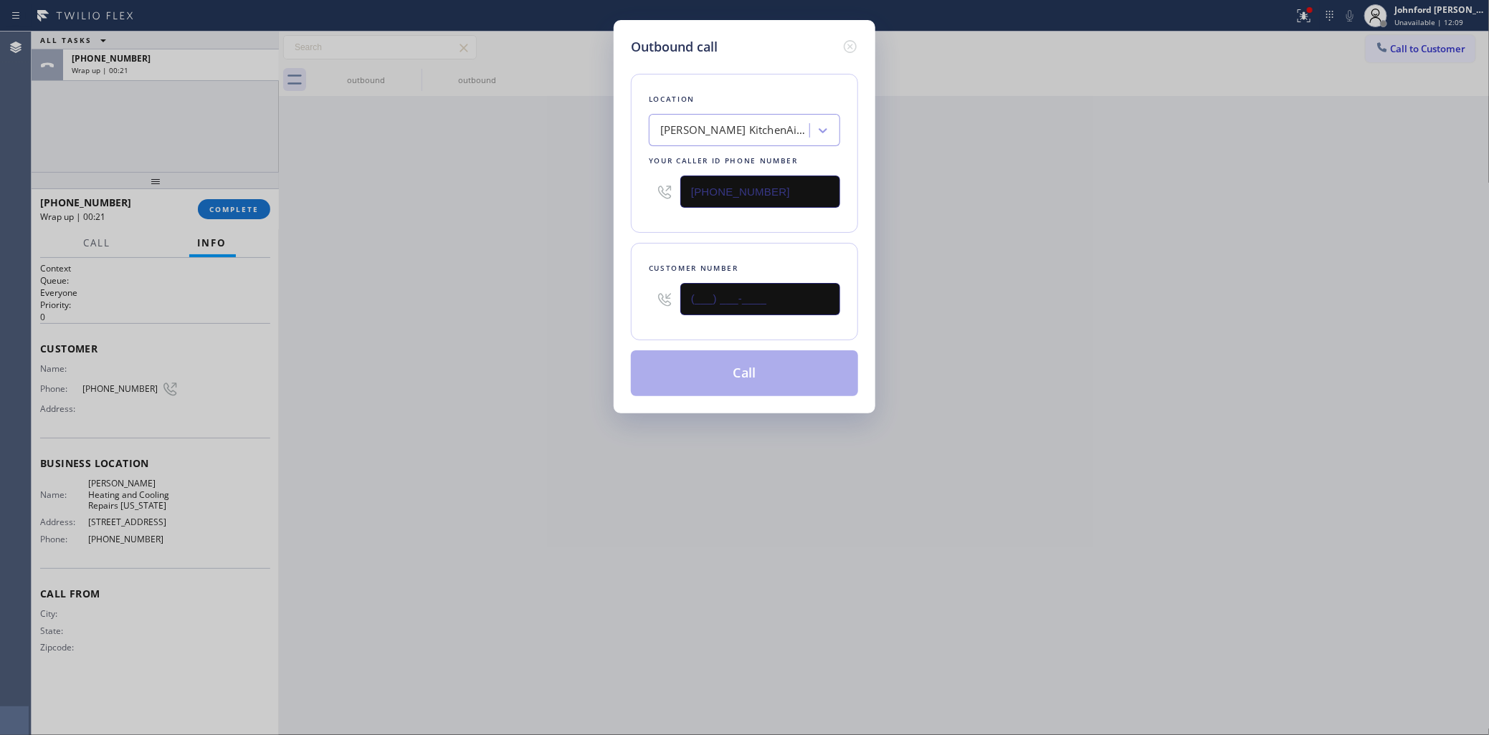
drag, startPoint x: 621, startPoint y: 303, endPoint x: 525, endPoint y: 294, distance: 96.4
click at [578, 295] on div "Outbound call Location [GEOGRAPHIC_DATA] KitchenAid Buit-in Fridge Repair Your …" at bounding box center [744, 367] width 1489 height 735
paste input "303) 881-2860"
type input "[PHONE_NUMBER]"
click at [502, 292] on div "Outbound call Location [GEOGRAPHIC_DATA] KitchenAid Buit-in Fridge Repair Your …" at bounding box center [744, 367] width 1489 height 735
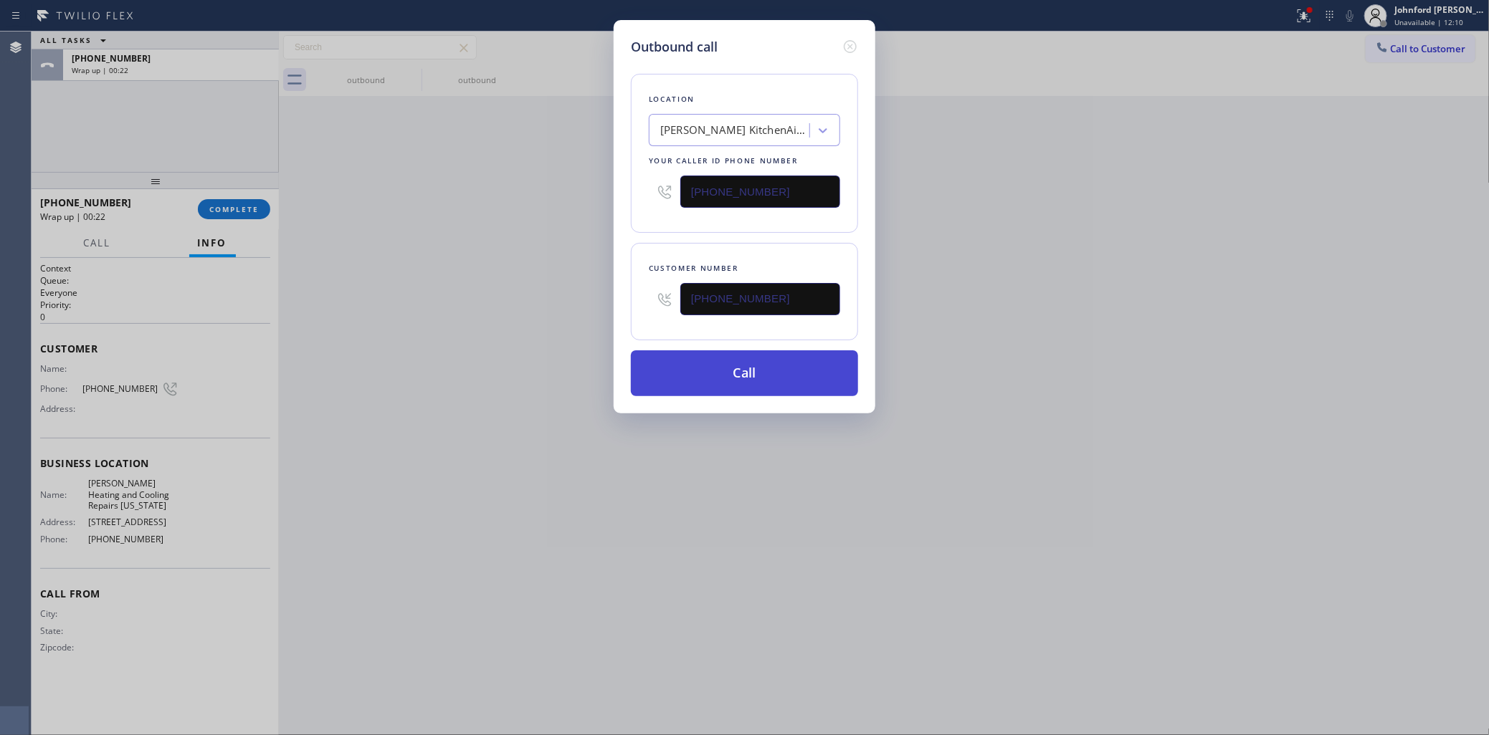
click at [683, 369] on button "Call" at bounding box center [744, 374] width 227 height 46
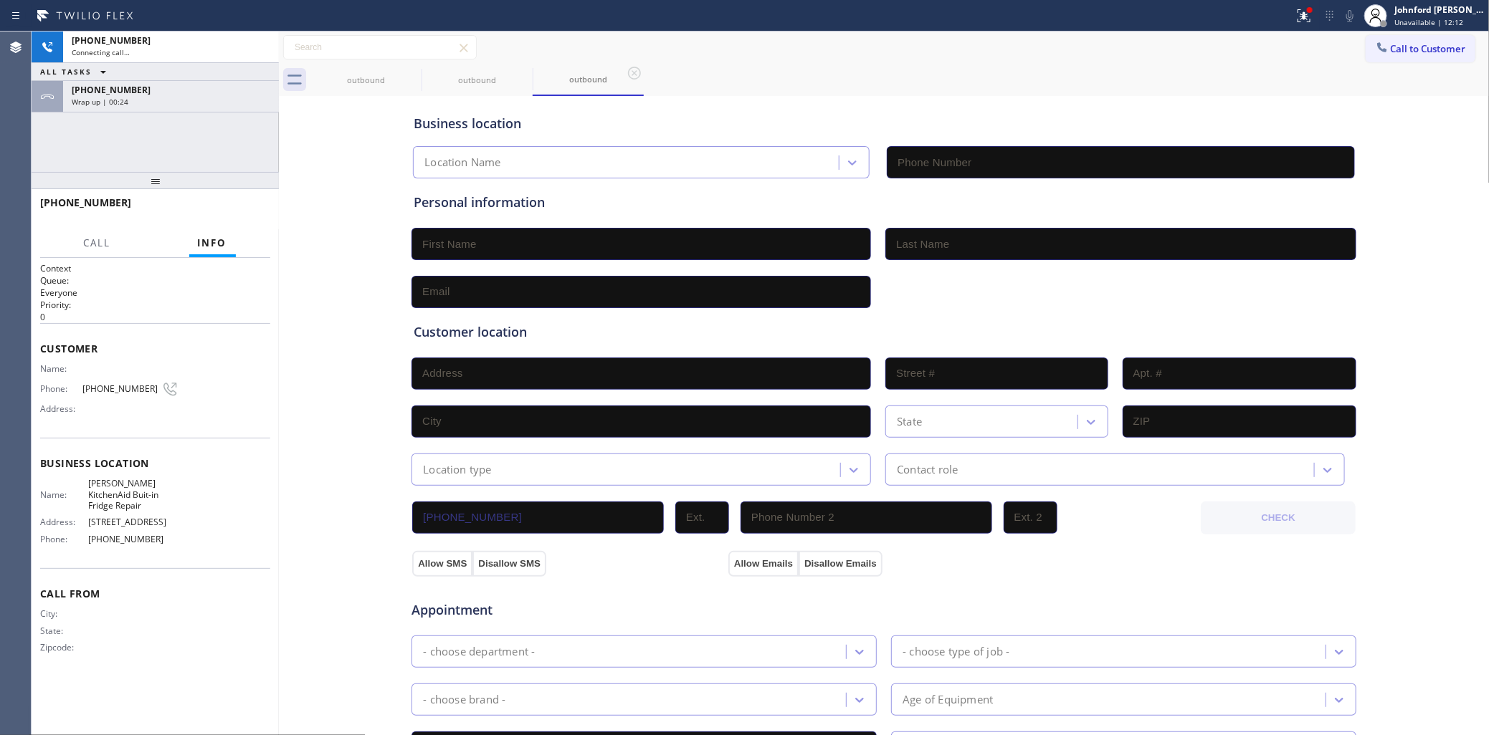
type input "[PHONE_NUMBER]"
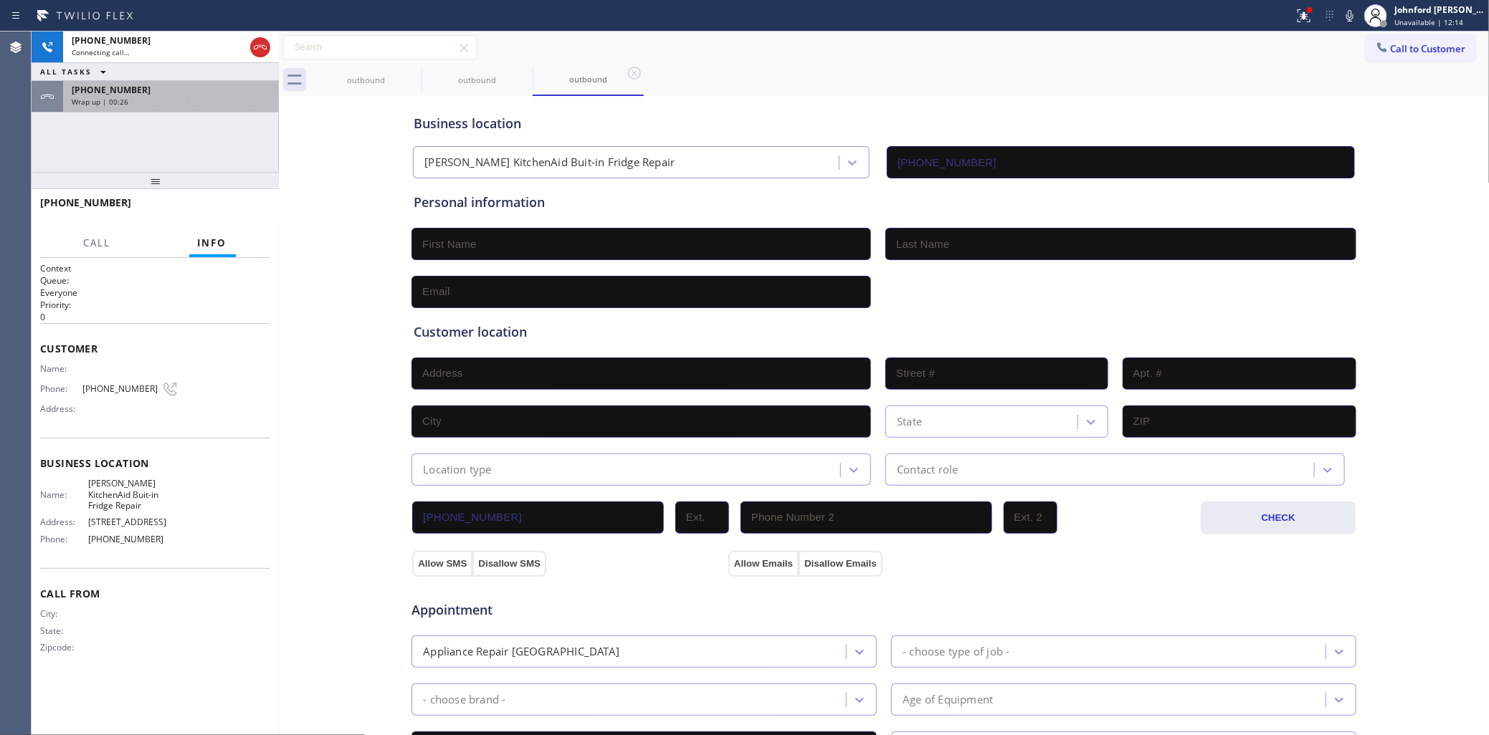
click at [210, 93] on div "[PHONE_NUMBER]" at bounding box center [171, 90] width 199 height 12
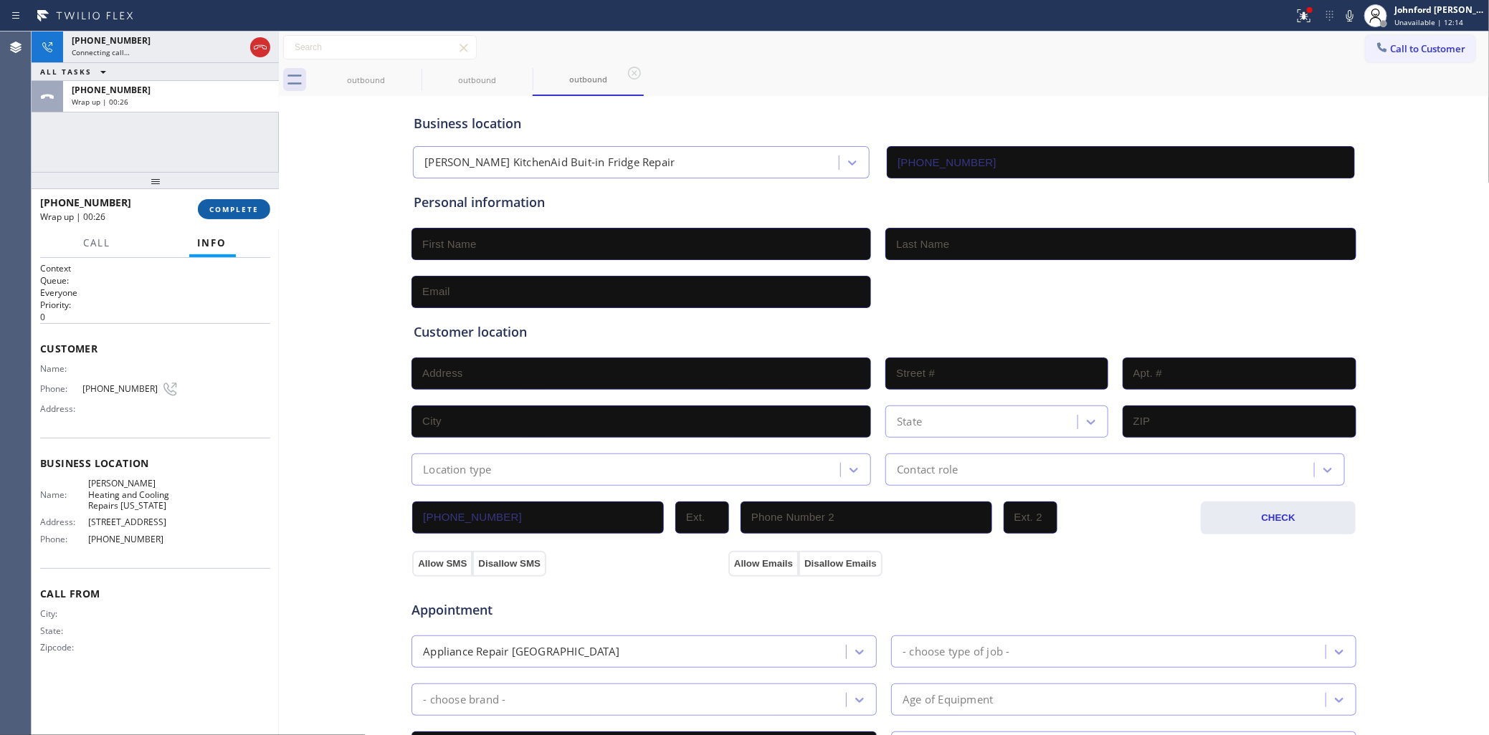
click at [240, 209] on span "COMPLETE" at bounding box center [233, 209] width 49 height 10
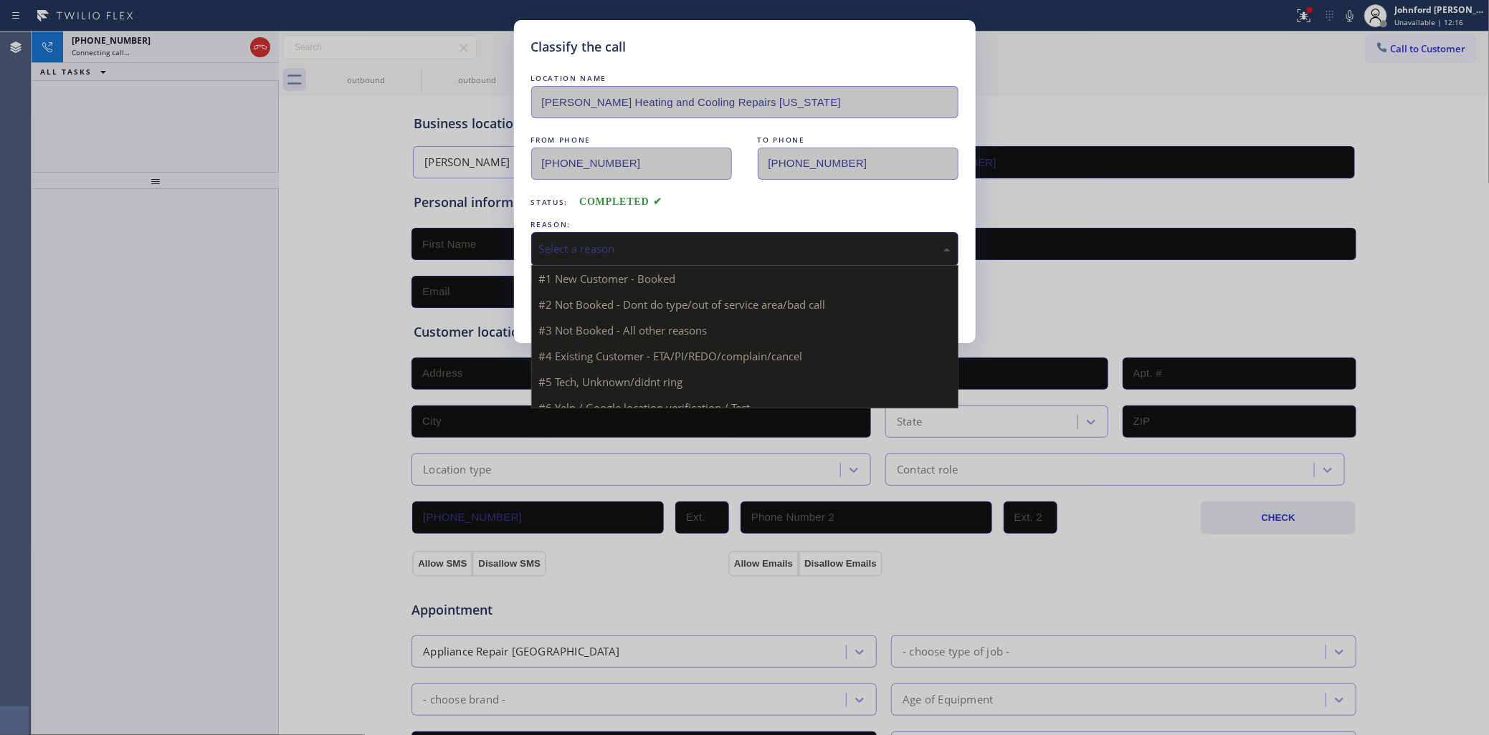
click at [629, 241] on div "Select a reason" at bounding box center [744, 249] width 411 height 16
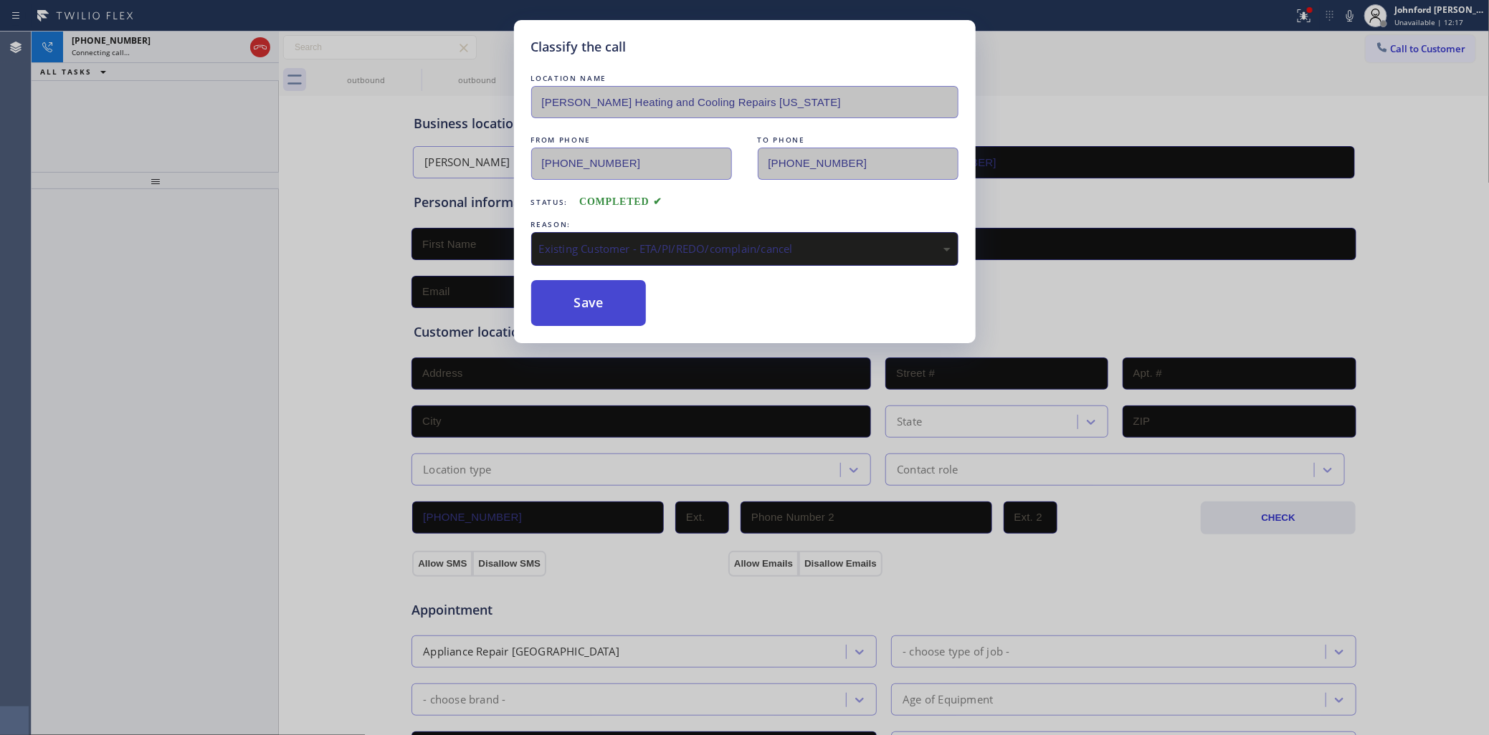
click at [627, 308] on button "Save" at bounding box center [588, 303] width 115 height 46
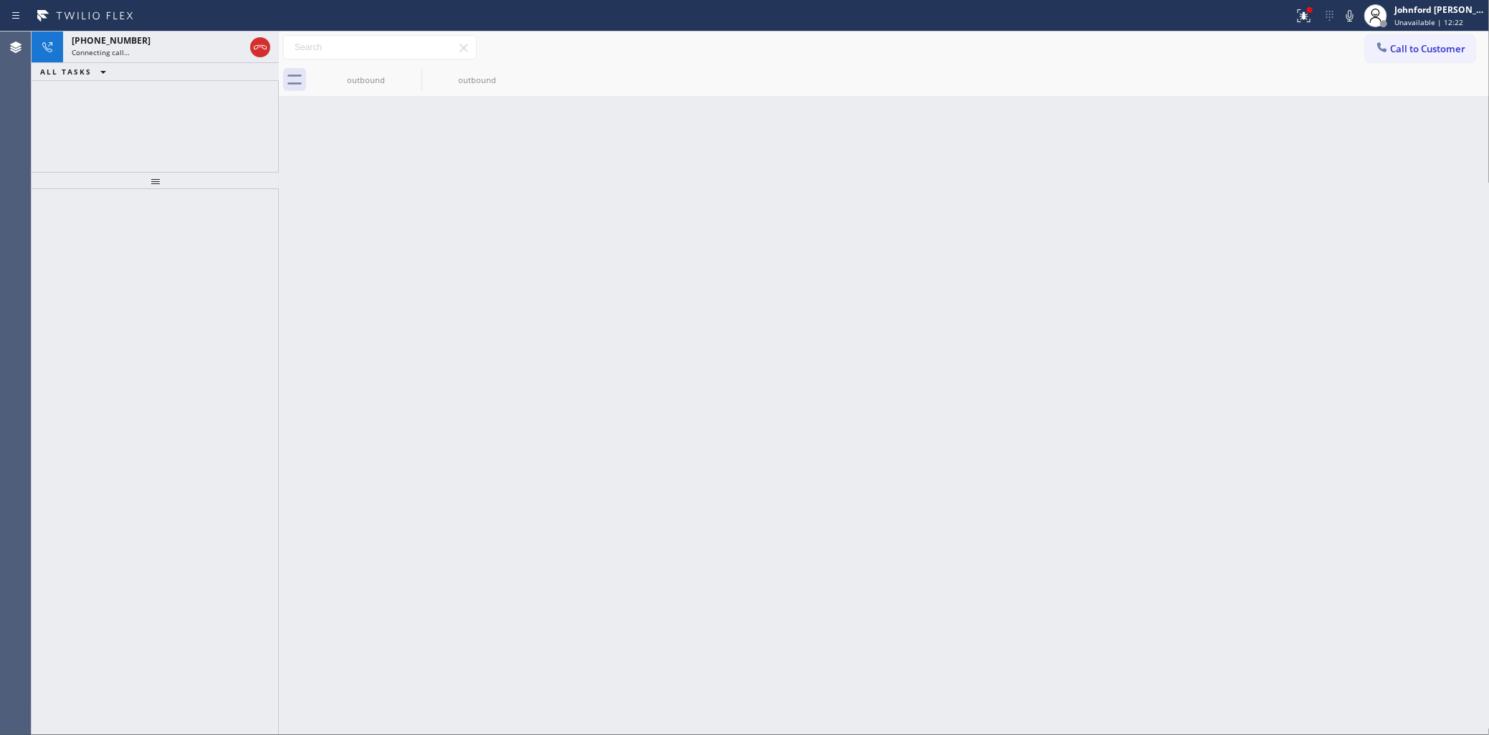
click at [75, 106] on div "[PHONE_NUMBER] Connecting call… ALL TASKS ALL TASKS ACTIVE TASKS TASKS IN WRAP …" at bounding box center [155, 102] width 247 height 140
click at [215, 57] on div "[PHONE_NUMBER] Connecting call…" at bounding box center [155, 48] width 184 height 32
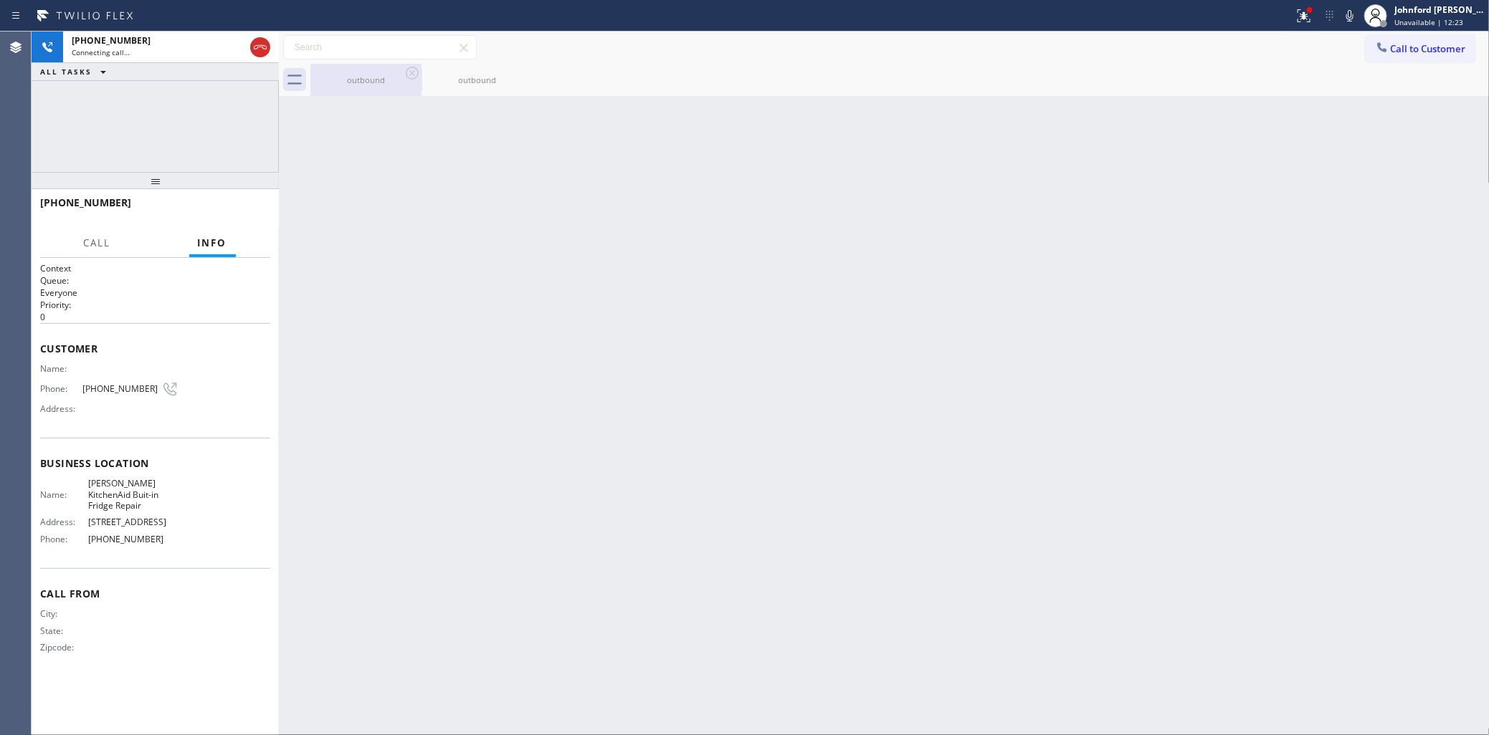
click at [382, 77] on div "outbound" at bounding box center [366, 80] width 108 height 11
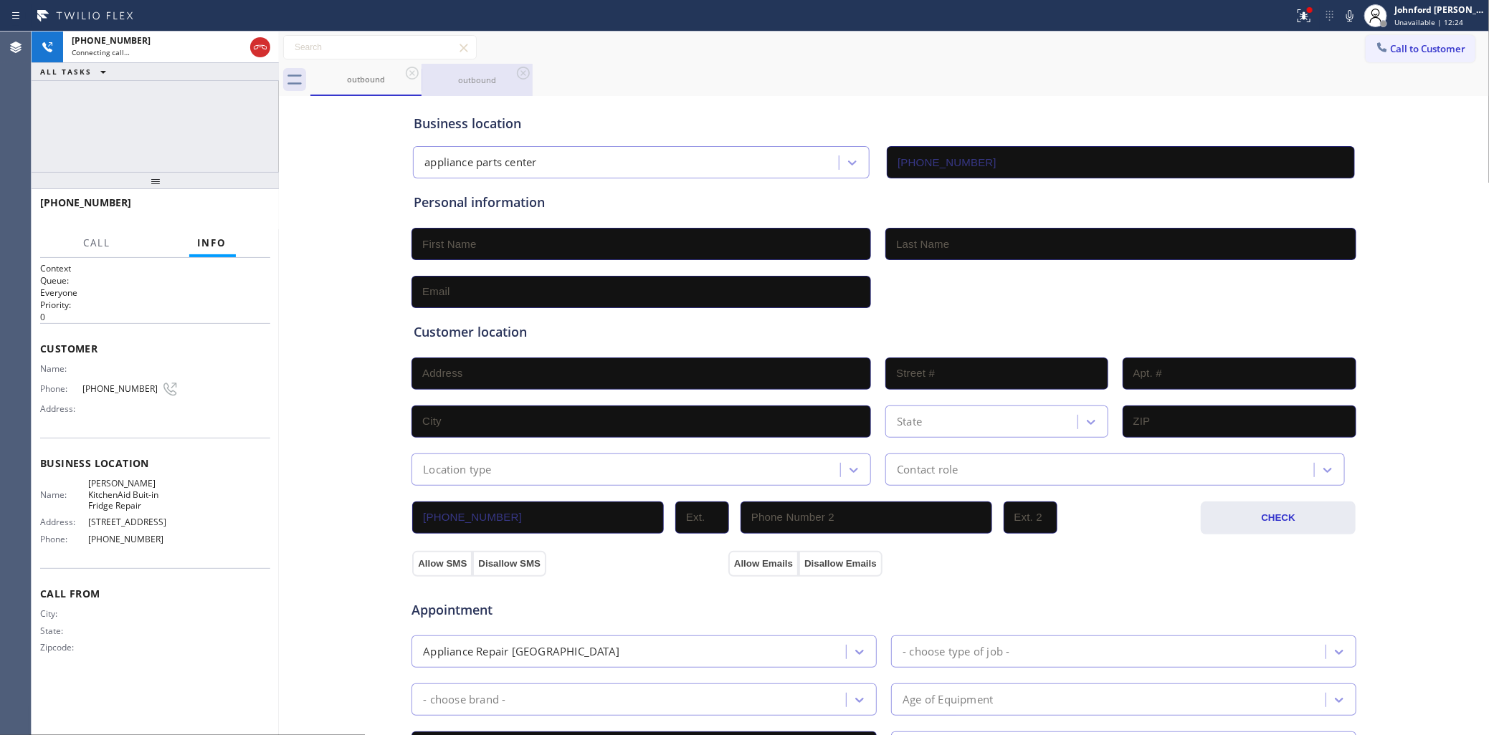
click at [443, 85] on div "outbound" at bounding box center [477, 80] width 108 height 11
click at [1305, 16] on icon at bounding box center [1301, 14] width 9 height 10
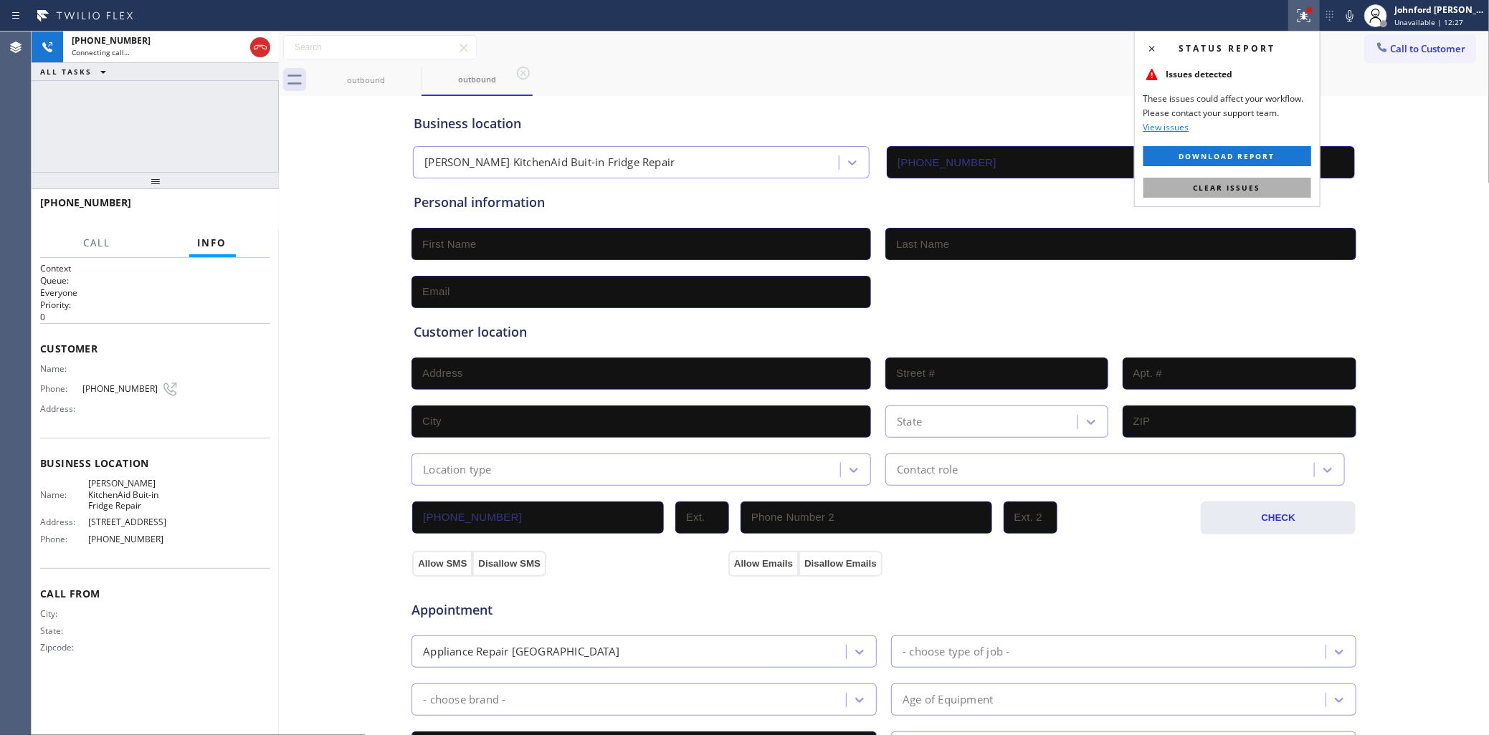
click at [1242, 183] on span "Clear issues" at bounding box center [1227, 188] width 67 height 10
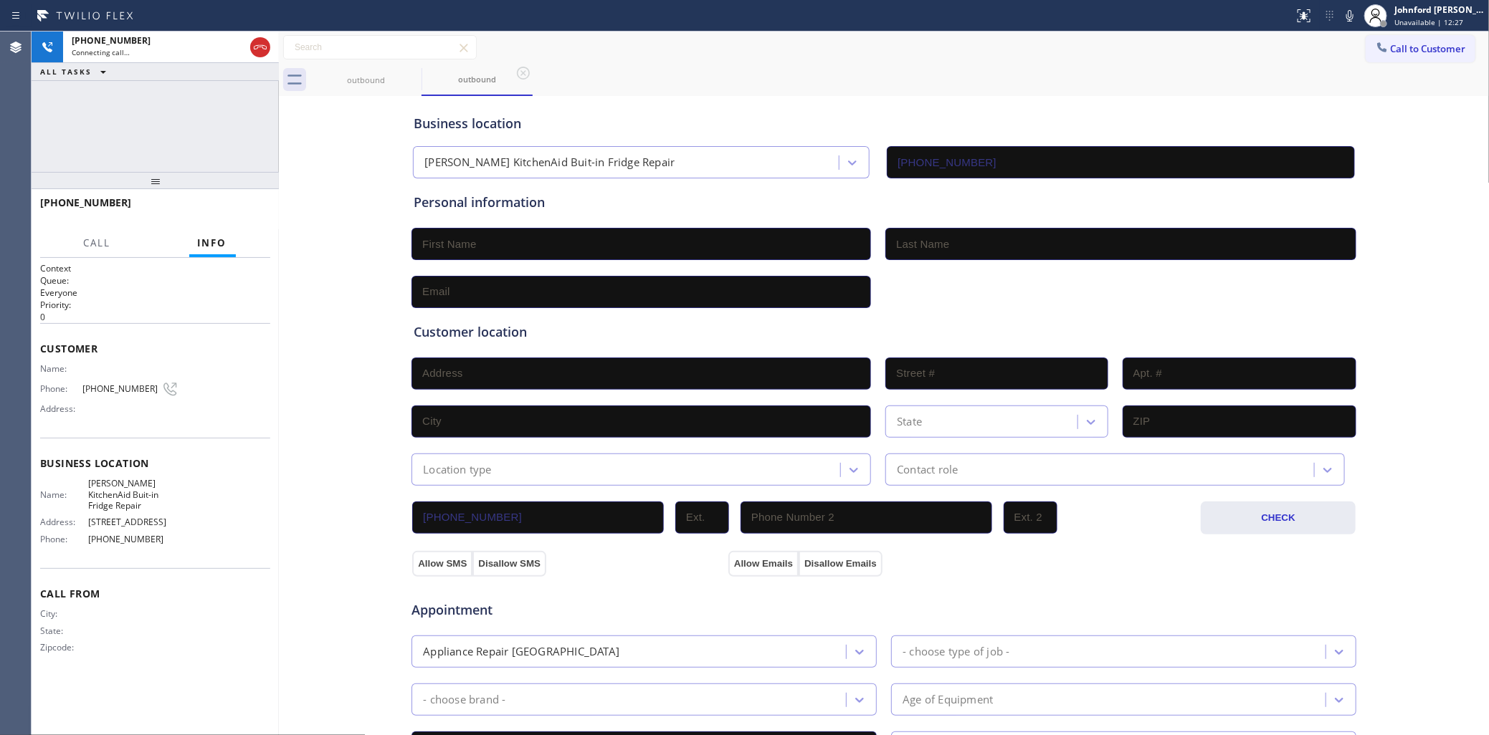
click at [1122, 108] on div "Business location [PERSON_NAME][GEOGRAPHIC_DATA] Buit-in Fridge Repair [PHONE_N…" at bounding box center [884, 139] width 946 height 79
click at [238, 212] on span "HANG UP" at bounding box center [237, 209] width 44 height 10
click at [238, 212] on span "COMPLETE" at bounding box center [233, 209] width 49 height 10
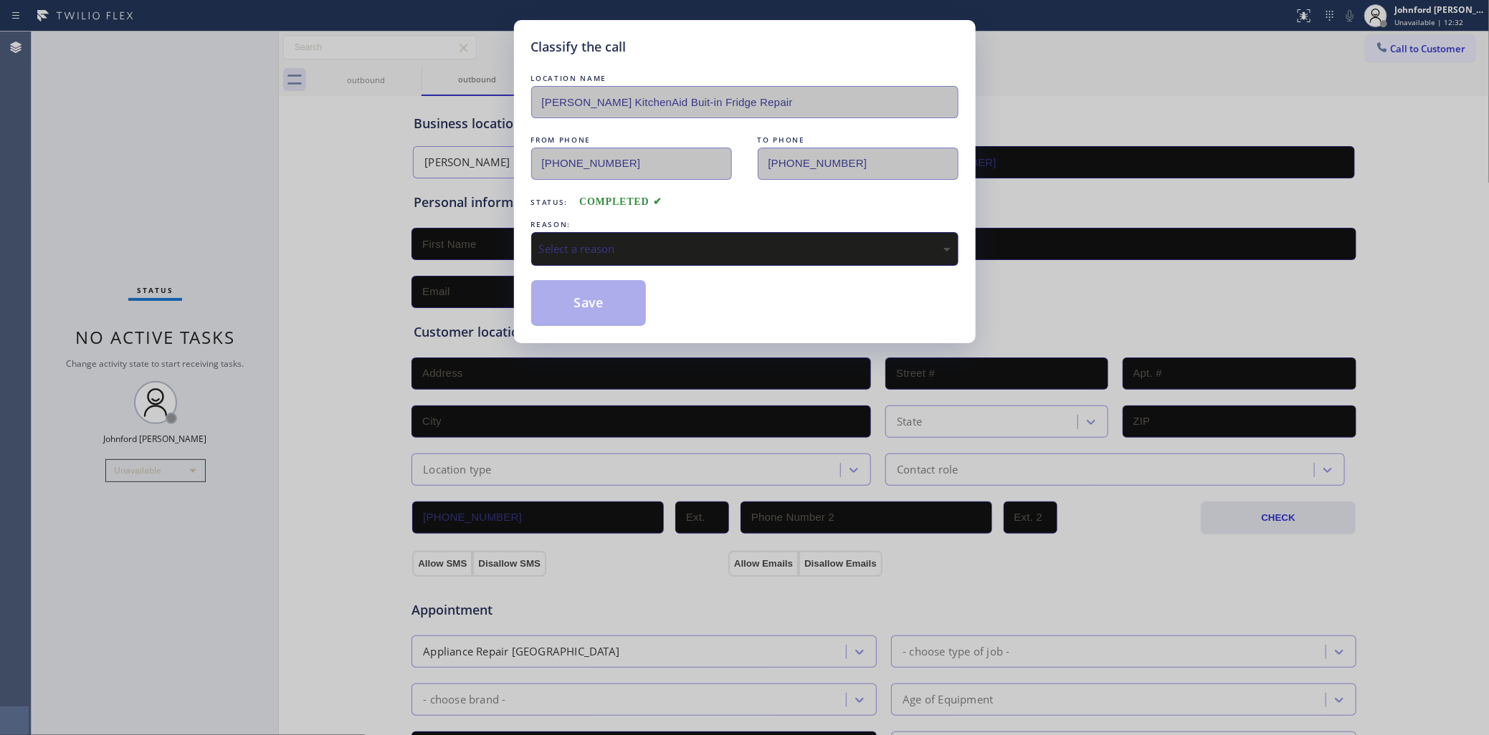
click at [690, 232] on div "Select a reason" at bounding box center [744, 249] width 427 height 34
click at [594, 331] on div "Classify the call LOCATION NAME [PERSON_NAME] KitchenAid Buit-in Fridge Repair …" at bounding box center [745, 181] width 462 height 323
click at [592, 296] on button "Save" at bounding box center [588, 303] width 115 height 46
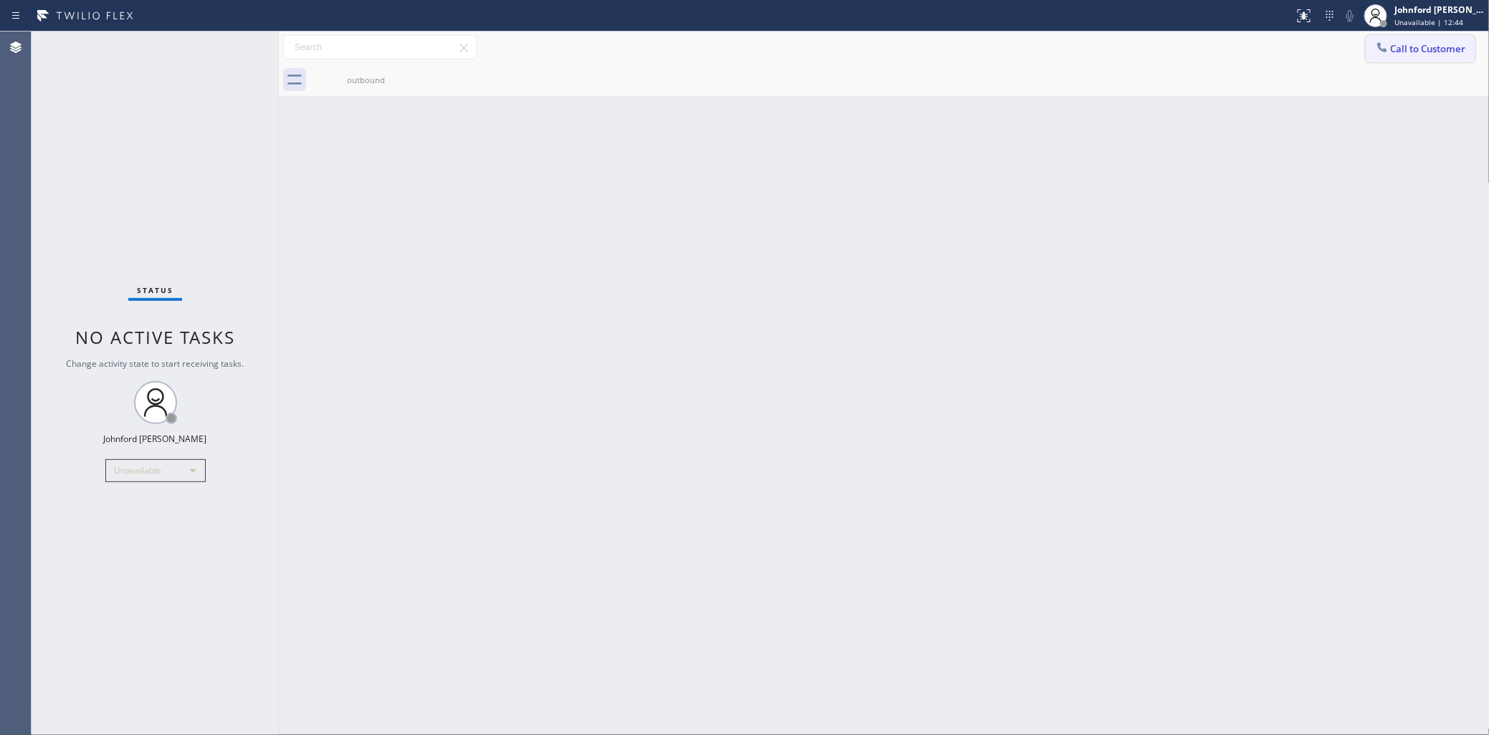
click at [1404, 51] on span "Call to Customer" at bounding box center [1428, 48] width 75 height 13
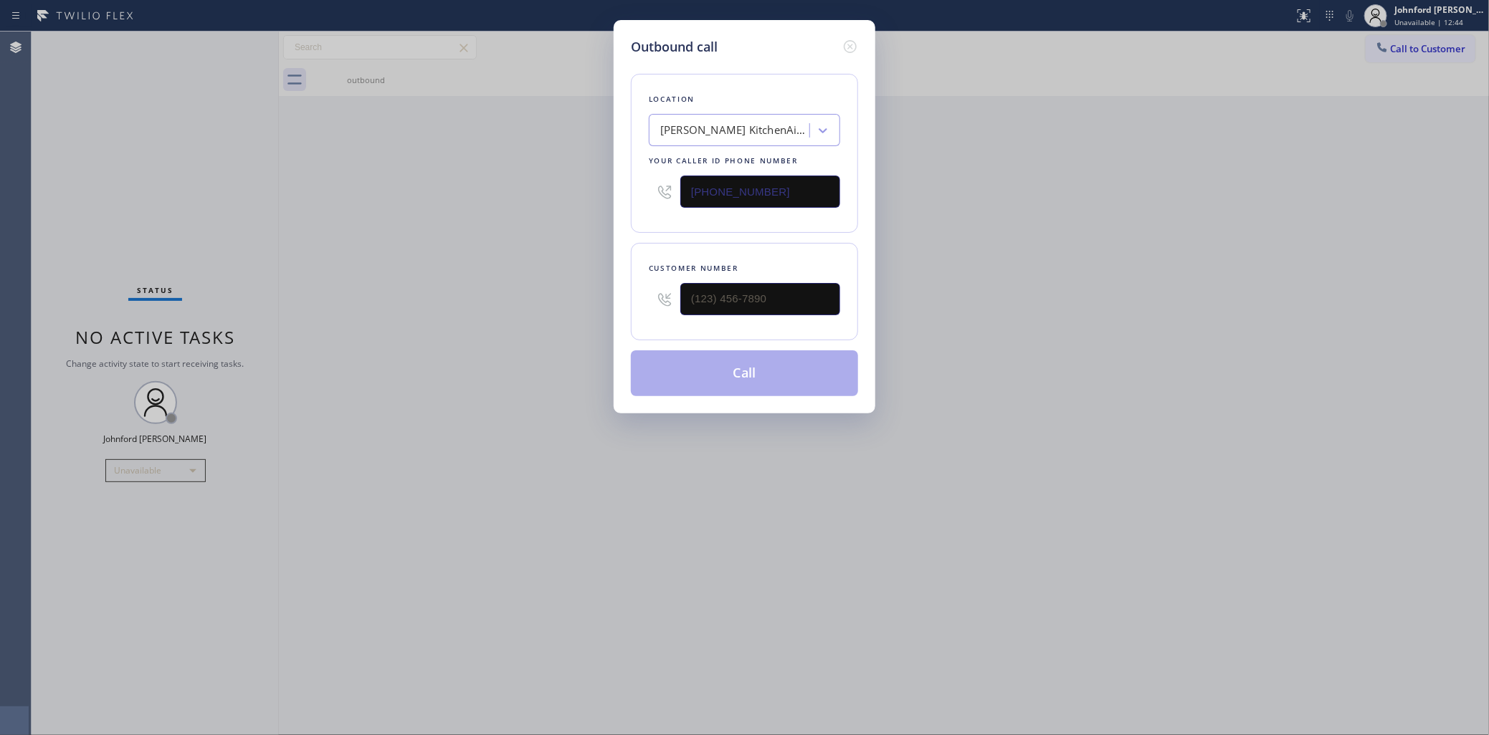
drag, startPoint x: 761, startPoint y: 184, endPoint x: 595, endPoint y: 194, distance: 165.9
click at [595, 194] on div "Outbound call Location [GEOGRAPHIC_DATA] KitchenAid Buit-in Fridge Repair Your …" at bounding box center [744, 367] width 1489 height 735
paste input "310) 807-2771"
type input "[PHONE_NUMBER]"
click at [1026, 202] on div "Outbound call Location Red Apple Appliance Repair [GEOGRAPHIC_DATA] Your caller…" at bounding box center [744, 367] width 1489 height 735
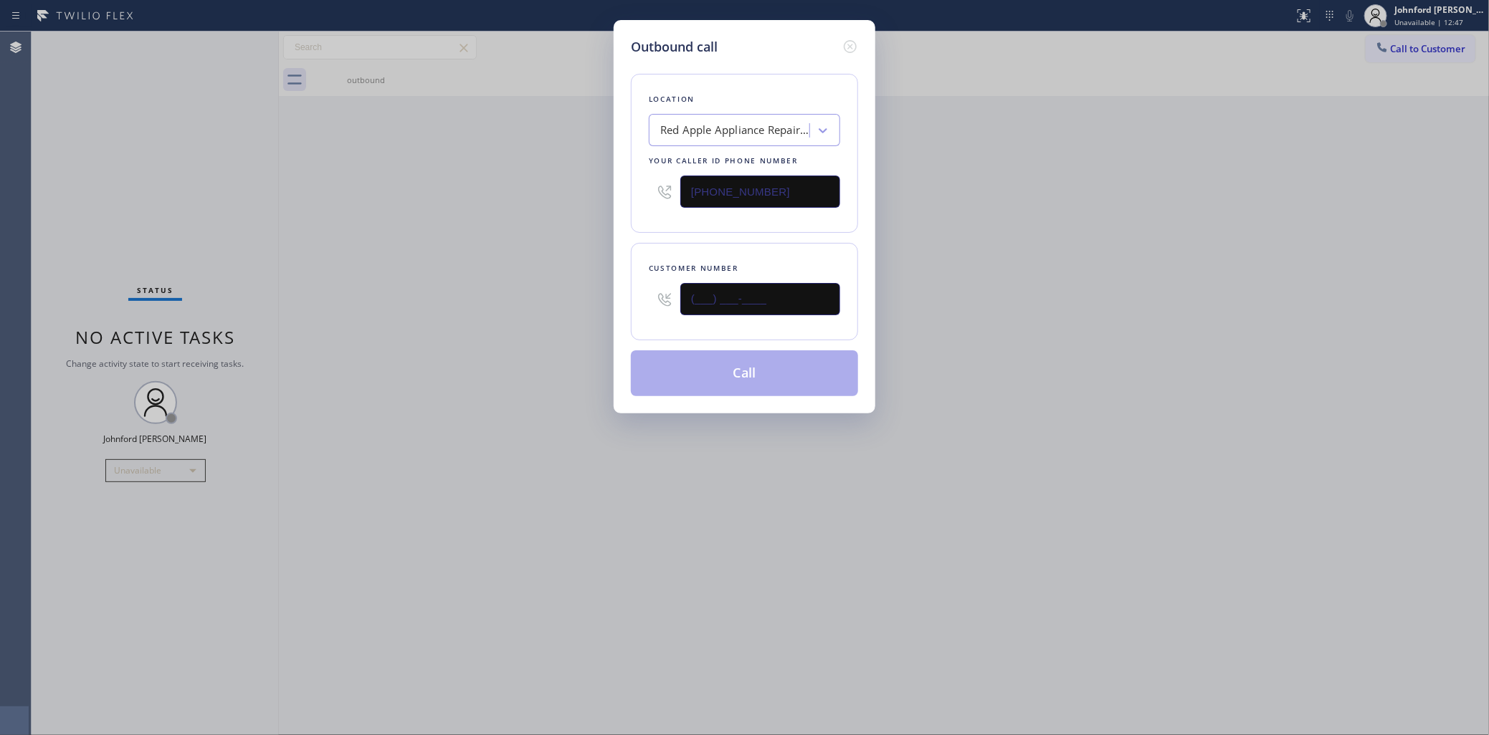
drag, startPoint x: 775, startPoint y: 309, endPoint x: 553, endPoint y: 290, distance: 223.0
click at [563, 290] on div "Outbound call Location Red Apple Appliance Repair [GEOGRAPHIC_DATA] Your caller…" at bounding box center [744, 367] width 1489 height 735
paste input "310) 510-8985"
type input "[PHONE_NUMBER]"
click at [531, 292] on div "Outbound call Location Red Apple Appliance Repair [GEOGRAPHIC_DATA] Your caller…" at bounding box center [744, 367] width 1489 height 735
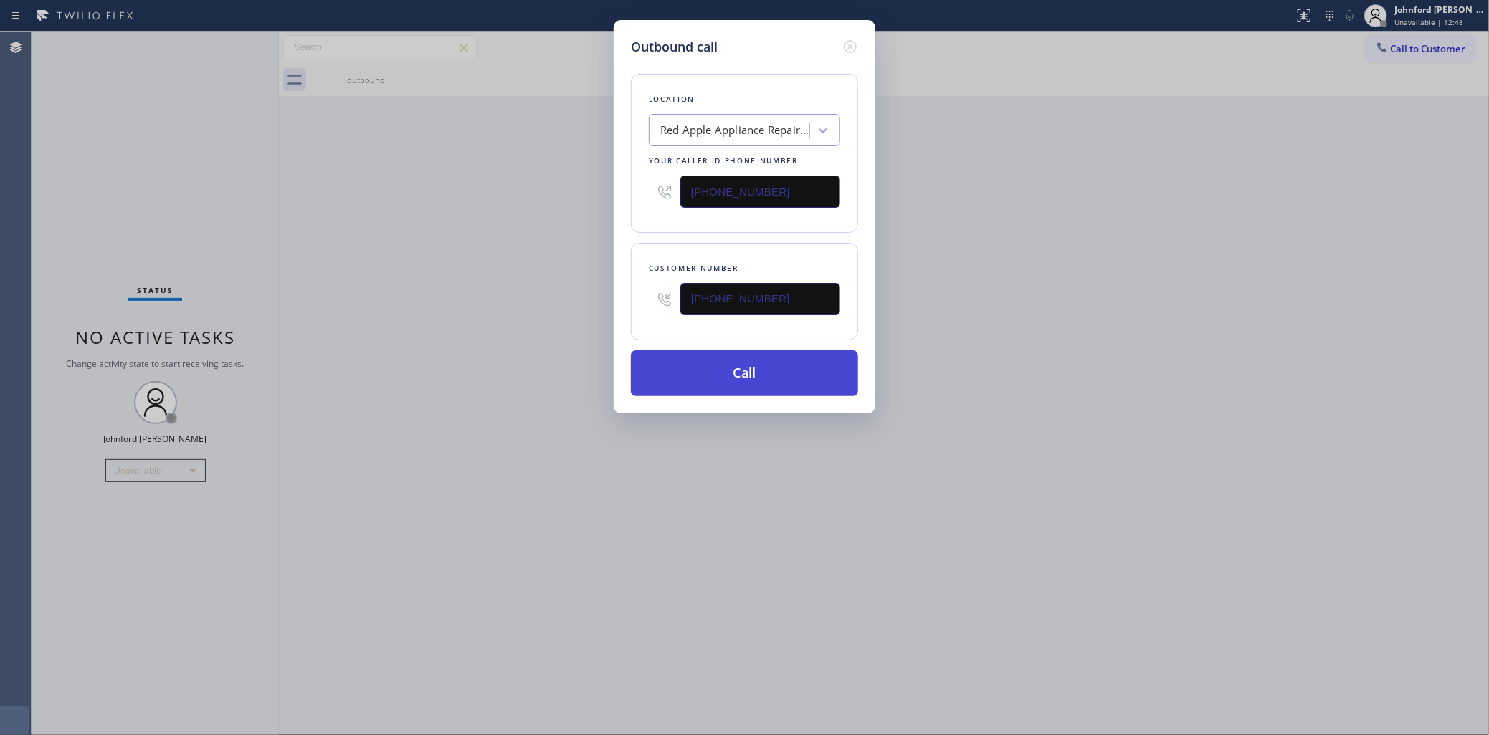
click at [654, 364] on button "Call" at bounding box center [744, 374] width 227 height 46
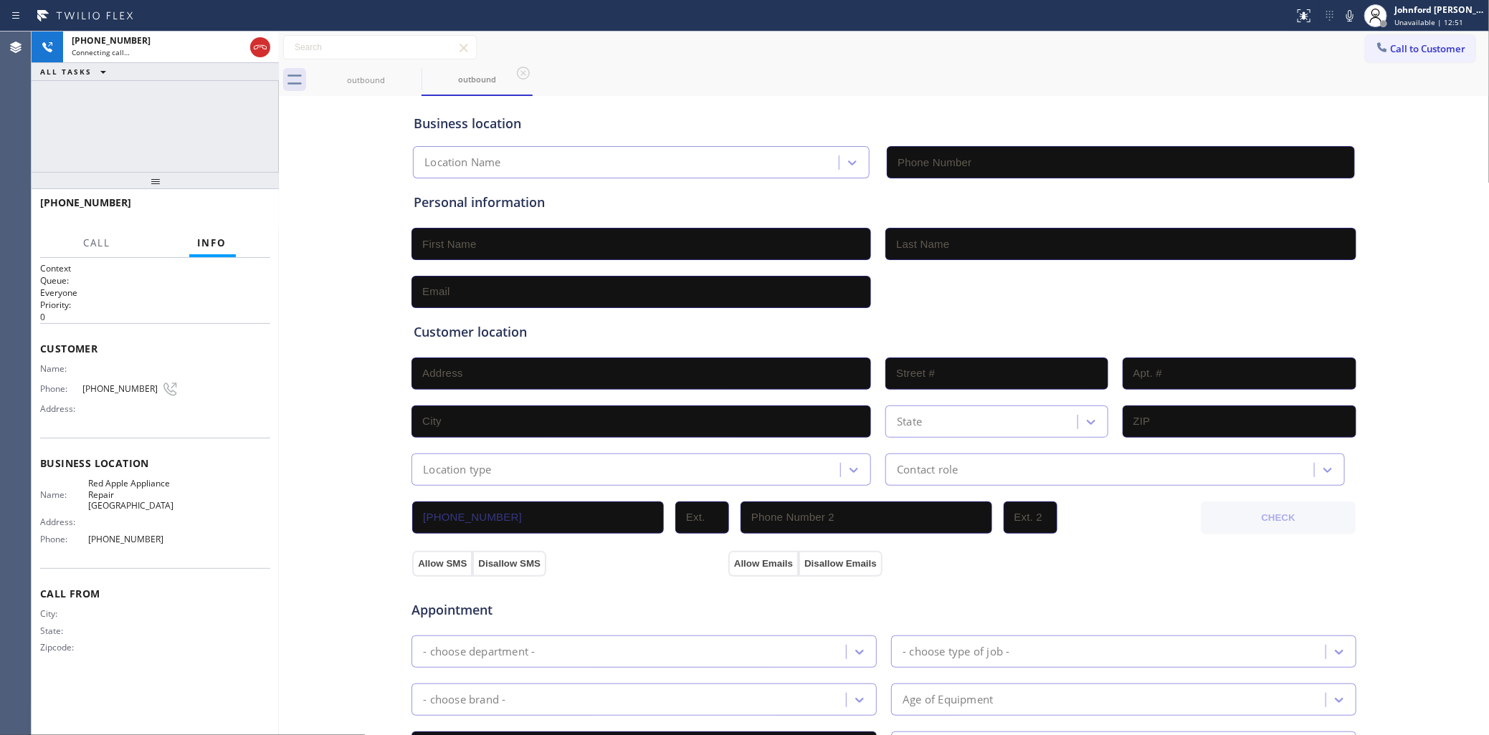
type input "[PHONE_NUMBER]"
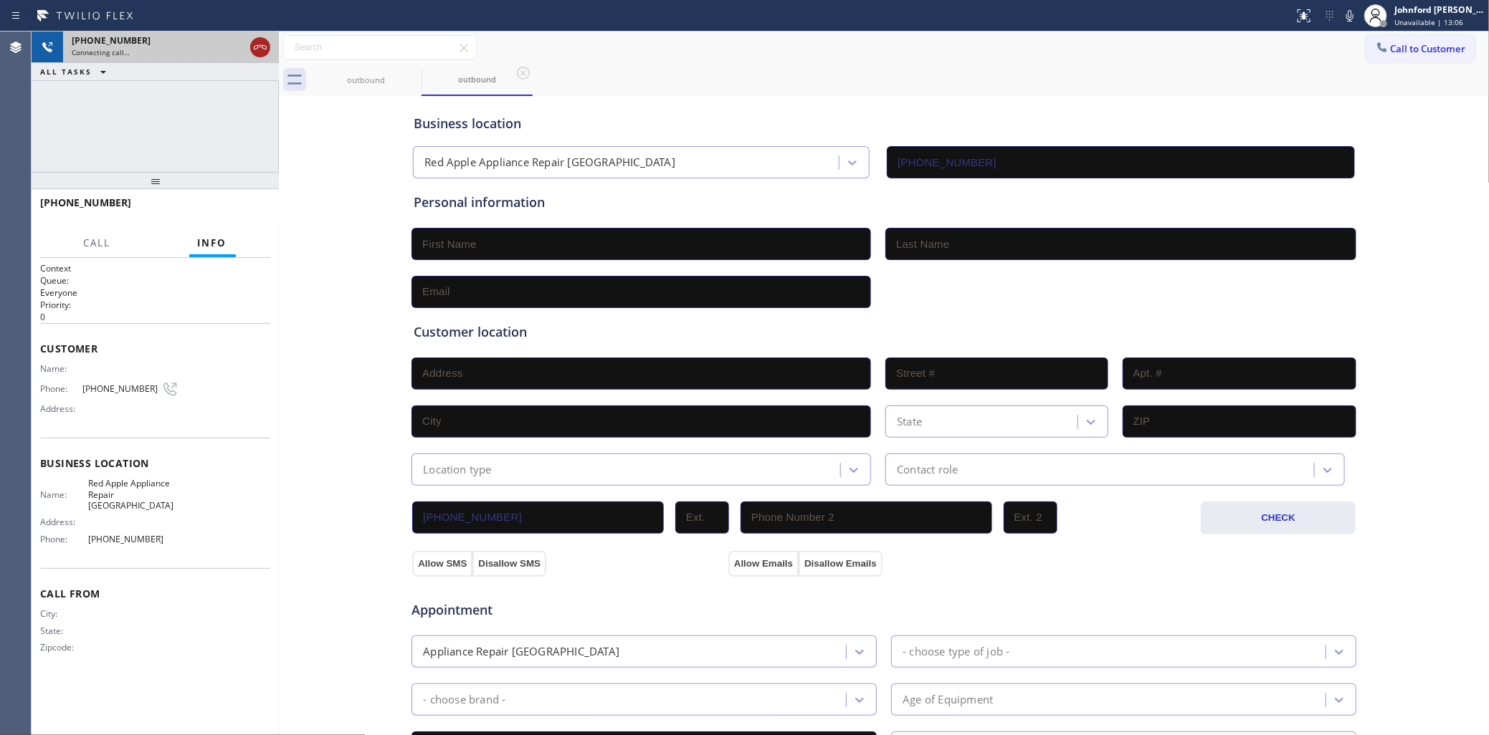
click at [254, 47] on icon at bounding box center [260, 47] width 13 height 4
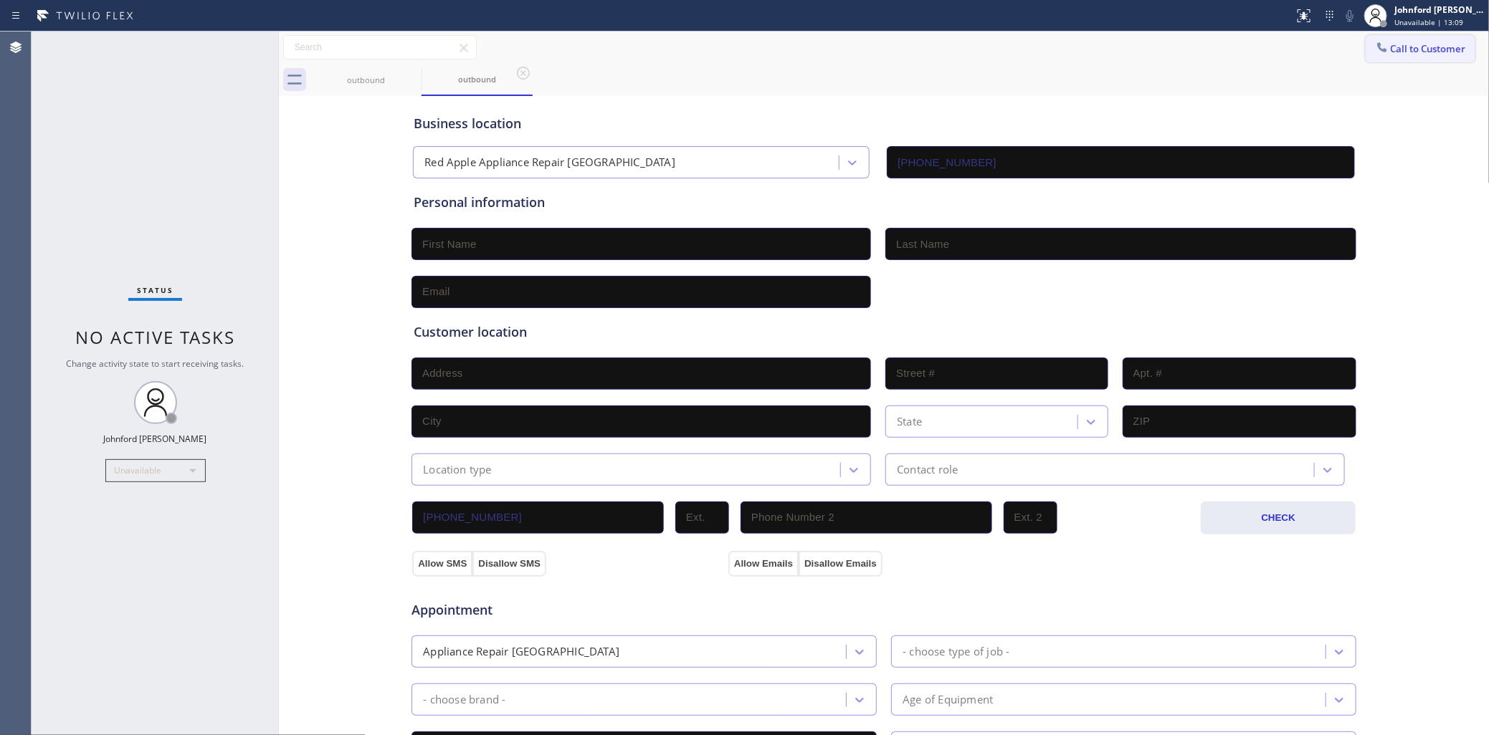
click at [1434, 59] on button "Call to Customer" at bounding box center [1421, 48] width 110 height 27
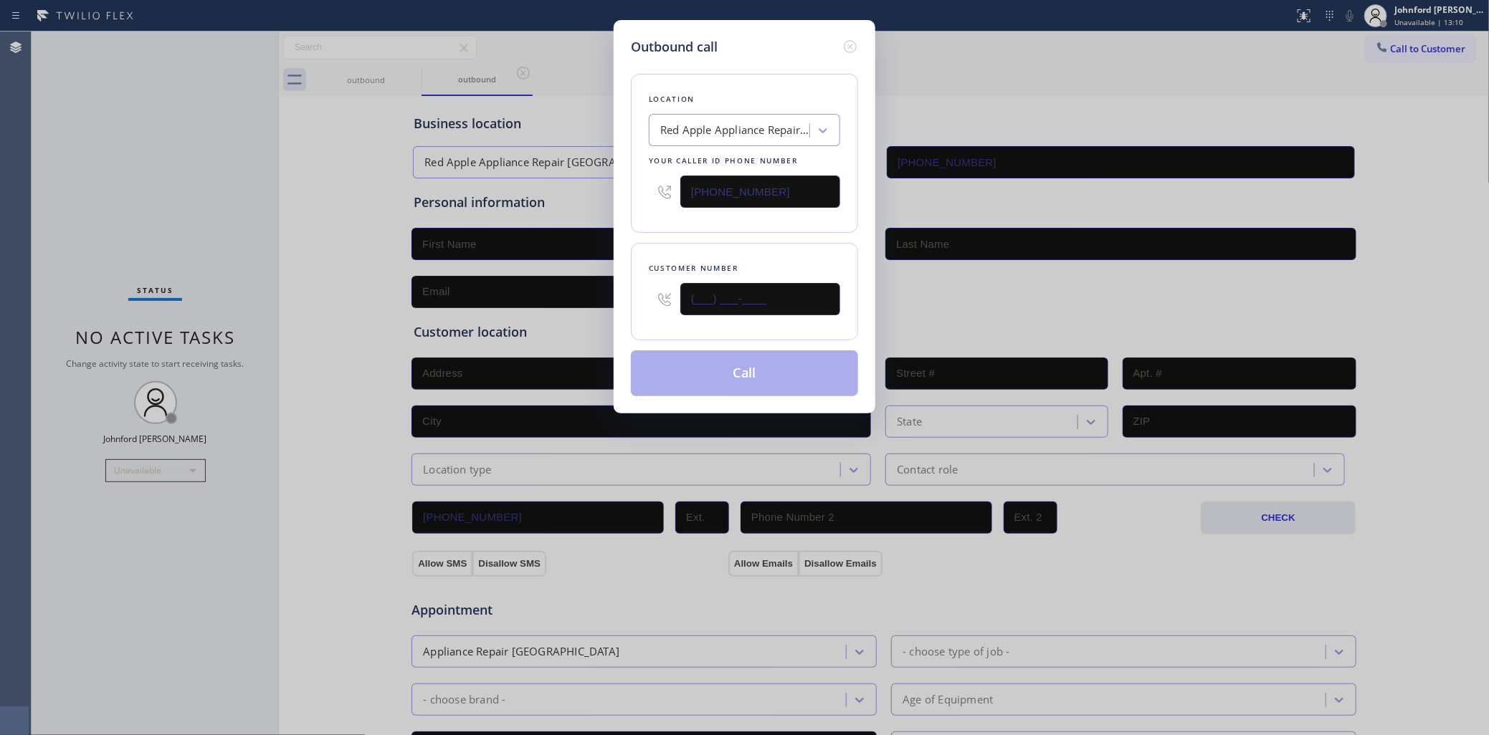
drag, startPoint x: 782, startPoint y: 294, endPoint x: 624, endPoint y: 303, distance: 158.0
click at [631, 302] on div "Customer number (___) ___-____" at bounding box center [744, 291] width 227 height 97
paste input "310) 510-8985"
type input "[PHONE_NUMBER]"
click at [710, 234] on div "Location Red Apple Appliance Repair [GEOGRAPHIC_DATA] Your caller id phone numb…" at bounding box center [744, 227] width 227 height 340
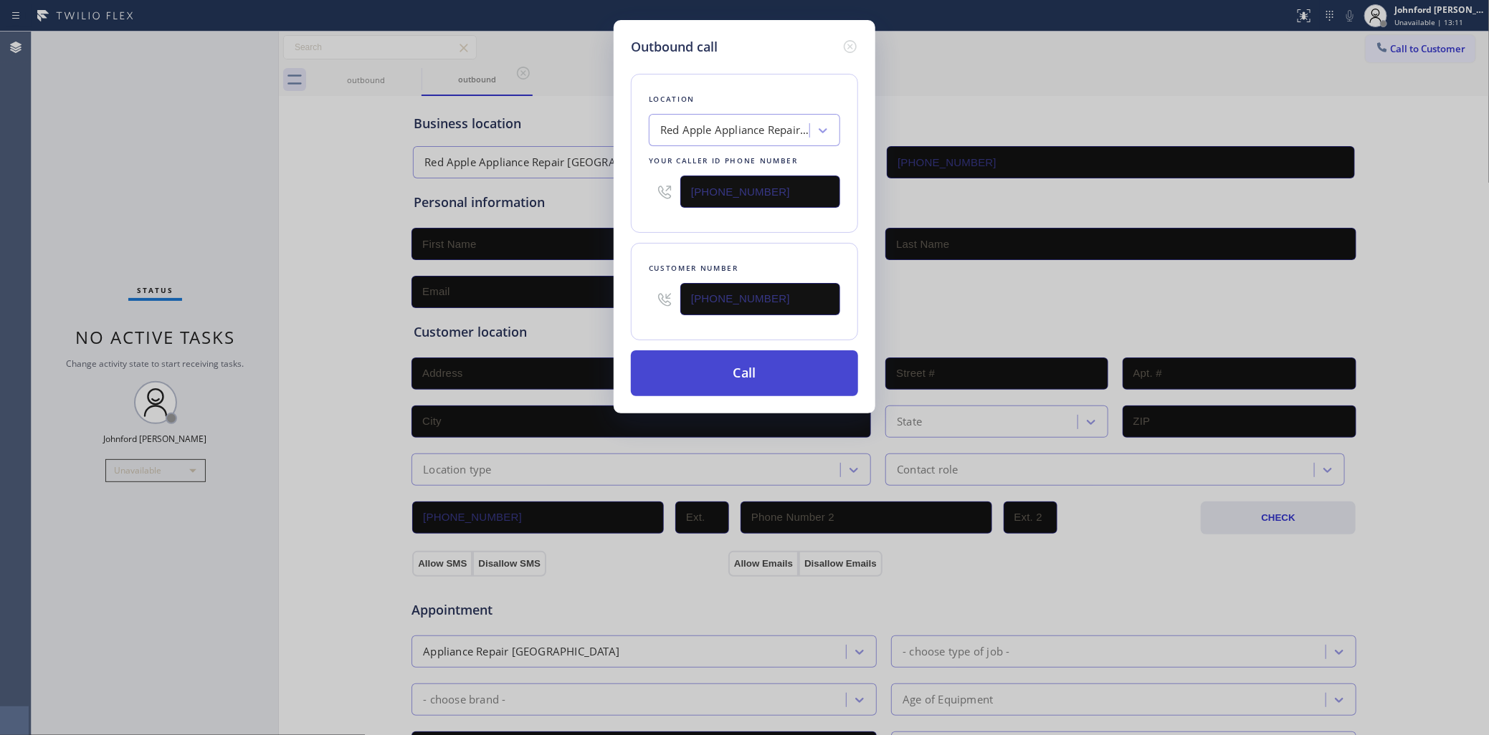
click at [730, 381] on button "Call" at bounding box center [744, 374] width 227 height 46
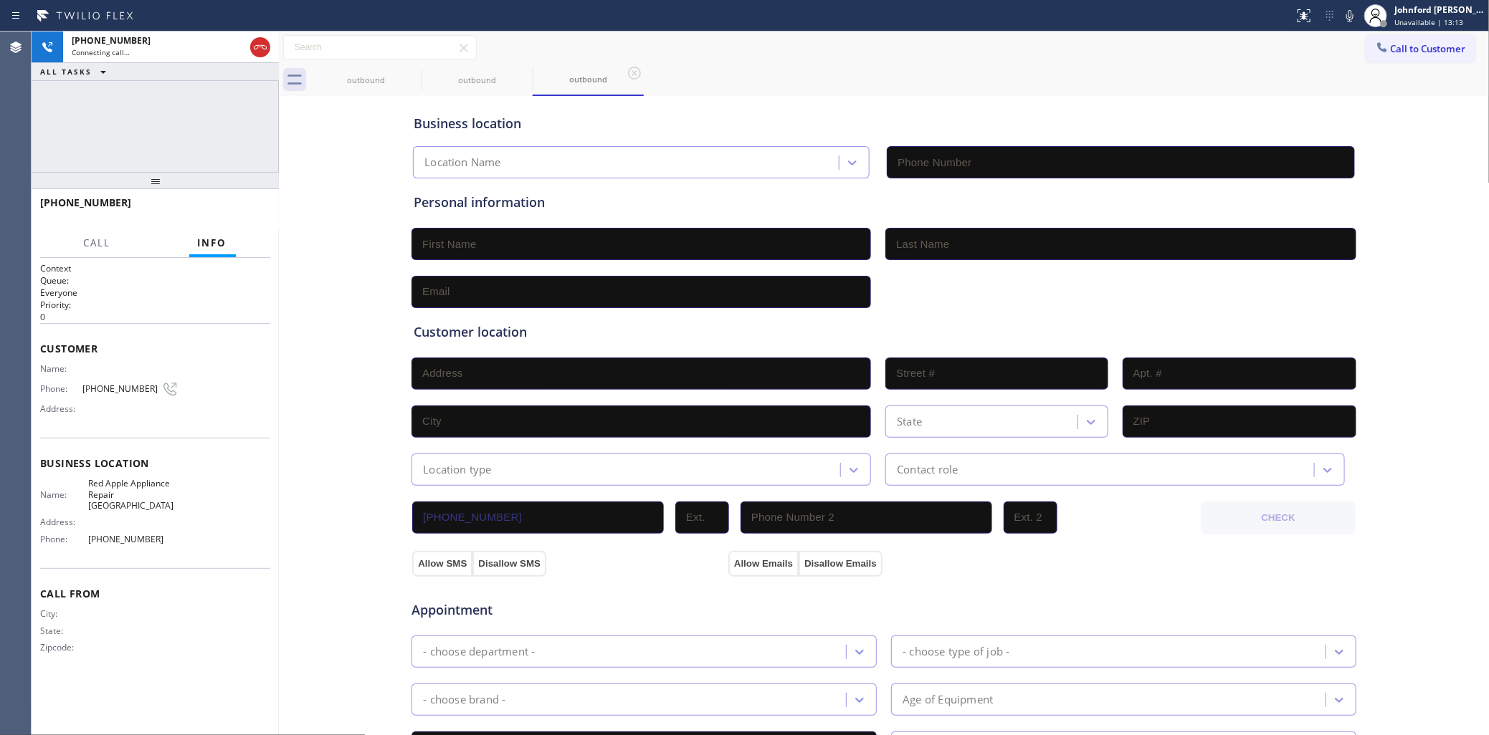
type input "[PHONE_NUMBER]"
click at [406, 75] on icon at bounding box center [412, 73] width 13 height 13
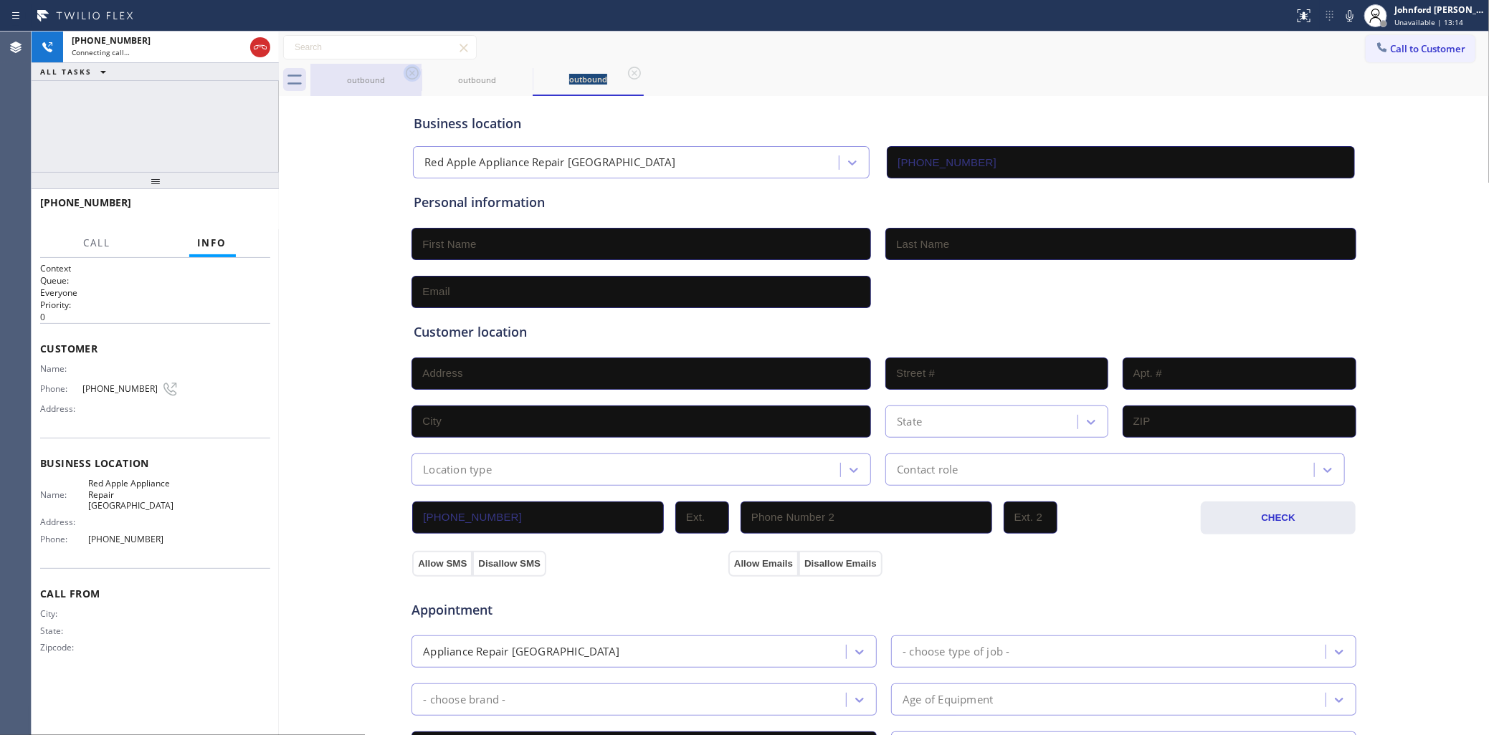
click at [0, 0] on icon at bounding box center [0, 0] width 0 height 0
click at [263, 120] on div "[PHONE_NUMBER] Connecting call… ALL TASKS ALL TASKS ACTIVE TASKS TASKS IN WRAP …" at bounding box center [155, 102] width 247 height 140
click at [1307, 57] on div "Call to Customer Outbound call Location Red Apple Appliance Repair [GEOGRAPHIC_…" at bounding box center [884, 47] width 1211 height 25
click at [1391, 47] on span "Call to Customer" at bounding box center [1428, 48] width 75 height 13
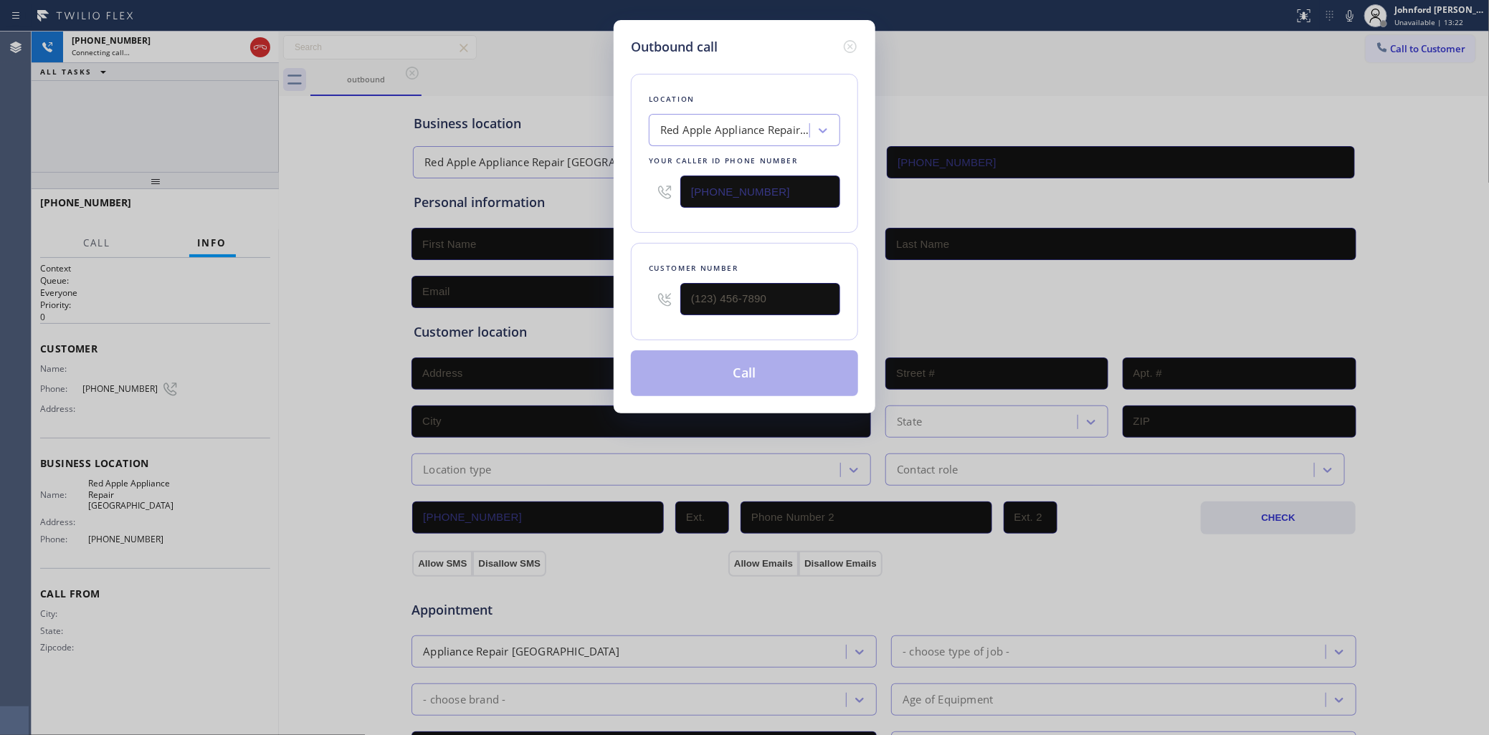
drag, startPoint x: 811, startPoint y: 162, endPoint x: 657, endPoint y: 169, distance: 155.0
click at [657, 168] on div "Location Red Apple Appliance Repair [GEOGRAPHIC_DATA] Your caller id phone numb…" at bounding box center [744, 153] width 227 height 159
drag, startPoint x: 758, startPoint y: 181, endPoint x: 783, endPoint y: 186, distance: 26.4
click at [785, 186] on input "[PHONE_NUMBER]" at bounding box center [760, 192] width 160 height 32
click at [783, 186] on input "[PHONE_NUMBER]" at bounding box center [760, 192] width 160 height 32
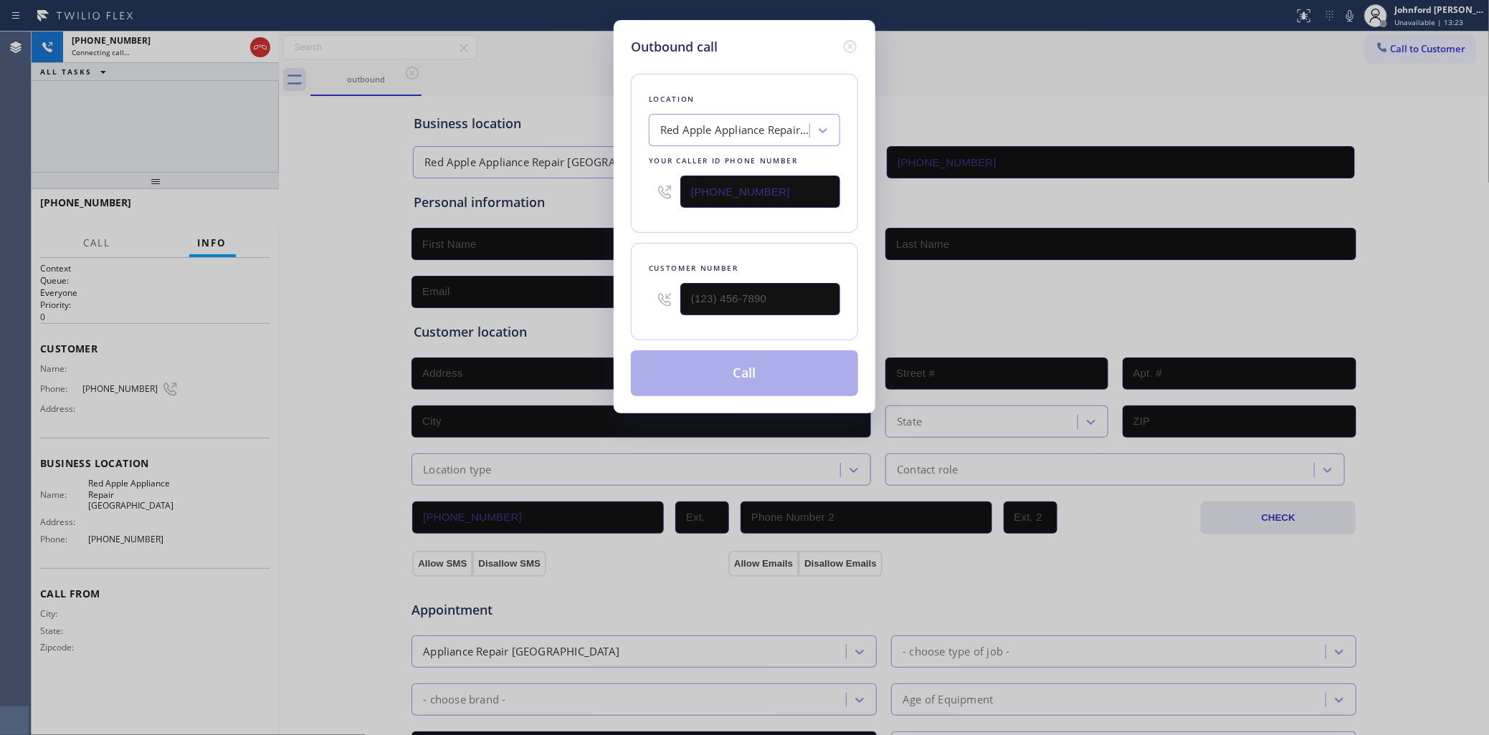
click at [783, 186] on input "[PHONE_NUMBER]" at bounding box center [760, 192] width 160 height 32
paste input "805) 600-2848"
type input "[PHONE_NUMBER]"
click at [115, 147] on div "Outbound call Location Rush Electrical Service Carpinteria Your caller id phone…" at bounding box center [744, 367] width 1489 height 735
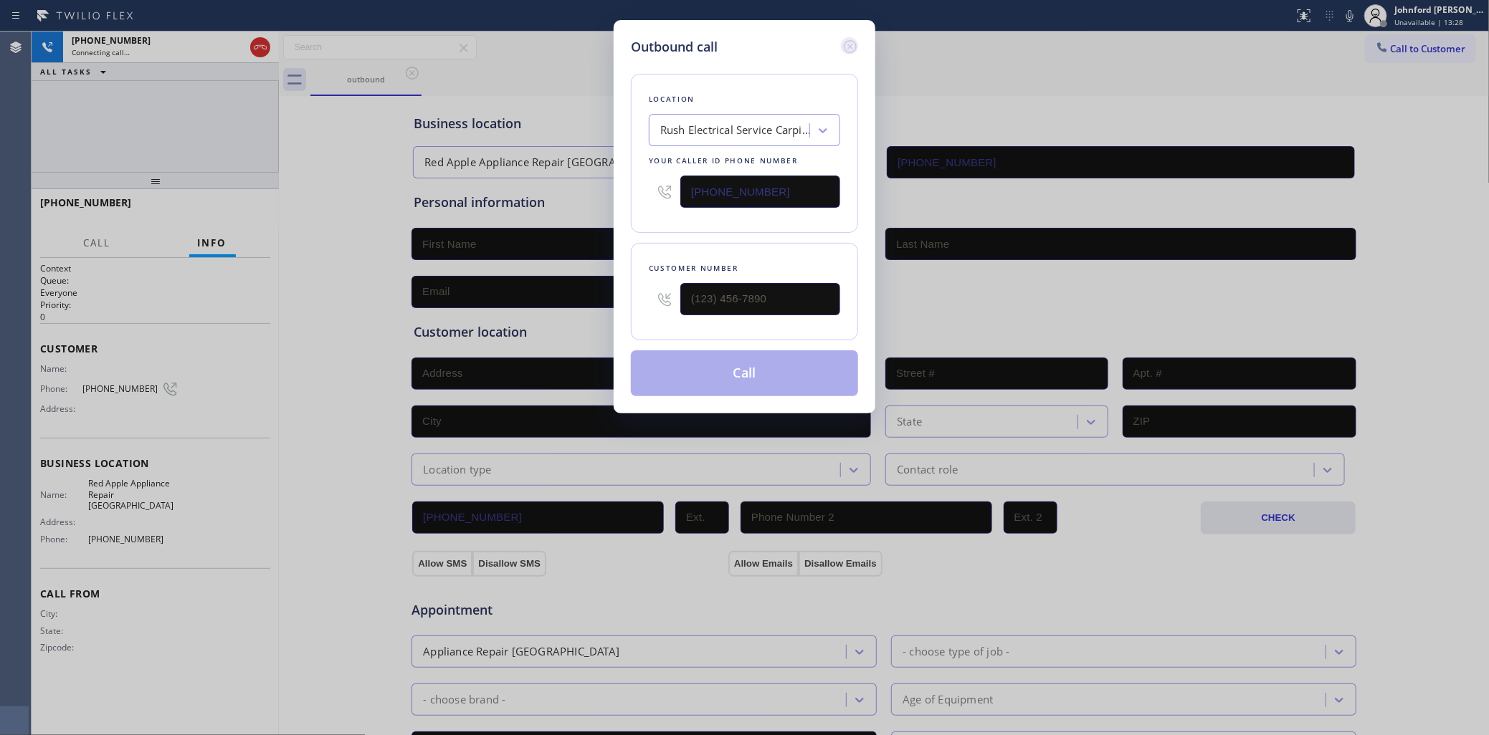
drag, startPoint x: 842, startPoint y: 40, endPoint x: 697, endPoint y: 95, distance: 155.6
click at [843, 39] on icon at bounding box center [850, 46] width 17 height 17
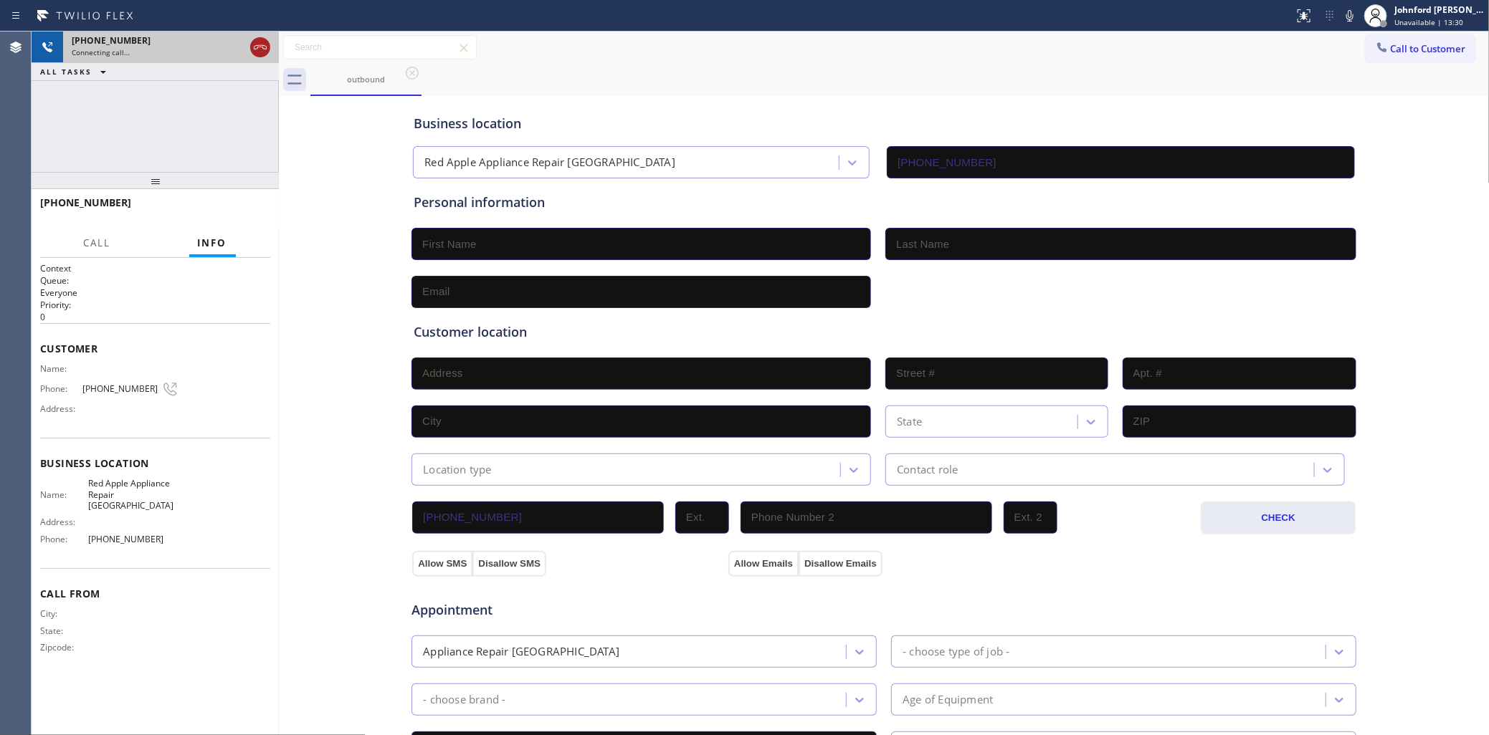
click at [262, 47] on icon at bounding box center [260, 47] width 13 height 4
click at [1373, 44] on div at bounding box center [1381, 48] width 17 height 17
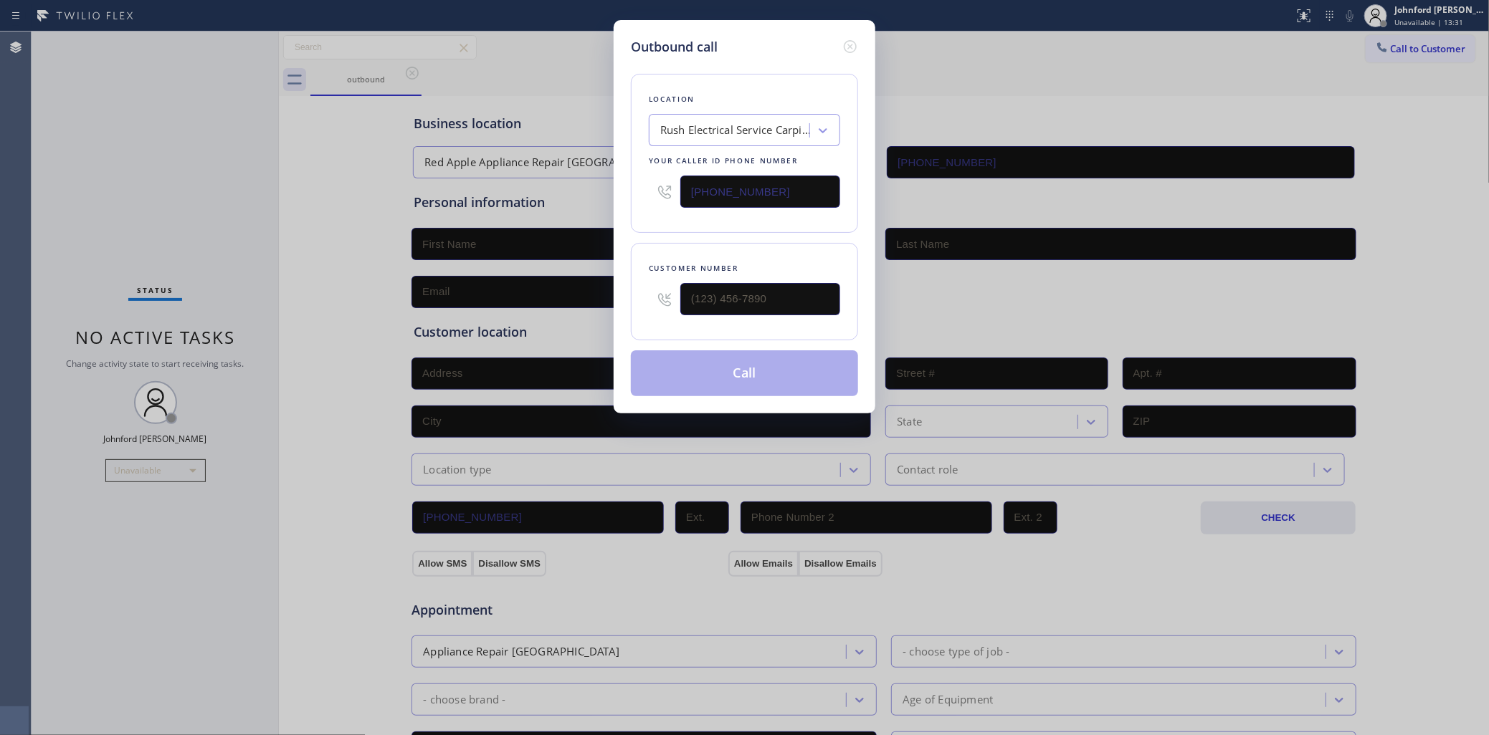
drag, startPoint x: 773, startPoint y: 284, endPoint x: 649, endPoint y: 292, distance: 123.5
click at [622, 298] on div "Outbound call Location Rush Electrical Service Carpinteria Your caller id phone…" at bounding box center [745, 217] width 262 height 394
click at [725, 287] on input "(___) ___-____" at bounding box center [760, 299] width 160 height 32
paste input "805) 226-0596"
type input "[PHONE_NUMBER]"
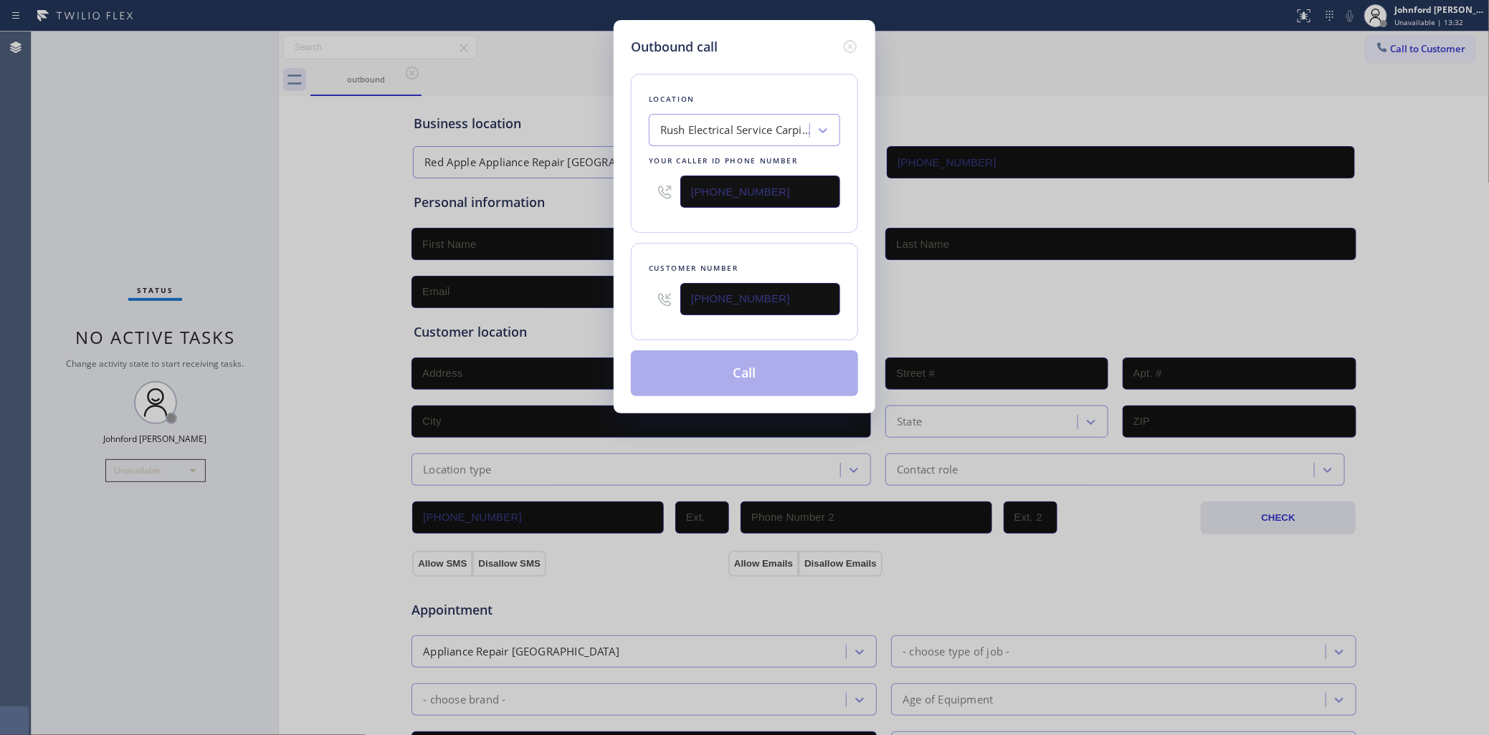
click at [756, 233] on div "Location Rush Electrical Service Carpinteria Your caller id phone number [PHONE…" at bounding box center [744, 227] width 227 height 340
click at [779, 362] on button "Call" at bounding box center [744, 374] width 227 height 46
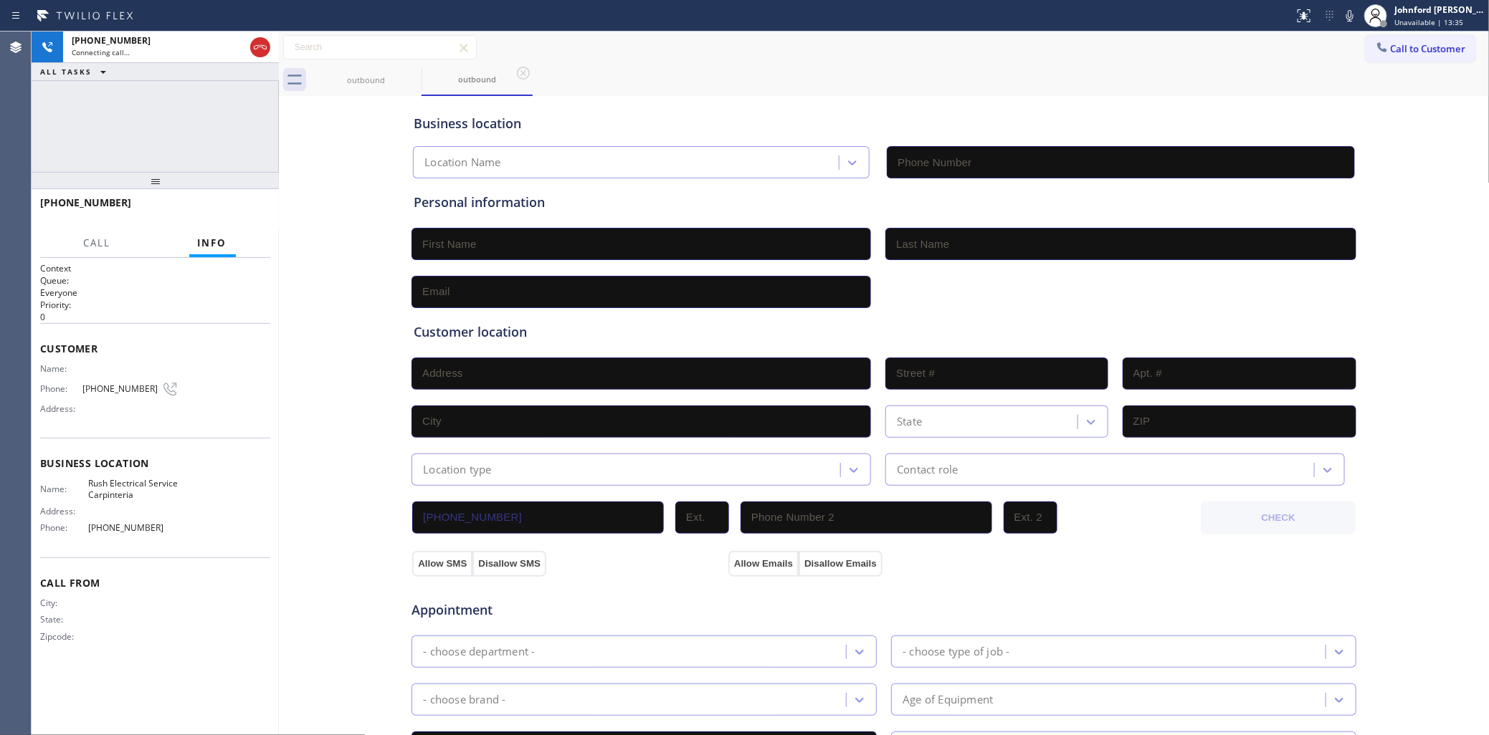
type input "[PHONE_NUMBER]"
click at [163, 44] on div "[PHONE_NUMBER]" at bounding box center [158, 40] width 173 height 12
click at [262, 49] on icon at bounding box center [260, 47] width 17 height 17
click at [1395, 57] on button "Call to Customer" at bounding box center [1421, 48] width 110 height 27
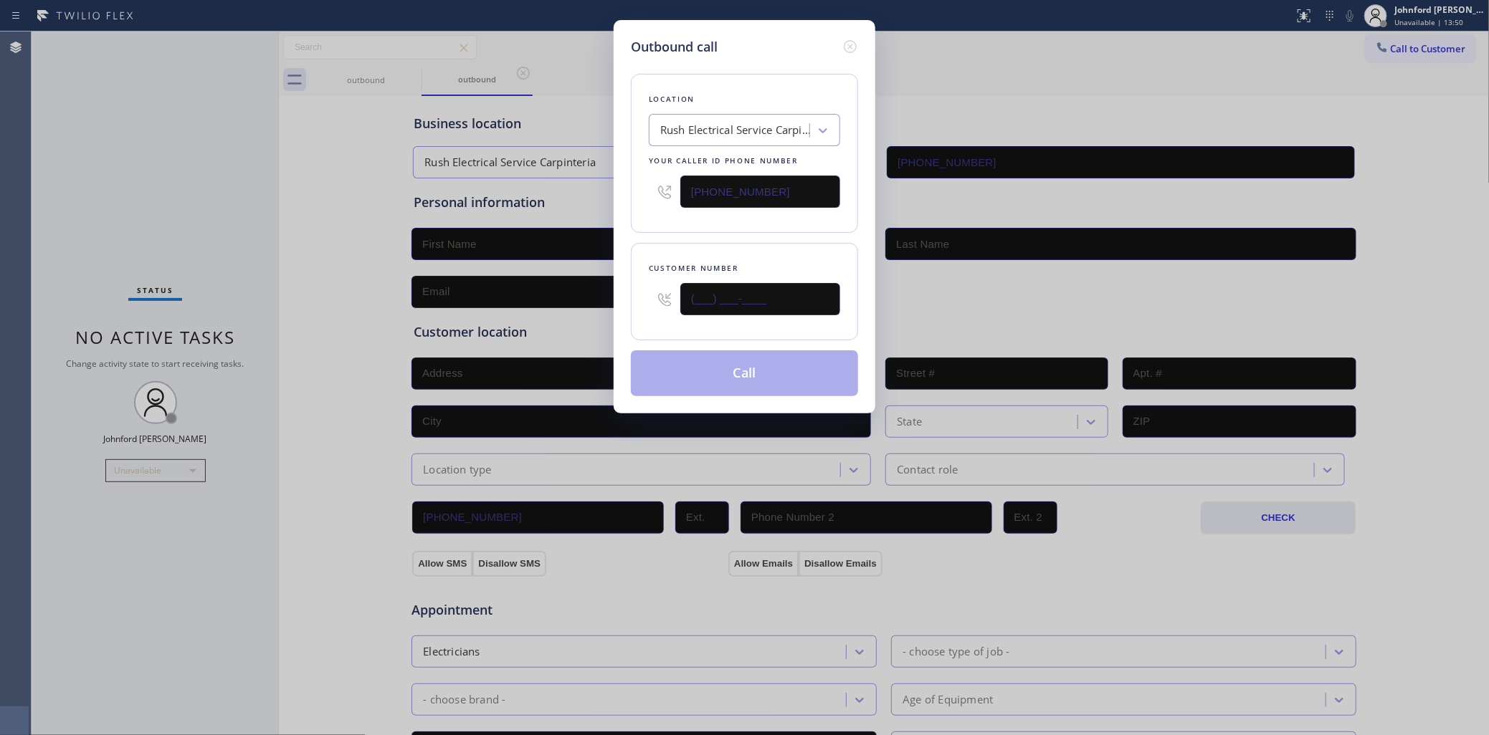
drag, startPoint x: 765, startPoint y: 303, endPoint x: 556, endPoint y: 280, distance: 209.8
click at [557, 285] on div "Outbound call Location Rush Electrical Service Carpinteria Your caller id phone…" at bounding box center [744, 367] width 1489 height 735
paste input "805) 226-0596"
type input "[PHONE_NUMBER]"
click at [715, 216] on div "Location Rush Electrical Service Carpinteria Your caller id phone number [PHONE…" at bounding box center [744, 153] width 227 height 159
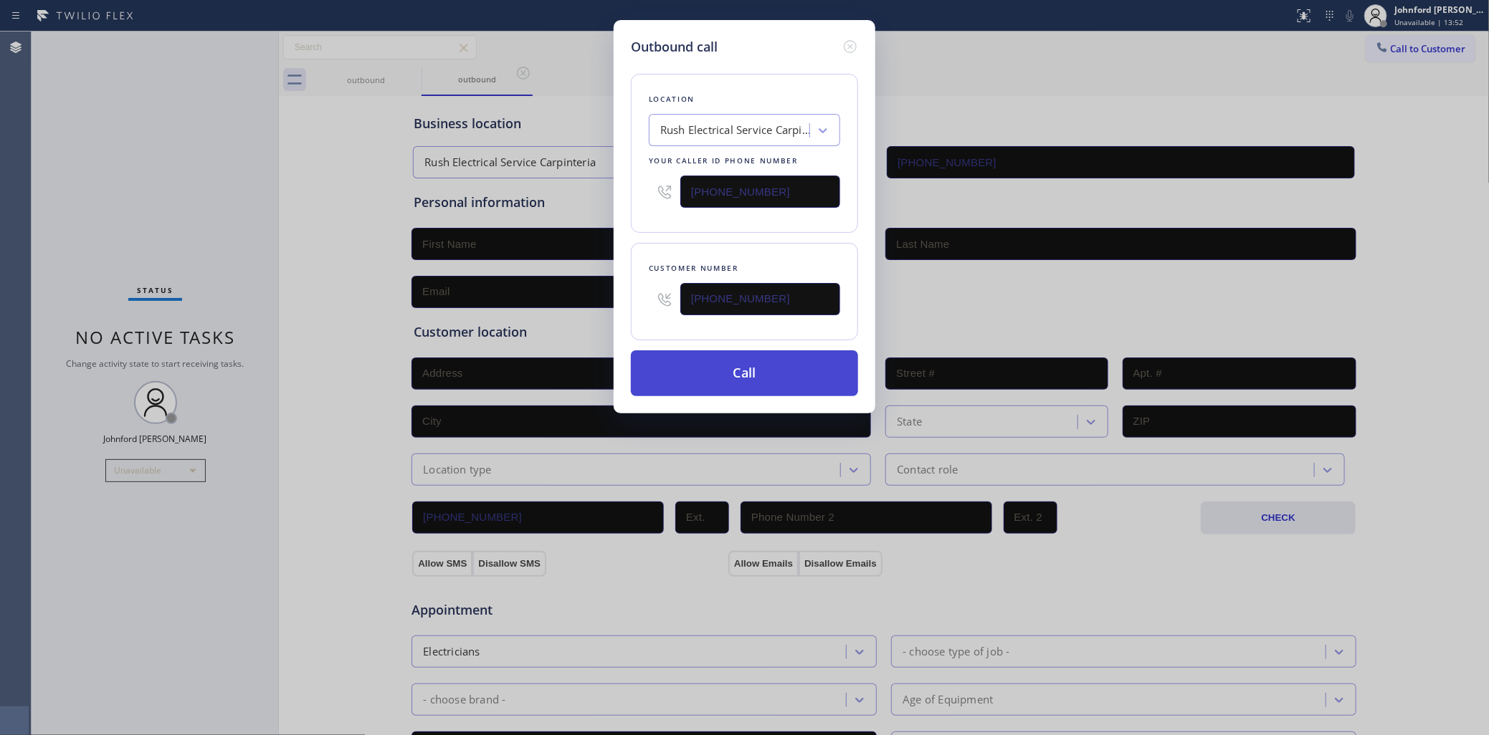
click at [690, 360] on button "Call" at bounding box center [744, 374] width 227 height 46
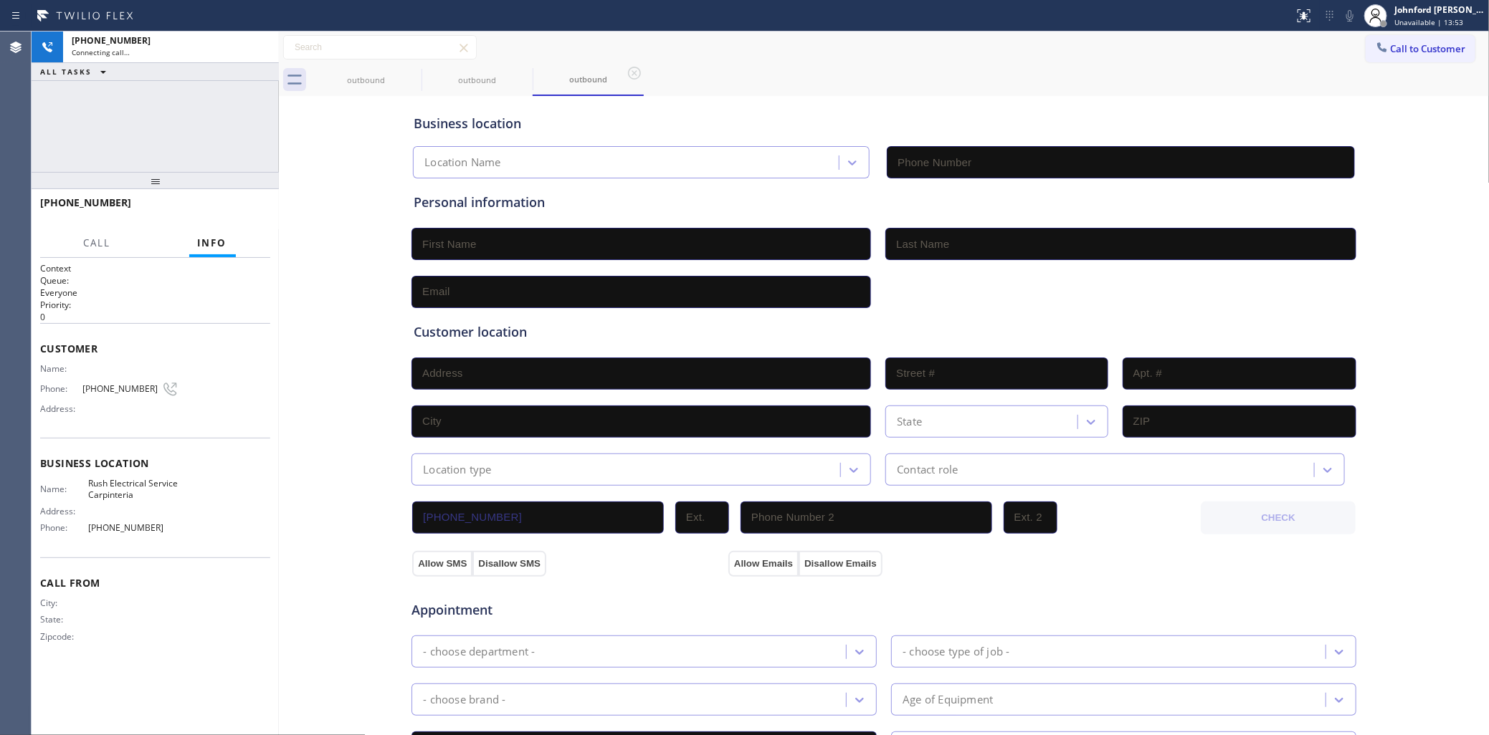
type input "[PHONE_NUMBER]"
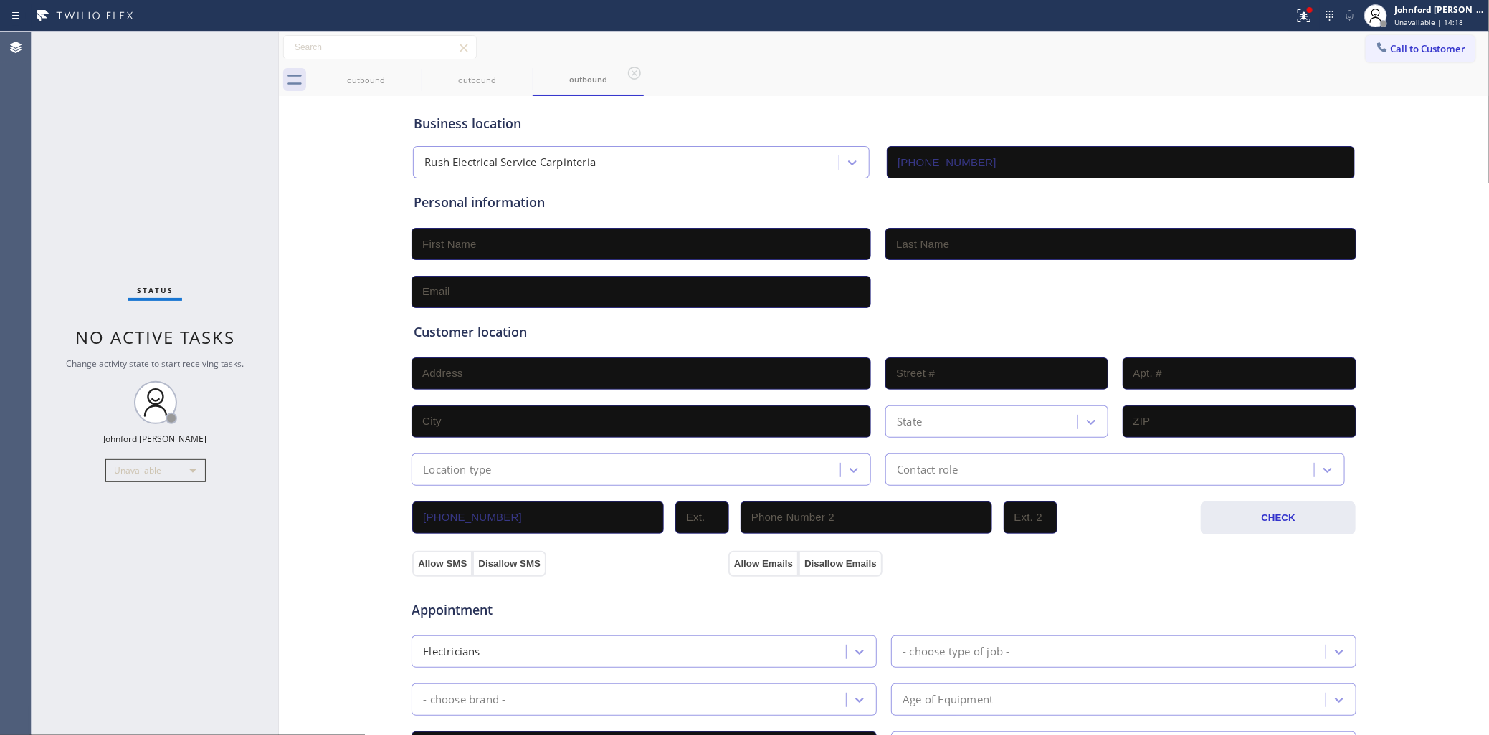
drag, startPoint x: 1183, startPoint y: 92, endPoint x: 1248, endPoint y: 76, distance: 67.1
click at [1203, 85] on div "outbound outbound outbound" at bounding box center [899, 80] width 1179 height 32
click at [1375, 45] on icon at bounding box center [1382, 47] width 14 height 14
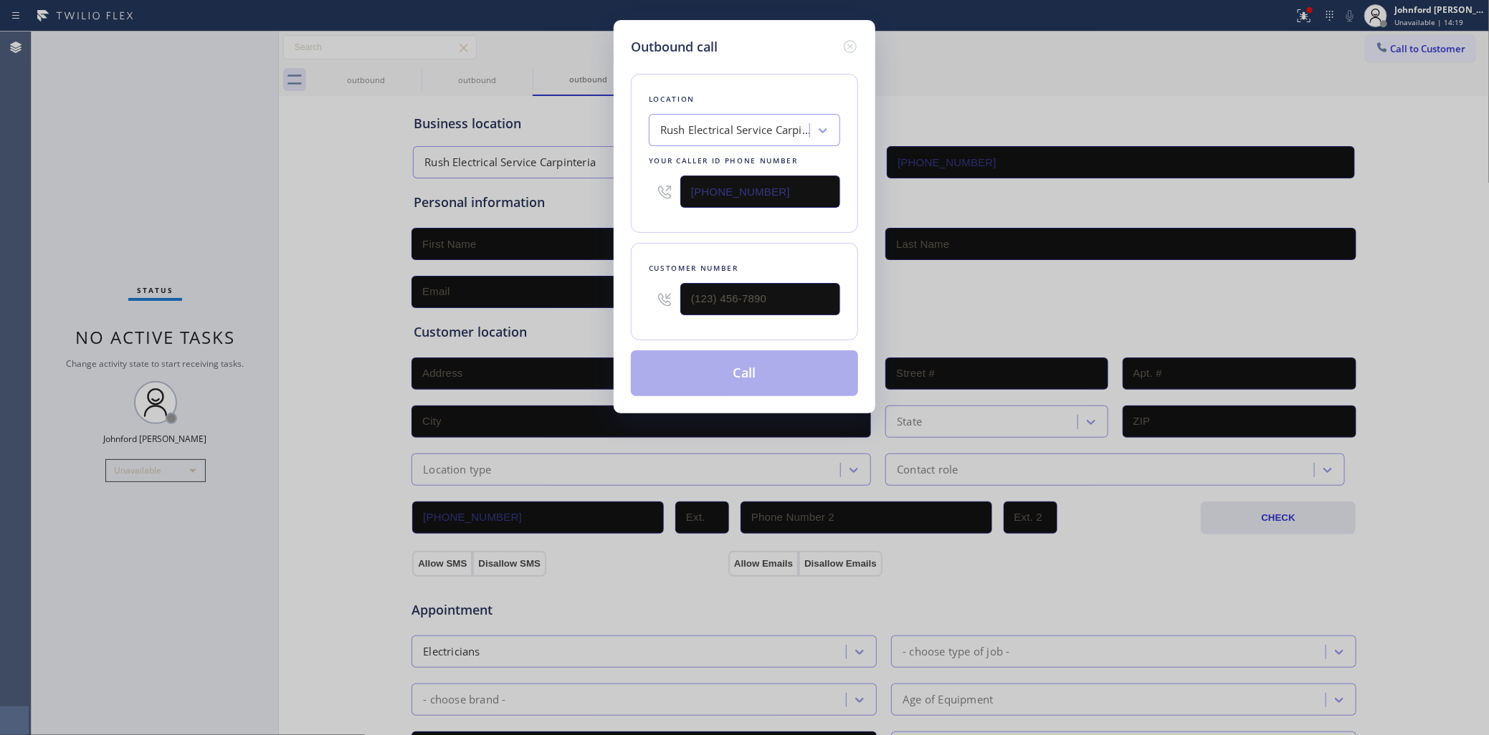
drag, startPoint x: 711, startPoint y: 195, endPoint x: 590, endPoint y: 221, distance: 123.9
click at [629, 209] on div "Outbound call Location Rush Electrical Service Carpinteria Your caller id phone…" at bounding box center [745, 217] width 262 height 394
paste input "516) 549-0061"
type input "[PHONE_NUMBER]"
drag, startPoint x: 679, startPoint y: 299, endPoint x: 552, endPoint y: 299, distance: 126.9
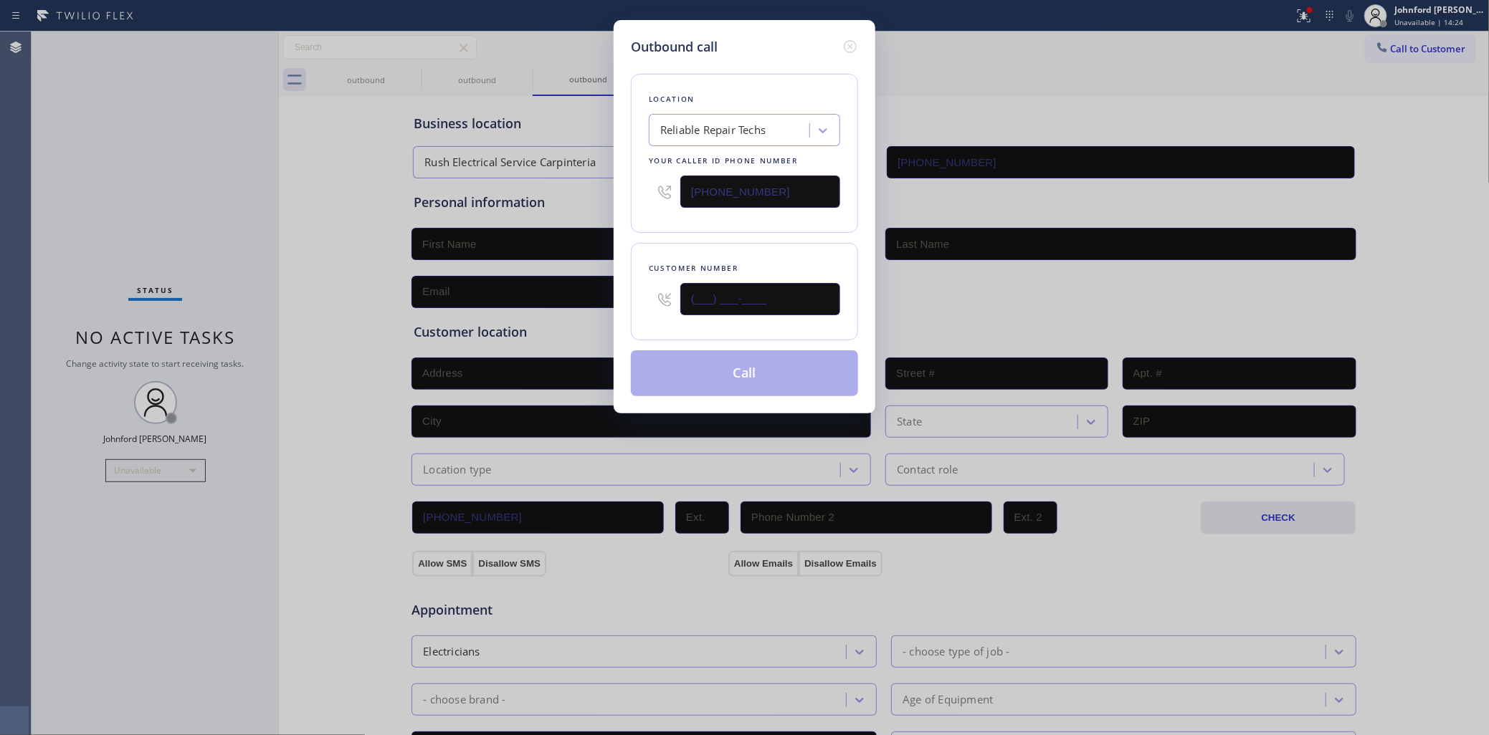
click at [552, 299] on div "Outbound call Location Reliable Repair Techs Your caller id phone number [PHONE…" at bounding box center [744, 367] width 1489 height 735
paste input "332) 222-0432"
type input "[PHONE_NUMBER]"
click at [743, 247] on div "Customer number [PHONE_NUMBER]" at bounding box center [744, 291] width 227 height 97
click at [747, 391] on button "Call" at bounding box center [744, 374] width 227 height 46
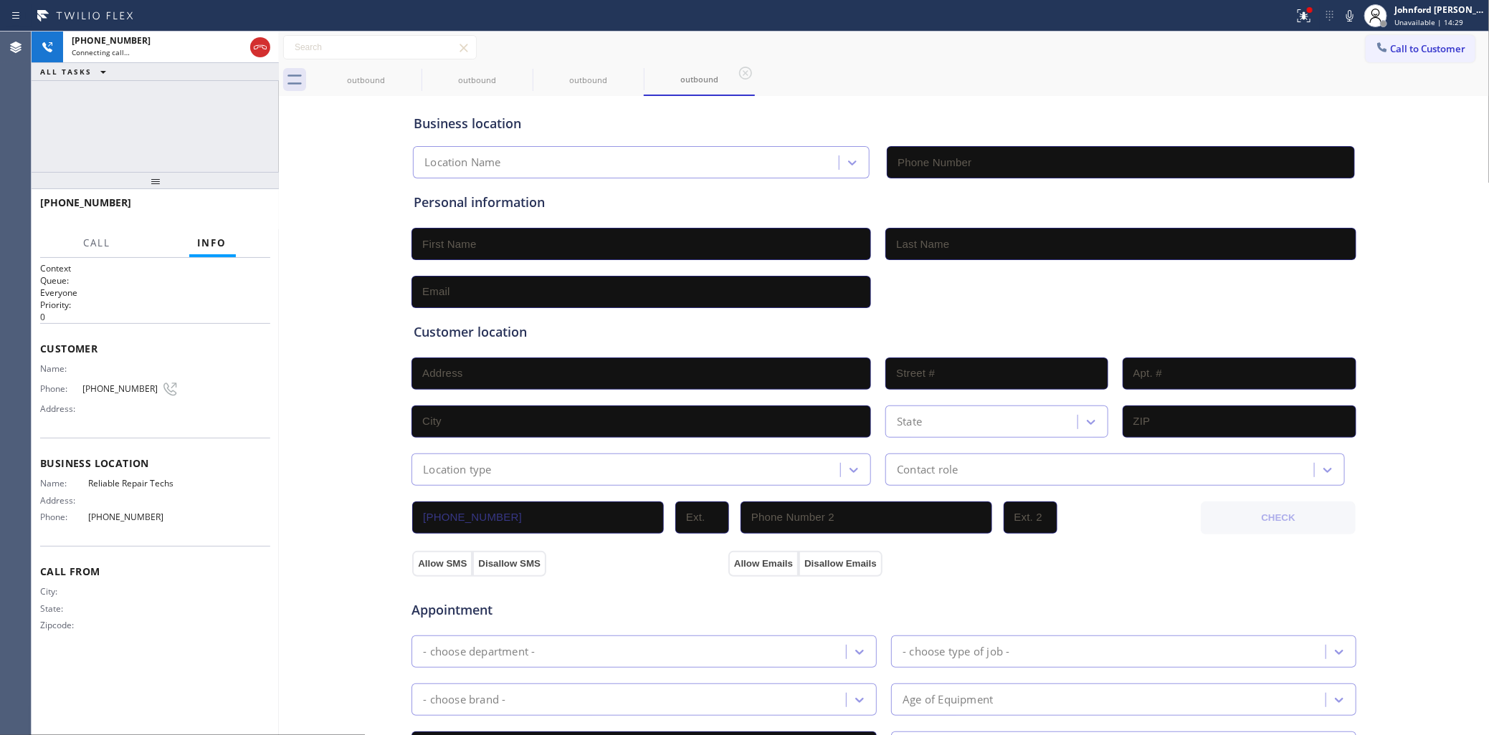
type input "[PHONE_NUMBER]"
click at [93, 130] on div "[PHONE_NUMBER] Live | 00:00 ALL TASKS ALL TASKS ACTIVE TASKS TASKS IN WRAP UP" at bounding box center [155, 102] width 247 height 140
click at [239, 201] on button "HANG UP" at bounding box center [237, 209] width 67 height 20
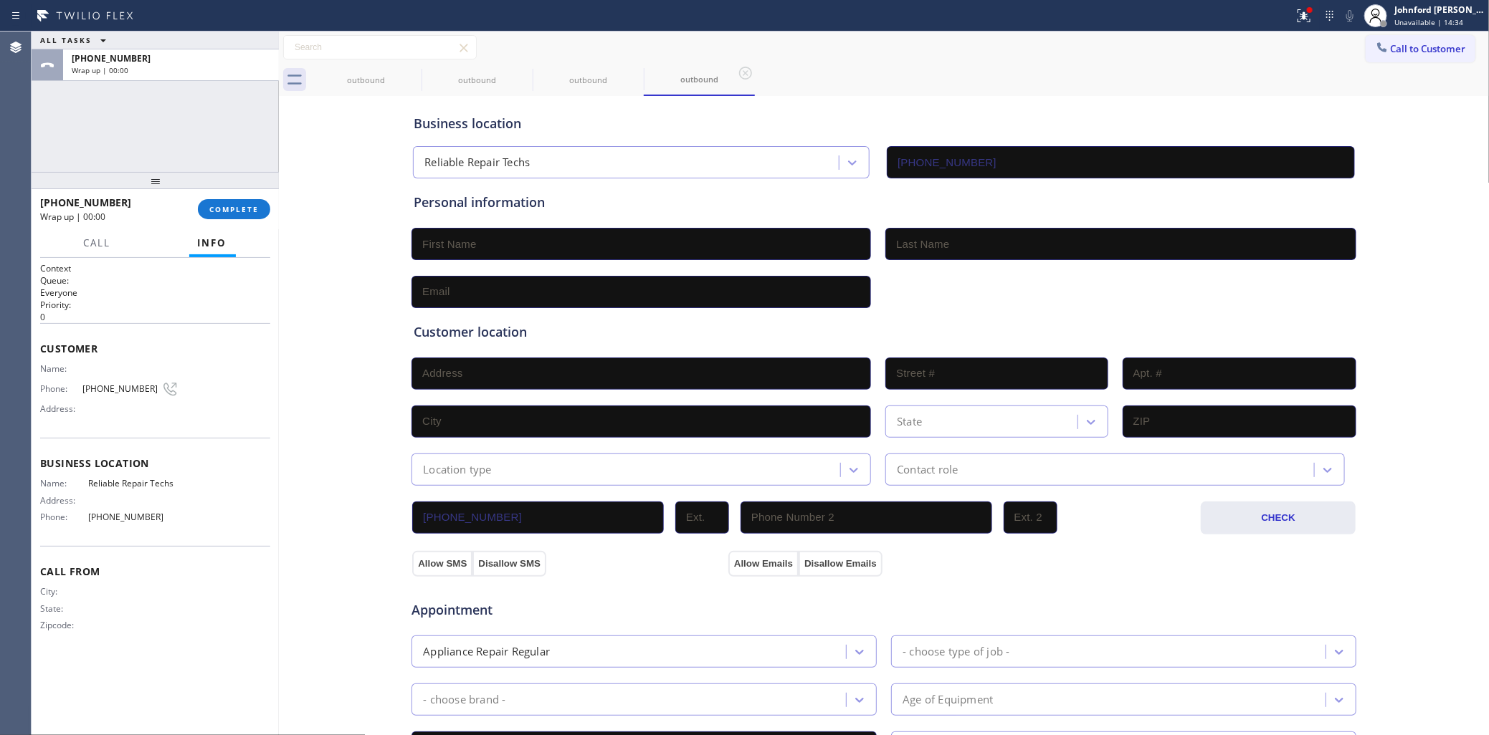
click at [821, 72] on div "outbound outbound outbound outbound" at bounding box center [899, 80] width 1179 height 32
click at [1373, 35] on button "Call to Customer" at bounding box center [1421, 48] width 110 height 27
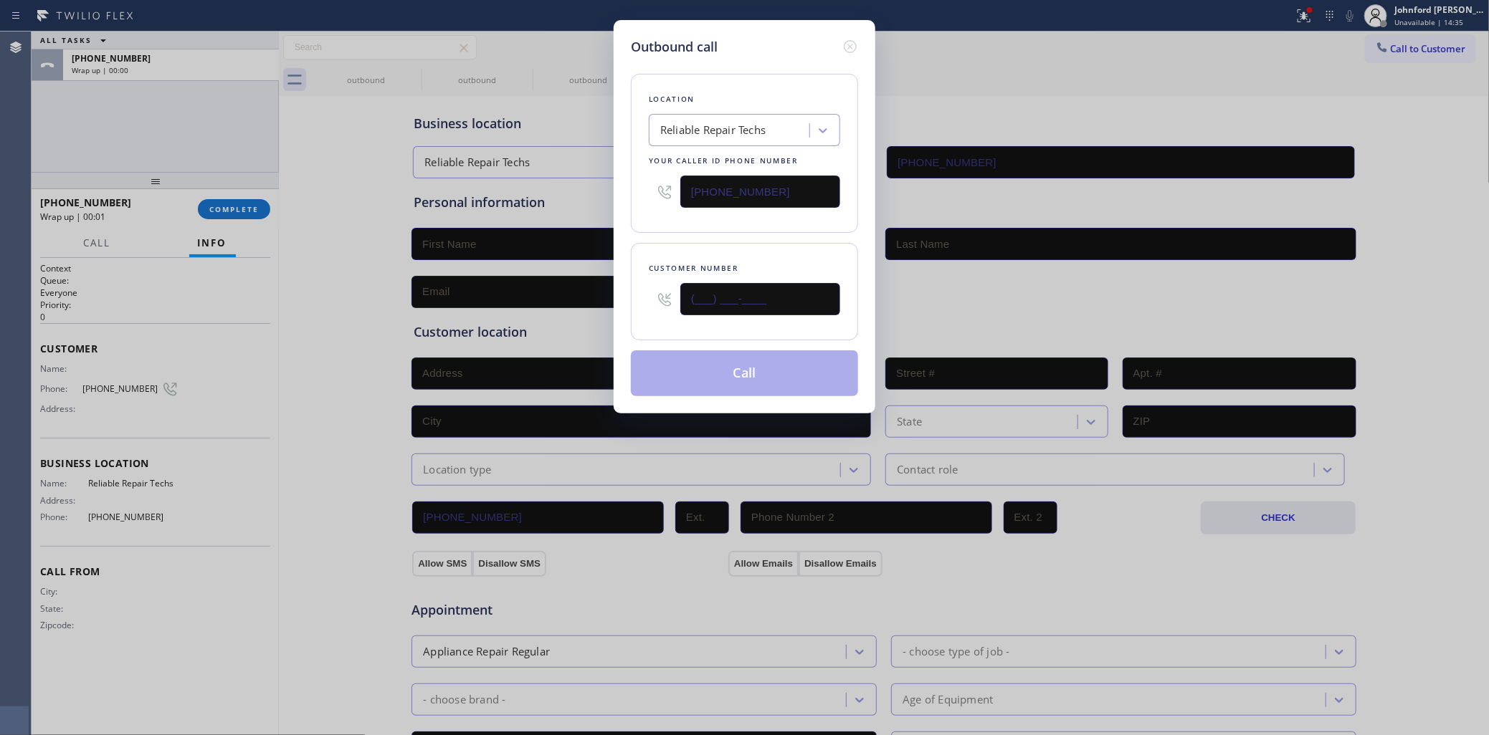
drag, startPoint x: 668, startPoint y: 317, endPoint x: 616, endPoint y: 323, distance: 51.9
click at [620, 323] on div "Outbound call Location Reliable Repair Techs Your caller id phone number [PHONE…" at bounding box center [745, 217] width 262 height 394
paste input "332) 222-0432"
type input "[PHONE_NUMBER]"
click at [725, 261] on div "Customer number" at bounding box center [744, 268] width 191 height 15
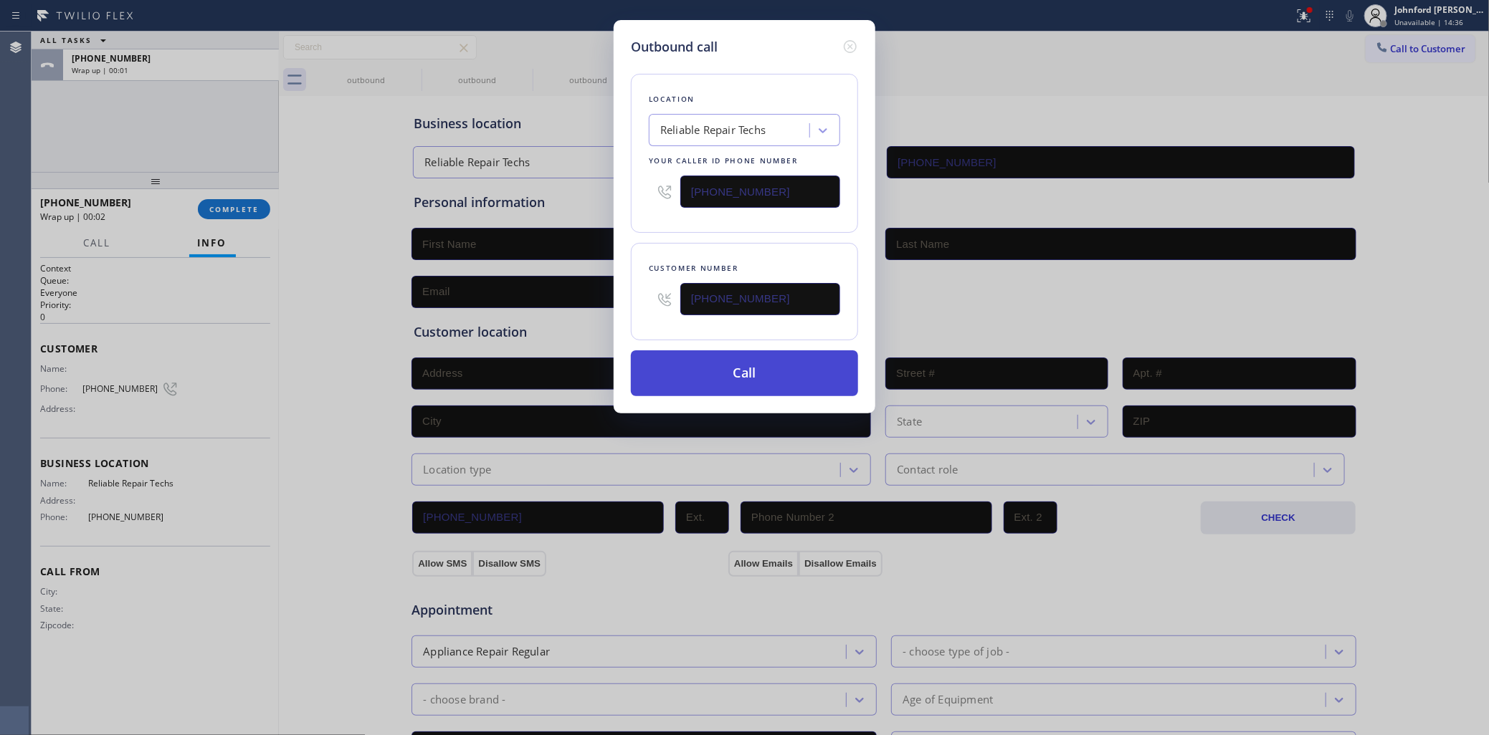
click at [736, 376] on button "Call" at bounding box center [744, 374] width 227 height 46
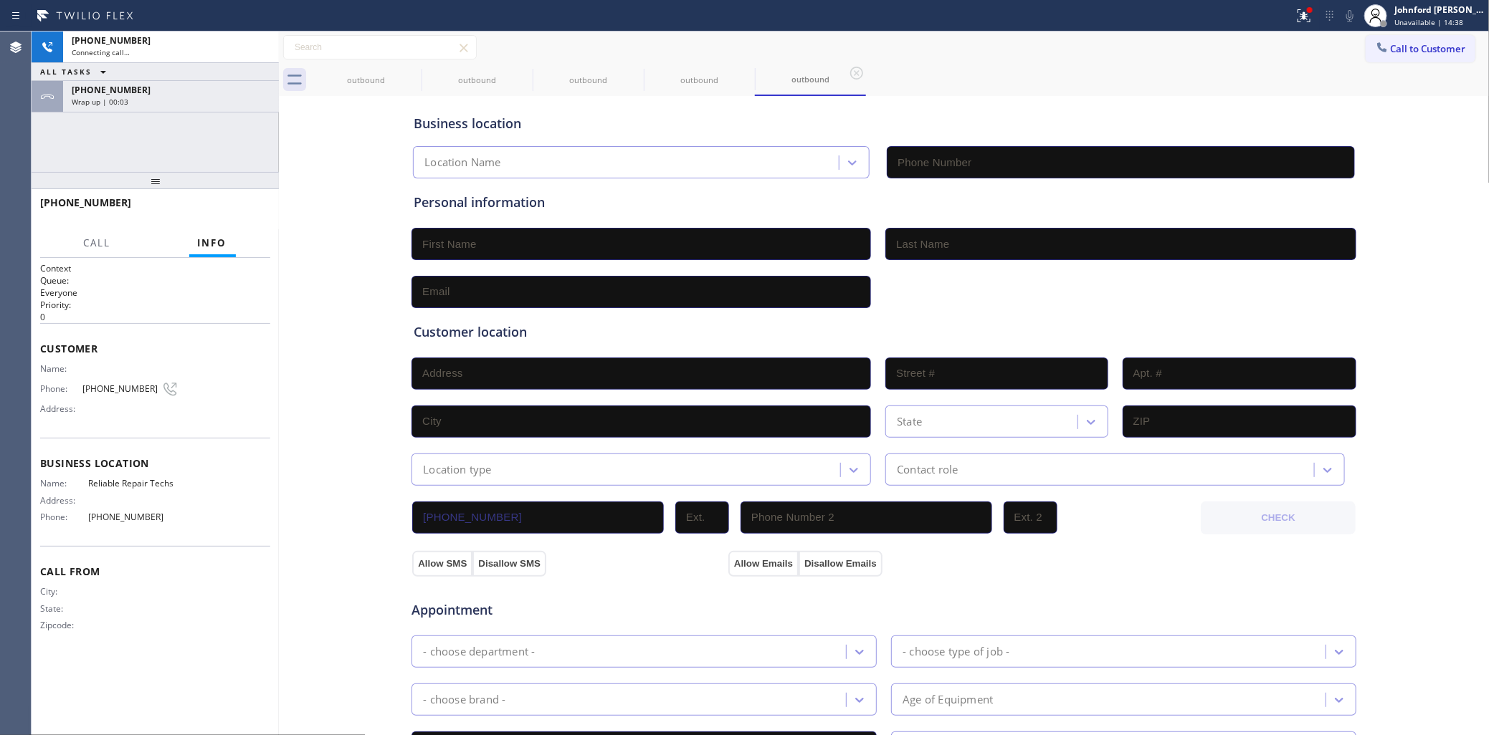
type input "[PHONE_NUMBER]"
click at [406, 72] on icon at bounding box center [412, 73] width 17 height 17
click at [517, 72] on icon at bounding box center [523, 73] width 13 height 13
click at [406, 72] on icon at bounding box center [412, 73] width 13 height 13
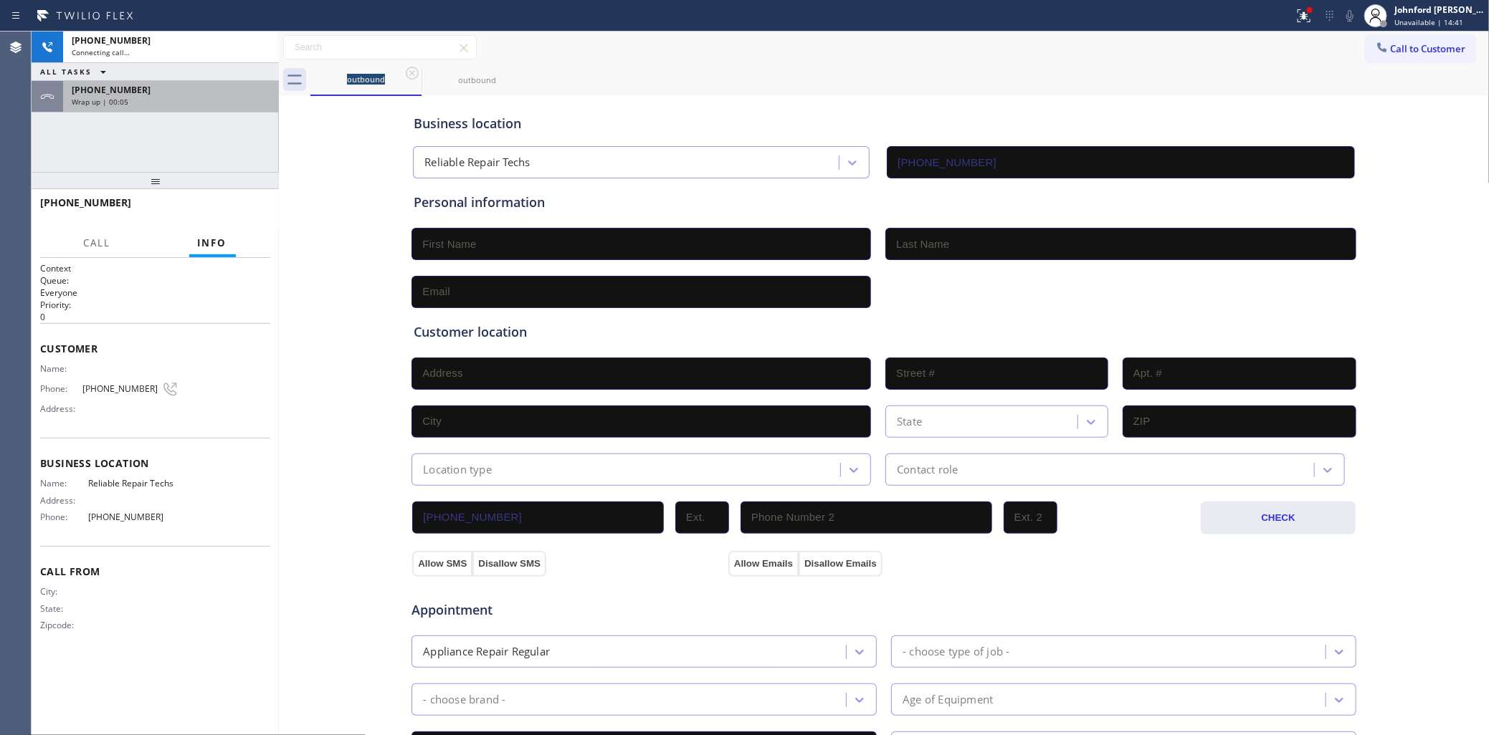
click at [244, 105] on div "Wrap up | 00:05" at bounding box center [171, 102] width 199 height 10
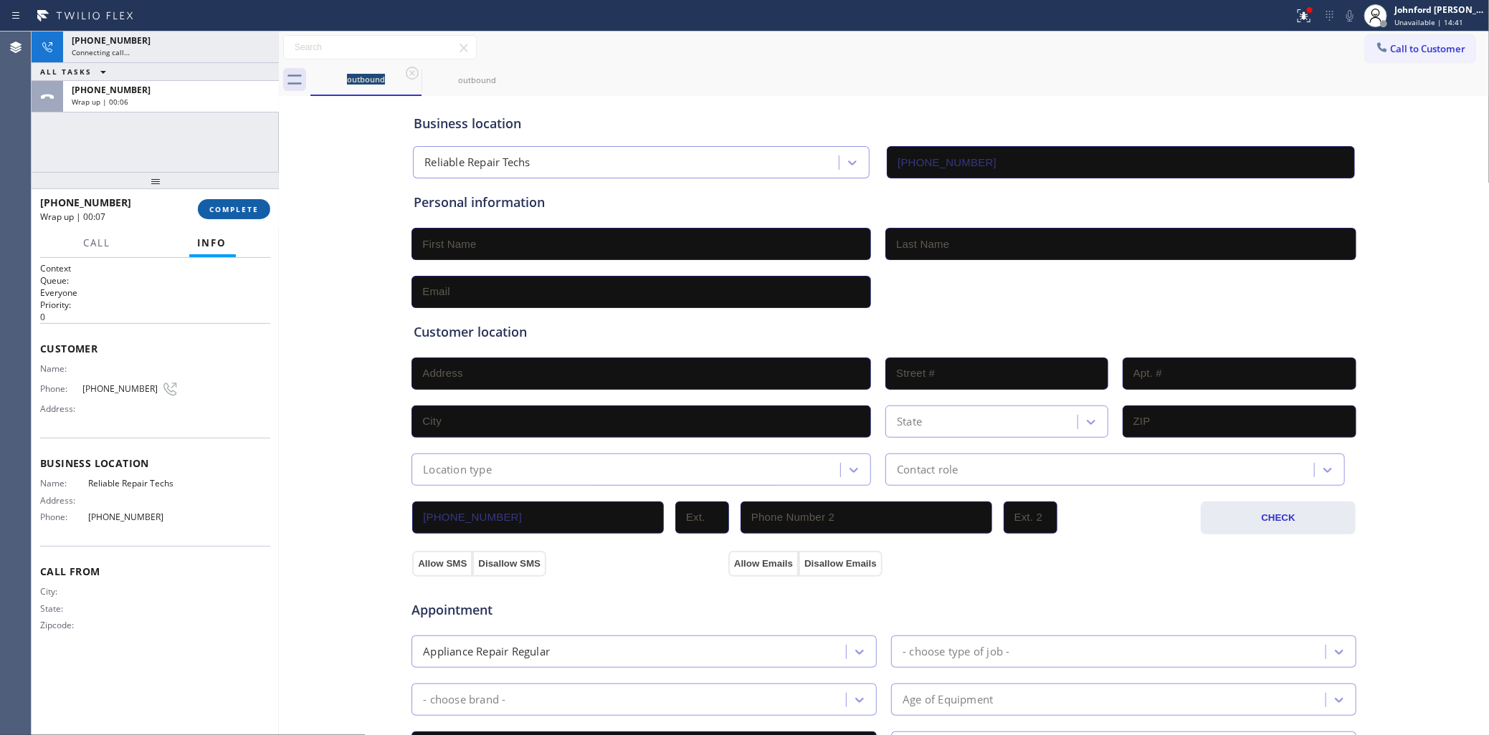
click at [251, 211] on span "COMPLETE" at bounding box center [233, 209] width 49 height 10
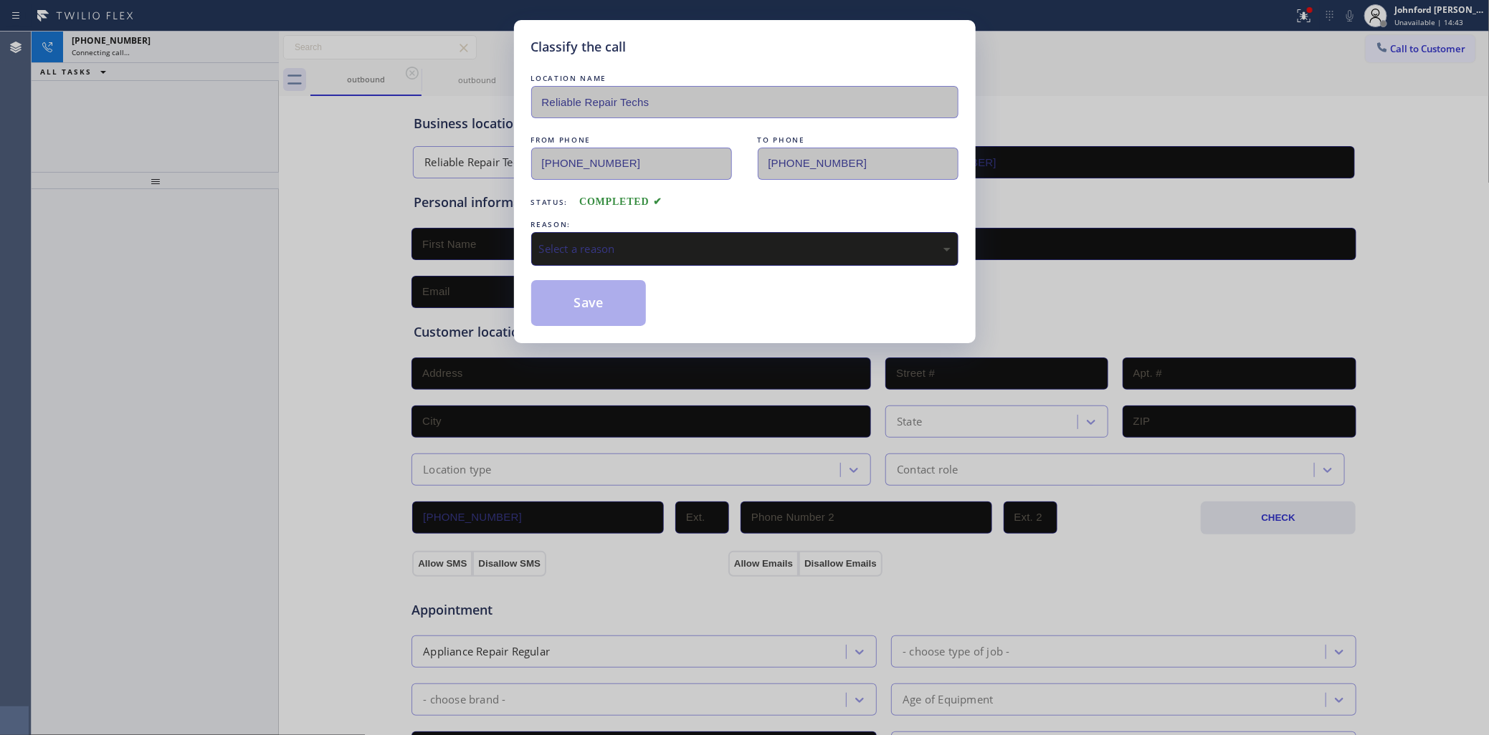
click at [725, 199] on div "Status: COMPLETED" at bounding box center [744, 198] width 427 height 23
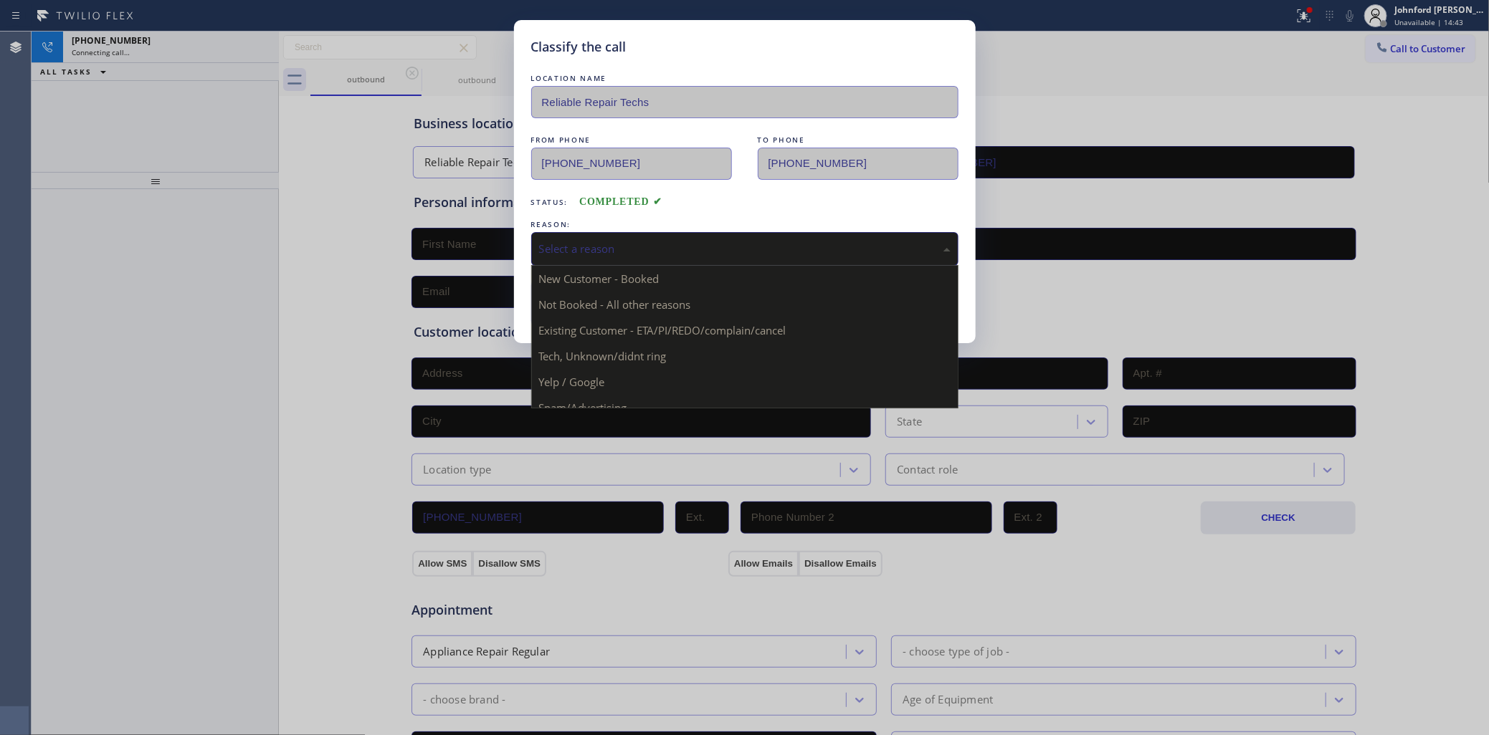
click at [726, 245] on div "Select a reason" at bounding box center [744, 249] width 411 height 16
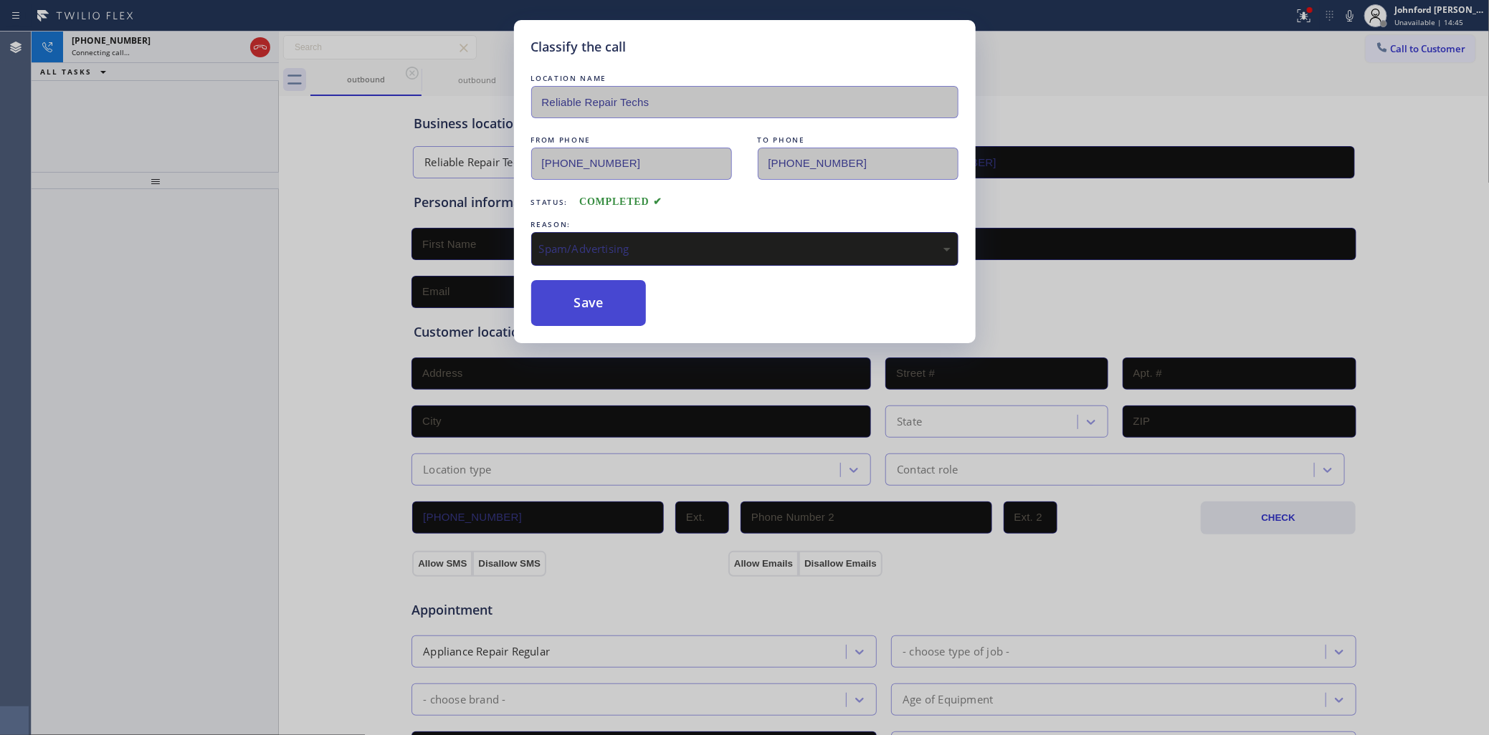
drag, startPoint x: 586, startPoint y: 296, endPoint x: 619, endPoint y: 232, distance: 72.1
click at [586, 295] on button "Save" at bounding box center [588, 303] width 115 height 46
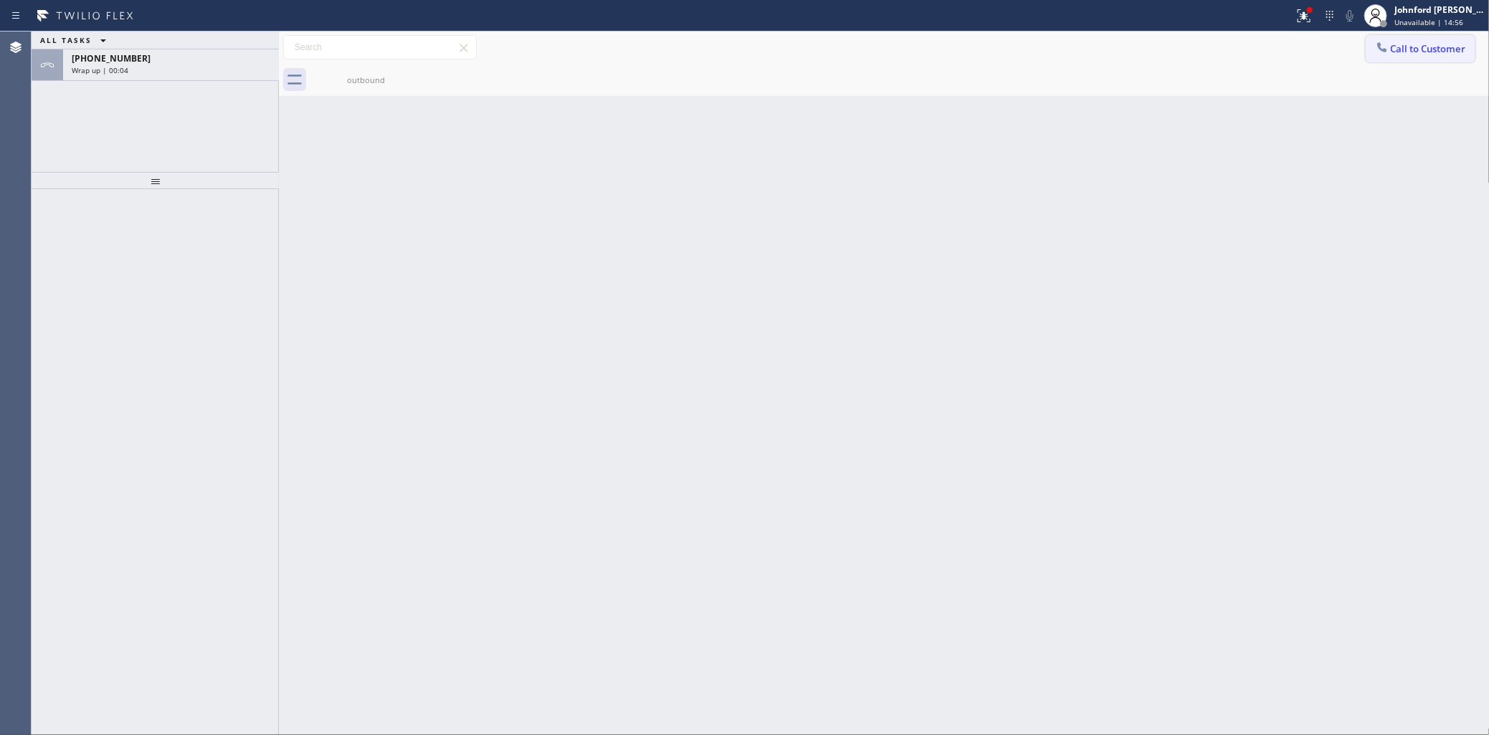
click at [1367, 57] on div "Call to Customer" at bounding box center [1421, 47] width 110 height 25
click at [1398, 37] on button "Call to Customer" at bounding box center [1421, 48] width 110 height 27
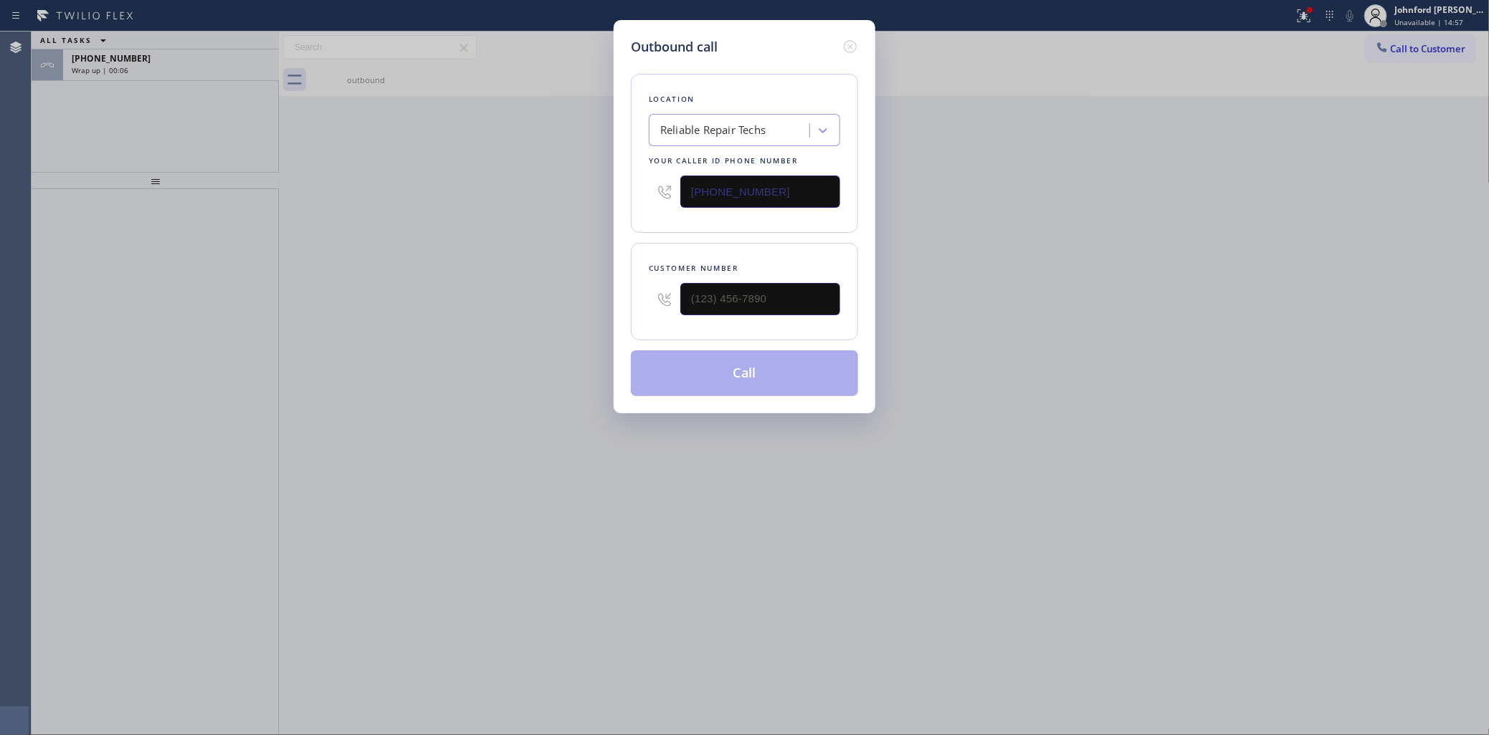
drag, startPoint x: 646, startPoint y: 227, endPoint x: 497, endPoint y: 240, distance: 149.7
click at [563, 231] on div "Outbound call Location Reliable Repair Techs Your caller id phone number [PHONE…" at bounding box center [744, 367] width 1489 height 735
paste input "310) 356-0253"
type input "[PHONE_NUMBER]"
click at [1140, 223] on div "Outbound call Location Wolf Top Choice Appliance Repair [GEOGRAPHIC_DATA][PERSO…" at bounding box center [744, 367] width 1489 height 735
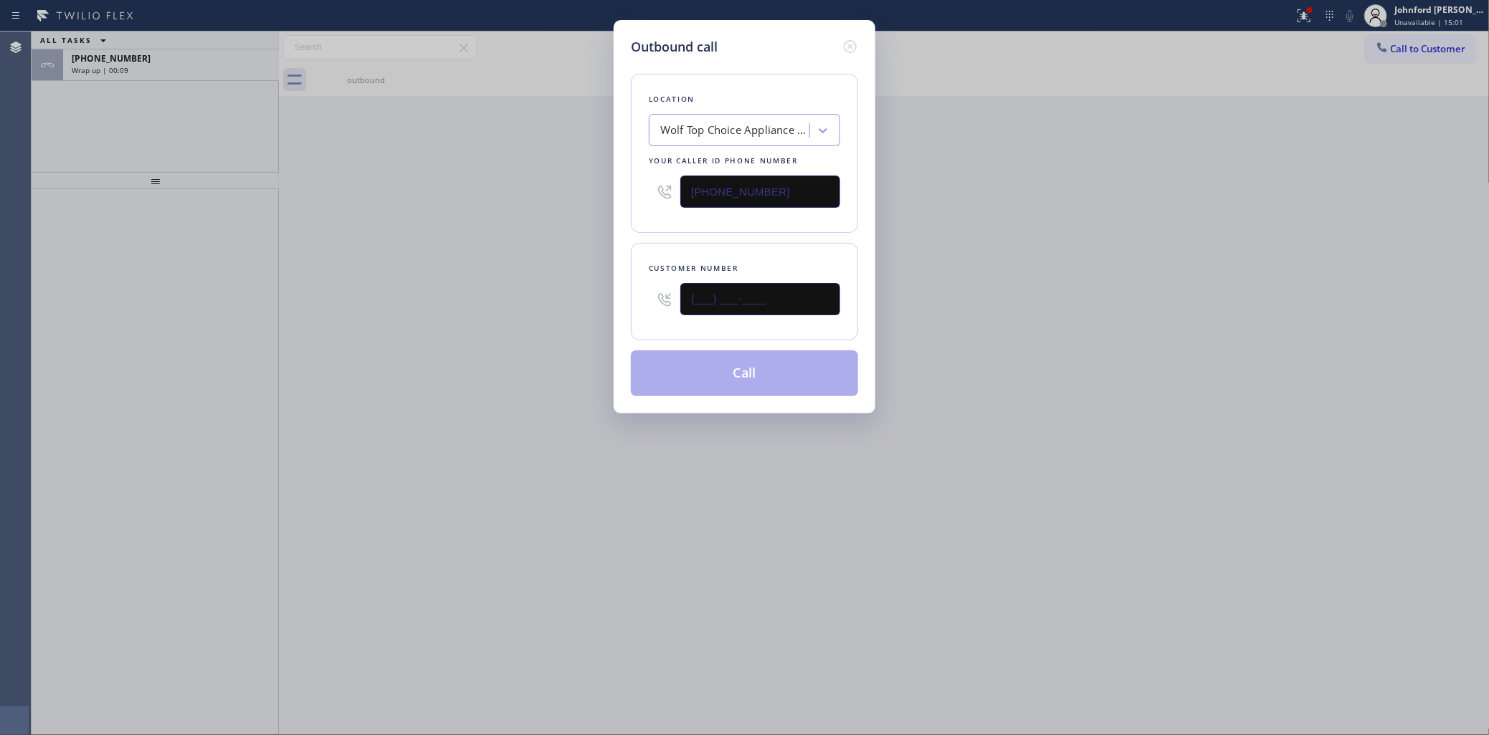
drag, startPoint x: 704, startPoint y: 282, endPoint x: 529, endPoint y: 299, distance: 175.8
click at [546, 297] on div "Outbound call Location Wolf Top Choice Appliance Repair [GEOGRAPHIC_DATA][PERSO…" at bounding box center [744, 367] width 1489 height 735
paste input "310) 981-0558"
type input "[PHONE_NUMBER]"
click at [259, 299] on div "Outbound call Location Wolf Top Choice Appliance Repair [GEOGRAPHIC_DATA][PERSO…" at bounding box center [744, 367] width 1489 height 735
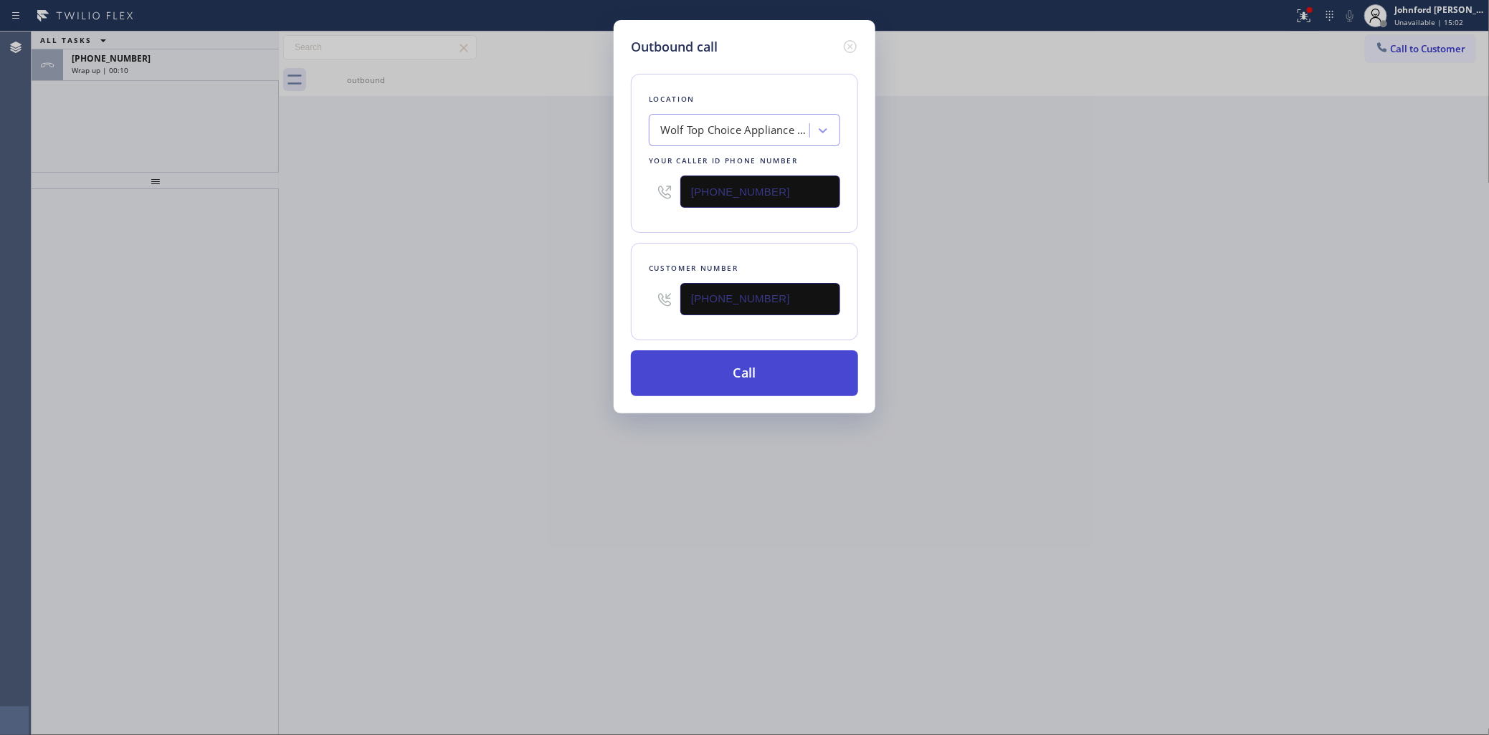
click at [676, 362] on button "Call" at bounding box center [744, 374] width 227 height 46
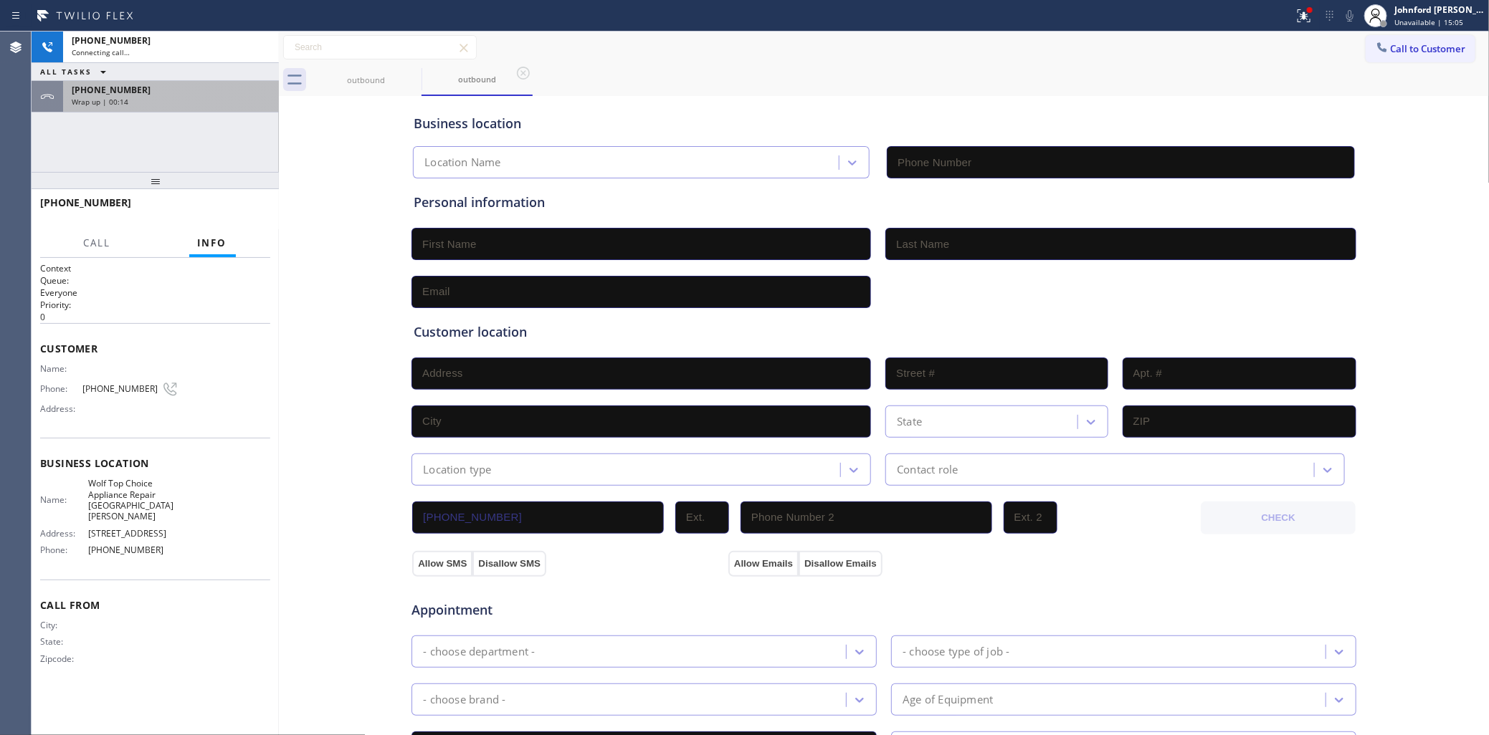
type input "[PHONE_NUMBER]"
click at [147, 90] on div "[PHONE_NUMBER]" at bounding box center [171, 90] width 199 height 12
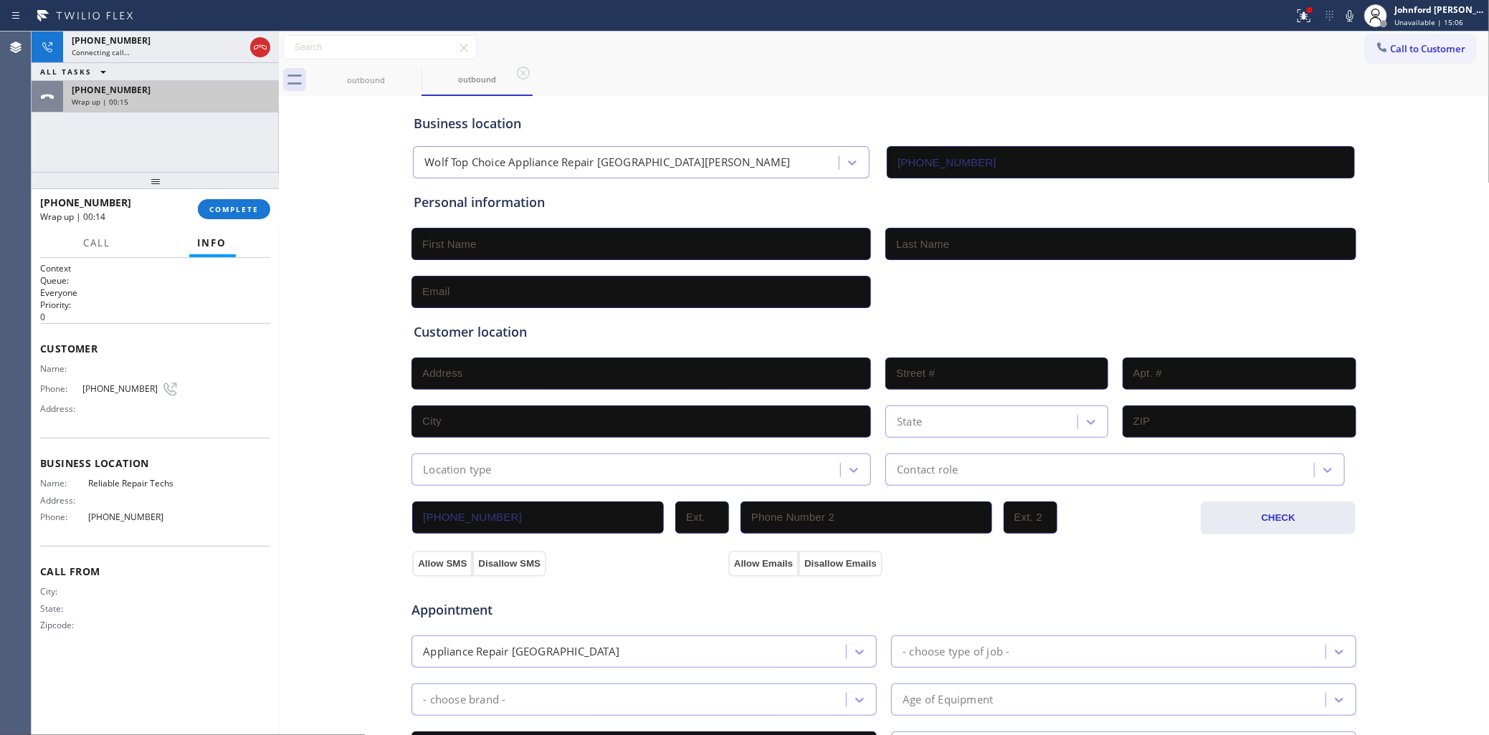
click at [242, 215] on button "COMPLETE" at bounding box center [234, 209] width 72 height 20
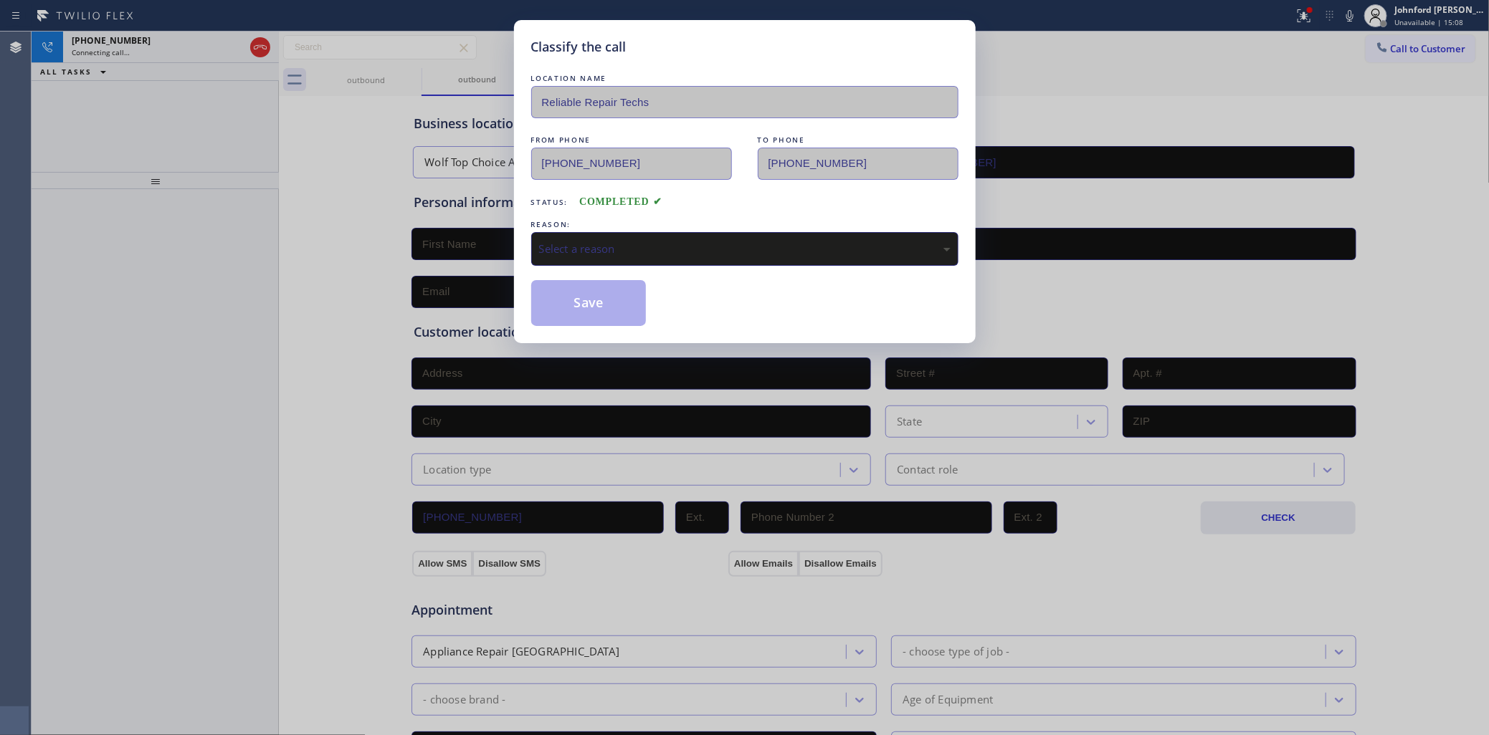
click at [783, 256] on div "Select a reason" at bounding box center [744, 249] width 427 height 34
click at [597, 299] on button "Save" at bounding box center [588, 303] width 115 height 46
drag, startPoint x: 1204, startPoint y: 65, endPoint x: 1230, endPoint y: 56, distance: 27.2
click at [1213, 65] on div "outbound outbound" at bounding box center [899, 80] width 1179 height 32
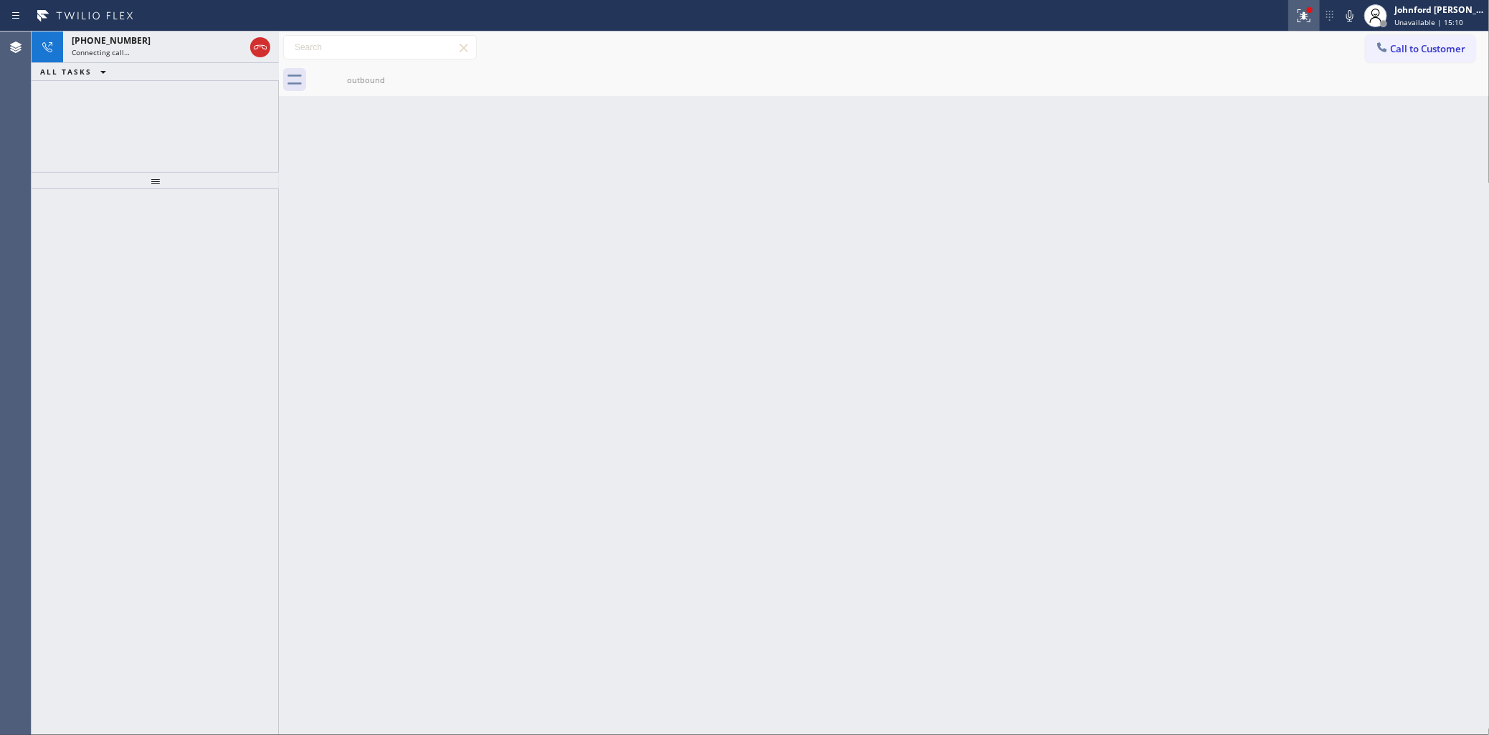
click at [1308, 19] on icon at bounding box center [1303, 15] width 17 height 17
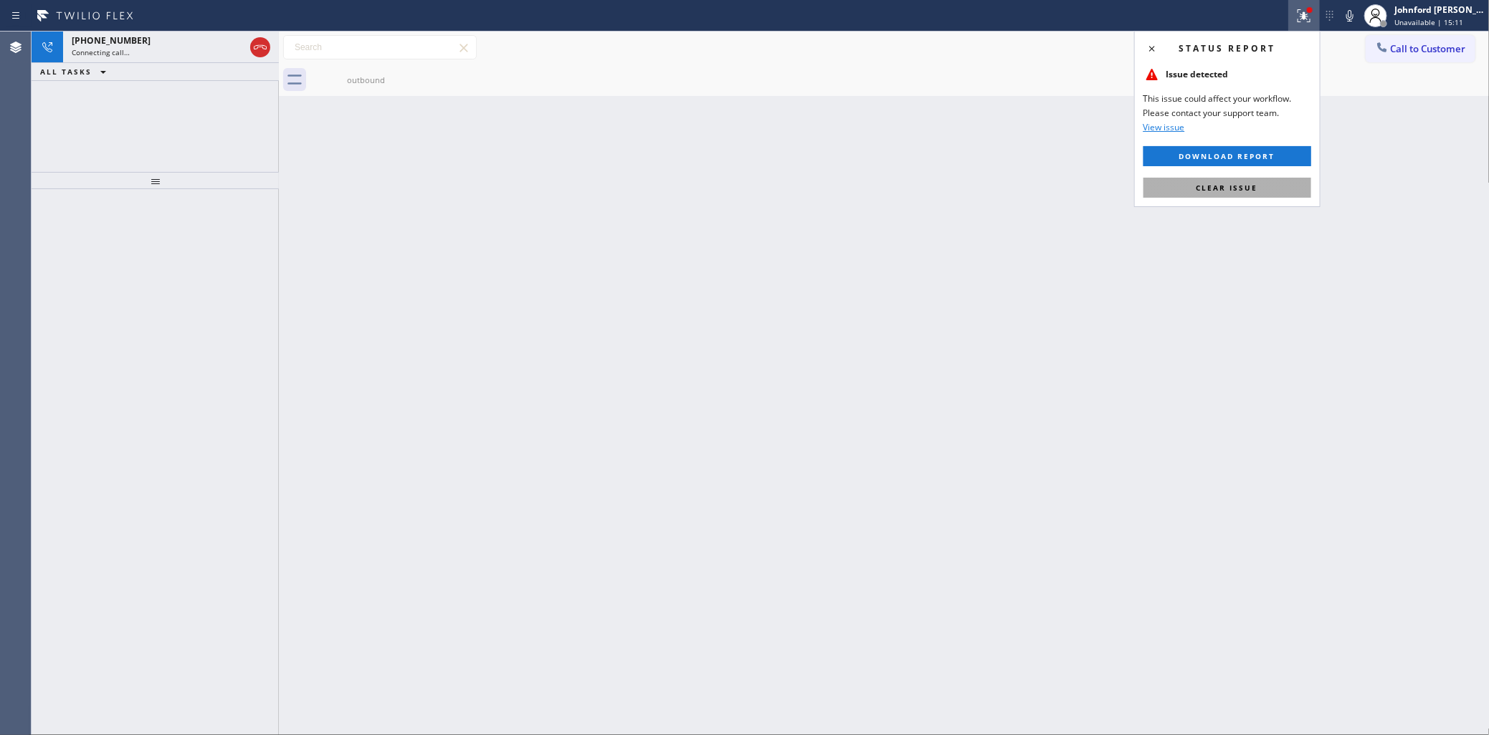
click at [1219, 186] on span "Clear issue" at bounding box center [1227, 188] width 62 height 10
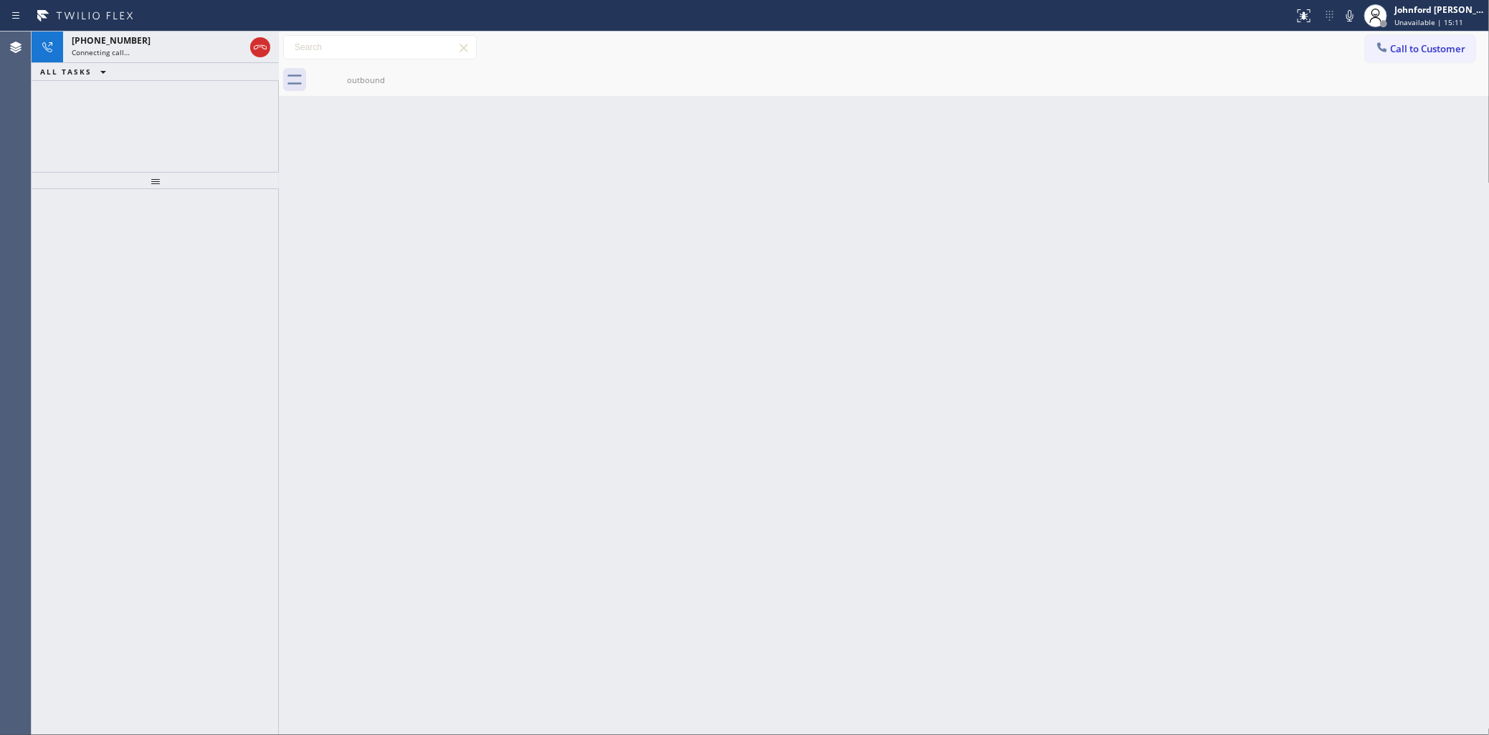
click at [929, 194] on div "Back to Dashboard Change Sender ID Customers Technicians Select a contact Outbo…" at bounding box center [884, 384] width 1211 height 704
click at [106, 42] on span "[PHONE_NUMBER]" at bounding box center [111, 40] width 79 height 12
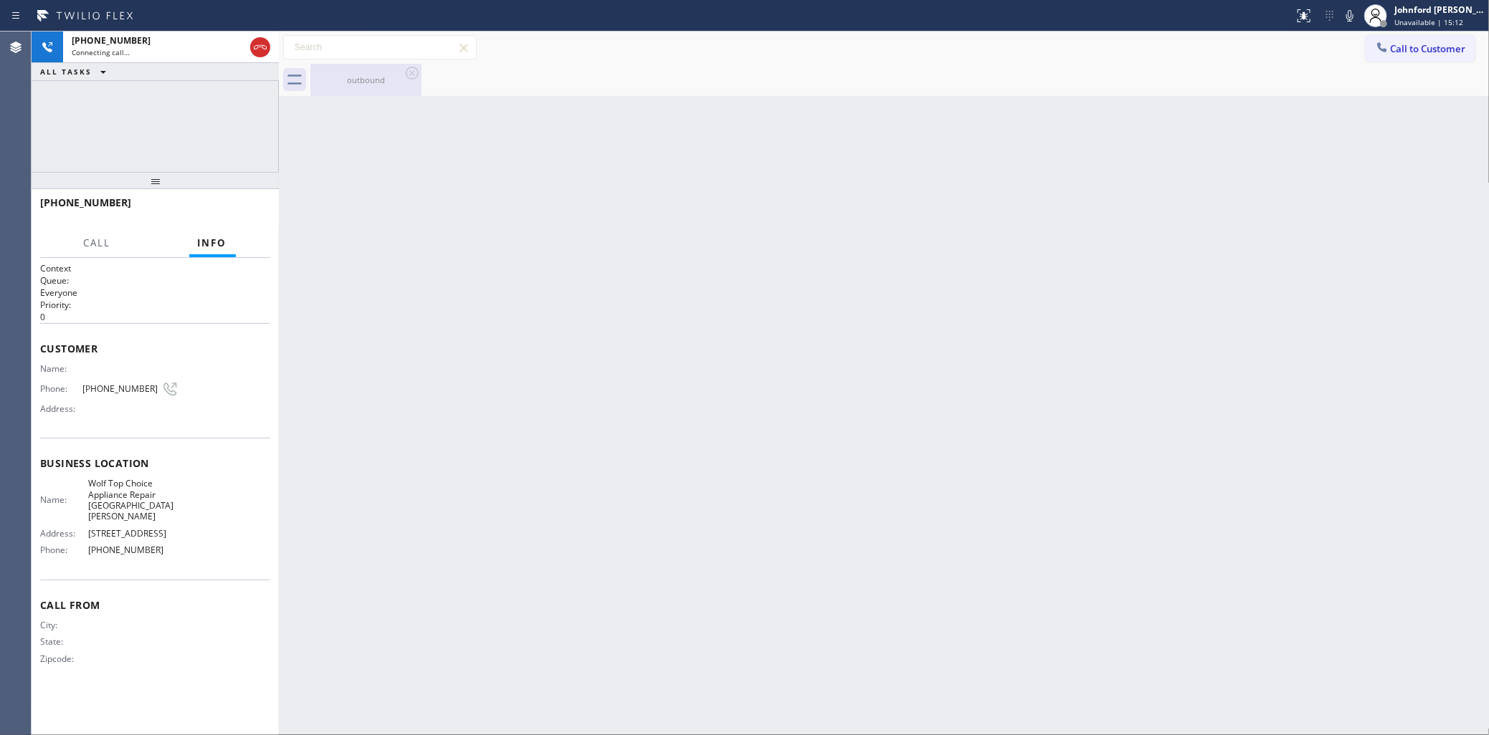
click at [351, 69] on div "outbound" at bounding box center [366, 80] width 108 height 32
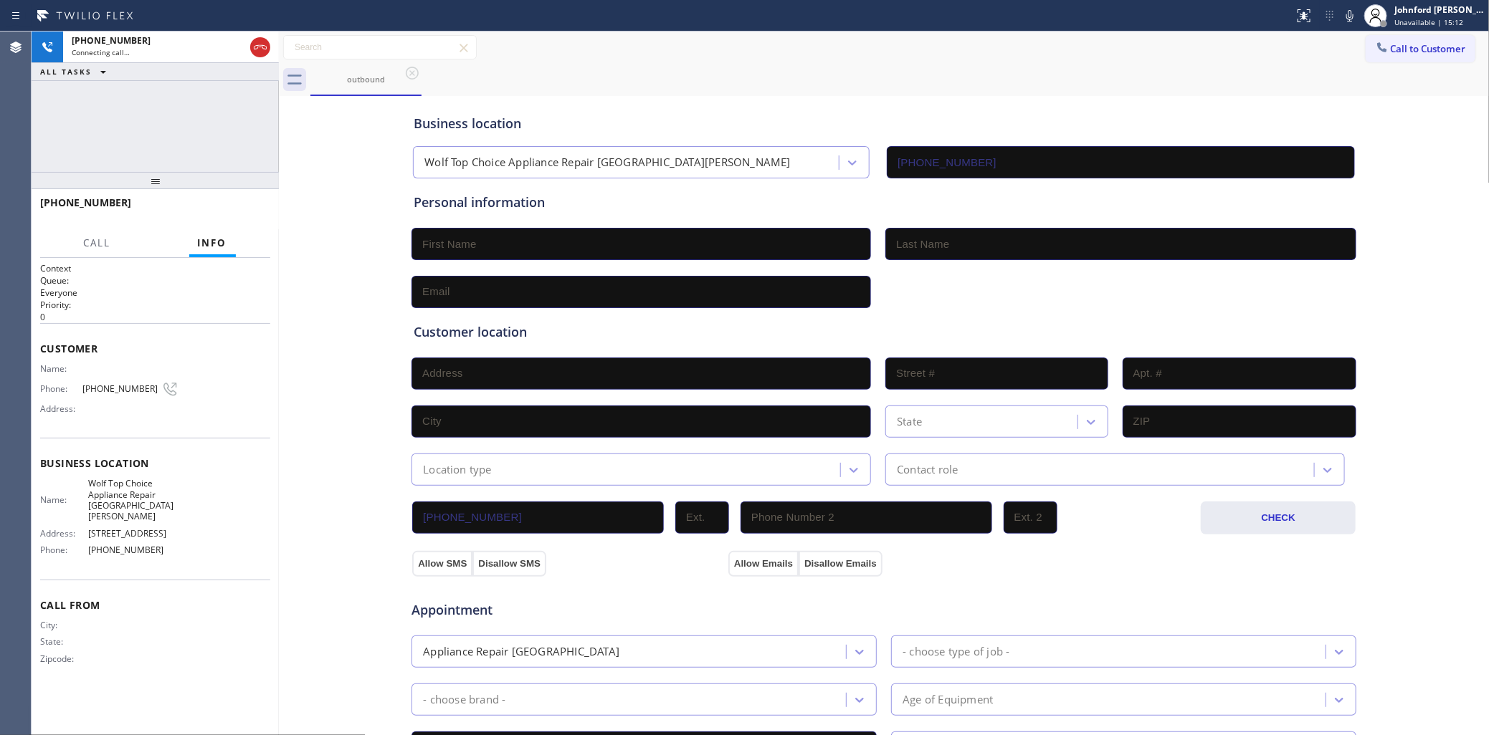
click at [1070, 108] on div "Business location Wolf Top Choice Appliance Repair [GEOGRAPHIC_DATA][PERSON_NAM…" at bounding box center [884, 139] width 946 height 79
click at [252, 47] on icon at bounding box center [260, 47] width 17 height 17
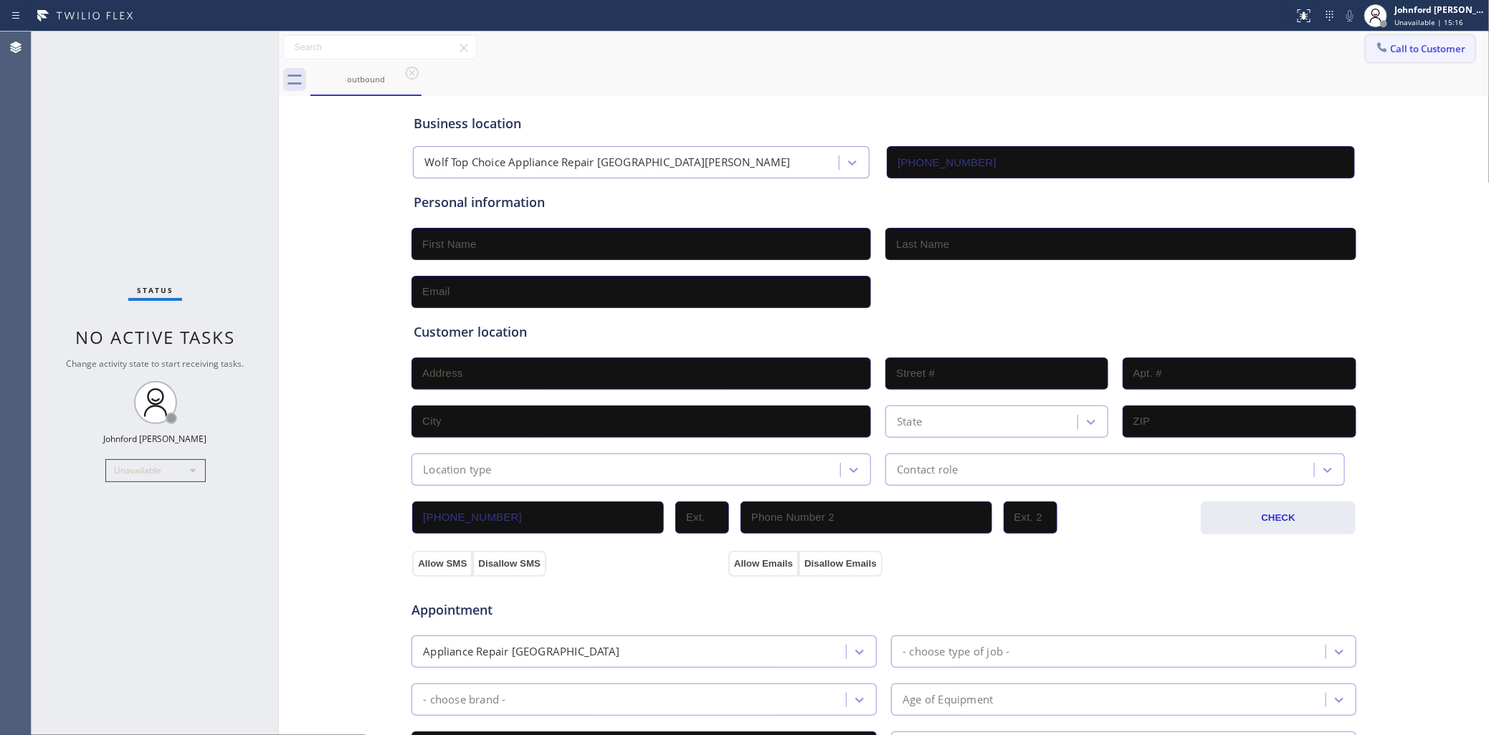
click at [1375, 52] on icon at bounding box center [1382, 47] width 14 height 14
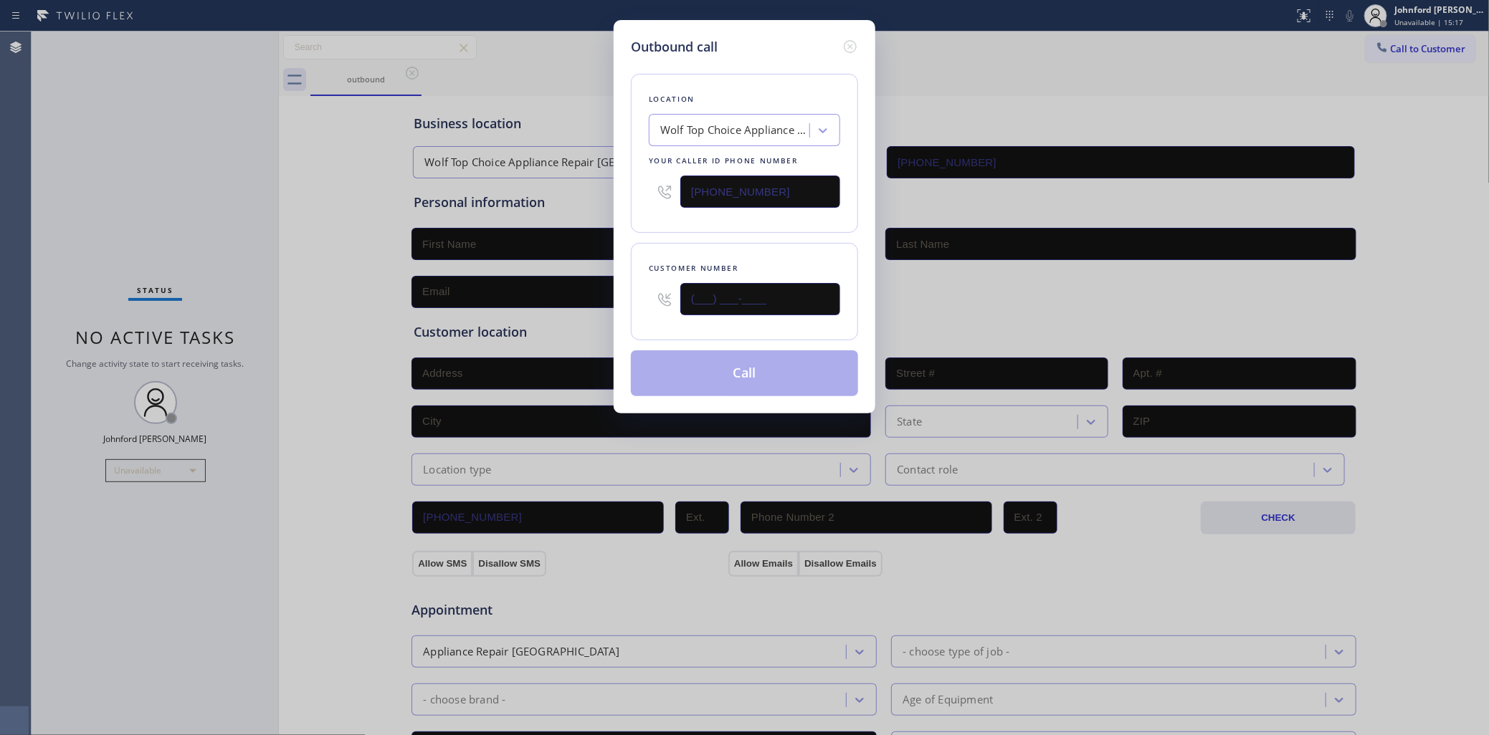
drag, startPoint x: 773, startPoint y: 288, endPoint x: 596, endPoint y: 288, distance: 177.1
click at [596, 288] on div "Outbound call Location Wolf Top Choice Appliance Repair [GEOGRAPHIC_DATA][PERSO…" at bounding box center [744, 367] width 1489 height 735
paste input "310) 981-0558"
type input "[PHONE_NUMBER]"
click at [679, 226] on div "Location Wolf Top Choice Appliance Repair [GEOGRAPHIC_DATA][PERSON_NAME] Your c…" at bounding box center [744, 153] width 227 height 159
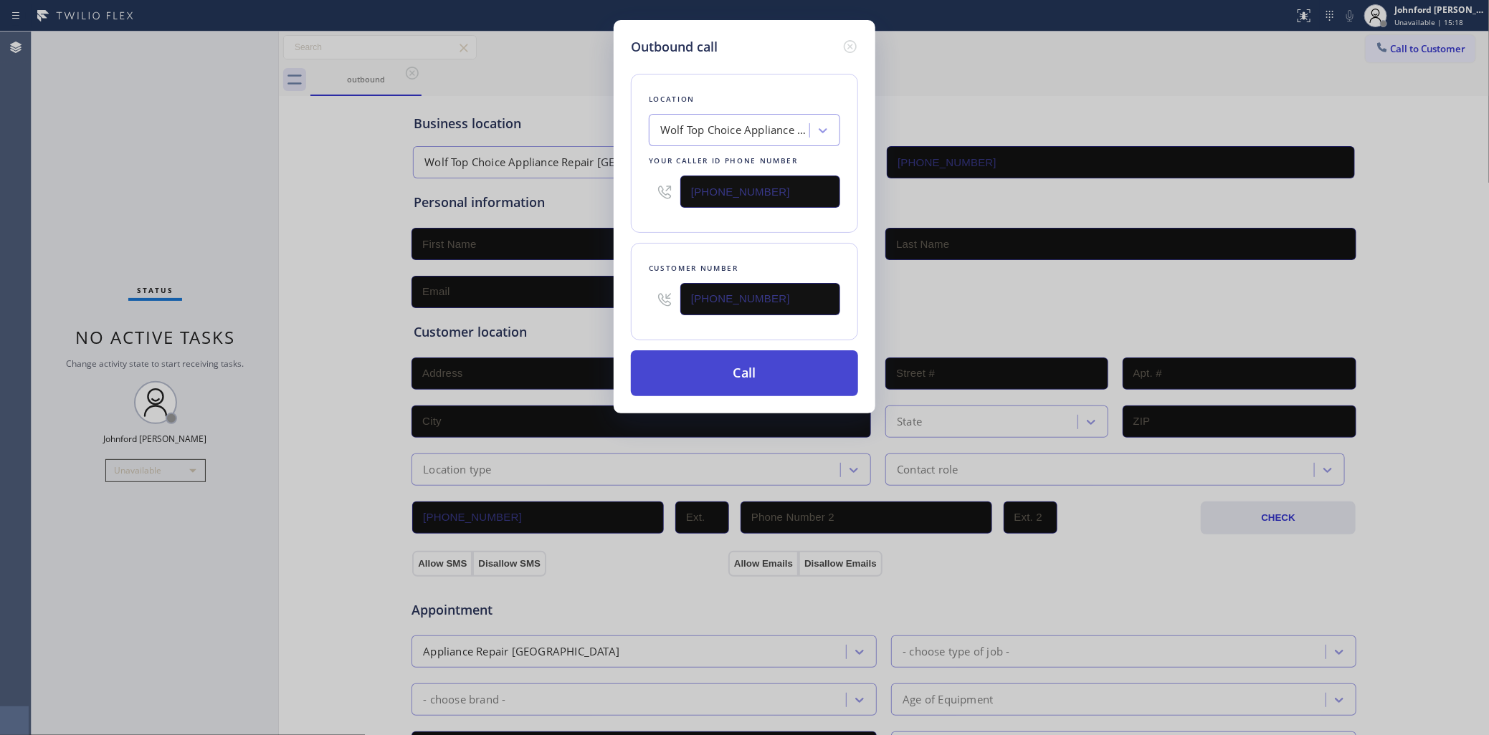
click at [725, 352] on button "Call" at bounding box center [744, 374] width 227 height 46
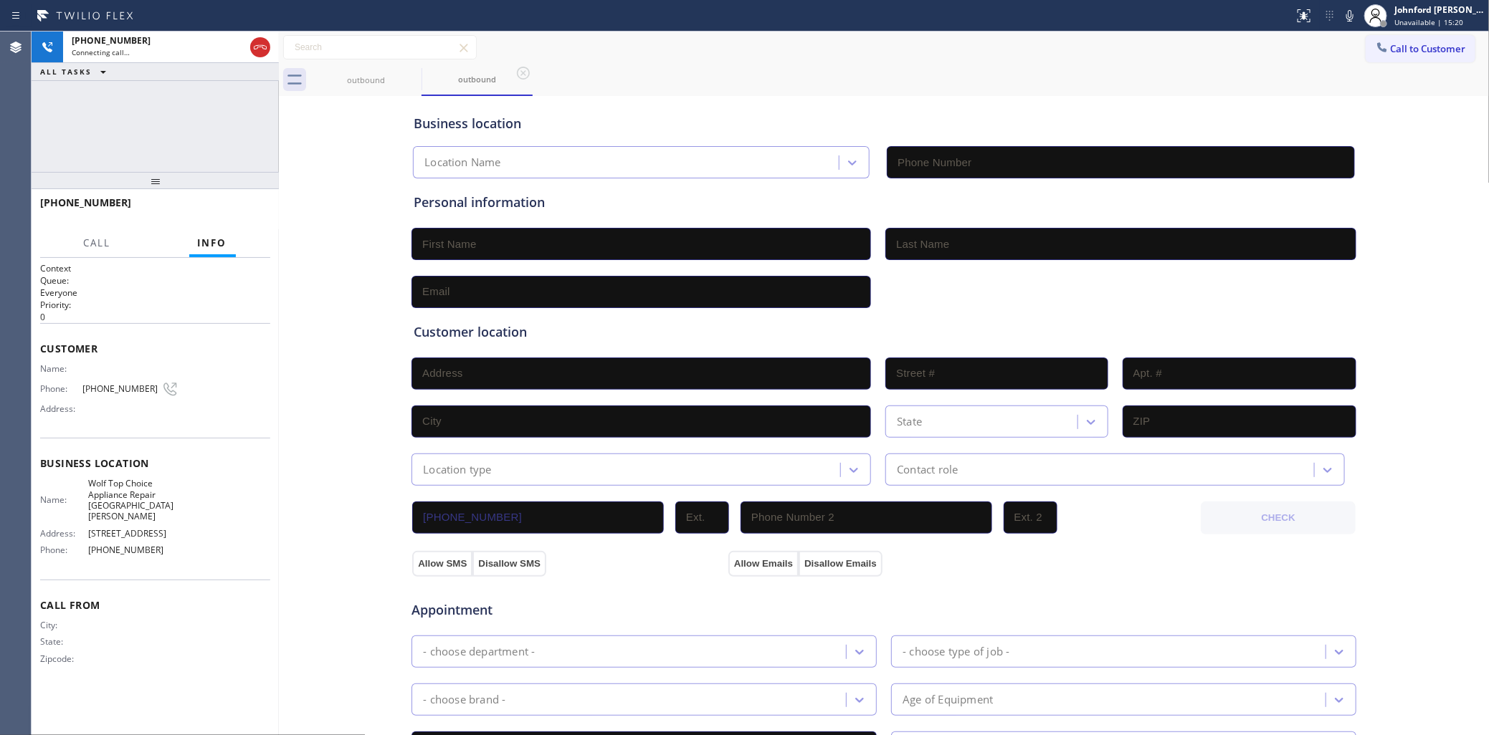
type input "[PHONE_NUMBER]"
click at [72, 133] on div "[PHONE_NUMBER] Connecting call… ALL TASKS ALL TASKS ACTIVE TASKS TASKS IN WRAP …" at bounding box center [155, 102] width 247 height 140
click at [1438, 47] on button "Call to Customer" at bounding box center [1421, 48] width 110 height 27
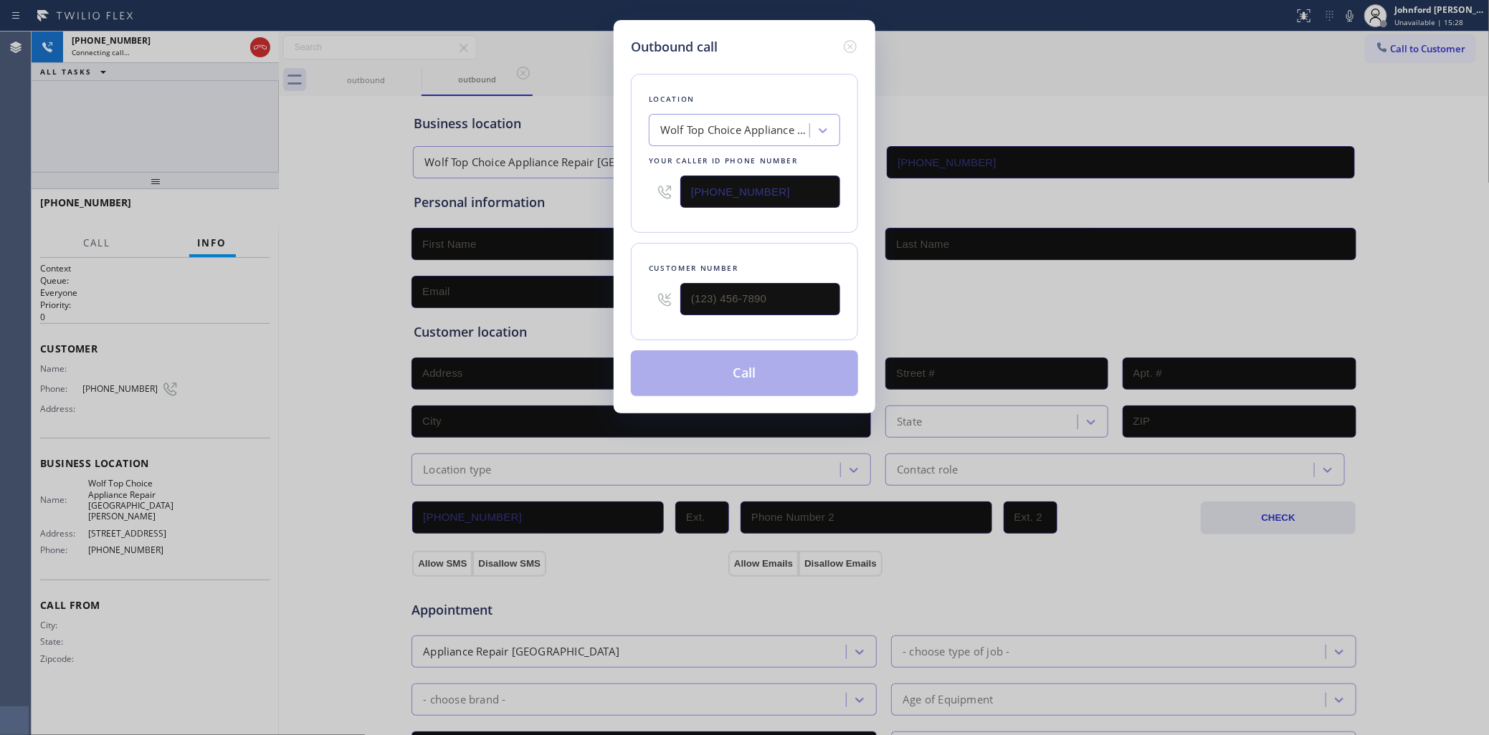
drag, startPoint x: 796, startPoint y: 202, endPoint x: 632, endPoint y: 181, distance: 165.5
click at [632, 181] on div "Location Wolf Top Choice Appliance Repair [GEOGRAPHIC_DATA][PERSON_NAME] Your c…" at bounding box center [744, 153] width 227 height 159
paste input "714) 415-2446"
type input "[PHONE_NUMBER]"
click at [234, 133] on div "Outbound call Location [GEOGRAPHIC_DATA] Air Duct Cleaning [PERSON_NAME] Your c…" at bounding box center [744, 367] width 1489 height 735
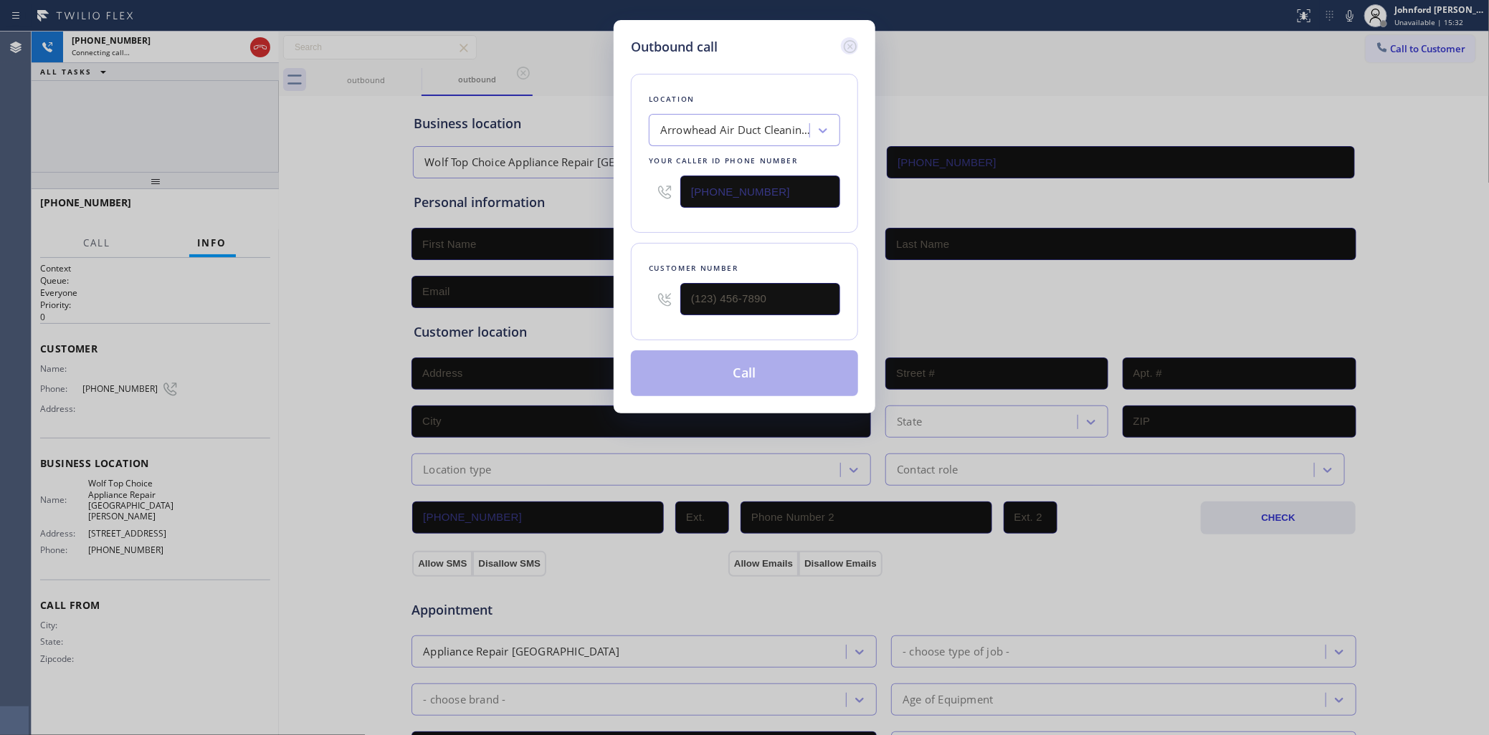
click at [843, 44] on icon at bounding box center [850, 46] width 17 height 17
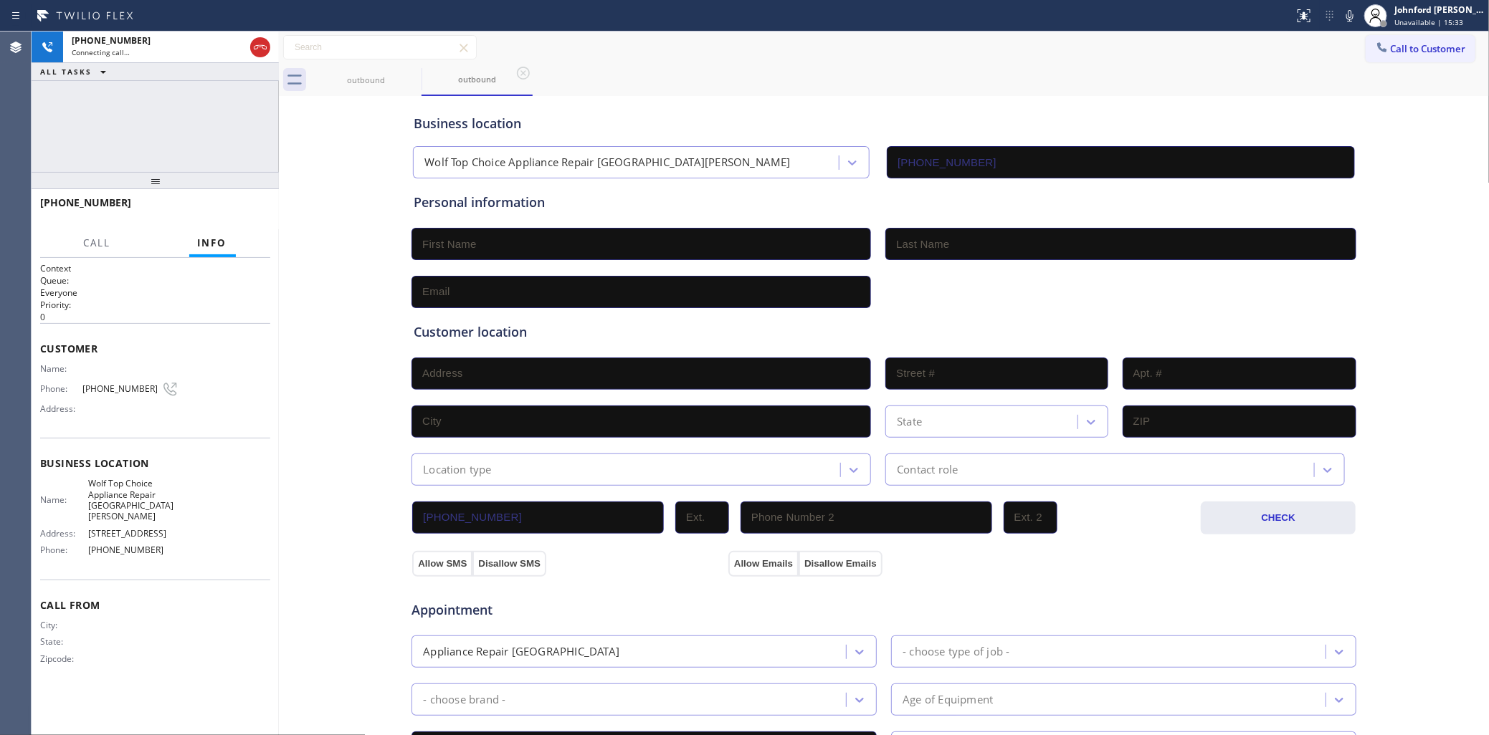
type input "[PHONE_NUMBER]"
click at [258, 45] on icon at bounding box center [260, 47] width 17 height 17
drag, startPoint x: 1399, startPoint y: 44, endPoint x: 1373, endPoint y: 47, distance: 26.7
click at [1398, 44] on span "Call to Customer" at bounding box center [1428, 48] width 75 height 13
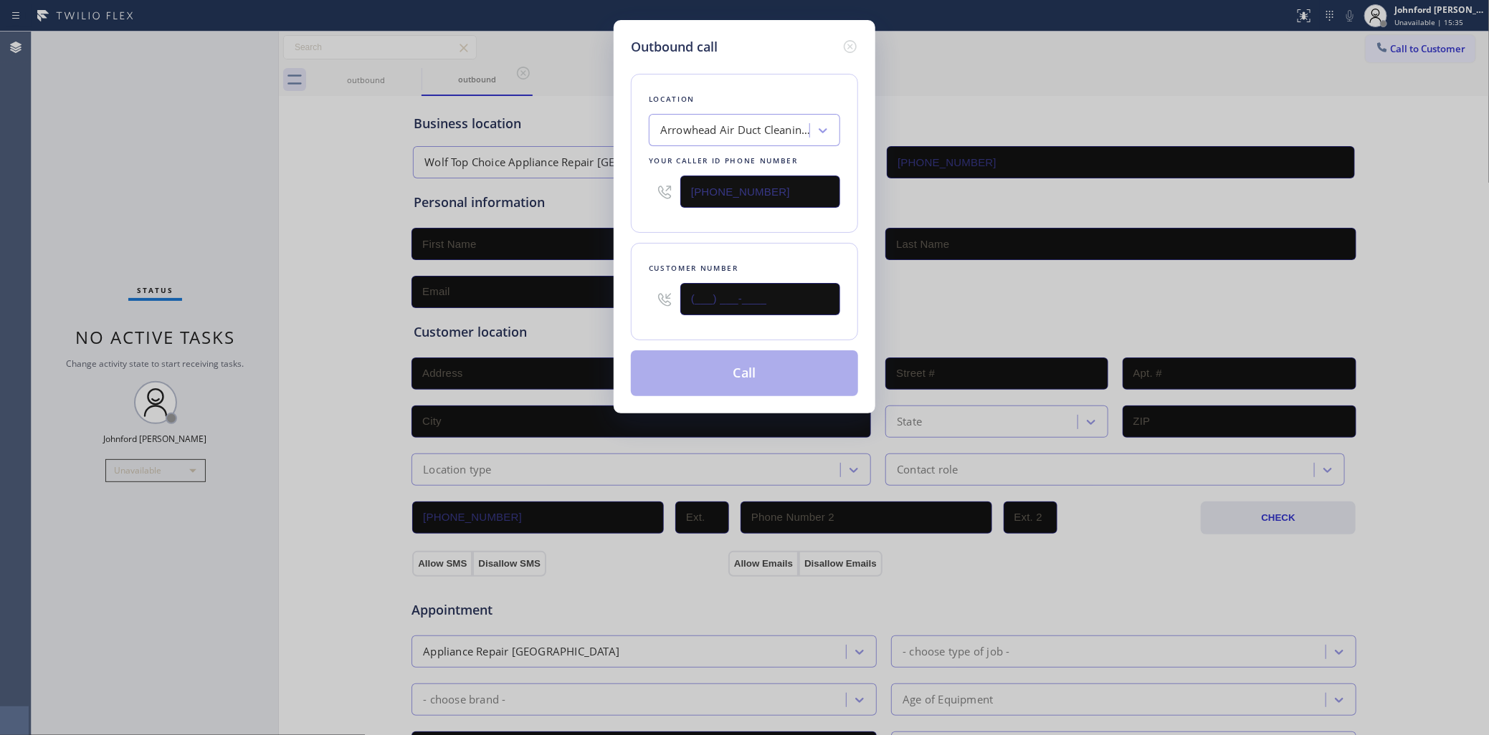
drag, startPoint x: 744, startPoint y: 290, endPoint x: 647, endPoint y: 305, distance: 97.9
click at [647, 305] on div "Customer number (___) ___-____" at bounding box center [744, 291] width 227 height 97
paste input "714) 845-2478"
type input "[PHONE_NUMBER]"
click at [732, 204] on div "[PHONE_NUMBER]" at bounding box center [744, 191] width 191 height 47
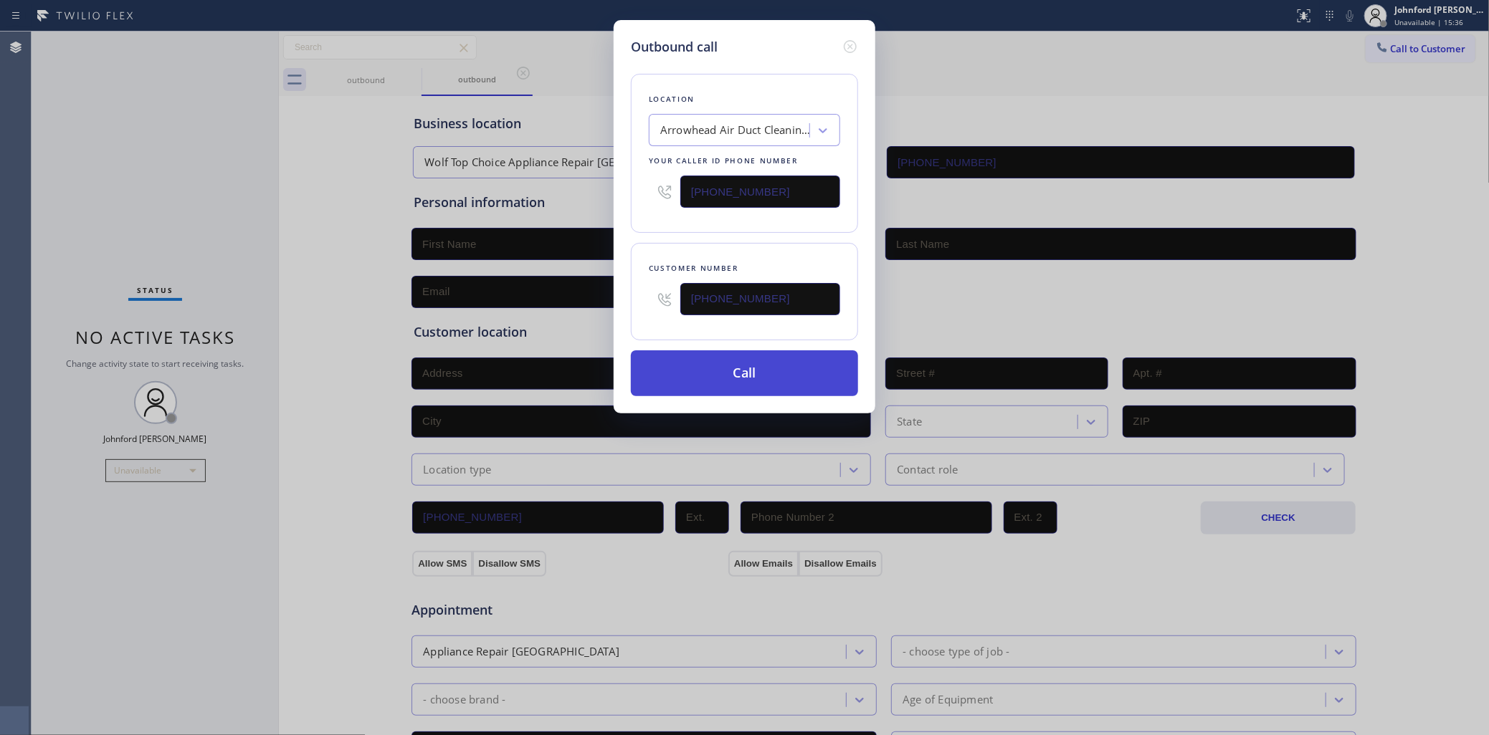
click at [712, 363] on button "Call" at bounding box center [744, 374] width 227 height 46
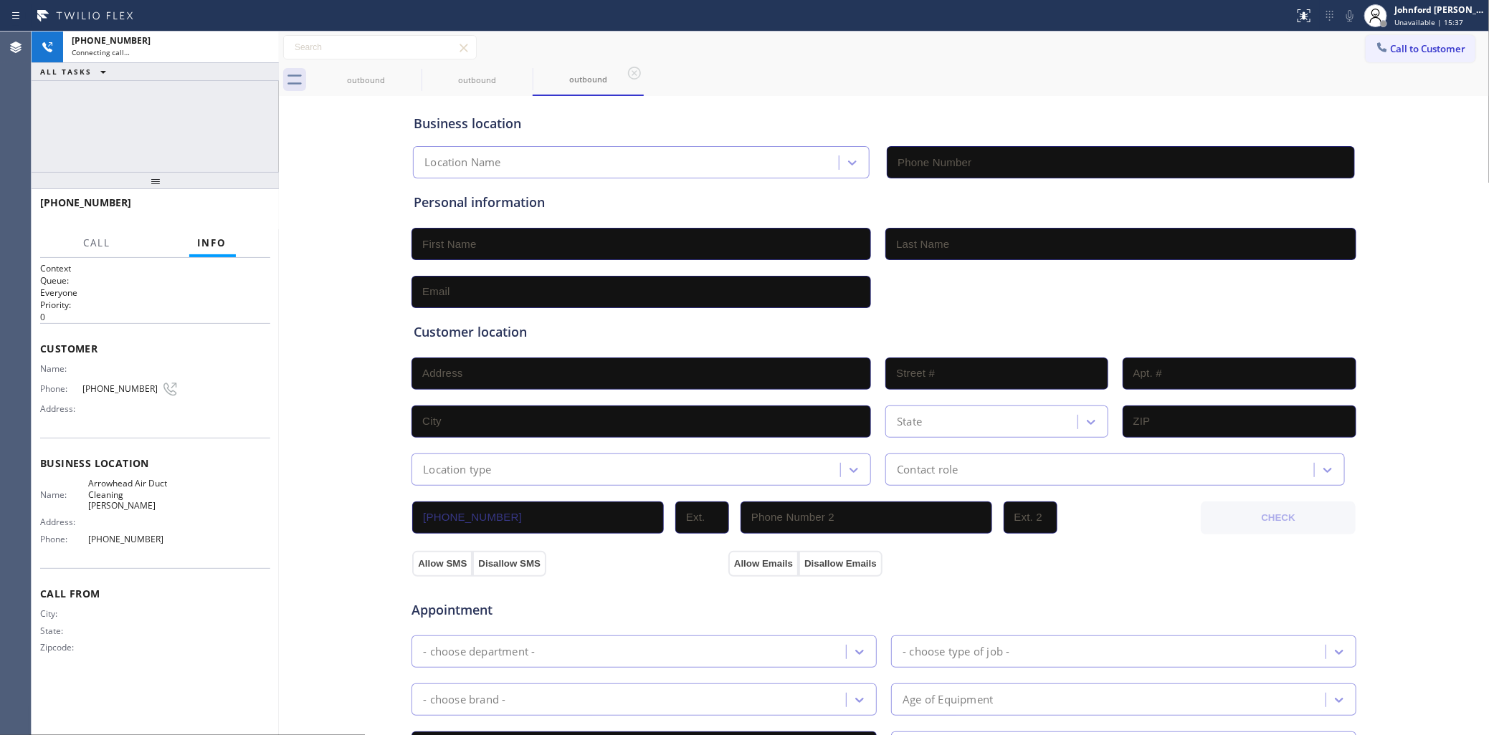
type input "[PHONE_NUMBER]"
click at [411, 72] on icon at bounding box center [412, 73] width 13 height 13
click at [0, 0] on icon at bounding box center [0, 0] width 0 height 0
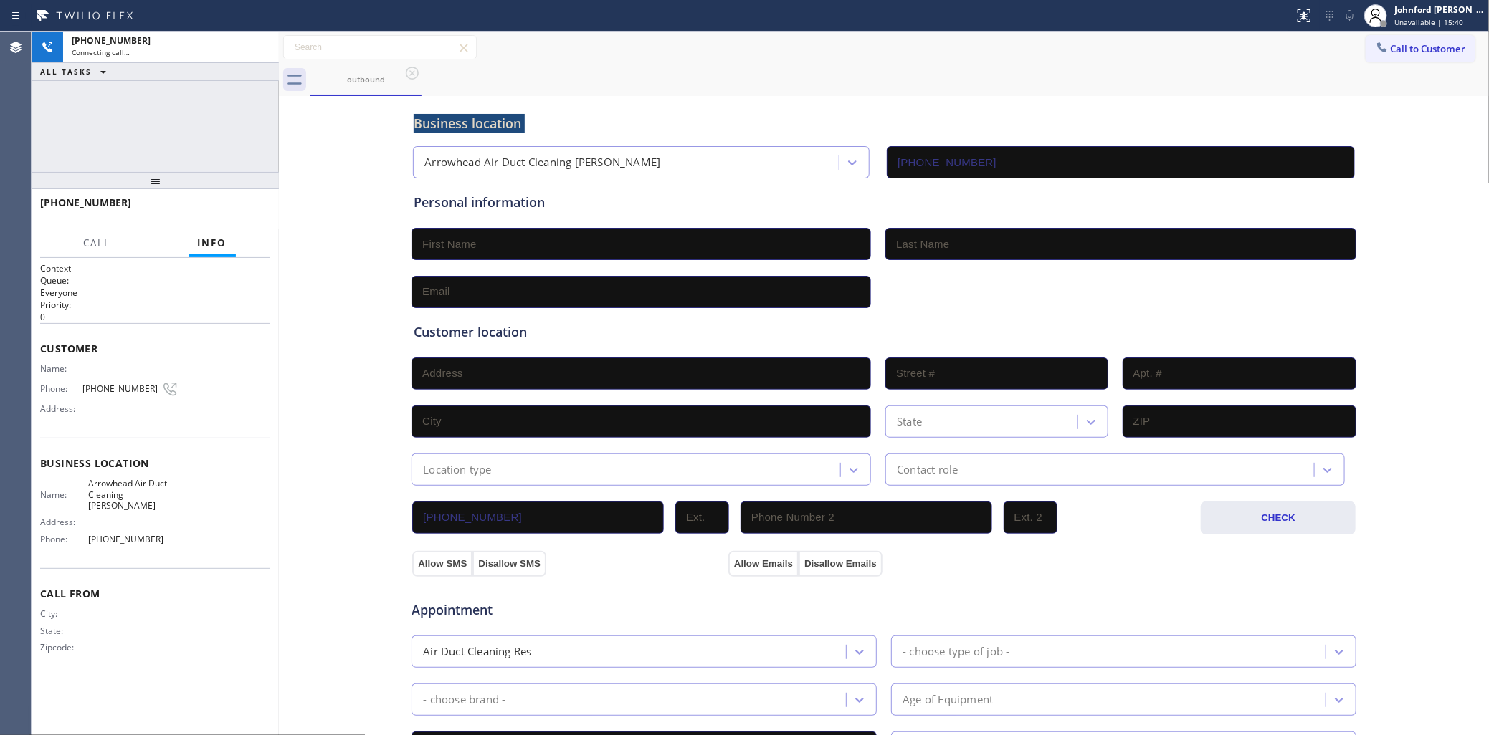
click at [411, 72] on icon at bounding box center [412, 73] width 13 height 13
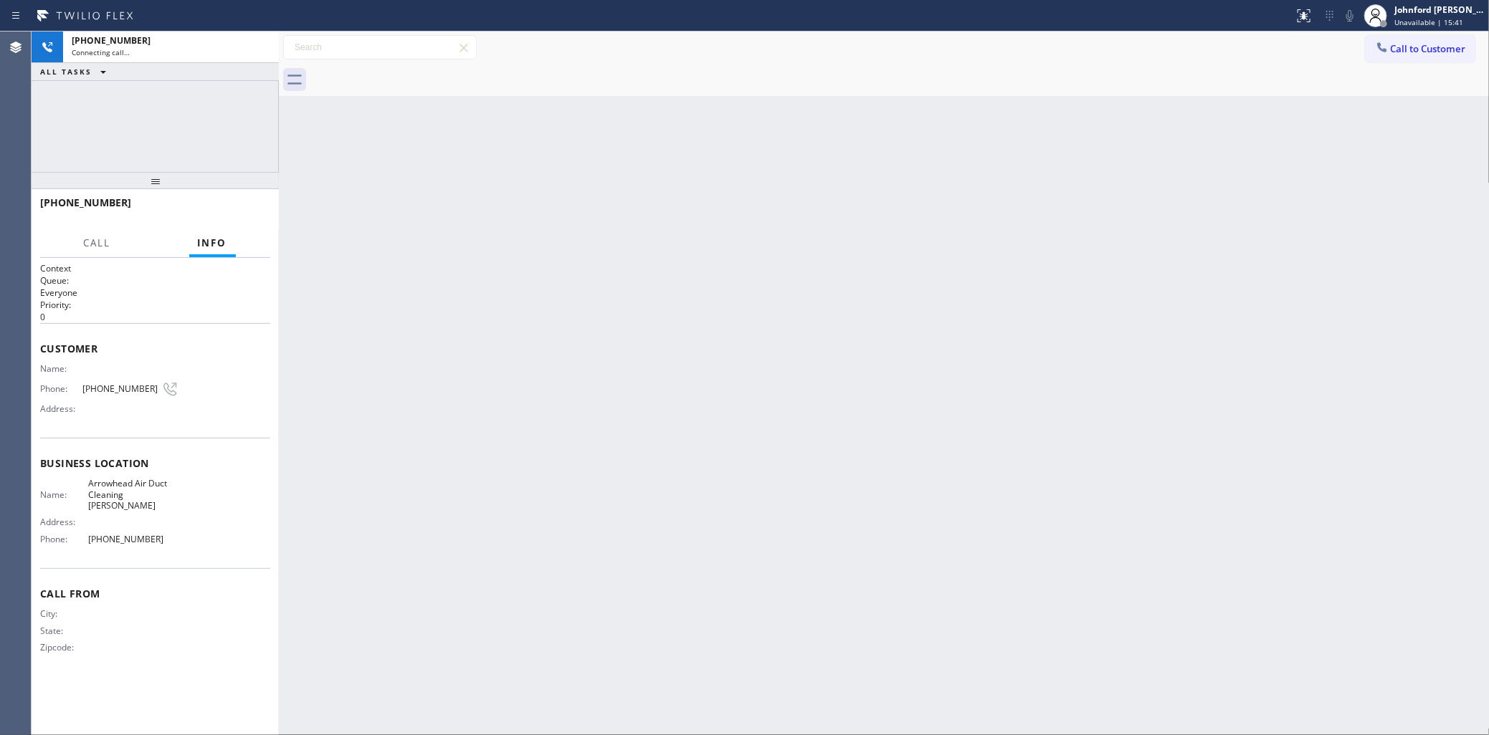
click at [248, 115] on div "[PHONE_NUMBER] Connecting call… ALL TASKS ALL TASKS ACTIVE TASKS TASKS IN WRAP …" at bounding box center [155, 102] width 247 height 140
click at [149, 118] on div "[PHONE_NUMBER] Connecting call… ALL TASKS ALL TASKS ACTIVE TASKS TASKS IN WRAP …" at bounding box center [155, 102] width 247 height 140
click at [267, 47] on icon at bounding box center [260, 47] width 17 height 17
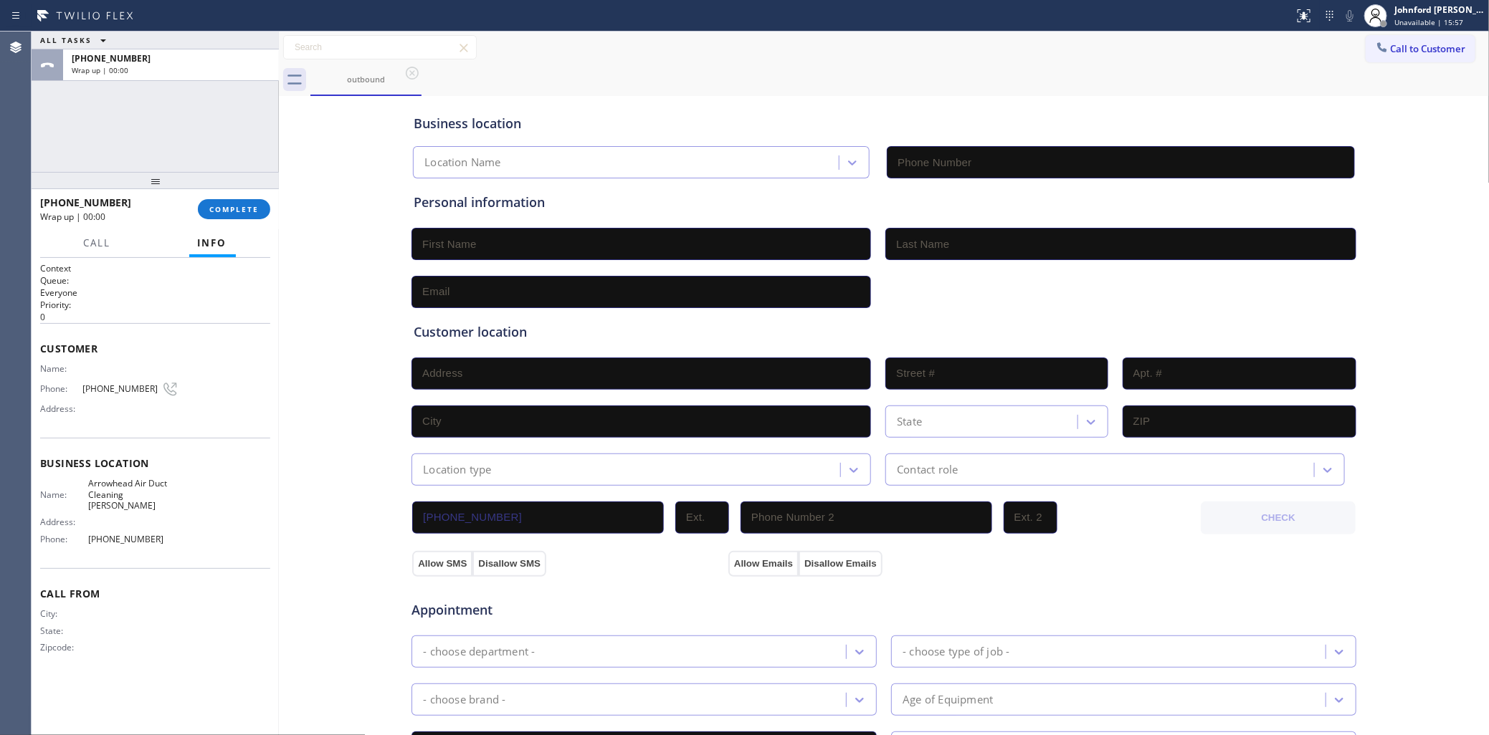
type input "[PHONE_NUMBER]"
click at [1406, 52] on span "Call to Customer" at bounding box center [1428, 48] width 75 height 13
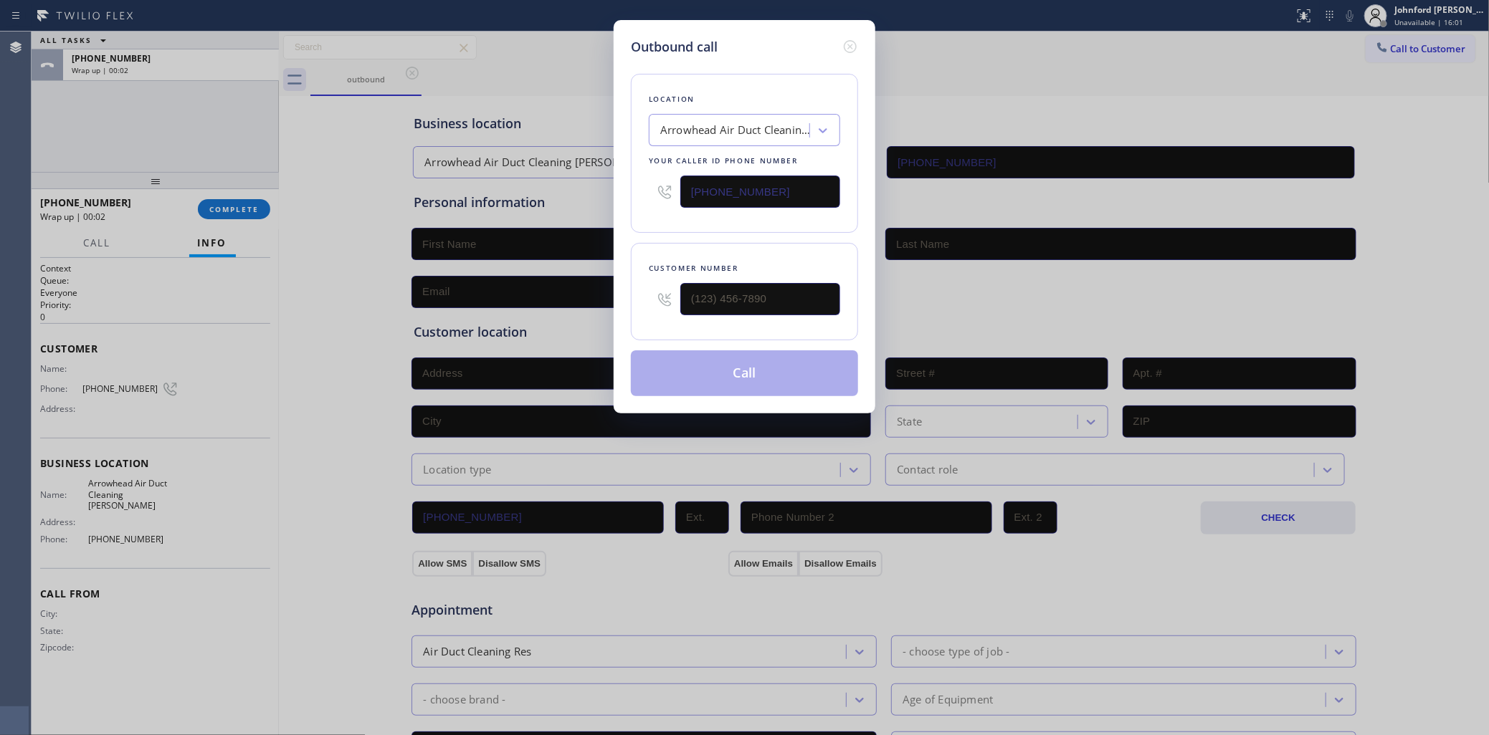
drag, startPoint x: 650, startPoint y: 192, endPoint x: 616, endPoint y: 190, distance: 33.8
click at [627, 190] on div "Outbound call Location [GEOGRAPHIC_DATA] Air Duct Cleaning [PERSON_NAME] Your c…" at bounding box center [745, 217] width 262 height 394
paste input "650) 770-8313"
type input "[PHONE_NUMBER]"
drag, startPoint x: 1242, startPoint y: 97, endPoint x: 821, endPoint y: 248, distance: 446.2
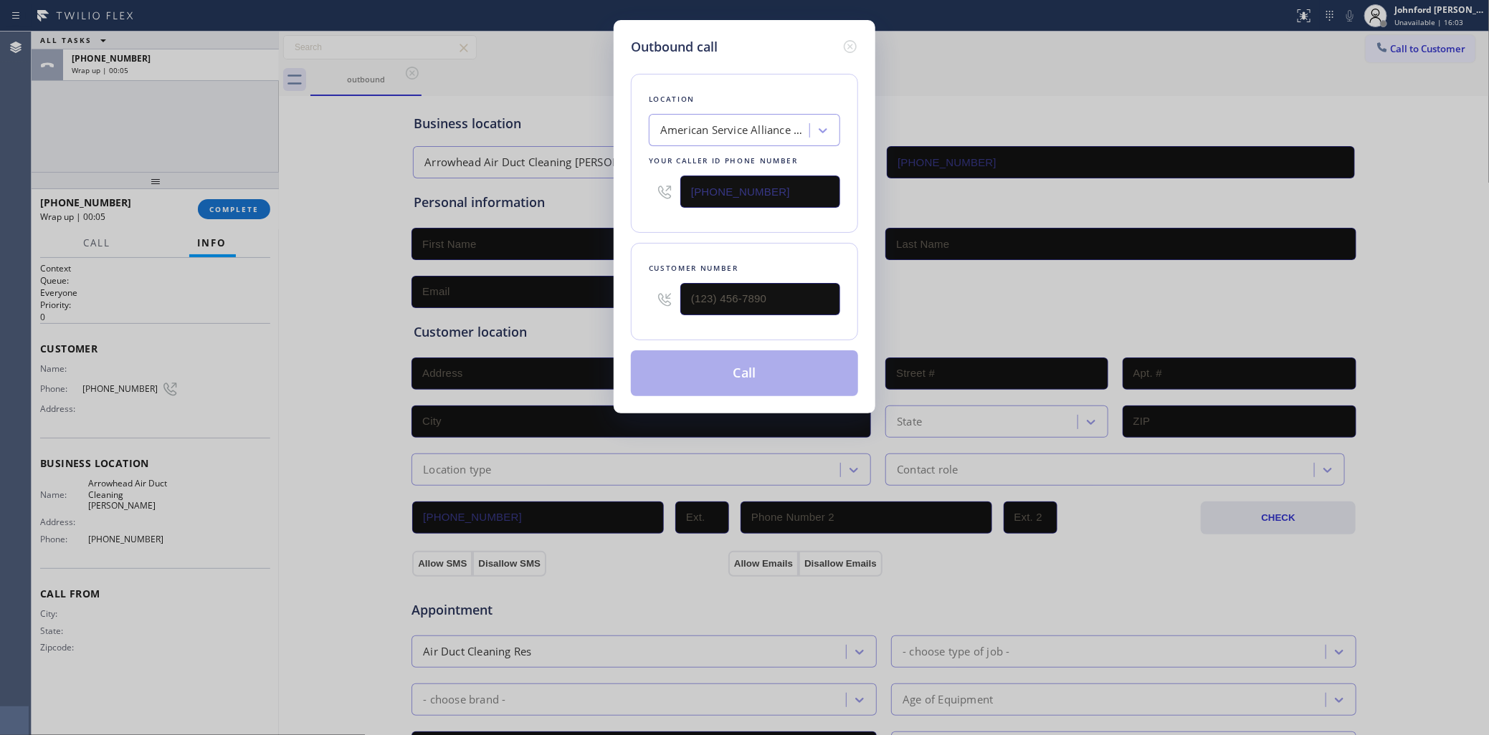
click at [1238, 97] on div "Outbound call Location American Service Alliance Millbrae Your caller id phone …" at bounding box center [744, 367] width 1489 height 735
drag, startPoint x: 728, startPoint y: 302, endPoint x: 545, endPoint y: 307, distance: 182.9
click at [545, 307] on div "Outbound call Location American Service Alliance Millbrae Your caller id phone …" at bounding box center [744, 367] width 1489 height 735
paste input "650) 356-5367"
type input "[PHONE_NUMBER]"
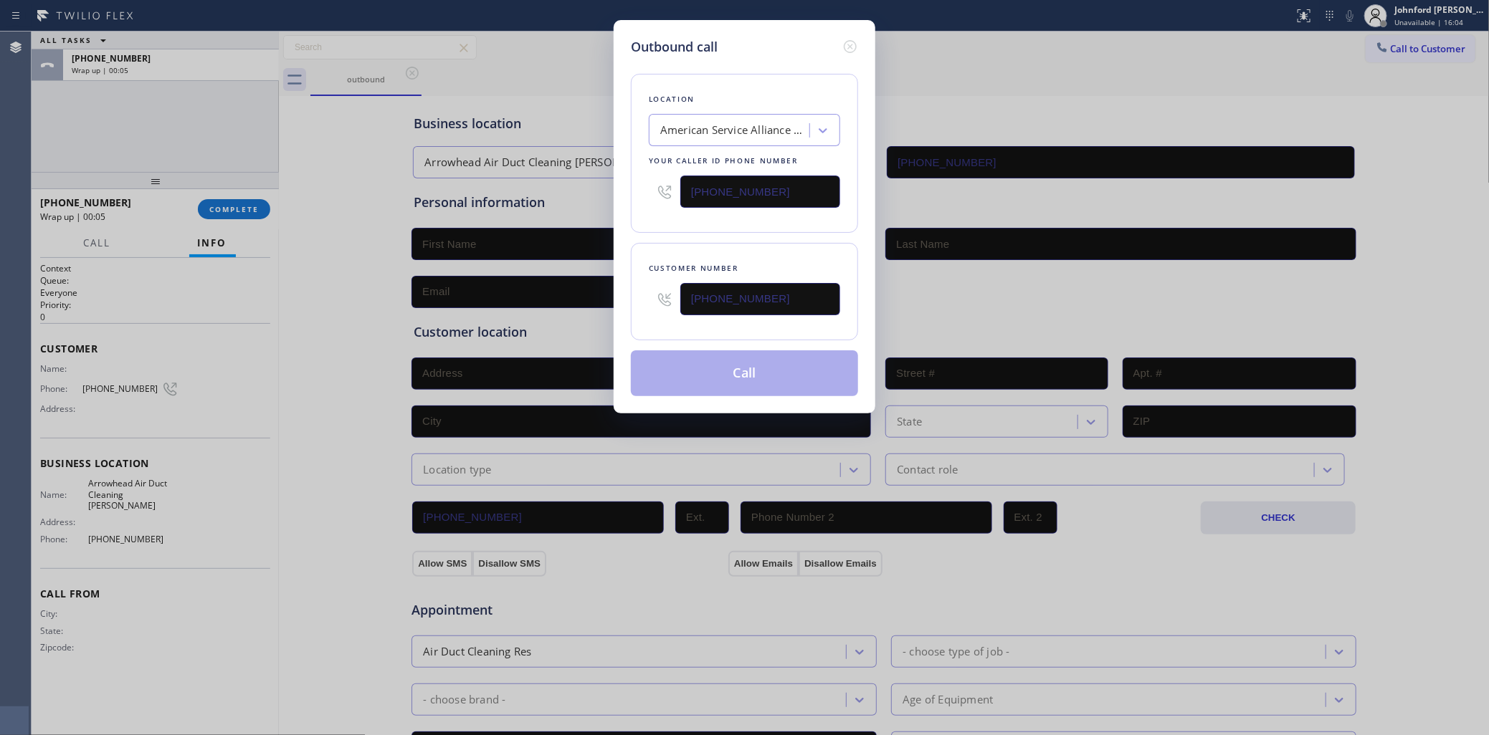
drag, startPoint x: 688, startPoint y: 215, endPoint x: 693, endPoint y: 258, distance: 43.3
click at [688, 216] on div "Location American Service Alliance Millbrae Your caller id phone number [PHONE_…" at bounding box center [744, 153] width 227 height 159
click at [700, 351] on button "Call" at bounding box center [744, 374] width 227 height 46
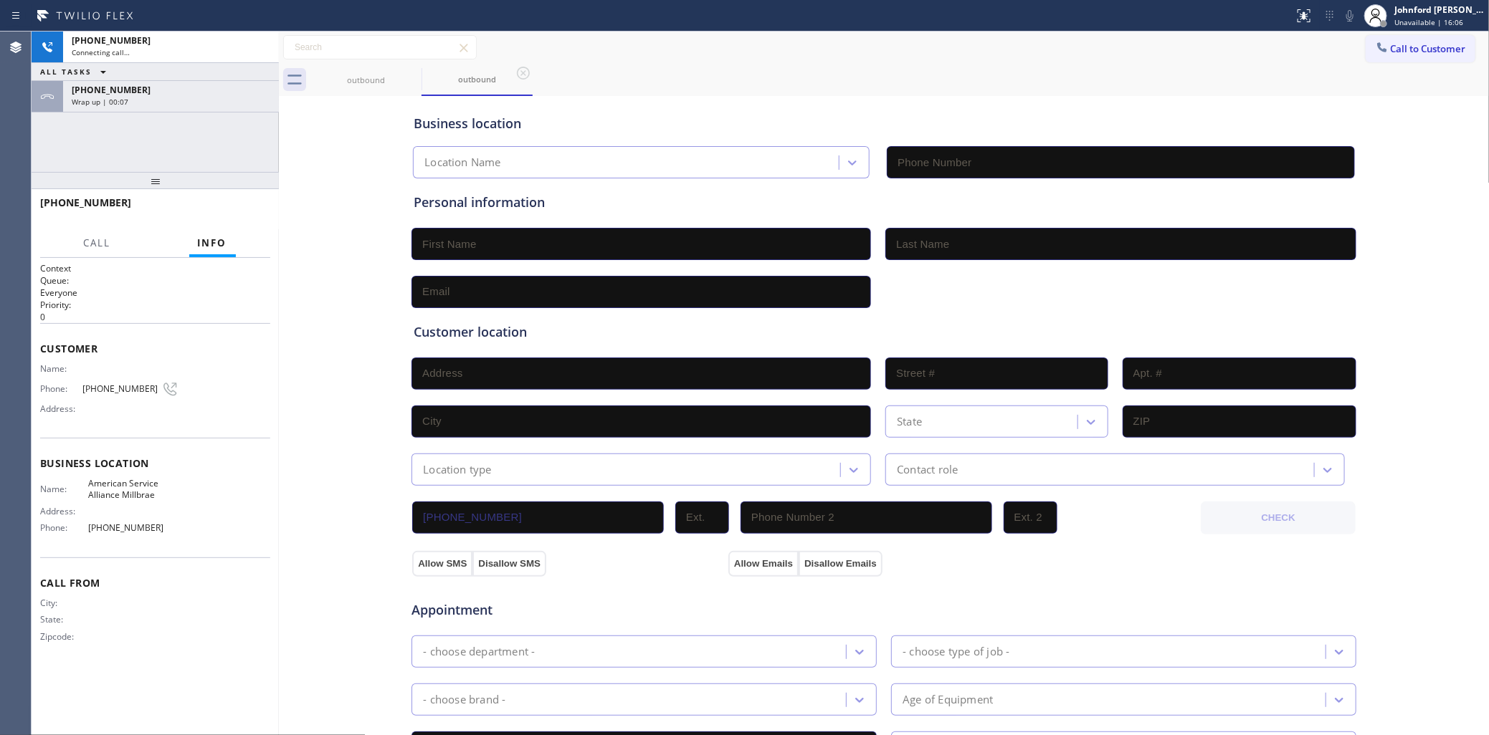
type input "[PHONE_NUMBER]"
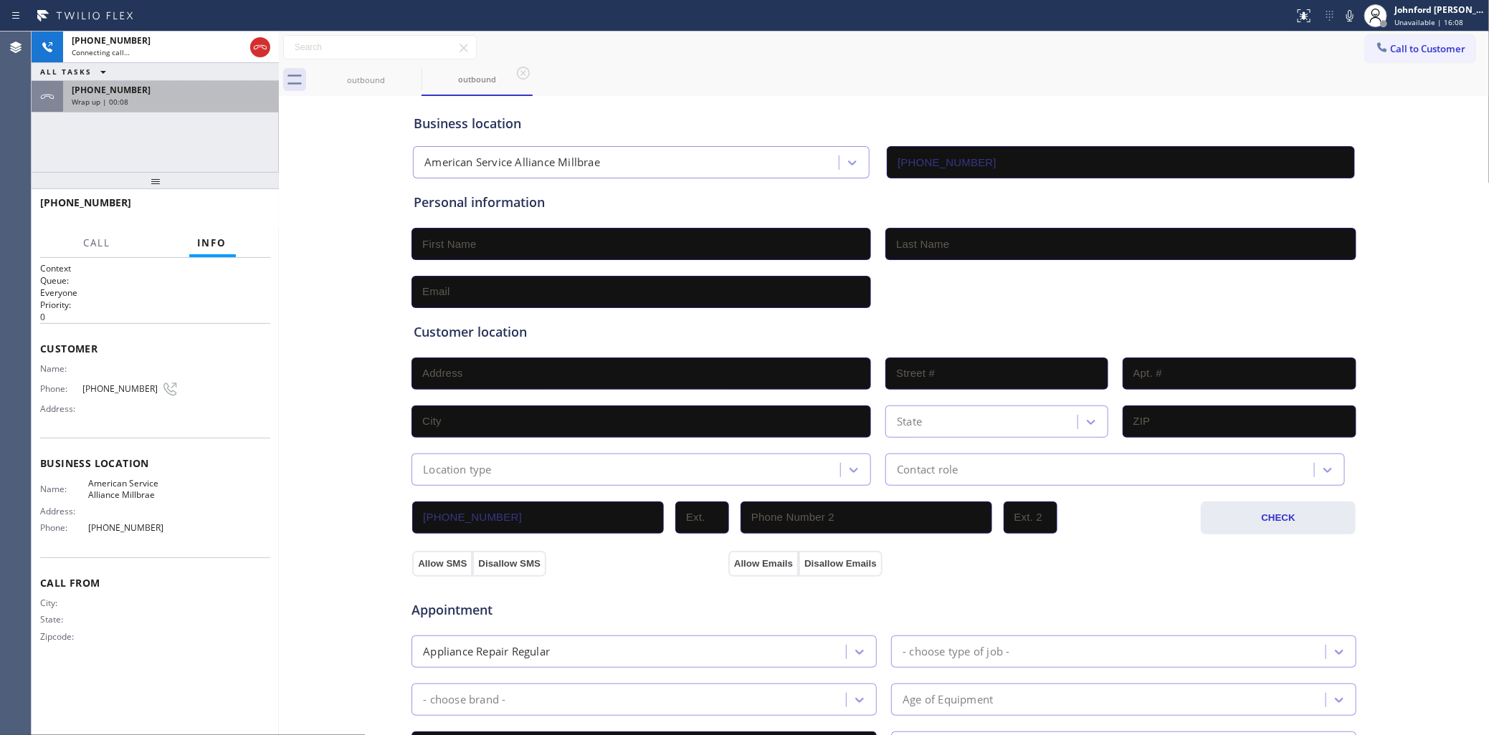
click at [125, 120] on div "[PHONE_NUMBER] Connecting call… ALL TASKS ALL TASKS ACTIVE TASKS TASKS IN WRAP …" at bounding box center [155, 102] width 247 height 140
click at [138, 90] on div "[PHONE_NUMBER]" at bounding box center [171, 90] width 199 height 12
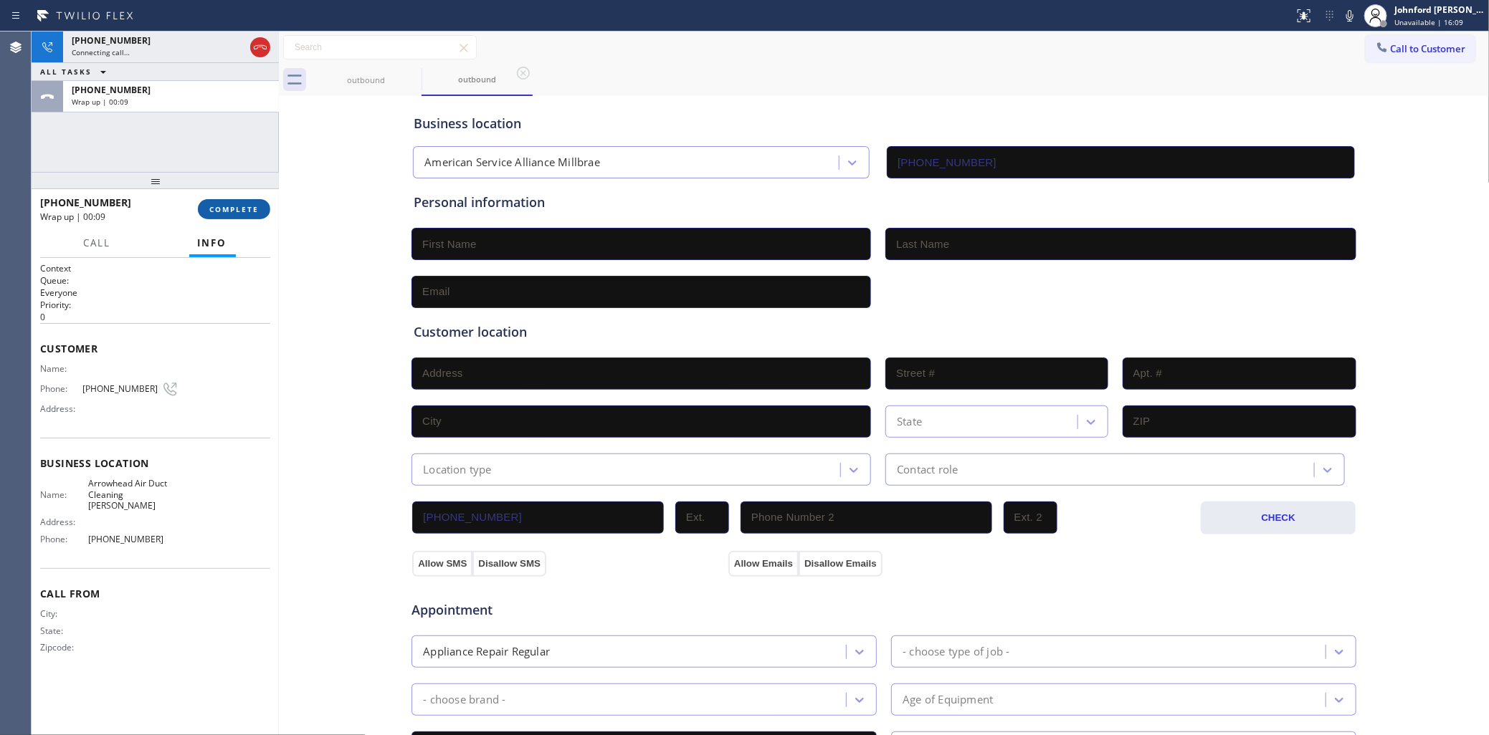
click at [245, 201] on button "COMPLETE" at bounding box center [234, 209] width 72 height 20
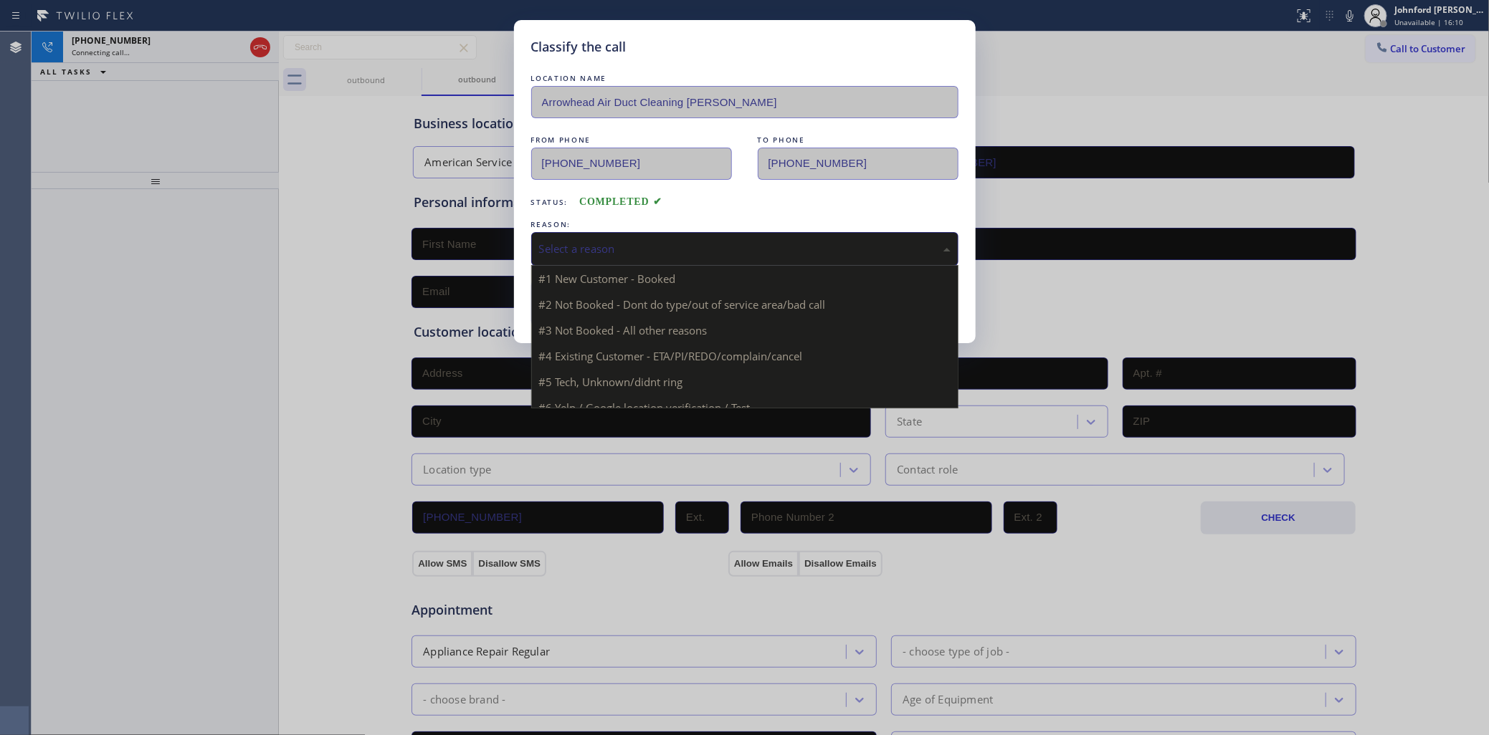
click at [621, 242] on div "Select a reason" at bounding box center [744, 249] width 411 height 16
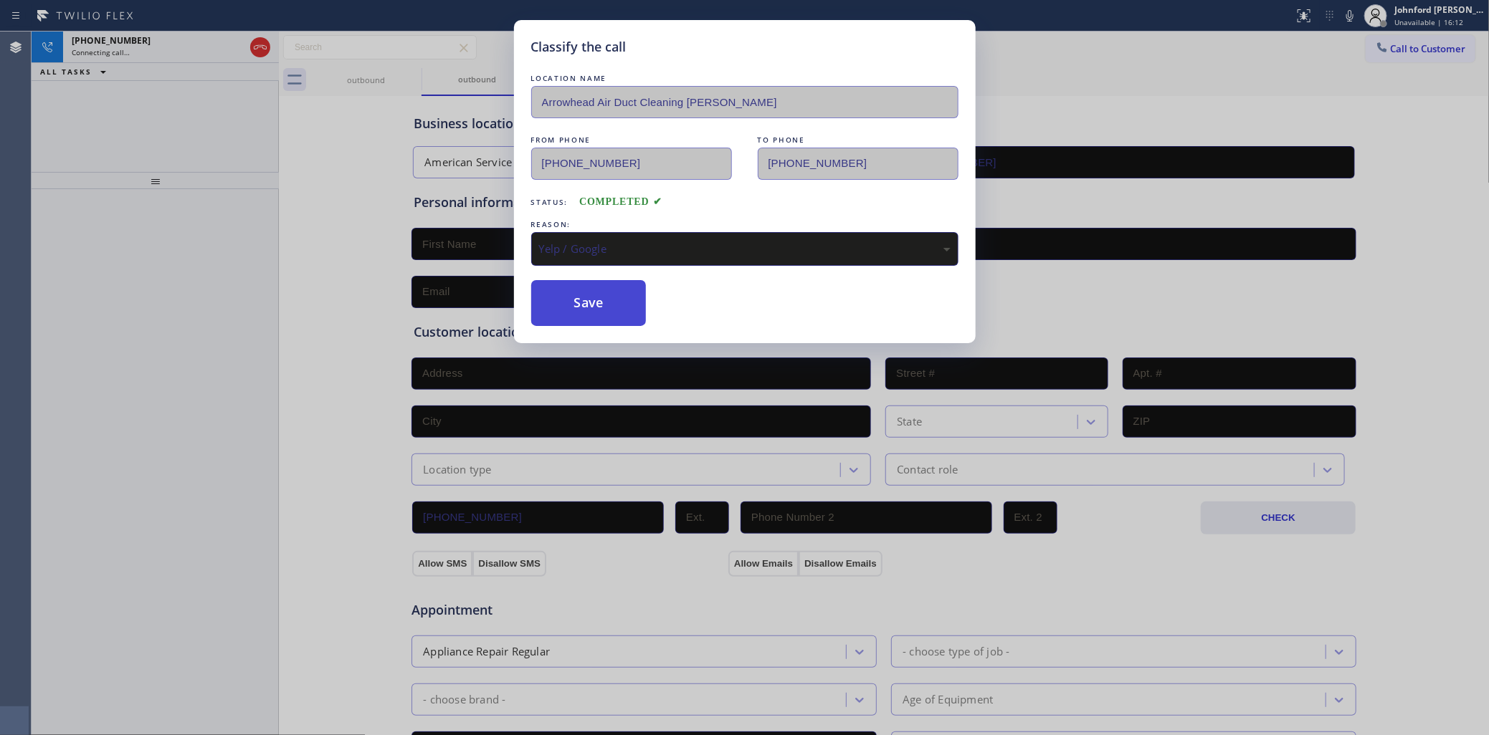
click at [636, 288] on button "Save" at bounding box center [588, 303] width 115 height 46
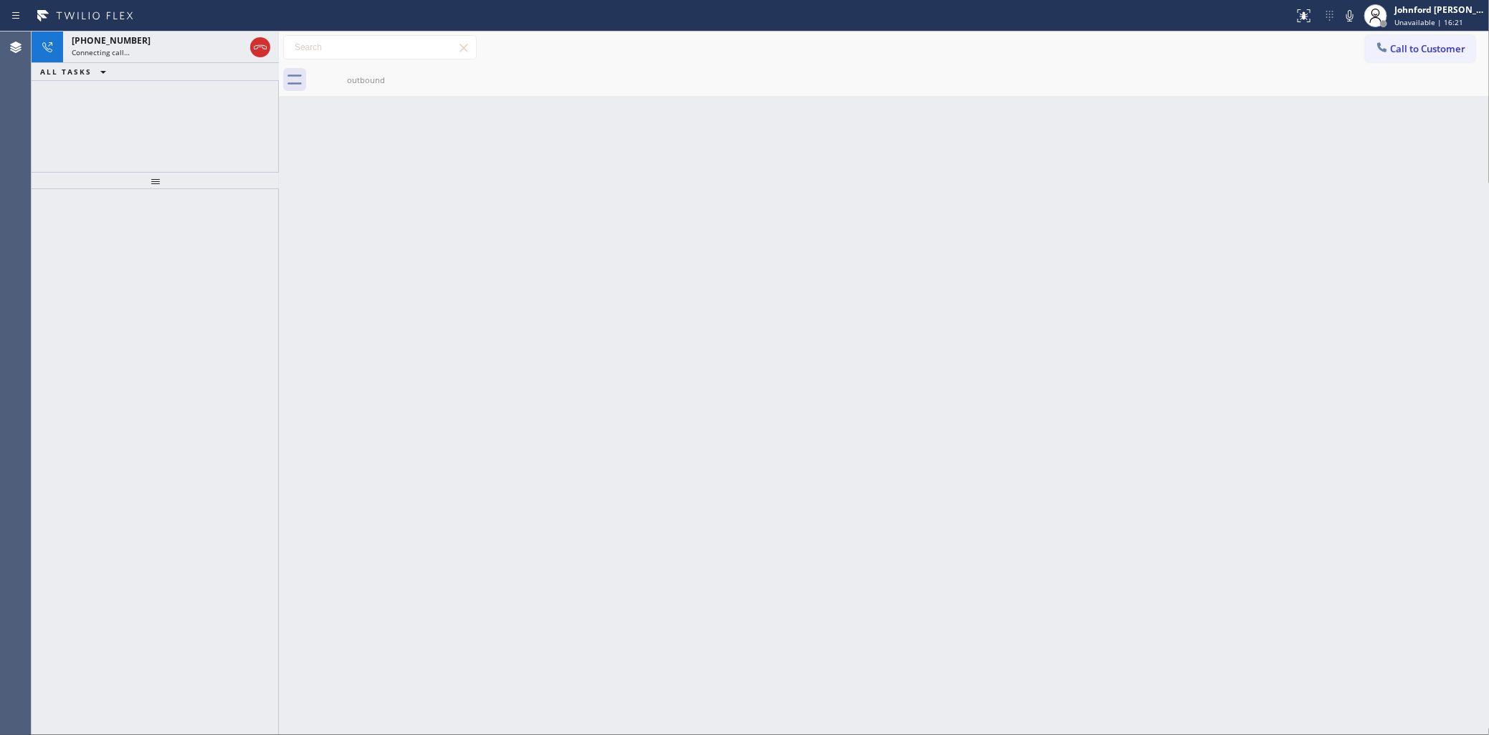
click at [178, 65] on div "ALL TASKS ALL TASKS ACTIVE TASKS TASKS IN WRAP UP" at bounding box center [155, 72] width 247 height 18
click at [191, 51] on div "Connecting call…" at bounding box center [158, 52] width 173 height 10
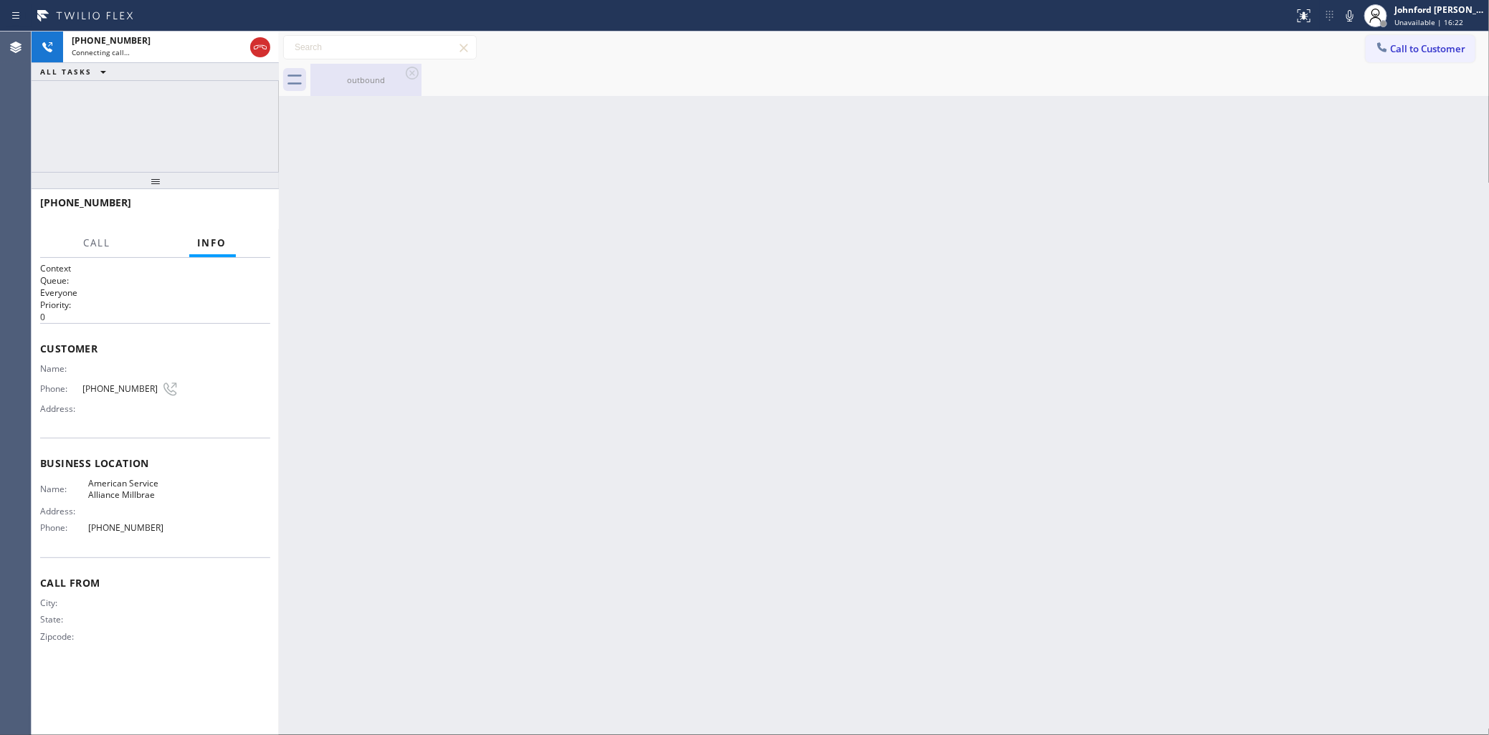
click at [363, 80] on div "outbound" at bounding box center [366, 80] width 108 height 11
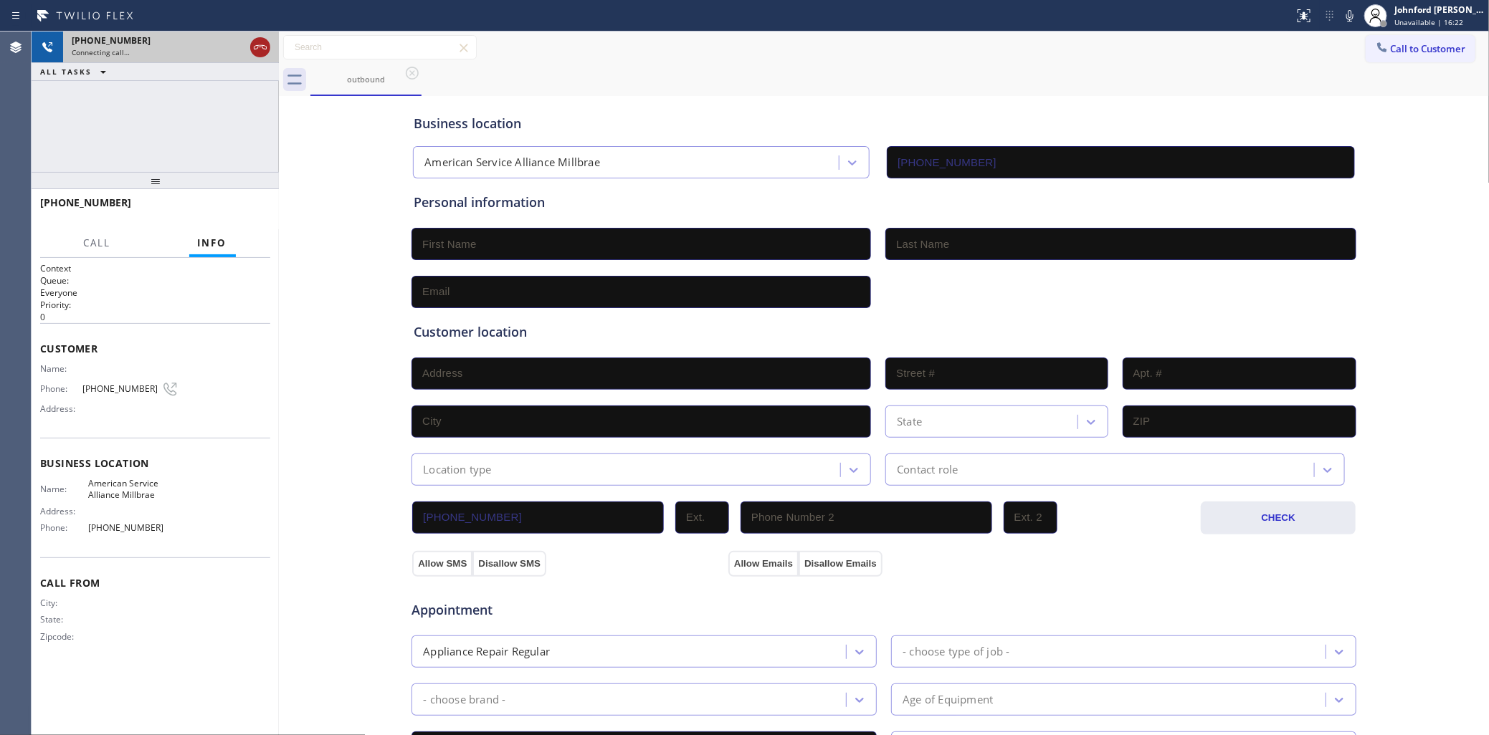
click at [257, 47] on icon at bounding box center [260, 47] width 17 height 17
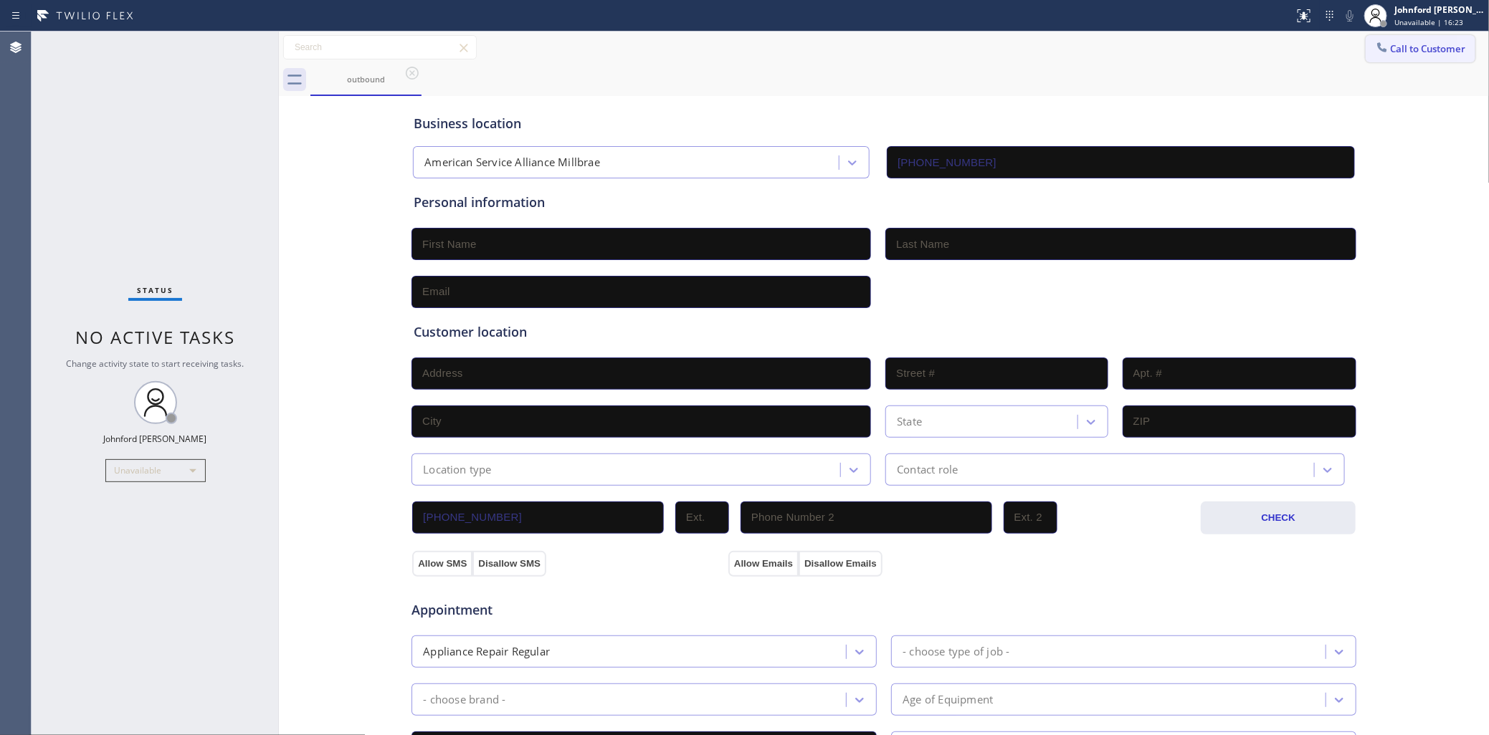
click at [1428, 51] on span "Call to Customer" at bounding box center [1428, 48] width 75 height 13
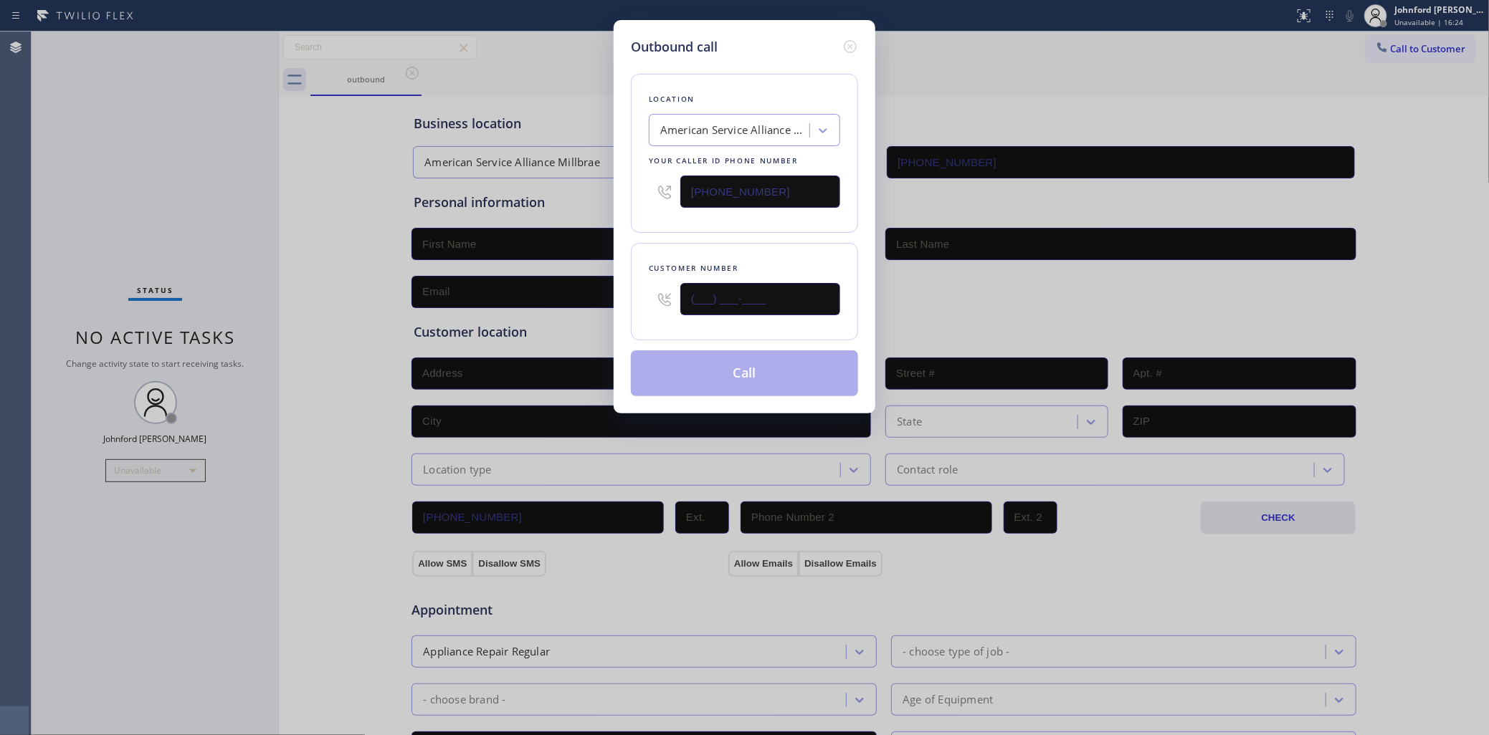
drag, startPoint x: 779, startPoint y: 292, endPoint x: 669, endPoint y: 303, distance: 110.9
click at [679, 303] on div "(___) ___-____" at bounding box center [744, 299] width 191 height 47
paste input "650) 356-5367"
type input "[PHONE_NUMBER]"
click at [690, 246] on div "Customer number [PHONE_NUMBER]" at bounding box center [744, 291] width 227 height 97
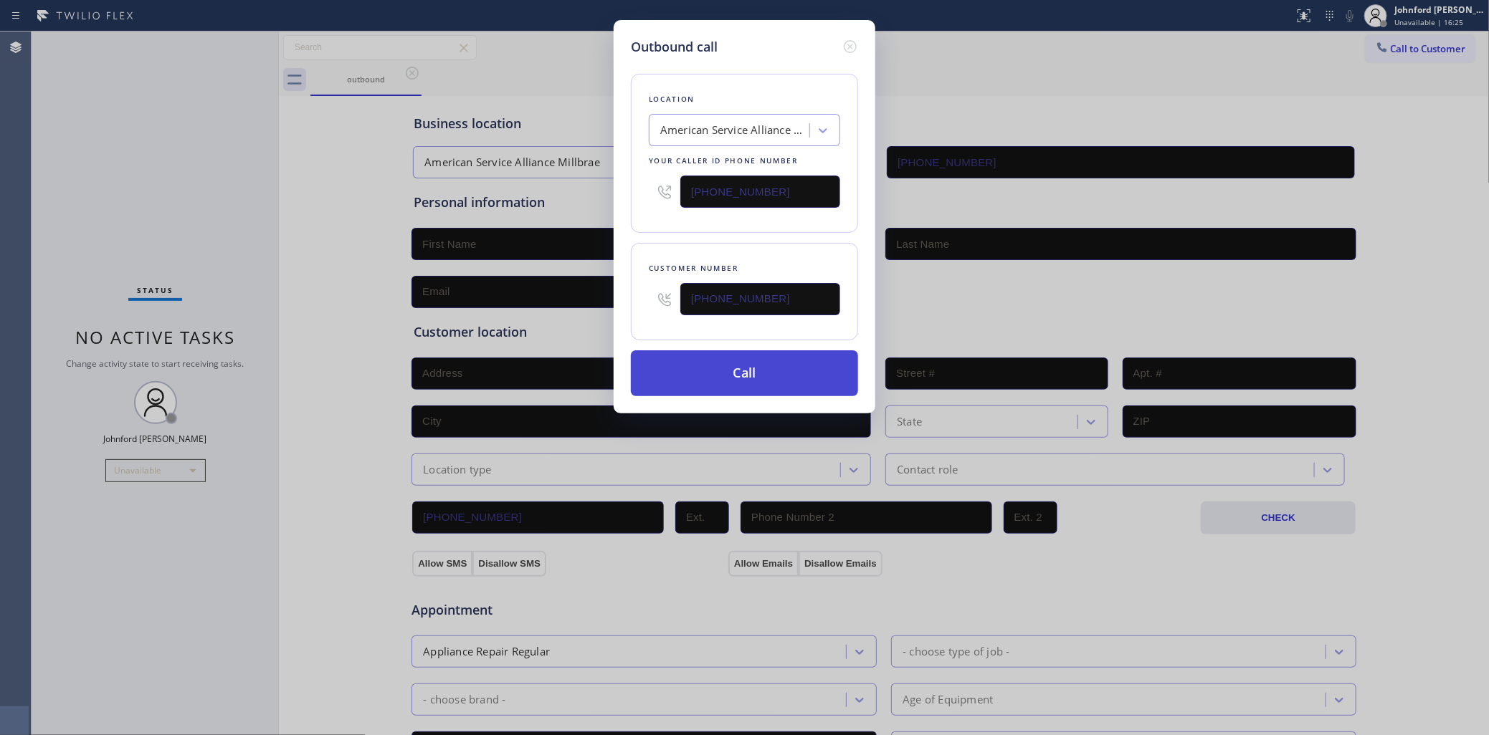
click at [729, 366] on button "Call" at bounding box center [744, 374] width 227 height 46
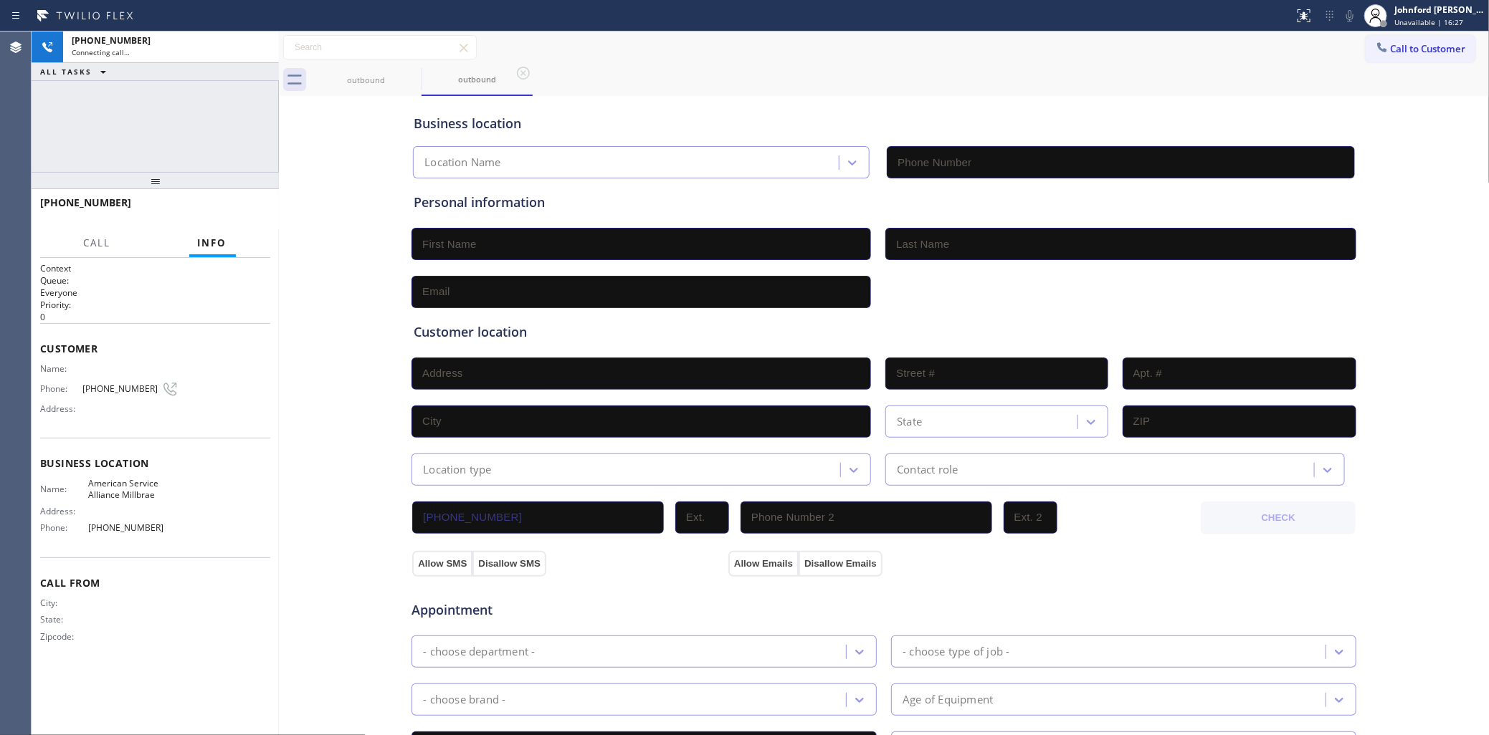
type input "[PHONE_NUMBER]"
click at [267, 43] on icon at bounding box center [260, 47] width 17 height 17
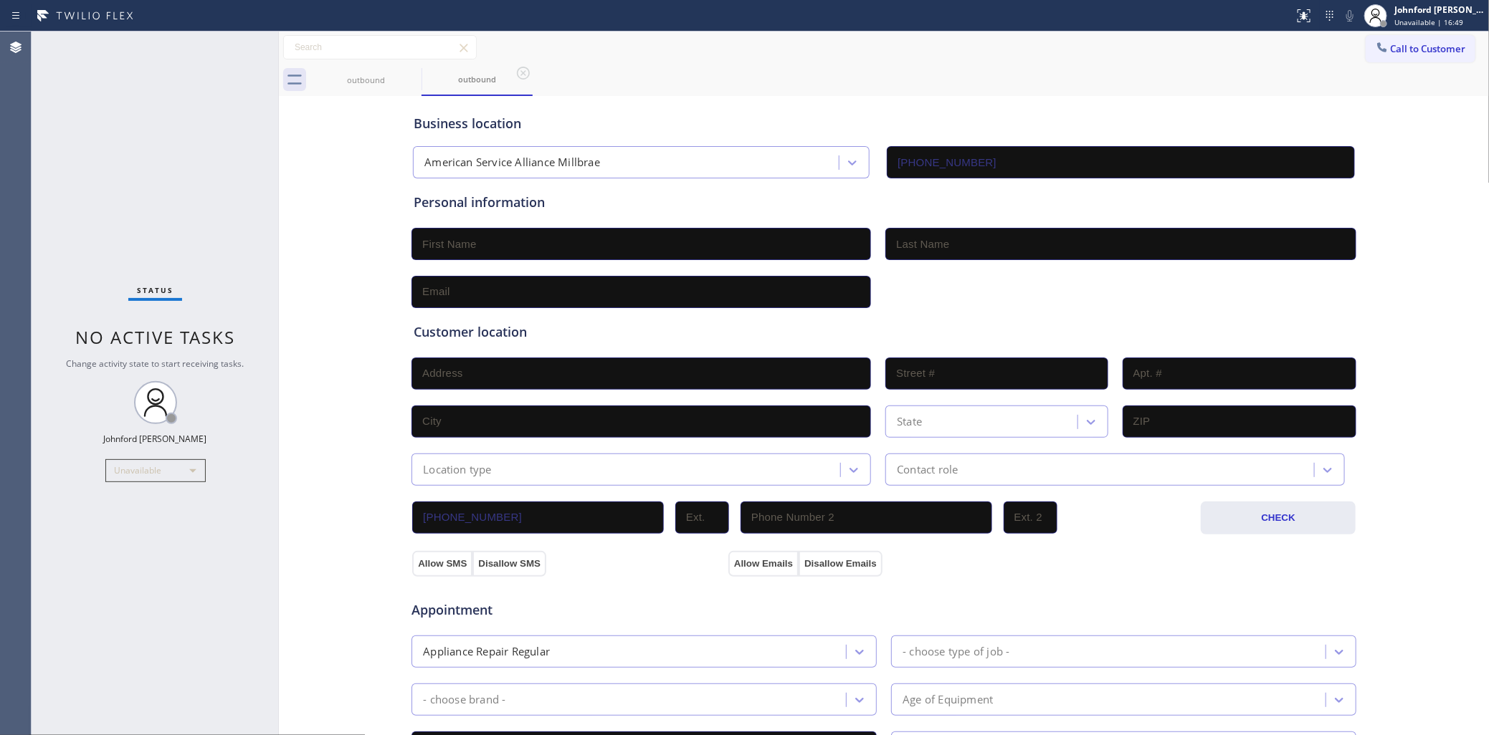
click at [1378, 52] on button "Call to Customer" at bounding box center [1421, 48] width 110 height 27
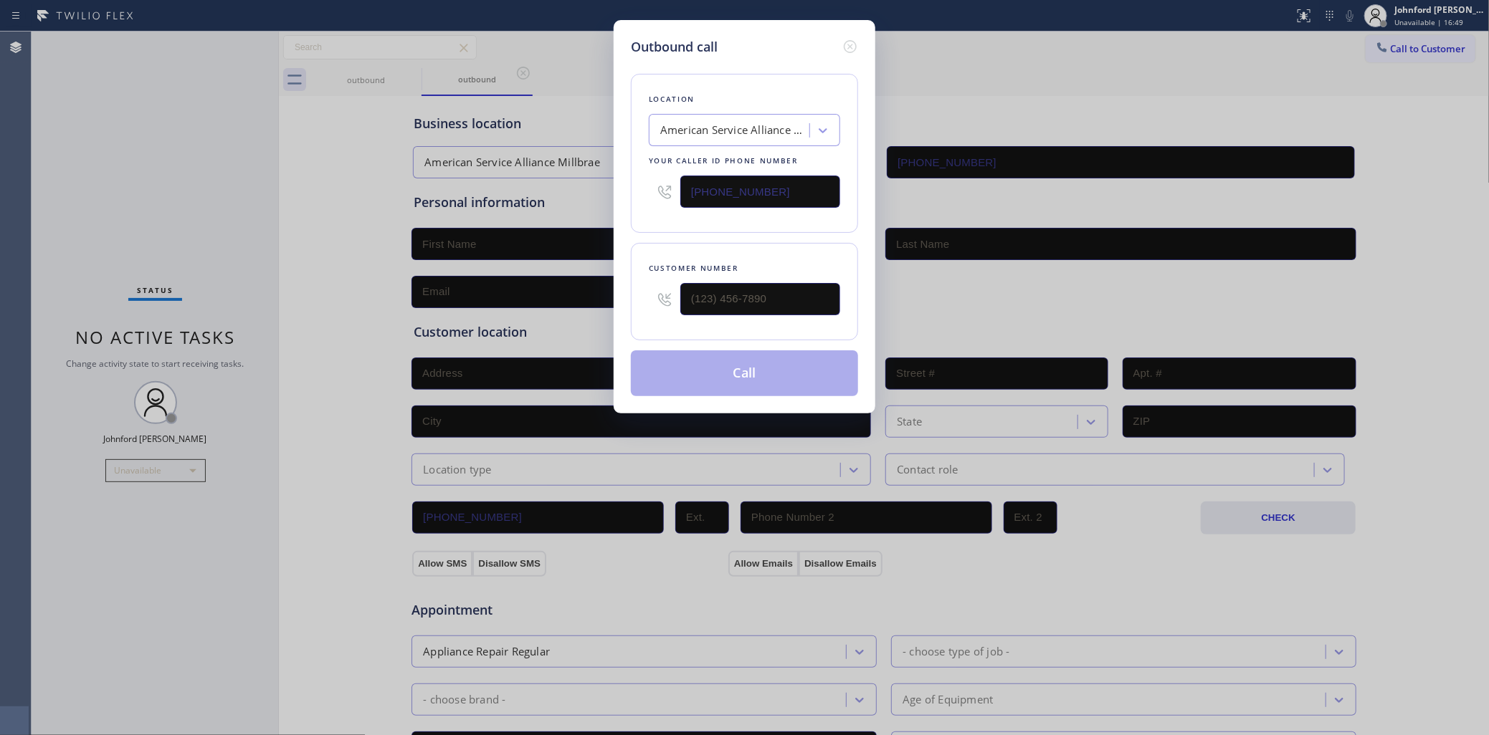
drag, startPoint x: 757, startPoint y: 191, endPoint x: 573, endPoint y: 194, distance: 183.5
click at [626, 194] on div "Outbound call Location American Service Alliance Millbrae Your caller id phone …" at bounding box center [745, 217] width 262 height 394
paste input "813) 642-4658"
type input "[PHONE_NUMBER]"
drag, startPoint x: 1077, startPoint y: 115, endPoint x: 786, endPoint y: 269, distance: 329.0
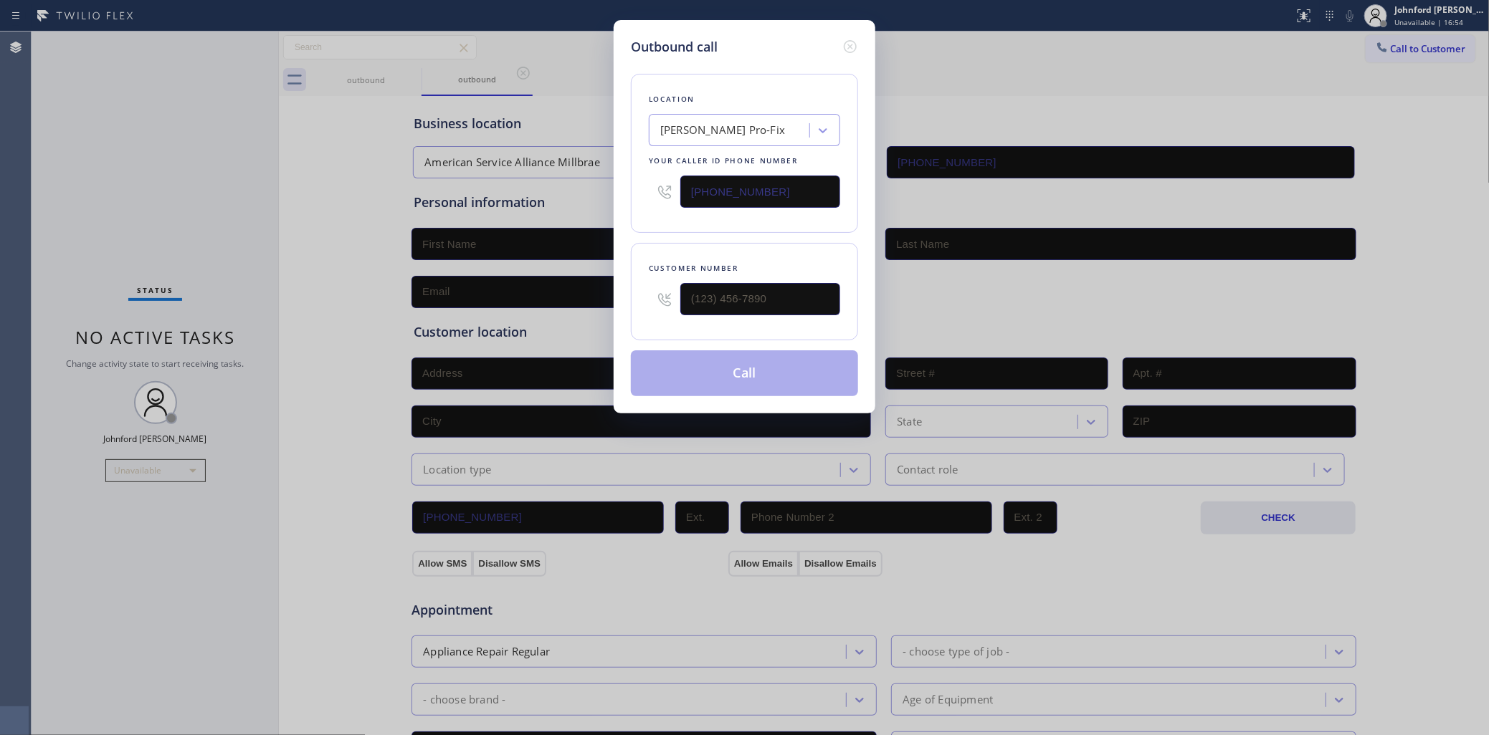
click at [1074, 115] on div "Outbound call Location [PERSON_NAME] Pro-Fix Your caller id phone number [PHONE…" at bounding box center [744, 367] width 1489 height 735
drag, startPoint x: 776, startPoint y: 303, endPoint x: 600, endPoint y: 303, distance: 176.3
click at [600, 303] on div "Outbound call Location [PERSON_NAME] Pro-Fix Your caller id phone number [PHONE…" at bounding box center [744, 367] width 1489 height 735
paste input "813) 642-3461"
type input "[PHONE_NUMBER]"
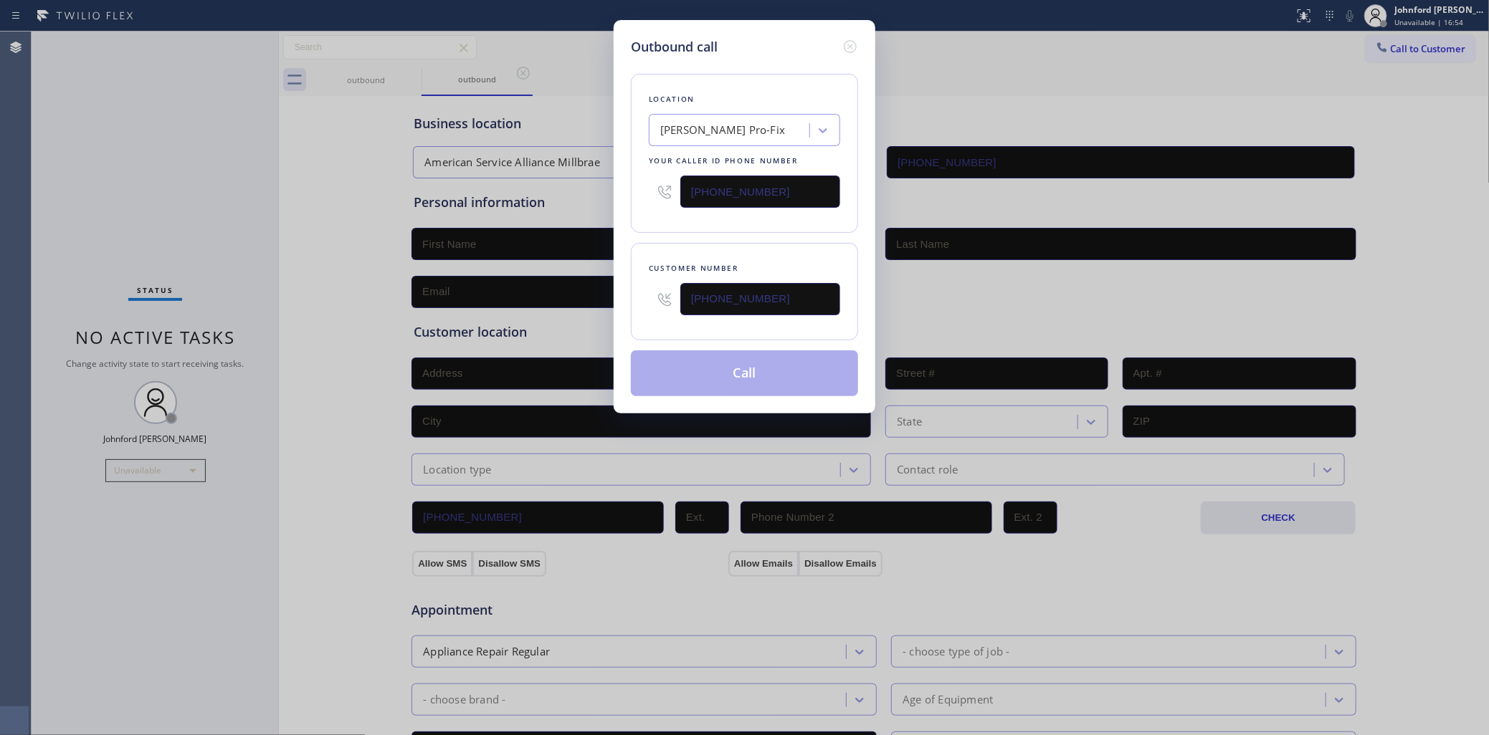
drag, startPoint x: 642, startPoint y: 249, endPoint x: 654, endPoint y: 257, distance: 13.5
click at [649, 252] on div "Customer number [PHONE_NUMBER]" at bounding box center [744, 291] width 227 height 97
click at [697, 351] on button "Call" at bounding box center [744, 374] width 227 height 46
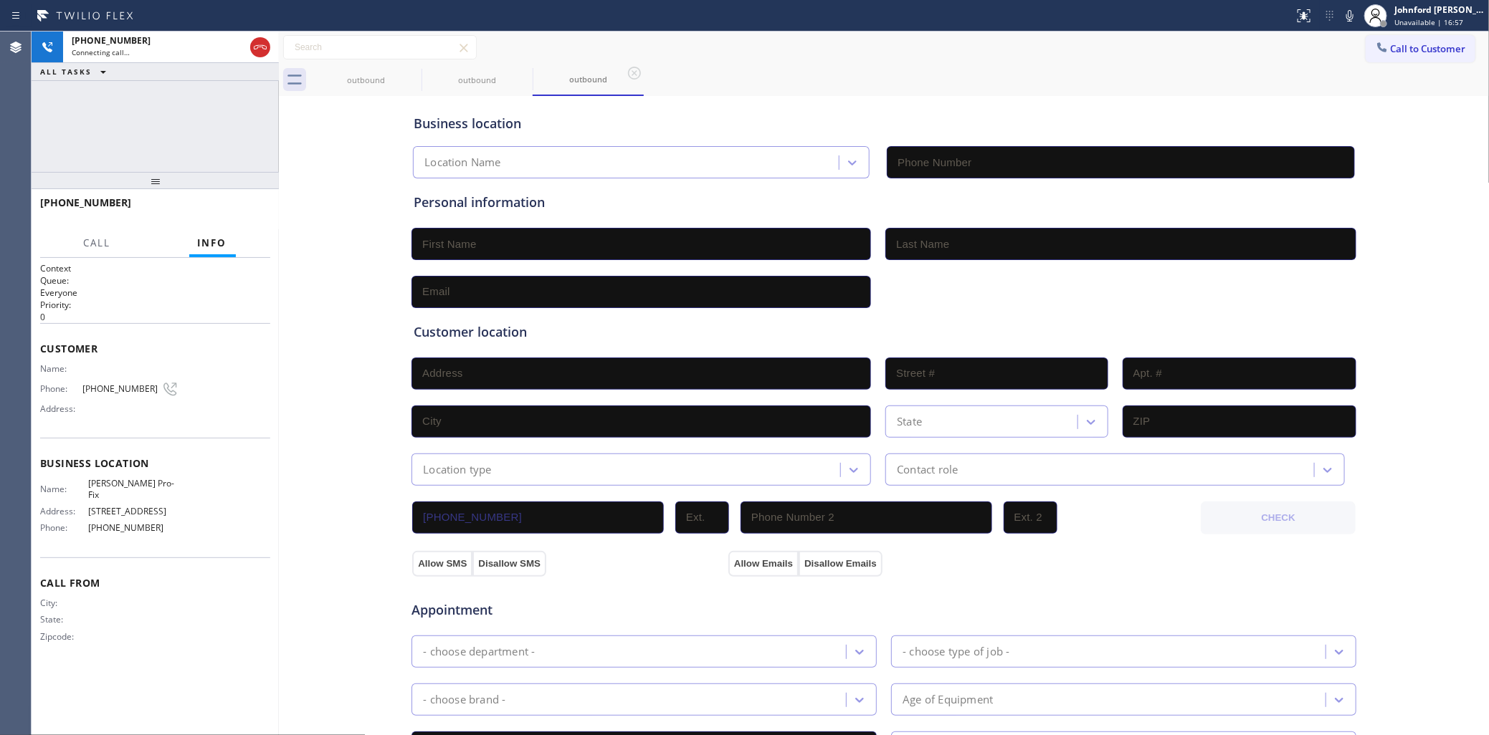
type input "[PHONE_NUMBER]"
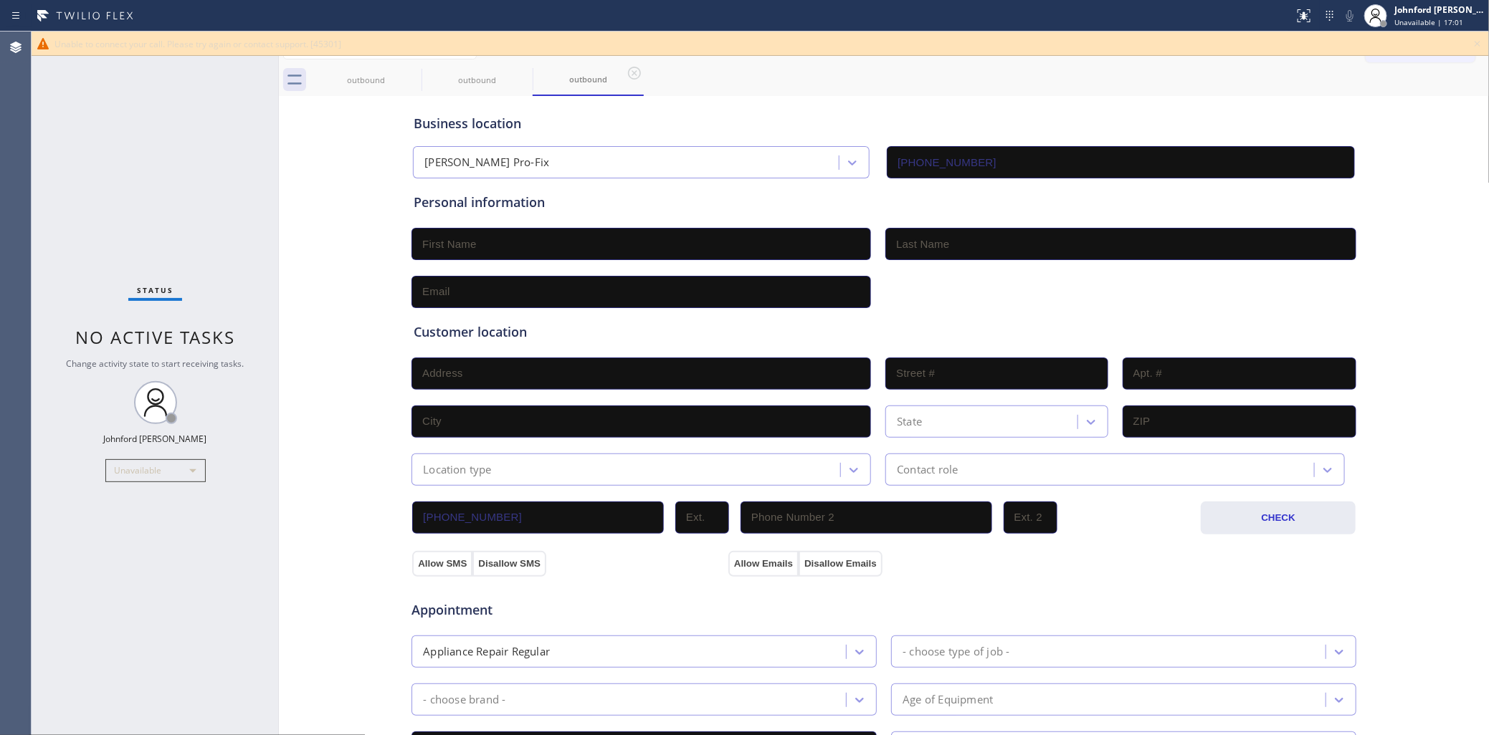
click at [832, 73] on div "outbound outbound outbound" at bounding box center [899, 80] width 1179 height 32
click at [1475, 42] on icon at bounding box center [1477, 43] width 17 height 17
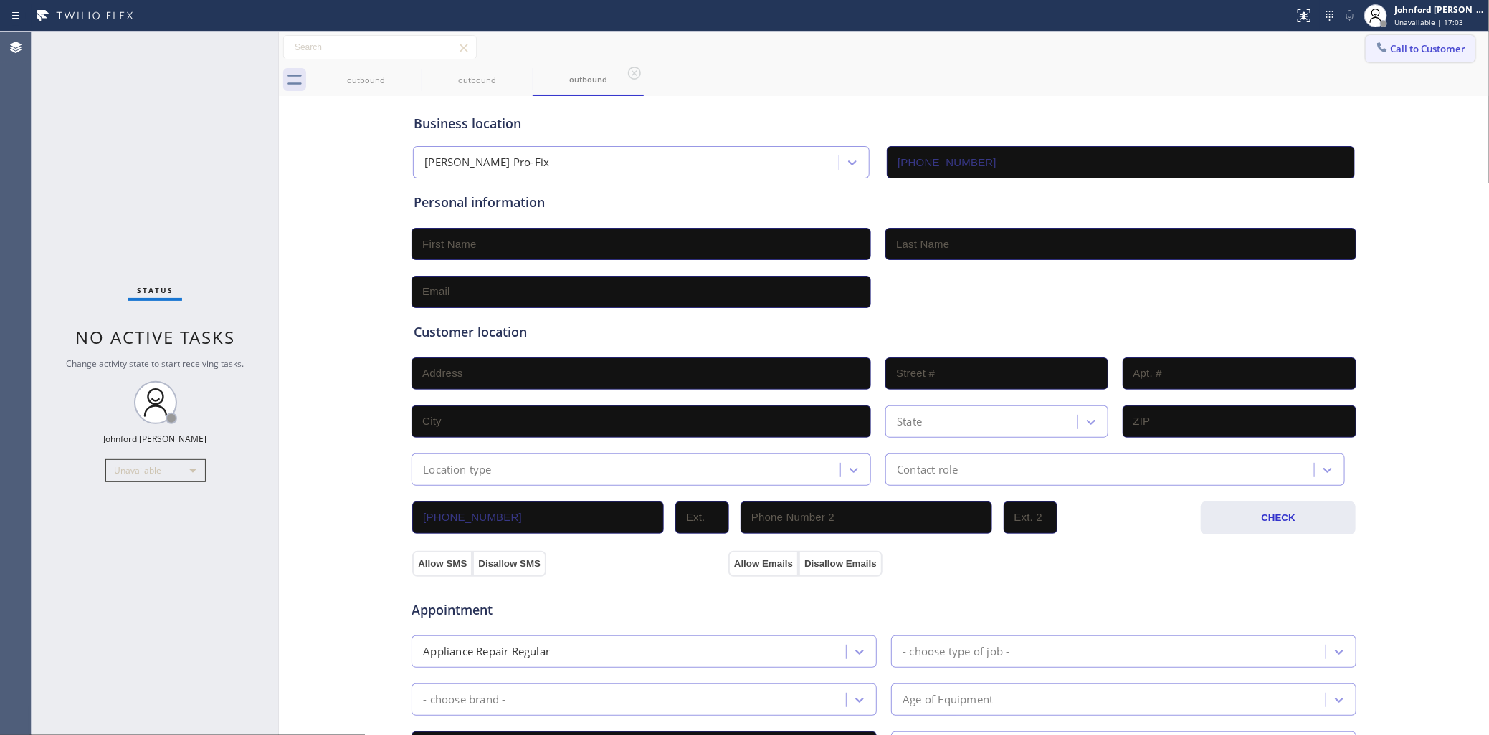
click at [1405, 47] on span "Call to Customer" at bounding box center [1428, 48] width 75 height 13
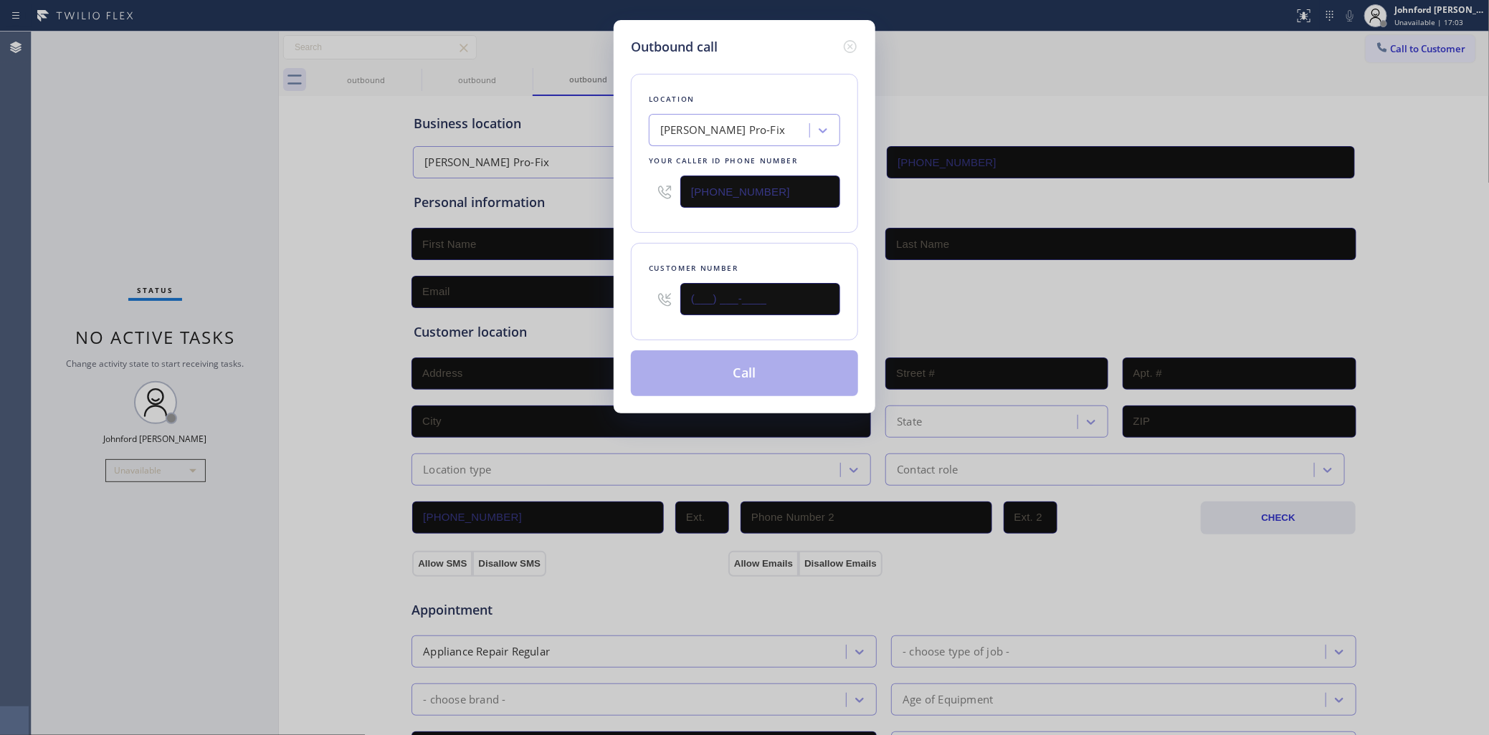
drag, startPoint x: 760, startPoint y: 291, endPoint x: 633, endPoint y: 303, distance: 127.4
click at [633, 303] on div "Customer number (___) ___-____" at bounding box center [744, 291] width 227 height 97
paste input "813) 642-3461"
type input "[PHONE_NUMBER]"
drag, startPoint x: 697, startPoint y: 237, endPoint x: 697, endPoint y: 281, distance: 44.4
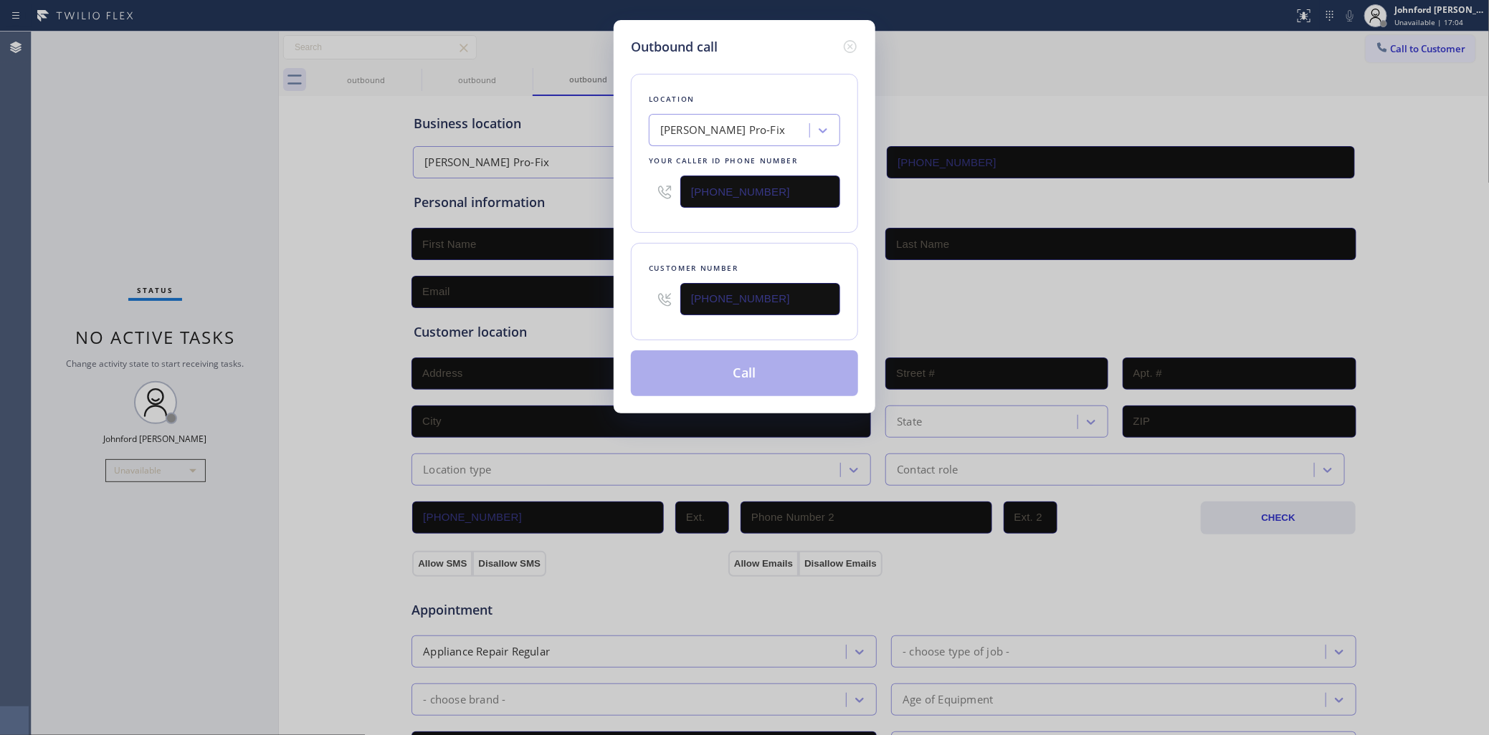
click at [697, 240] on div "Location [PERSON_NAME] Pro-Fix Your caller id phone number [PHONE_NUMBER] Custo…" at bounding box center [744, 227] width 227 height 340
click at [731, 369] on button "Call" at bounding box center [744, 374] width 227 height 46
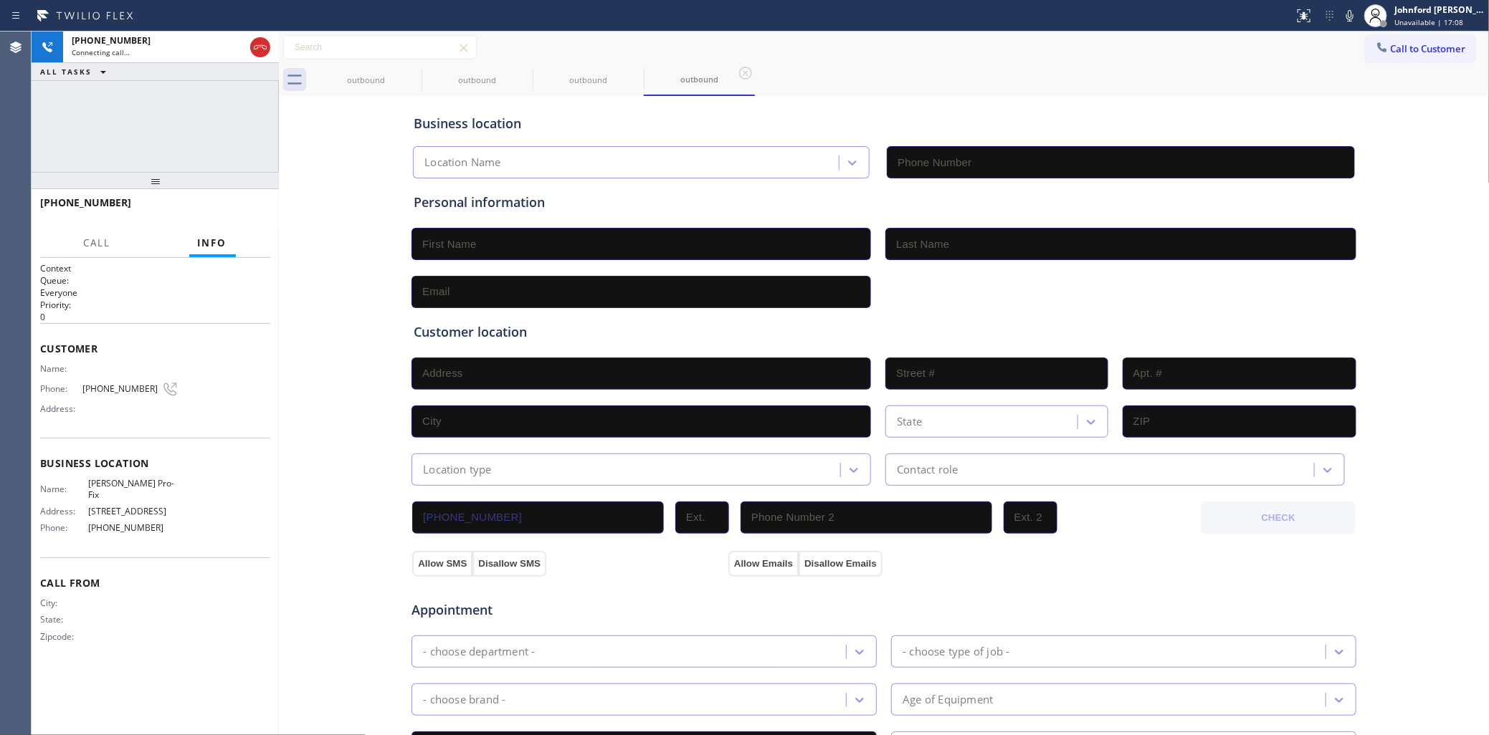
type input "[PHONE_NUMBER]"
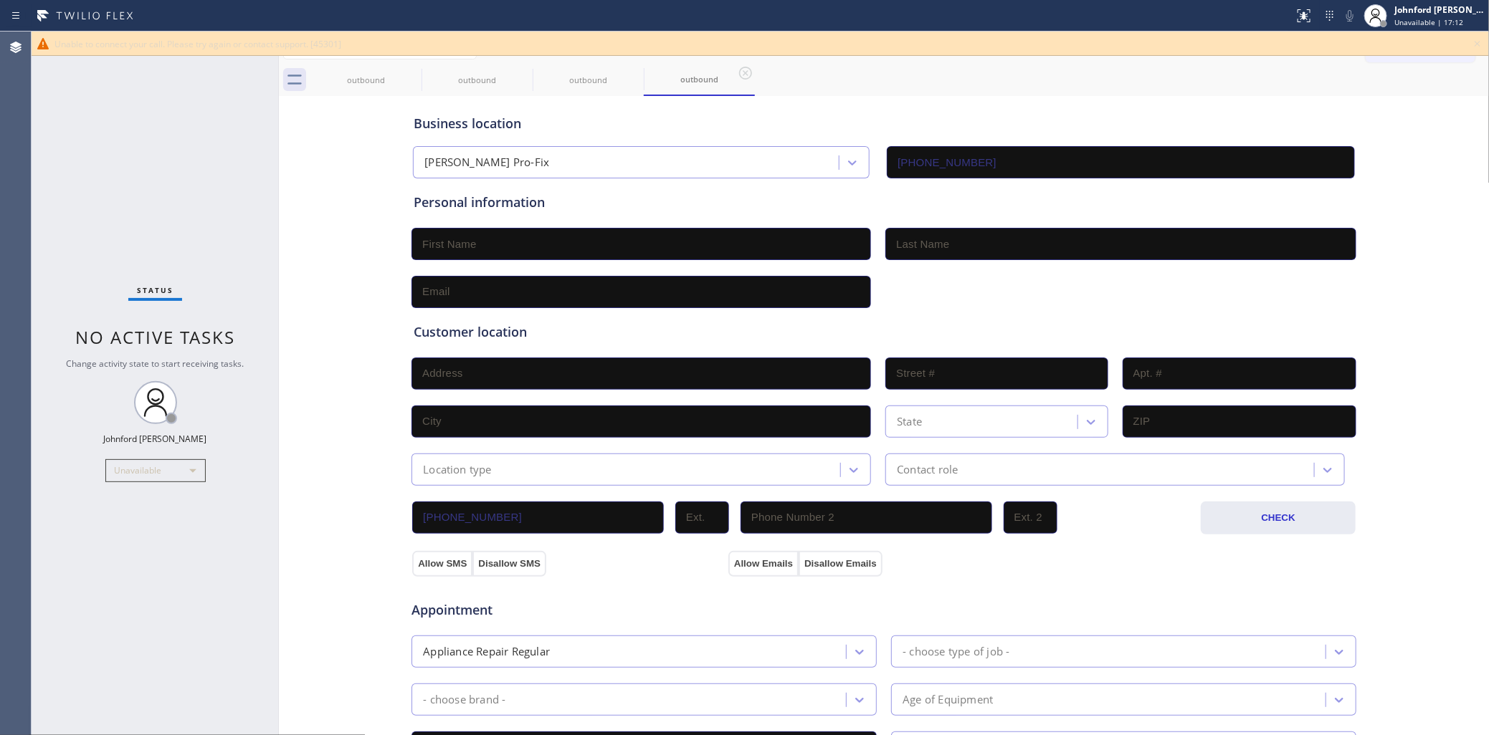
drag, startPoint x: 59, startPoint y: 214, endPoint x: 238, endPoint y: 189, distance: 181.0
click at [59, 214] on div "Status No active tasks Change activity state to start receiving tasks. [PERSON_…" at bounding box center [155, 384] width 247 height 704
click at [1475, 44] on icon at bounding box center [1477, 43] width 17 height 17
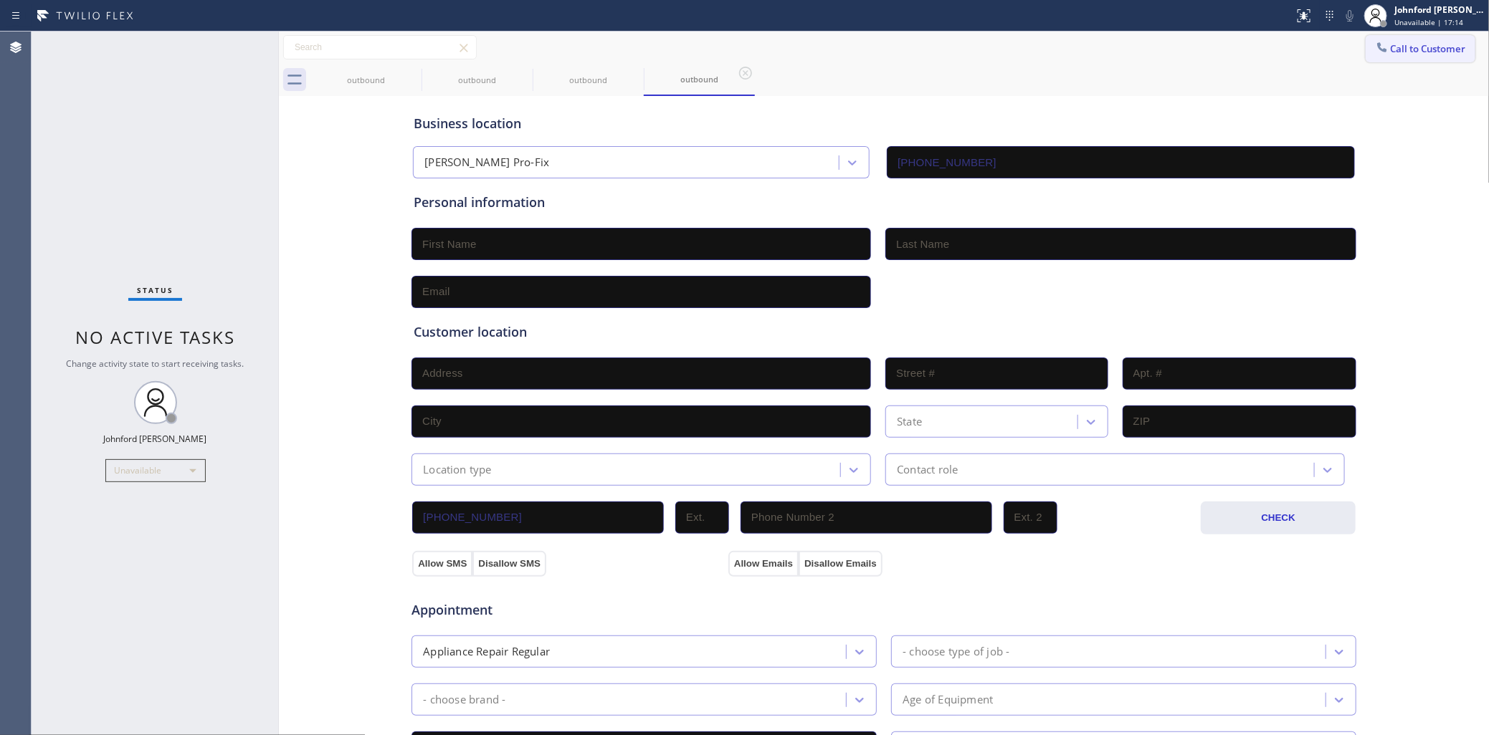
click at [1428, 44] on span "Call to Customer" at bounding box center [1428, 48] width 75 height 13
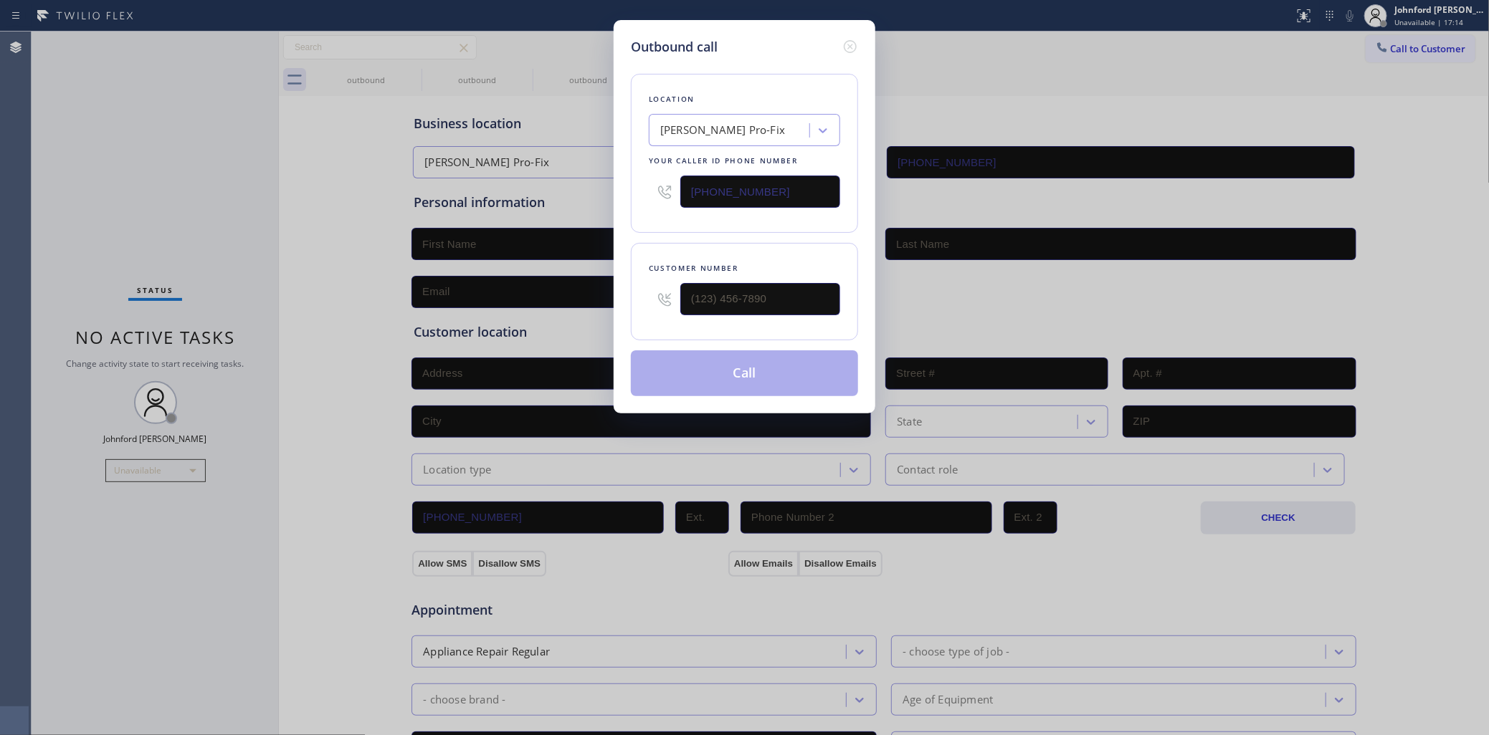
drag, startPoint x: 711, startPoint y: 191, endPoint x: 560, endPoint y: 201, distance: 151.6
click at [589, 201] on div "Outbound call Location [PERSON_NAME] Pro-Fix Your caller id phone number [PHONE…" at bounding box center [744, 367] width 1489 height 735
paste input "510) 319-010"
type input "[PHONE_NUMBER]"
drag, startPoint x: 1115, startPoint y: 80, endPoint x: 851, endPoint y: 246, distance: 312.1
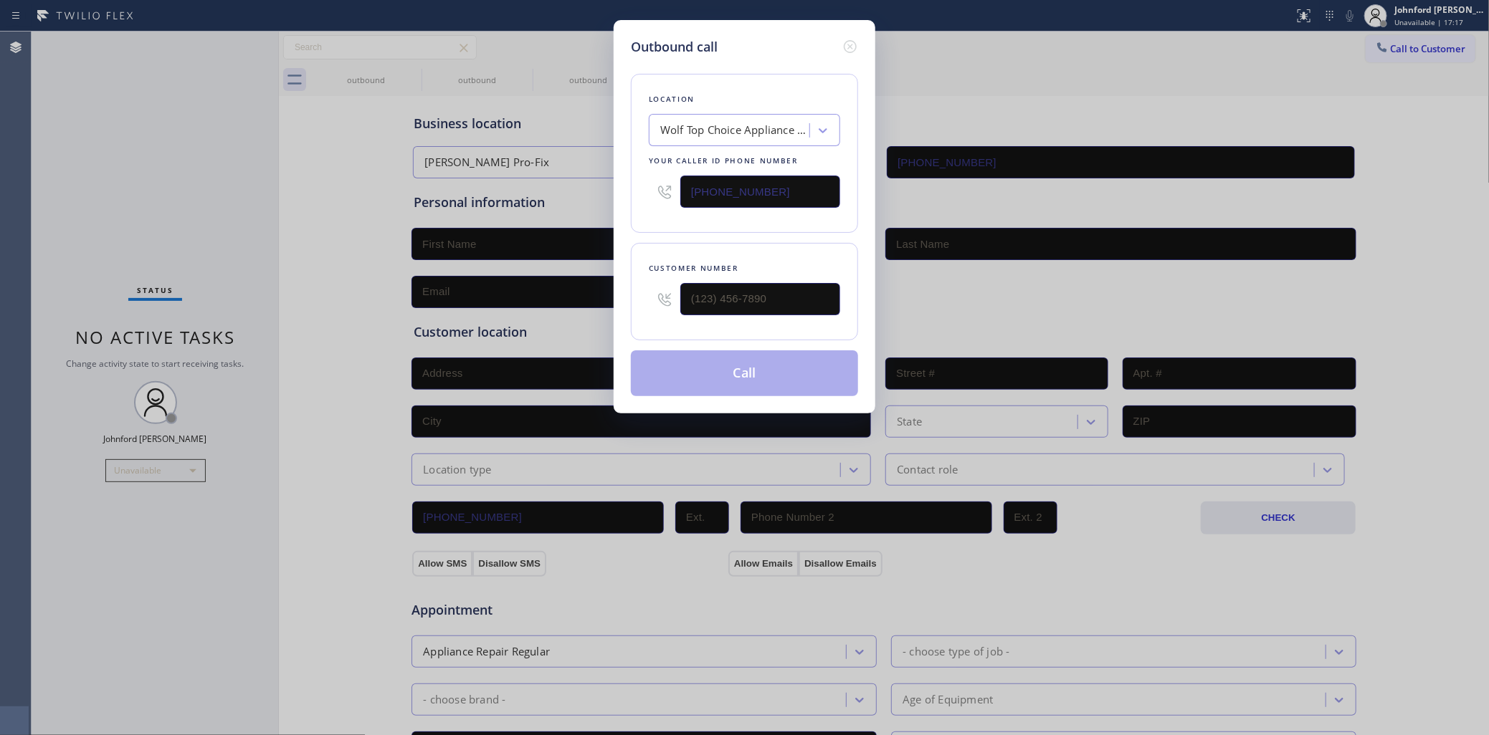
click at [1101, 90] on div "Outbound call Location Wolf Top Choice Appliance Repair [GEOGRAPHIC_DATA] Your …" at bounding box center [744, 367] width 1489 height 735
drag, startPoint x: 637, startPoint y: 295, endPoint x: 582, endPoint y: 292, distance: 54.6
click at [582, 292] on div "Outbound call Location Wolf Top Choice Appliance Repair [GEOGRAPHIC_DATA] Your …" at bounding box center [744, 367] width 1489 height 735
paste input "510) 869-3666"
type input "[PHONE_NUMBER]"
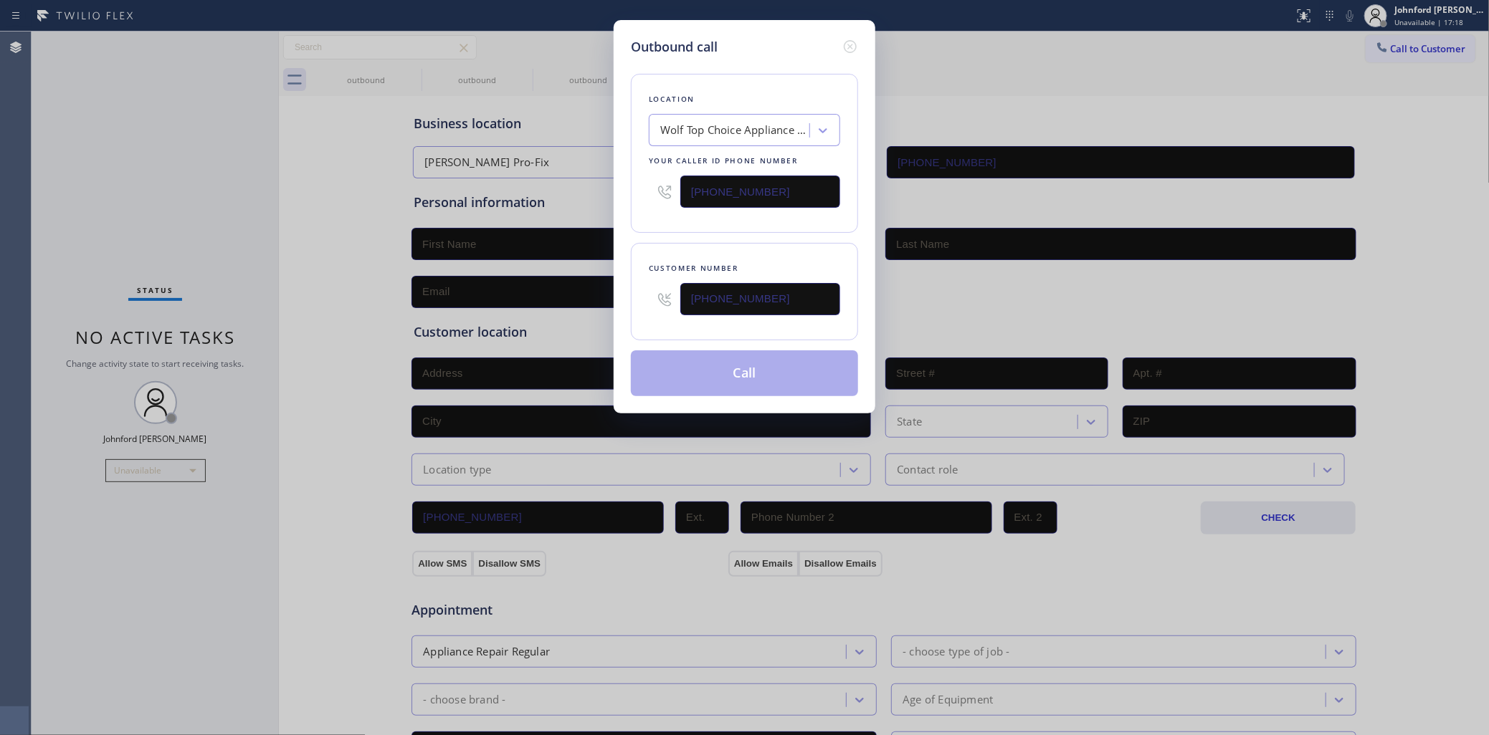
drag, startPoint x: 667, startPoint y: 230, endPoint x: 680, endPoint y: 330, distance: 101.2
click at [667, 230] on div "Location Wolf Top Choice Appliance Repair [GEOGRAPHIC_DATA] Your caller id phon…" at bounding box center [744, 227] width 227 height 340
click at [688, 381] on button "Call" at bounding box center [744, 374] width 227 height 46
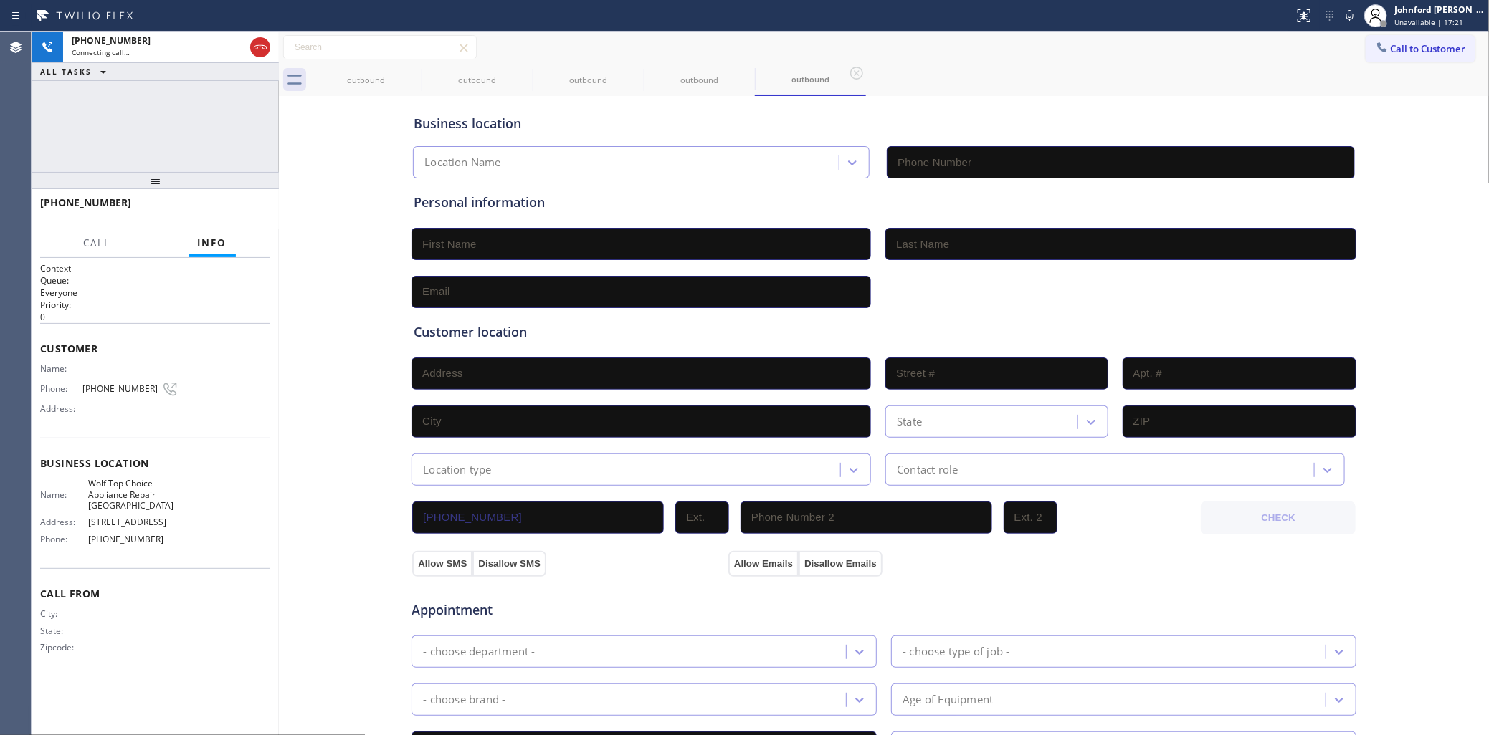
type input "[PHONE_NUMBER]"
click at [404, 79] on icon at bounding box center [412, 73] width 17 height 17
click at [0, 0] on icon at bounding box center [0, 0] width 0 height 0
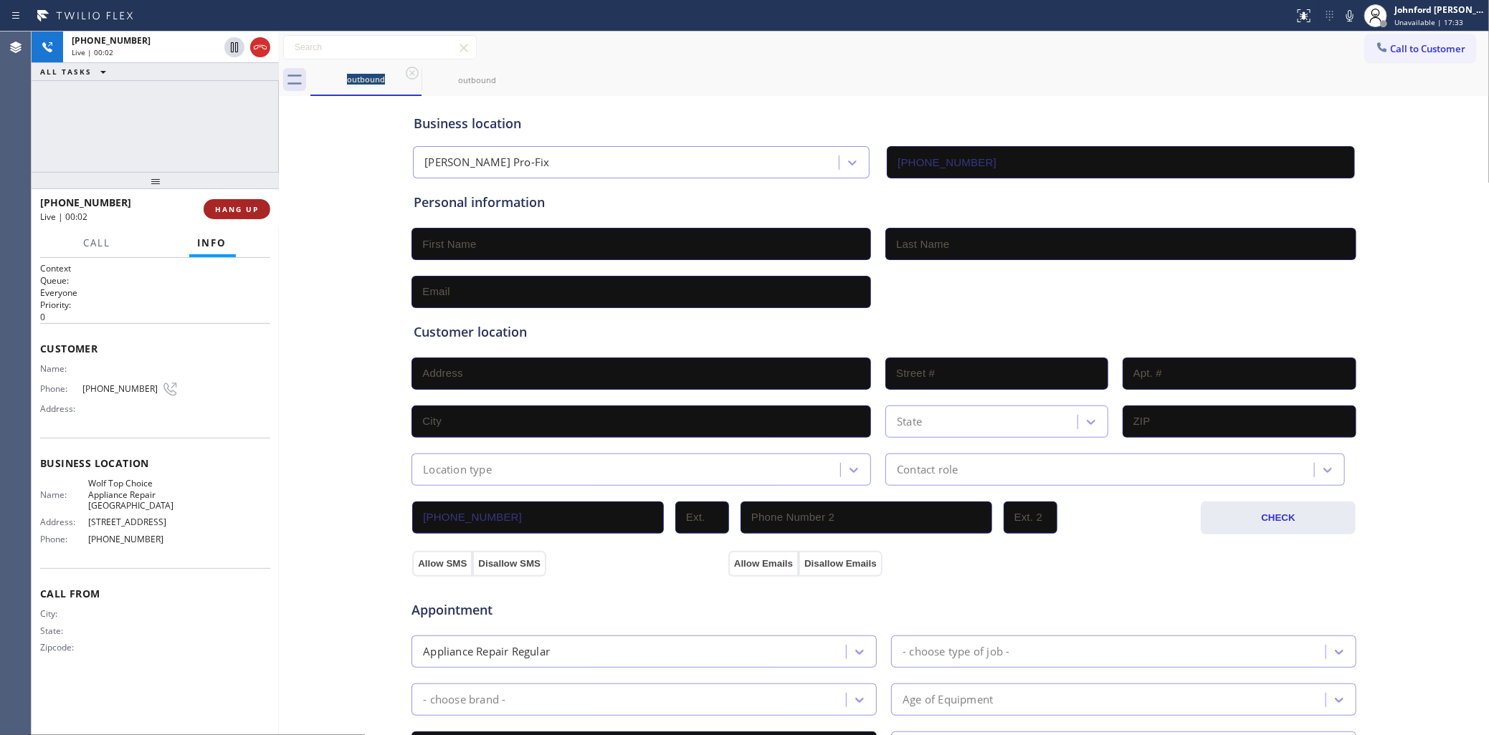
click at [230, 208] on span "HANG UP" at bounding box center [237, 209] width 44 height 10
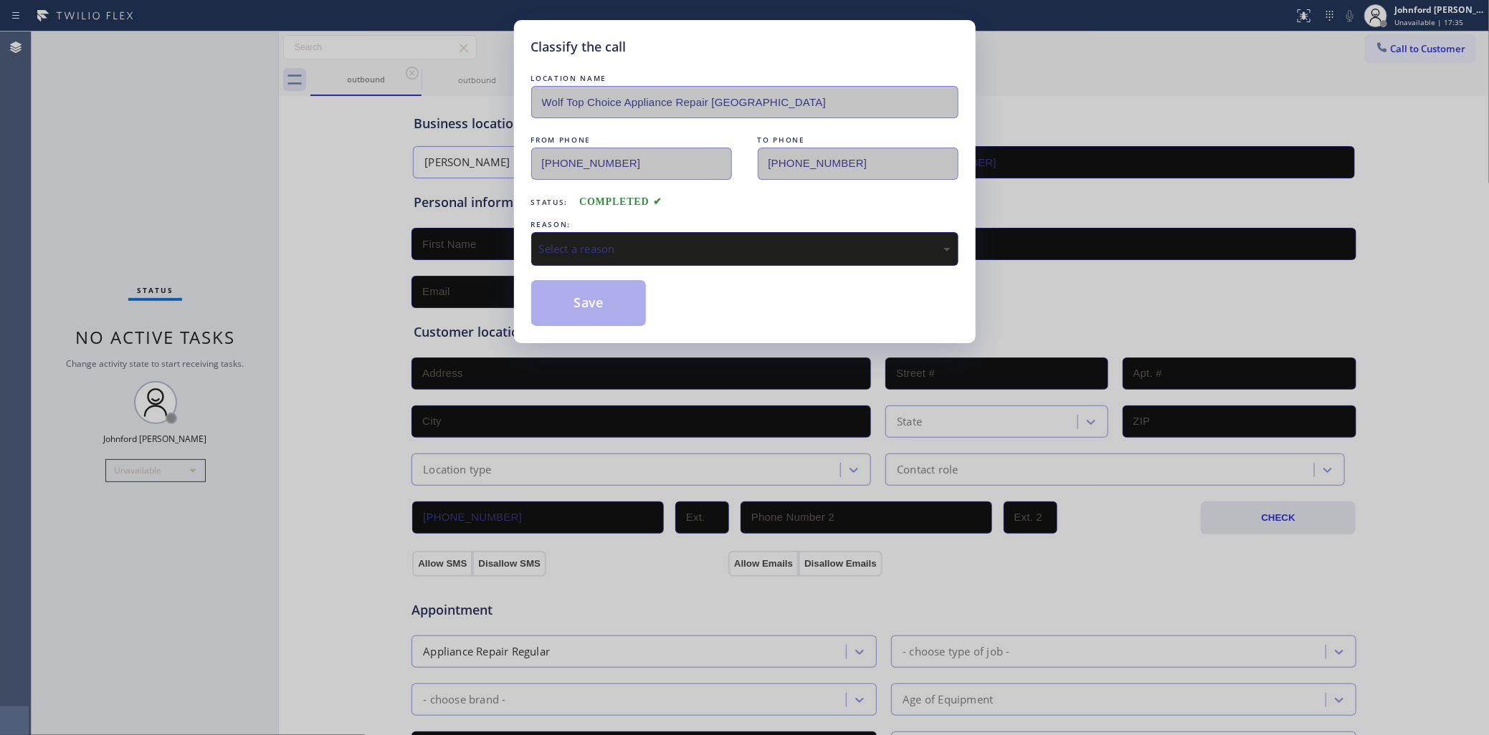
click at [573, 219] on div "REASON:" at bounding box center [744, 224] width 427 height 15
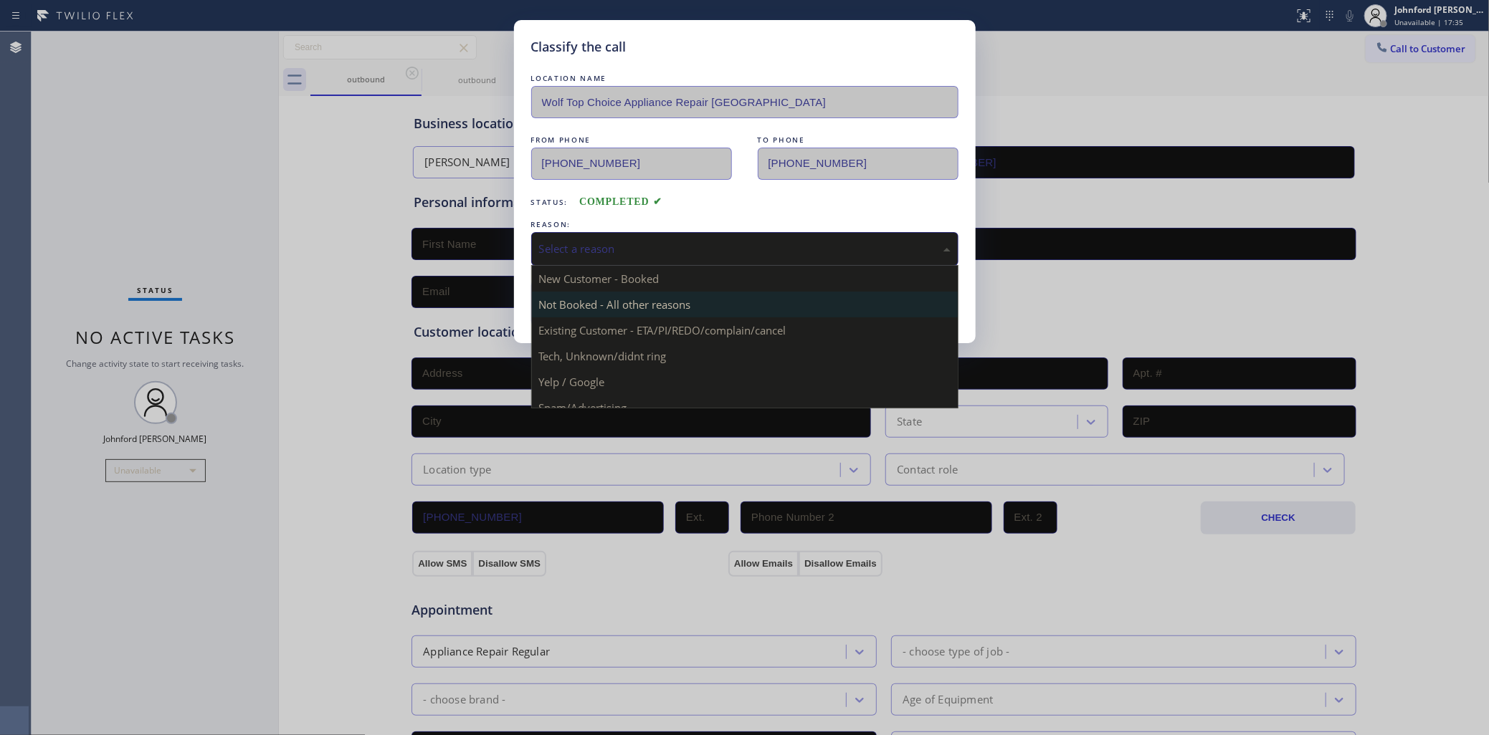
drag, startPoint x: 590, startPoint y: 235, endPoint x: 637, endPoint y: 297, distance: 77.8
click at [594, 235] on div "Select a reason" at bounding box center [744, 249] width 427 height 34
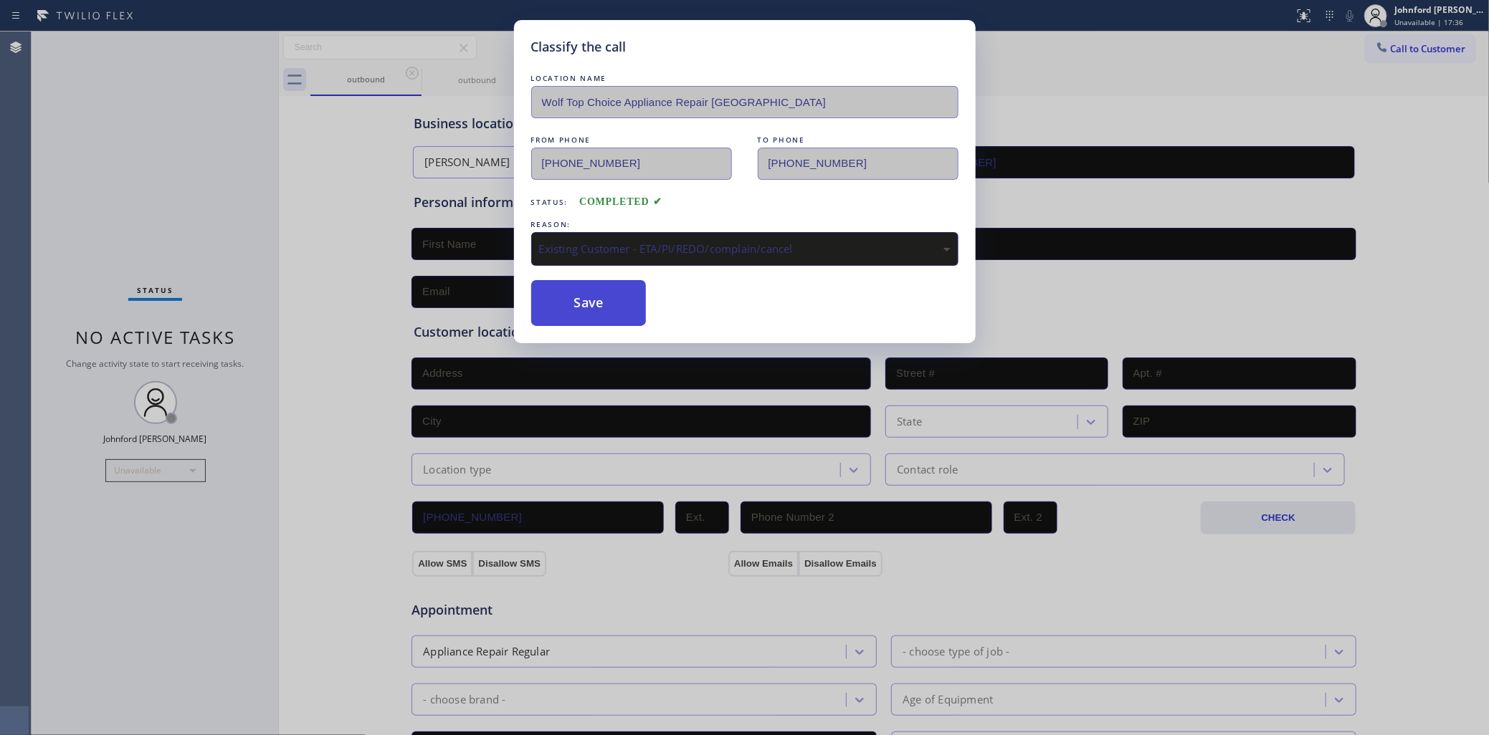
click at [620, 301] on button "Save" at bounding box center [588, 303] width 115 height 46
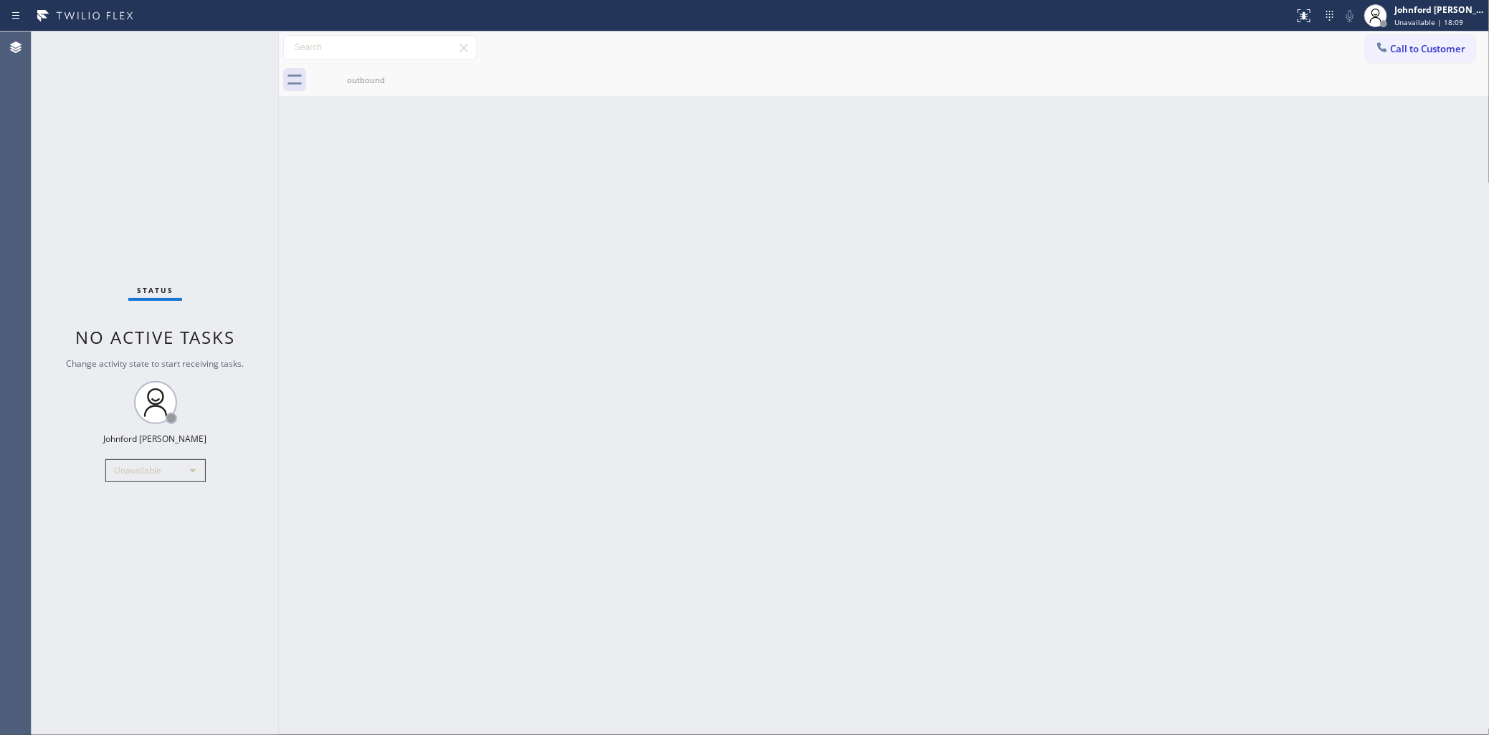
click at [1295, 191] on div "Back to Dashboard Change Sender ID Customers Technicians Select a contact Outbo…" at bounding box center [884, 384] width 1211 height 704
click at [1439, 50] on span "Call to Customer" at bounding box center [1428, 48] width 75 height 13
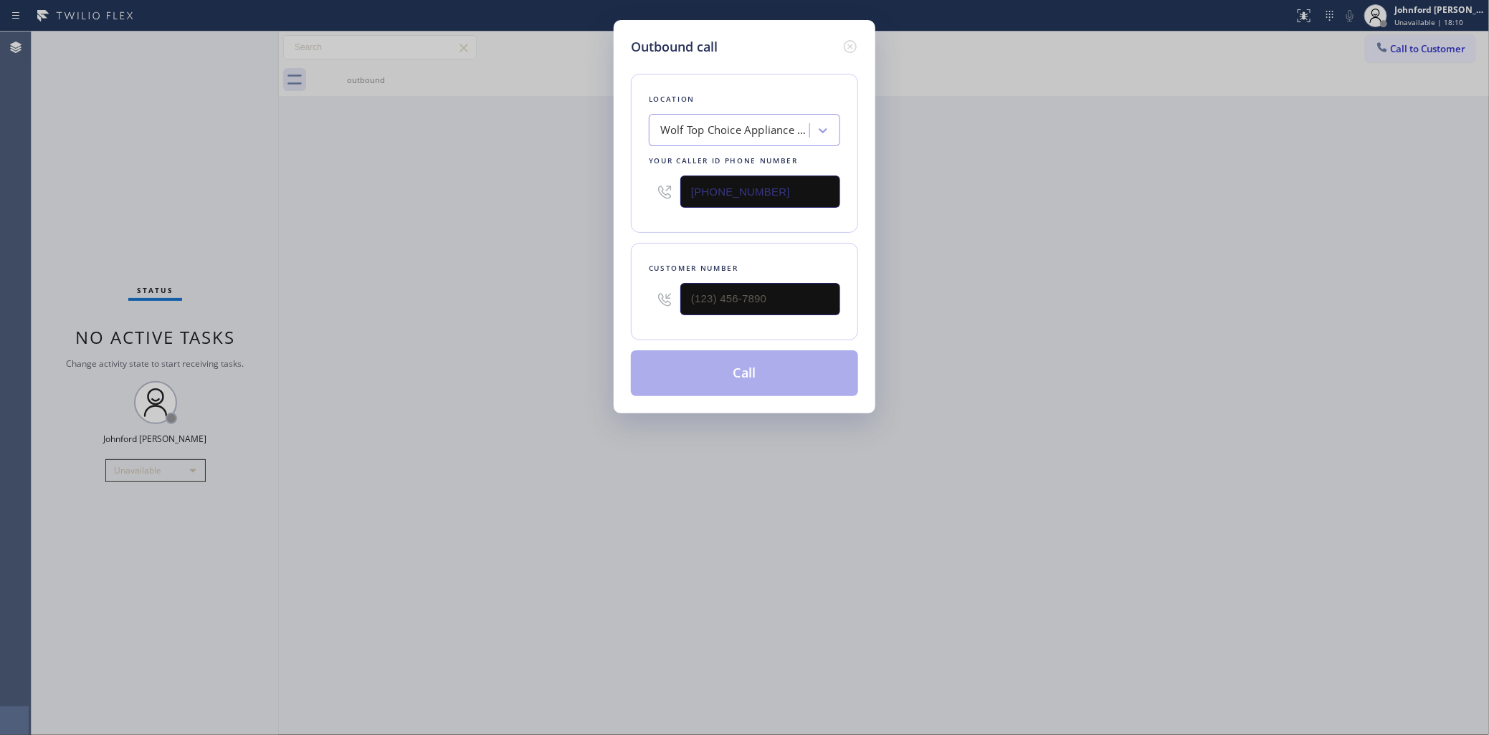
drag, startPoint x: 729, startPoint y: 192, endPoint x: 637, endPoint y: 192, distance: 92.5
click at [653, 192] on div "[PHONE_NUMBER]" at bounding box center [744, 191] width 191 height 47
paste input "805) 222-7592"
type input "[PHONE_NUMBER]"
click at [1176, 285] on div "Outbound call Location Blue Moon Electrical [GEOGRAPHIC_DATA] Your caller id ph…" at bounding box center [744, 367] width 1489 height 735
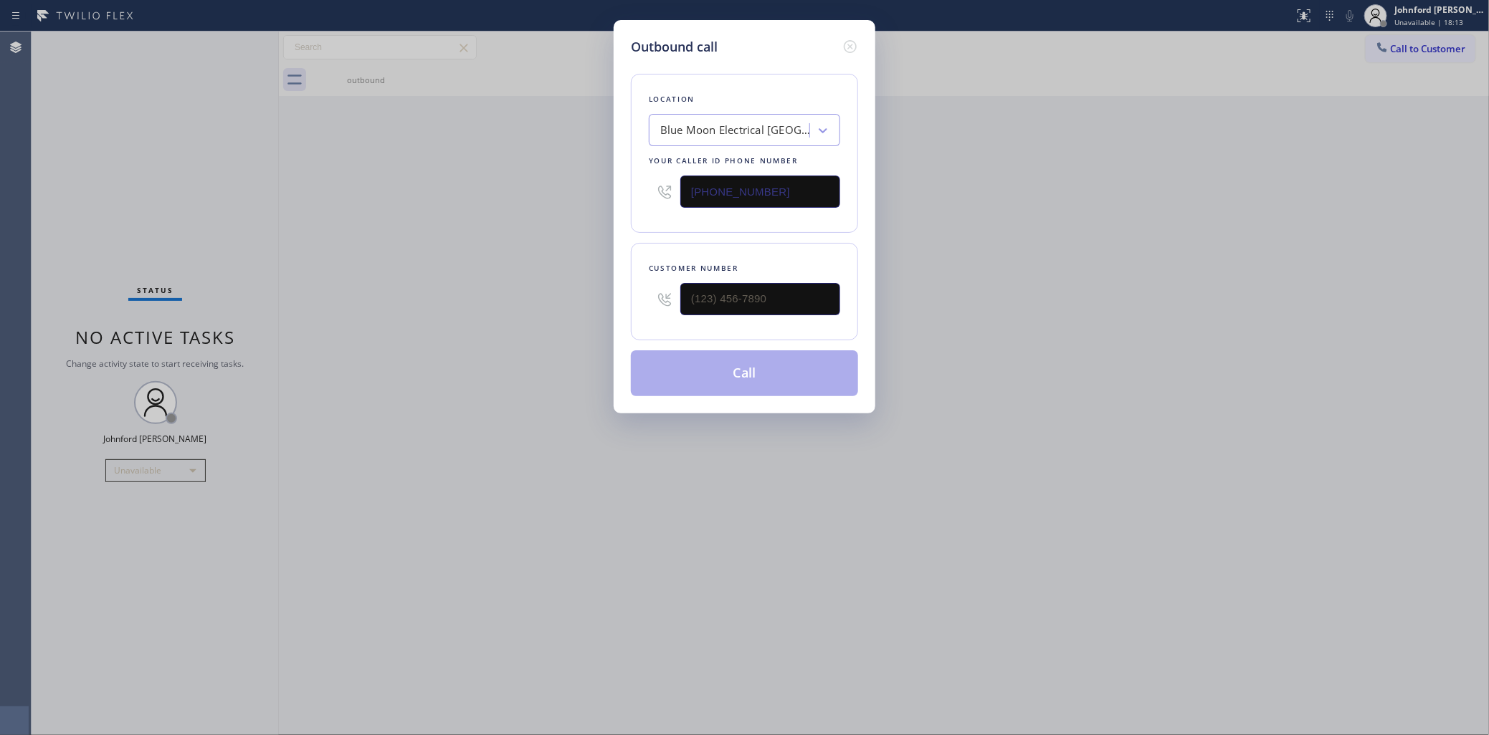
drag, startPoint x: 776, startPoint y: 318, endPoint x: 602, endPoint y: 317, distance: 173.5
click at [602, 317] on div "Outbound call Location Blue Moon Electrical [GEOGRAPHIC_DATA] Your caller id ph…" at bounding box center [744, 367] width 1489 height 735
click at [715, 294] on input "(___) ___-____" at bounding box center [760, 299] width 160 height 32
paste input "805) 931-2806"
type input "[PHONE_NUMBER]"
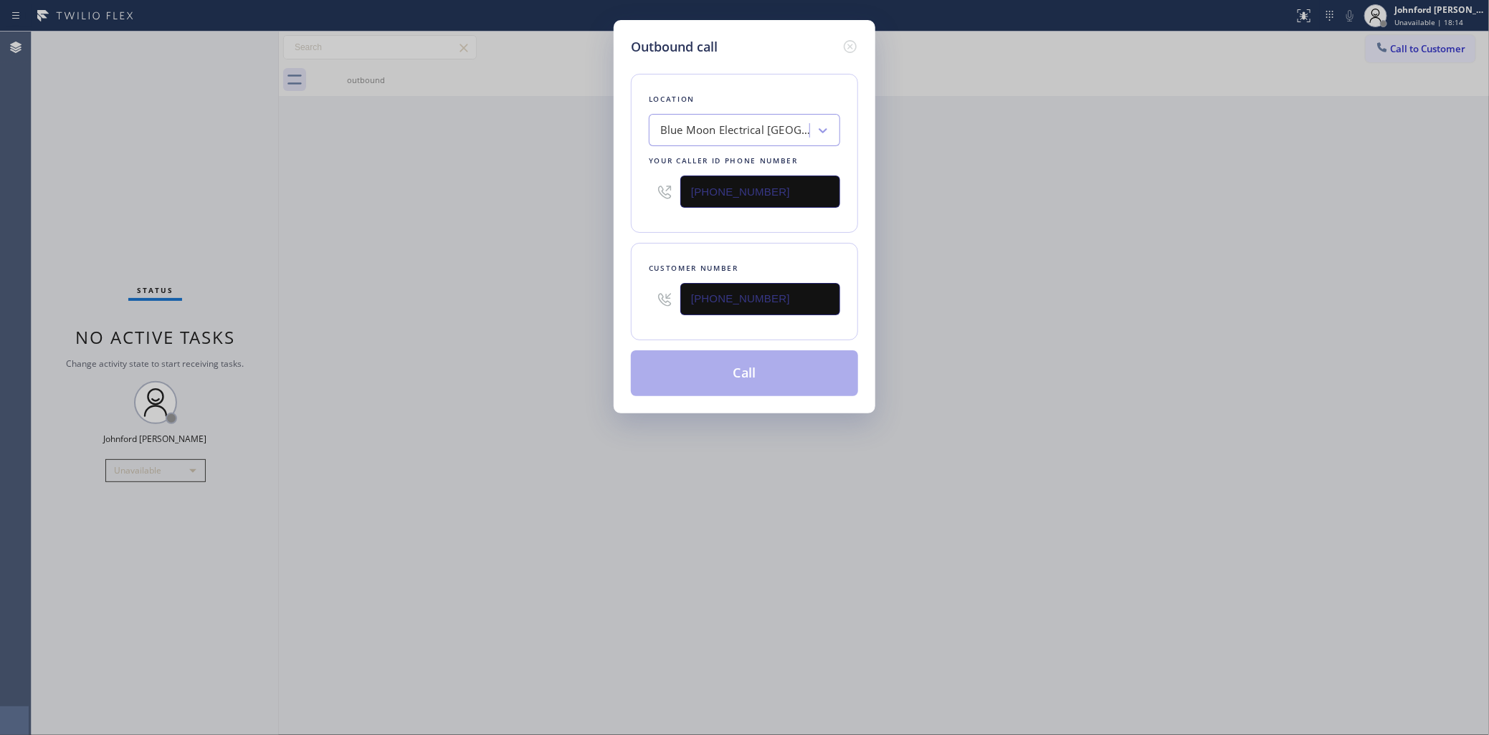
click at [470, 307] on div "Outbound call Location Blue Moon Electrical [GEOGRAPHIC_DATA] Your caller id ph…" at bounding box center [744, 367] width 1489 height 735
click at [768, 359] on button "Call" at bounding box center [744, 374] width 227 height 46
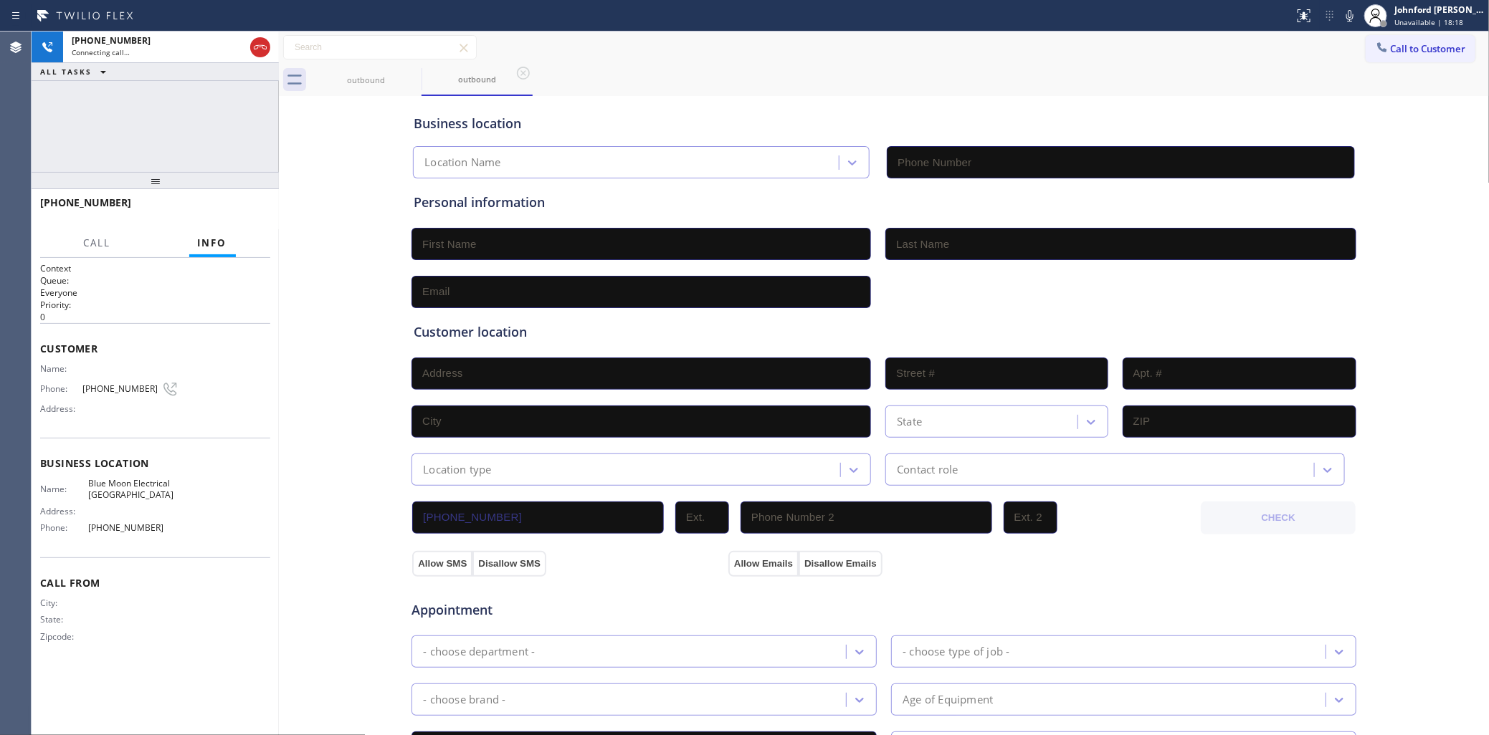
type input "[PHONE_NUMBER]"
click at [746, 129] on div "Business location" at bounding box center [884, 123] width 940 height 19
click at [1352, 18] on icon at bounding box center [1349, 15] width 17 height 17
click at [1343, 15] on icon at bounding box center [1349, 15] width 17 height 17
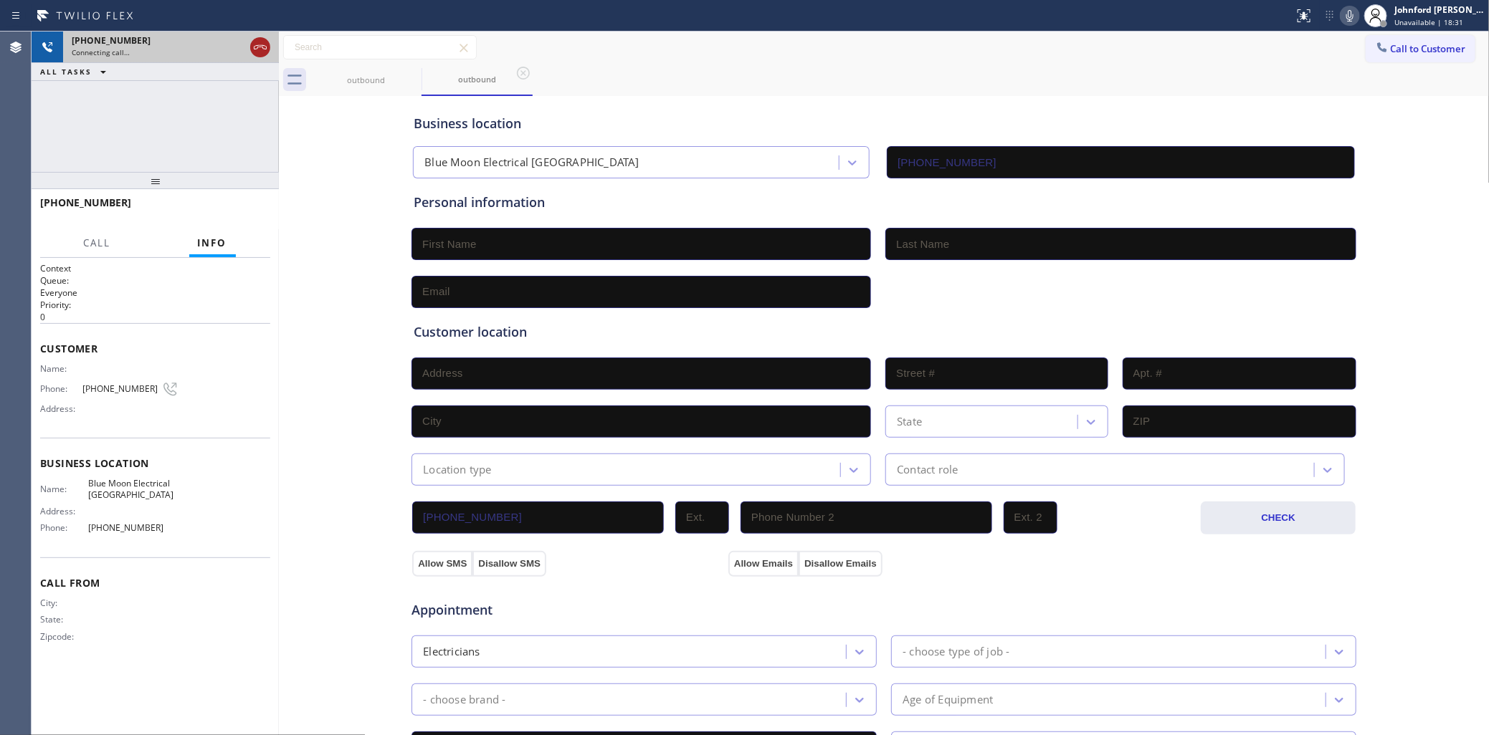
drag, startPoint x: 234, startPoint y: 55, endPoint x: 257, endPoint y: 54, distance: 22.3
click at [241, 55] on div "Connecting call…" at bounding box center [158, 52] width 173 height 10
click at [257, 54] on icon at bounding box center [260, 47] width 17 height 17
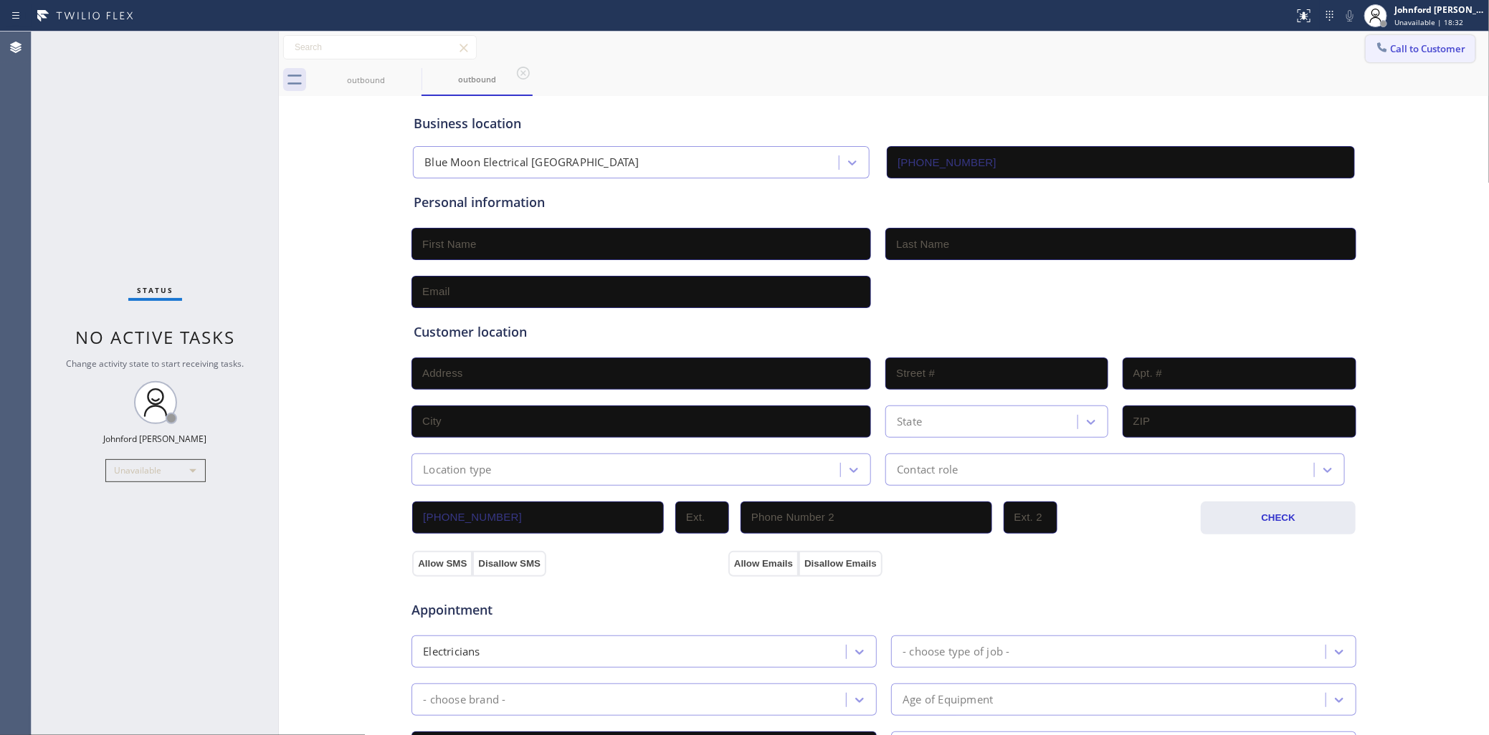
click at [1396, 59] on button "Call to Customer" at bounding box center [1421, 48] width 110 height 27
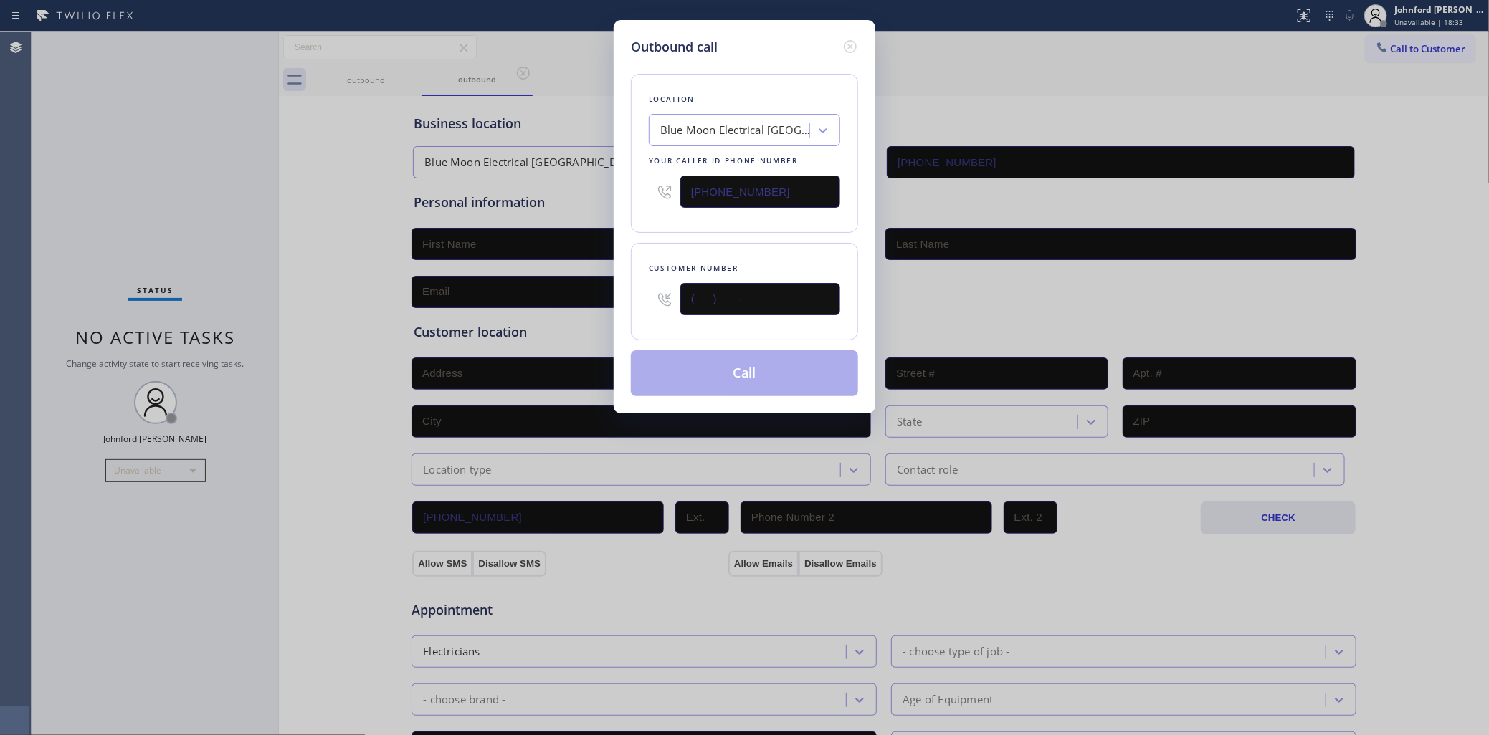
drag, startPoint x: 667, startPoint y: 277, endPoint x: 606, endPoint y: 259, distance: 64.2
click at [606, 259] on div "Outbound call Location Blue Moon Electrical [GEOGRAPHIC_DATA] Your caller id ph…" at bounding box center [744, 367] width 1489 height 735
paste input "805) 931-2806"
type input "[PHONE_NUMBER]"
click at [696, 234] on div "Location Blue Moon Electrical [GEOGRAPHIC_DATA] Your caller id phone number [PH…" at bounding box center [744, 227] width 227 height 340
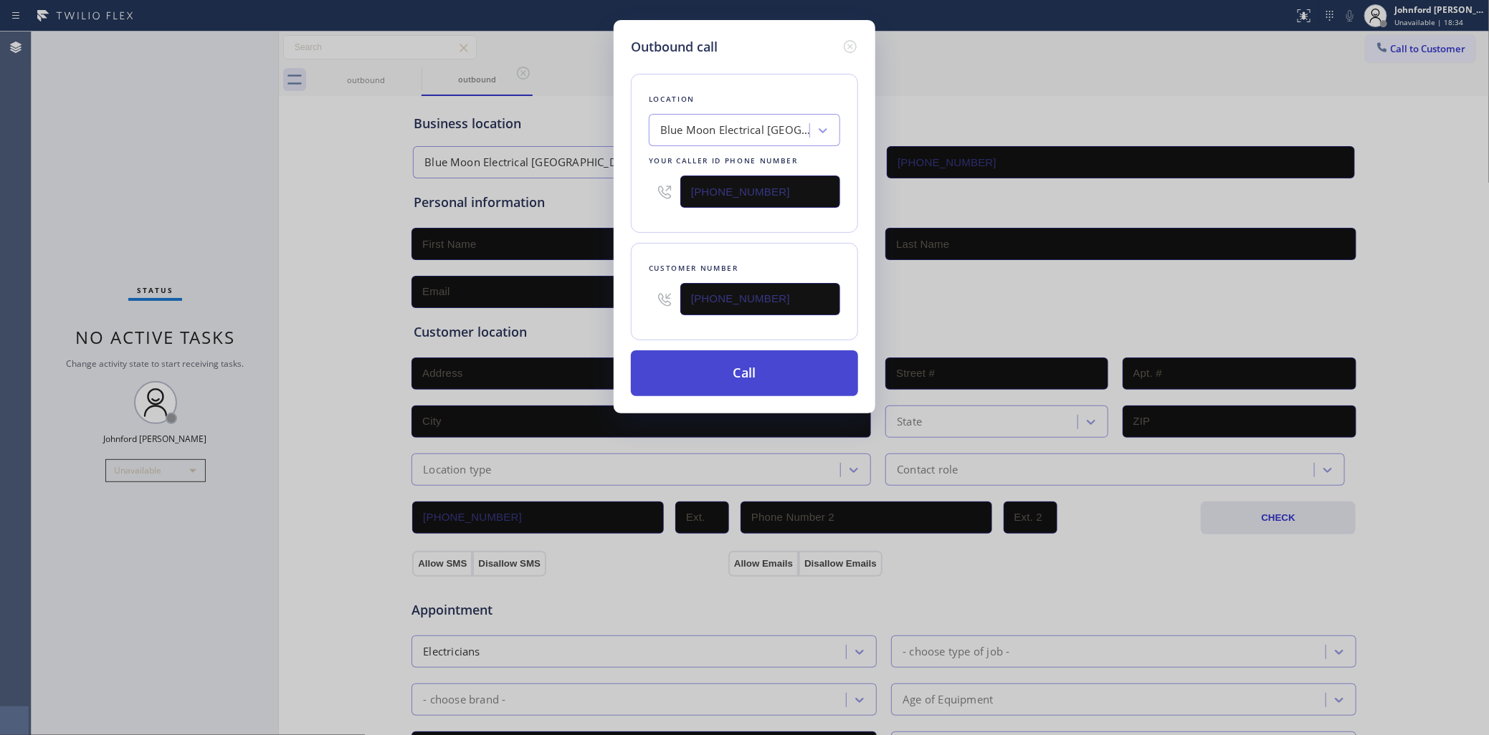
click at [751, 385] on button "Call" at bounding box center [744, 374] width 227 height 46
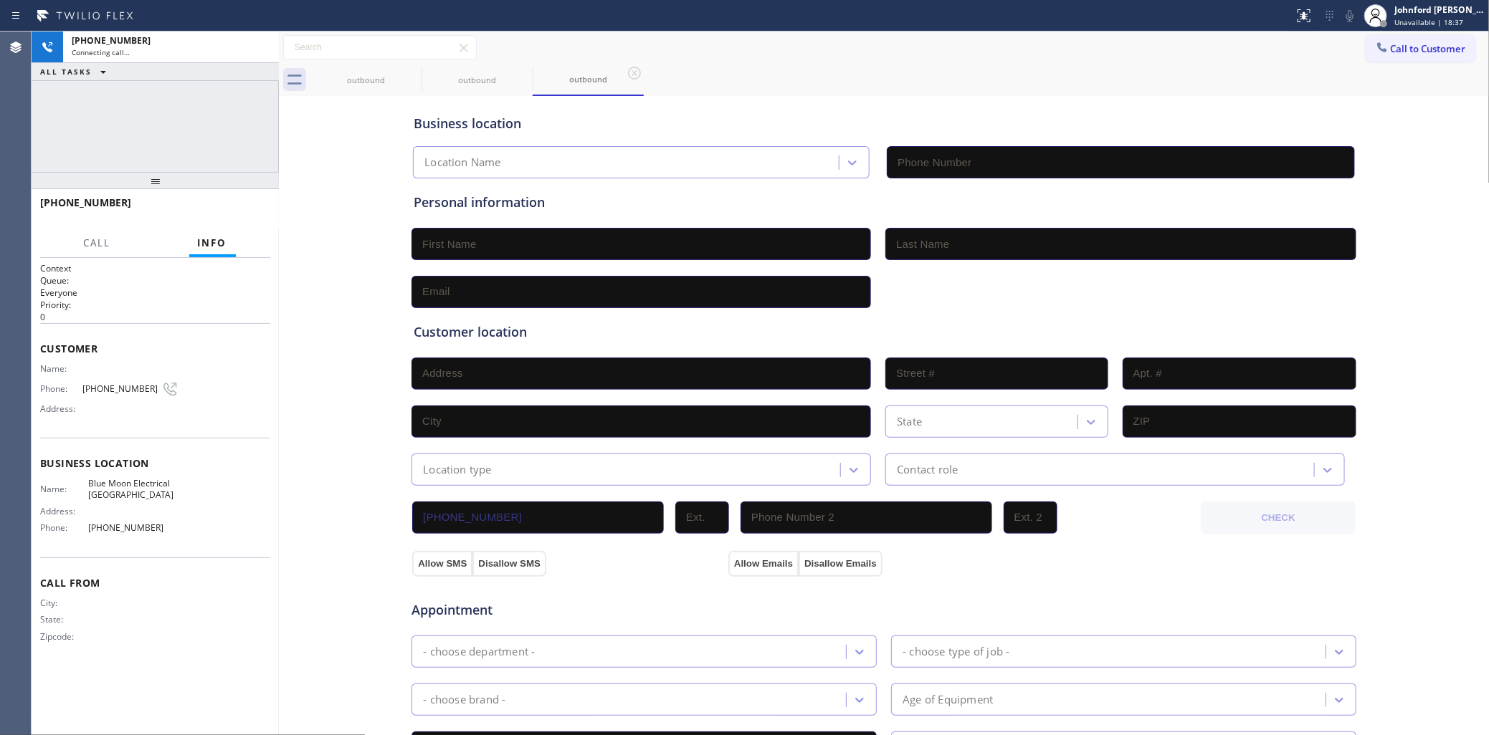
type input "[PHONE_NUMBER]"
click at [740, 90] on div "outbound outbound outbound" at bounding box center [899, 80] width 1179 height 32
click at [410, 76] on icon at bounding box center [412, 73] width 17 height 17
click at [167, 129] on div "[PHONE_NUMBER] Connecting call… ALL TASKS ALL TASKS ACTIVE TASKS TASKS IN WRAP …" at bounding box center [155, 102] width 247 height 140
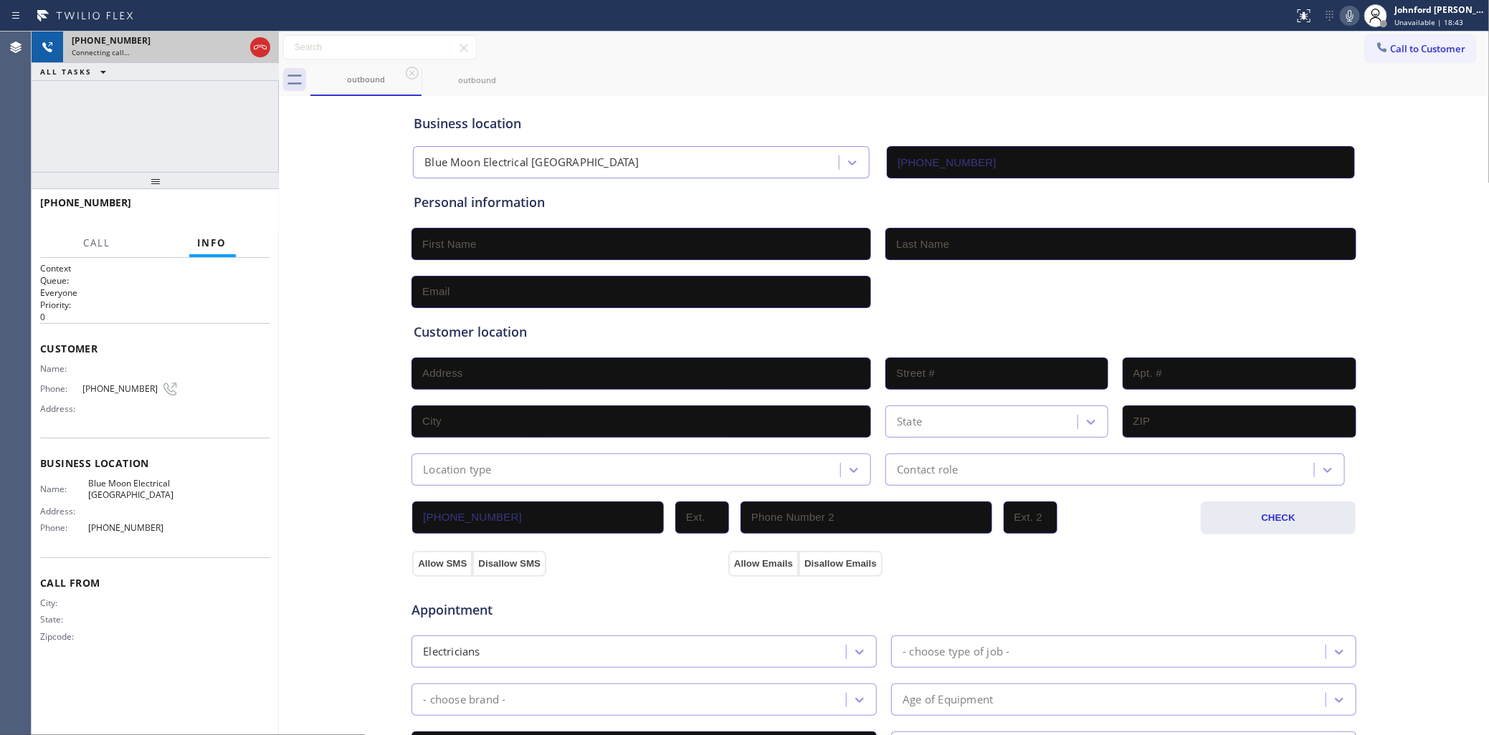
click at [190, 51] on div "Connecting call…" at bounding box center [158, 52] width 173 height 10
click at [191, 49] on div "Connecting call…" at bounding box center [158, 52] width 173 height 10
click at [259, 44] on icon at bounding box center [260, 47] width 17 height 17
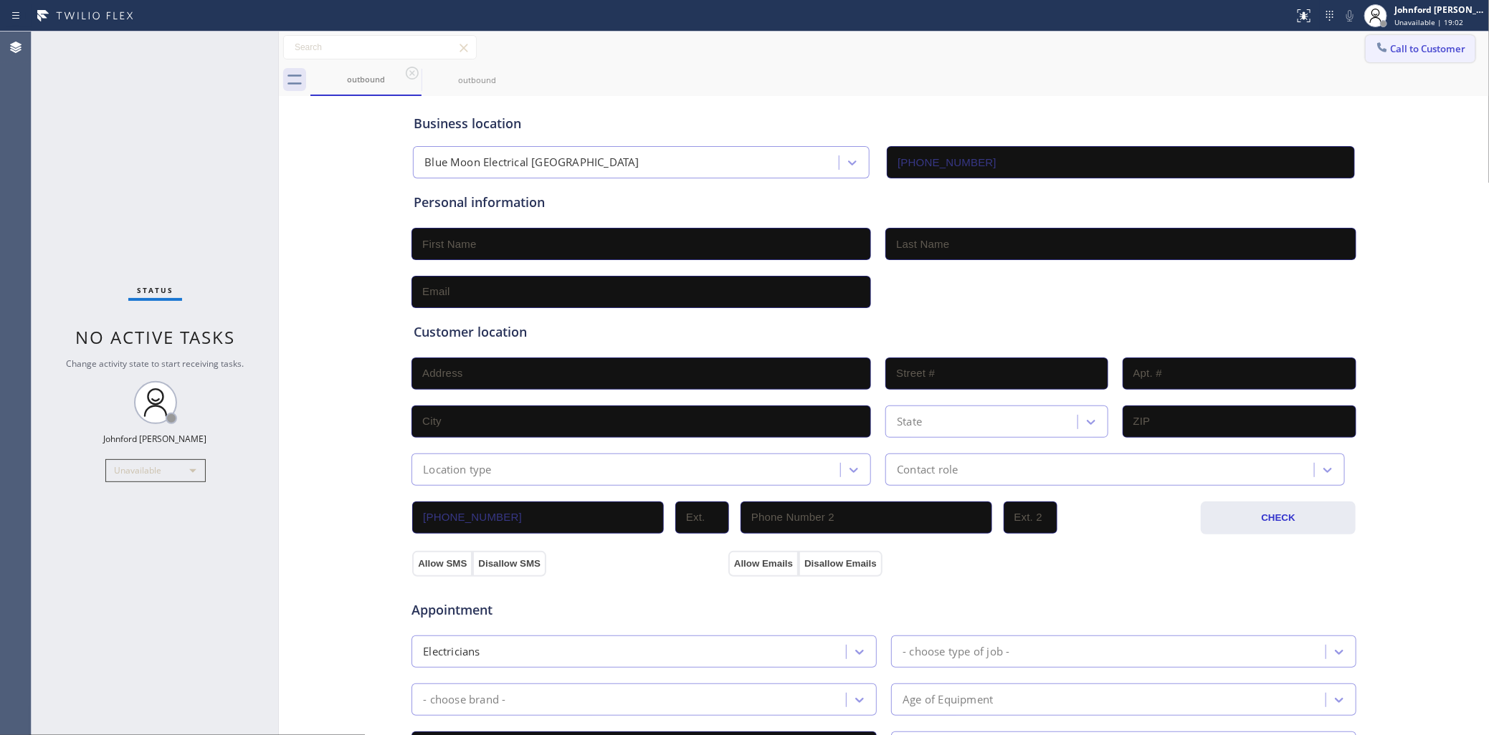
click at [1371, 59] on button "Call to Customer" at bounding box center [1421, 48] width 110 height 27
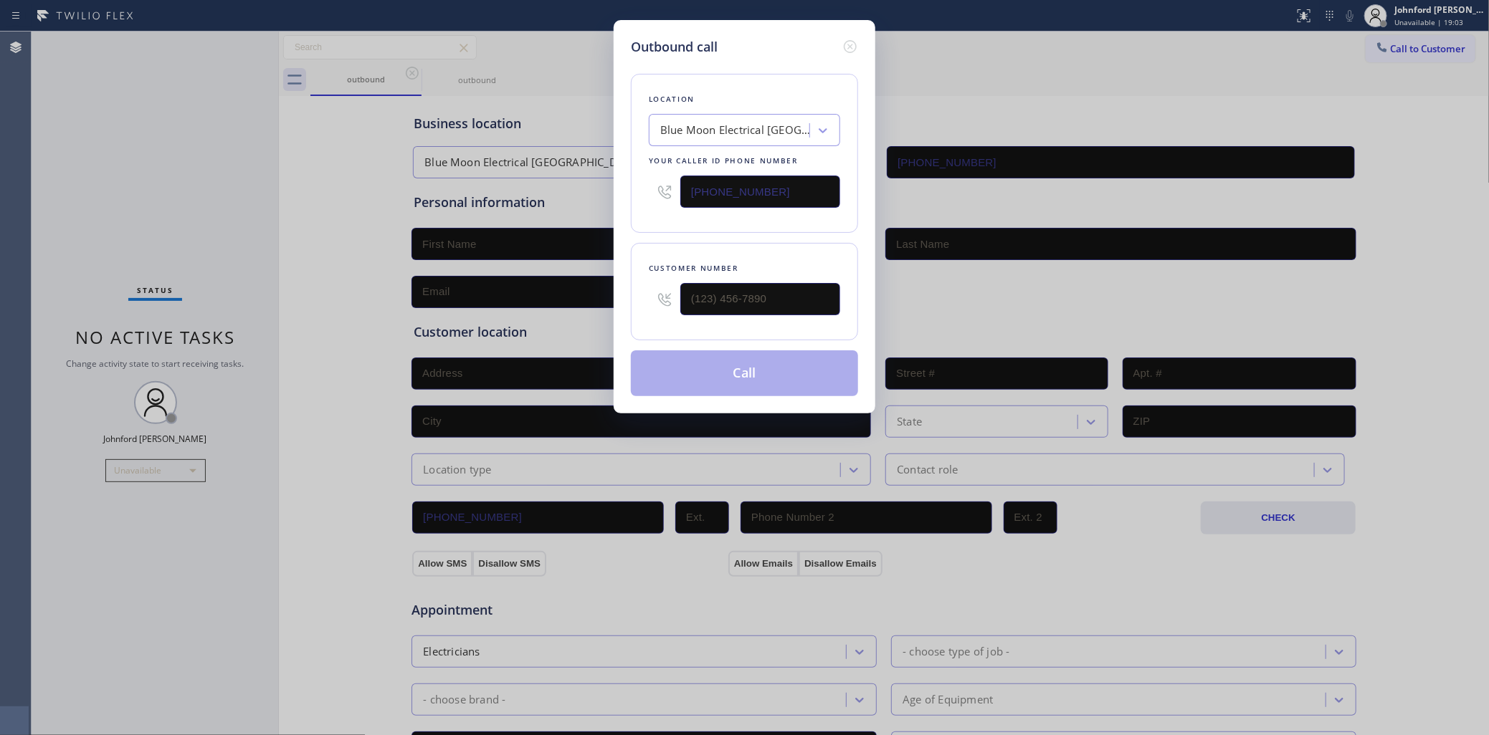
drag, startPoint x: 781, startPoint y: 199, endPoint x: 621, endPoint y: 206, distance: 160.7
click at [621, 206] on div "Outbound call Location Blue Moon Electrical [GEOGRAPHIC_DATA] Your caller id ph…" at bounding box center [745, 217] width 262 height 394
paste input "213) 806-6473"
type input "[PHONE_NUMBER]"
click at [1048, 94] on div "Outbound call Location Pro Air Ductors [GEOGRAPHIC_DATA] Your caller id phone n…" at bounding box center [744, 367] width 1489 height 735
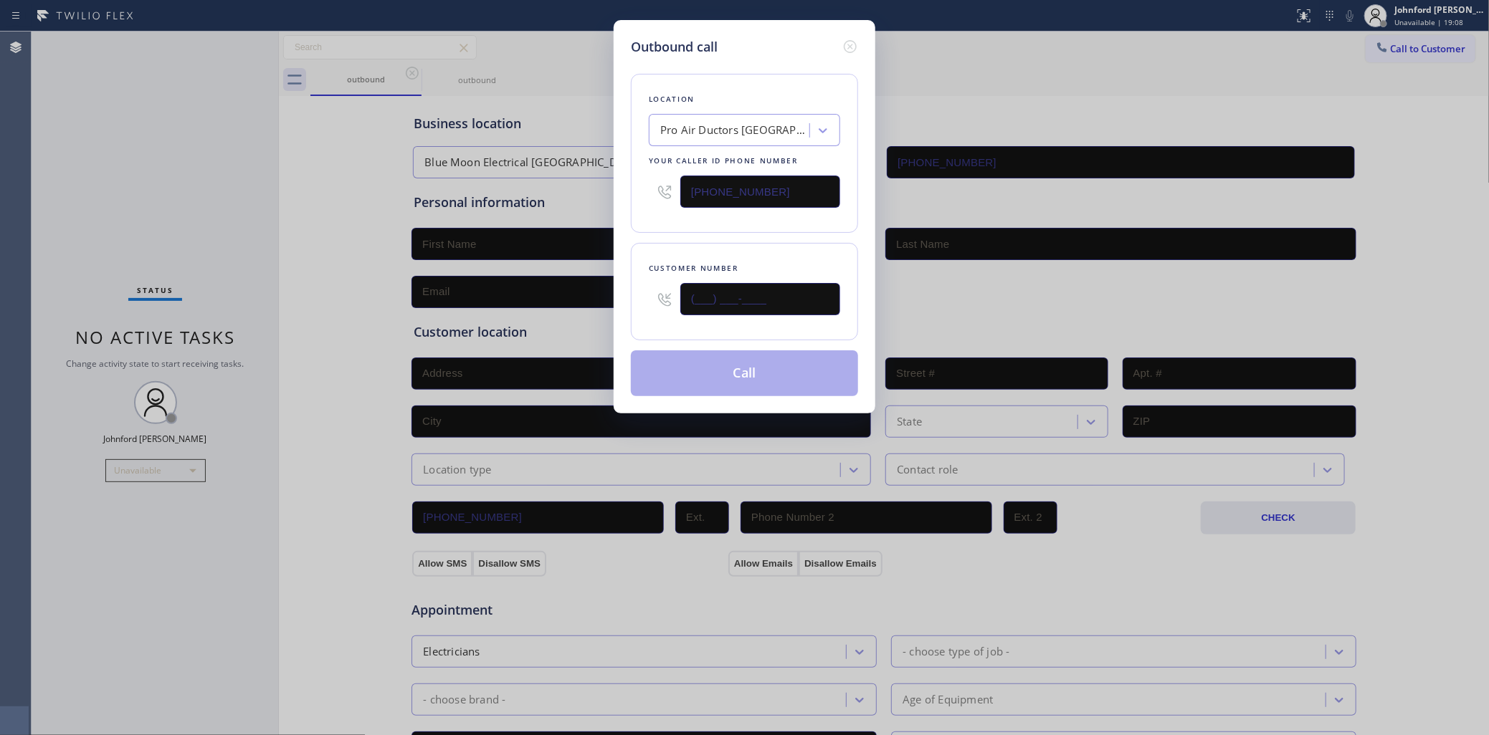
drag, startPoint x: 811, startPoint y: 288, endPoint x: 585, endPoint y: 292, distance: 225.8
click at [585, 292] on div "Outbound call Location Pro Air Ductors [GEOGRAPHIC_DATA] Your caller id phone n…" at bounding box center [744, 367] width 1489 height 735
paste input "430) 279-8115"
type input "[PHONE_NUMBER]"
click at [706, 215] on div "Location Pro Air Ductors [GEOGRAPHIC_DATA] Your caller id phone number [PHONE_N…" at bounding box center [744, 153] width 227 height 159
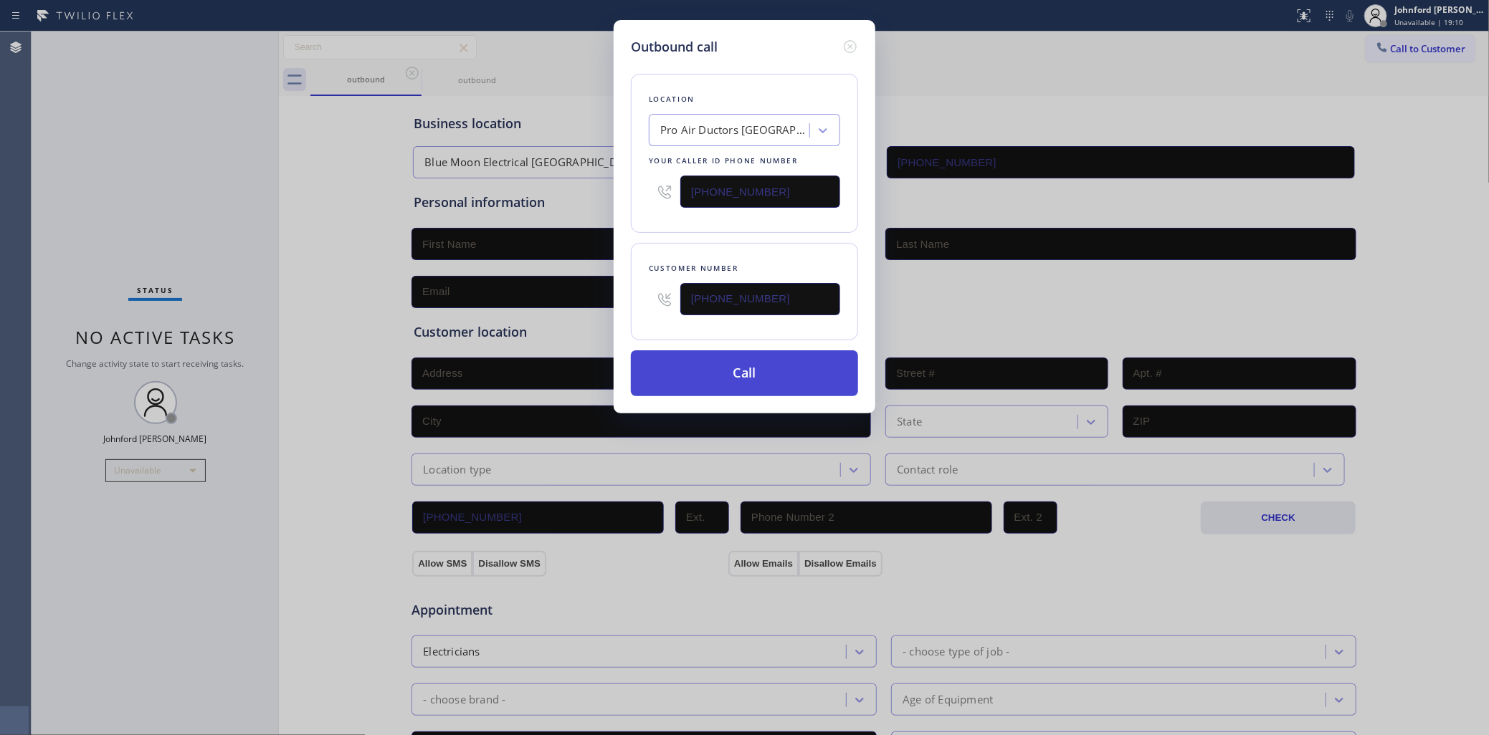
click at [717, 384] on button "Call" at bounding box center [744, 374] width 227 height 46
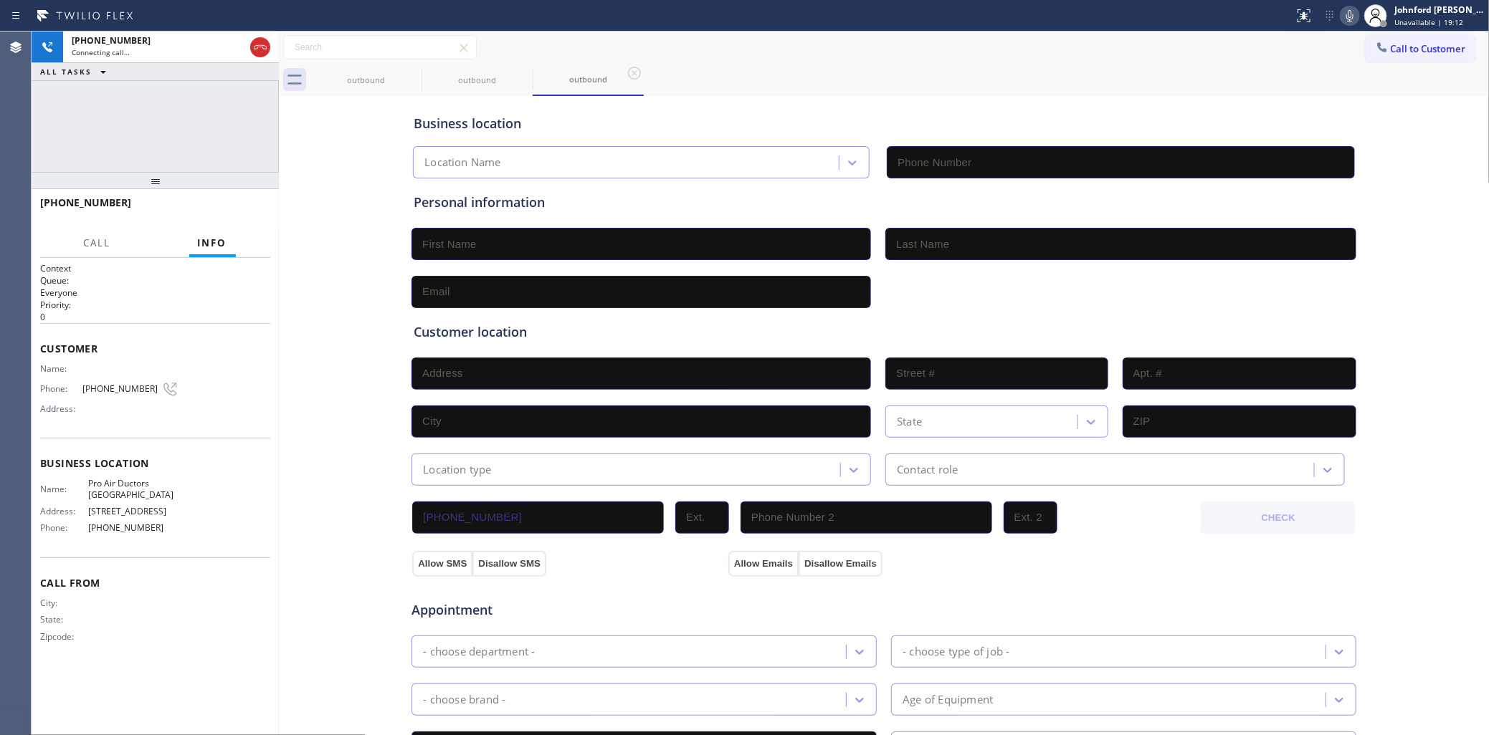
type input "[PHONE_NUMBER]"
click at [746, 77] on div "outbound outbound outbound" at bounding box center [899, 80] width 1179 height 32
click at [1360, 15] on div at bounding box center [1376, 16] width 32 height 32
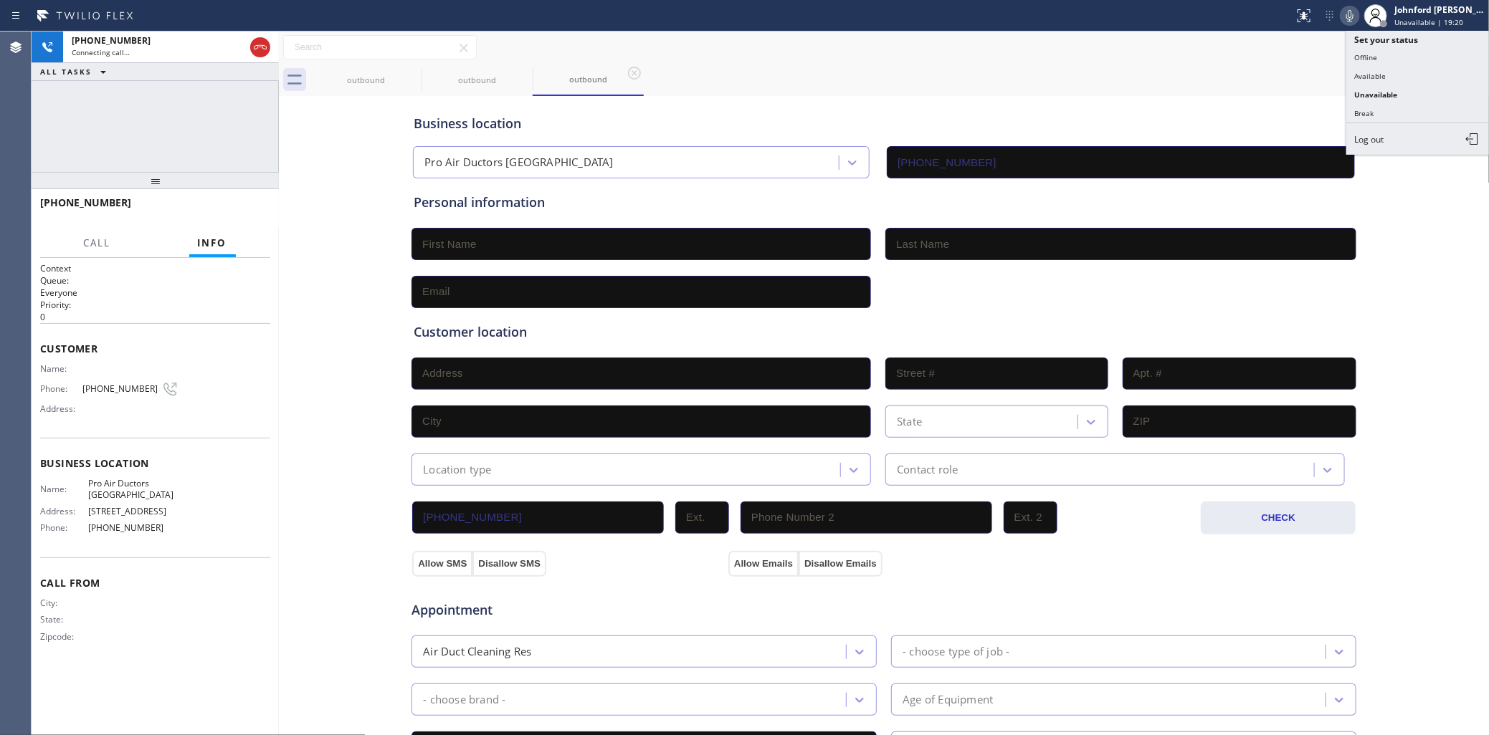
click at [1353, 15] on icon at bounding box center [1349, 15] width 7 height 11
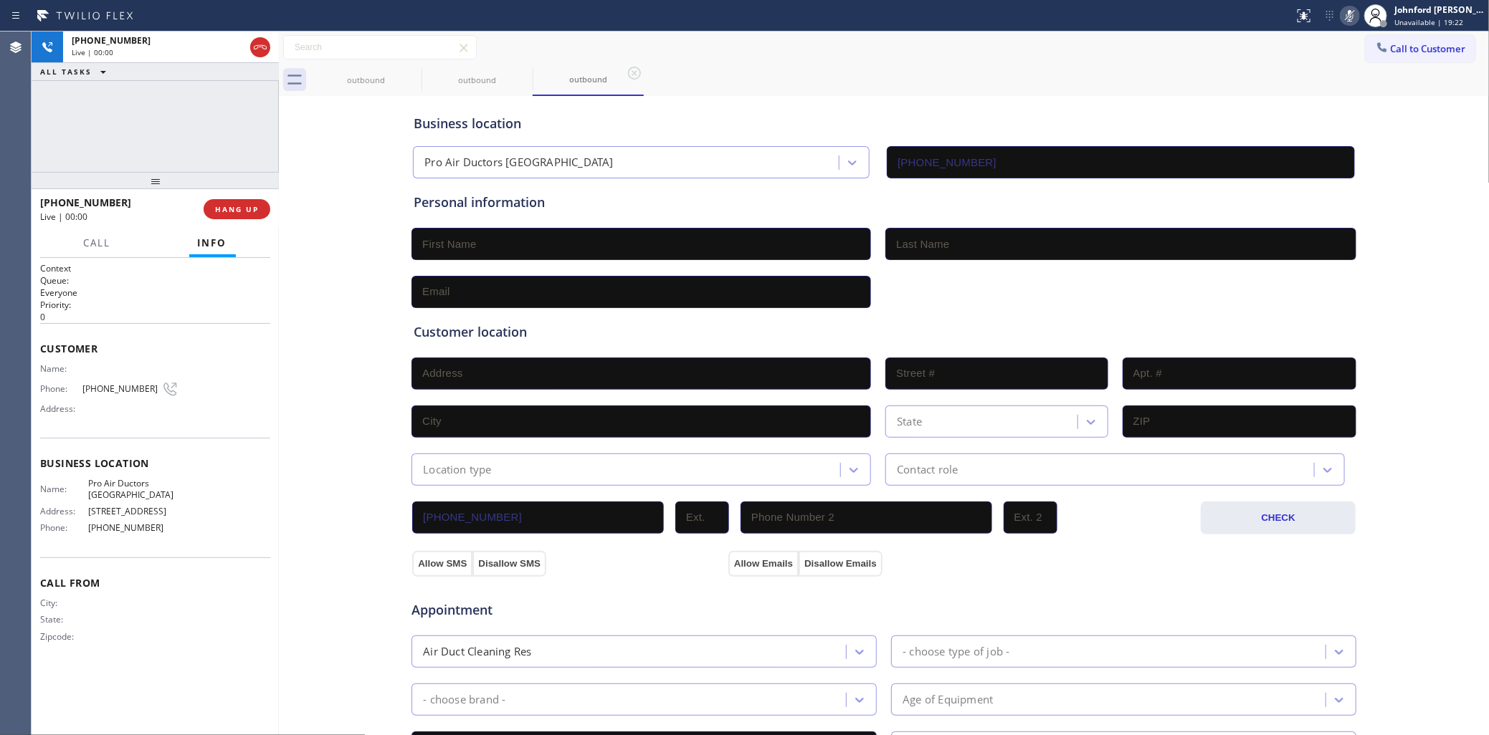
click at [1353, 15] on icon at bounding box center [1349, 15] width 7 height 11
click at [278, 199] on div at bounding box center [278, 384] width 0 height 704
click at [252, 209] on span "HANG UP" at bounding box center [236, 209] width 44 height 10
click at [1402, 58] on button "Call to Customer" at bounding box center [1421, 48] width 110 height 27
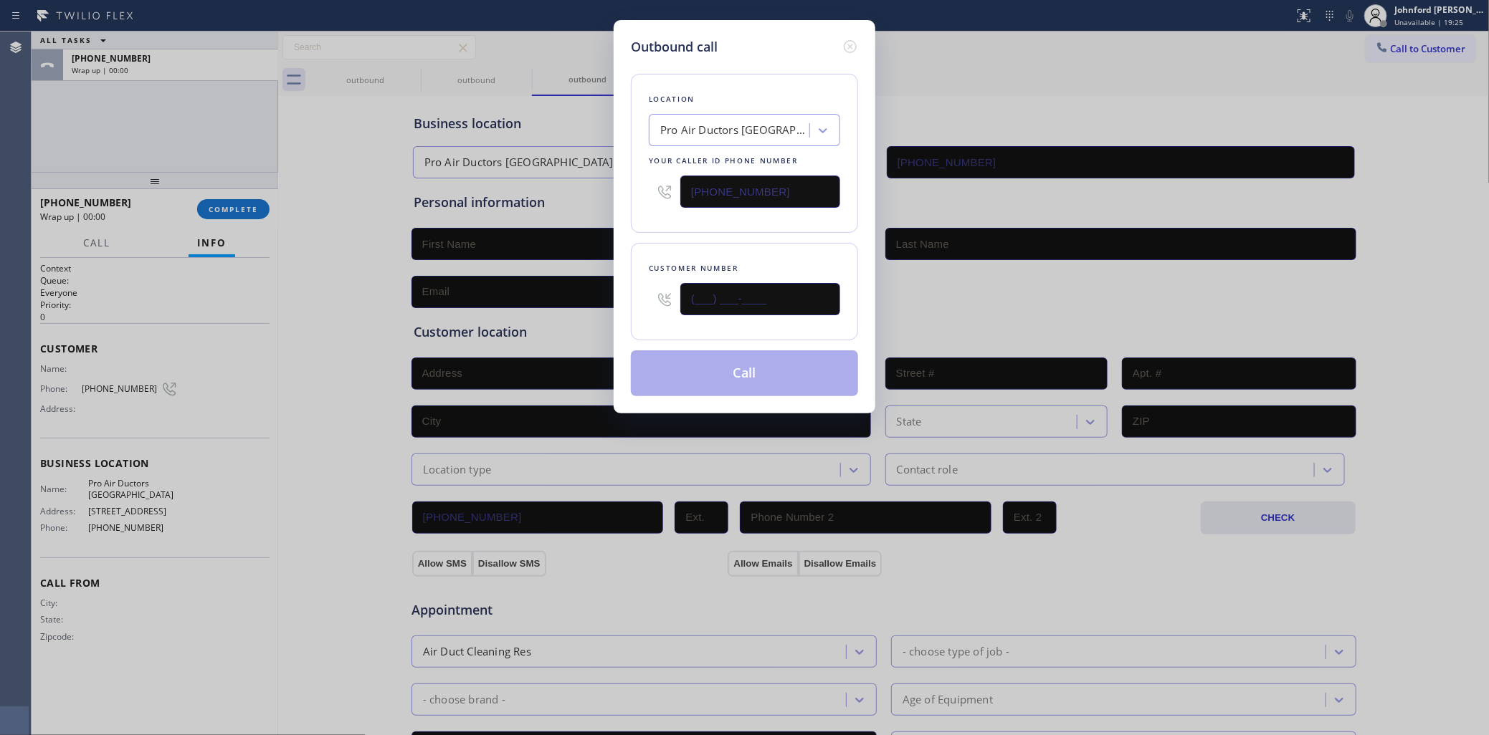
drag, startPoint x: 736, startPoint y: 292, endPoint x: 606, endPoint y: 307, distance: 130.6
click at [606, 307] on div "Outbound call Location Pro Air Ductors [GEOGRAPHIC_DATA] Your caller id phone n…" at bounding box center [744, 367] width 1489 height 735
paste input "430) 279-8115"
type input "[PHONE_NUMBER]"
click at [794, 228] on div "Location Pro Air Ductors [GEOGRAPHIC_DATA] Your caller id phone number [PHONE_N…" at bounding box center [744, 153] width 227 height 159
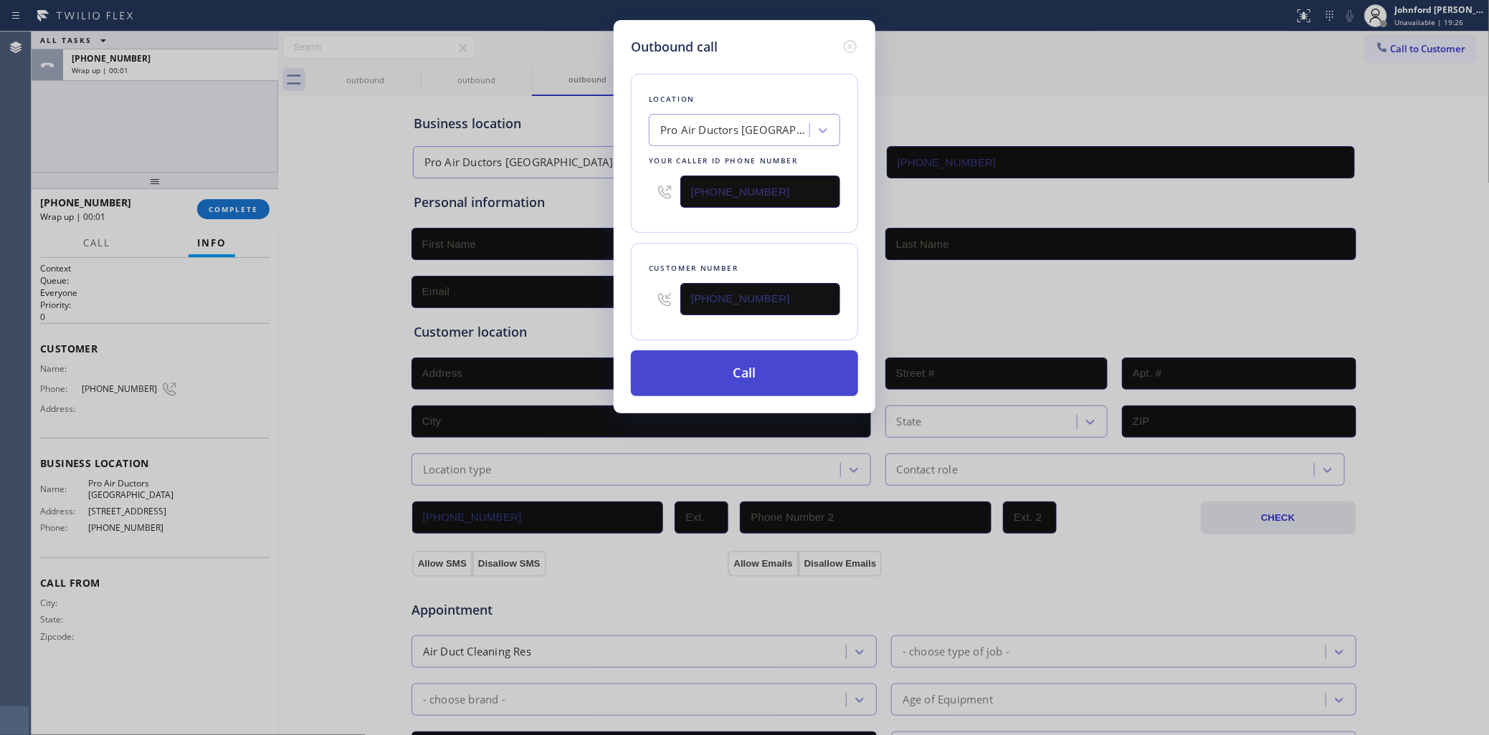
click at [738, 370] on button "Call" at bounding box center [744, 374] width 227 height 46
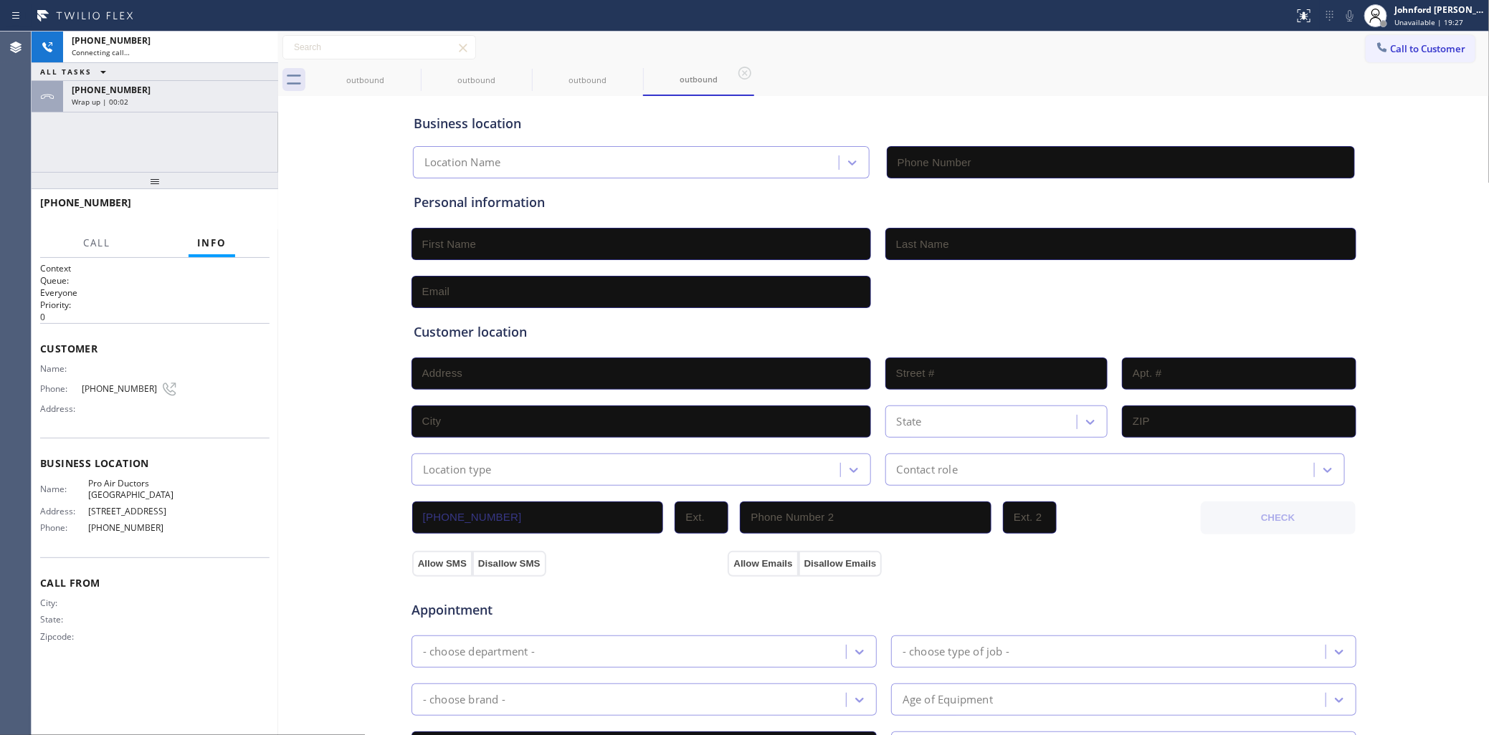
type input "[PHONE_NUMBER]"
click at [404, 80] on icon at bounding box center [411, 73] width 17 height 17
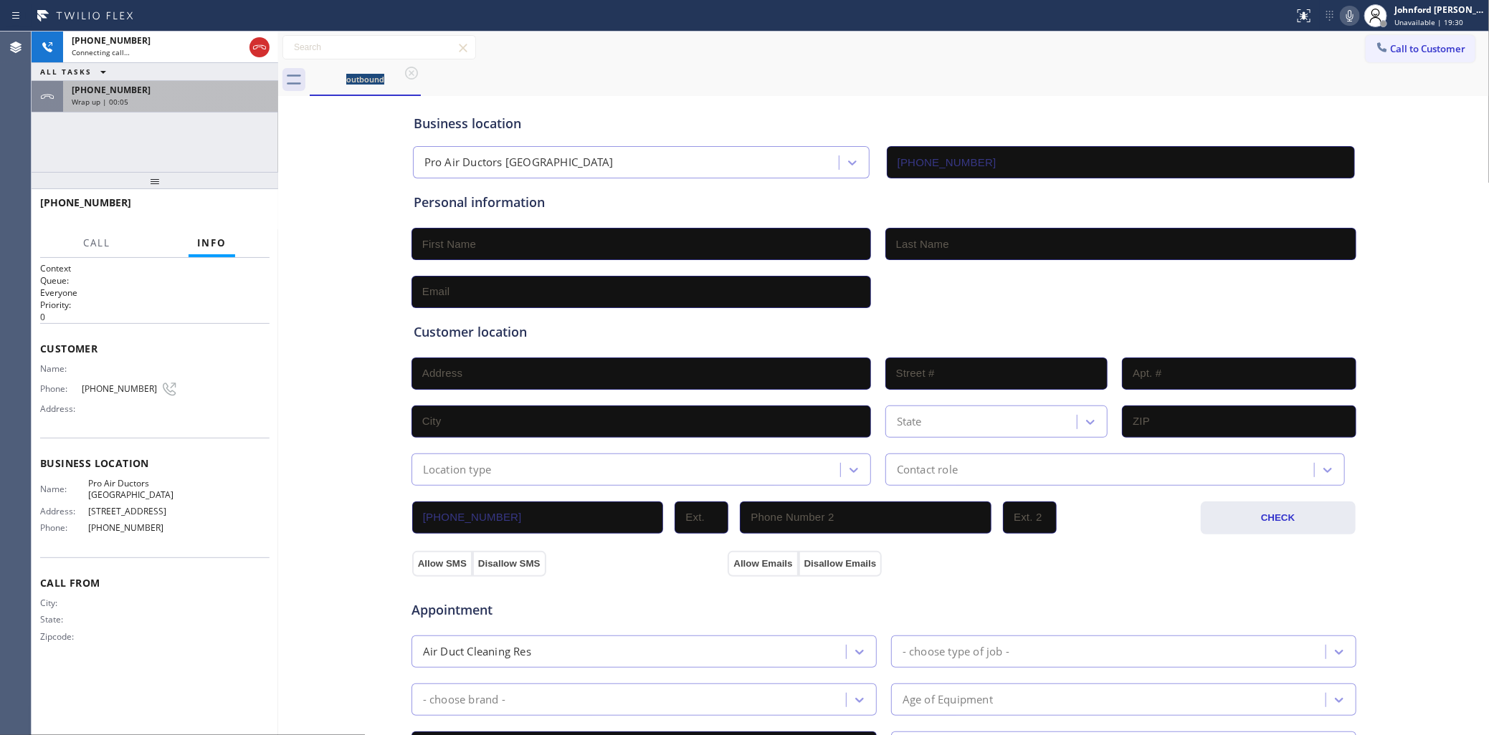
click at [234, 93] on div "[PHONE_NUMBER]" at bounding box center [171, 90] width 198 height 12
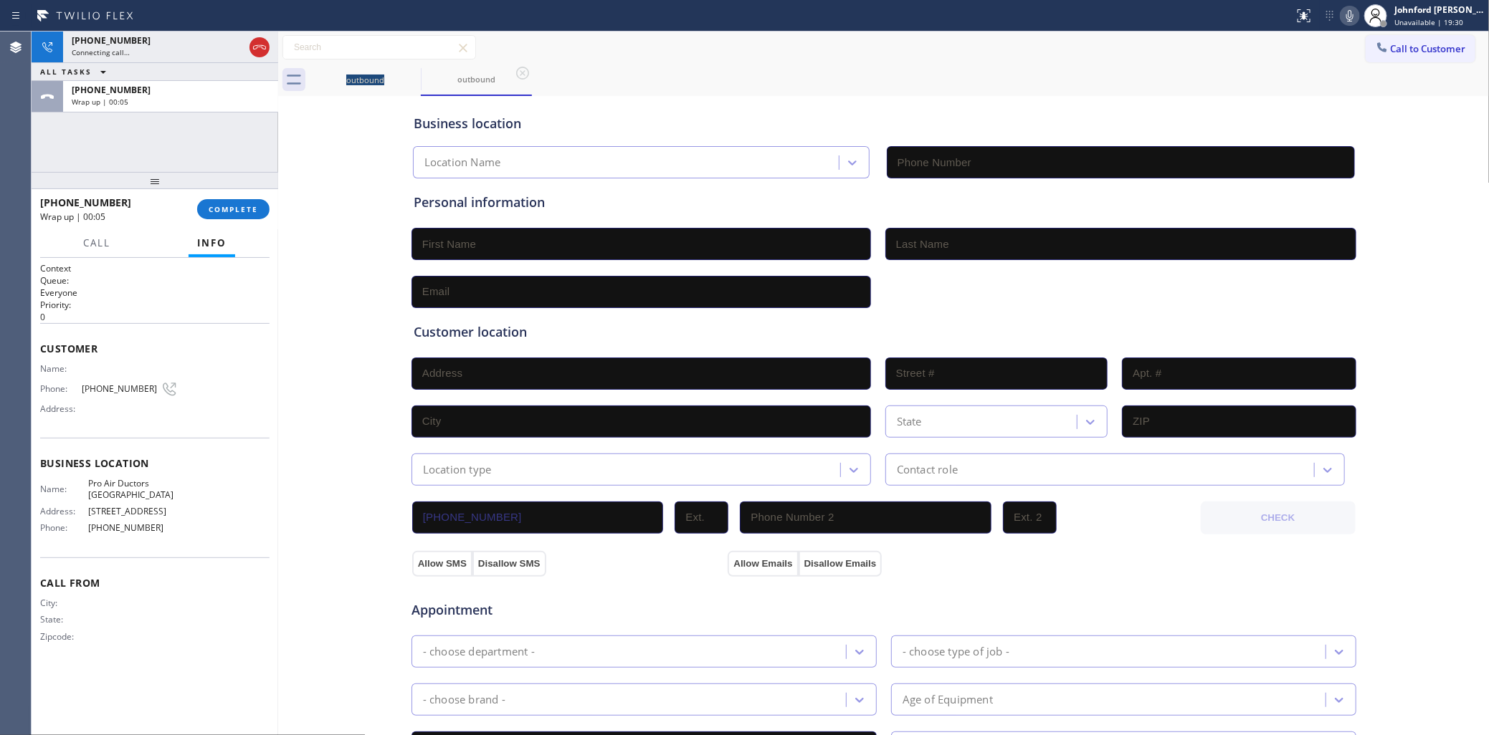
type input "[PHONE_NUMBER]"
click at [209, 216] on button "COMPLETE" at bounding box center [233, 209] width 72 height 20
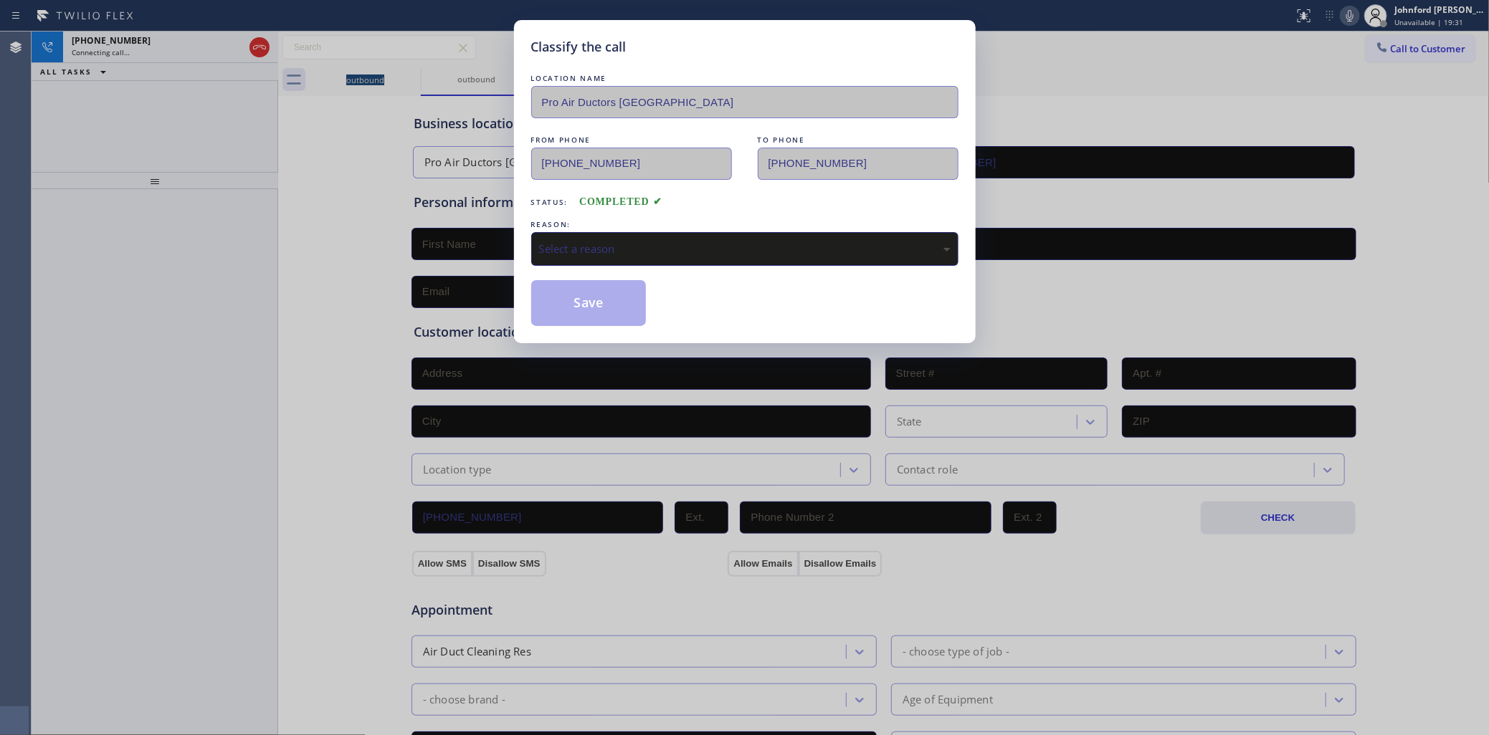
click at [639, 241] on div "Select a reason" at bounding box center [744, 249] width 411 height 16
click at [636, 305] on button "Save" at bounding box center [588, 303] width 115 height 46
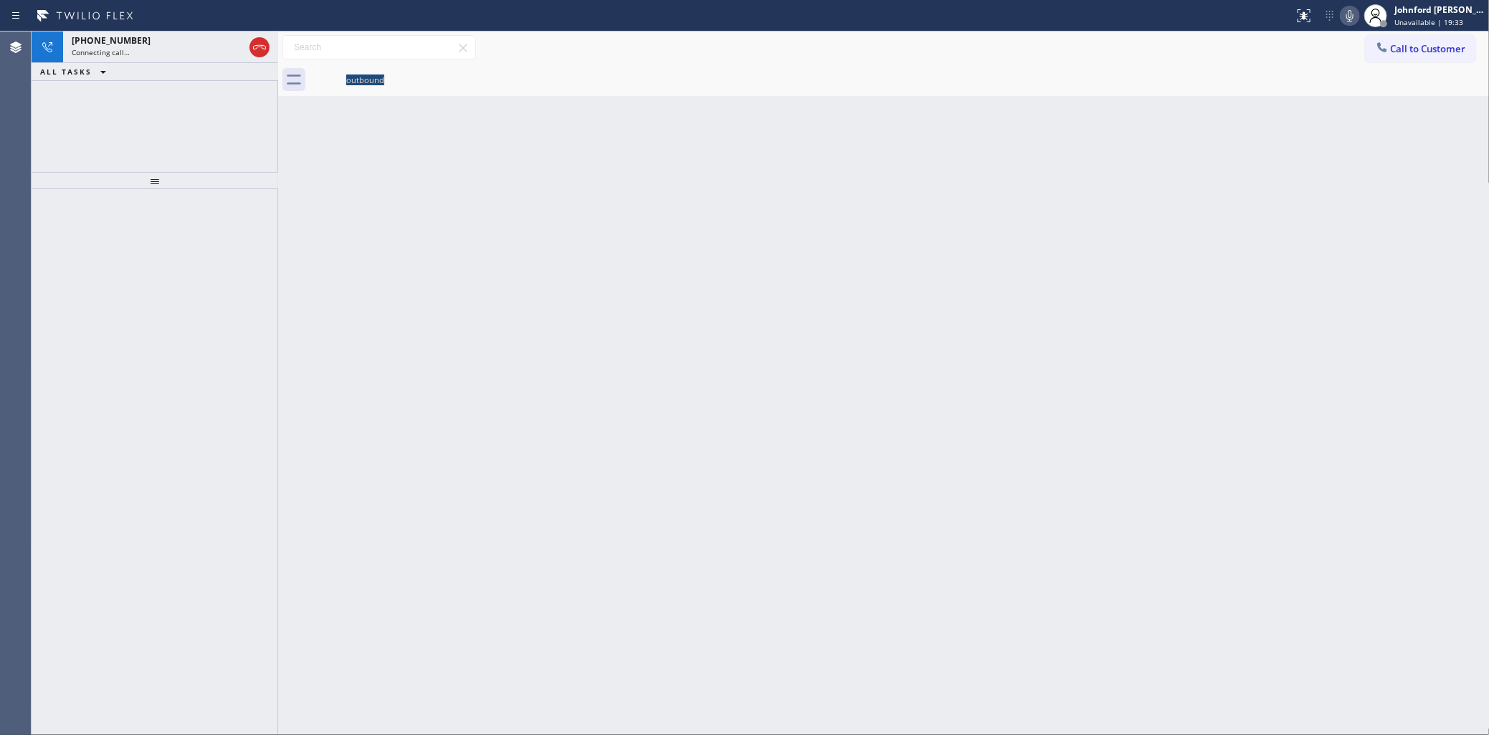
click at [1348, 22] on icon at bounding box center [1349, 15] width 17 height 17
click at [264, 45] on icon at bounding box center [259, 47] width 13 height 4
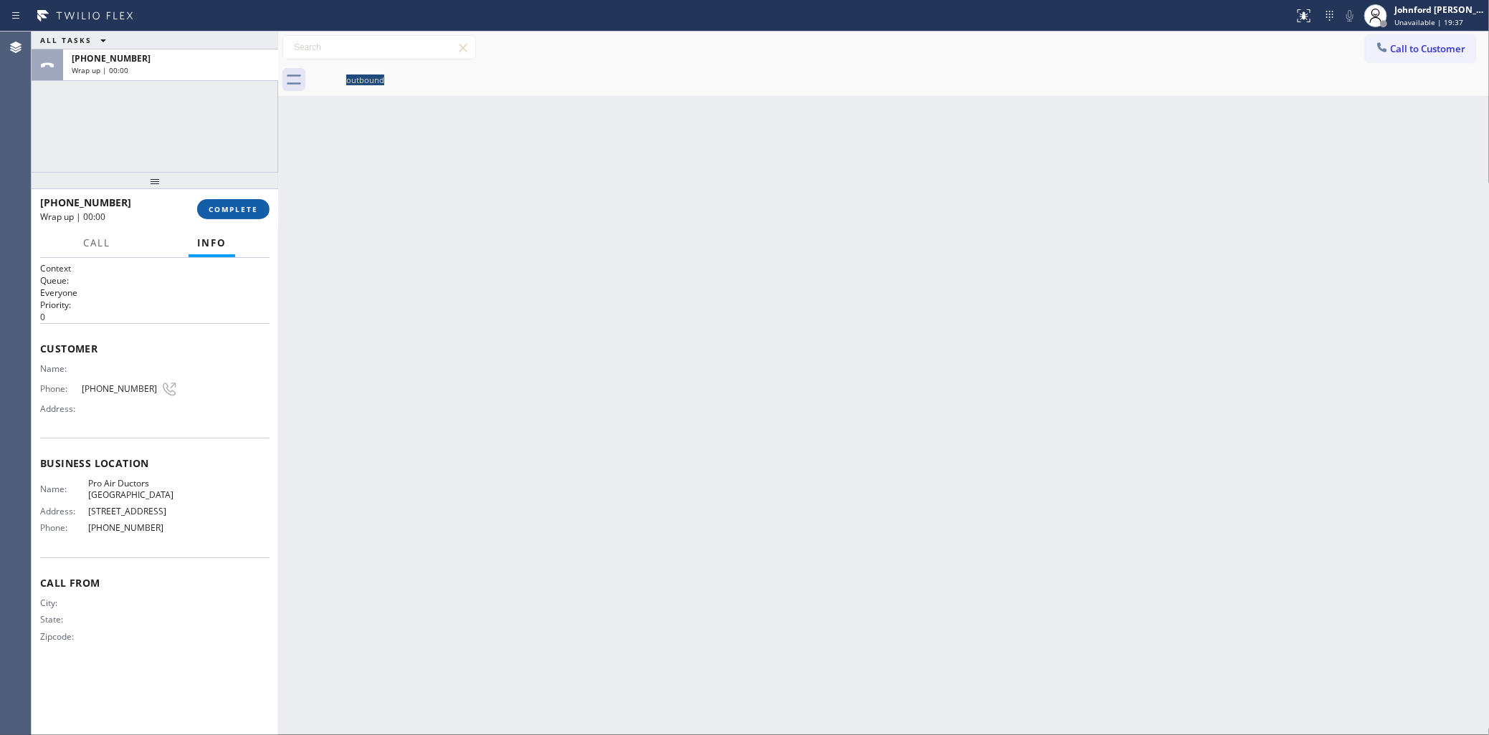
click at [233, 202] on button "COMPLETE" at bounding box center [233, 209] width 72 height 20
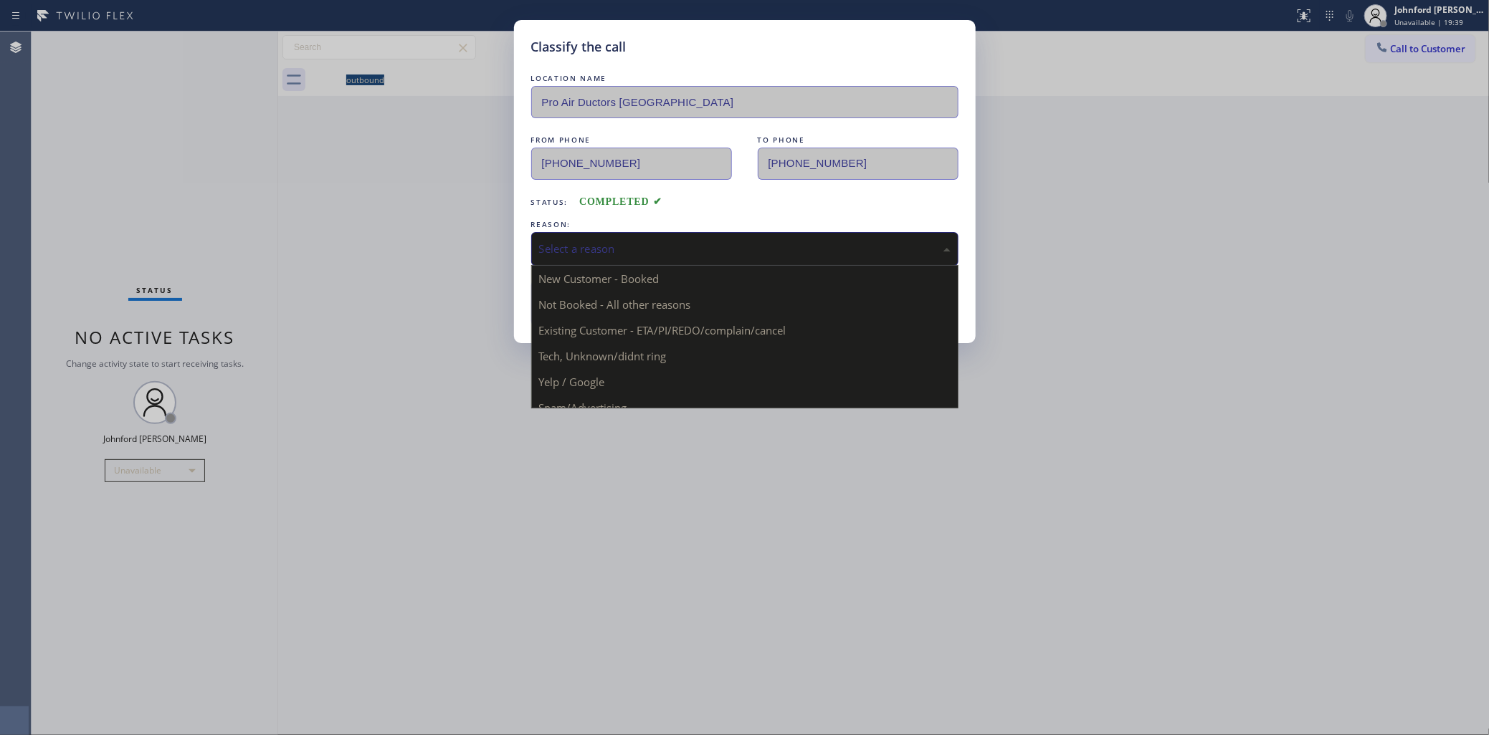
click at [618, 251] on div "Select a reason" at bounding box center [744, 249] width 411 height 16
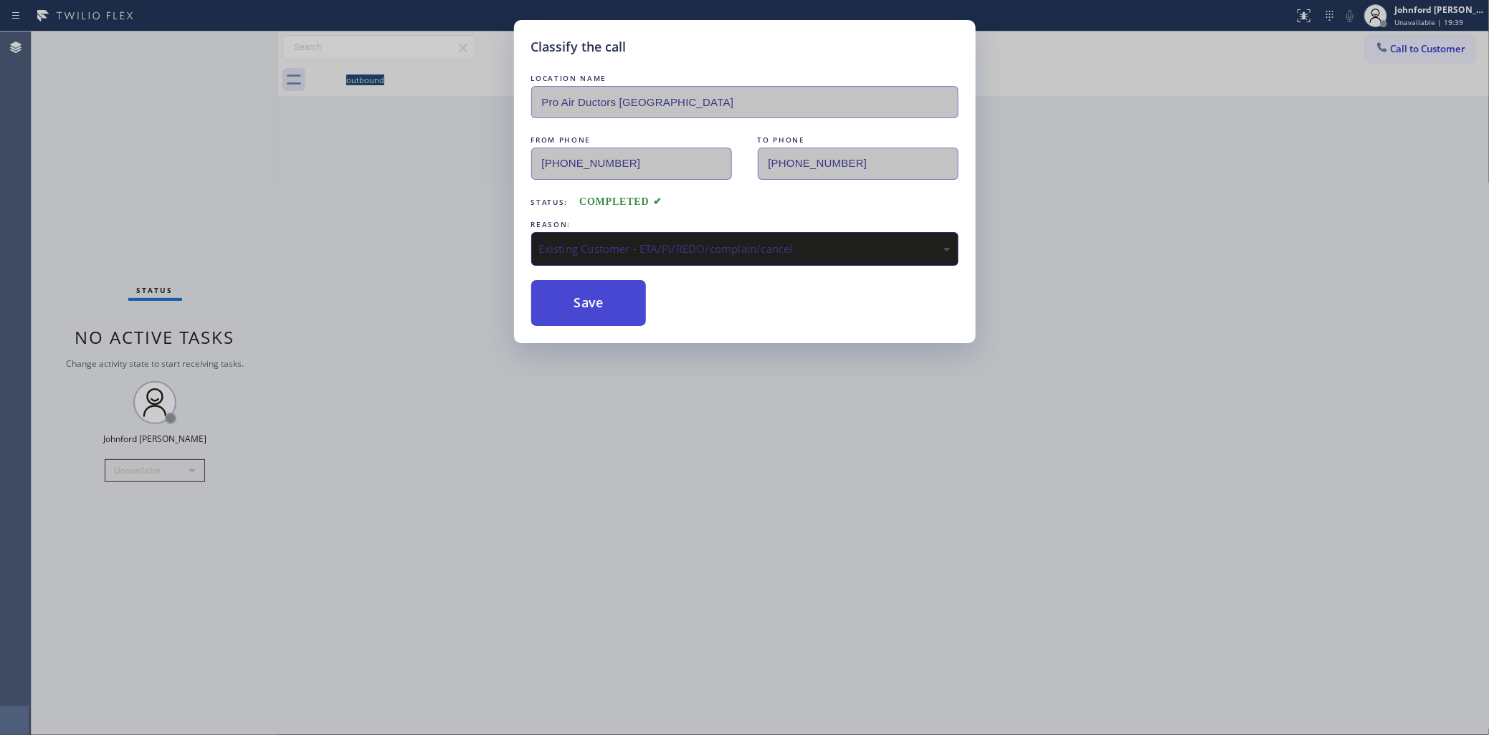
click at [556, 291] on button "Save" at bounding box center [588, 303] width 115 height 46
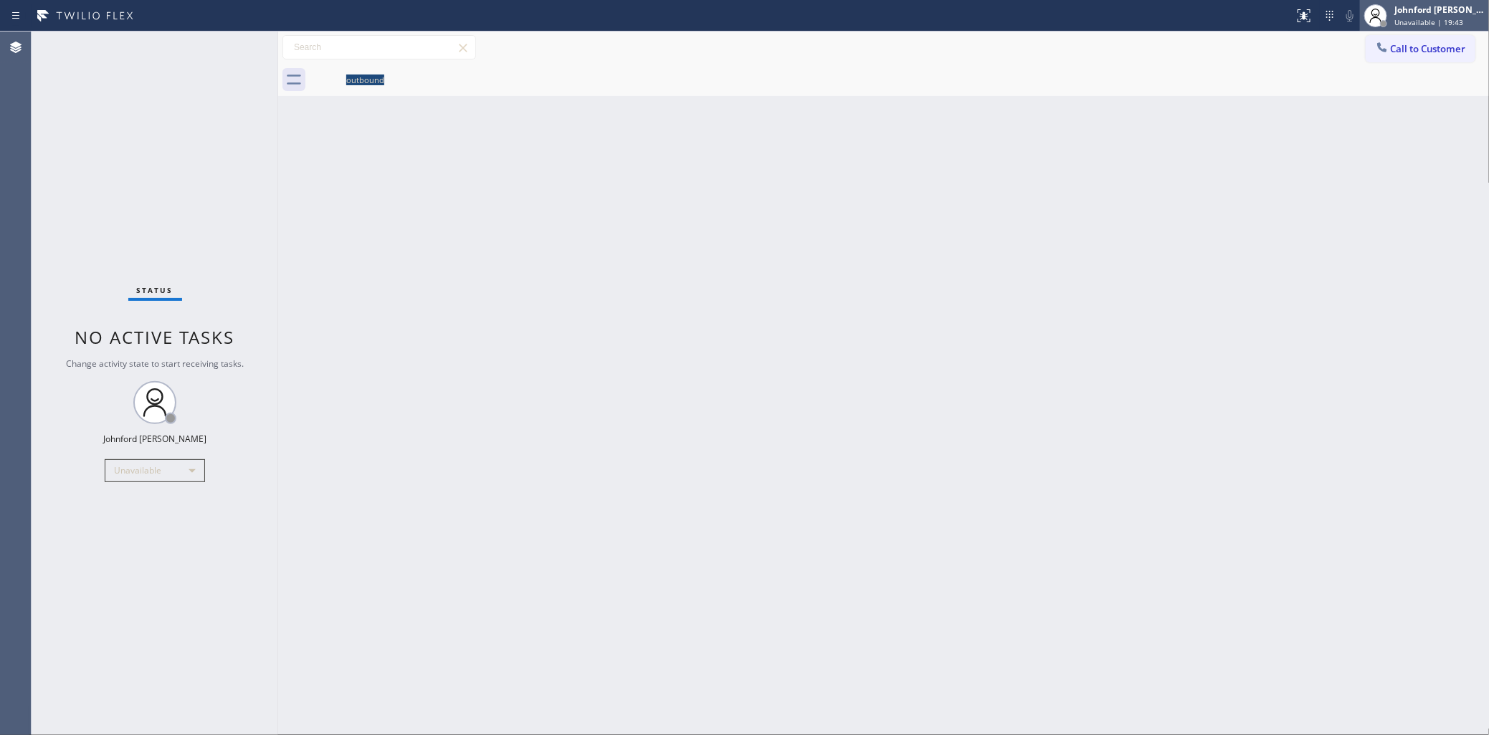
click at [1413, 29] on div "[PERSON_NAME] Unavailable | 19:43" at bounding box center [1424, 16] width 129 height 32
click at [1381, 41] on icon at bounding box center [1382, 47] width 14 height 14
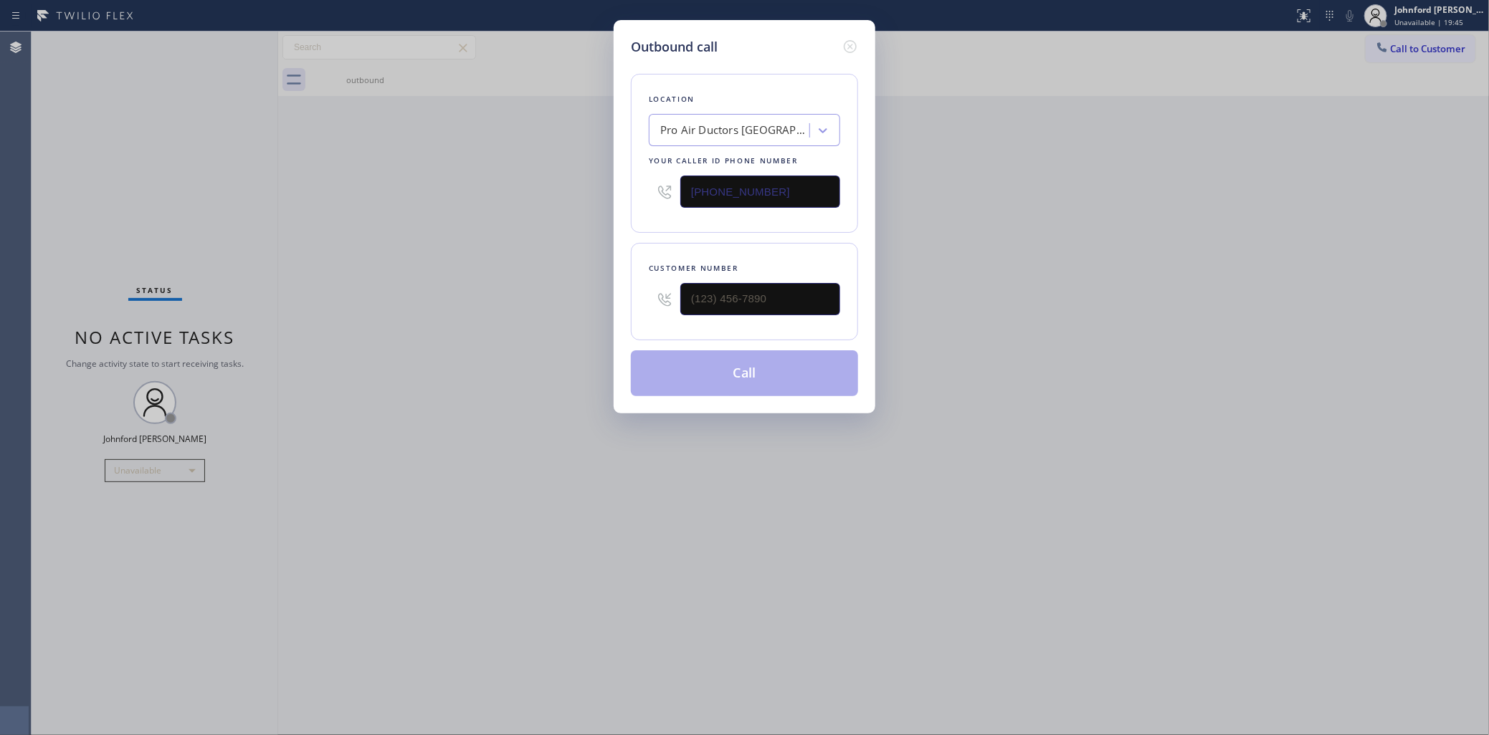
drag, startPoint x: 796, startPoint y: 183, endPoint x: 614, endPoint y: 211, distance: 185.0
click at [614, 211] on div "Outbound call Location Pro Air Ductors [GEOGRAPHIC_DATA] Your caller id phone n…" at bounding box center [745, 217] width 262 height 394
paste input "908) 824-6720"
type input "[PHONE_NUMBER]"
click at [1212, 246] on div "Outbound call Location R T Tech Electric Co Inc Your caller id phone number [PH…" at bounding box center [744, 367] width 1489 height 735
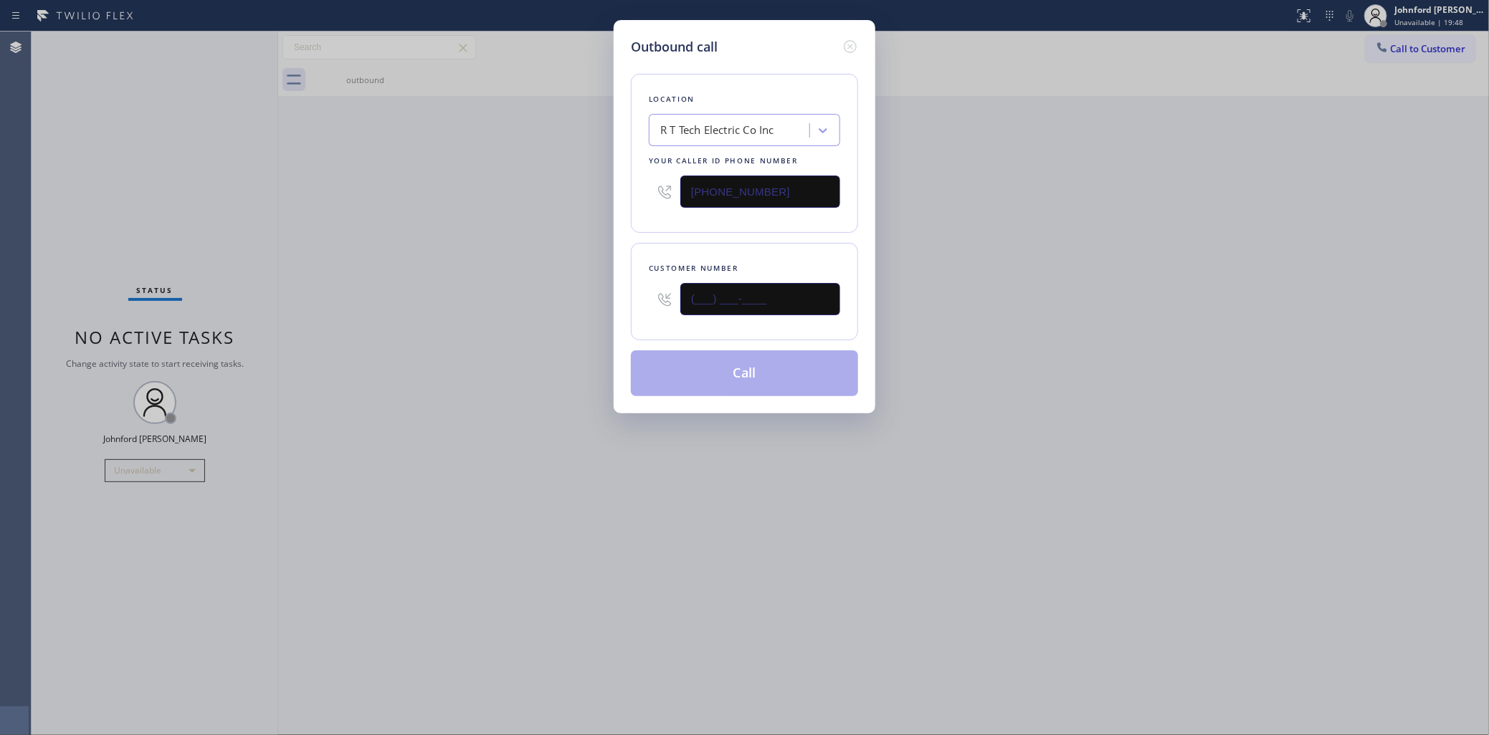
click at [588, 313] on div "Outbound call Location R T Tech Electric Co Inc Your caller id phone number [PH…" at bounding box center [744, 367] width 1489 height 735
paste input "908) 922-3081"
type input "[PHONE_NUMBER]"
click at [561, 313] on div "Outbound call Location R T Tech Electric Co Inc Your caller id phone number [PH…" at bounding box center [744, 367] width 1489 height 735
click at [748, 360] on button "Call" at bounding box center [744, 374] width 227 height 46
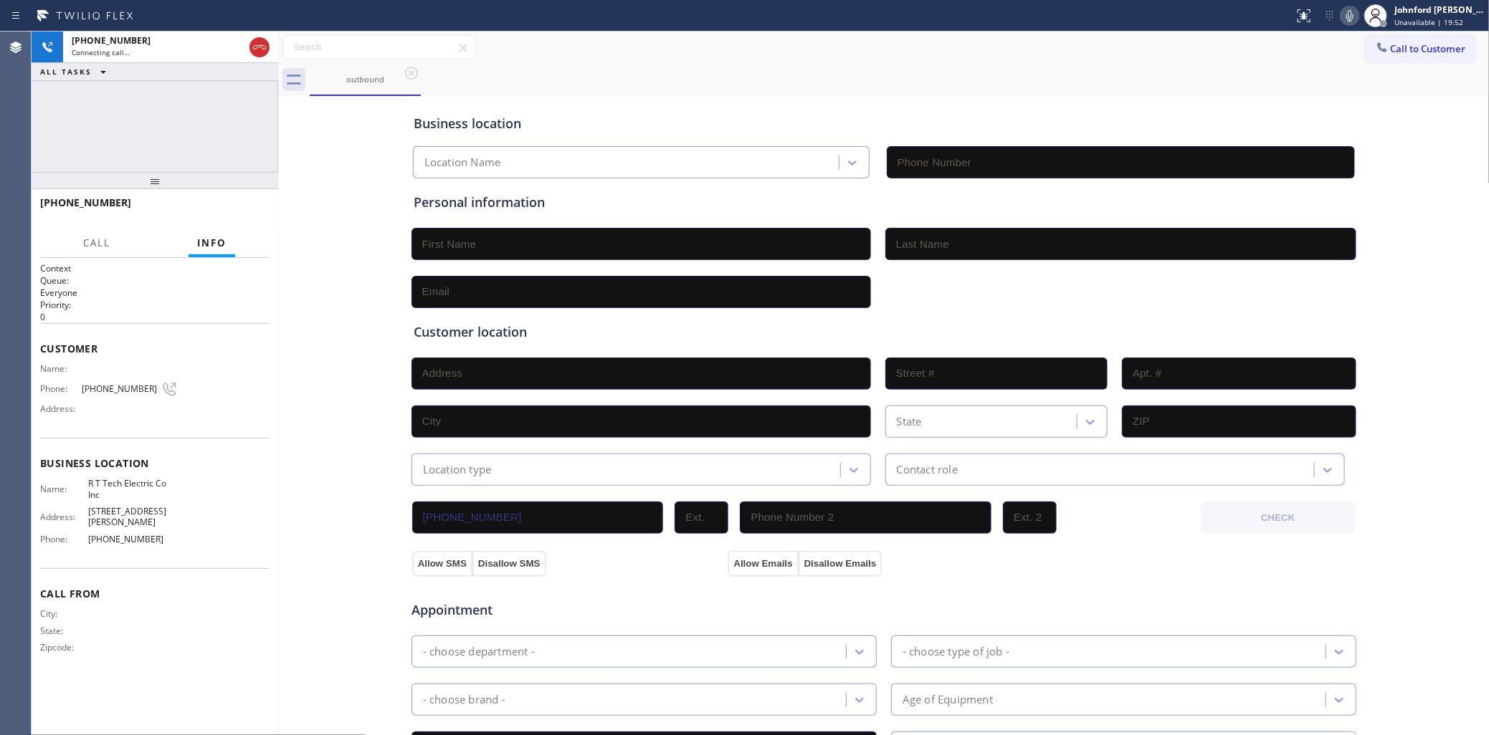
type input "[PHONE_NUMBER]"
click at [1029, 105] on div "Business location R T Tech Electric Co Inc [PHONE_NUMBER]" at bounding box center [884, 139] width 946 height 79
click at [226, 203] on button "HANG UP" at bounding box center [236, 209] width 67 height 20
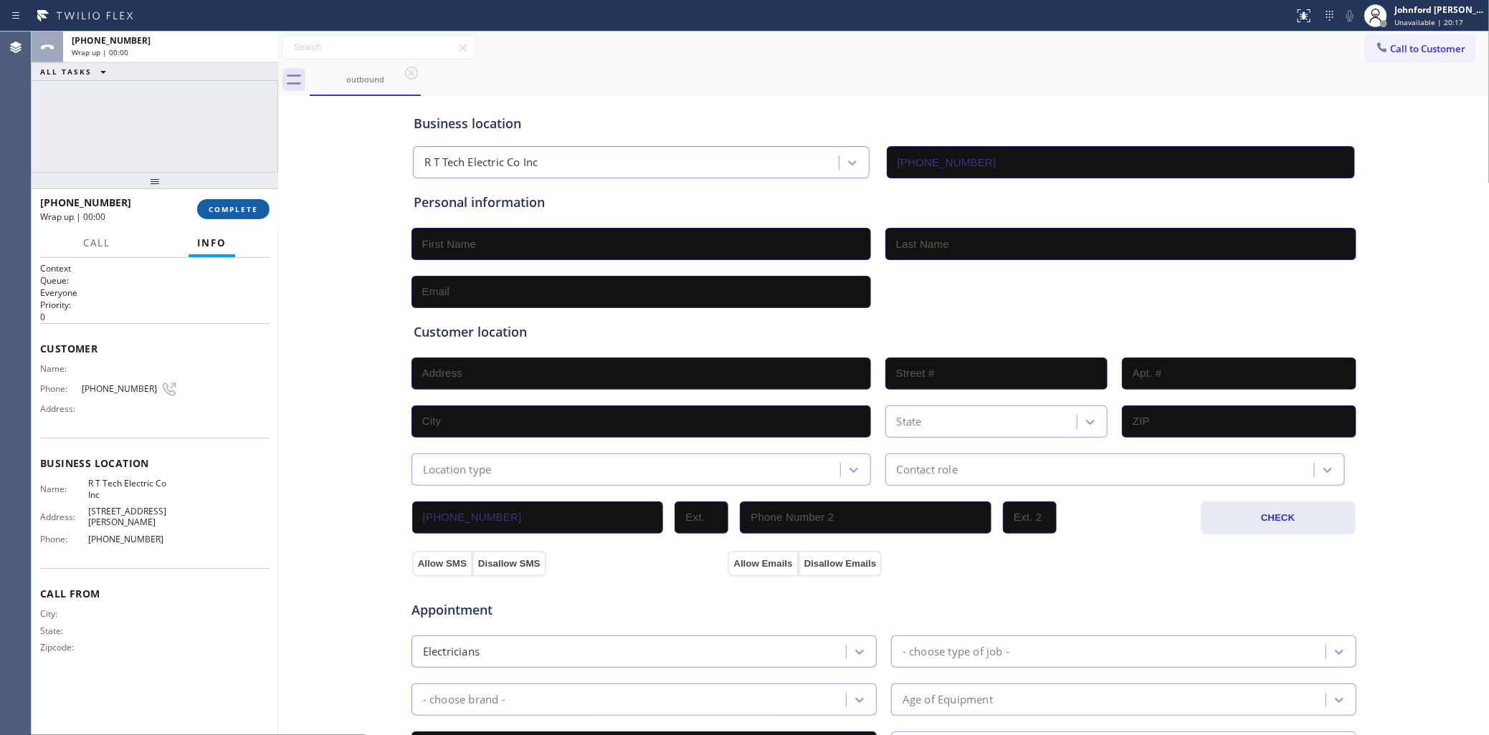
click at [226, 203] on button "COMPLETE" at bounding box center [233, 209] width 72 height 20
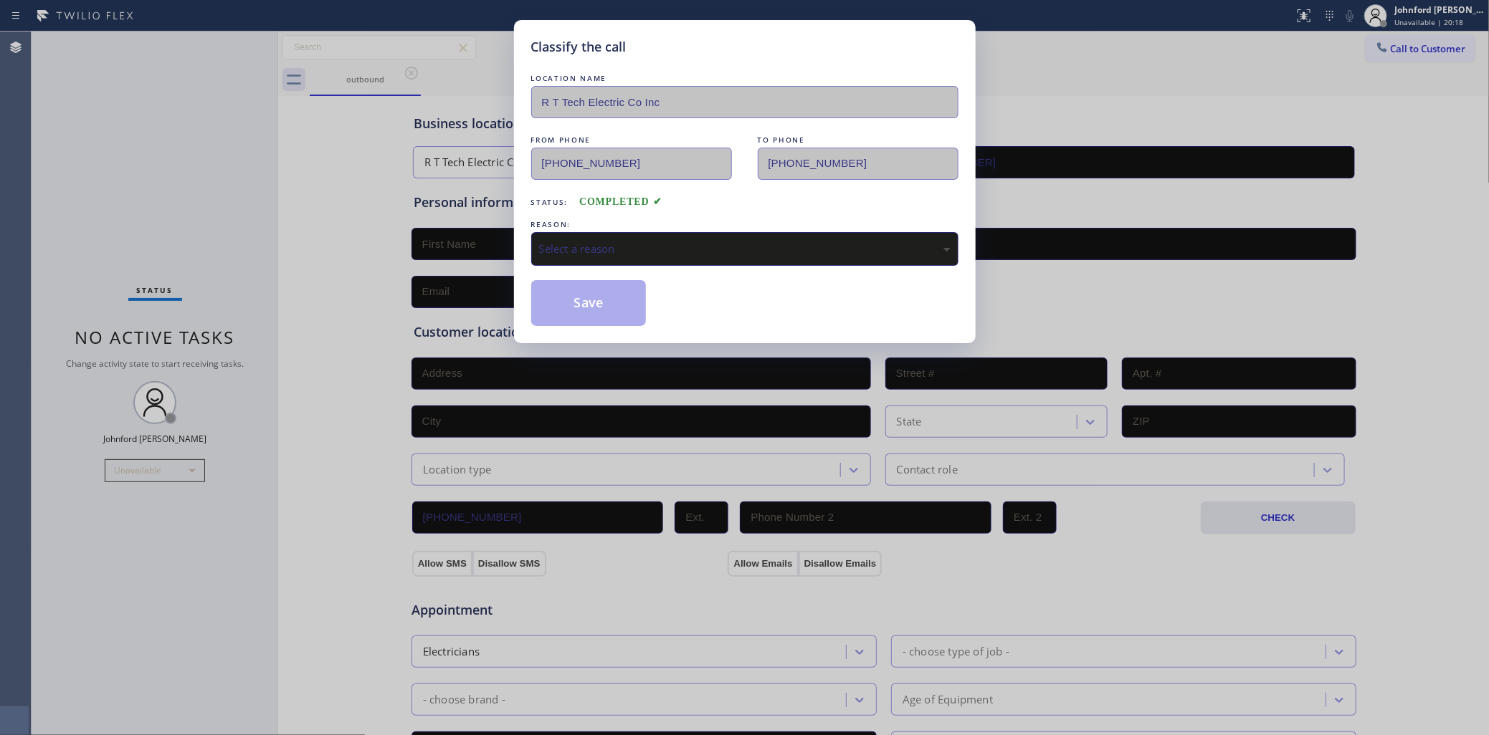
click at [627, 234] on div "Select a reason" at bounding box center [744, 249] width 427 height 34
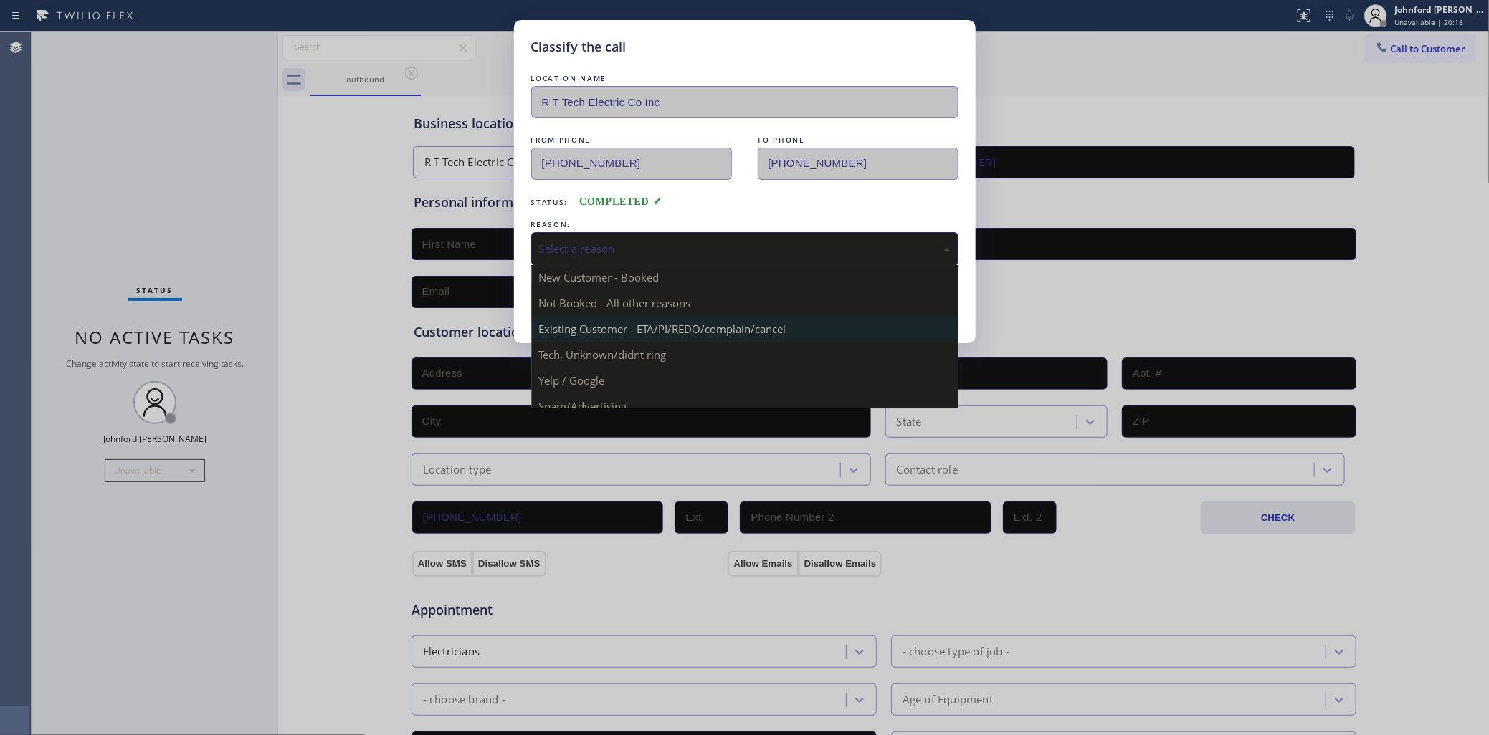
scroll to position [18, 0]
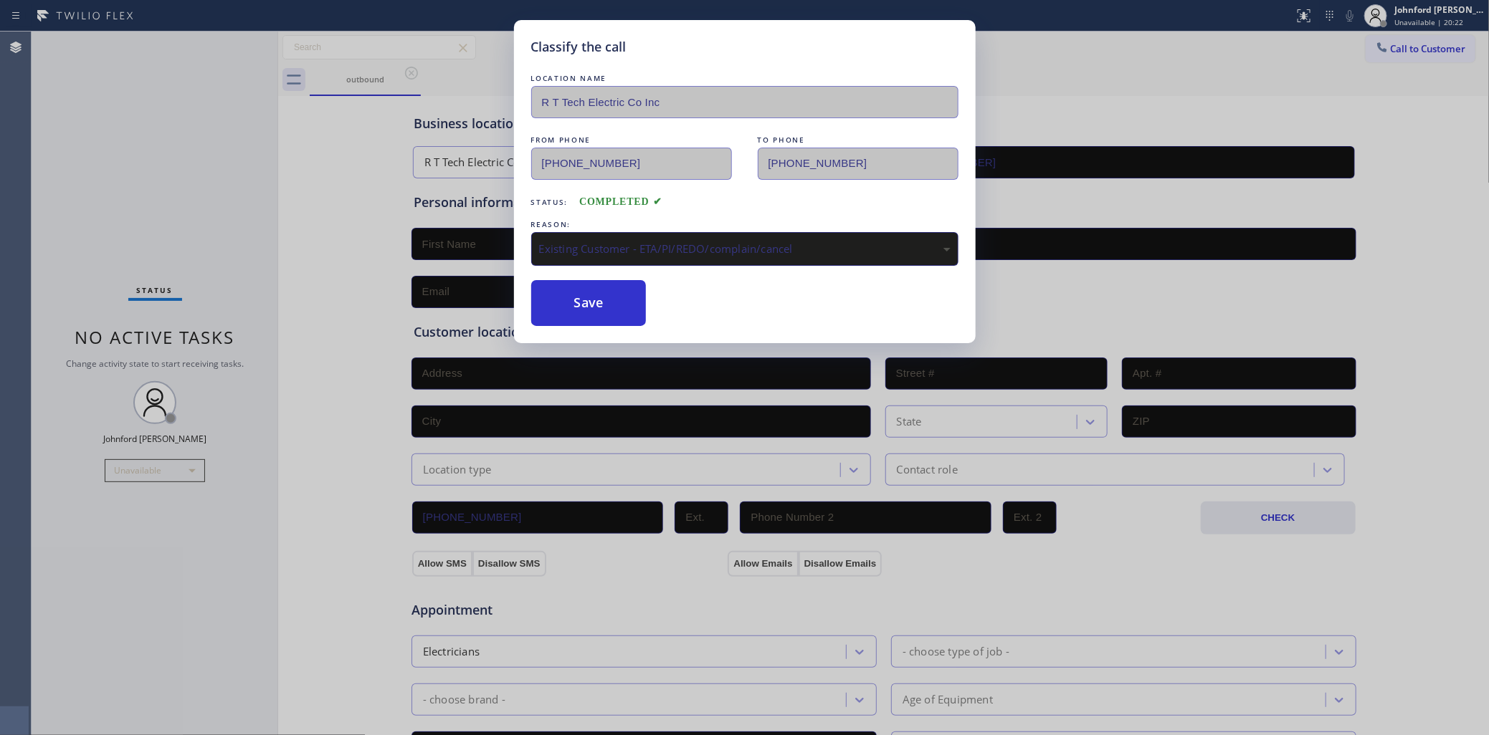
click at [602, 253] on div "Existing Customer - ETA/PI/REDO/complain/cancel" at bounding box center [744, 249] width 427 height 34
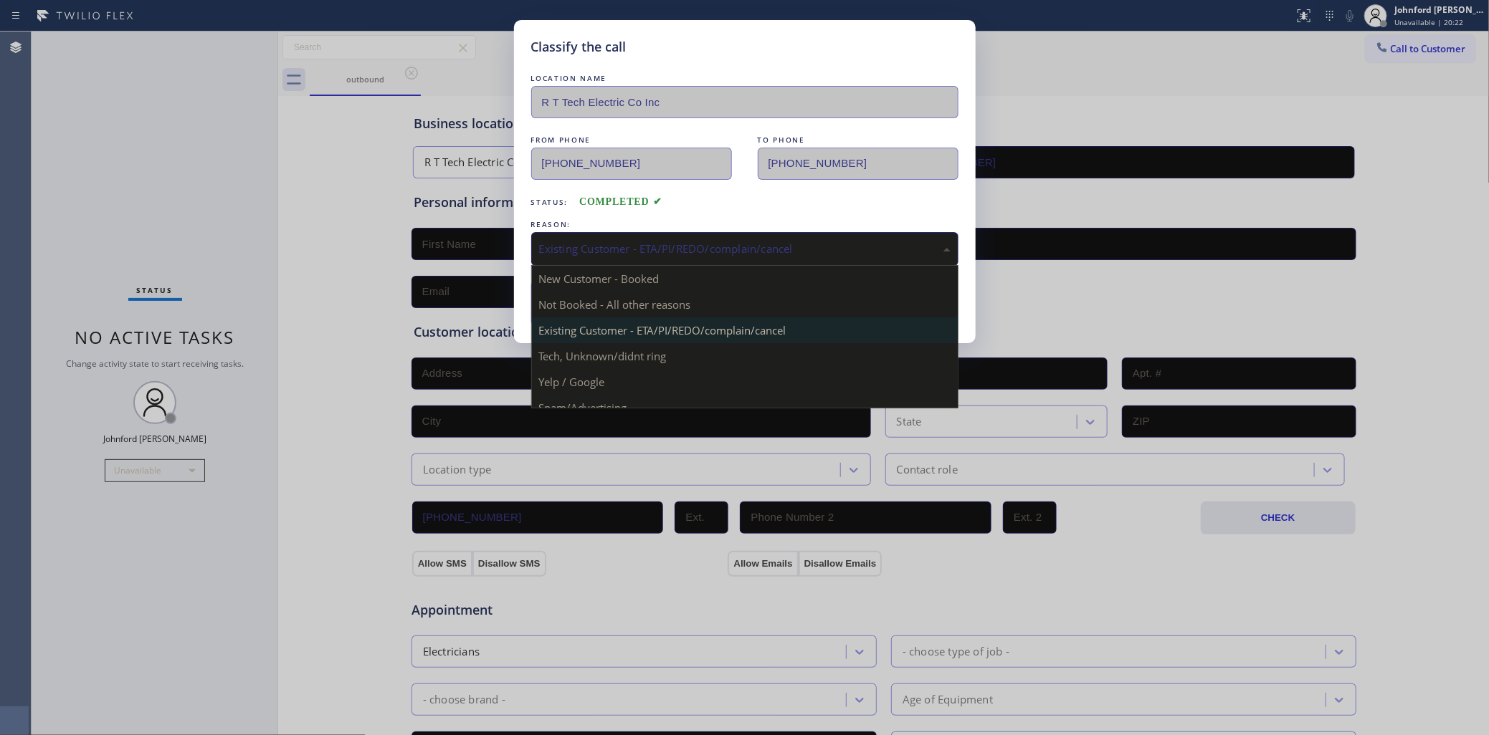
scroll to position [98, 0]
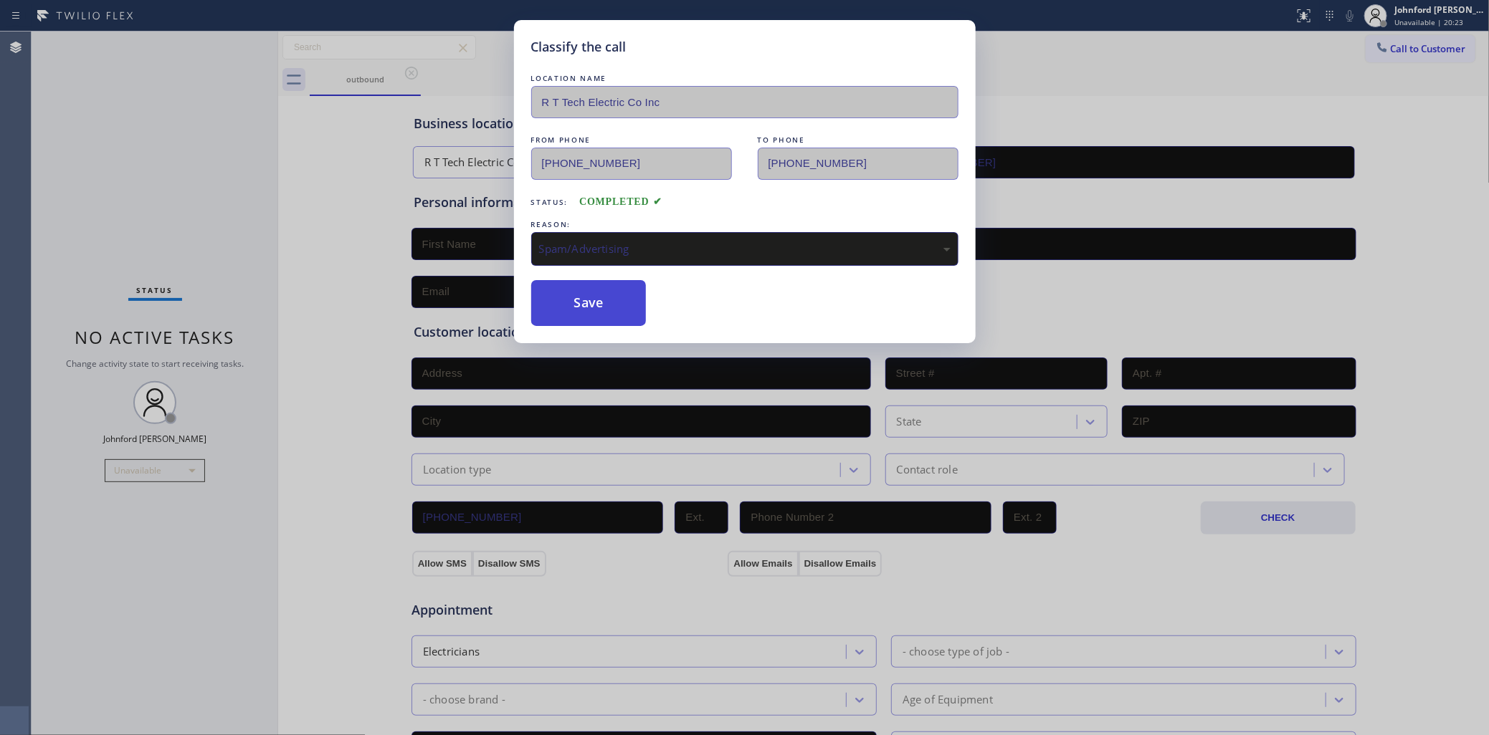
click at [595, 295] on button "Save" at bounding box center [588, 303] width 115 height 46
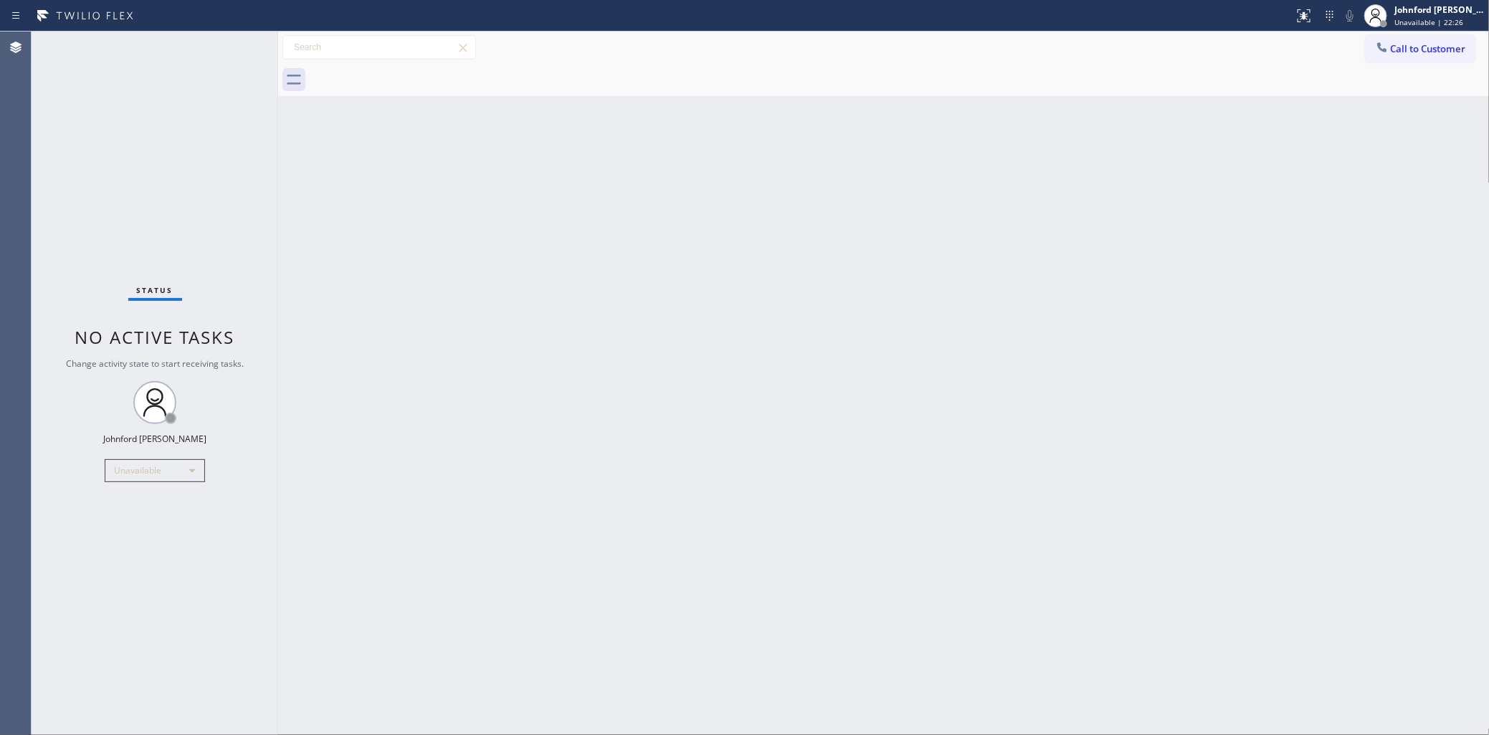
click at [1391, 43] on button "Call to Customer" at bounding box center [1421, 48] width 110 height 27
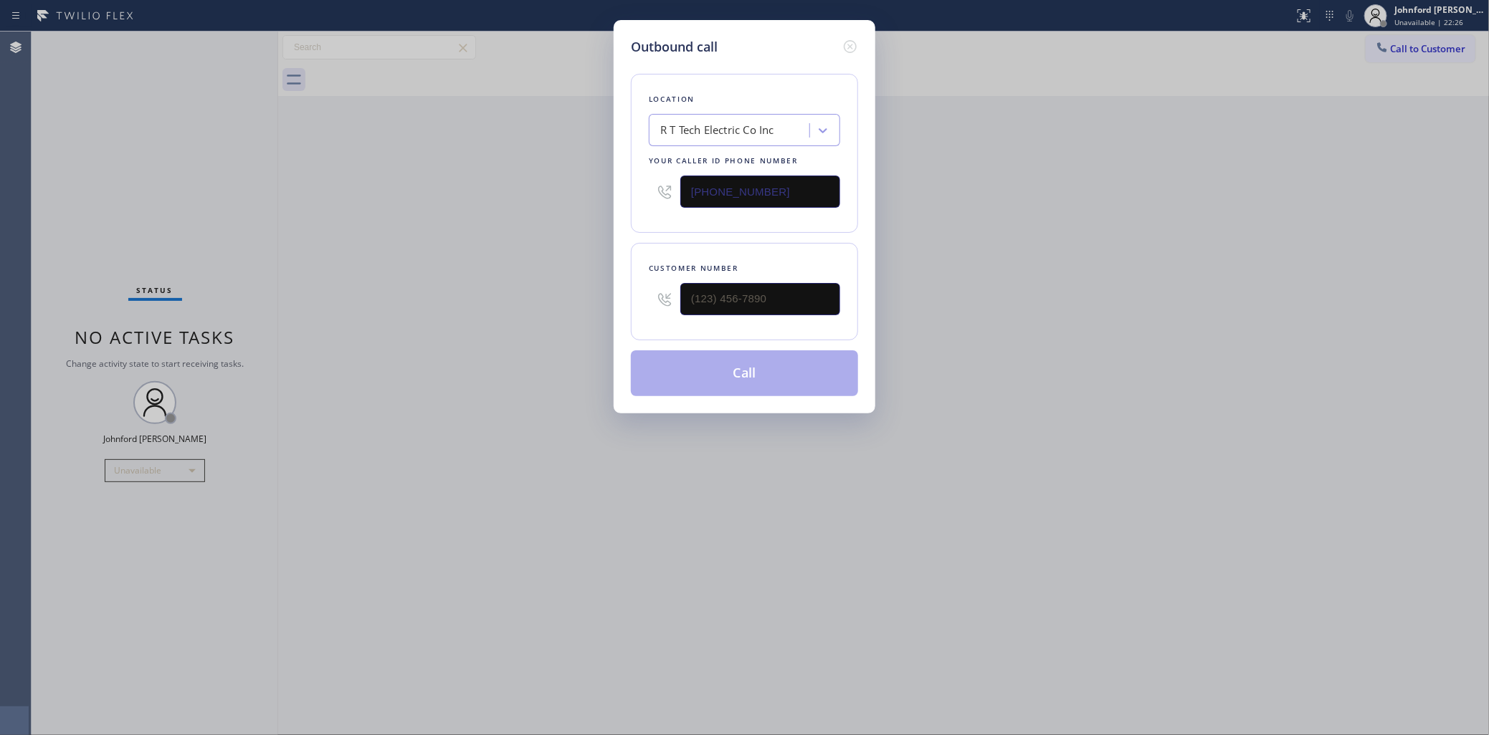
drag, startPoint x: 771, startPoint y: 181, endPoint x: 596, endPoint y: 176, distance: 175.0
click at [597, 176] on div "Outbound call Location R T Tech Electric Co Inc Your caller id phone number [PH…" at bounding box center [744, 367] width 1489 height 735
paste input "714) 942-42"
type input "[PHONE_NUMBER]"
drag, startPoint x: 790, startPoint y: 277, endPoint x: 600, endPoint y: 283, distance: 190.1
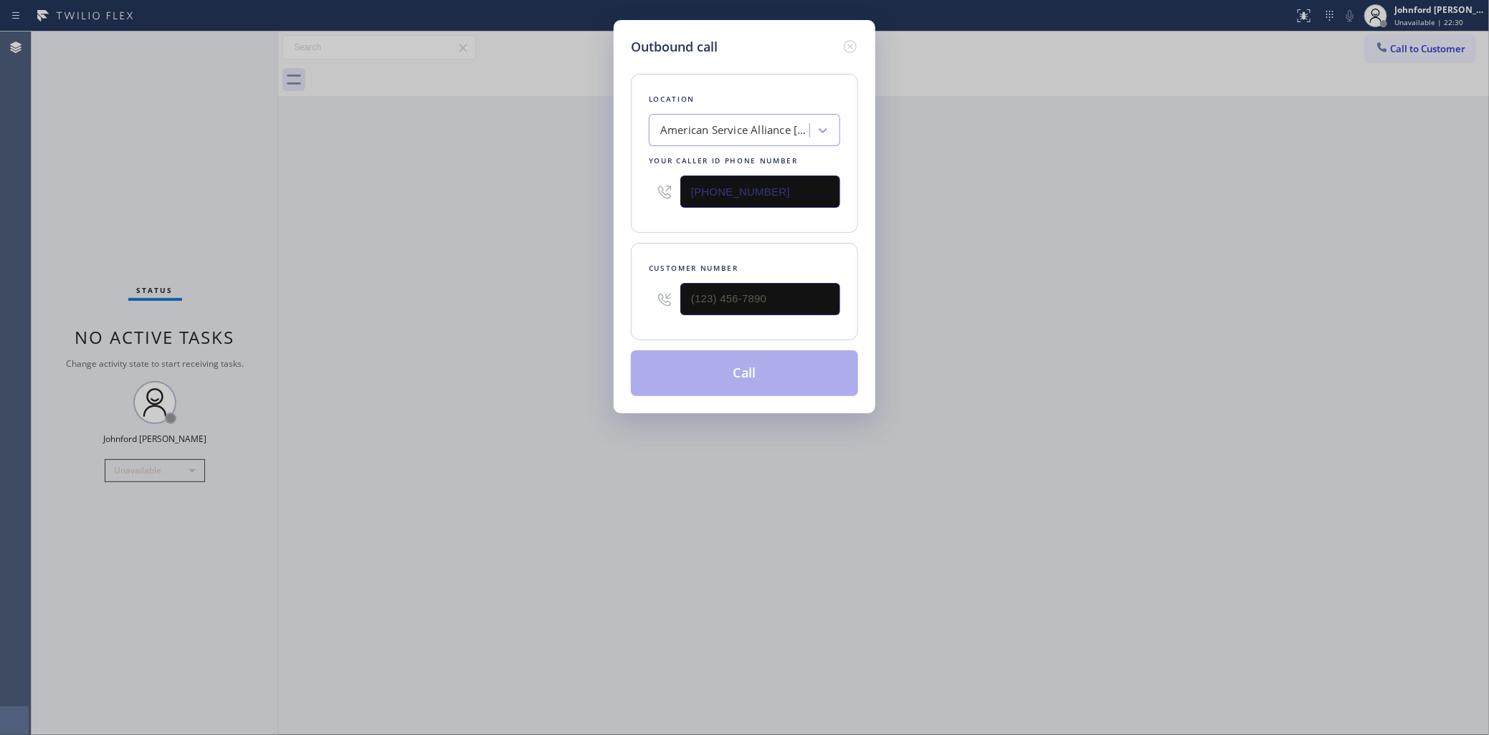
click at [600, 283] on div "Outbound call Location American Service Alliance [GEOGRAPHIC_DATA] Your caller …" at bounding box center [744, 367] width 1489 height 735
paste input "657) 404-1085"
drag, startPoint x: 743, startPoint y: 280, endPoint x: 502, endPoint y: 290, distance: 240.3
click at [502, 290] on div "Outbound call Location American Service Alliance [GEOGRAPHIC_DATA] Your caller …" at bounding box center [744, 367] width 1489 height 735
type input "[PHONE_NUMBER]"
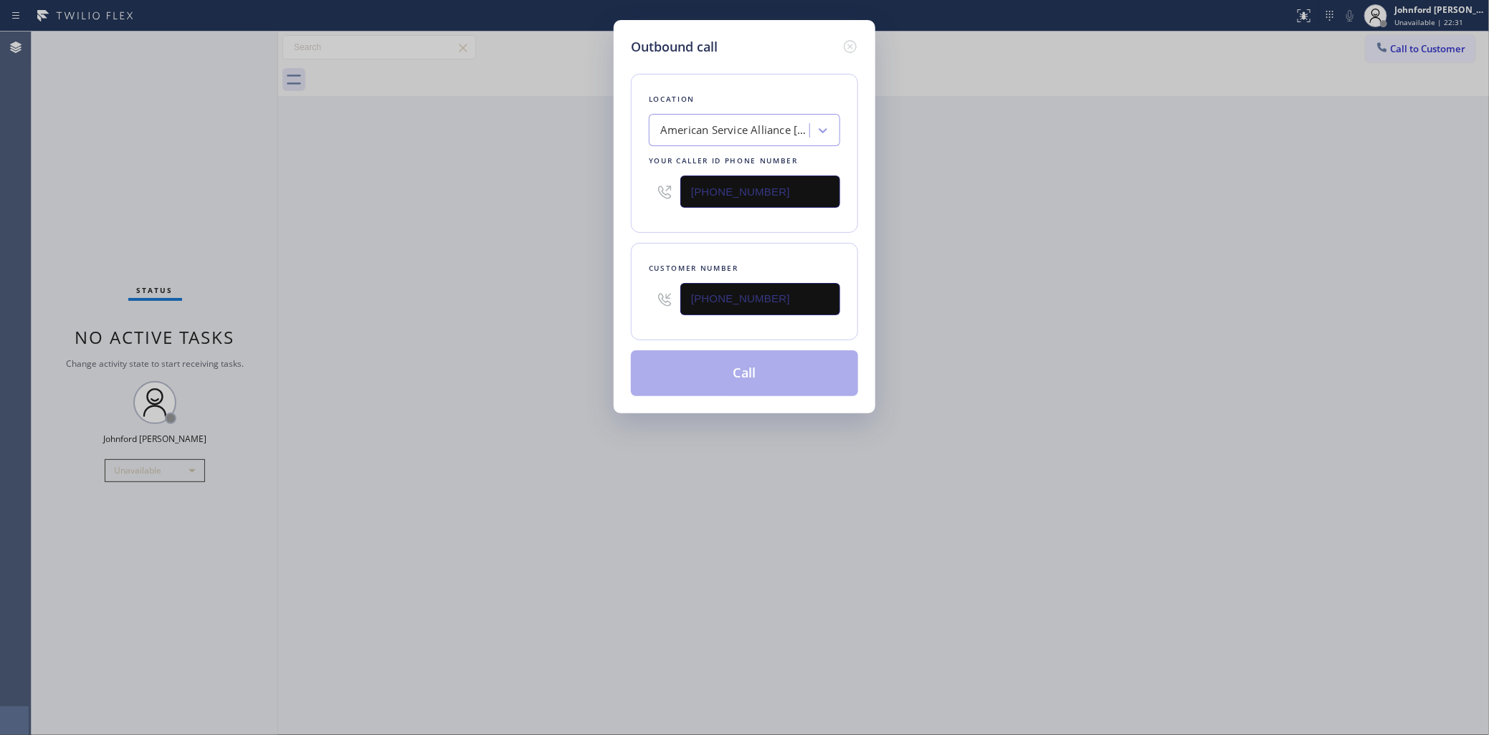
drag, startPoint x: 1056, startPoint y: 241, endPoint x: 1086, endPoint y: 199, distance: 51.3
click at [1062, 234] on div "Outbound call Location American Service Alliance [GEOGRAPHIC_DATA] Your caller …" at bounding box center [744, 367] width 1489 height 735
click at [679, 344] on div "Location American Service Alliance [GEOGRAPHIC_DATA] Your caller id phone numbe…" at bounding box center [744, 227] width 227 height 340
click at [677, 351] on button "Call" at bounding box center [744, 374] width 227 height 46
click at [1072, 285] on div "Outbound call Location American Service Alliance [GEOGRAPHIC_DATA] Your caller …" at bounding box center [744, 367] width 1489 height 735
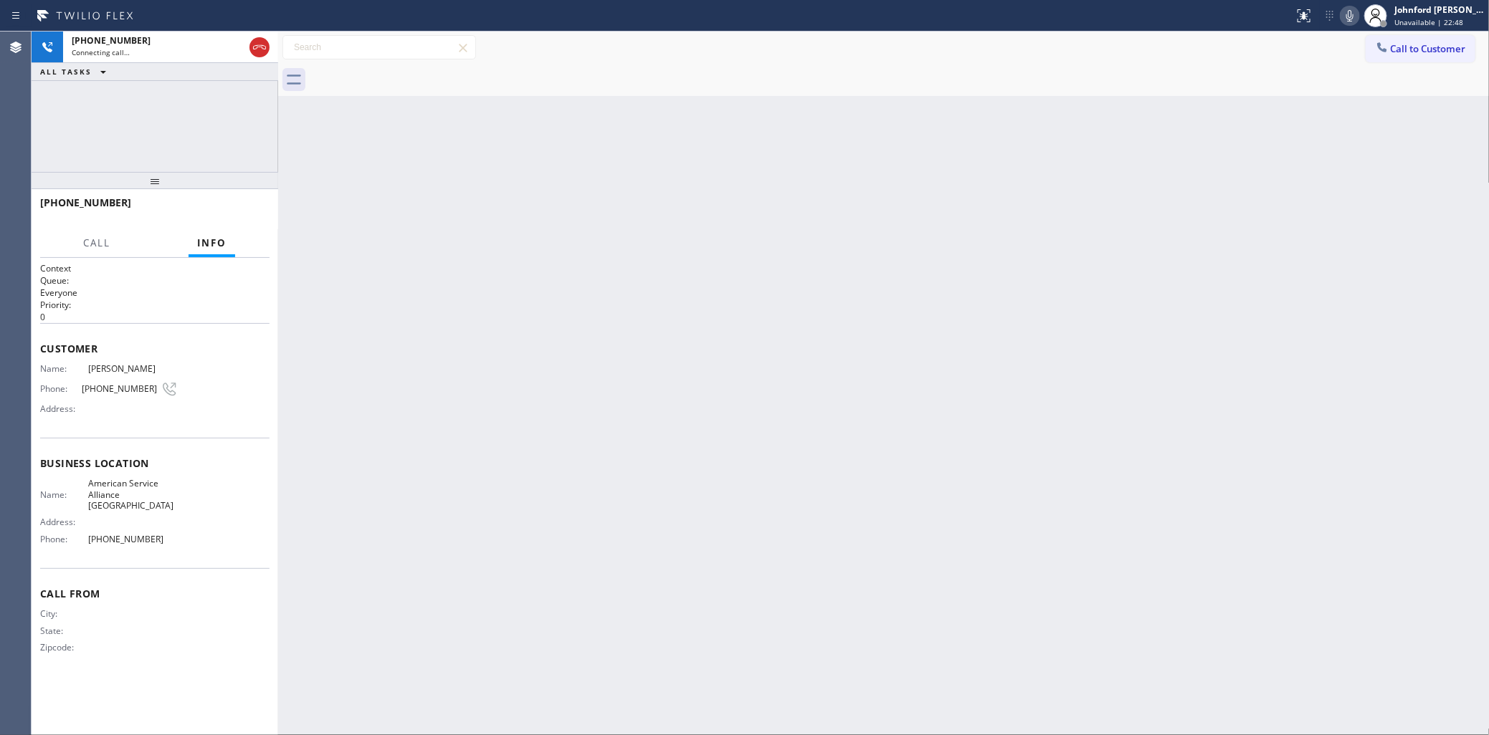
click at [1340, 14] on div at bounding box center [1350, 15] width 20 height 17
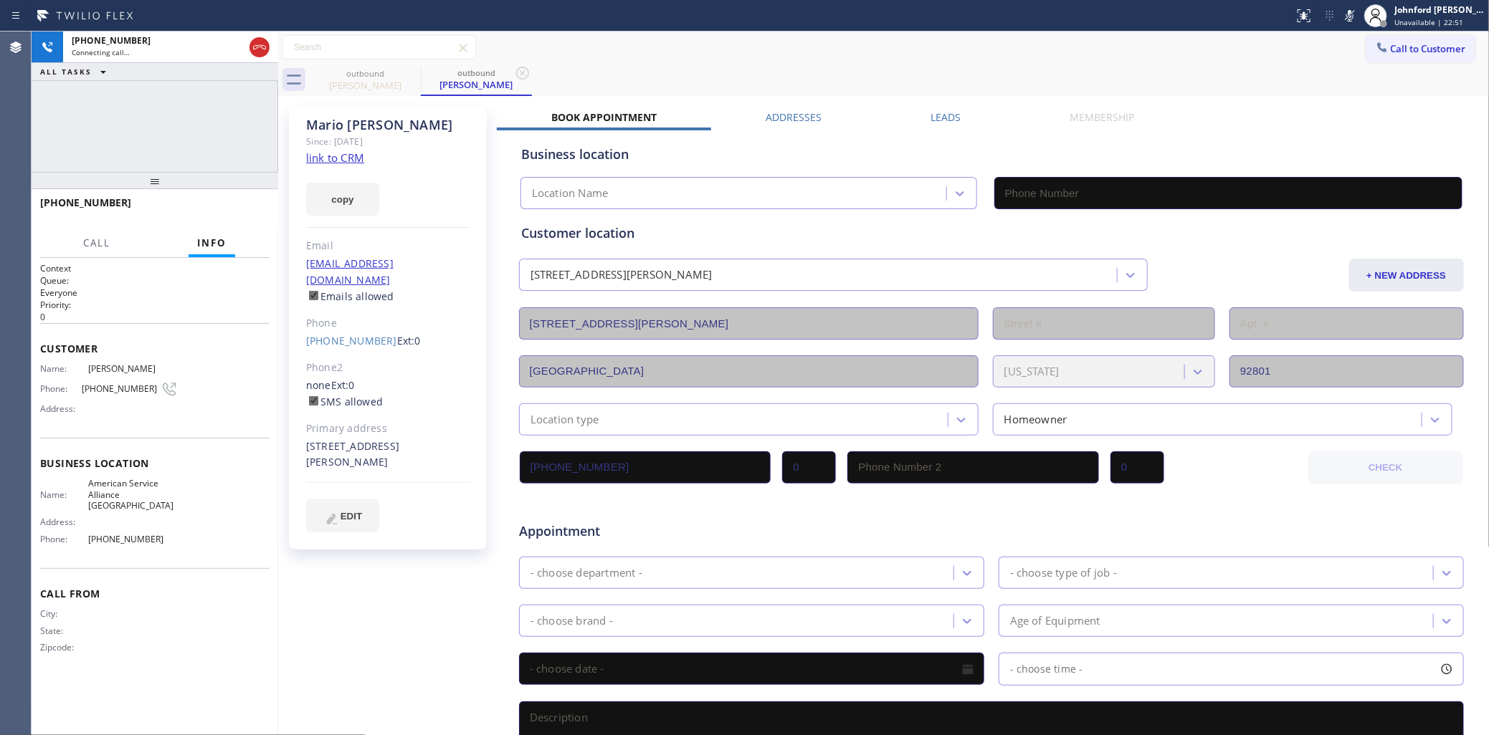
type input "[PHONE_NUMBER]"
click at [1353, 16] on icon at bounding box center [1349, 15] width 7 height 11
drag, startPoint x: 155, startPoint y: 187, endPoint x: 202, endPoint y: 208, distance: 51.7
click at [159, 120] on div "[PHONE_NUMBER] Live | 00:07 ALL TASKS ALL TASKS ACTIVE TASKS TASKS IN WRAP UP […" at bounding box center [155, 384] width 247 height 704
click at [244, 209] on span "HANG UP" at bounding box center [236, 209] width 44 height 10
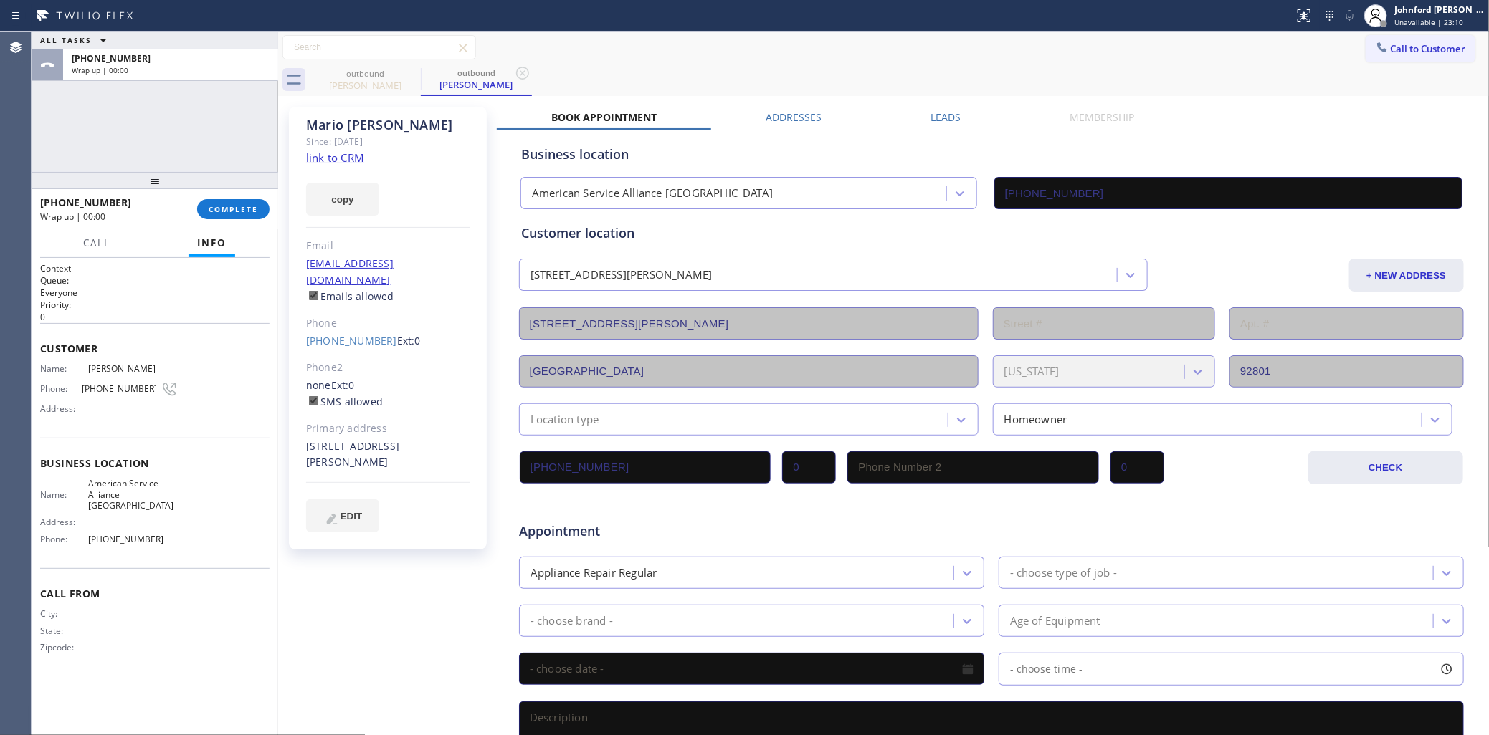
click at [343, 333] on div "[PHONE_NUMBER] Ext: 0" at bounding box center [388, 341] width 164 height 16
click at [355, 334] on link "[PHONE_NUMBER]" at bounding box center [351, 341] width 91 height 14
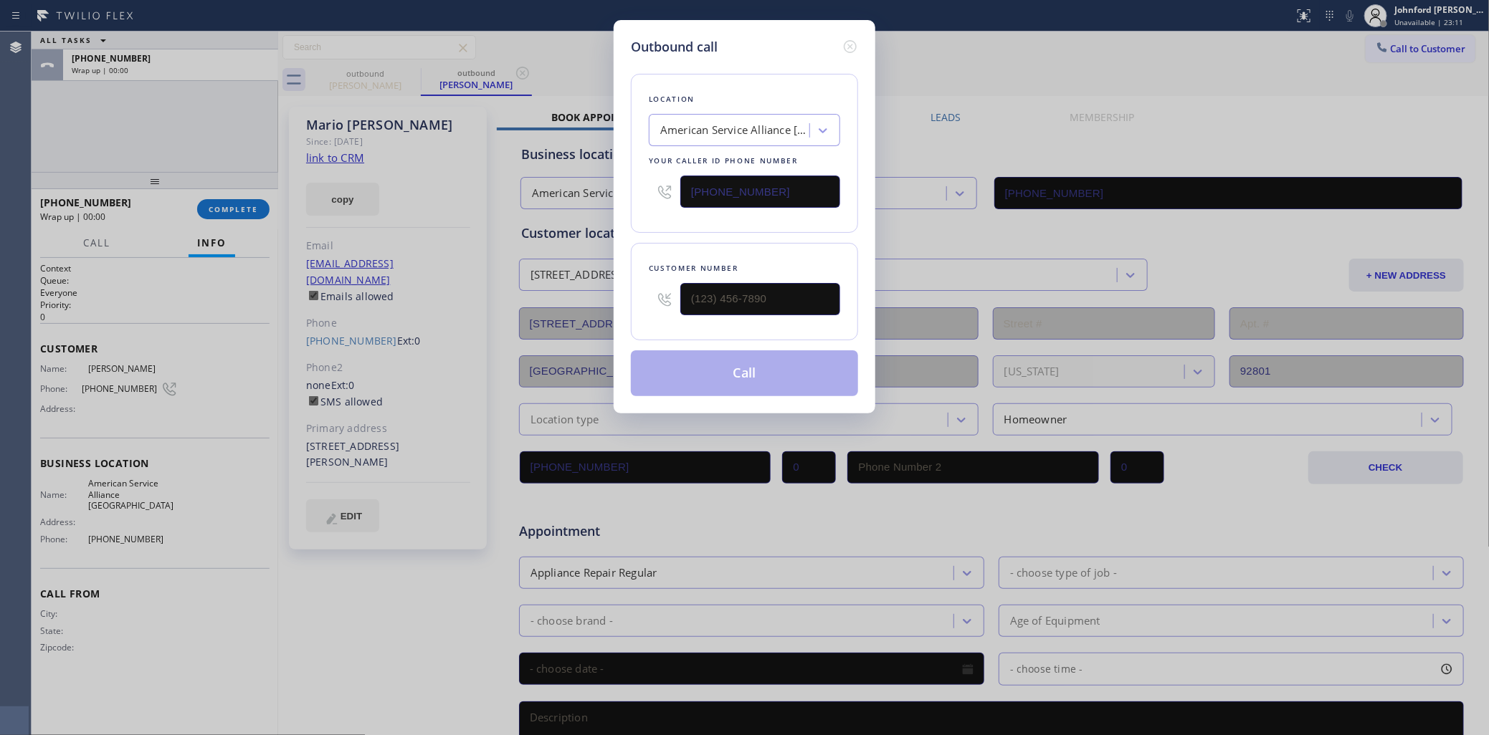
type input "[PHONE_NUMBER]"
click at [749, 367] on button "Call" at bounding box center [744, 374] width 227 height 46
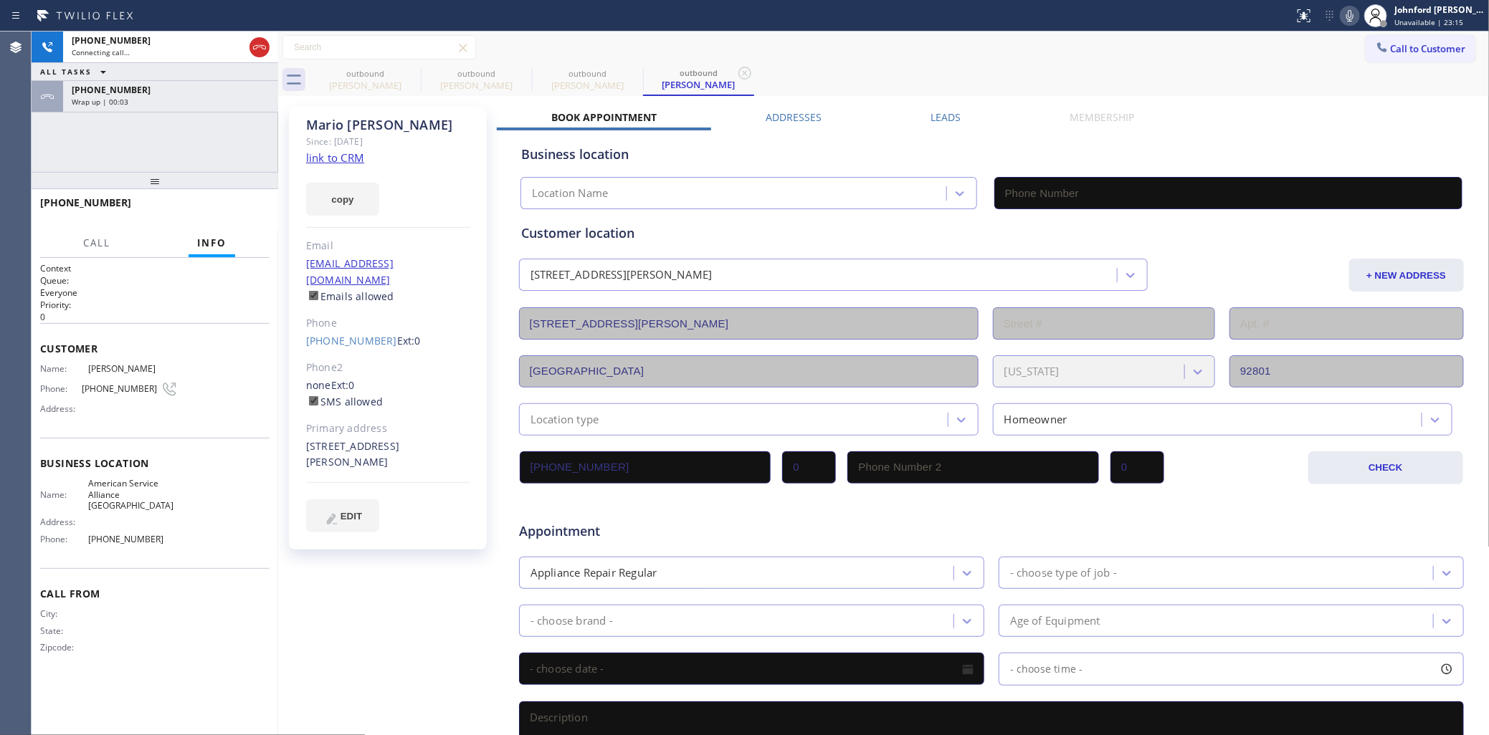
click at [1351, 15] on icon at bounding box center [1349, 15] width 7 height 11
type input "[PHONE_NUMBER]"
click at [1351, 15] on icon at bounding box center [1349, 15] width 17 height 17
drag, startPoint x: 191, startPoint y: 97, endPoint x: 190, endPoint y: 172, distance: 74.6
click at [191, 97] on div "Wrap up | 00:15" at bounding box center [171, 102] width 198 height 10
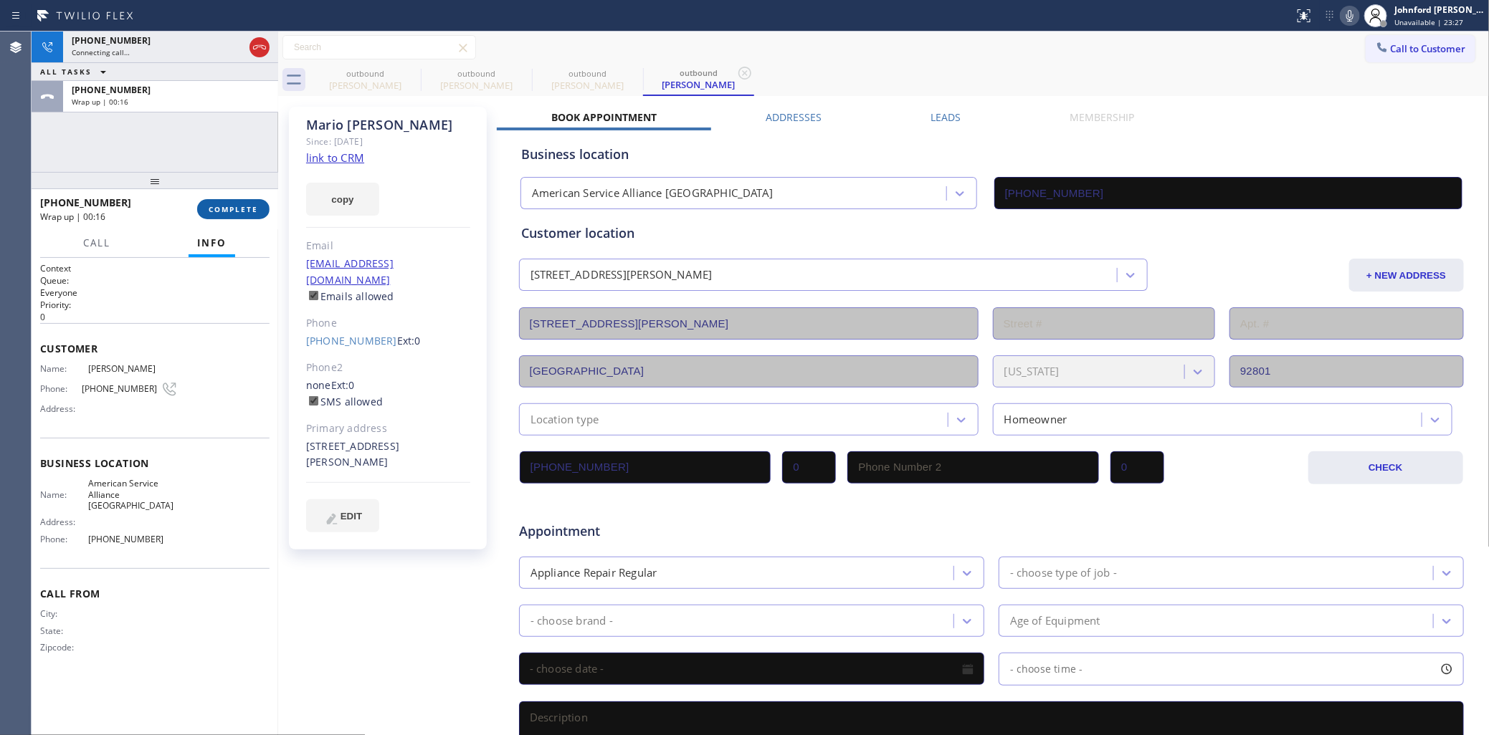
click at [203, 205] on button "COMPLETE" at bounding box center [233, 209] width 72 height 20
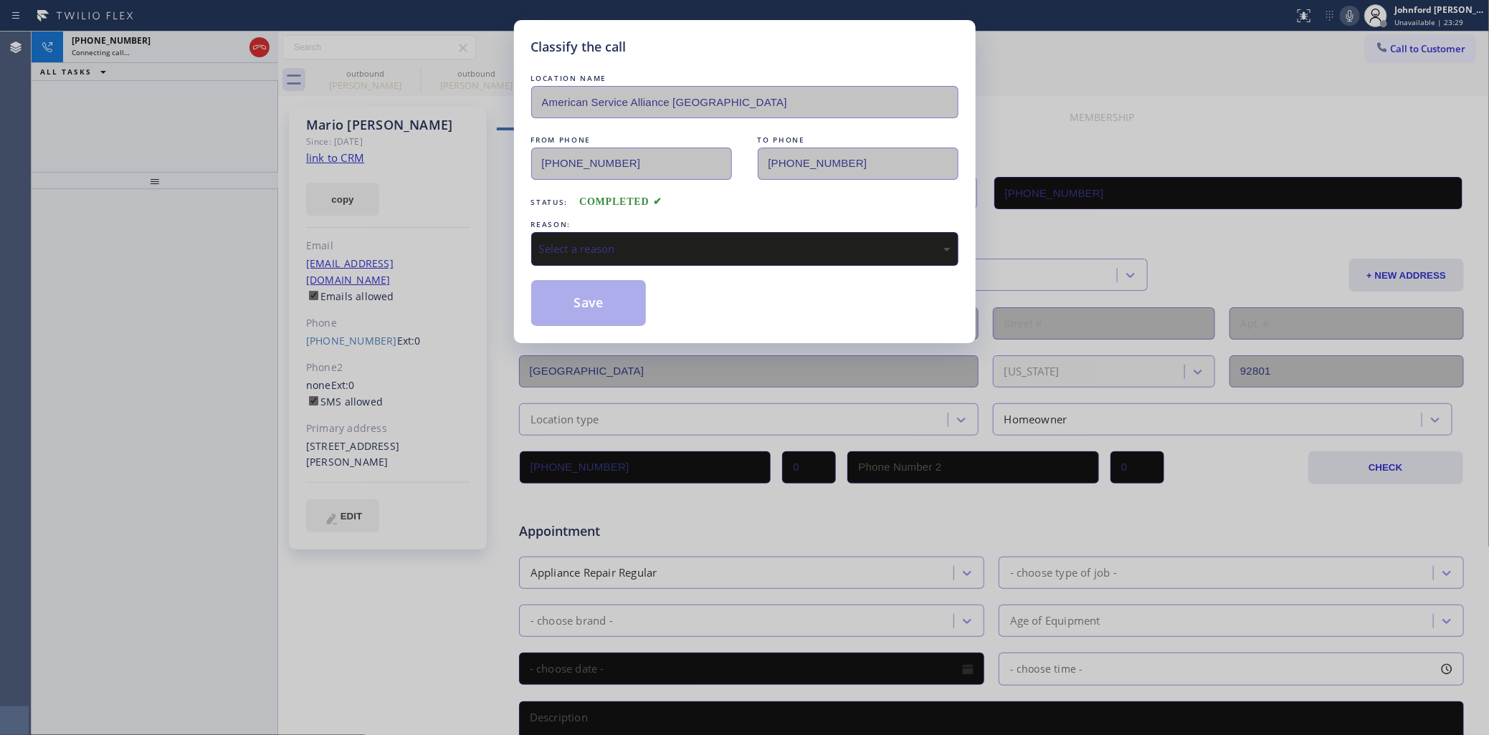
click at [688, 233] on div "Select a reason" at bounding box center [744, 249] width 427 height 34
click at [611, 302] on button "Save" at bounding box center [588, 303] width 115 height 46
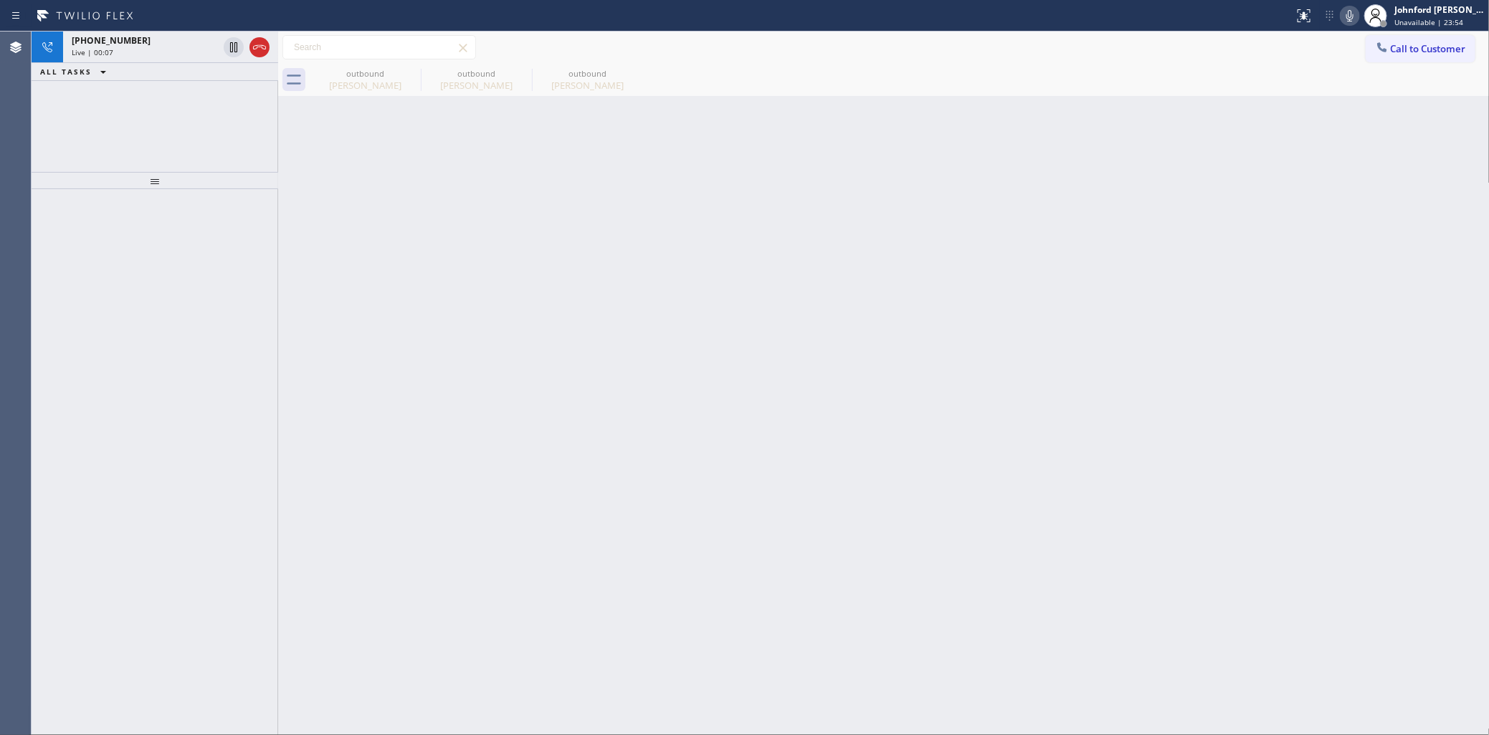
click at [95, 97] on div "[PHONE_NUMBER] Live | 00:07 ALL TASKS ALL TASKS ACTIVE TASKS TASKS IN WRAP UP" at bounding box center [155, 102] width 247 height 140
drag, startPoint x: 257, startPoint y: 43, endPoint x: 373, endPoint y: 70, distance: 119.3
click at [257, 43] on icon at bounding box center [259, 47] width 17 height 17
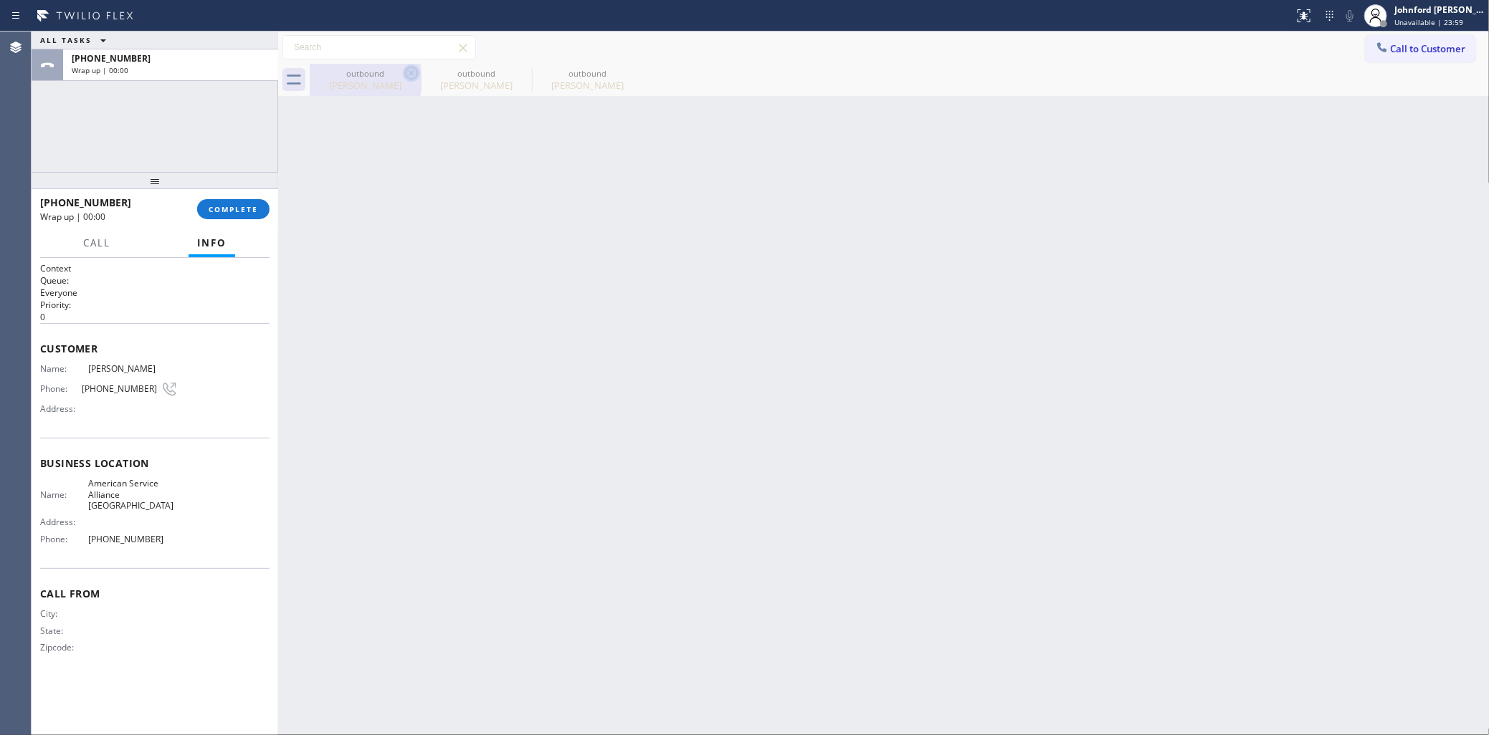
click at [410, 74] on icon at bounding box center [411, 73] width 13 height 13
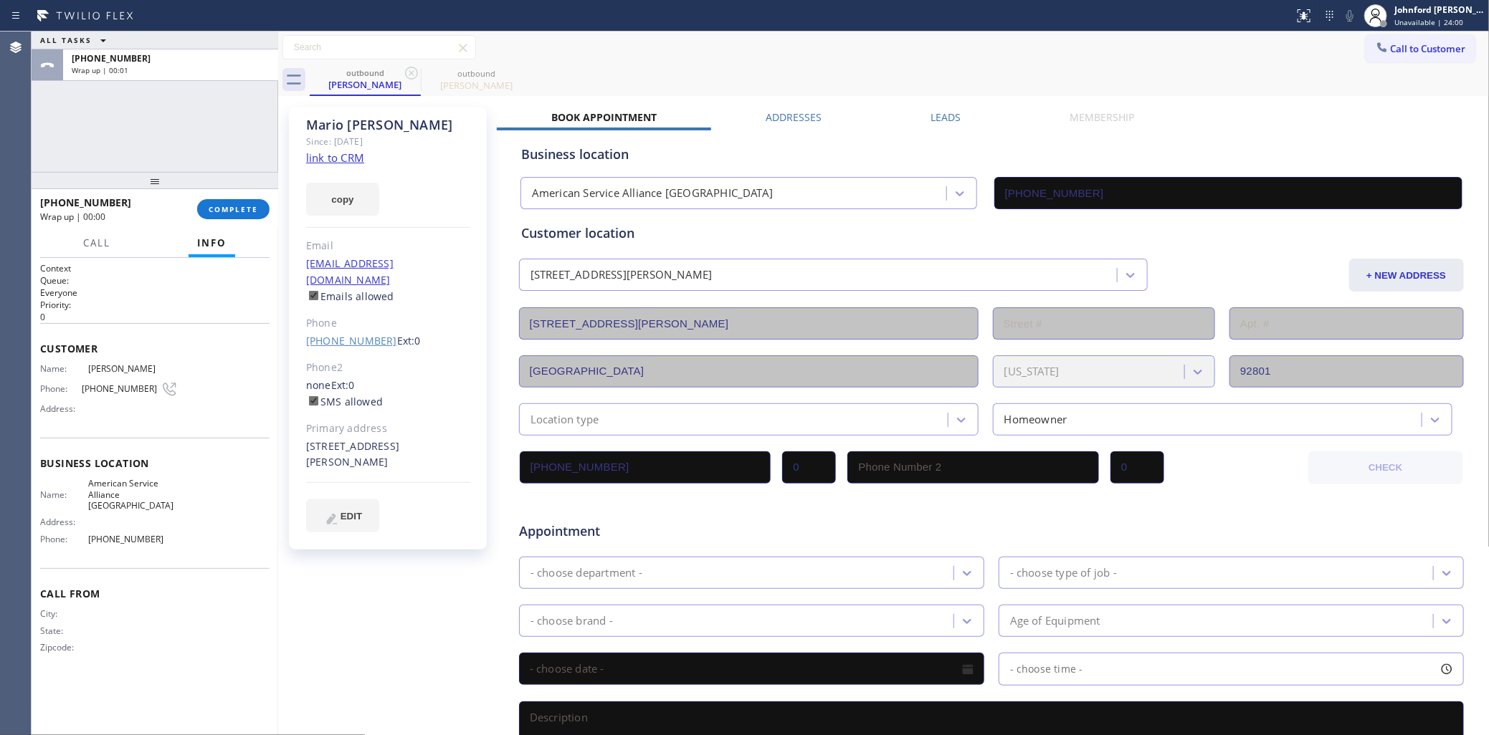
click at [346, 334] on link "[PHONE_NUMBER]" at bounding box center [351, 341] width 91 height 14
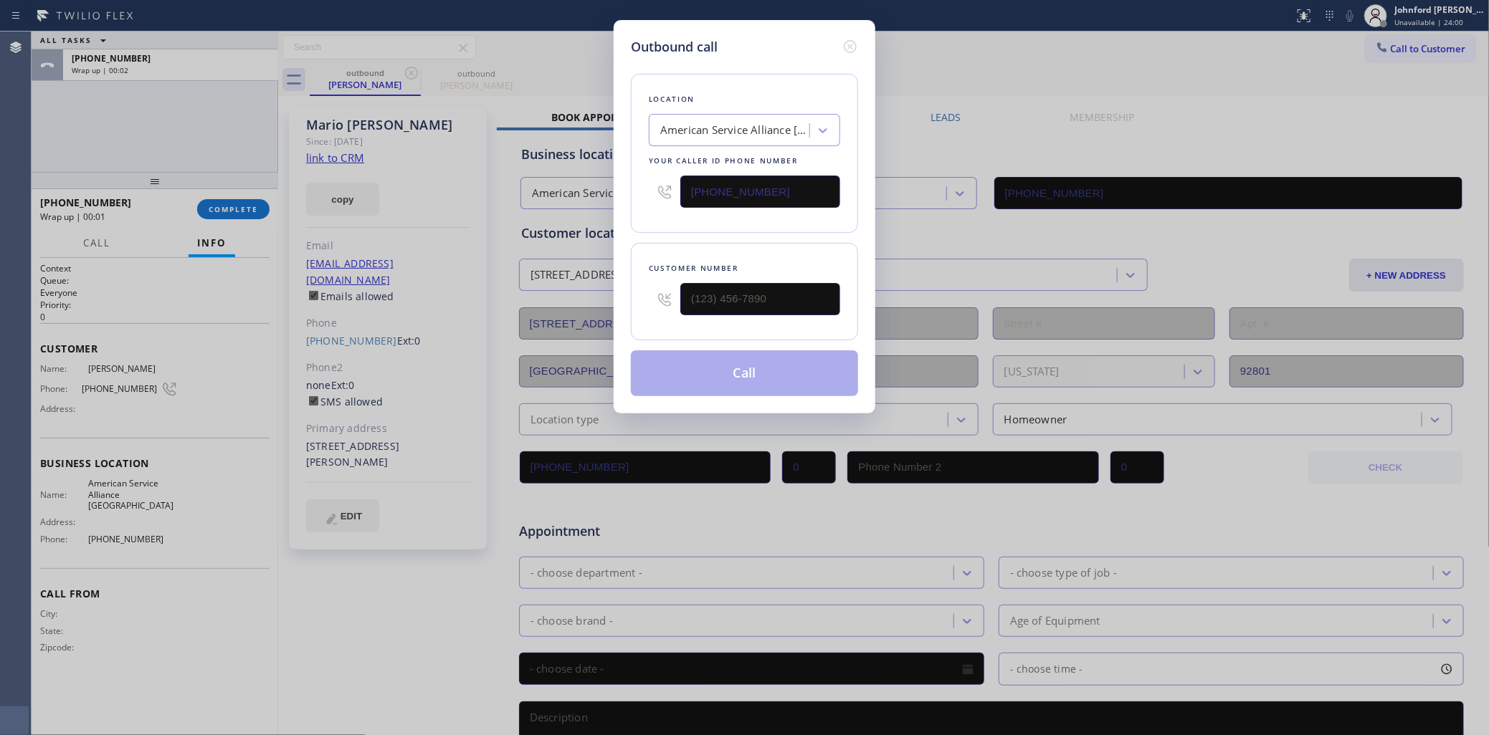
type input "[PHONE_NUMBER]"
click at [676, 367] on button "Call" at bounding box center [744, 374] width 227 height 46
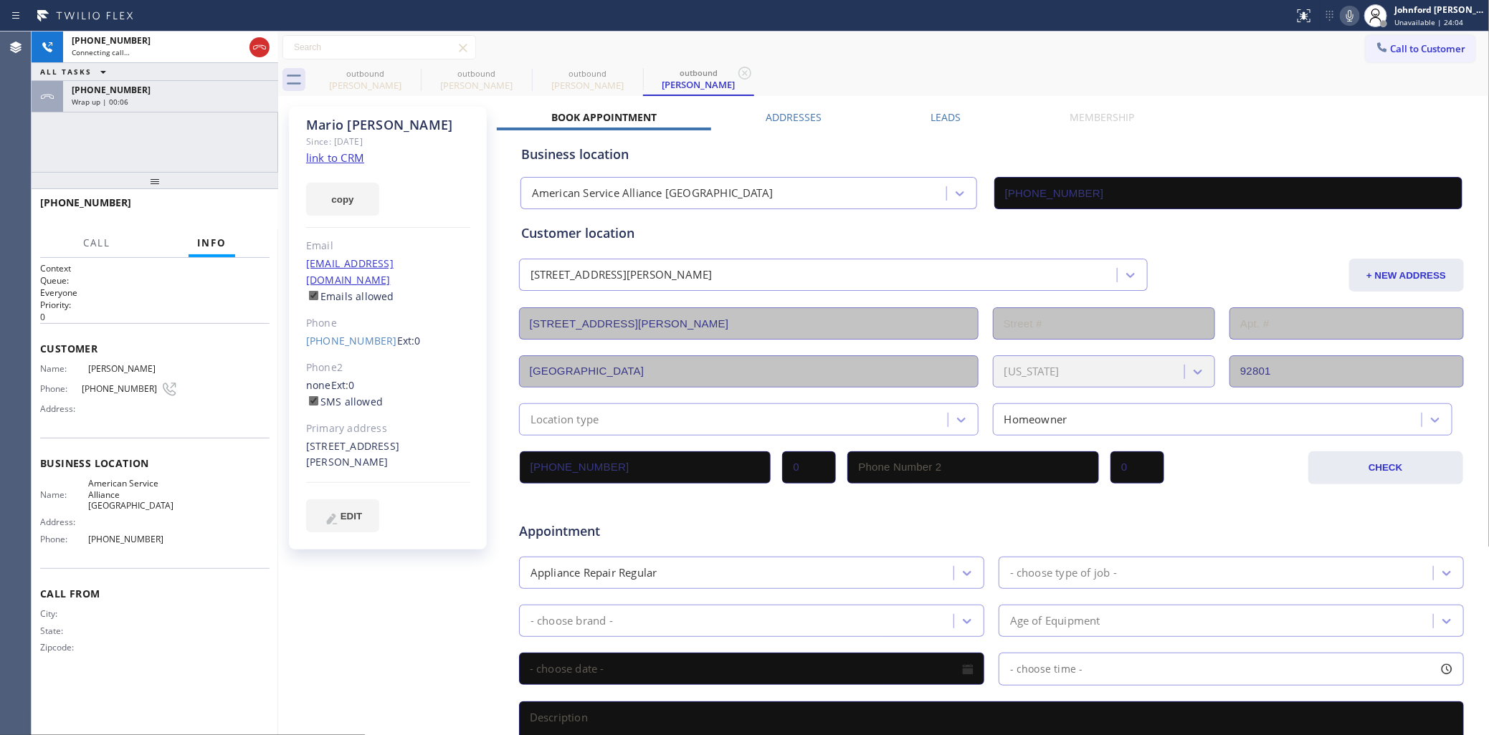
type input "[PHONE_NUMBER]"
click at [413, 77] on icon at bounding box center [411, 73] width 17 height 17
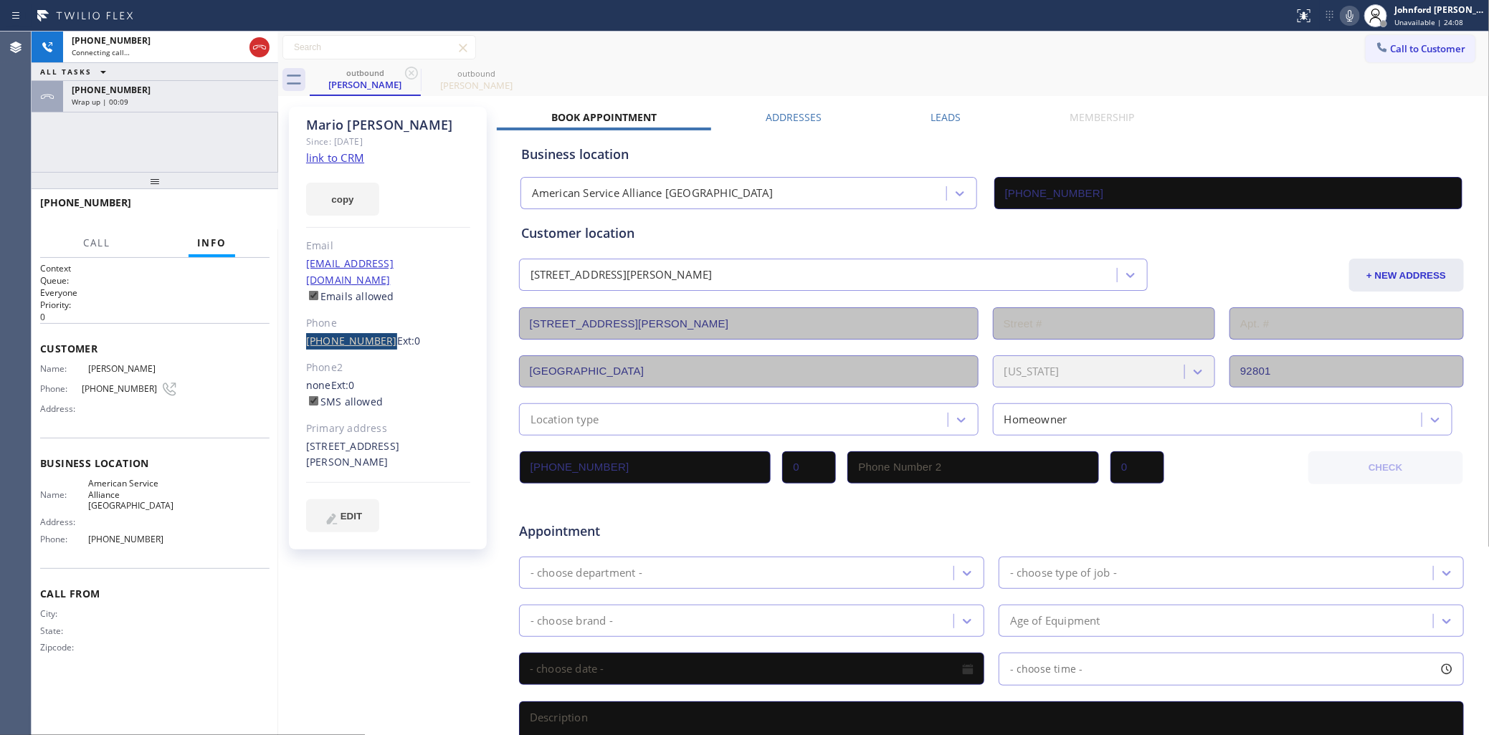
drag, startPoint x: 299, startPoint y: 321, endPoint x: 375, endPoint y: 326, distance: 76.1
click at [375, 326] on div "[PERSON_NAME] Since: [DATE] link to CRM copy Email [EMAIL_ADDRESS][DOMAIN_NAME]…" at bounding box center [388, 328] width 198 height 443
copy link "[PHONE_NUMBER]"
click at [213, 102] on div "Wrap up | 00:10" at bounding box center [171, 102] width 198 height 10
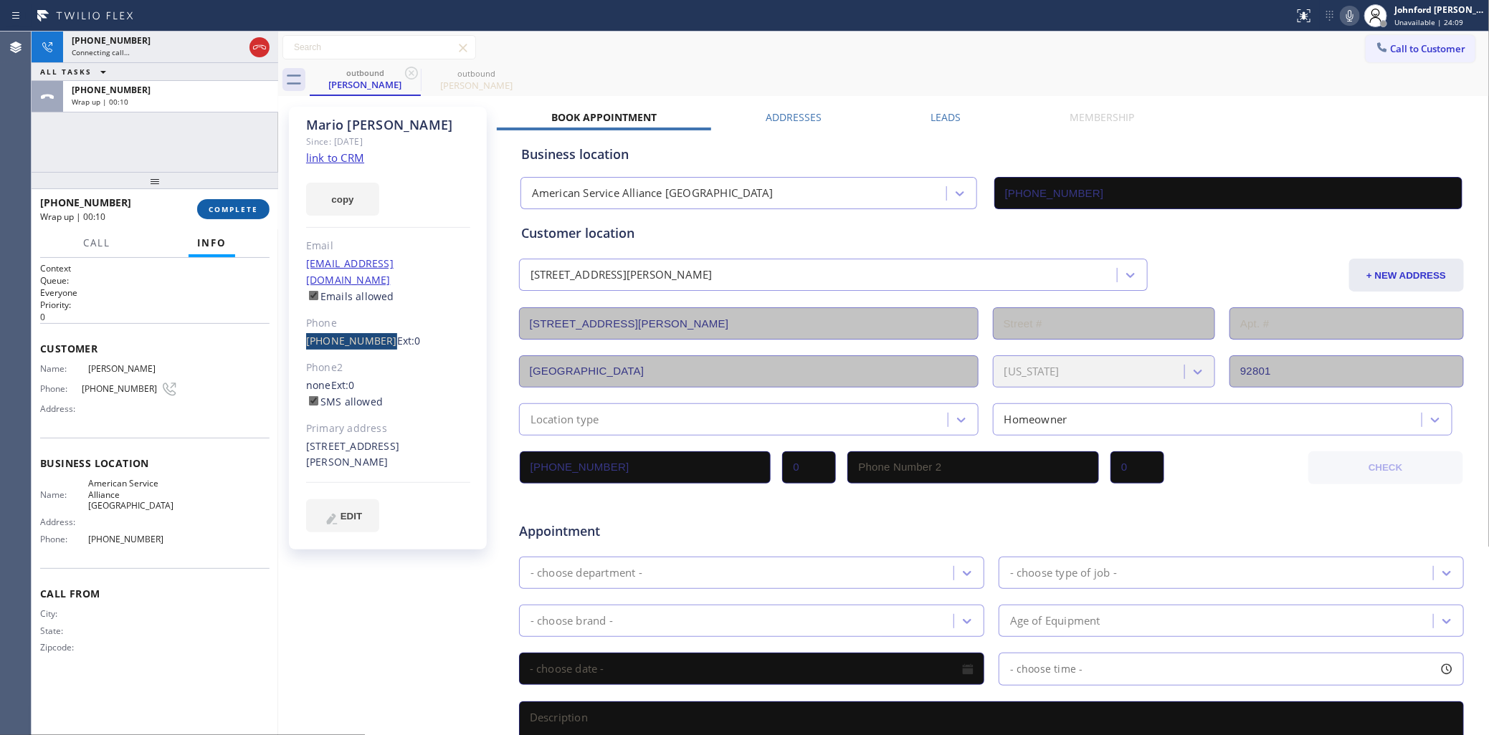
click at [227, 199] on button "COMPLETE" at bounding box center [233, 209] width 72 height 20
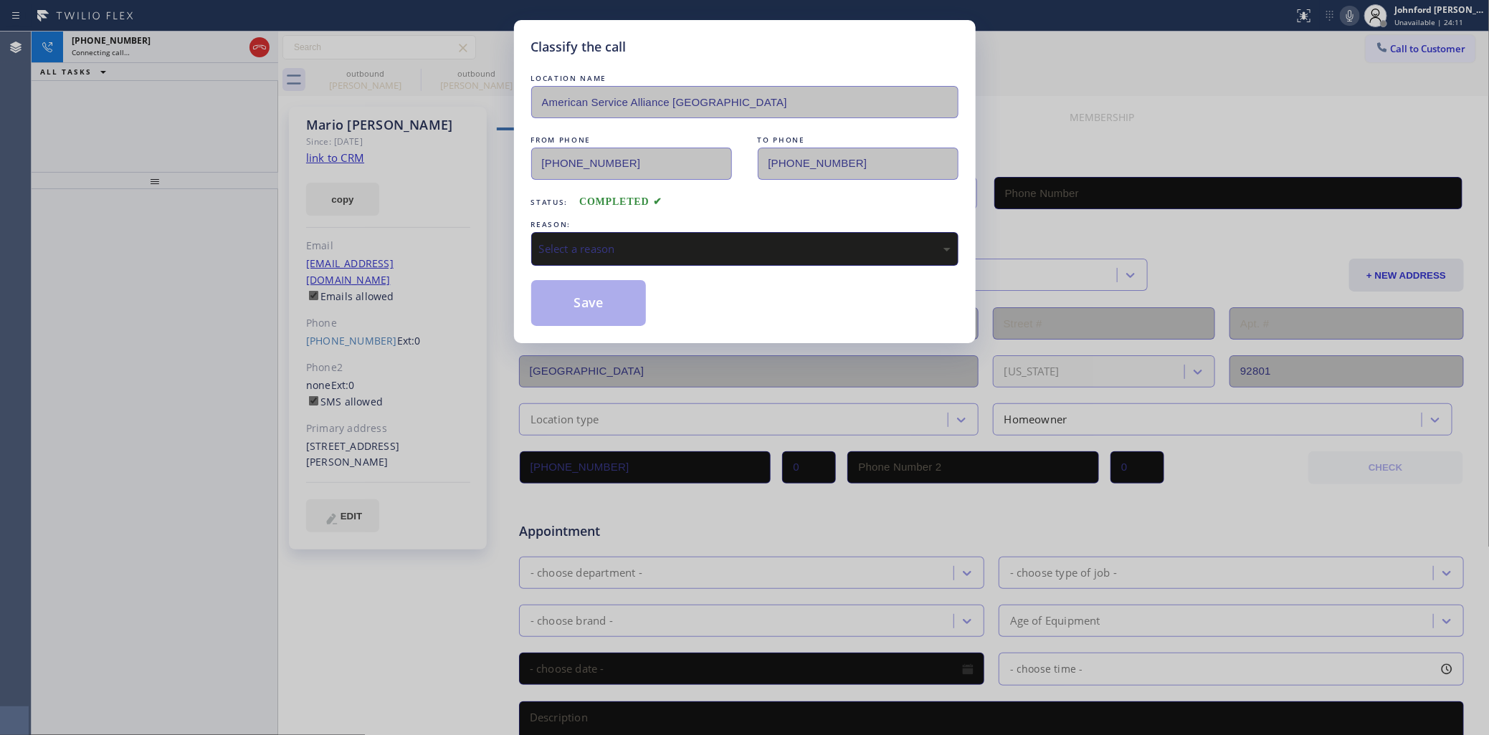
type input "[PHONE_NUMBER]"
click at [634, 251] on div "Select a reason" at bounding box center [744, 249] width 411 height 16
click at [589, 289] on button "Save" at bounding box center [588, 303] width 115 height 46
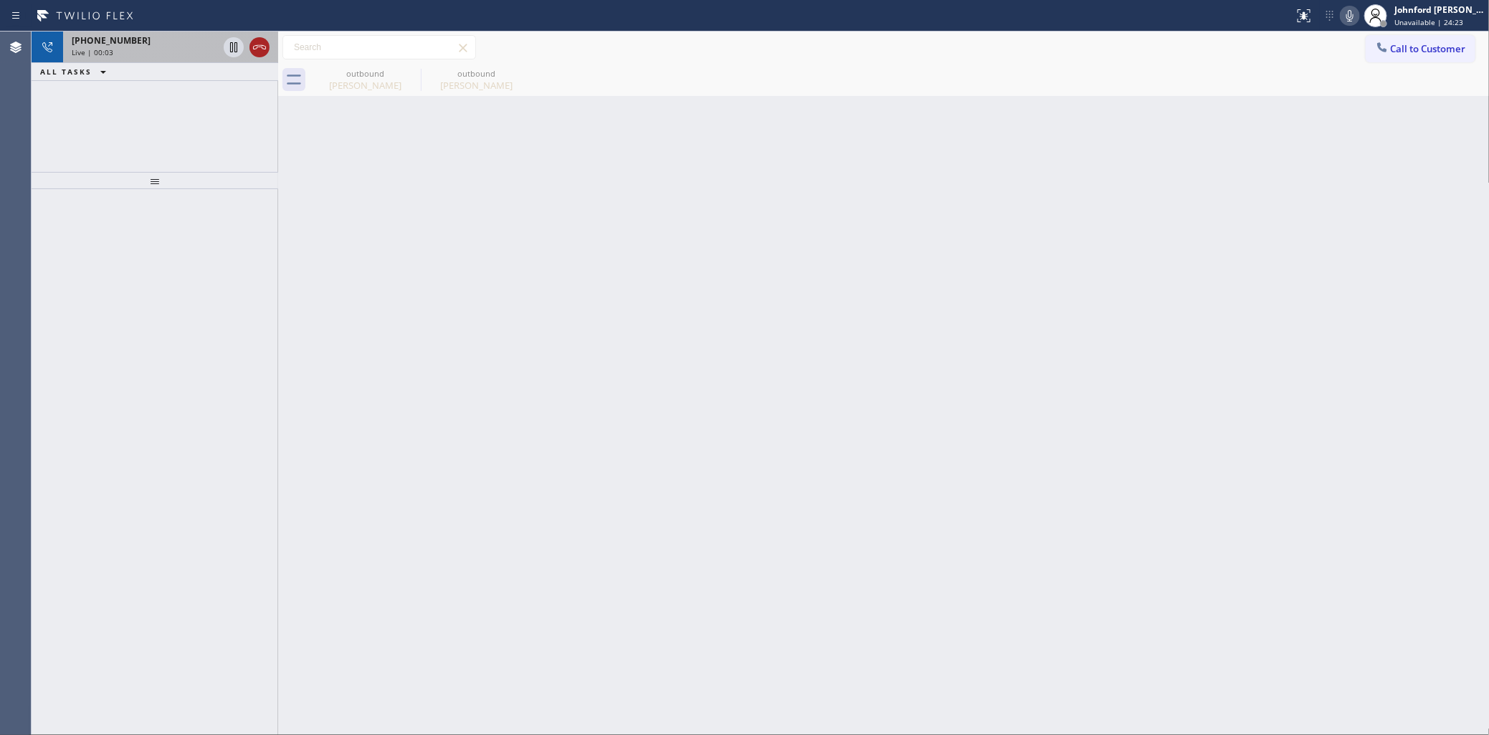
click at [251, 52] on icon at bounding box center [259, 47] width 17 height 17
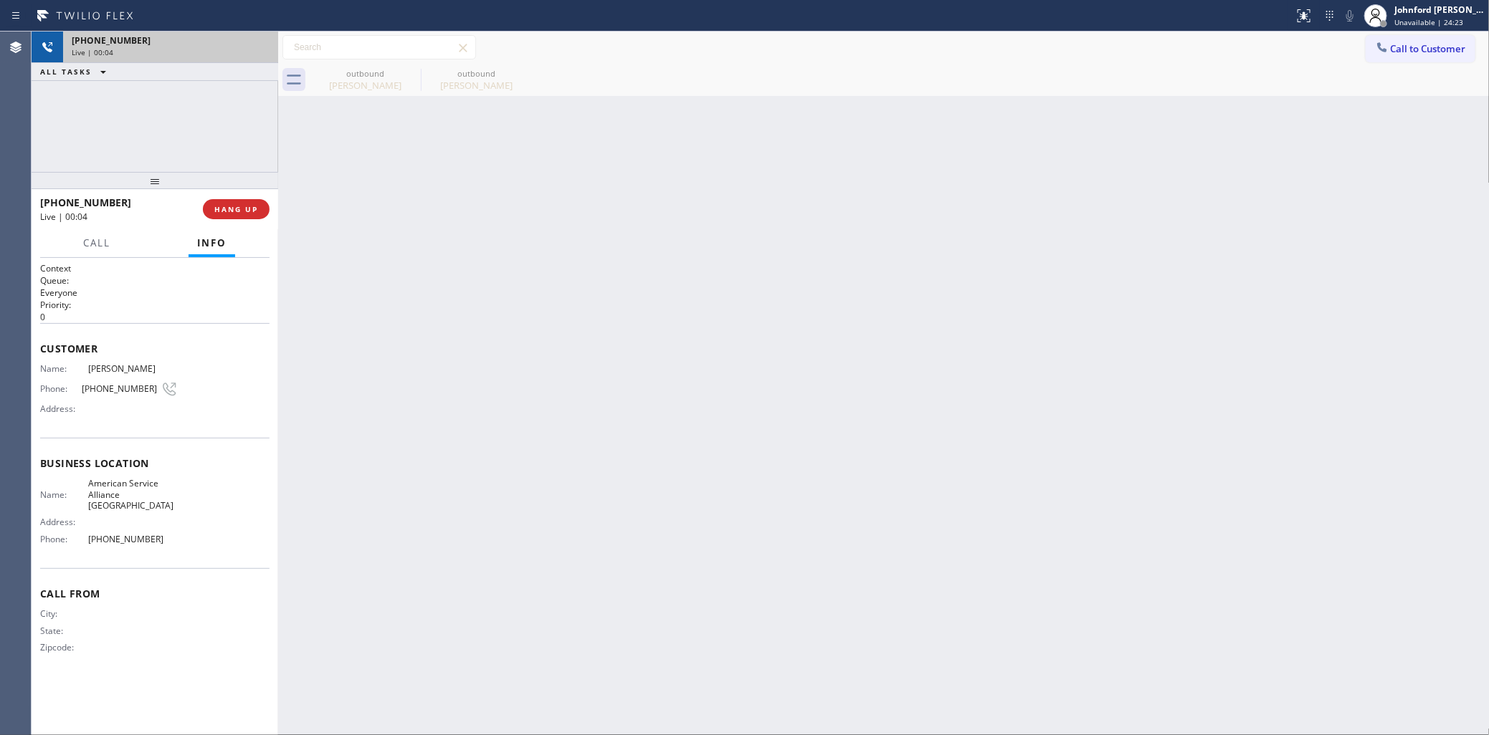
click at [180, 54] on div "Live | 00:04" at bounding box center [171, 52] width 198 height 10
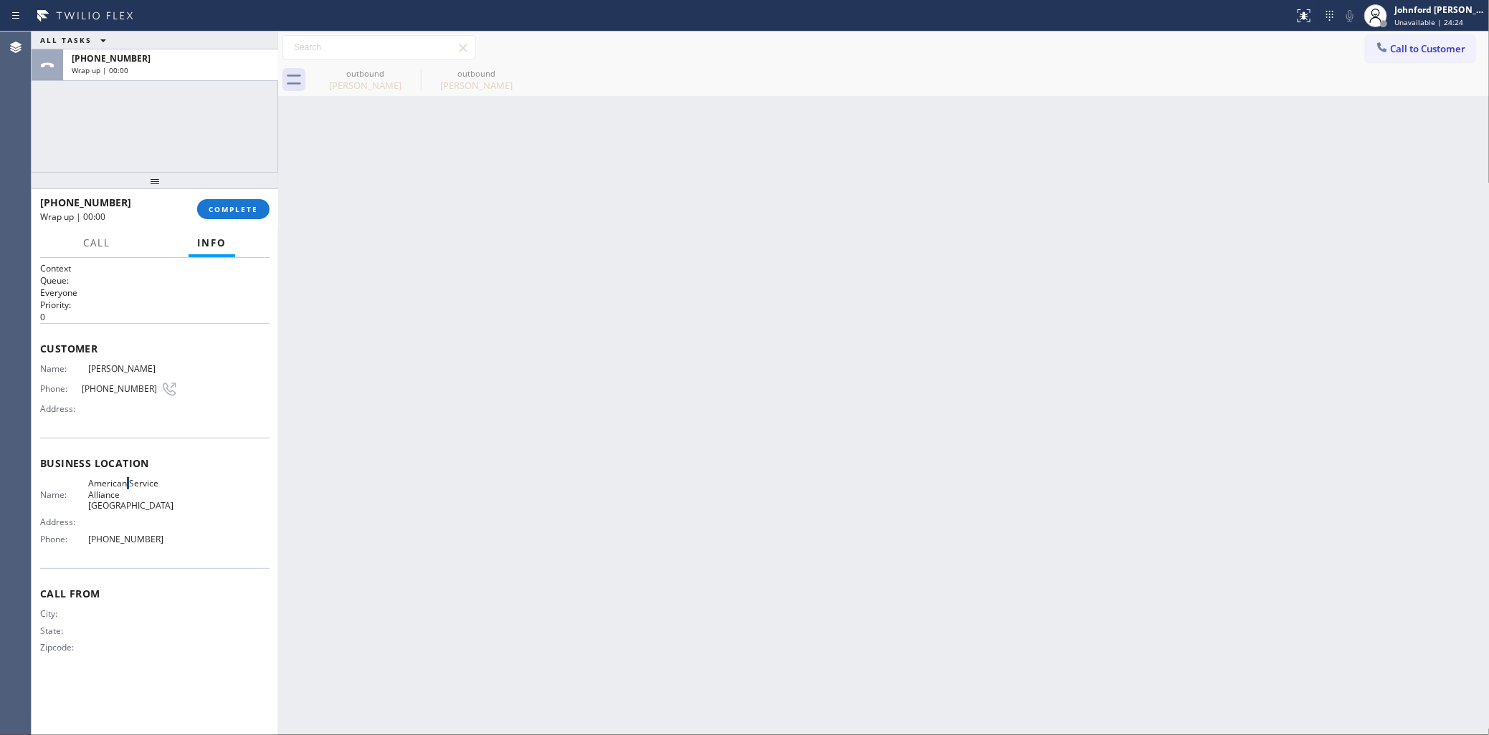
click at [127, 478] on span "American Service Alliance [GEOGRAPHIC_DATA]" at bounding box center [133, 494] width 90 height 33
click at [249, 204] on span "COMPLETE" at bounding box center [233, 209] width 49 height 10
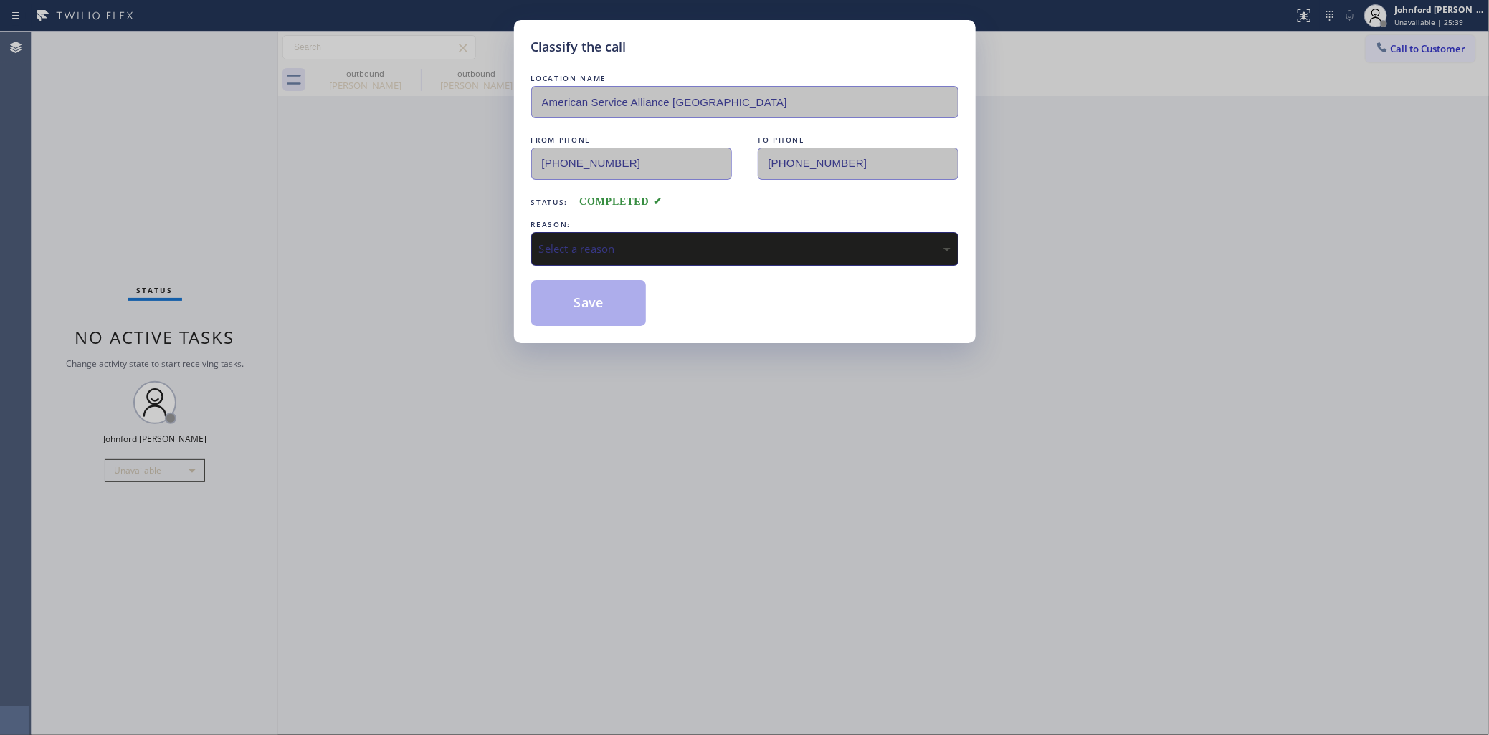
click at [722, 253] on div "Select a reason" at bounding box center [744, 249] width 427 height 34
click at [589, 298] on button "Save" at bounding box center [588, 303] width 115 height 46
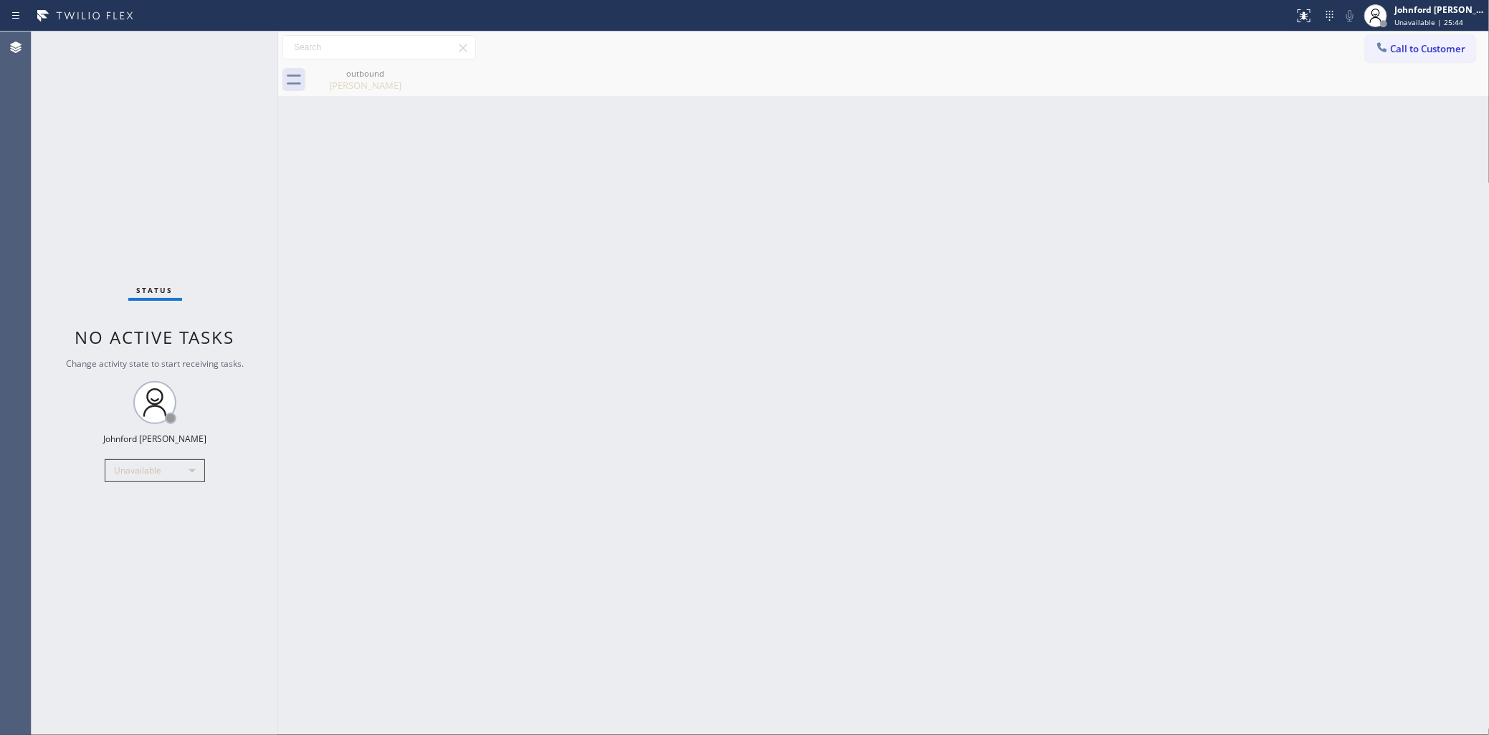
click at [665, 324] on div "Back to Dashboard Change Sender ID Customers Technicians Select a contact Outbo…" at bounding box center [883, 384] width 1211 height 704
click at [120, 138] on div "Status No active tasks Change activity state to start receiving tasks. [PERSON_…" at bounding box center [155, 384] width 247 height 704
click at [1116, 120] on div "Back to Dashboard Change Sender ID Customers Technicians Select a contact Outbo…" at bounding box center [883, 384] width 1211 height 704
click at [1034, 330] on div "Back to Dashboard Change Sender ID Customers Technicians Select a contact Outbo…" at bounding box center [883, 384] width 1211 height 704
click at [1183, 496] on div "Back to Dashboard Change Sender ID Customers Technicians Select a contact Outbo…" at bounding box center [883, 384] width 1211 height 704
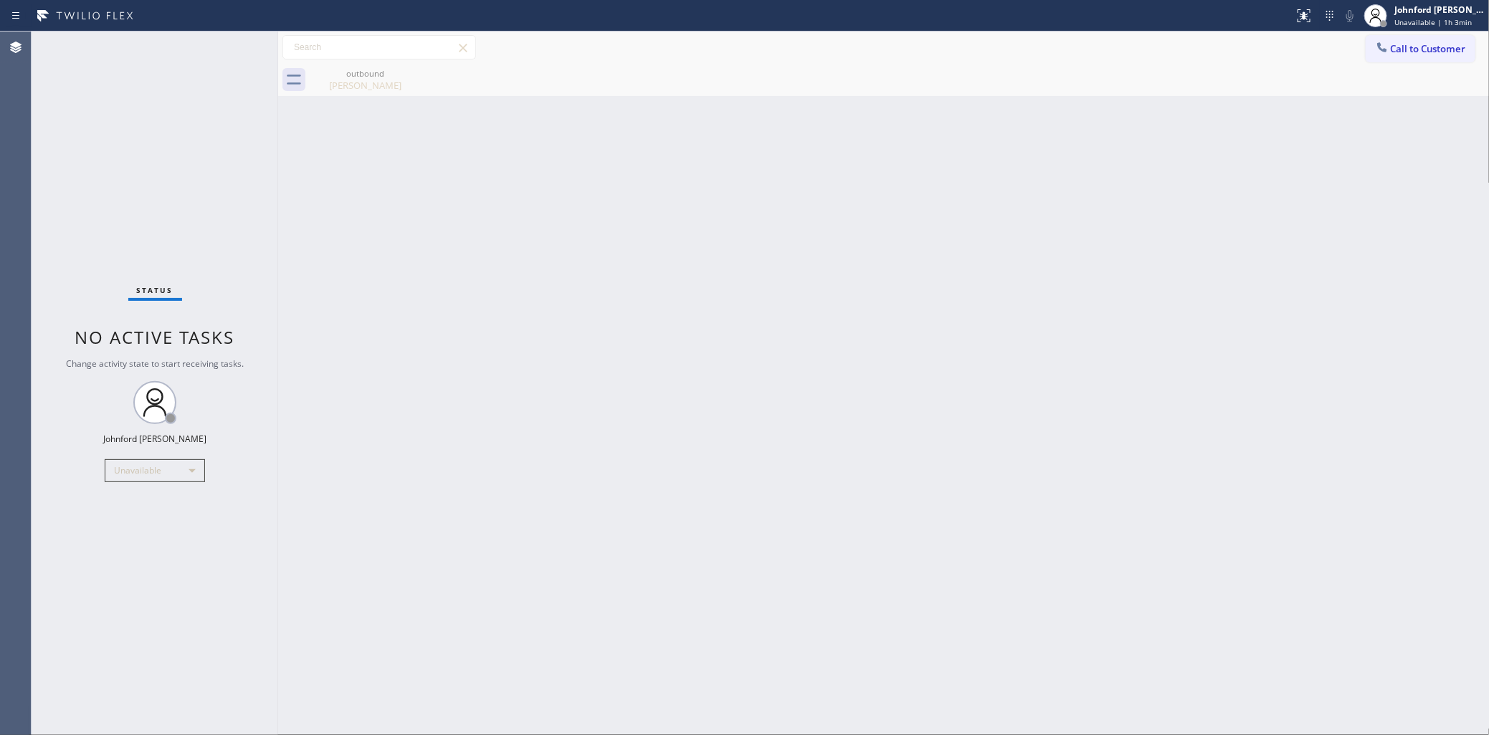
click at [1009, 181] on div "Back to Dashboard Change Sender ID Customers Technicians Select a contact Outbo…" at bounding box center [883, 384] width 1211 height 704
click at [1420, 61] on button "Call to Customer" at bounding box center [1421, 48] width 110 height 27
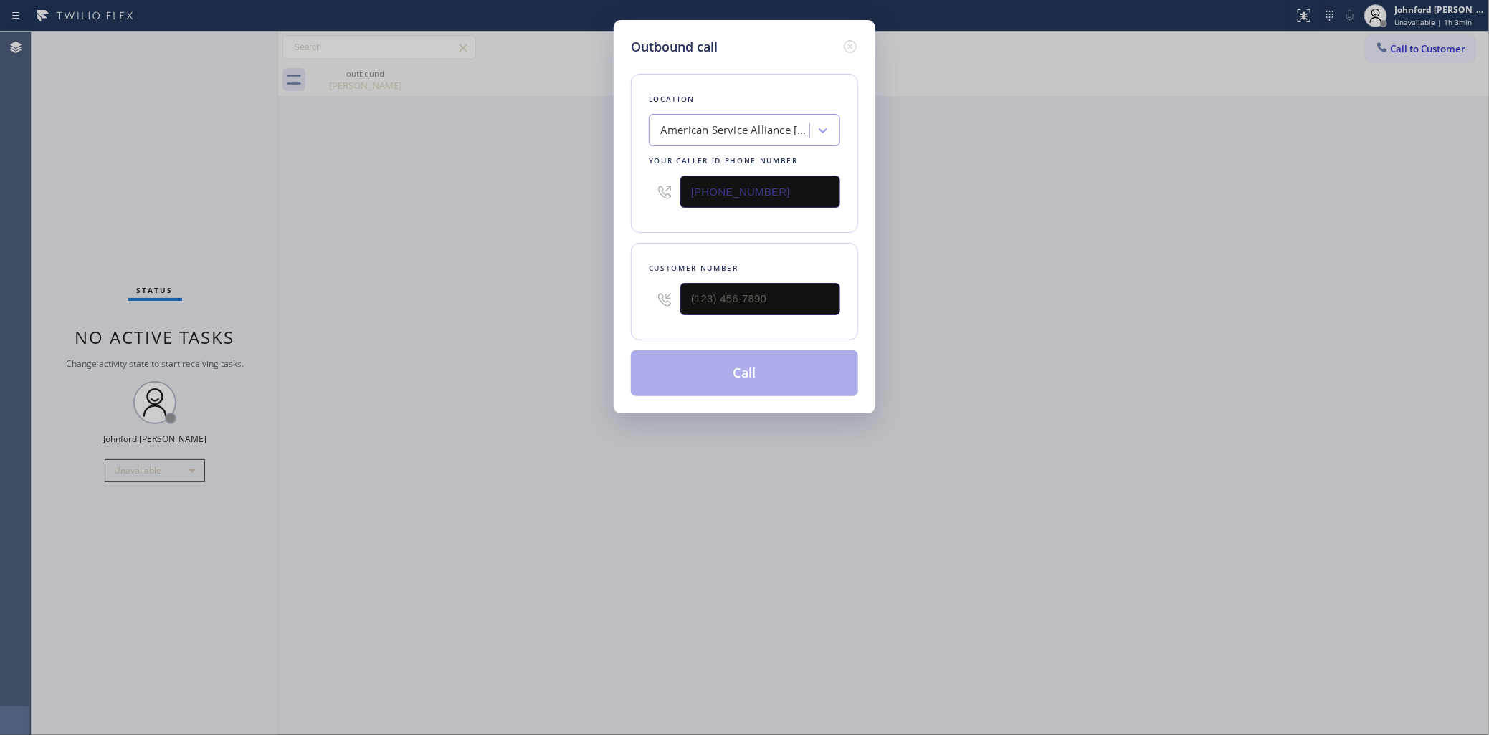
drag, startPoint x: 686, startPoint y: 195, endPoint x: 626, endPoint y: 197, distance: 60.3
click at [628, 197] on div "Outbound call Location American Service Alliance [GEOGRAPHIC_DATA] Your caller …" at bounding box center [745, 217] width 262 height 394
paste input "213) 513-5369"
type input "[PHONE_NUMBER]"
click at [592, 214] on div "Outbound call Location American Service Alliance [GEOGRAPHIC_DATA] Your caller …" at bounding box center [744, 367] width 1489 height 735
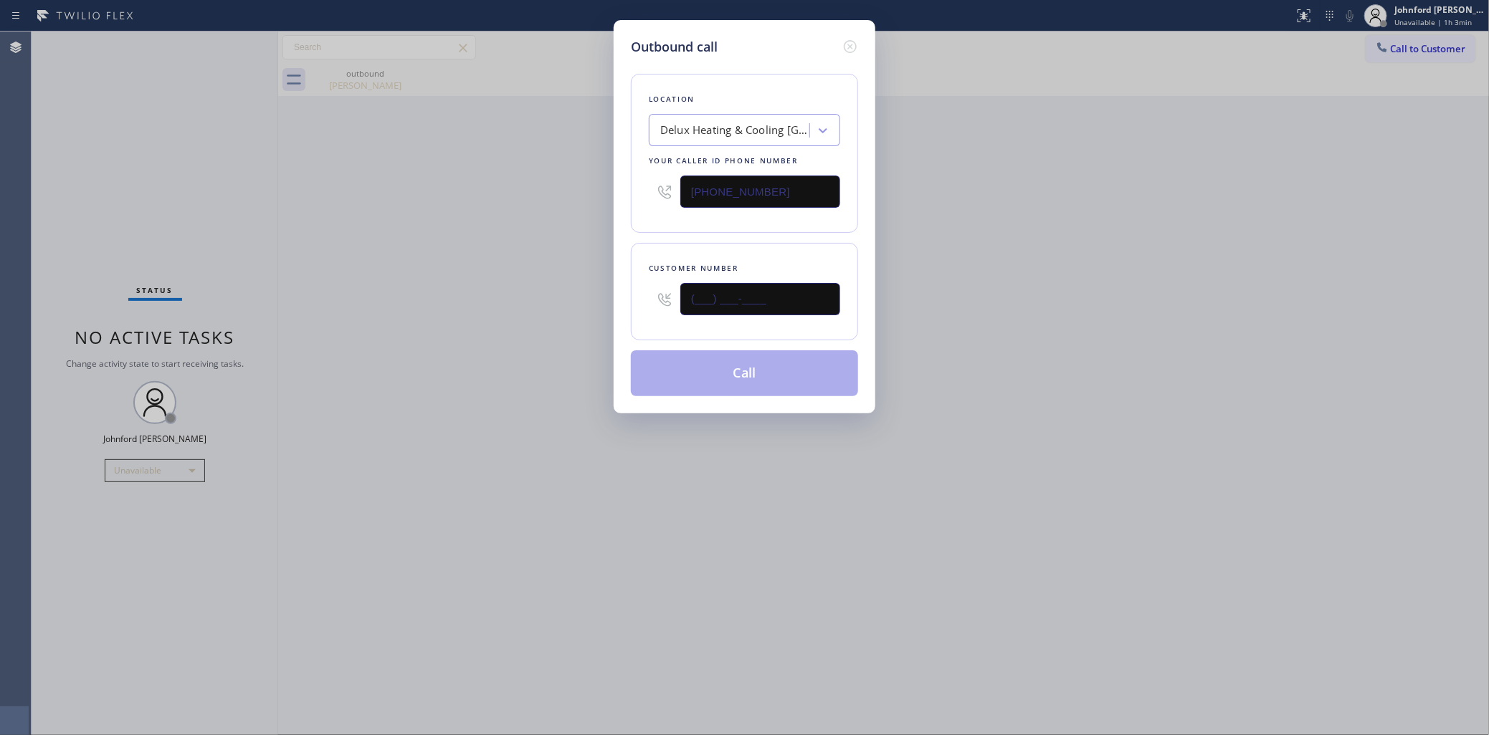
drag, startPoint x: 715, startPoint y: 292, endPoint x: 599, endPoint y: 297, distance: 116.2
click at [647, 295] on div "Customer number (___) ___-____" at bounding box center [744, 291] width 227 height 97
paste input "213) 465-4770"
type input "[PHONE_NUMBER]"
click at [591, 299] on div "Outbound call Location Delux Heating & Cooling [GEOGRAPHIC_DATA] Your caller id…" at bounding box center [744, 367] width 1489 height 735
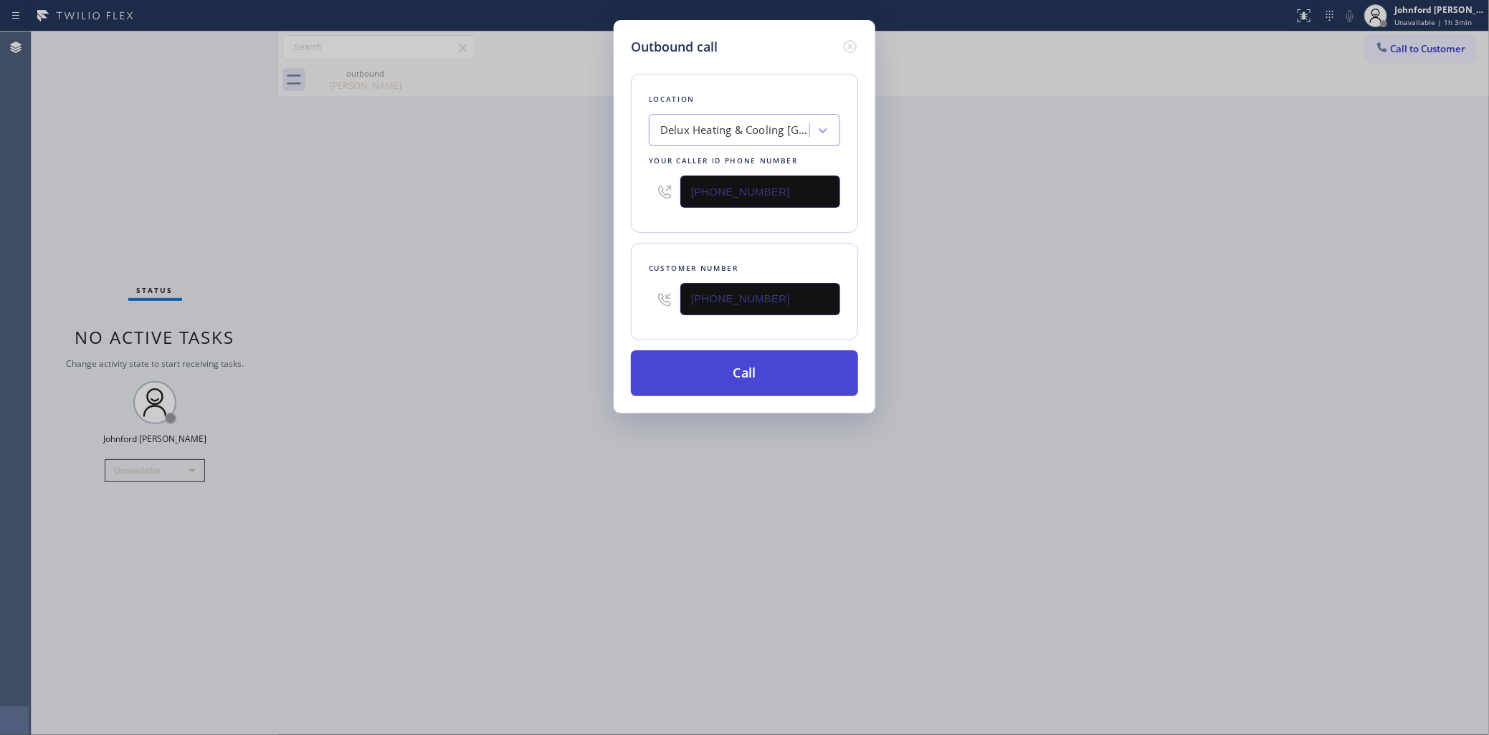
click at [750, 371] on button "Call" at bounding box center [744, 374] width 227 height 46
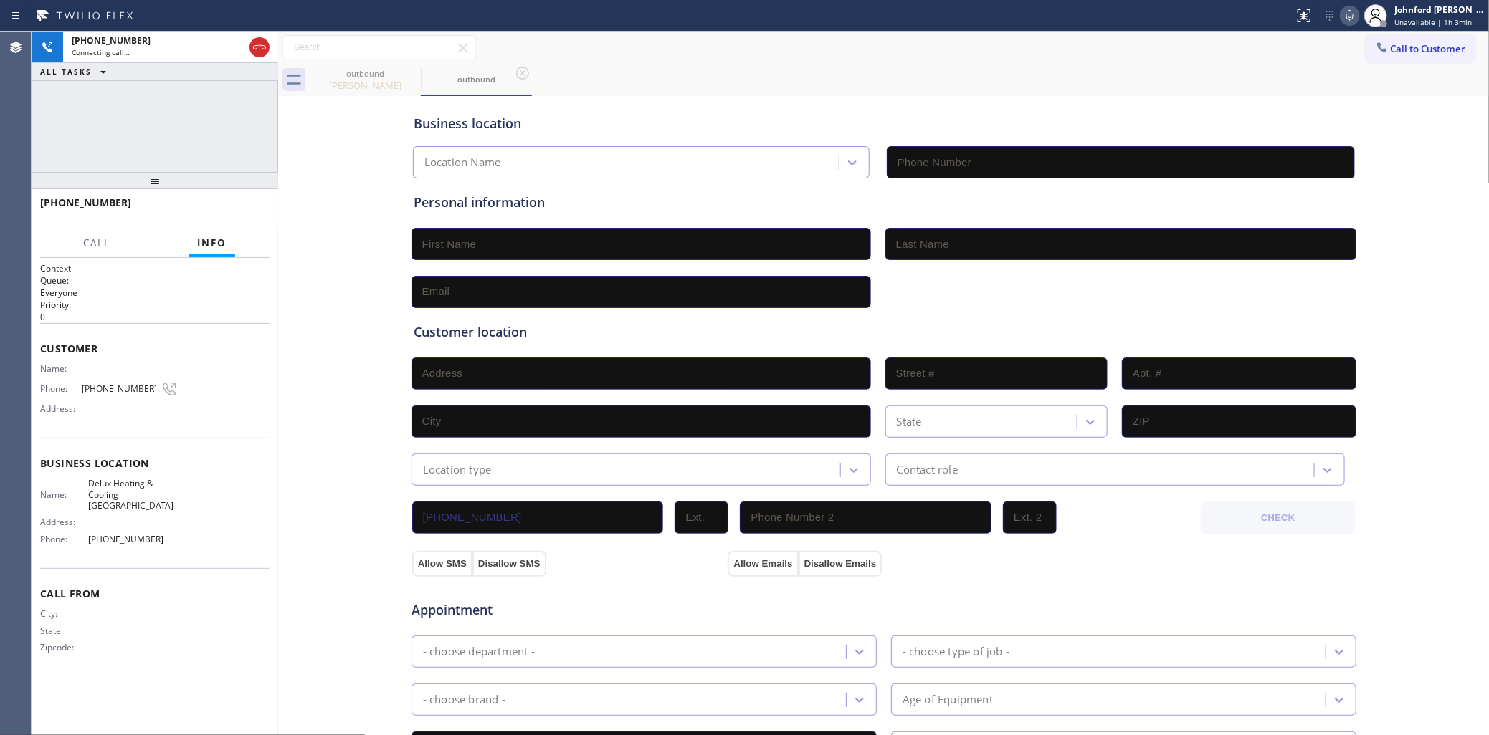
type input "[PHONE_NUMBER]"
click at [259, 204] on button "HANG UP" at bounding box center [236, 209] width 67 height 20
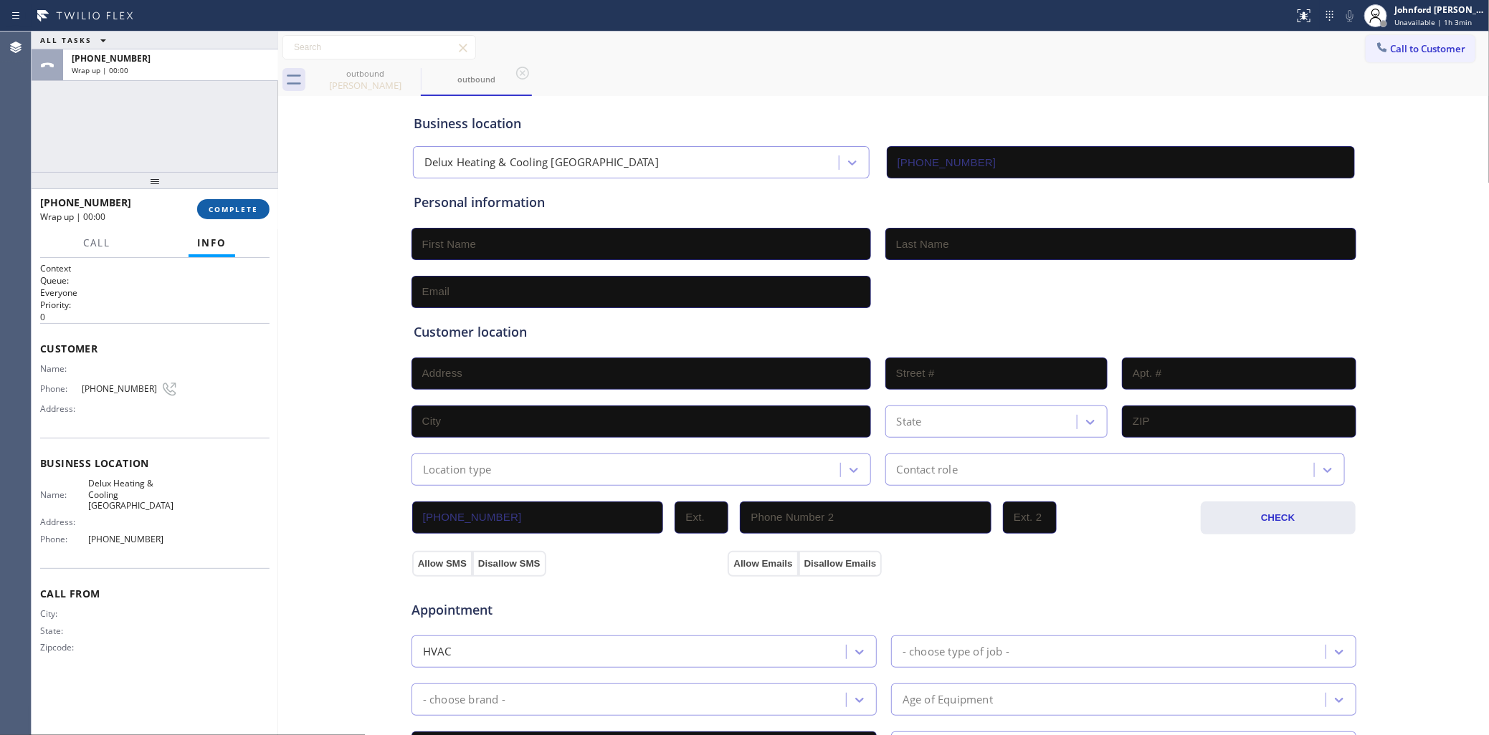
click at [227, 216] on button "COMPLETE" at bounding box center [233, 209] width 72 height 20
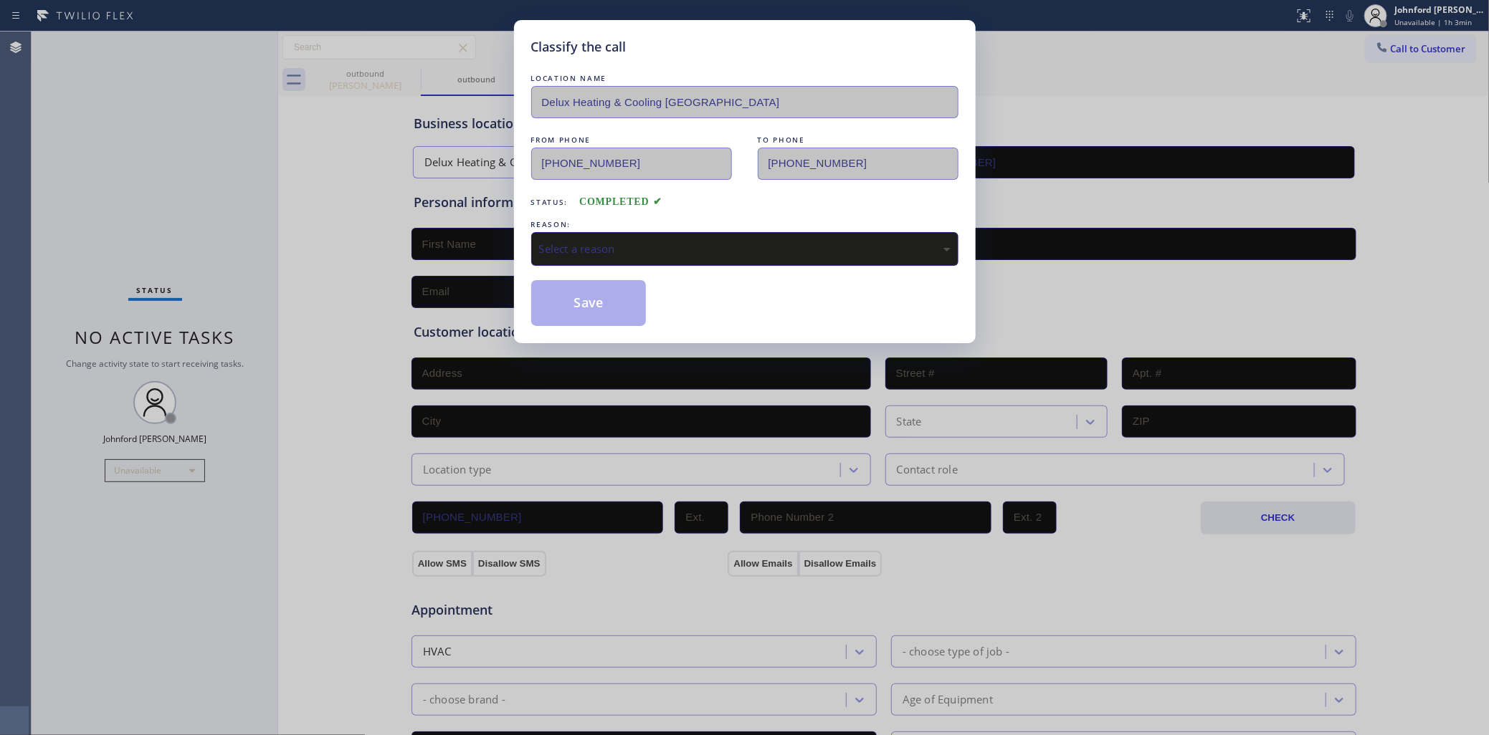
click at [636, 242] on div "Select a reason" at bounding box center [744, 249] width 411 height 16
click at [601, 316] on button "Save" at bounding box center [588, 303] width 115 height 46
type input "[PHONE_NUMBER]"
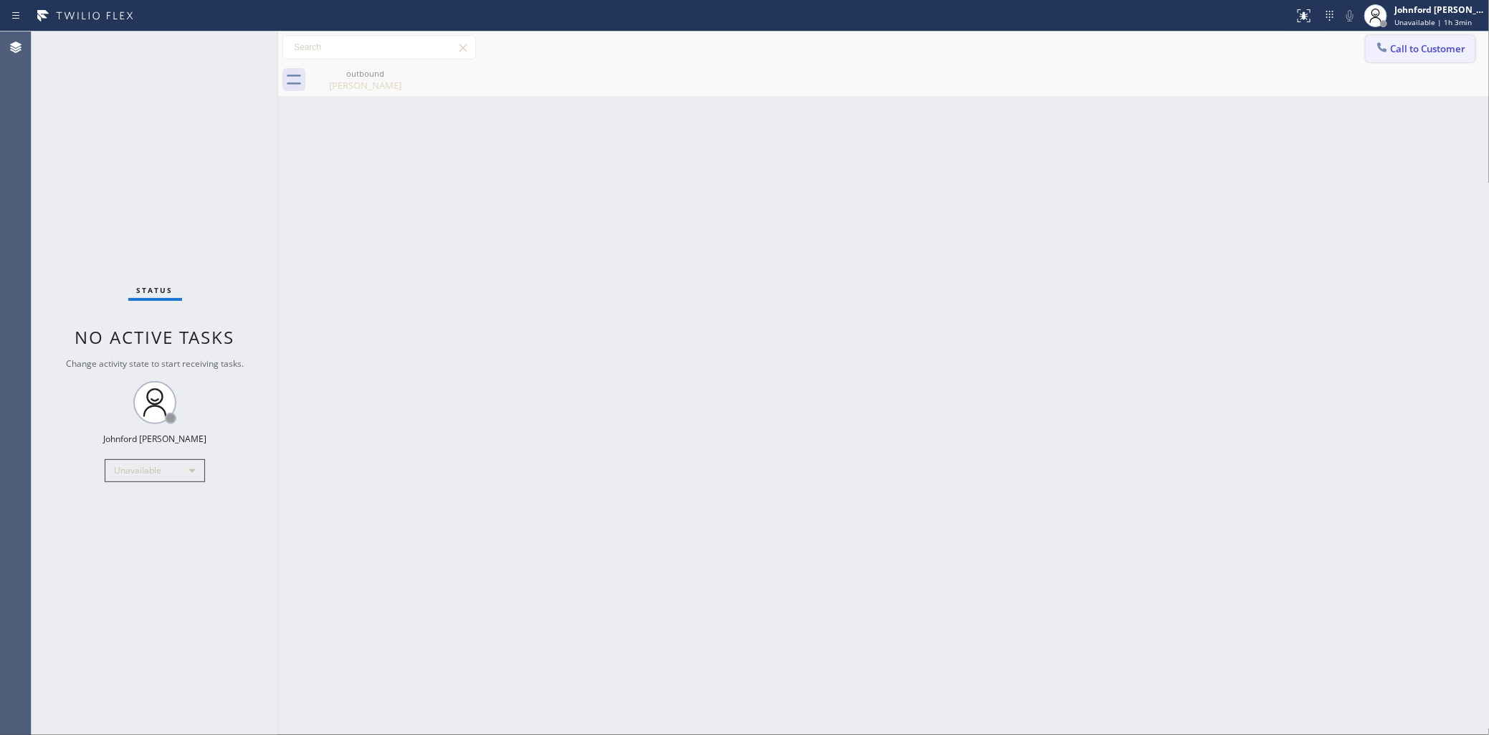
click at [1393, 44] on span "Call to Customer" at bounding box center [1428, 48] width 75 height 13
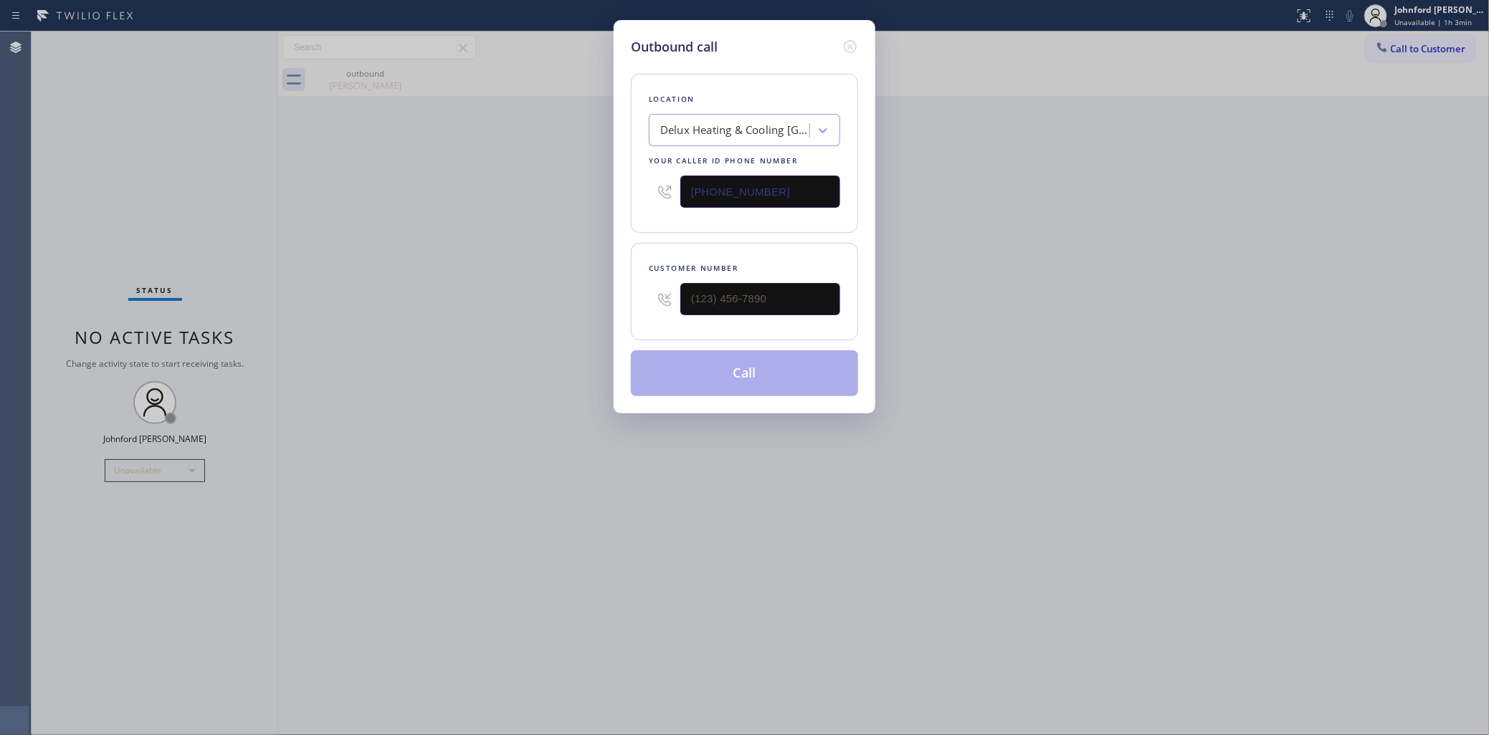
drag, startPoint x: 804, startPoint y: 276, endPoint x: 613, endPoint y: 302, distance: 193.1
click at [613, 302] on div "Outbound call Location Delux Heating & Cooling [GEOGRAPHIC_DATA] Your caller id…" at bounding box center [744, 367] width 1489 height 735
click at [705, 287] on input "(___) ___-____" at bounding box center [760, 299] width 160 height 32
paste input "213) 465-4770"
type input "[PHONE_NUMBER]"
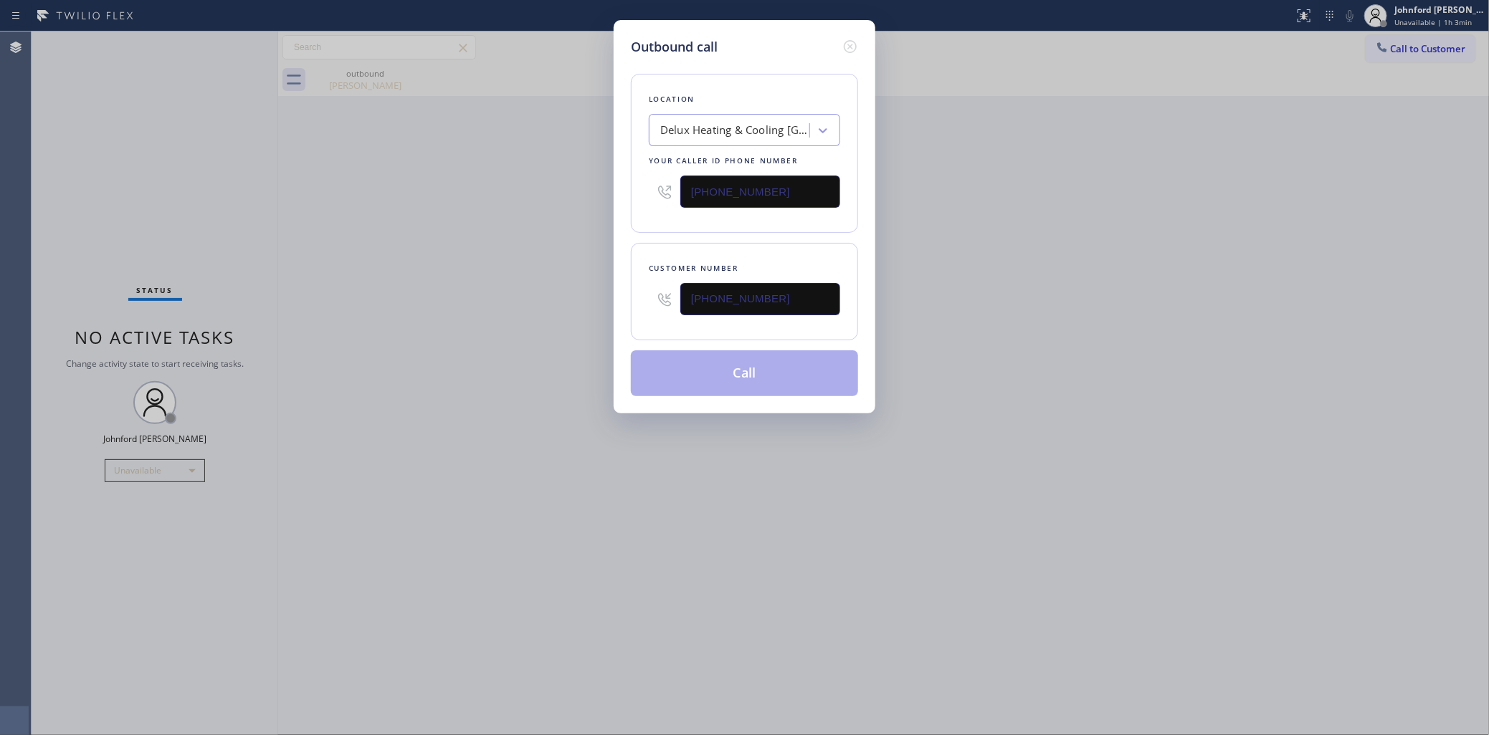
click at [419, 320] on div "Outbound call Location Delux Heating & Cooling [GEOGRAPHIC_DATA] Your caller id…" at bounding box center [744, 367] width 1489 height 735
click at [720, 371] on button "Call" at bounding box center [744, 374] width 227 height 46
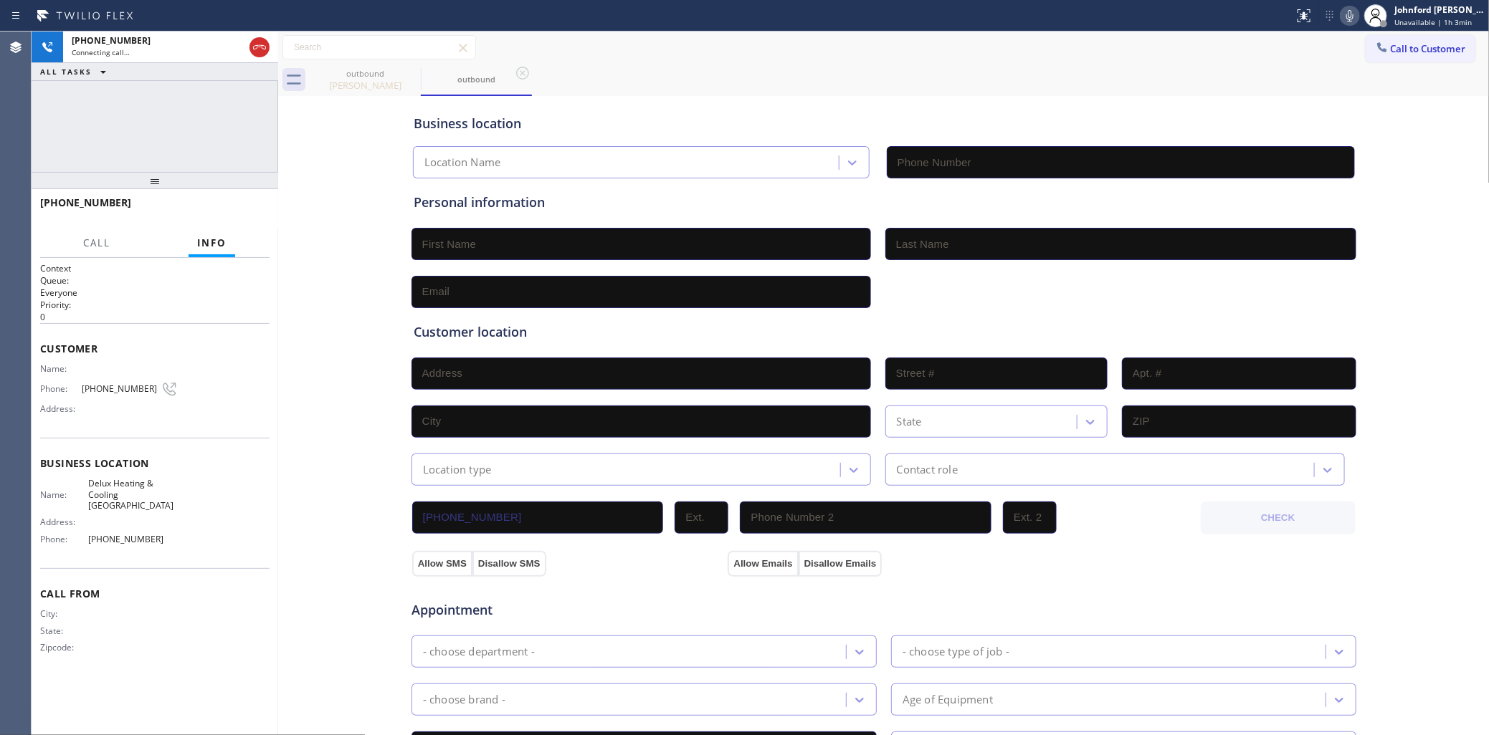
type input "[PHONE_NUMBER]"
click at [156, 120] on div "[PHONE_NUMBER] Connecting call… ALL TASKS ALL TASKS ACTIVE TASKS TASKS IN WRAP …" at bounding box center [155, 102] width 247 height 140
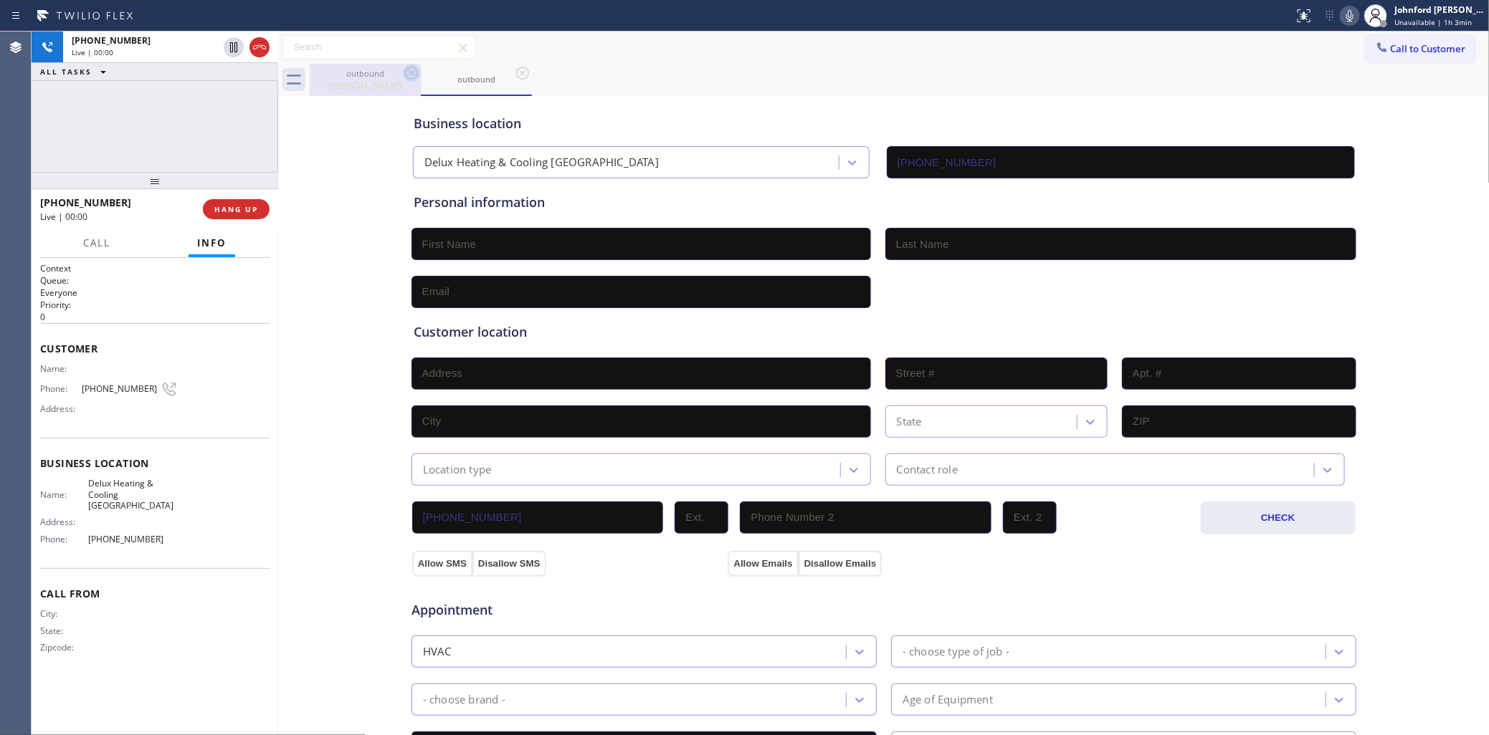
click at [417, 76] on icon at bounding box center [411, 73] width 17 height 17
click at [267, 105] on div "[PHONE_NUMBER] Live | 00:00 ALL TASKS ALL TASKS ACTIVE TASKS TASKS IN WRAP UP" at bounding box center [155, 102] width 247 height 140
click at [232, 208] on span "HANG UP" at bounding box center [236, 209] width 44 height 10
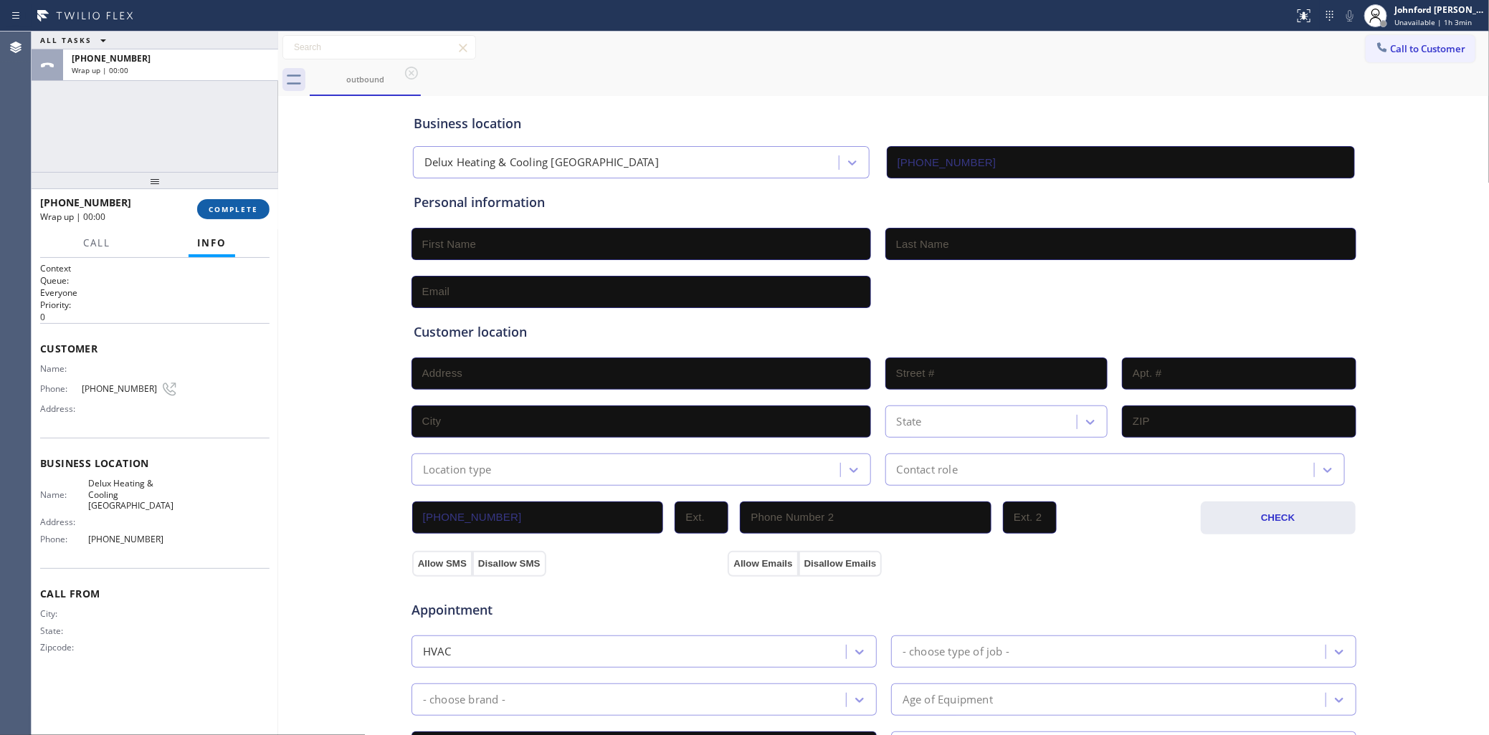
click at [235, 201] on button "COMPLETE" at bounding box center [233, 209] width 72 height 20
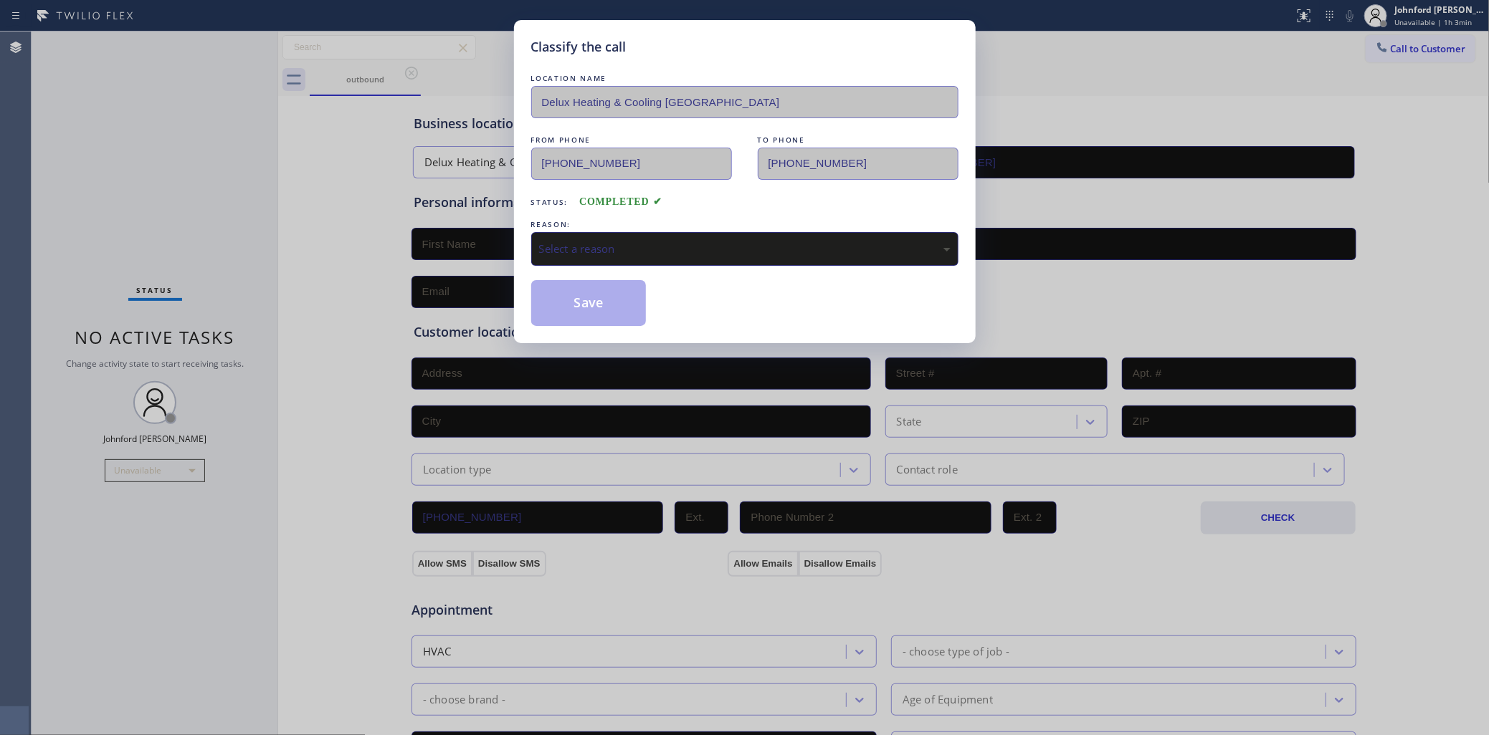
drag, startPoint x: 645, startPoint y: 227, endPoint x: 703, endPoint y: 242, distance: 60.0
click at [672, 226] on div "REASON: Select a reason" at bounding box center [744, 241] width 427 height 49
click at [606, 224] on div "REASON:" at bounding box center [744, 224] width 427 height 15
click at [613, 252] on div "Select a reason" at bounding box center [744, 249] width 411 height 16
click at [589, 323] on div "Classify the call LOCATION NAME Delux Heating & Cooling Silver Lake FROM PHONE …" at bounding box center [745, 181] width 462 height 323
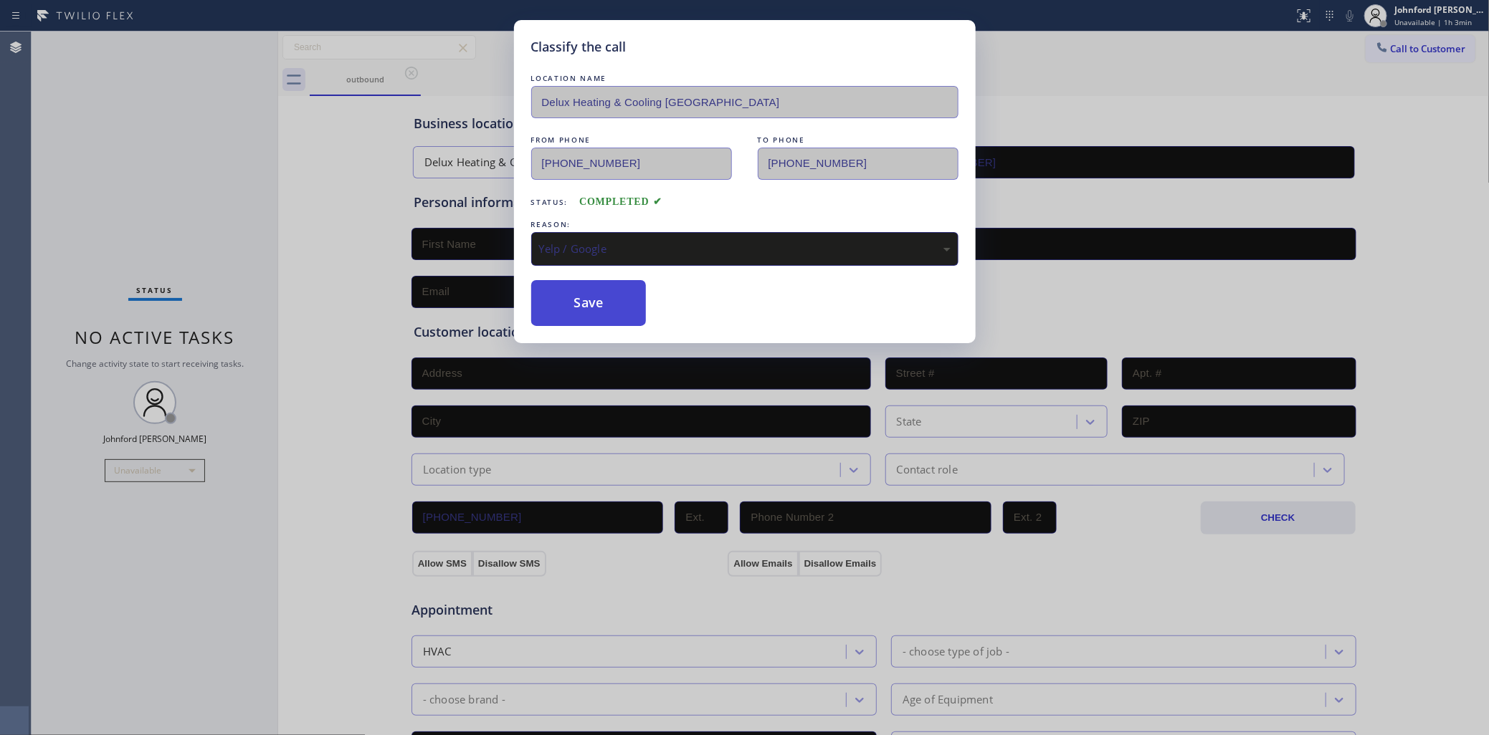
click at [620, 298] on button "Save" at bounding box center [588, 303] width 115 height 46
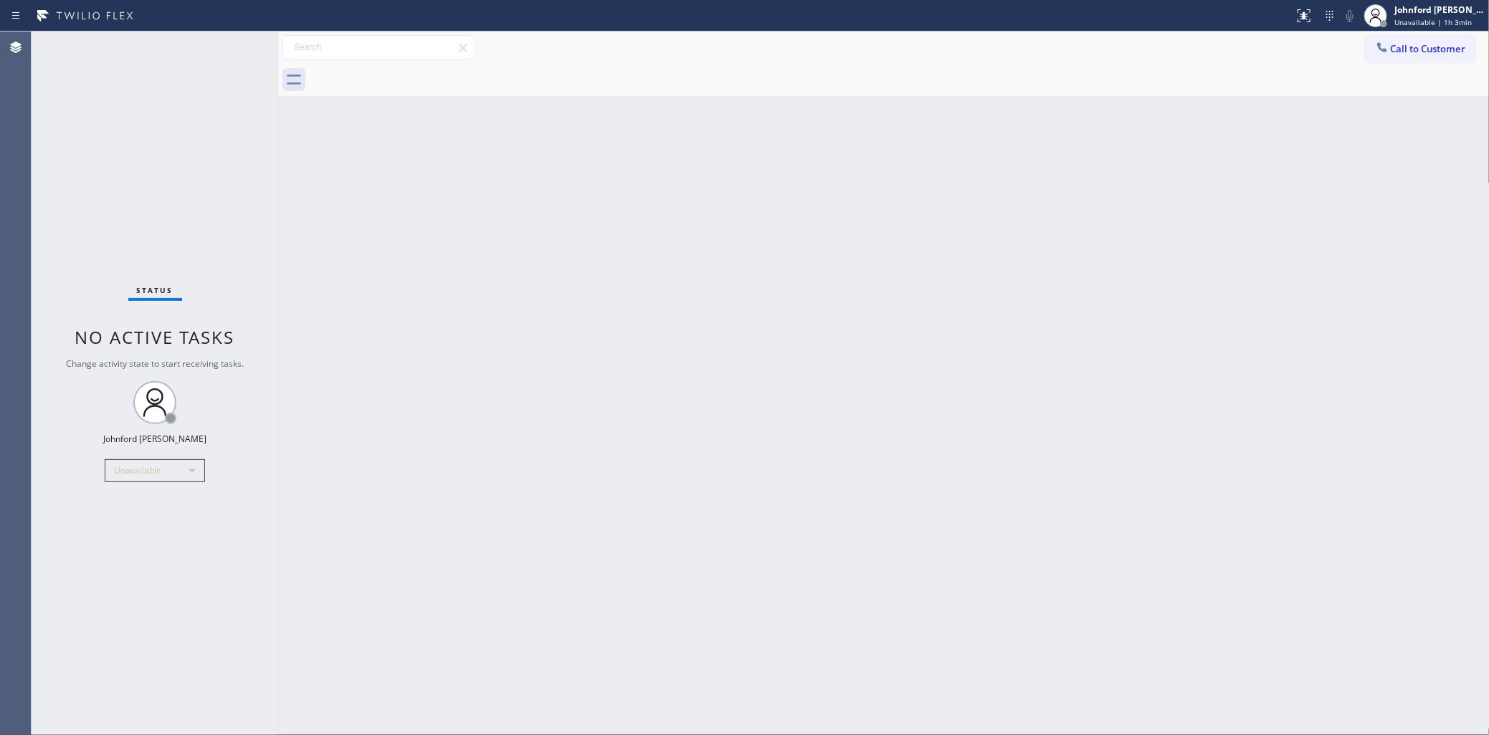
click at [1421, 52] on span "Call to Customer" at bounding box center [1428, 48] width 75 height 13
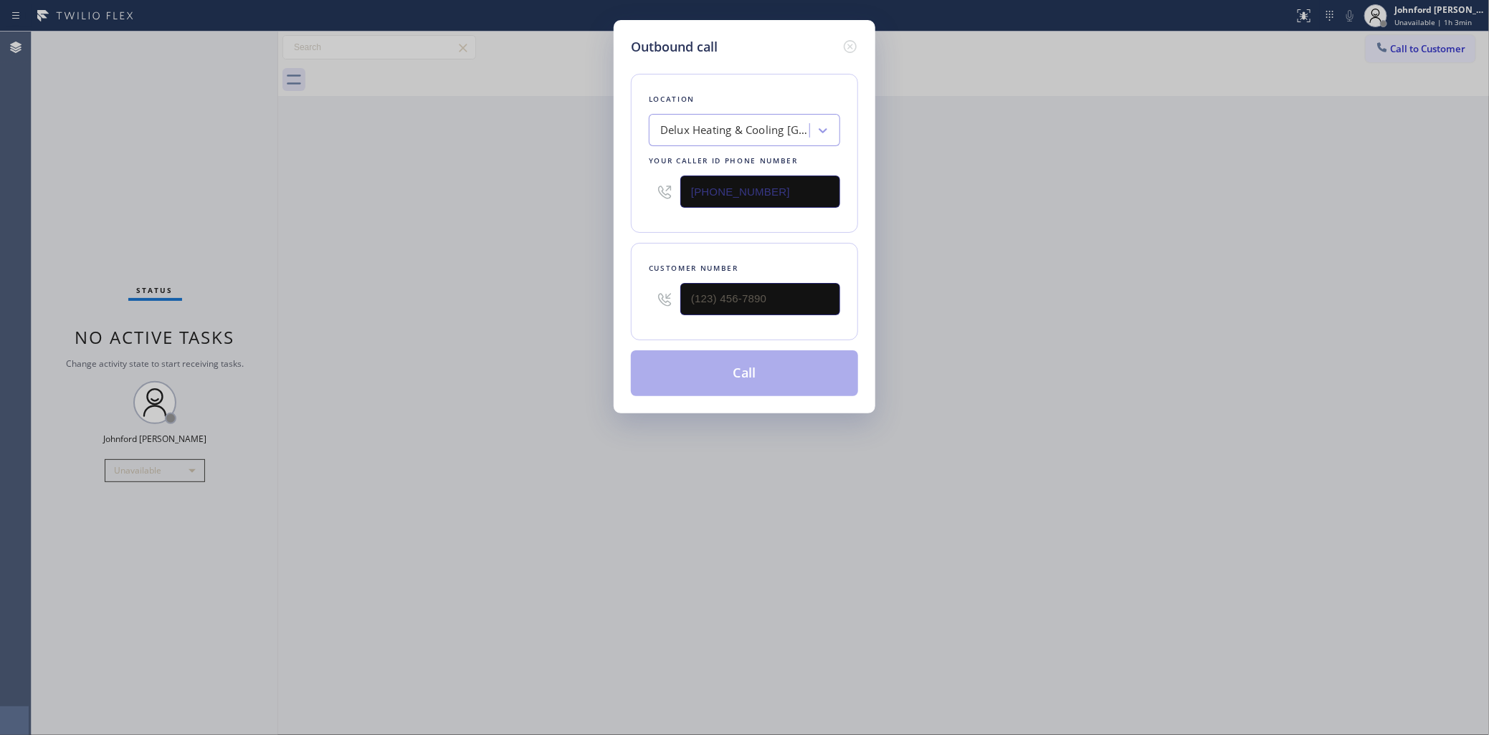
drag, startPoint x: 803, startPoint y: 178, endPoint x: 499, endPoint y: 199, distance: 304.7
click at [538, 190] on div "Outbound call Location Delux Heating & Cooling [GEOGRAPHIC_DATA] Your caller id…" at bounding box center [744, 367] width 1489 height 735
paste input "818) 423-4024"
type input "[PHONE_NUMBER]"
click at [363, 275] on div "Outbound call Location Delux Heating & Cooling [GEOGRAPHIC_DATA] Your caller id…" at bounding box center [744, 367] width 1489 height 735
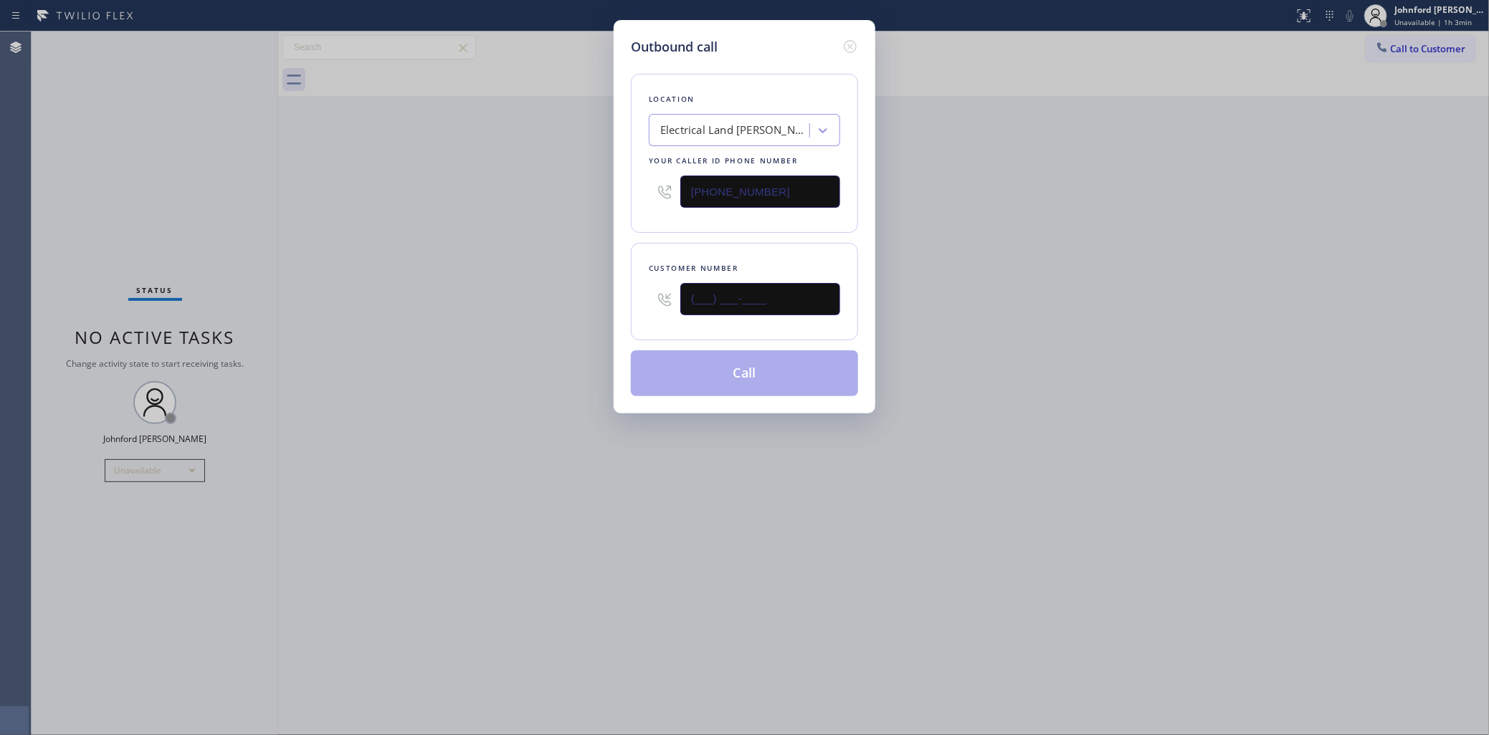
drag, startPoint x: 758, startPoint y: 312, endPoint x: 632, endPoint y: 312, distance: 126.9
click at [632, 312] on div "Customer number (___) ___-____" at bounding box center [744, 291] width 227 height 97
paste input "204) 740-1698"
type input "[PHONE_NUMBER]"
click at [504, 299] on div "Outbound call Location Electrical Land [PERSON_NAME][GEOGRAPHIC_DATA] Your call…" at bounding box center [744, 367] width 1489 height 735
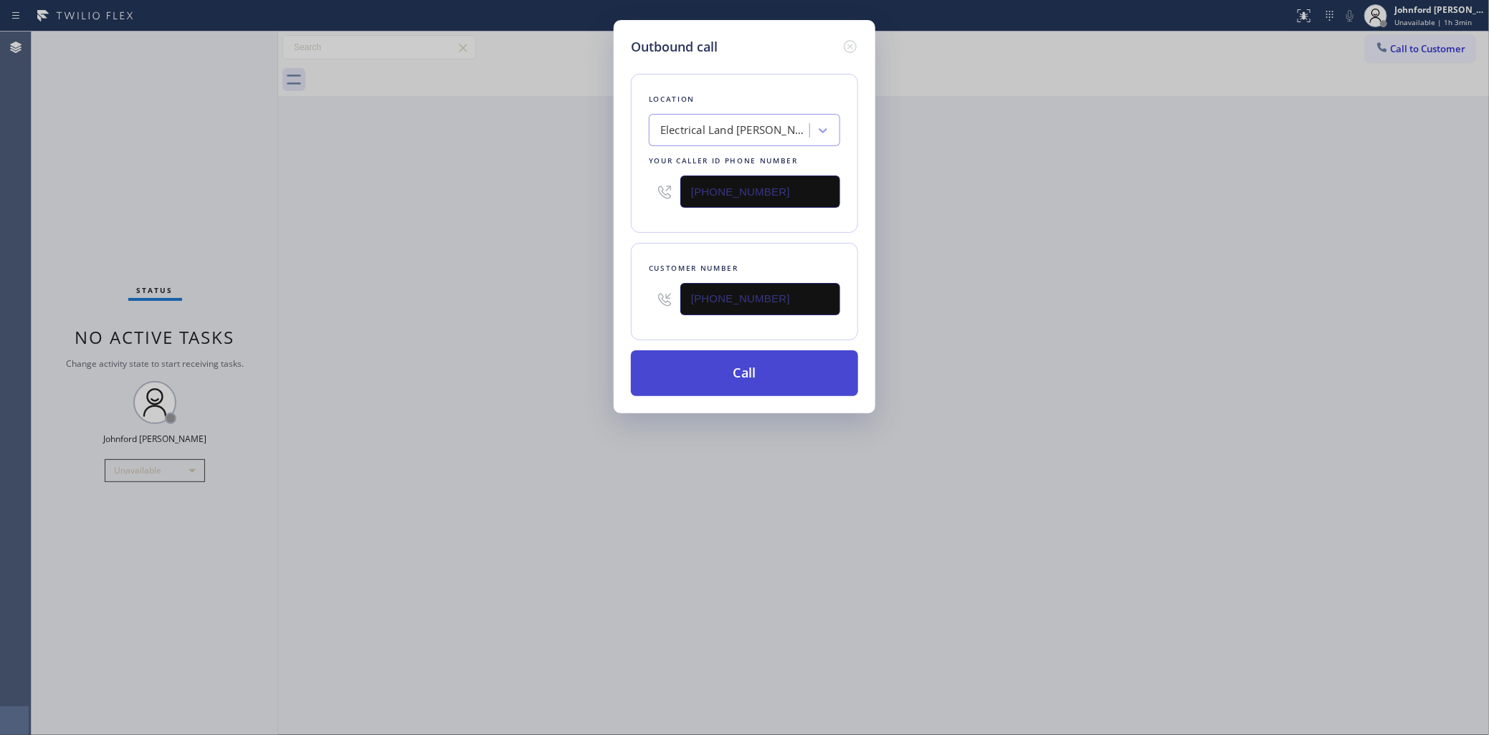
click at [705, 378] on button "Call" at bounding box center [744, 374] width 227 height 46
drag, startPoint x: 980, startPoint y: 283, endPoint x: 1097, endPoint y: 122, distance: 199.6
click at [1007, 270] on div "Outbound call Location Electrical Land [PERSON_NAME][GEOGRAPHIC_DATA] Your call…" at bounding box center [744, 367] width 1489 height 735
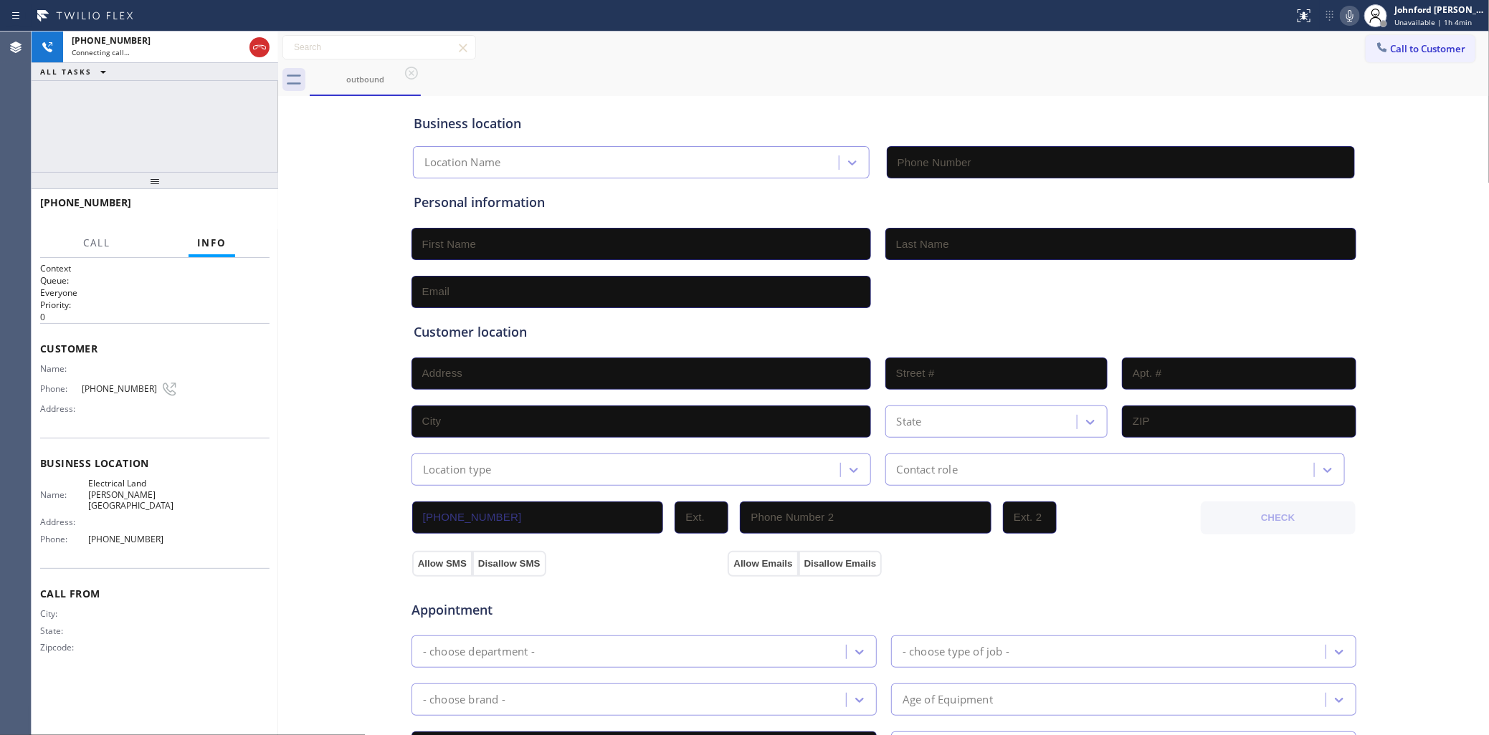
type input "[PHONE_NUMBER]"
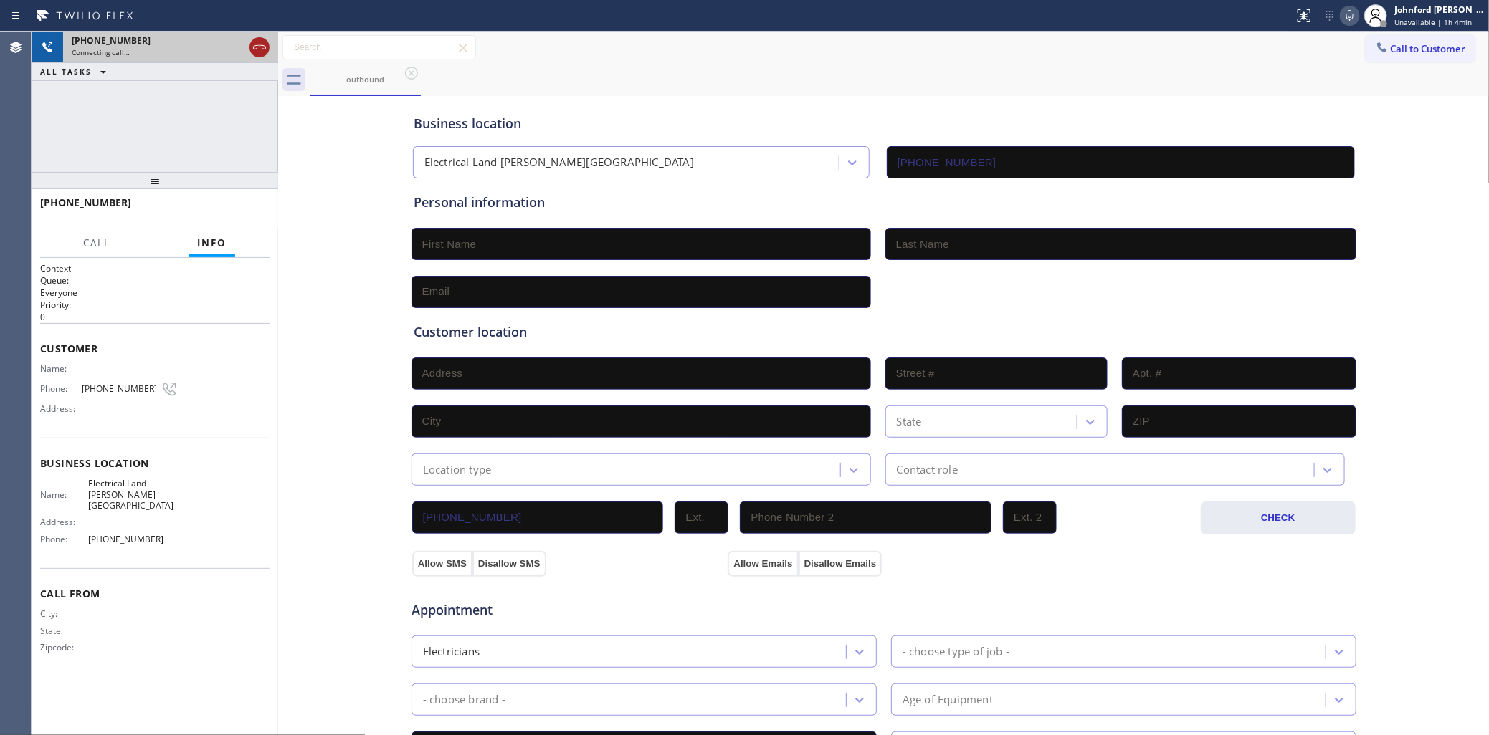
click at [266, 48] on icon at bounding box center [259, 47] width 17 height 17
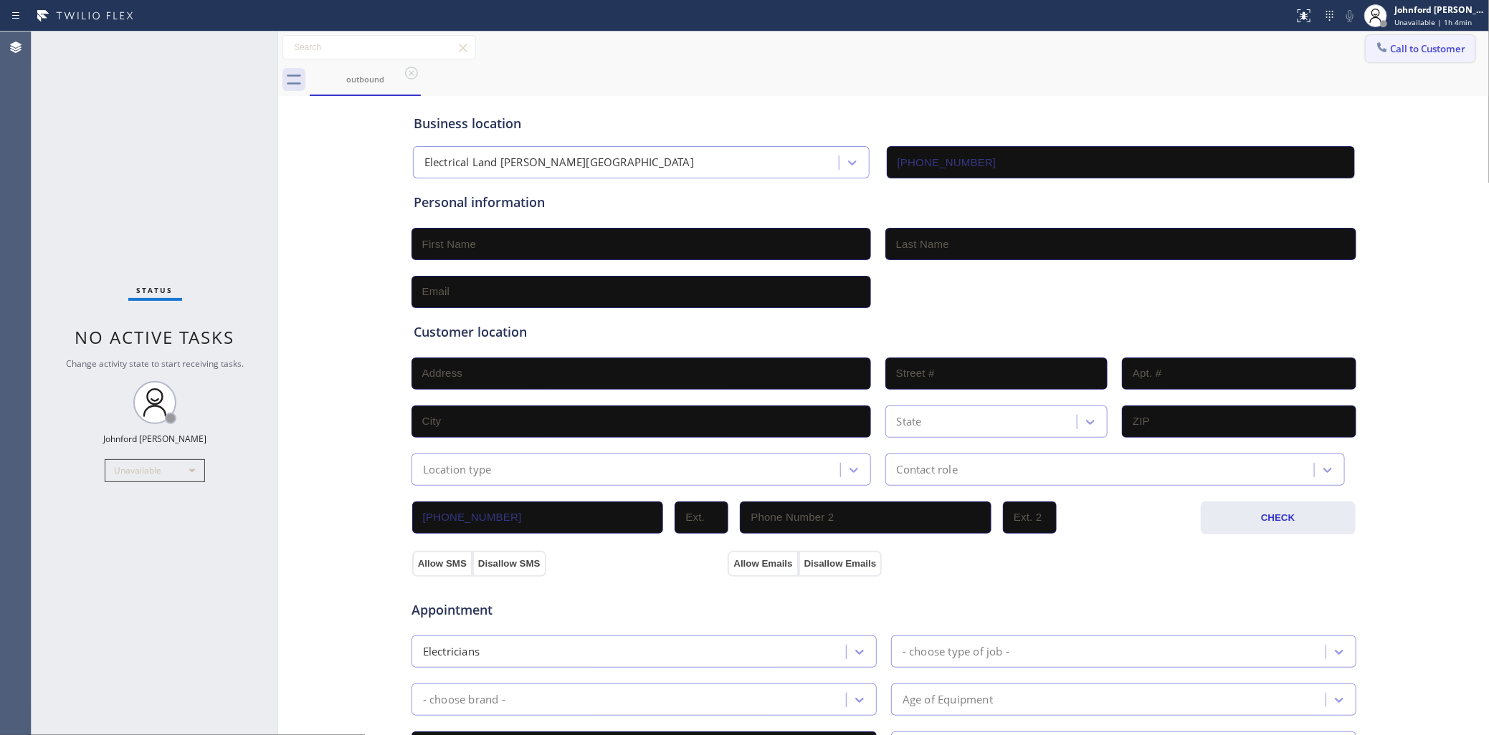
click at [1391, 64] on div "outbound" at bounding box center [900, 80] width 1180 height 32
click at [1398, 54] on button "Call to Customer" at bounding box center [1421, 48] width 110 height 27
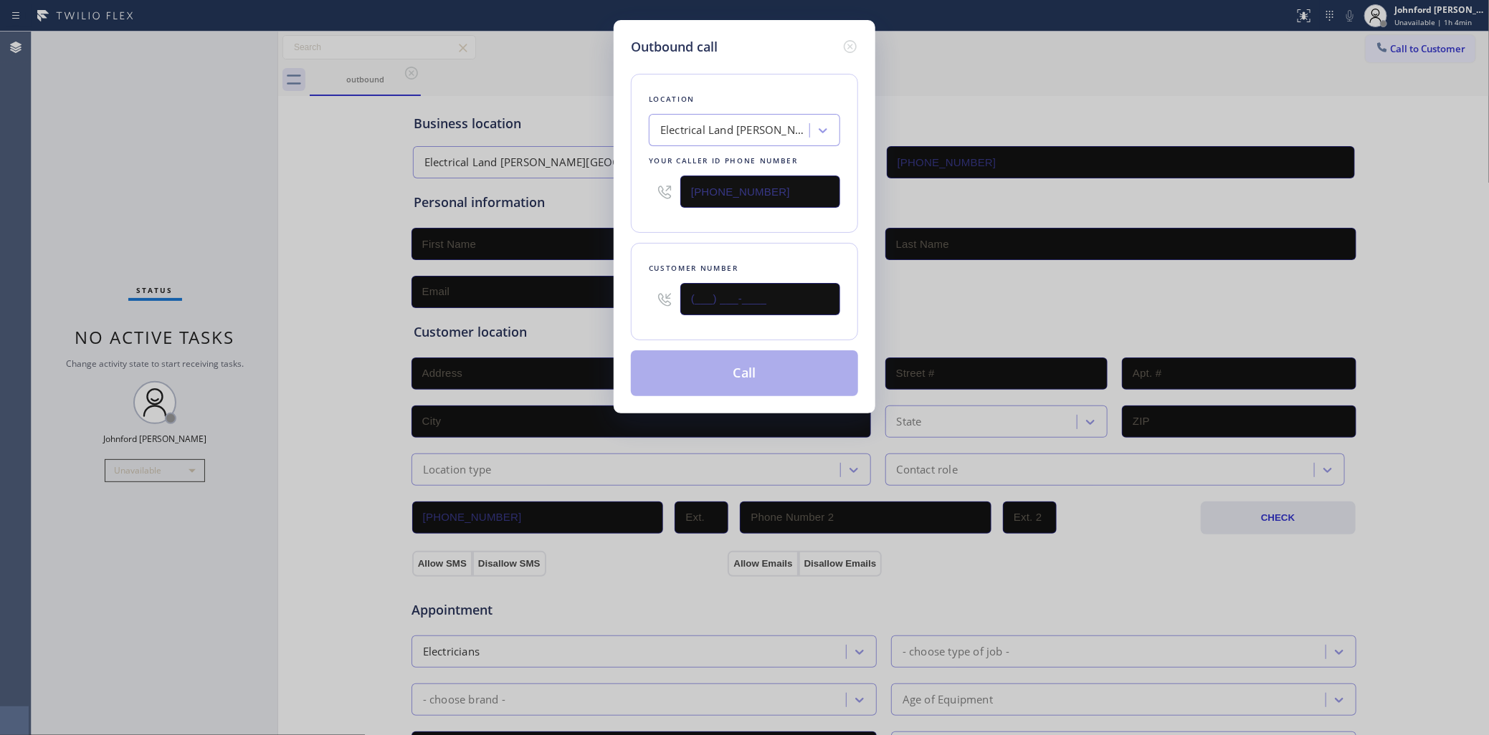
drag, startPoint x: 763, startPoint y: 292, endPoint x: 602, endPoint y: 312, distance: 162.4
click at [602, 312] on div "Outbound call Location Electrical Land [PERSON_NAME][GEOGRAPHIC_DATA] Your call…" at bounding box center [744, 367] width 1489 height 735
paste input "204) 740-1698"
type input "[PHONE_NUMBER]"
click at [665, 243] on div "Customer number [PHONE_NUMBER]" at bounding box center [744, 291] width 227 height 97
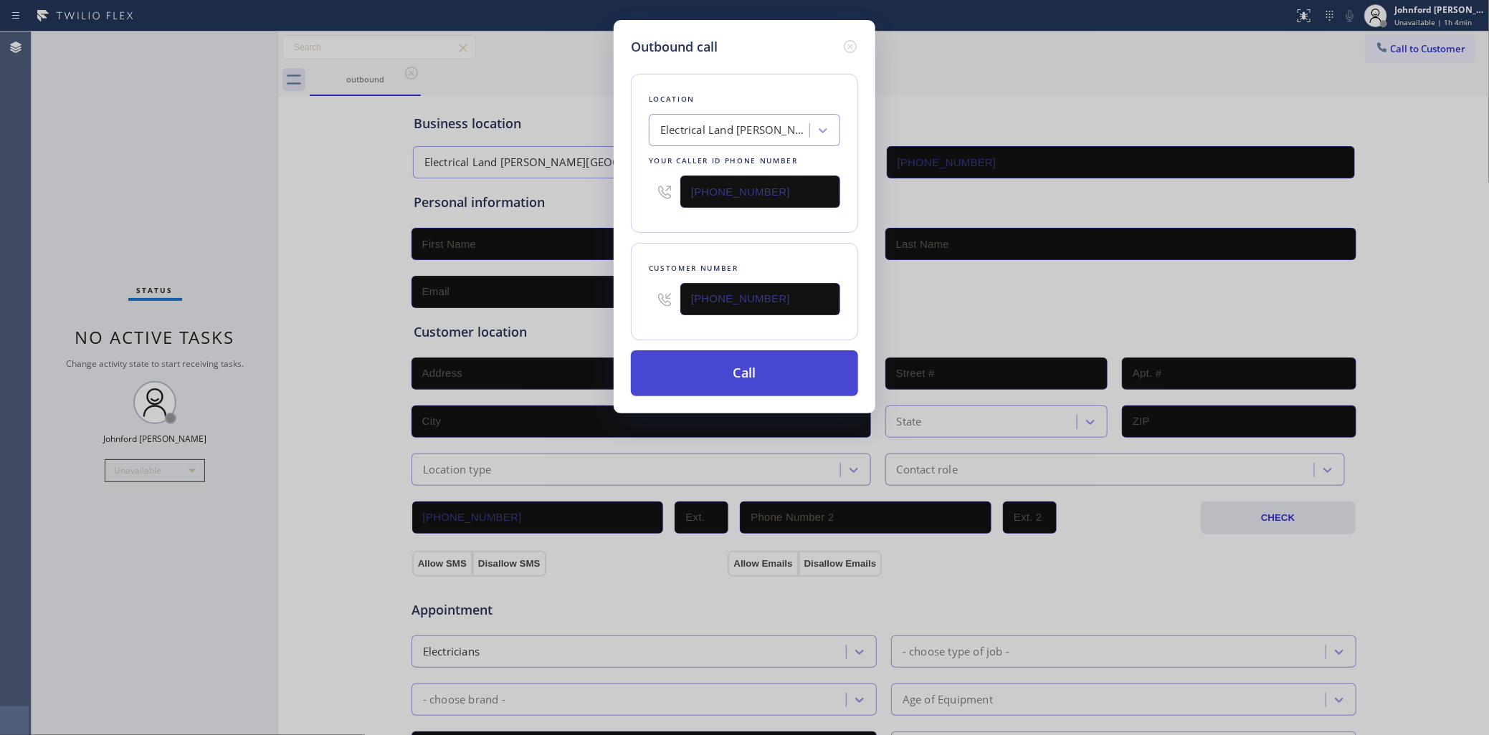
click at [712, 363] on button "Call" at bounding box center [744, 374] width 227 height 46
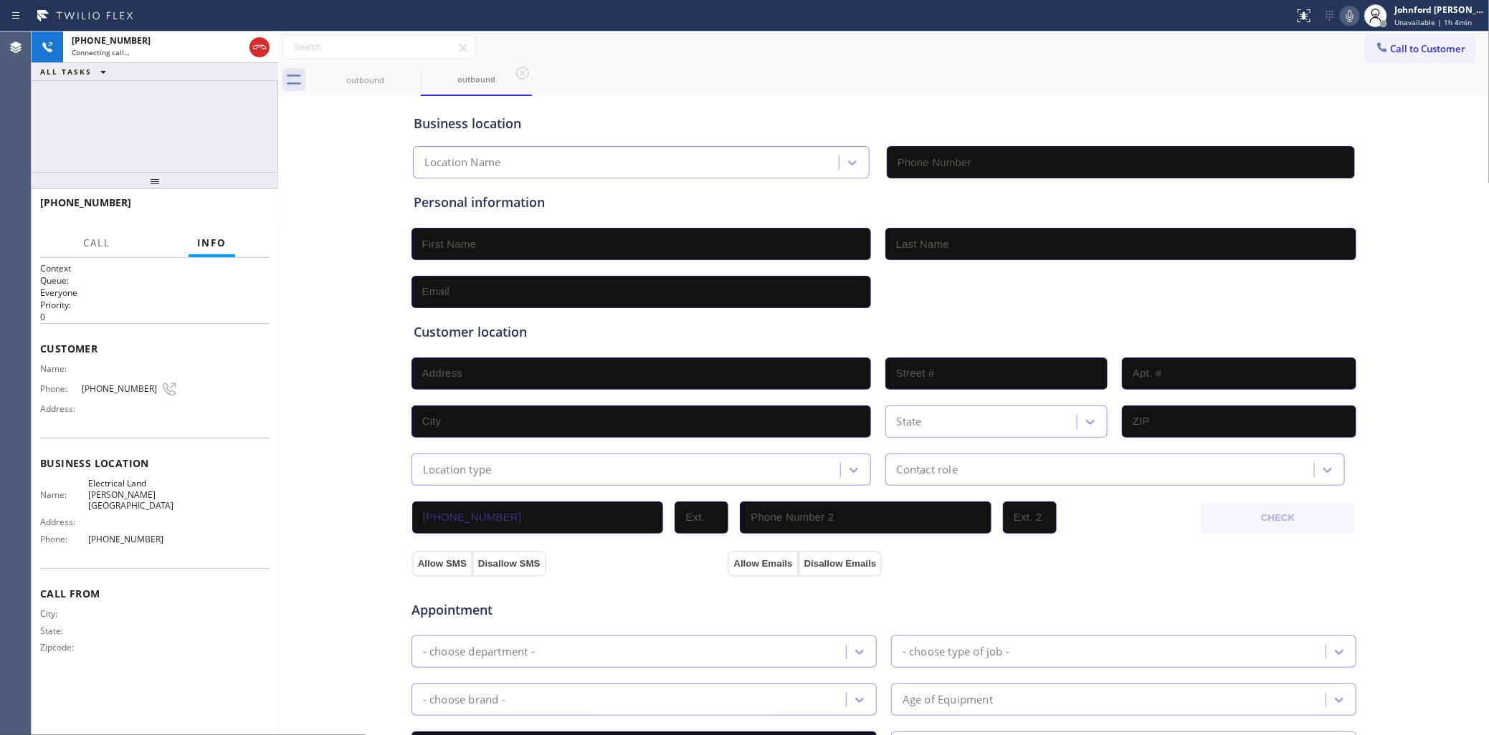
type input "[PHONE_NUMBER]"
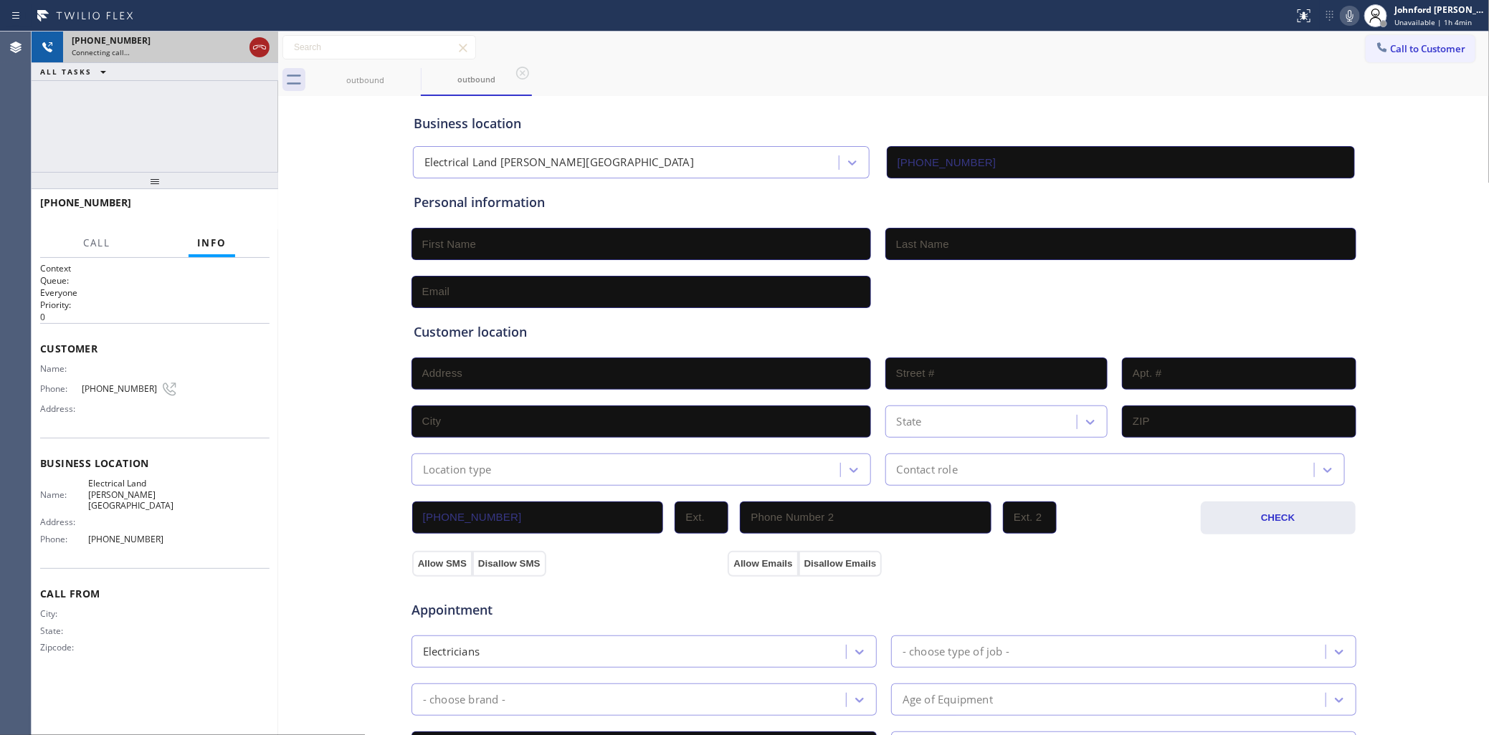
click at [255, 44] on icon at bounding box center [259, 47] width 17 height 17
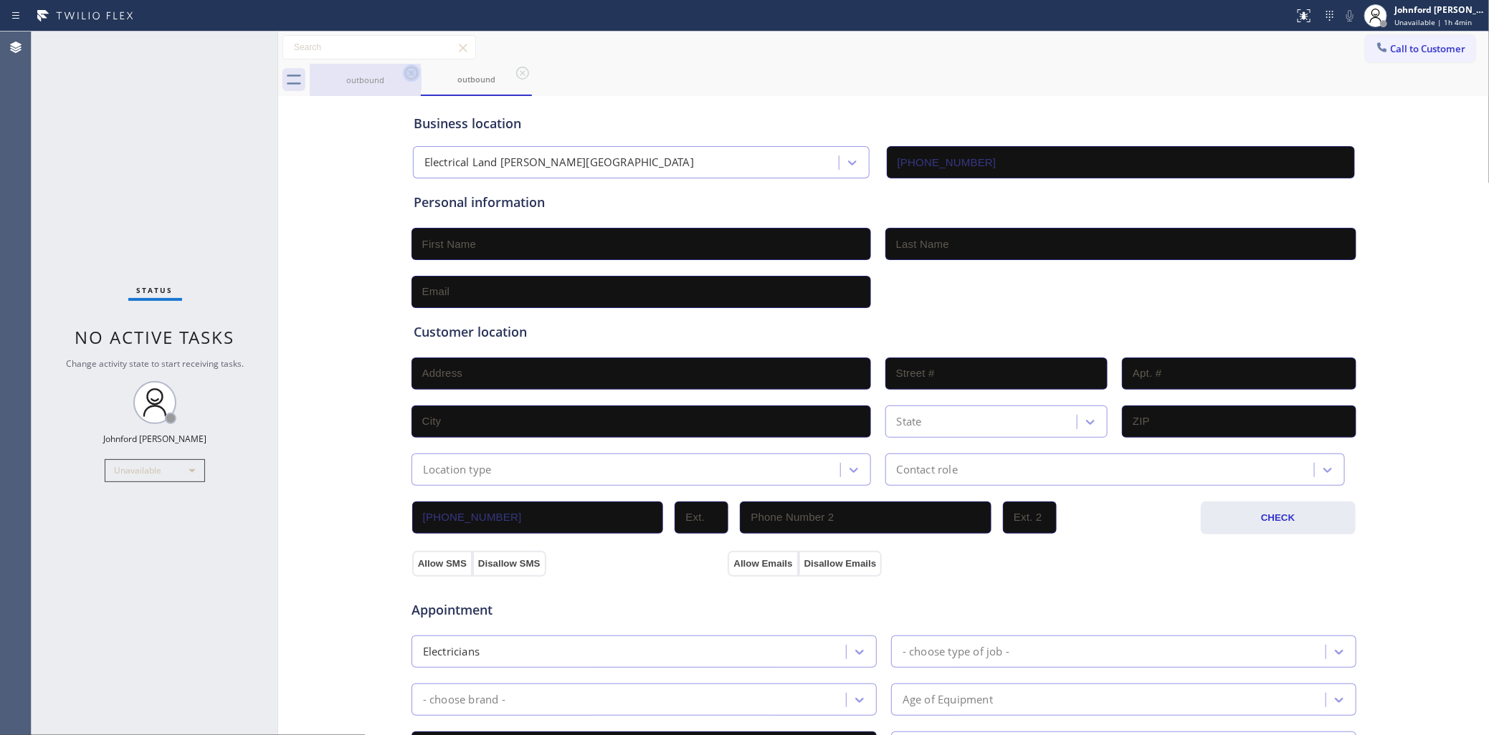
click at [414, 70] on icon at bounding box center [411, 73] width 17 height 17
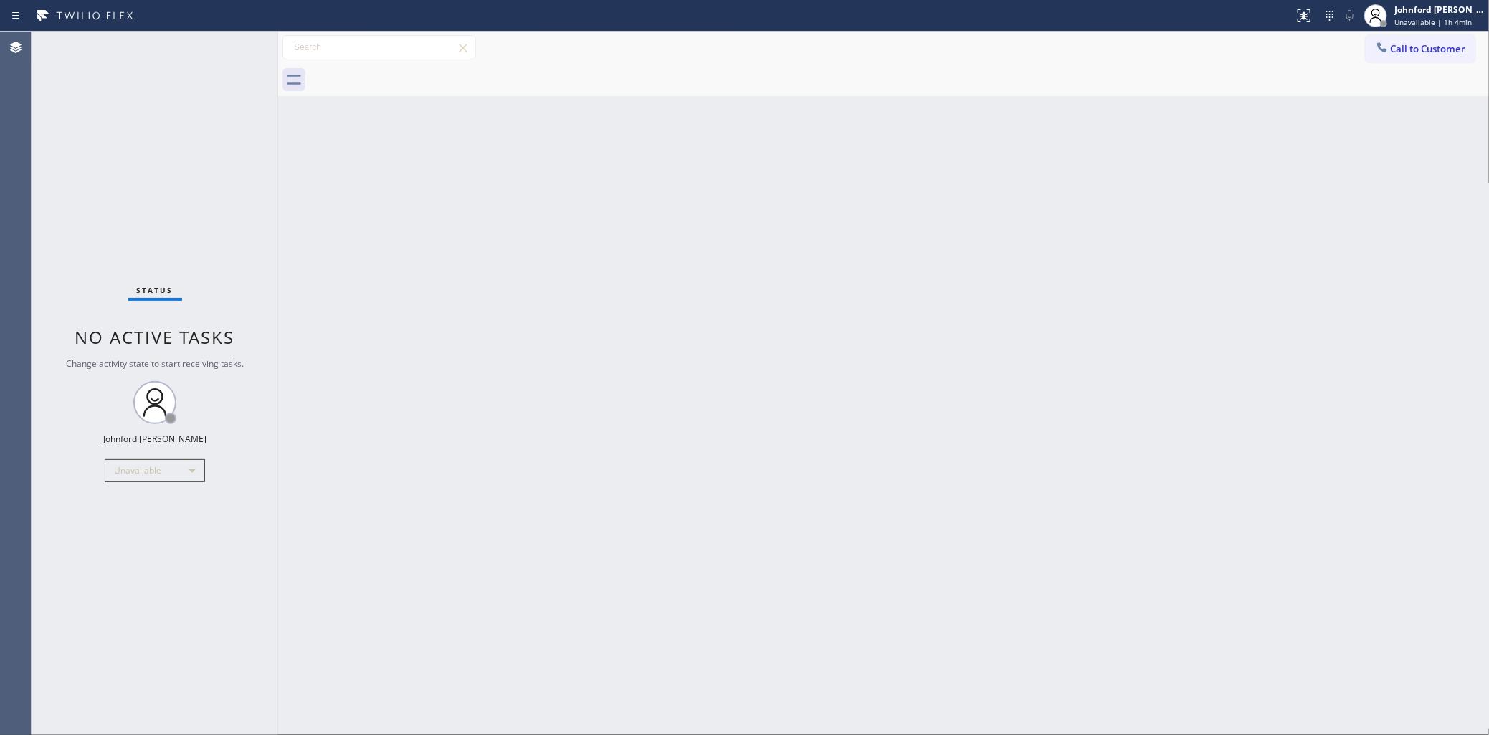
click at [414, 70] on div at bounding box center [900, 80] width 1180 height 32
drag, startPoint x: 583, startPoint y: 230, endPoint x: 910, endPoint y: 176, distance: 332.1
click at [621, 219] on div "Back to Dashboard Change Sender ID Customers Technicians Select a contact Outbo…" at bounding box center [883, 384] width 1211 height 704
click at [1406, 49] on span "Call to Customer" at bounding box center [1428, 48] width 75 height 13
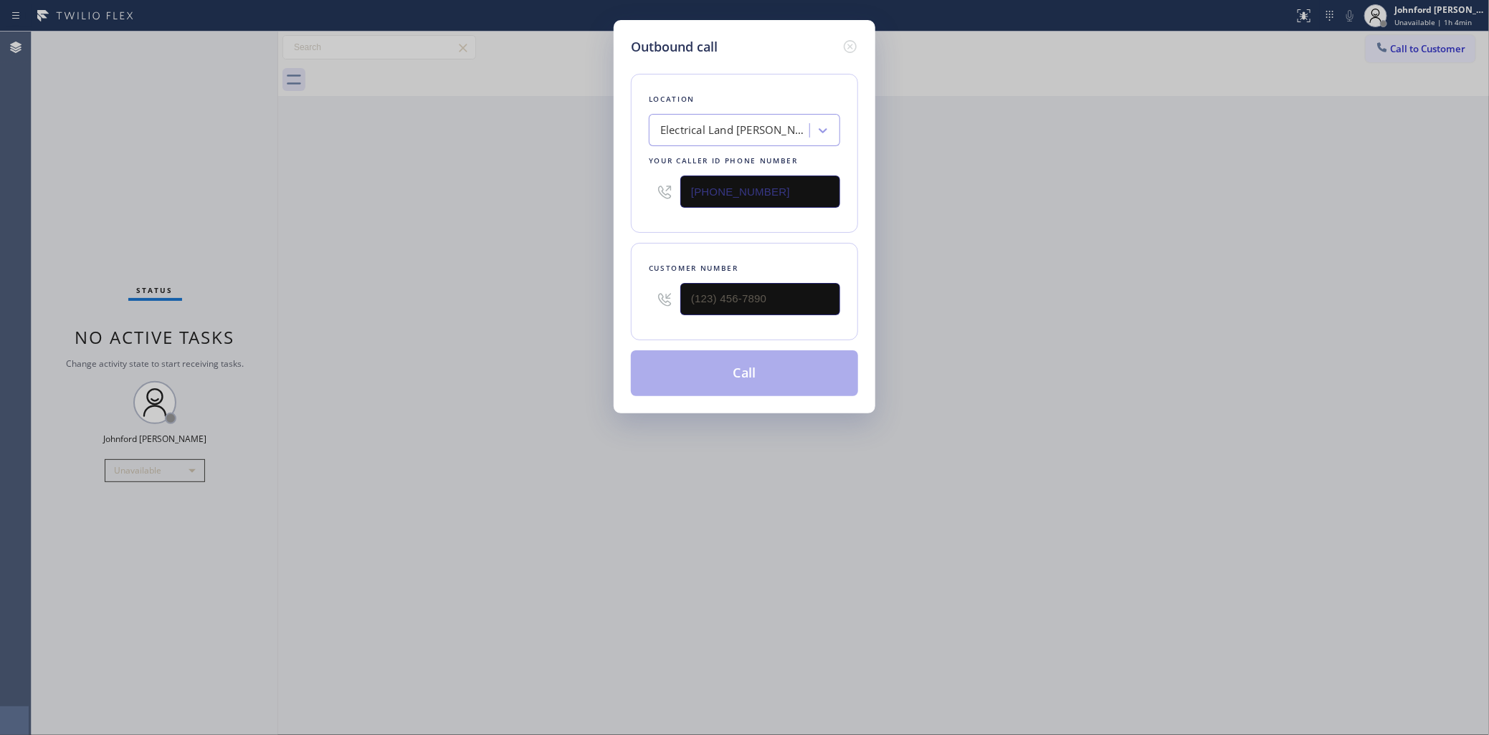
drag, startPoint x: 751, startPoint y: 201, endPoint x: 647, endPoint y: 199, distance: 104.0
click at [647, 201] on div "Location Electrical Land [PERSON_NAME][GEOGRAPHIC_DATA] Your caller id phone nu…" at bounding box center [744, 153] width 227 height 159
click at [740, 184] on input "[PHONE_NUMBER]" at bounding box center [760, 192] width 160 height 32
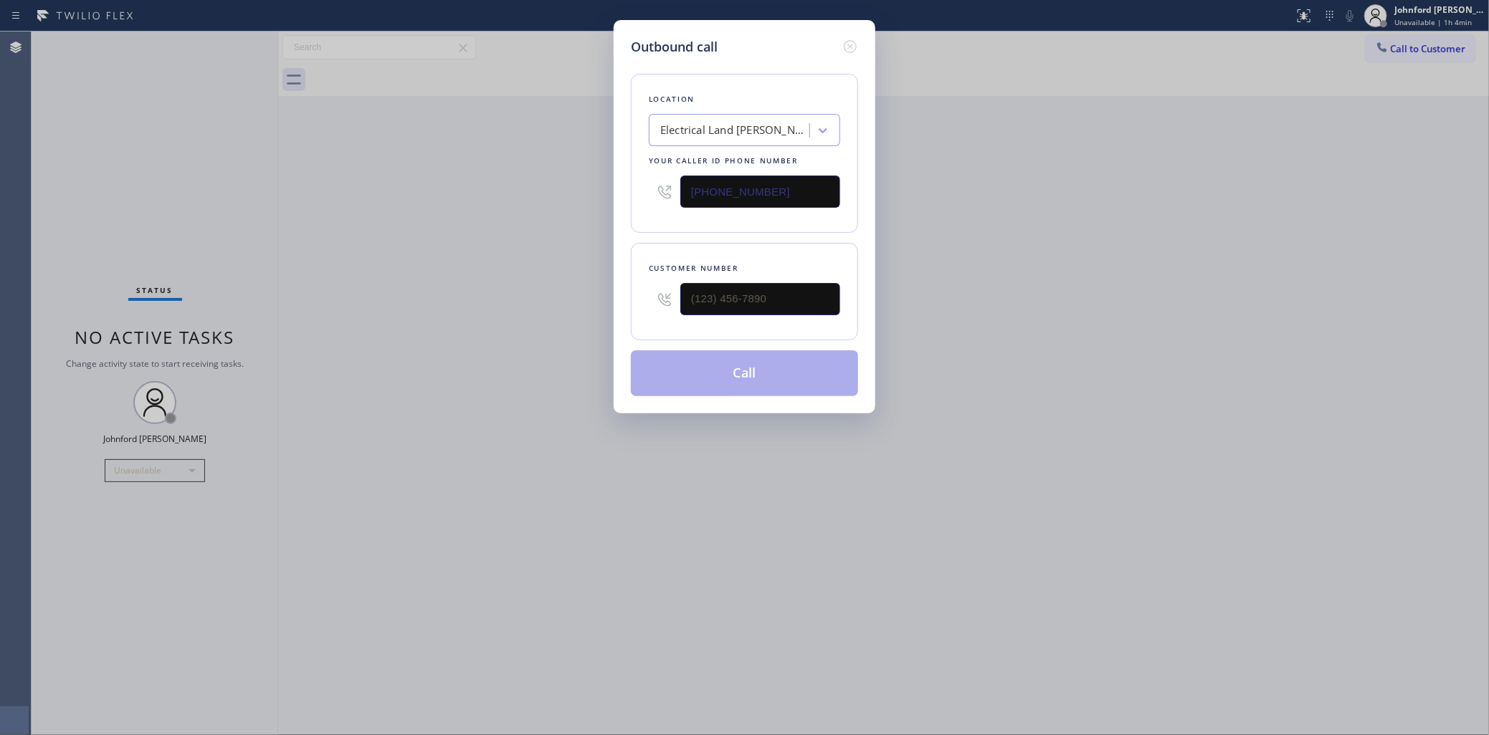
paste input "213) 223-7277"
type input "[PHONE_NUMBER]"
click at [604, 323] on div "Outbound call Location [GEOGRAPHIC_DATA] Heating and Air Your caller id phone n…" at bounding box center [744, 367] width 1489 height 735
drag, startPoint x: 755, startPoint y: 298, endPoint x: 604, endPoint y: 298, distance: 151.3
click at [610, 298] on div "Outbound call Location [GEOGRAPHIC_DATA] Heating and Air Your caller id phone n…" at bounding box center [744, 367] width 1489 height 735
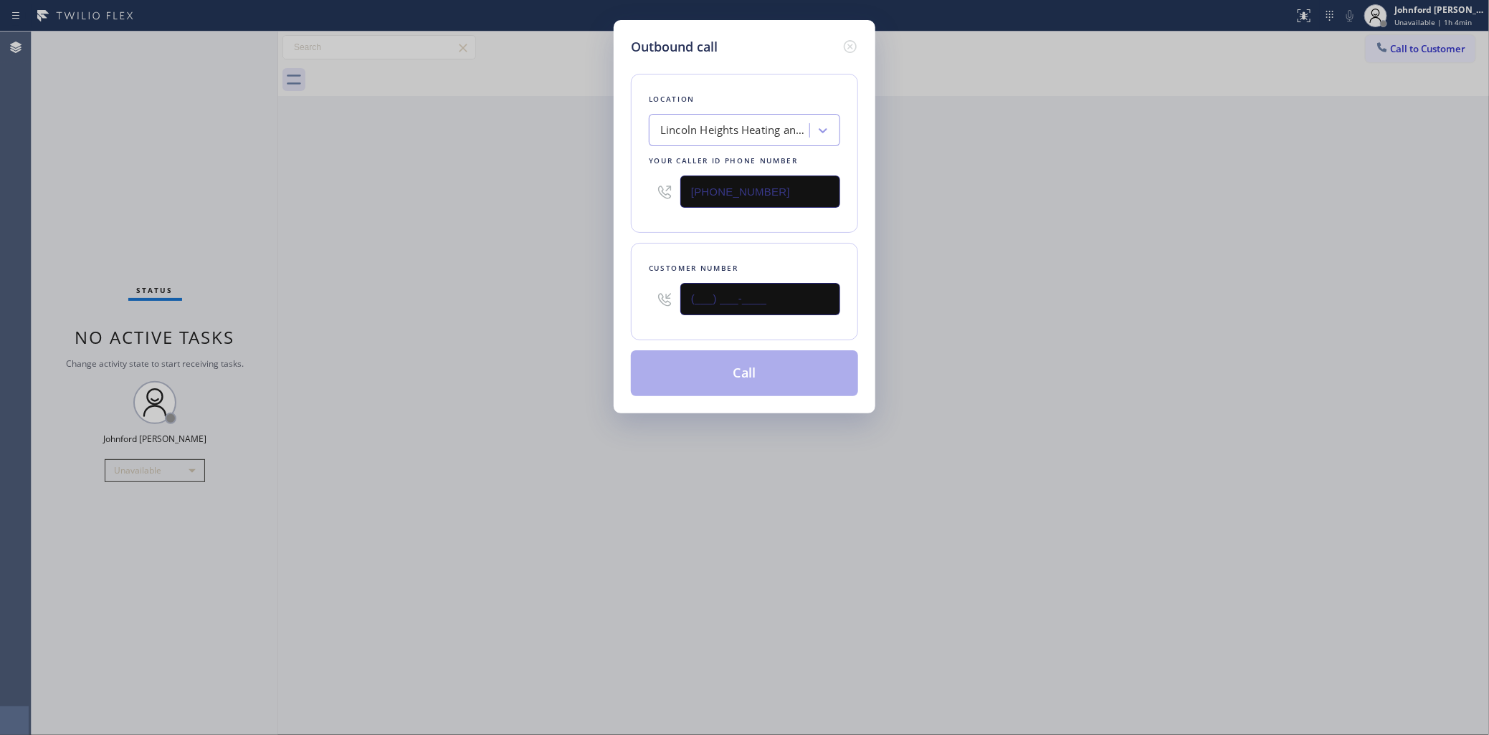
paste input "213) 832-3965"
type input "[PHONE_NUMBER]"
click at [592, 295] on div "Outbound call Location [GEOGRAPHIC_DATA] Heating and Air Your caller id phone n…" at bounding box center [744, 367] width 1489 height 735
click at [775, 377] on button "Call" at bounding box center [744, 374] width 227 height 46
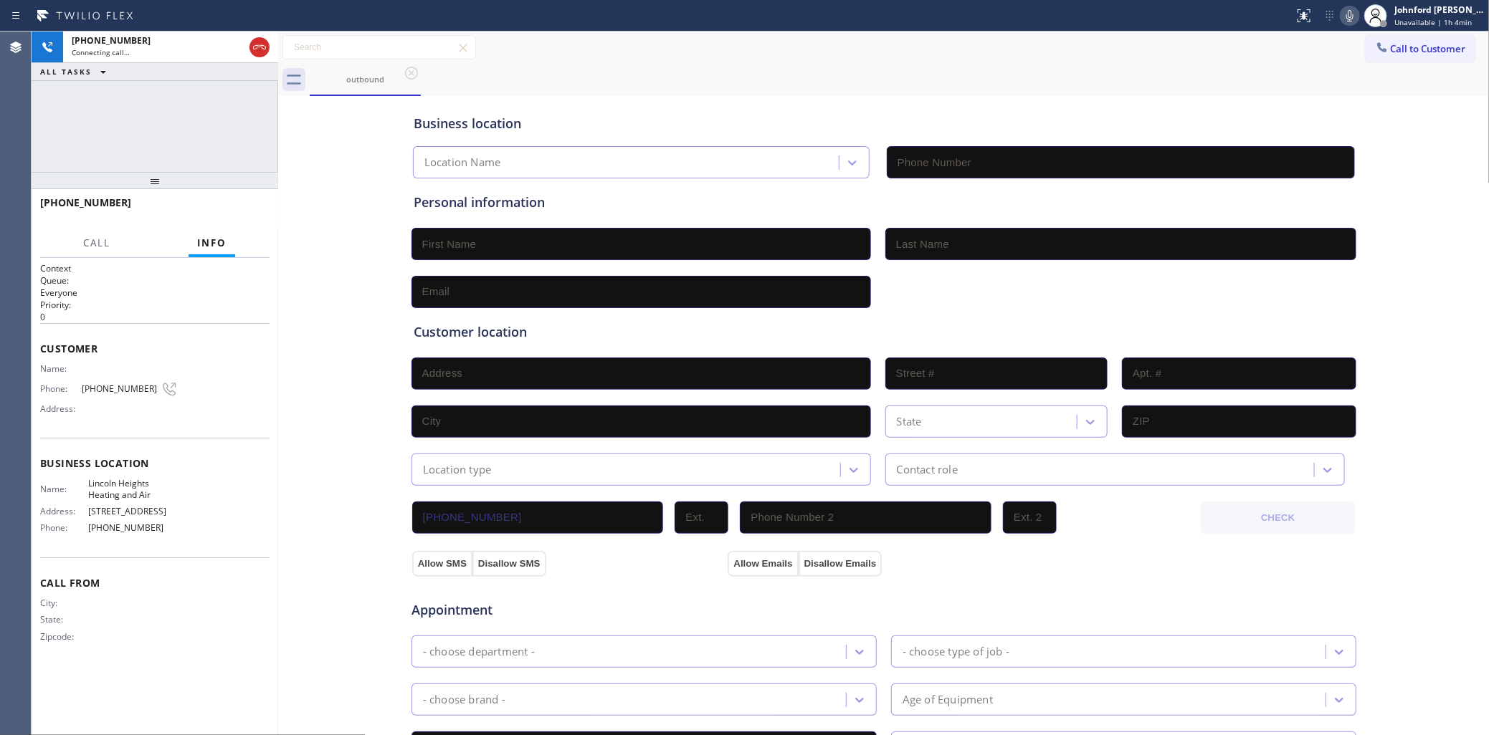
type input "[PHONE_NUMBER]"
click at [119, 146] on div "[PHONE_NUMBER] Live | 00:20 ALL TASKS ALL TASKS ACTIVE TASKS TASKS IN WRAP UP" at bounding box center [155, 102] width 247 height 140
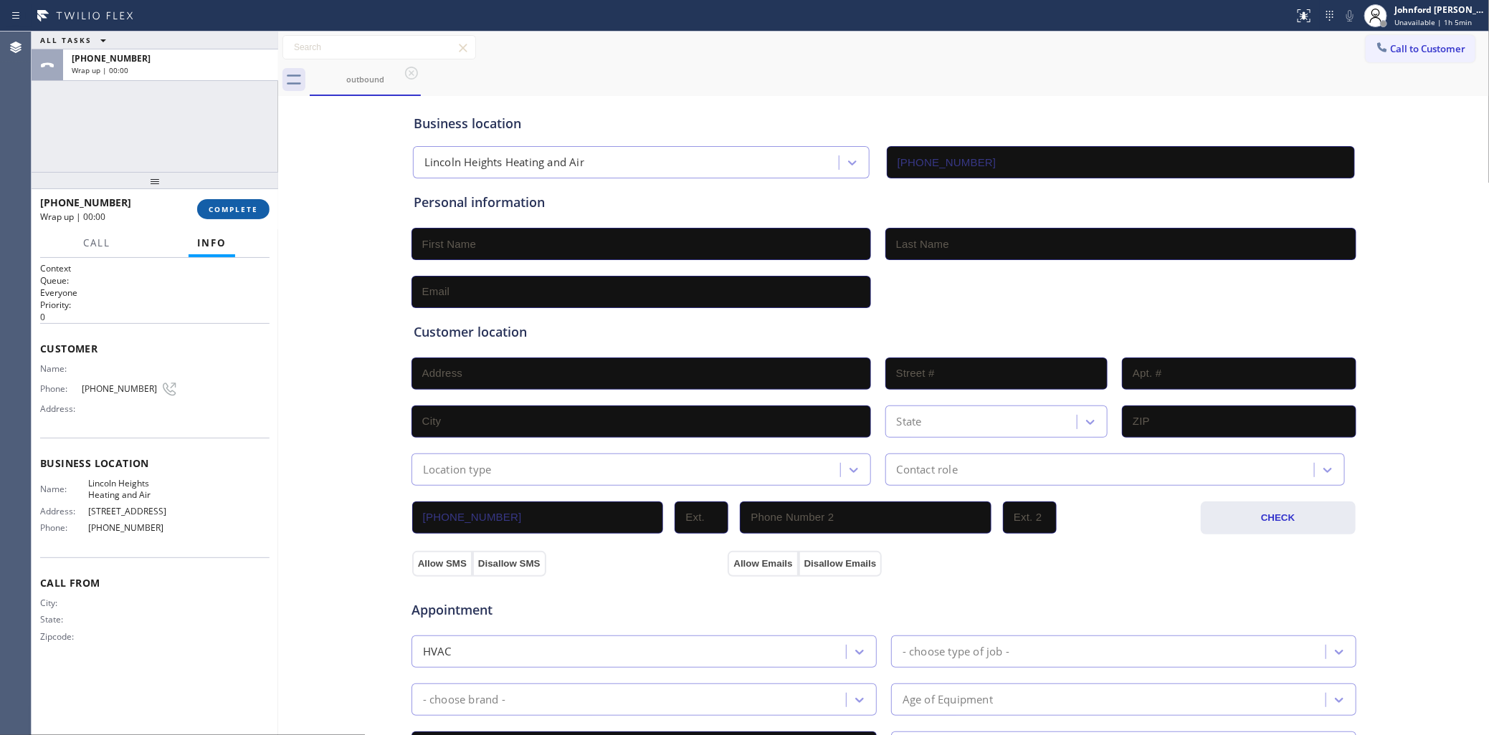
click at [228, 209] on span "COMPLETE" at bounding box center [233, 209] width 49 height 10
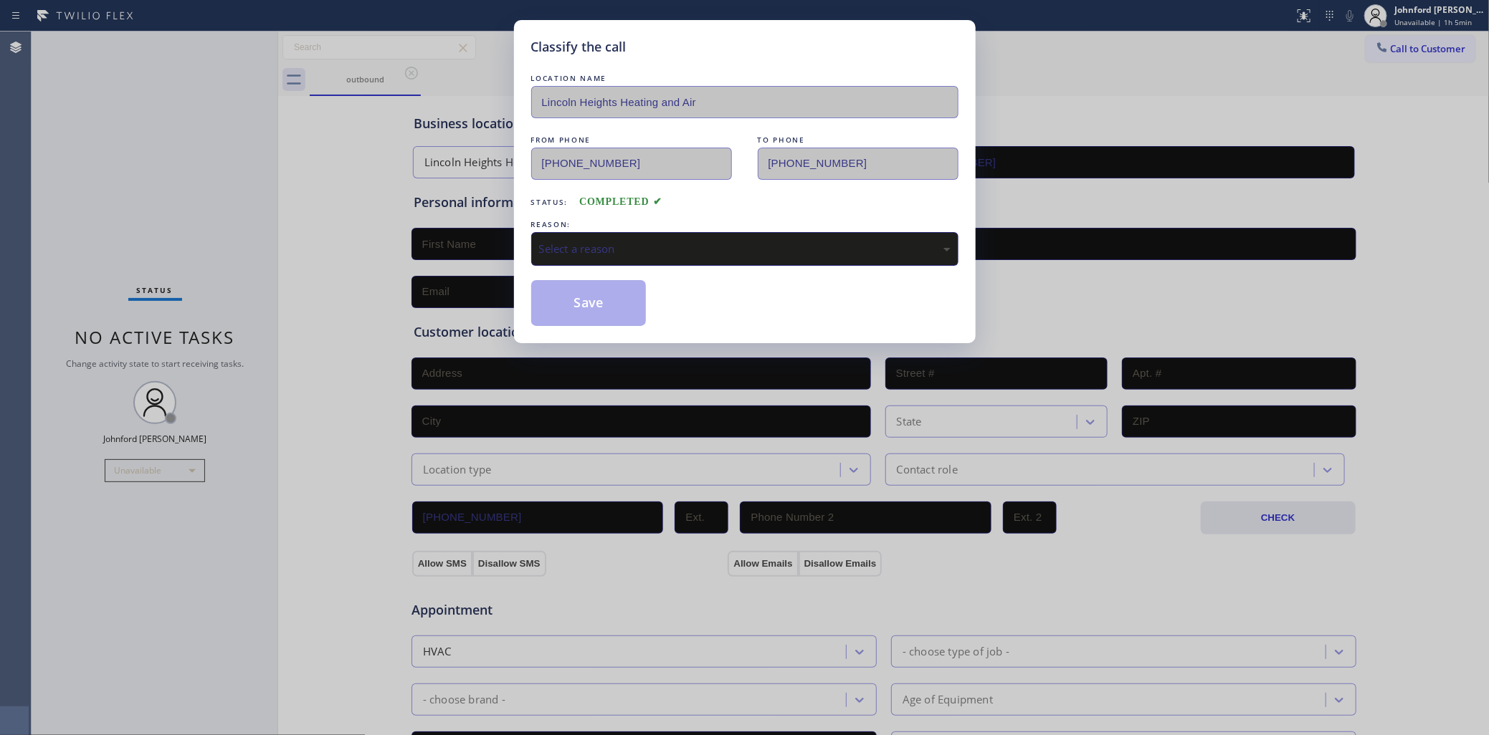
drag, startPoint x: 653, startPoint y: 237, endPoint x: 683, endPoint y: 252, distance: 33.7
click at [657, 235] on div "Select a reason" at bounding box center [744, 249] width 427 height 34
click at [602, 260] on div "Tech, Unknown/didnt ring" at bounding box center [744, 249] width 427 height 34
click at [595, 315] on button "Save" at bounding box center [588, 303] width 115 height 46
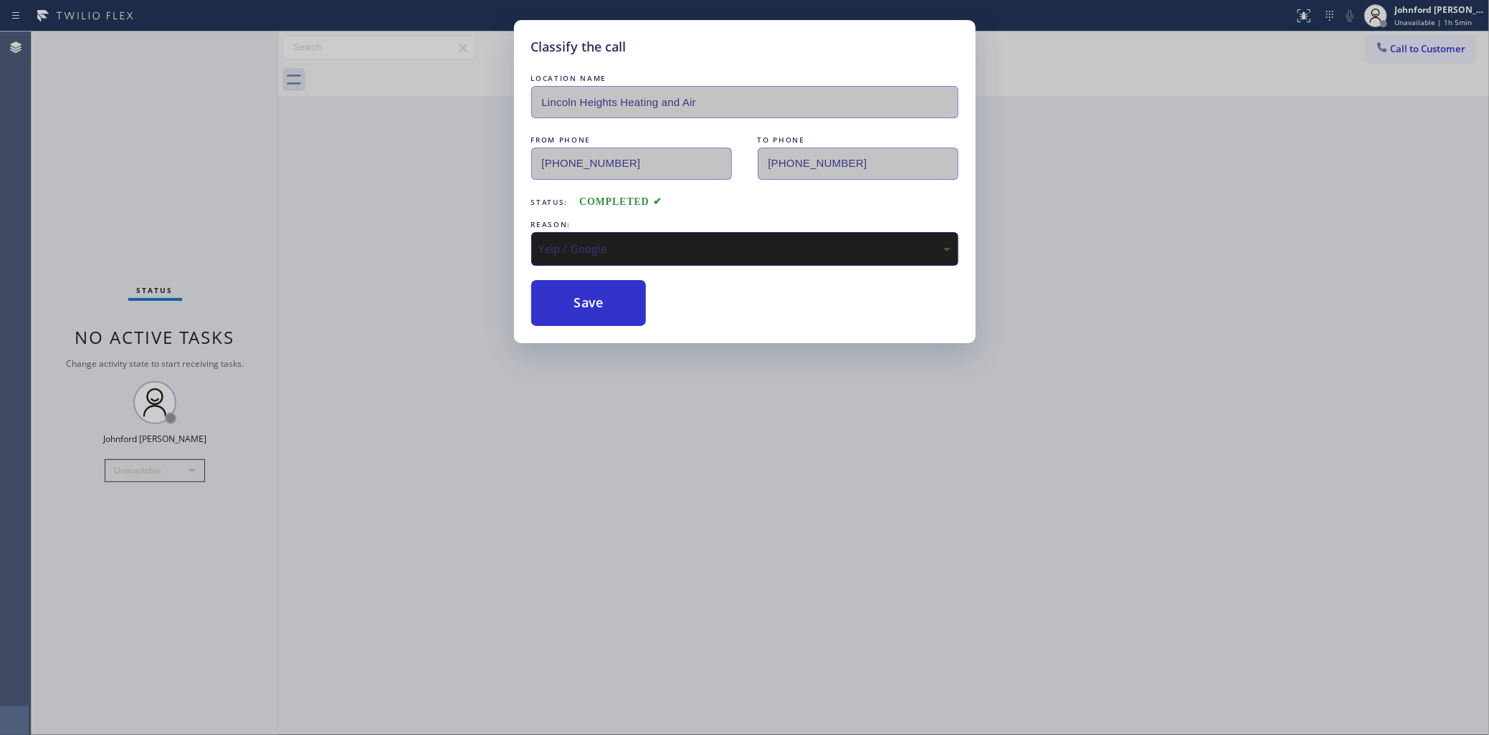
click at [1417, 44] on span "Call to Customer" at bounding box center [1428, 48] width 75 height 13
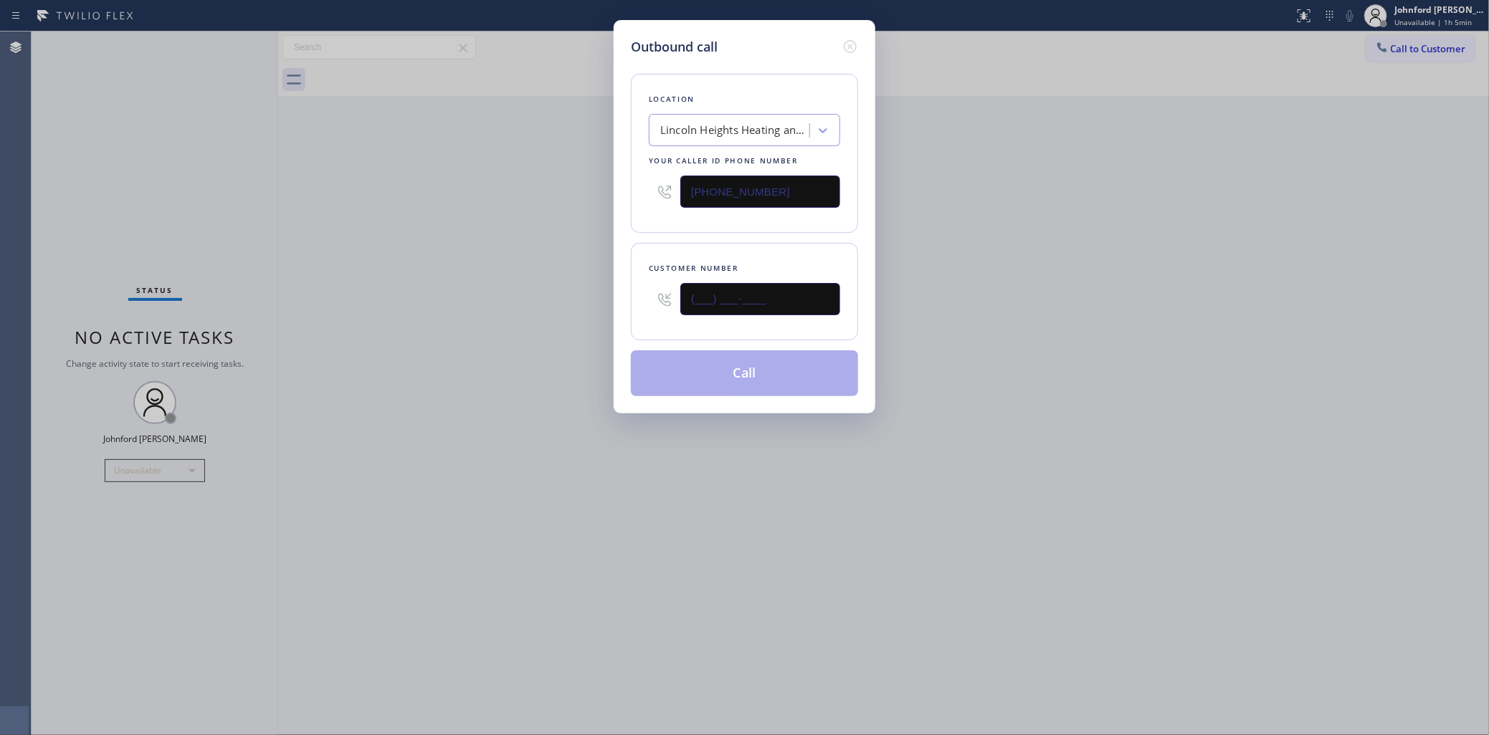
drag, startPoint x: 756, startPoint y: 290, endPoint x: 575, endPoint y: 313, distance: 182.7
click at [590, 310] on div "Outbound call Location [GEOGRAPHIC_DATA] Heating and Air Your caller id phone n…" at bounding box center [744, 367] width 1489 height 735
paste input "213) 832-3965"
type input "[PHONE_NUMBER]"
click at [452, 312] on div "Outbound call Location [GEOGRAPHIC_DATA] Heating and Air Your caller id phone n…" at bounding box center [744, 367] width 1489 height 735
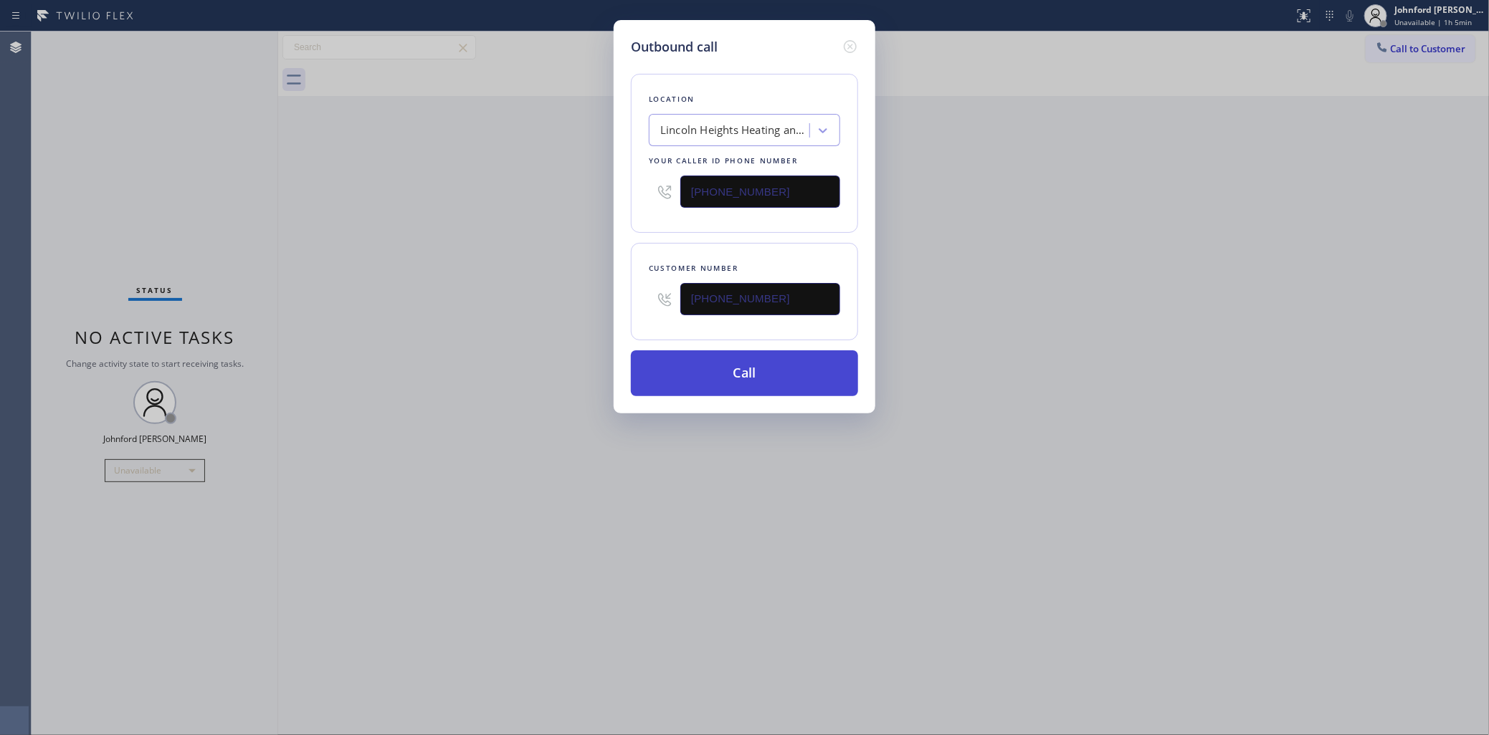
click at [692, 371] on button "Call" at bounding box center [744, 374] width 227 height 46
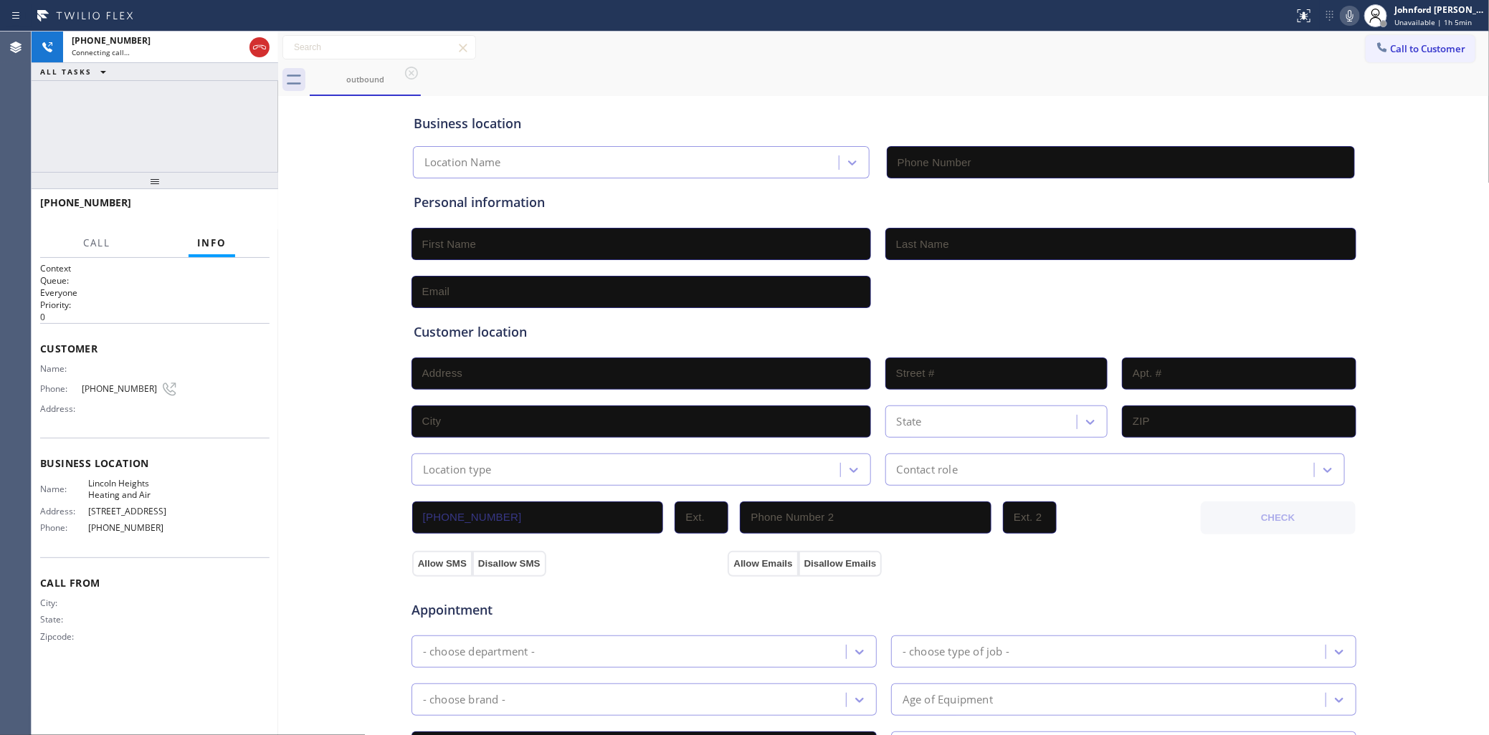
type input "[PHONE_NUMBER]"
click at [586, 73] on div "outbound" at bounding box center [900, 80] width 1180 height 32
click at [165, 44] on div "[PHONE_NUMBER]" at bounding box center [158, 40] width 172 height 12
click at [220, 214] on span "HANG UP" at bounding box center [236, 209] width 44 height 10
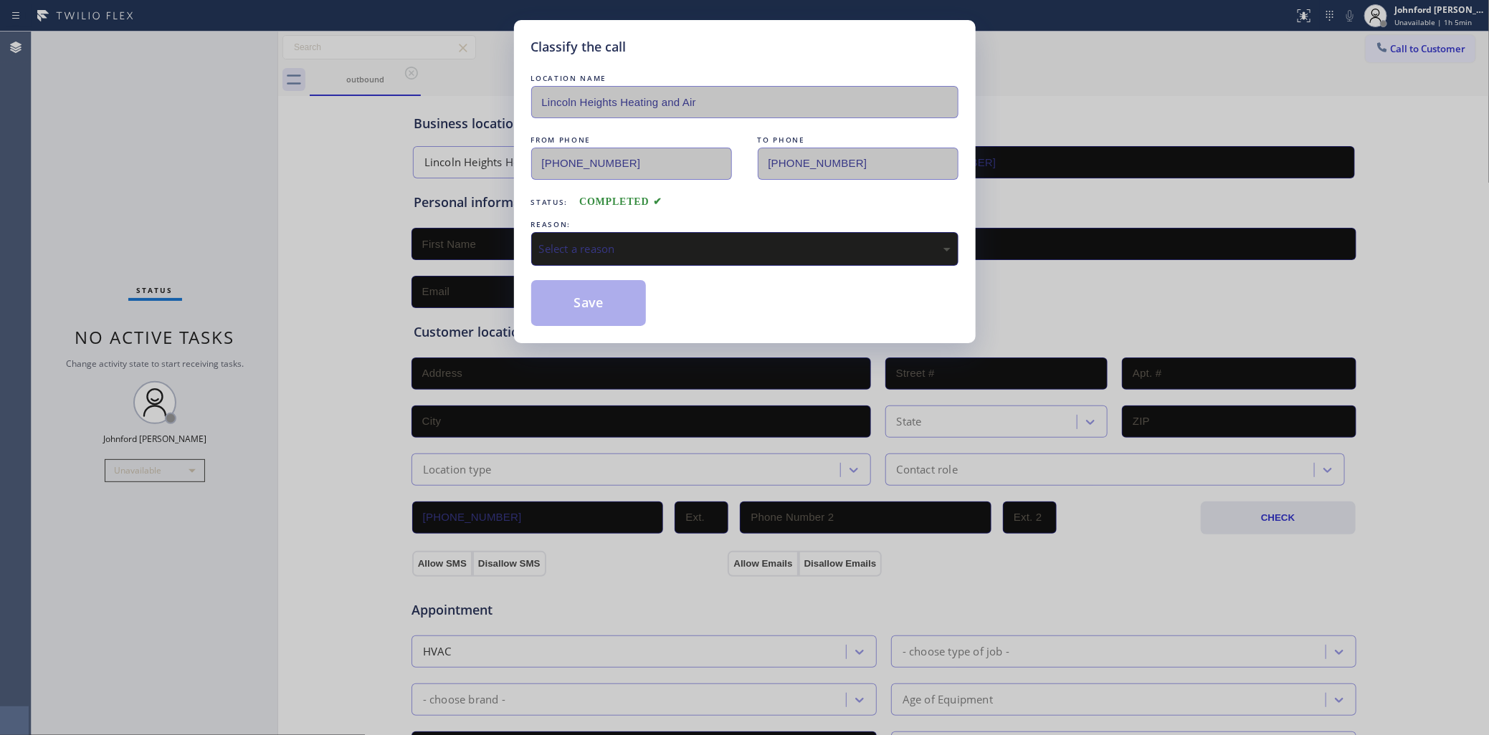
click at [550, 269] on div "LOCATION NAME [GEOGRAPHIC_DATA] Heating and Air FROM PHONE [PHONE_NUMBER] TO PH…" at bounding box center [744, 198] width 427 height 255
click at [575, 252] on div "Select a reason" at bounding box center [744, 249] width 411 height 16
click at [583, 297] on button "Save" at bounding box center [588, 303] width 115 height 46
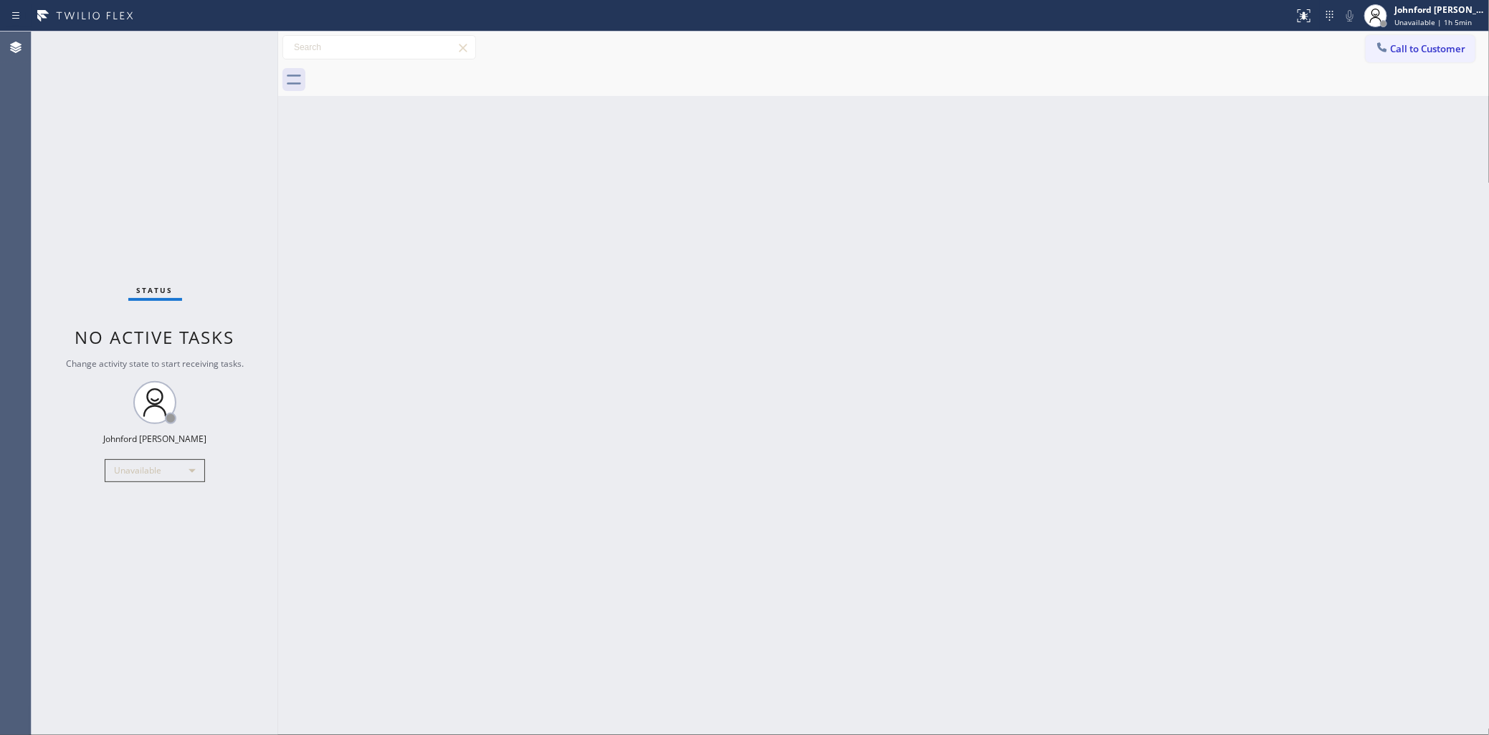
click at [1136, 303] on div "Back to Dashboard Change Sender ID Customers Technicians Select a contact Outbo…" at bounding box center [883, 384] width 1211 height 704
click at [1421, 56] on button "Call to Customer" at bounding box center [1421, 48] width 110 height 27
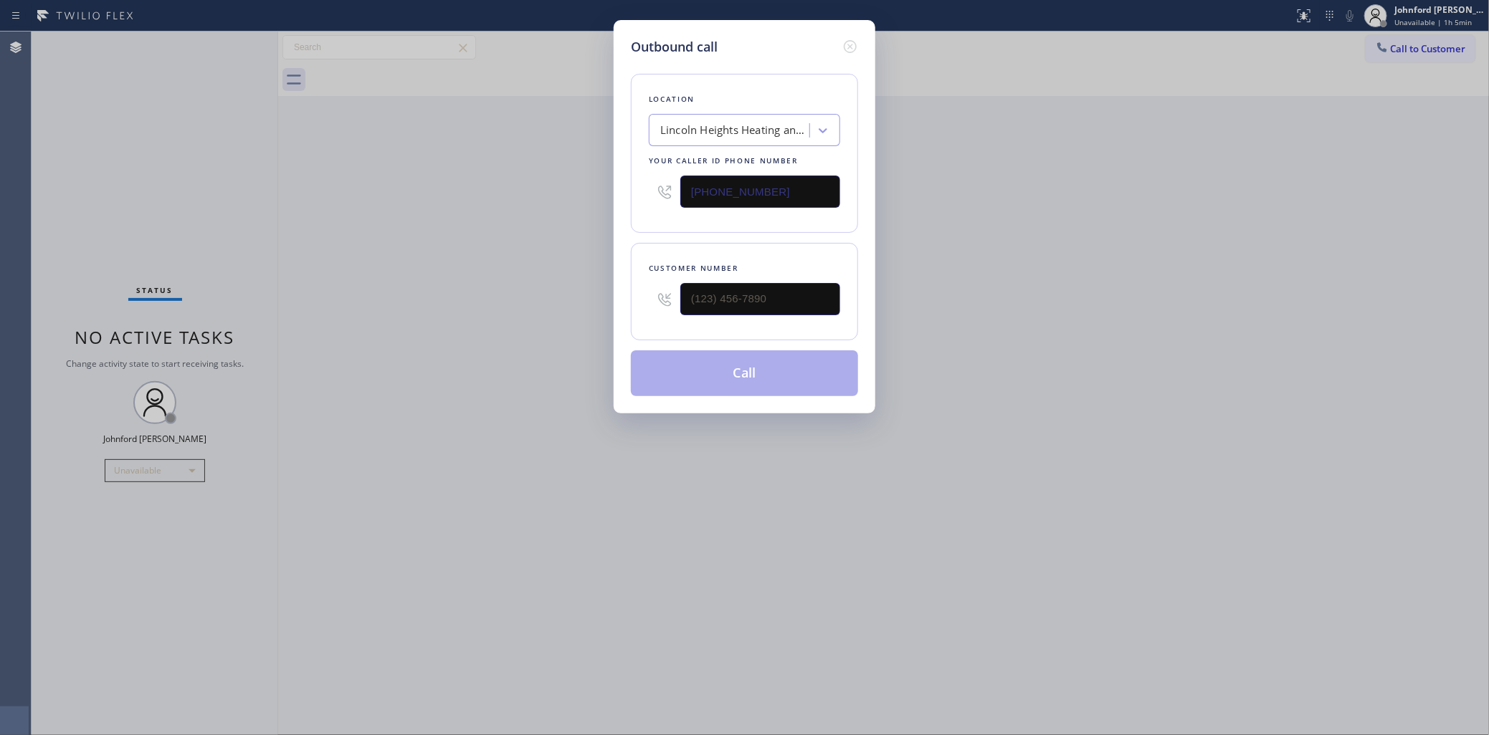
drag, startPoint x: 761, startPoint y: 204, endPoint x: 561, endPoint y: 209, distance: 200.8
click at [592, 209] on div "Outbound call Location [GEOGRAPHIC_DATA] Heating and Air Your caller id phone n…" at bounding box center [744, 367] width 1489 height 735
paste input "877) 777-0796"
type input "[PHONE_NUMBER]"
drag, startPoint x: 773, startPoint y: 308, endPoint x: 620, endPoint y: 300, distance: 152.9
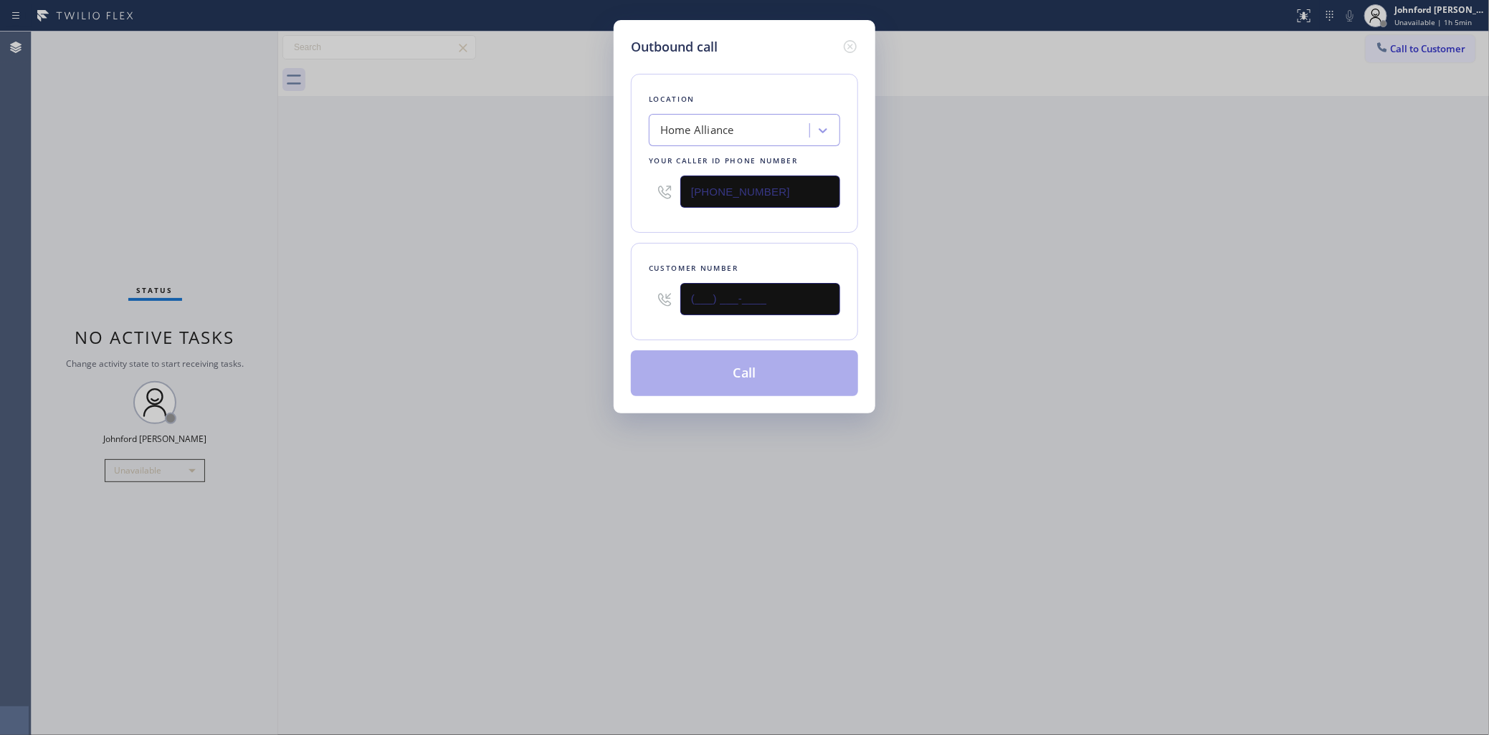
click at [622, 300] on div "Outbound call Location Home Alliance Your caller id phone number [PHONE_NUMBER]…" at bounding box center [745, 217] width 262 height 394
paste input "307) 463-5343"
type input "[PHONE_NUMBER]"
click at [573, 292] on div "Outbound call Location Home Alliance Your caller id phone number [PHONE_NUMBER]…" at bounding box center [744, 367] width 1489 height 735
click at [735, 352] on button "Call" at bounding box center [744, 374] width 227 height 46
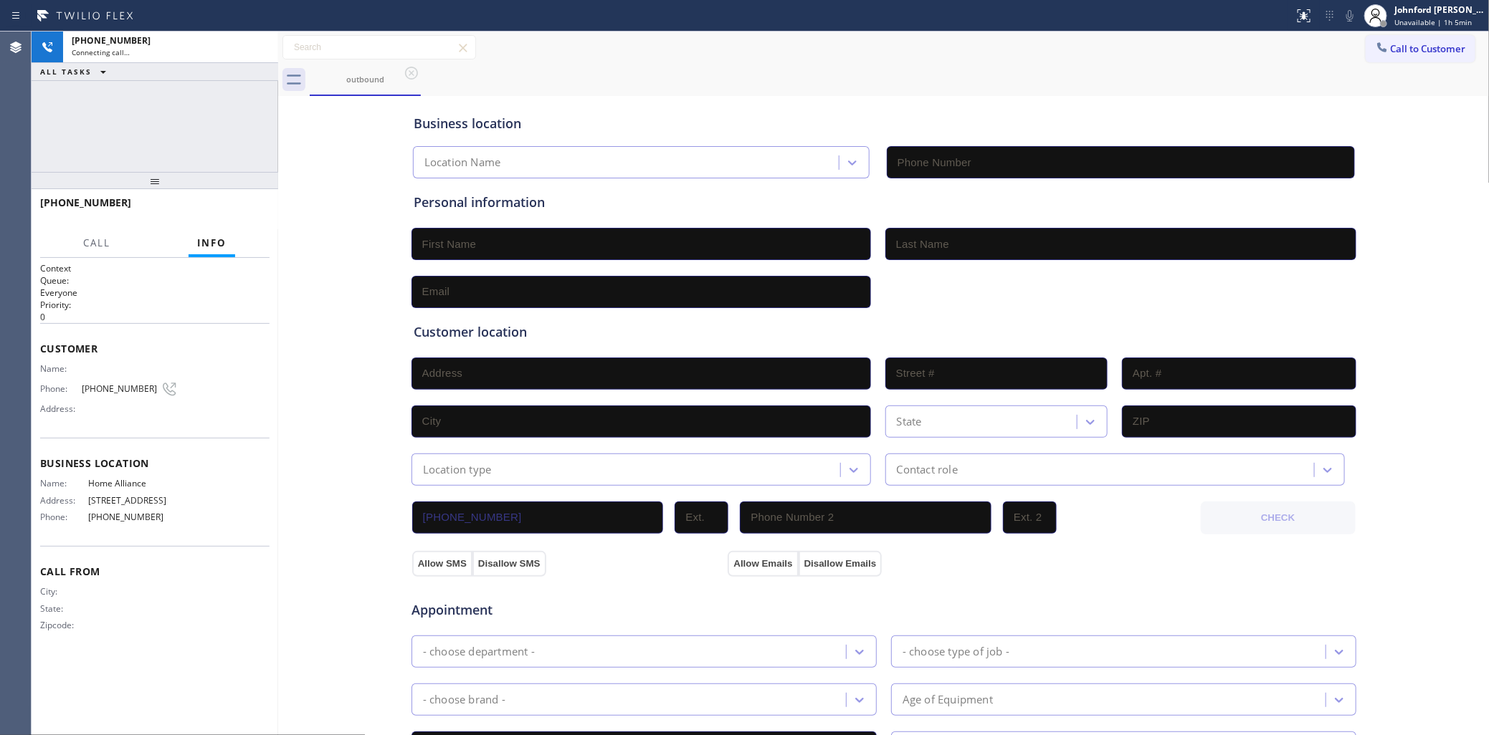
type input "[PHONE_NUMBER]"
click at [639, 106] on div "Business location Home Alliance [PHONE_NUMBER]" at bounding box center [884, 139] width 946 height 79
click at [262, 220] on div "[PHONE_NUMBER] Live | 00:00 HANG UP" at bounding box center [154, 209] width 229 height 37
click at [262, 217] on button "HANG UP" at bounding box center [236, 209] width 67 height 20
click at [256, 212] on span "HANG UP" at bounding box center [236, 209] width 44 height 10
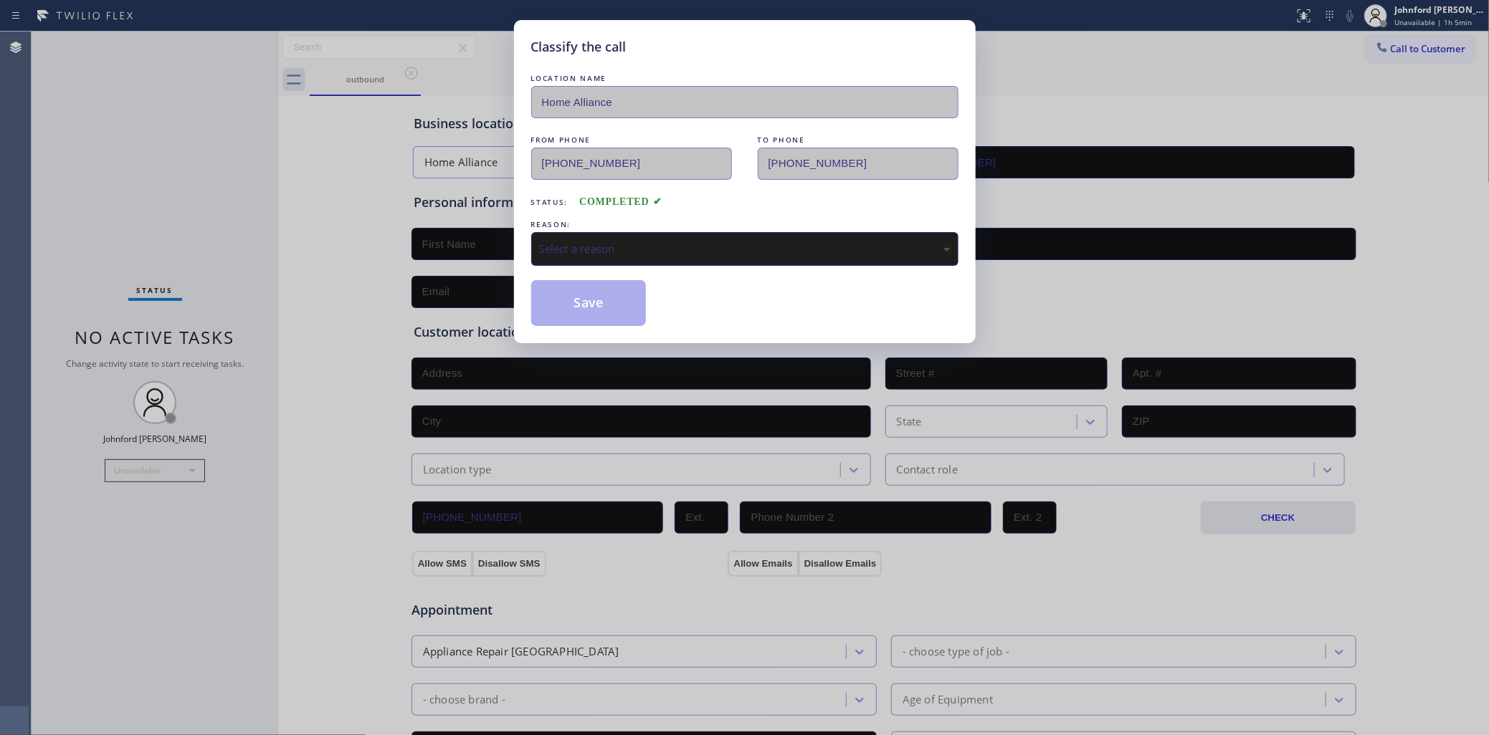
click at [573, 241] on div "Select a reason" at bounding box center [744, 249] width 411 height 16
drag, startPoint x: 597, startPoint y: 288, endPoint x: 718, endPoint y: 252, distance: 126.5
click at [597, 287] on button "Save" at bounding box center [588, 303] width 115 height 46
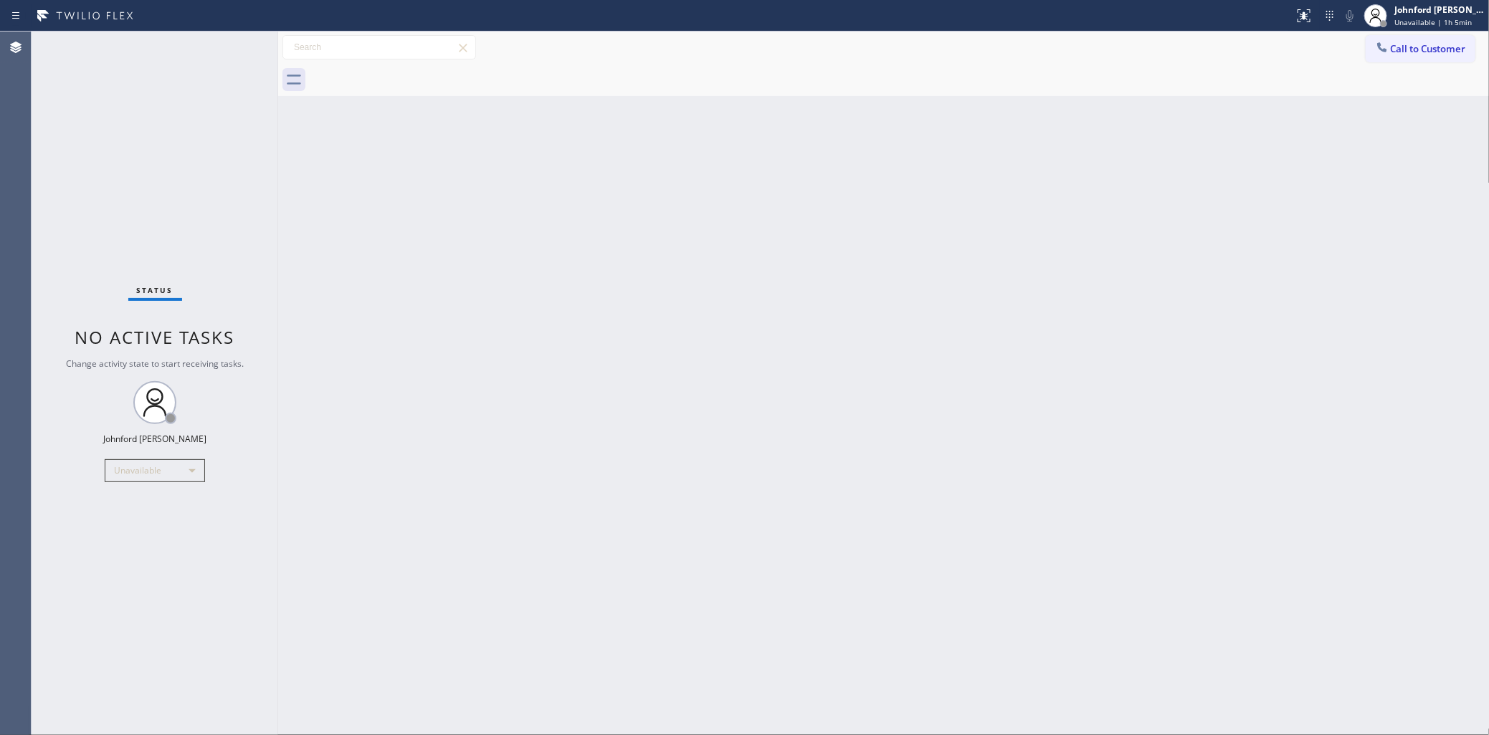
click at [1424, 62] on button "Call to Customer" at bounding box center [1421, 48] width 110 height 27
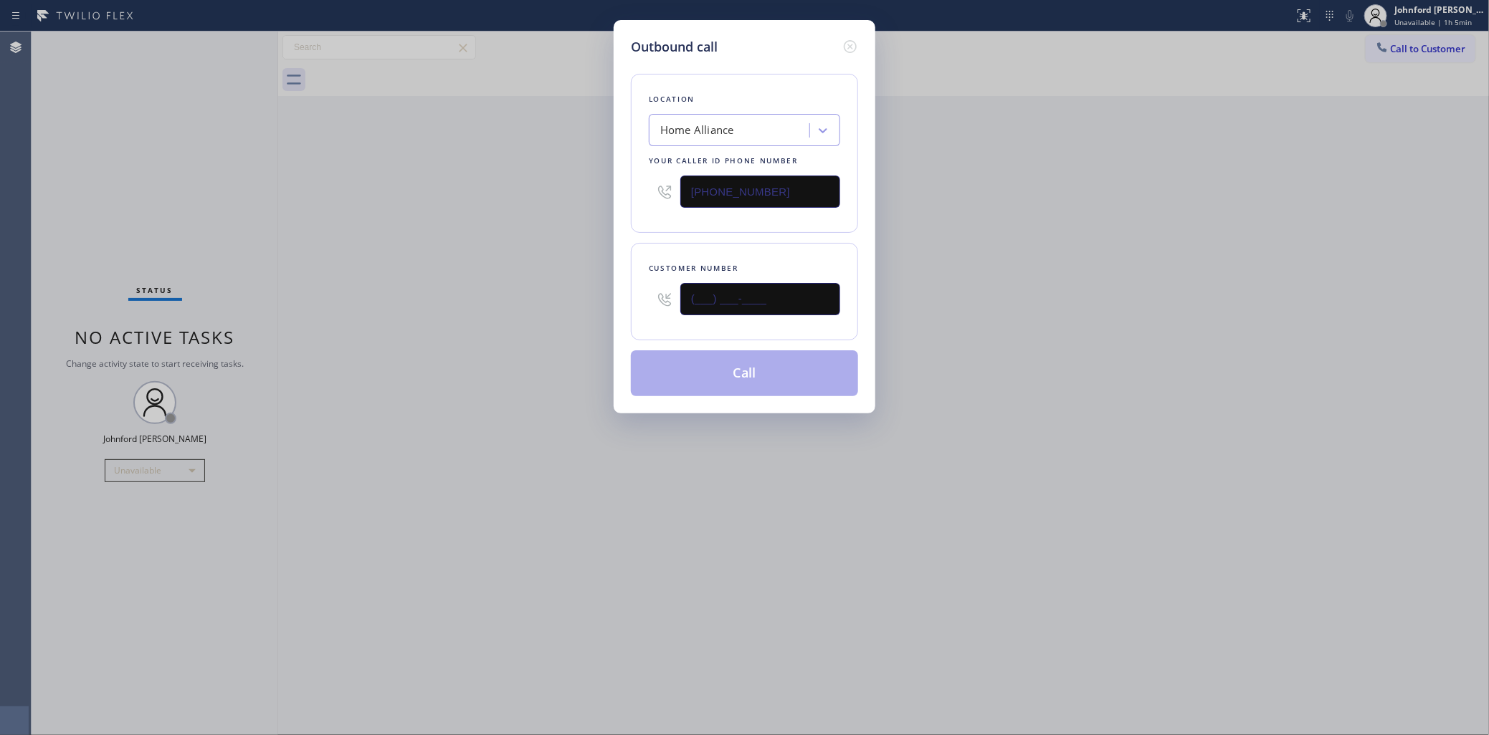
drag, startPoint x: 754, startPoint y: 321, endPoint x: 436, endPoint y: 320, distance: 318.3
click at [539, 327] on div "Outbound call Location Home Alliance Your caller id phone number [PHONE_NUMBER]…" at bounding box center [744, 367] width 1489 height 735
paste input "307) 463-5343"
type input "[PHONE_NUMBER]"
click at [427, 320] on div "Outbound call Location Home Alliance Your caller id phone number [PHONE_NUMBER]…" at bounding box center [744, 367] width 1489 height 735
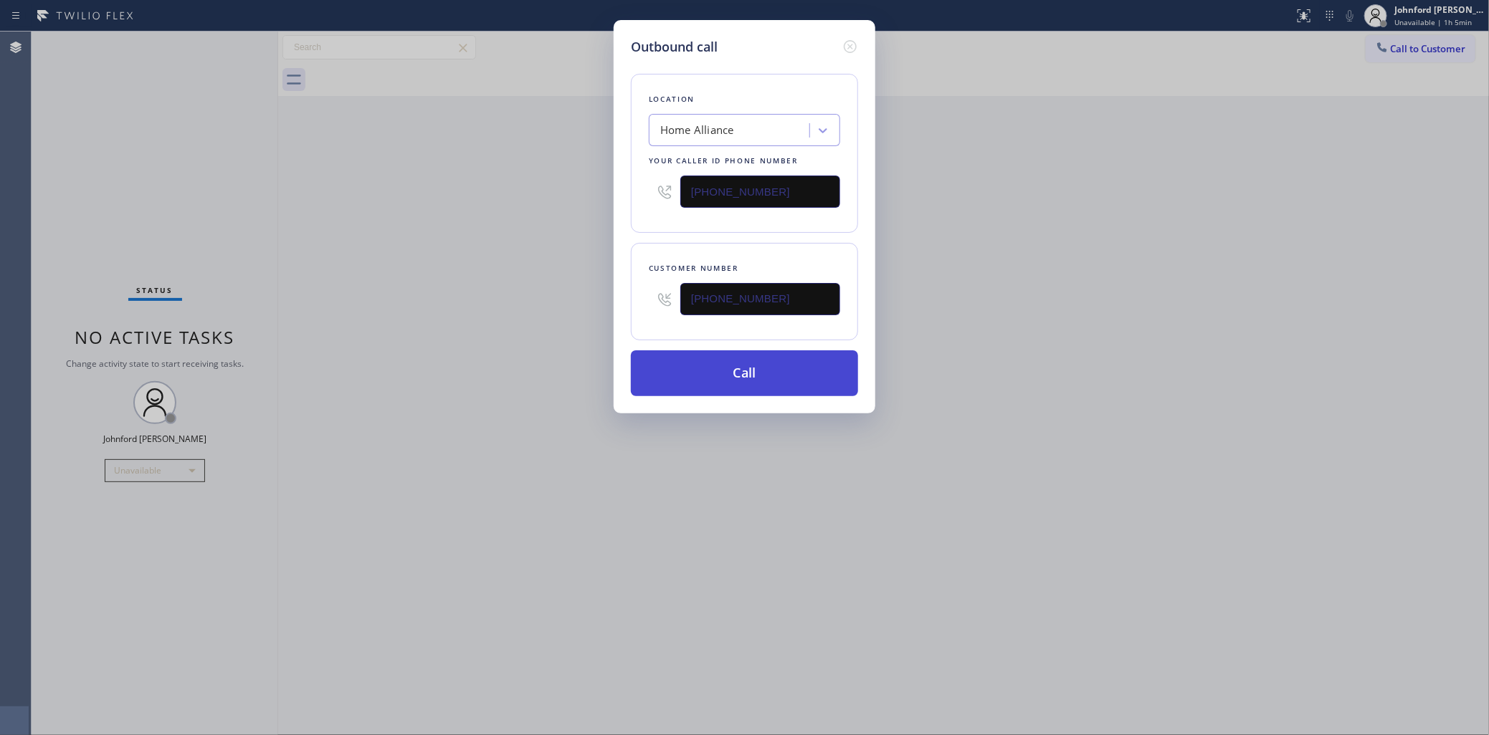
click at [718, 378] on button "Call" at bounding box center [744, 374] width 227 height 46
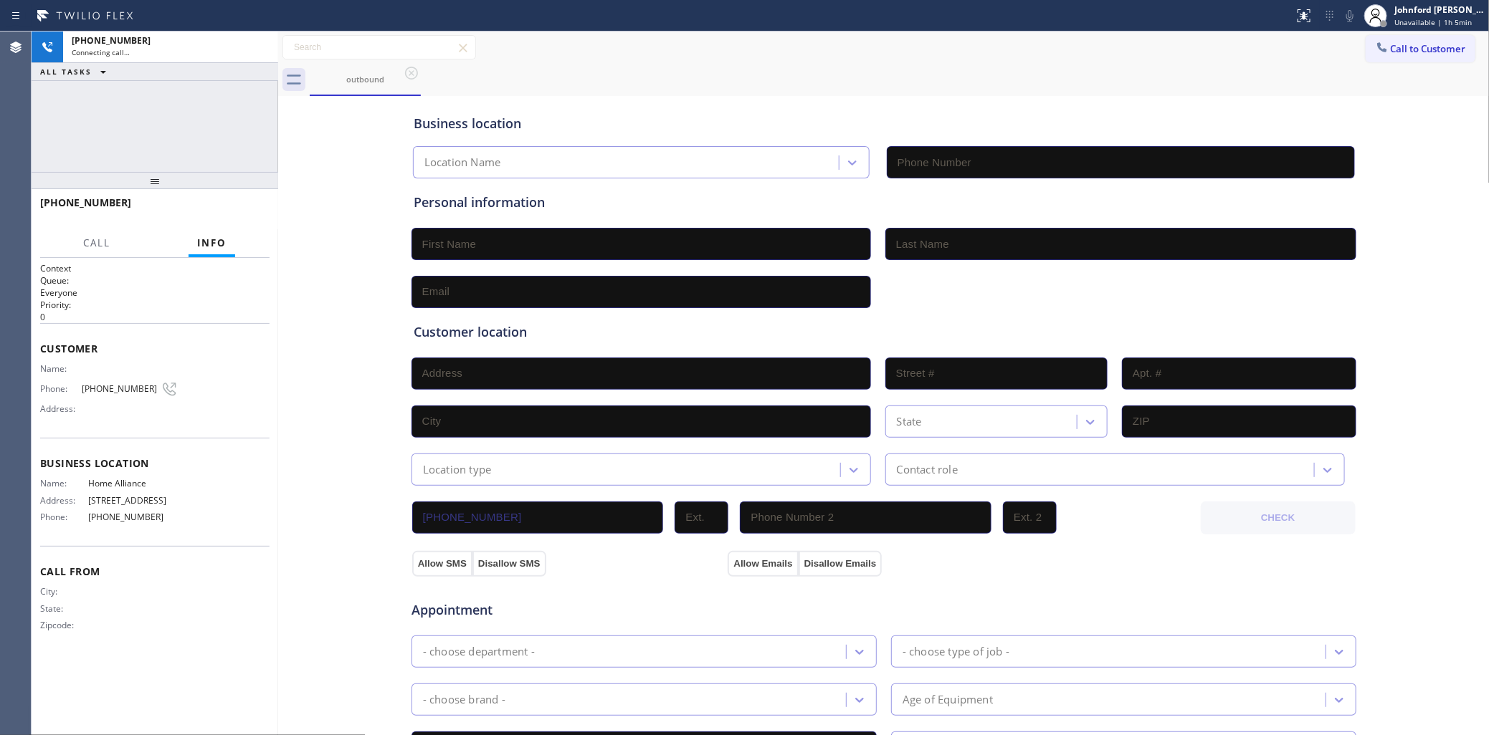
type input "[PHONE_NUMBER]"
click at [115, 134] on div "[PHONE_NUMBER] Live | 00:01 ALL TASKS ALL TASKS ACTIVE TASKS TASKS IN WRAP UP" at bounding box center [155, 102] width 247 height 140
click at [244, 205] on span "HANG UP" at bounding box center [236, 209] width 44 height 10
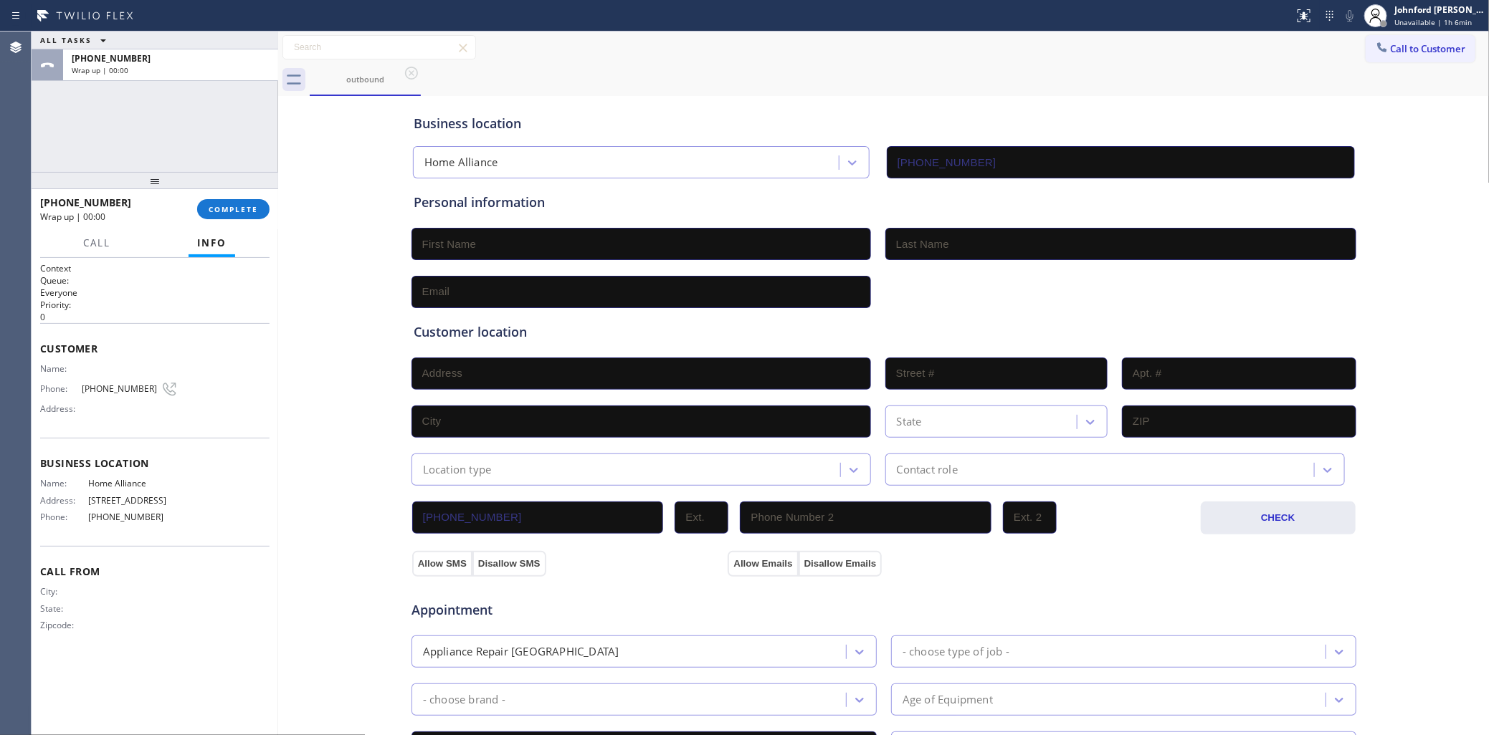
click at [1423, 68] on div "outbound" at bounding box center [900, 80] width 1180 height 32
click at [1411, 44] on span "Call to Customer" at bounding box center [1428, 48] width 75 height 13
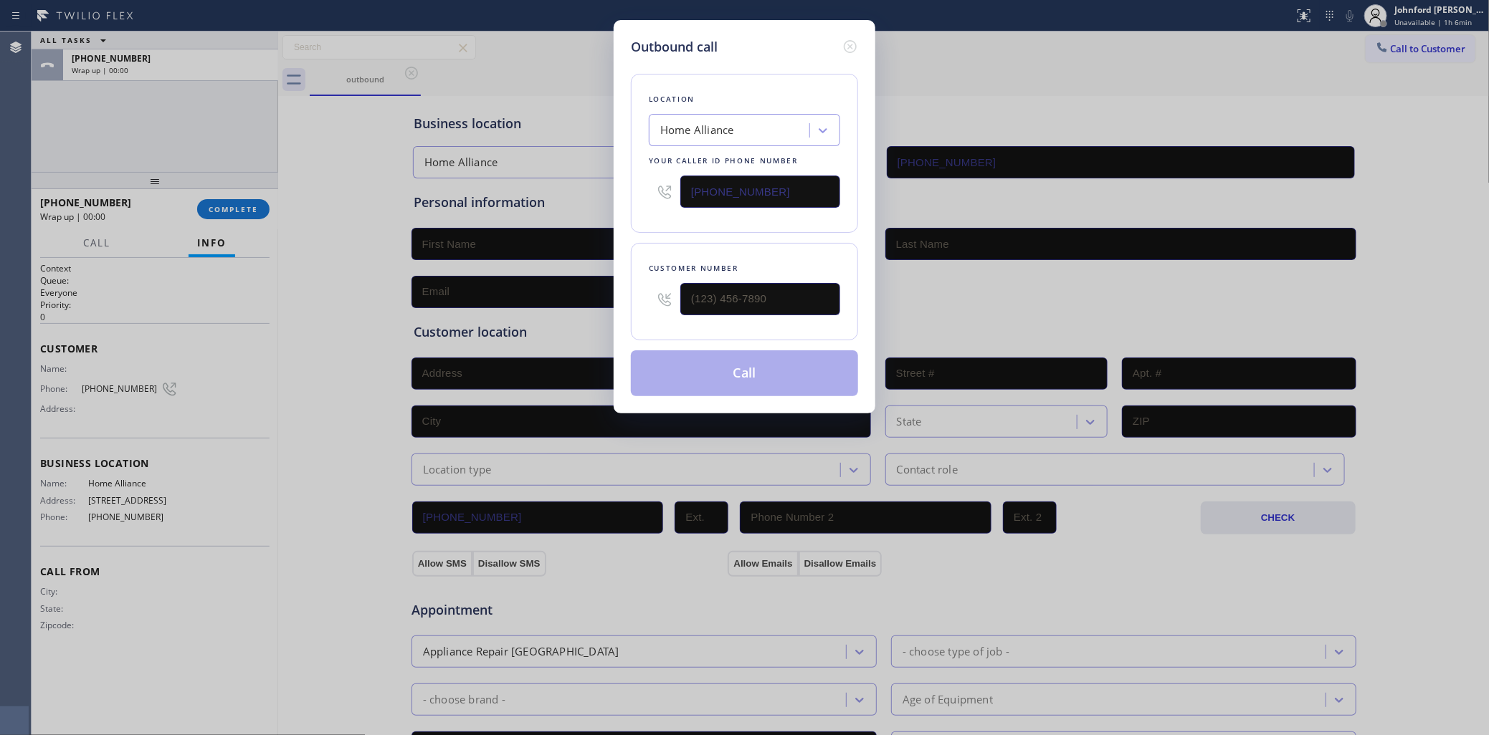
drag, startPoint x: 761, startPoint y: 178, endPoint x: 546, endPoint y: 181, distance: 215.1
click at [566, 181] on div "Outbound call Location Home Alliance Your caller id phone number [PHONE_NUMBER]…" at bounding box center [744, 367] width 1489 height 735
paste input "619) 485-6573"
type input "[PHONE_NUMBER]"
click at [168, 123] on div "Outbound call Location Coronado 24/7 AC Repair Your caller id phone number [PHO…" at bounding box center [744, 367] width 1489 height 735
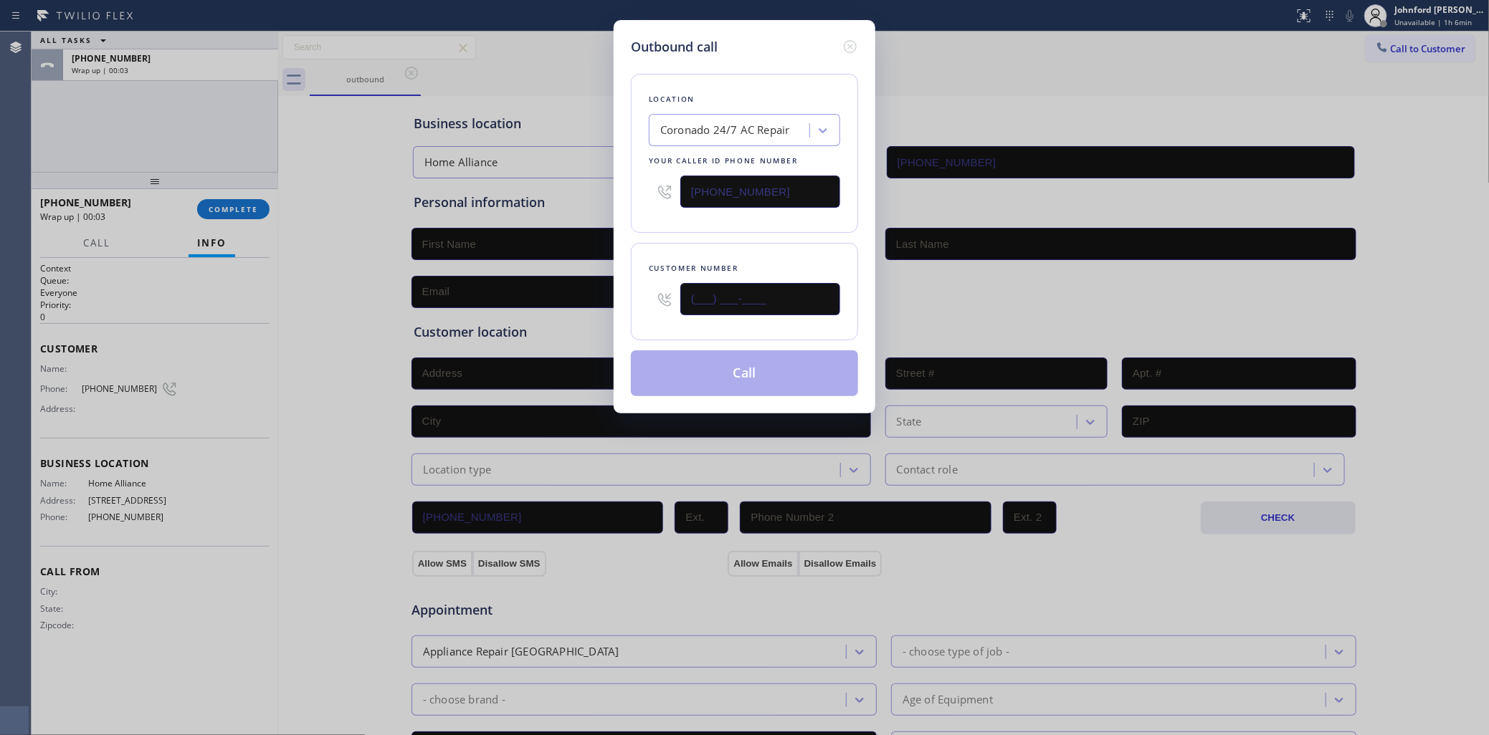
drag, startPoint x: 794, startPoint y: 290, endPoint x: 668, endPoint y: 289, distance: 126.2
click at [668, 289] on div "(___) ___-____" at bounding box center [744, 299] width 191 height 47
paste input "646) 937-0370"
type input "[PHONE_NUMBER]"
drag, startPoint x: 682, startPoint y: 234, endPoint x: 693, endPoint y: 252, distance: 20.9
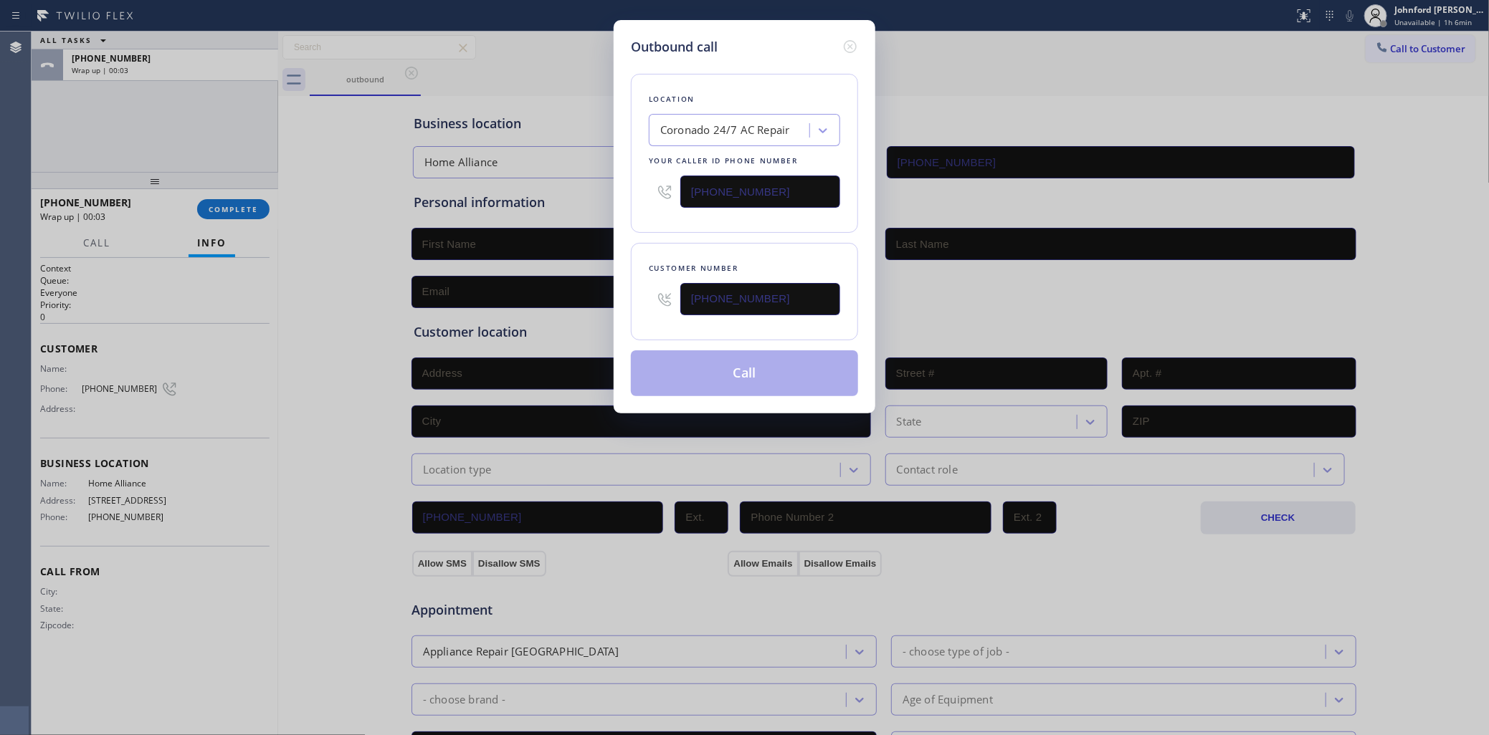
click at [686, 237] on div "Location Coronado 24/7 AC Repair Your caller id phone number [PHONE_NUMBER] Cus…" at bounding box center [744, 227] width 227 height 340
click at [747, 378] on button "Call" at bounding box center [744, 374] width 227 height 46
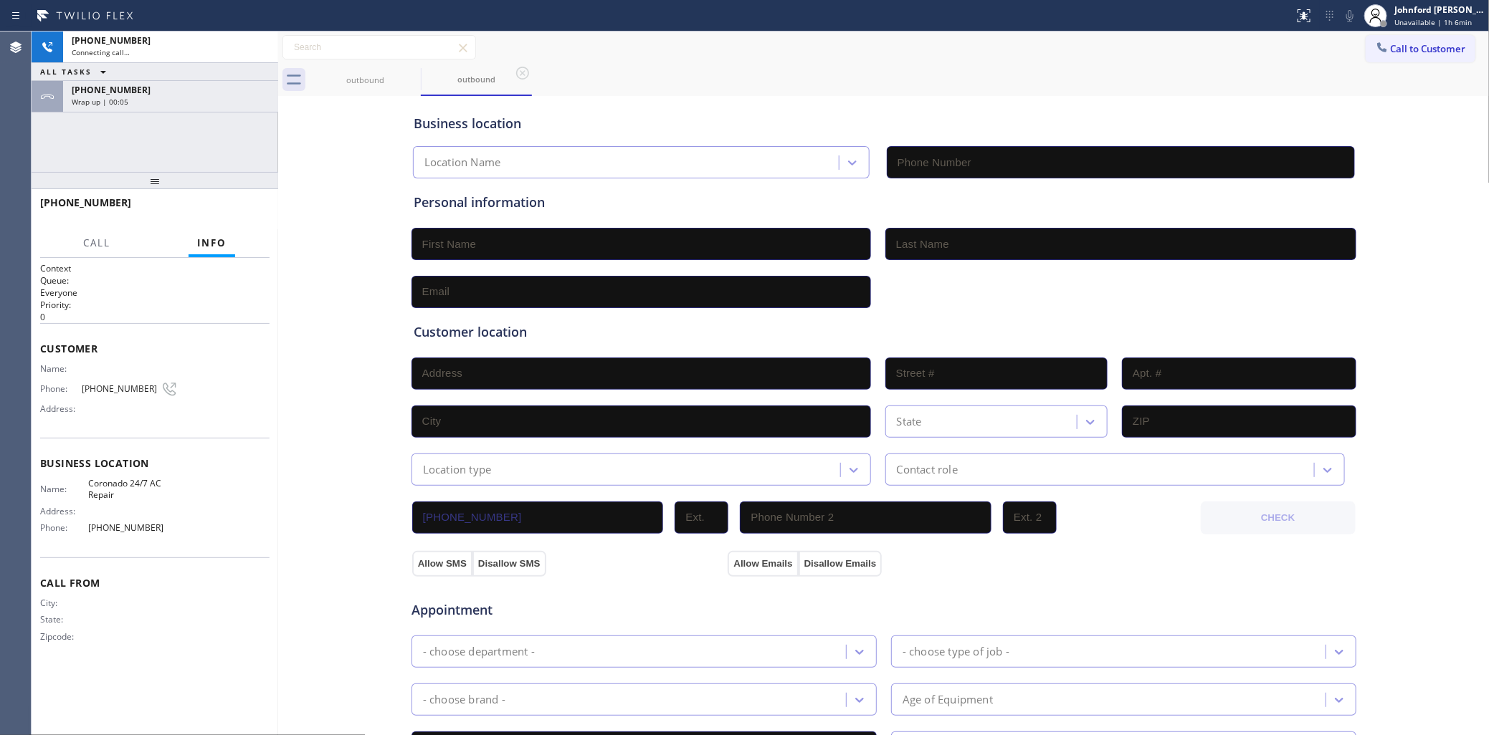
type input "[PHONE_NUMBER]"
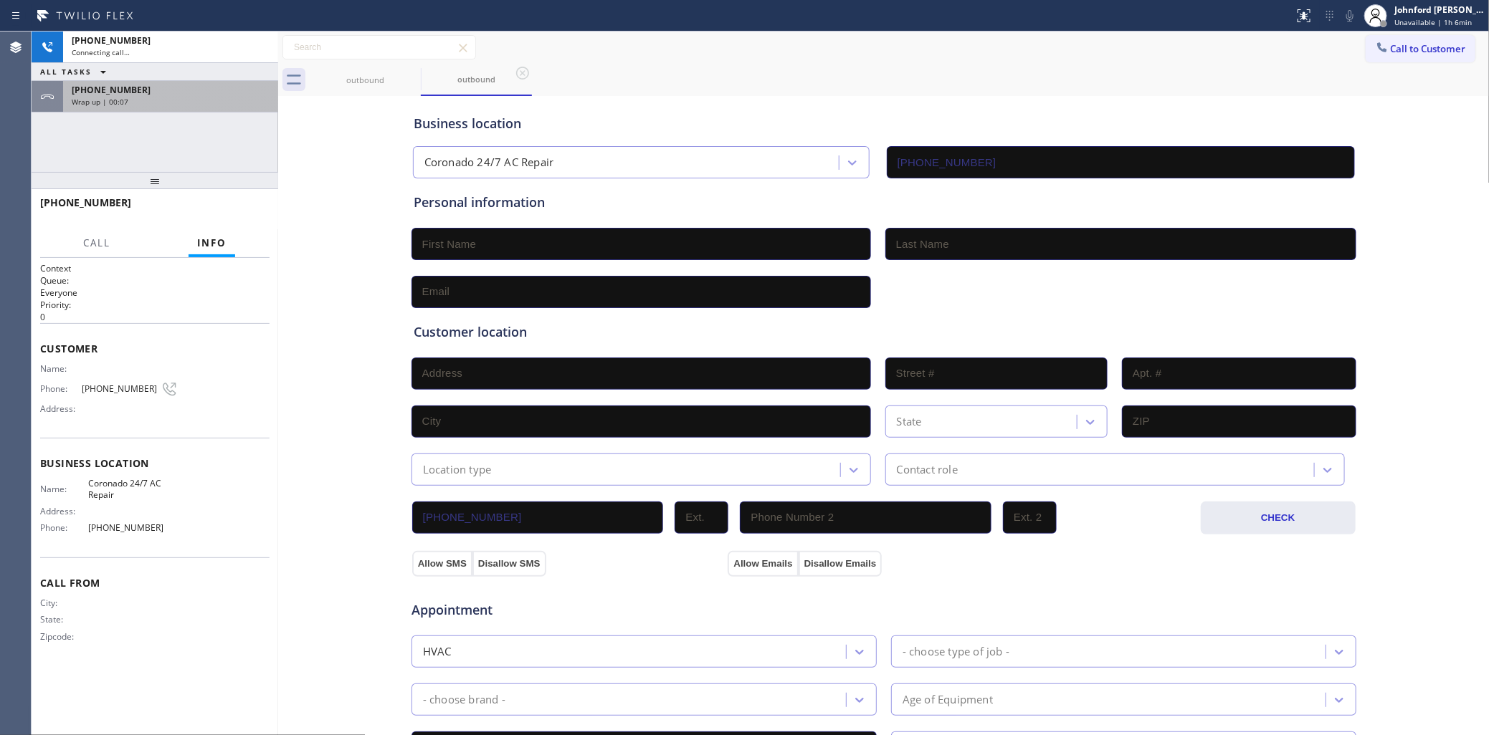
click at [156, 97] on div "Wrap up | 00:07" at bounding box center [171, 102] width 198 height 10
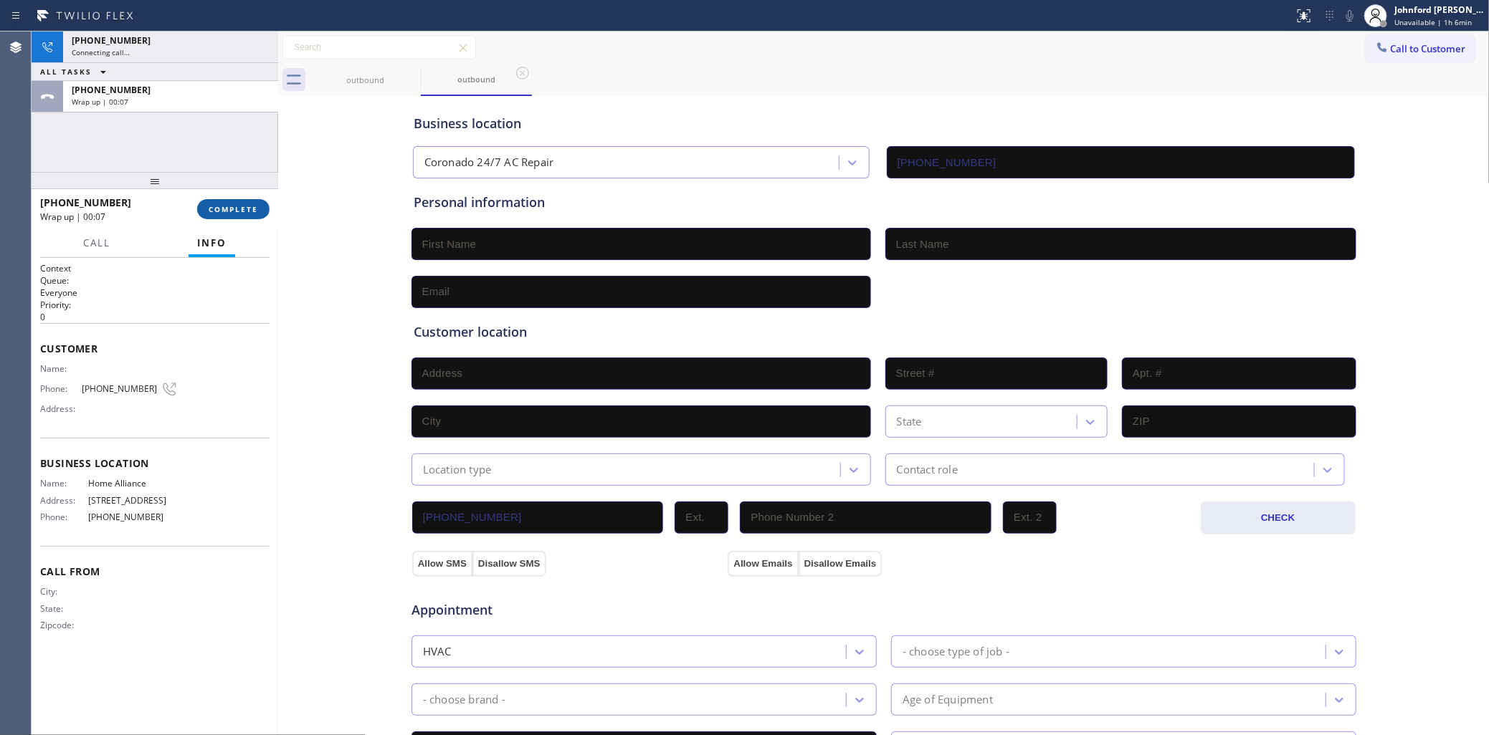
click at [249, 199] on button "COMPLETE" at bounding box center [233, 209] width 72 height 20
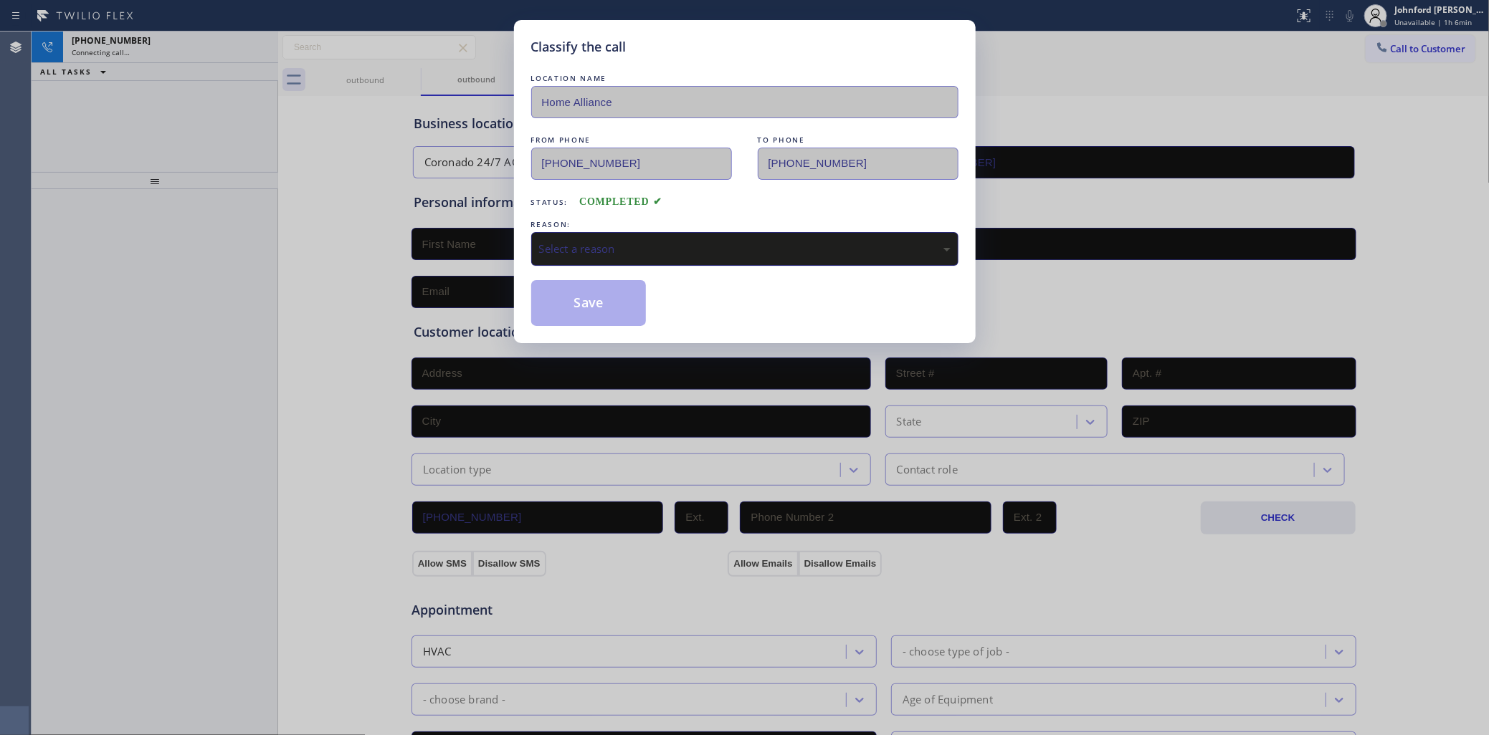
click at [701, 244] on div "Select a reason" at bounding box center [744, 249] width 411 height 16
click at [642, 315] on button "Save" at bounding box center [588, 303] width 115 height 46
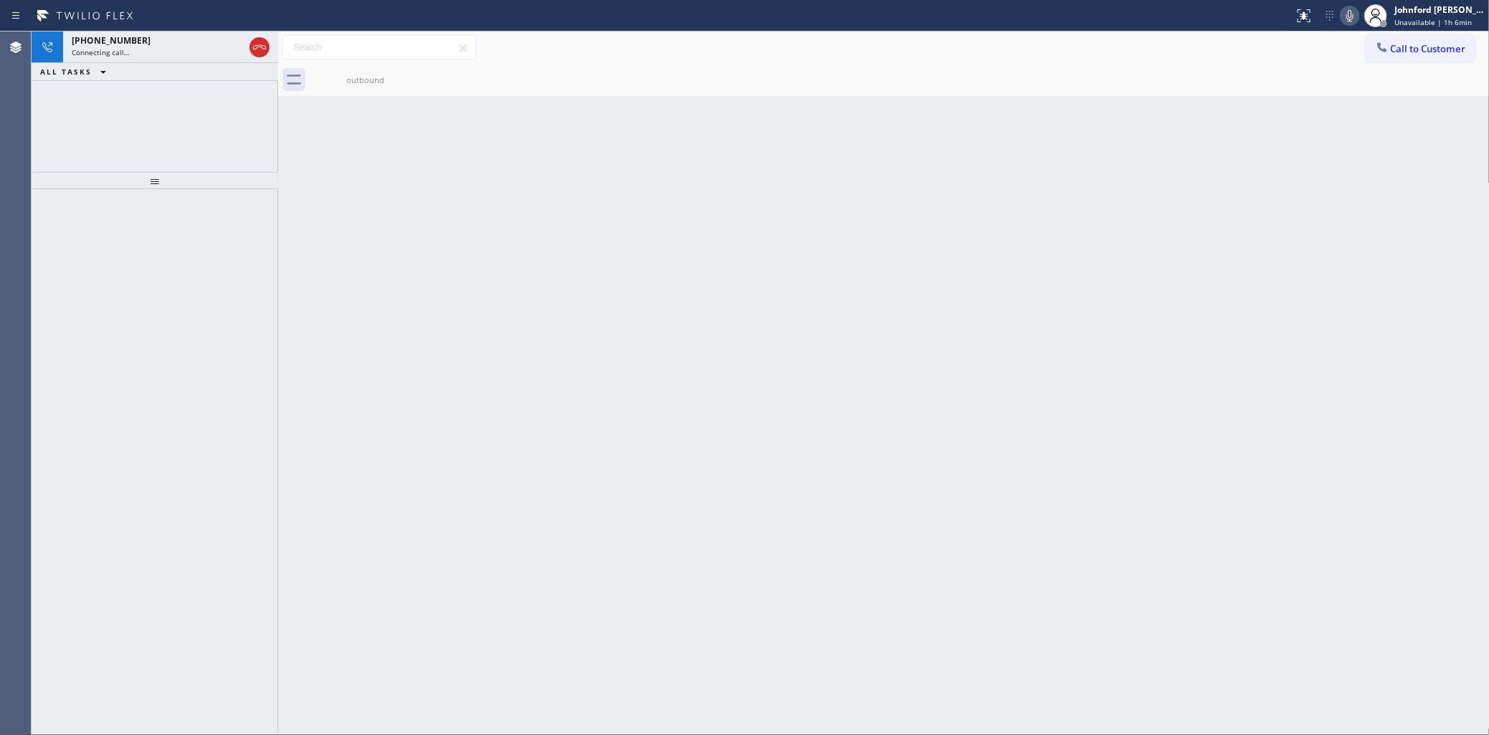
click at [205, 127] on div "[PHONE_NUMBER] Connecting call… ALL TASKS ALL TASKS ACTIVE TASKS TASKS IN WRAP …" at bounding box center [155, 102] width 247 height 140
click at [409, 108] on div "Back to Dashboard Change Sender ID Customers Technicians Select a contact Outbo…" at bounding box center [883, 384] width 1211 height 704
click at [278, 136] on div at bounding box center [278, 384] width 0 height 704
click at [255, 129] on div "[PHONE_NUMBER] Connecting call… ALL TASKS ALL TASKS ACTIVE TASKS TASKS IN WRAP …" at bounding box center [155, 102] width 247 height 140
click at [257, 52] on icon at bounding box center [259, 47] width 17 height 17
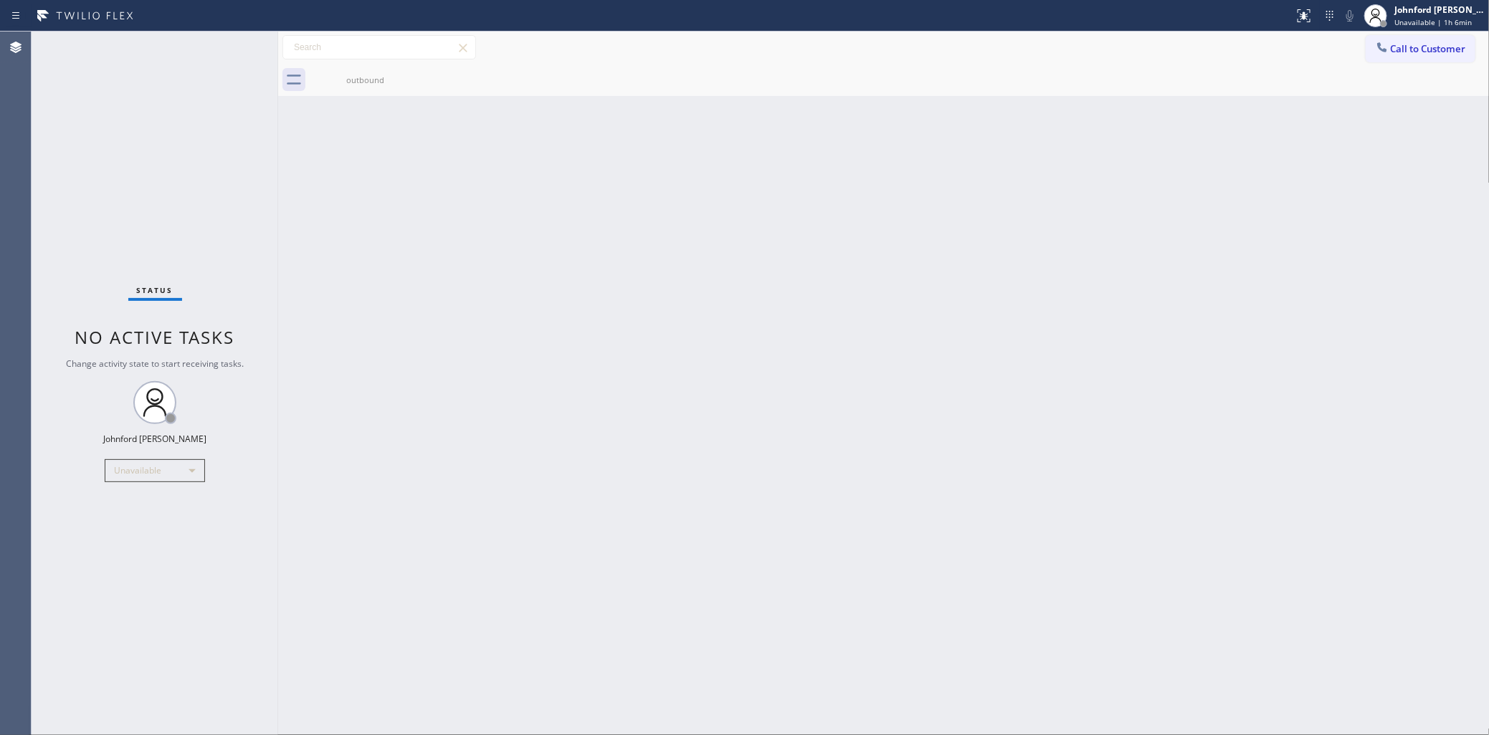
click at [1396, 49] on span "Call to Customer" at bounding box center [1428, 48] width 75 height 13
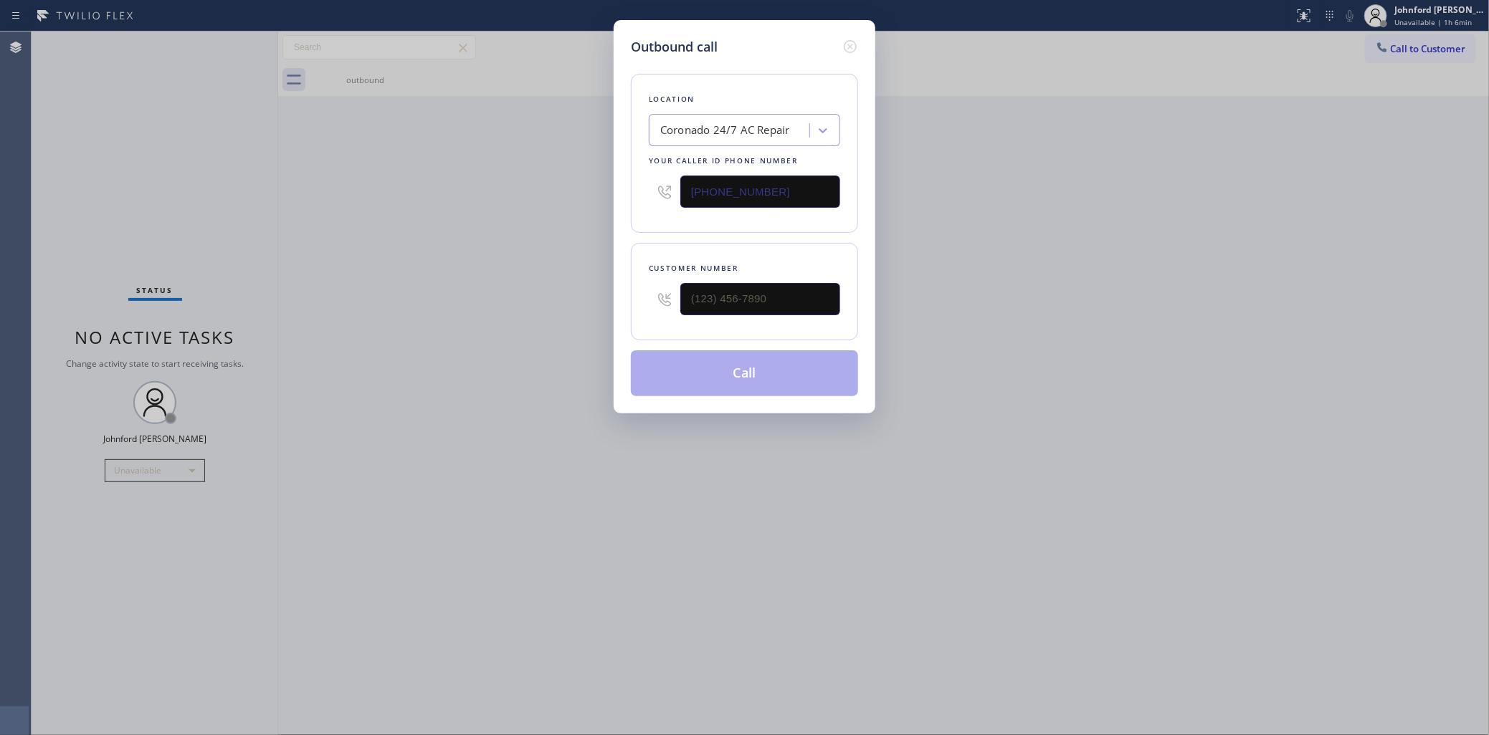
drag, startPoint x: 735, startPoint y: 199, endPoint x: 658, endPoint y: 195, distance: 76.8
click at [658, 195] on div "[PHONE_NUMBER]" at bounding box center [744, 191] width 191 height 47
click at [692, 189] on input "[PHONE_NUMBER]" at bounding box center [760, 192] width 160 height 32
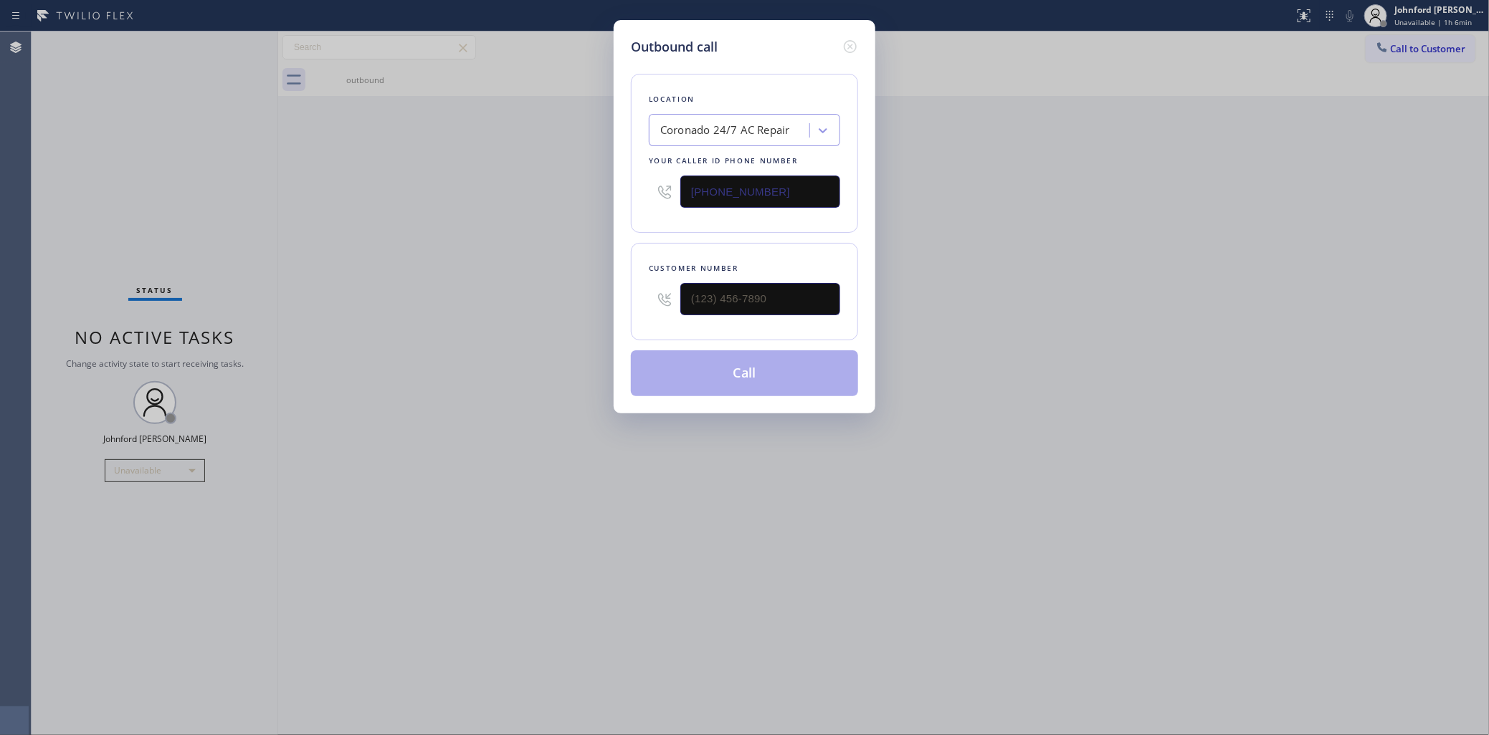
paste input "510) 808-6018"
type input "[PHONE_NUMBER]"
click at [572, 305] on div "Outbound call Location Cornerstone Appliance Repair [GEOGRAPHIC_DATA] Your call…" at bounding box center [744, 367] width 1489 height 735
paste input "510) 381-8233"
type input "[PHONE_NUMBER]"
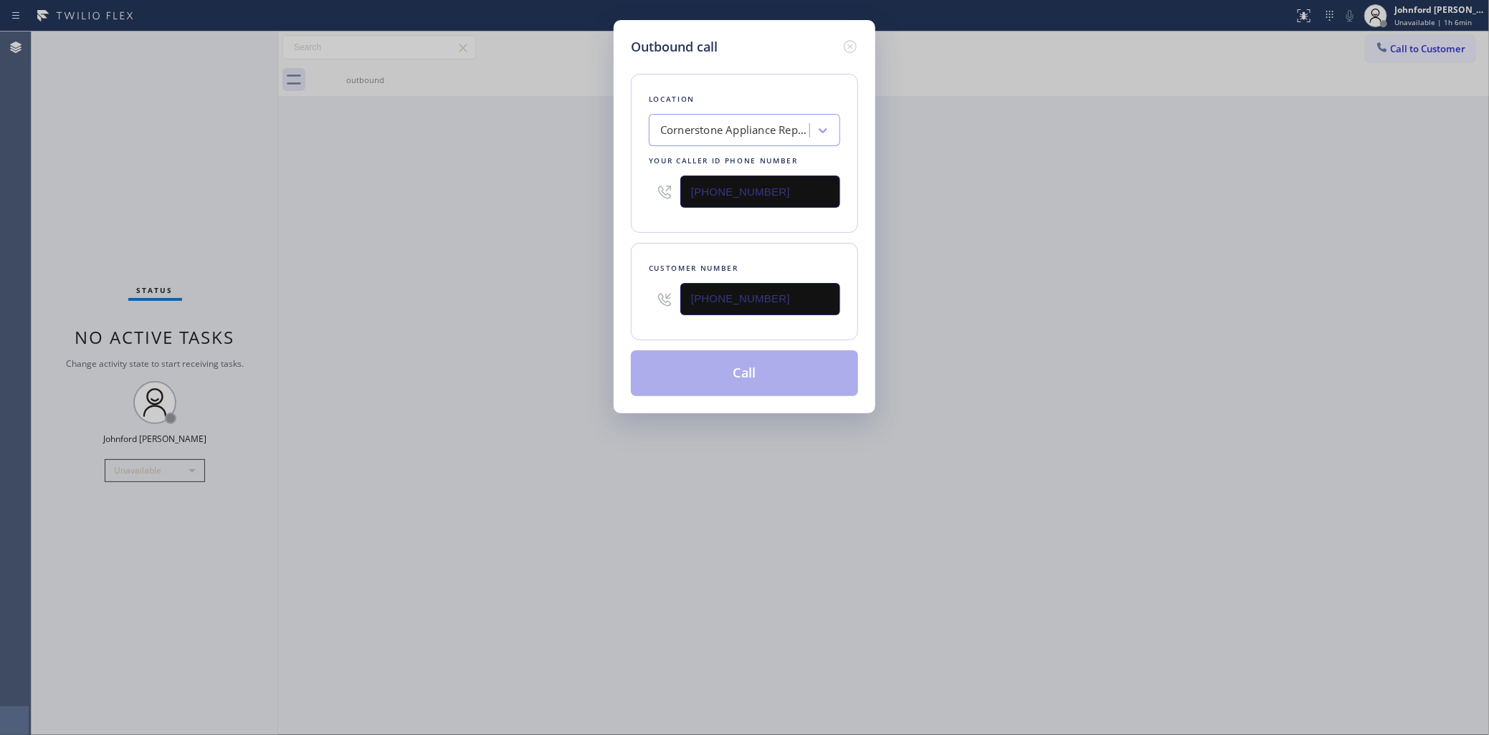
click at [473, 299] on div "Outbound call Location Cornerstone Appliance Repair [GEOGRAPHIC_DATA] Your call…" at bounding box center [744, 367] width 1489 height 735
click at [717, 377] on button "Call" at bounding box center [744, 374] width 227 height 46
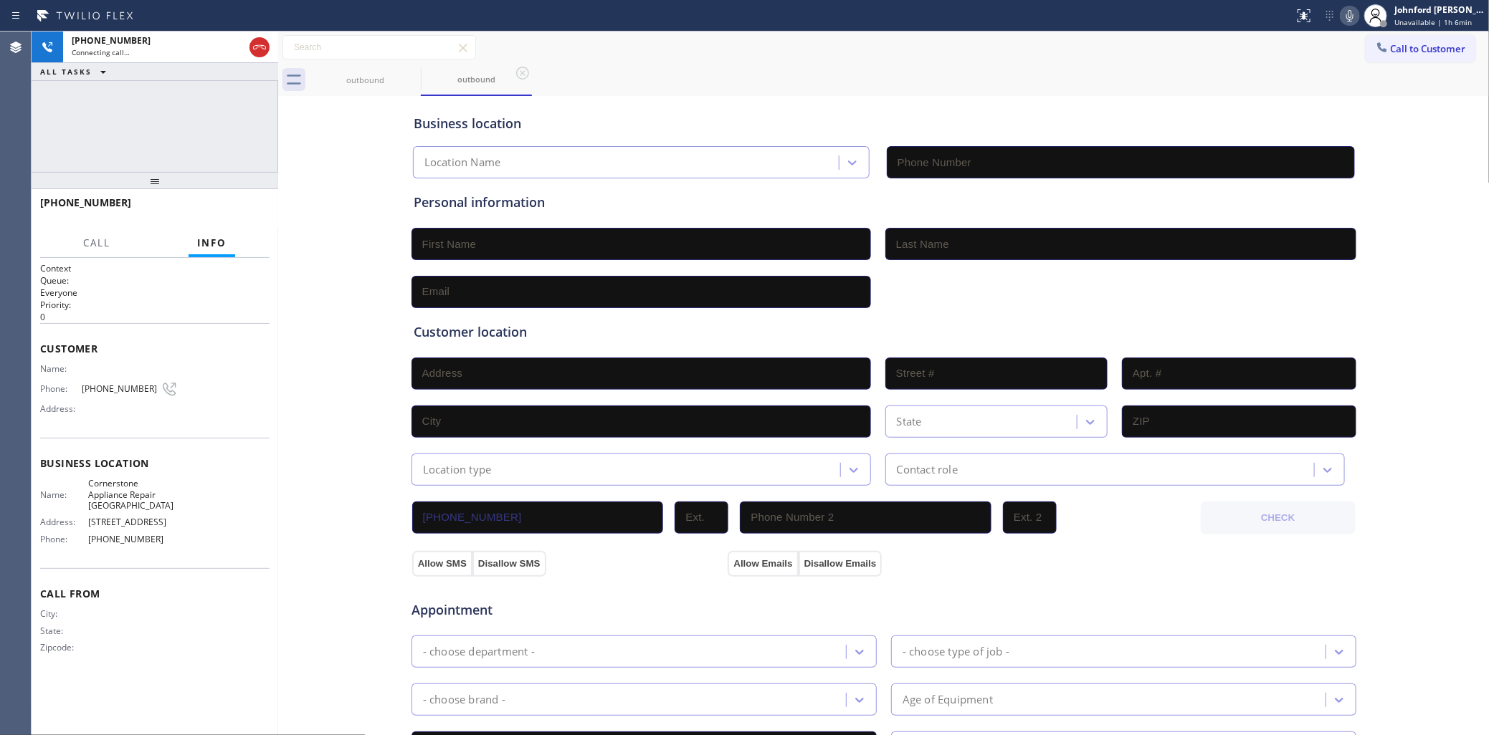
type input "[PHONE_NUMBER]"
click at [231, 143] on div "[PHONE_NUMBER] Connecting call… ALL TASKS ALL TASKS ACTIVE TASKS TASKS IN WRAP …" at bounding box center [155, 102] width 247 height 140
click at [86, 115] on div "[PHONE_NUMBER] Connecting call… ALL TASKS ALL TASKS ACTIVE TASKS TASKS IN WRAP …" at bounding box center [155, 102] width 247 height 140
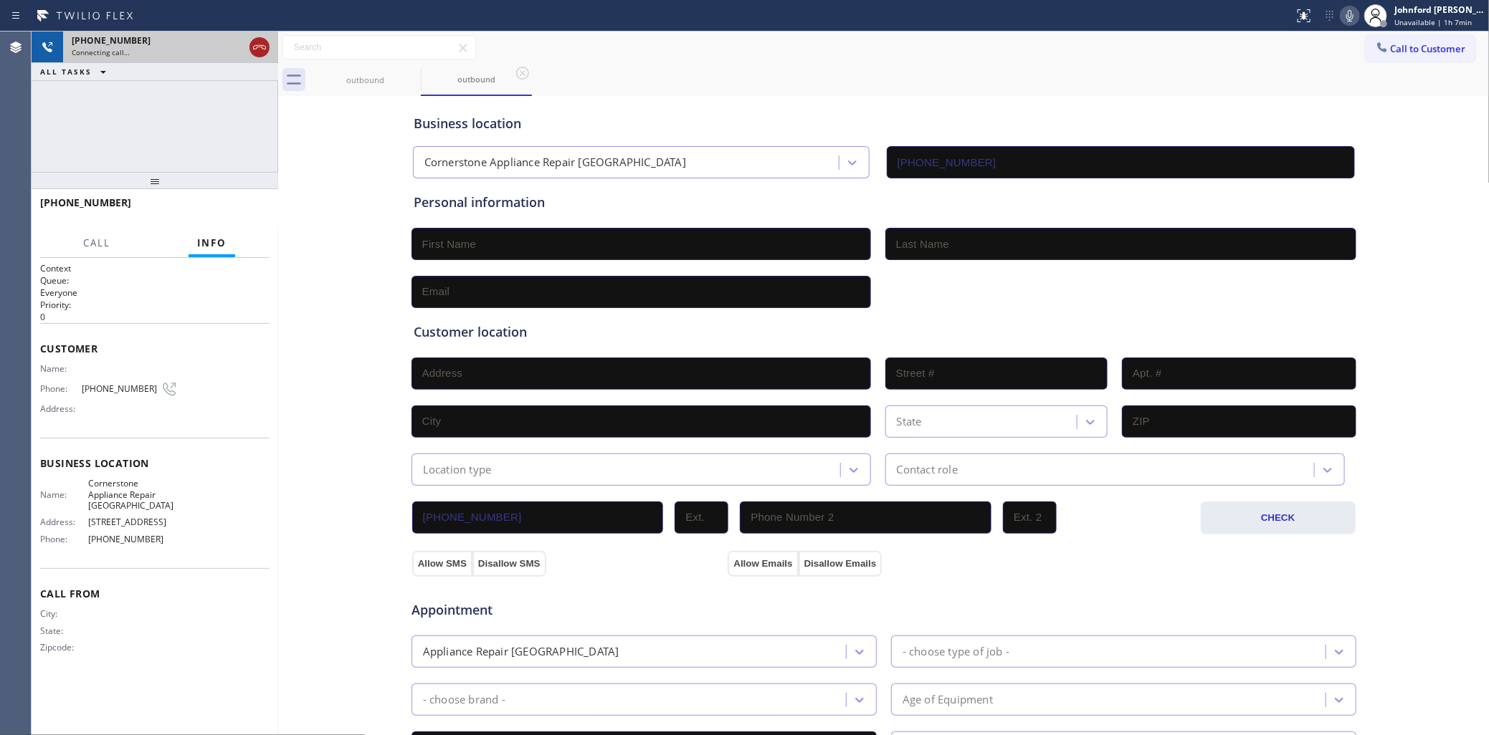
click at [267, 49] on icon at bounding box center [259, 47] width 17 height 17
click at [399, 67] on div "outbound" at bounding box center [365, 80] width 108 height 32
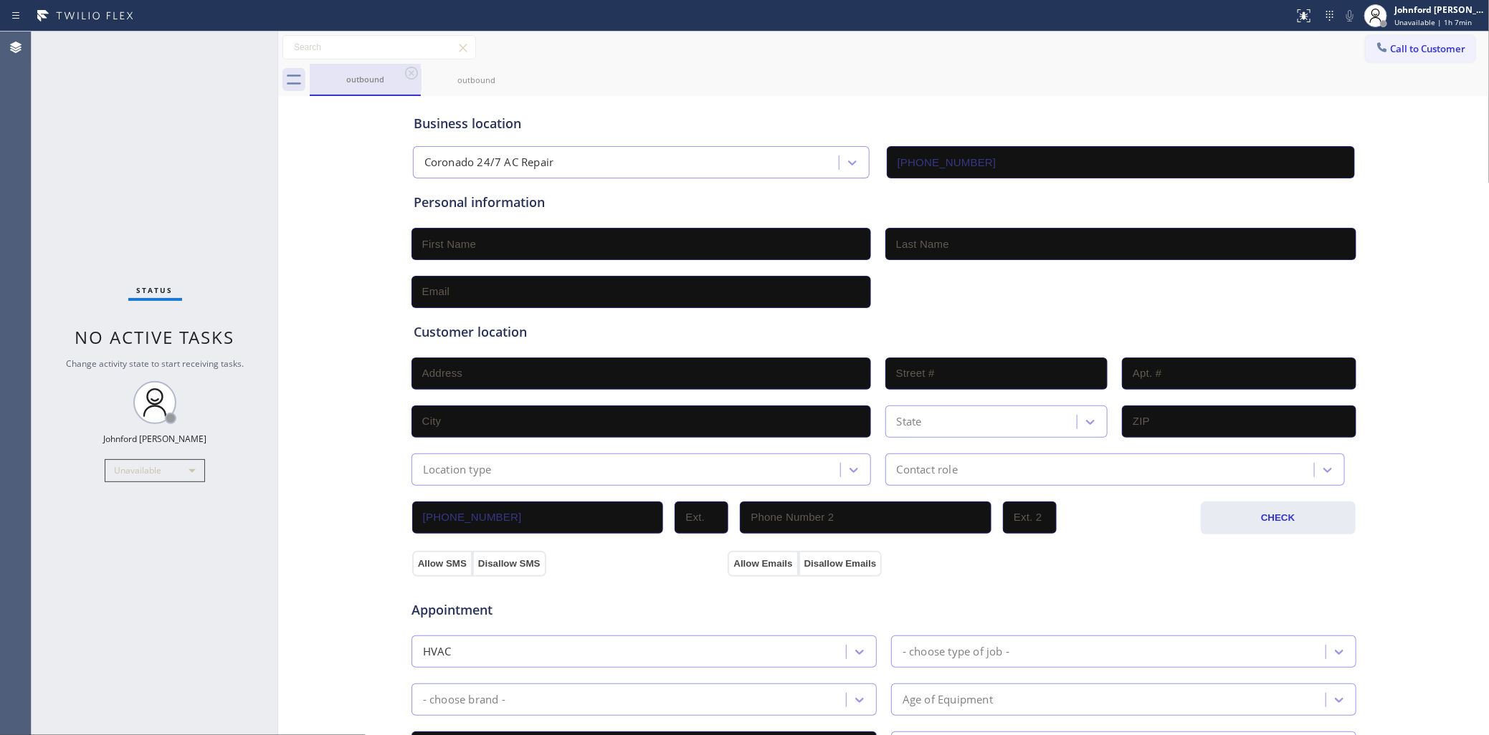
click at [399, 67] on div "outbound" at bounding box center [365, 79] width 108 height 31
click at [423, 73] on div "outbound" at bounding box center [476, 80] width 108 height 32
click at [423, 75] on div "outbound" at bounding box center [476, 80] width 108 height 11
click at [423, 74] on div "outbound" at bounding box center [476, 79] width 108 height 11
click at [694, 82] on div "outbound outbound" at bounding box center [900, 80] width 1180 height 32
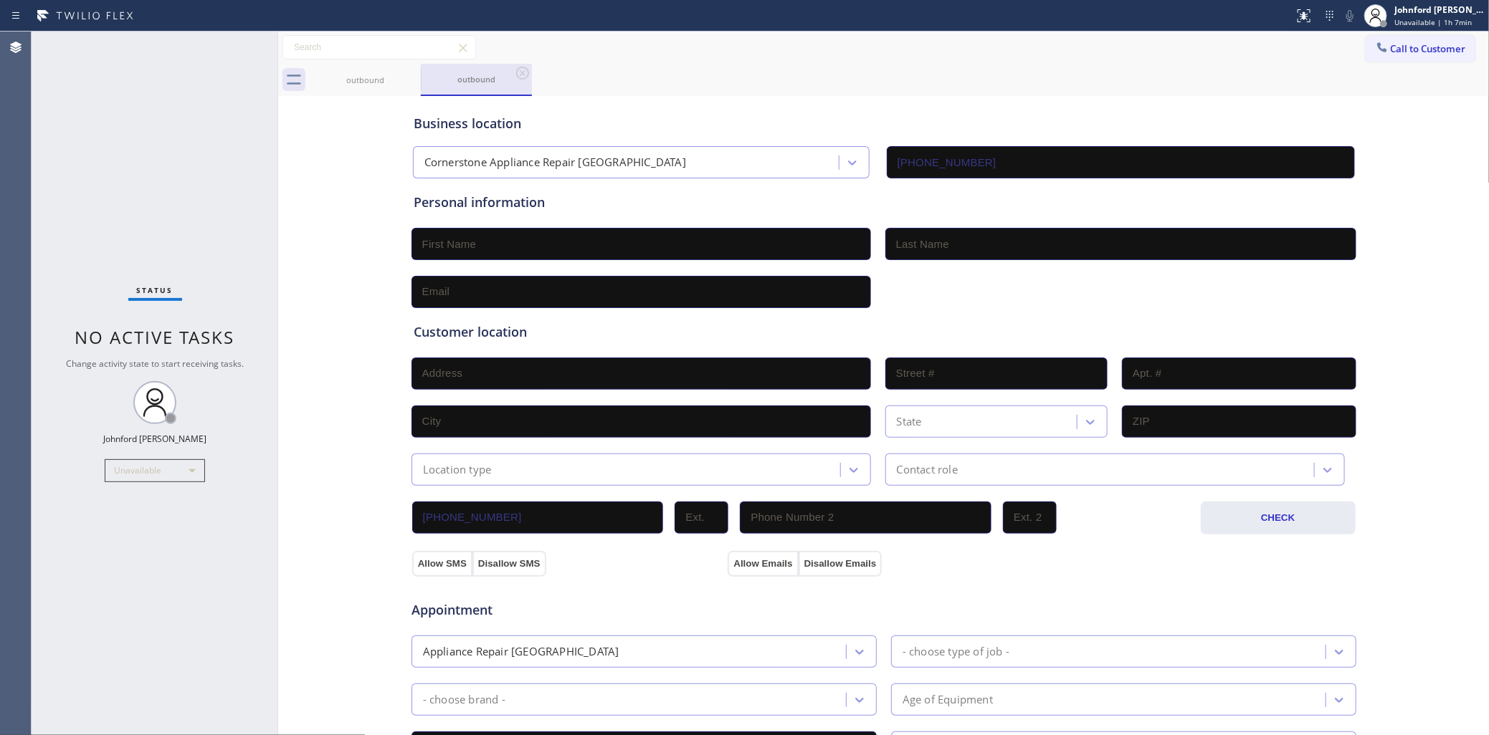
click at [513, 84] on div "outbound" at bounding box center [476, 79] width 108 height 11
click at [515, 77] on icon at bounding box center [522, 73] width 17 height 17
click at [516, 76] on div "outbound" at bounding box center [900, 80] width 1180 height 32
click at [405, 68] on icon at bounding box center [411, 73] width 17 height 17
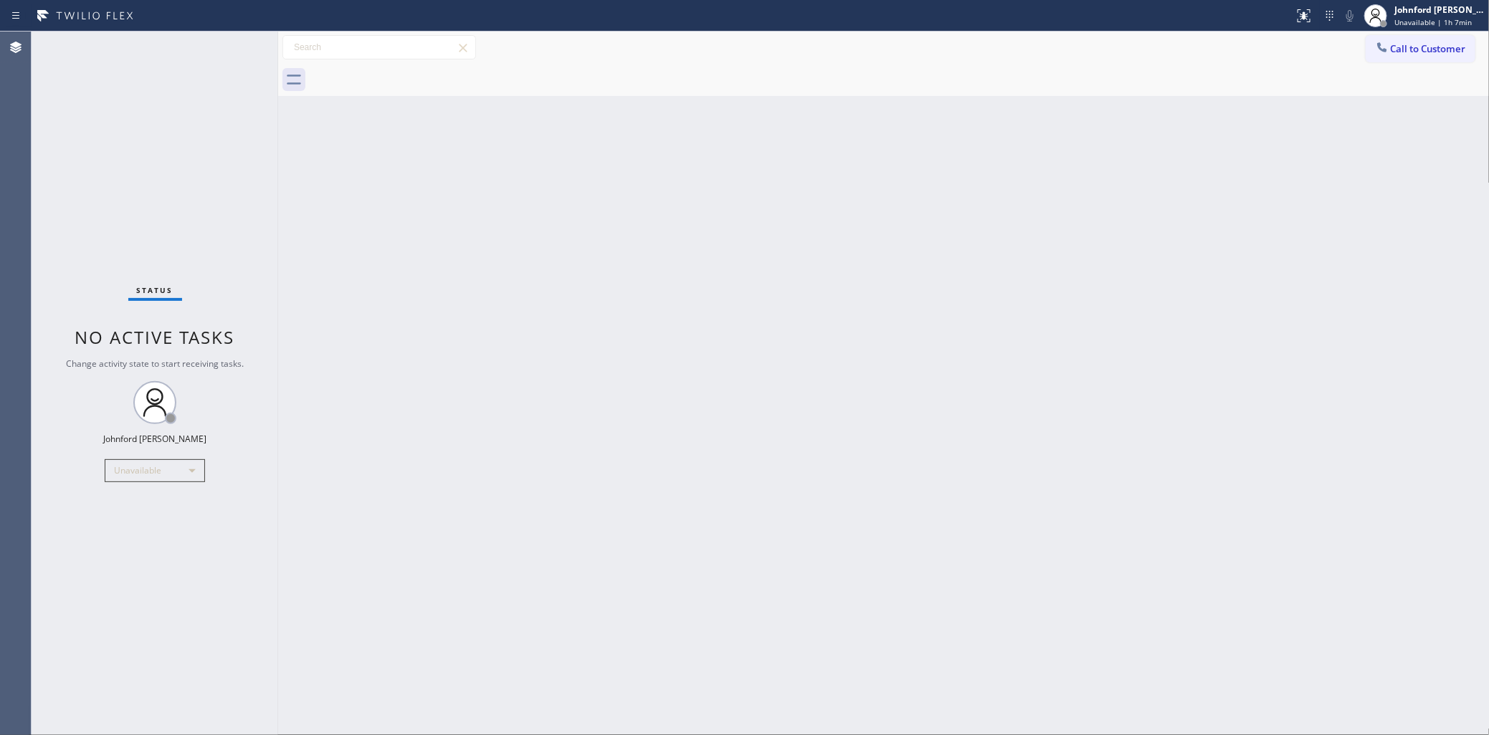
click at [405, 68] on div at bounding box center [900, 80] width 1180 height 32
click at [128, 183] on div "Status No active tasks Change activity state to start receiving tasks. [PERSON_…" at bounding box center [155, 384] width 247 height 704
click at [91, 133] on div "Status No active tasks Change activity state to start receiving tasks. [PERSON_…" at bounding box center [155, 384] width 247 height 704
drag, startPoint x: 1350, startPoint y: 201, endPoint x: 1369, endPoint y: 123, distance: 79.8
click at [1349, 190] on div "Back to Dashboard Change Sender ID Customers Technicians Select a contact Outbo…" at bounding box center [883, 384] width 1211 height 704
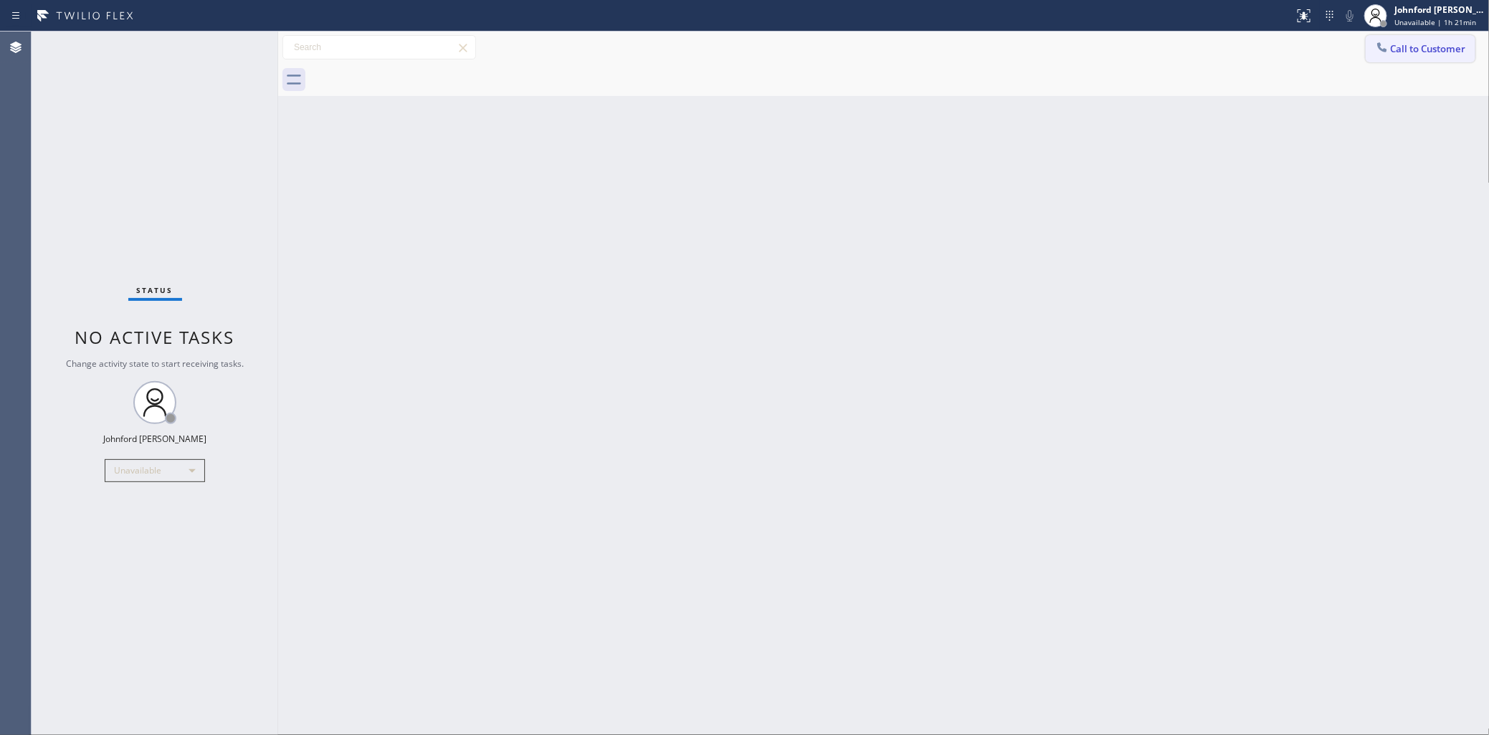
click at [1403, 47] on span "Call to Customer" at bounding box center [1428, 48] width 75 height 13
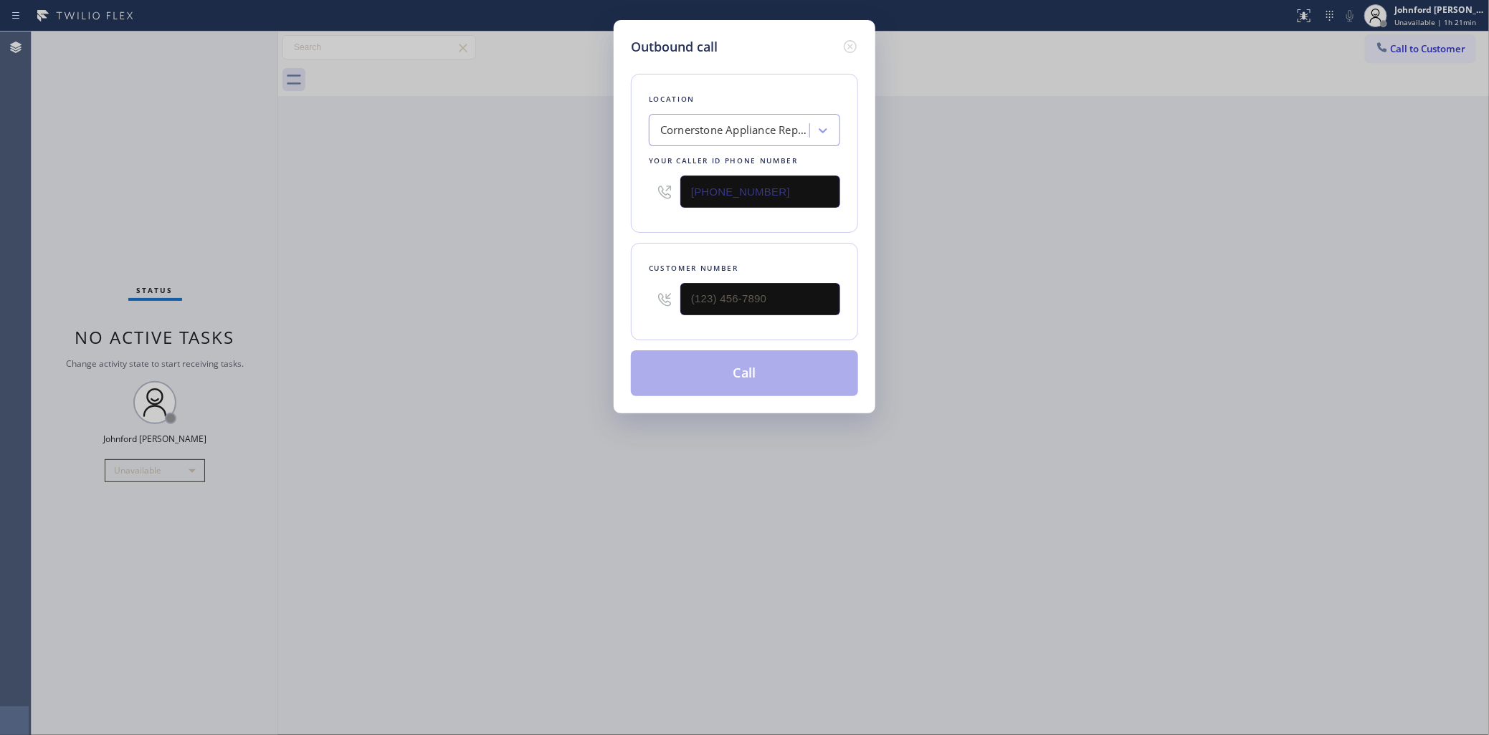
drag, startPoint x: 746, startPoint y: 186, endPoint x: 392, endPoint y: 215, distance: 354.6
click at [556, 196] on div "Outbound call Location Cornerstone Appliance Repair [GEOGRAPHIC_DATA] Your call…" at bounding box center [744, 367] width 1489 height 735
paste input "267) 202-0829"
type input "[PHONE_NUMBER]"
drag, startPoint x: 674, startPoint y: 312, endPoint x: 540, endPoint y: 312, distance: 134.0
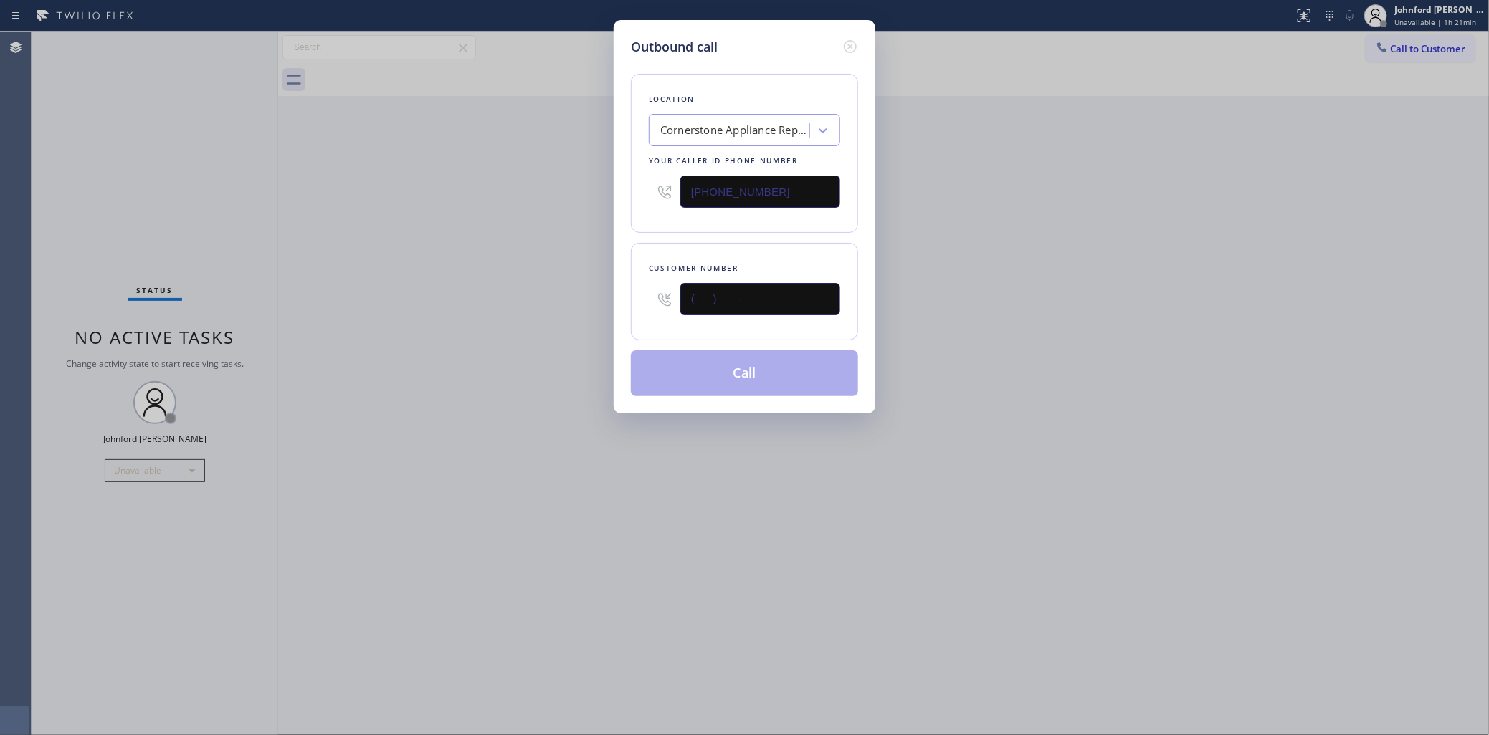
click at [588, 312] on div "Outbound call Location Cornerstone Appliance Repair [GEOGRAPHIC_DATA] Your call…" at bounding box center [744, 367] width 1489 height 735
paste input "610) 931-2511"
type input "[PHONE_NUMBER]"
click at [518, 312] on div "Outbound call Location Cornerstone Appliance Repair [GEOGRAPHIC_DATA] Your call…" at bounding box center [744, 367] width 1489 height 735
click at [711, 362] on button "Call" at bounding box center [744, 374] width 227 height 46
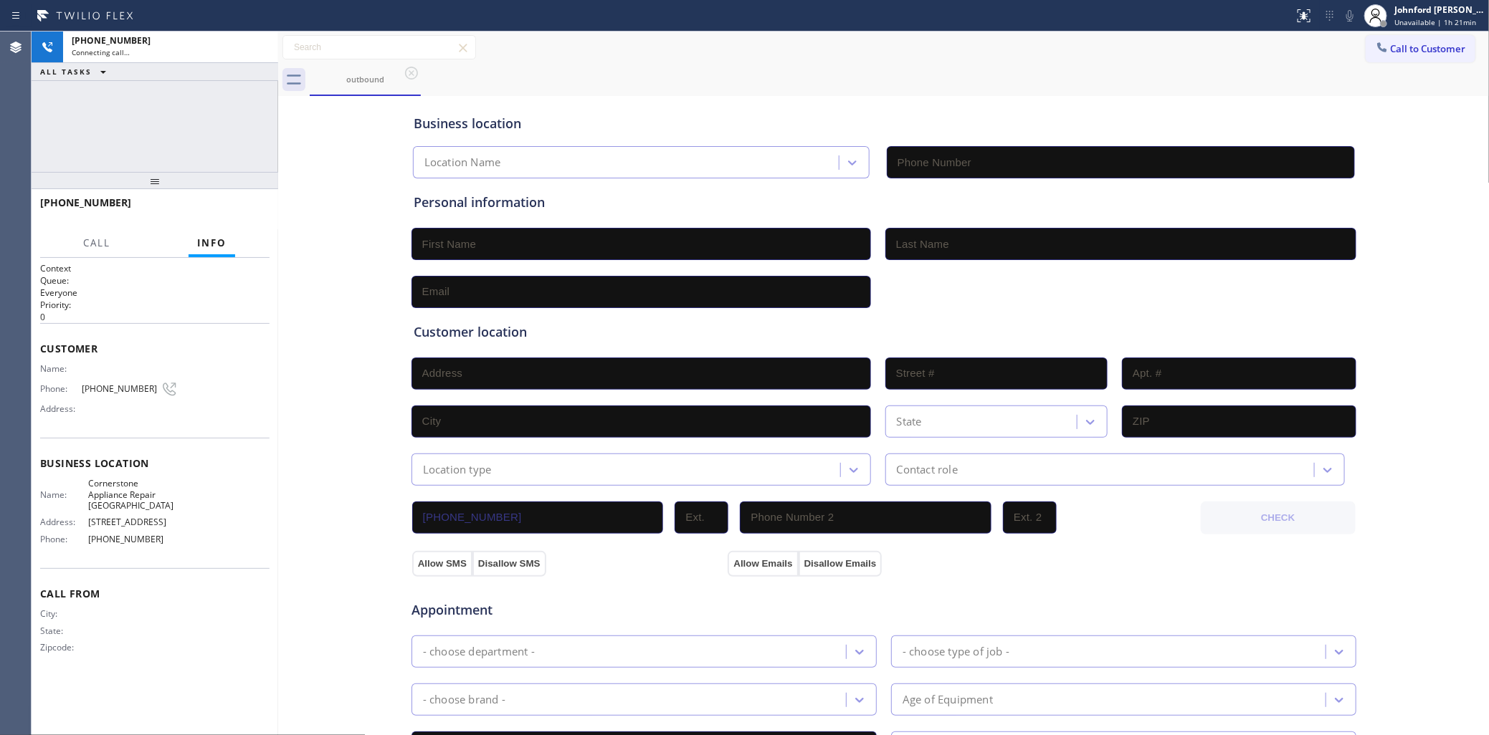
type input "[PHONE_NUMBER]"
click at [292, 538] on div "Business location Cornerstone Appliance Repair [GEOGRAPHIC_DATA] [PHONE_NUMBER]…" at bounding box center [884, 589] width 1204 height 979
click at [69, 101] on div "[PHONE_NUMBER] Connecting call… ALL TASKS ALL TASKS ACTIVE TASKS TASKS IN WRAP …" at bounding box center [155, 102] width 247 height 140
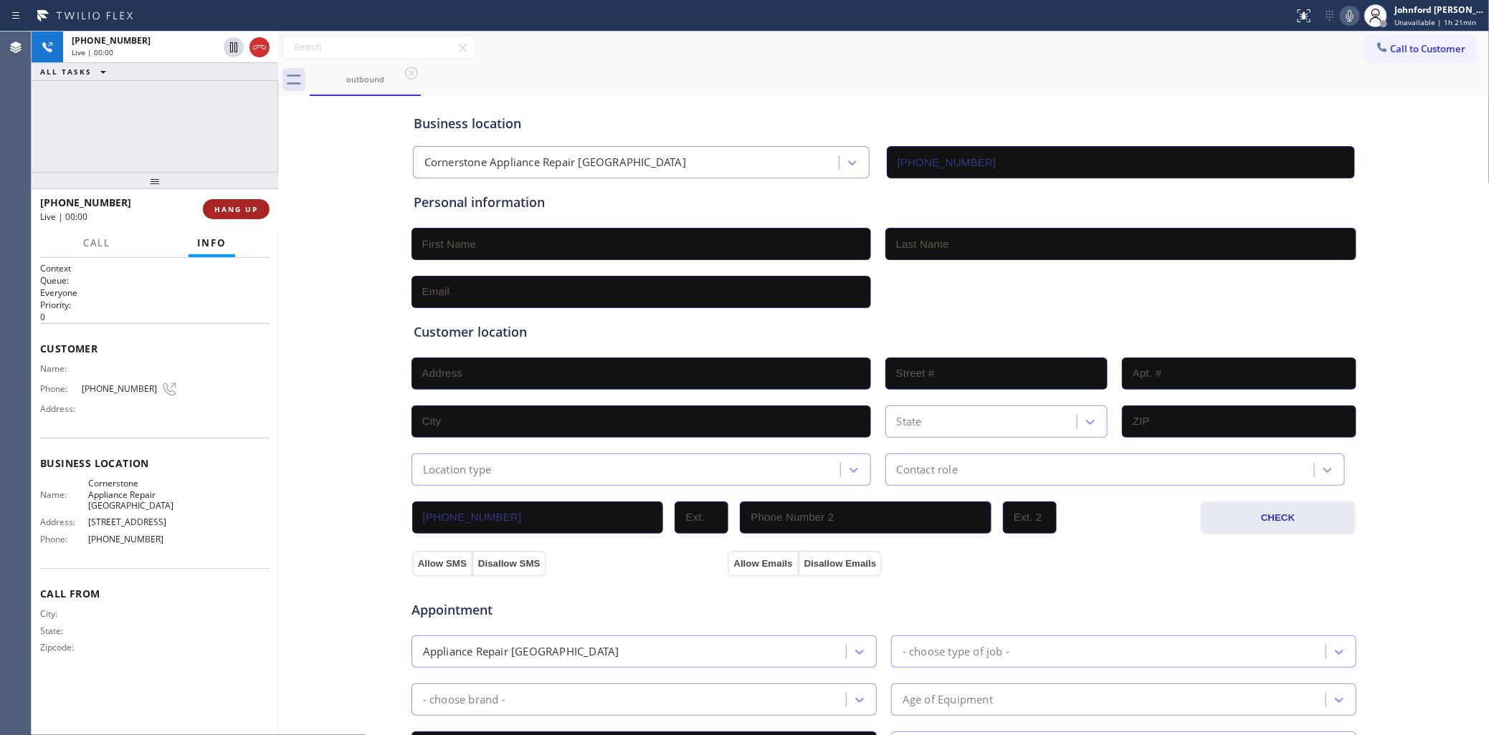
click at [239, 211] on span "HANG UP" at bounding box center [236, 209] width 44 height 10
click at [1378, 43] on button "Call to Customer" at bounding box center [1421, 48] width 110 height 27
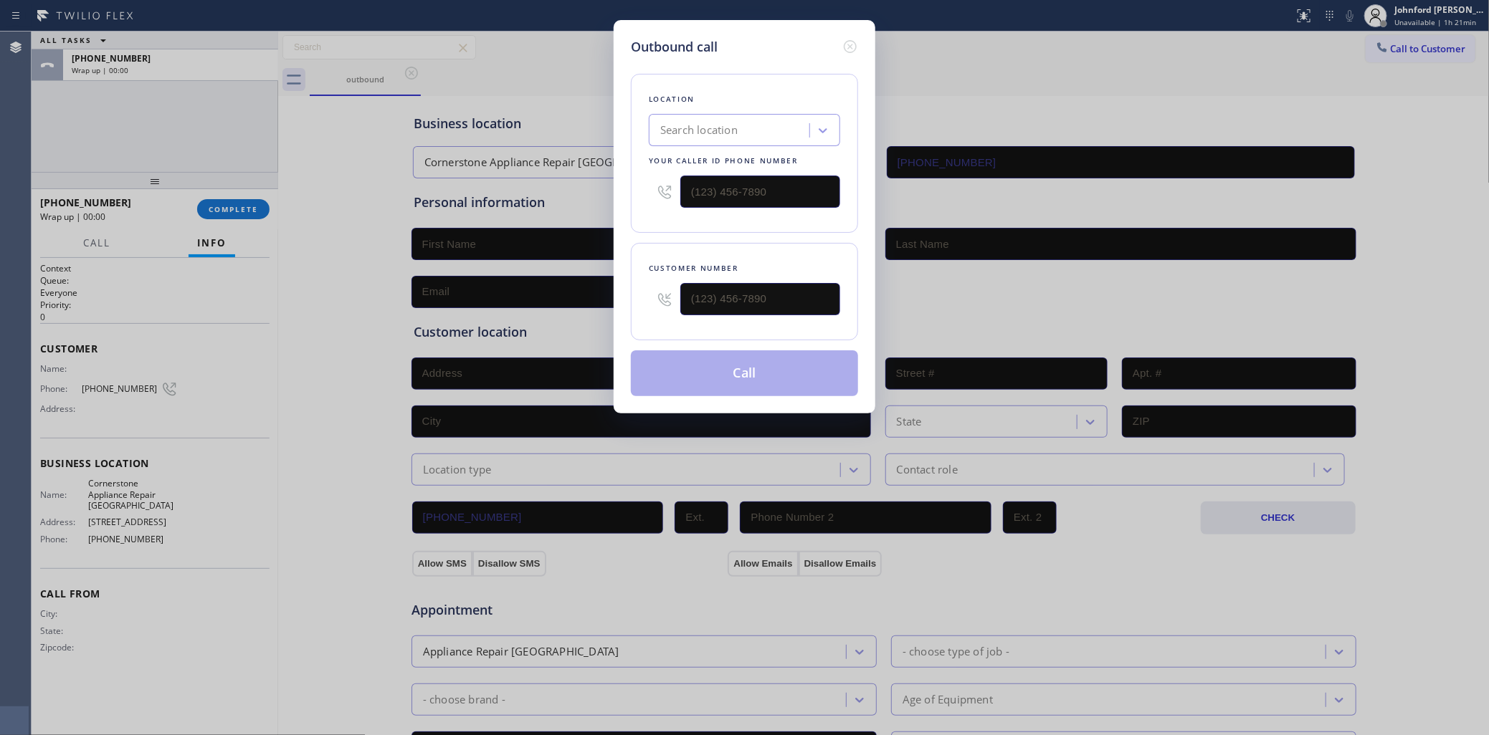
drag, startPoint x: 776, startPoint y: 270, endPoint x: 677, endPoint y: 315, distance: 108.4
click at [677, 315] on div "Customer number" at bounding box center [744, 291] width 227 height 97
type input "(___) ___-____"
click at [776, 287] on input "(___) ___-____" at bounding box center [760, 299] width 160 height 32
type input "(___) ___-____"
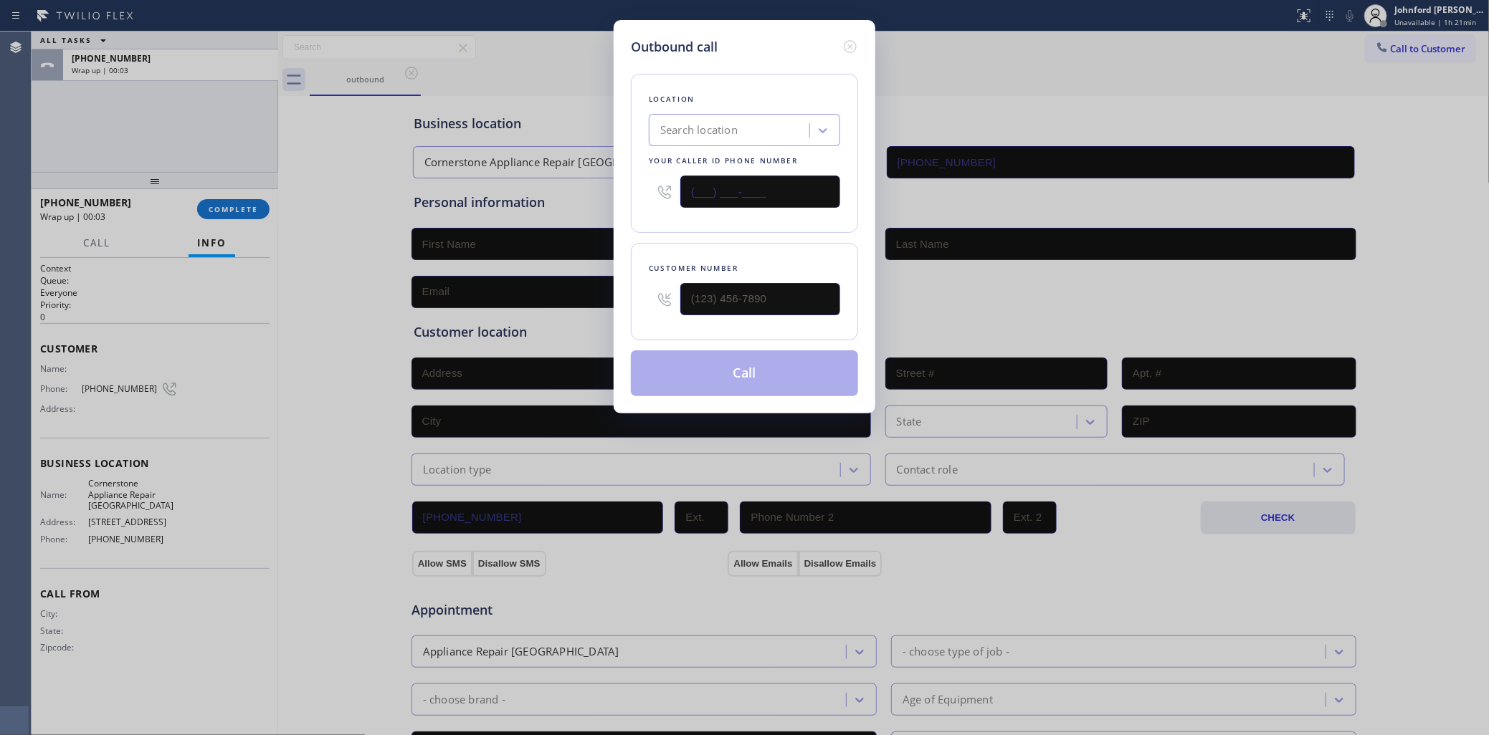
drag, startPoint x: 754, startPoint y: 191, endPoint x: 278, endPoint y: 226, distance: 477.2
click at [482, 201] on div "Outbound call Location Search location Your caller id phone number (___) ___-__…" at bounding box center [744, 367] width 1489 height 735
paste input "267) 202-0829"
type input "[PHONE_NUMBER]"
drag, startPoint x: 796, startPoint y: 303, endPoint x: 599, endPoint y: 303, distance: 196.4
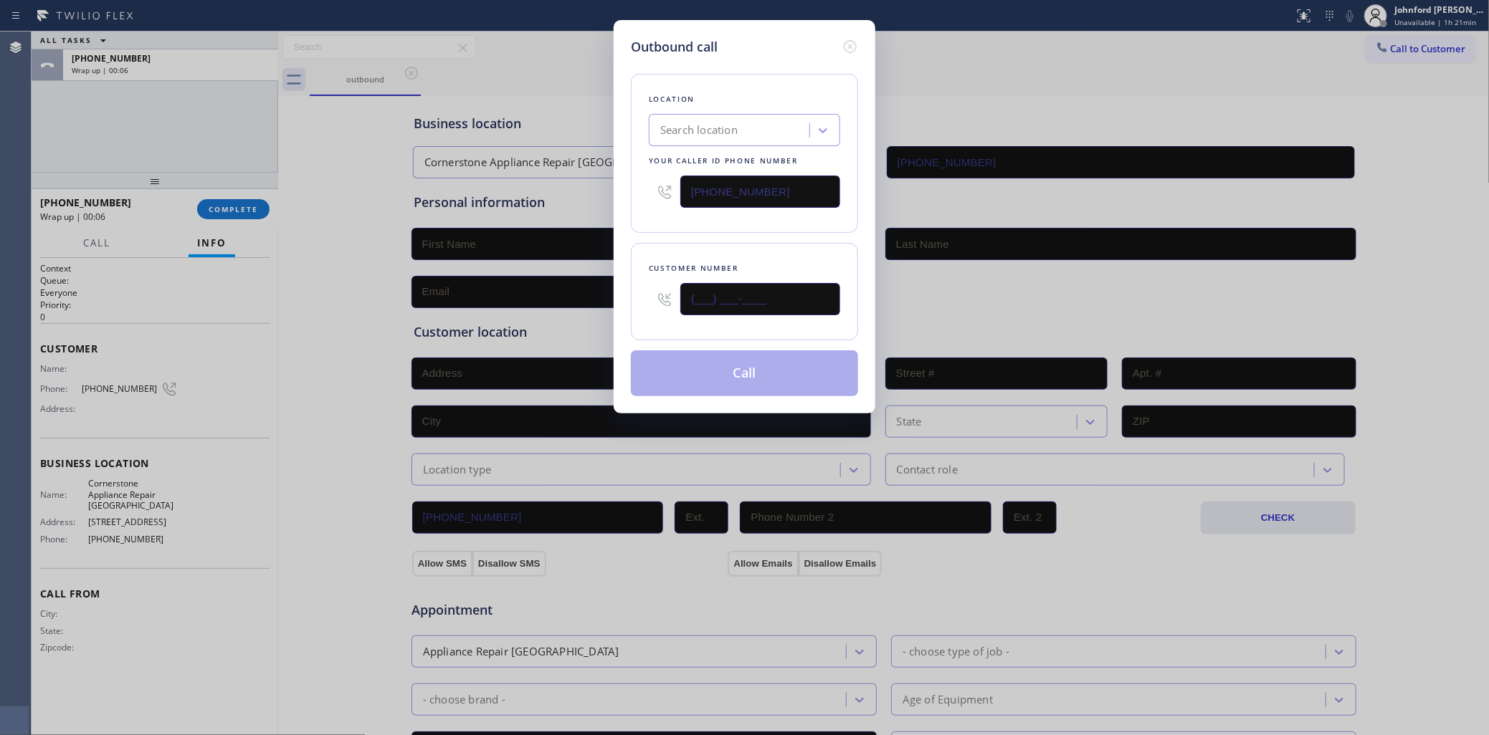
click at [599, 303] on div "Outbound call Location Search location Your caller id phone number [PHONE_NUMBE…" at bounding box center [744, 367] width 1489 height 735
paste input "610) 931-2511"
type input "[PHONE_NUMBER]"
click at [692, 243] on div "Customer number [PHONE_NUMBER]" at bounding box center [744, 291] width 227 height 97
click at [683, 356] on button "Call" at bounding box center [744, 374] width 227 height 46
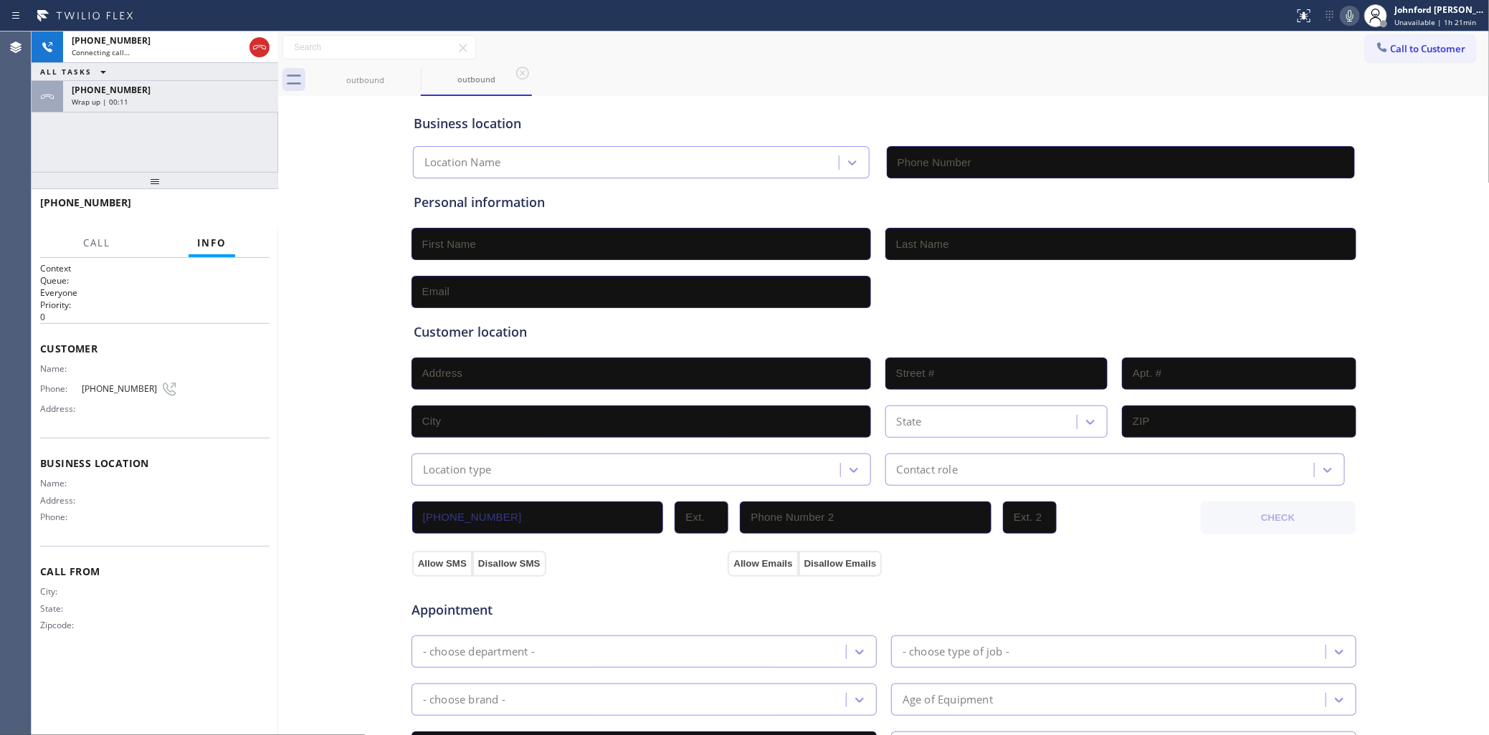
click at [201, 79] on div "ALL TASKS ALL TASKS ACTIVE TASKS TASKS IN WRAP UP" at bounding box center [155, 72] width 247 height 18
click at [176, 95] on div "[PHONE_NUMBER]" at bounding box center [171, 90] width 198 height 12
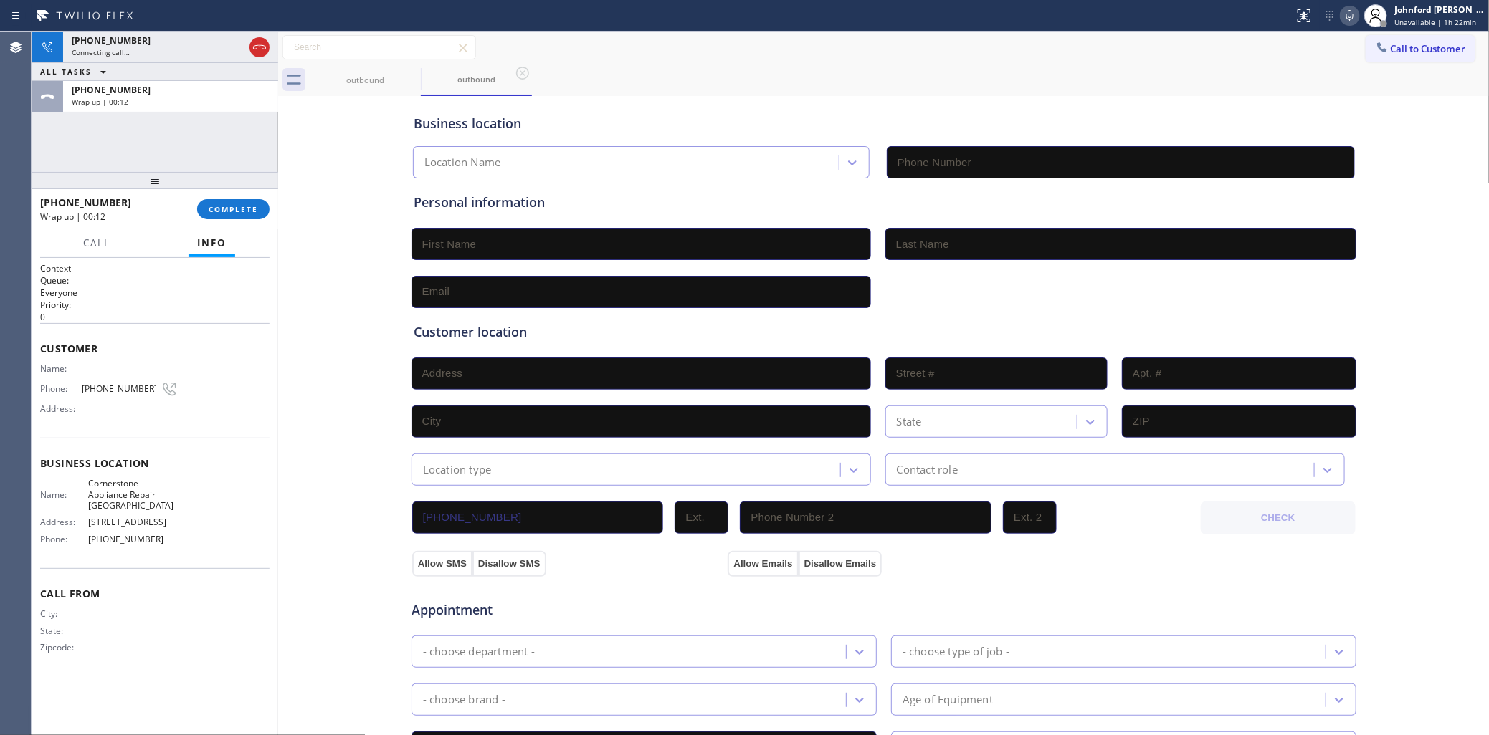
click at [195, 205] on div "[PHONE_NUMBER] Wrap up | 00:12" at bounding box center [118, 209] width 157 height 37
click at [206, 206] on button "COMPLETE" at bounding box center [233, 209] width 72 height 20
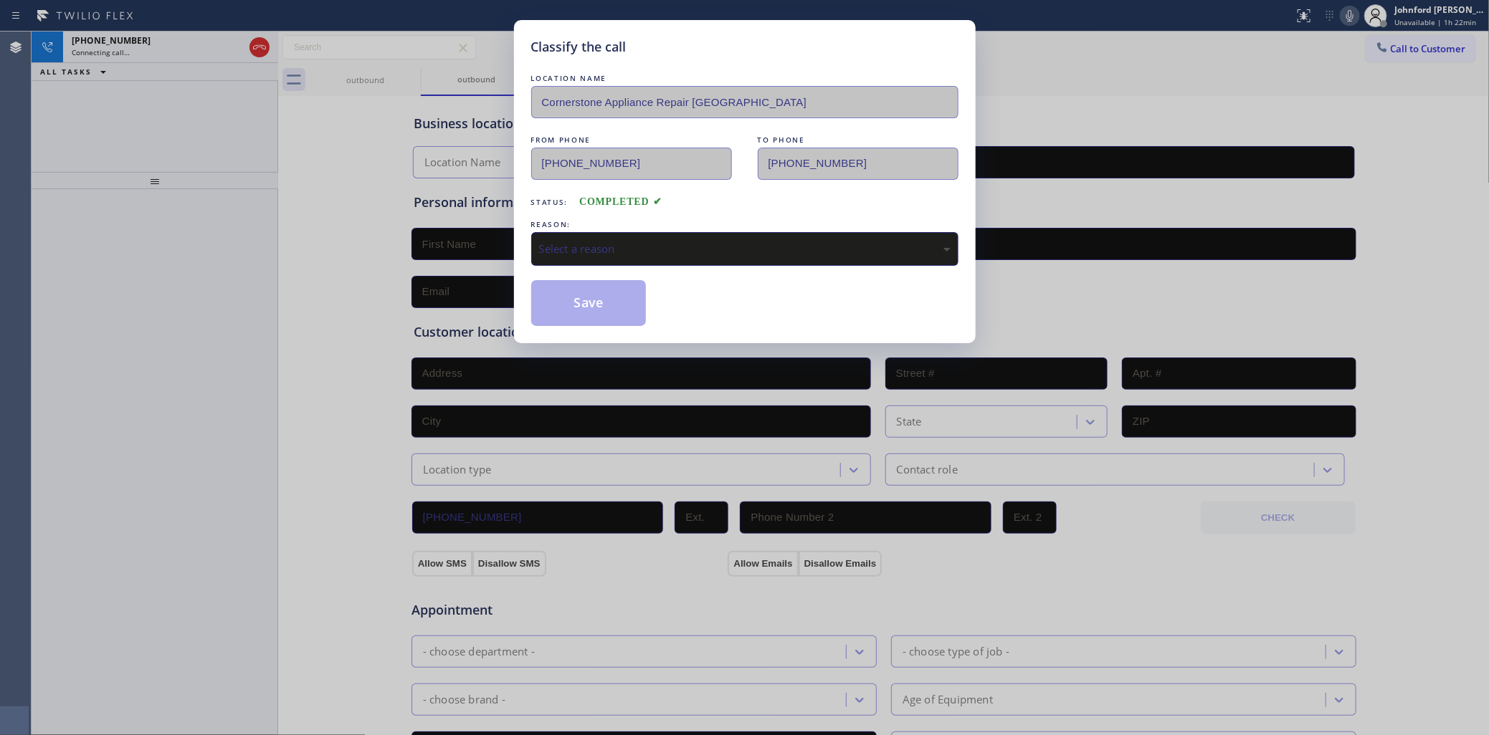
click at [557, 348] on div "Classify the call LOCATION NAME Cornerstone Appliance Repair Oakland FROM PHONE…" at bounding box center [744, 367] width 1489 height 735
click at [257, 49] on div "Classify the call LOCATION NAME Cornerstone Appliance Repair Oakland FROM PHONE…" at bounding box center [744, 367] width 1489 height 735
drag, startPoint x: 584, startPoint y: 231, endPoint x: 585, endPoint y: 255, distance: 24.4
click at [585, 233] on div "Select a reason" at bounding box center [744, 249] width 427 height 34
click at [589, 307] on button "Save" at bounding box center [588, 303] width 115 height 46
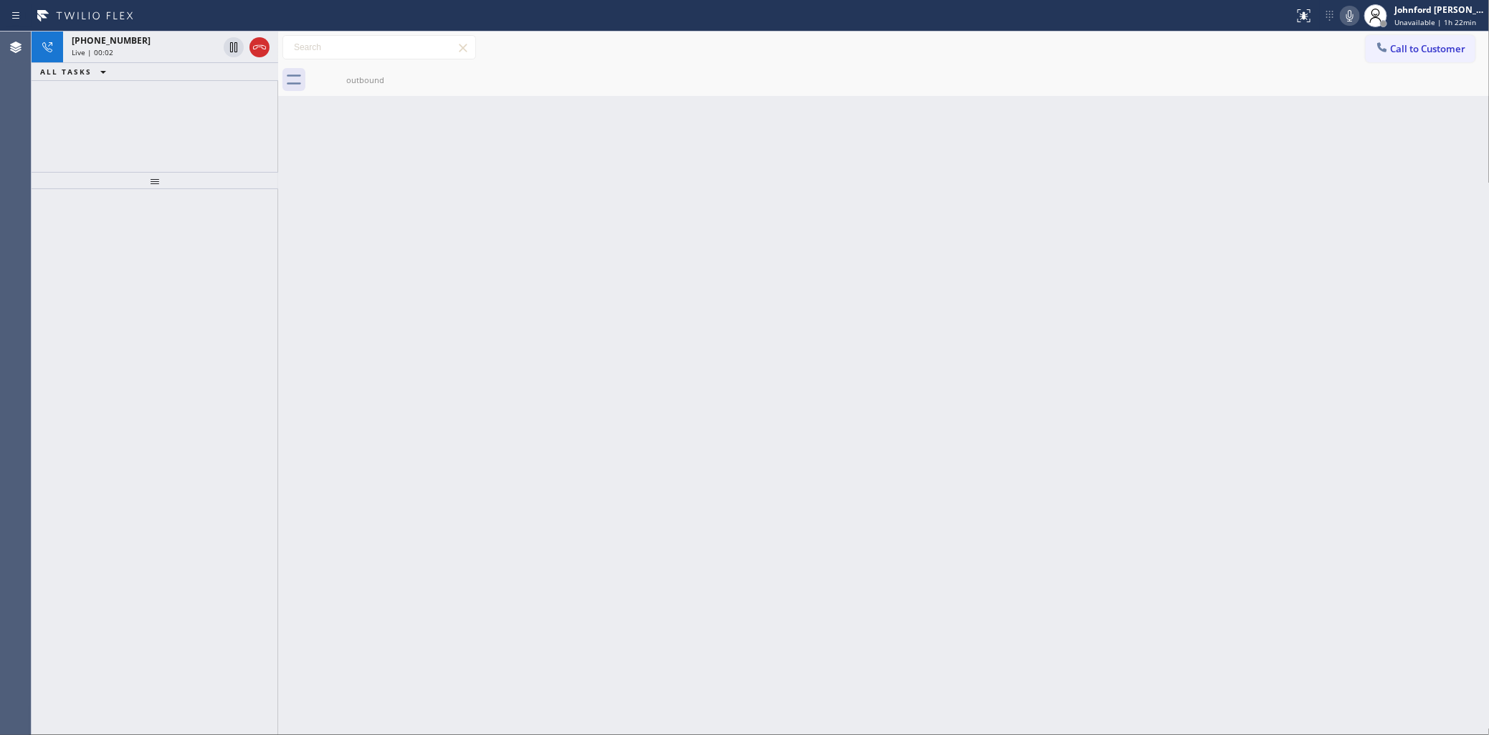
click at [262, 42] on icon at bounding box center [259, 47] width 17 height 17
click at [218, 42] on div "[PHONE_NUMBER]" at bounding box center [145, 40] width 146 height 12
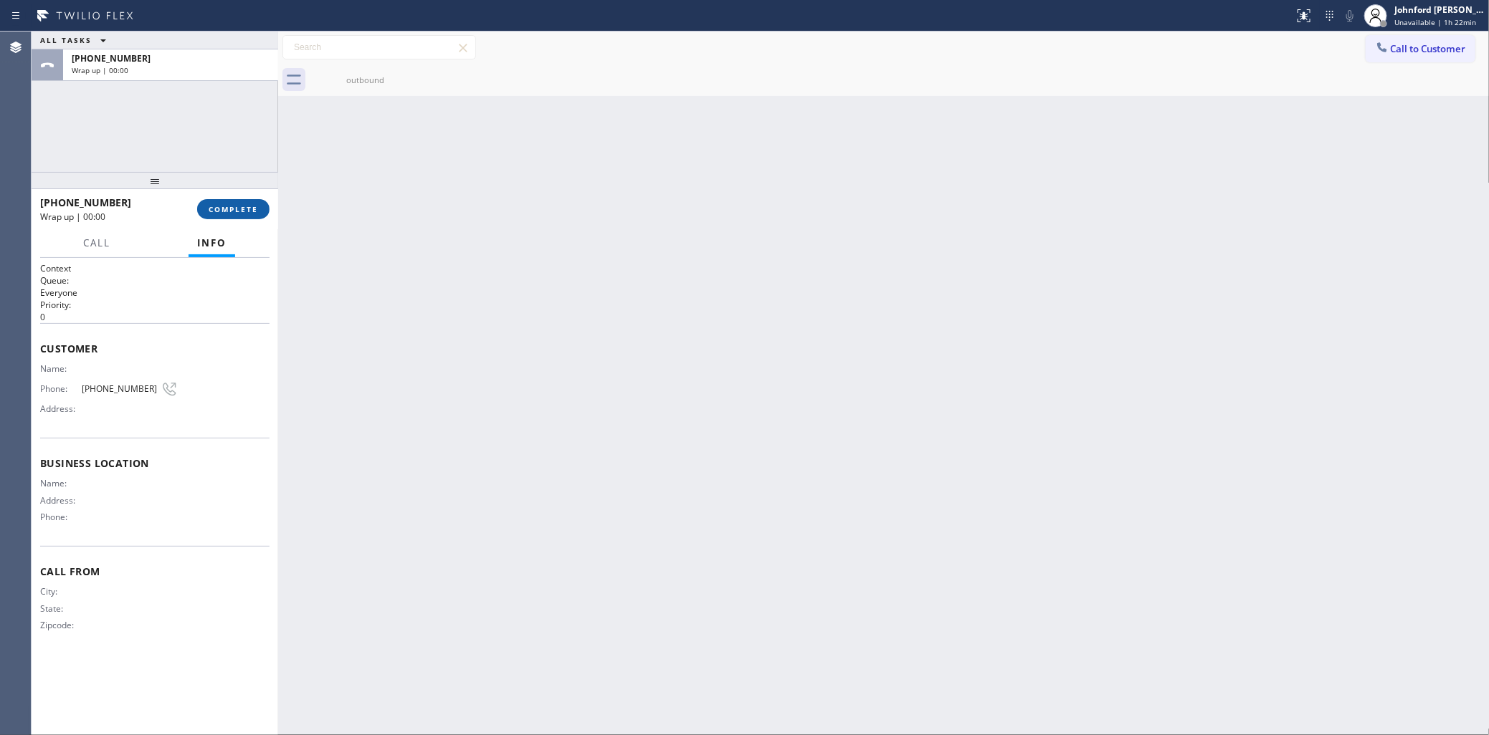
click at [252, 206] on span "COMPLETE" at bounding box center [233, 209] width 49 height 10
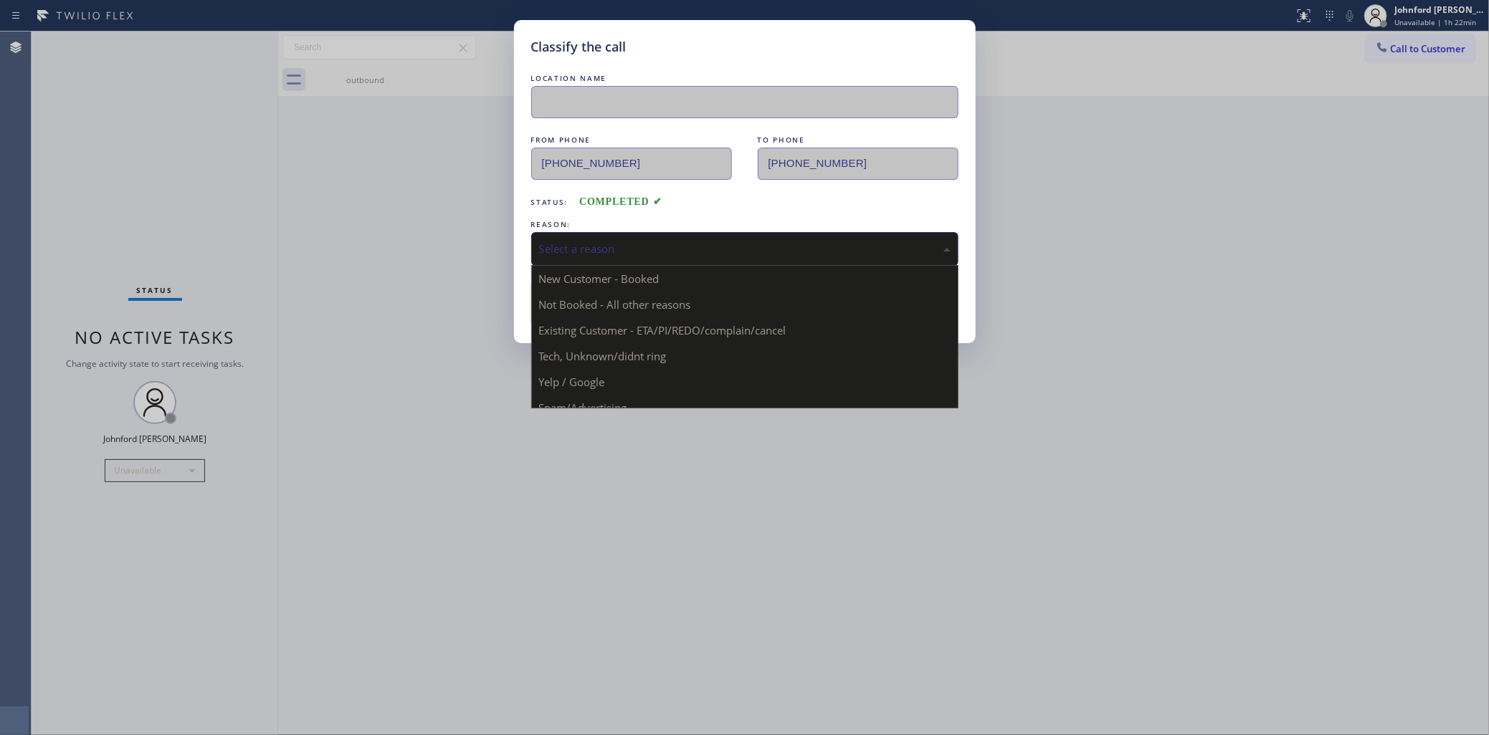
click at [663, 244] on div "Select a reason" at bounding box center [744, 249] width 411 height 16
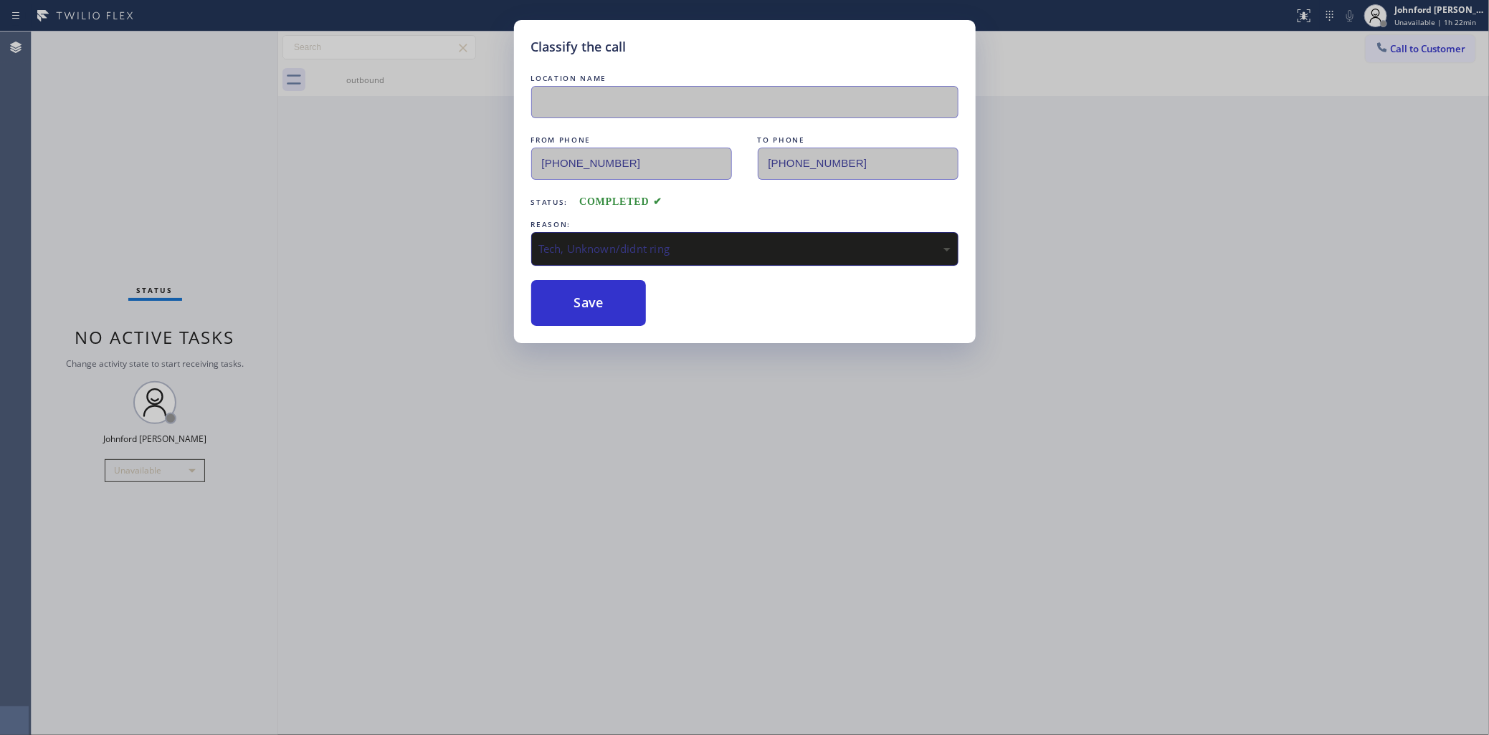
click at [599, 232] on div "Tech, Unknown/didnt ring" at bounding box center [744, 249] width 427 height 34
drag, startPoint x: 604, startPoint y: 310, endPoint x: 133, endPoint y: 310, distance: 471.0
click at [603, 310] on button "Save" at bounding box center [588, 303] width 115 height 46
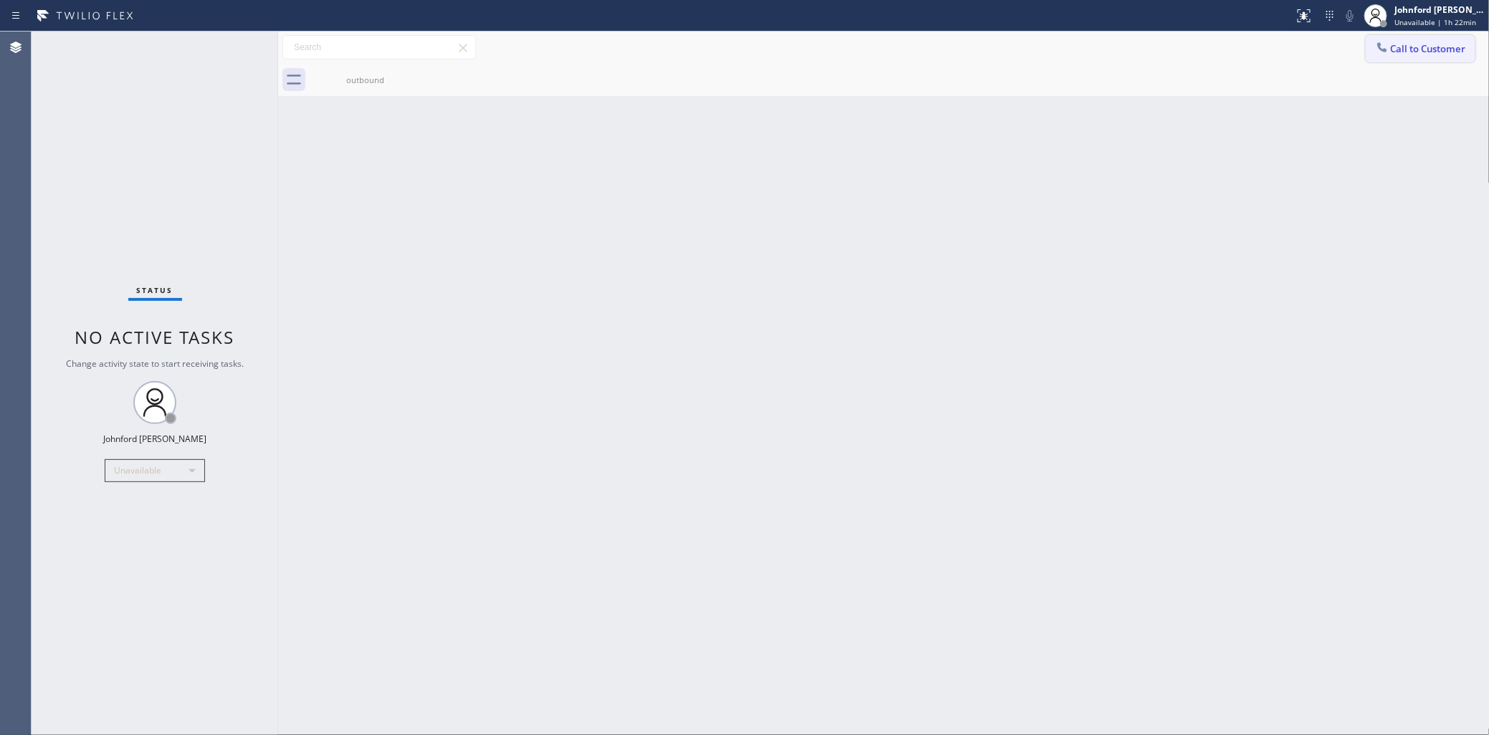
click at [1420, 50] on span "Call to Customer" at bounding box center [1428, 48] width 75 height 13
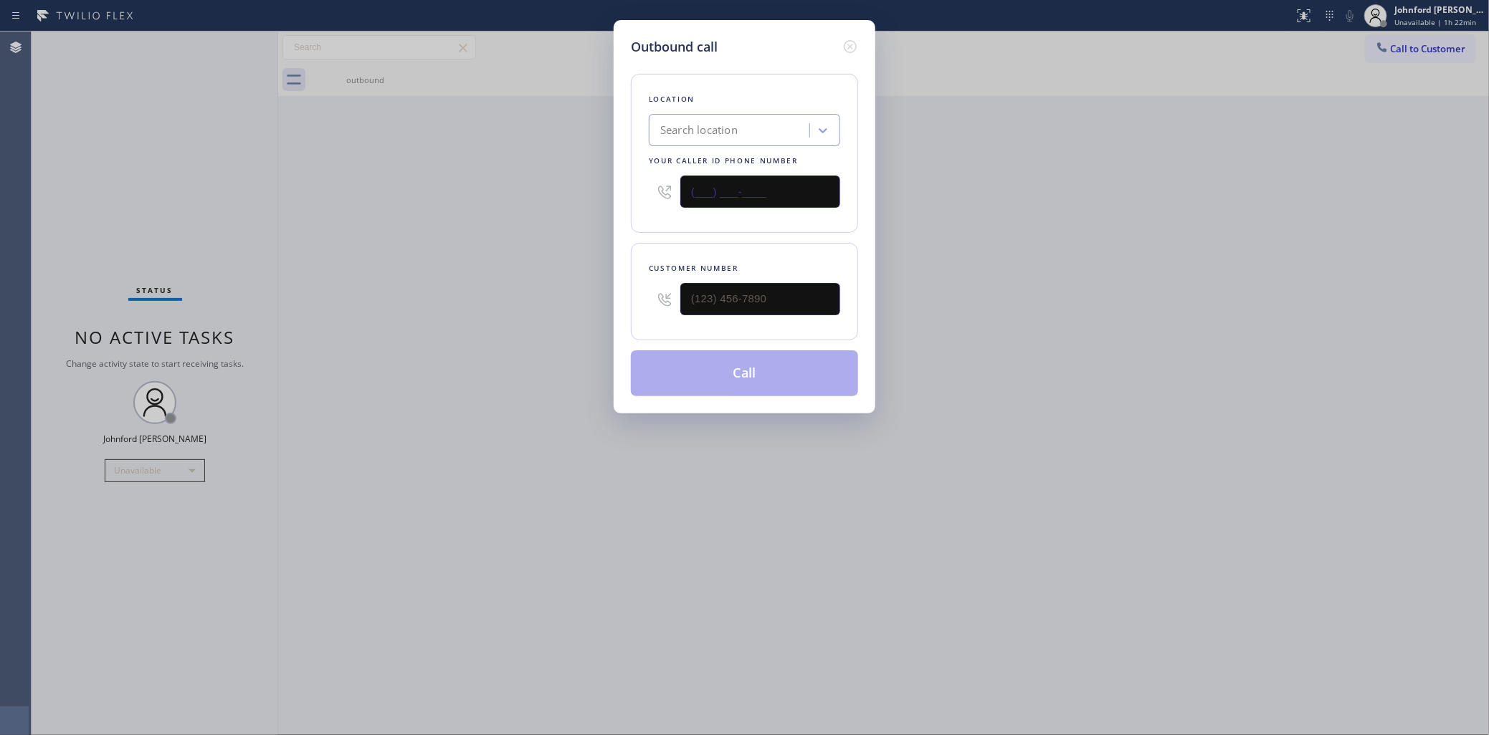
drag, startPoint x: 651, startPoint y: 190, endPoint x: 441, endPoint y: 201, distance: 210.3
click at [517, 190] on div "Outbound call Location Search location Your caller id phone number (___) ___-__…" at bounding box center [744, 367] width 1489 height 735
paste input "213) 513-5369"
type input "[PHONE_NUMBER]"
drag, startPoint x: 629, startPoint y: 313, endPoint x: 556, endPoint y: 313, distance: 73.1
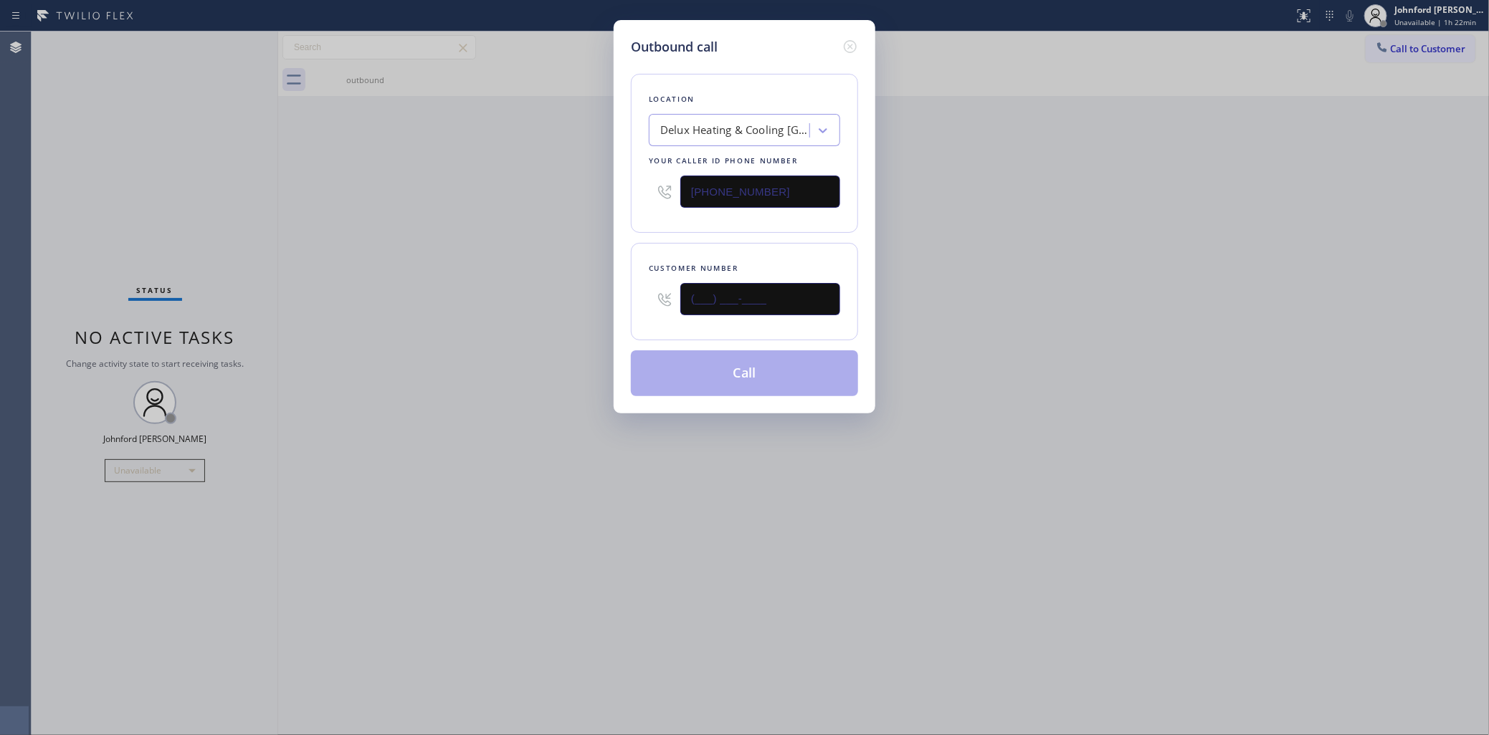
click at [576, 313] on div "Outbound call Location Delux Heating & Cooling [GEOGRAPHIC_DATA] Your caller id…" at bounding box center [744, 367] width 1489 height 735
paste input "213) 465-4770"
type input "[PHONE_NUMBER]"
click at [543, 313] on div "Outbound call Location Delux Heating & Cooling [GEOGRAPHIC_DATA] Your caller id…" at bounding box center [744, 367] width 1489 height 735
click at [718, 370] on button "Call" at bounding box center [744, 374] width 227 height 46
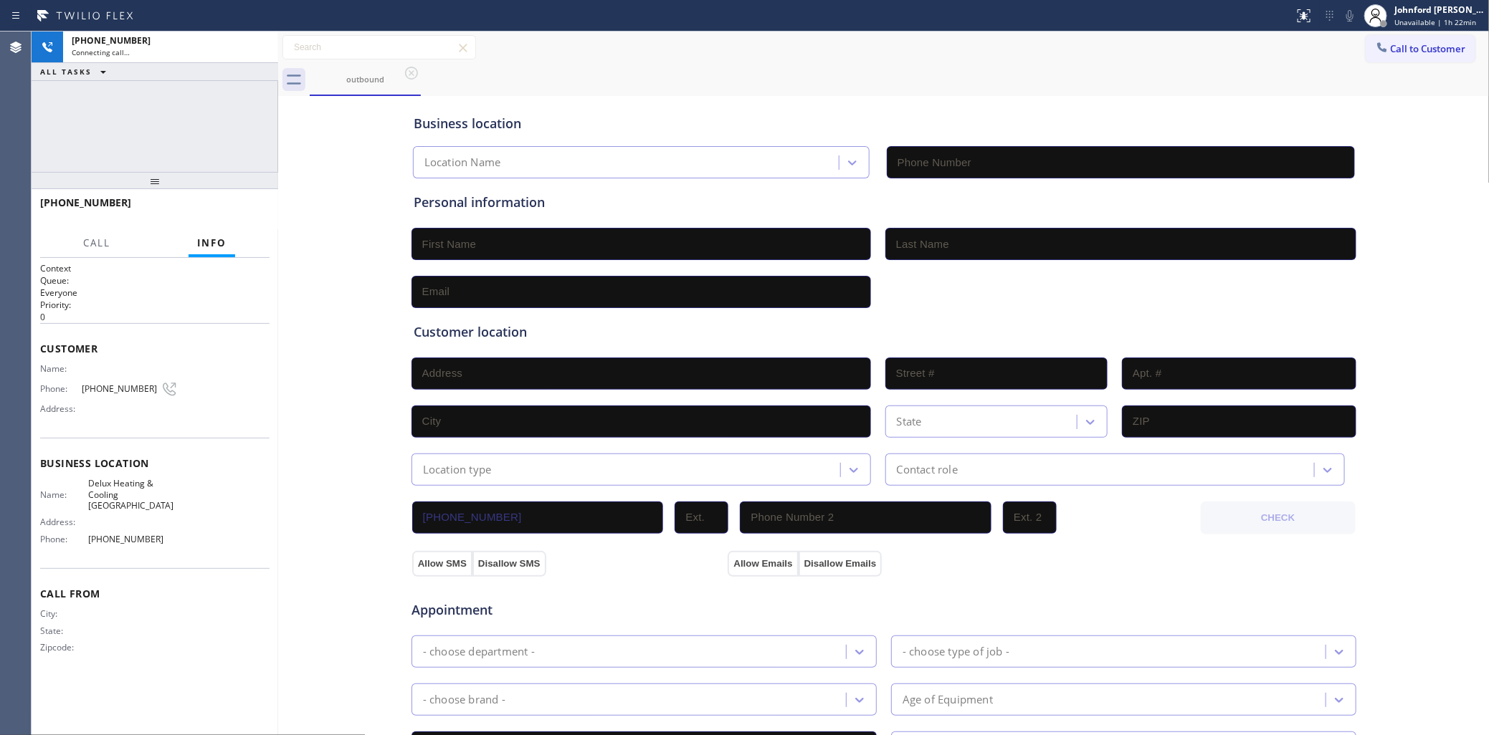
type input "[PHONE_NUMBER]"
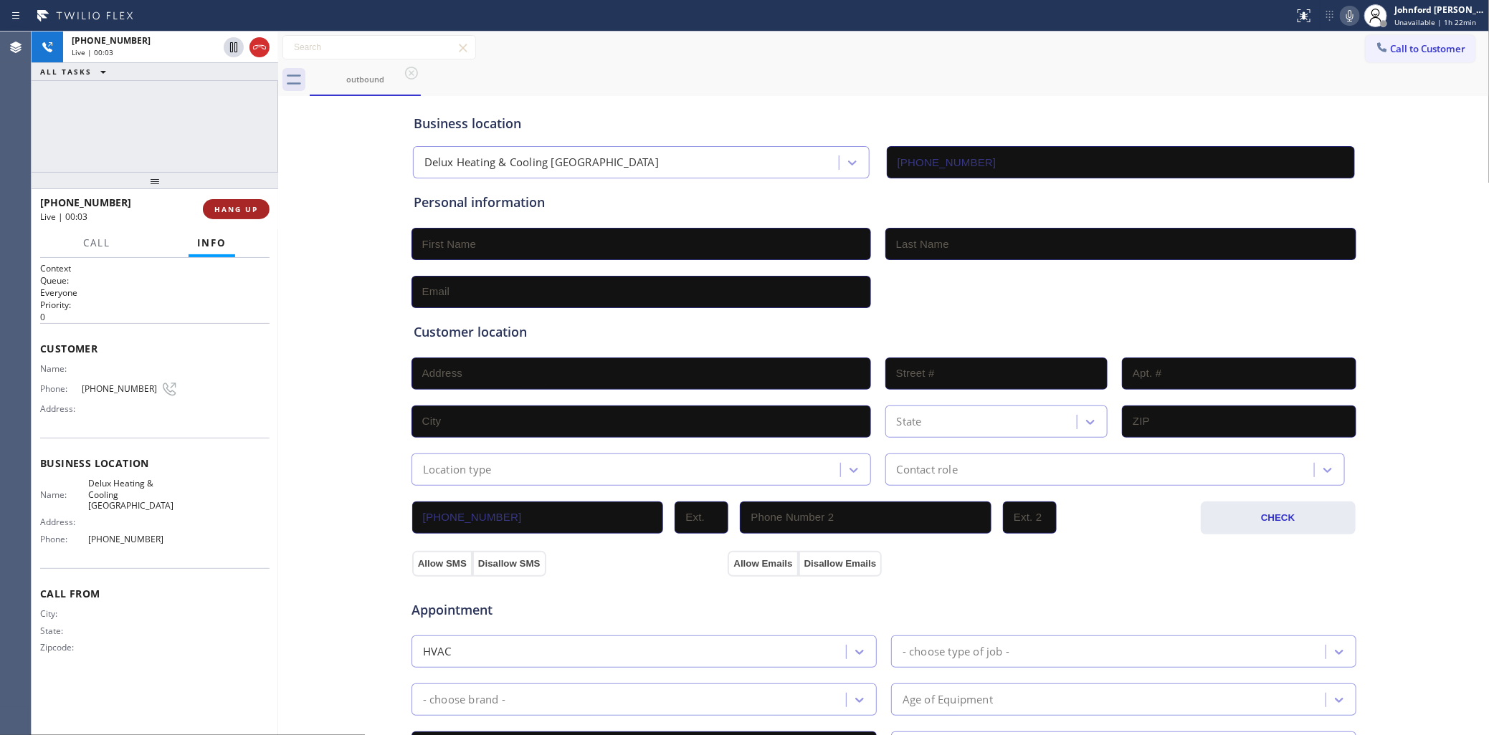
click at [237, 209] on span "HANG UP" at bounding box center [236, 209] width 44 height 10
click at [1394, 54] on button "Call to Customer" at bounding box center [1421, 48] width 110 height 27
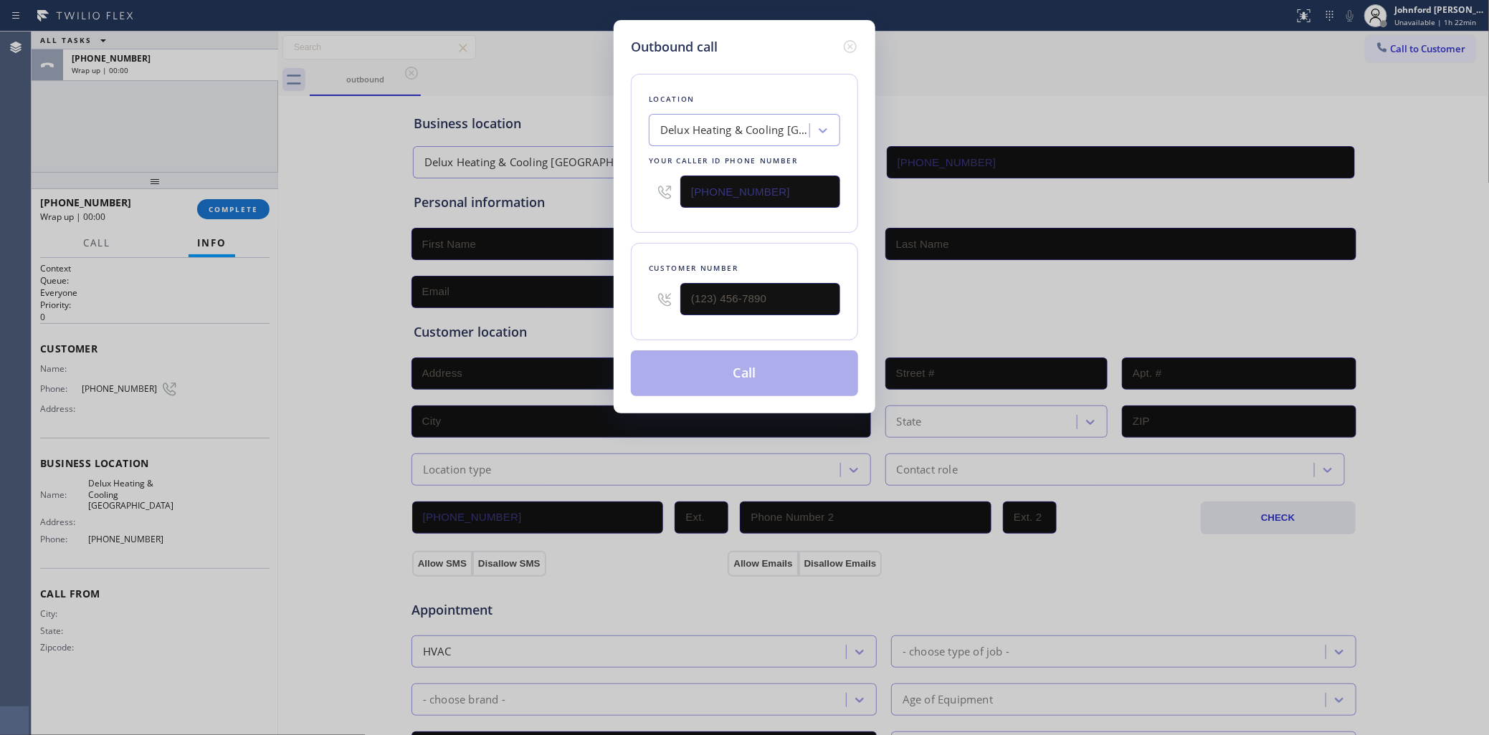
drag, startPoint x: 740, startPoint y: 316, endPoint x: 690, endPoint y: 316, distance: 50.9
click at [690, 316] on div at bounding box center [760, 299] width 160 height 47
click at [761, 291] on input "(___) ___-____" at bounding box center [760, 299] width 160 height 32
paste input "213) 465-4770"
type input "[PHONE_NUMBER]"
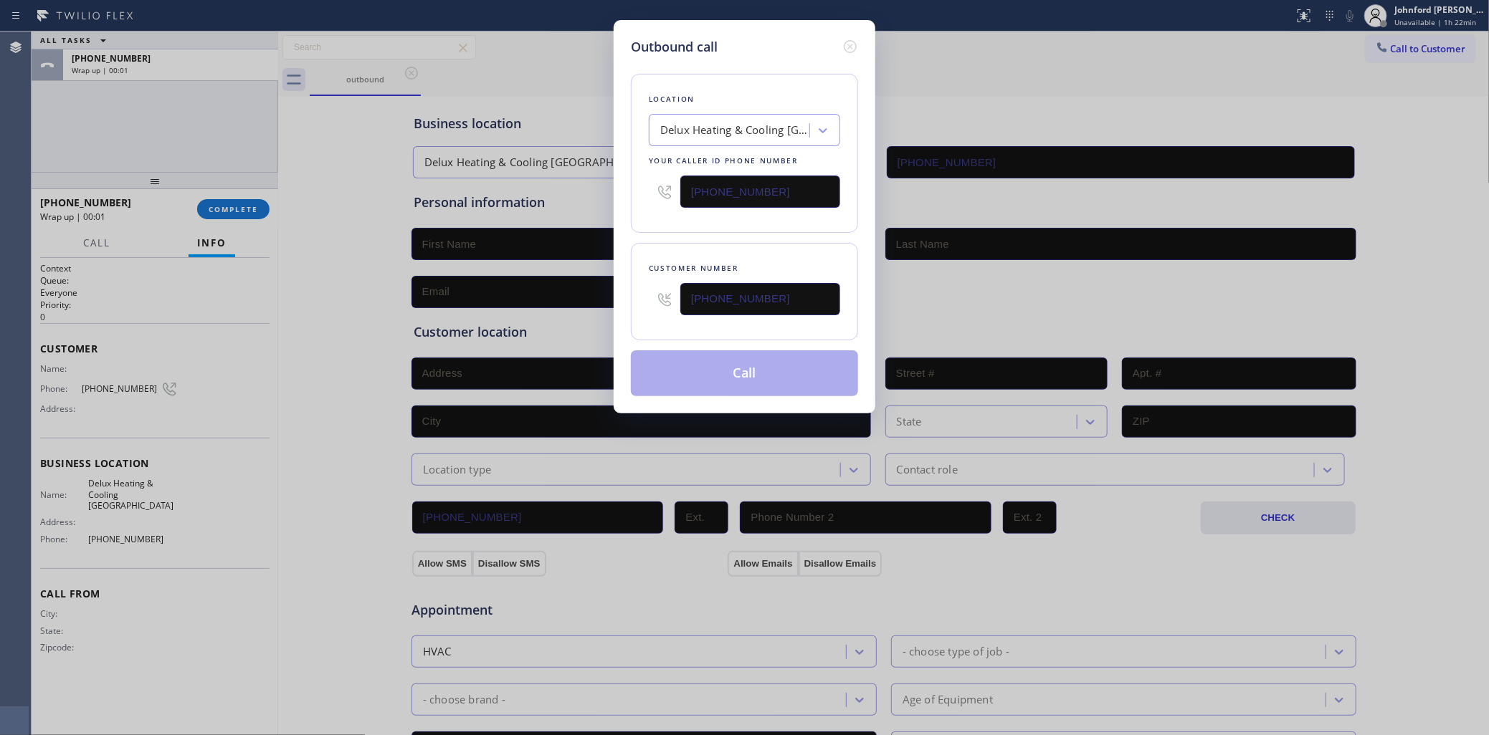
click at [789, 224] on div "Location Delux Heating & Cooling [GEOGRAPHIC_DATA] Your caller id phone number …" at bounding box center [744, 153] width 227 height 159
click at [778, 371] on button "Call" at bounding box center [744, 374] width 227 height 46
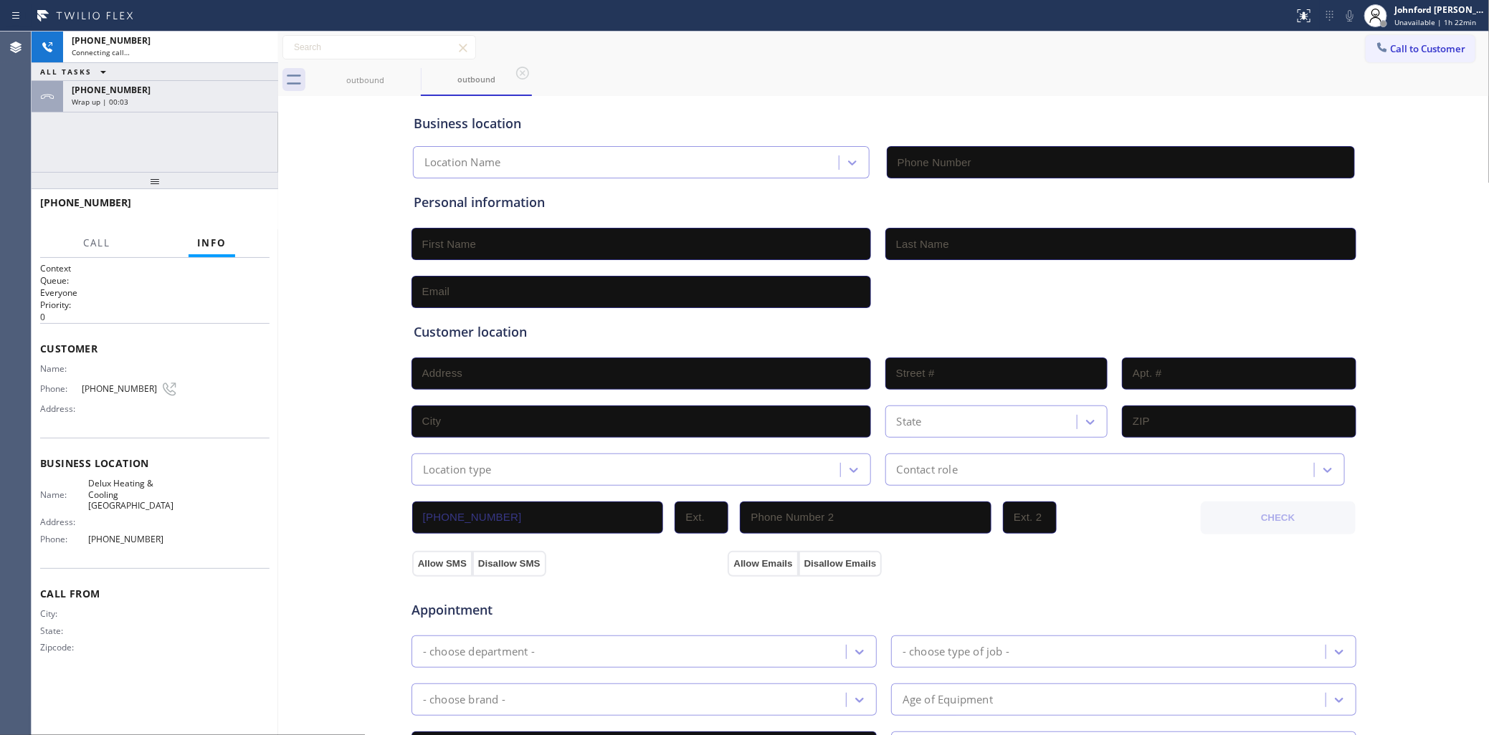
type input "[PHONE_NUMBER]"
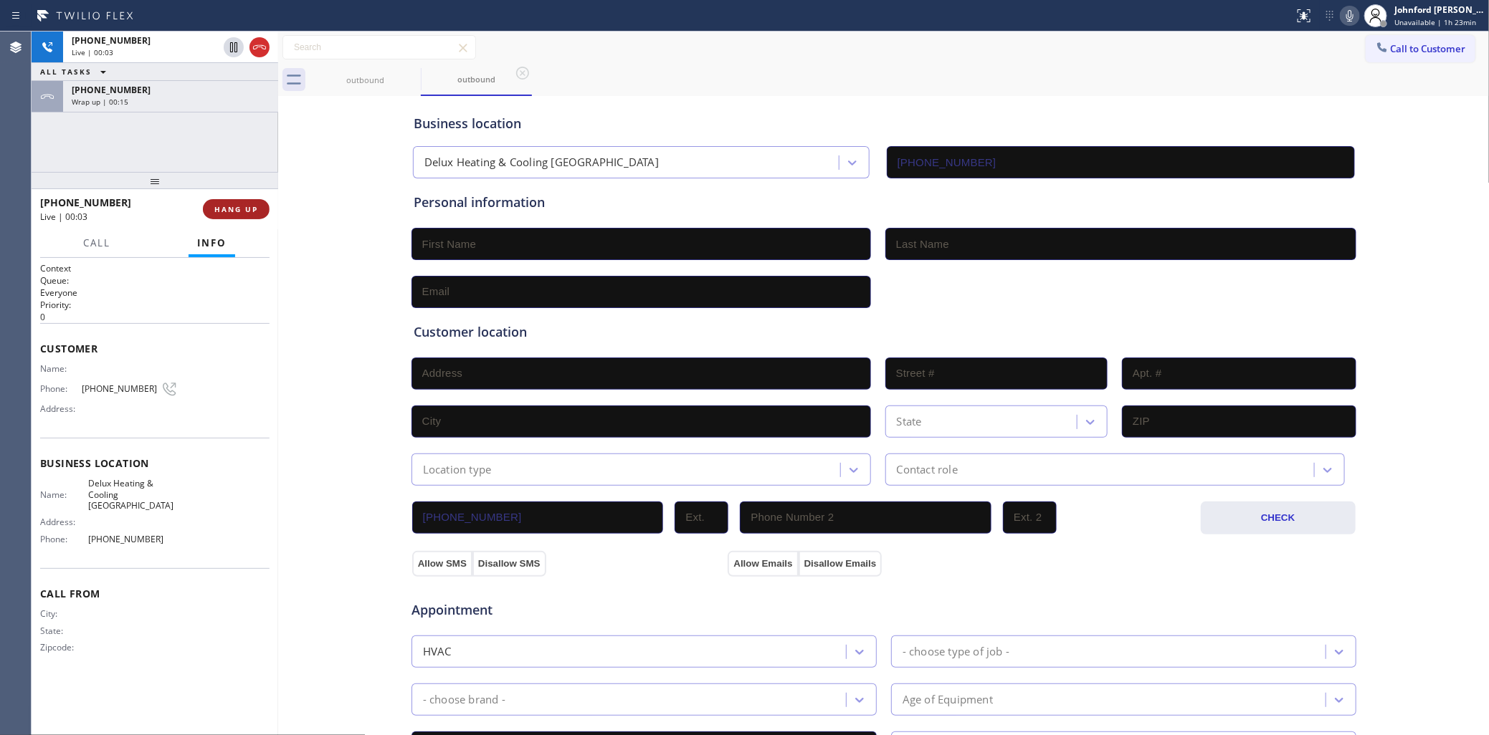
click at [242, 202] on button "HANG UP" at bounding box center [236, 209] width 67 height 20
click at [242, 202] on button "COMPLETE" at bounding box center [233, 209] width 72 height 20
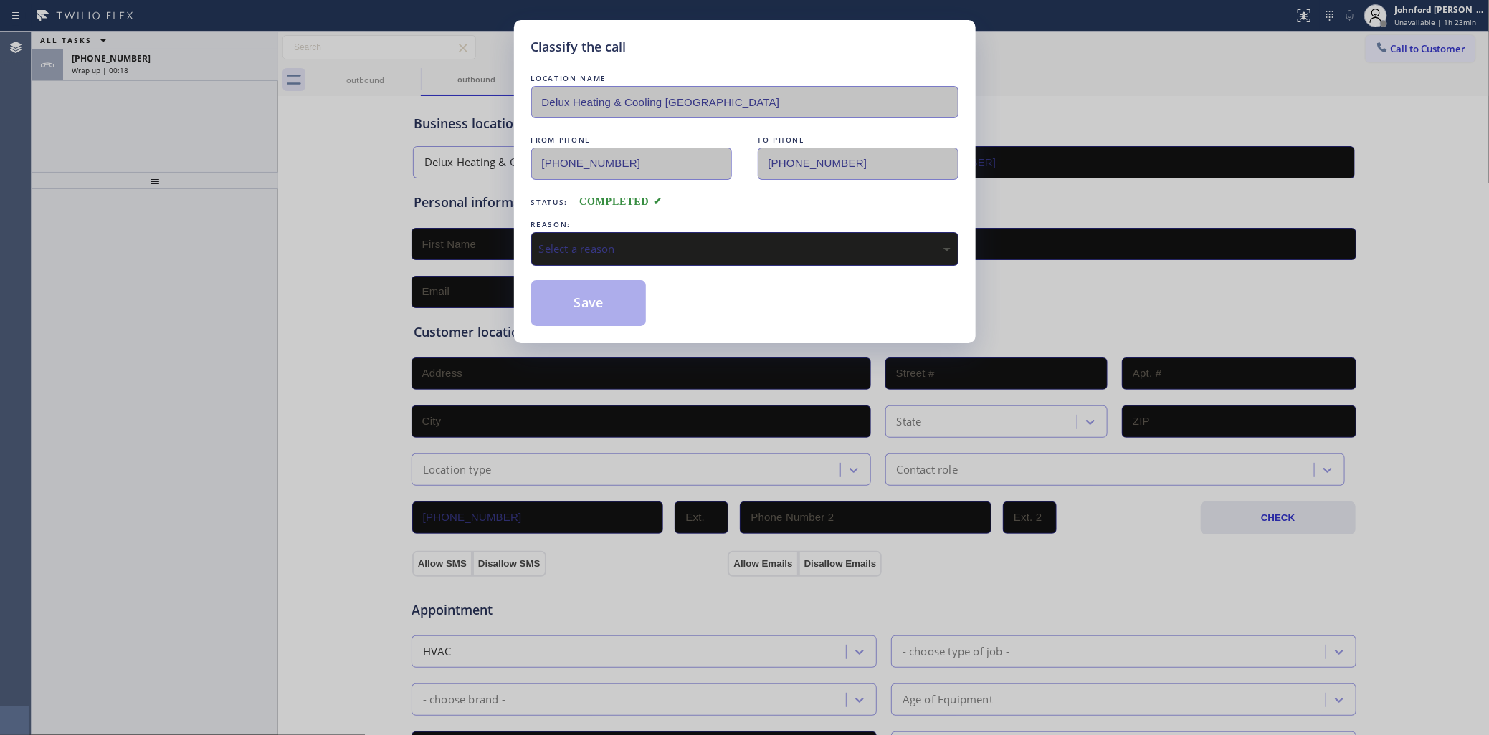
click at [582, 226] on div "REASON:" at bounding box center [744, 224] width 427 height 15
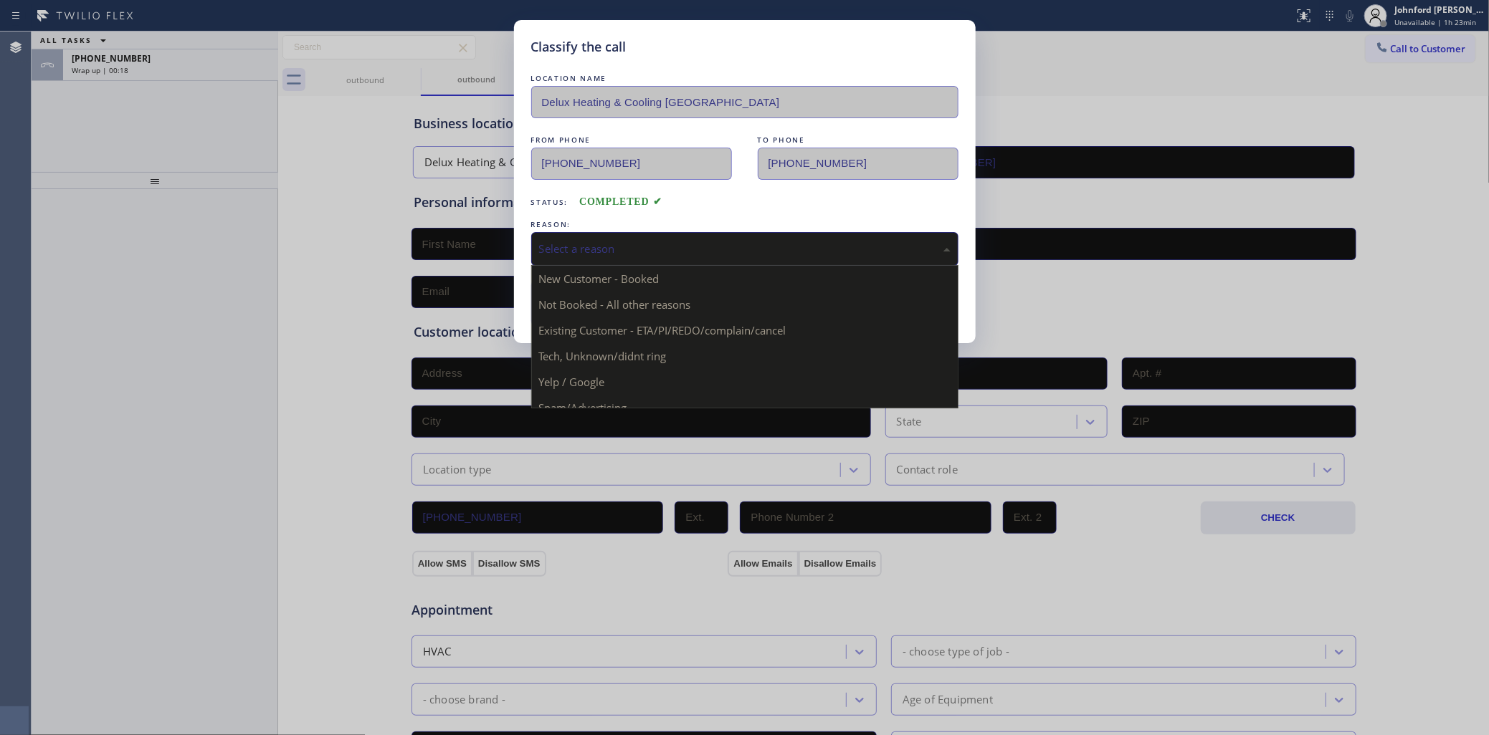
click at [583, 245] on div "Select a reason" at bounding box center [744, 249] width 411 height 16
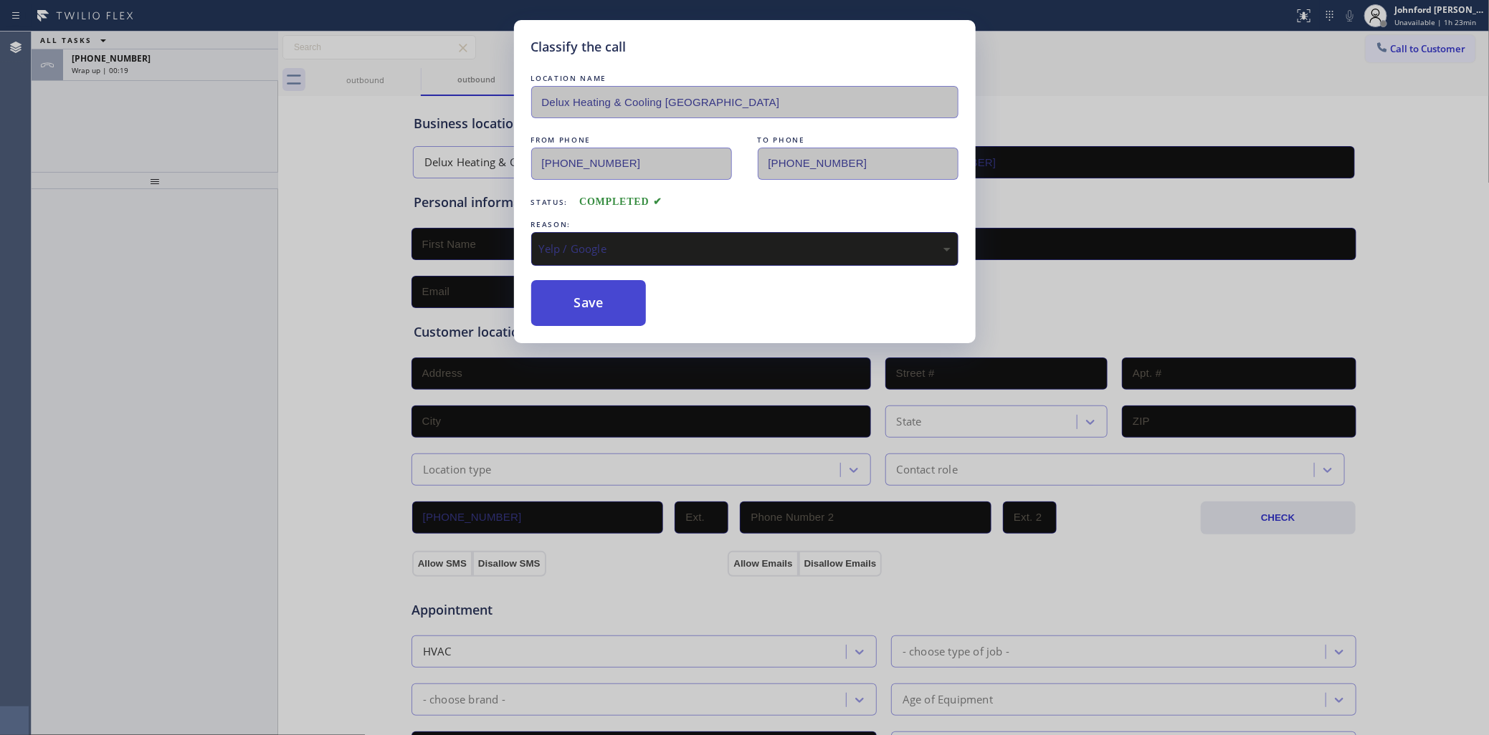
click at [606, 303] on button "Save" at bounding box center [588, 303] width 115 height 46
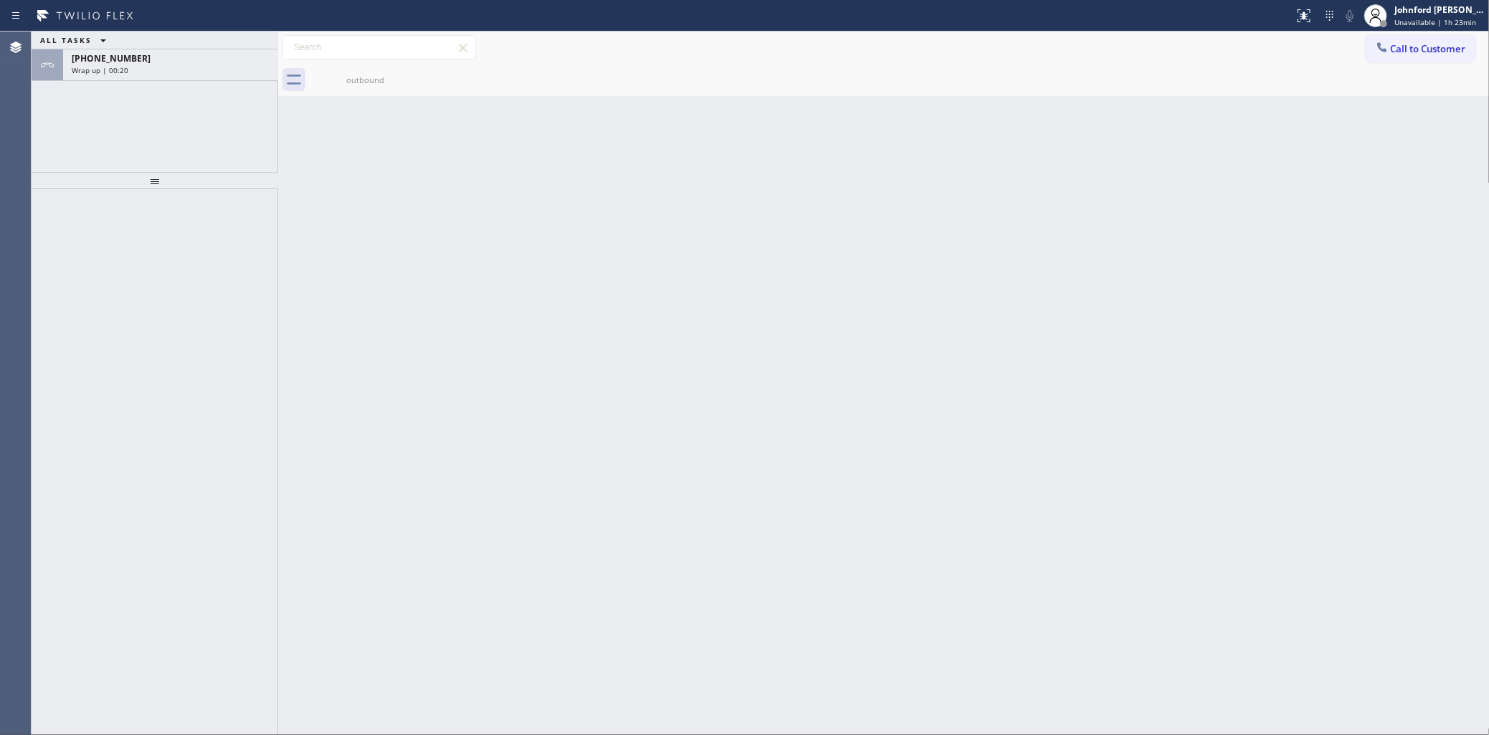
click at [179, 72] on div "Wrap up | 00:20" at bounding box center [171, 70] width 198 height 10
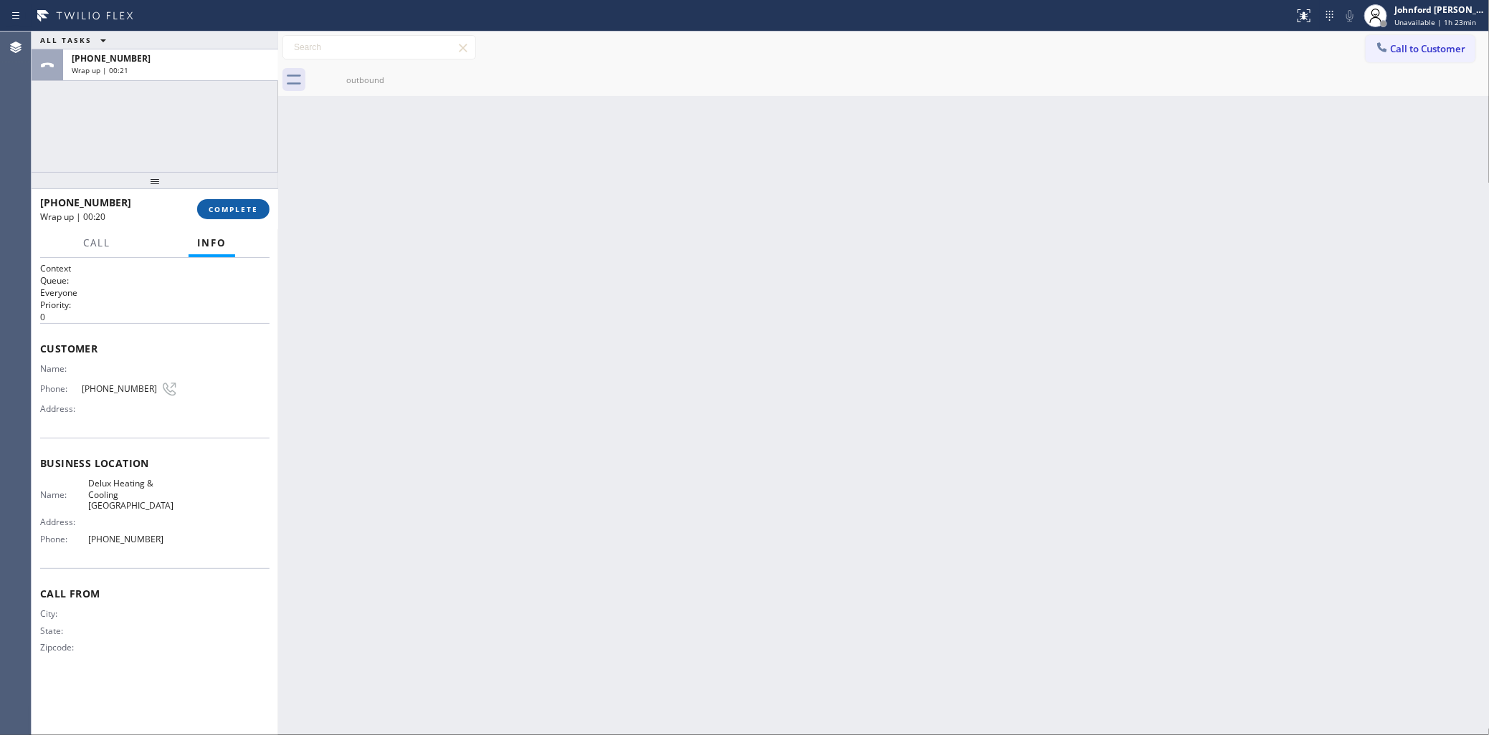
click at [224, 209] on span "COMPLETE" at bounding box center [233, 209] width 49 height 10
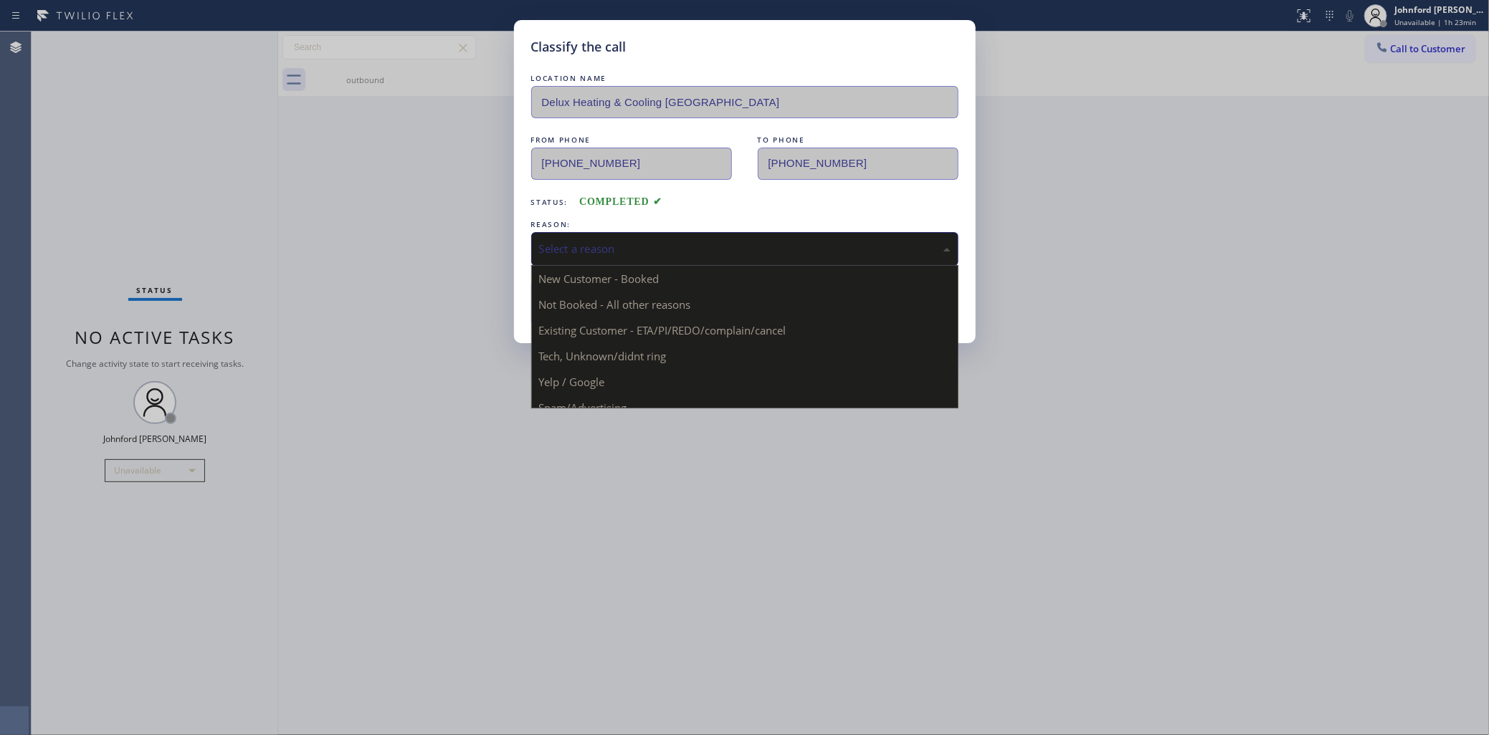
click at [710, 255] on div "Select a reason" at bounding box center [744, 249] width 427 height 34
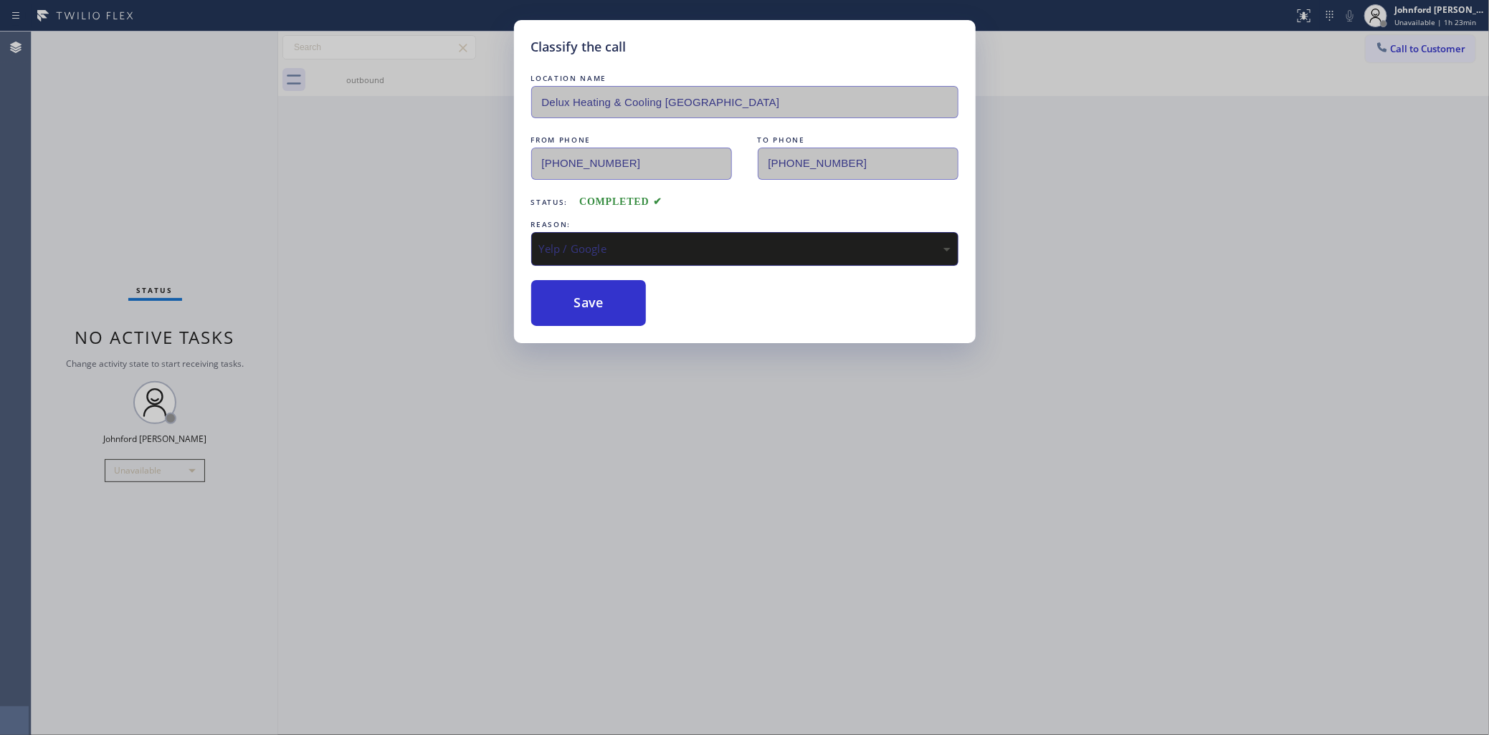
click at [581, 232] on div "Yelp / Google" at bounding box center [744, 249] width 427 height 34
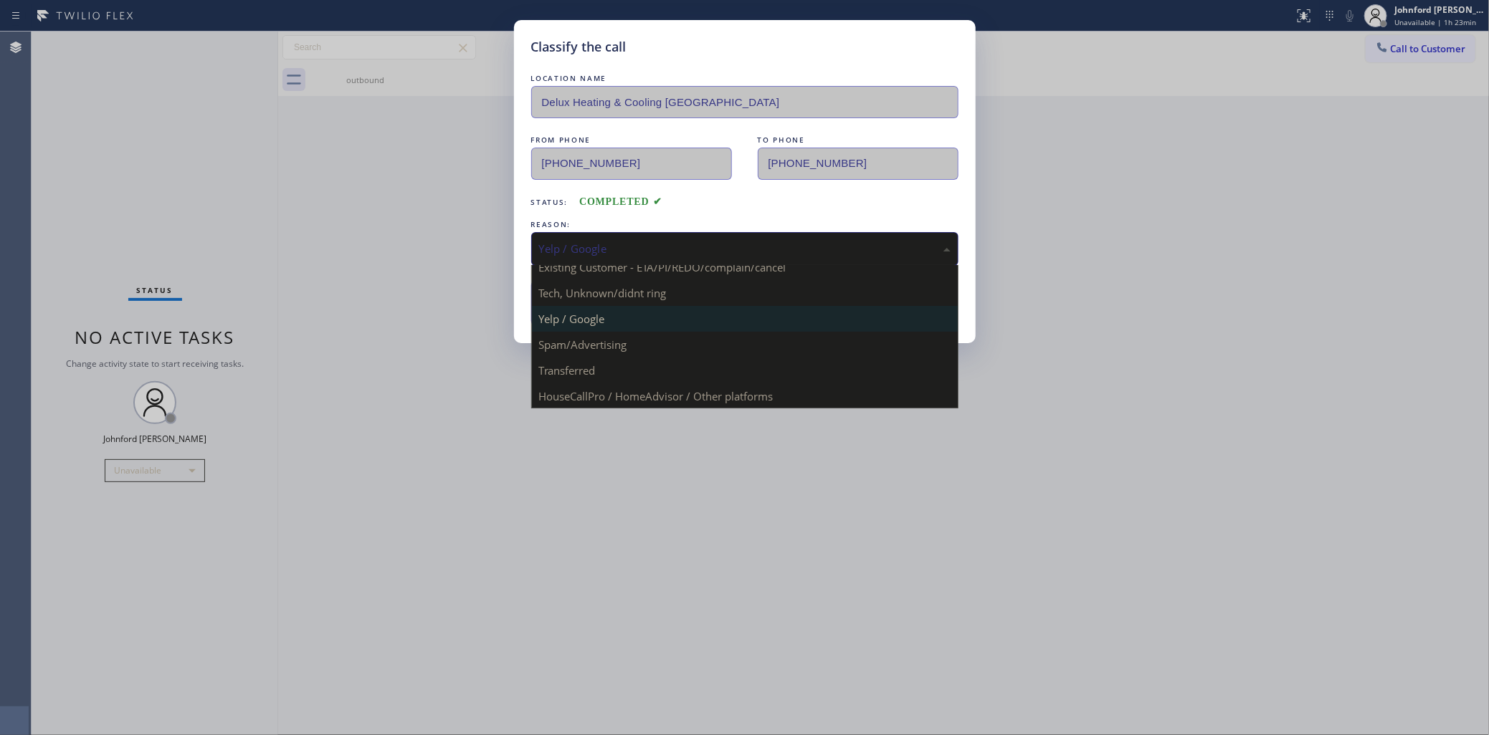
scroll to position [98, 0]
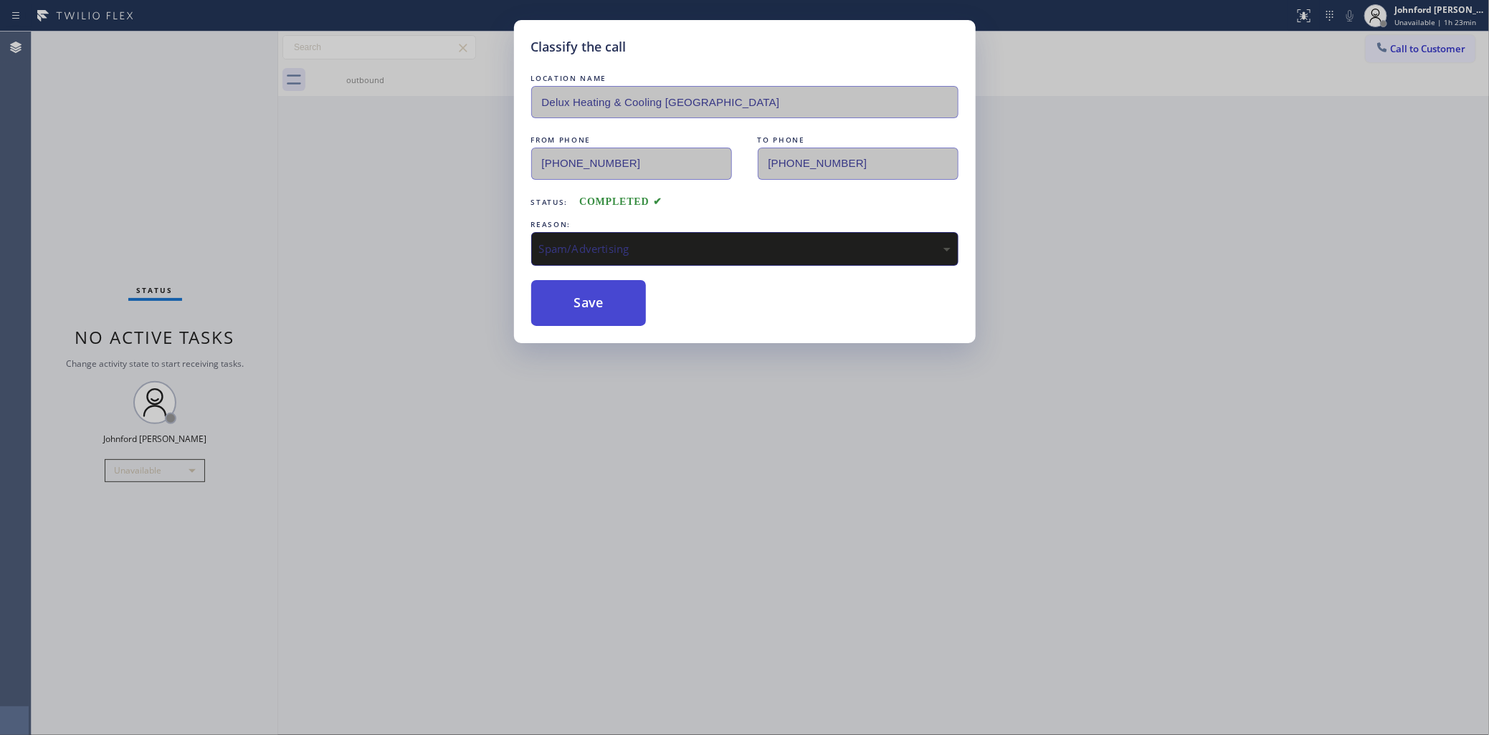
click at [581, 300] on button "Save" at bounding box center [588, 303] width 115 height 46
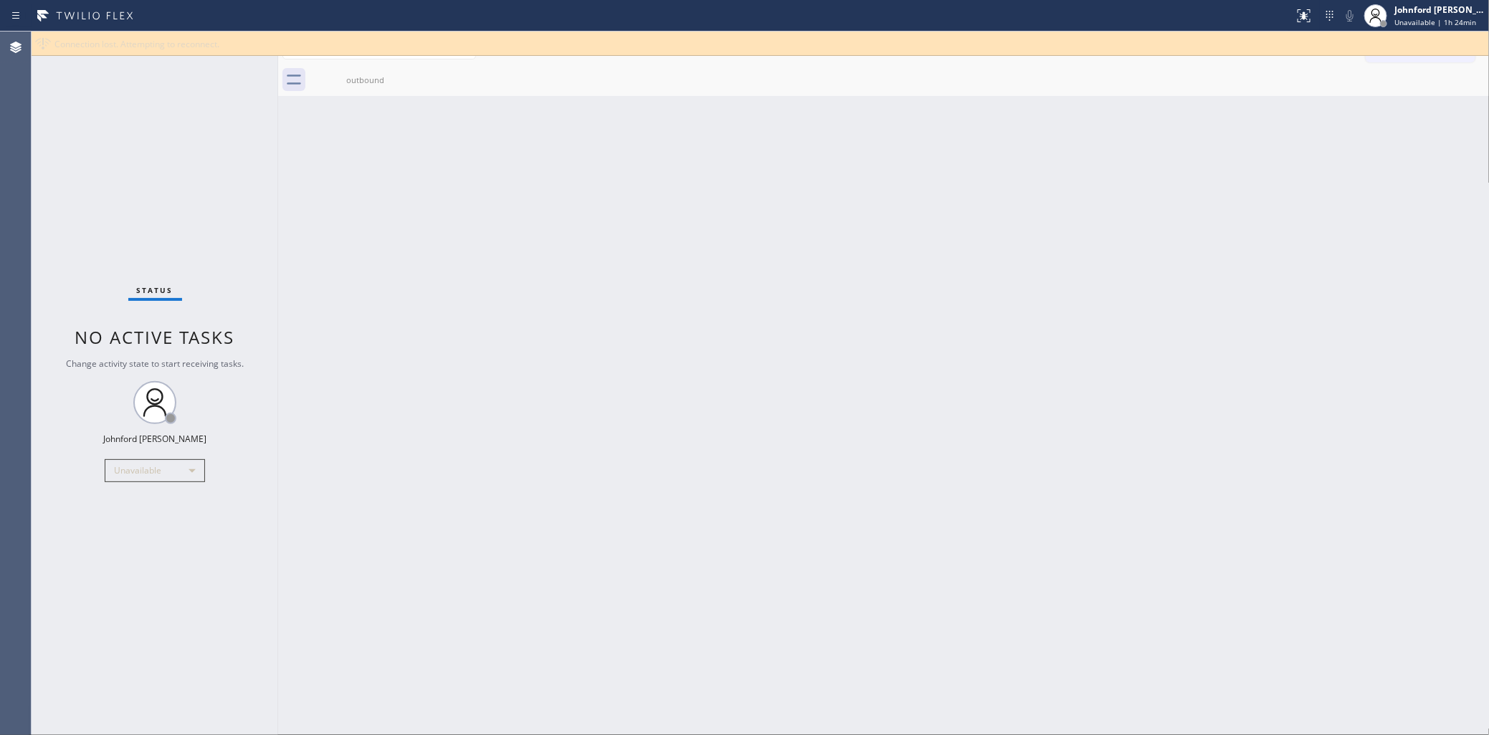
click at [1077, 319] on div "Back to Dashboard Change Sender ID Customers Technicians Select a contact Outbo…" at bounding box center [883, 384] width 1211 height 704
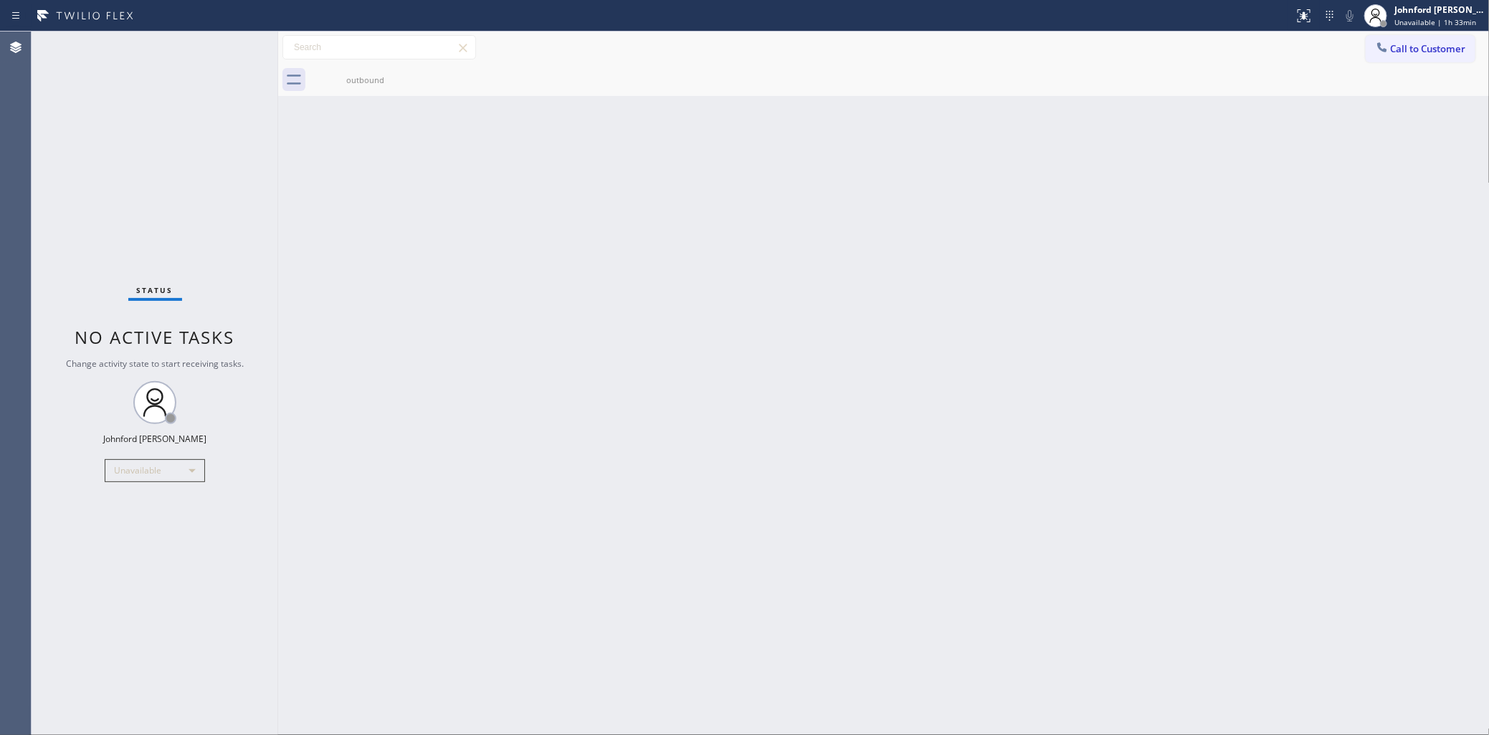
click at [74, 216] on div "Status No active tasks Change activity state to start receiving tasks. [PERSON_…" at bounding box center [155, 384] width 247 height 704
click at [1376, 52] on icon at bounding box center [1382, 47] width 14 height 14
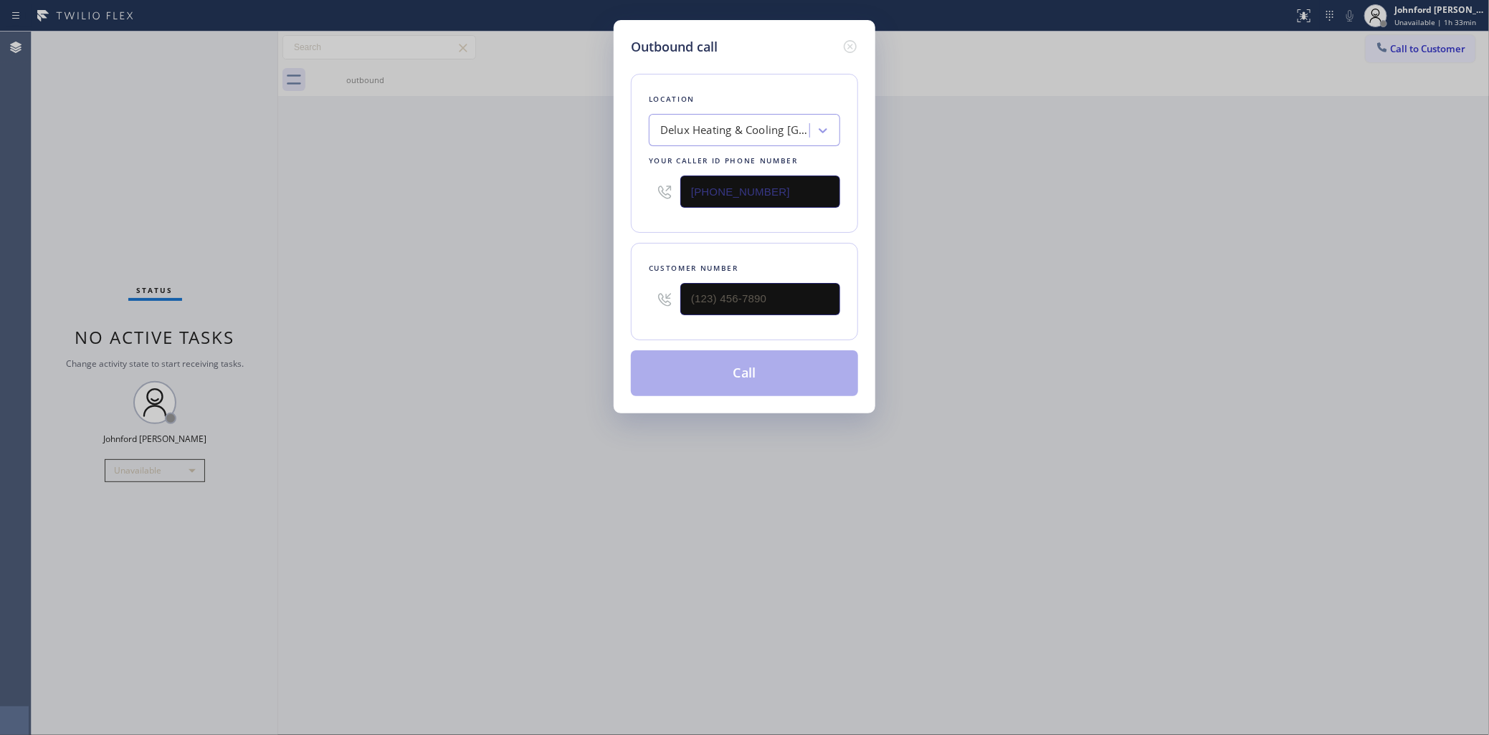
drag, startPoint x: 725, startPoint y: 183, endPoint x: 632, endPoint y: 195, distance: 94.0
click at [659, 194] on div "[PHONE_NUMBER]" at bounding box center [744, 191] width 191 height 47
paste input "text"
type input "[PHONE_NUMBER]"
click at [572, 294] on div "Outbound call Location Delux Heating & Cooling [GEOGRAPHIC_DATA] Your caller id…" at bounding box center [744, 367] width 1489 height 735
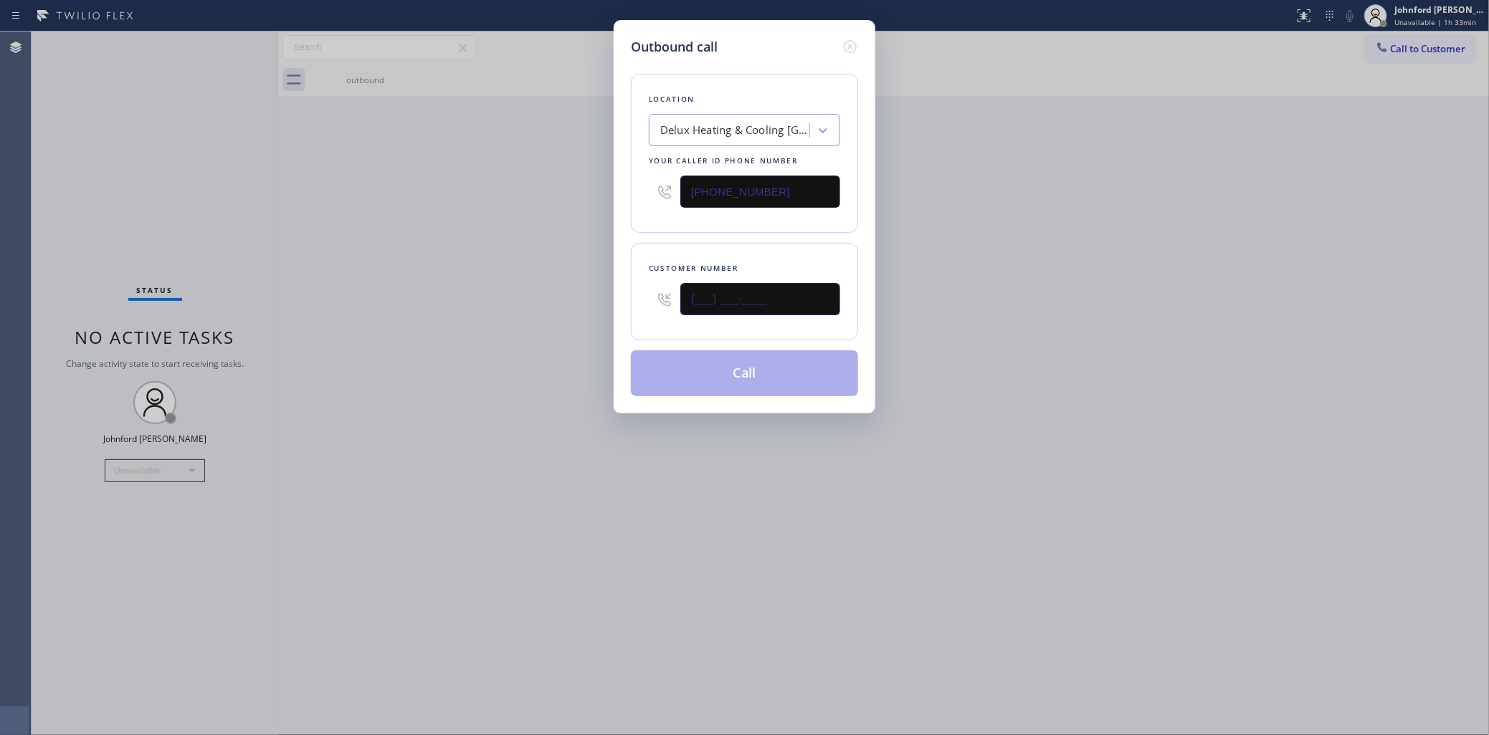
paste input "213) 465-4770"
type input "[PHONE_NUMBER]"
click at [771, 359] on button "Call" at bounding box center [744, 374] width 227 height 46
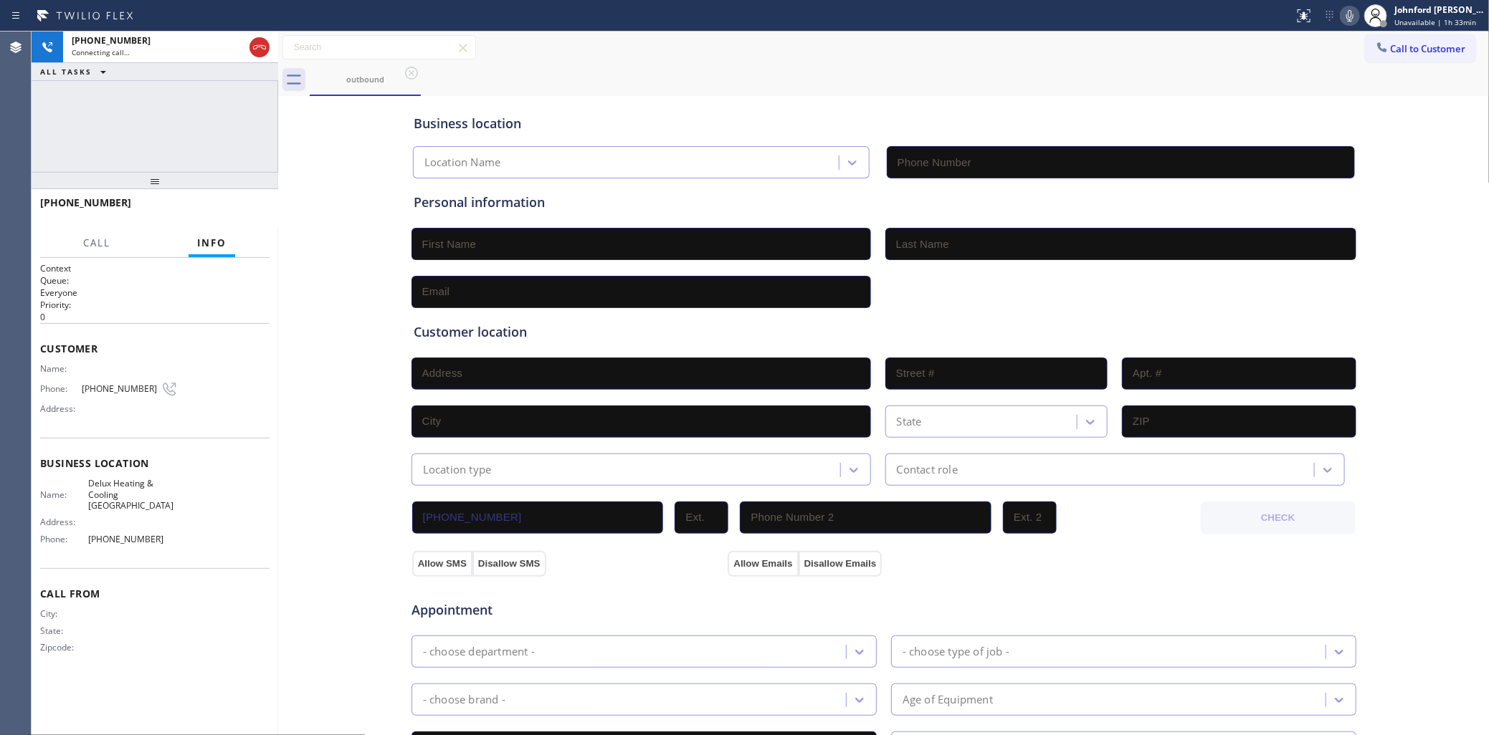
type input "[PHONE_NUMBER]"
click at [76, 129] on div "[PHONE_NUMBER] Connecting call… ALL TASKS ALL TASKS ACTIVE TASKS TASKS IN WRAP …" at bounding box center [155, 102] width 247 height 140
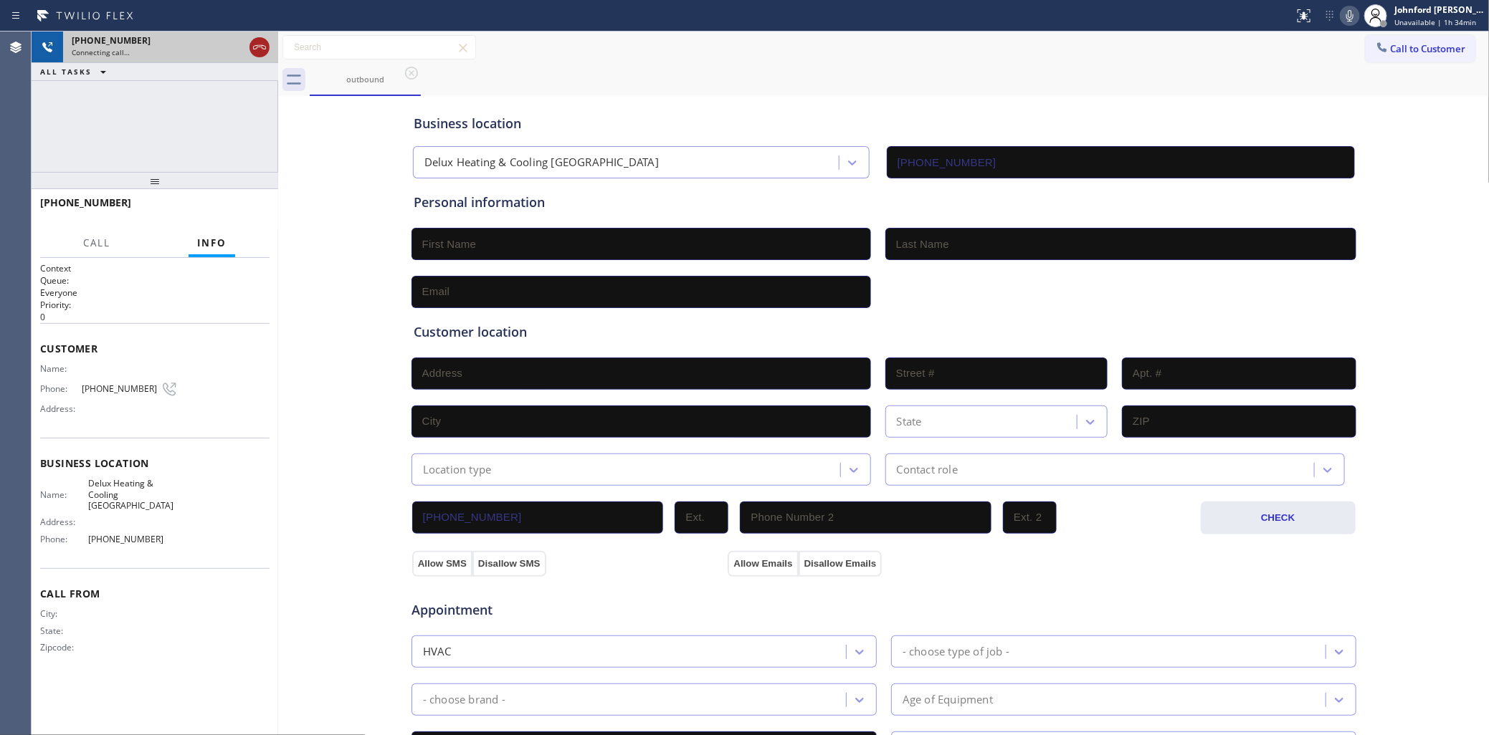
click at [249, 47] on div at bounding box center [259, 47] width 20 height 17
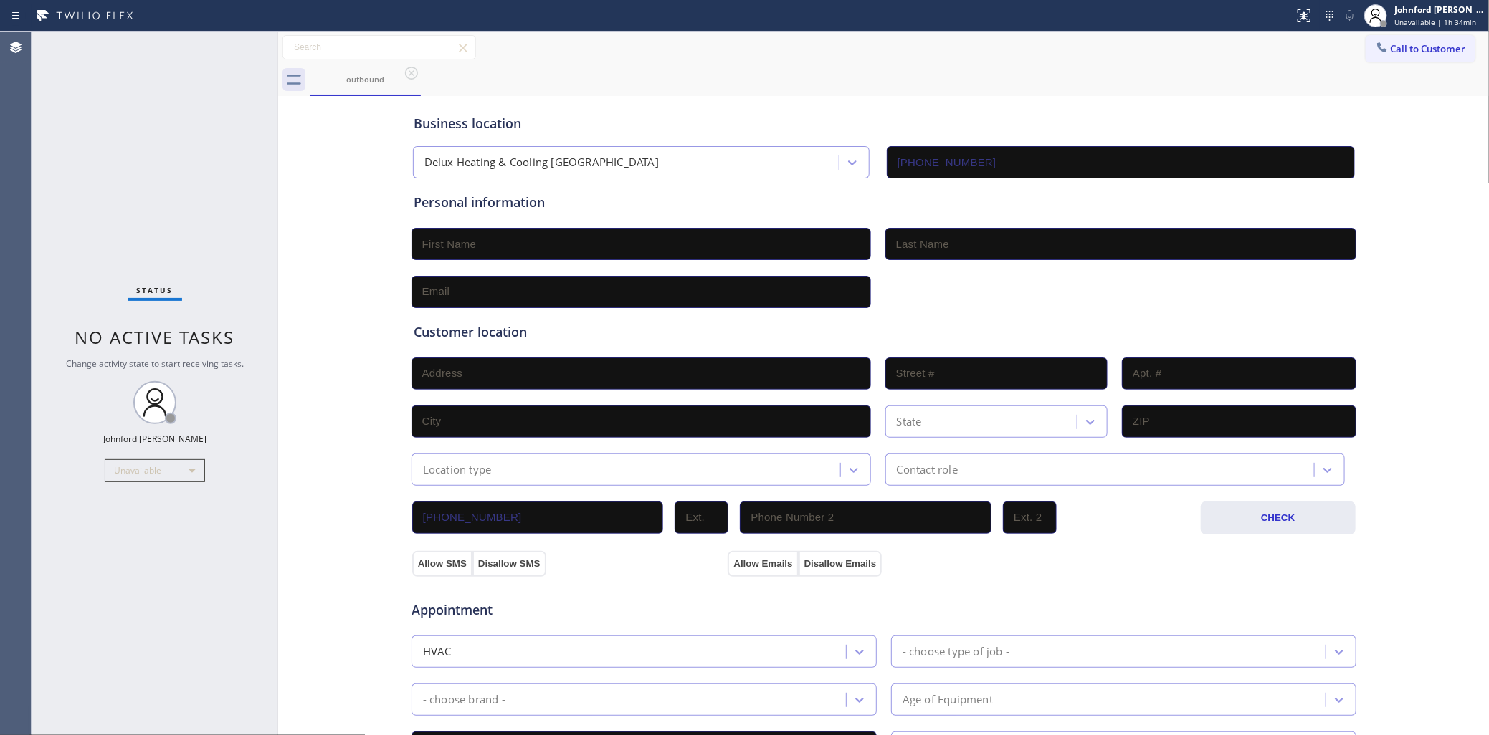
click at [1417, 62] on div "Call to Customer Outbound call Location Delux Heating & Cooling [GEOGRAPHIC_DAT…" at bounding box center [883, 48] width 1211 height 32
drag, startPoint x: 1401, startPoint y: 33, endPoint x: 1369, endPoint y: 36, distance: 32.4
click at [1388, 33] on div "Call to Customer Outbound call Location Delux Heating & Cooling [GEOGRAPHIC_DAT…" at bounding box center [883, 48] width 1211 height 32
click at [1375, 47] on icon at bounding box center [1382, 47] width 14 height 14
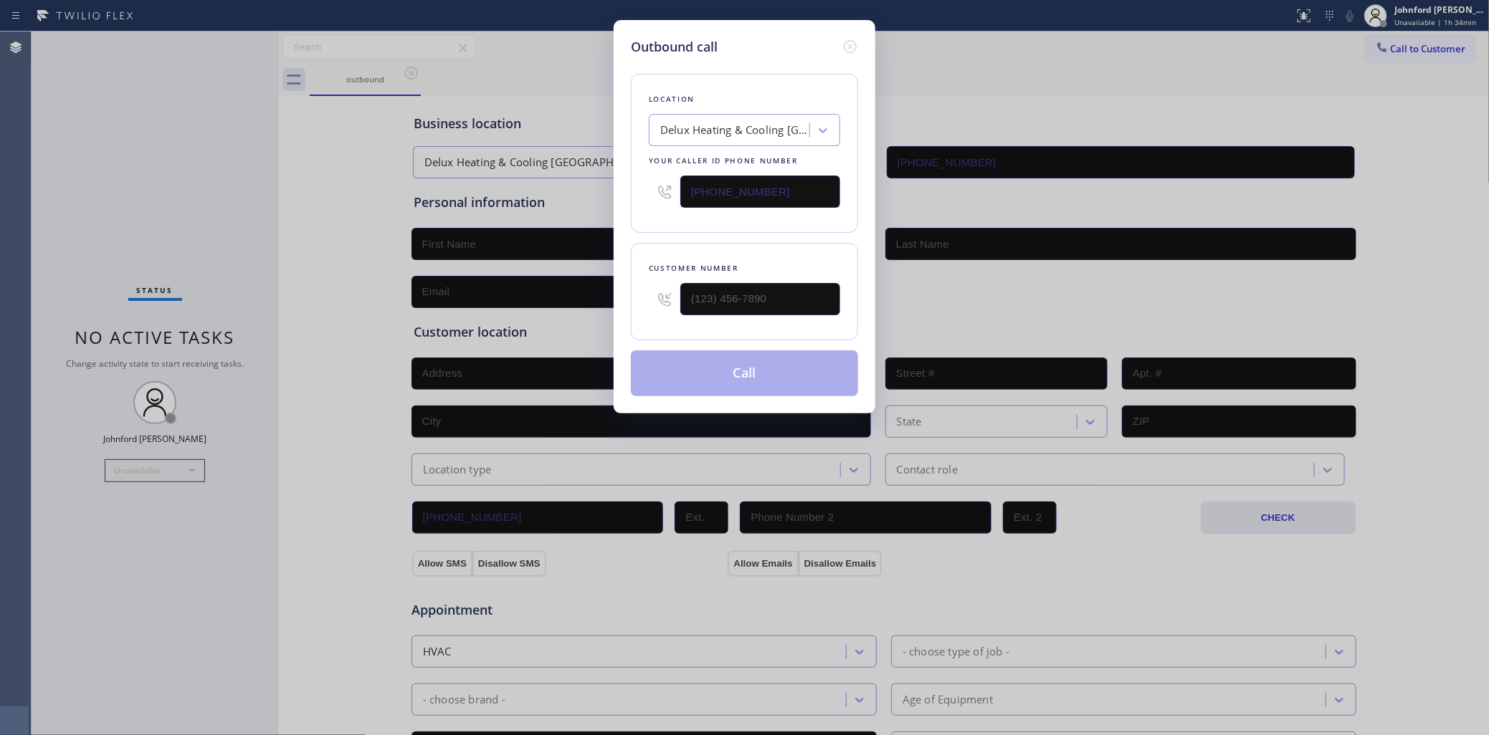
drag, startPoint x: 801, startPoint y: 195, endPoint x: 464, endPoint y: 210, distance: 337.2
click at [547, 198] on div "Outbound call Location Delux Heating & Cooling [GEOGRAPHIC_DATA] Your caller id…" at bounding box center [744, 367] width 1489 height 735
paste input "917) 725-3063"
type input "[PHONE_NUMBER]"
click at [620, 303] on div "Outbound call Location Extra HVAC Maintenance [US_STATE] Your caller id phone n…" at bounding box center [745, 217] width 262 height 394
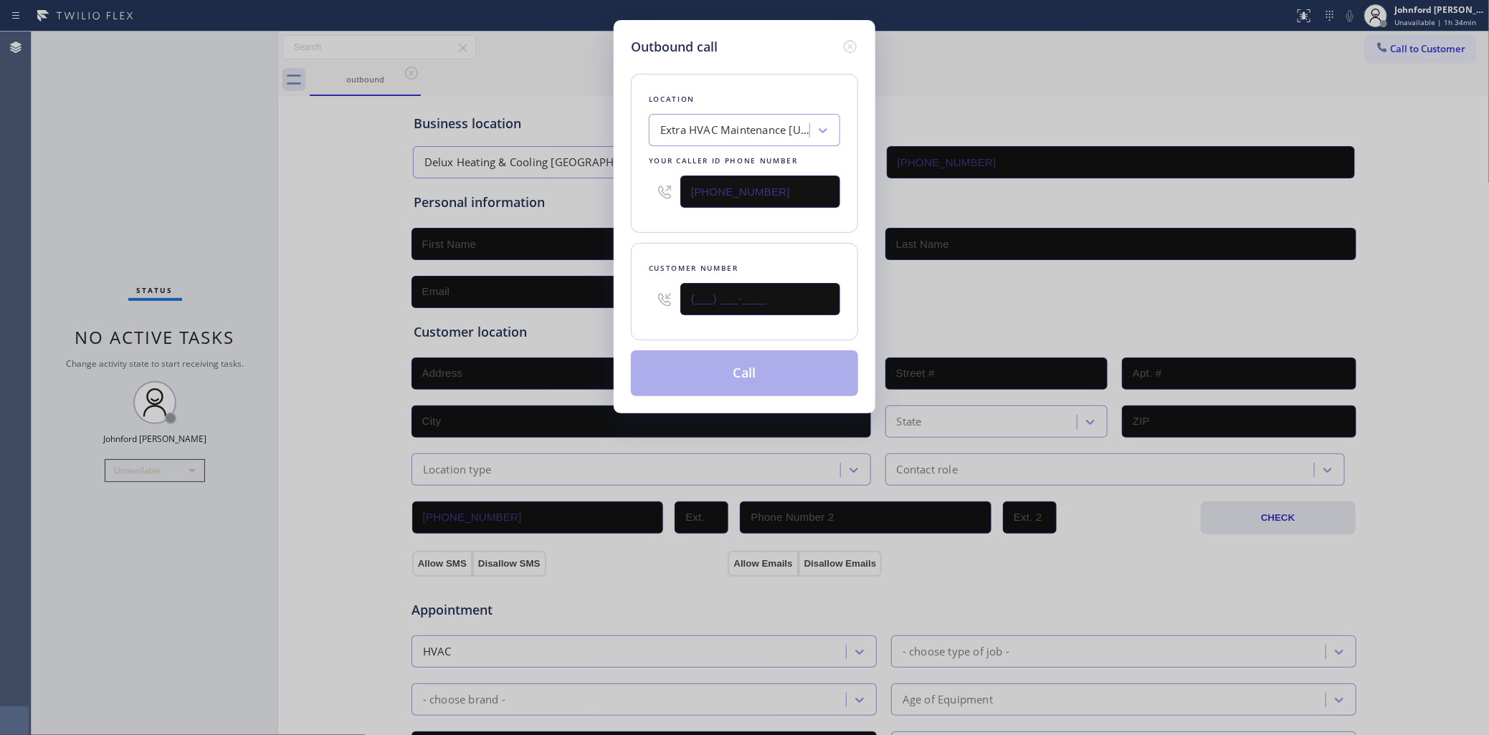
paste input "917) 605-9377"
type input "[PHONE_NUMBER]"
drag, startPoint x: 625, startPoint y: 232, endPoint x: 654, endPoint y: 267, distance: 45.3
click at [639, 242] on div "Outbound call Location Extra HVAC Maintenance [US_STATE] Your caller id phone n…" at bounding box center [745, 217] width 262 height 394
click at [696, 376] on button "Call" at bounding box center [744, 374] width 227 height 46
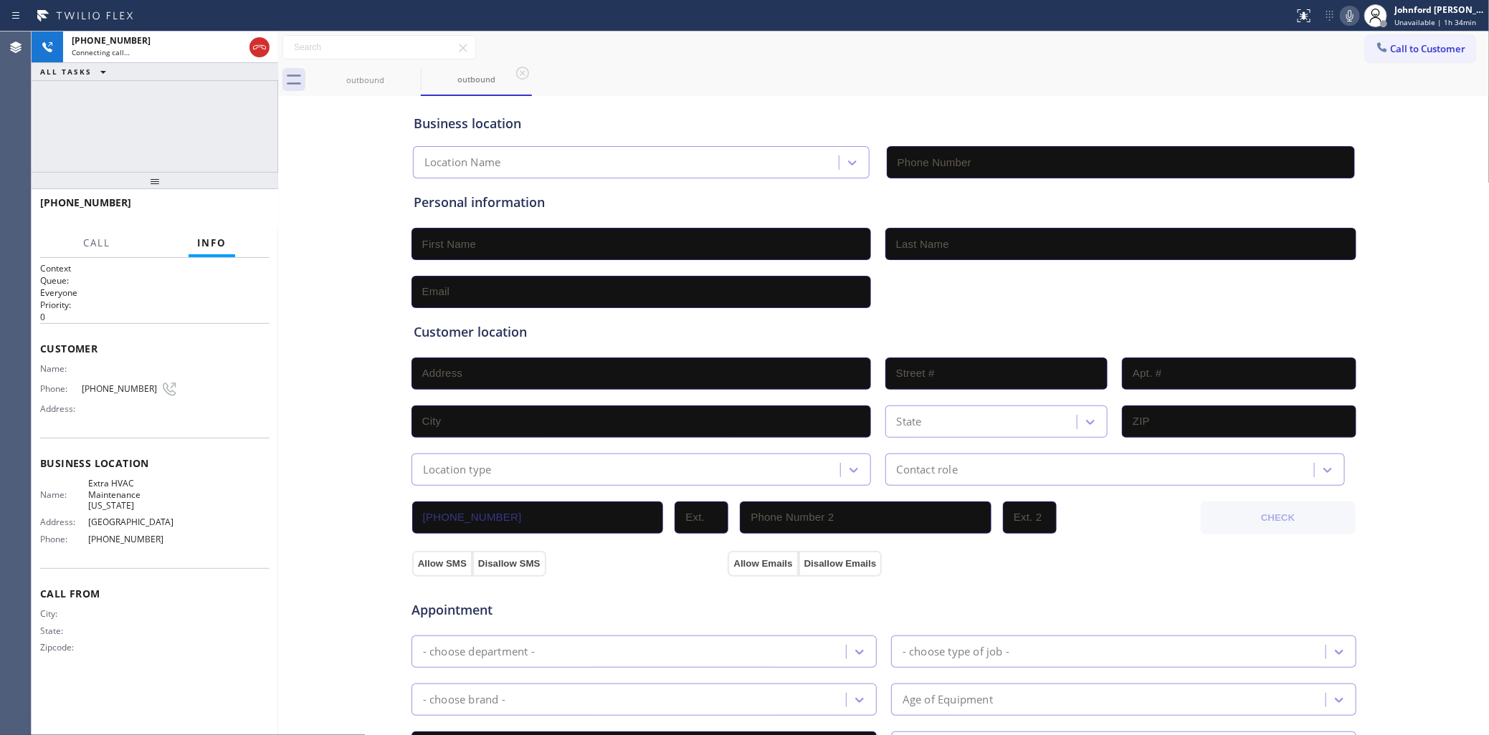
type input "[PHONE_NUMBER]"
drag, startPoint x: 257, startPoint y: 50, endPoint x: 409, endPoint y: 50, distance: 152.0
click at [257, 50] on icon at bounding box center [259, 47] width 17 height 17
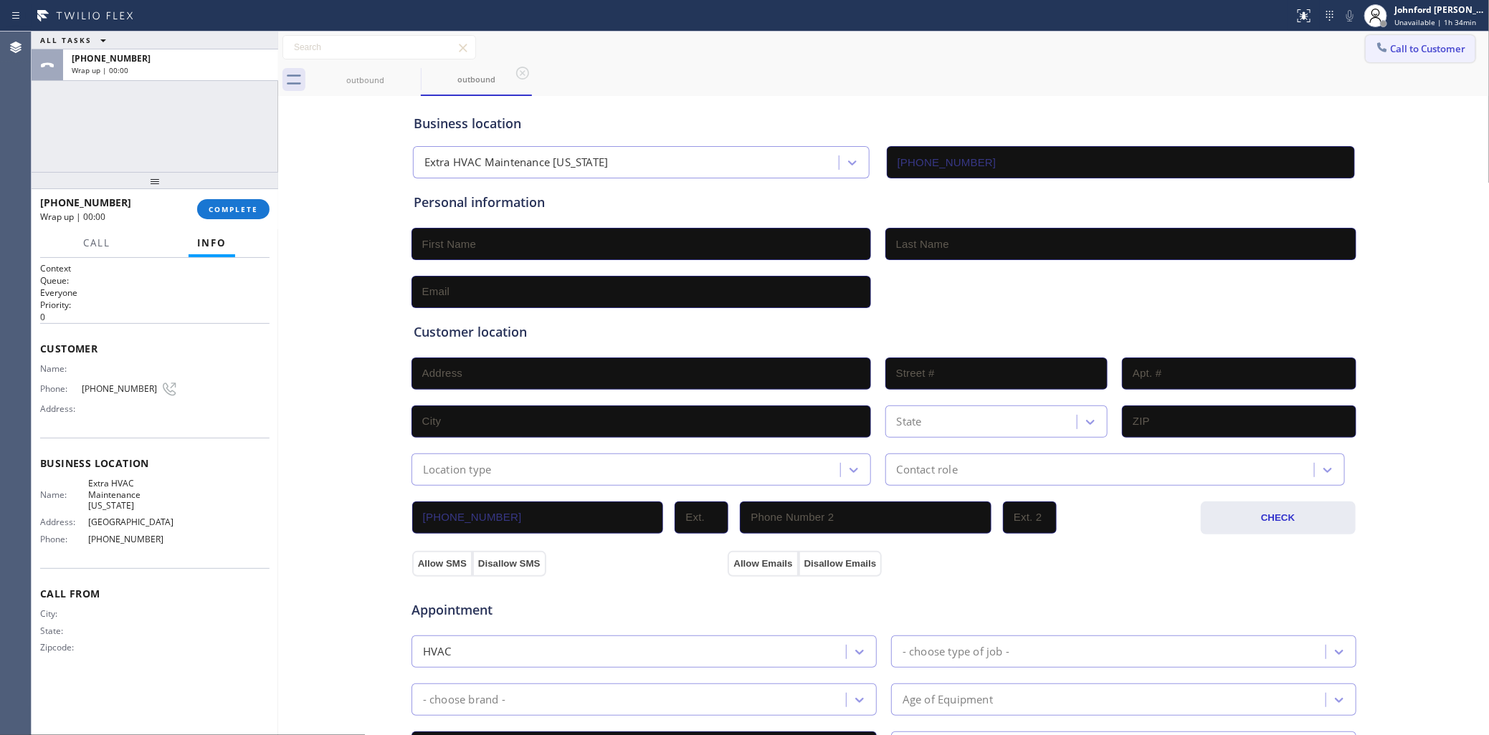
click at [1406, 56] on button "Call to Customer" at bounding box center [1421, 48] width 110 height 27
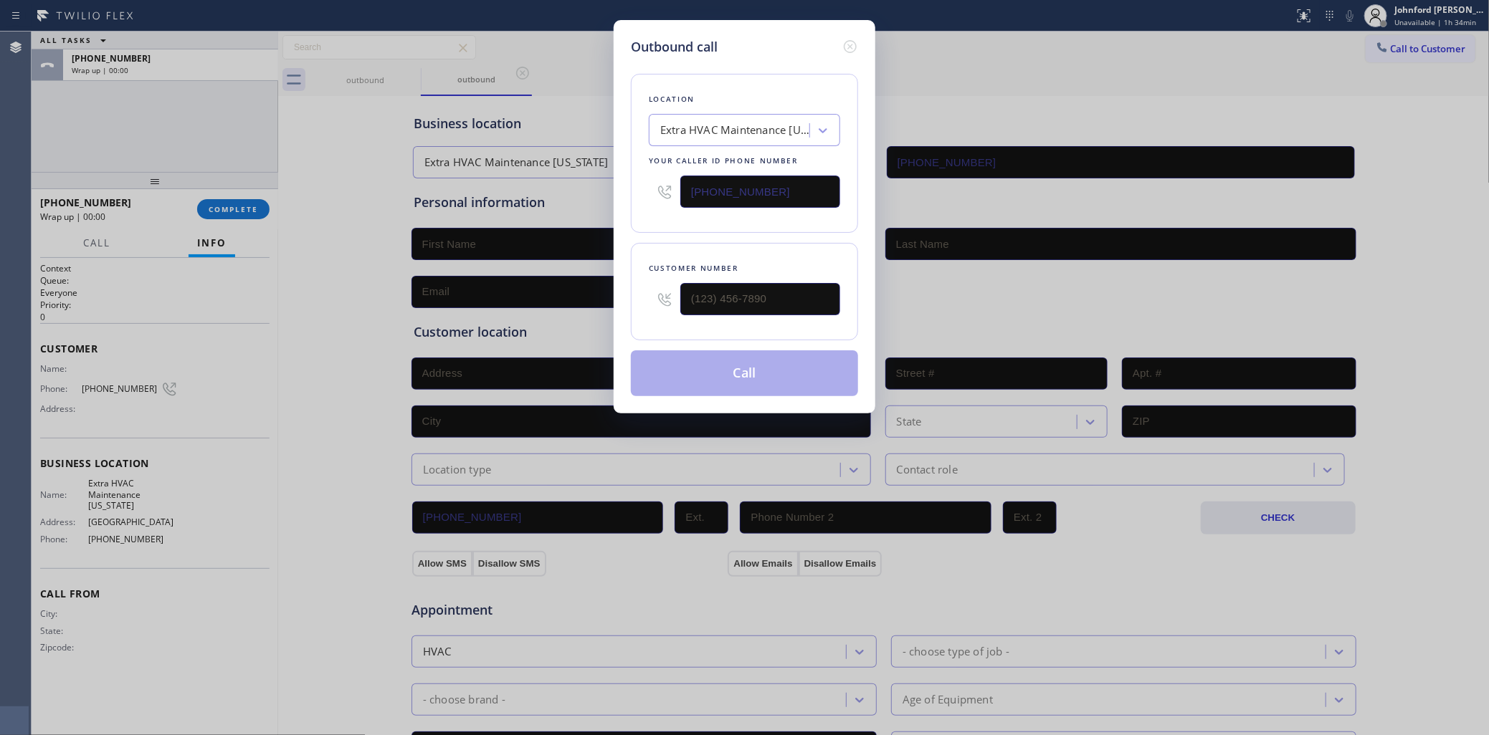
drag, startPoint x: 631, startPoint y: 194, endPoint x: 488, endPoint y: 227, distance: 146.3
click at [596, 199] on div "Outbound call Location Extra HVAC Maintenance [US_STATE] Your caller id phone n…" at bounding box center [744, 367] width 1489 height 735
paste input "415) 792-0330"
type input "[PHONE_NUMBER]"
drag, startPoint x: 811, startPoint y: 285, endPoint x: 575, endPoint y: 297, distance: 236.2
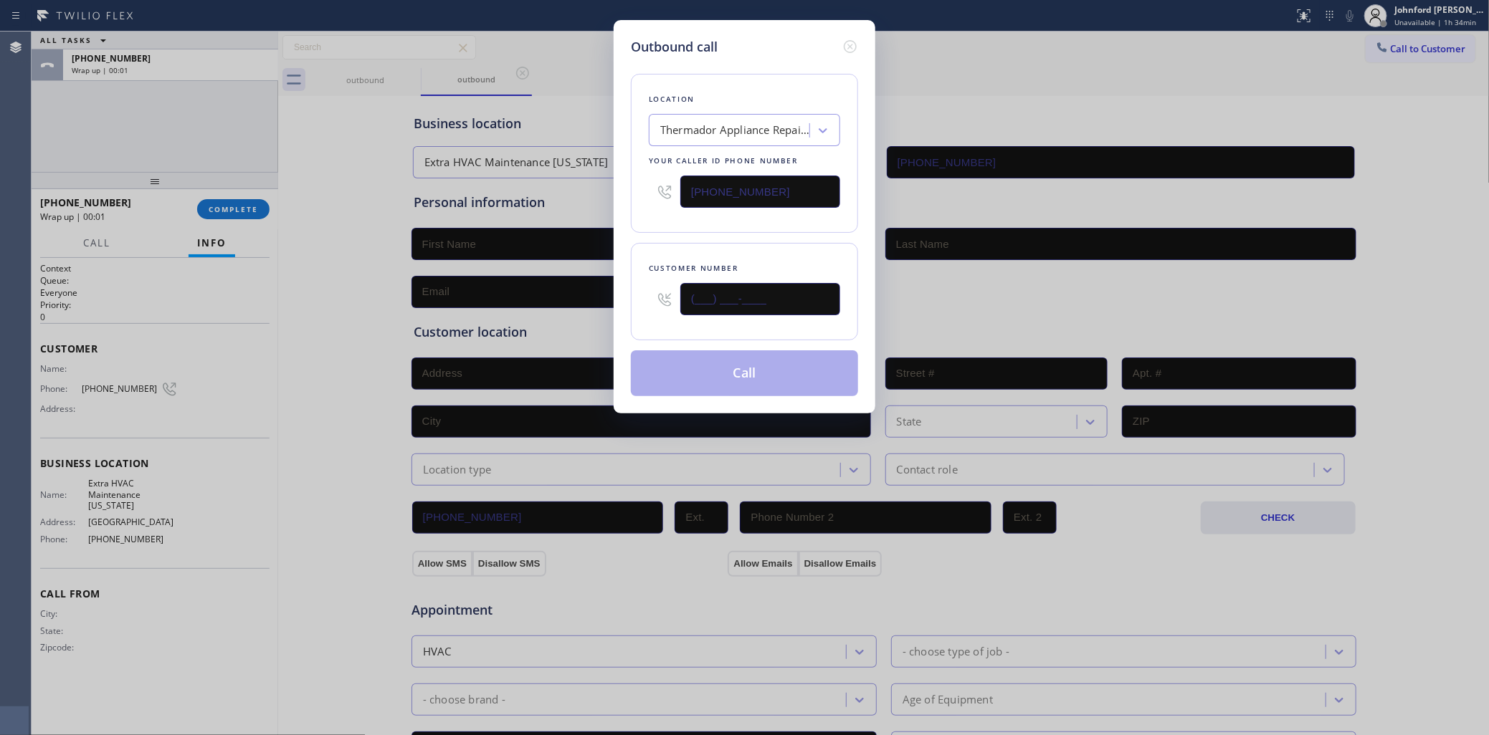
click at [579, 297] on div "Outbound call Location Thermador Appliance Repair Zone [GEOGRAPHIC_DATA] Your c…" at bounding box center [744, 367] width 1489 height 735
paste input "779) 788-8594"
type input "[PHONE_NUMBER]"
click at [603, 252] on div "Outbound call Location Thermador Appliance Repair Zone [GEOGRAPHIC_DATA] Your c…" at bounding box center [744, 367] width 1489 height 735
click at [649, 363] on button "Call" at bounding box center [744, 374] width 227 height 46
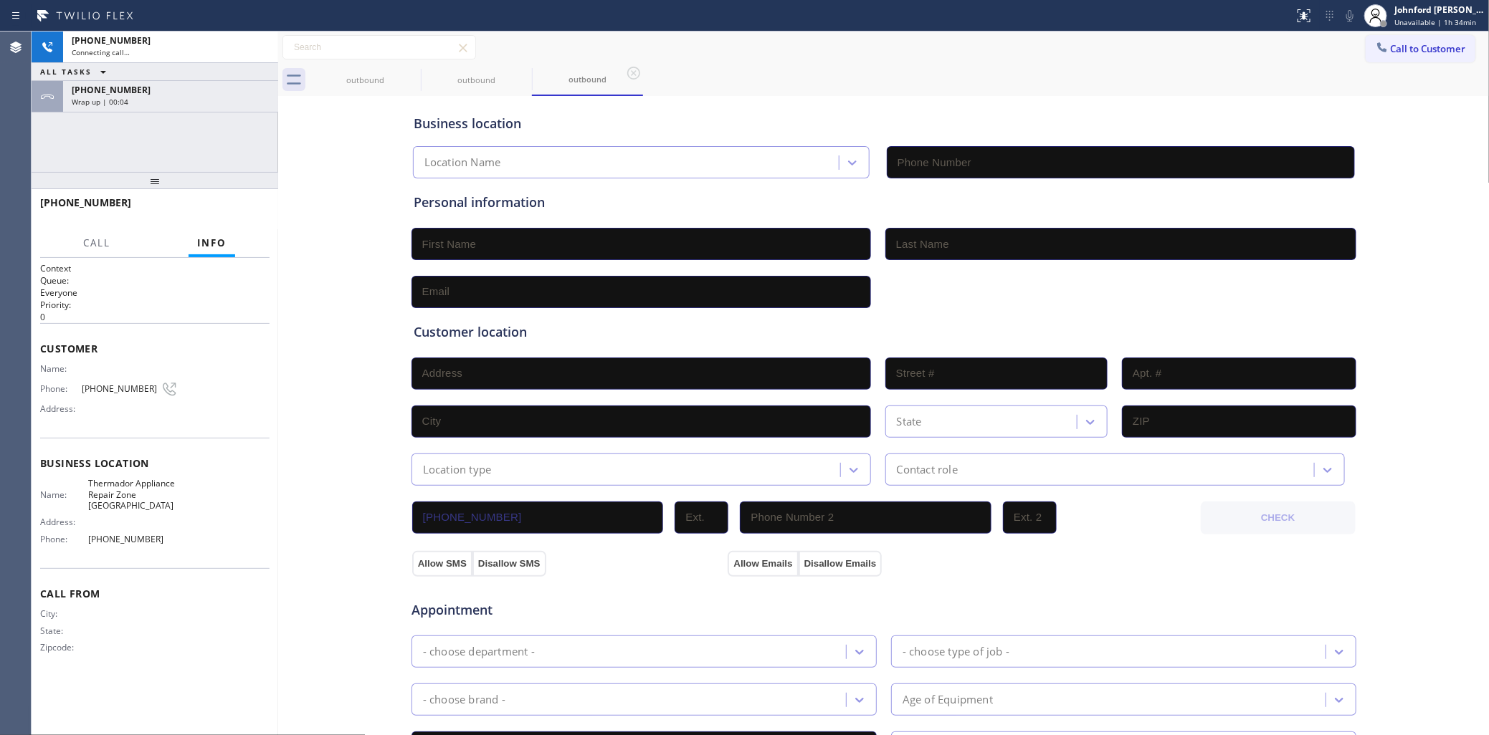
type input "[PHONE_NUMBER]"
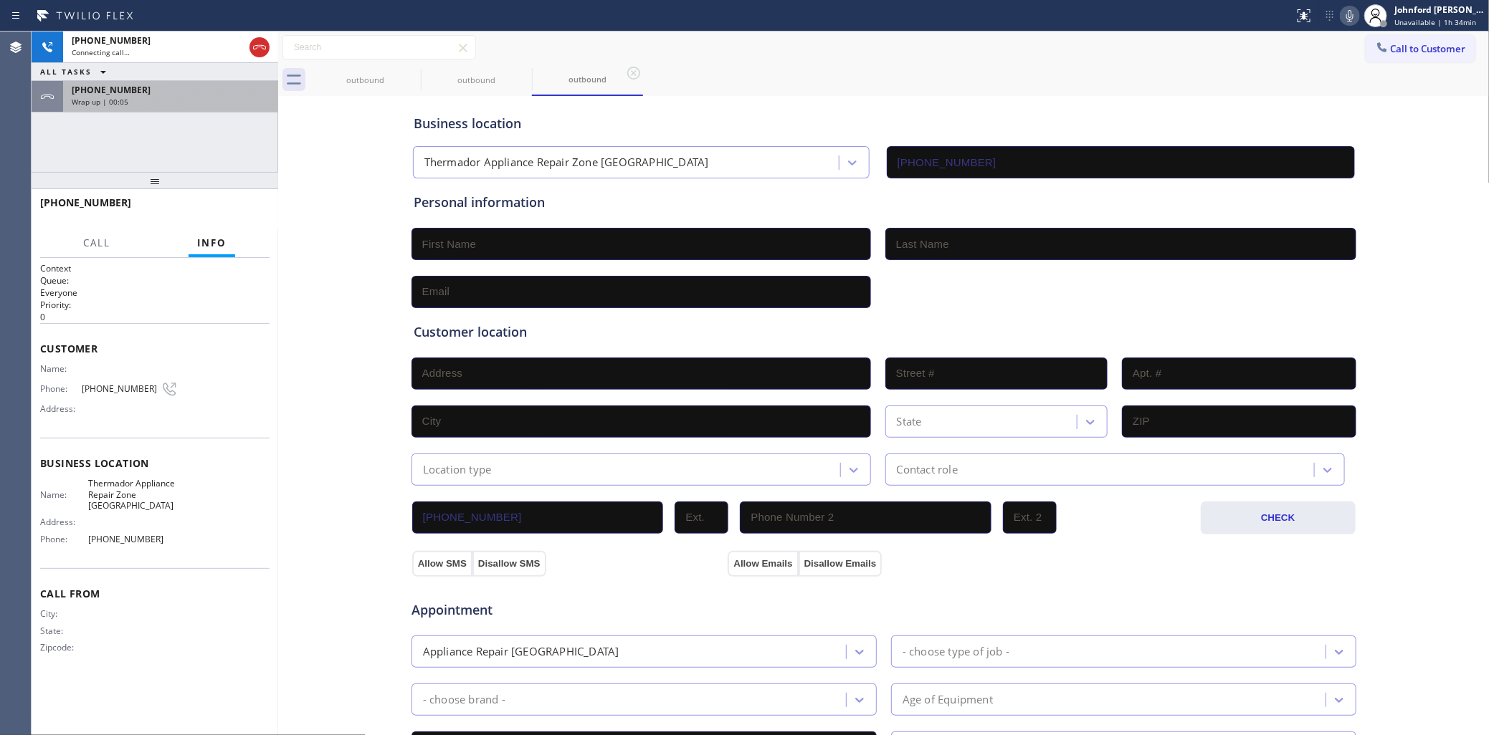
click at [159, 94] on div "[PHONE_NUMBER]" at bounding box center [171, 90] width 198 height 12
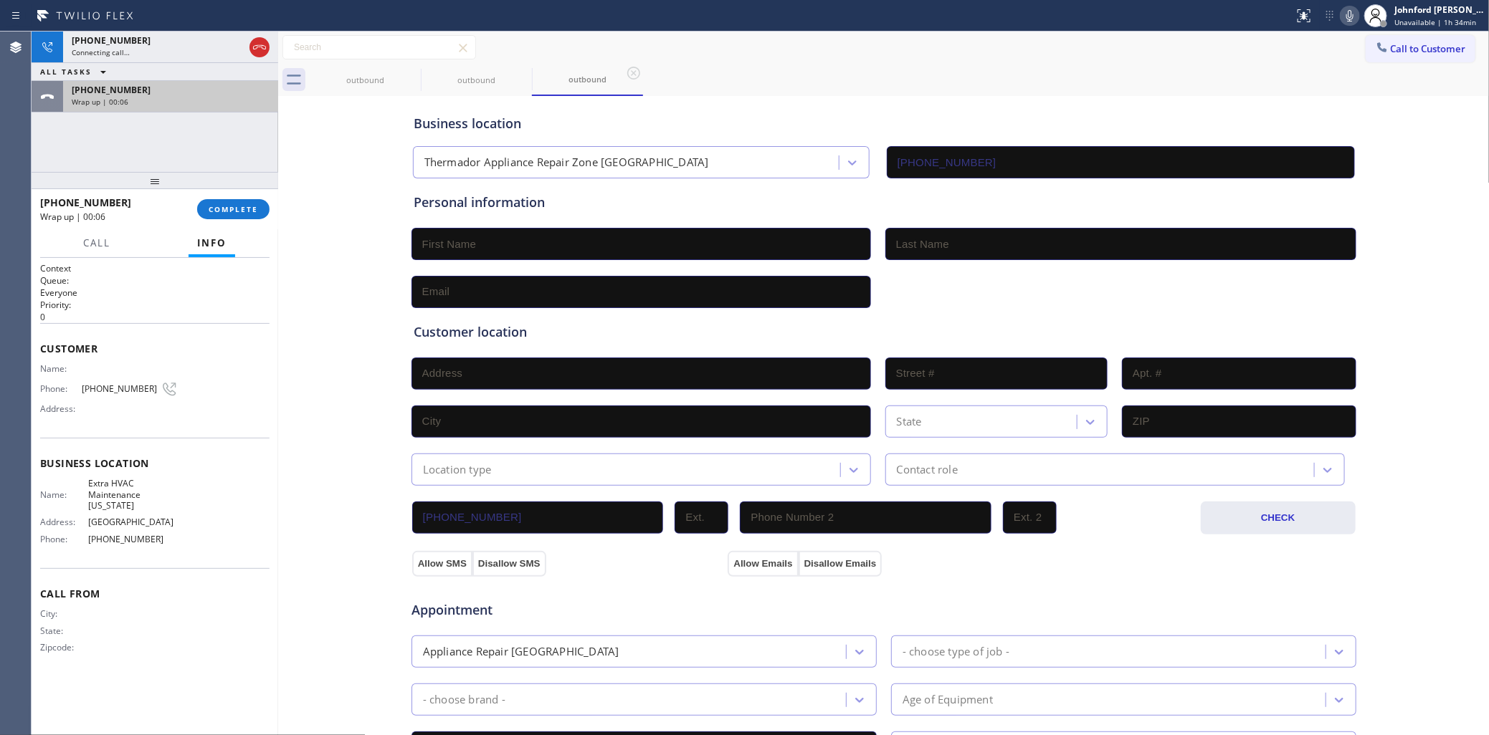
click at [159, 94] on div "[PHONE_NUMBER]" at bounding box center [171, 90] width 198 height 12
click at [227, 194] on div "[PHONE_NUMBER] Wrap up | 00:06 COMPLETE" at bounding box center [154, 209] width 229 height 37
click at [227, 199] on button "COMPLETE" at bounding box center [233, 209] width 72 height 20
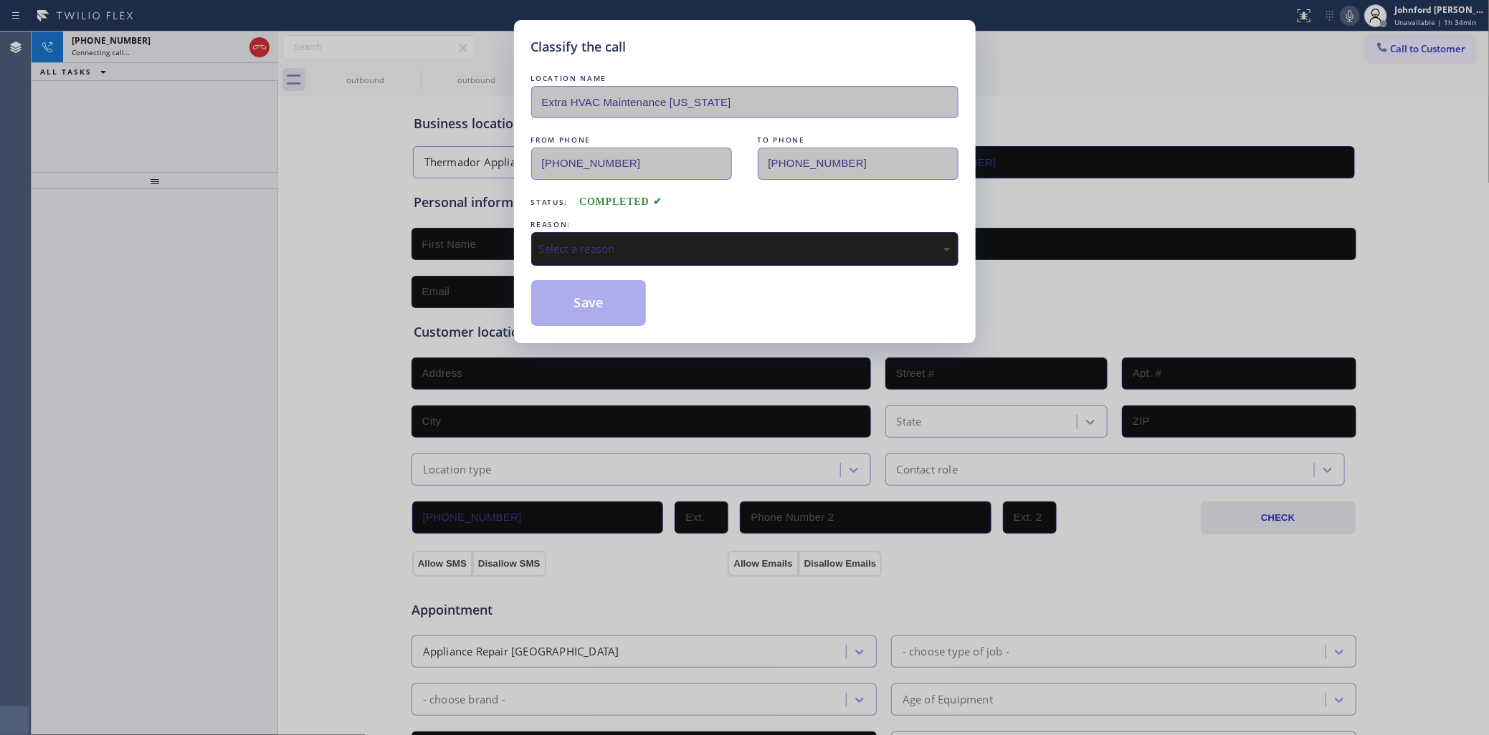
drag, startPoint x: 636, startPoint y: 244, endPoint x: 668, endPoint y: 240, distance: 32.5
click at [637, 242] on div "Select a reason" at bounding box center [744, 249] width 411 height 16
click at [622, 310] on button "Save" at bounding box center [588, 303] width 115 height 46
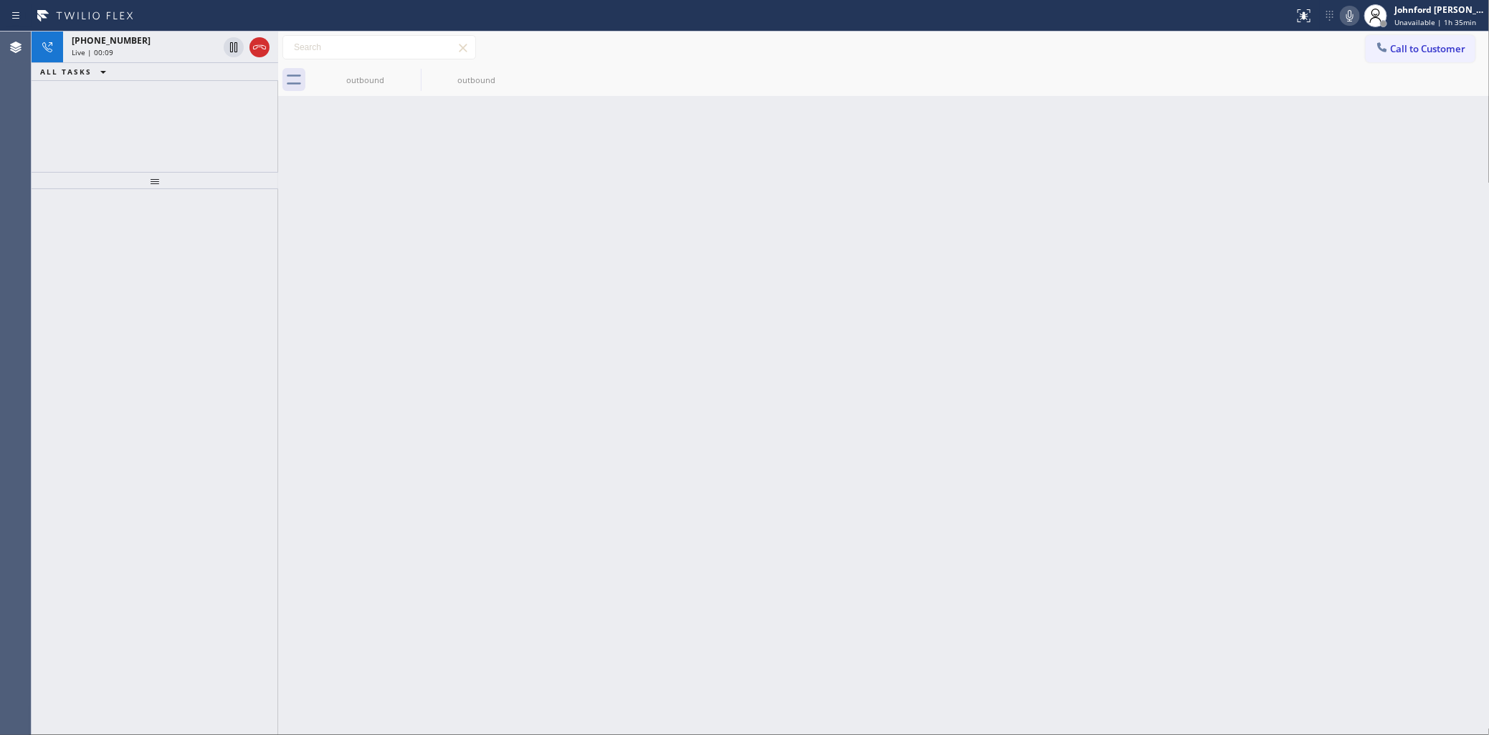
click at [252, 47] on icon at bounding box center [259, 47] width 17 height 17
click at [1381, 59] on button "Call to Customer" at bounding box center [1421, 48] width 110 height 27
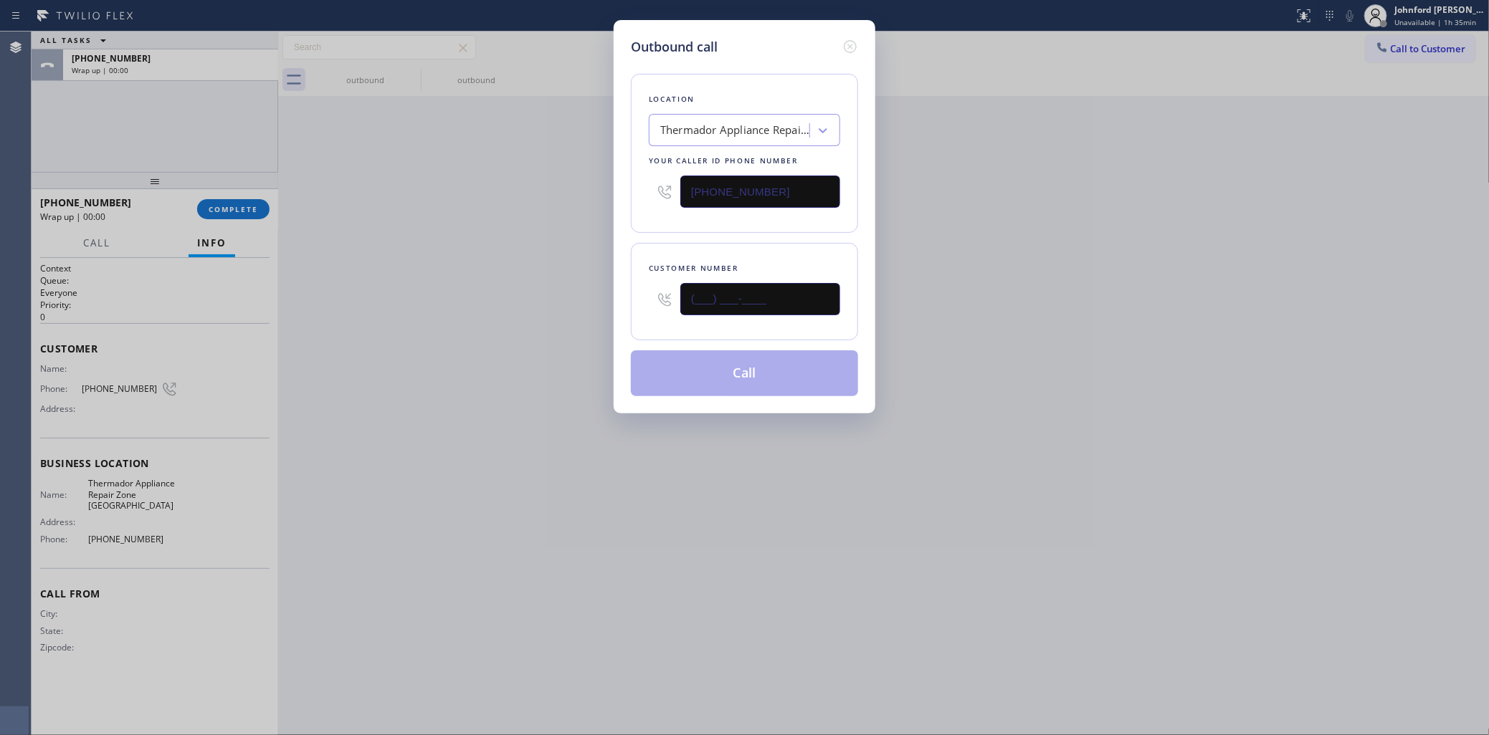
drag, startPoint x: 736, startPoint y: 292, endPoint x: 591, endPoint y: 295, distance: 144.8
click at [606, 292] on div "Outbound call Location Thermador Appliance Repair Zone [GEOGRAPHIC_DATA] Your c…" at bounding box center [744, 367] width 1489 height 735
paste input "929) 399-2414"
type input "[PHONE_NUMBER]"
click at [538, 303] on div "Outbound call Location Thermador Appliance Repair Zone [GEOGRAPHIC_DATA] Your c…" at bounding box center [744, 367] width 1489 height 735
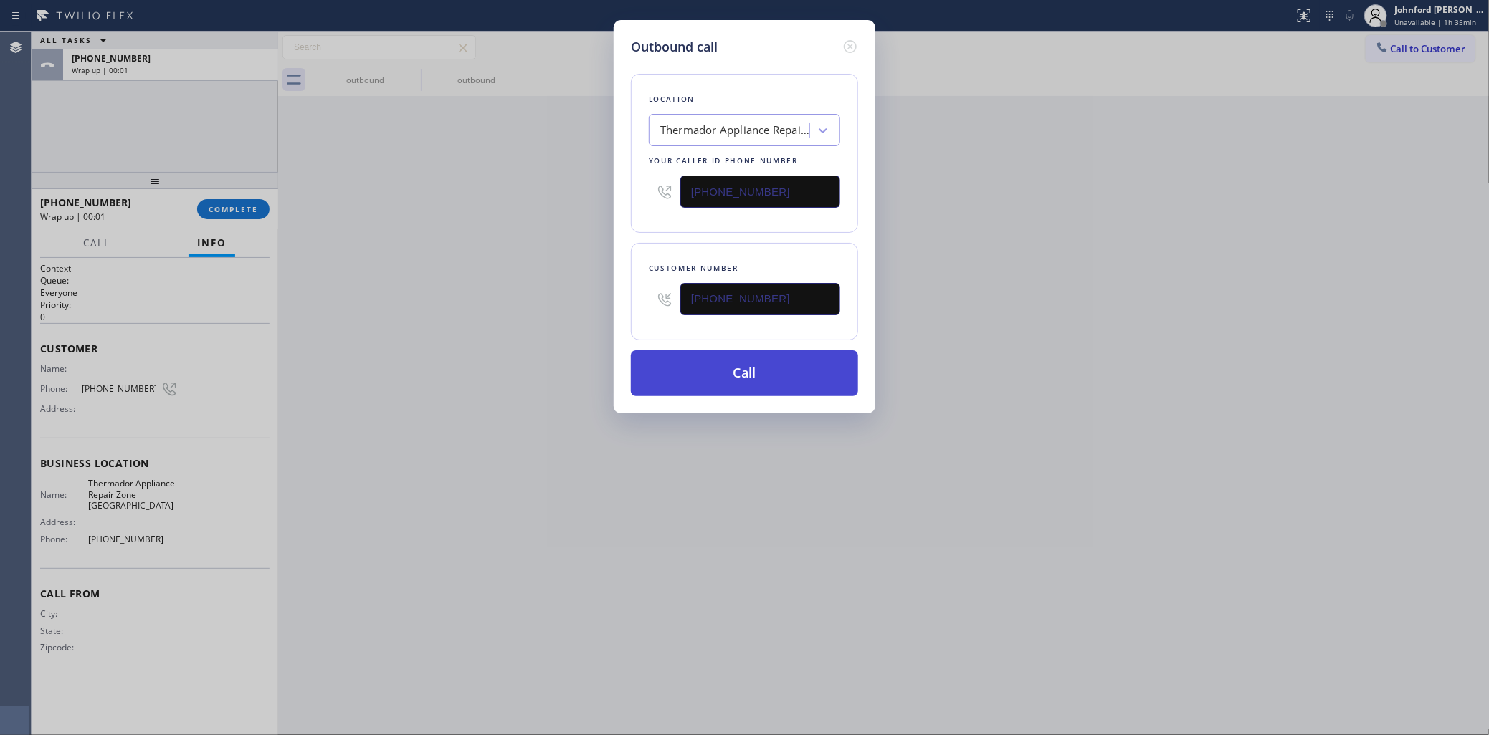
click at [688, 366] on button "Call" at bounding box center [744, 374] width 227 height 46
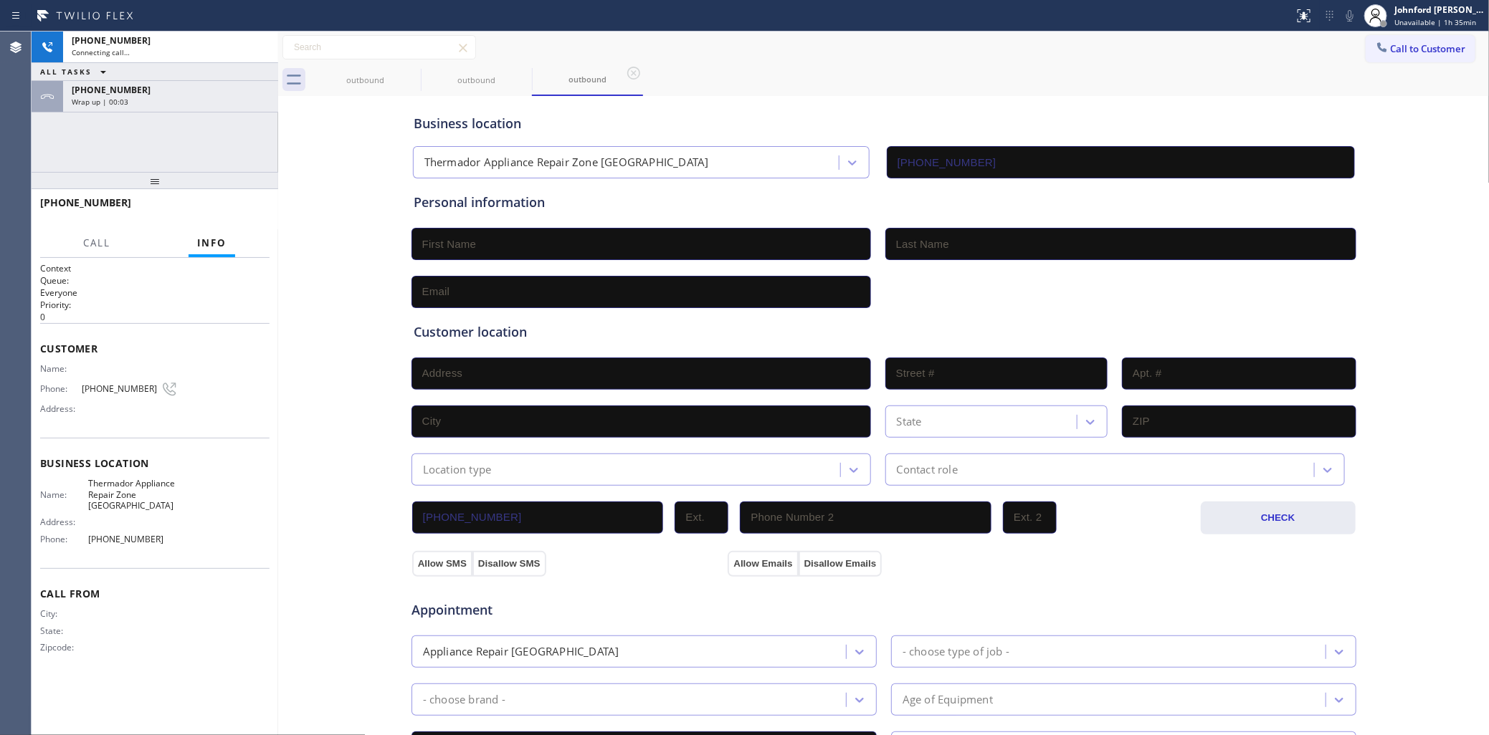
type input "[PHONE_NUMBER]"
click at [252, 101] on div "Wrap up | 00:05" at bounding box center [171, 102] width 198 height 10
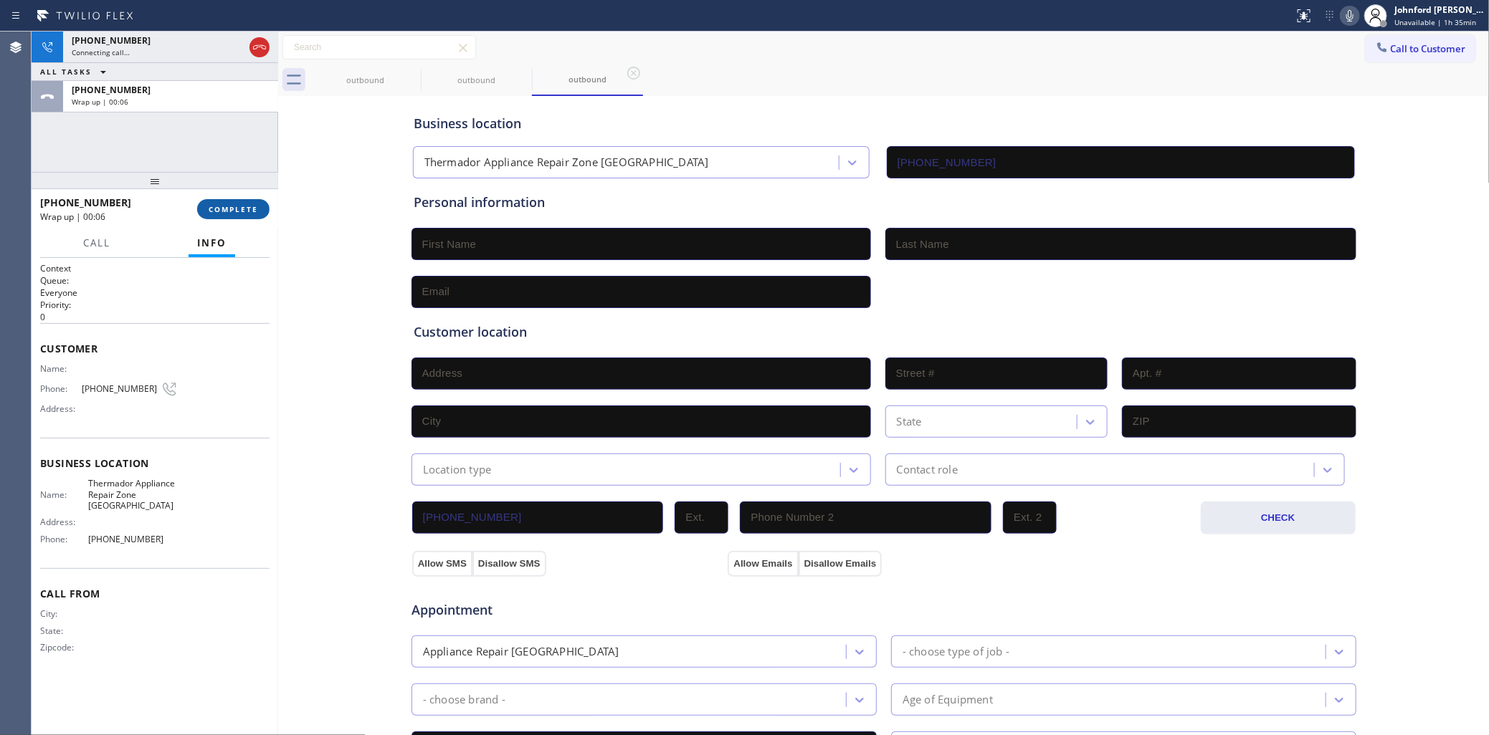
click at [238, 216] on button "COMPLETE" at bounding box center [233, 209] width 72 height 20
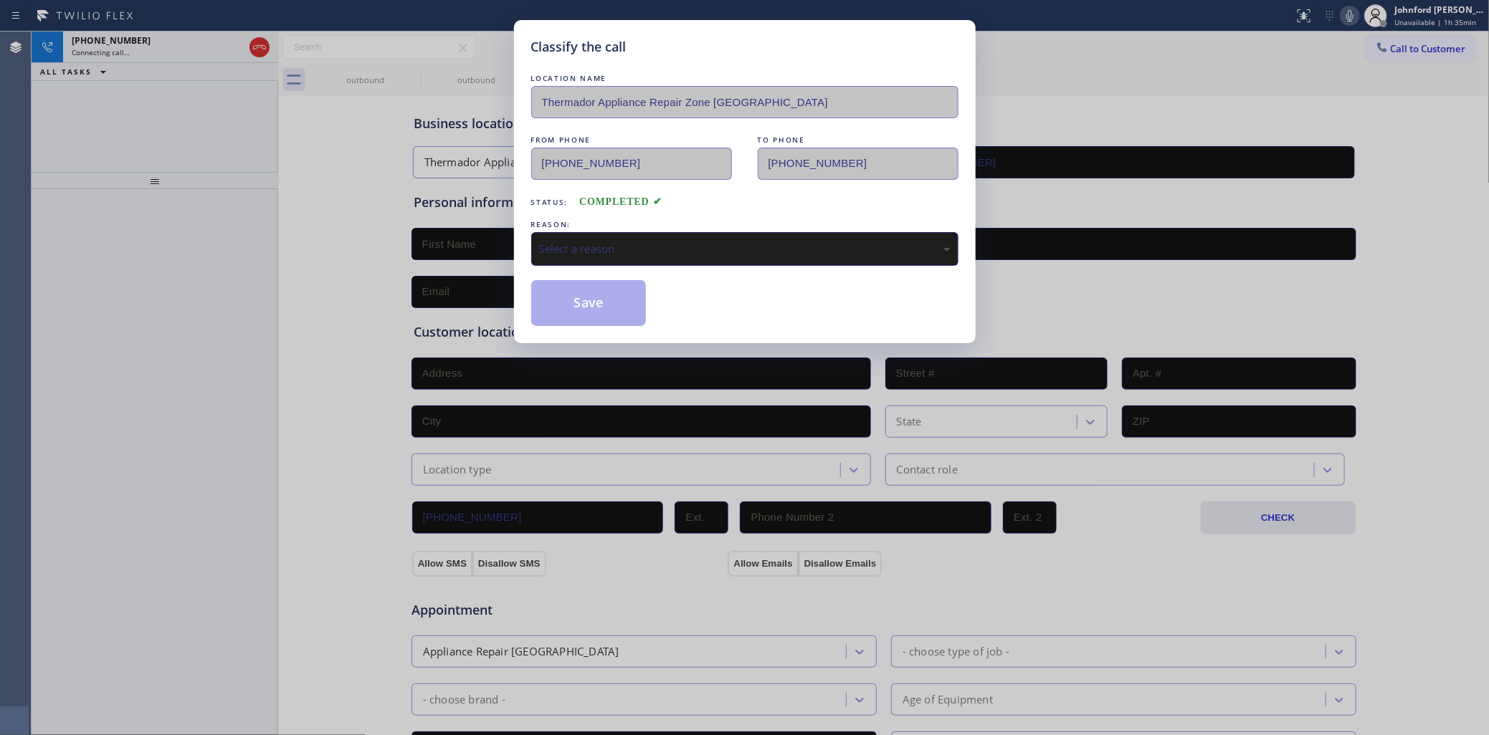
click at [649, 227] on div "REASON:" at bounding box center [744, 224] width 427 height 15
click at [632, 249] on div "Select a reason" at bounding box center [744, 249] width 411 height 16
click at [589, 312] on button "Save" at bounding box center [588, 303] width 115 height 46
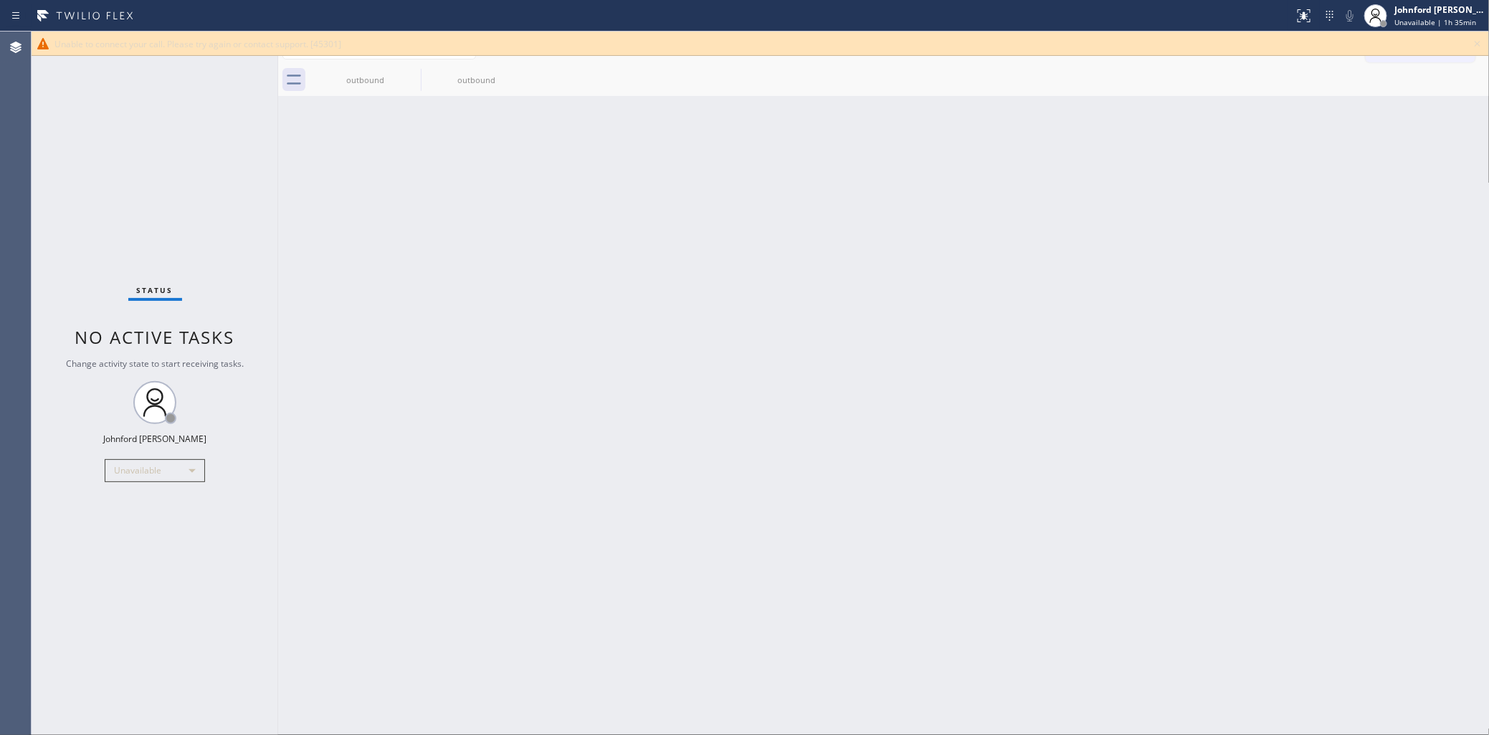
click at [1475, 41] on icon at bounding box center [1478, 44] width 6 height 6
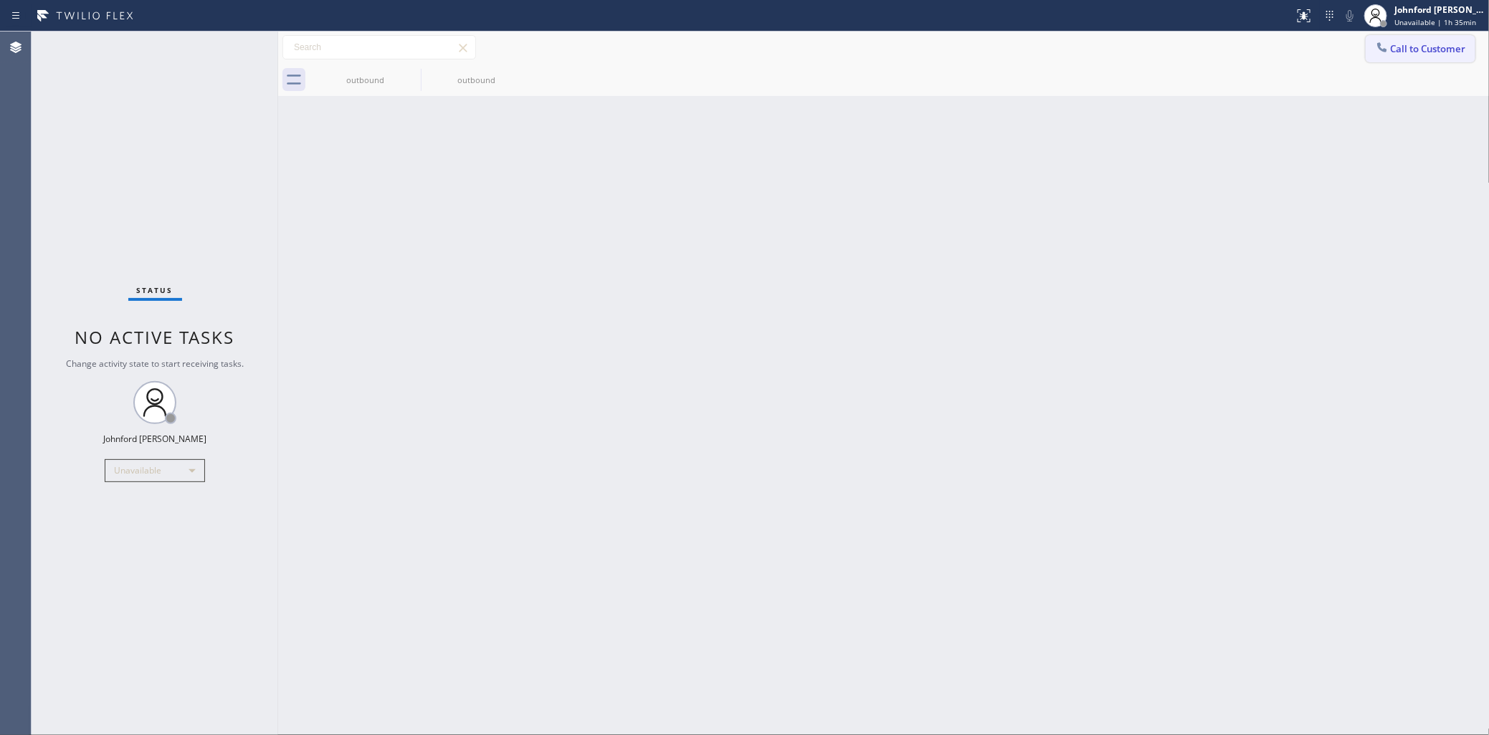
click at [1431, 42] on button "Call to Customer" at bounding box center [1421, 48] width 110 height 27
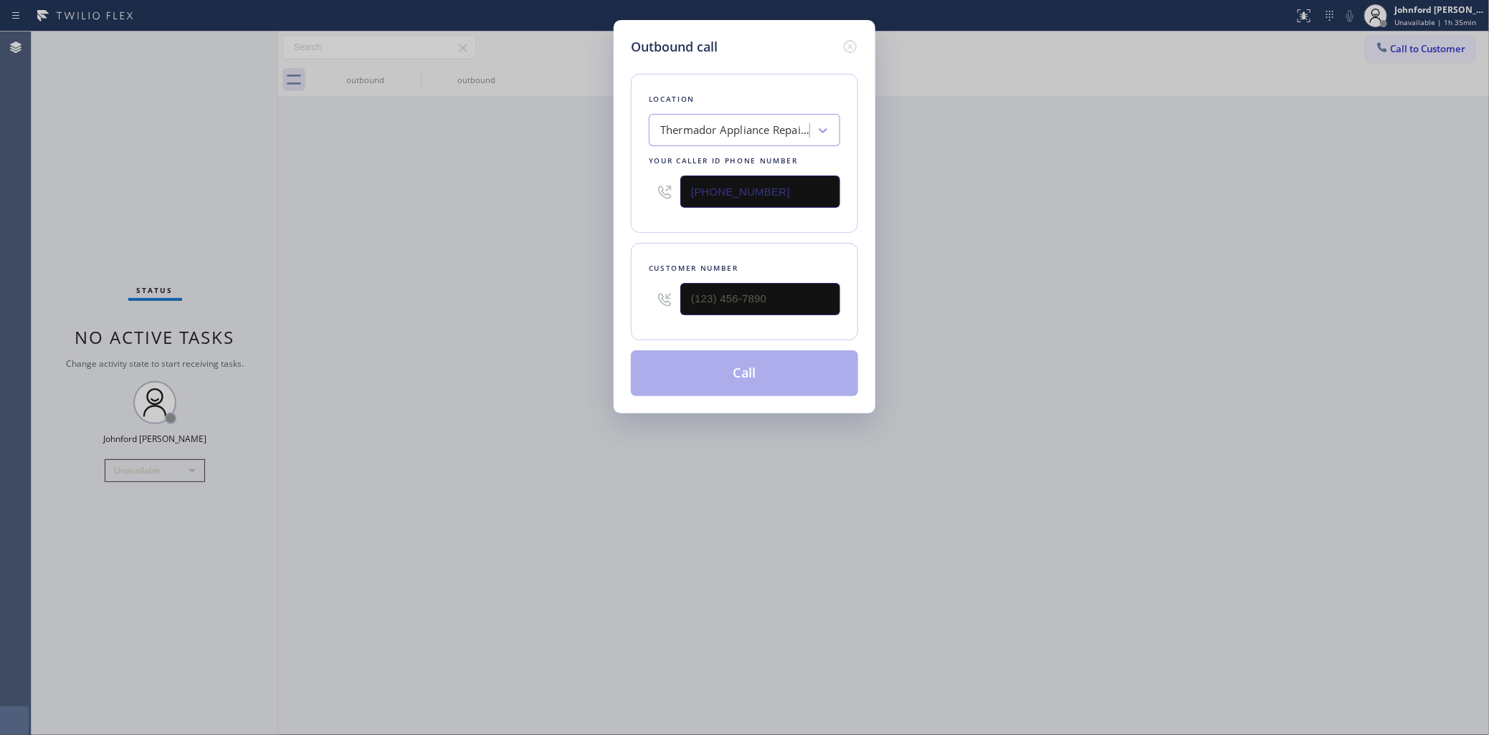
drag, startPoint x: 794, startPoint y: 184, endPoint x: 461, endPoint y: 176, distance: 332.7
click at [568, 181] on div "Outbound call Location Thermador Appliance Repair Zone [GEOGRAPHIC_DATA] Your c…" at bounding box center [744, 367] width 1489 height 735
paste
type input "[PHONE_NUMBER]"
drag, startPoint x: 723, startPoint y: 302, endPoint x: 586, endPoint y: 298, distance: 137.0
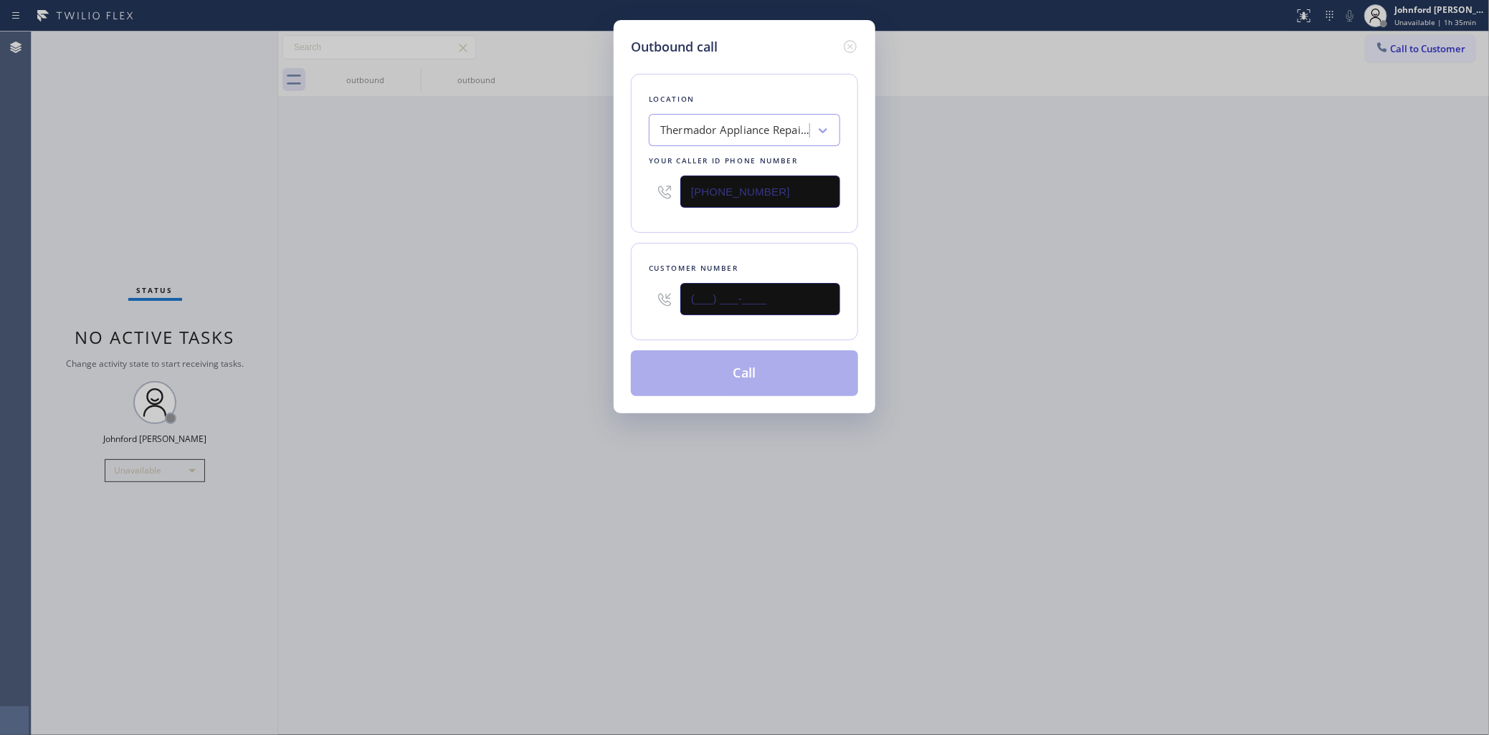
click at [604, 299] on div "Outbound call Location Thermador Appliance Repair Zone [GEOGRAPHIC_DATA] Your c…" at bounding box center [744, 367] width 1489 height 735
type input "[PHONE_NUMBER]"
drag, startPoint x: 500, startPoint y: 287, endPoint x: 591, endPoint y: 319, distance: 97.0
click at [500, 287] on div "Outbound call Location Thermador Appliance Repair Zone [GEOGRAPHIC_DATA] Your c…" at bounding box center [744, 367] width 1489 height 735
click at [710, 357] on button "Call" at bounding box center [744, 374] width 227 height 46
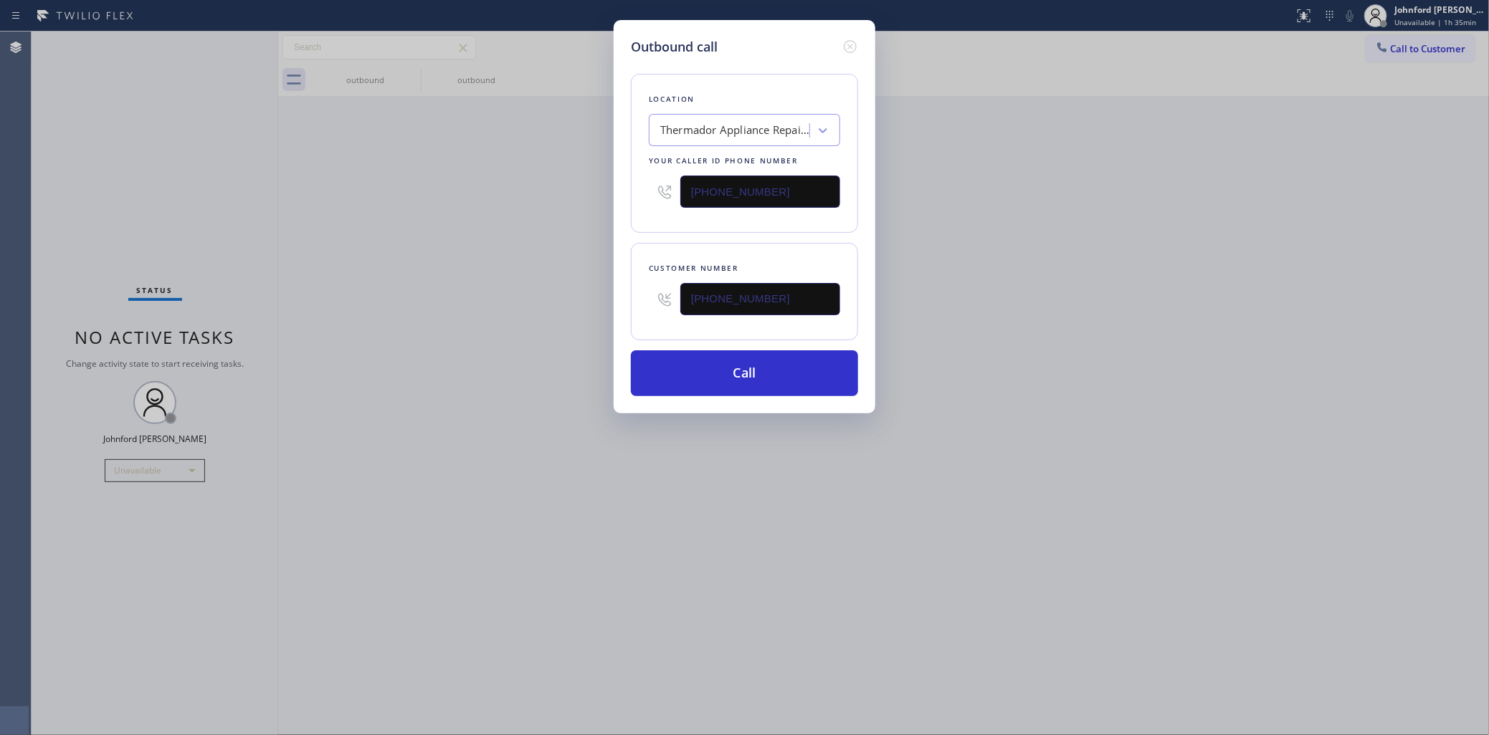
drag, startPoint x: 973, startPoint y: 378, endPoint x: 998, endPoint y: 348, distance: 39.3
click at [987, 371] on div "Outbound call Location Thermador Appliance Repair Zone [GEOGRAPHIC_DATA] Your c…" at bounding box center [744, 367] width 1489 height 735
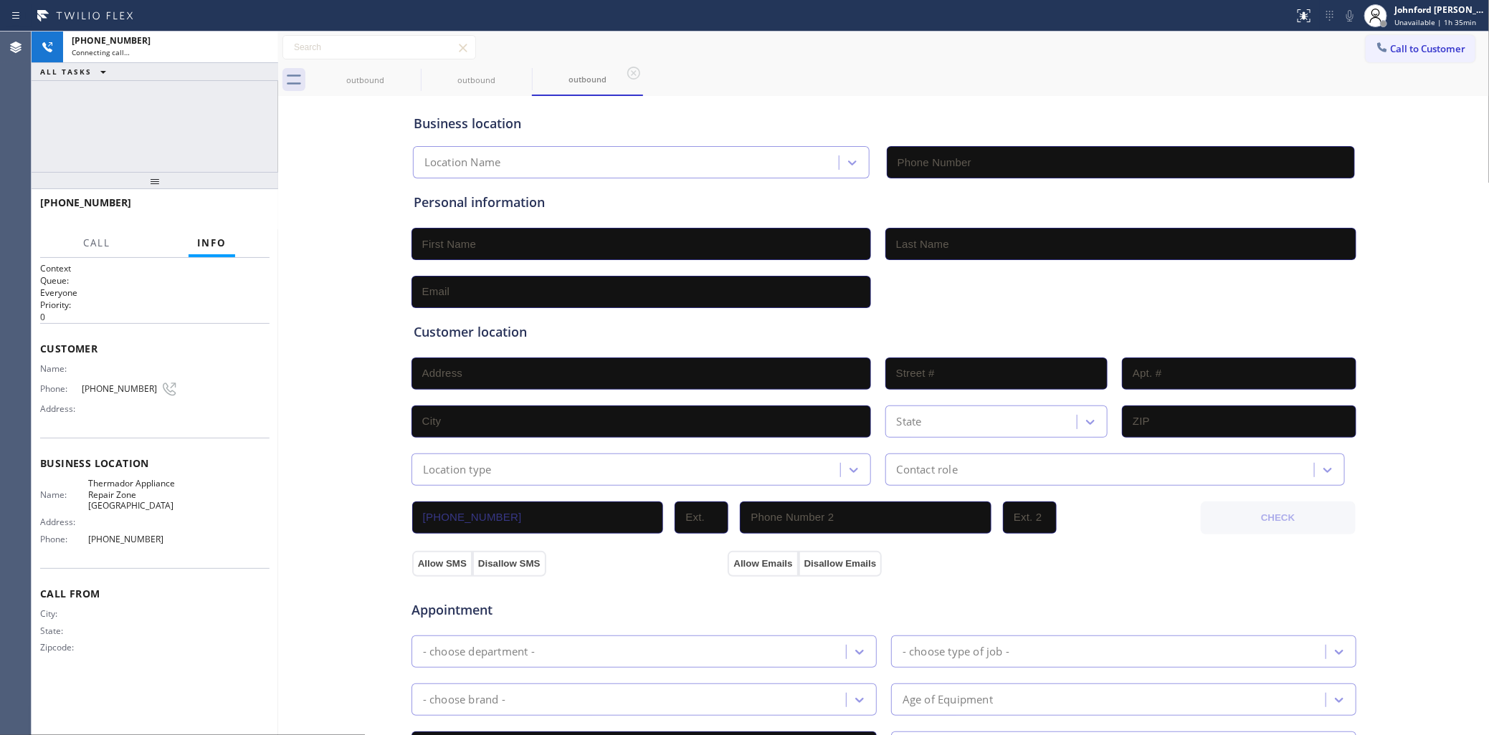
type input "[PHONE_NUMBER]"
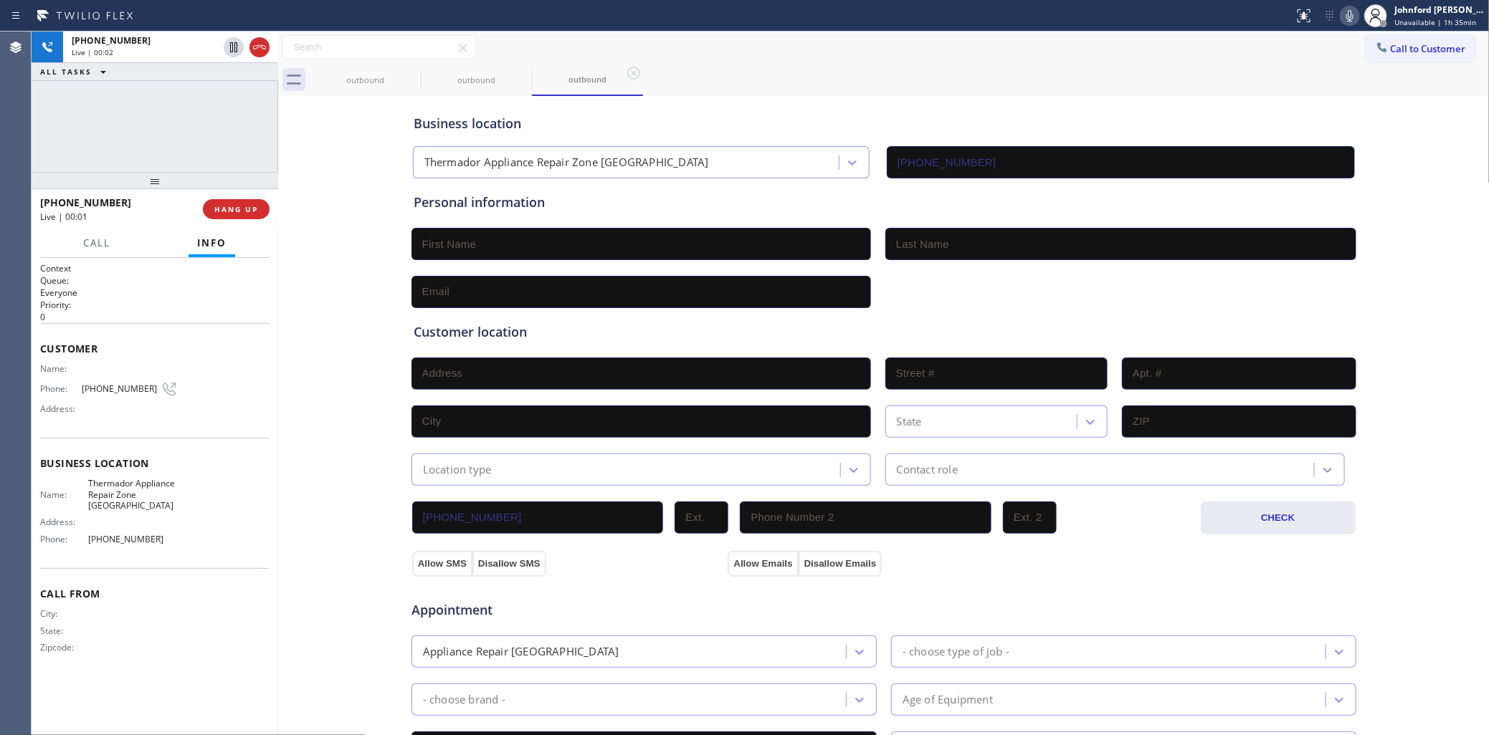
click at [97, 159] on div "[PHONE_NUMBER] Live | 00:02 ALL TASKS ALL TASKS ACTIVE TASKS TASKS IN WRAP UP" at bounding box center [155, 102] width 247 height 140
click at [262, 47] on icon at bounding box center [259, 47] width 17 height 17
drag, startPoint x: 791, startPoint y: 79, endPoint x: 1105, endPoint y: 72, distance: 314.0
click at [792, 77] on div "outbound outbound outbound" at bounding box center [900, 80] width 1180 height 32
click at [1374, 37] on button "Call to Customer" at bounding box center [1421, 48] width 110 height 27
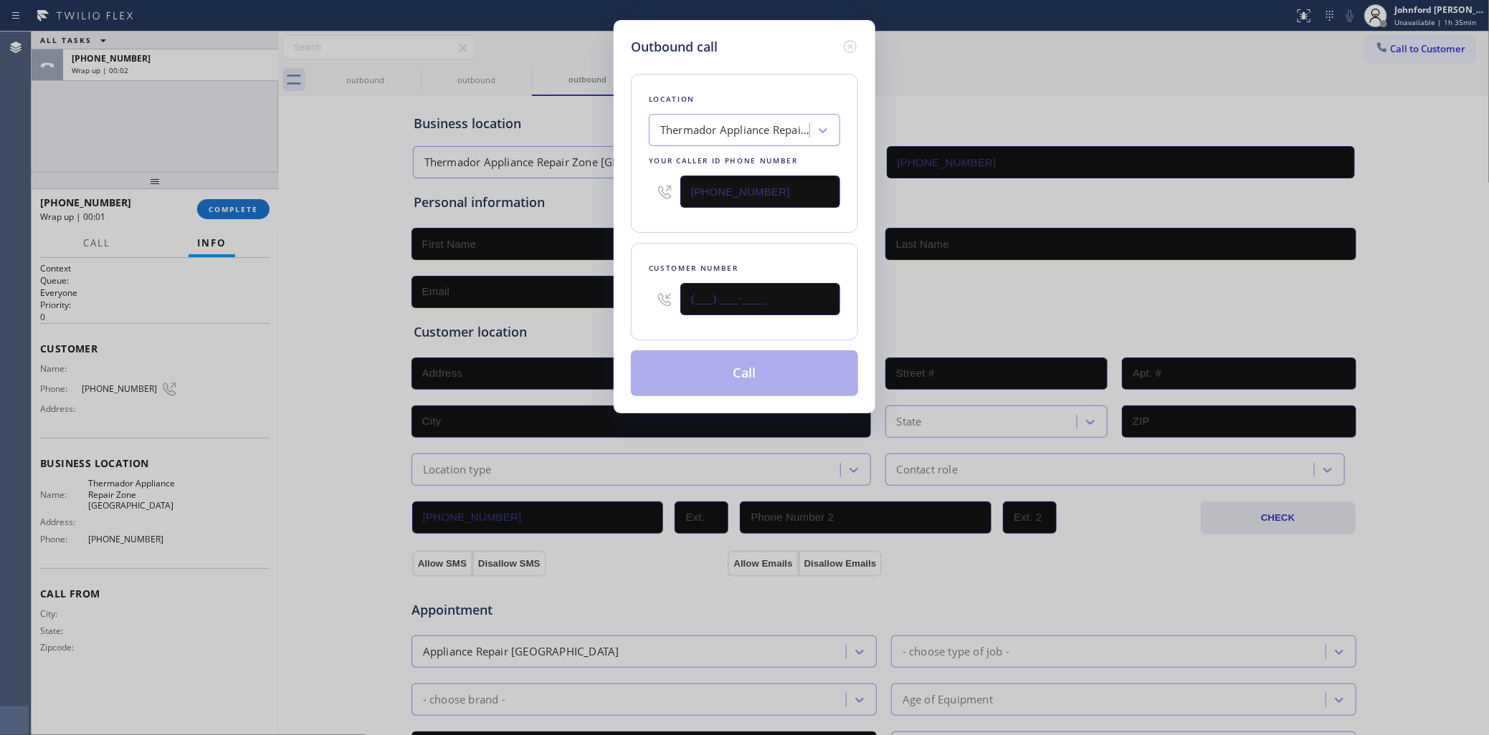
drag, startPoint x: 774, startPoint y: 290, endPoint x: 606, endPoint y: 290, distance: 167.7
click at [611, 290] on div "Outbound call Location Thermador Appliance Repair Zone [GEOGRAPHIC_DATA] Your c…" at bounding box center [744, 367] width 1489 height 735
type input "[PHONE_NUMBER]"
click at [670, 254] on div "Customer number [PHONE_NUMBER]" at bounding box center [744, 291] width 227 height 97
click at [743, 368] on button "Call" at bounding box center [744, 374] width 227 height 46
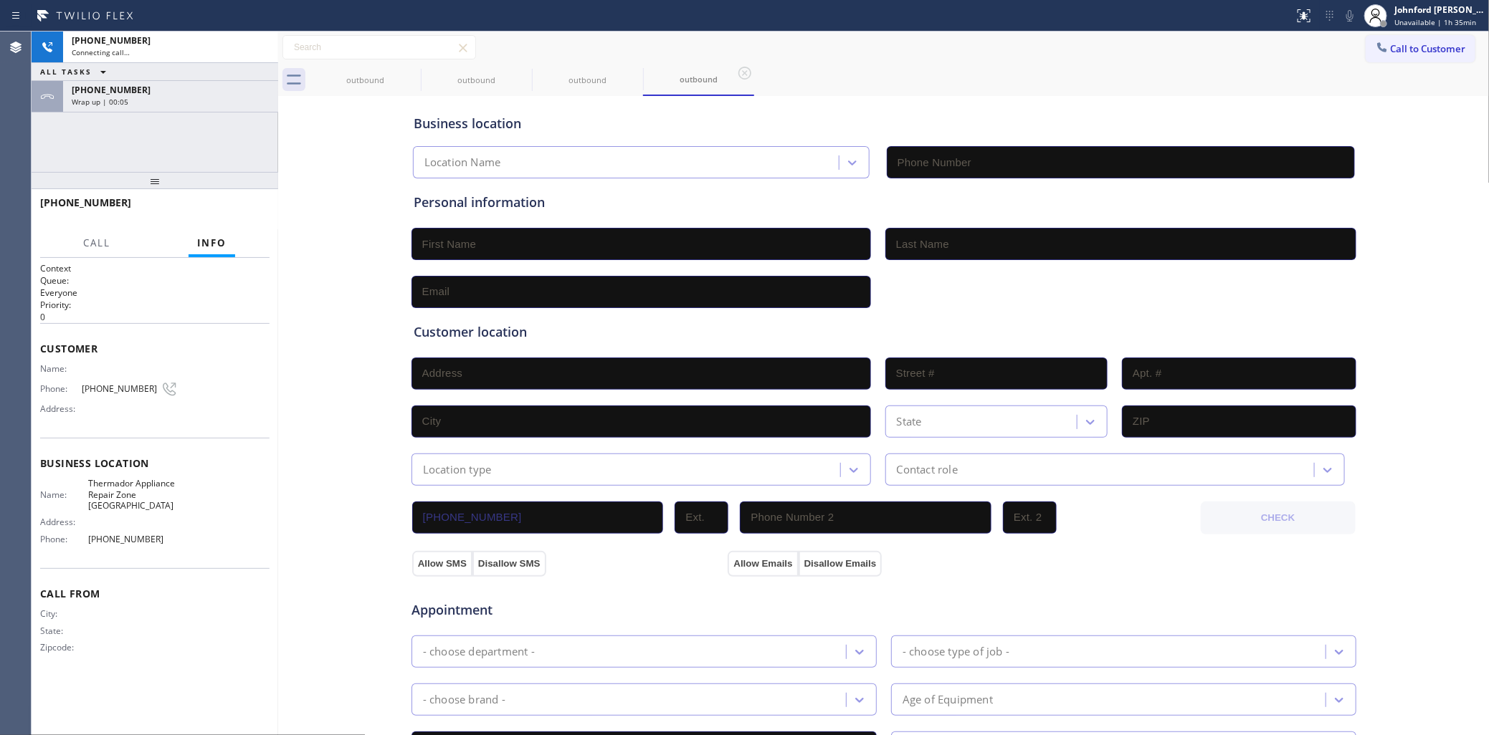
type input "[PHONE_NUMBER]"
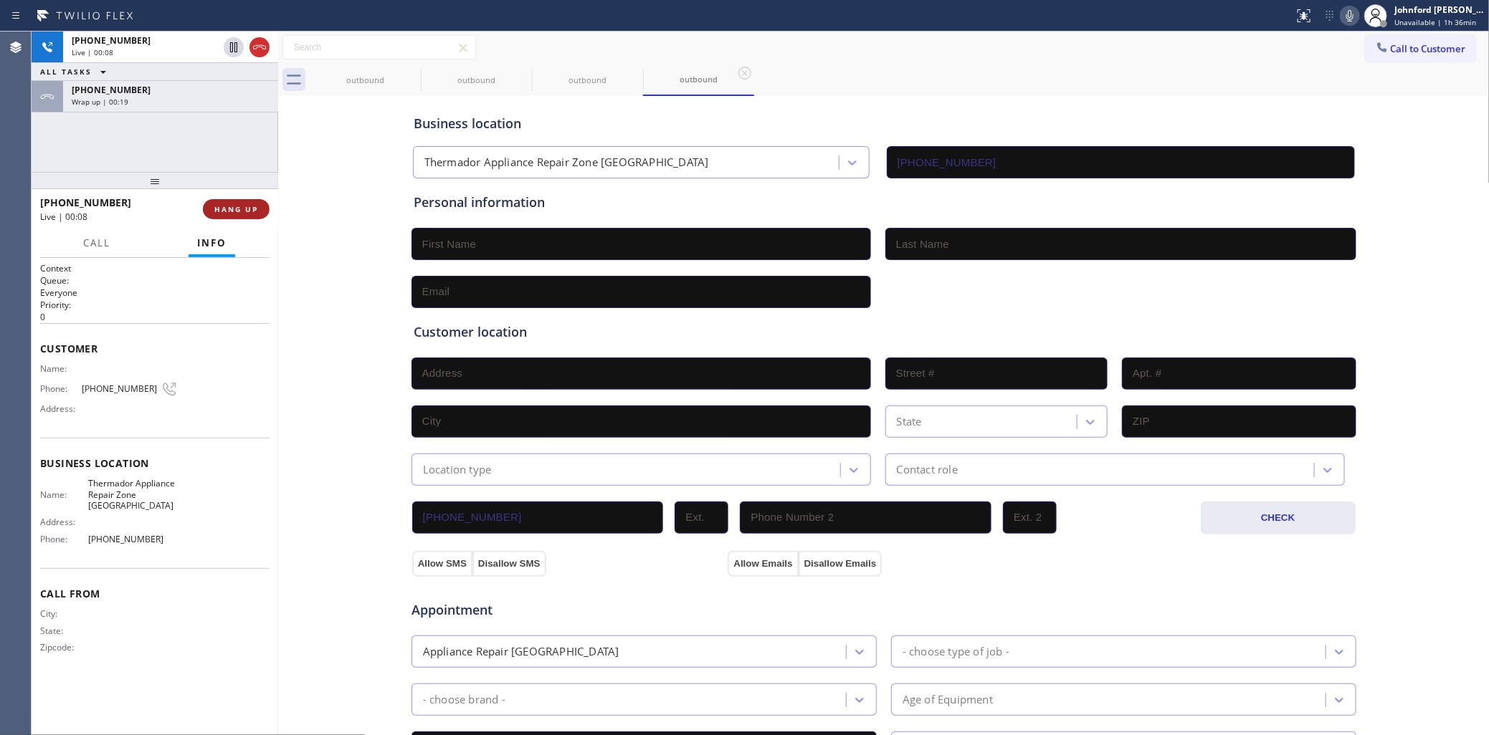
click at [249, 211] on span "HANG UP" at bounding box center [236, 209] width 44 height 10
click at [105, 148] on div "ALL TASKS ALL TASKS ACTIVE TASKS TASKS IN WRAP UP [PHONE_NUMBER] Wrap up | 00:0…" at bounding box center [155, 102] width 247 height 140
click at [1391, 52] on span "Call to Customer" at bounding box center [1428, 48] width 75 height 13
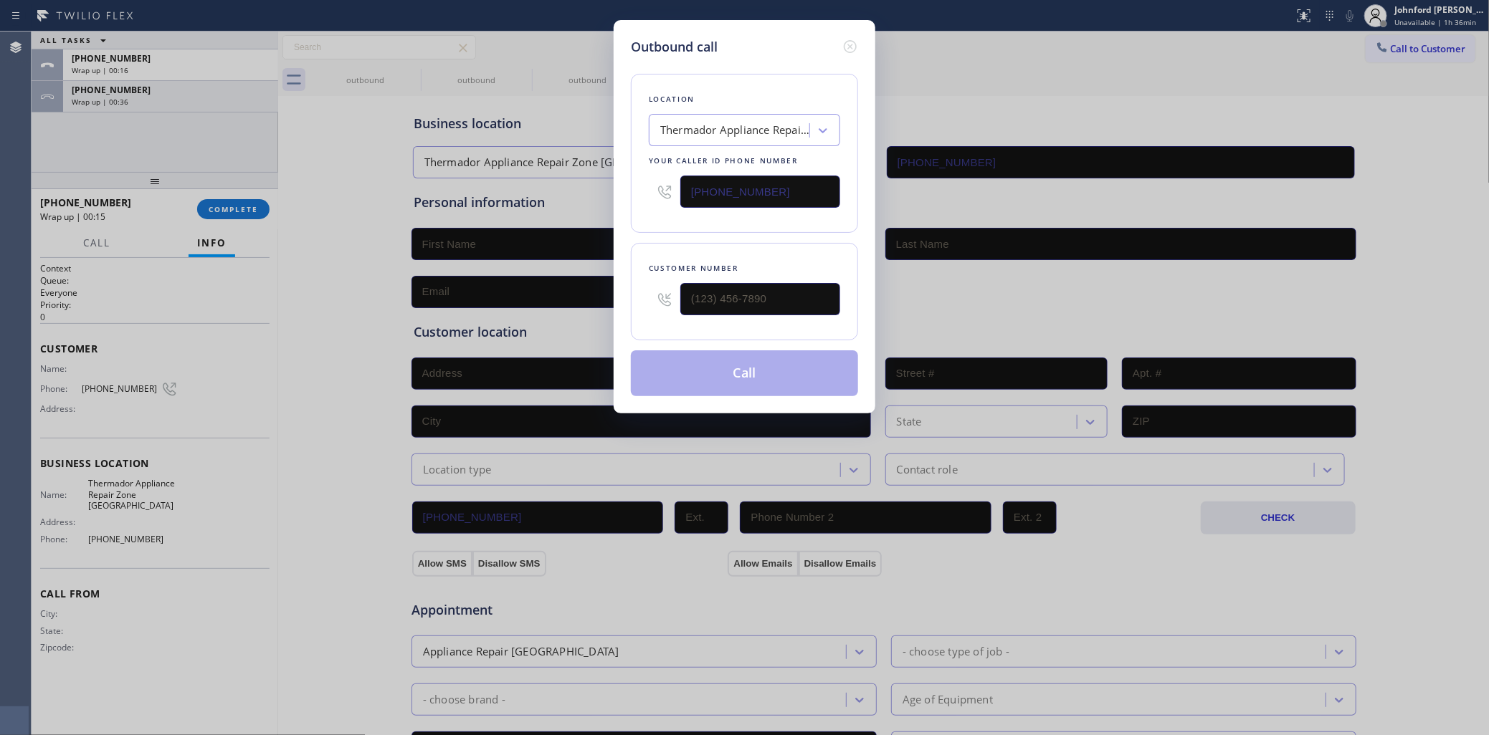
drag, startPoint x: 817, startPoint y: 188, endPoint x: 553, endPoint y: 184, distance: 264.5
click at [553, 184] on div "Outbound call Location Thermador Appliance Repair Zone [GEOGRAPHIC_DATA] Your c…" at bounding box center [744, 367] width 1489 height 735
type input "[PHONE_NUMBER]"
drag, startPoint x: 773, startPoint y: 298, endPoint x: 620, endPoint y: 295, distance: 152.7
click at [621, 298] on div "Outbound call Location 4B2.Paid [DOMAIN_NAME] ([GEOGRAPHIC_DATA], Google Ads) Y…" at bounding box center [745, 217] width 262 height 394
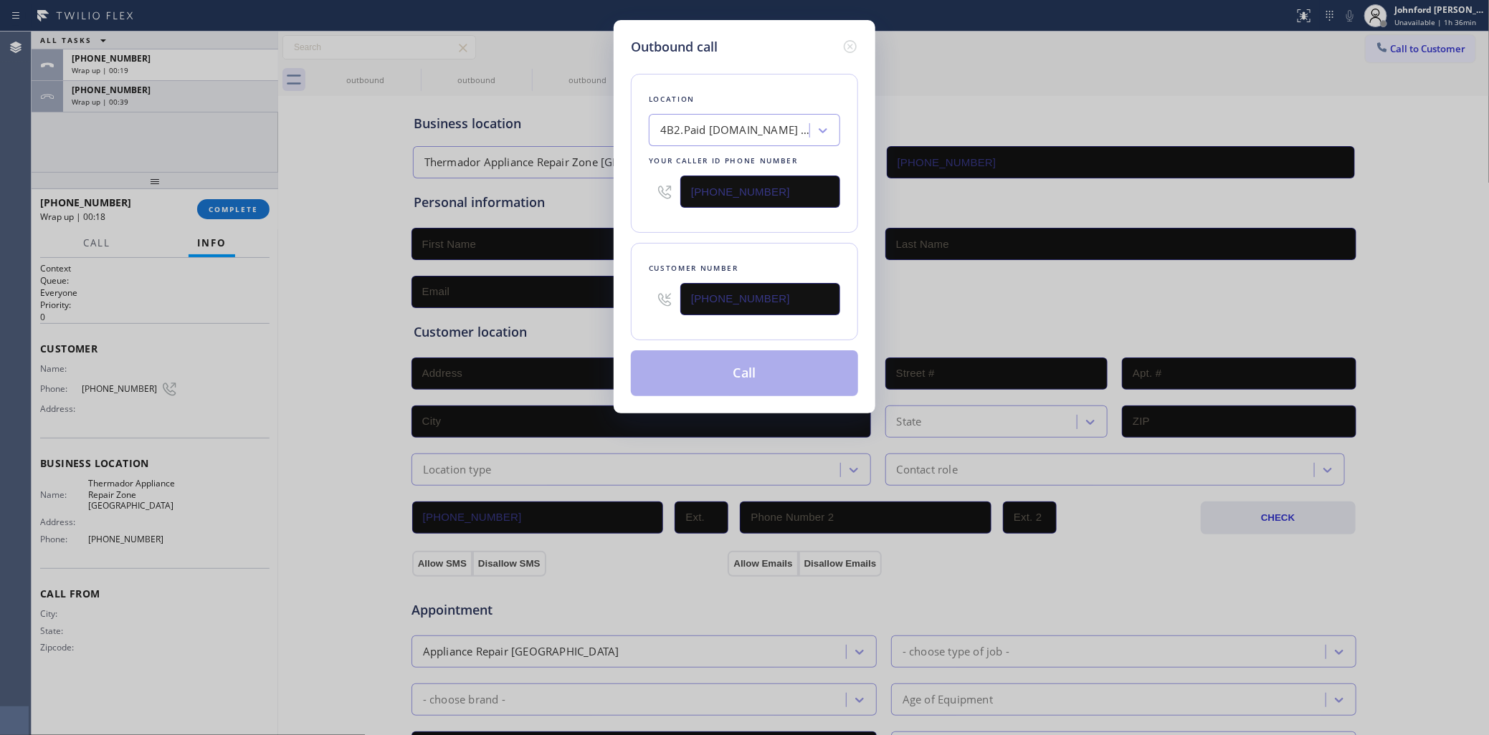
type input "[PHONE_NUMBER]"
click at [646, 227] on div "Location 4B2.Paid [DOMAIN_NAME] ([GEOGRAPHIC_DATA], Google Ads) Your caller id …" at bounding box center [744, 153] width 227 height 159
click at [695, 375] on button "Call" at bounding box center [744, 374] width 227 height 46
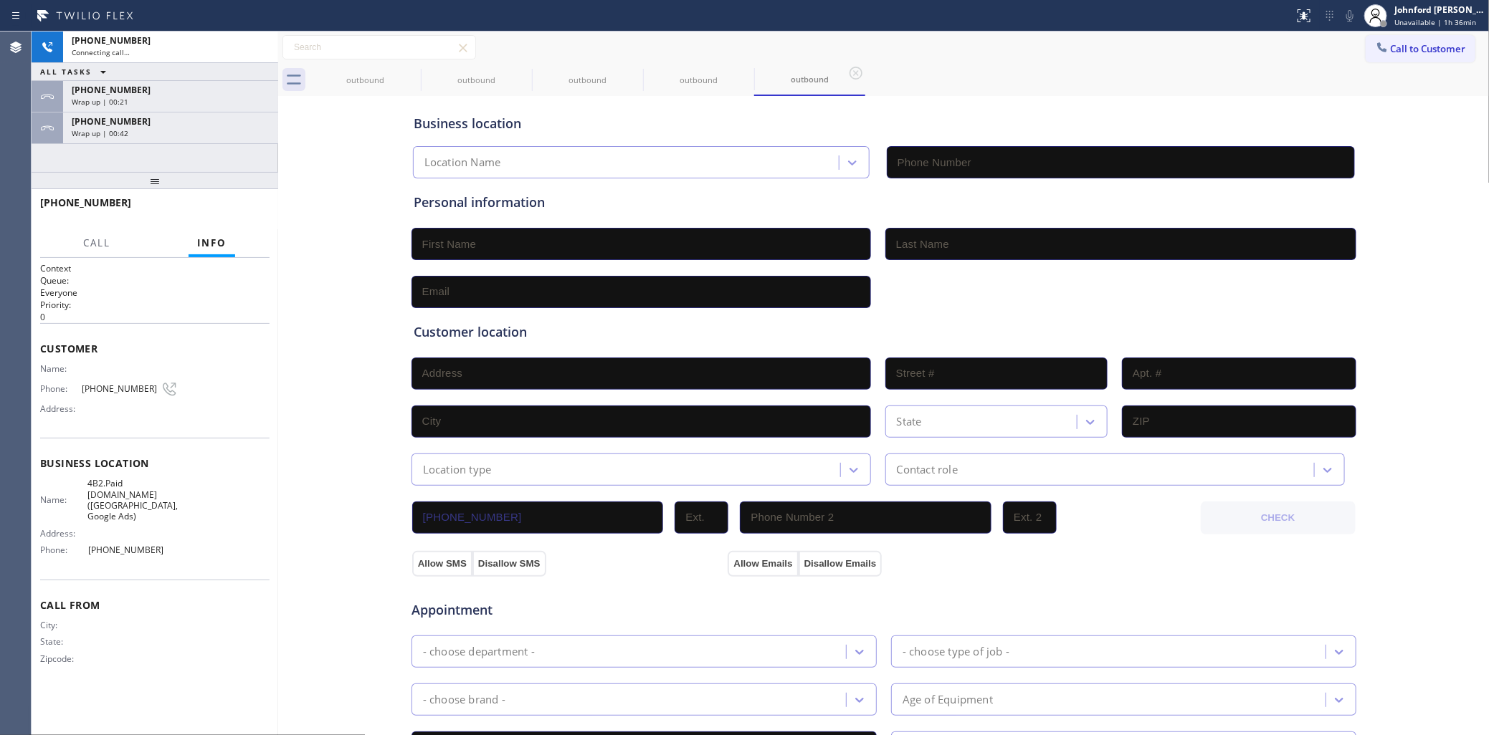
type input "[PHONE_NUMBER]"
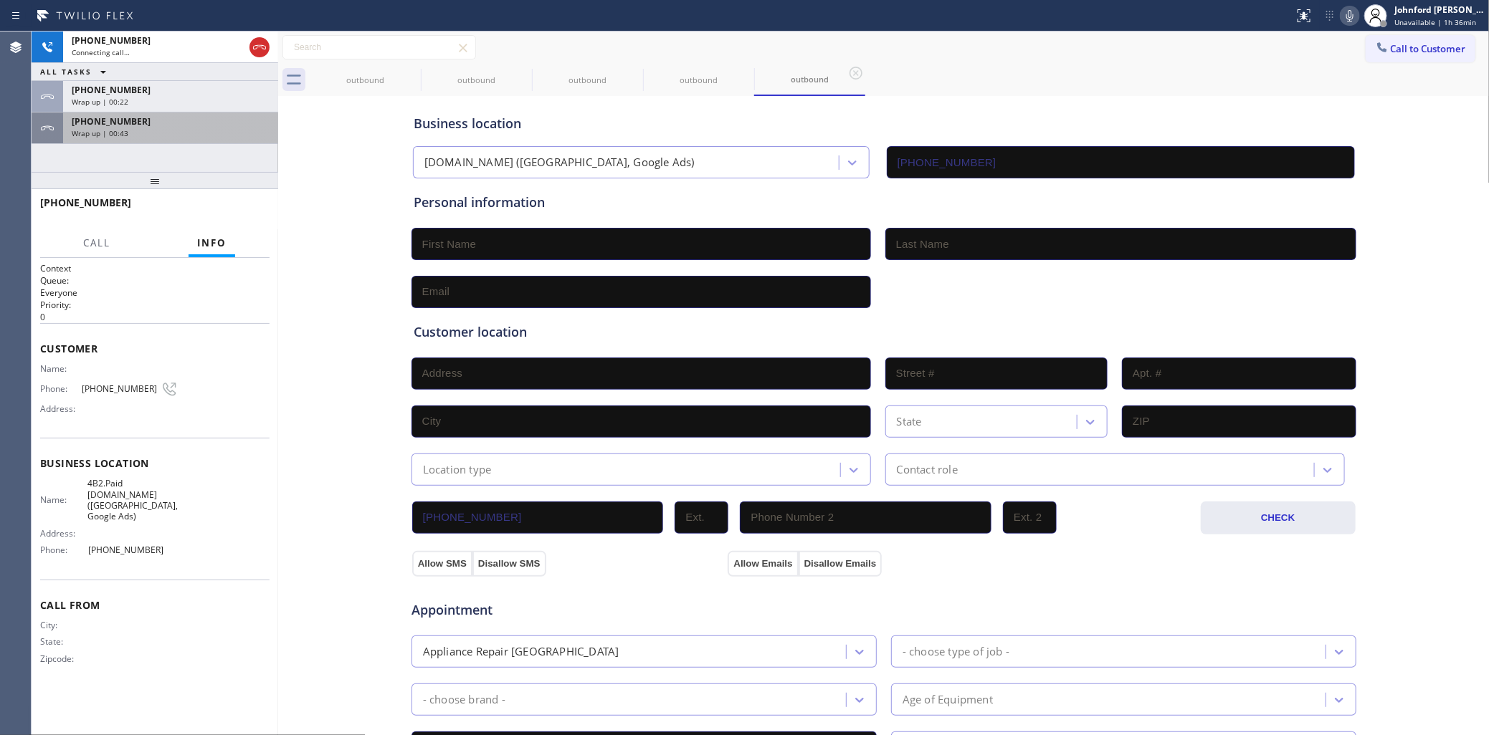
click at [224, 123] on div "[PHONE_NUMBER]" at bounding box center [171, 121] width 198 height 12
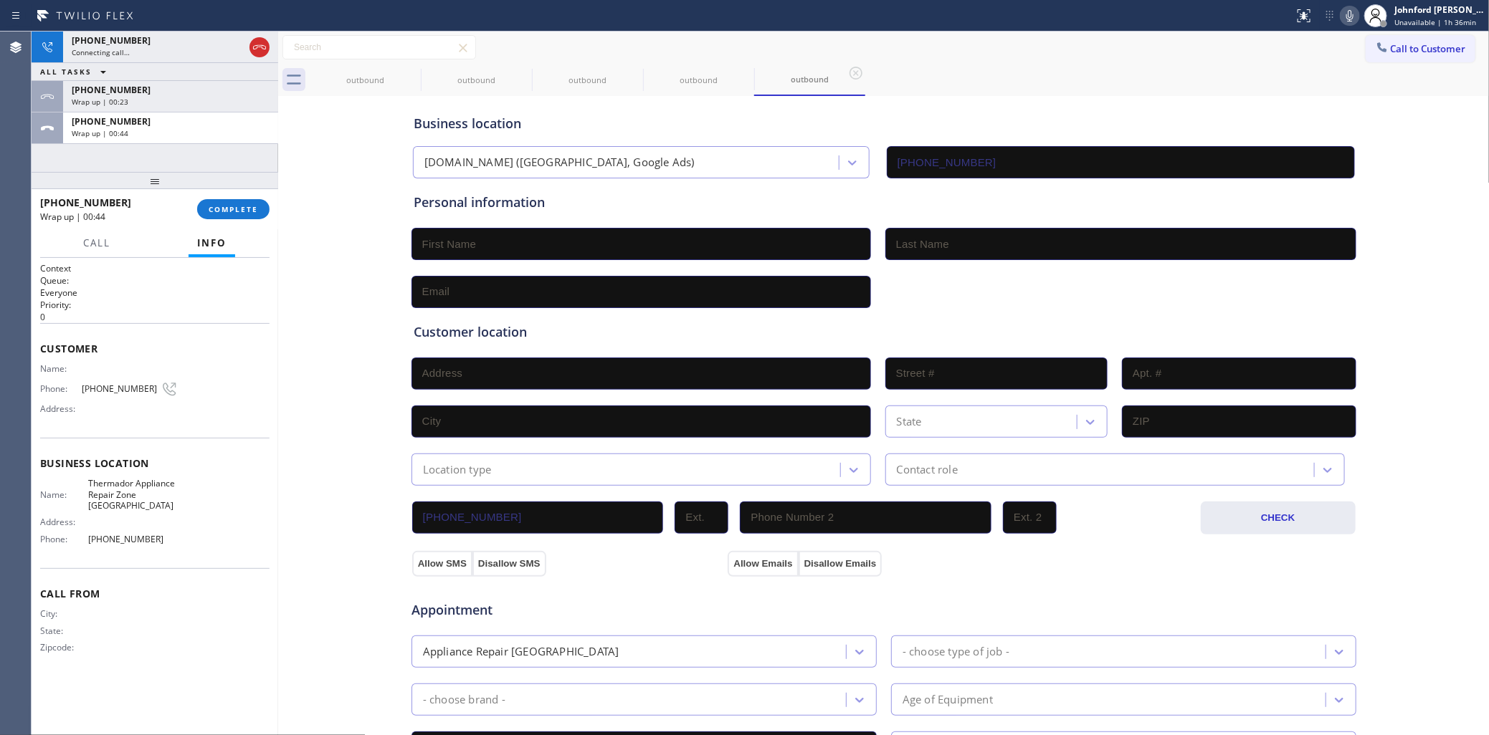
click at [227, 223] on div "[PHONE_NUMBER] Wrap up | 00:44 COMPLETE" at bounding box center [154, 209] width 229 height 37
click at [220, 201] on button "COMPLETE" at bounding box center [233, 209] width 72 height 20
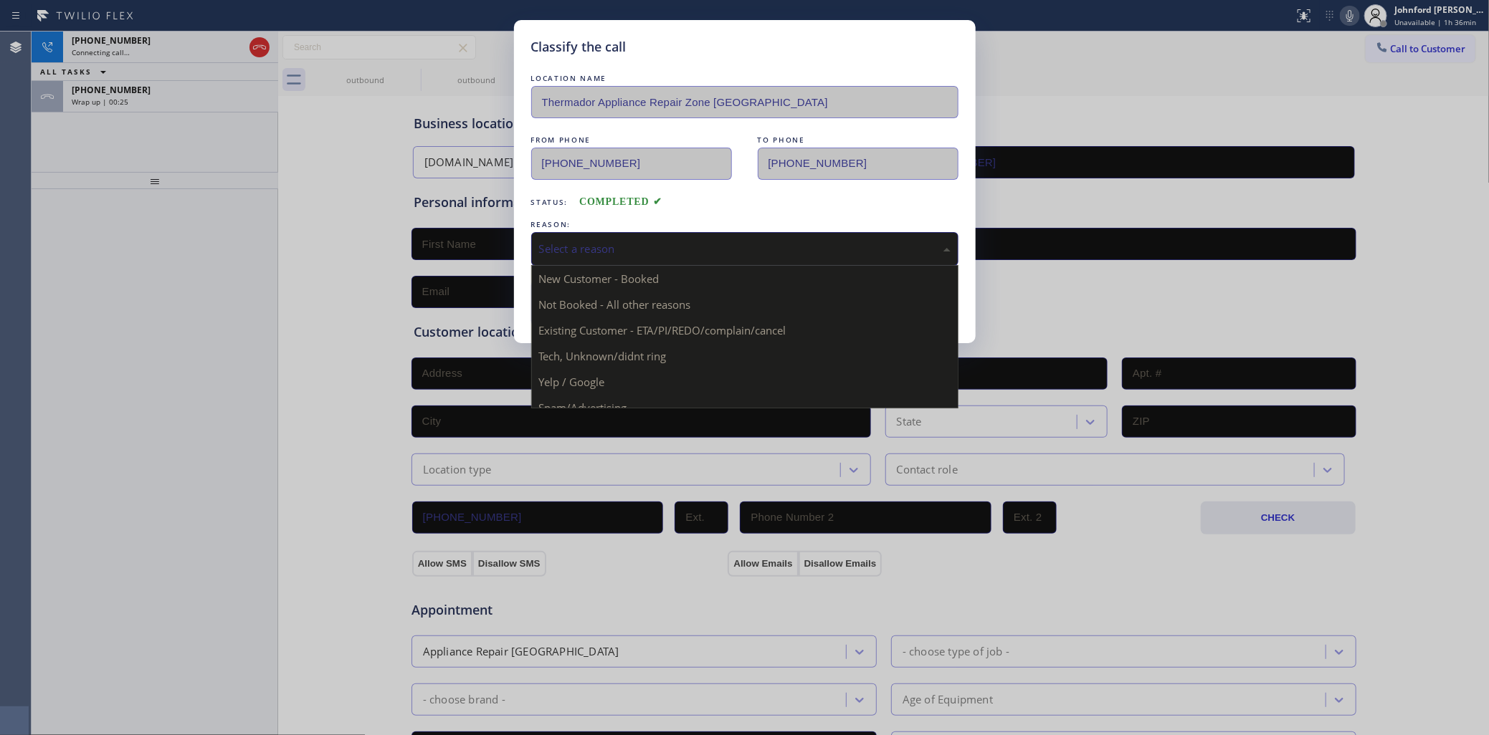
click at [590, 235] on div "Select a reason" at bounding box center [744, 249] width 427 height 34
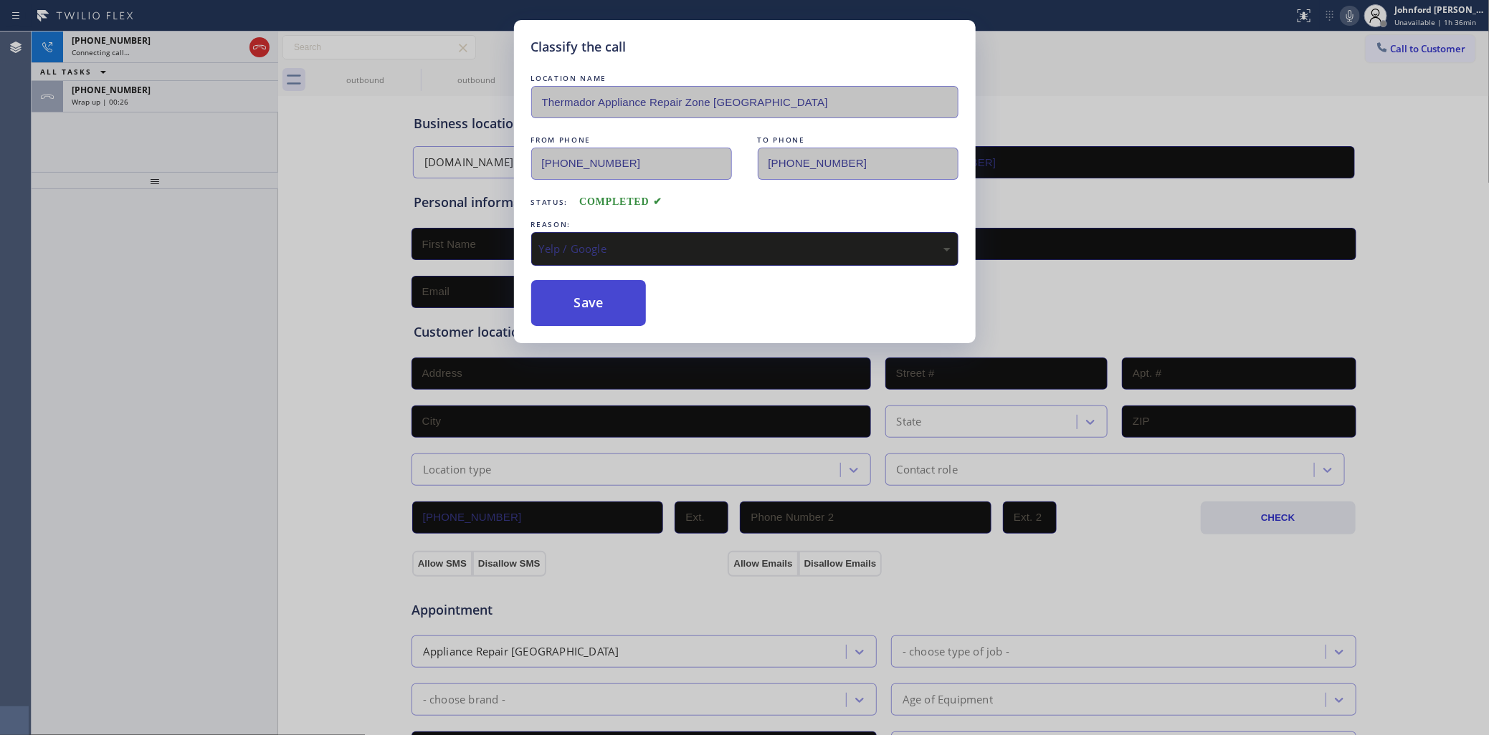
click at [602, 292] on button "Save" at bounding box center [588, 303] width 115 height 46
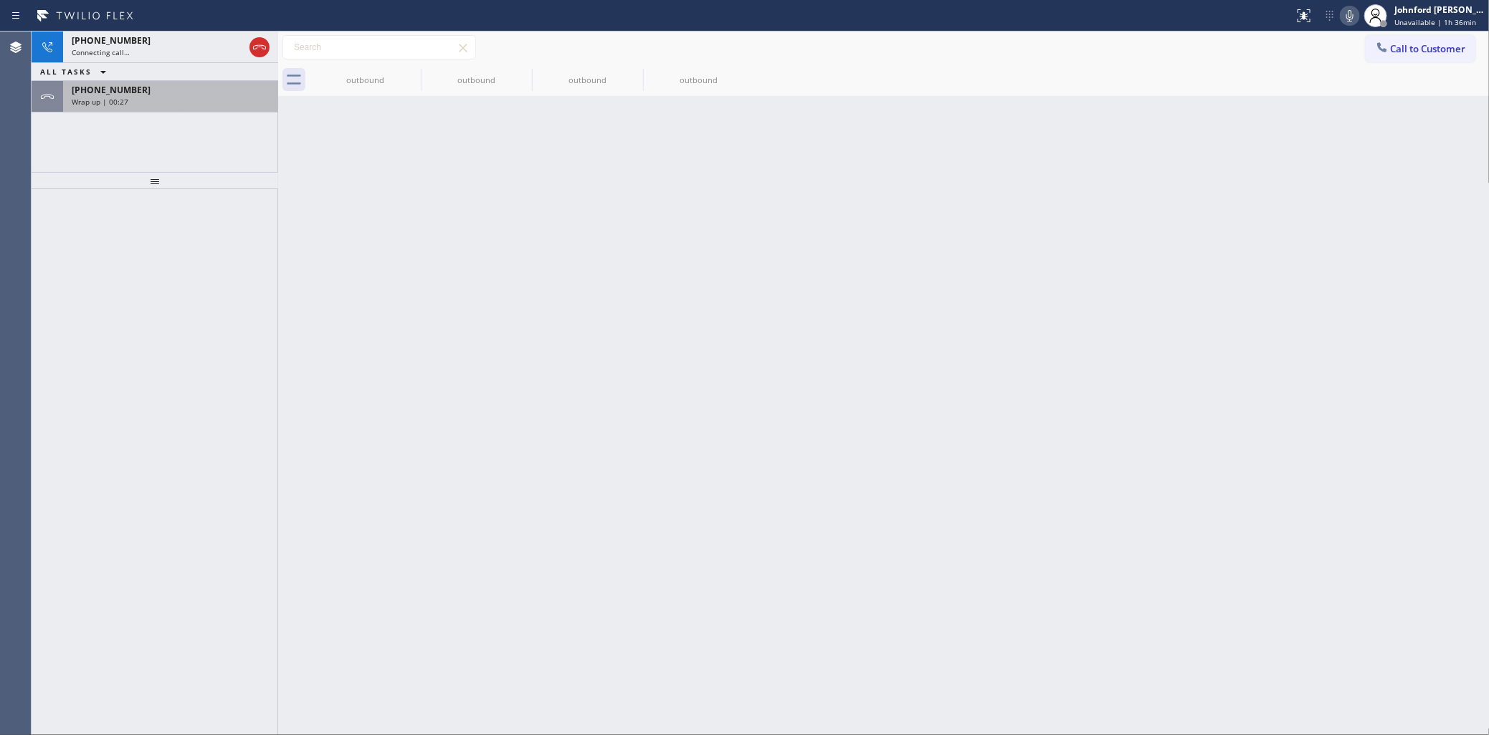
click at [208, 94] on div "[PHONE_NUMBER]" at bounding box center [171, 90] width 198 height 12
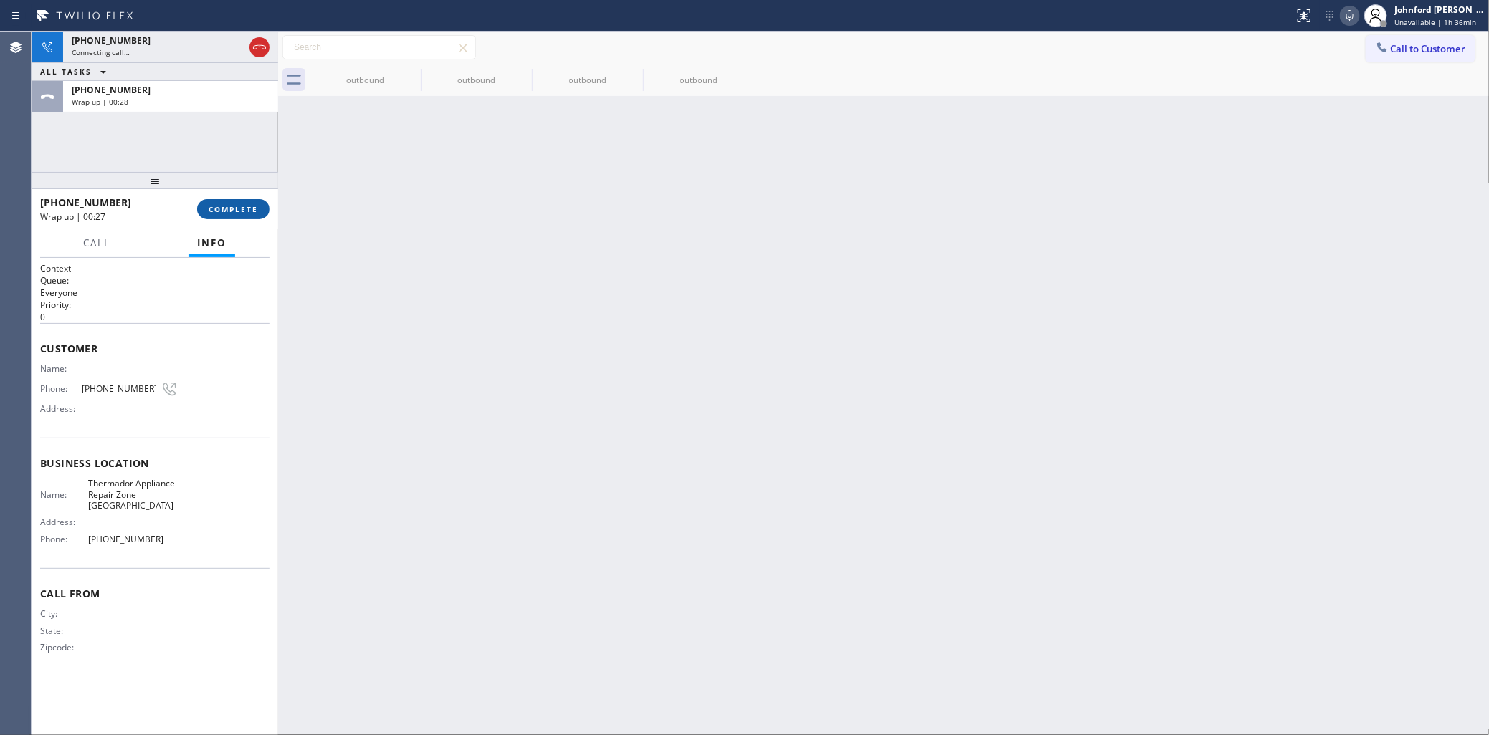
click at [217, 199] on button "COMPLETE" at bounding box center [233, 209] width 72 height 20
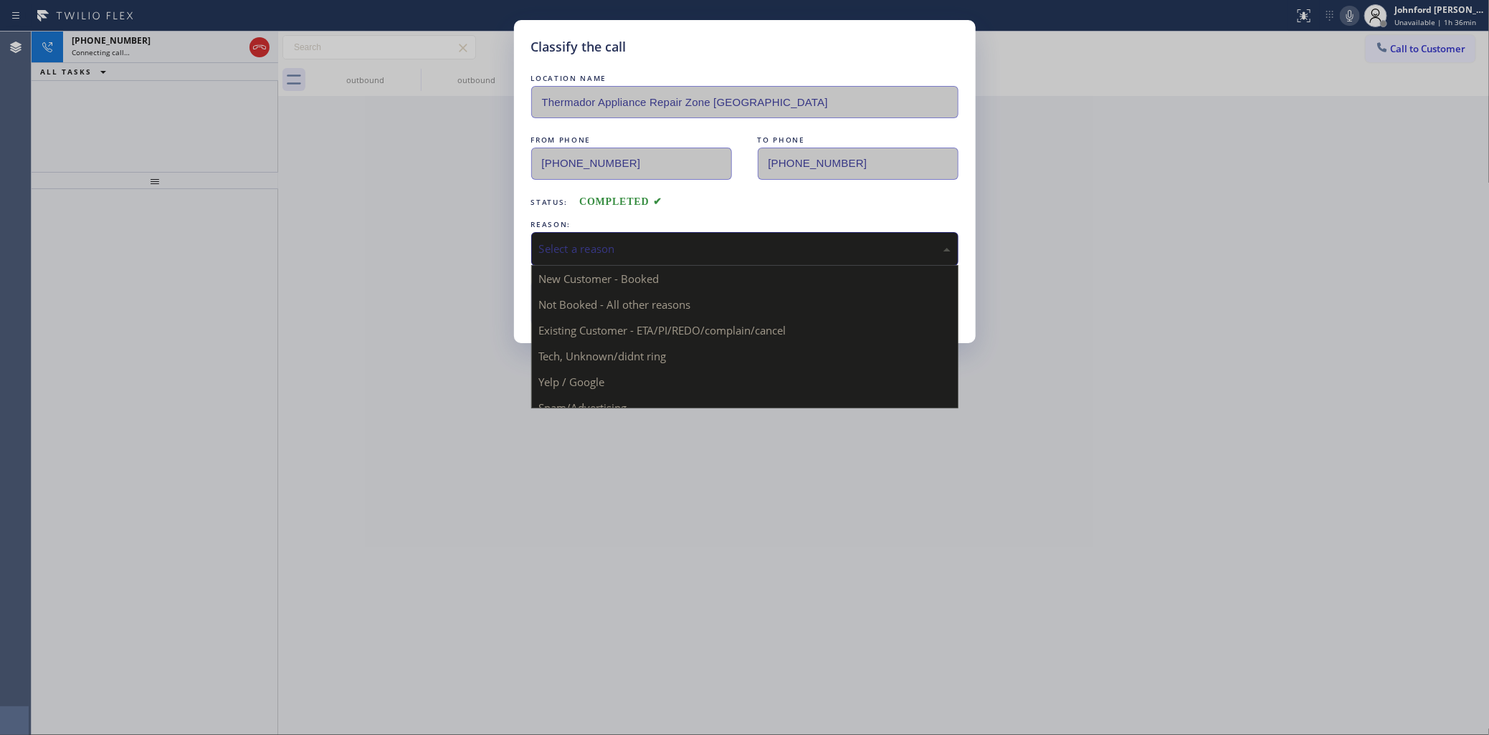
click at [654, 241] on div "Select a reason" at bounding box center [744, 249] width 411 height 16
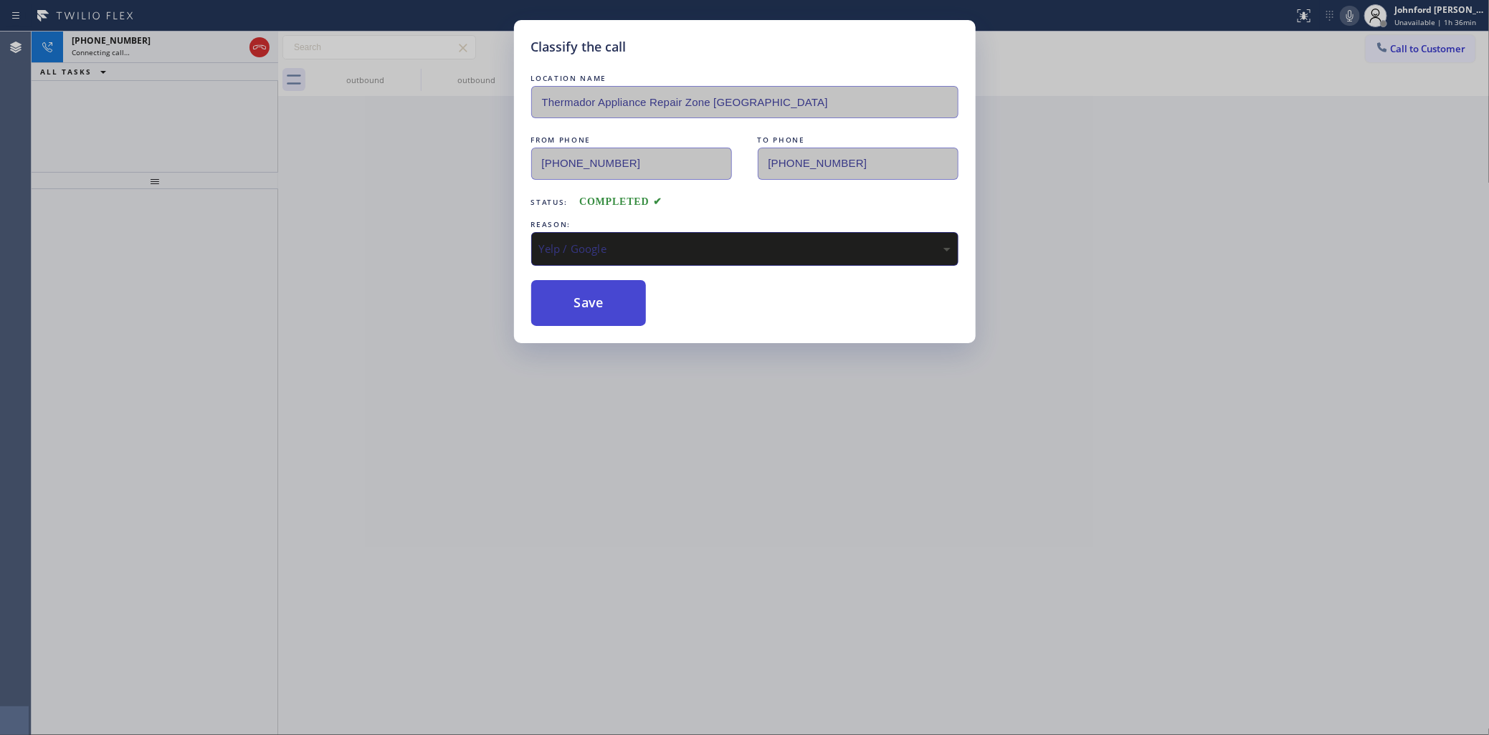
click at [599, 313] on button "Save" at bounding box center [588, 303] width 115 height 46
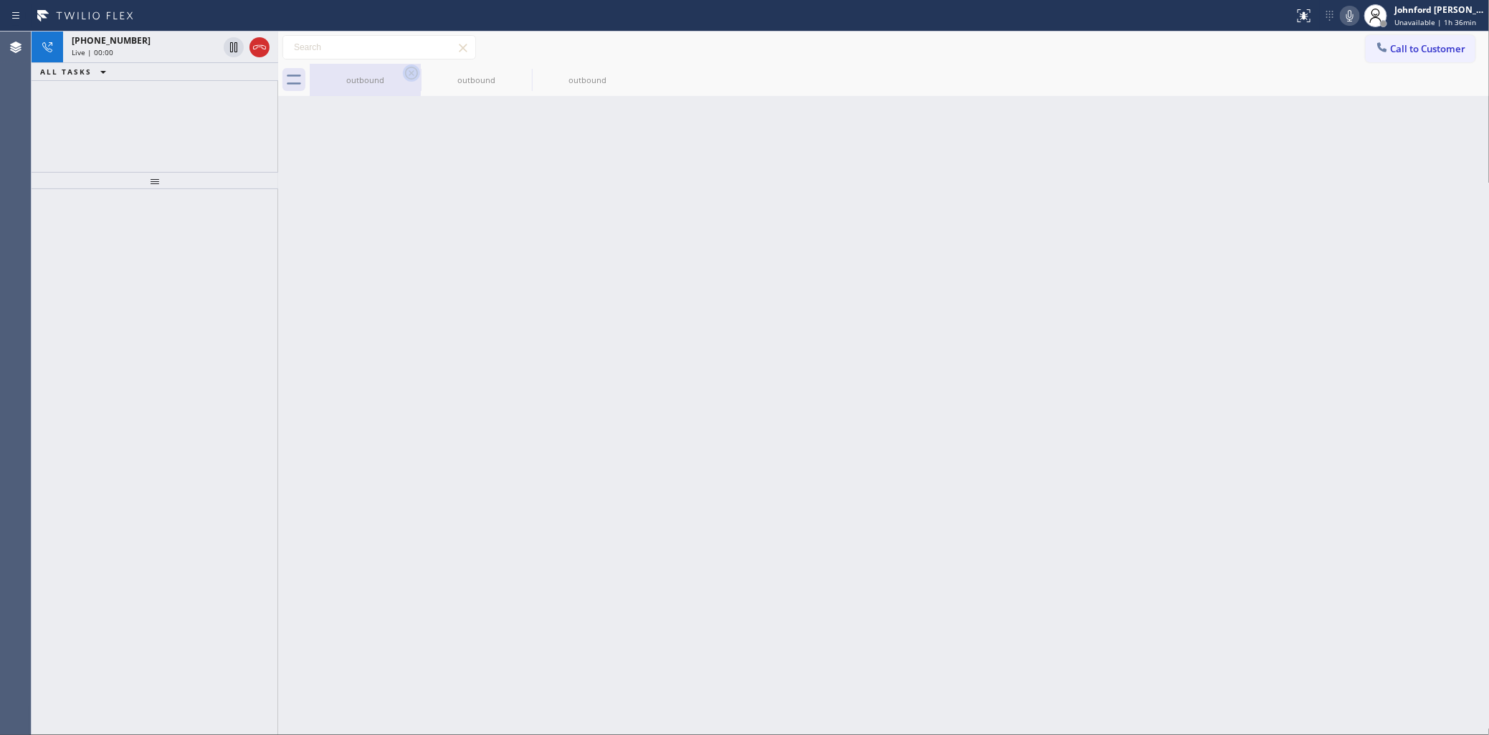
click at [407, 70] on icon at bounding box center [411, 73] width 17 height 17
click at [0, 0] on icon at bounding box center [0, 0] width 0 height 0
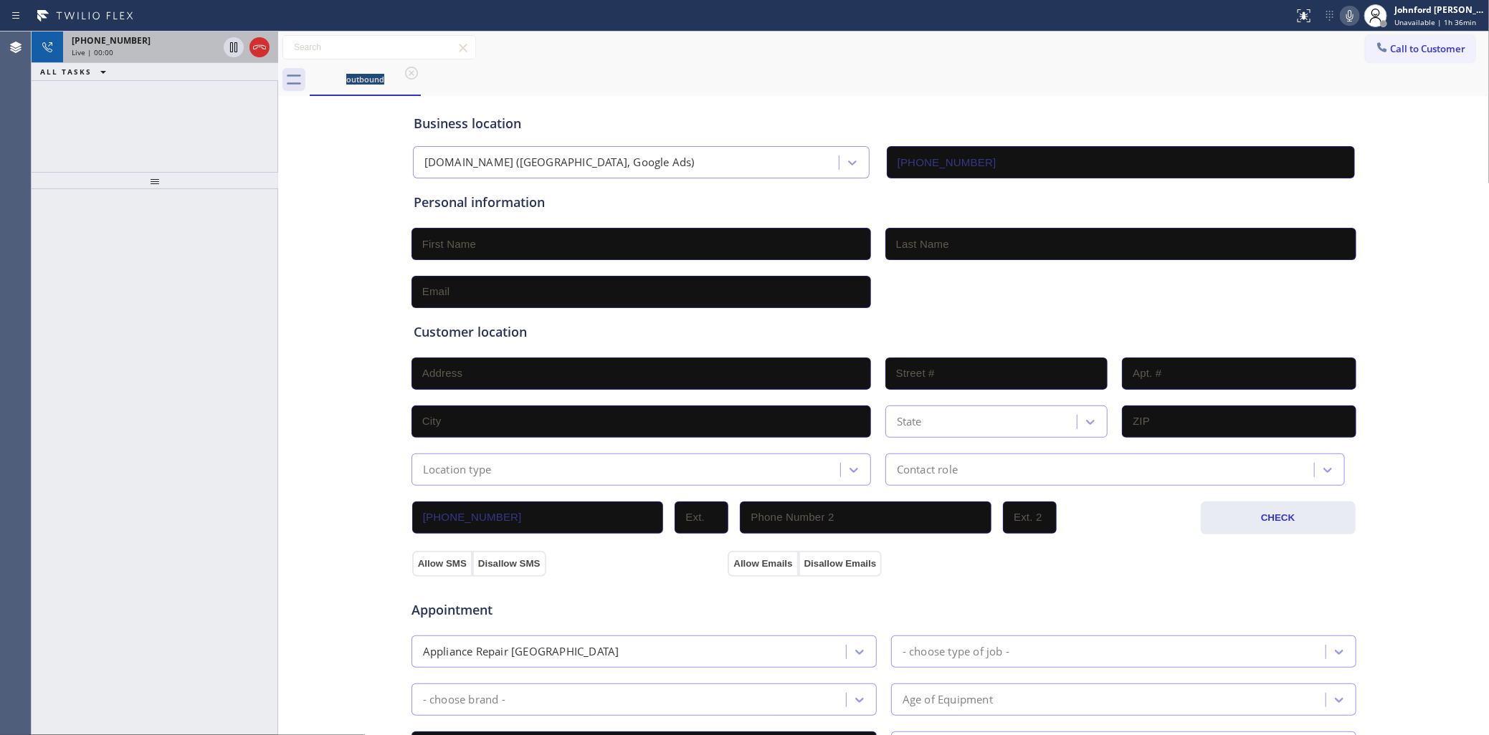
click at [115, 43] on span "[PHONE_NUMBER]" at bounding box center [111, 40] width 79 height 12
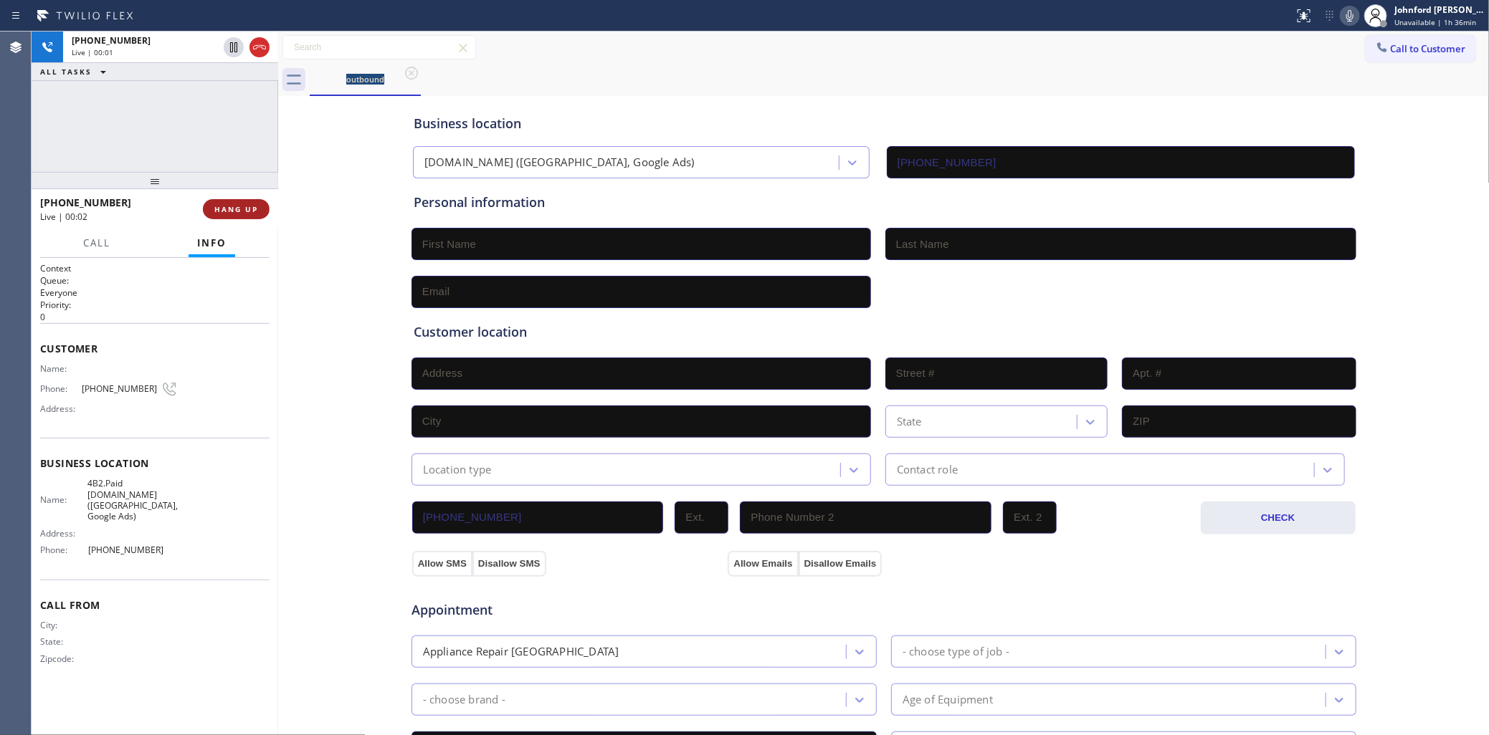
click at [229, 213] on span "HANG UP" at bounding box center [236, 209] width 44 height 10
click at [1375, 52] on icon at bounding box center [1382, 47] width 14 height 14
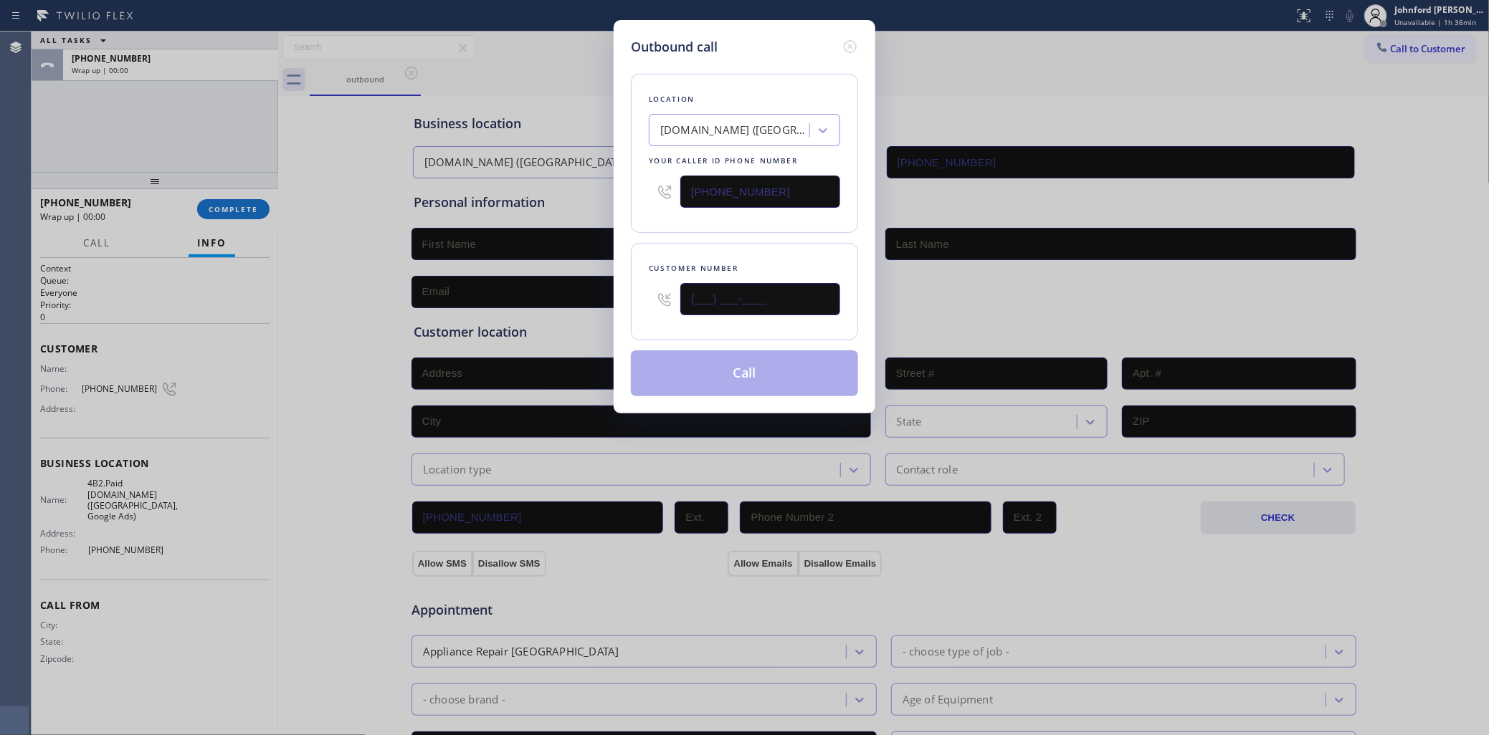
drag, startPoint x: 736, startPoint y: 296, endPoint x: 632, endPoint y: 301, distance: 104.8
click at [633, 301] on div "Customer number (___) ___-____" at bounding box center [744, 291] width 227 height 97
type input "[PHONE_NUMBER]"
click at [682, 232] on div "Location [DOMAIN_NAME] ([GEOGRAPHIC_DATA], Google Ads) Your caller id phone num…" at bounding box center [744, 227] width 227 height 340
click at [710, 373] on button "Call" at bounding box center [744, 374] width 227 height 46
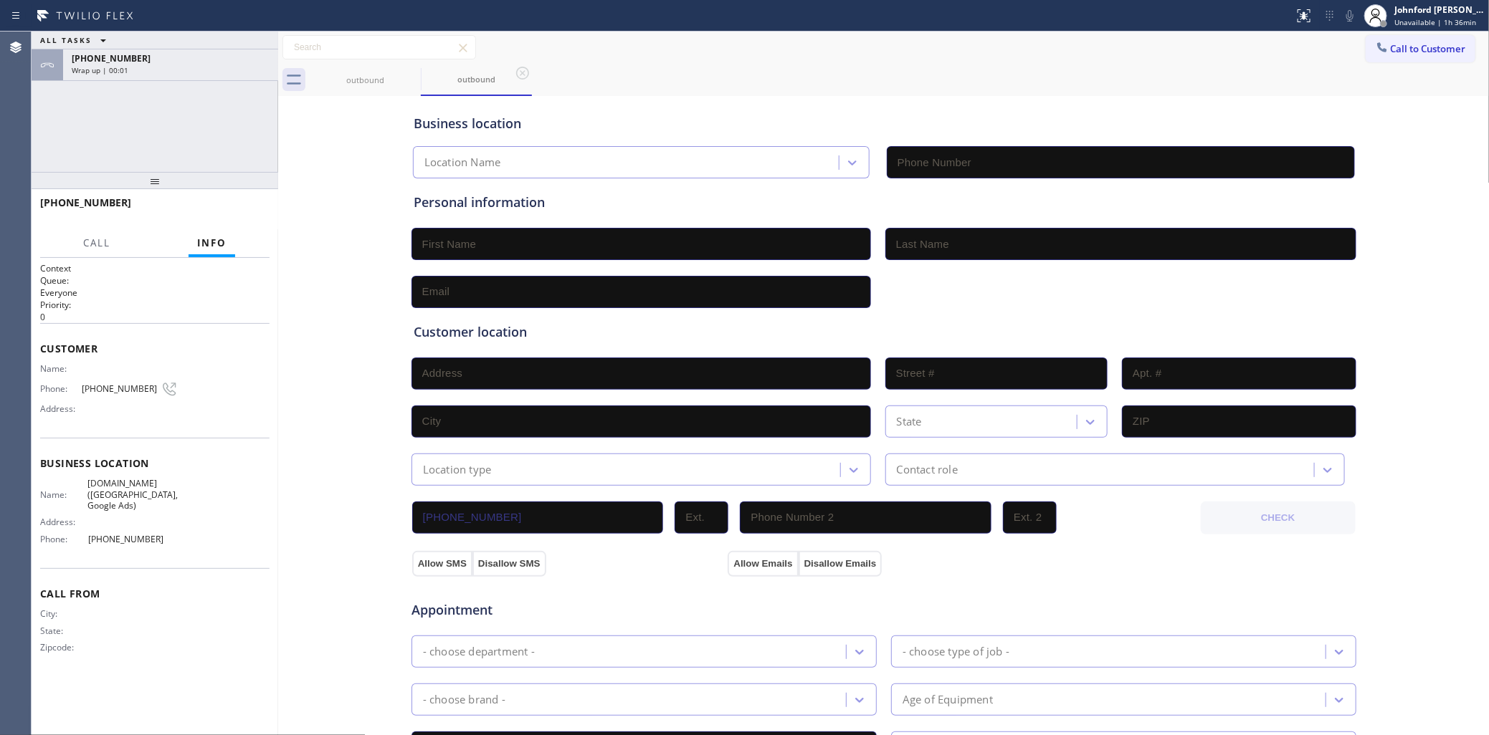
type input "[PHONE_NUMBER]"
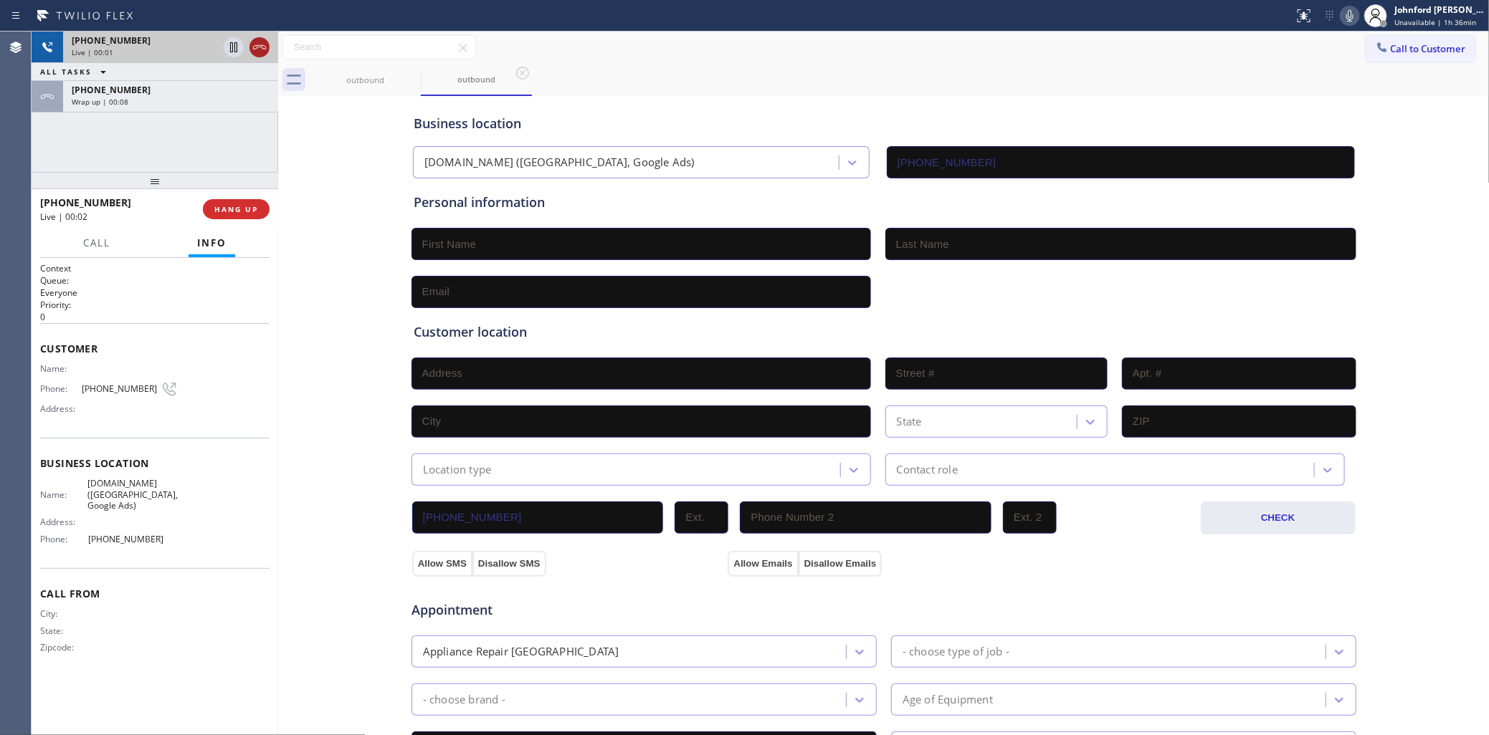
click at [259, 52] on icon at bounding box center [259, 47] width 17 height 17
click at [228, 203] on button "HANG UP" at bounding box center [236, 209] width 67 height 20
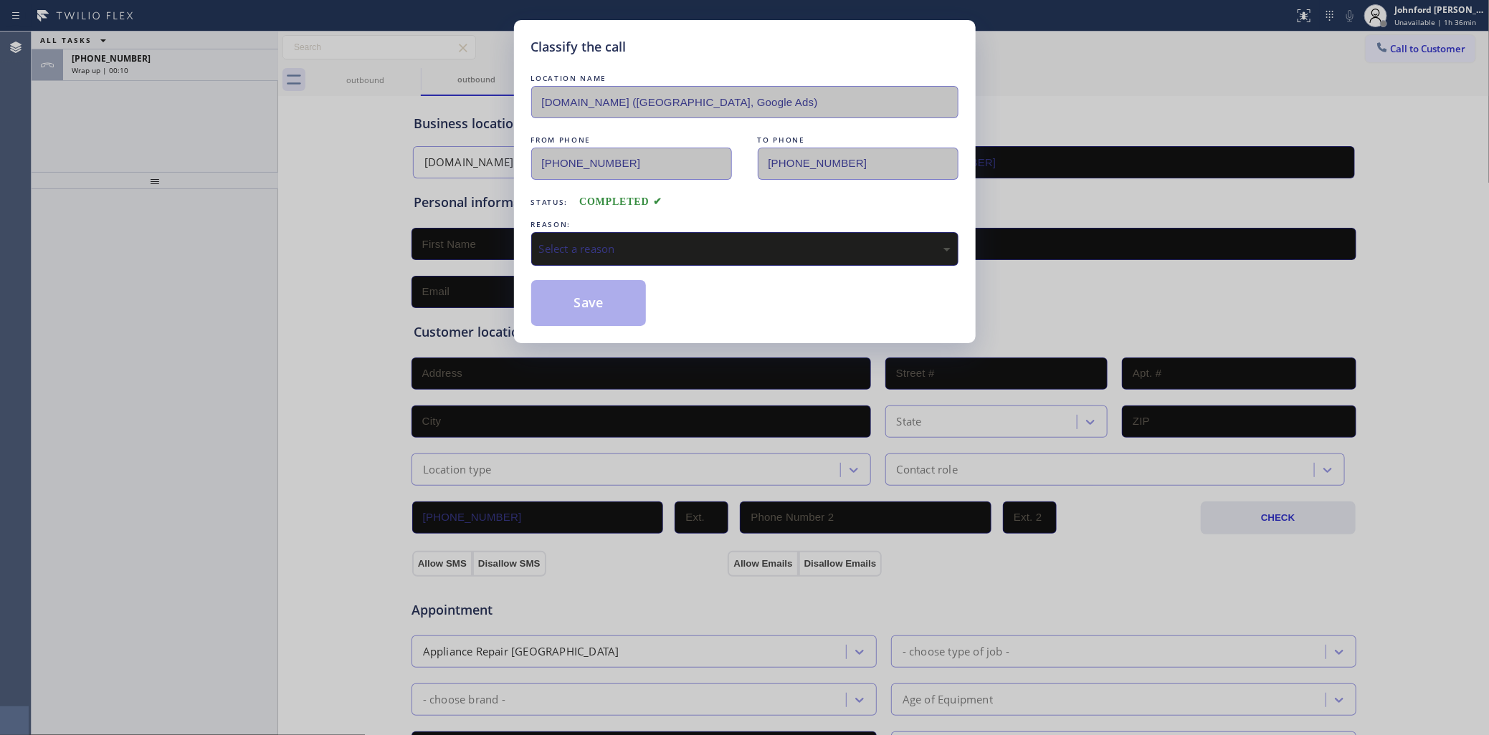
click at [581, 241] on div "Select a reason" at bounding box center [744, 249] width 411 height 16
click at [596, 305] on button "Save" at bounding box center [588, 303] width 115 height 46
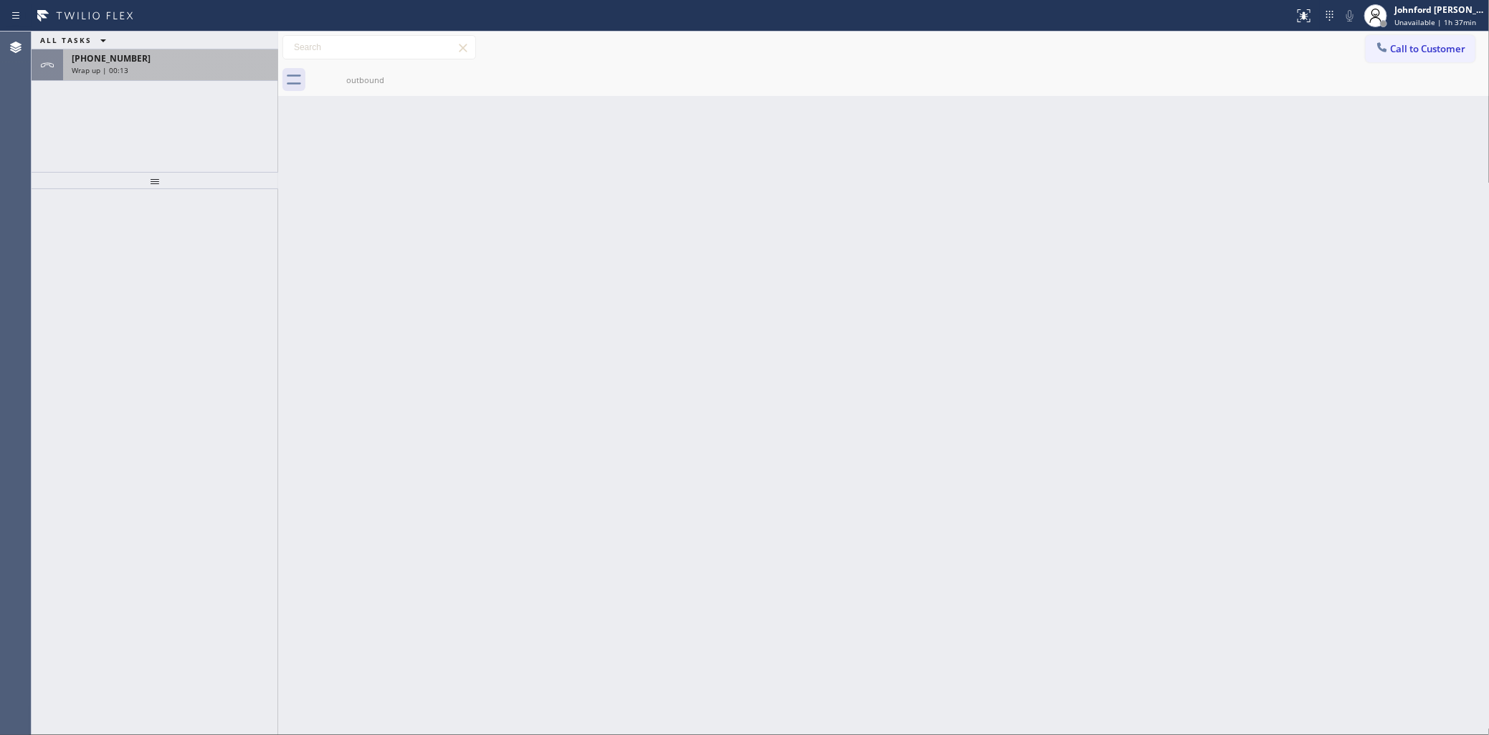
click at [179, 70] on div "Wrap up | 00:13" at bounding box center [171, 70] width 198 height 10
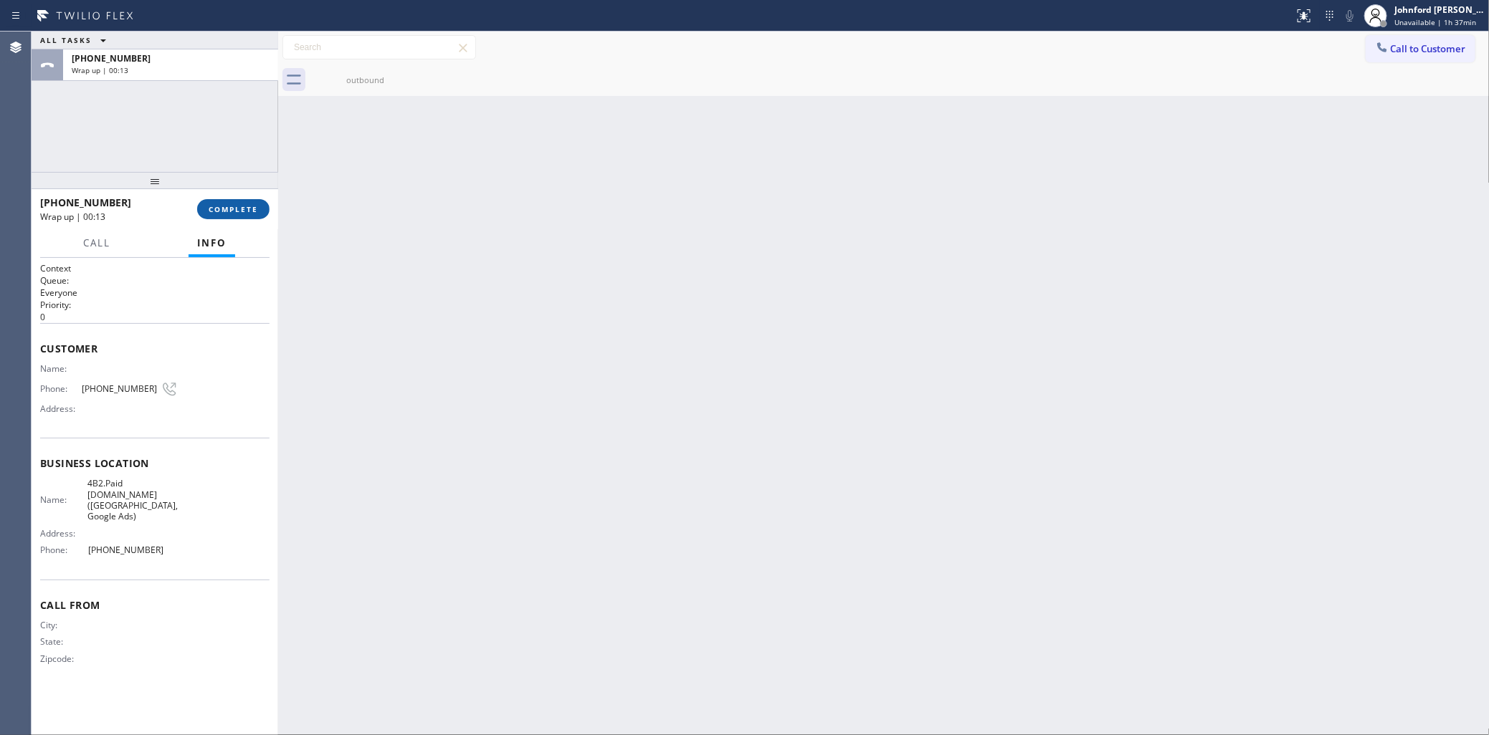
click at [220, 217] on button "COMPLETE" at bounding box center [233, 209] width 72 height 20
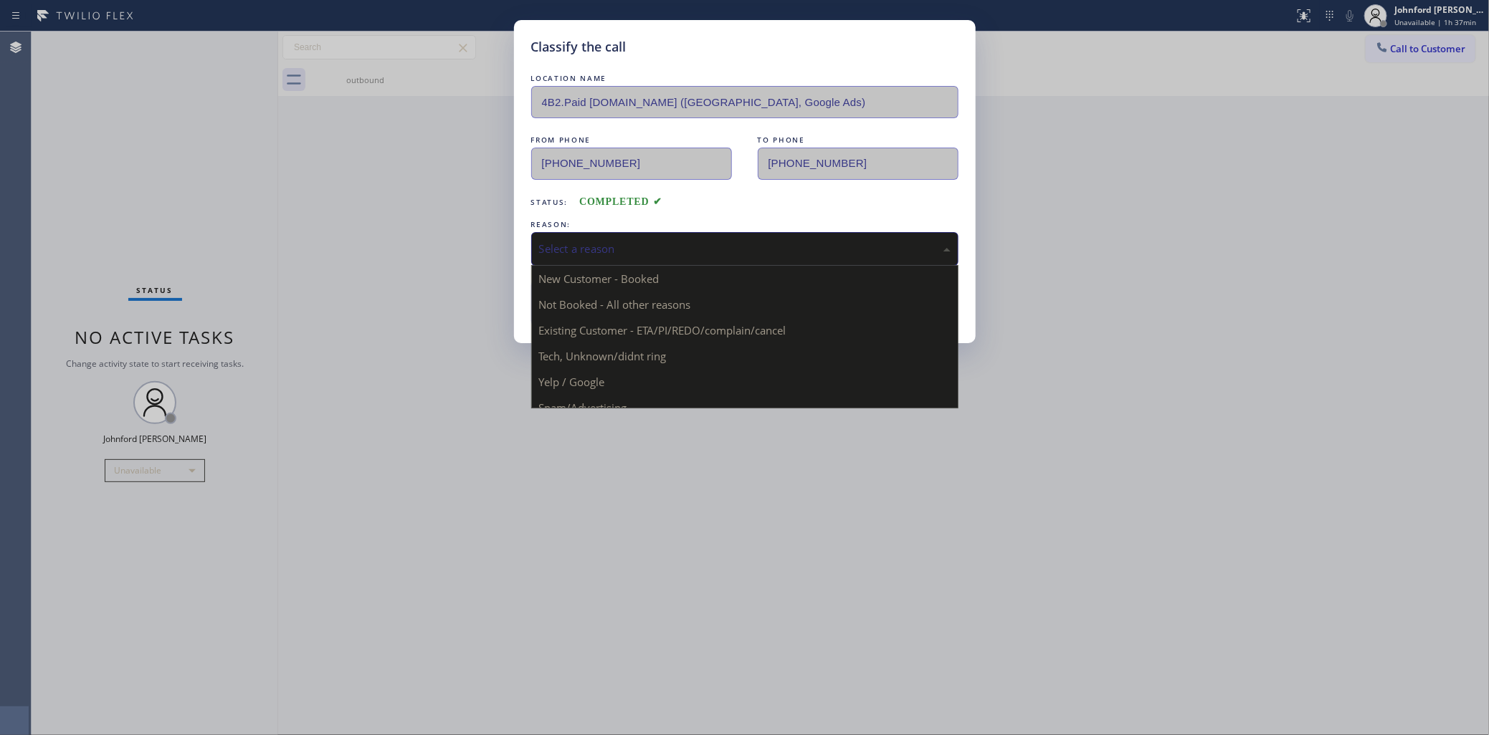
drag, startPoint x: 703, startPoint y: 249, endPoint x: 674, endPoint y: 257, distance: 30.3
click at [700, 249] on div "Select a reason" at bounding box center [744, 249] width 411 height 16
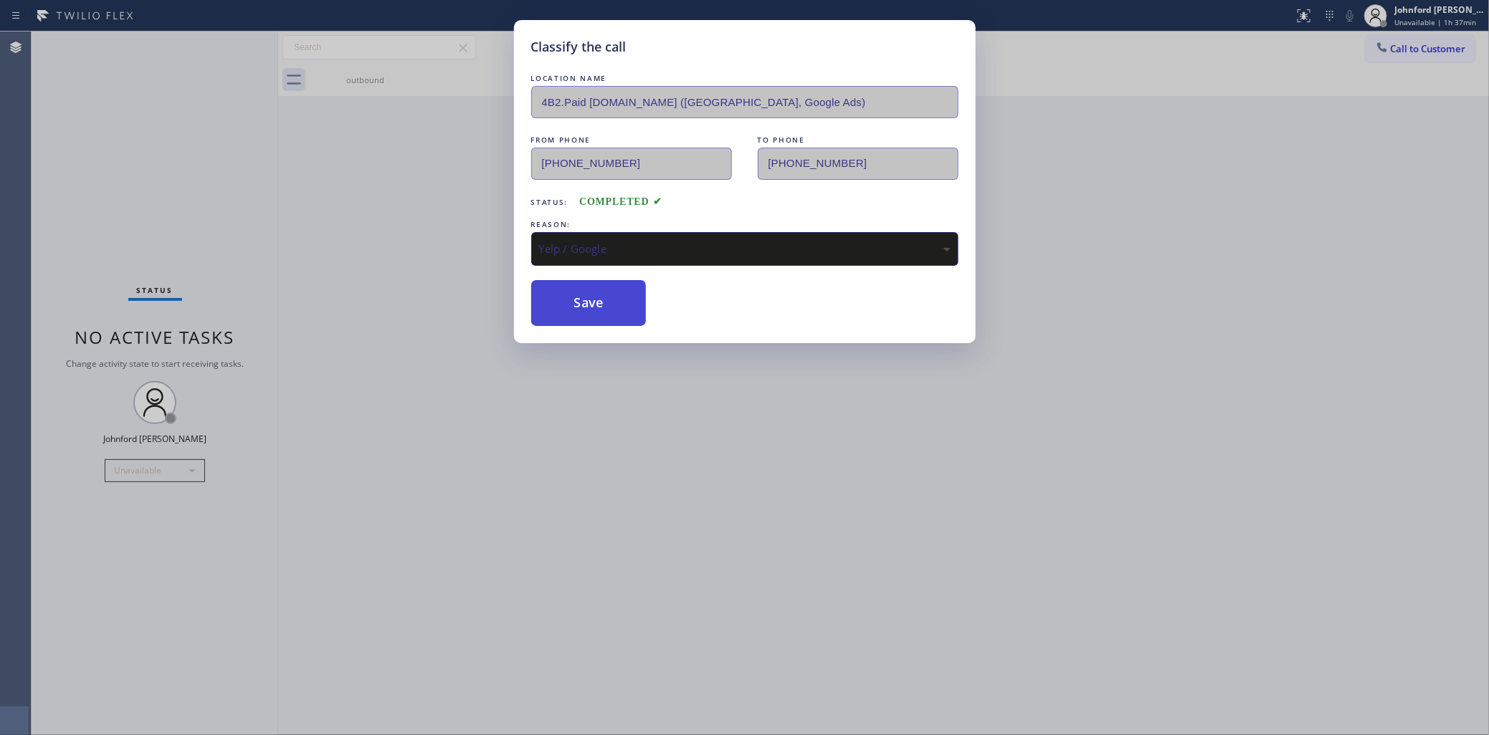
click at [576, 300] on button "Save" at bounding box center [588, 303] width 115 height 46
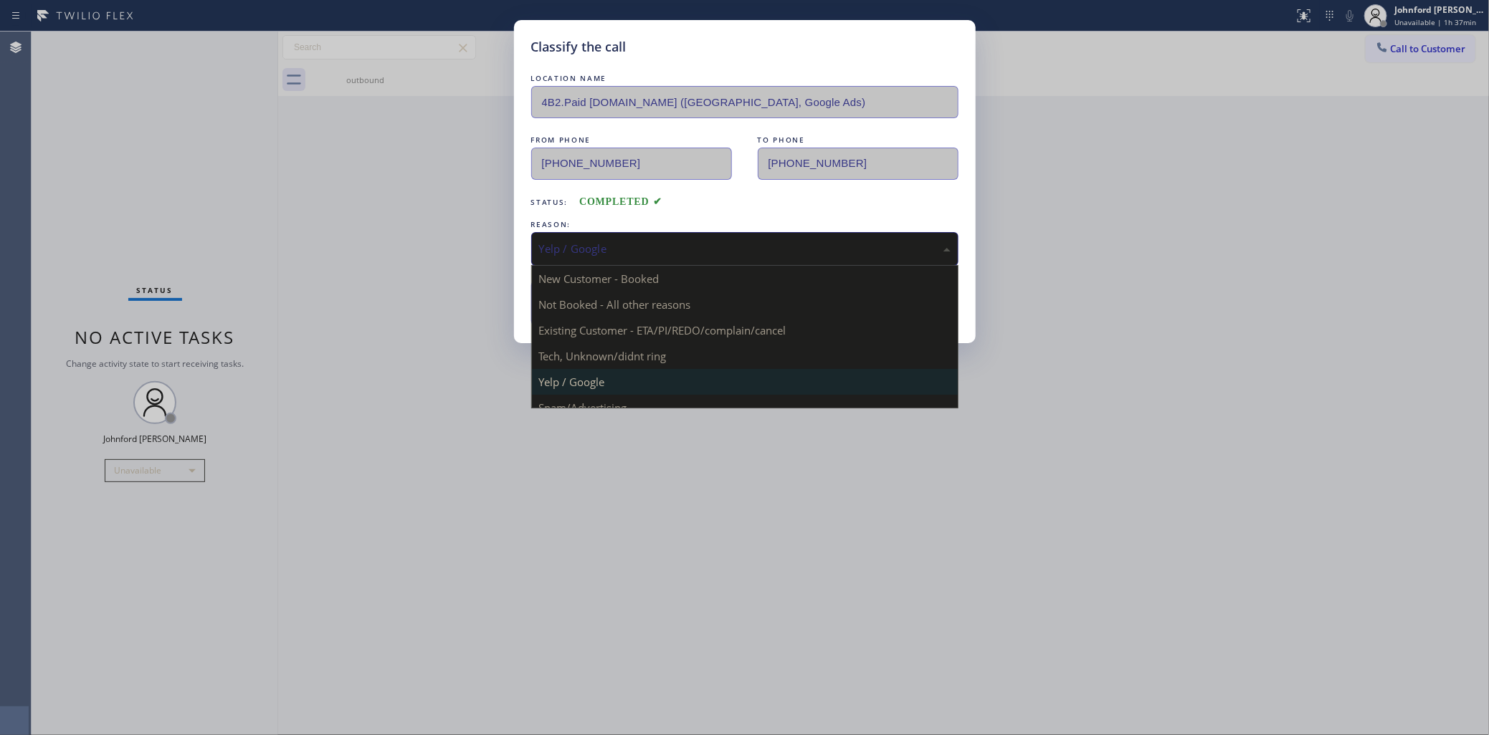
click at [603, 249] on div "Yelp / Google" at bounding box center [744, 249] width 411 height 16
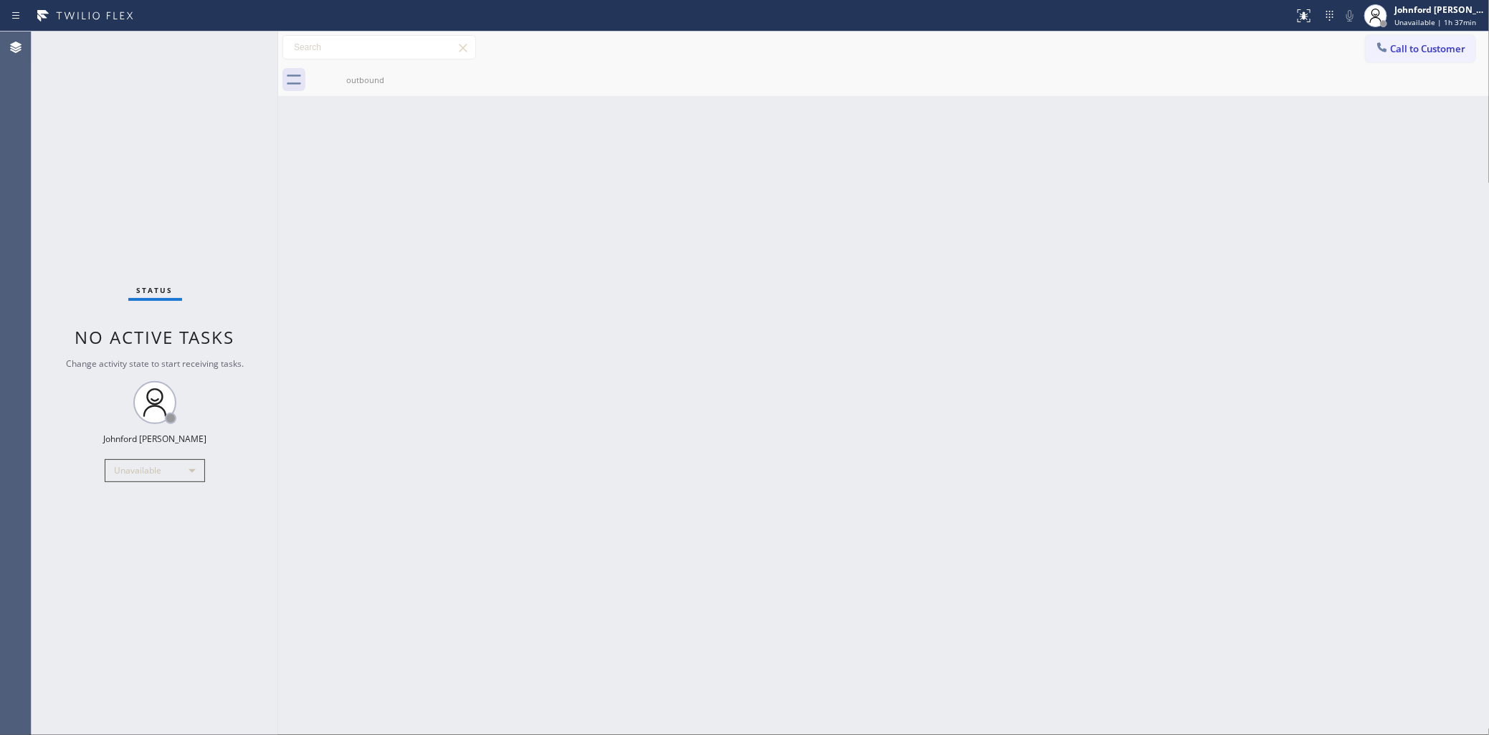
click at [474, 264] on div "Back to Dashboard Change Sender ID Customers Technicians Select a contact Outbo…" at bounding box center [883, 384] width 1211 height 704
click at [1224, 136] on div "Back to Dashboard Change Sender ID Customers Technicians Select a contact Outbo…" at bounding box center [883, 384] width 1211 height 704
click at [528, 288] on div "Back to Dashboard Change Sender ID Customers Technicians Select a contact Outbo…" at bounding box center [883, 384] width 1211 height 704
click at [163, 471] on div "Unavailable" at bounding box center [155, 470] width 100 height 23
click at [1090, 306] on div at bounding box center [744, 367] width 1489 height 735
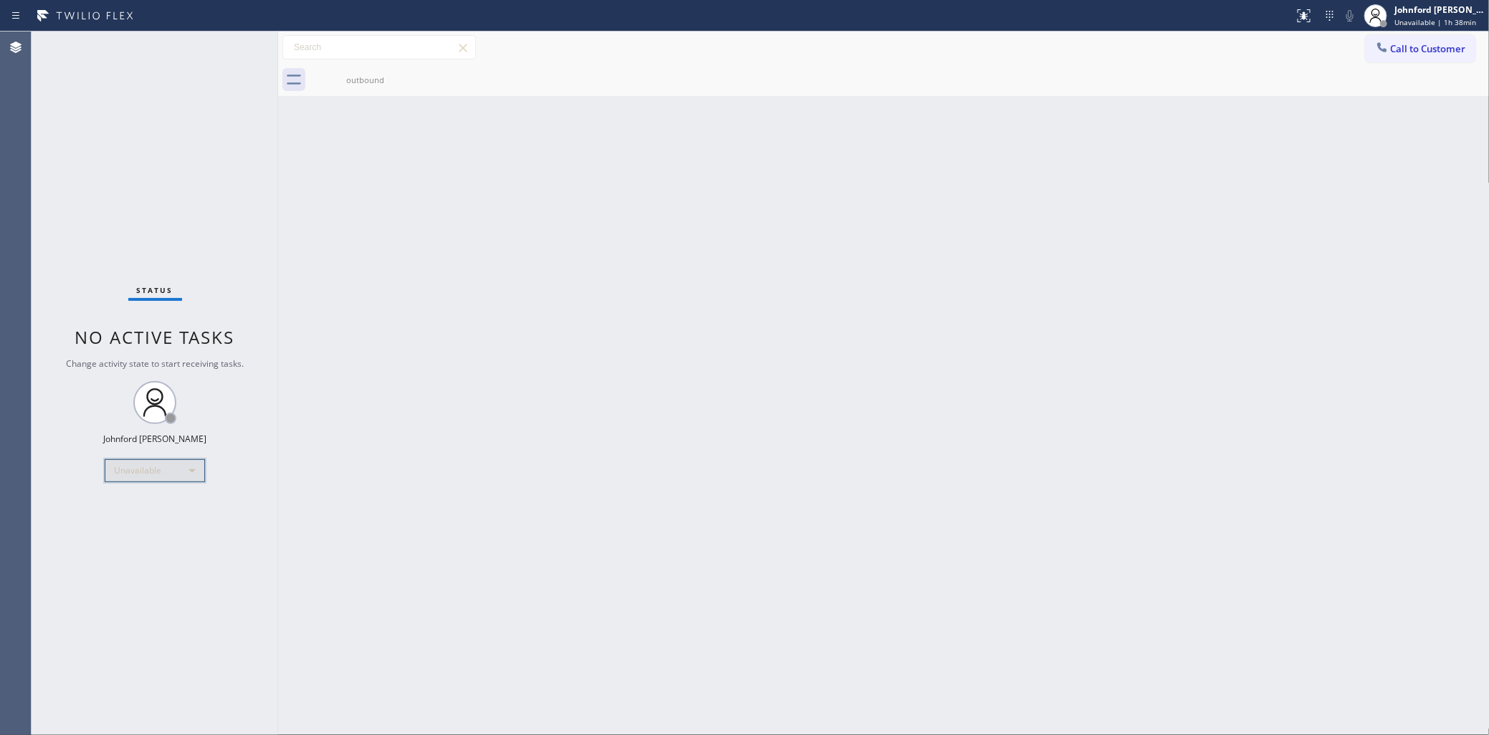
click at [176, 473] on div "Unavailable" at bounding box center [155, 470] width 100 height 23
click at [149, 488] on li "Offline" at bounding box center [153, 490] width 97 height 17
click at [171, 475] on div "Offline" at bounding box center [155, 470] width 100 height 23
click at [126, 528] on li "Unavailable" at bounding box center [153, 526] width 97 height 17
click at [705, 465] on div "Back to Dashboard Change Sender ID Customers Technicians Select a contact Outbo…" at bounding box center [883, 384] width 1211 height 704
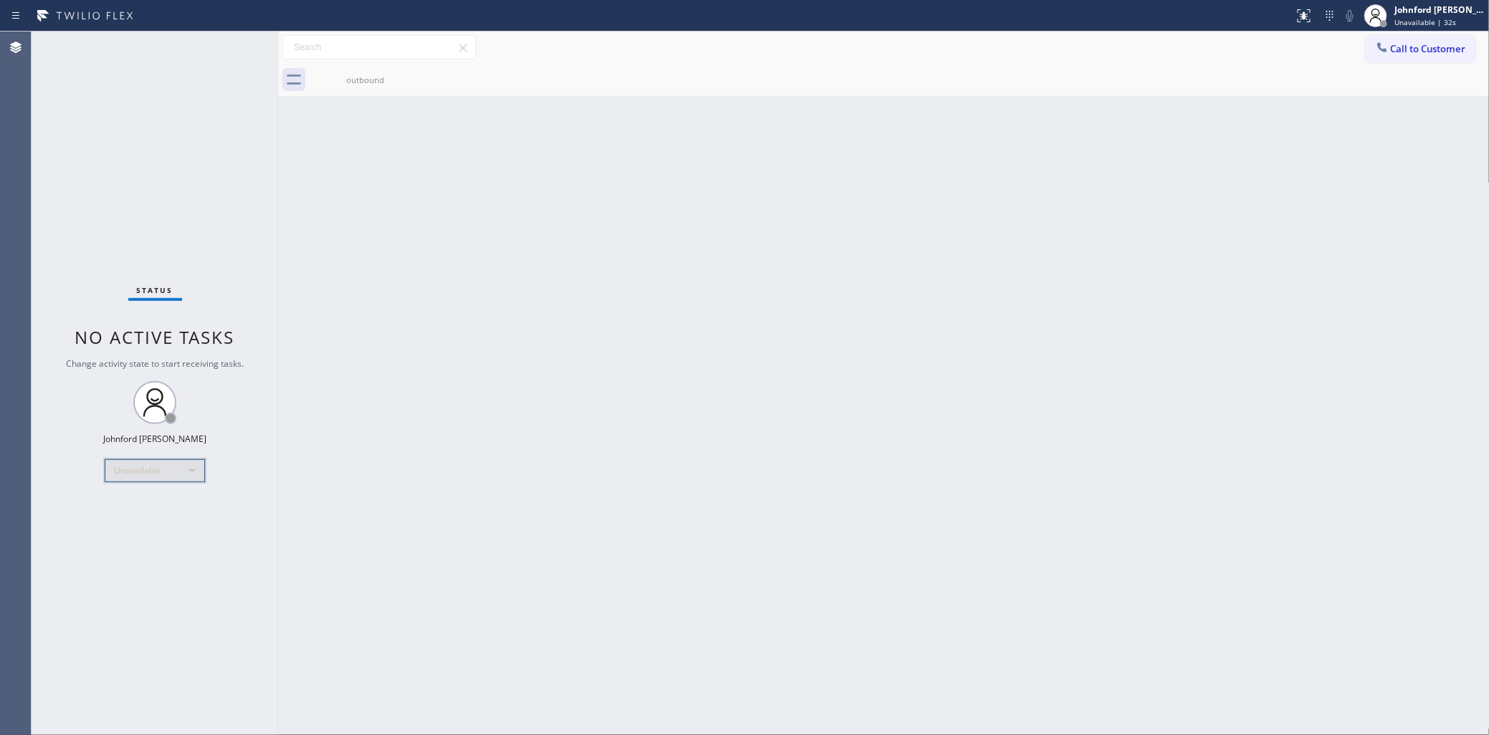
click at [146, 475] on div "Unavailable" at bounding box center [155, 470] width 100 height 23
click at [151, 493] on li "Offline" at bounding box center [153, 490] width 97 height 17
click at [1428, 17] on span "Offline | 0s" at bounding box center [1413, 22] width 39 height 10
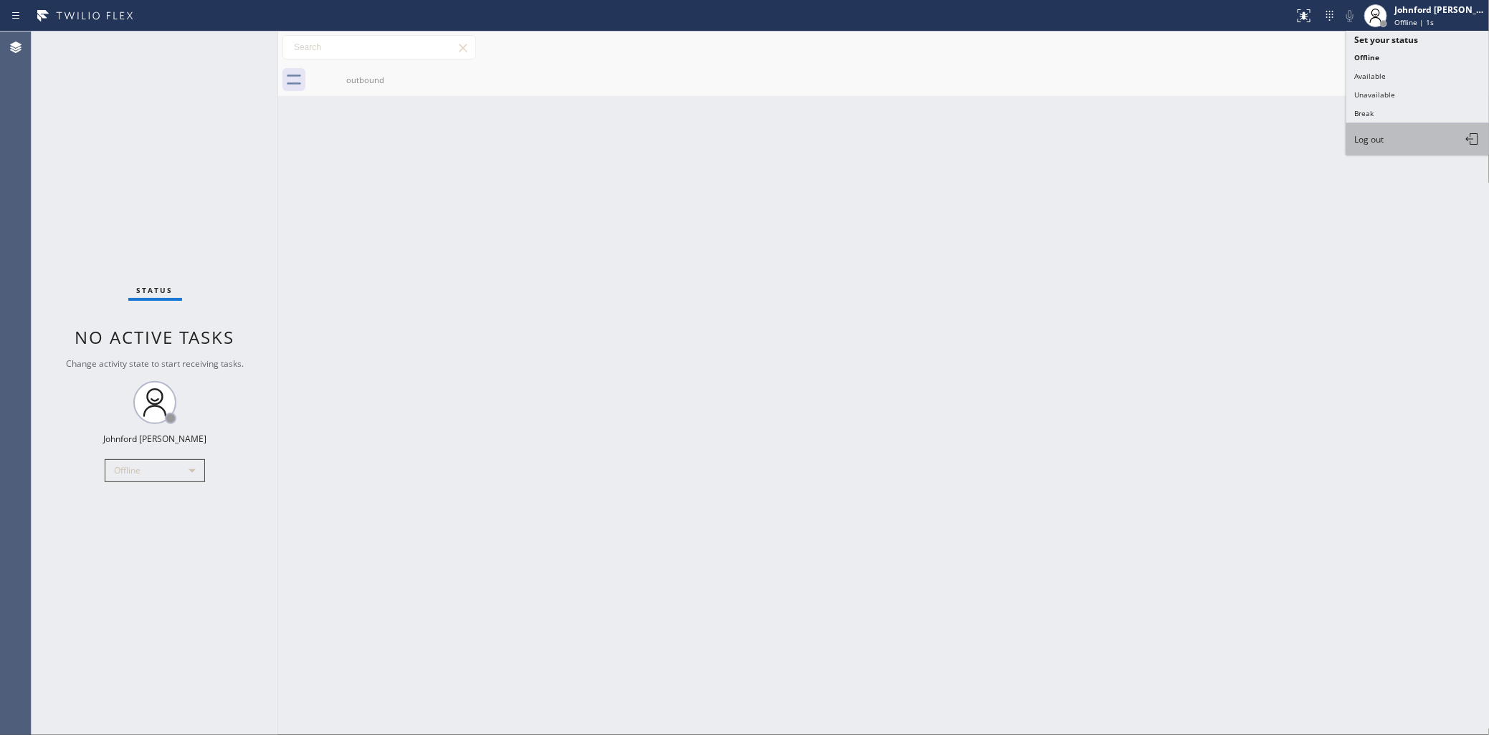
click at [1376, 141] on span "Log out" at bounding box center [1369, 139] width 29 height 12
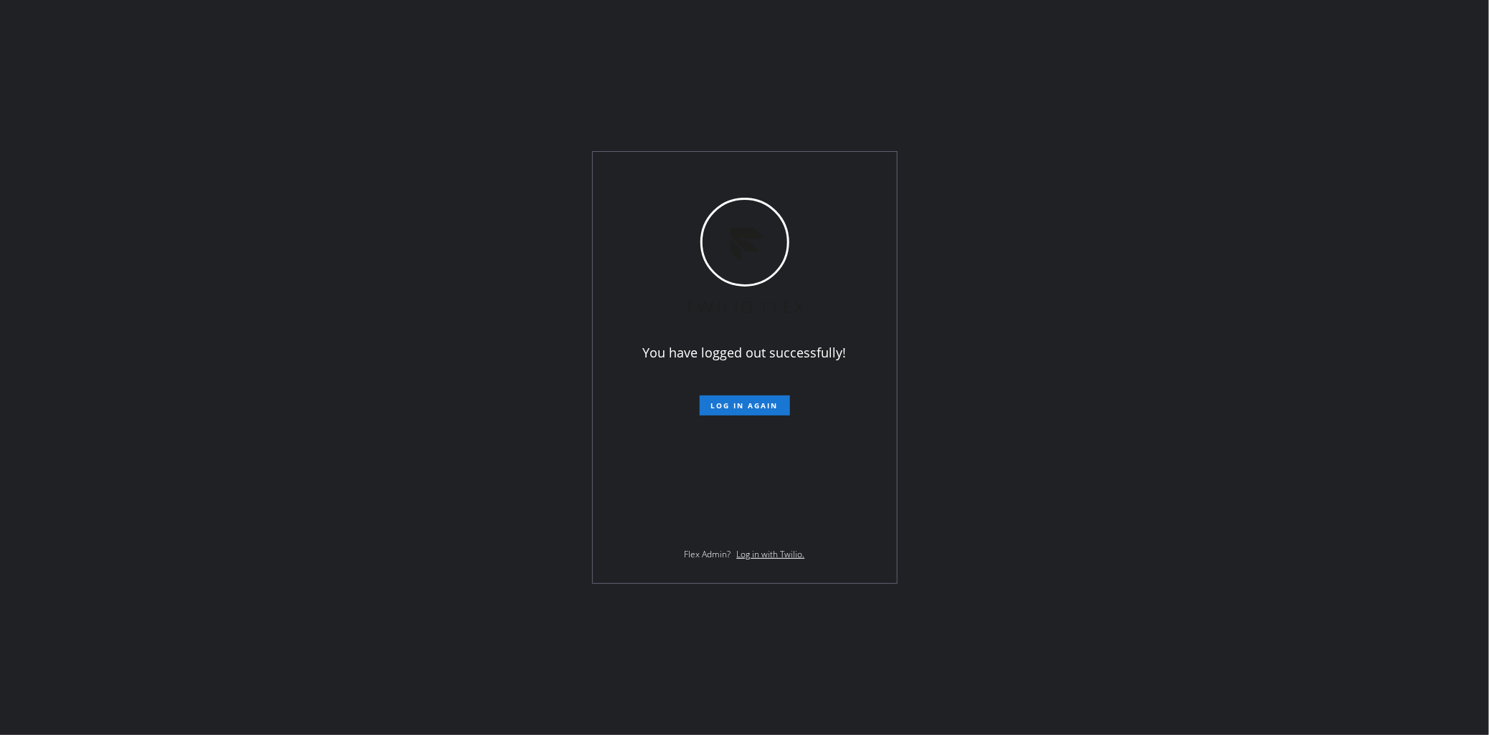
click at [1129, 378] on div "You have logged out successfully! Log in again Flex Admin? Log in with Twilio." at bounding box center [744, 367] width 1489 height 735
click at [731, 84] on div "You have logged out successfully! Log in again Flex Admin? Log in with Twilio." at bounding box center [744, 367] width 1489 height 735
